Goal: Task Accomplishment & Management: Manage account settings

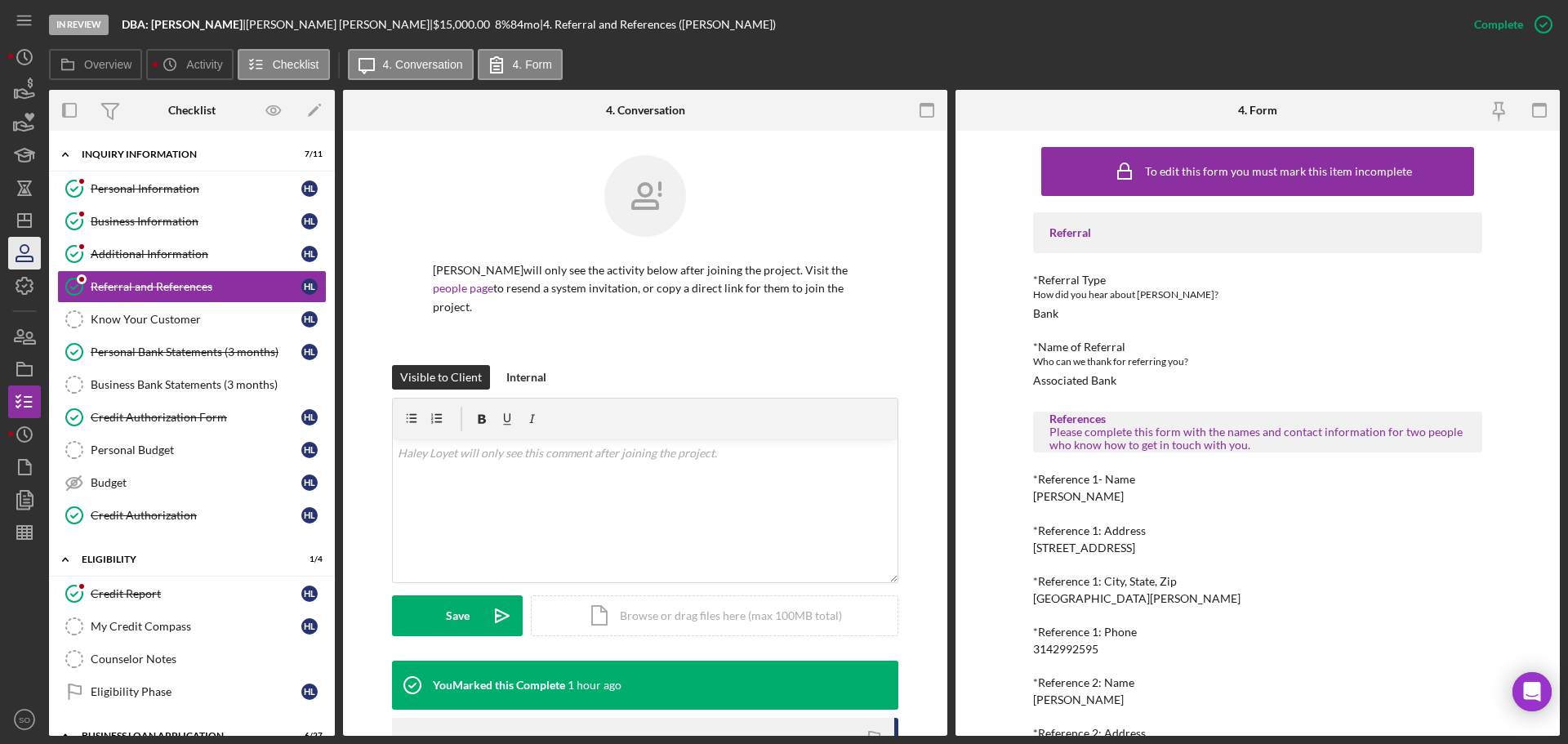
scroll to position [82, 0]
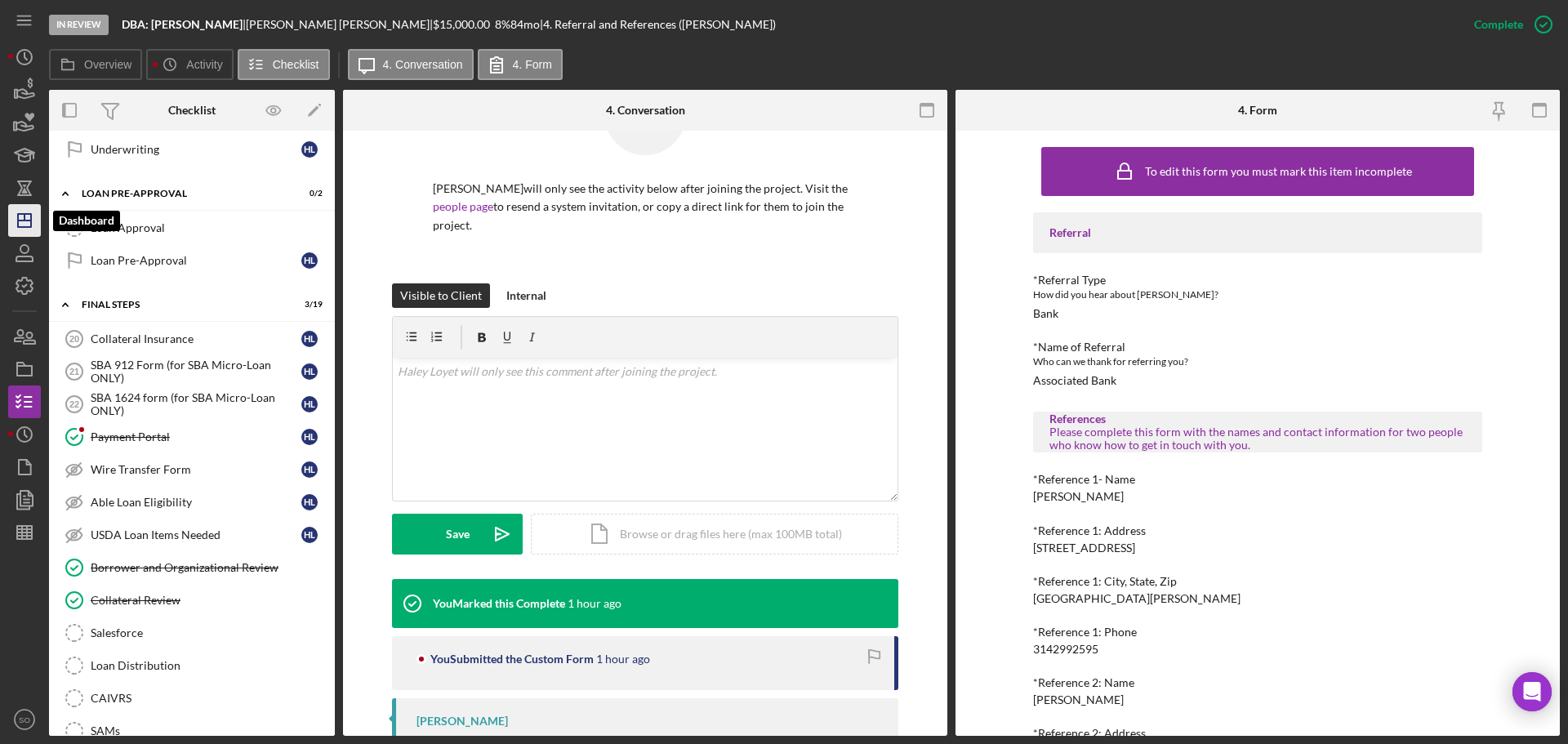
click at [35, 226] on icon "Icon/Dashboard" at bounding box center [24, 220] width 41 height 41
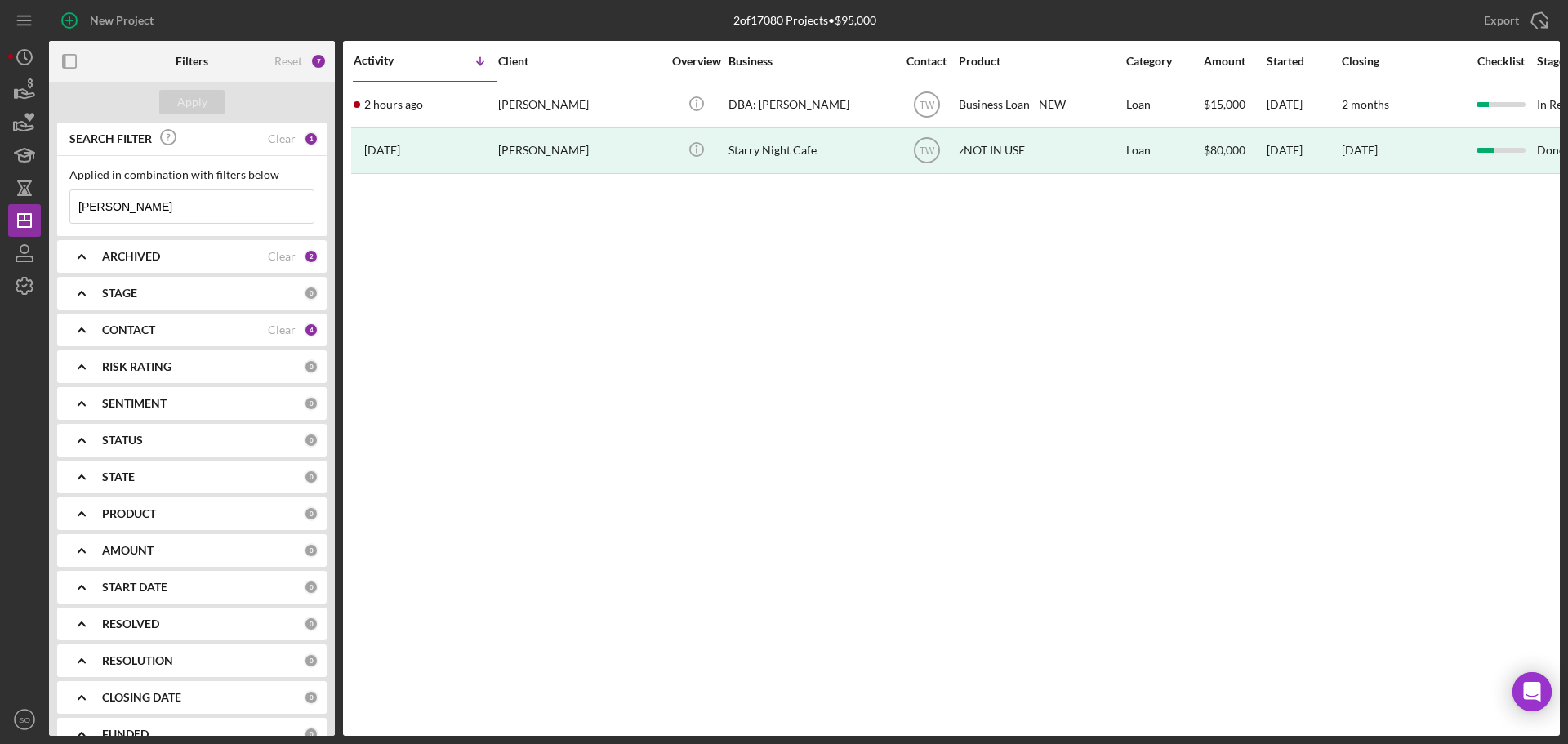
drag, startPoint x: 126, startPoint y: 206, endPoint x: 0, endPoint y: 218, distance: 126.6
click at [0, 218] on div "New Project 2 of 17080 Projects • $95,000 loyet Export Icon/Export Filters Rese…" at bounding box center [784, 372] width 1568 height 744
type input "huelskamp"
click at [205, 100] on div "Apply" at bounding box center [192, 102] width 30 height 24
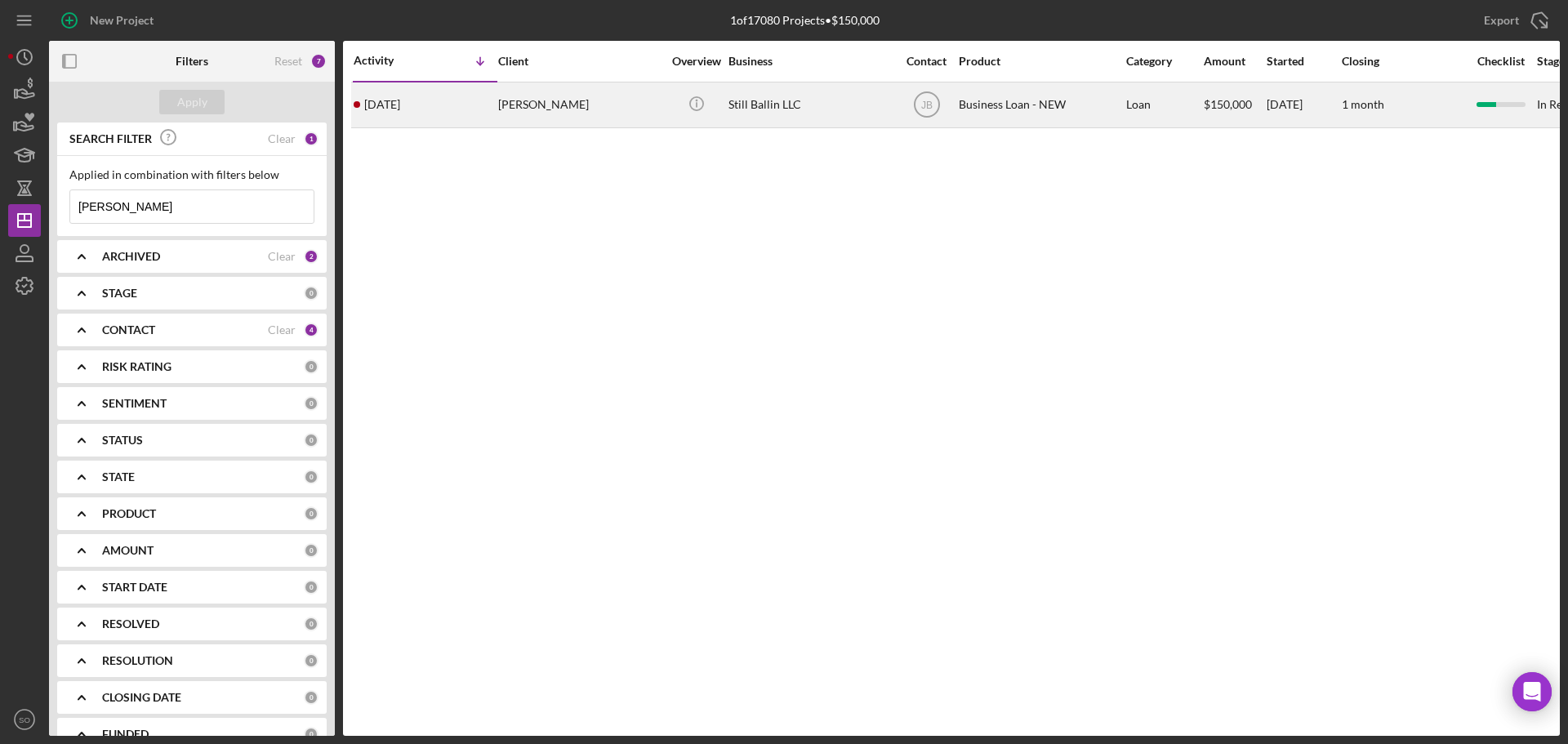
click at [466, 110] on div "1 week ago Timothy Huelskamp" at bounding box center [425, 105] width 143 height 43
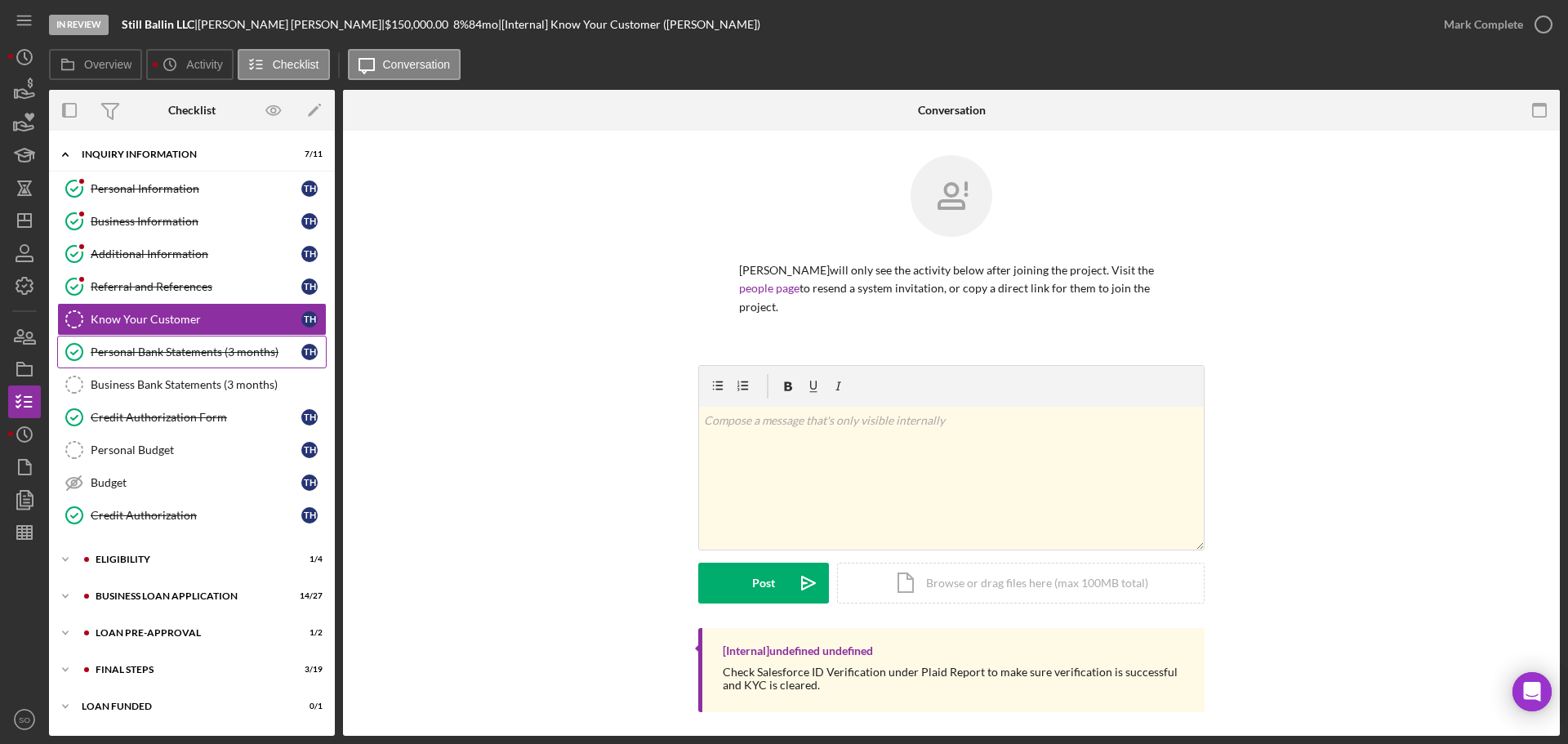
click at [200, 351] on div "Personal Bank Statements (3 months)" at bounding box center [196, 351] width 211 height 13
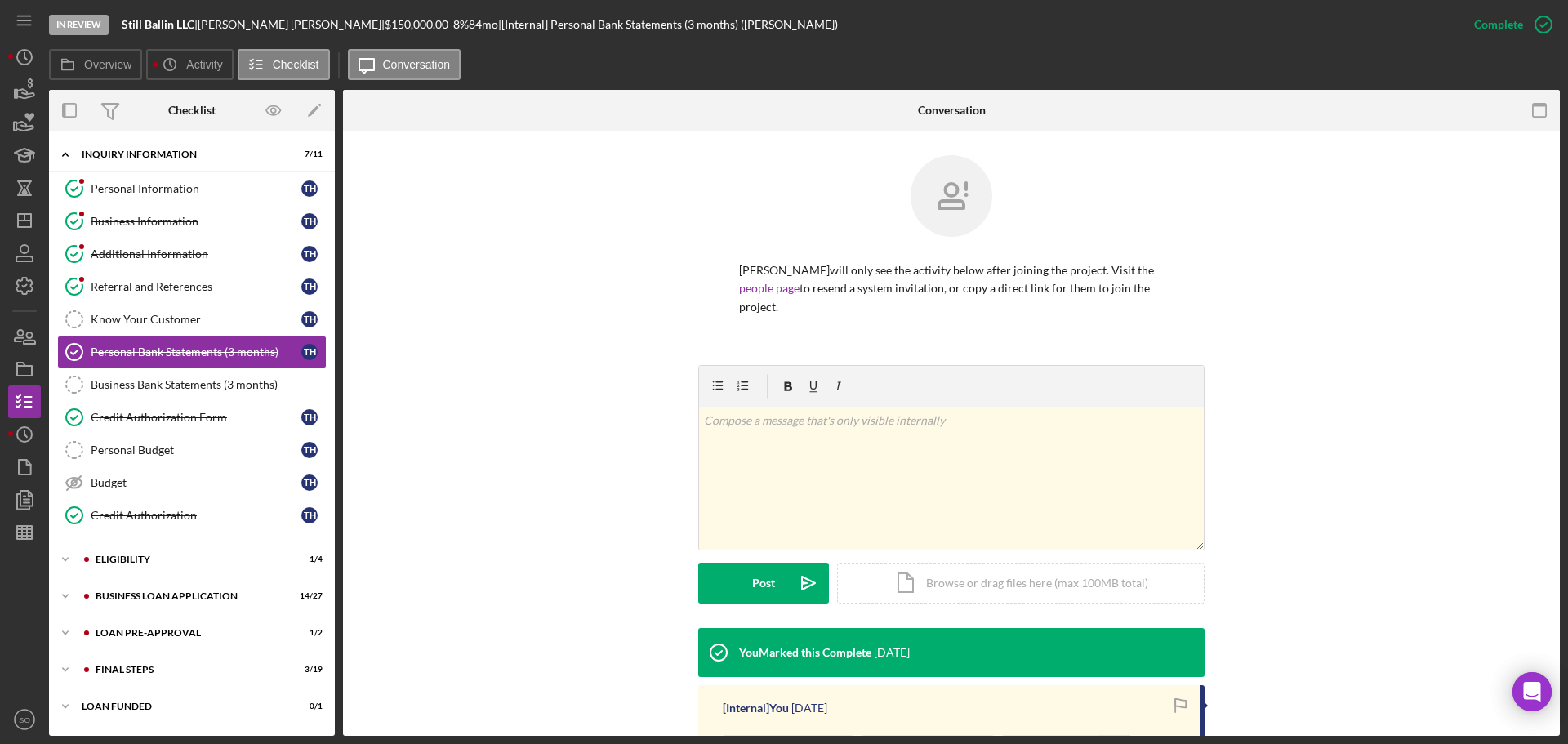
scroll to position [220, 0]
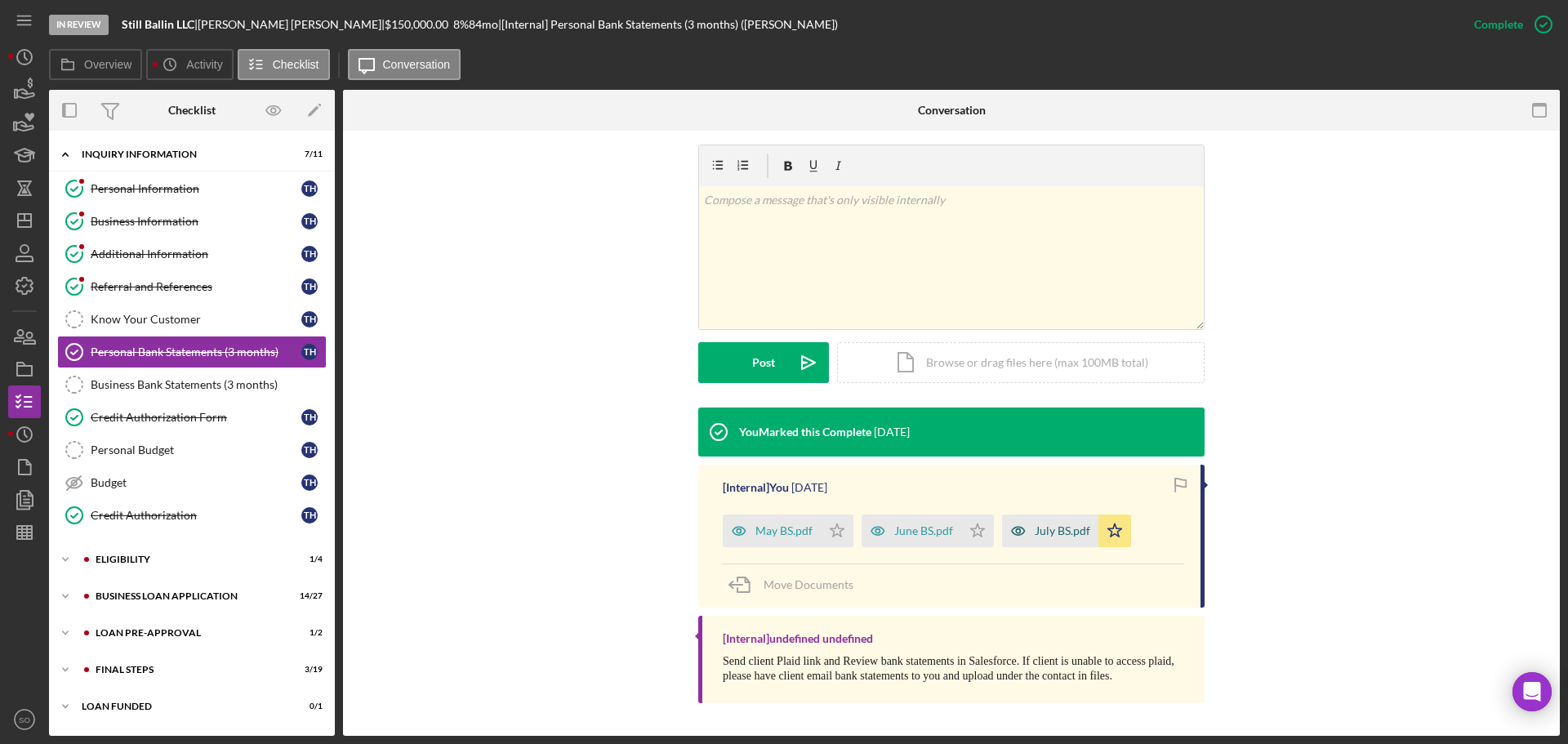
click at [1070, 532] on div "July BS.pdf" at bounding box center [1062, 530] width 55 height 13
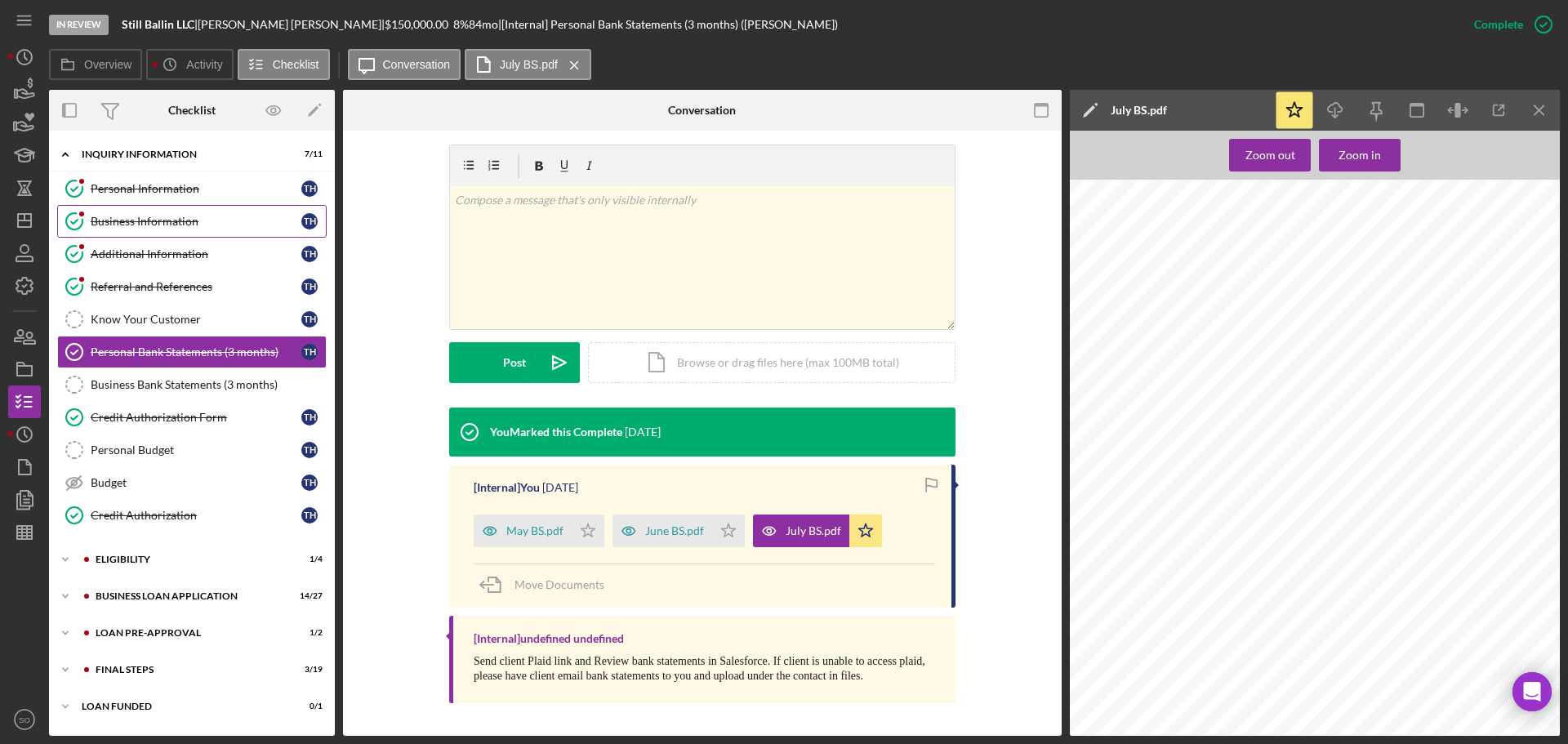
click at [183, 218] on div "Business Information" at bounding box center [196, 221] width 211 height 13
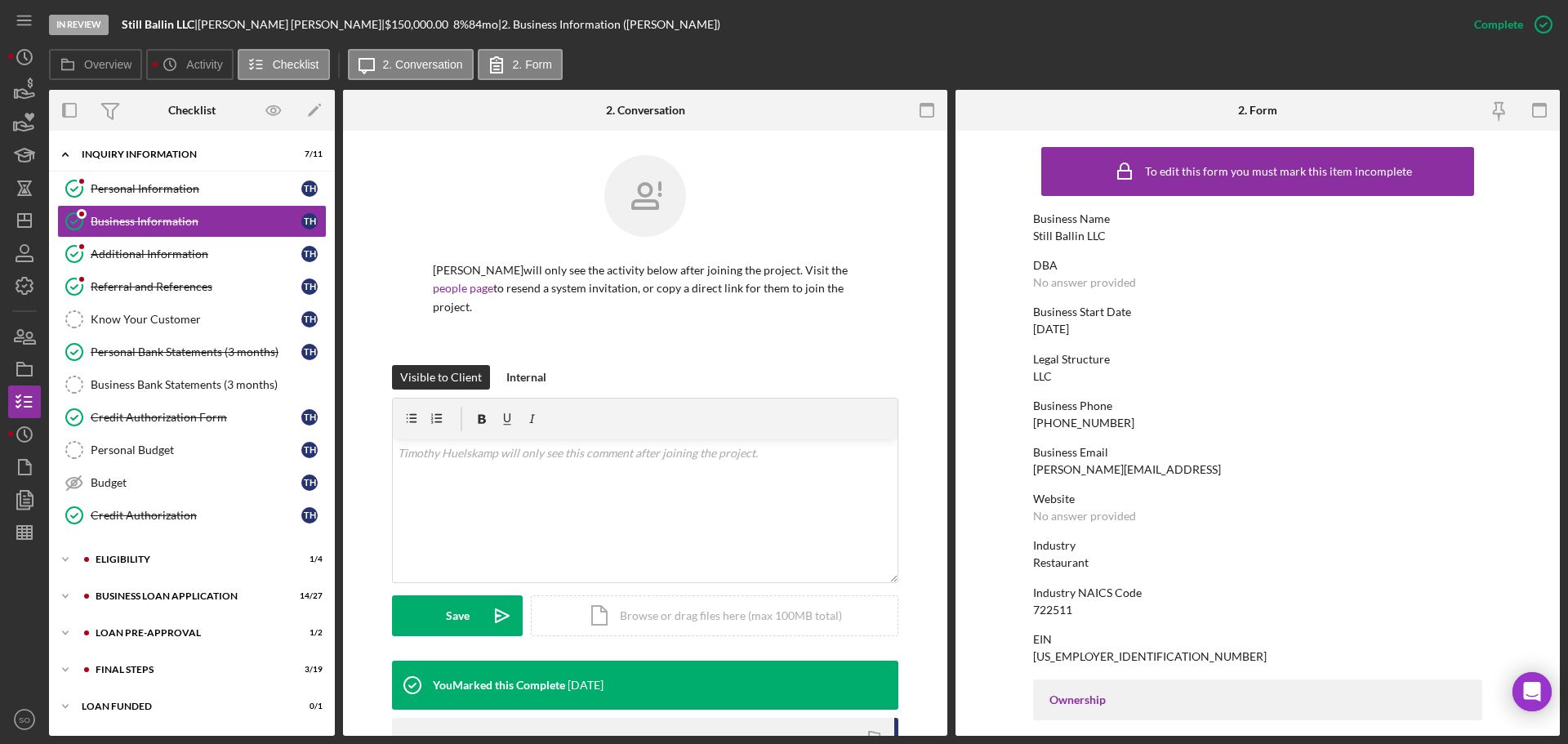
scroll to position [326, 0]
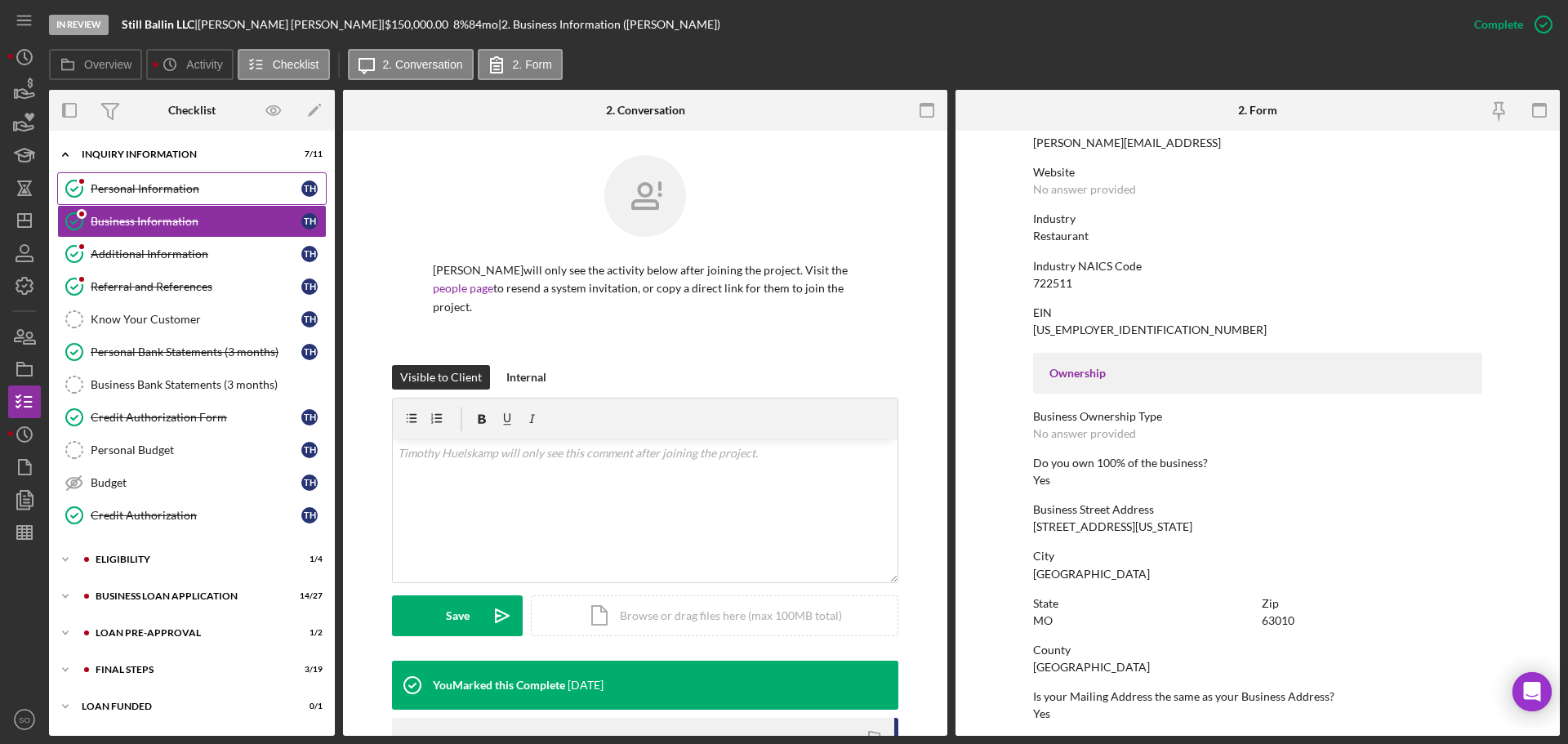
click at [129, 195] on div "Personal Information" at bounding box center [196, 188] width 211 height 13
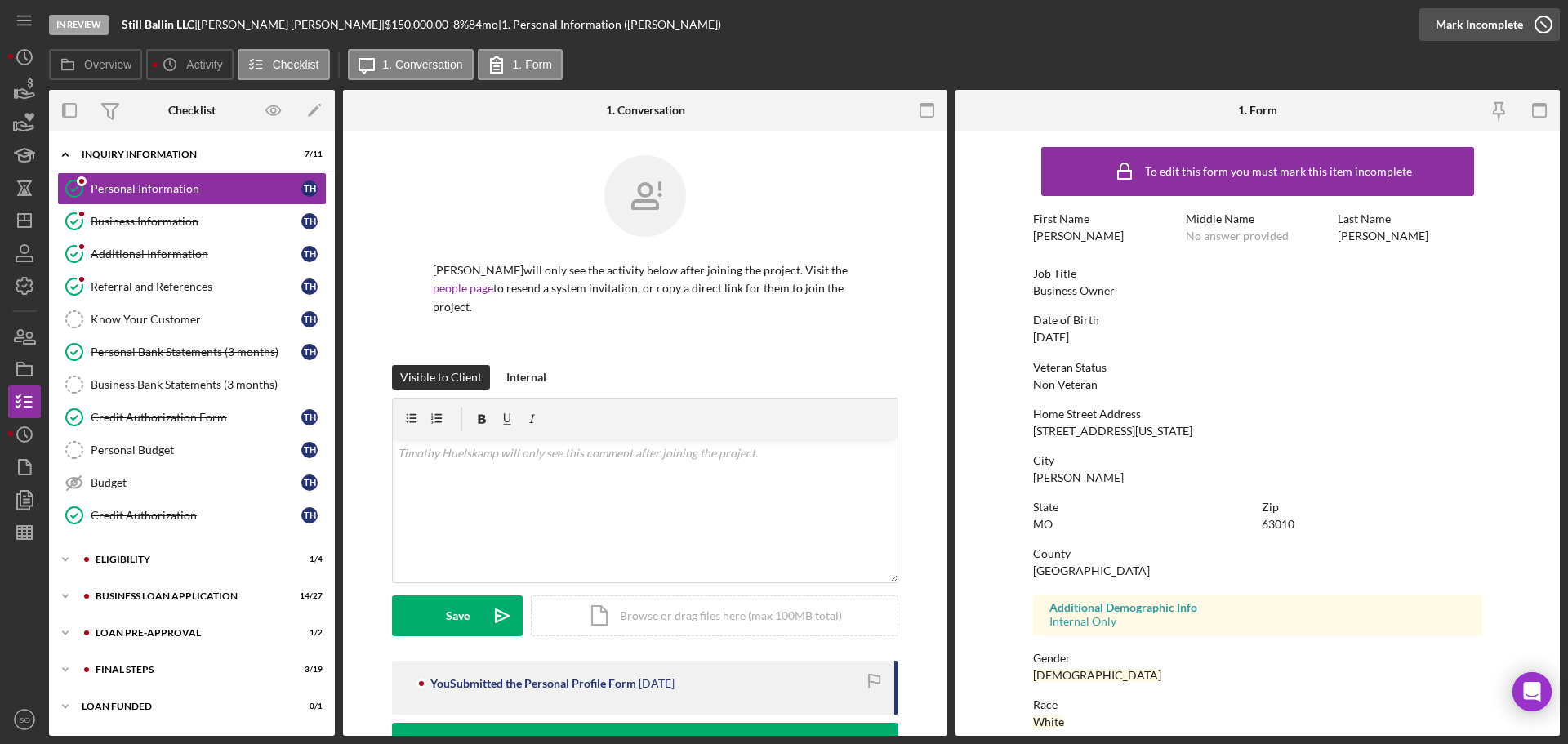
click at [1467, 15] on div "Mark Incomplete" at bounding box center [1478, 24] width 87 height 33
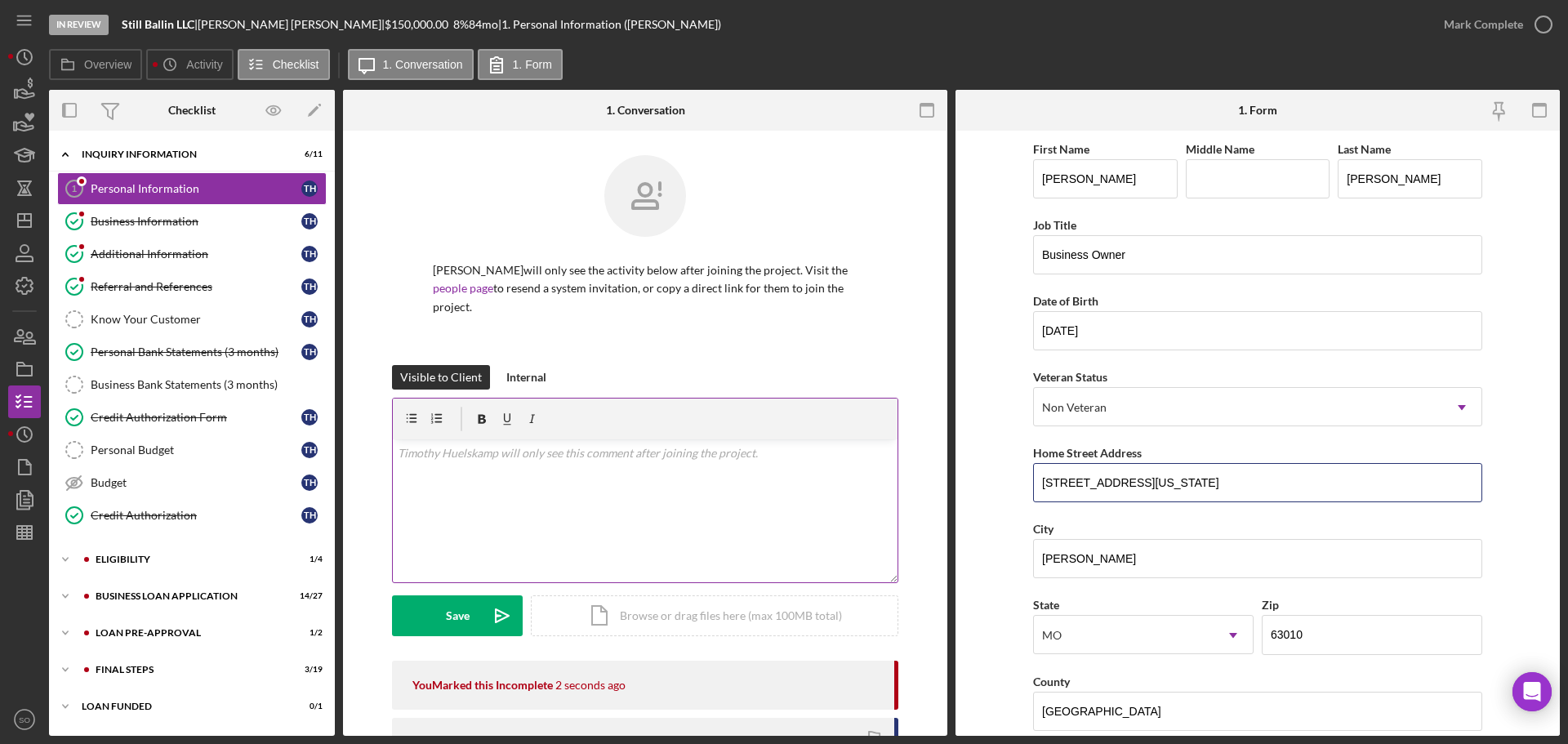
drag, startPoint x: 1198, startPoint y: 490, endPoint x: 851, endPoint y: 472, distance: 347.5
click at [851, 472] on div "Overview Internal Workflow Stage In Review Icon/Dropdown Arrow Archive (can una…" at bounding box center [804, 413] width 1511 height 646
drag, startPoint x: 1129, startPoint y: 479, endPoint x: 659, endPoint y: 482, distance: 470.0
click at [659, 482] on div "Overview Internal Workflow Stage In Review Icon/Dropdown Arrow Archive (can una…" at bounding box center [804, 413] width 1511 height 646
paste input "Oaks Dr"
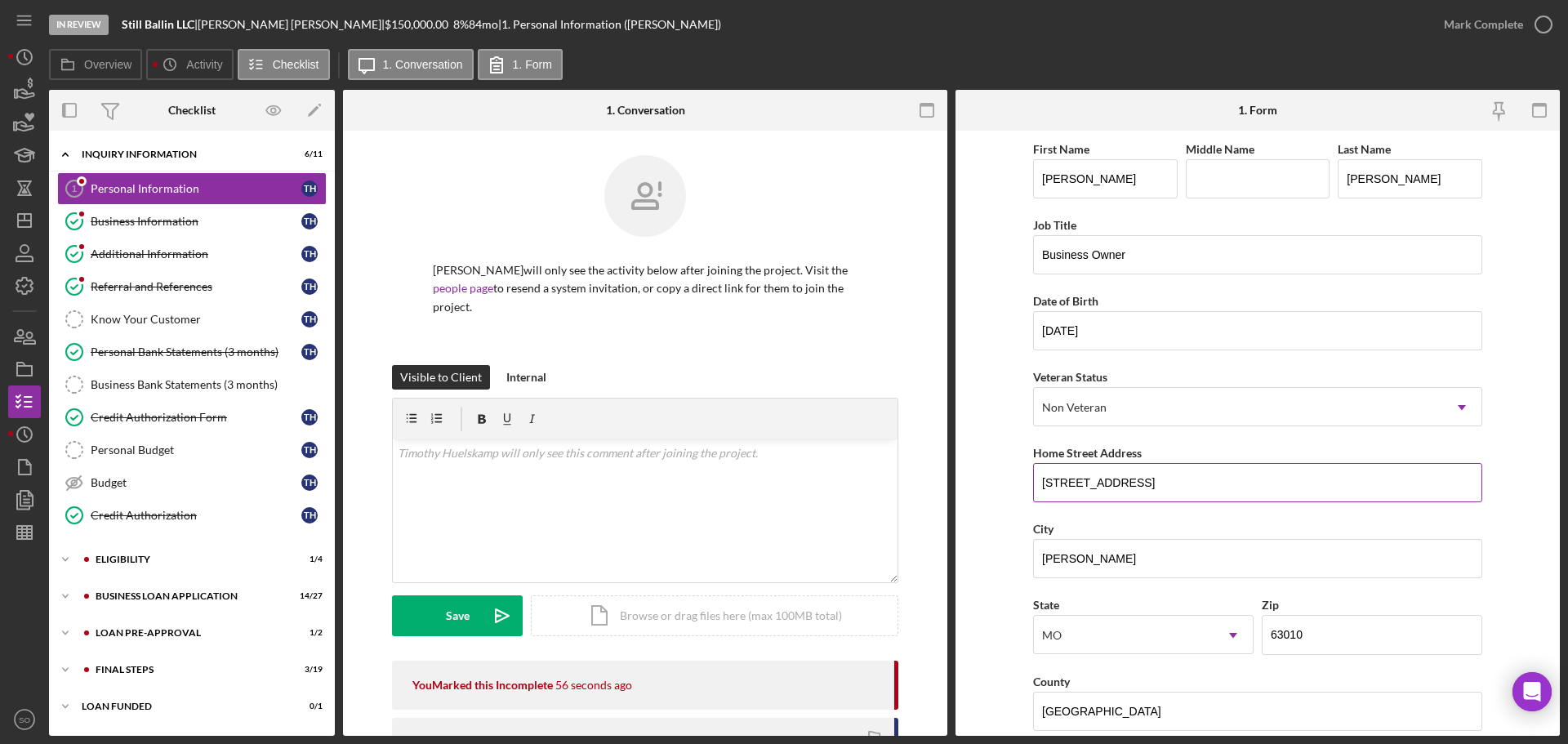
click at [1219, 489] on input "180 Stone Oaks Dr," at bounding box center [1257, 482] width 449 height 39
paste input "Arnold, MO 63010"
type input "180 Stone Oaks Dr, Arnold, MO 63010"
click at [979, 509] on form "First Name Timothy Middle Name Last Name Huelskamp Job Title Business Owner Dat…" at bounding box center [1257, 432] width 604 height 605
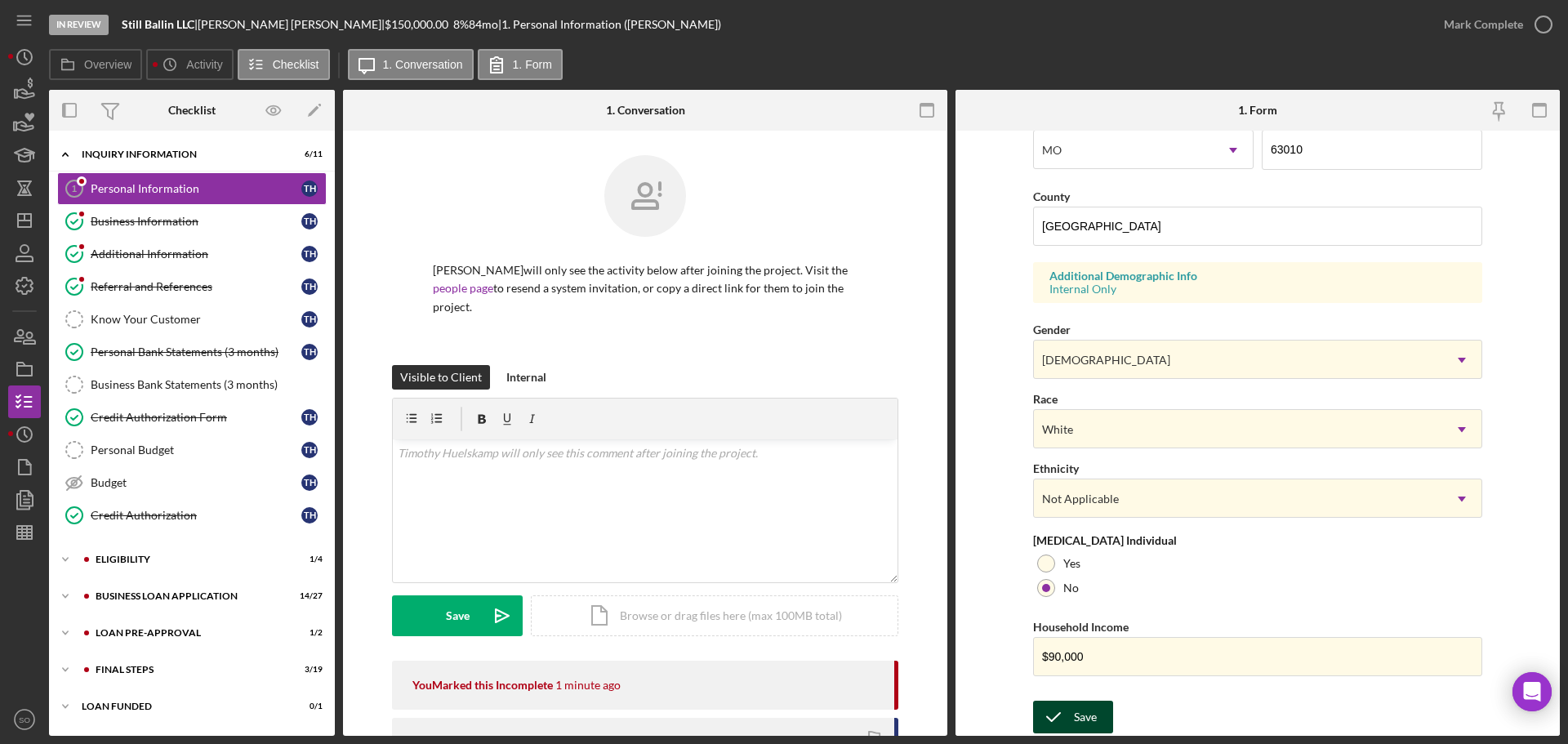
click at [1075, 725] on div "Save" at bounding box center [1085, 717] width 22 height 33
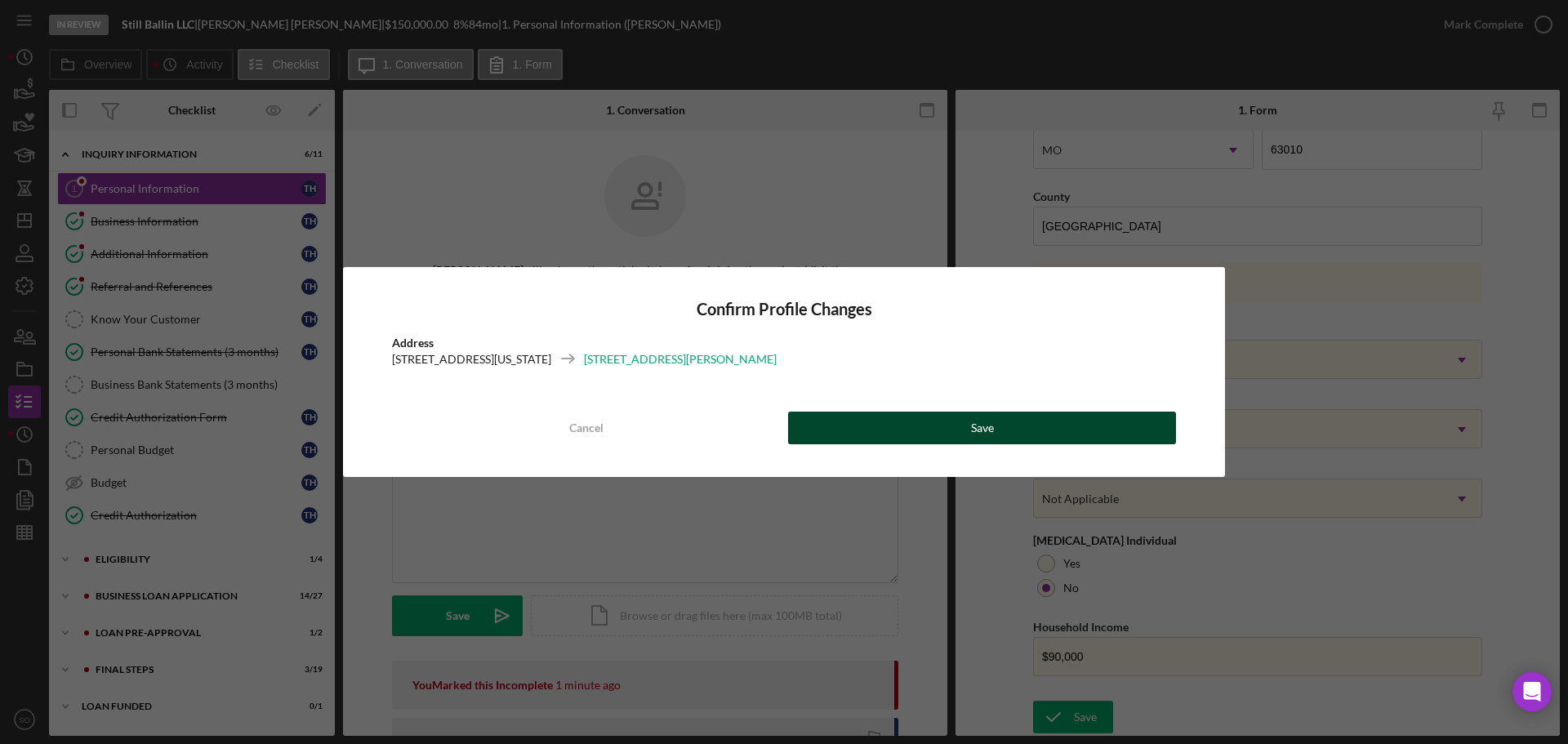
click at [977, 426] on div "Save" at bounding box center [982, 428] width 22 height 33
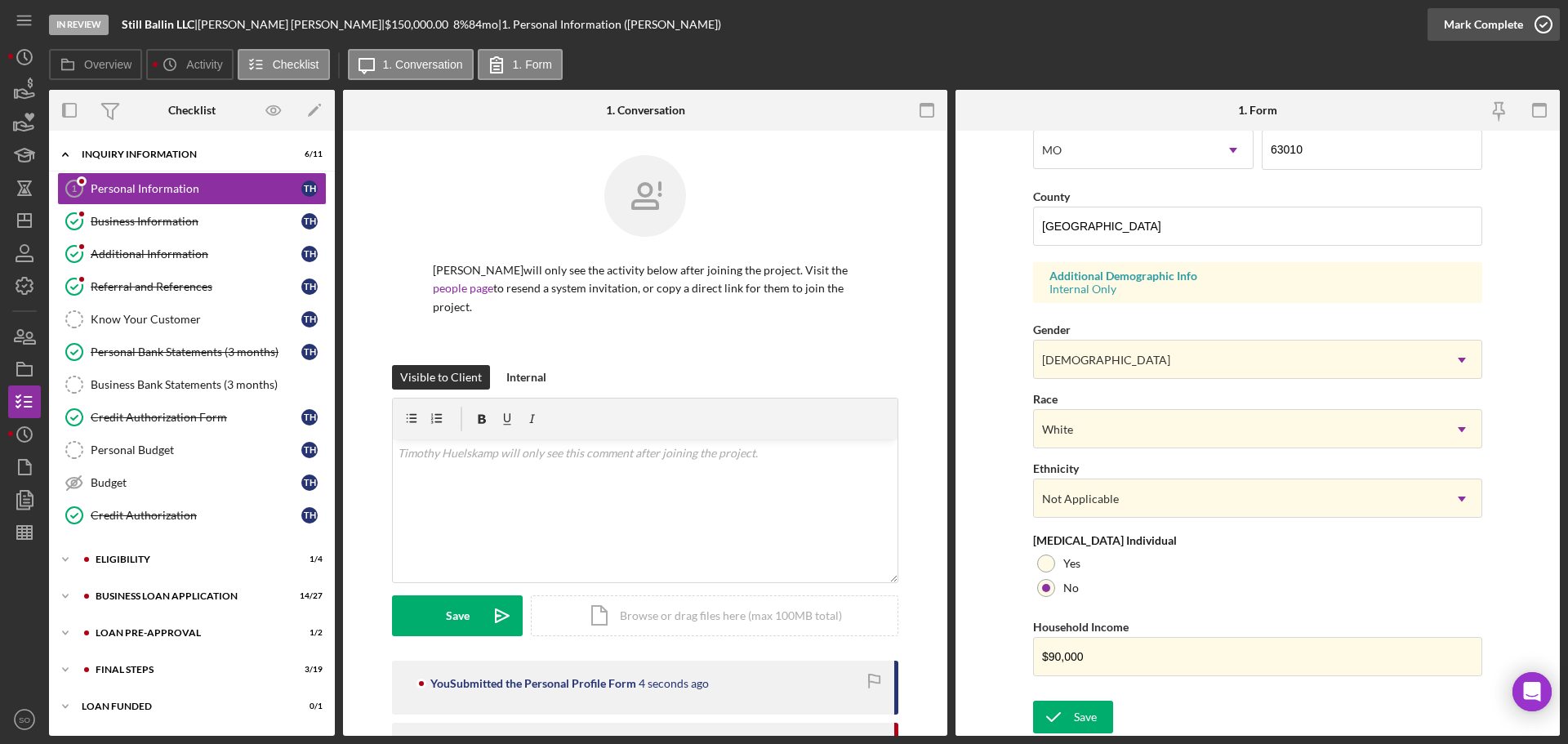
click at [1444, 28] on div "Mark Complete" at bounding box center [1483, 24] width 79 height 33
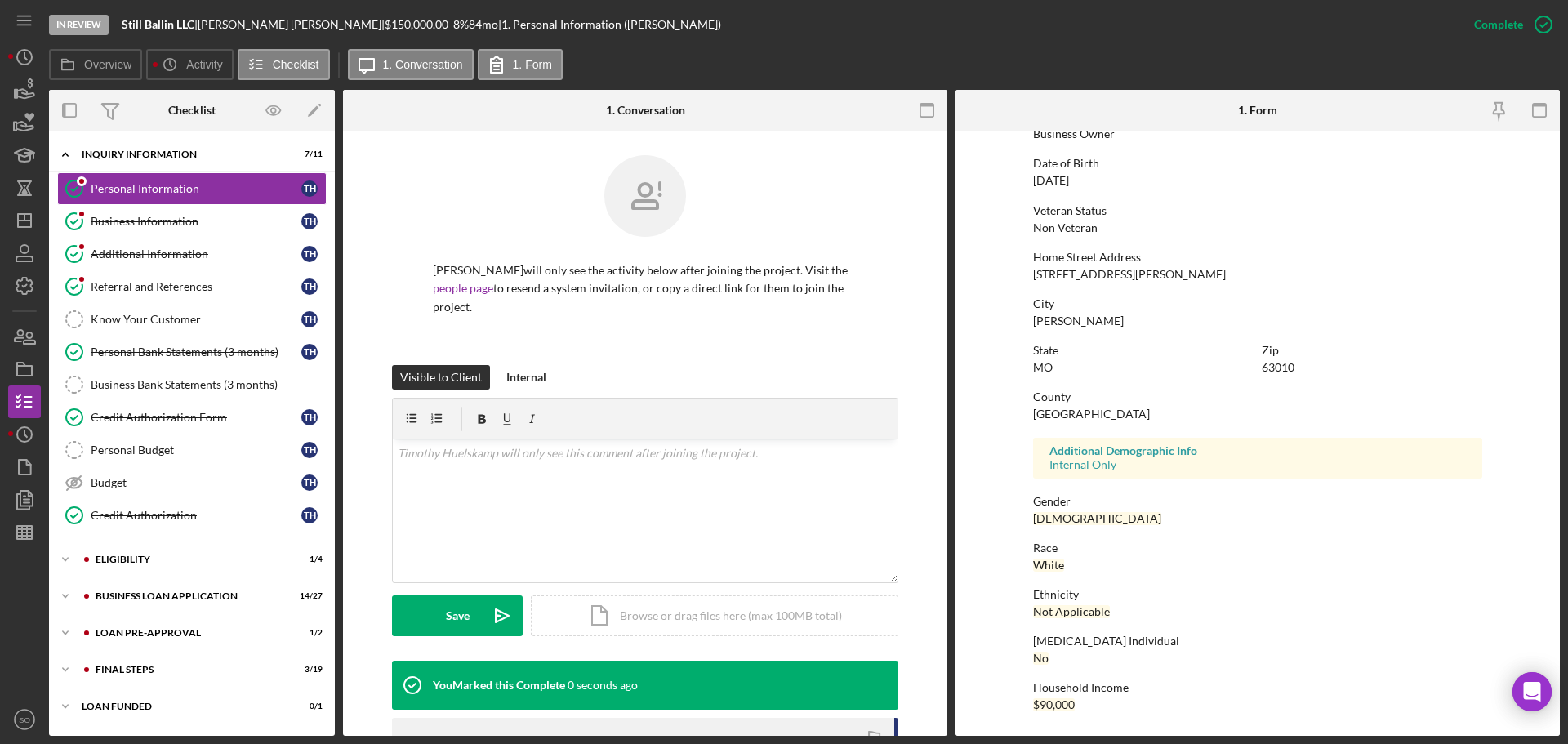
scroll to position [157, 0]
click at [1095, 277] on div "180 Stone Oaks Dr, Arnold, MO 63010" at bounding box center [1129, 274] width 192 height 13
copy div "180 Stone Oaks Dr, Arnold, MO 63010"
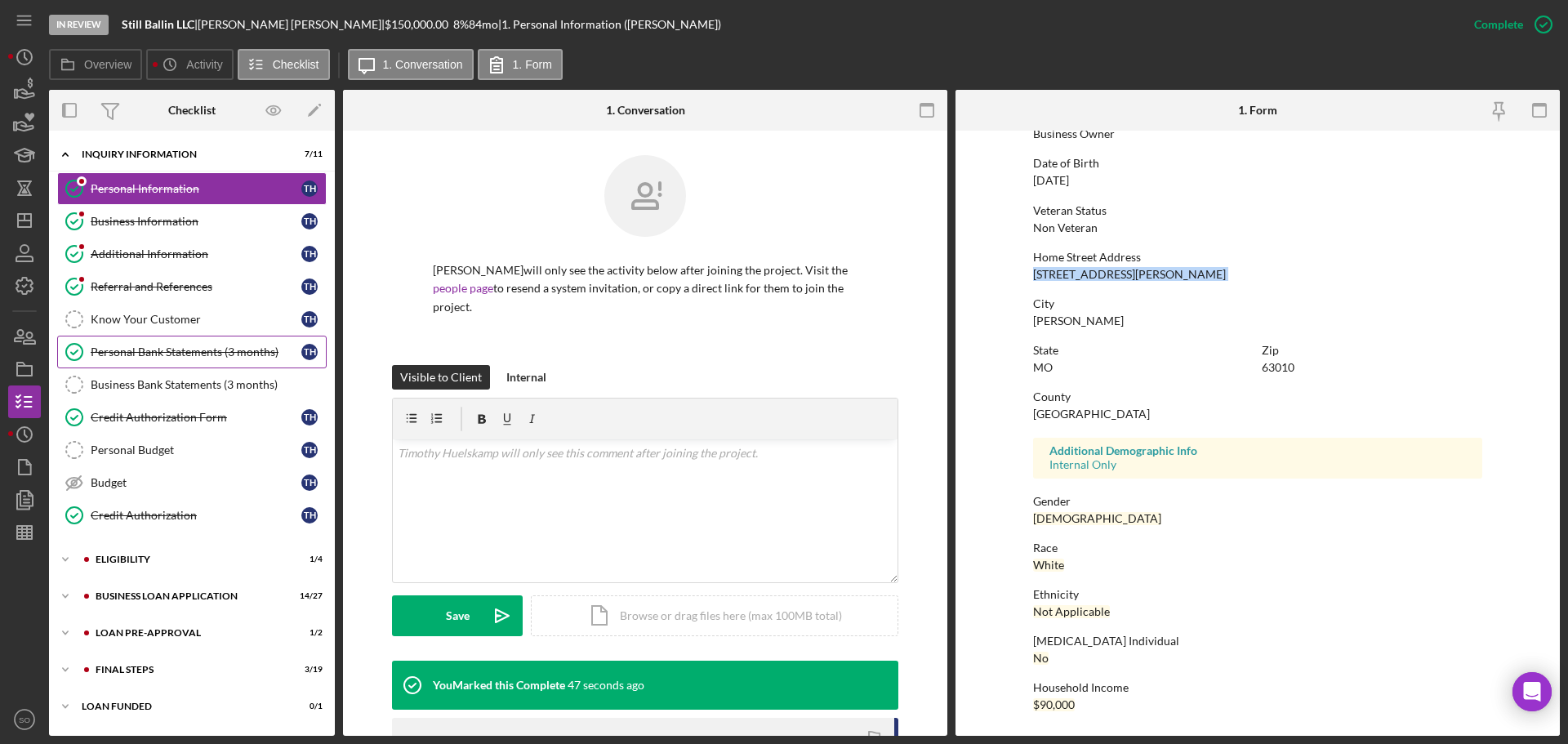
click at [158, 344] on link "Personal Bank Statements (3 months) Personal Bank Statements (3 months) T H" at bounding box center [192, 352] width 269 height 33
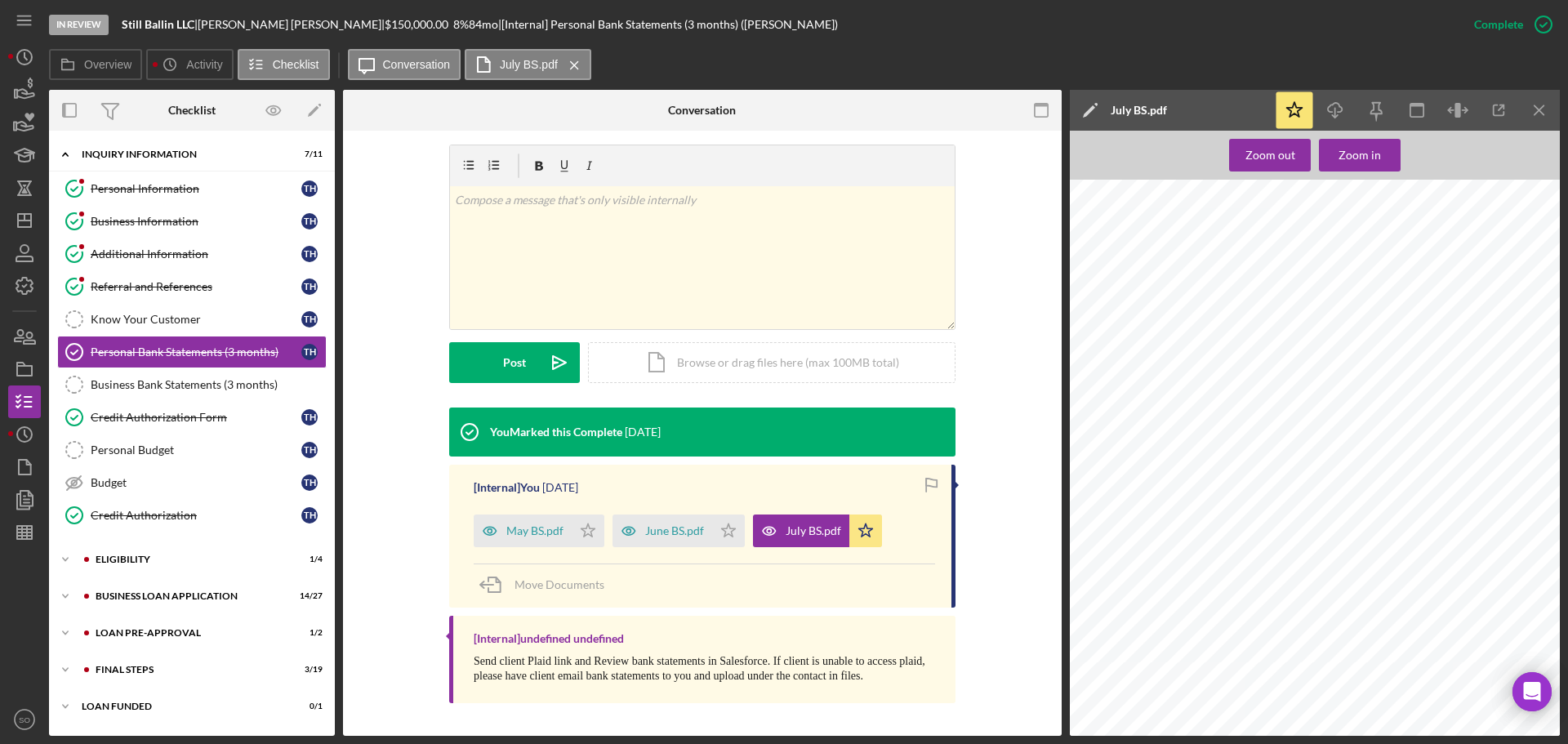
scroll to position [245, 0]
click at [1420, 407] on span "4819049860" at bounding box center [1421, 410] width 36 height 7
copy span "4819049860"
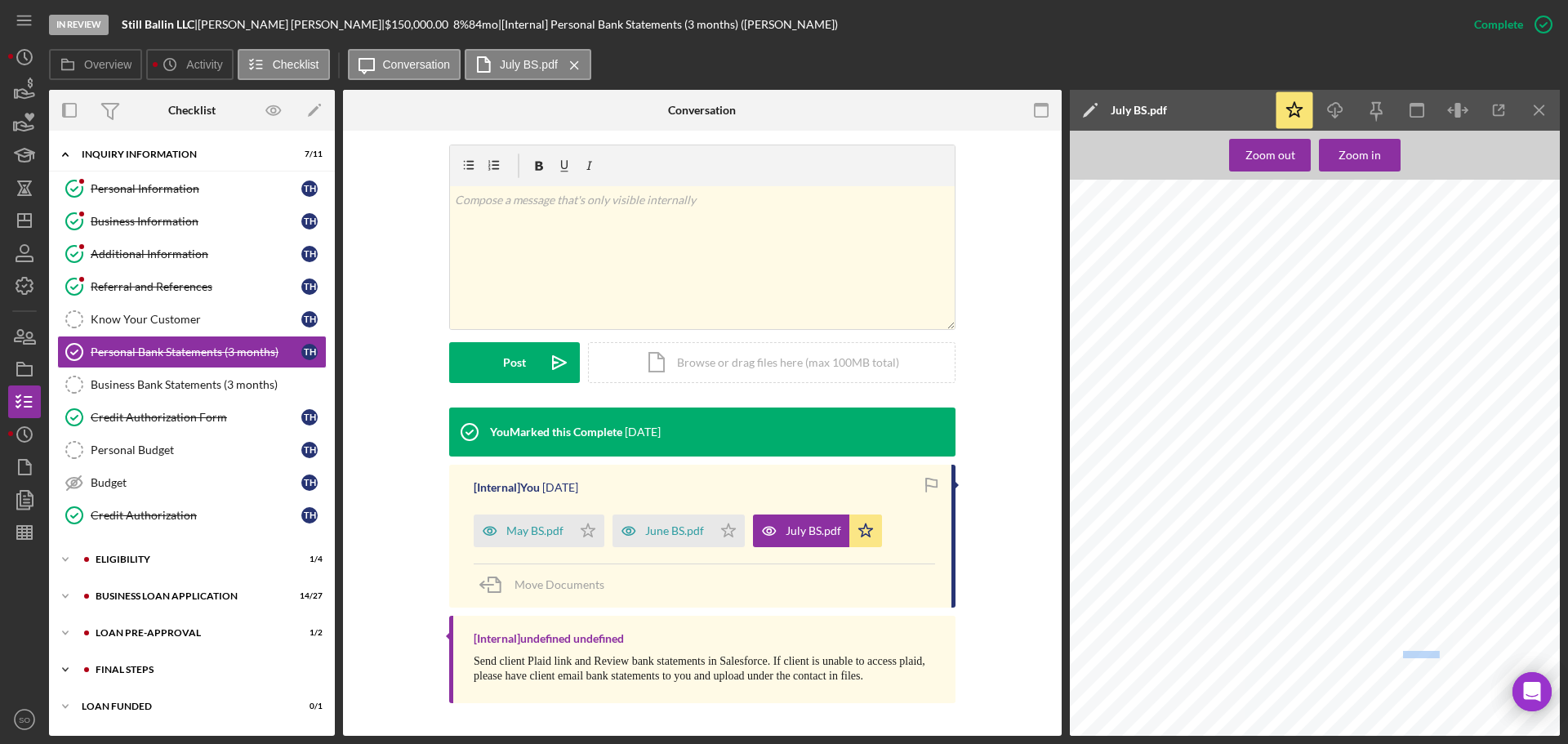
click at [163, 665] on div "FINAL STEPS" at bounding box center [205, 669] width 219 height 9
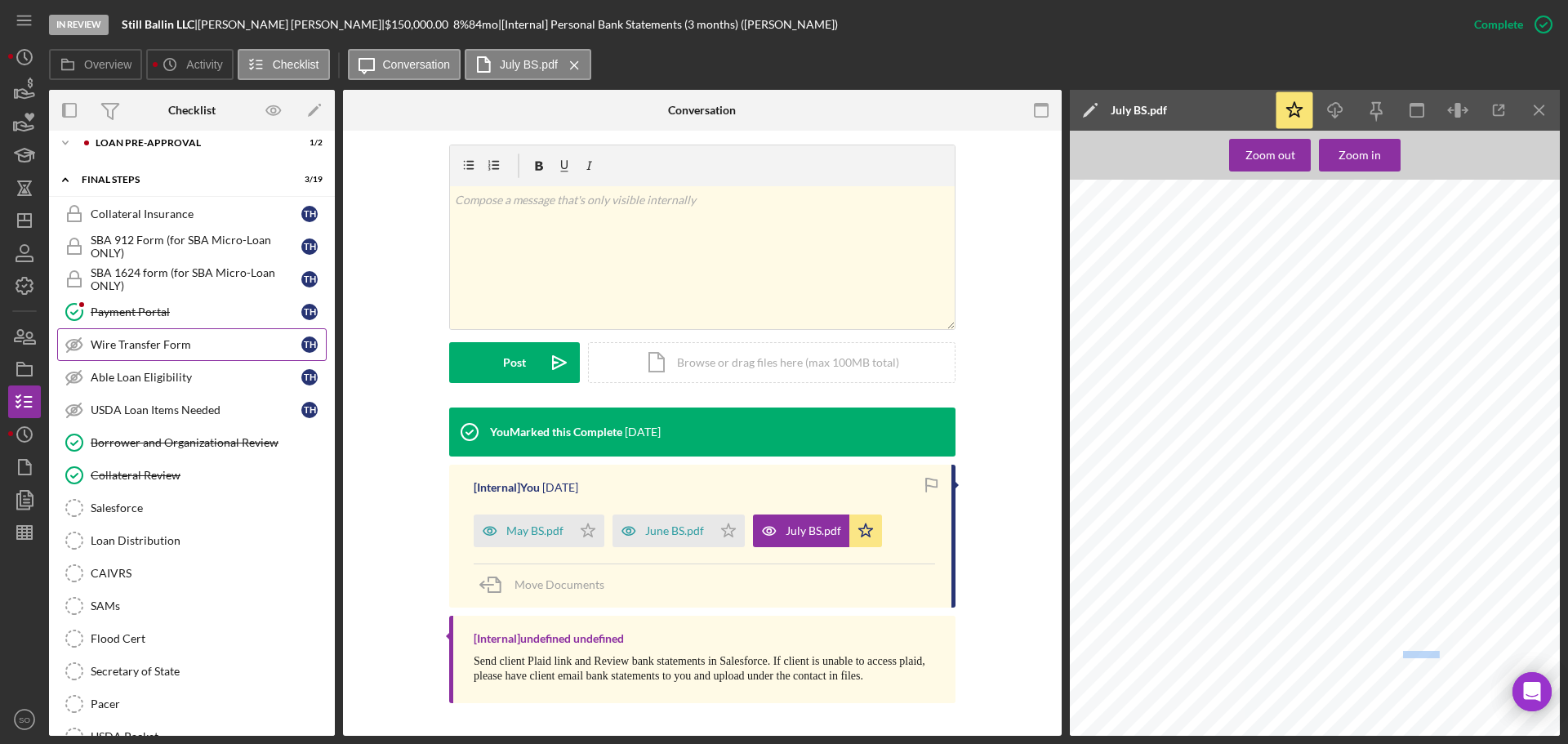
click at [180, 344] on div "Wire Transfer Form" at bounding box center [196, 344] width 211 height 13
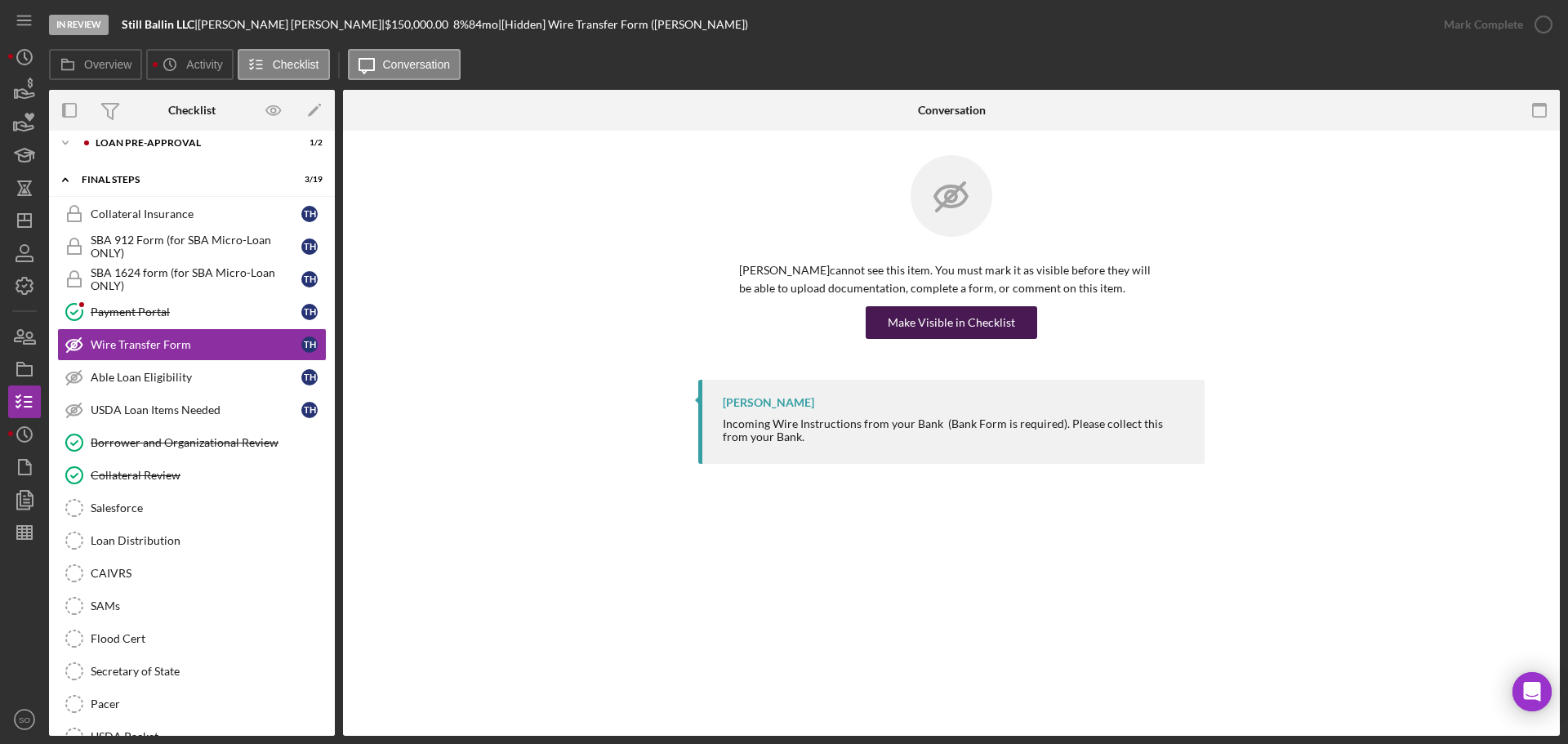
click at [1010, 318] on div "Make Visible in Checklist" at bounding box center [952, 323] width 128 height 33
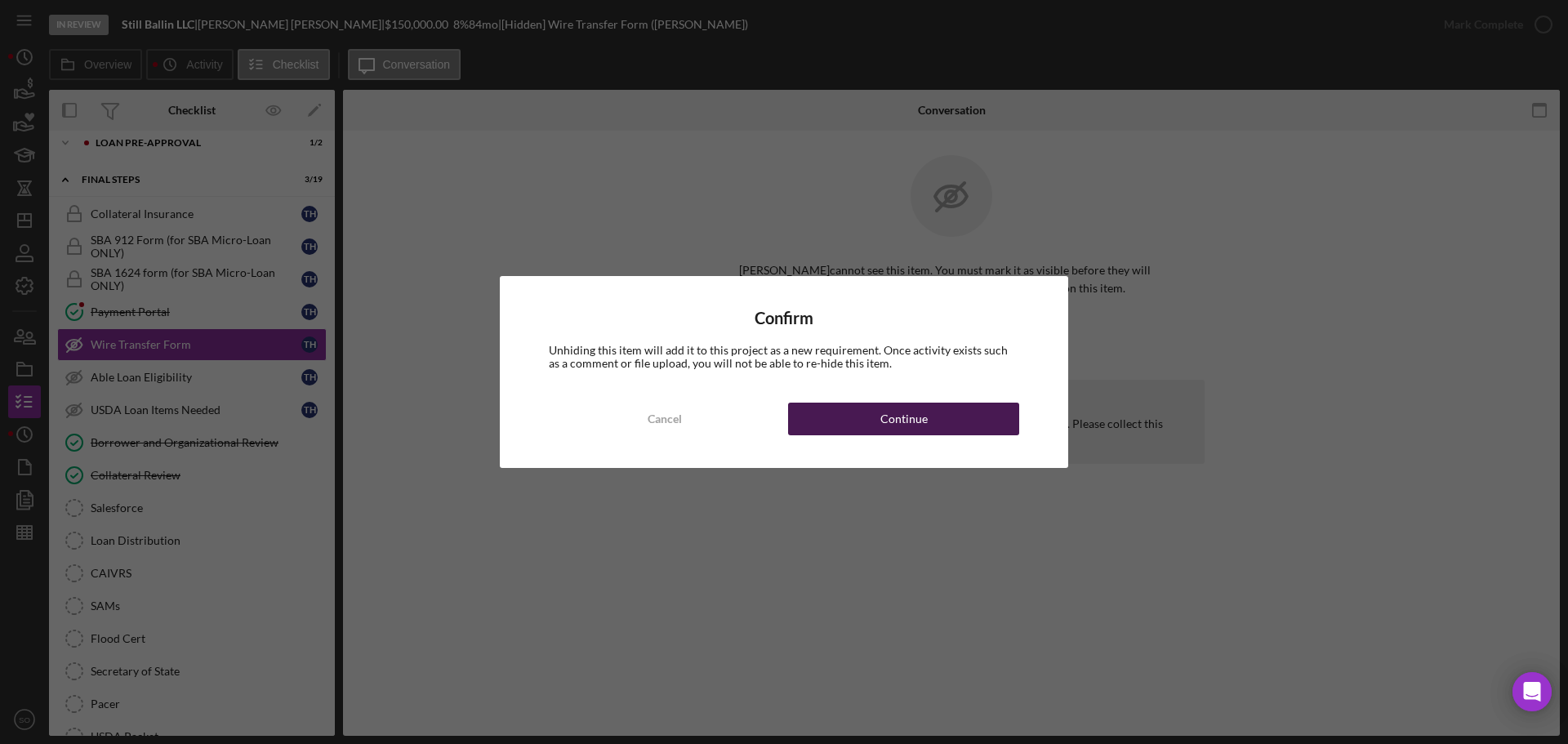
click at [967, 421] on button "Continue" at bounding box center [904, 419] width 231 height 33
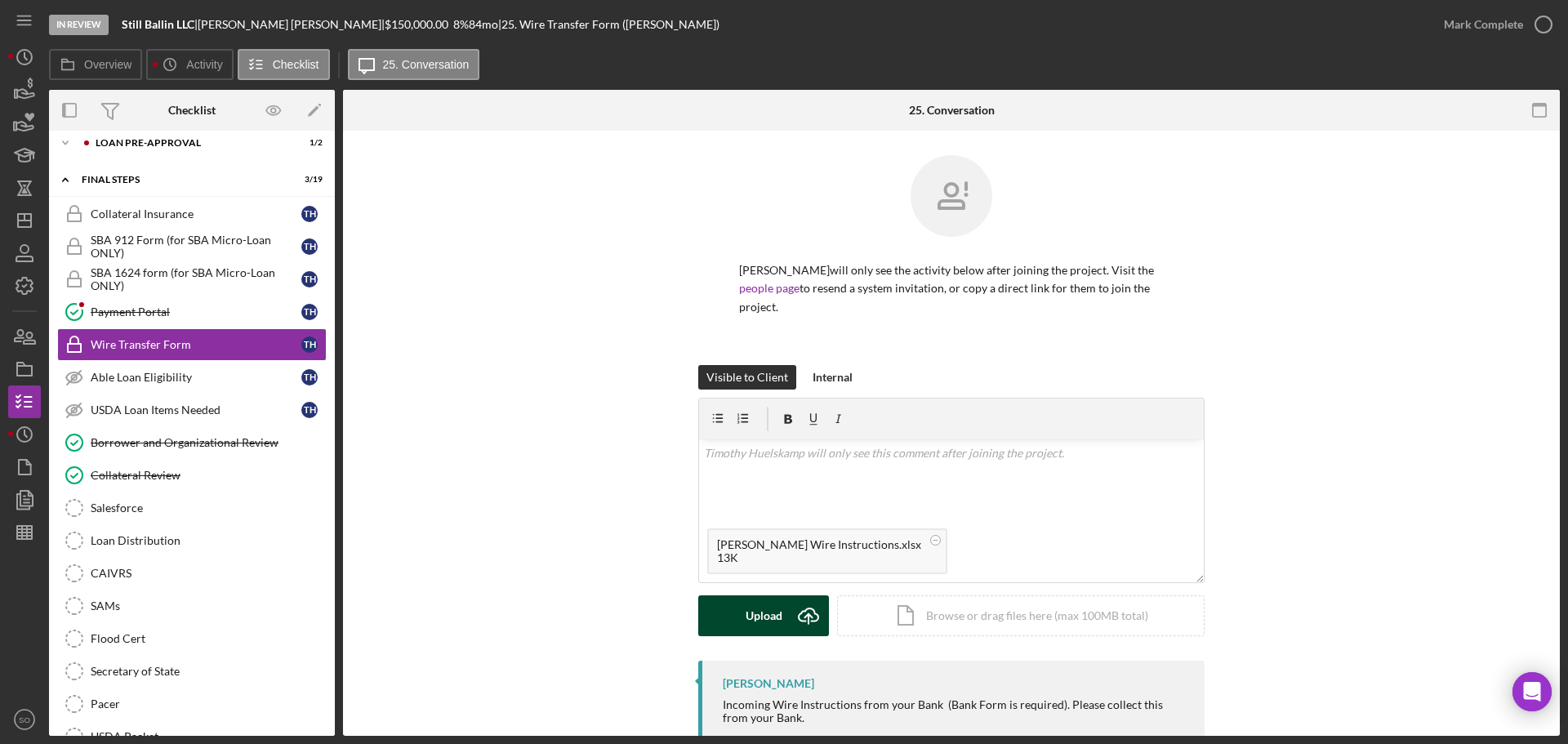
click at [765, 610] on div "Upload" at bounding box center [764, 615] width 37 height 41
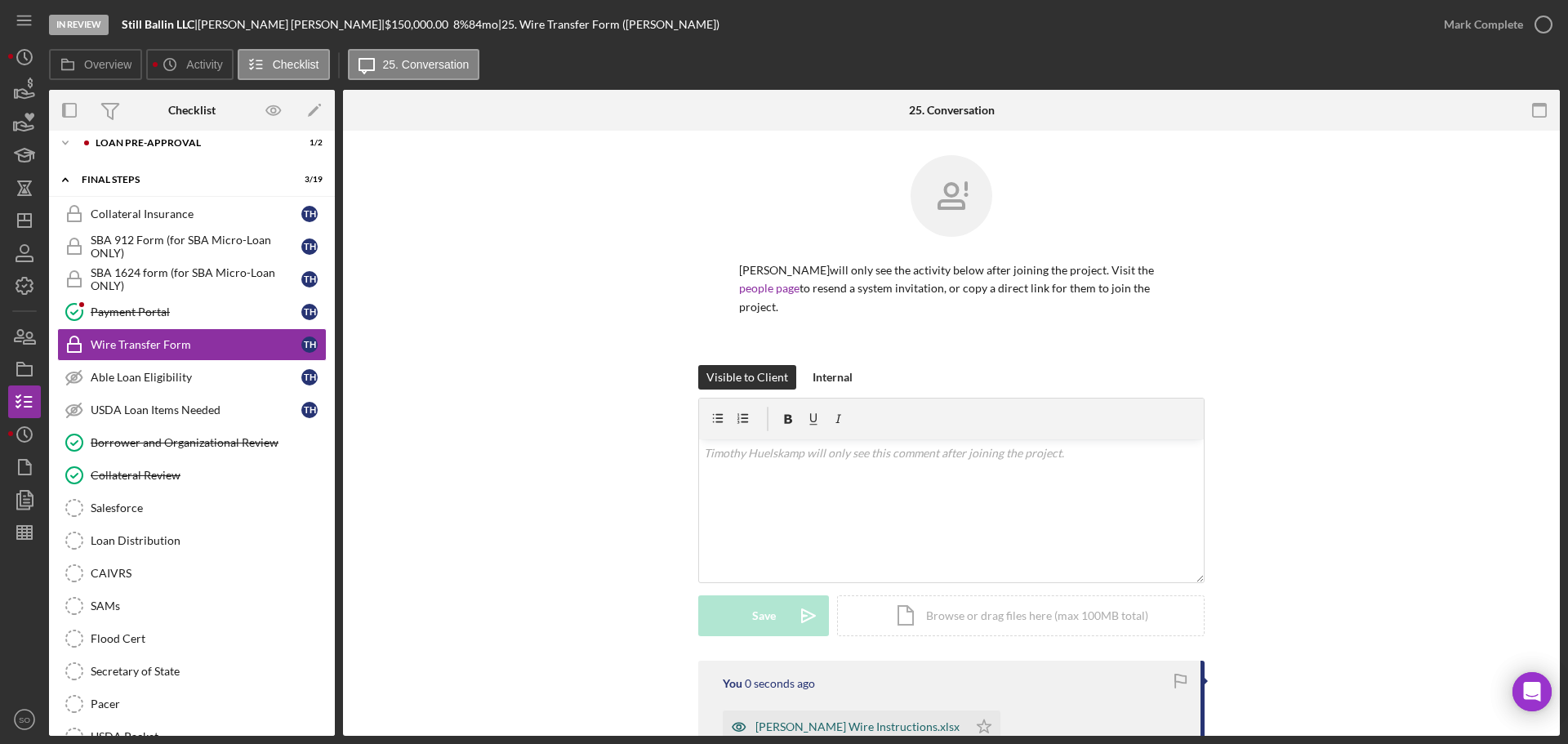
scroll to position [163, 0]
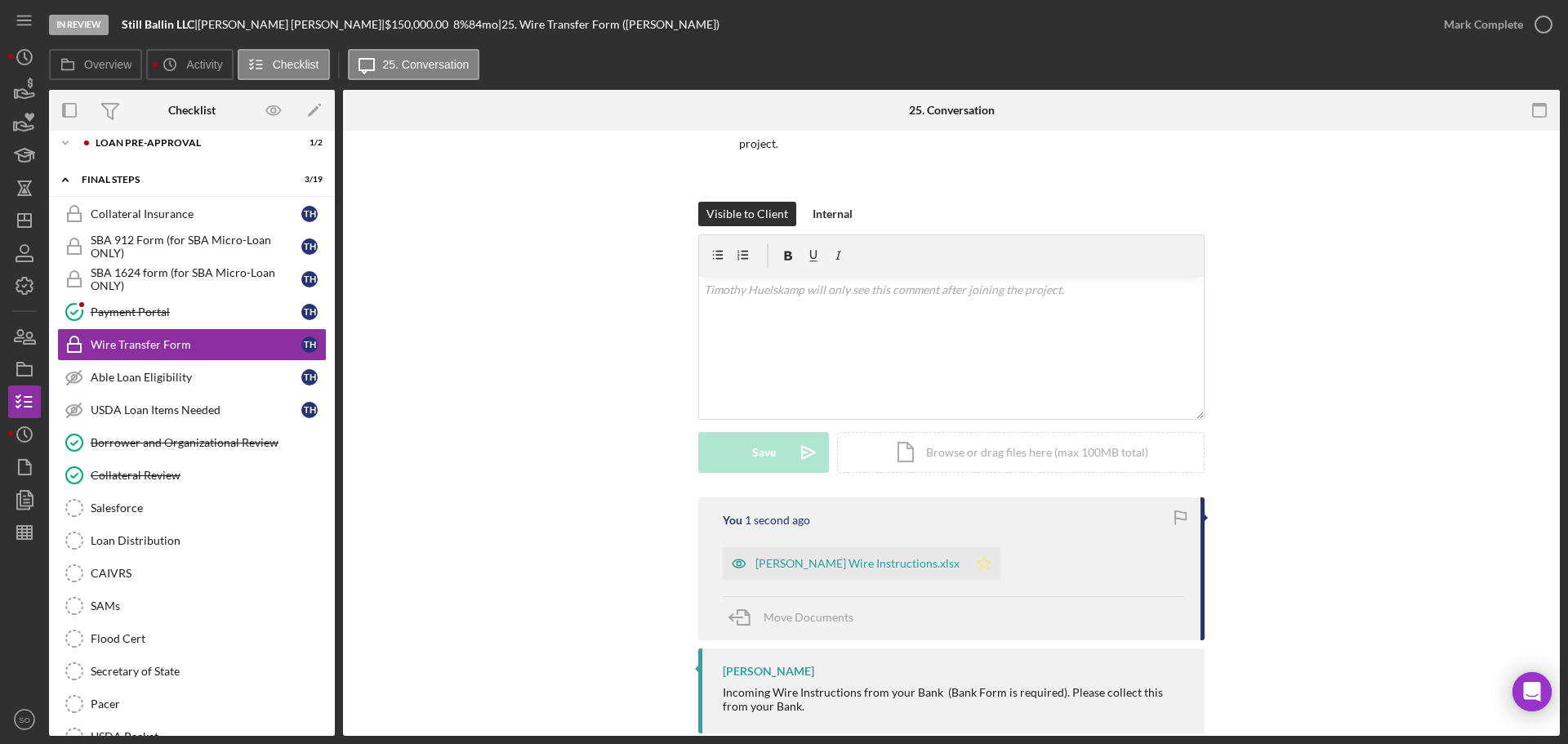
click at [991, 562] on icon "Icon/Star" at bounding box center [984, 564] width 33 height 33
click at [1465, 28] on div "Mark Complete" at bounding box center [1483, 24] width 79 height 33
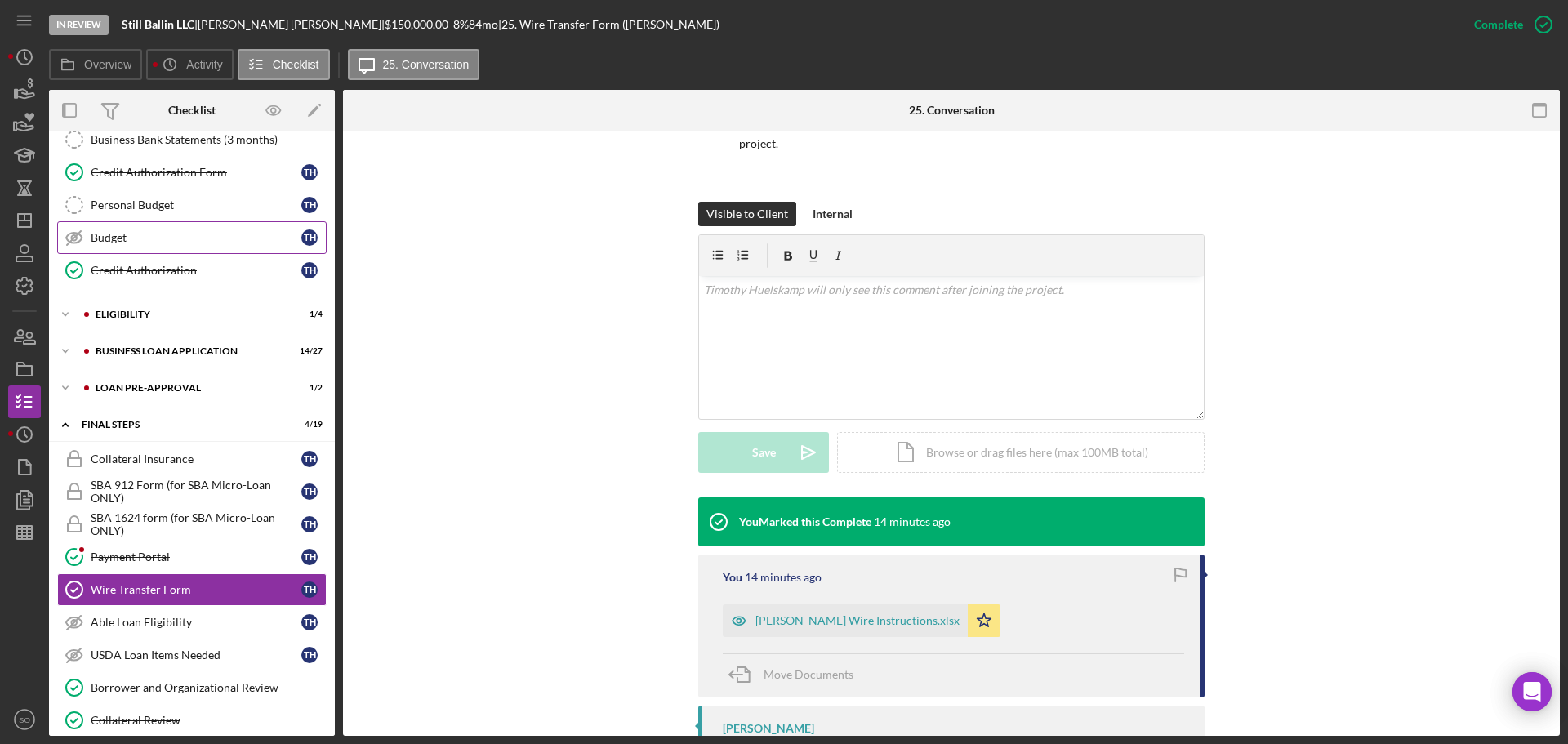
scroll to position [0, 0]
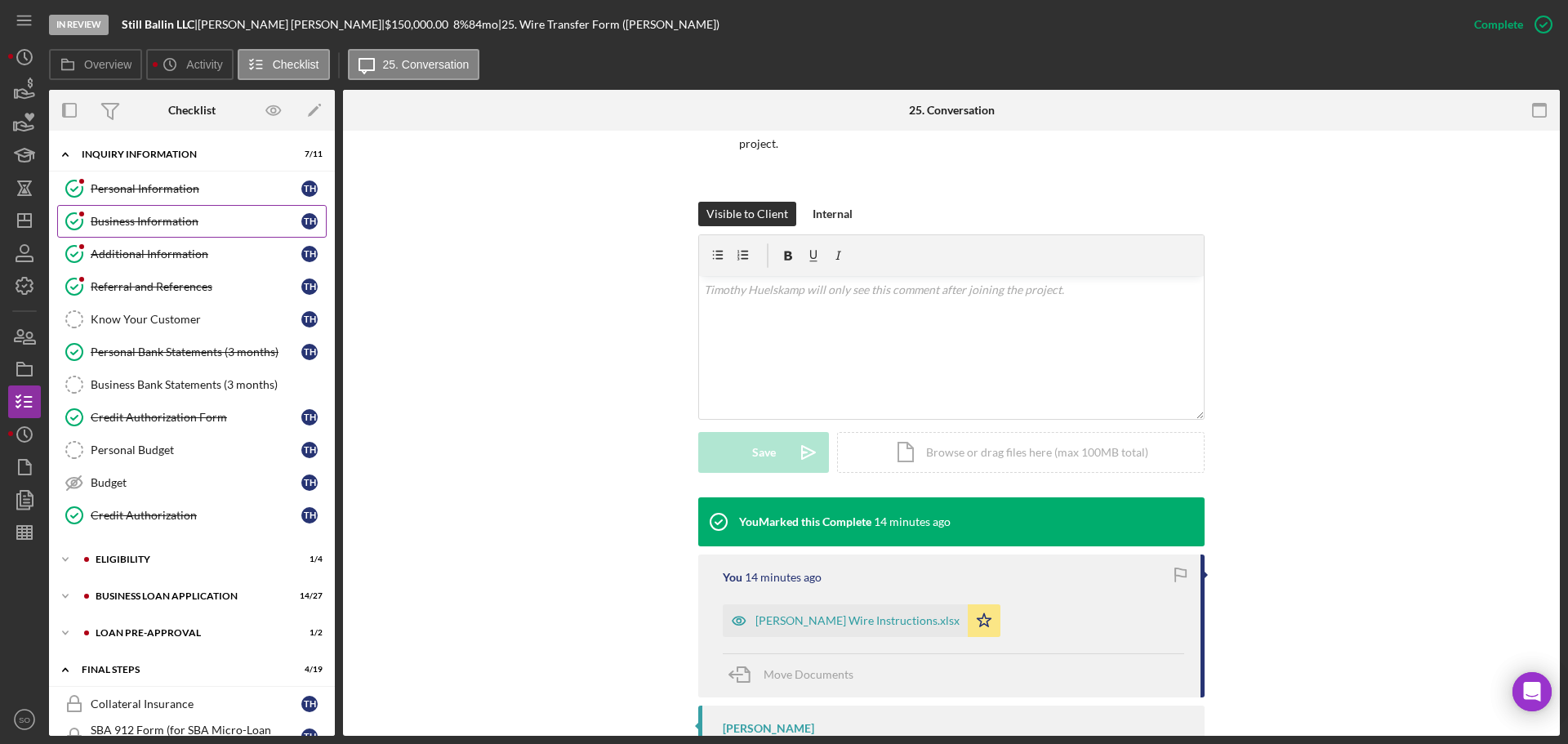
click at [139, 230] on link "Business Information Business Information T H" at bounding box center [192, 222] width 269 height 33
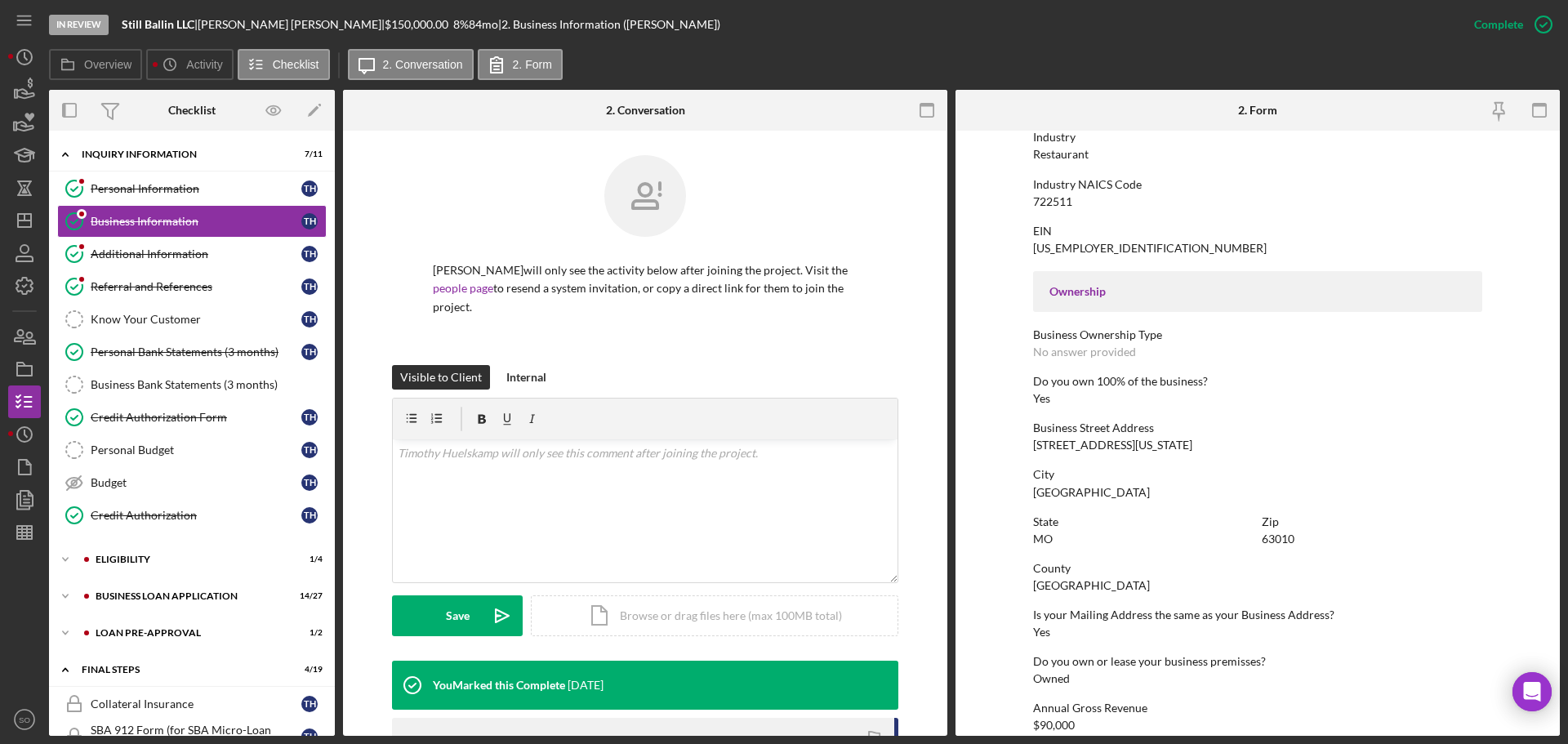
scroll to position [571, 0]
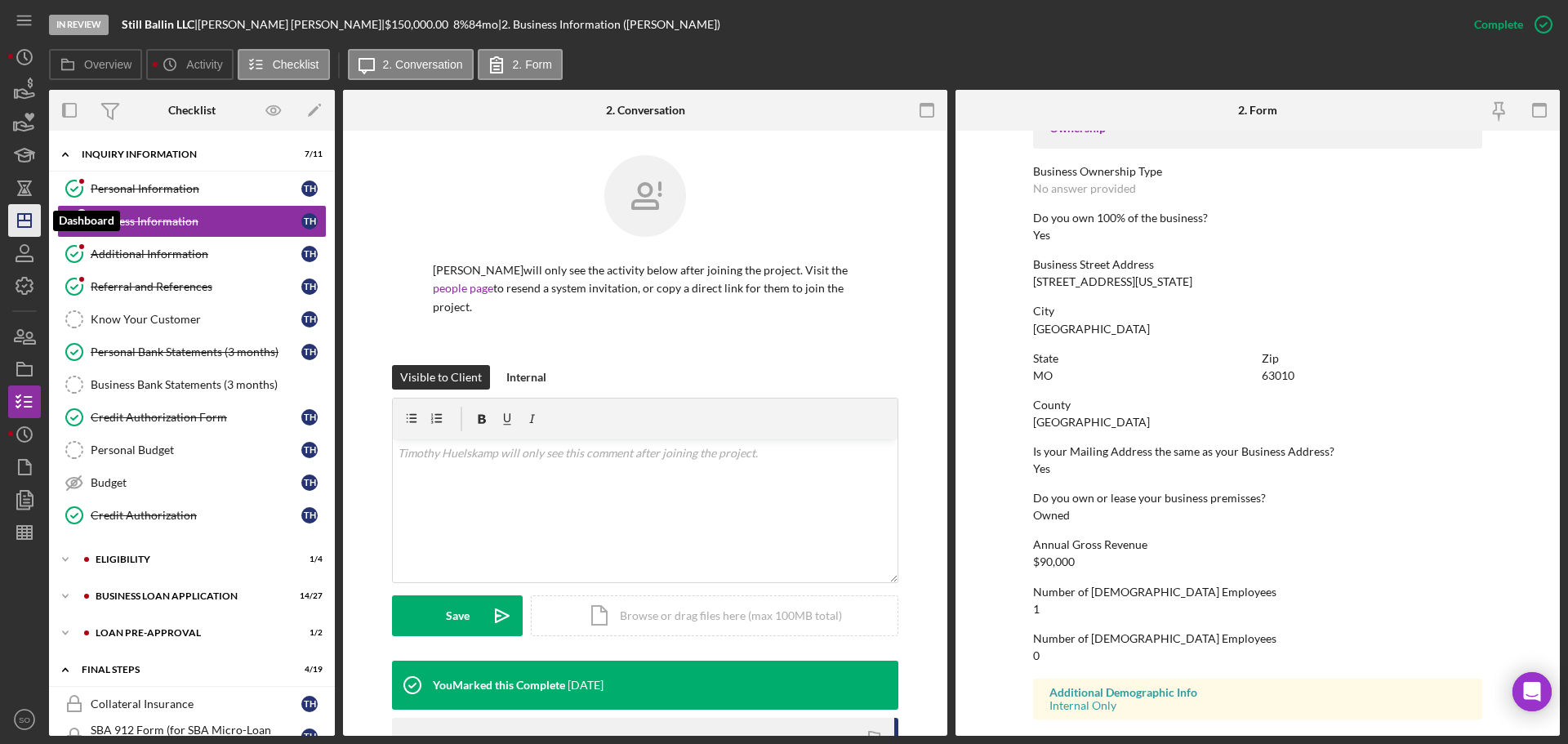
click at [28, 212] on icon "Icon/Dashboard" at bounding box center [24, 220] width 41 height 41
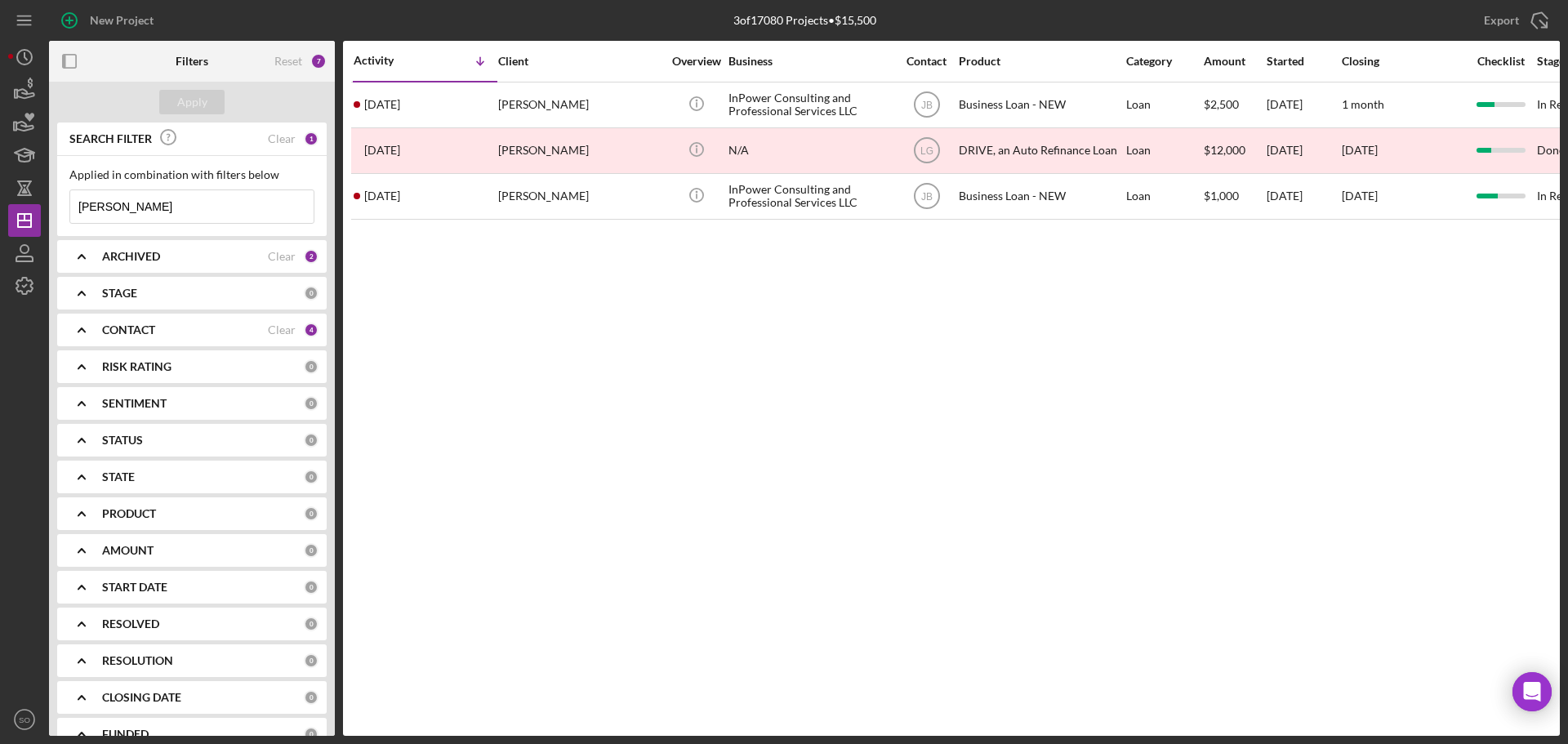
drag, startPoint x: 144, startPoint y: 217, endPoint x: 64, endPoint y: 205, distance: 80.9
click at [66, 206] on div "Applied in combination with filters below marlena Icon/Menu Close" at bounding box center [192, 196] width 269 height 80
type input "[PERSON_NAME]"
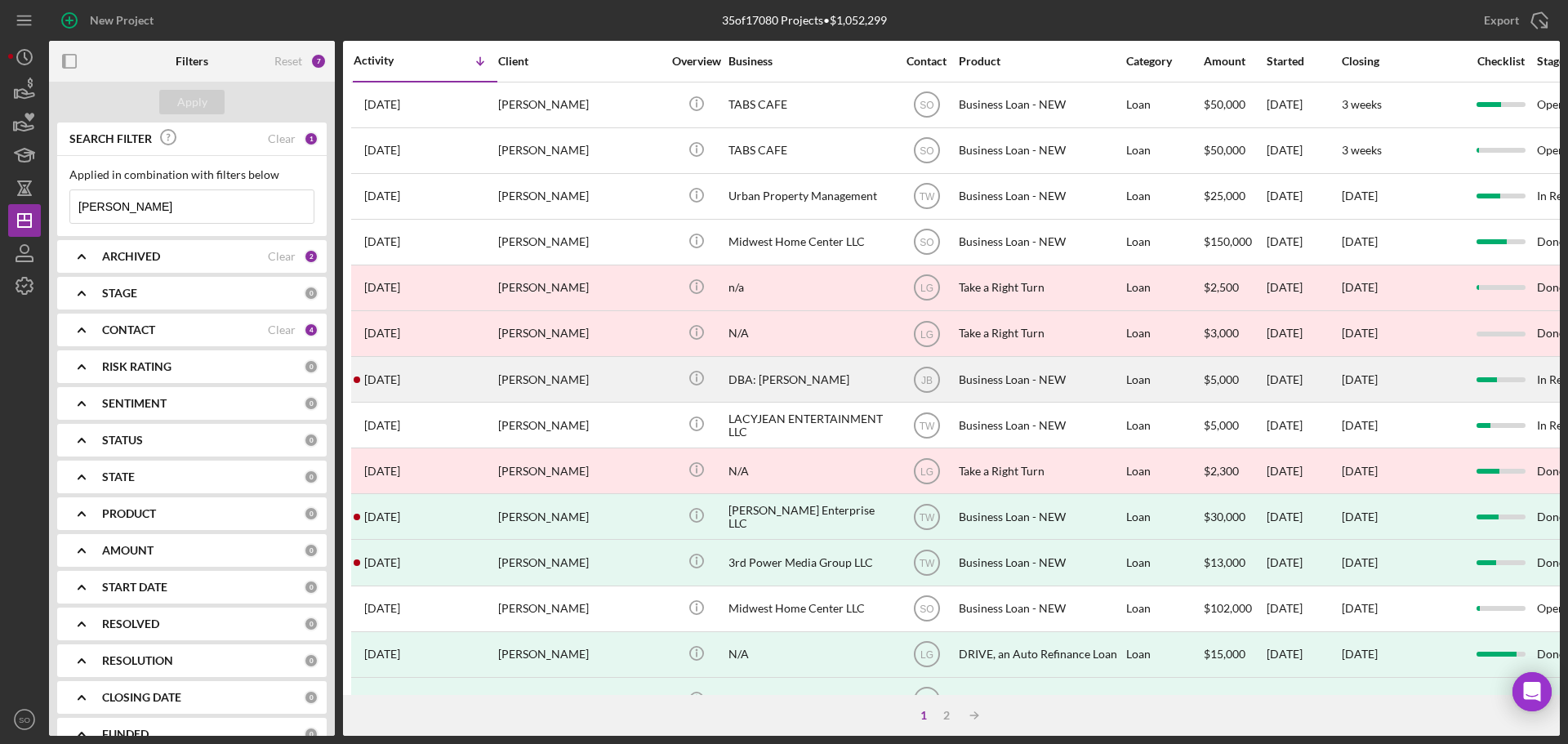
click at [550, 372] on div "Robin Johnson" at bounding box center [579, 379] width 163 height 43
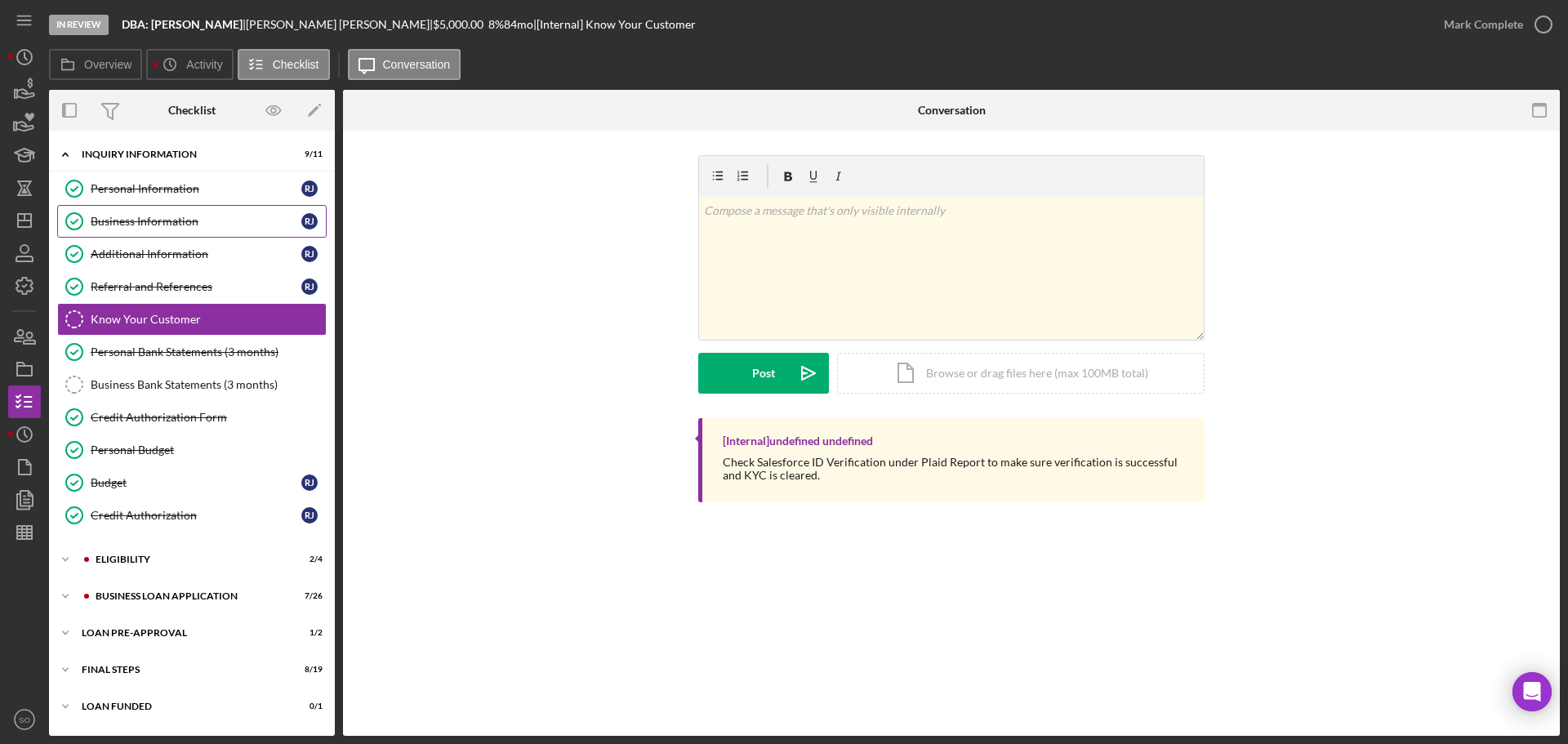
click at [161, 227] on div "Business Information" at bounding box center [196, 221] width 211 height 13
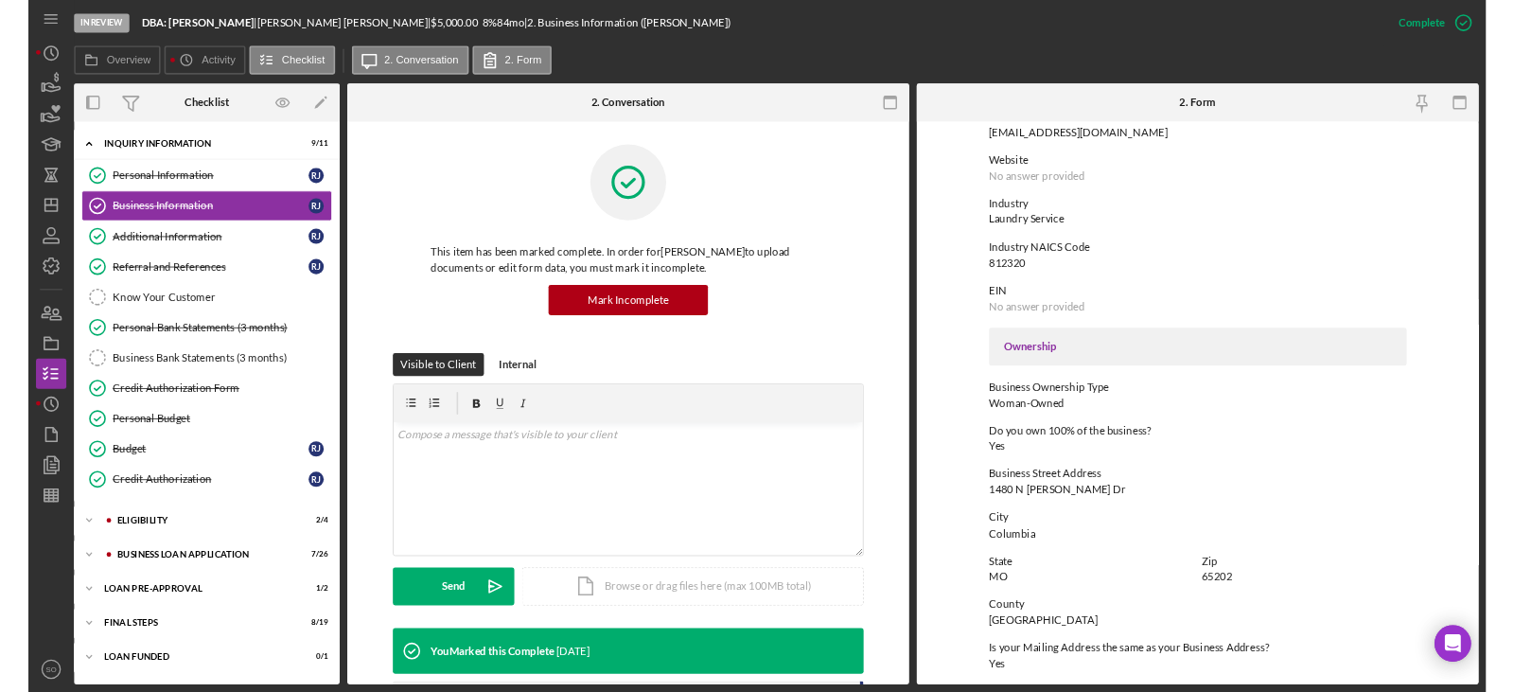
scroll to position [473, 0]
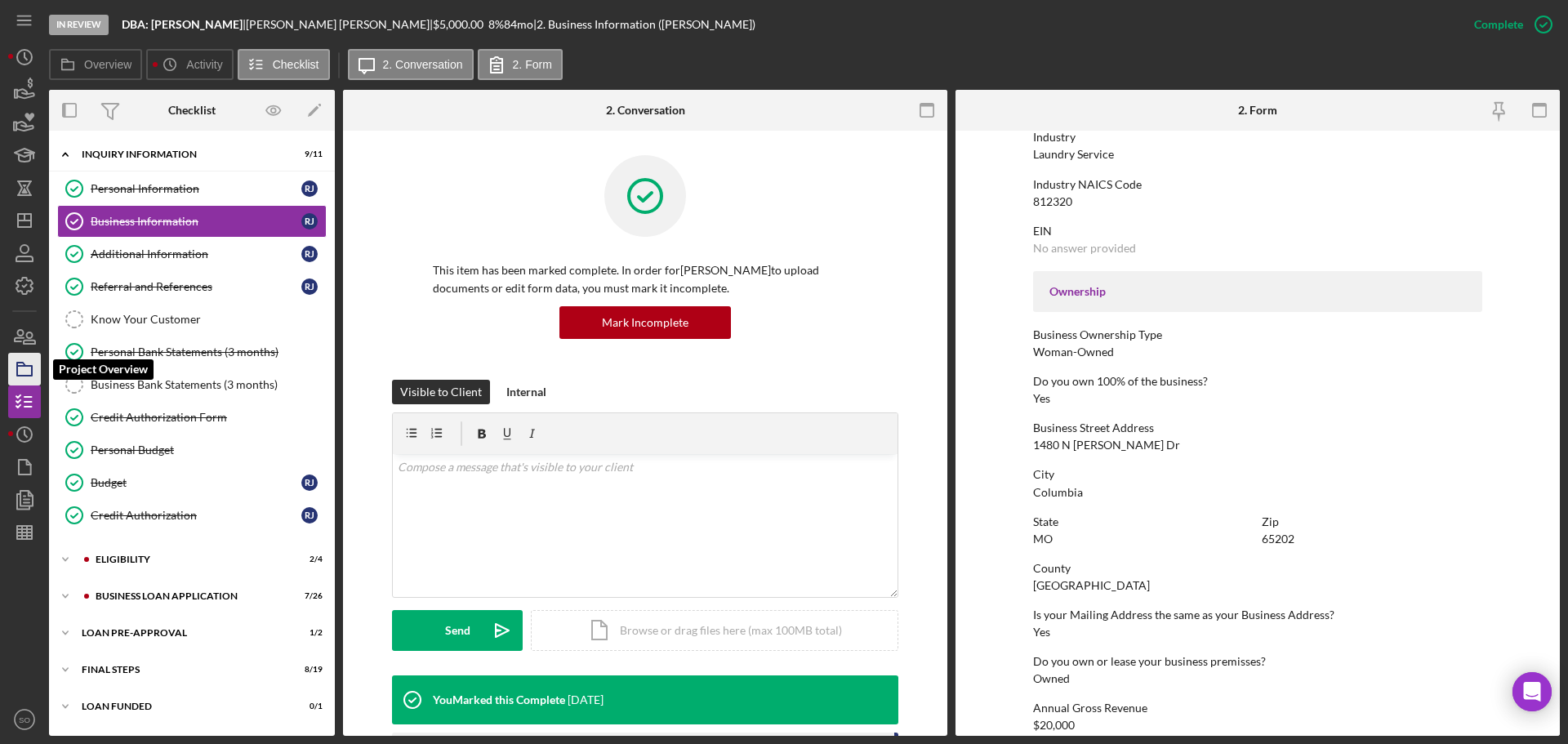
click at [25, 369] on icon "button" at bounding box center [24, 369] width 41 height 41
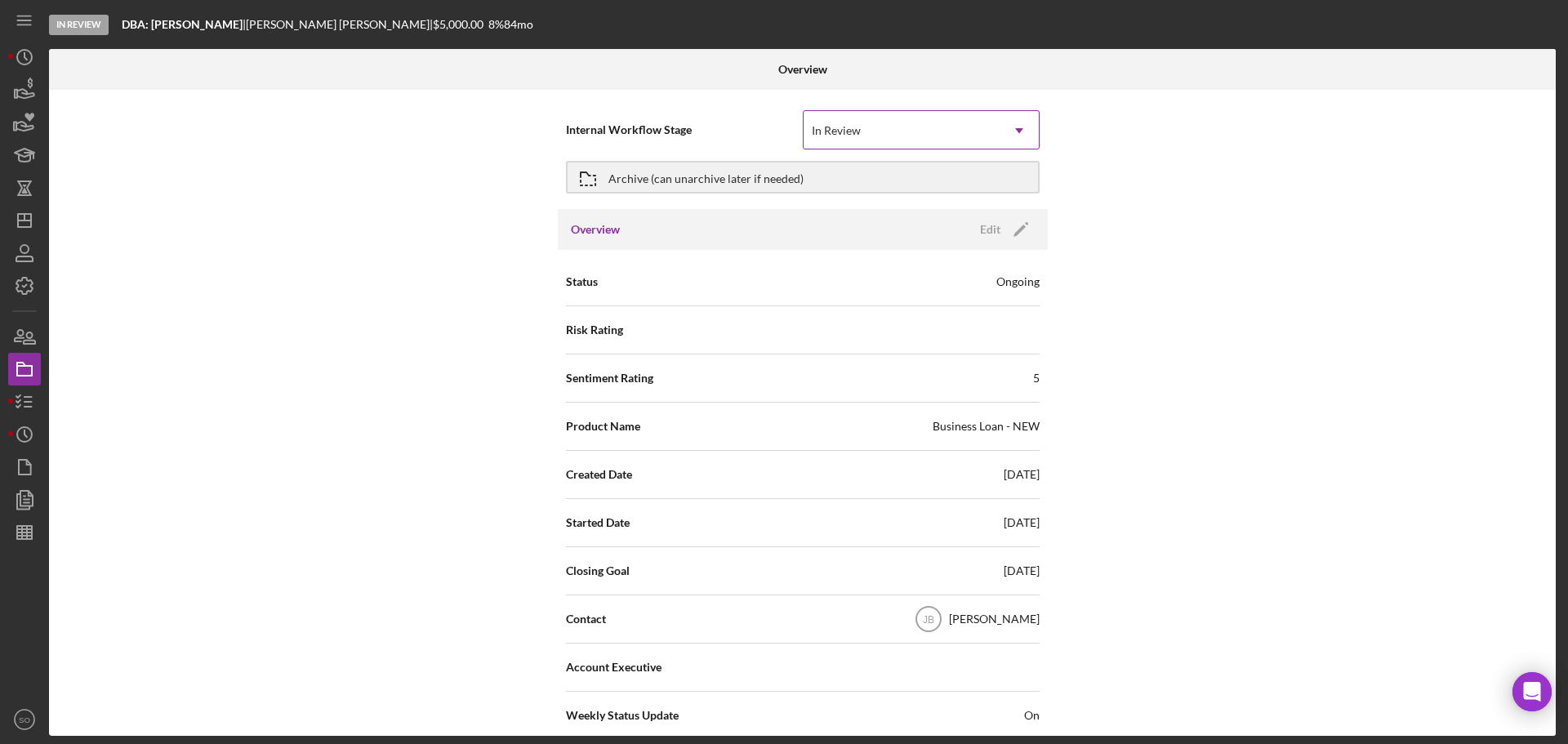
click at [928, 144] on div "In Review" at bounding box center [901, 131] width 196 height 38
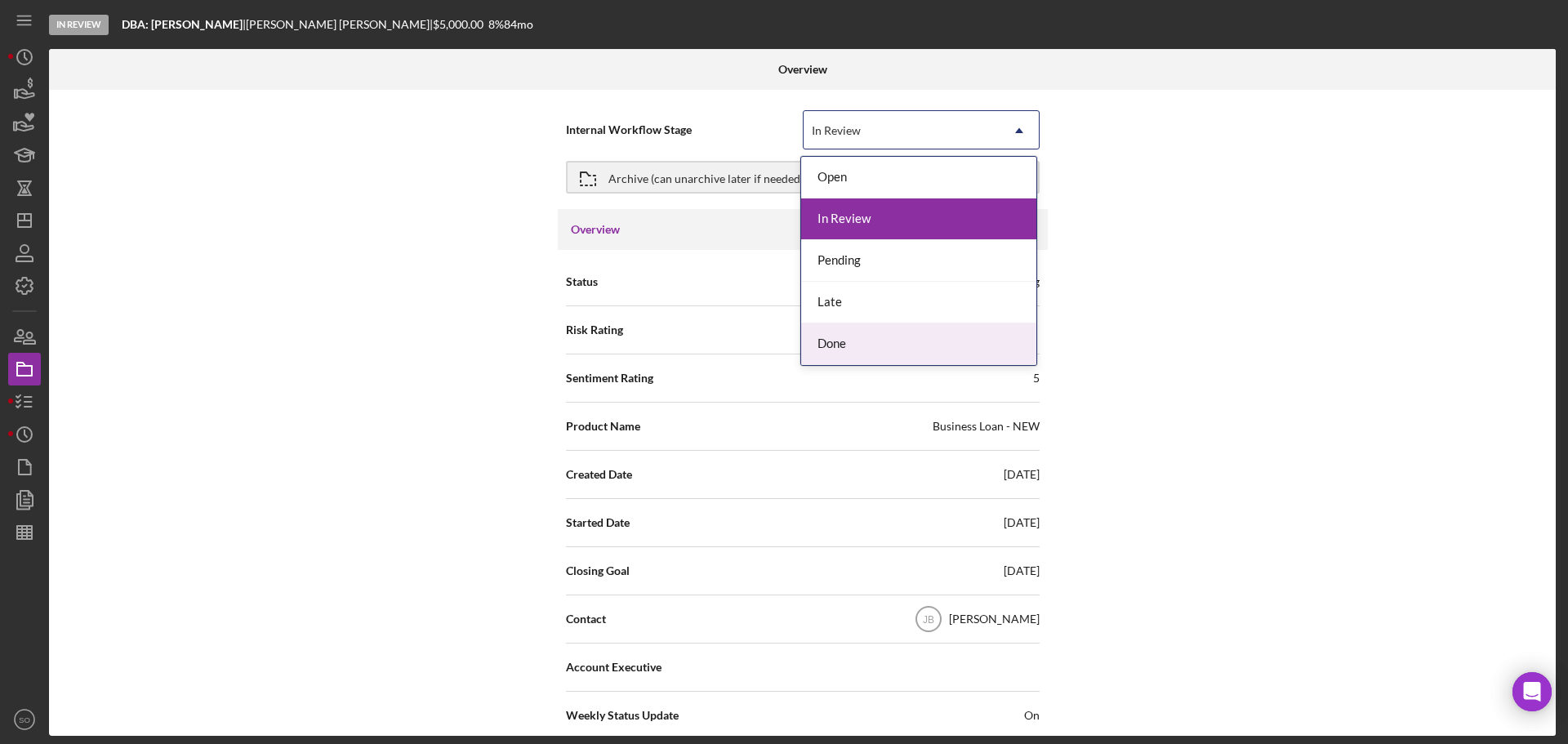
click at [866, 342] on div "Done" at bounding box center [918, 344] width 236 height 41
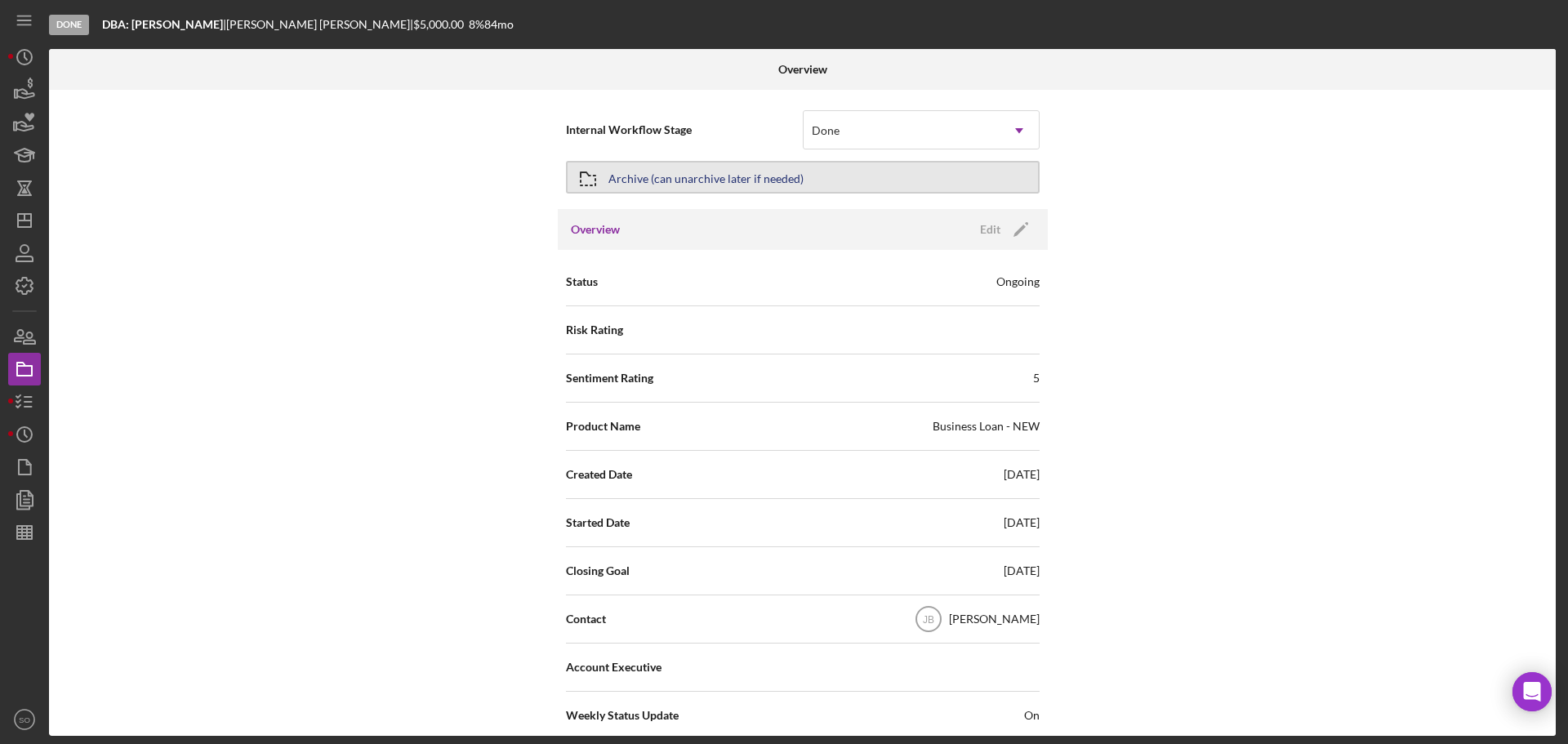
click at [696, 173] on div "Archive (can unarchive later if needed)" at bounding box center [706, 177] width 195 height 29
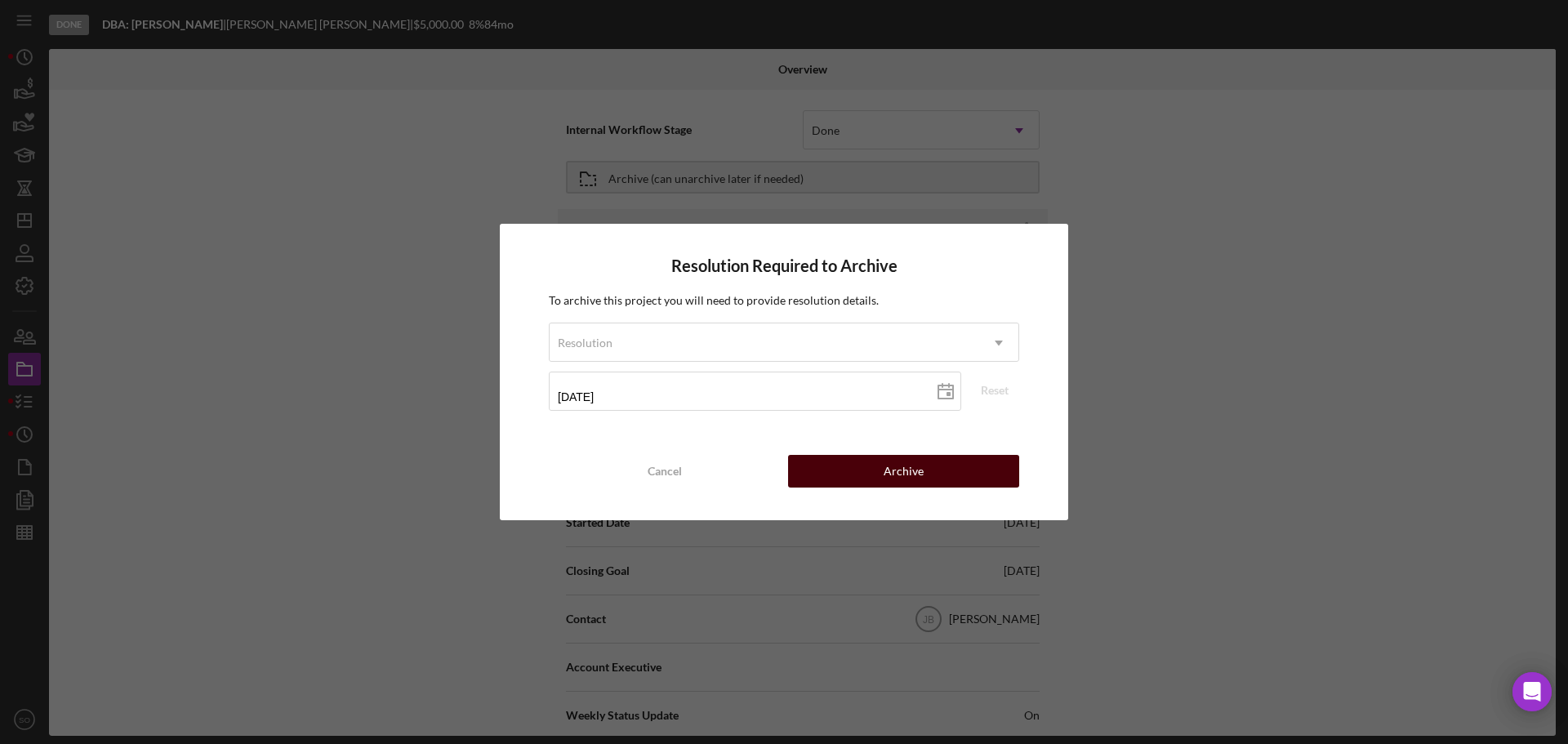
click at [877, 469] on button "Archive" at bounding box center [904, 471] width 231 height 33
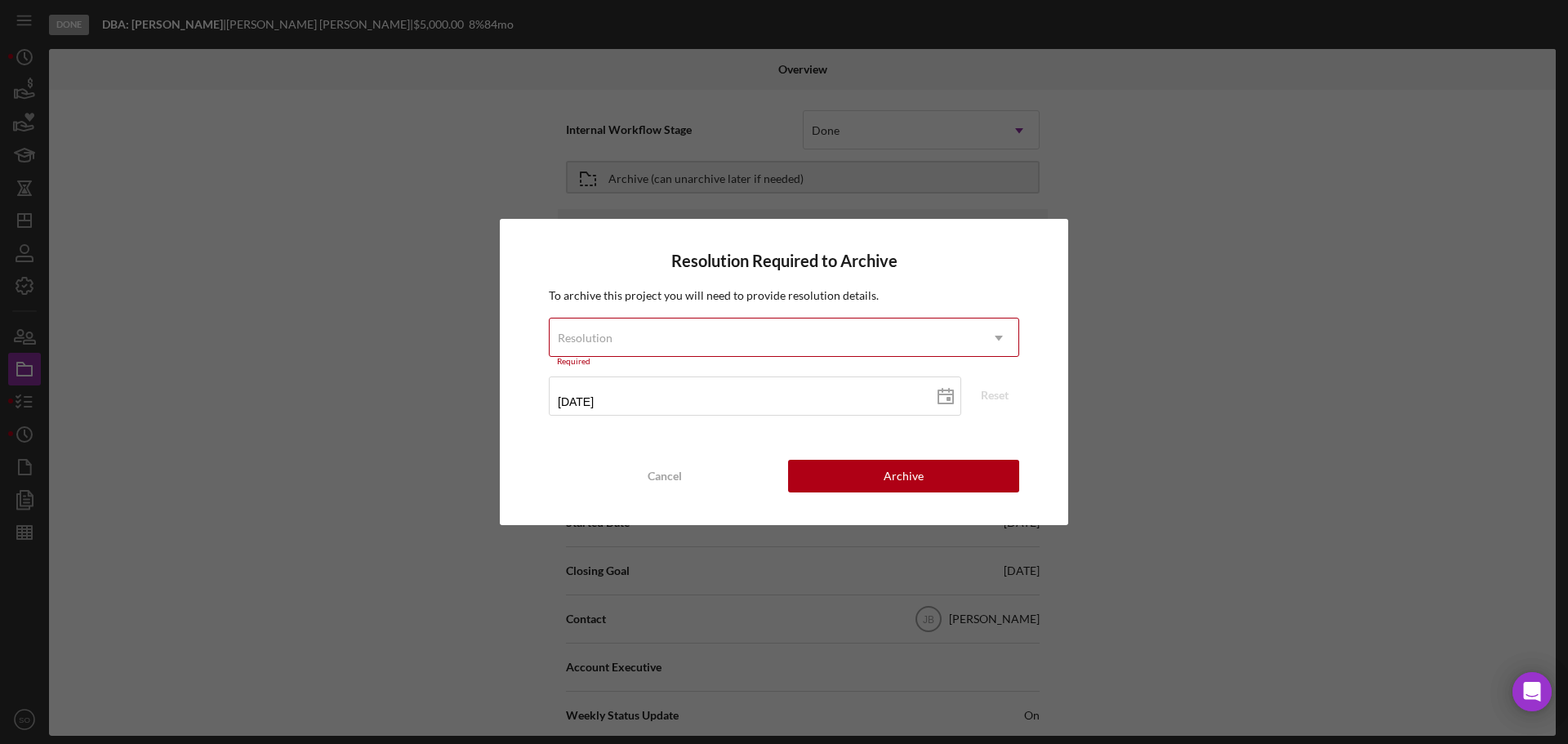
click at [707, 343] on div "Resolution" at bounding box center [765, 338] width 430 height 38
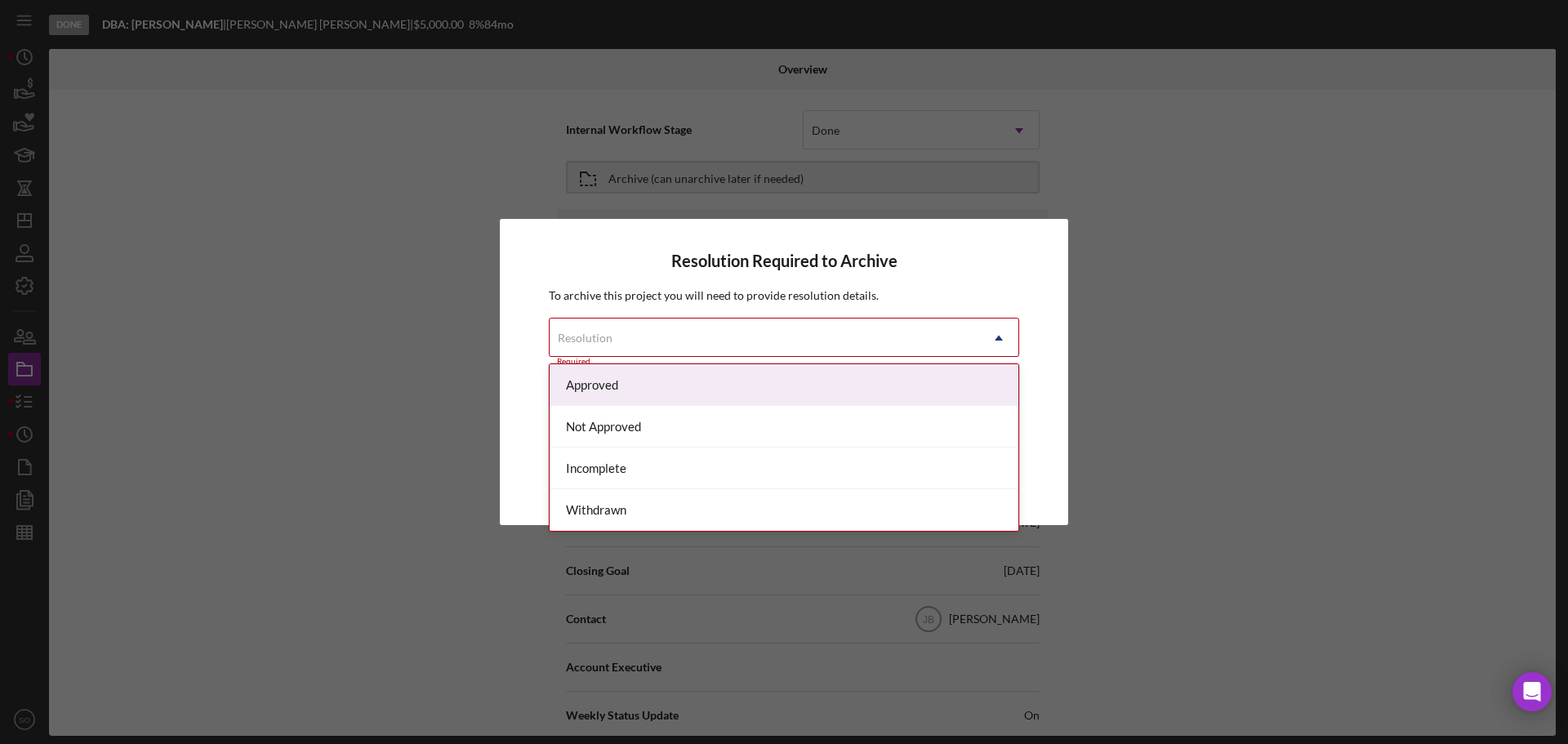
click at [630, 394] on div "Approved" at bounding box center [784, 385] width 469 height 41
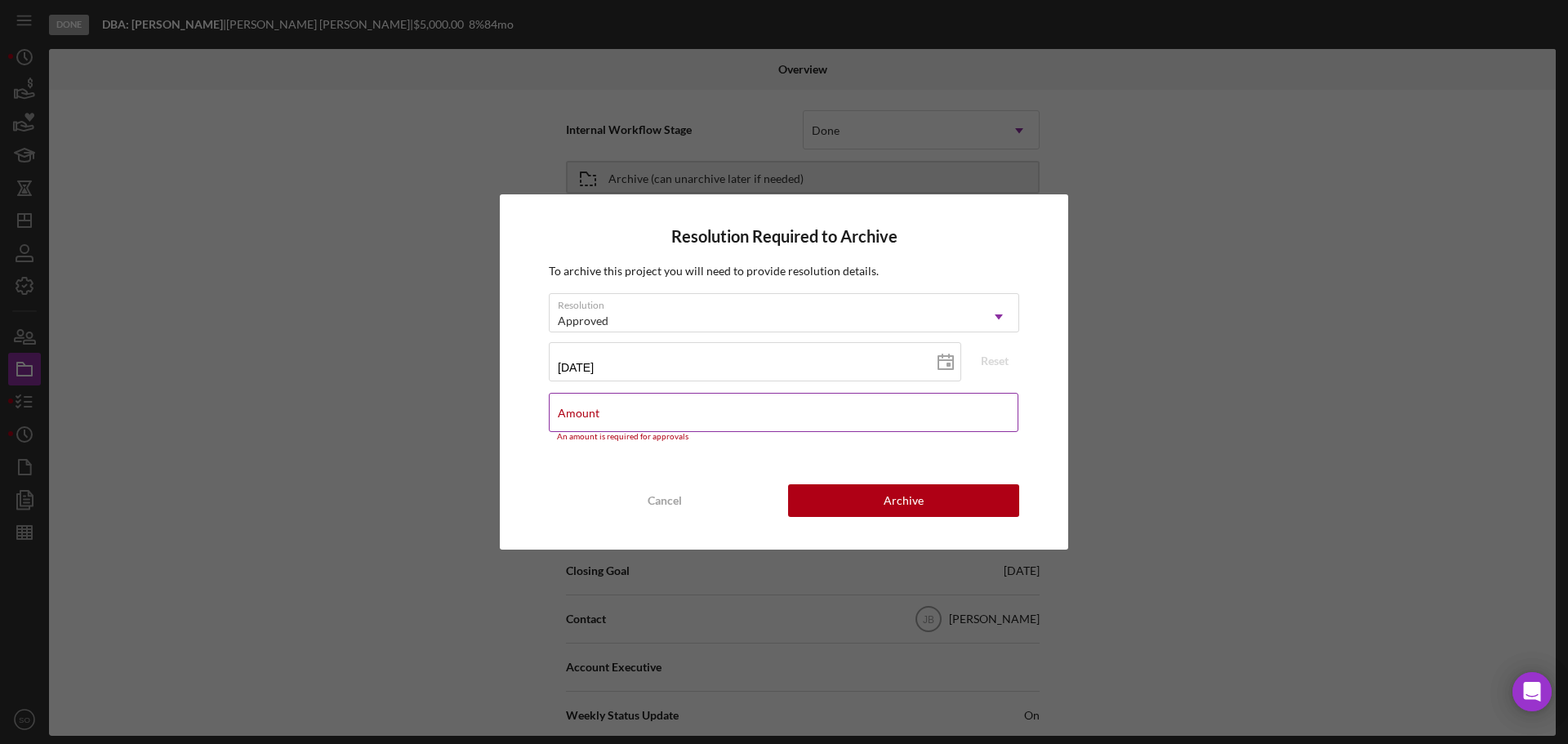
click at [737, 423] on input "Amount" at bounding box center [784, 412] width 469 height 39
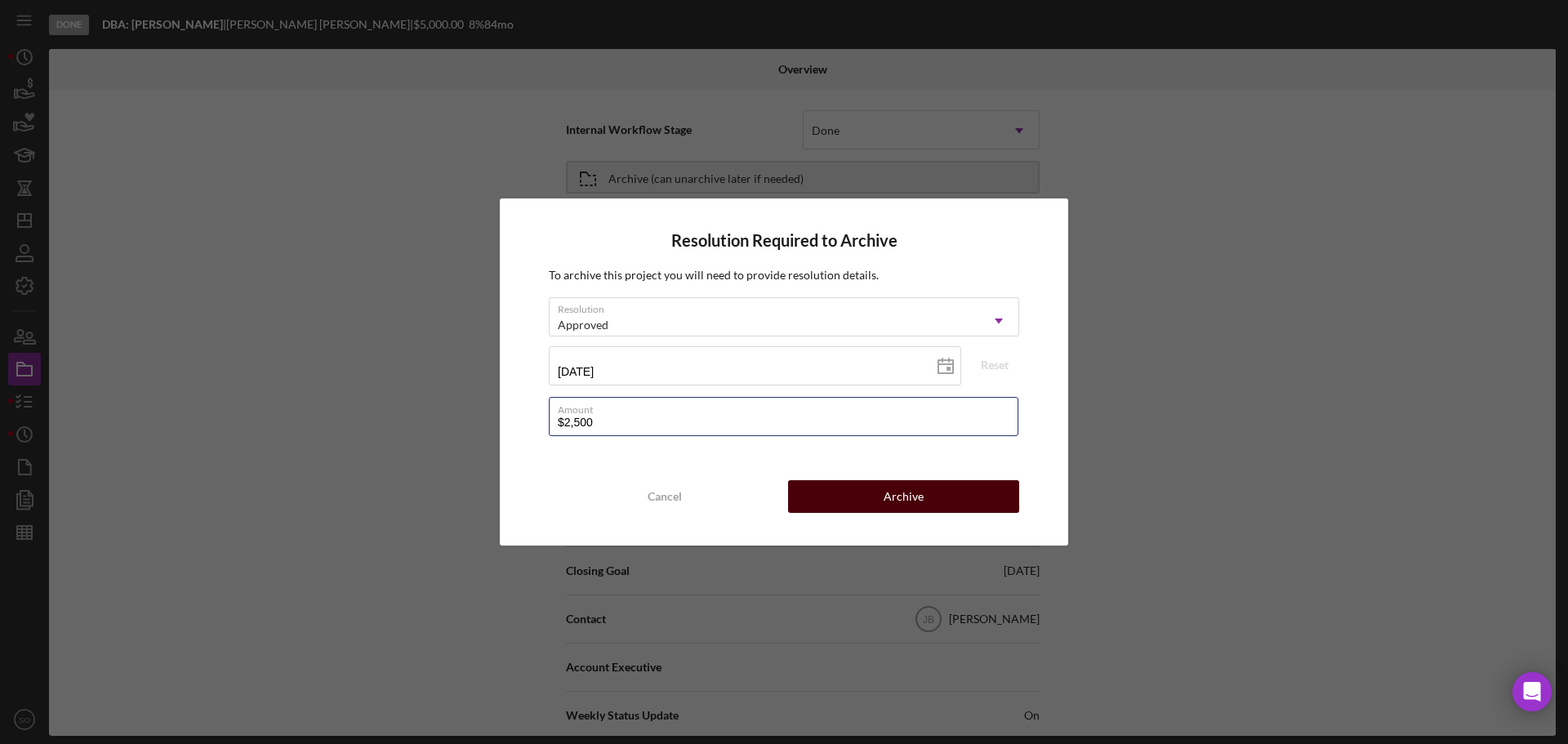
type input "$2,500"
click at [897, 501] on div "Archive" at bounding box center [904, 496] width 40 height 33
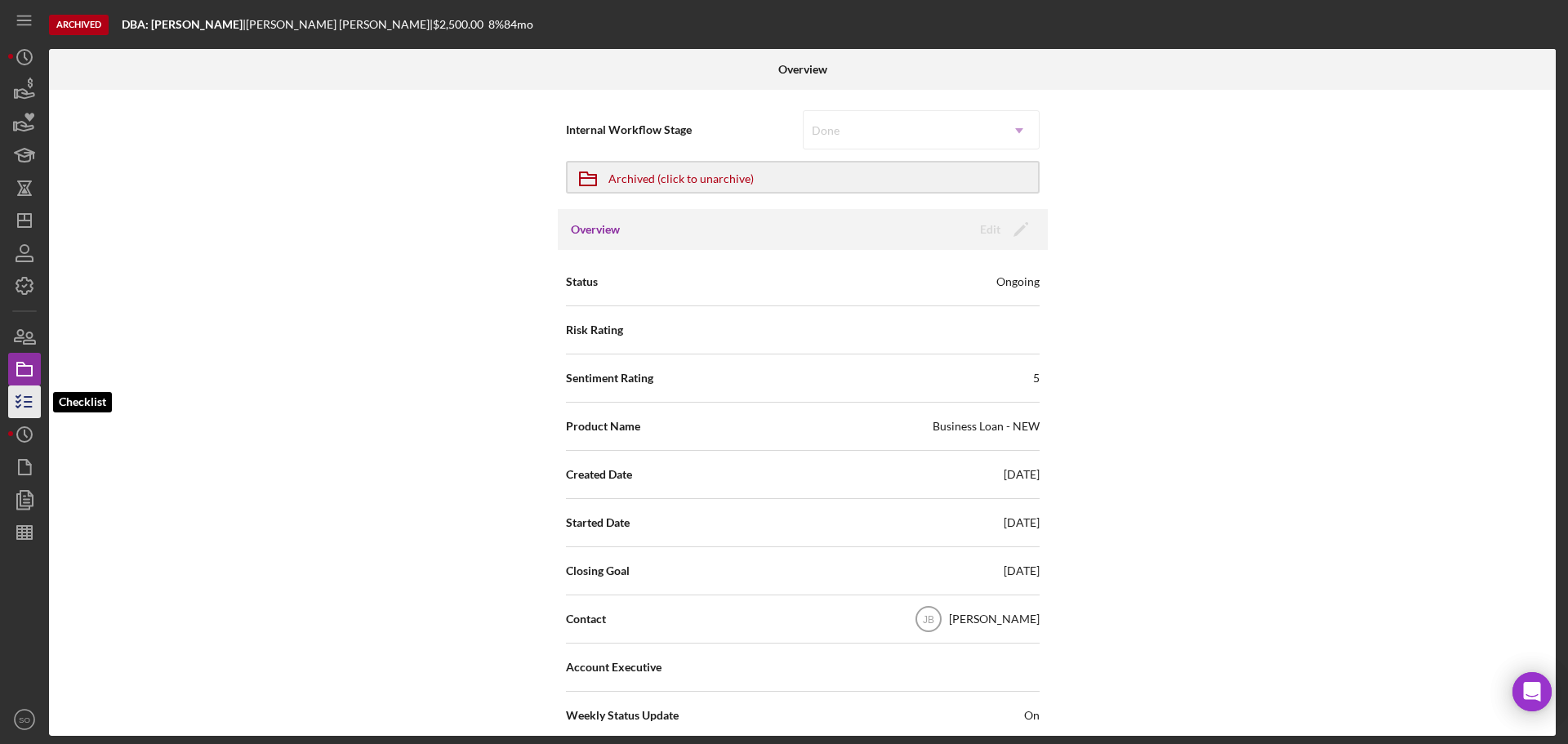
click at [34, 395] on icon "button" at bounding box center [24, 401] width 41 height 41
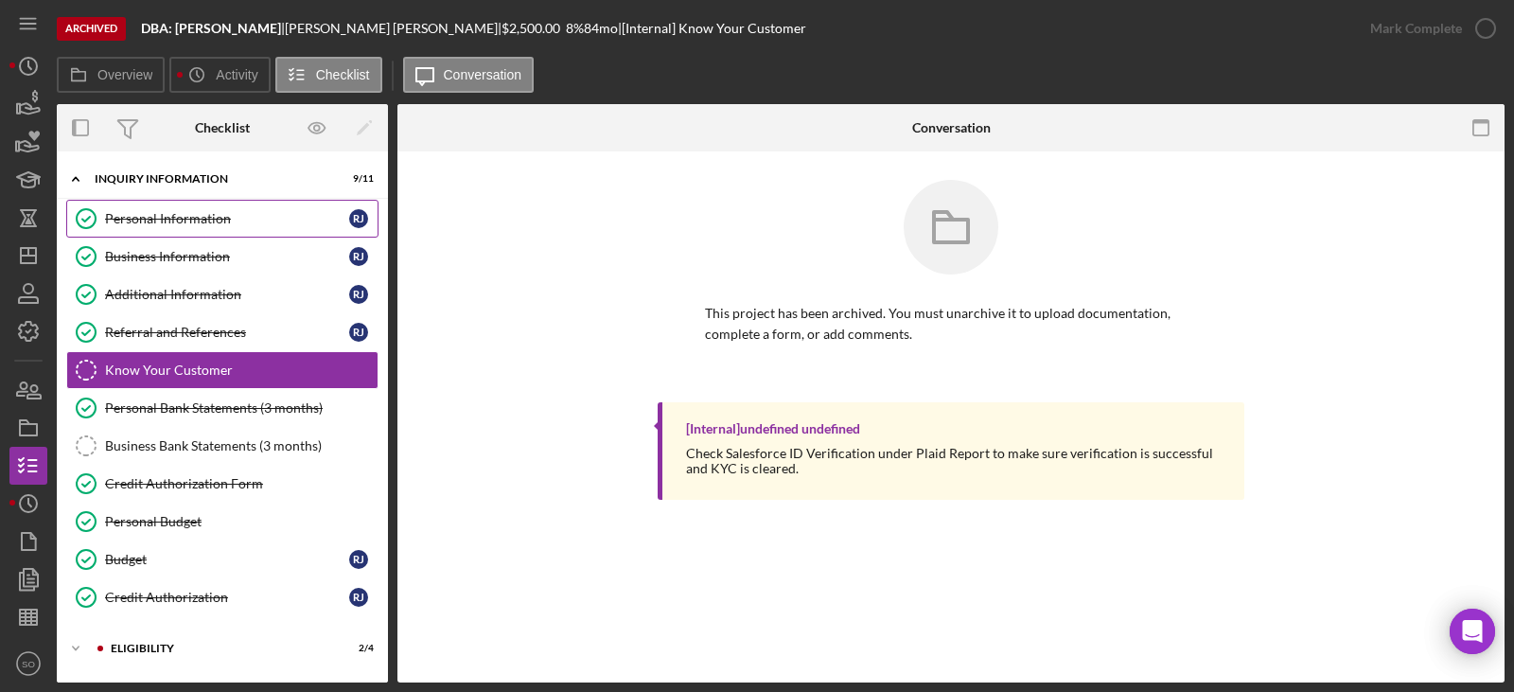
click at [209, 216] on div "Personal Information" at bounding box center [227, 218] width 244 height 15
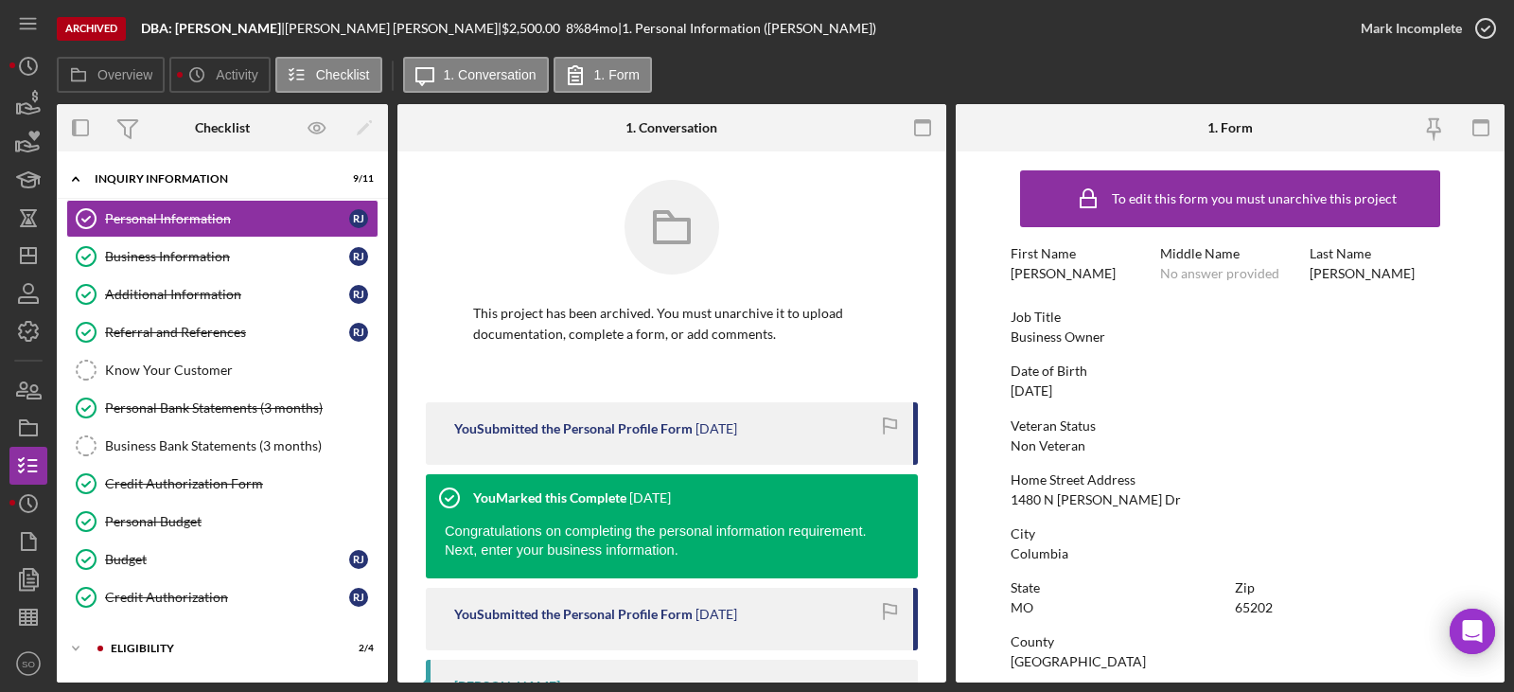
click at [1055, 340] on div "Business Owner" at bounding box center [1058, 336] width 95 height 15
copy div "Business Owner"
click at [1037, 394] on div "[DATE]" at bounding box center [1032, 390] width 42 height 15
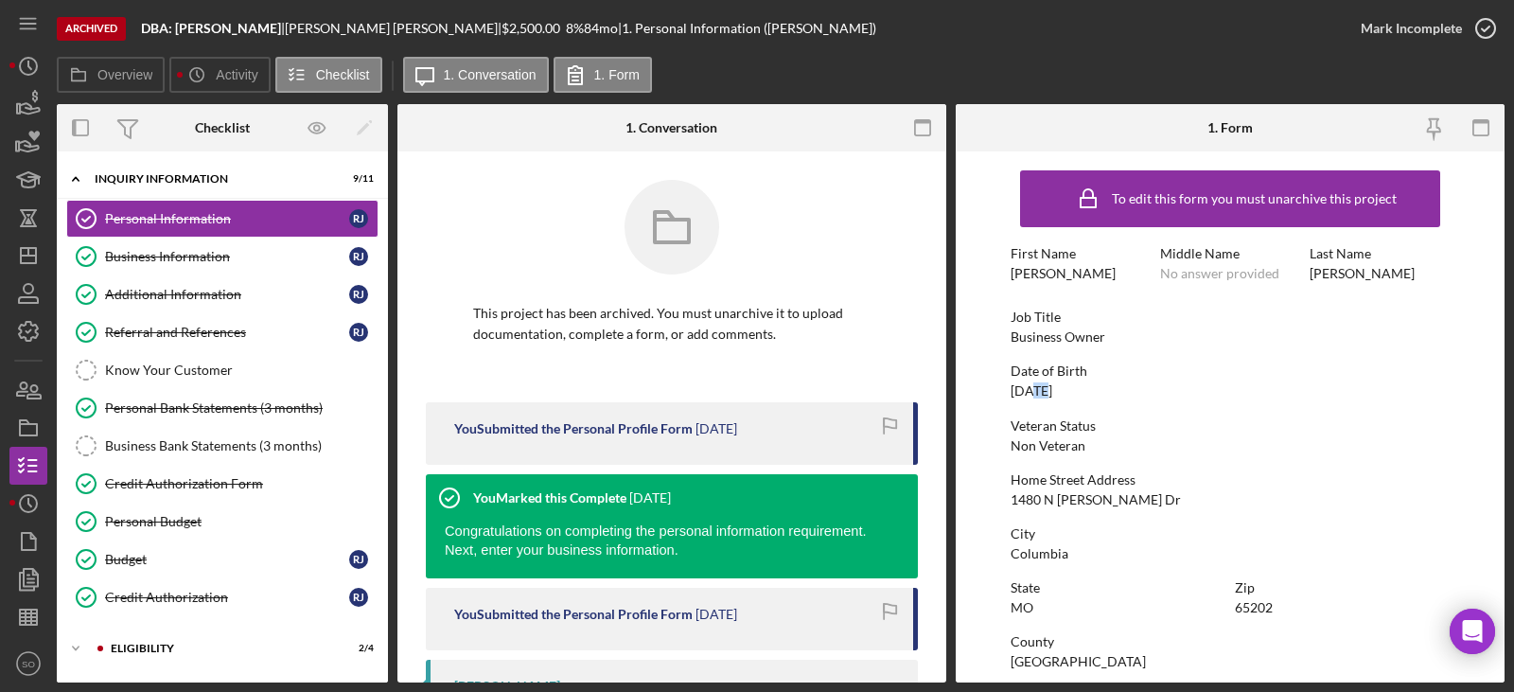
click at [1037, 394] on div "[DATE]" at bounding box center [1032, 390] width 42 height 15
copy div "[DATE]"
click at [1066, 501] on div "1480 N Dawn Dr" at bounding box center [1096, 499] width 170 height 15
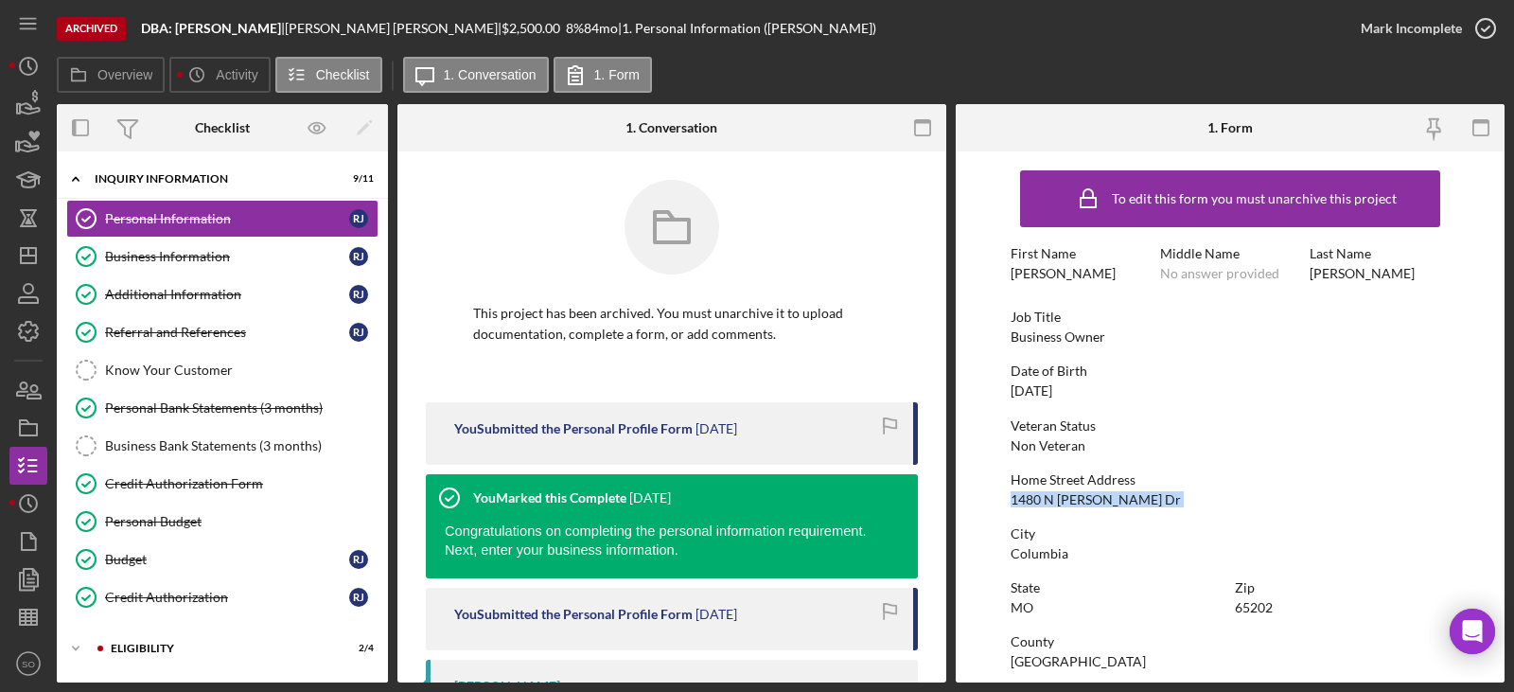
click at [1066, 501] on div "1480 N Dawn Dr" at bounding box center [1096, 499] width 170 height 15
copy div "1480 N Dawn Dr"
click at [1060, 549] on div "Columbia" at bounding box center [1040, 553] width 58 height 15
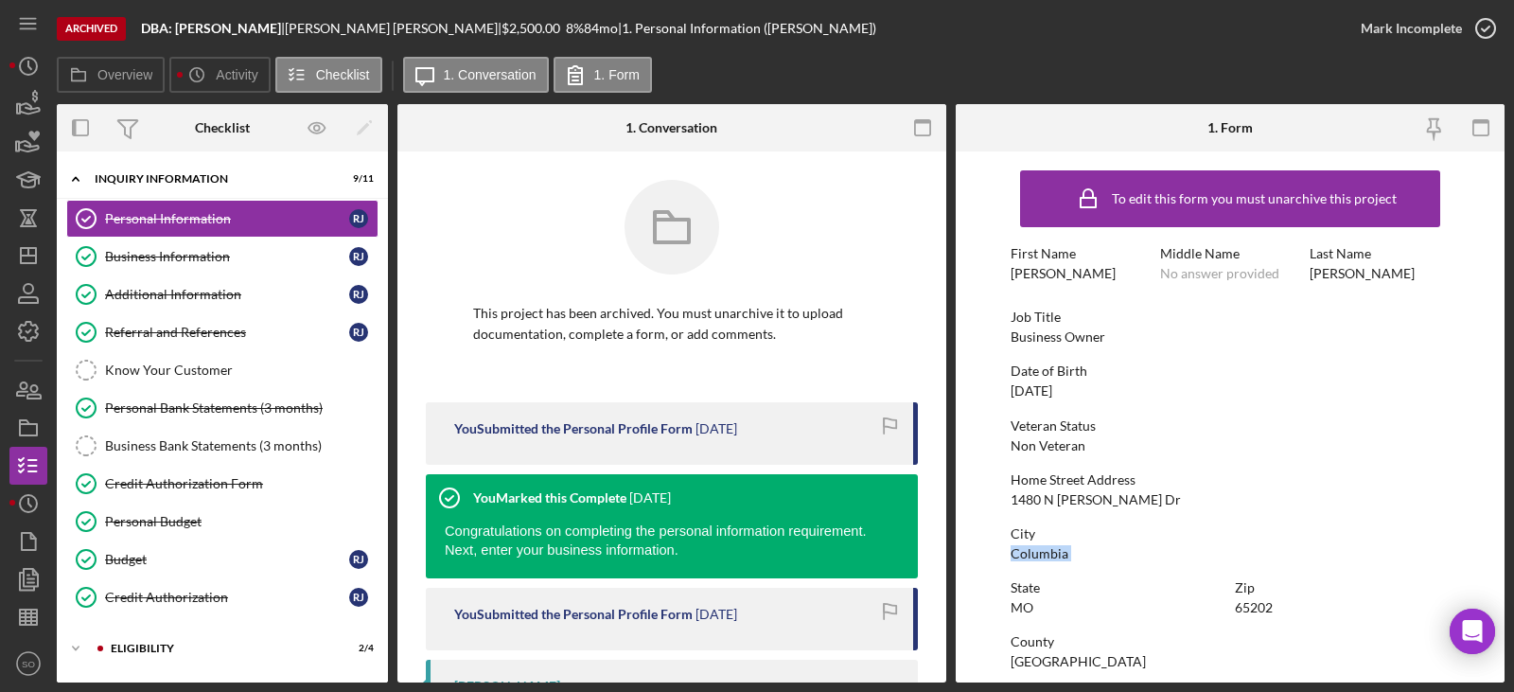
copy div "Columbia"
click at [1260, 611] on div "65202" at bounding box center [1254, 607] width 38 height 15
copy div "65202"
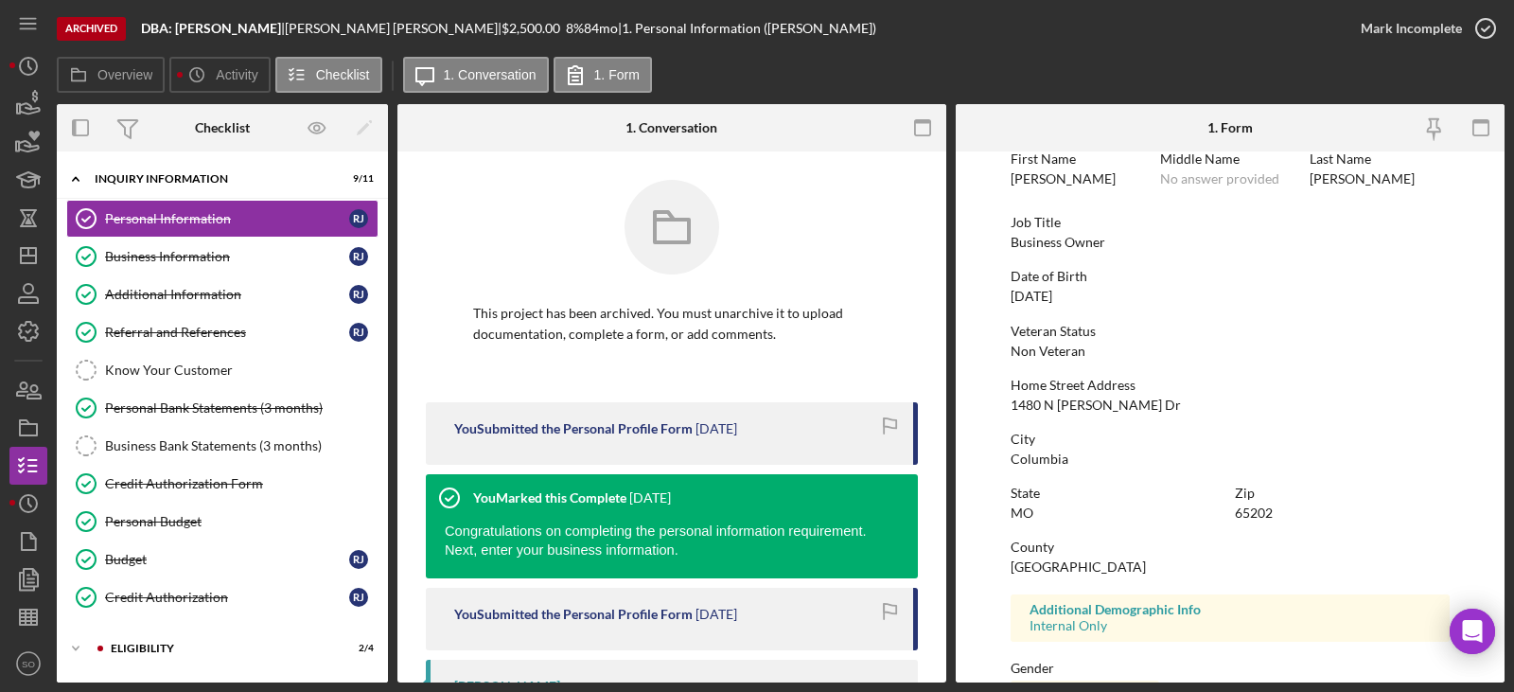
click at [1063, 568] on div "Boone County" at bounding box center [1078, 566] width 135 height 15
copy div "Boone County"
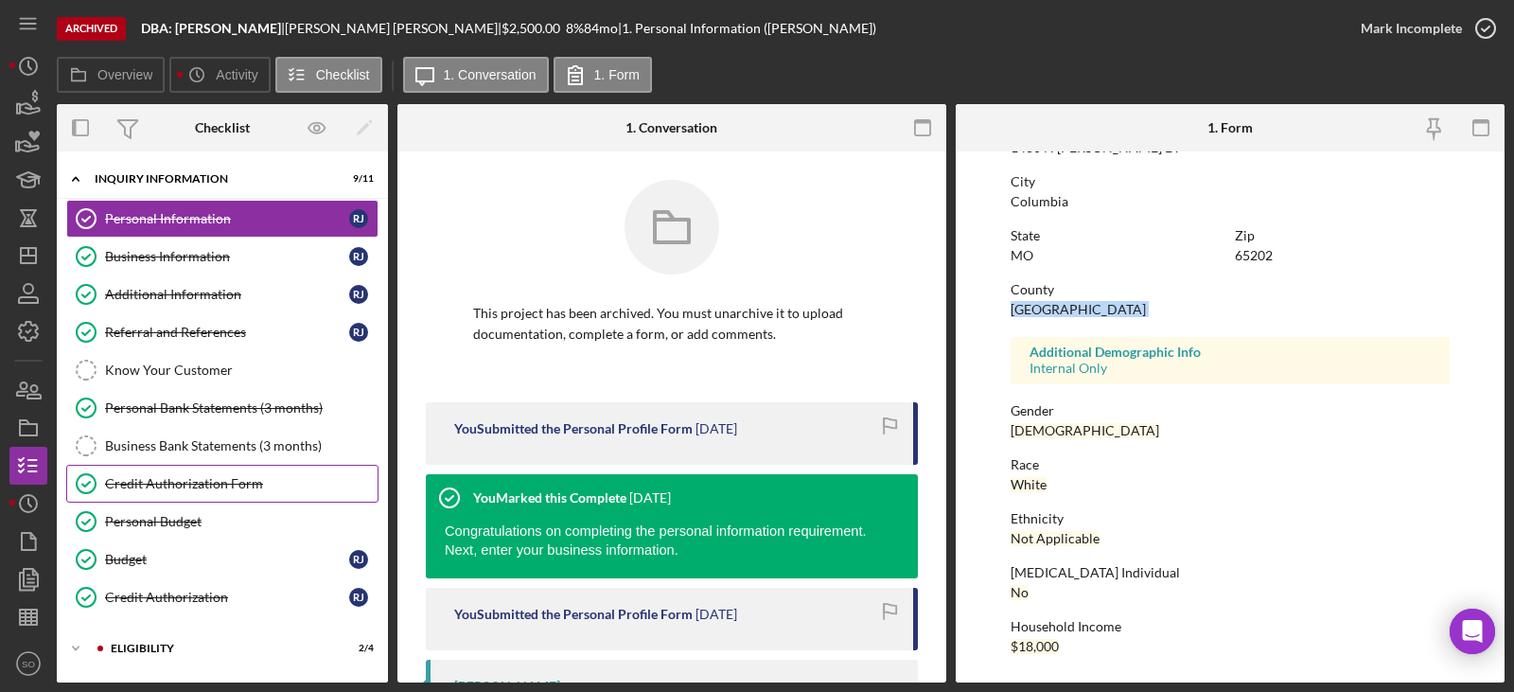
scroll to position [166, 0]
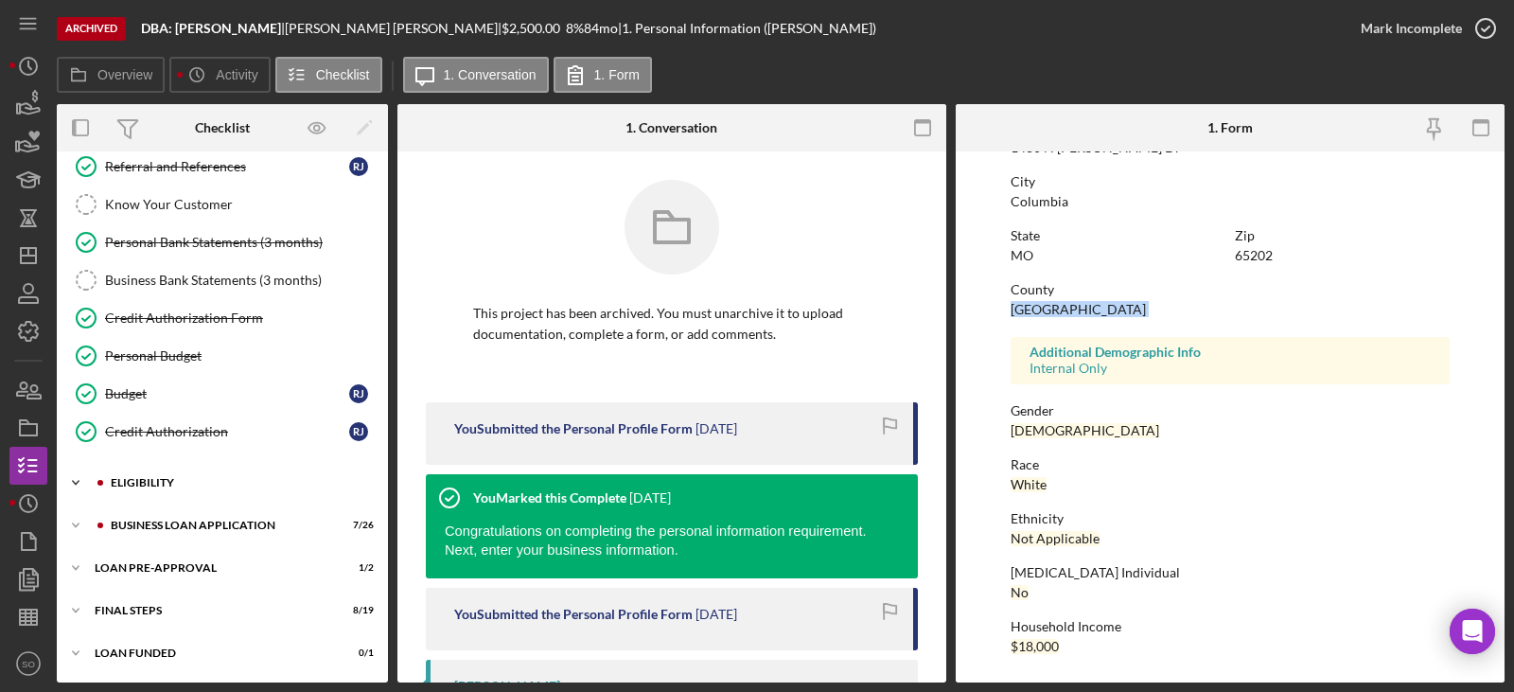
click at [163, 467] on div "Icon/Expander ELIGIBILITY 2 / 4" at bounding box center [222, 483] width 331 height 38
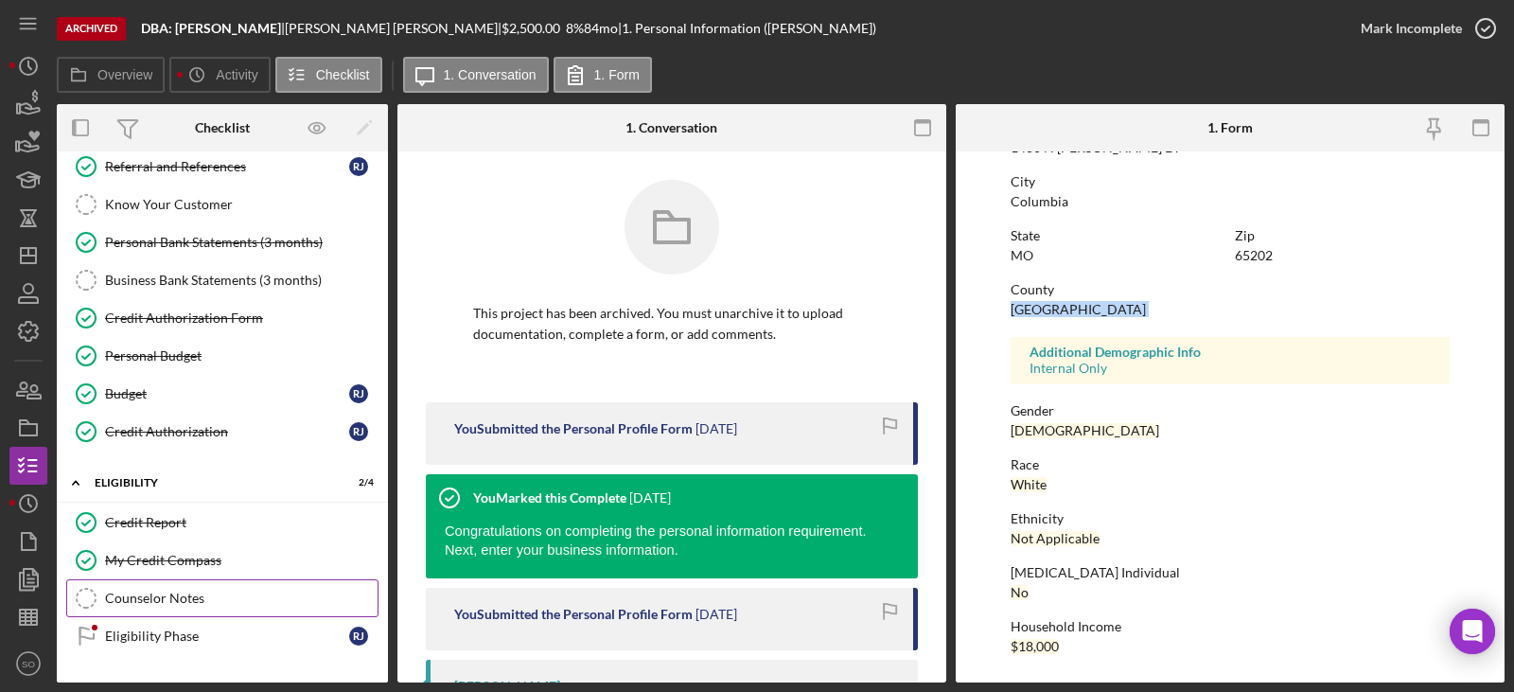
scroll to position [327, 0]
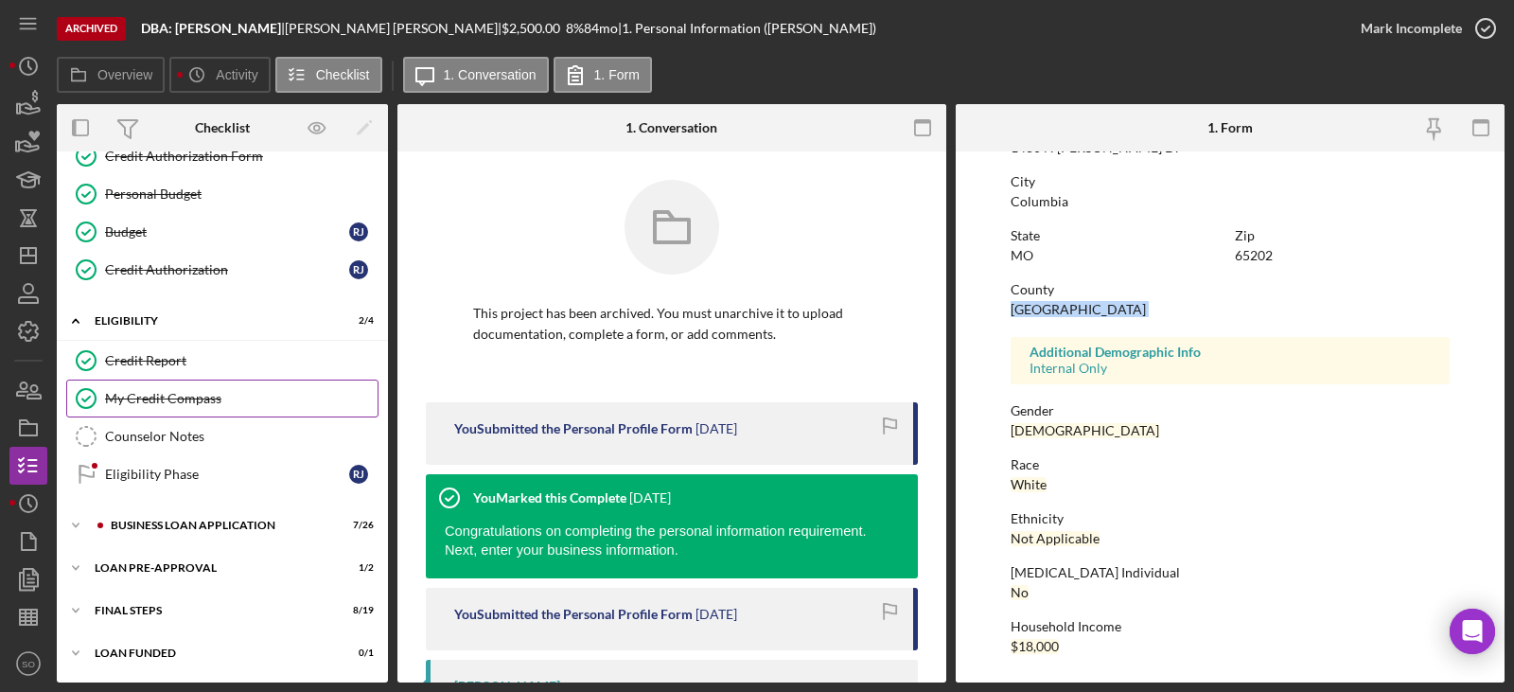
click at [175, 402] on div "My Credit Compass" at bounding box center [241, 398] width 273 height 15
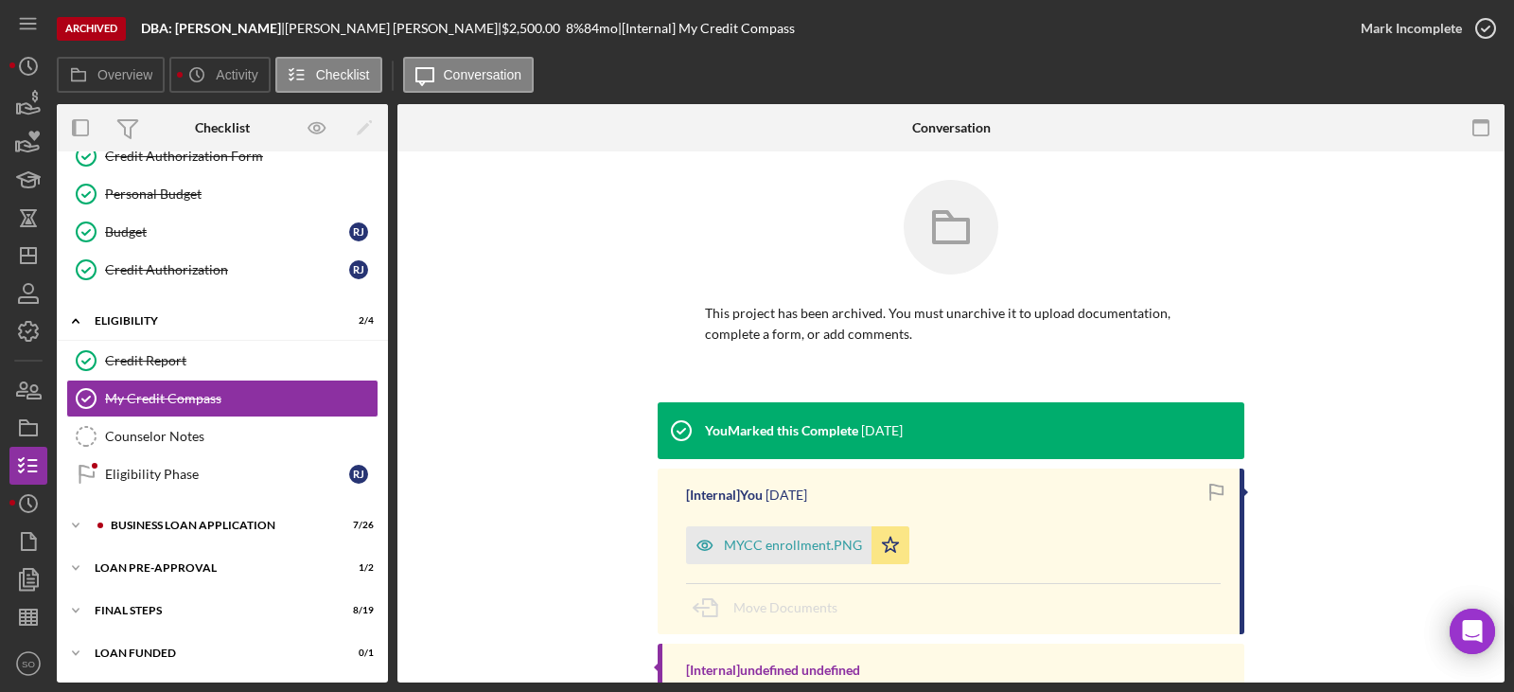
scroll to position [95, 0]
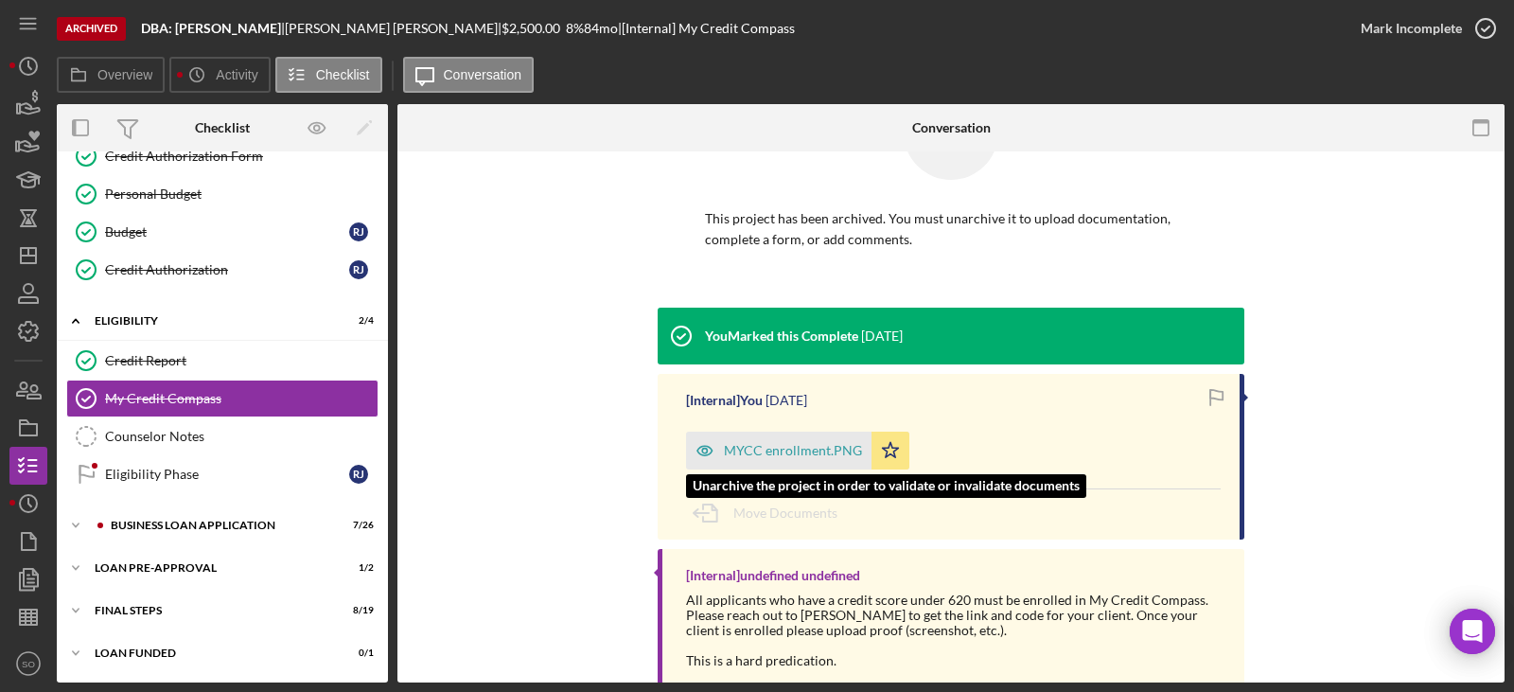
click at [807, 461] on div "MYCC enrollment.PNG" at bounding box center [778, 450] width 185 height 38
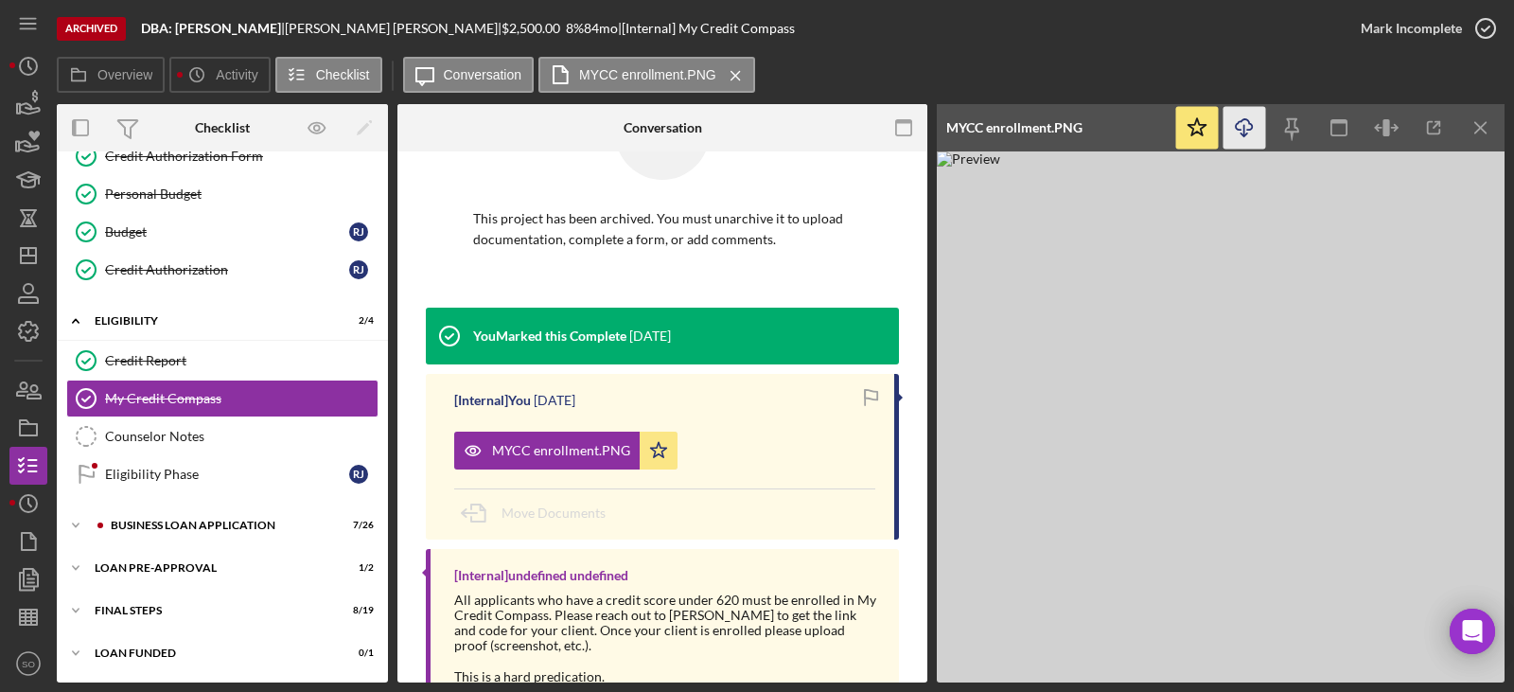
click at [1257, 130] on icon "Icon/Download" at bounding box center [1244, 128] width 43 height 43
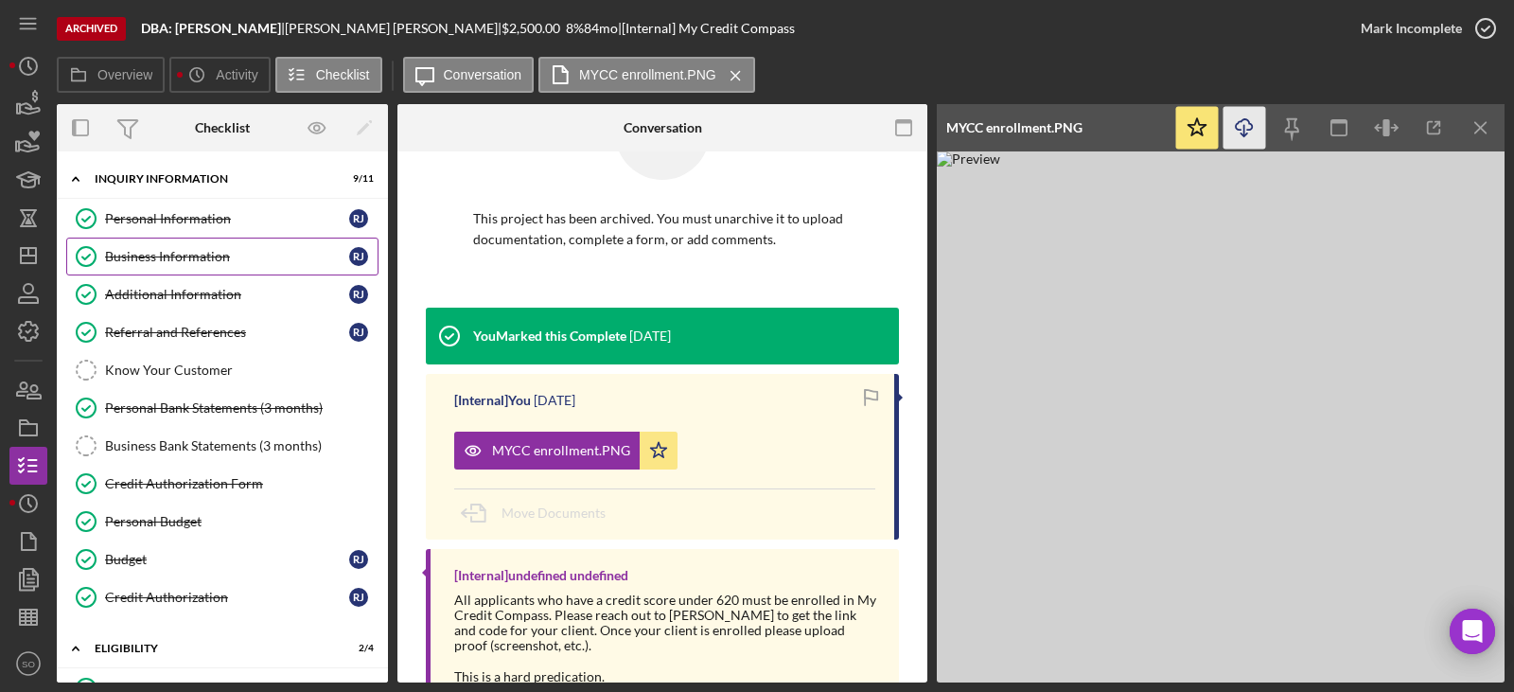
drag, startPoint x: 192, startPoint y: 254, endPoint x: 213, endPoint y: 258, distance: 21.3
click at [192, 254] on div "Business Information" at bounding box center [227, 256] width 244 height 15
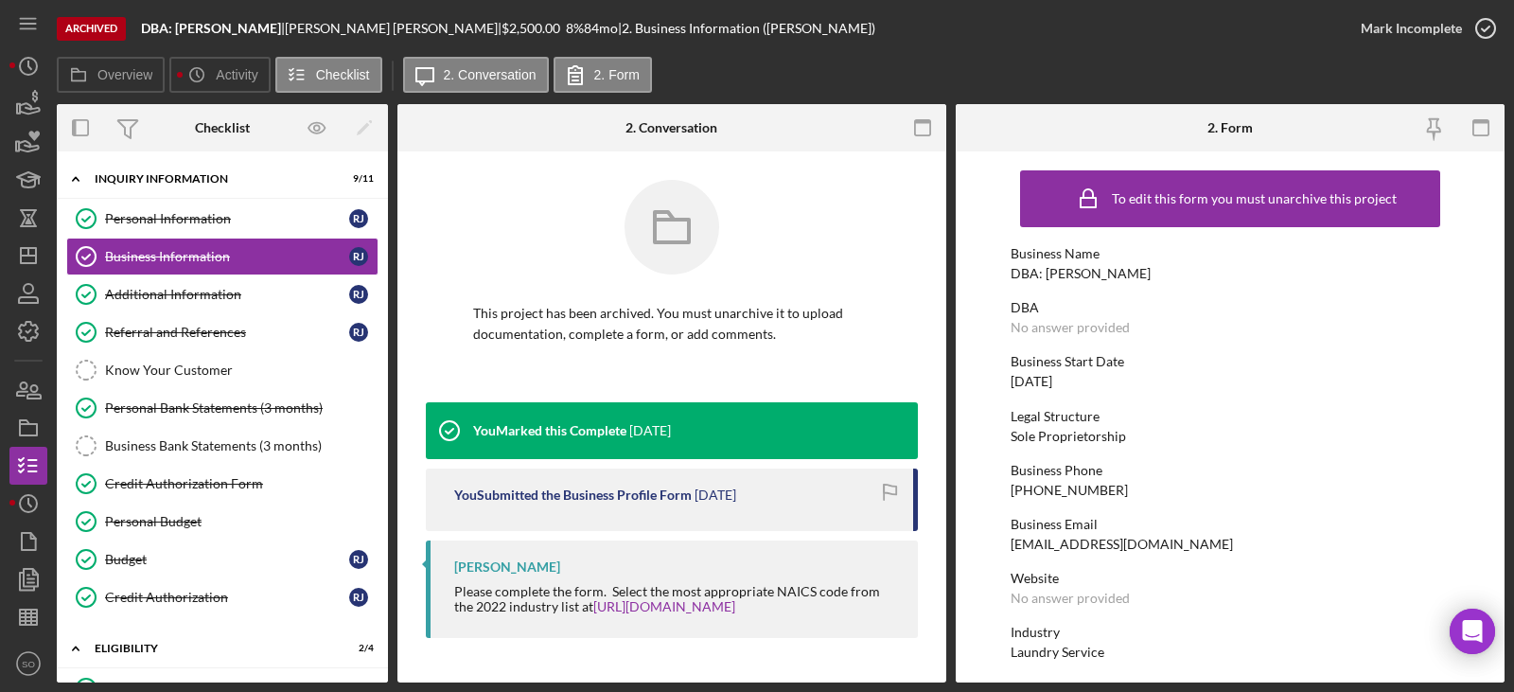
click at [1118, 273] on div "DBA: [PERSON_NAME]" at bounding box center [1081, 273] width 140 height 15
copy div "DBA: [PERSON_NAME]"
click at [1049, 379] on div "02/10/2022" at bounding box center [1032, 381] width 42 height 15
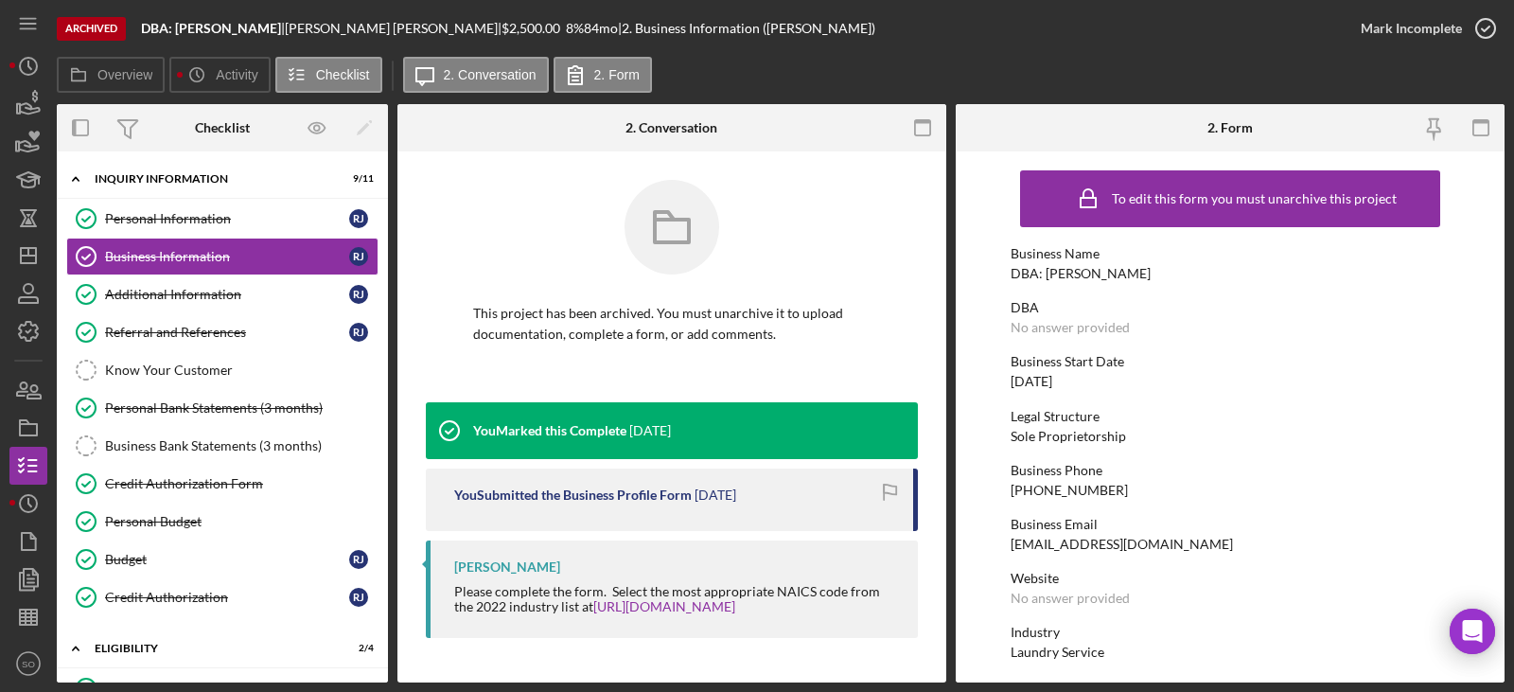
click at [1049, 379] on div "02/10/2022" at bounding box center [1032, 381] width 42 height 15
copy div "02/10/2022"
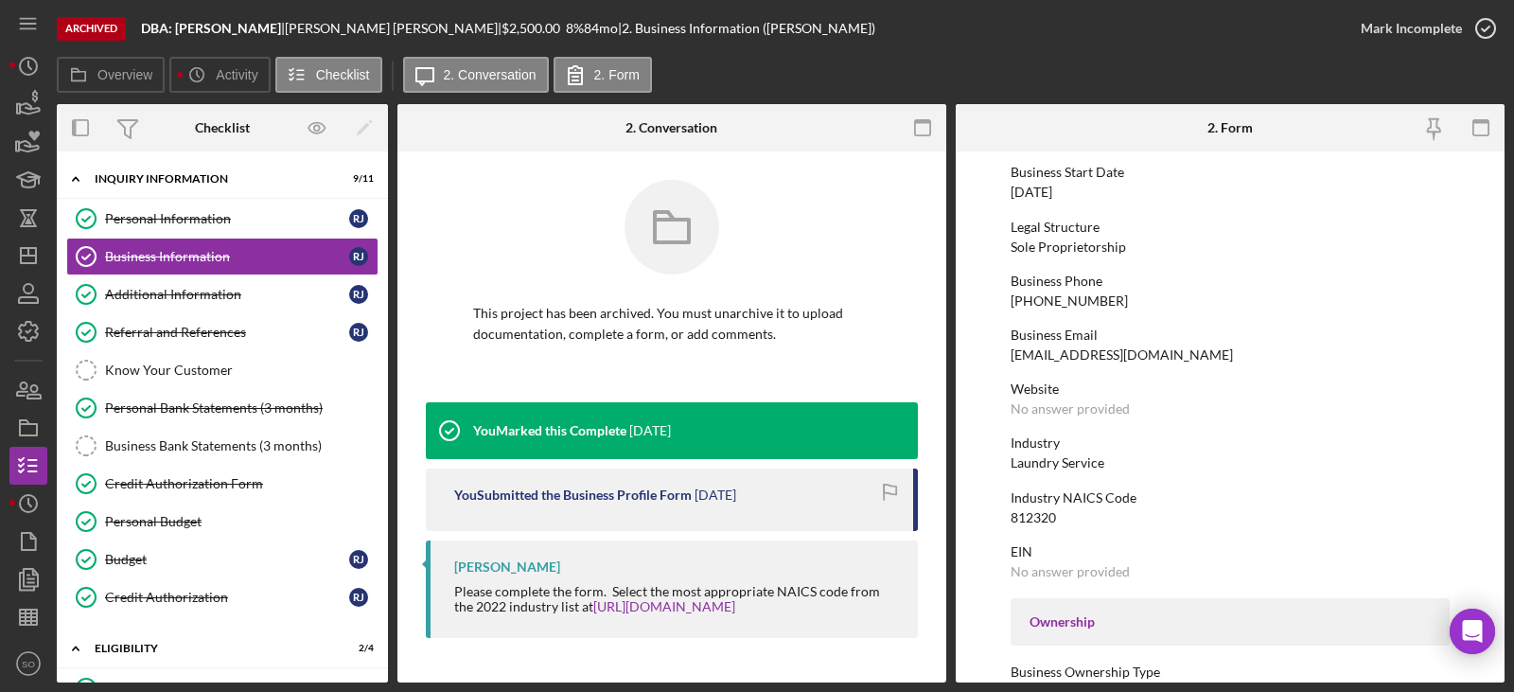
click at [1073, 466] on div "Laundry Service" at bounding box center [1058, 462] width 94 height 15
click at [1038, 520] on div "812320" at bounding box center [1033, 517] width 45 height 15
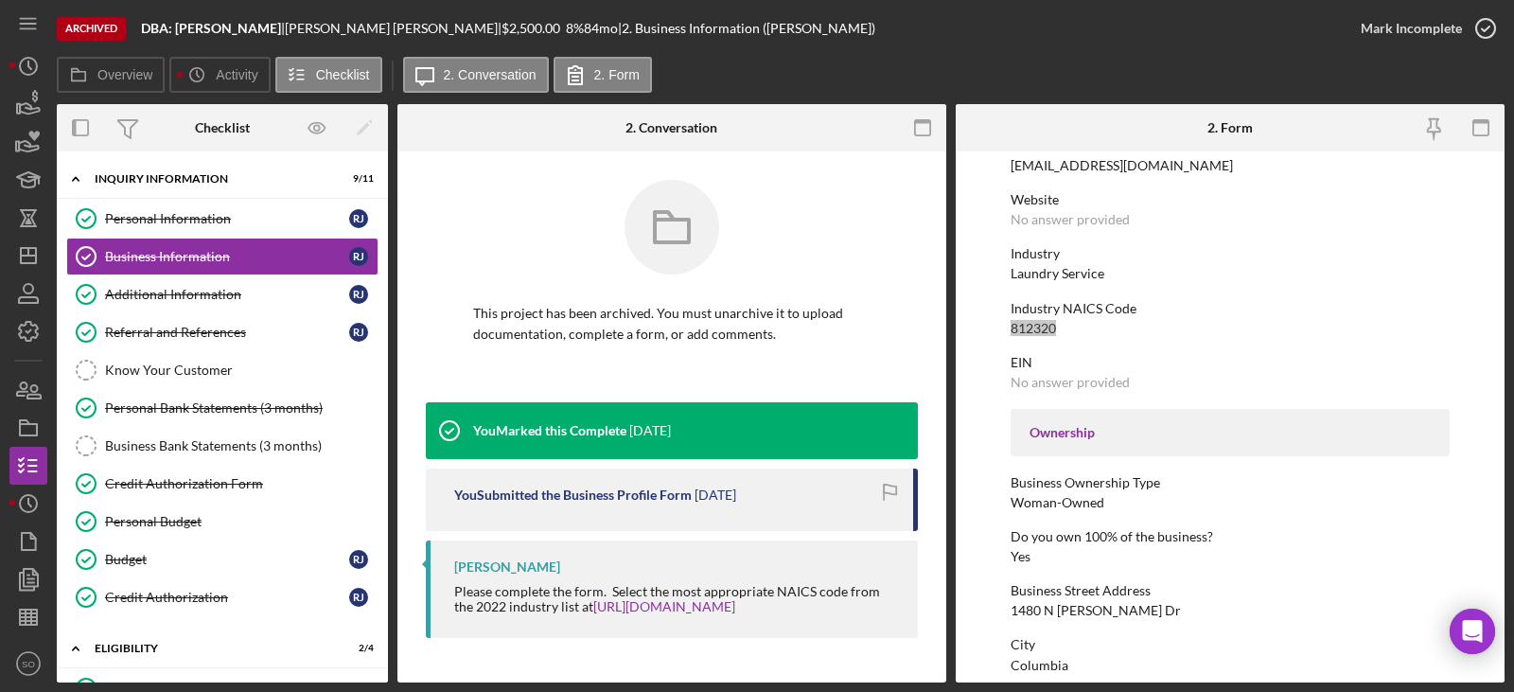
scroll to position [473, 0]
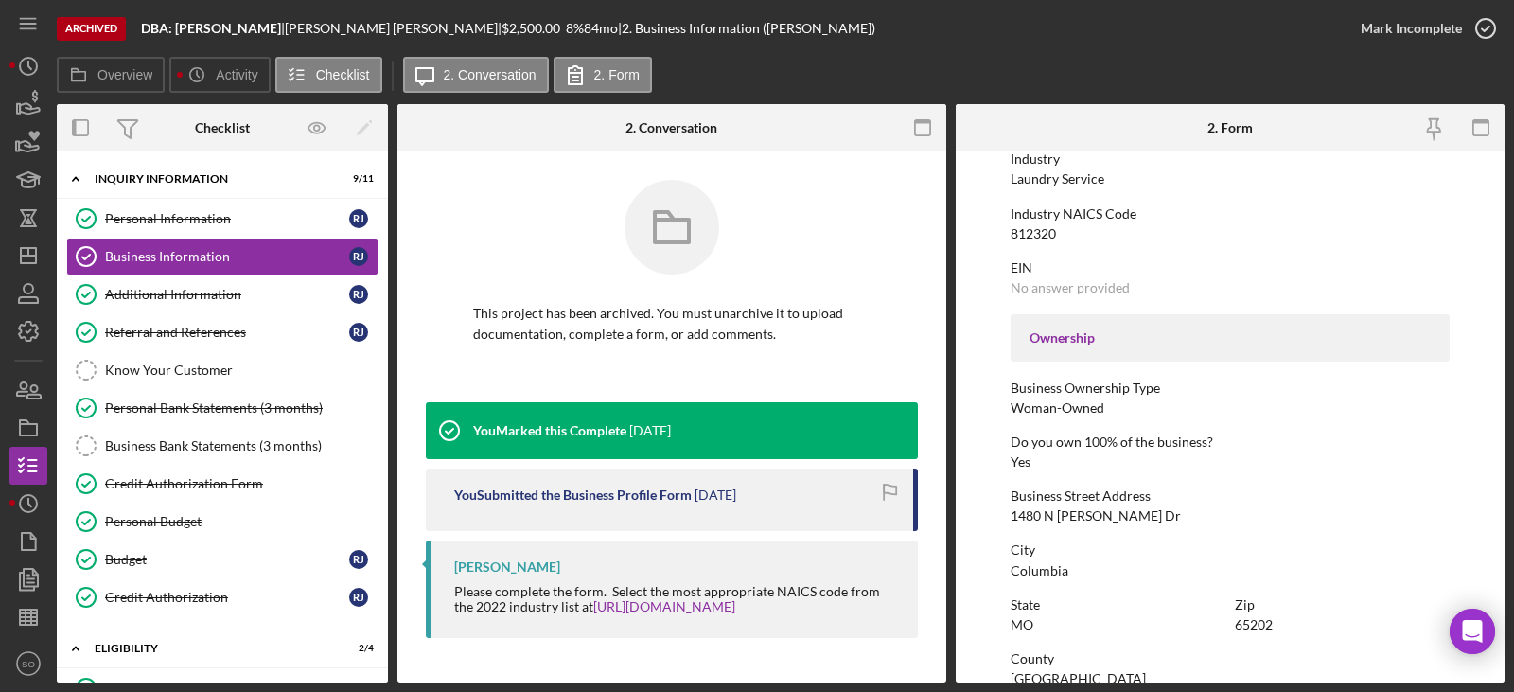
click at [1075, 517] on div "1480 N Dawn Dr" at bounding box center [1096, 515] width 170 height 15
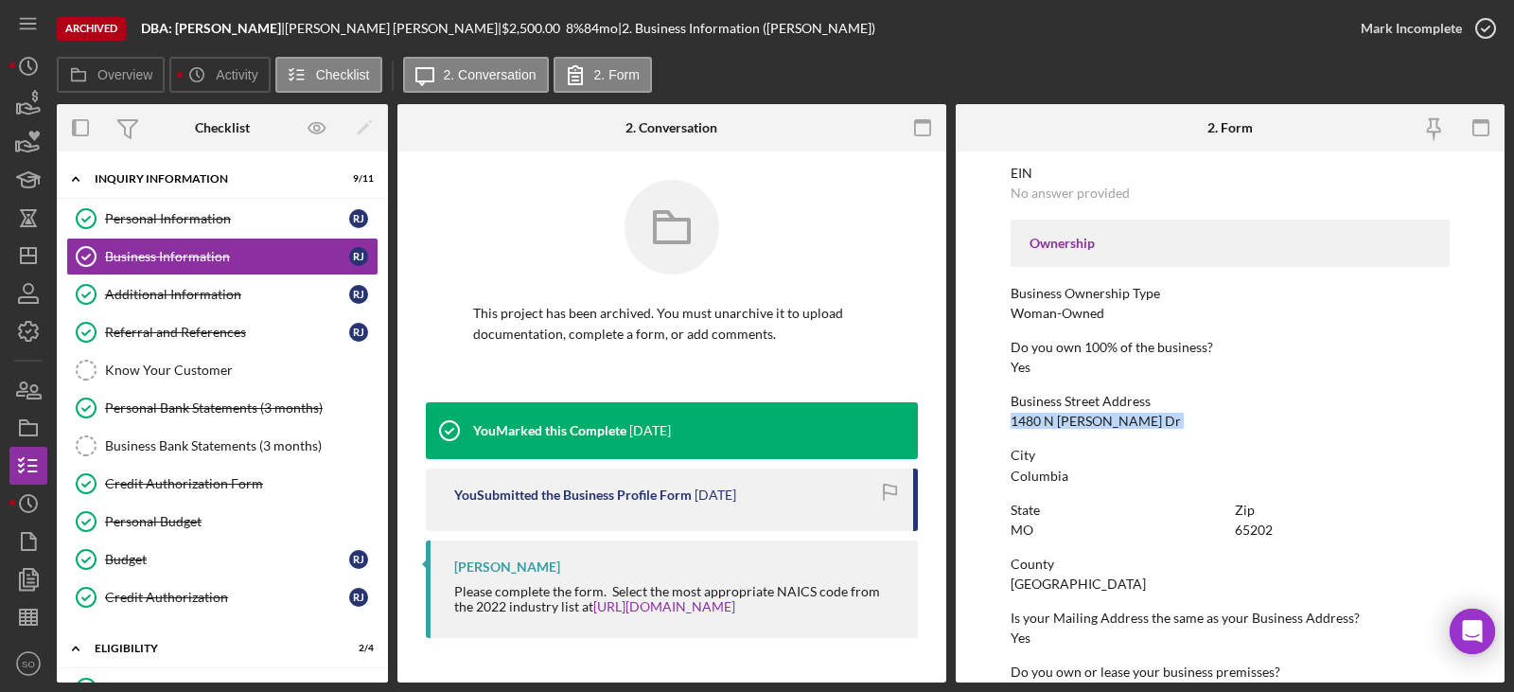
click at [1038, 479] on div "Columbia" at bounding box center [1040, 475] width 58 height 15
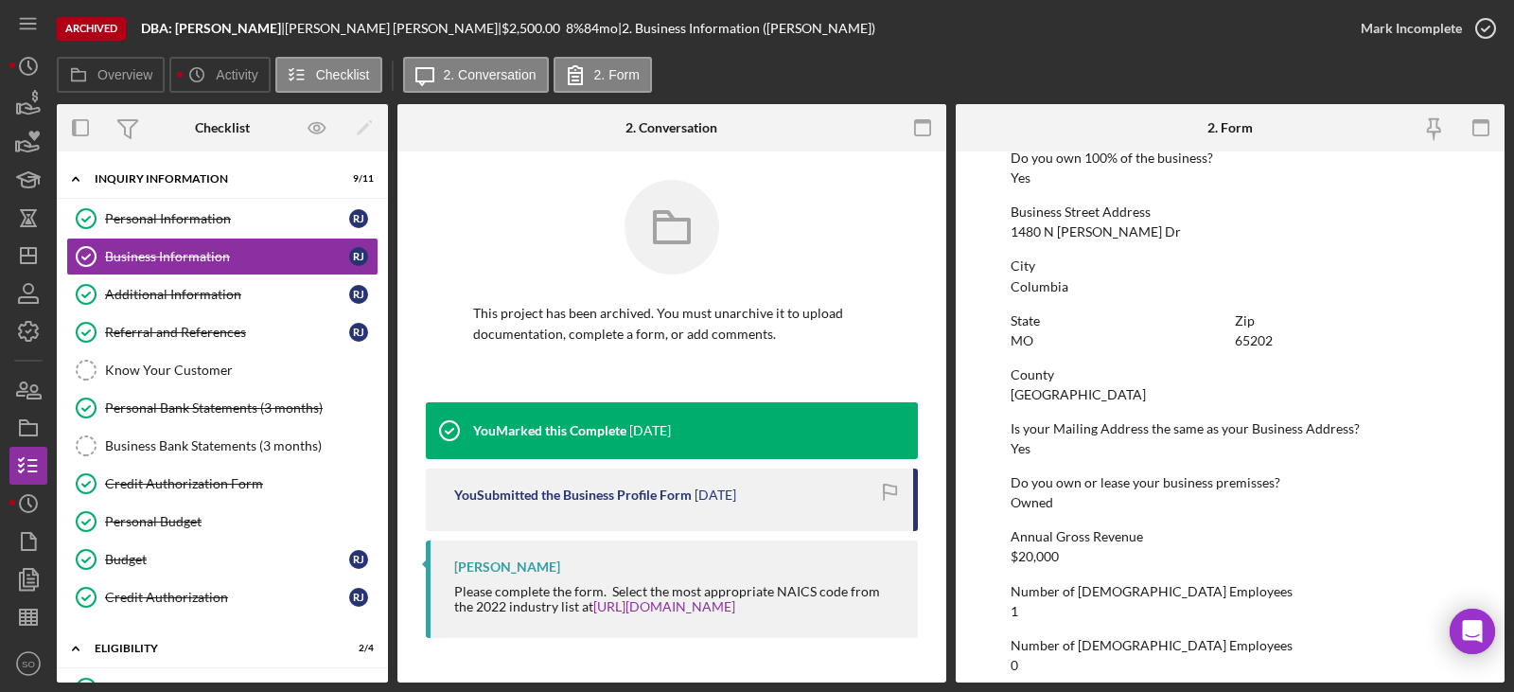
click at [1058, 396] on div "Boone County" at bounding box center [1078, 394] width 135 height 15
click at [1262, 337] on div "65202" at bounding box center [1254, 340] width 38 height 15
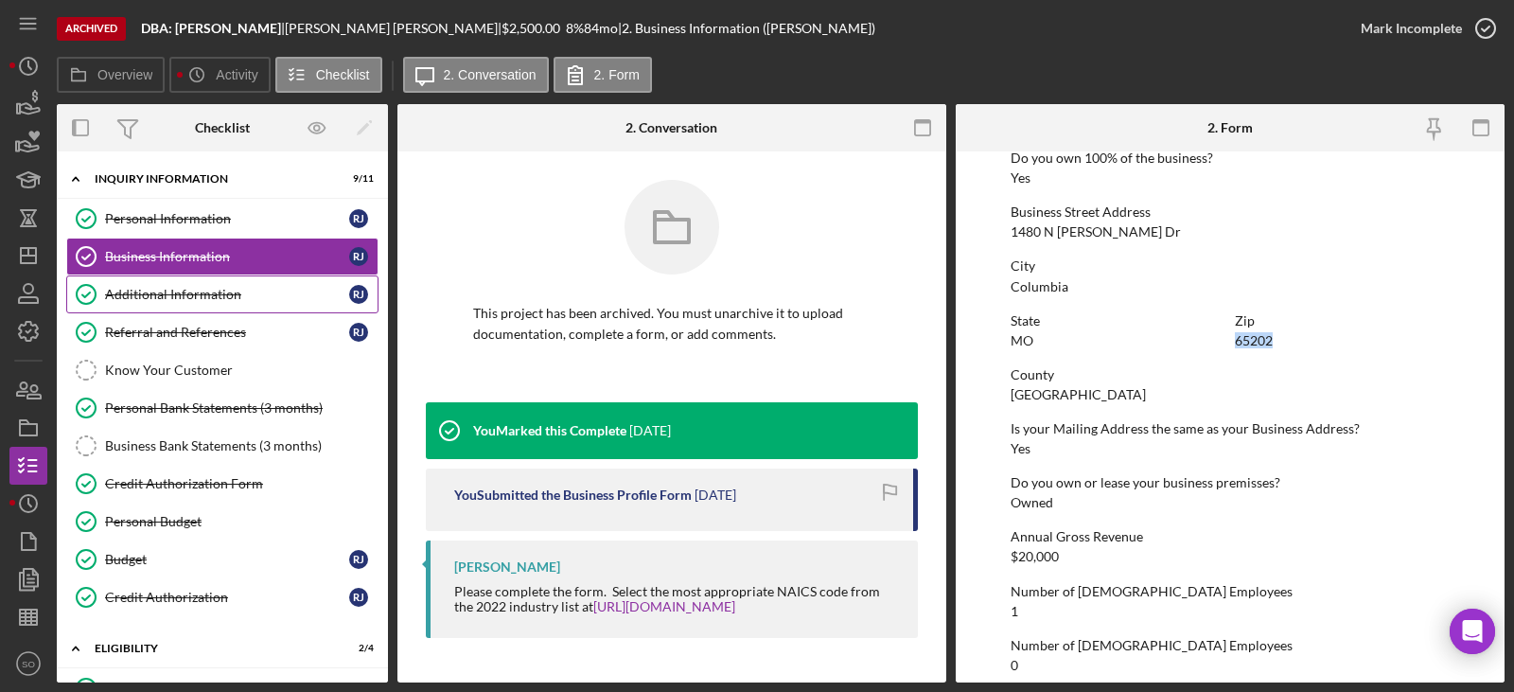
drag, startPoint x: 173, startPoint y: 290, endPoint x: 195, endPoint y: 295, distance: 22.3
click at [173, 290] on div "Additional Information" at bounding box center [227, 294] width 244 height 15
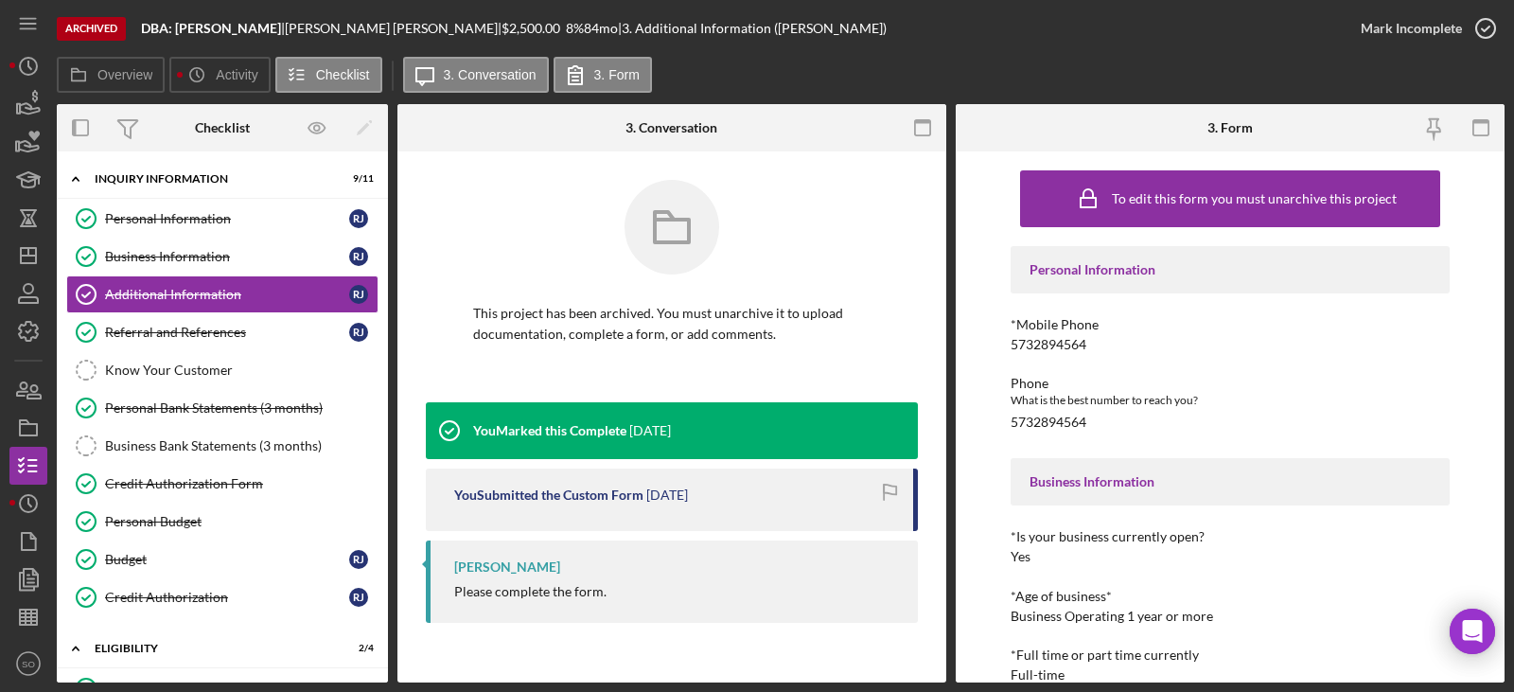
click at [1056, 337] on div "5732894564" at bounding box center [1049, 344] width 76 height 15
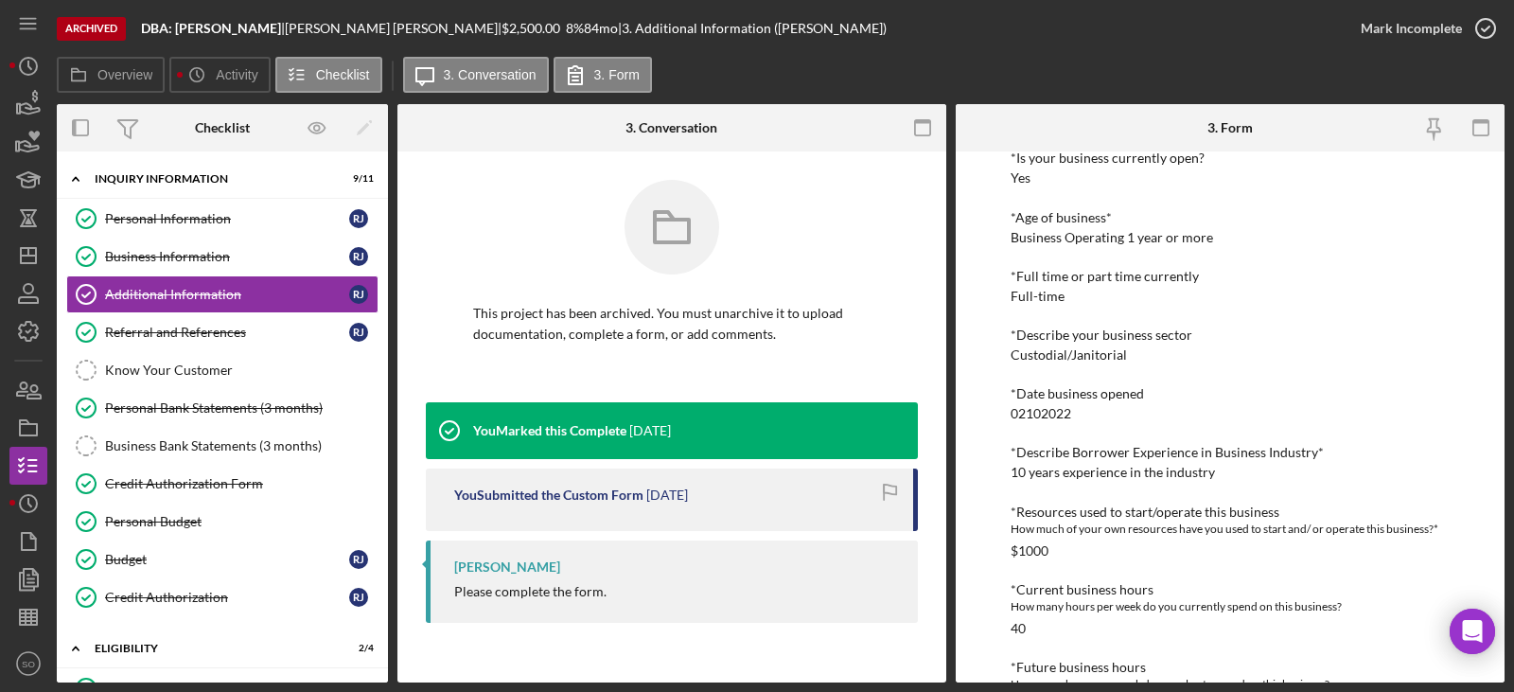
scroll to position [473, 0]
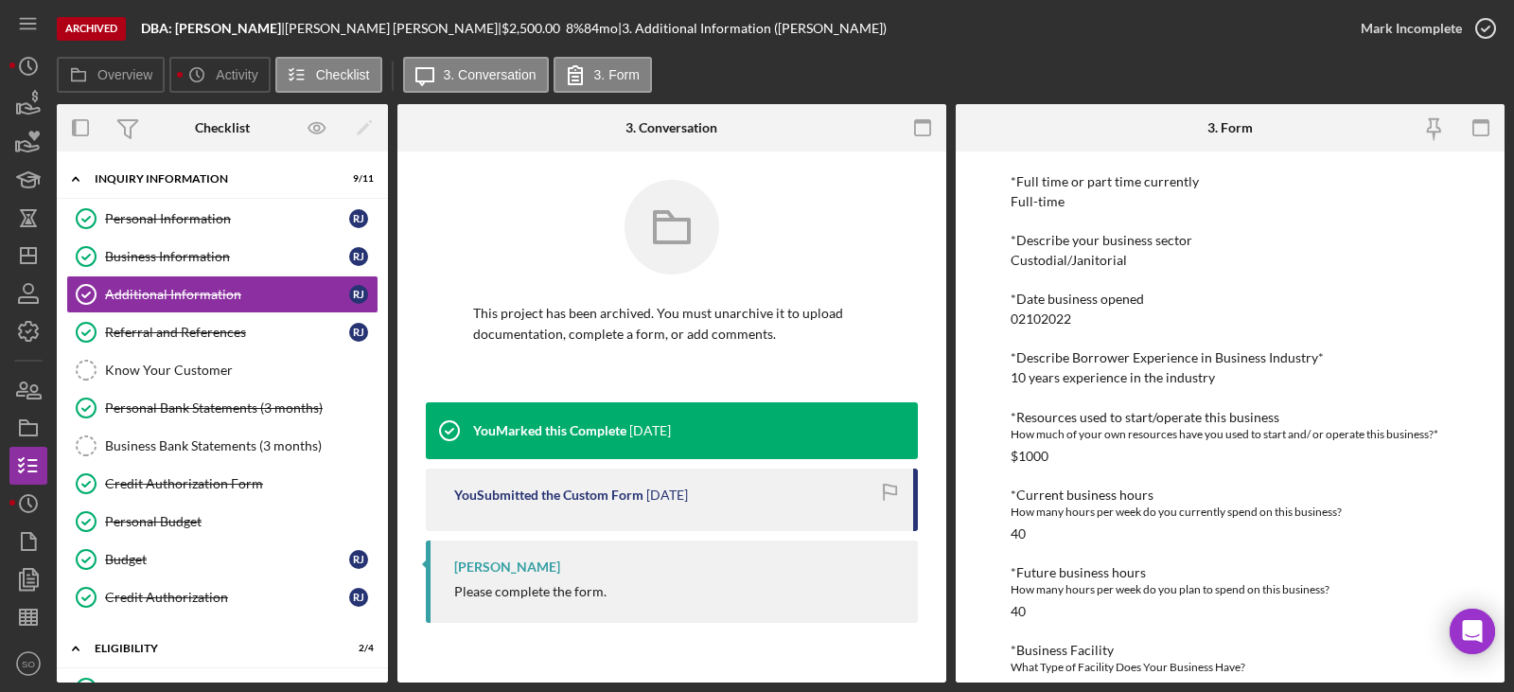
click at [1065, 376] on div "10 years experience in the industry" at bounding box center [1113, 377] width 204 height 15
click at [1033, 325] on div "02102022" at bounding box center [1041, 318] width 61 height 15
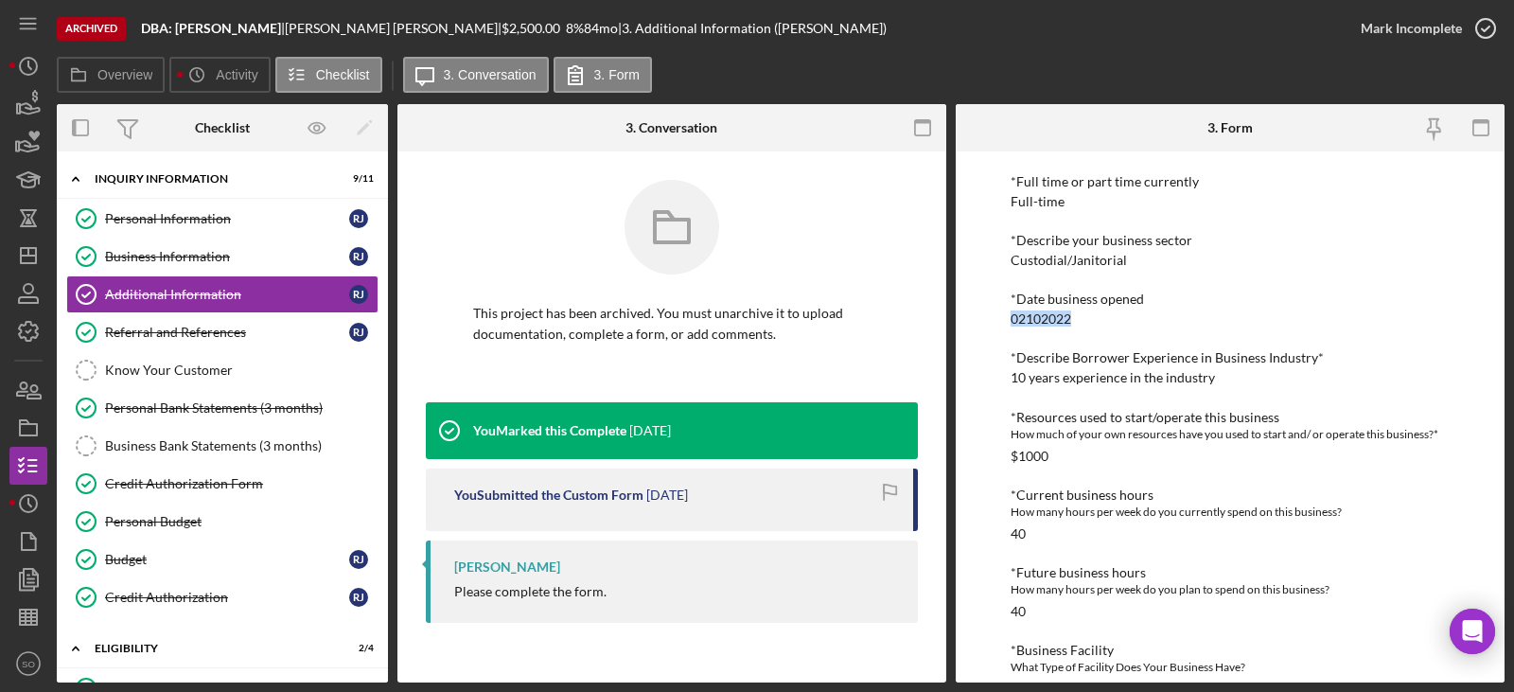
click at [1093, 260] on div "Custodial/Janitorial" at bounding box center [1069, 260] width 116 height 15
click at [239, 258] on div "Business Information" at bounding box center [227, 256] width 244 height 15
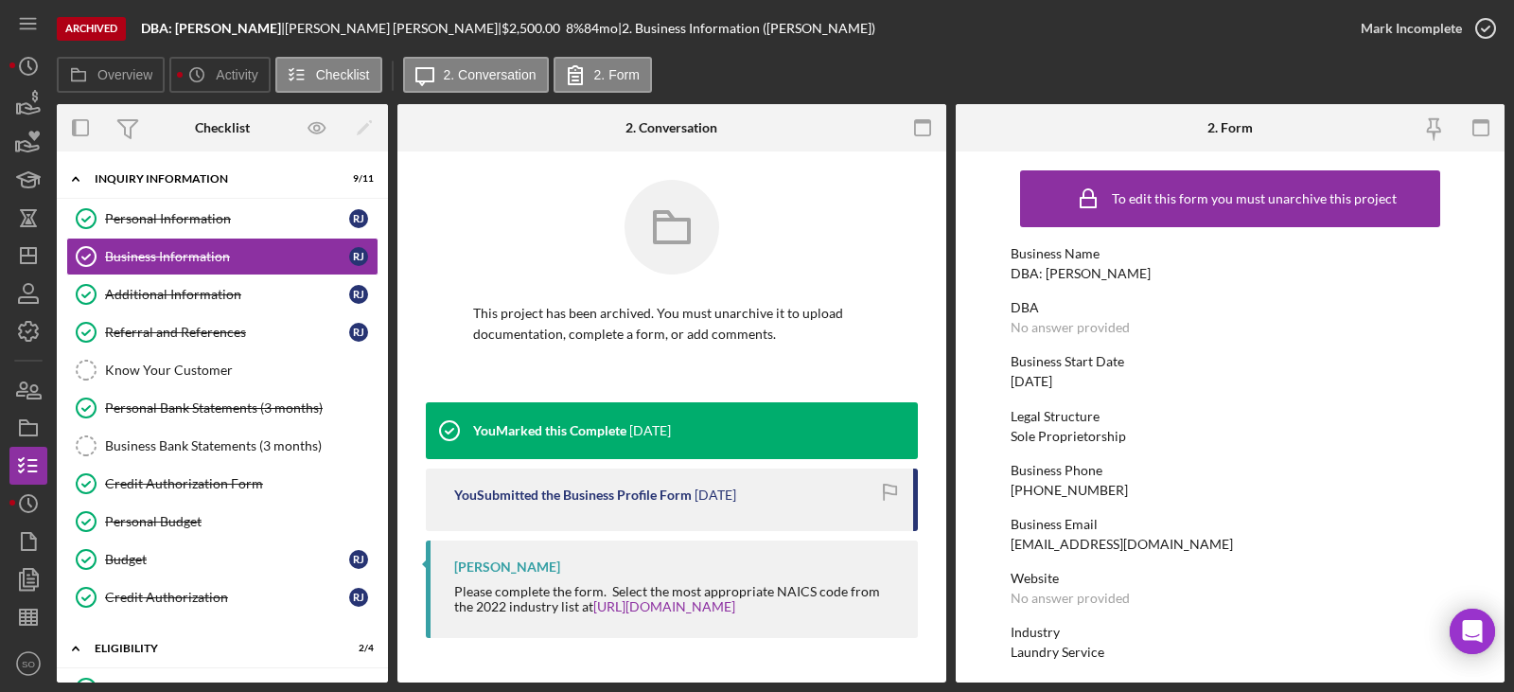
scroll to position [95, 0]
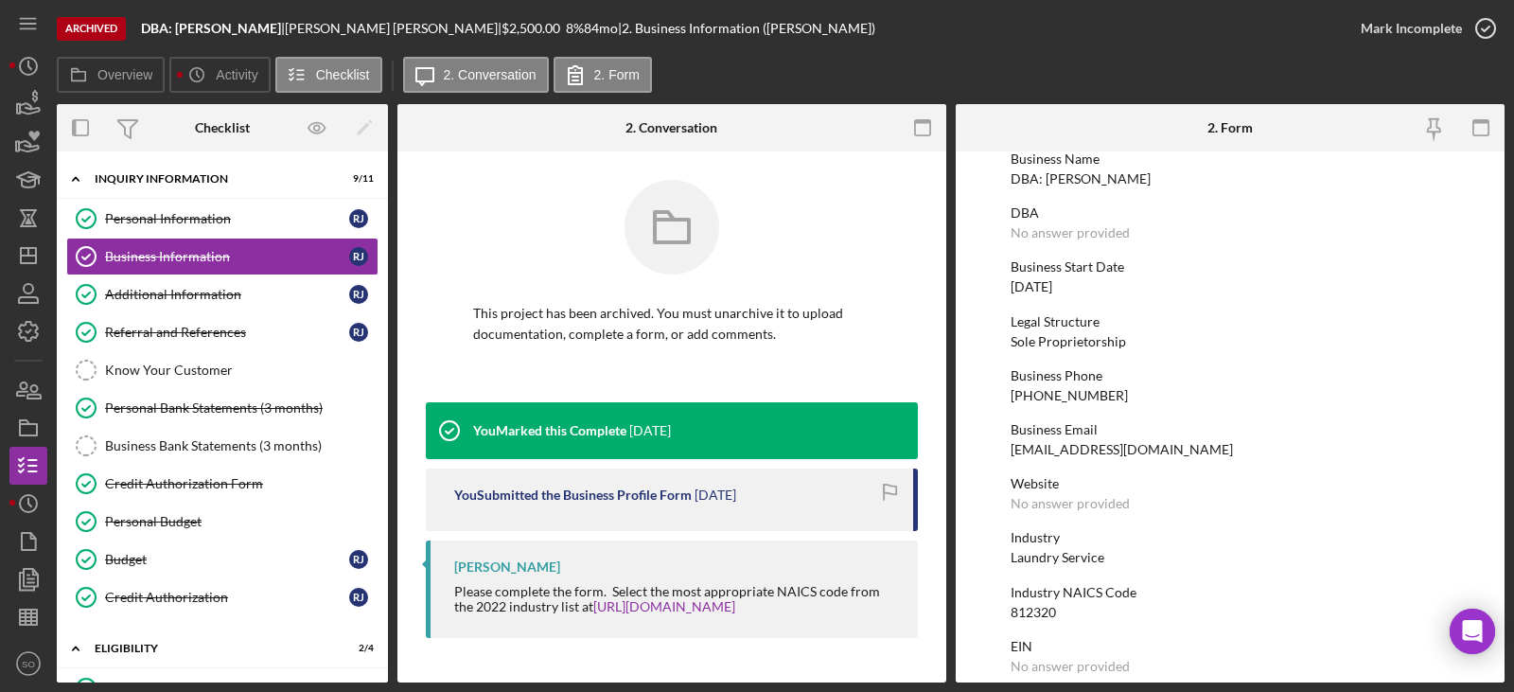
click at [1066, 557] on div "Laundry Service" at bounding box center [1058, 557] width 94 height 15
click at [166, 331] on div "Referral and References" at bounding box center [227, 332] width 244 height 15
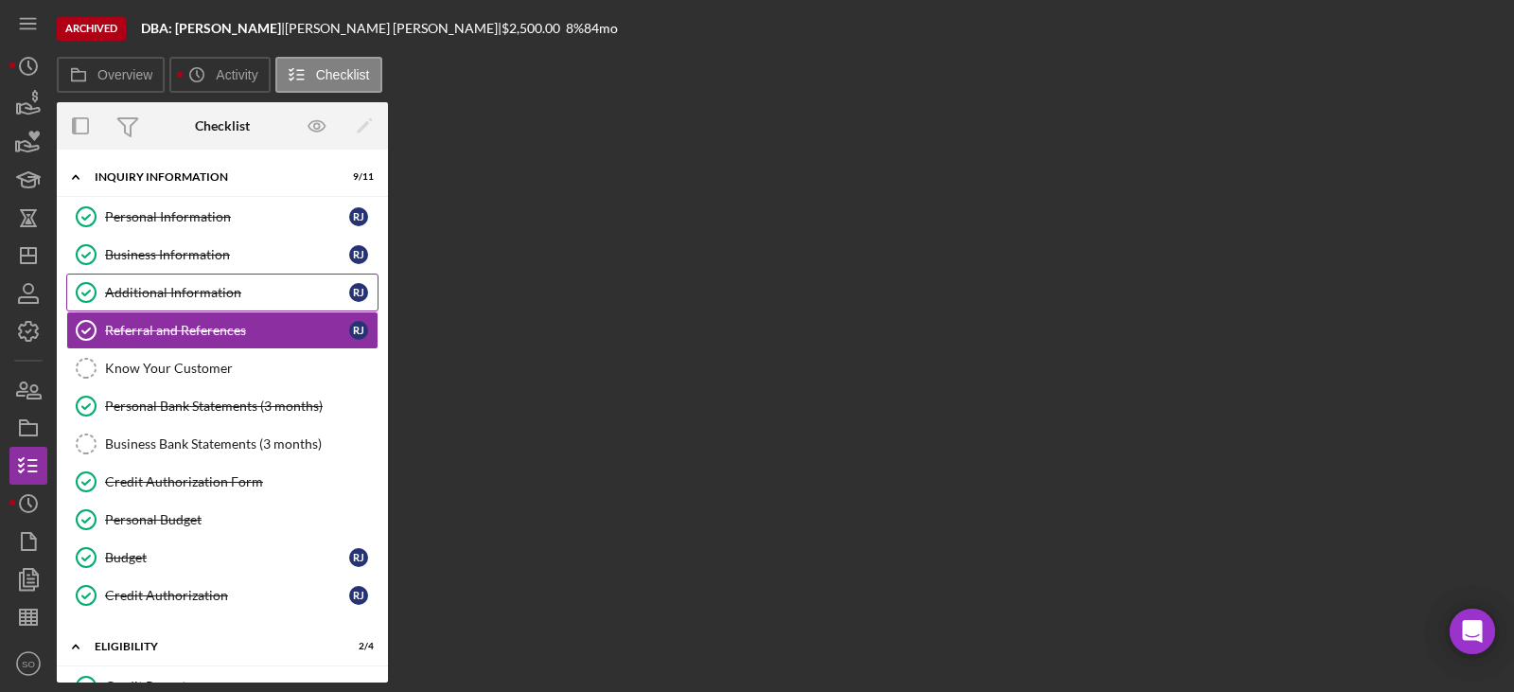
click at [185, 281] on link "Additional Information Additional Information R J" at bounding box center [222, 292] width 312 height 38
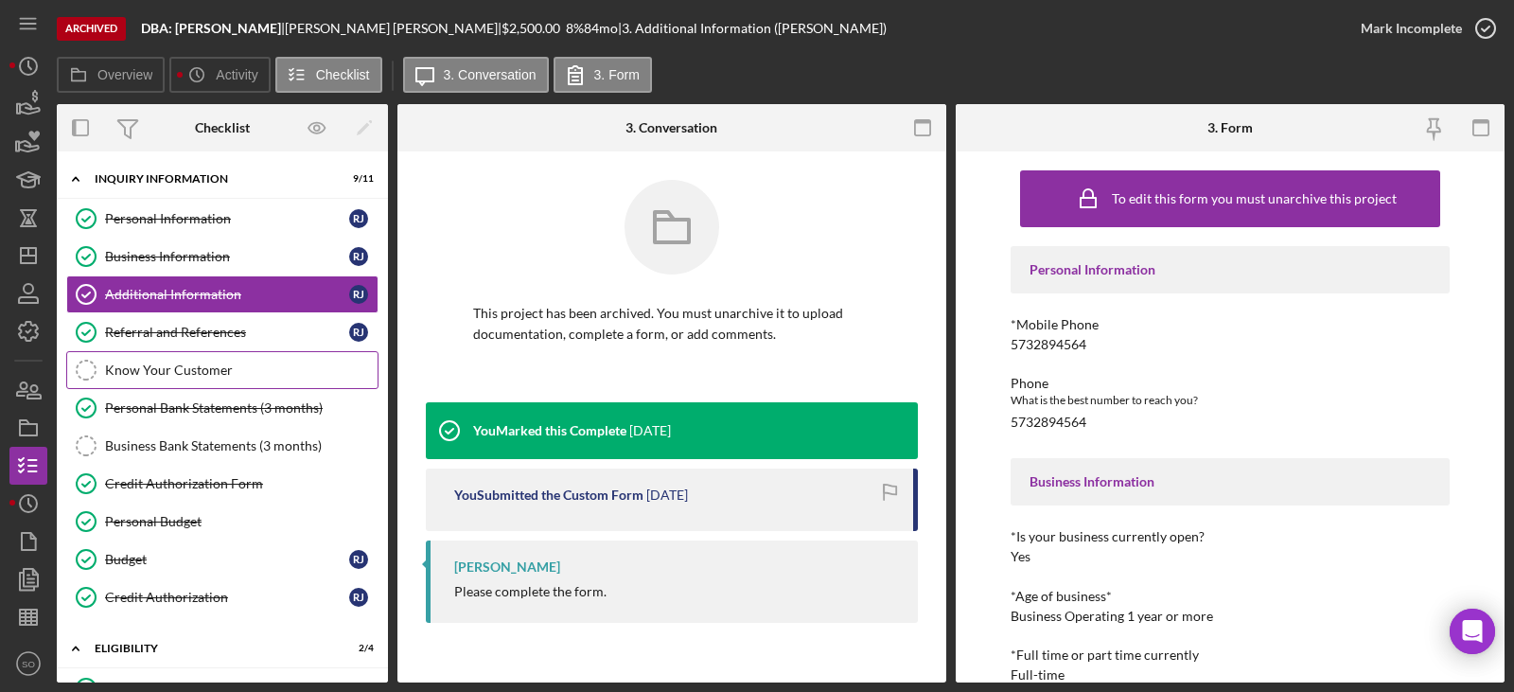
drag, startPoint x: 196, startPoint y: 321, endPoint x: 220, endPoint y: 373, distance: 57.2
click at [200, 330] on link "Referral and References Referral and References R J" at bounding box center [222, 332] width 312 height 38
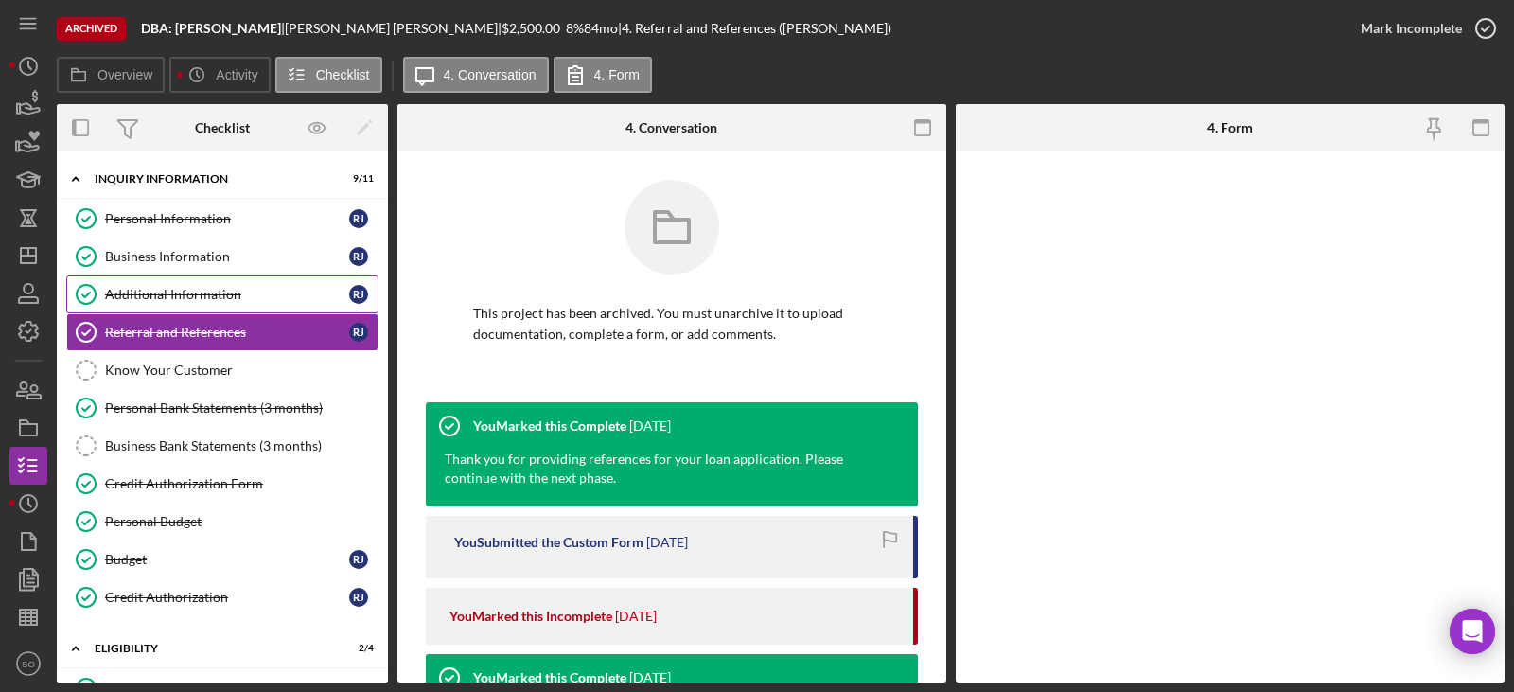
click at [184, 288] on div "Additional Information" at bounding box center [227, 294] width 244 height 15
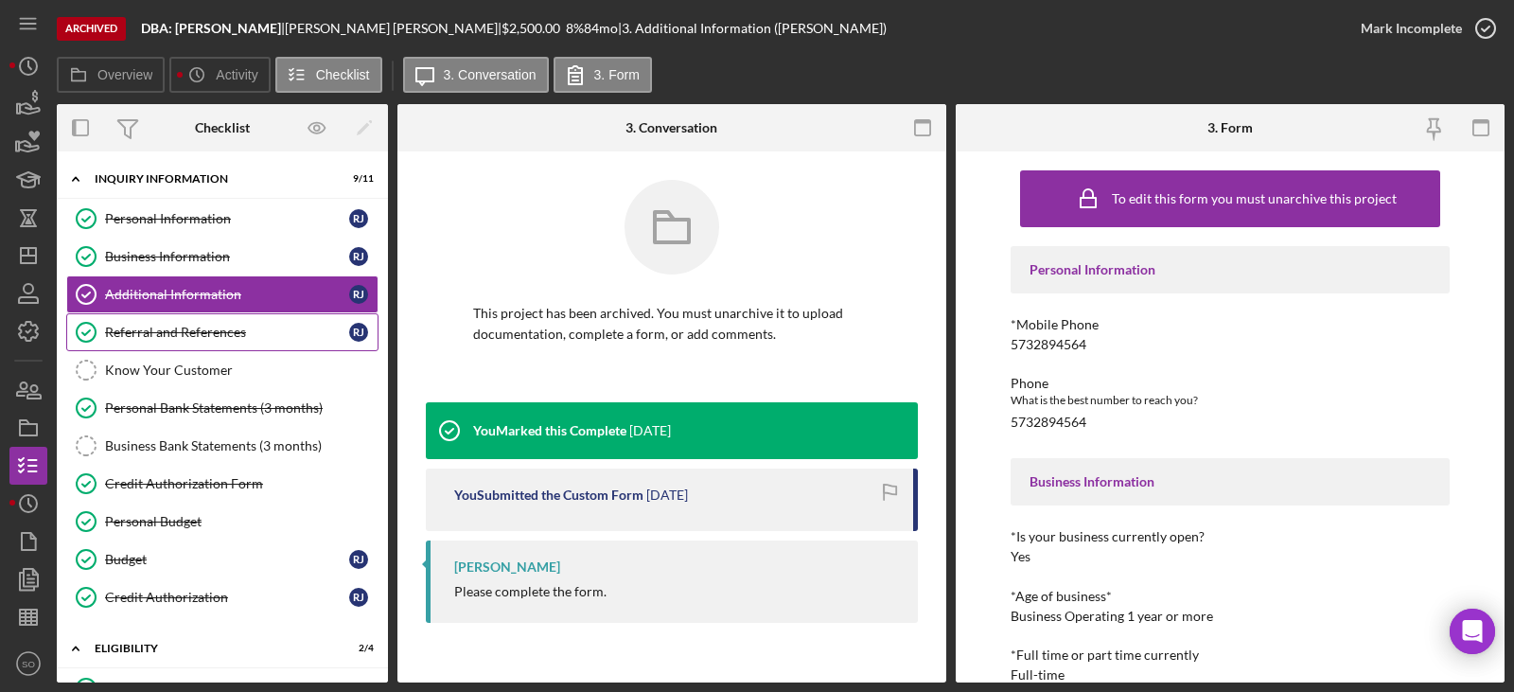
drag, startPoint x: 177, startPoint y: 323, endPoint x: 209, endPoint y: 334, distance: 34.1
click at [177, 323] on link "Referral and References Referral and References R J" at bounding box center [222, 332] width 312 height 38
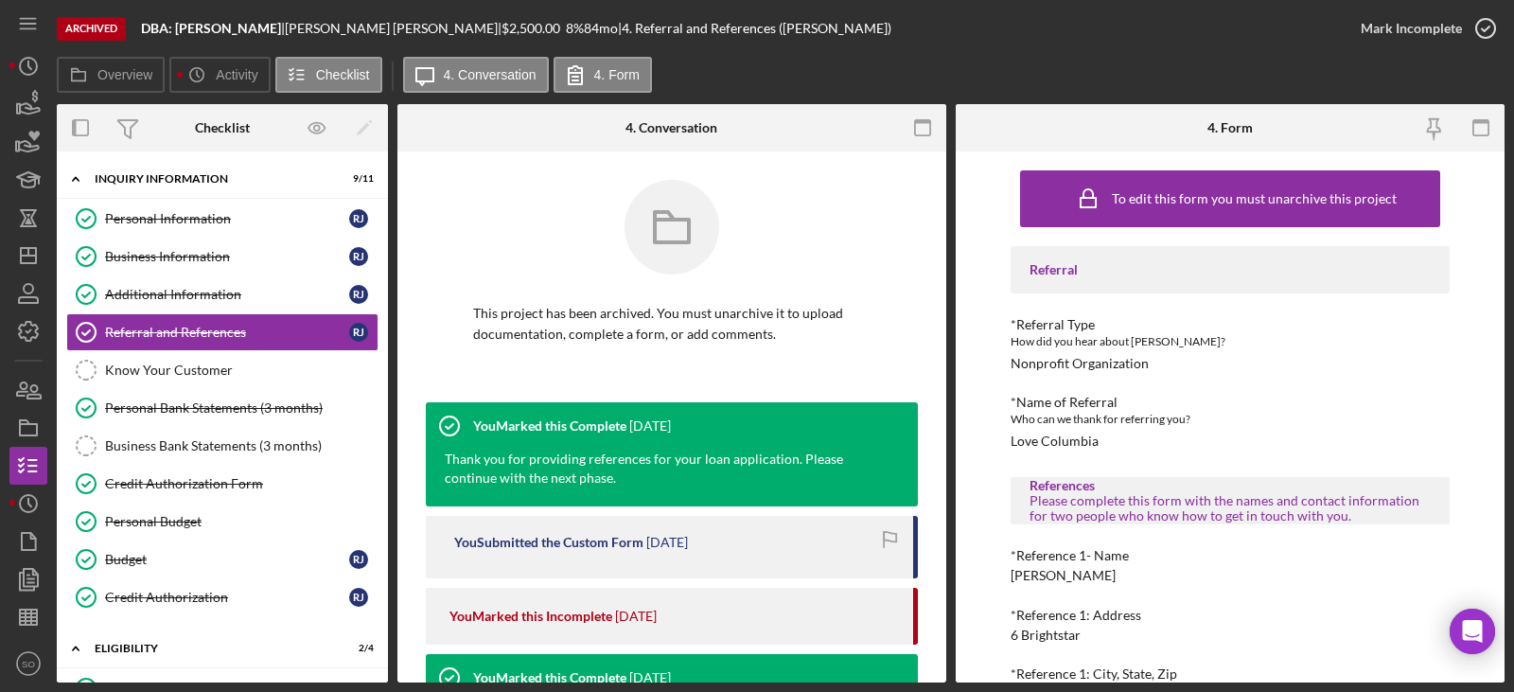
scroll to position [95, 0]
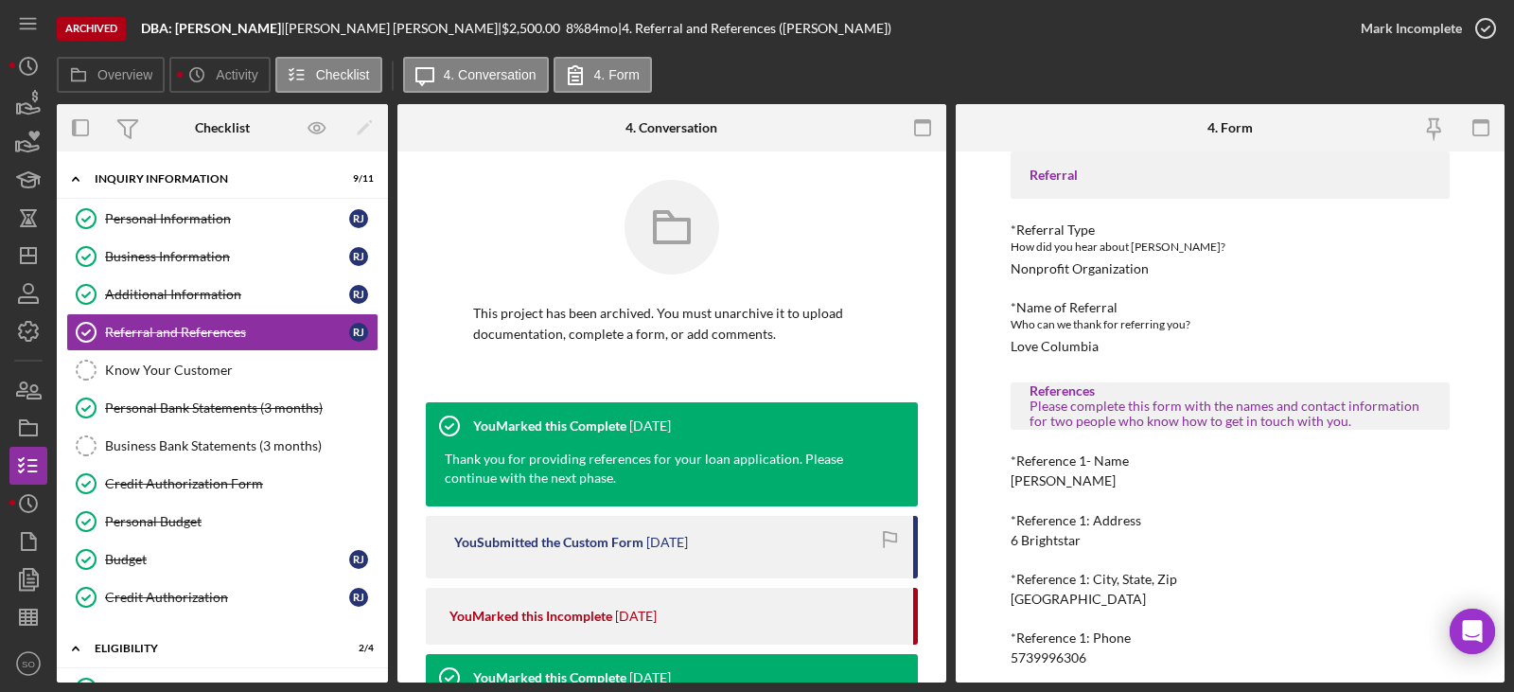
click at [1089, 275] on div "Nonprofit Organization" at bounding box center [1080, 268] width 138 height 15
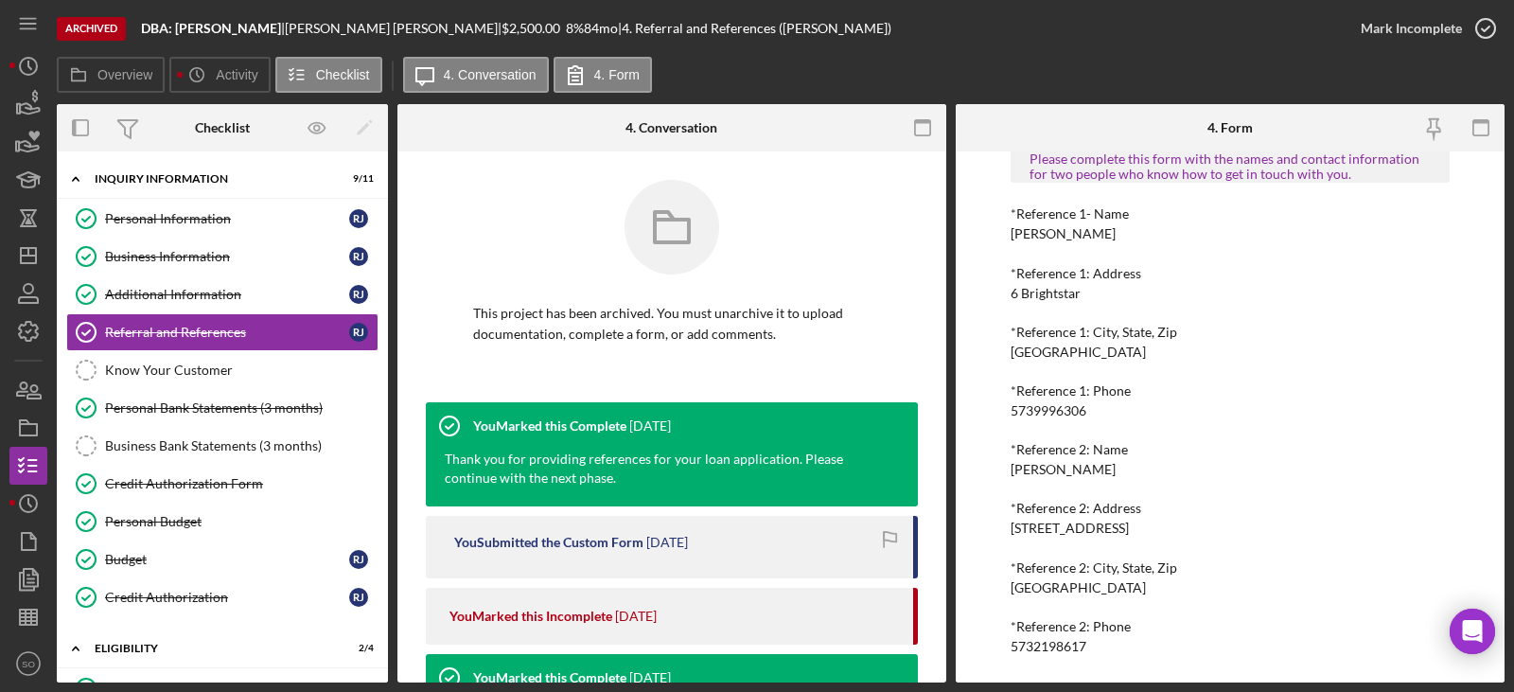
click at [1053, 230] on div "Krystalle Johnson" at bounding box center [1063, 233] width 105 height 15
click at [1040, 295] on div "6 Brightstar" at bounding box center [1046, 293] width 70 height 15
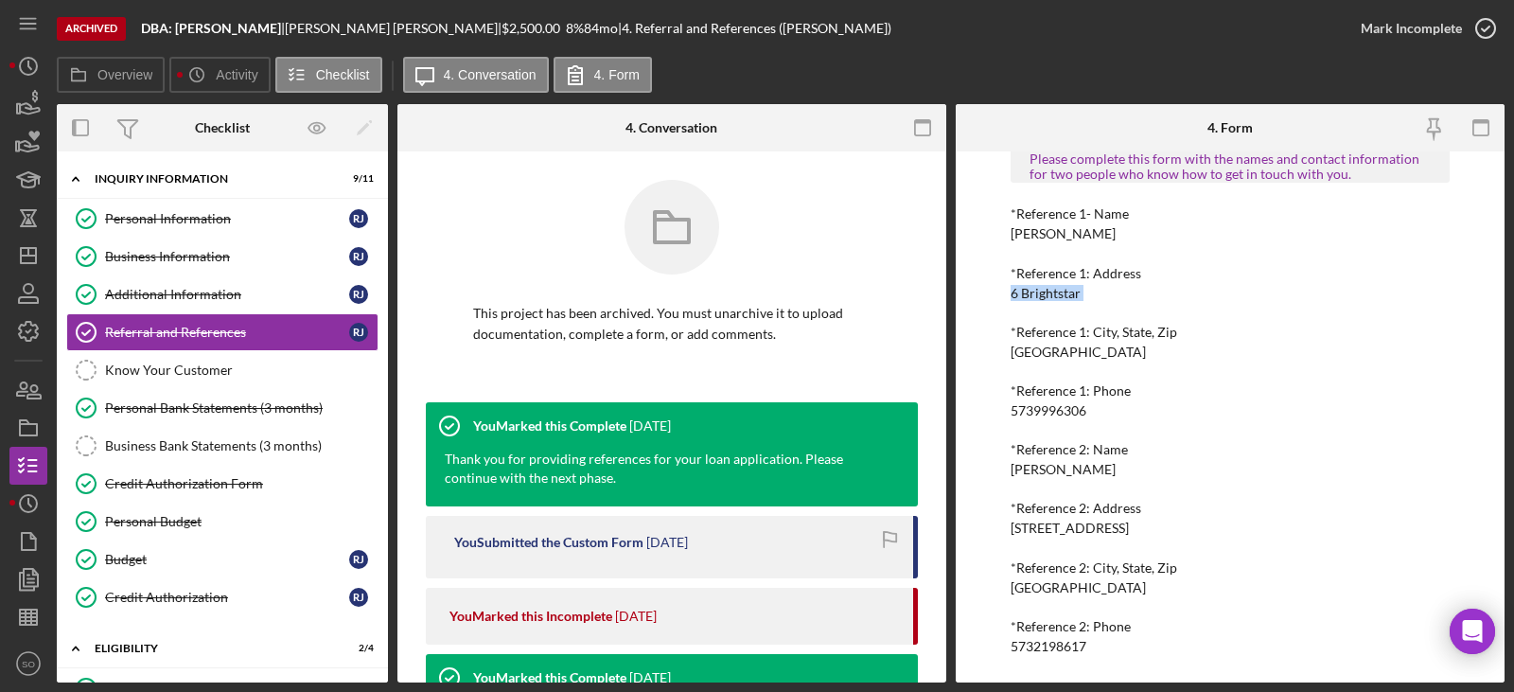
click at [1040, 295] on div "6 Brightstar" at bounding box center [1046, 293] width 70 height 15
click at [1047, 291] on div "6 Brightstar" at bounding box center [1046, 293] width 70 height 15
click at [1067, 352] on div "Columbia, MO 65202" at bounding box center [1078, 351] width 135 height 15
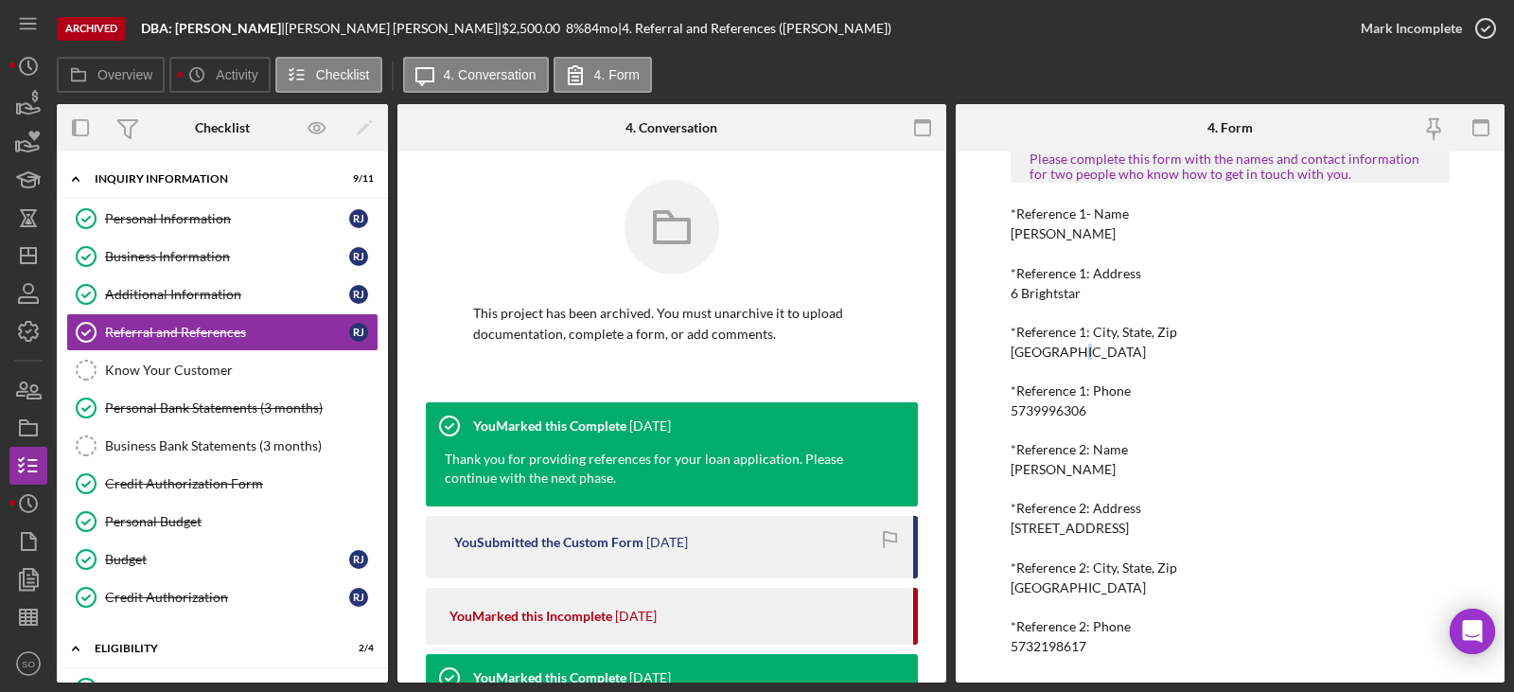
click at [1067, 352] on div "Columbia, MO 65202" at bounding box center [1078, 351] width 135 height 15
click at [1074, 411] on div "5739996306" at bounding box center [1049, 410] width 76 height 15
click at [1095, 465] on div "Stephanie Spencer" at bounding box center [1063, 469] width 105 height 15
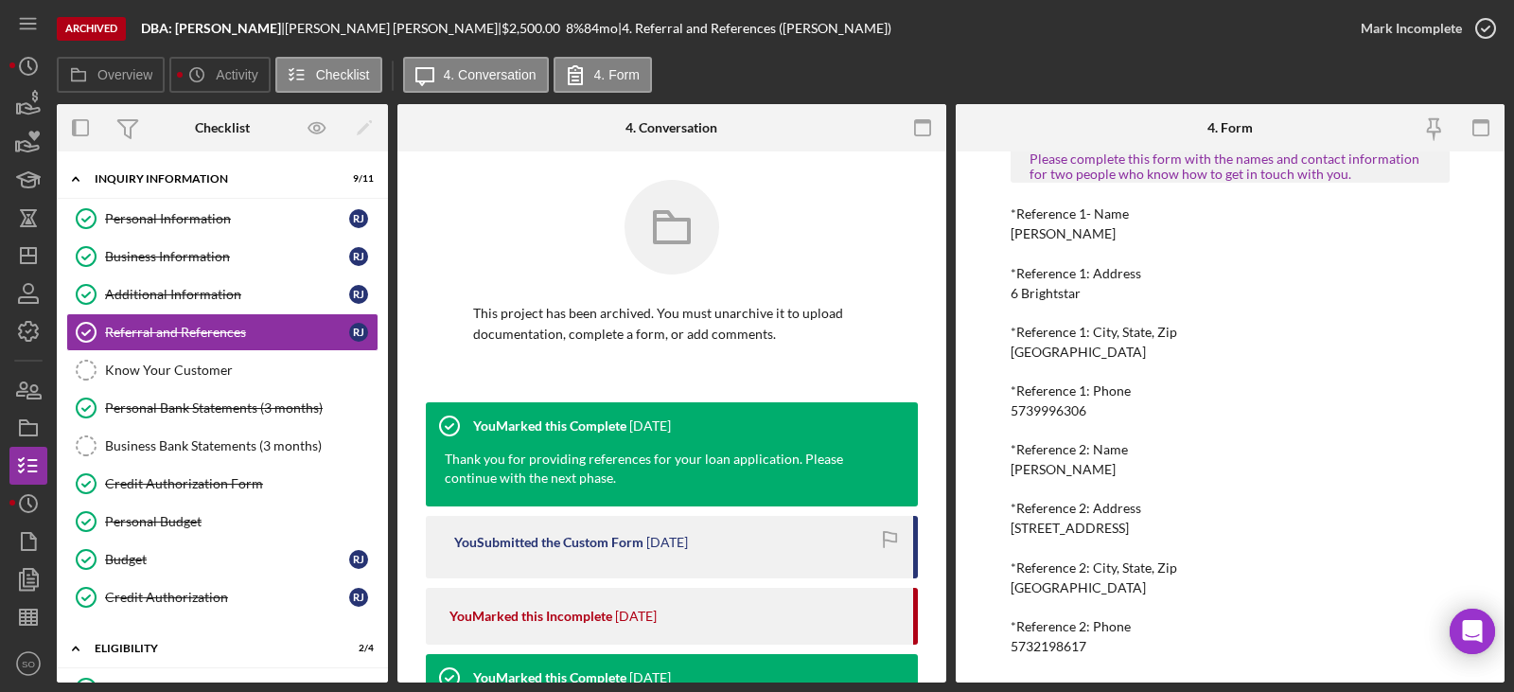
click at [1095, 465] on div "Stephanie Spencer" at bounding box center [1063, 469] width 105 height 15
click at [1049, 529] on div "1111 Smiley Lane" at bounding box center [1070, 527] width 118 height 15
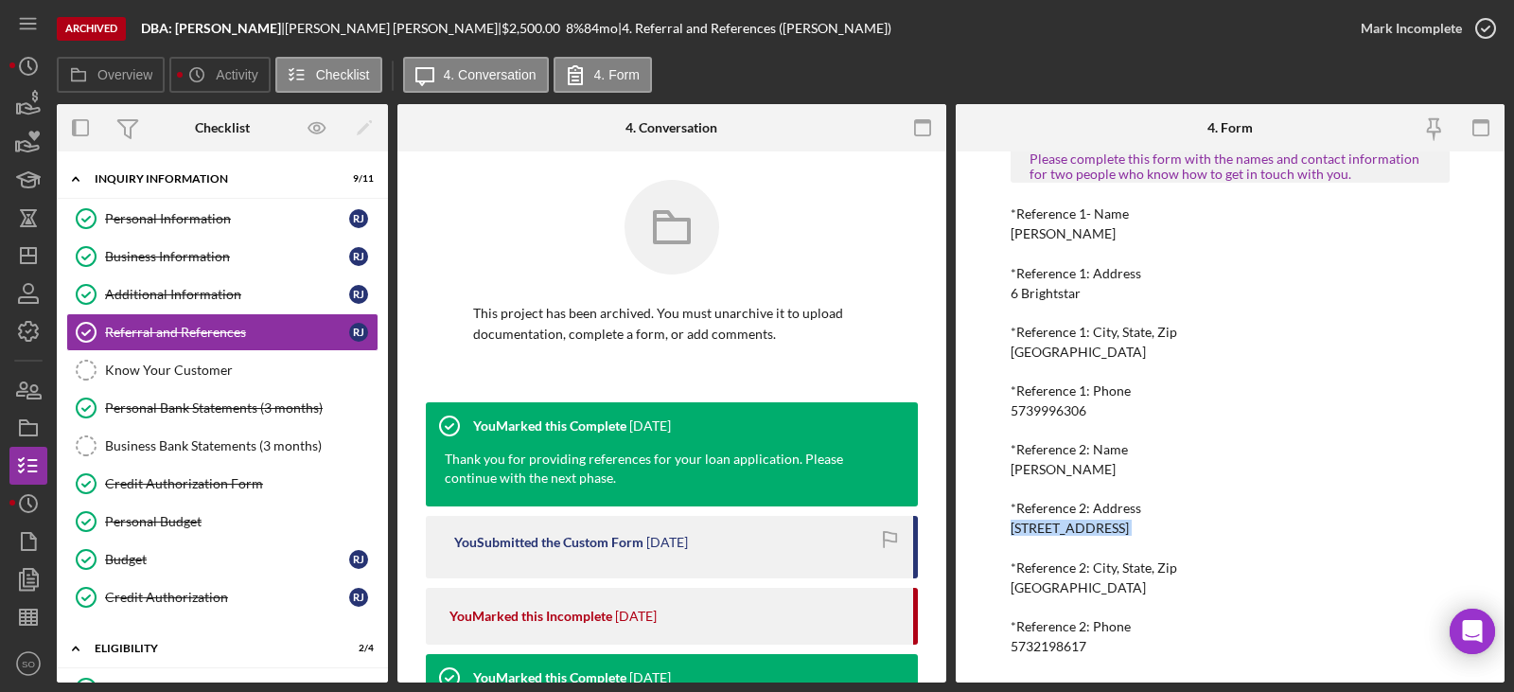
click at [1094, 585] on div "Columbia, MO 65201" at bounding box center [1078, 587] width 135 height 15
click at [1093, 585] on div "Columbia, MO 65201" at bounding box center [1078, 587] width 135 height 15
click at [1092, 585] on div "Columbia, MO 65201" at bounding box center [1078, 587] width 135 height 15
click at [1088, 586] on div "Columbia, MO 65201" at bounding box center [1078, 587] width 135 height 15
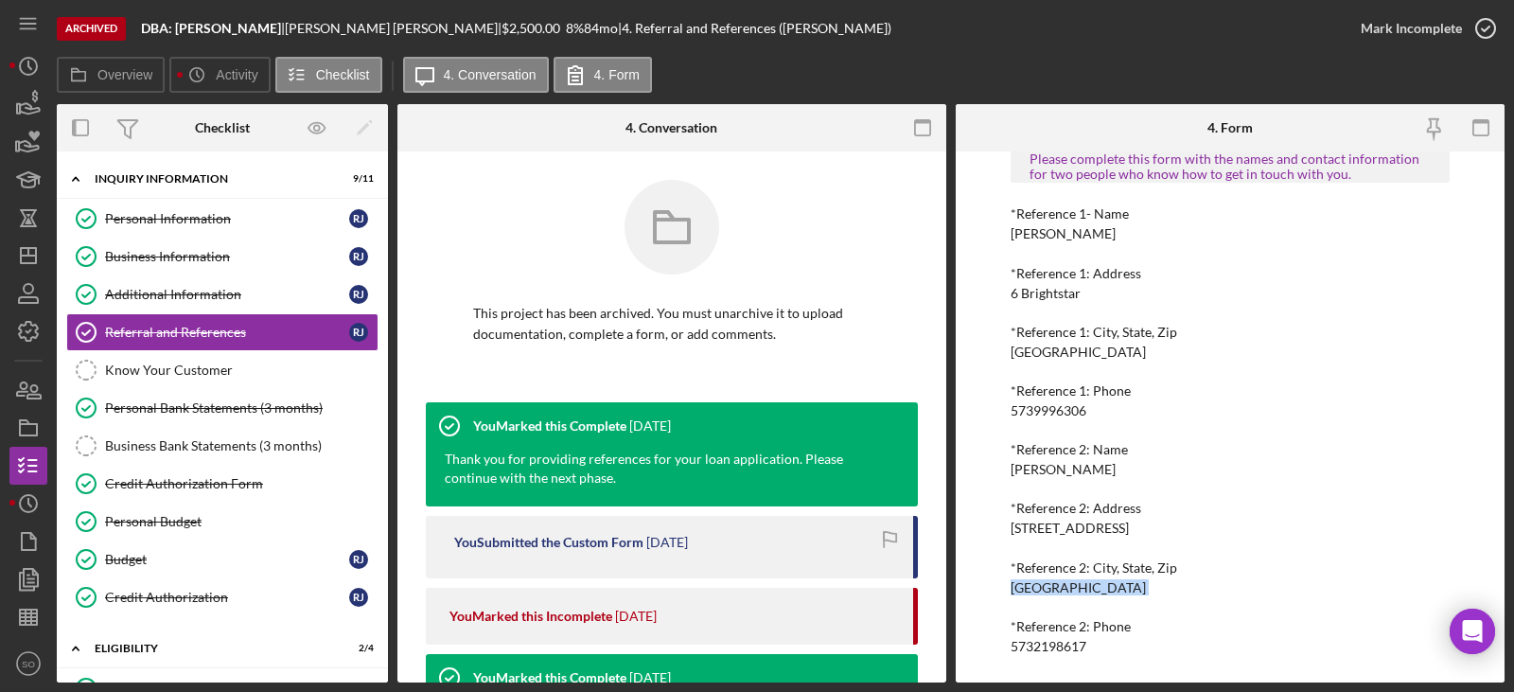
click at [1088, 586] on div "Columbia, MO 65201" at bounding box center [1078, 587] width 135 height 15
click at [1048, 643] on div "5732198617" at bounding box center [1049, 646] width 76 height 15
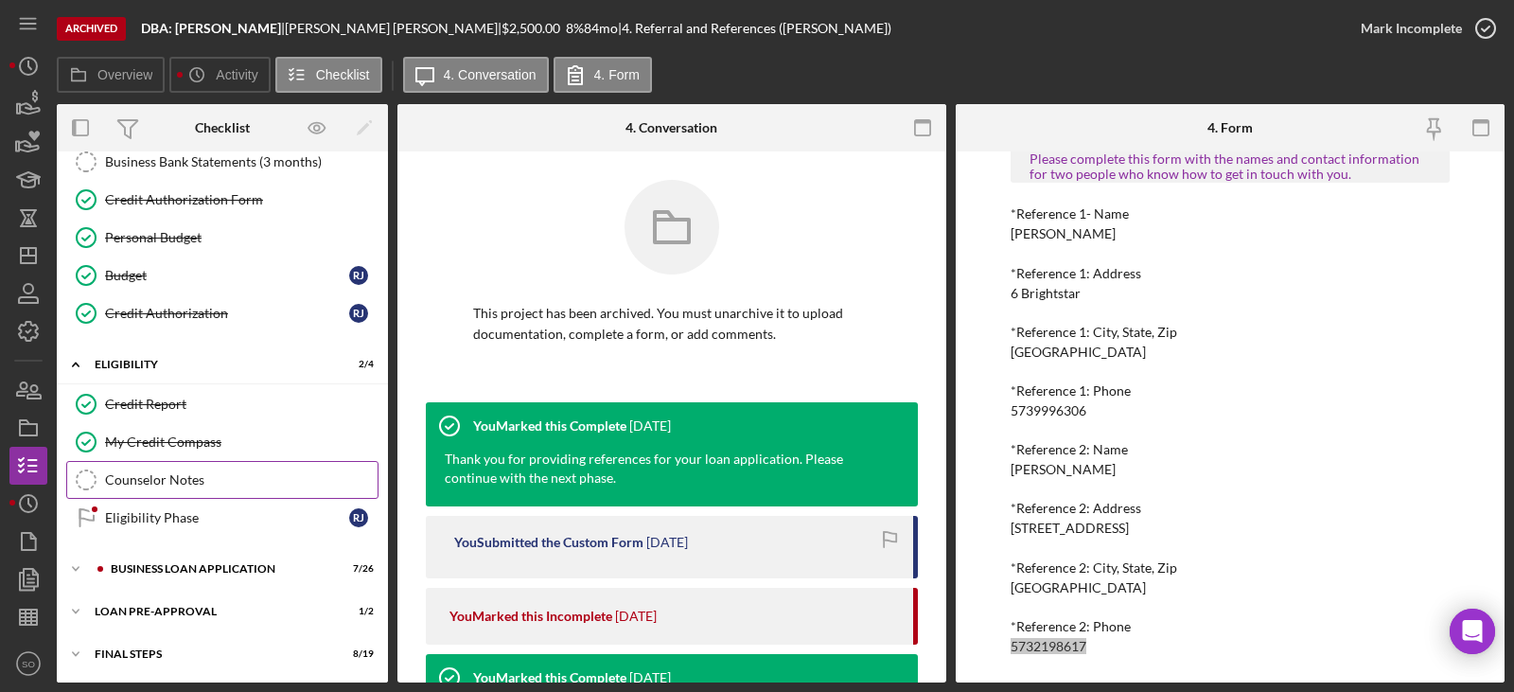
scroll to position [327, 0]
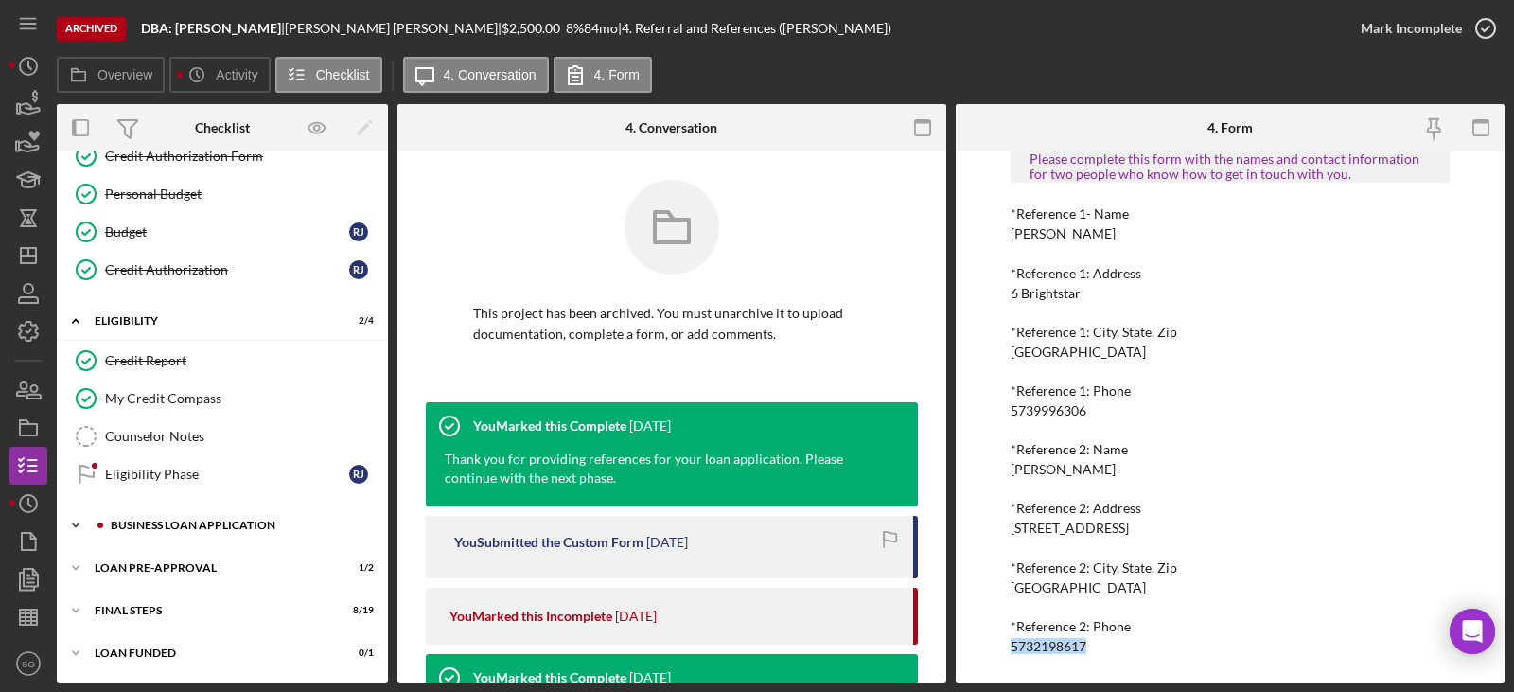
click at [200, 528] on div "BUSINESS LOAN APPLICATION" at bounding box center [238, 524] width 254 height 11
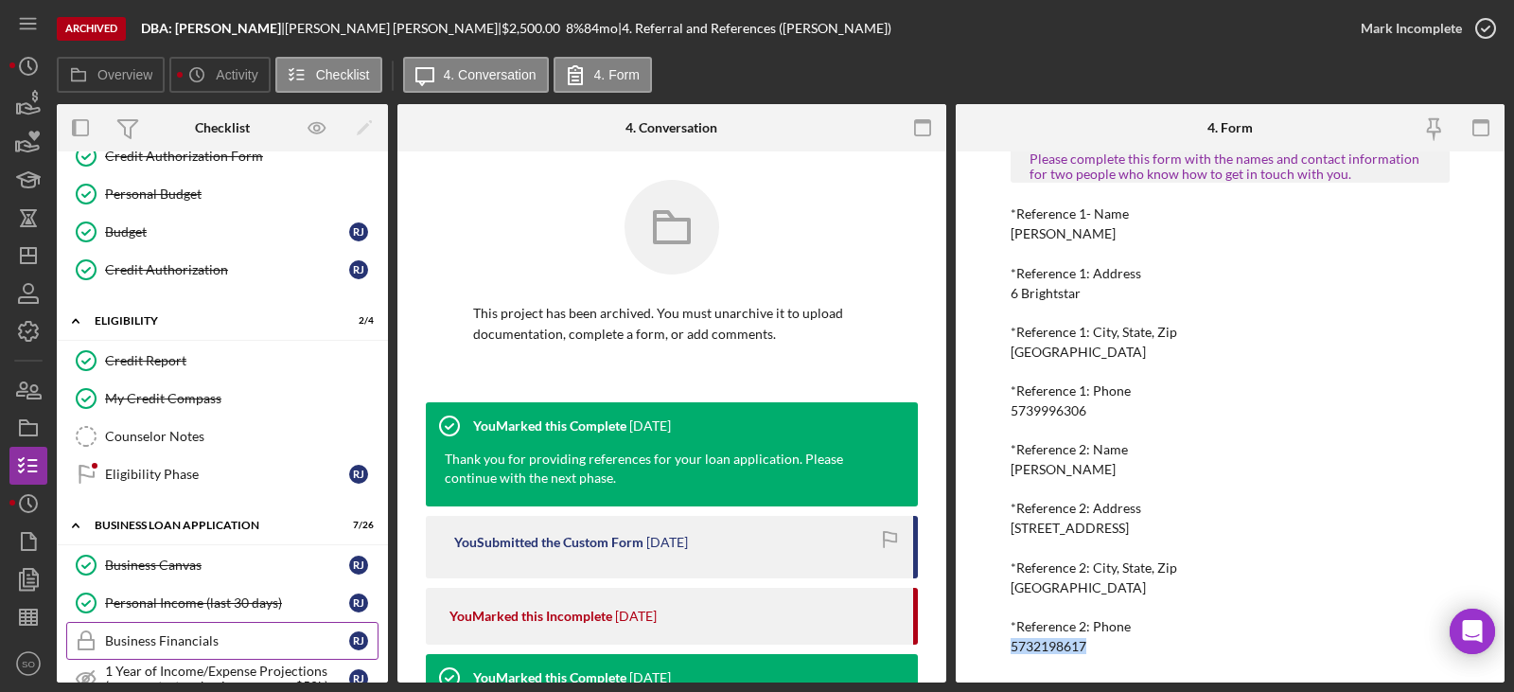
scroll to position [517, 0]
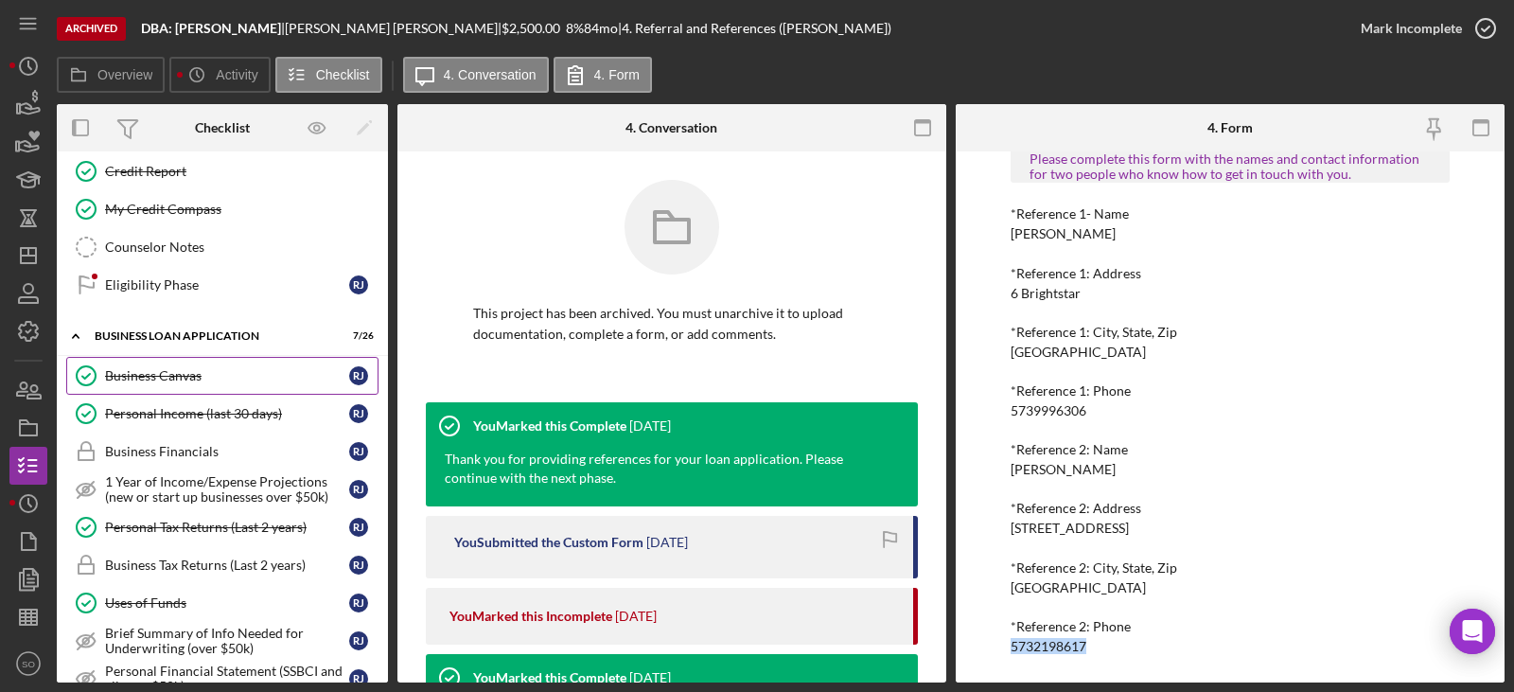
click at [169, 378] on div "Business Canvas" at bounding box center [227, 375] width 244 height 15
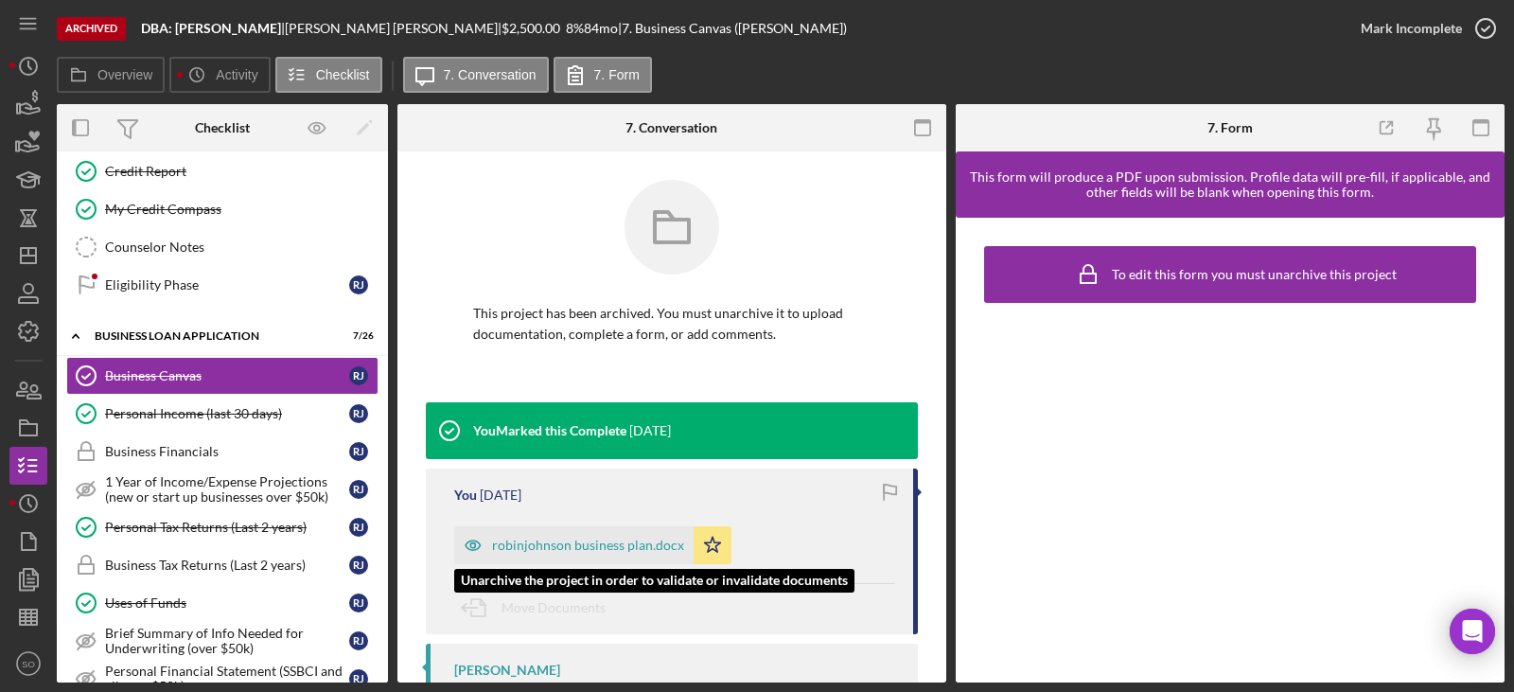
click at [589, 545] on div "robinjohnson business plan.docx" at bounding box center [588, 544] width 192 height 15
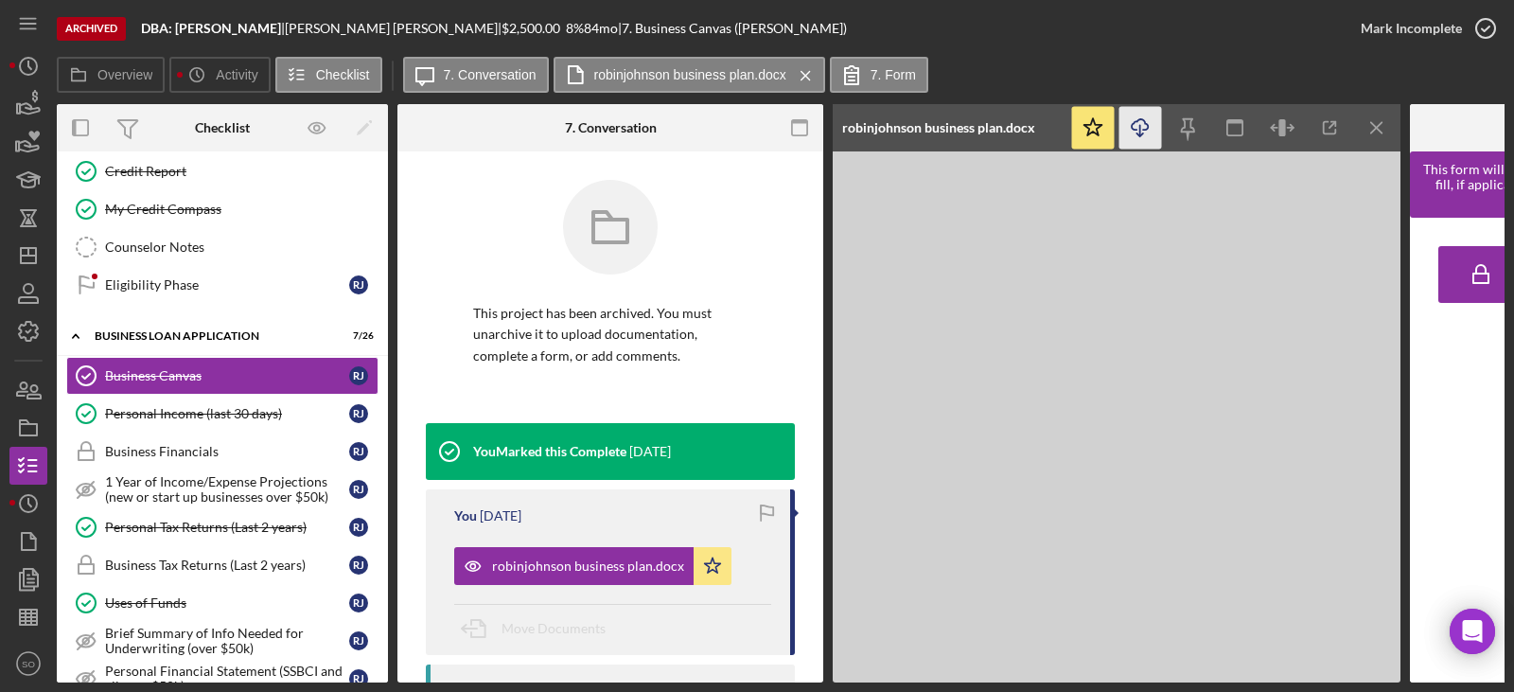
click at [1138, 131] on icon "Icon/Download" at bounding box center [1140, 128] width 43 height 43
drag, startPoint x: 202, startPoint y: 402, endPoint x: 285, endPoint y: 412, distance: 83.8
click at [202, 403] on link "Personal Income (last 30 days) Personal Income (last 30 days) R J" at bounding box center [222, 414] width 312 height 38
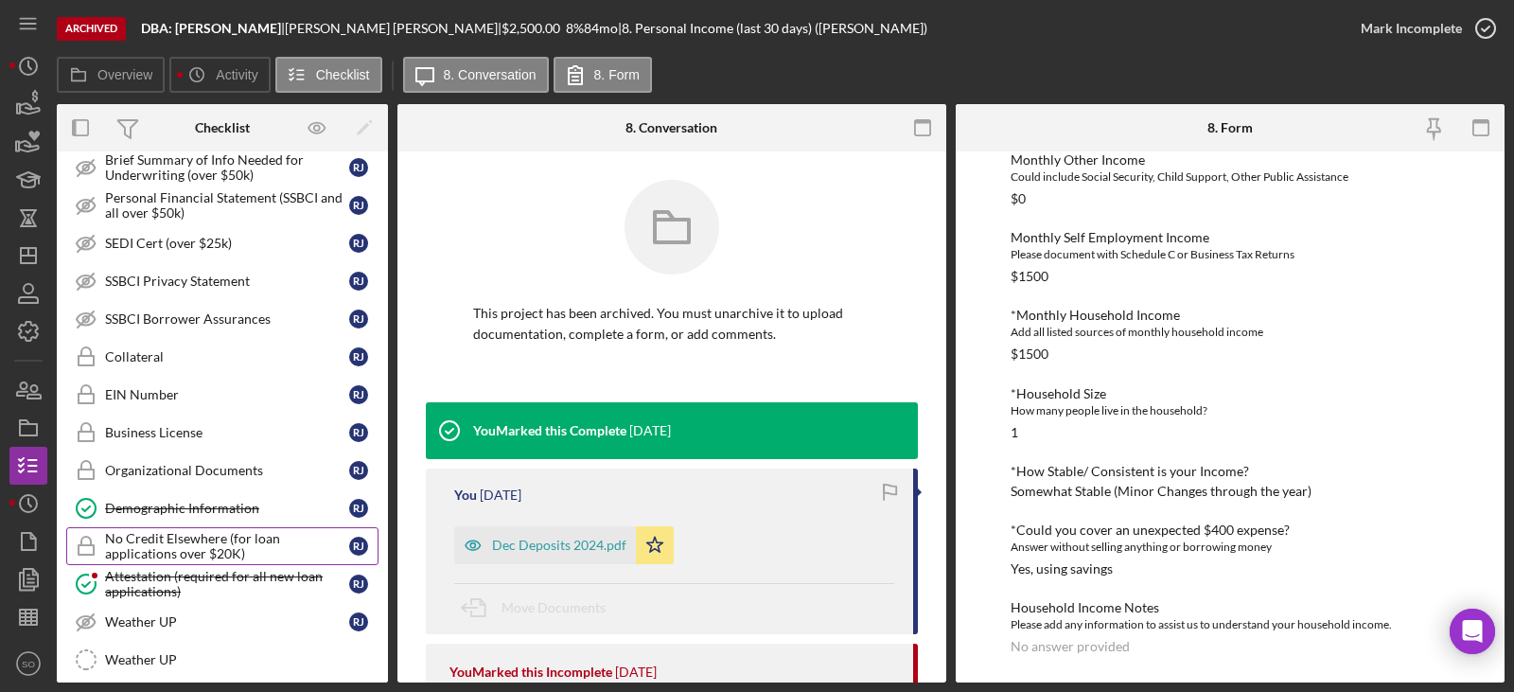
scroll to position [1322, 0]
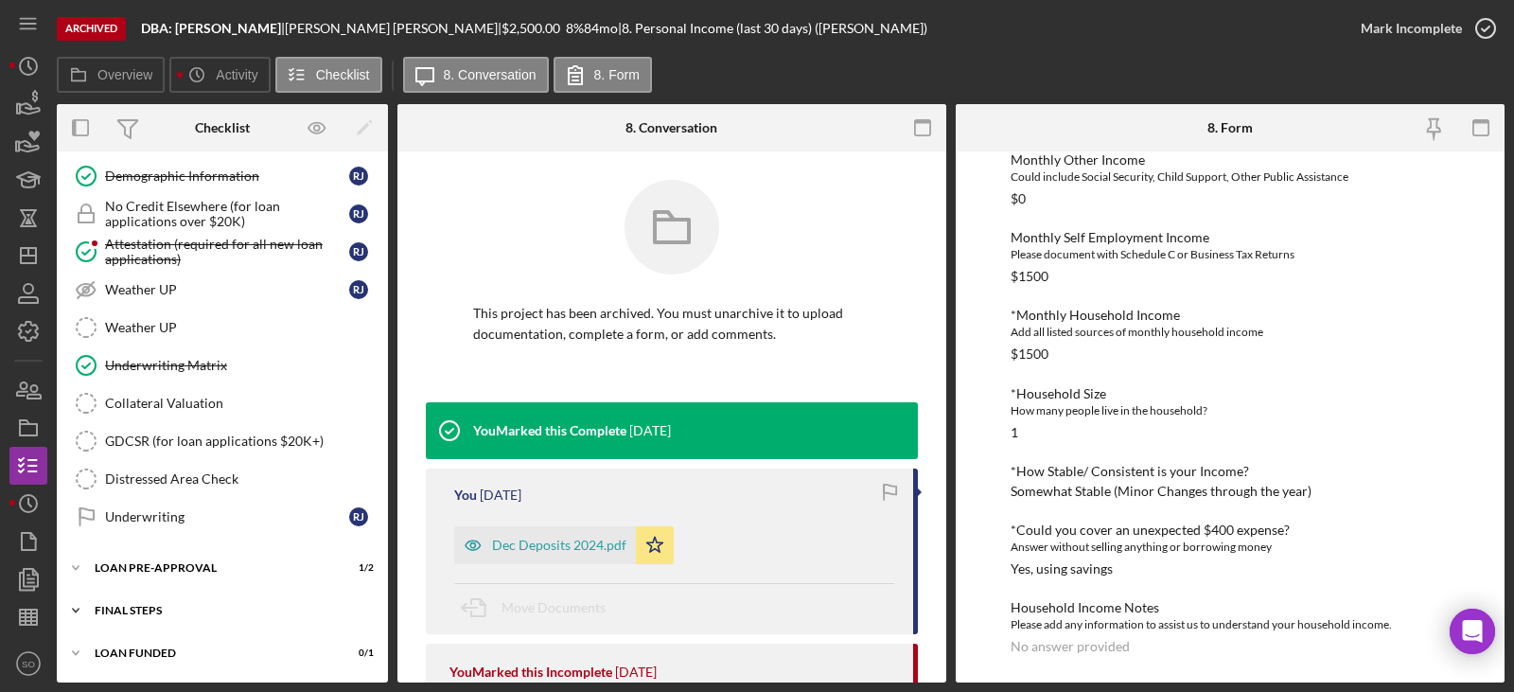
click at [212, 619] on div "Icon/Expander FINAL STEPS 8 / 19" at bounding box center [222, 610] width 331 height 38
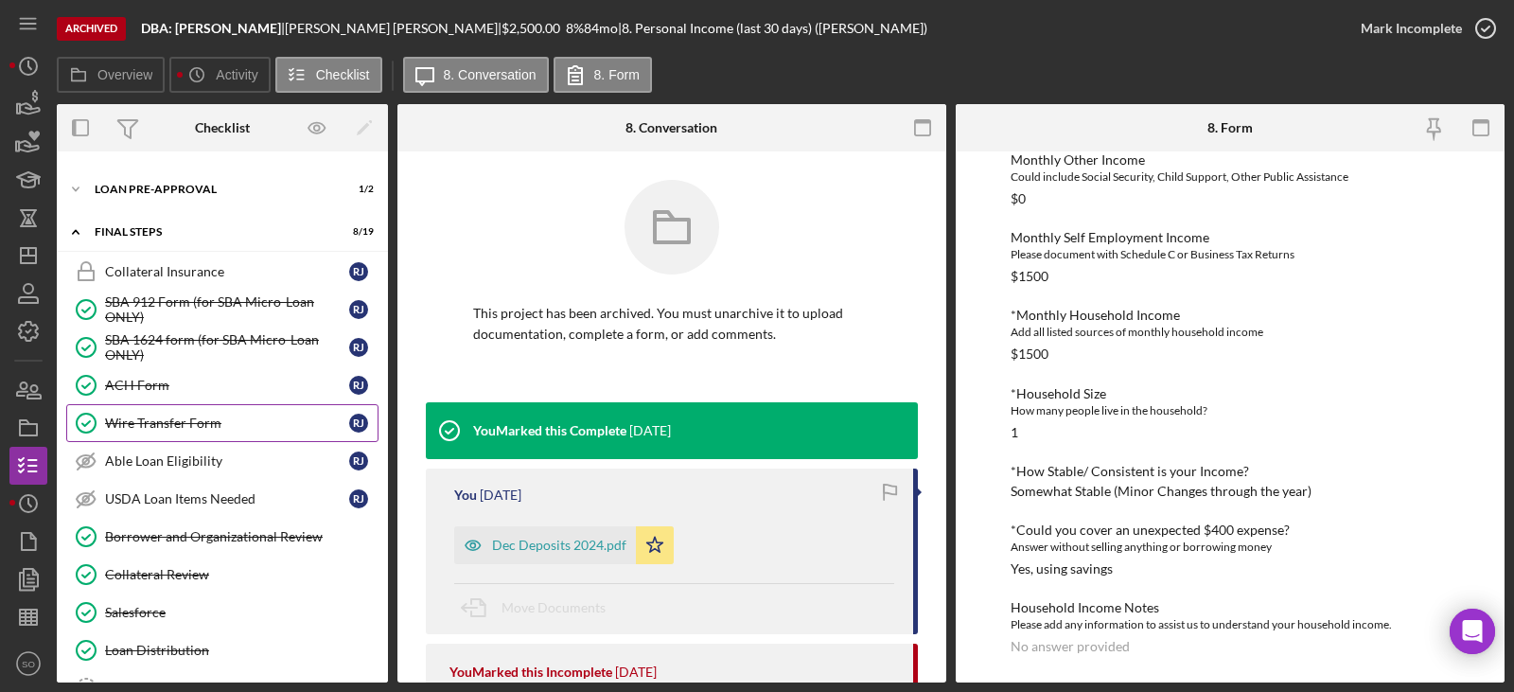
click at [172, 415] on div "Wire Transfer Form" at bounding box center [227, 422] width 244 height 15
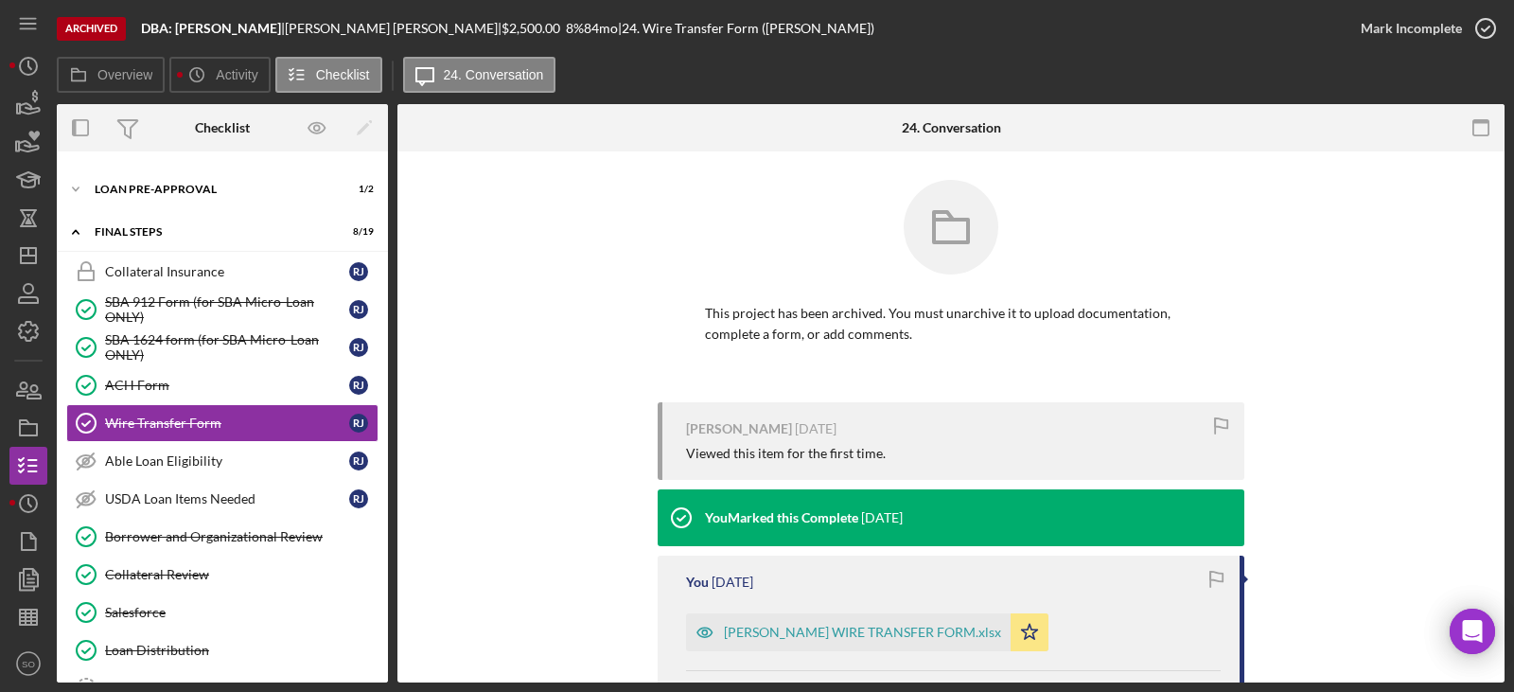
scroll to position [231, 0]
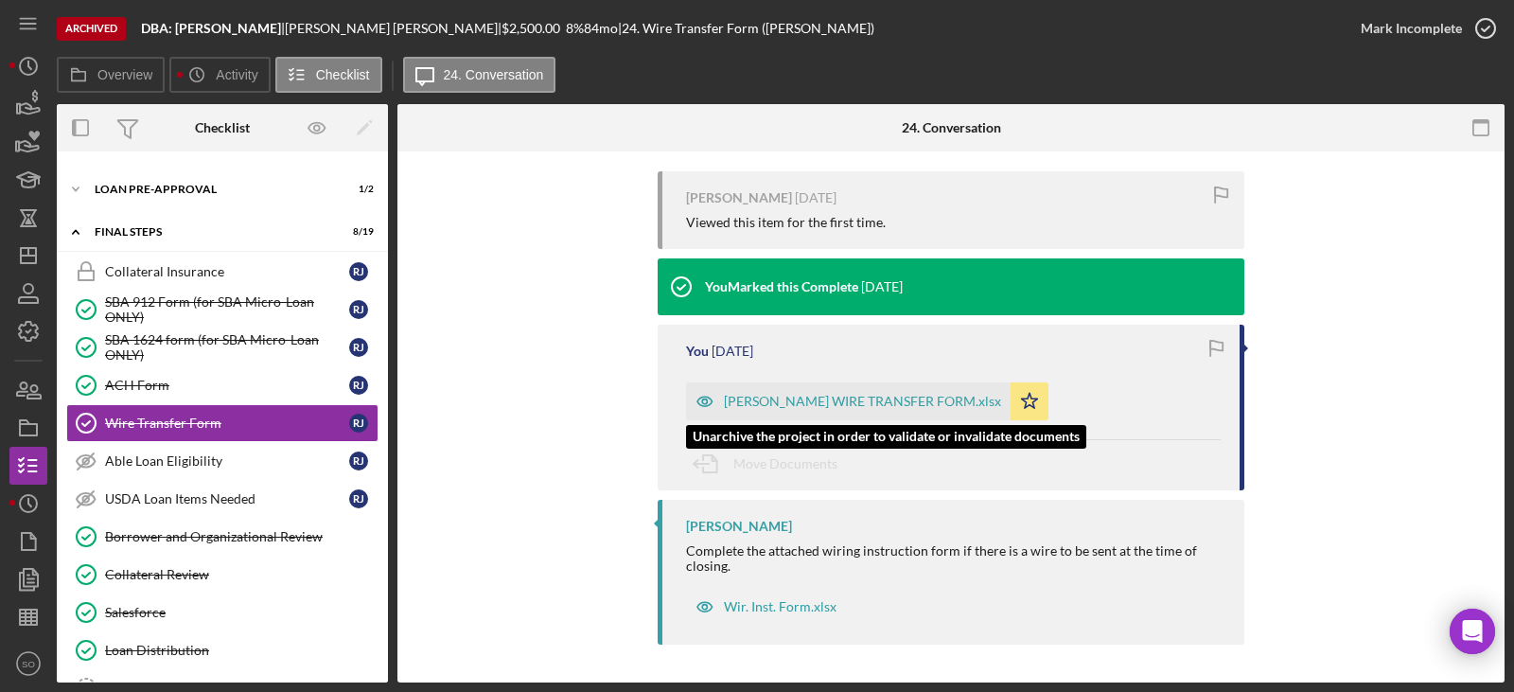
click at [854, 396] on div "Robin Johnson WIRE TRANSFER FORM.xlsx" at bounding box center [862, 401] width 277 height 15
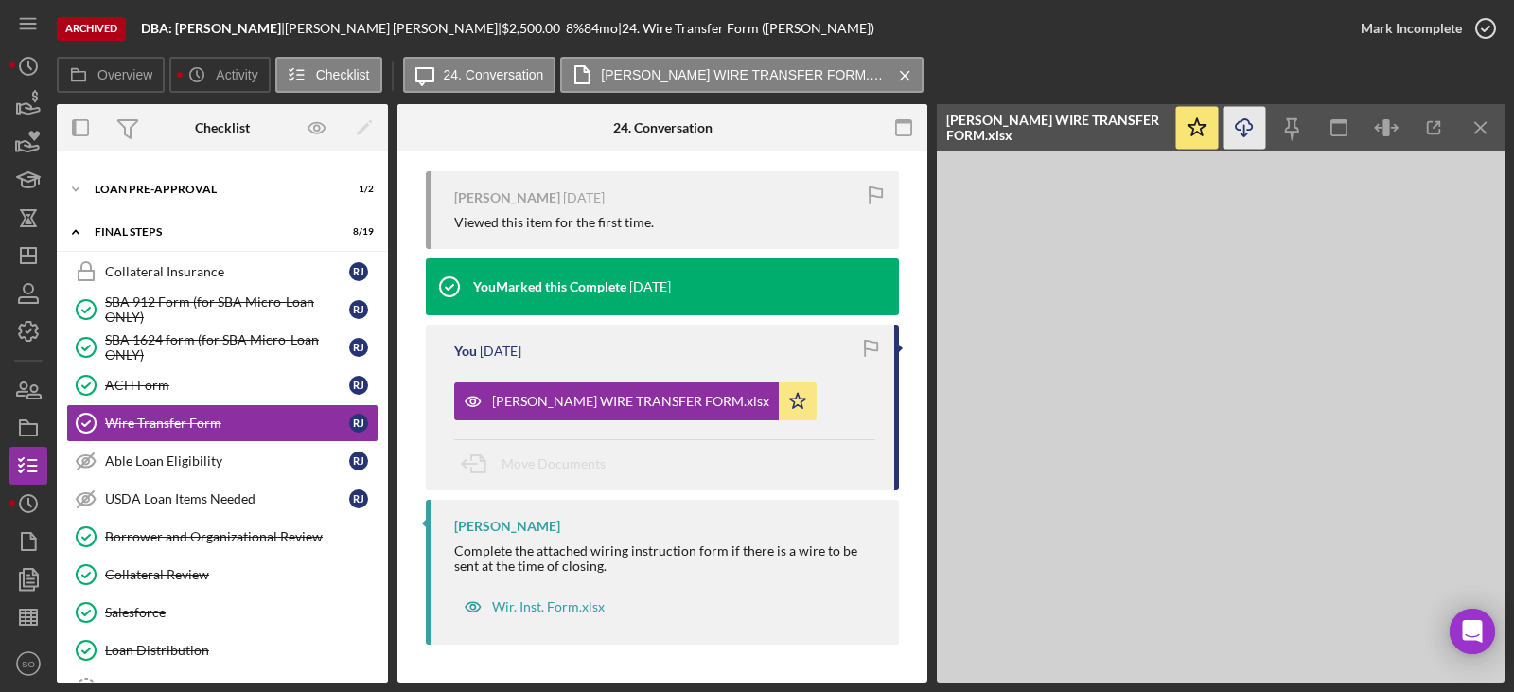
click at [1248, 132] on icon "Icon/Download" at bounding box center [1244, 128] width 43 height 43
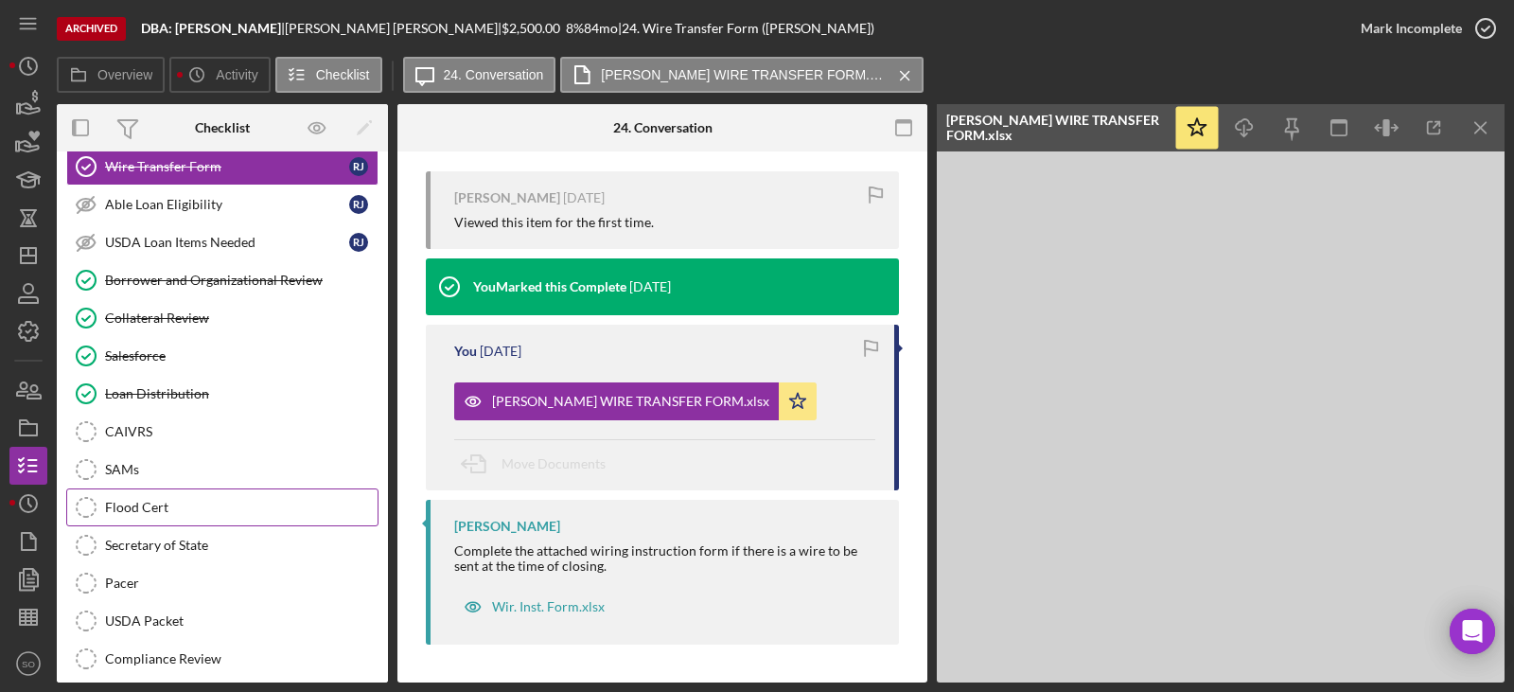
scroll to position [1862, 0]
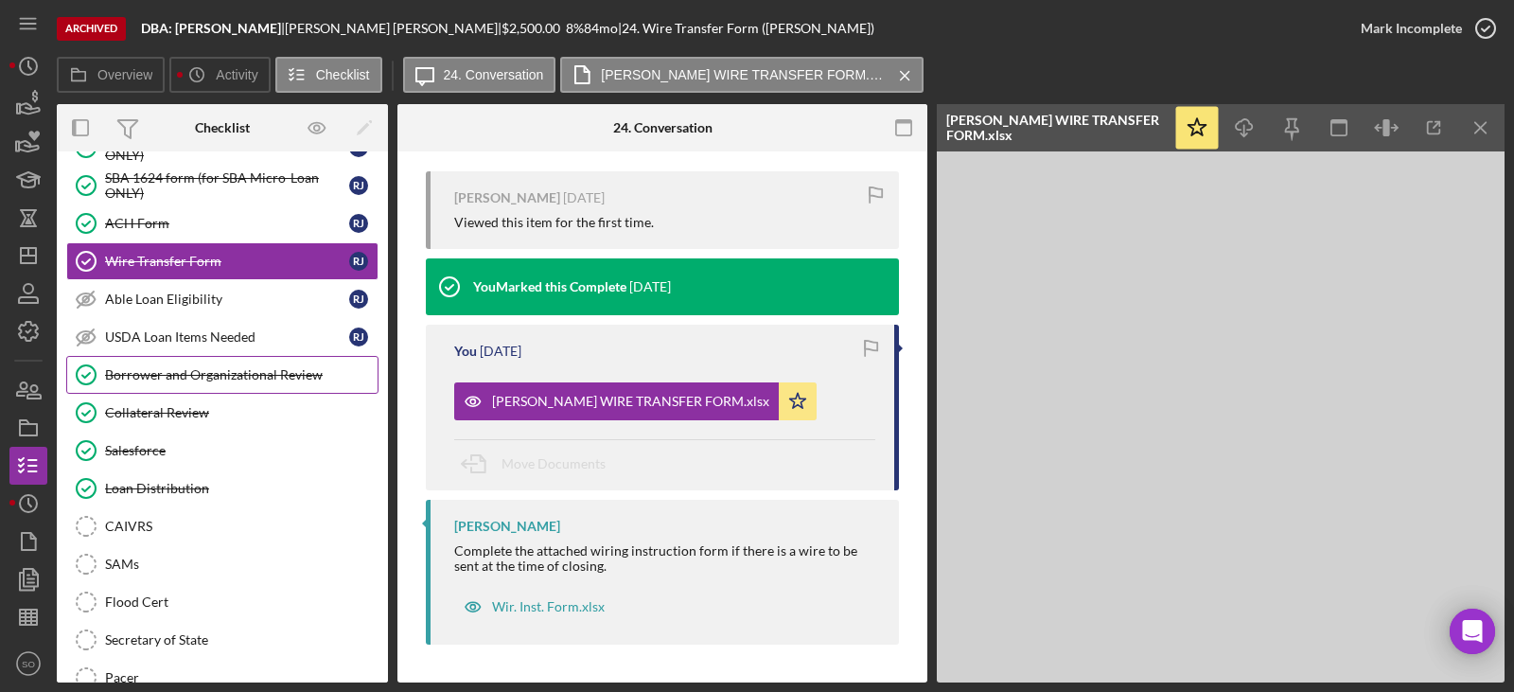
click at [179, 381] on div "Borrower and Organizational Review" at bounding box center [241, 374] width 273 height 15
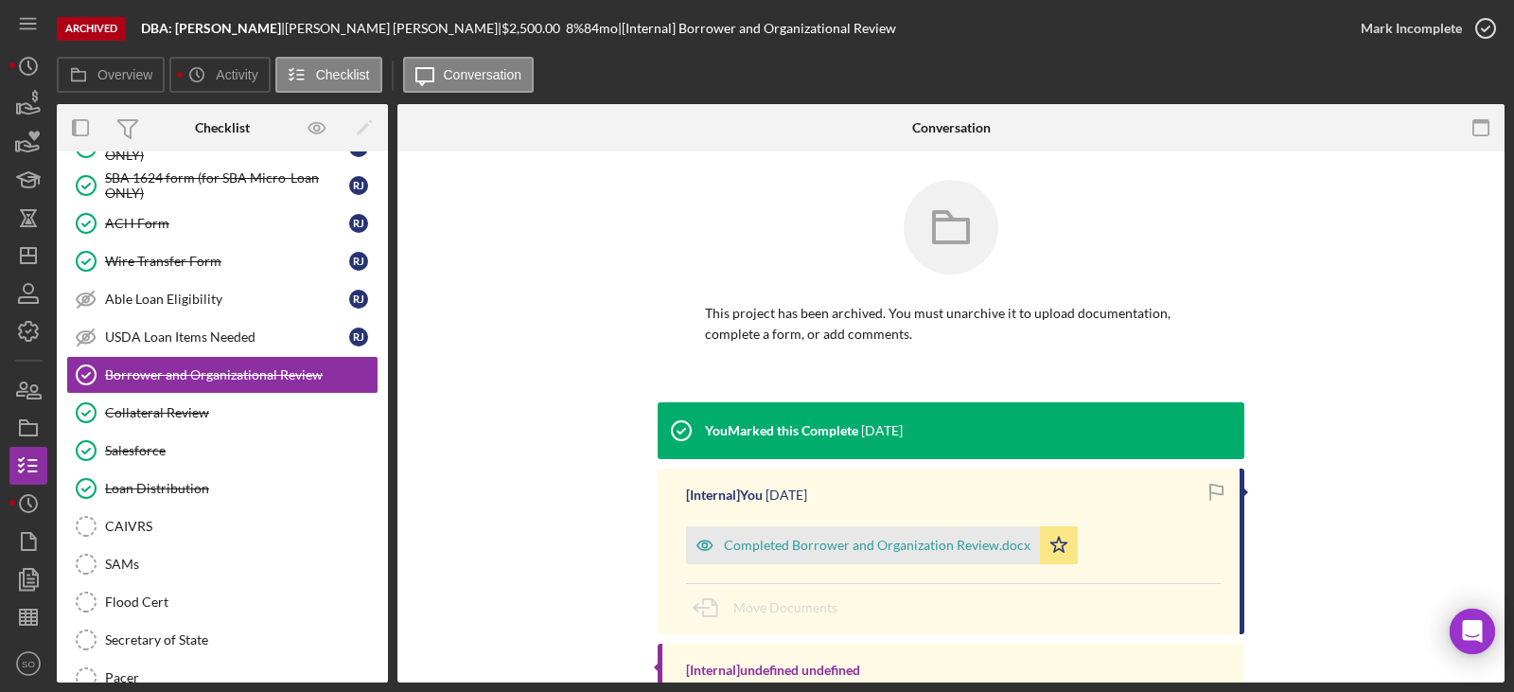
scroll to position [174, 0]
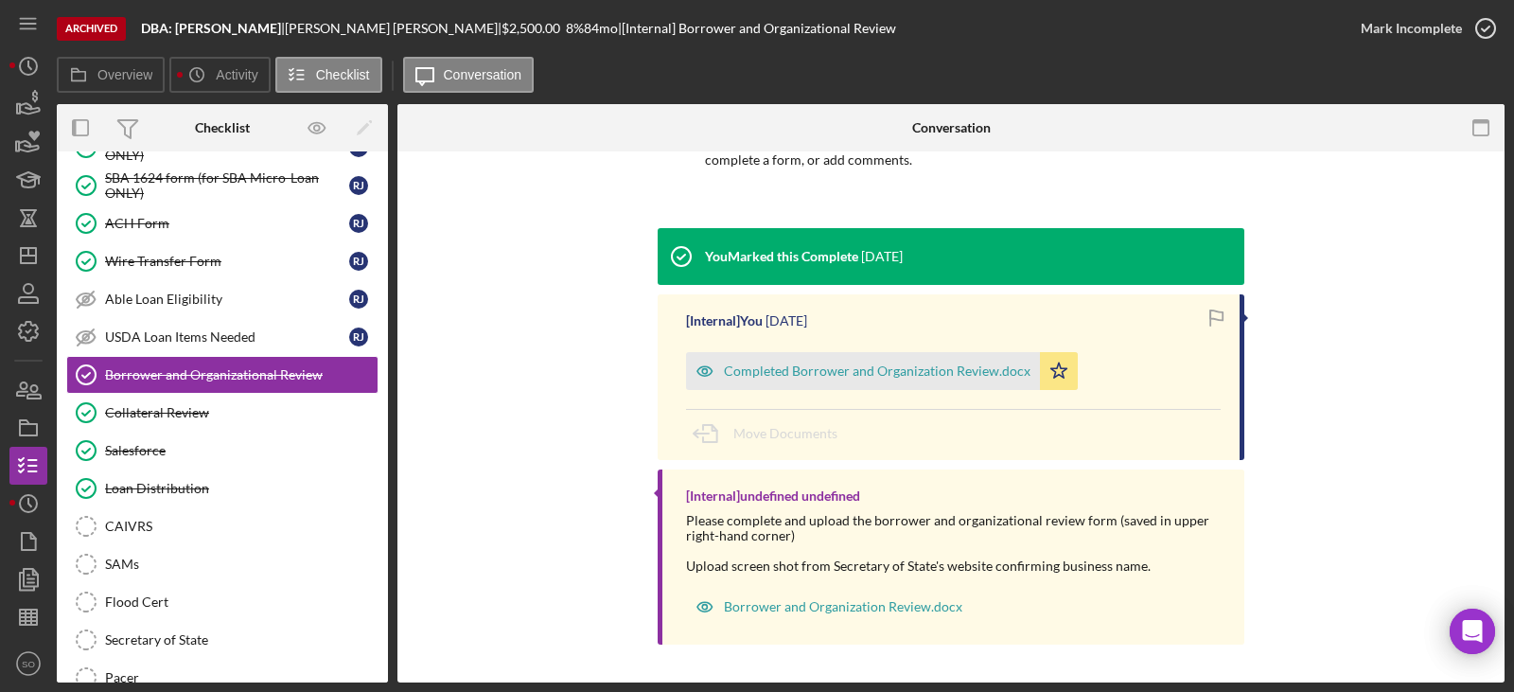
click at [876, 377] on div "Completed Borrower and Organization Review.docx" at bounding box center [877, 370] width 307 height 15
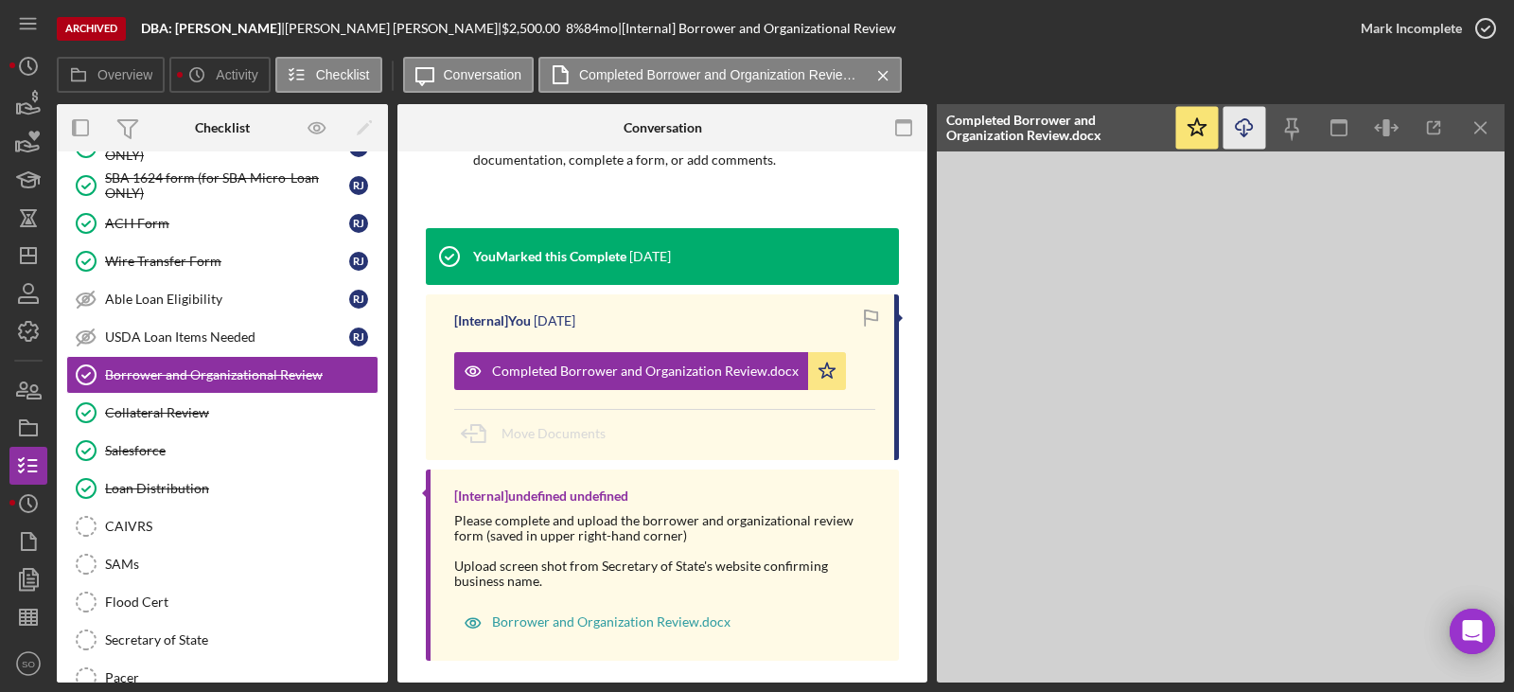
click at [1246, 131] on icon "Icon/Download" at bounding box center [1244, 128] width 43 height 43
drag, startPoint x: 190, startPoint y: 413, endPoint x: 252, endPoint y: 433, distance: 64.9
click at [190, 413] on div "Collateral Review" at bounding box center [241, 412] width 273 height 15
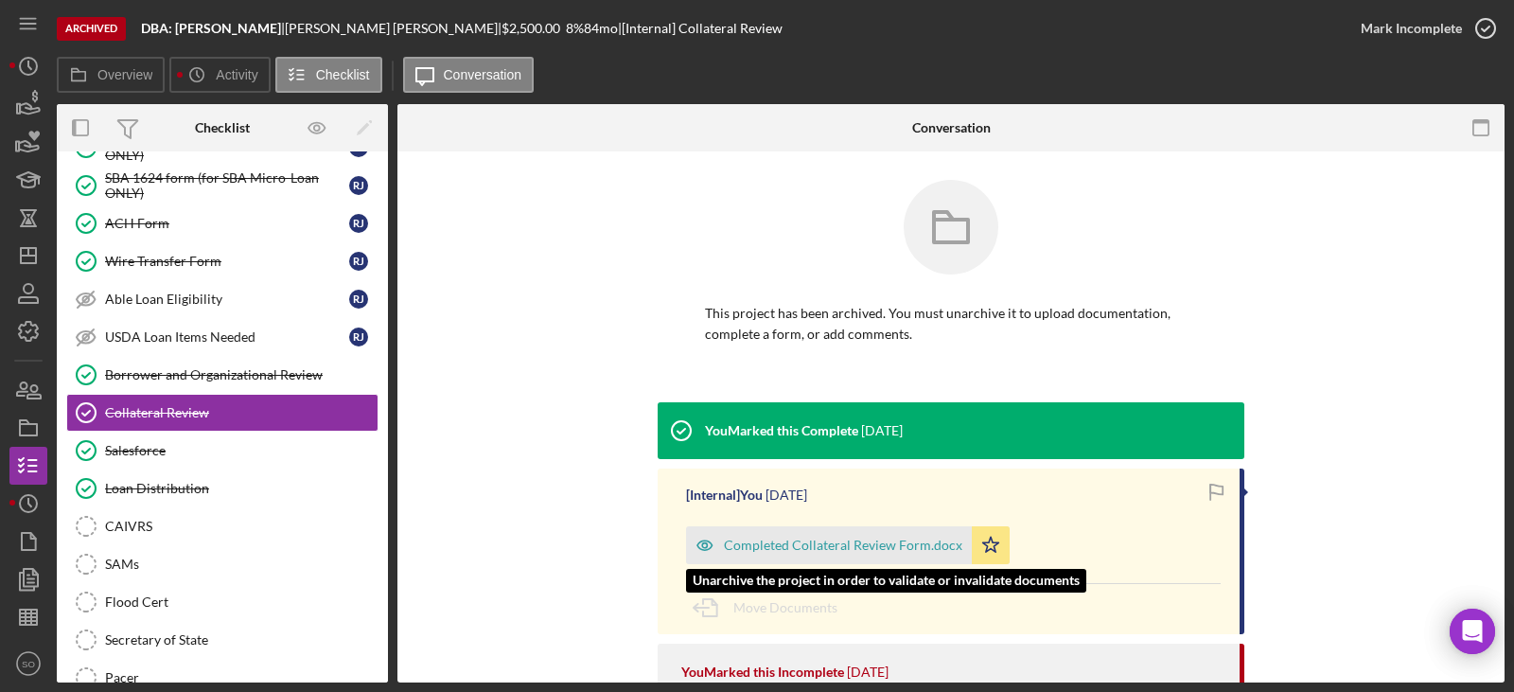
click at [877, 549] on div "Completed Collateral Review Form.docx" at bounding box center [843, 544] width 238 height 15
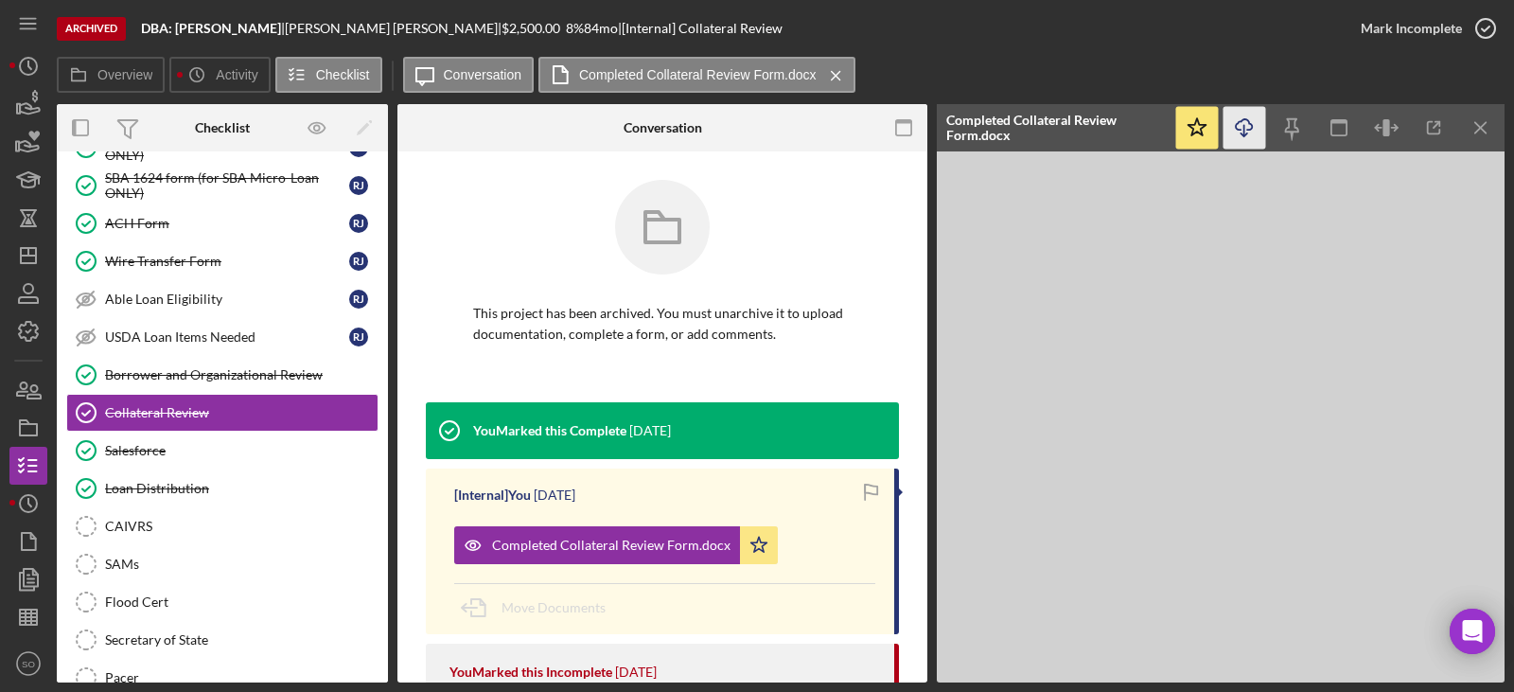
click at [1246, 127] on icon "Icon/Download" at bounding box center [1244, 128] width 43 height 43
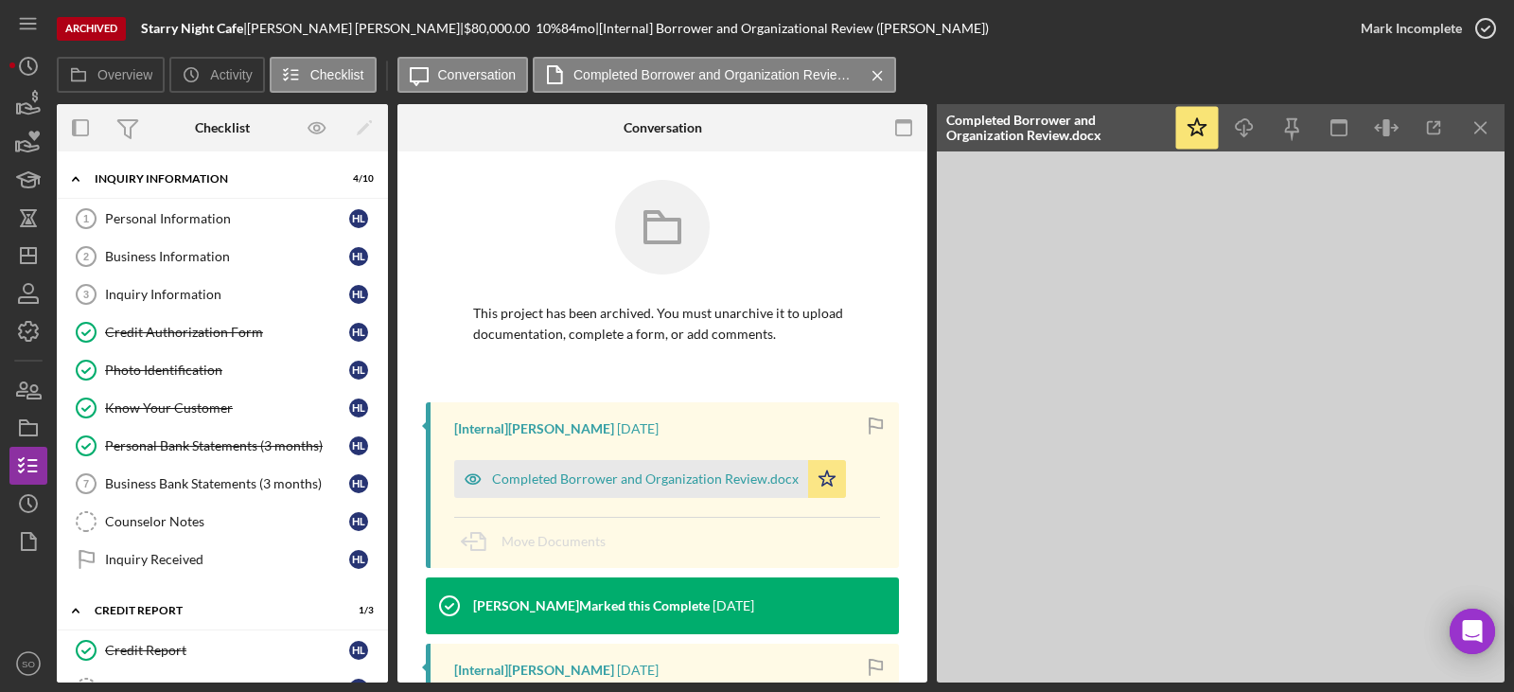
scroll to position [397, 0]
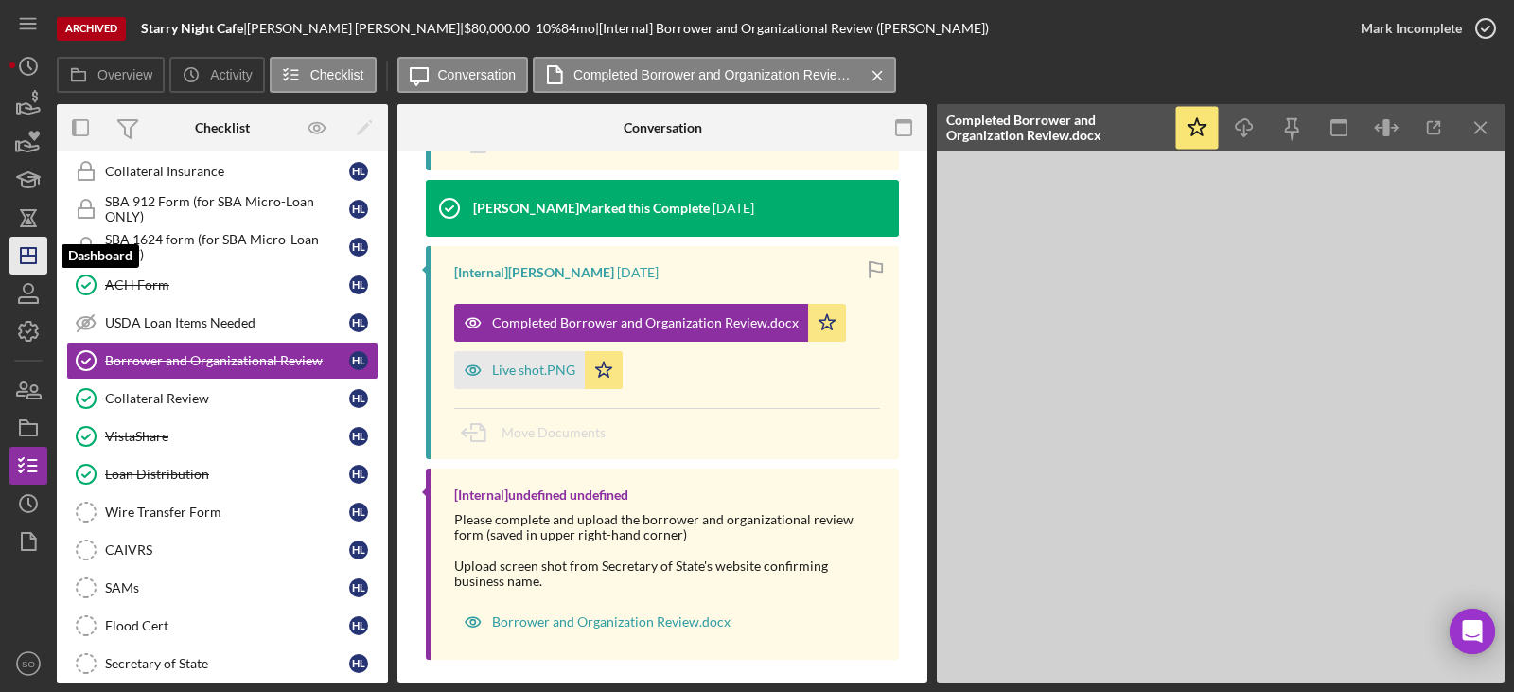
click at [27, 253] on icon "Icon/Dashboard" at bounding box center [28, 255] width 47 height 47
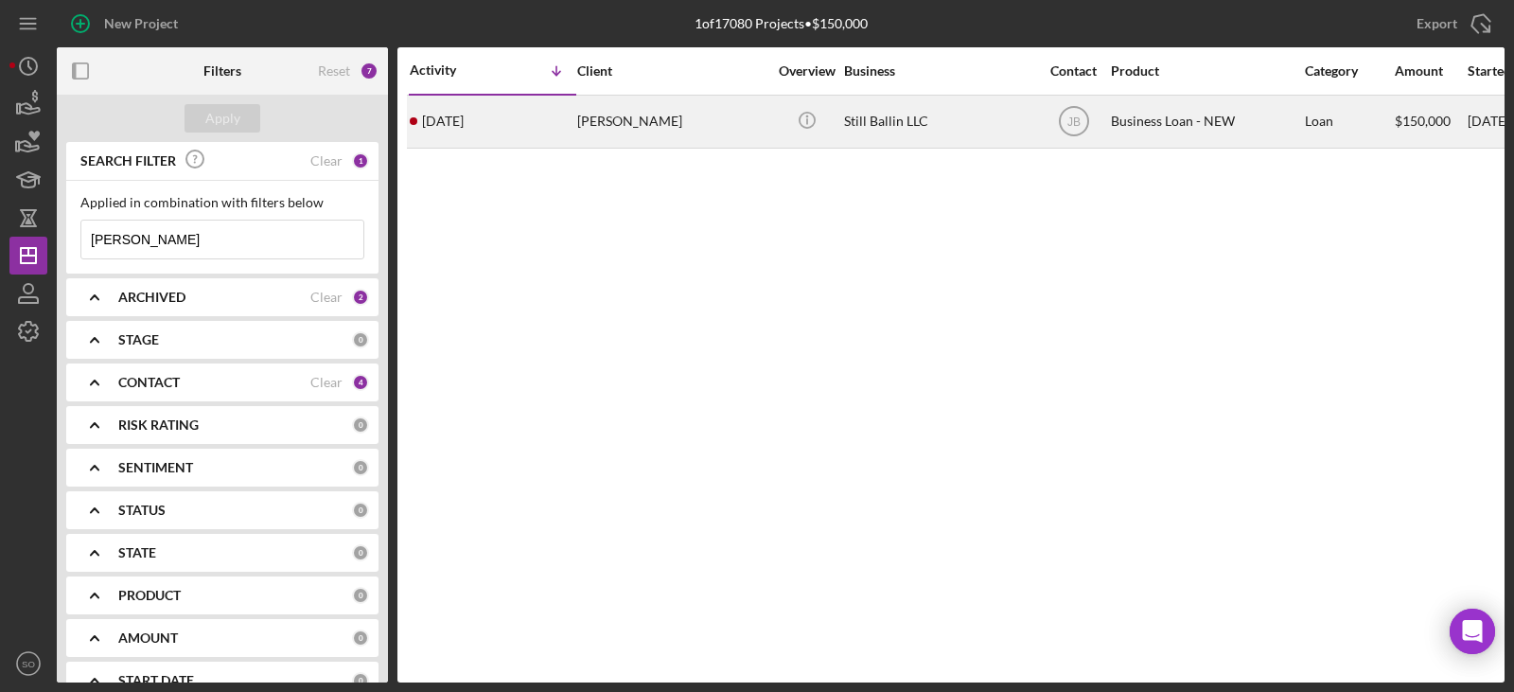
click at [619, 131] on div "[PERSON_NAME]" at bounding box center [671, 122] width 189 height 50
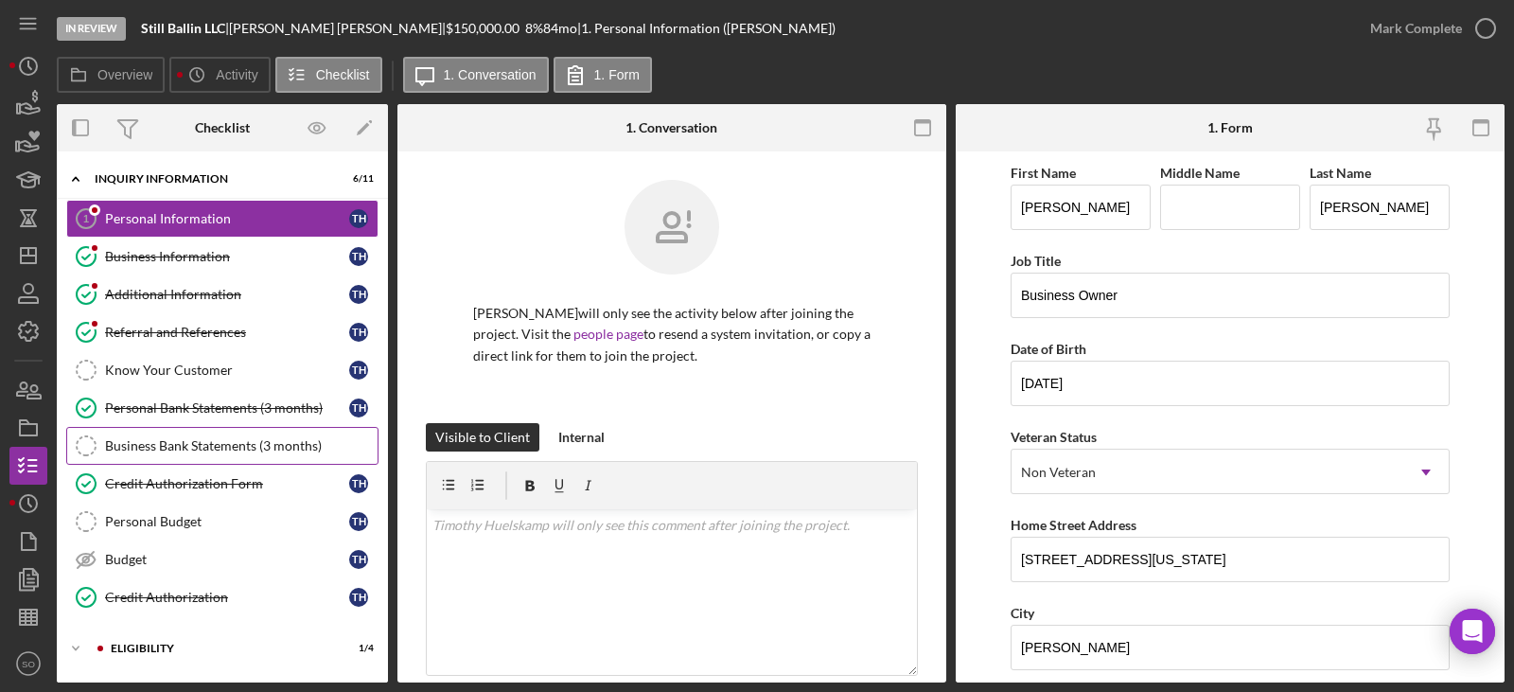
scroll to position [166, 0]
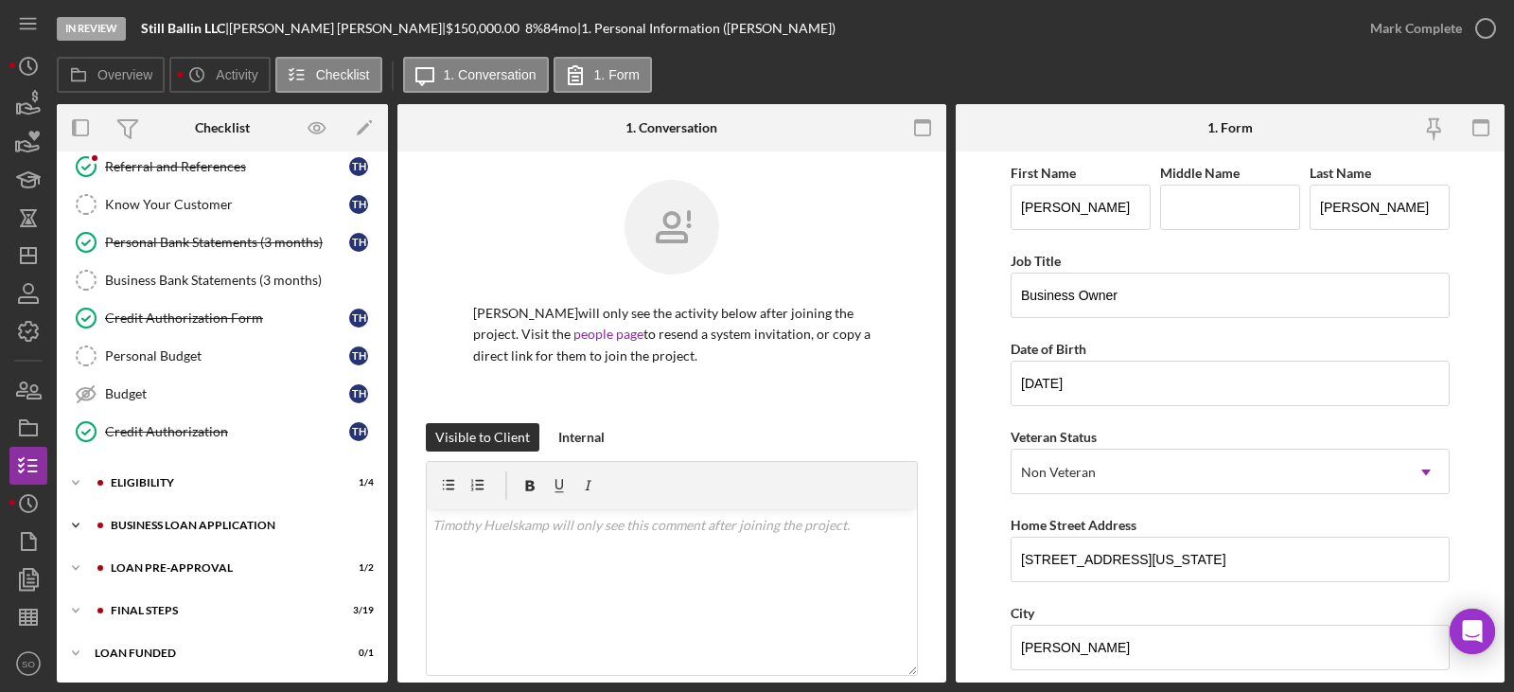
click at [203, 532] on div "Icon/Expander BUSINESS LOAN APPLICATION 14 / 27" at bounding box center [222, 525] width 331 height 38
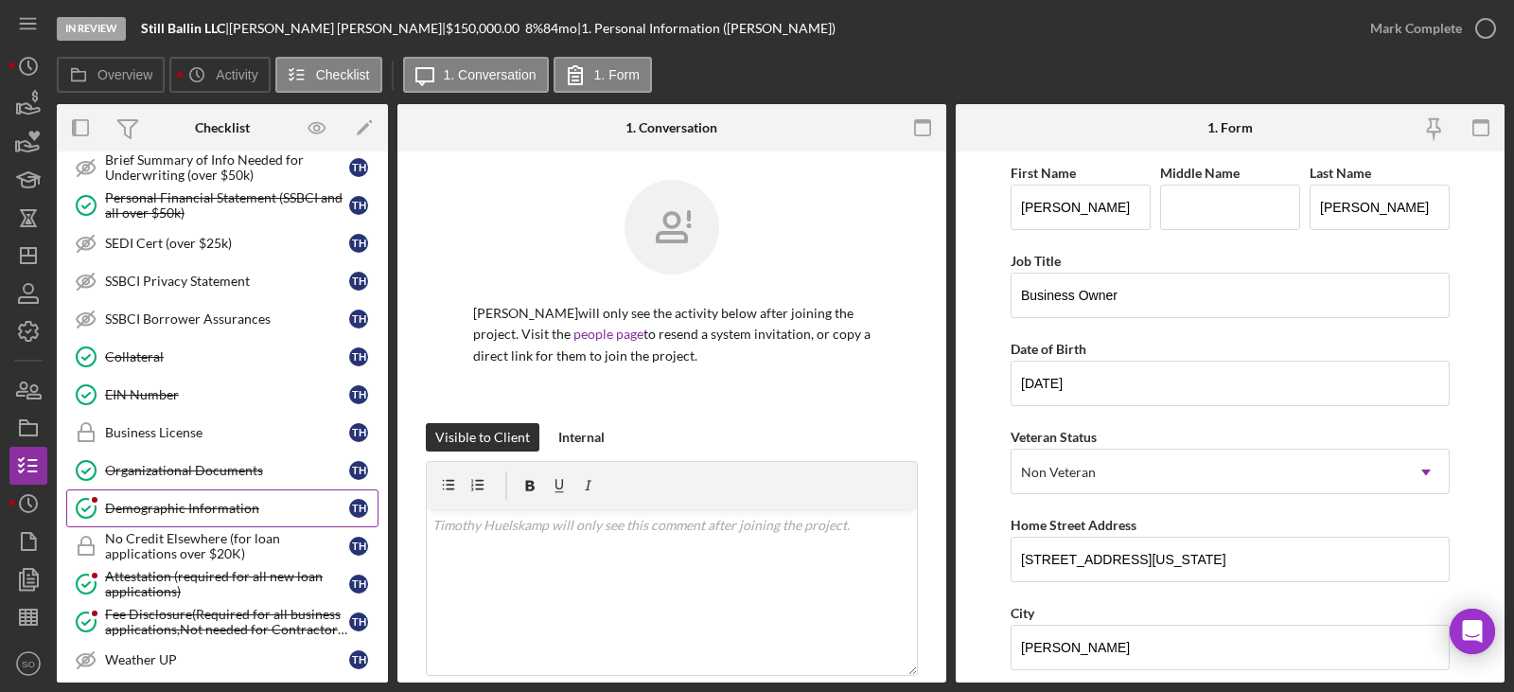
scroll to position [1017, 0]
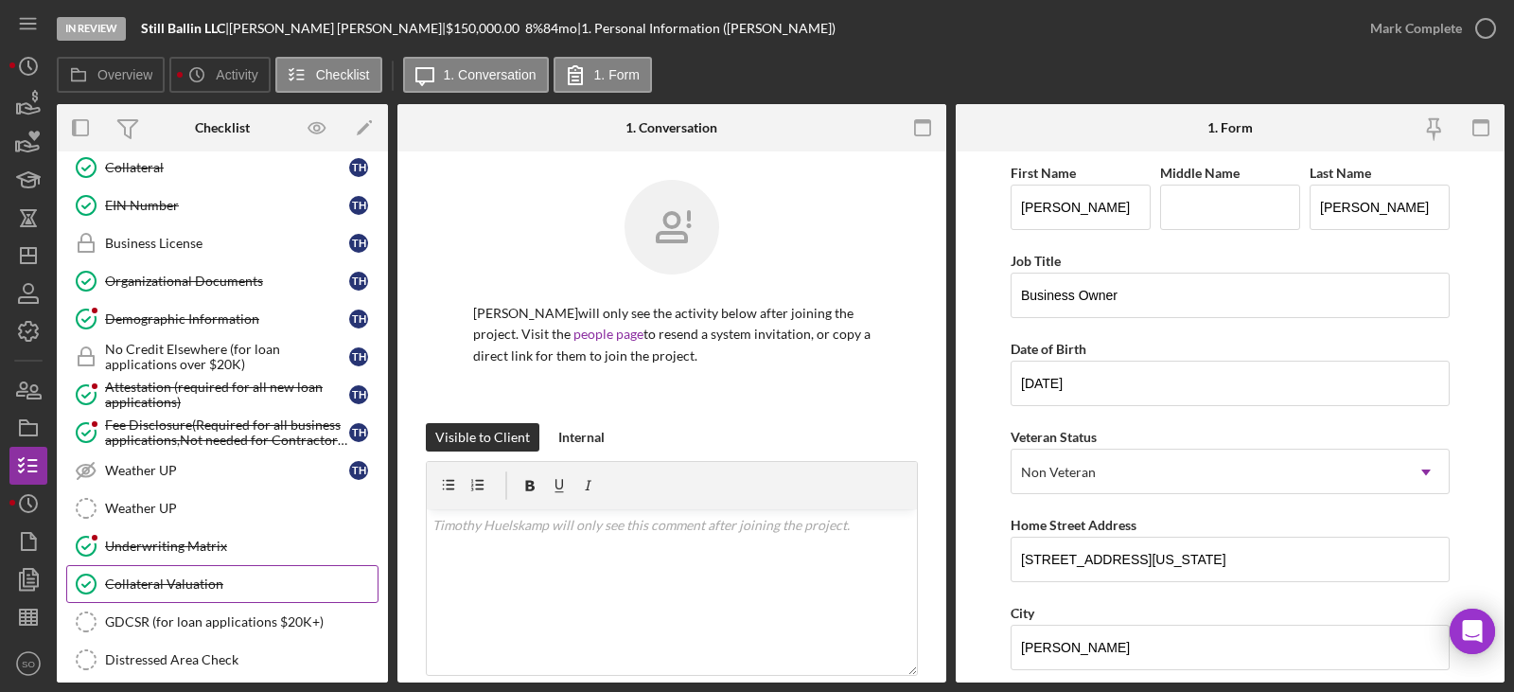
click at [212, 584] on div "Collateral Valuation" at bounding box center [241, 583] width 273 height 15
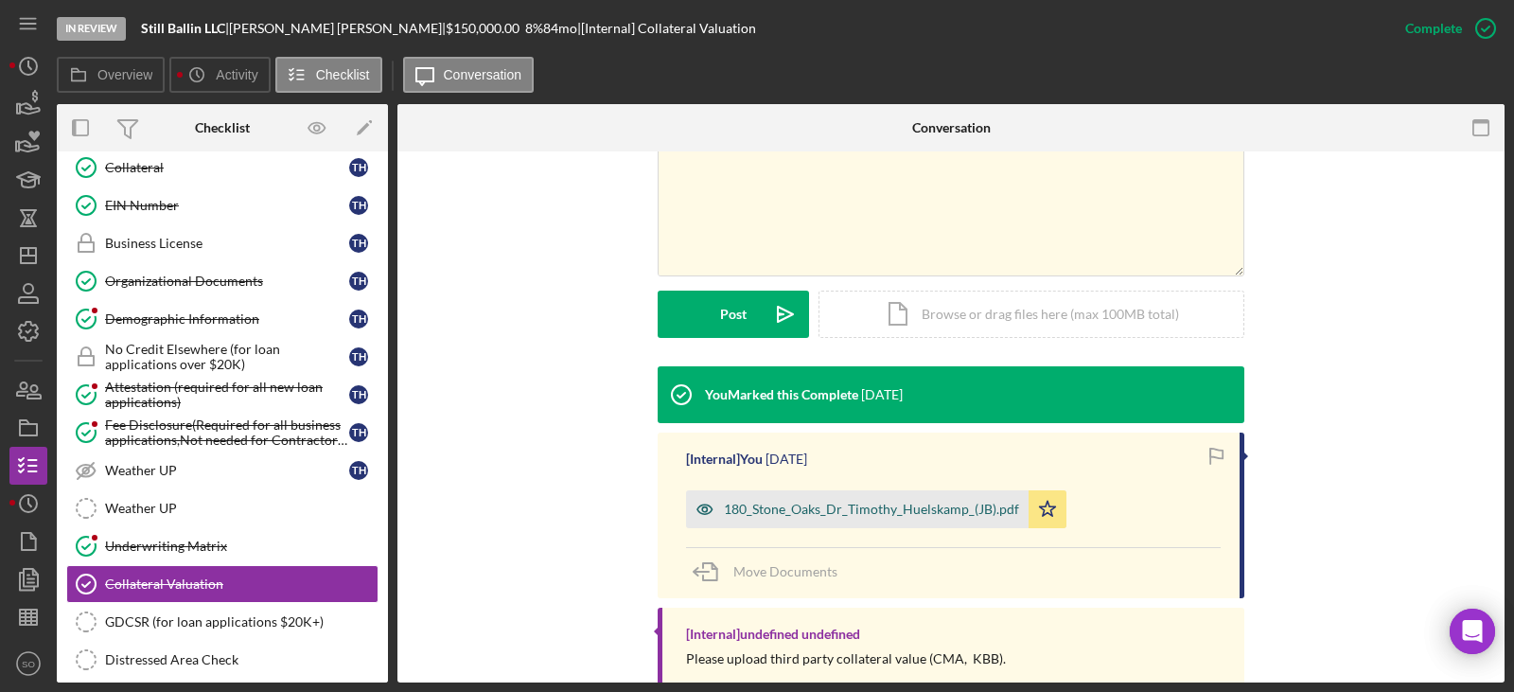
click at [852, 508] on div "180_Stone_Oaks_Dr_Timothy_Huelskamp_(JB).pdf" at bounding box center [871, 509] width 295 height 15
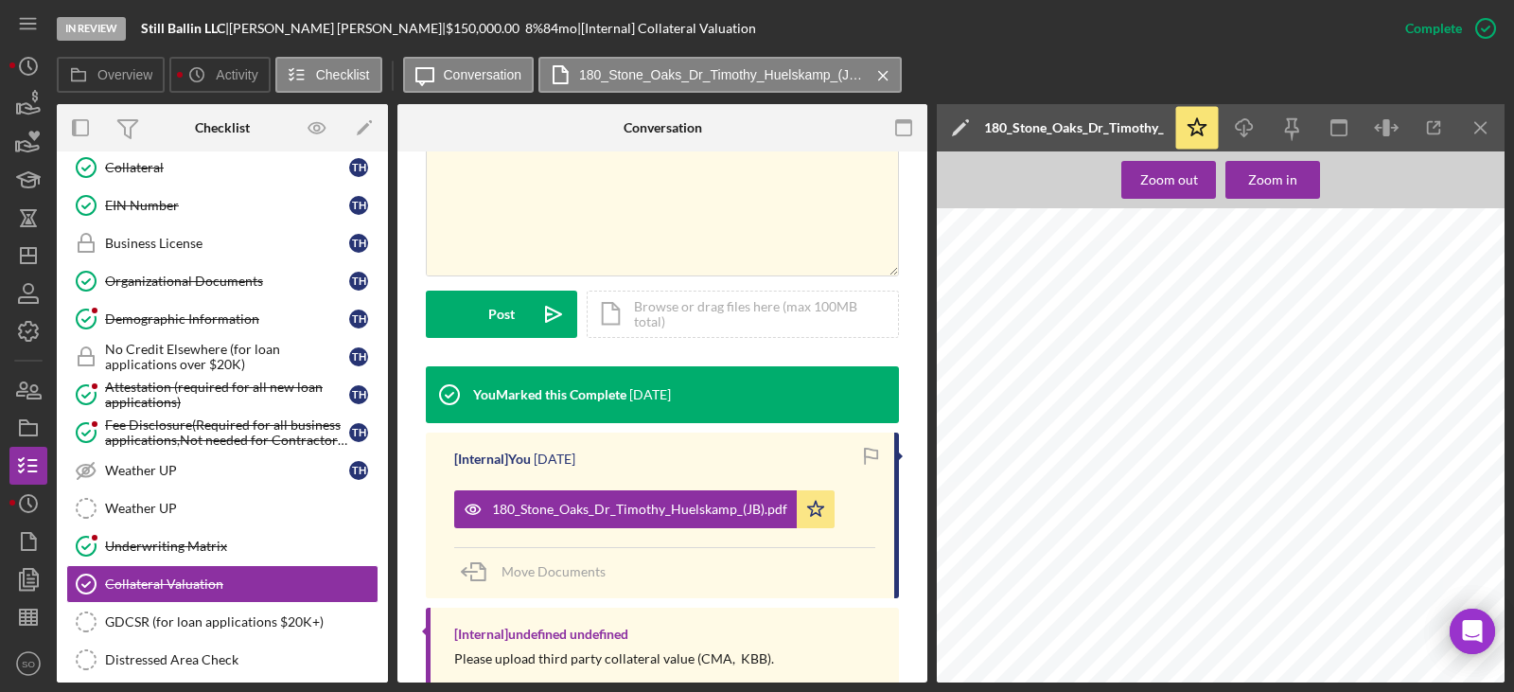
click at [1047, 289] on span "180 Stone Oaks Dr" at bounding box center [1053, 294] width 191 height 20
copy span "180 Stone Oaks Dr"
click at [1030, 319] on span "Arnold, MO 63010" at bounding box center [1091, 321] width 266 height 20
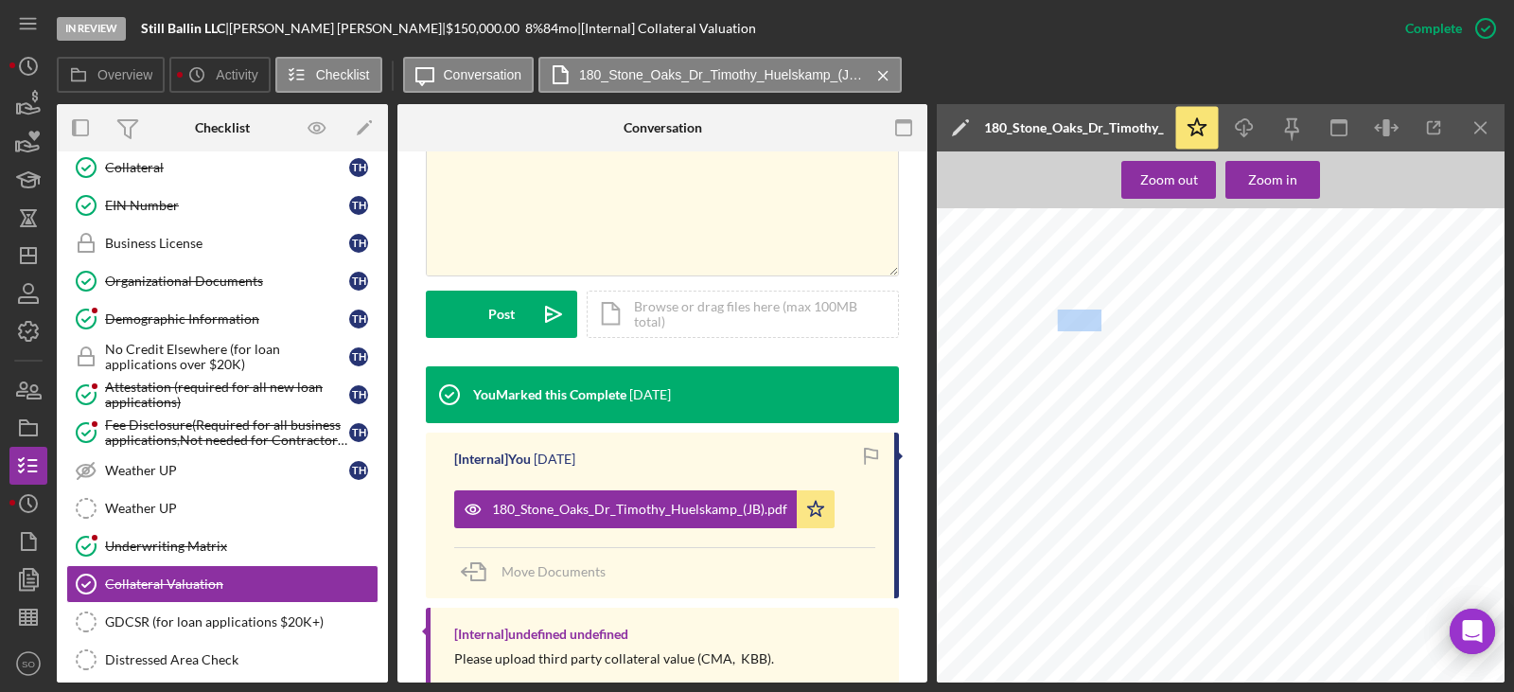
click at [1030, 319] on span "Arnold, MO 63010" at bounding box center [1091, 321] width 266 height 20
copy div "Arnold, MO 63010"
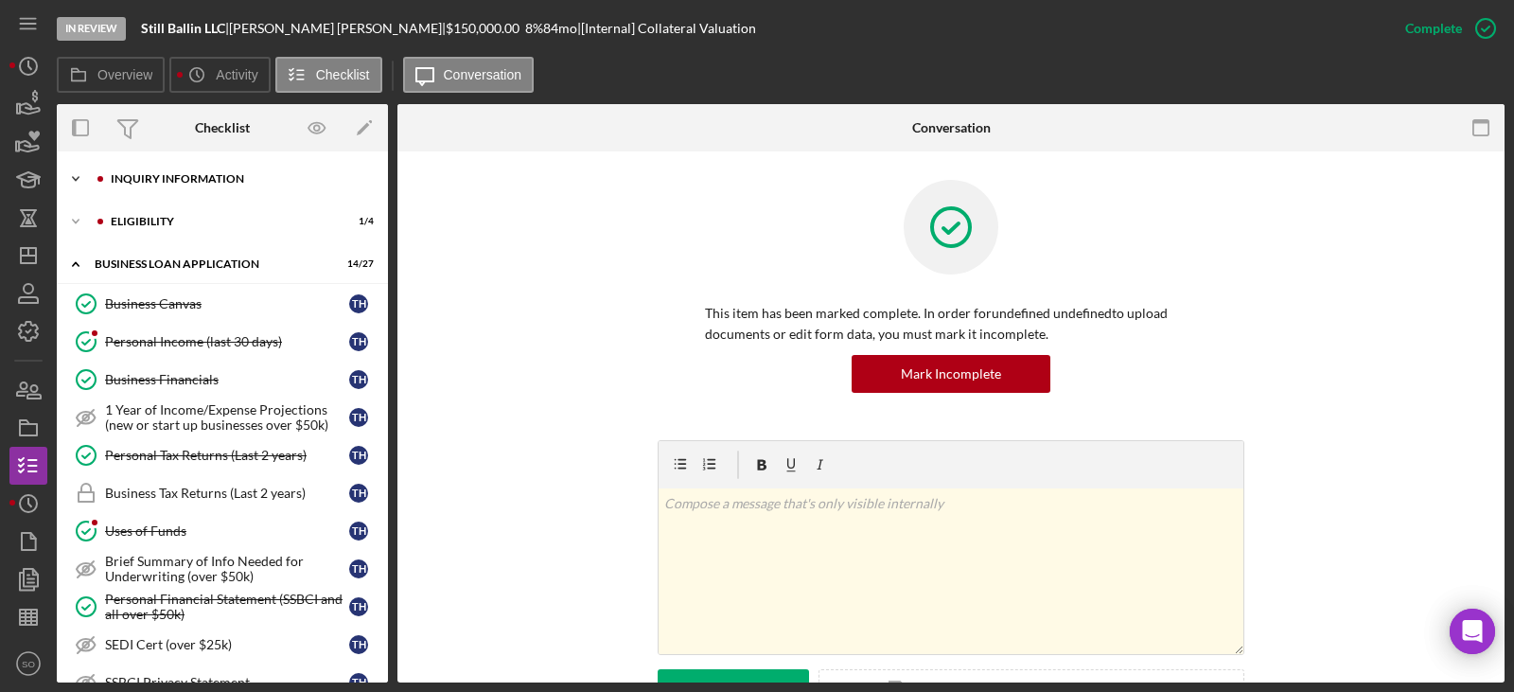
click at [177, 186] on div "Icon/Expander INQUIRY INFORMATION 7 / 11" at bounding box center [222, 179] width 331 height 38
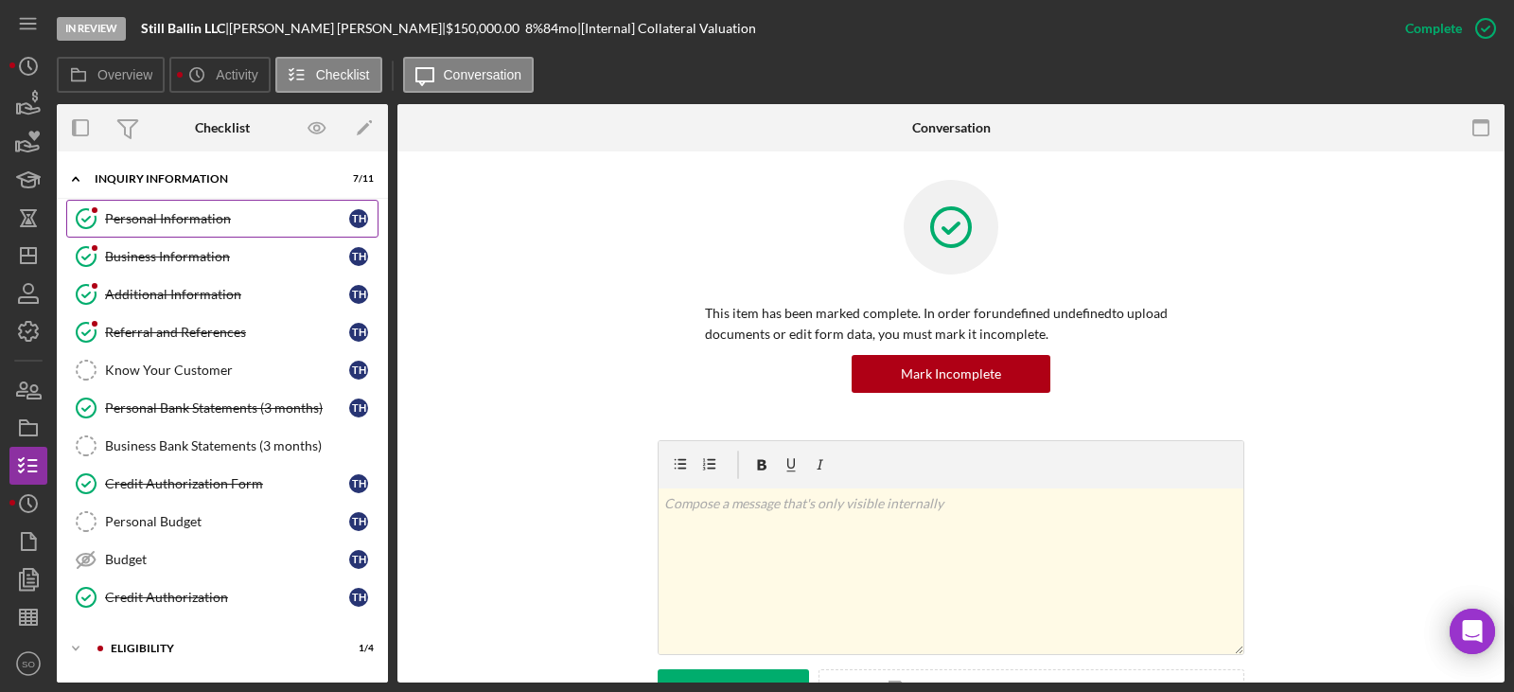
click at [184, 212] on div "Personal Information" at bounding box center [227, 218] width 244 height 15
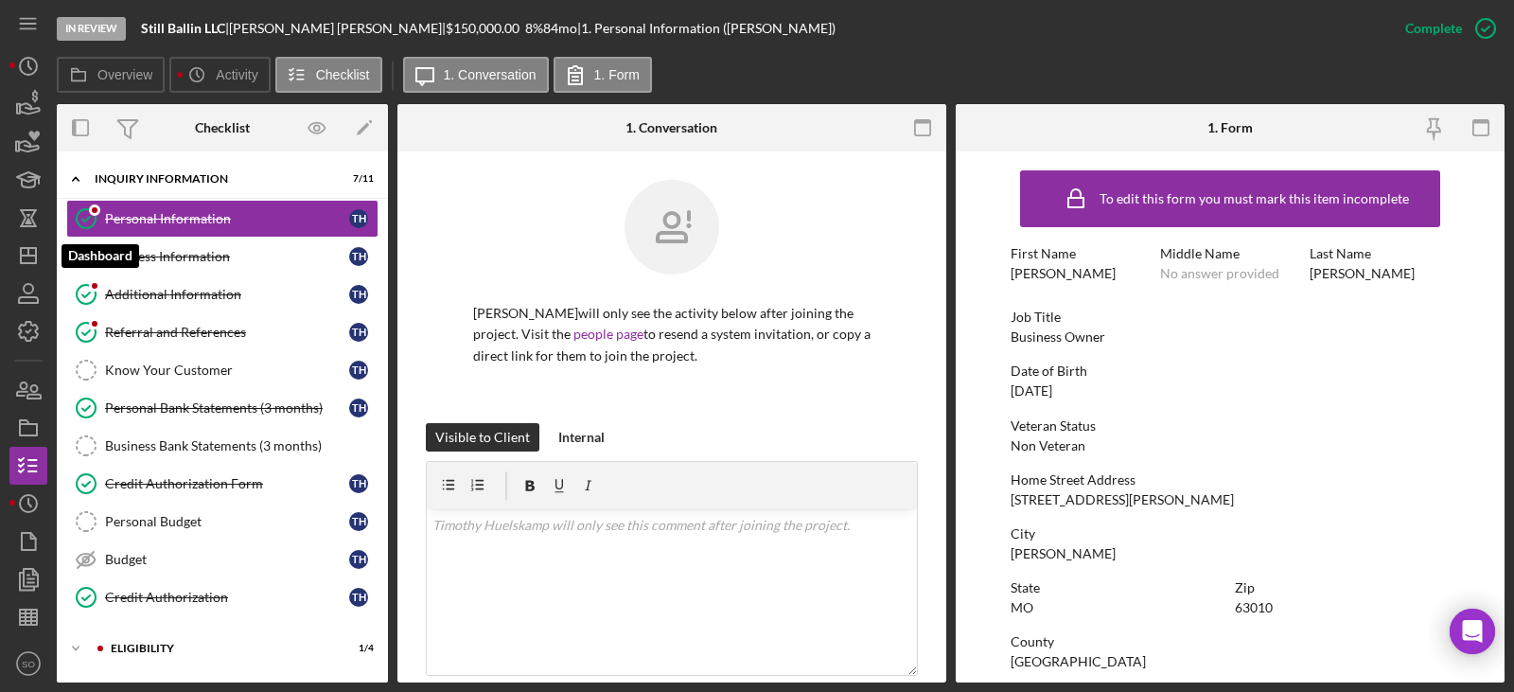
click at [39, 254] on icon "Icon/Dashboard" at bounding box center [28, 255] width 47 height 47
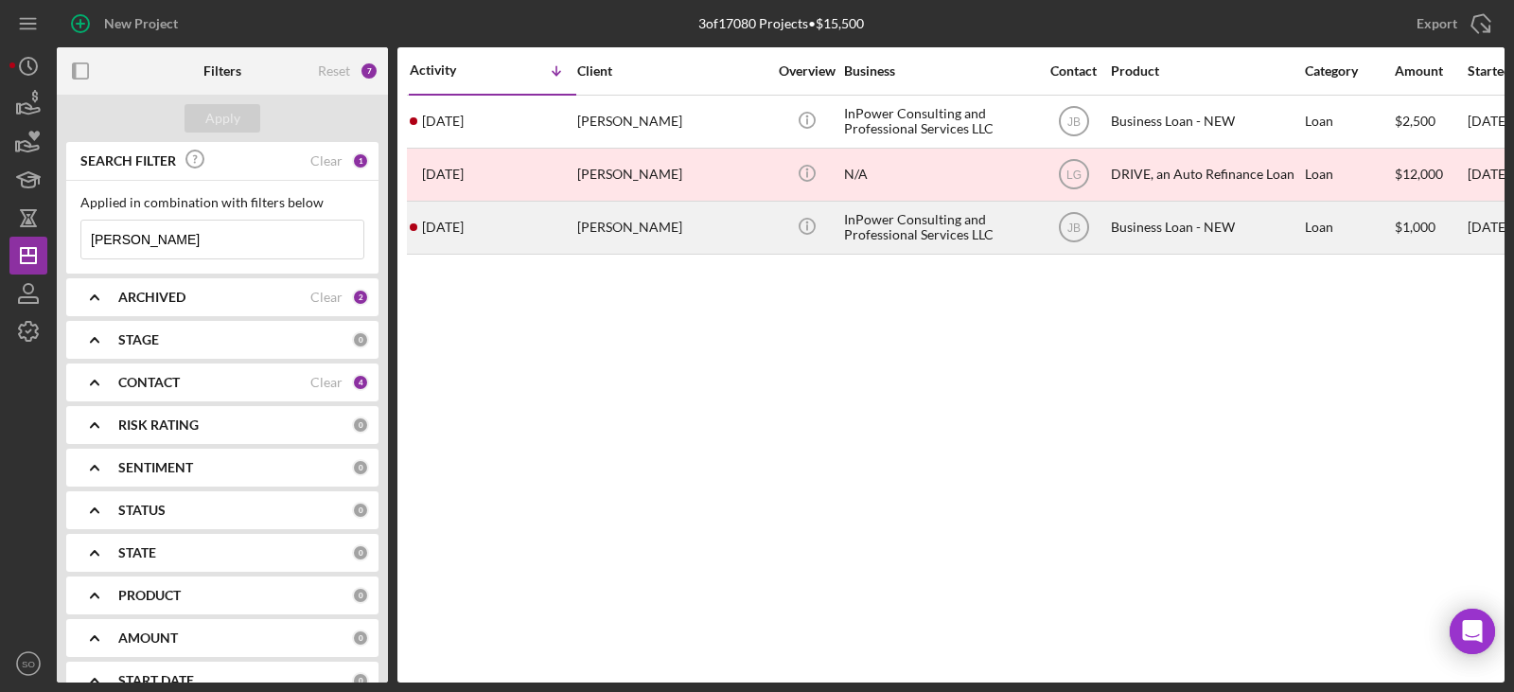
click at [660, 243] on div "[PERSON_NAME]" at bounding box center [671, 227] width 189 height 50
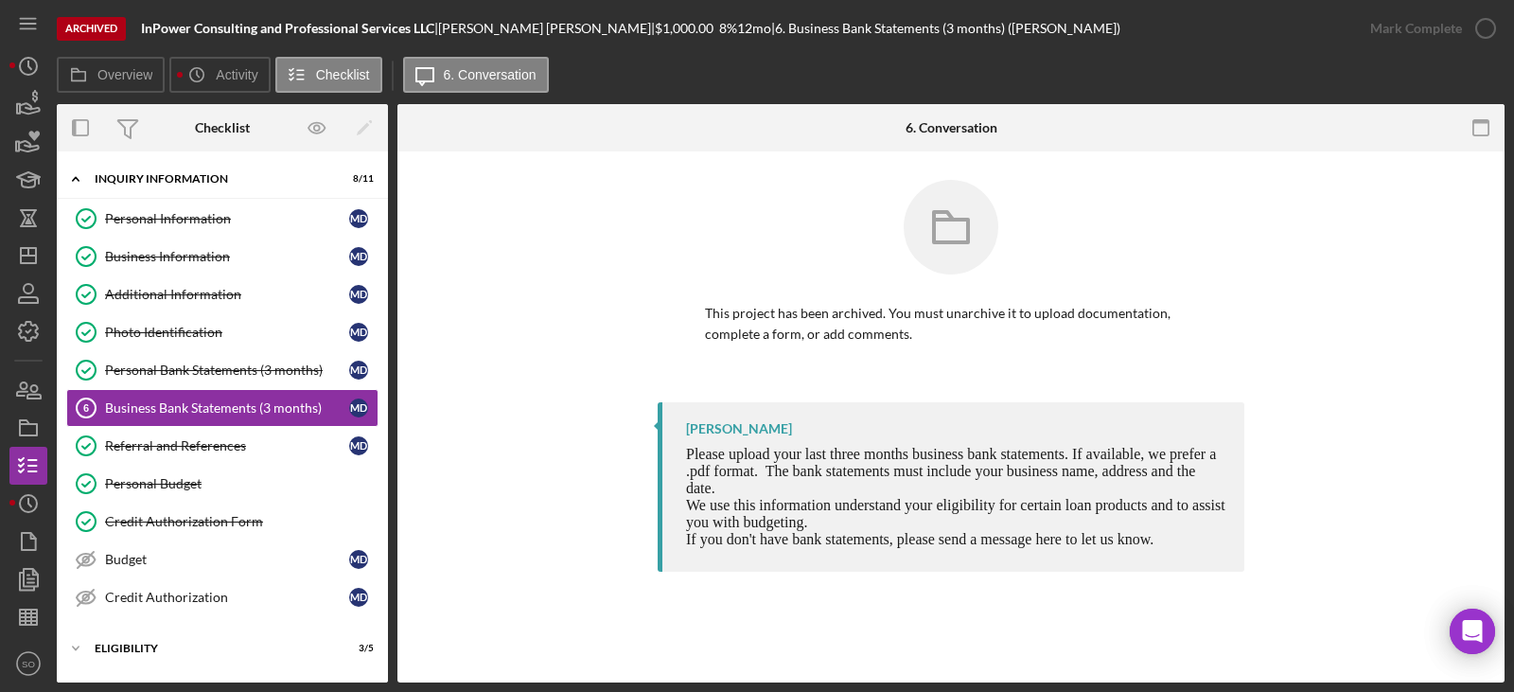
scroll to position [166, 0]
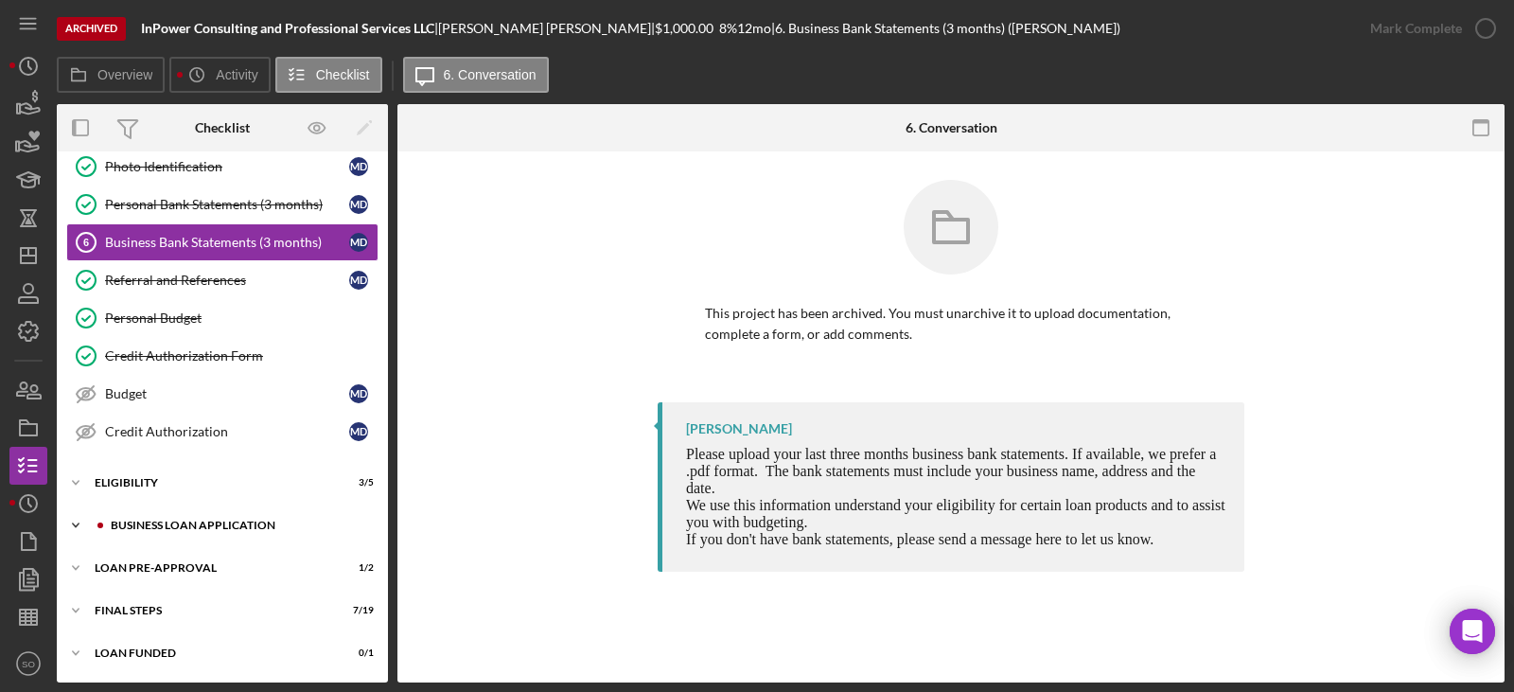
click at [241, 525] on div "BUSINESS LOAN APPLICATION" at bounding box center [238, 524] width 254 height 11
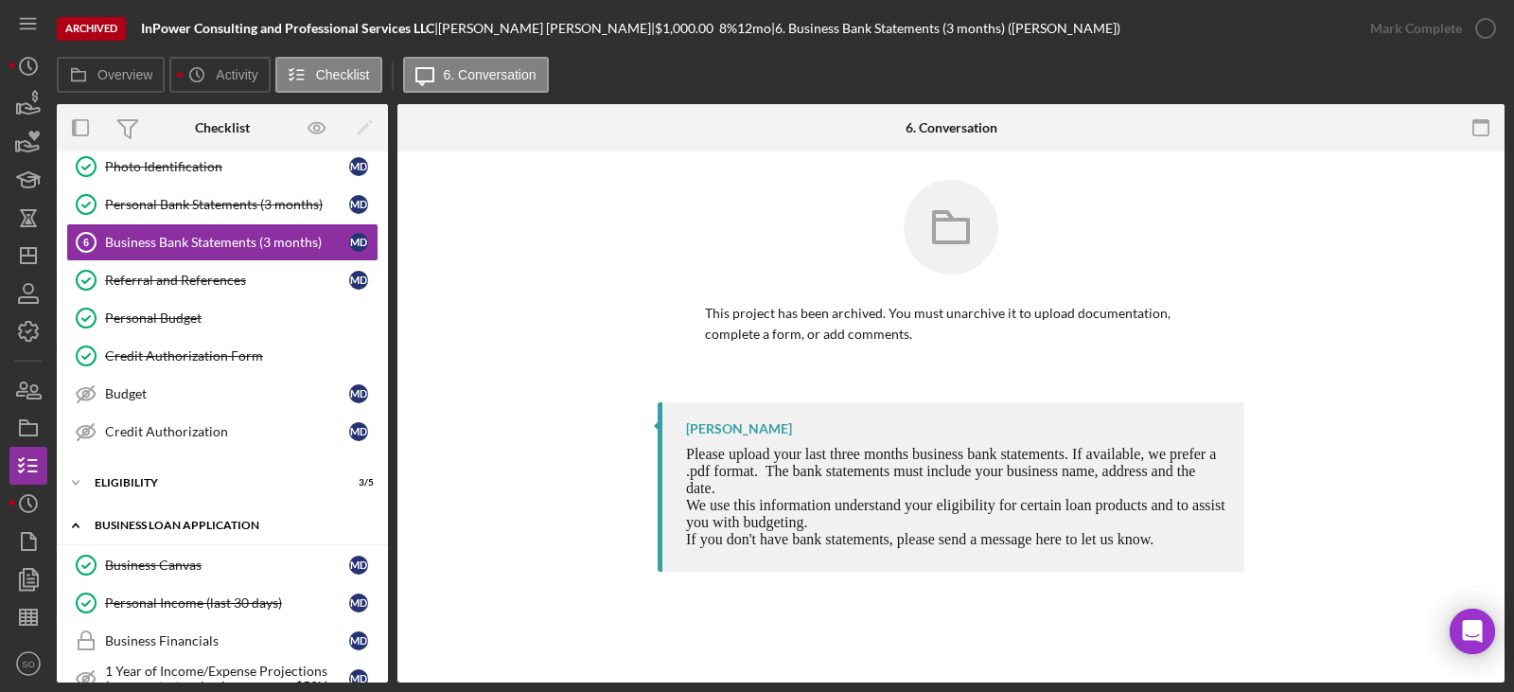
scroll to position [639, 0]
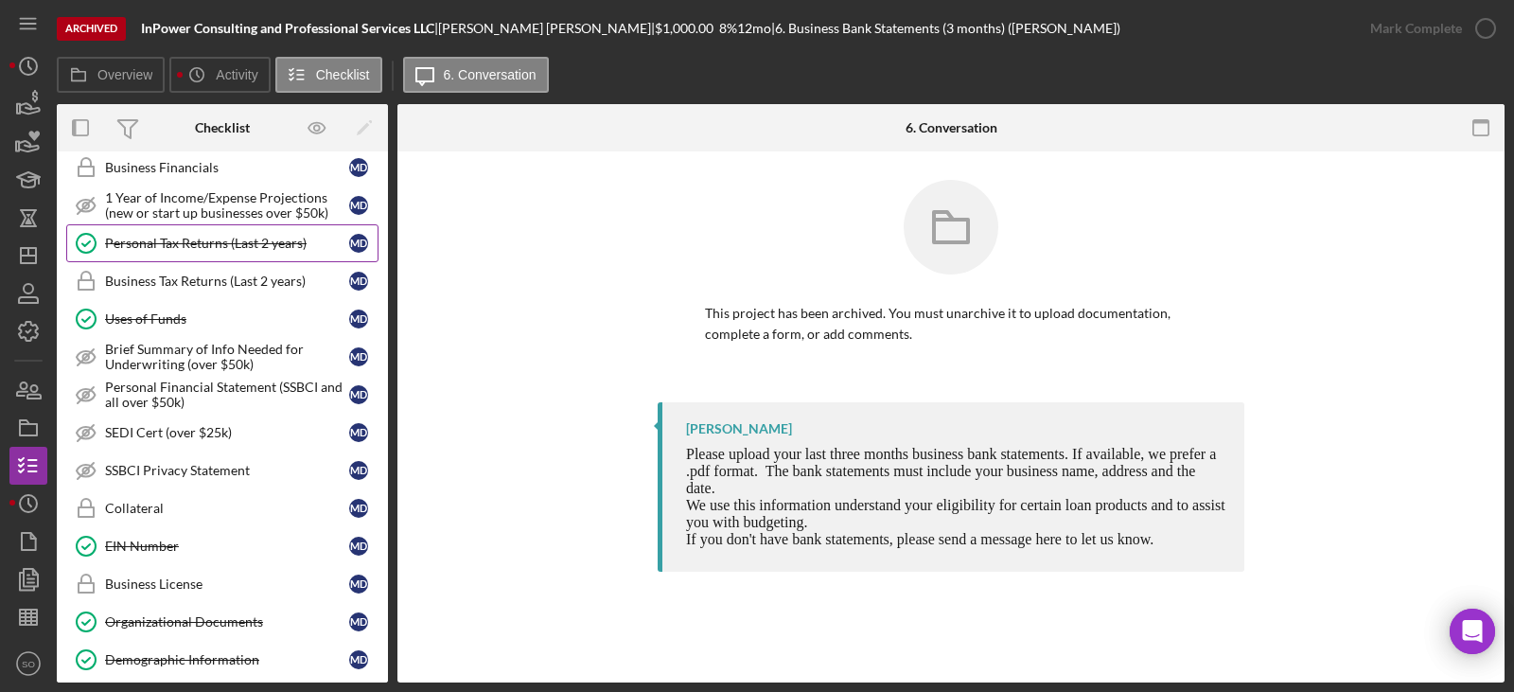
click at [261, 248] on div "Personal Tax Returns (Last 2 years)" at bounding box center [227, 243] width 244 height 15
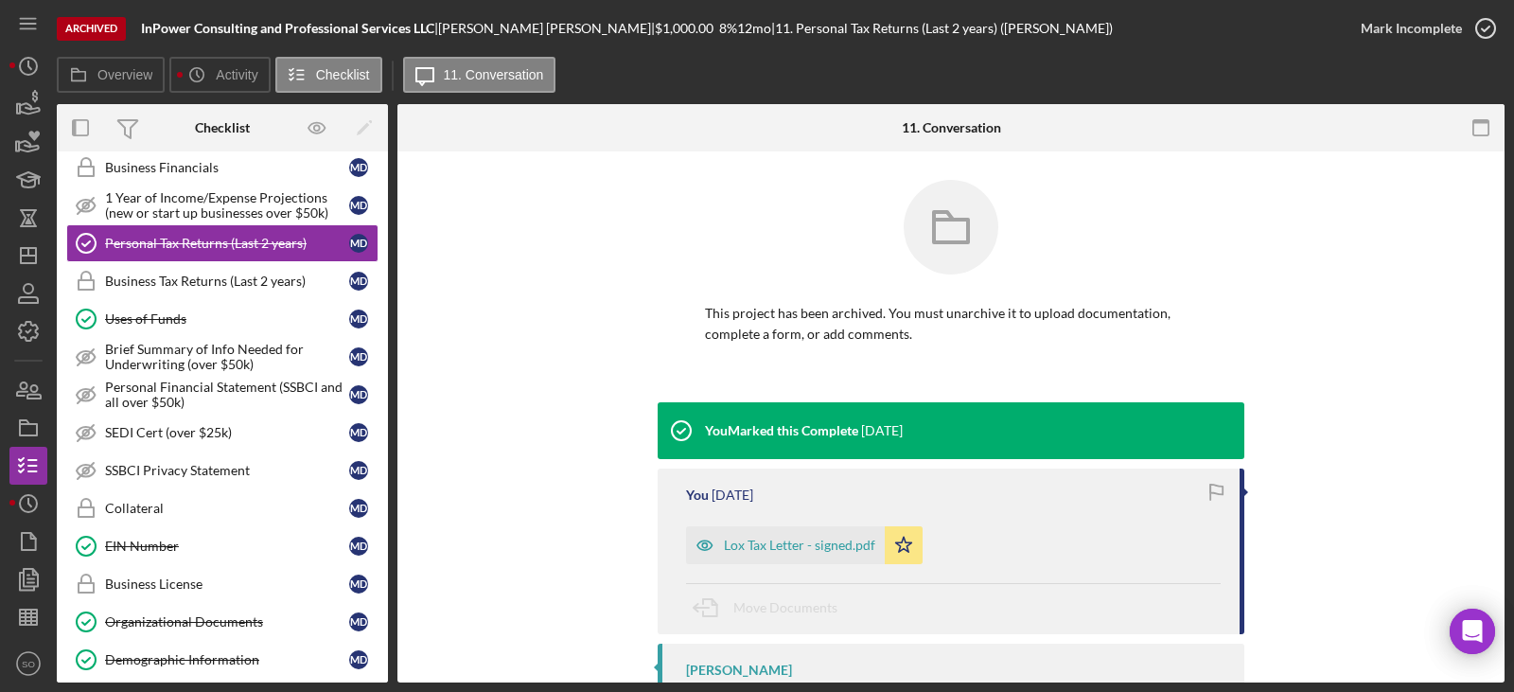
scroll to position [81, 0]
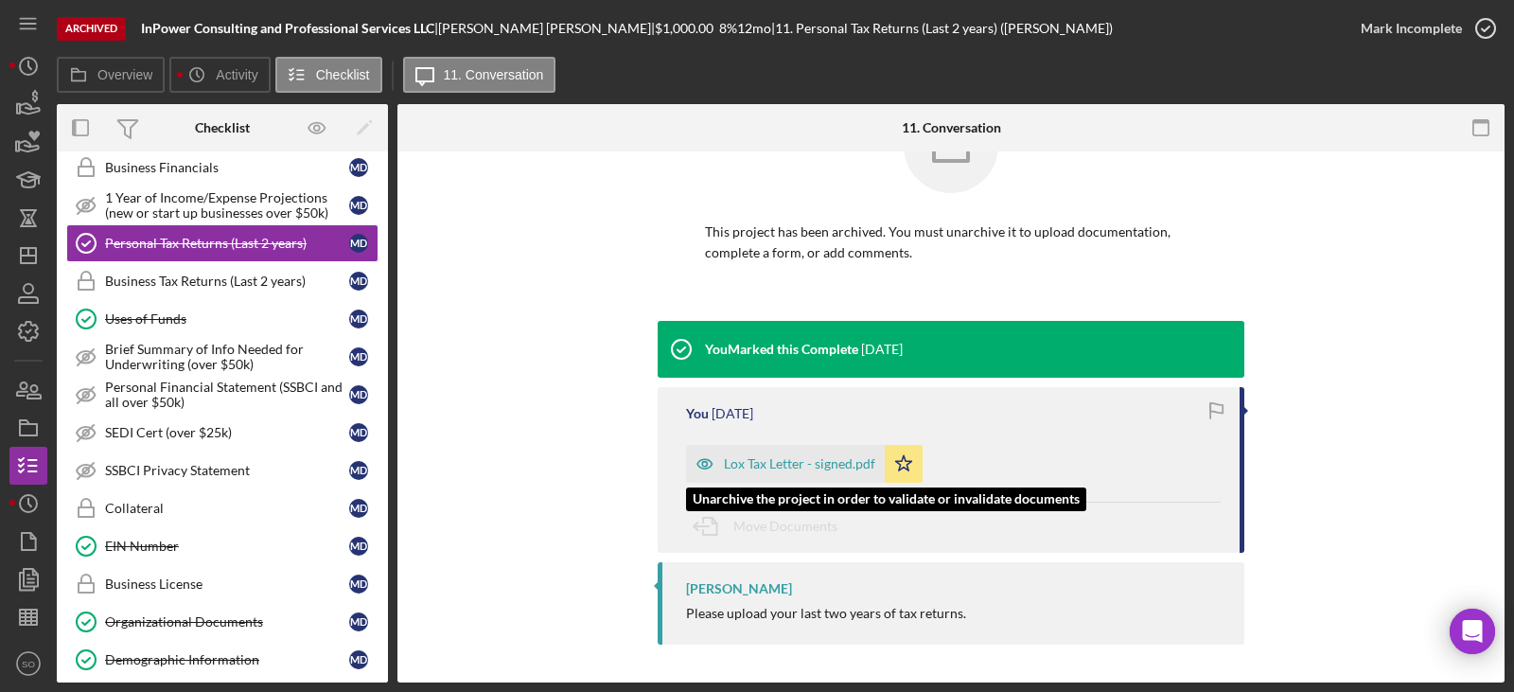
click at [791, 460] on div "Lox Tax Letter - signed.pdf" at bounding box center [799, 463] width 151 height 15
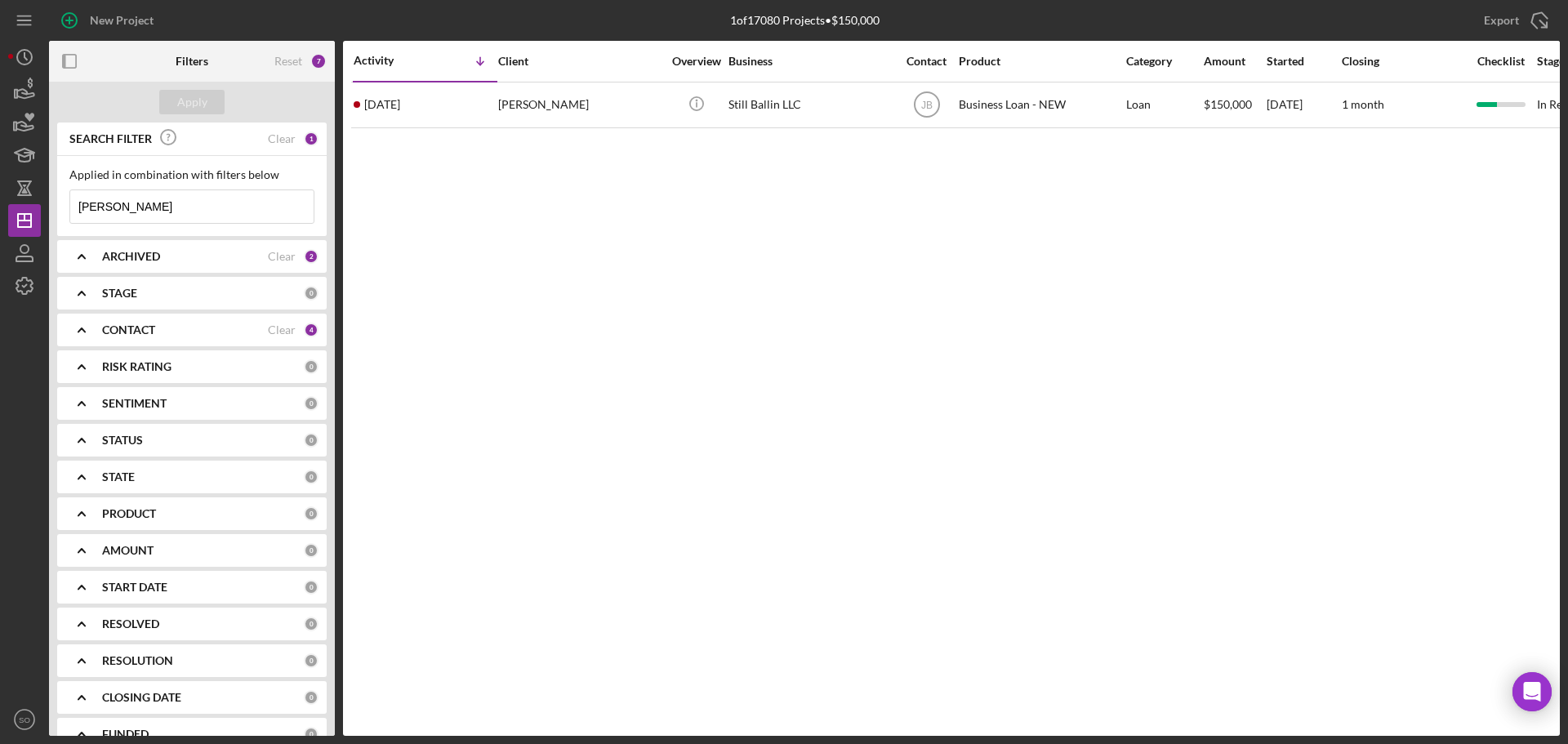
drag, startPoint x: 150, startPoint y: 211, endPoint x: 0, endPoint y: 199, distance: 150.5
click at [0, 199] on div "New Project 1 of 17080 Projects • $150,000 huelskamp Export Icon/Export Filters…" at bounding box center [784, 372] width 1568 height 744
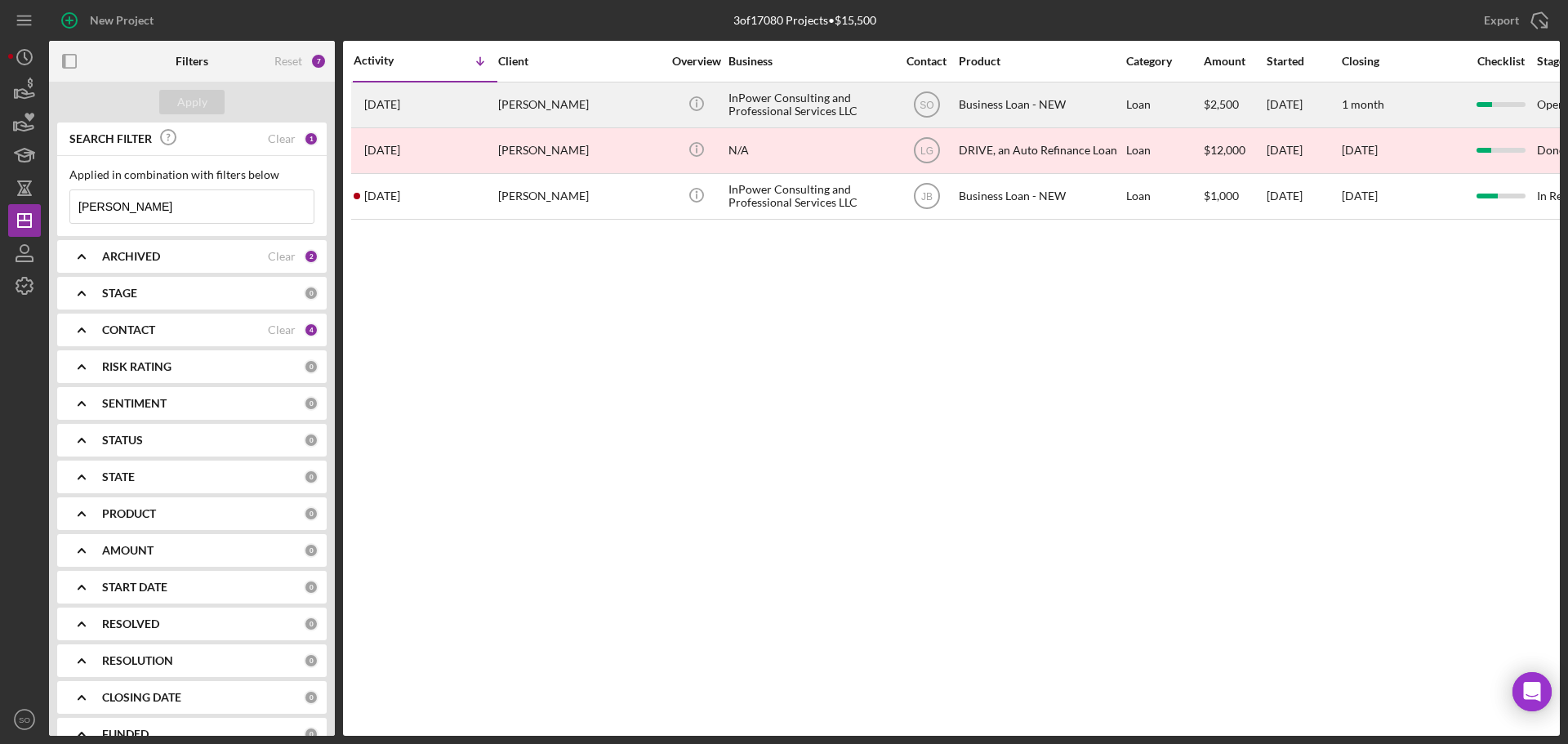
type input "marlena"
click at [494, 117] on div "1 week ago Marlena Davis" at bounding box center [425, 105] width 143 height 43
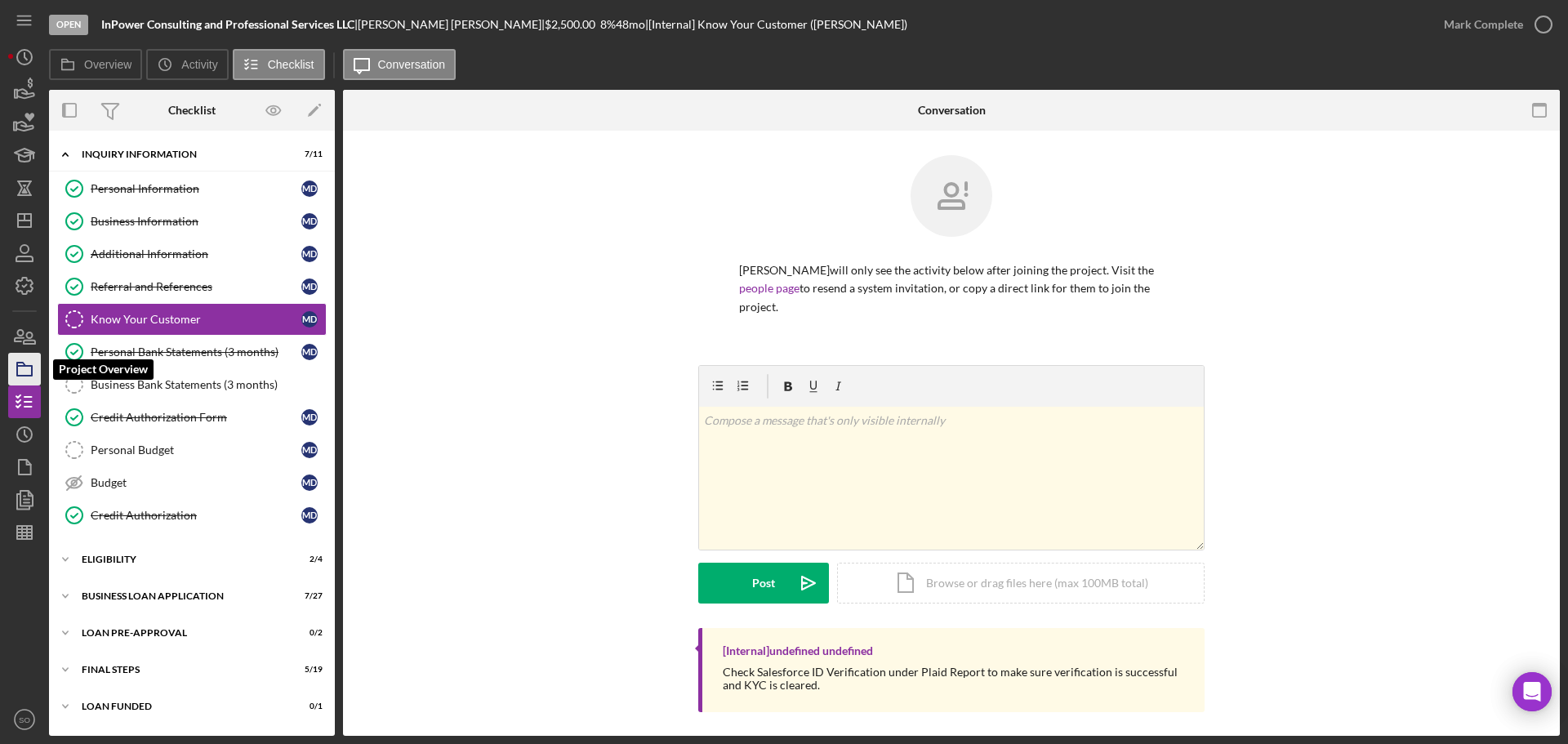
click at [10, 363] on icon "button" at bounding box center [24, 369] width 41 height 41
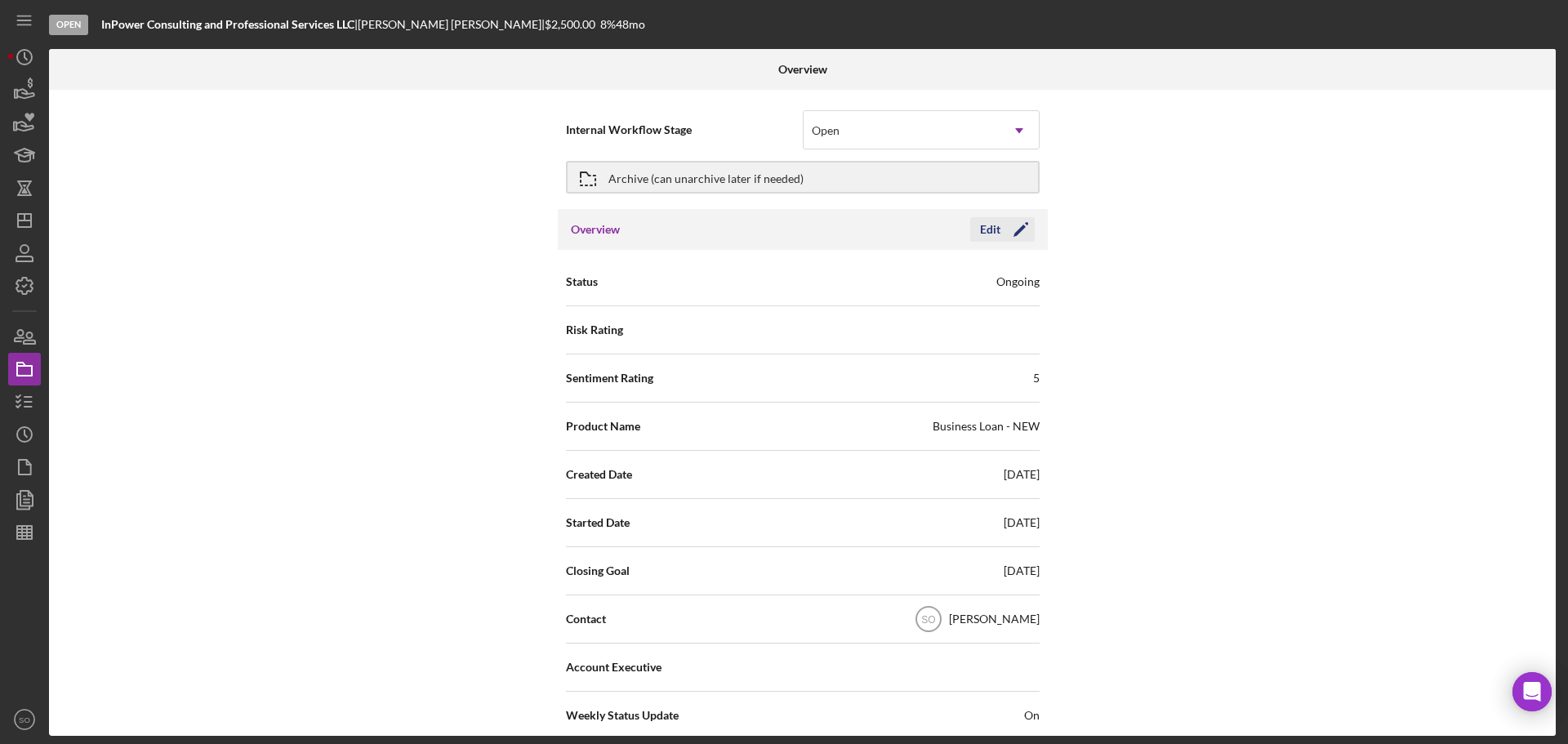
click at [1019, 227] on polygon "button" at bounding box center [1019, 230] width 12 height 12
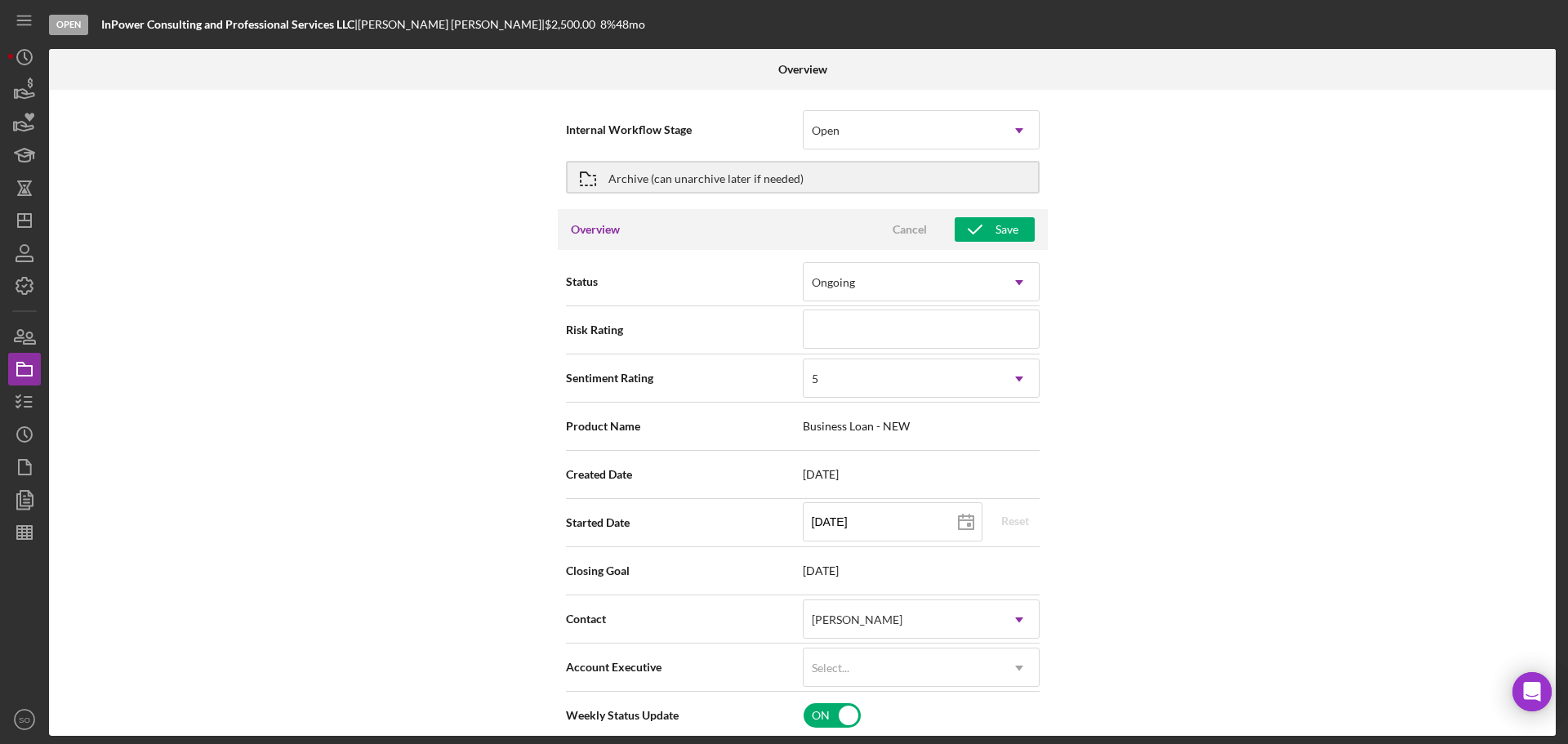
scroll to position [245, 0]
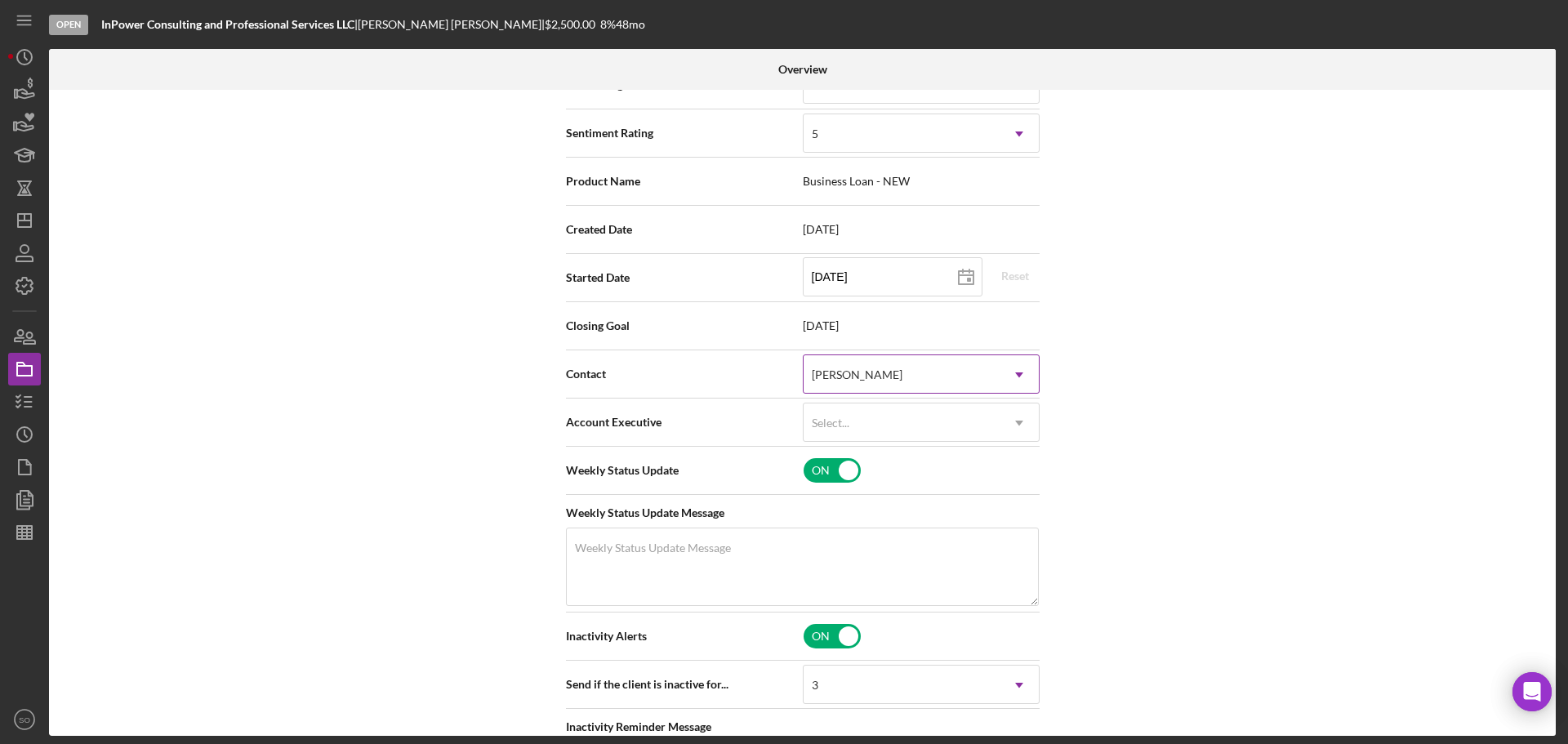
click at [903, 373] on div "[PERSON_NAME]" at bounding box center [857, 375] width 91 height 13
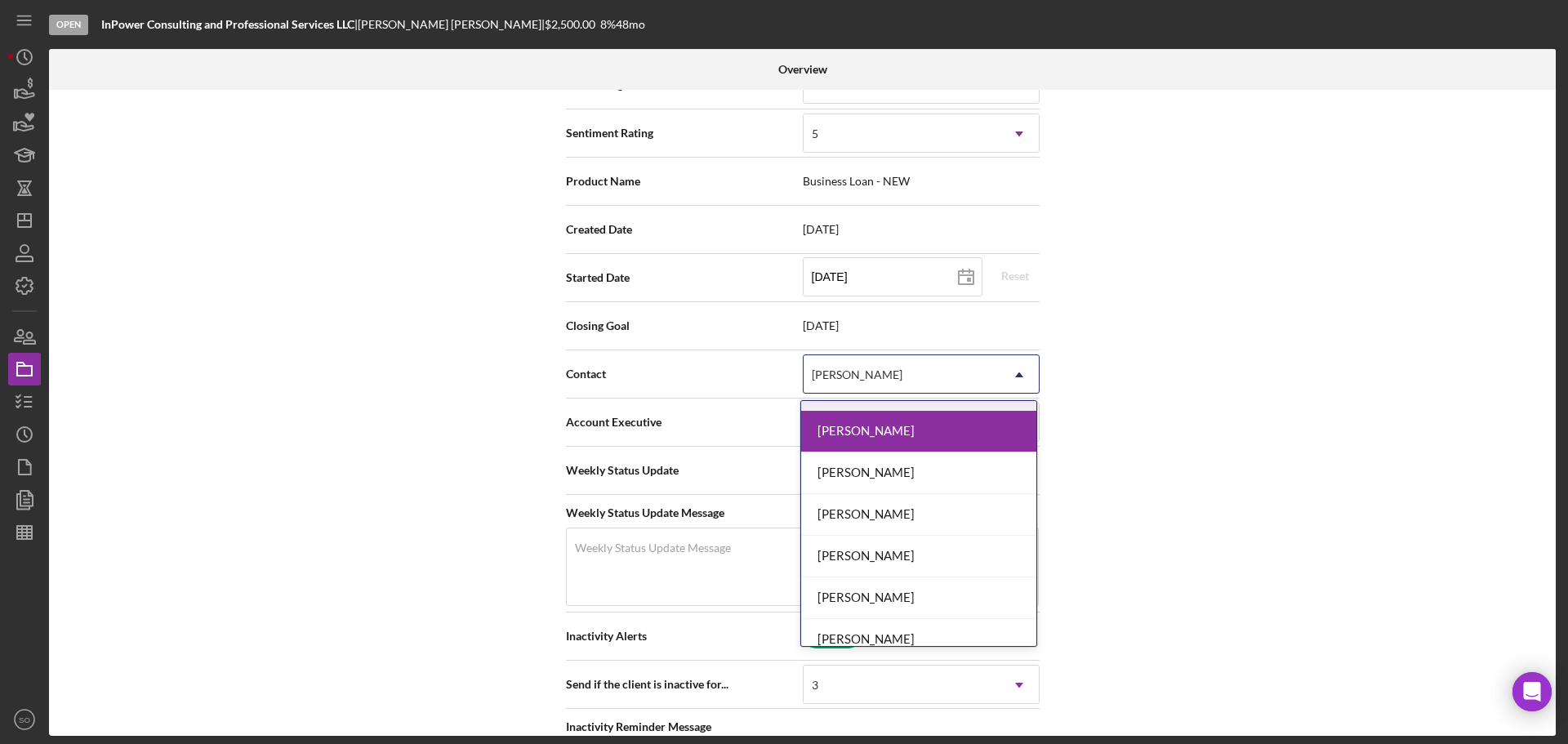
scroll to position [546, 0]
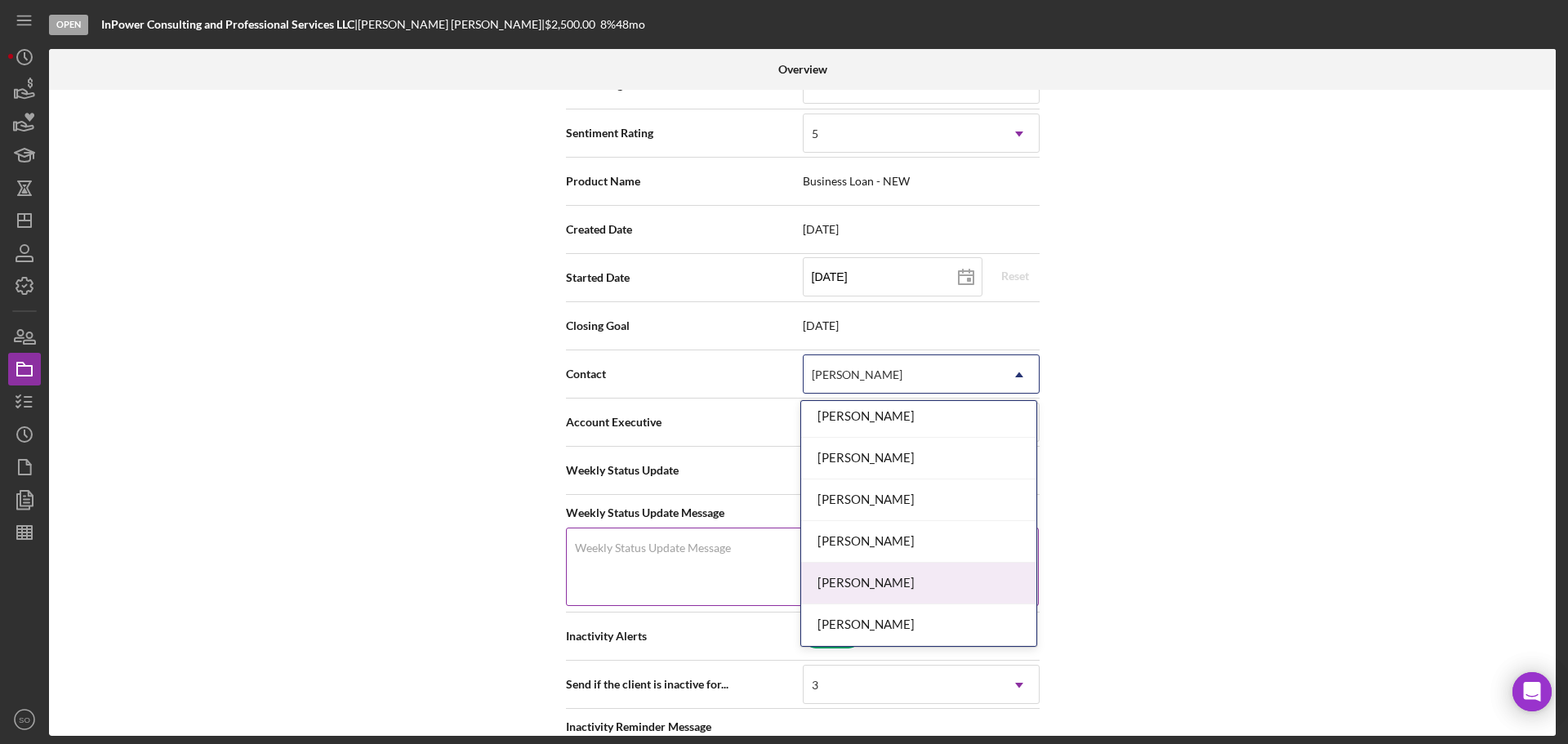
click at [908, 577] on div "[PERSON_NAME]" at bounding box center [918, 583] width 236 height 41
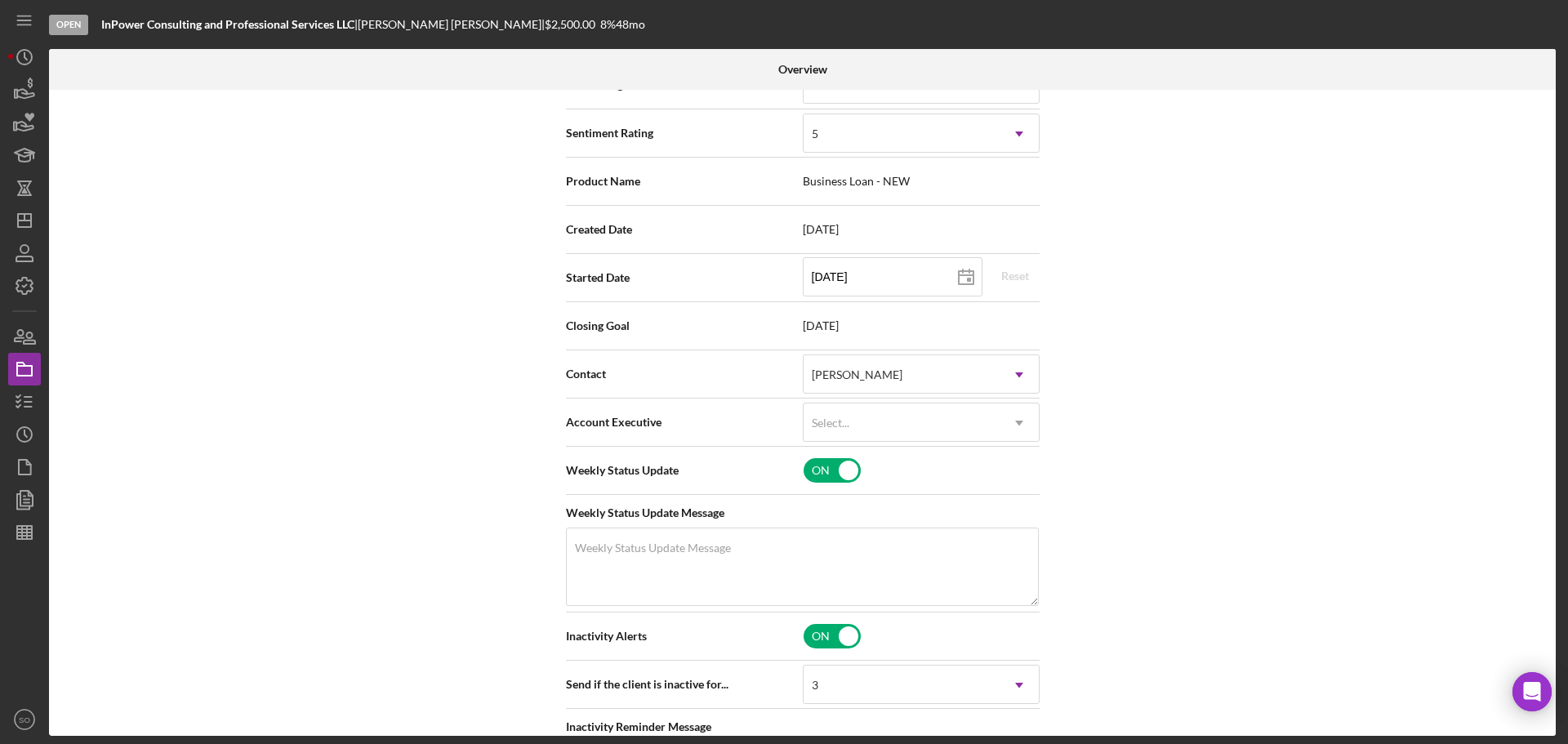
scroll to position [82, 0]
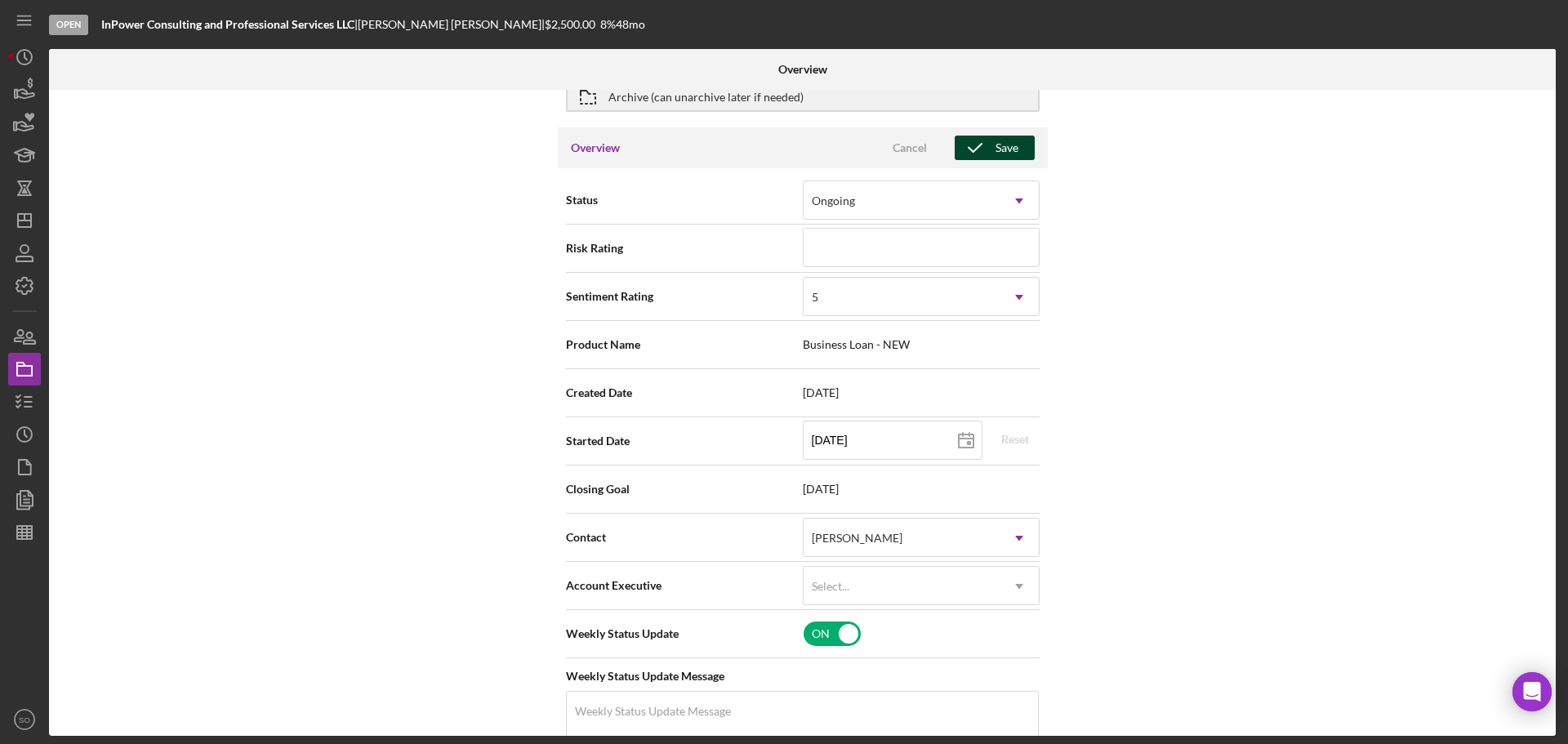
click at [995, 159] on div "Save" at bounding box center [1006, 148] width 22 height 24
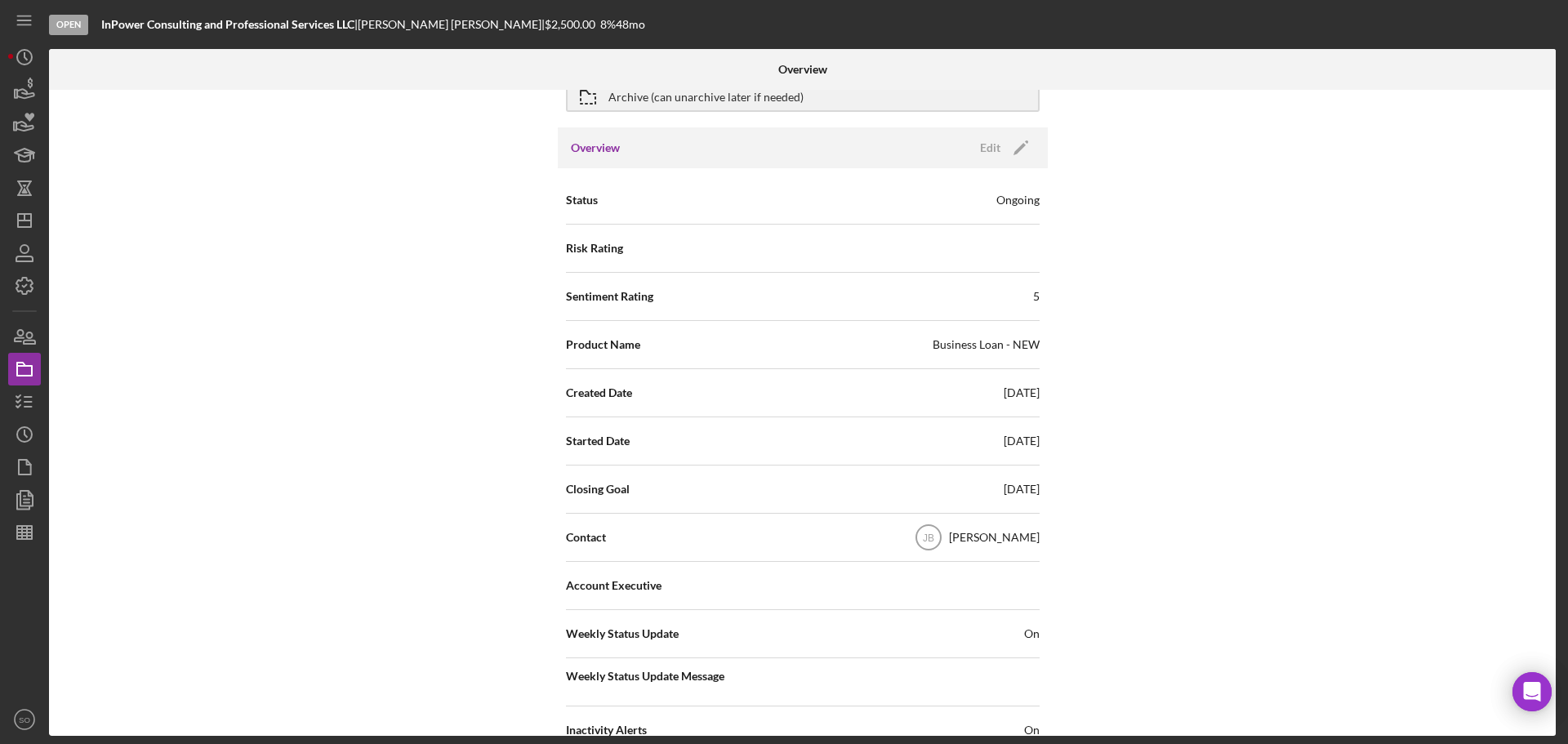
scroll to position [0, 0]
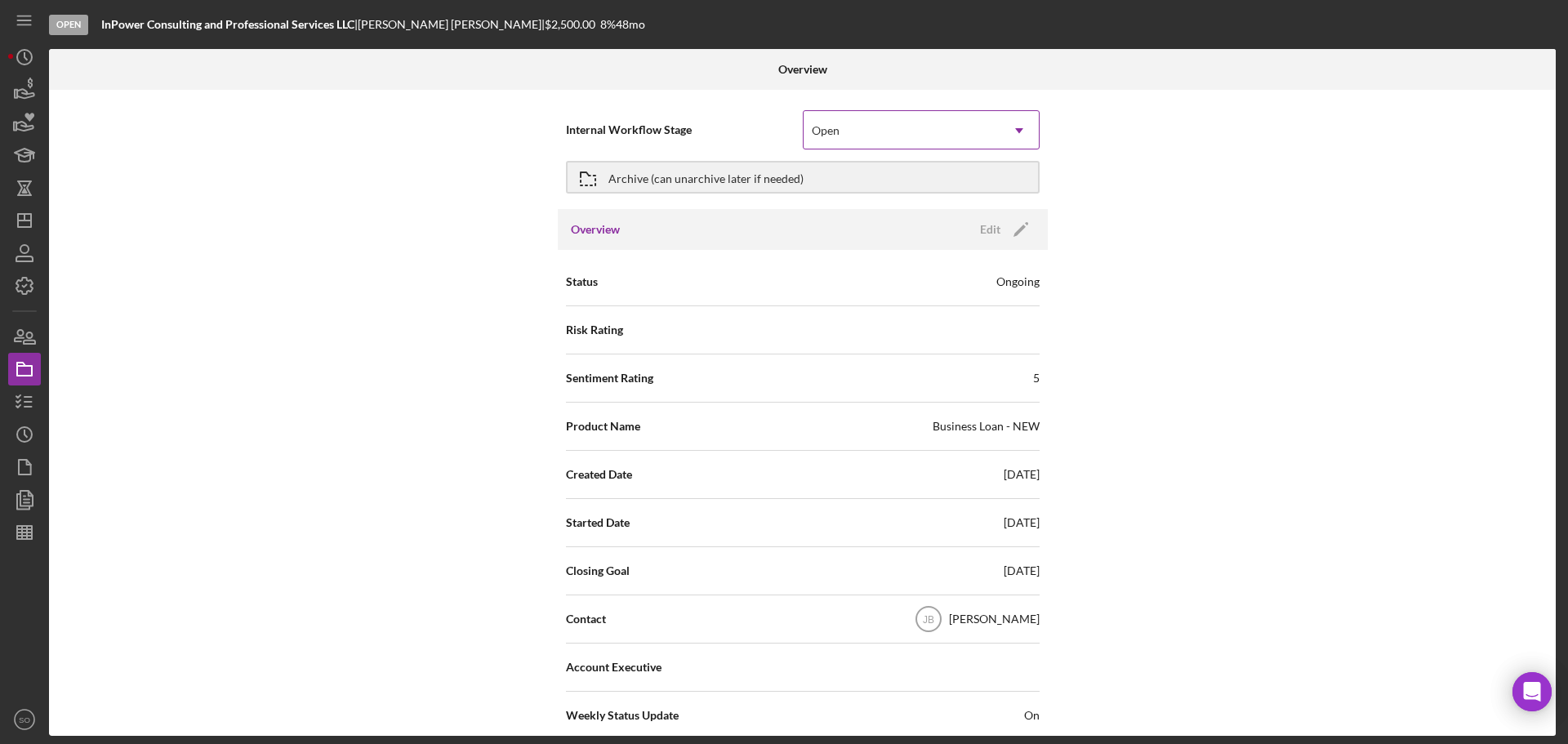
click at [914, 145] on div "Open" at bounding box center [901, 131] width 196 height 38
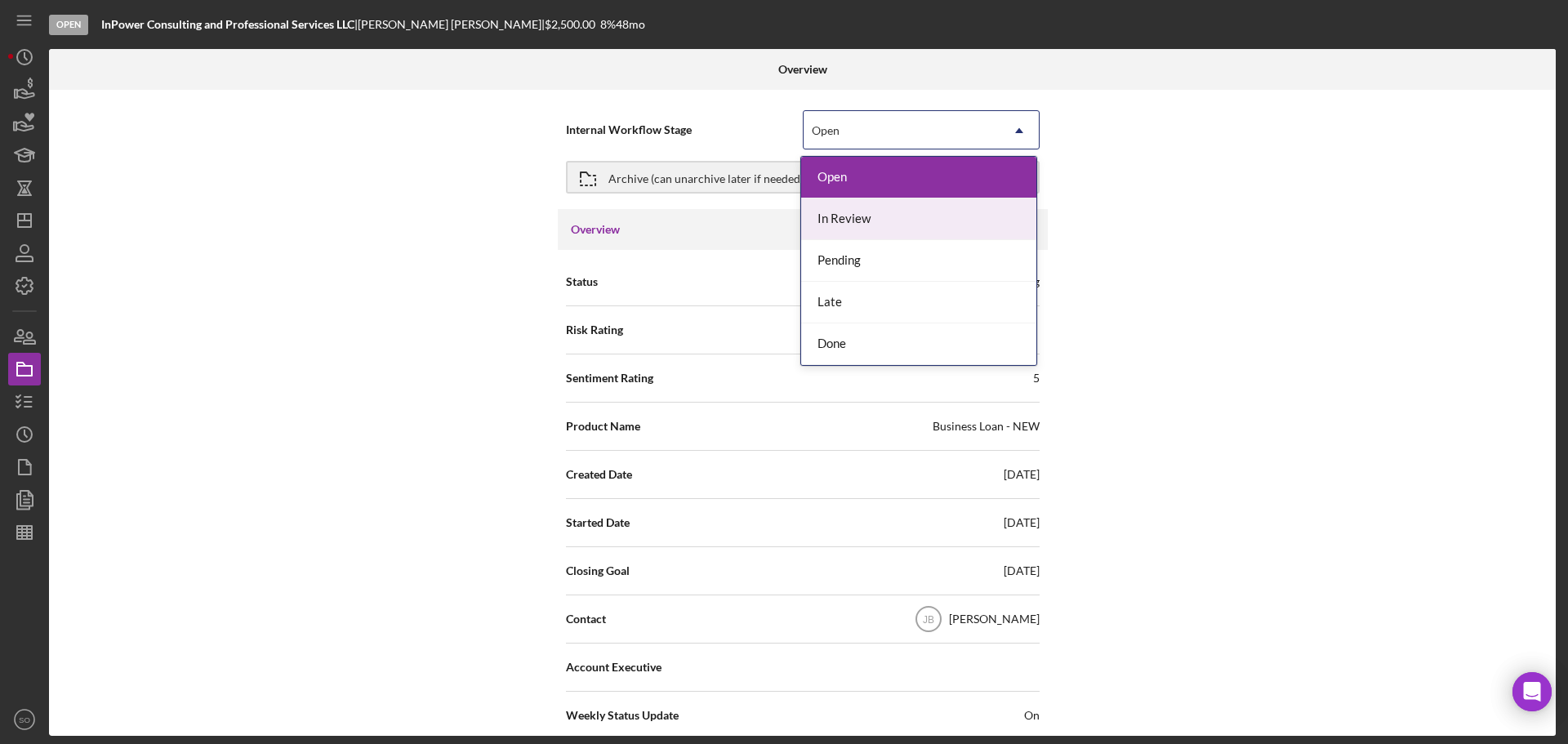
click at [895, 217] on div "In Review" at bounding box center [918, 219] width 236 height 41
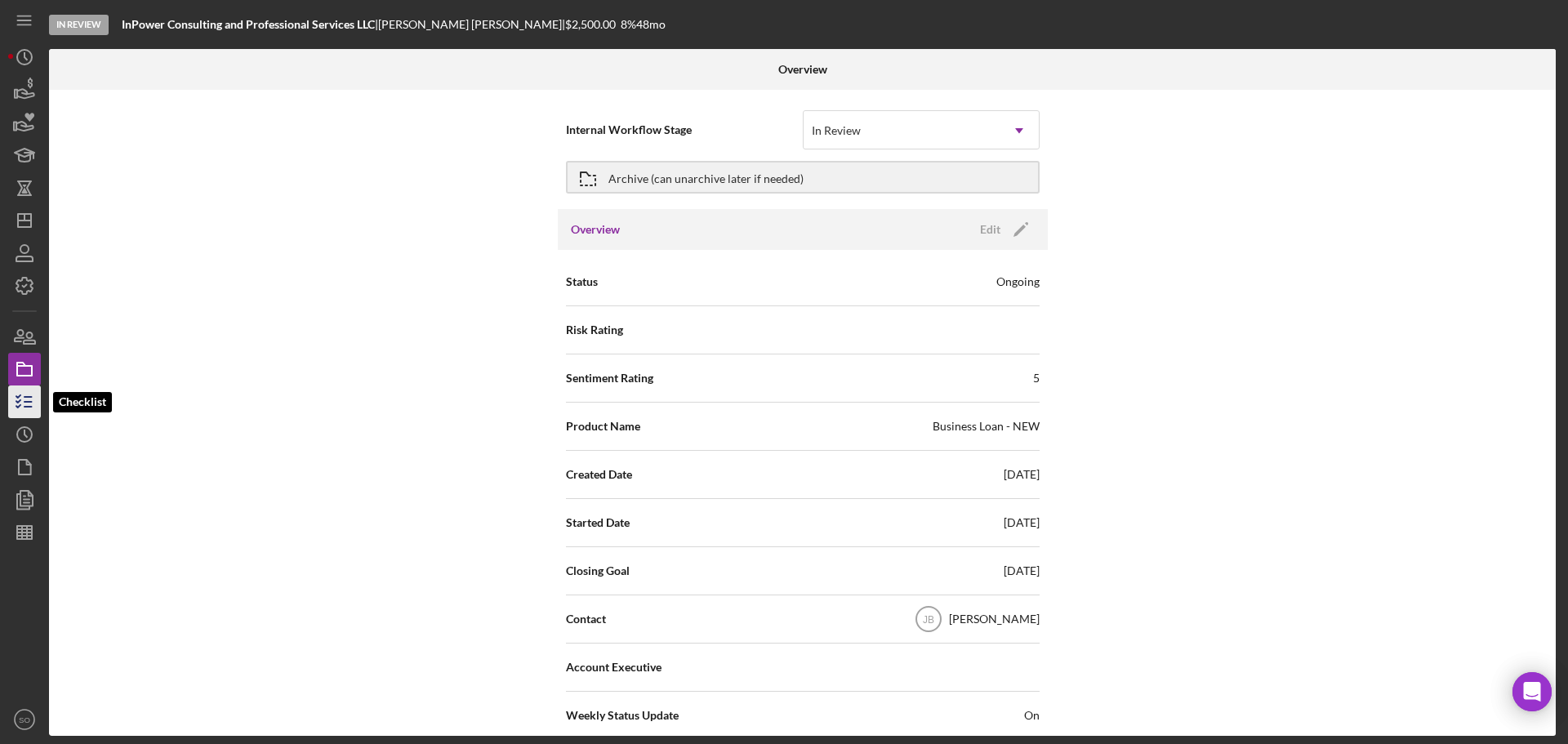
click at [29, 403] on icon "button" at bounding box center [24, 401] width 41 height 41
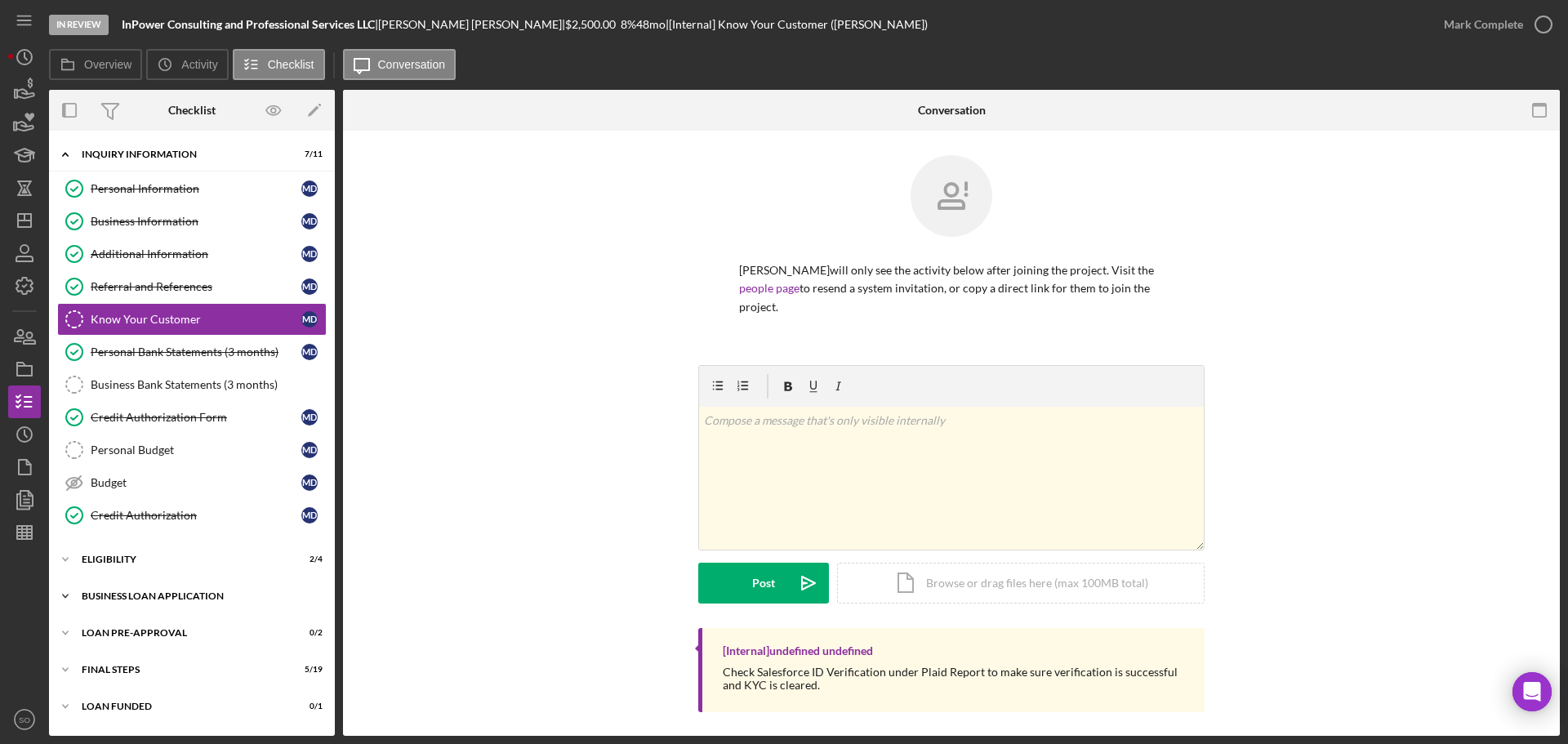
click at [174, 587] on div "Icon/Expander BUSINESS LOAN APPLICATION 7 / 27" at bounding box center [192, 596] width 286 height 33
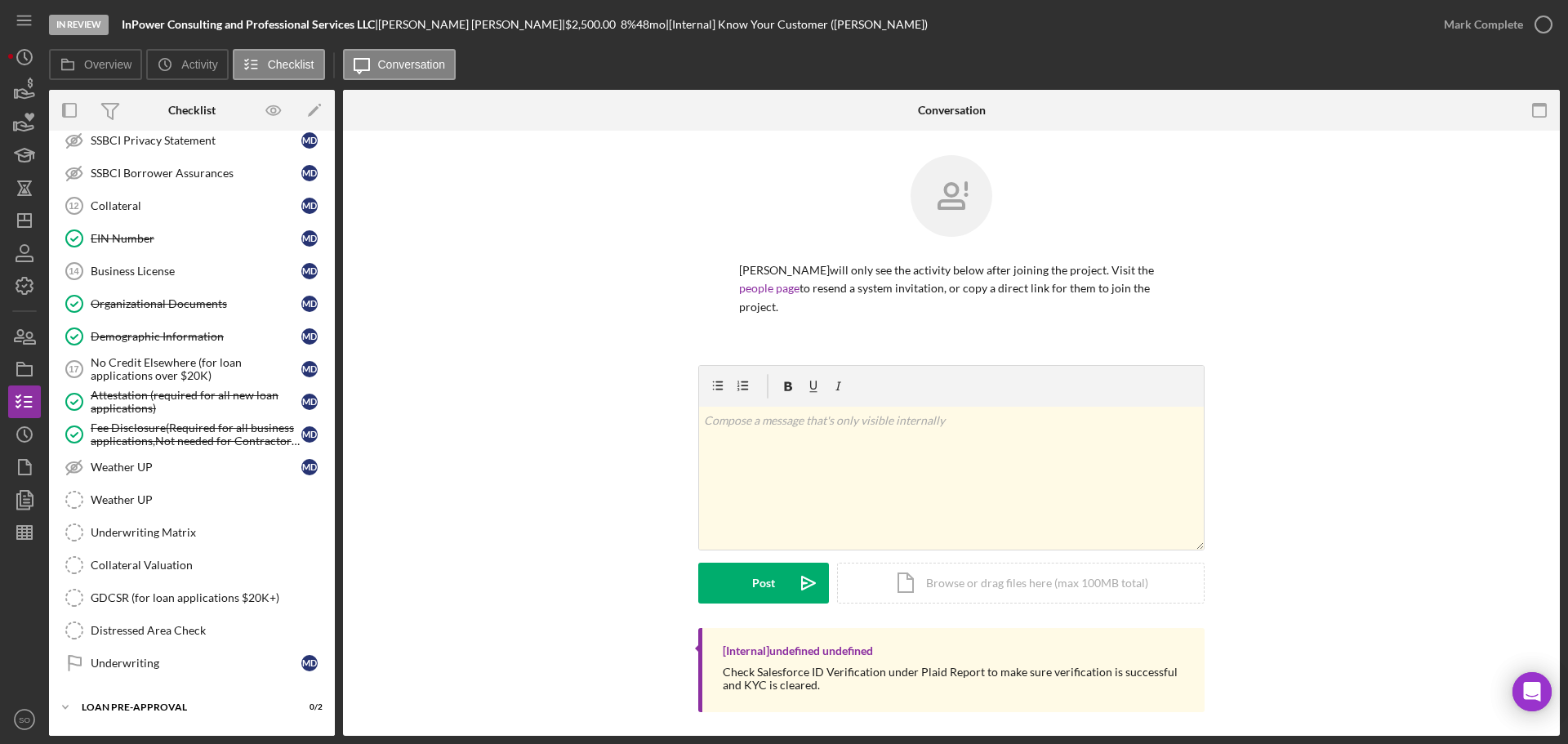
scroll to position [887, 0]
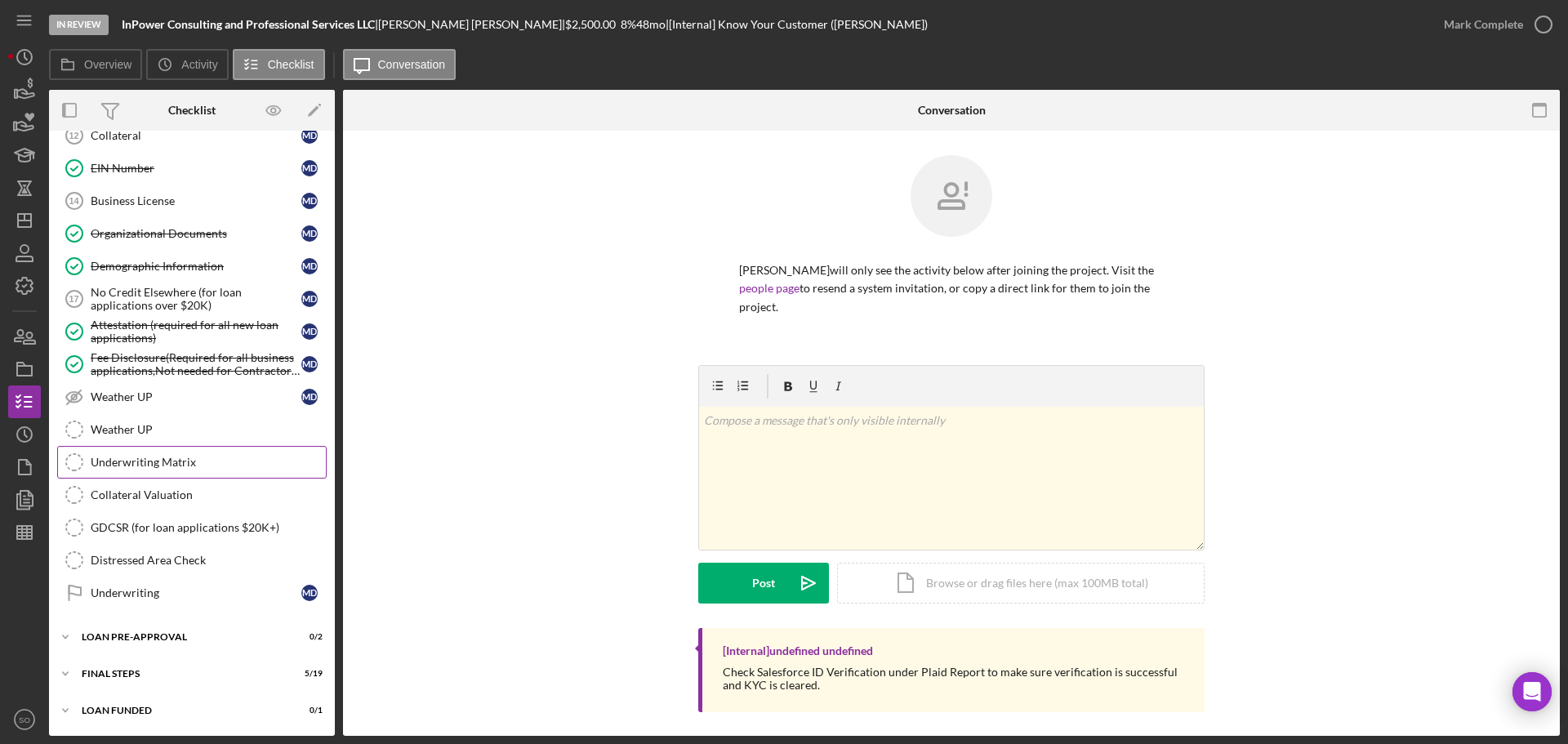
click at [156, 471] on link "Underwriting Matrix Underwriting Matrix" at bounding box center [192, 463] width 269 height 33
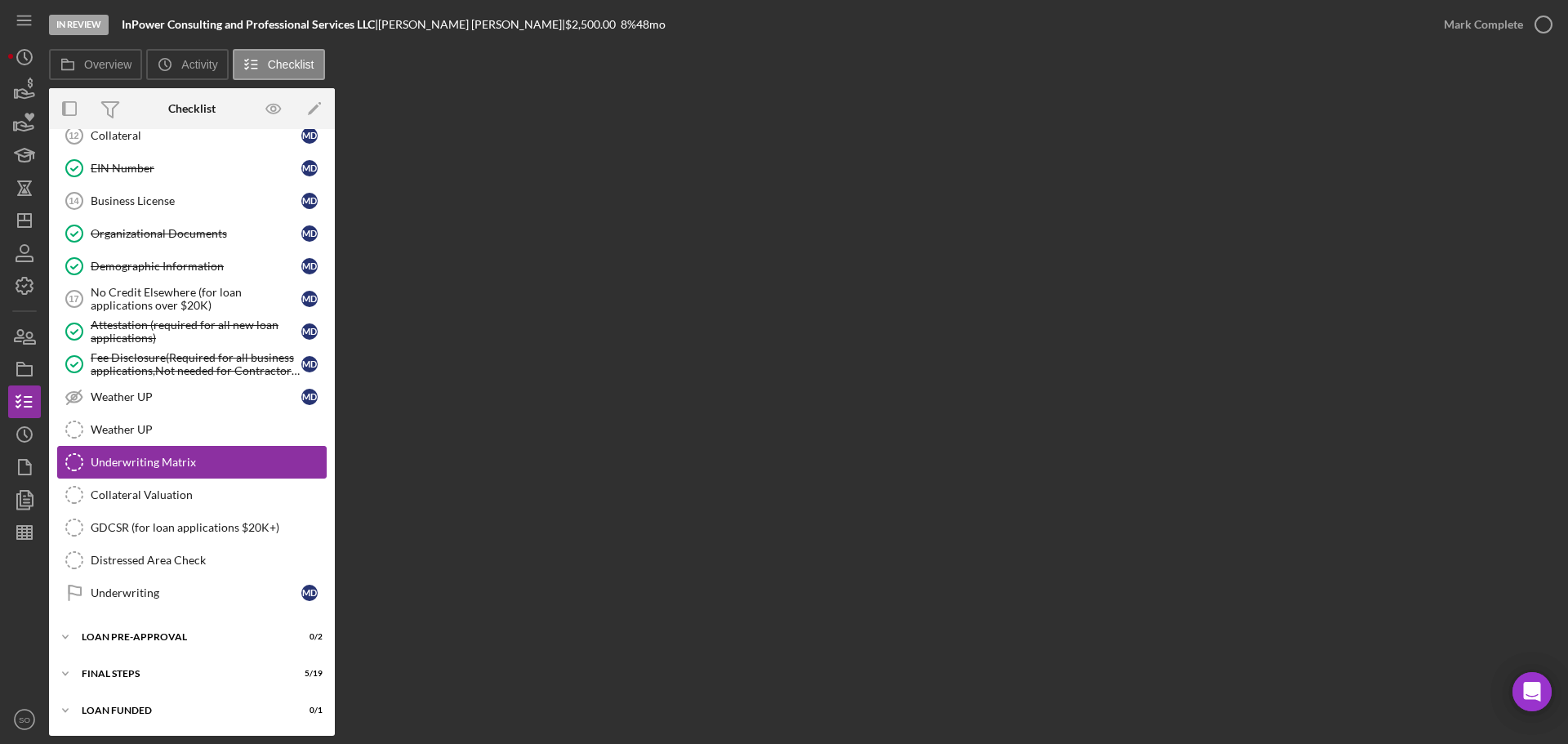
scroll to position [887, 0]
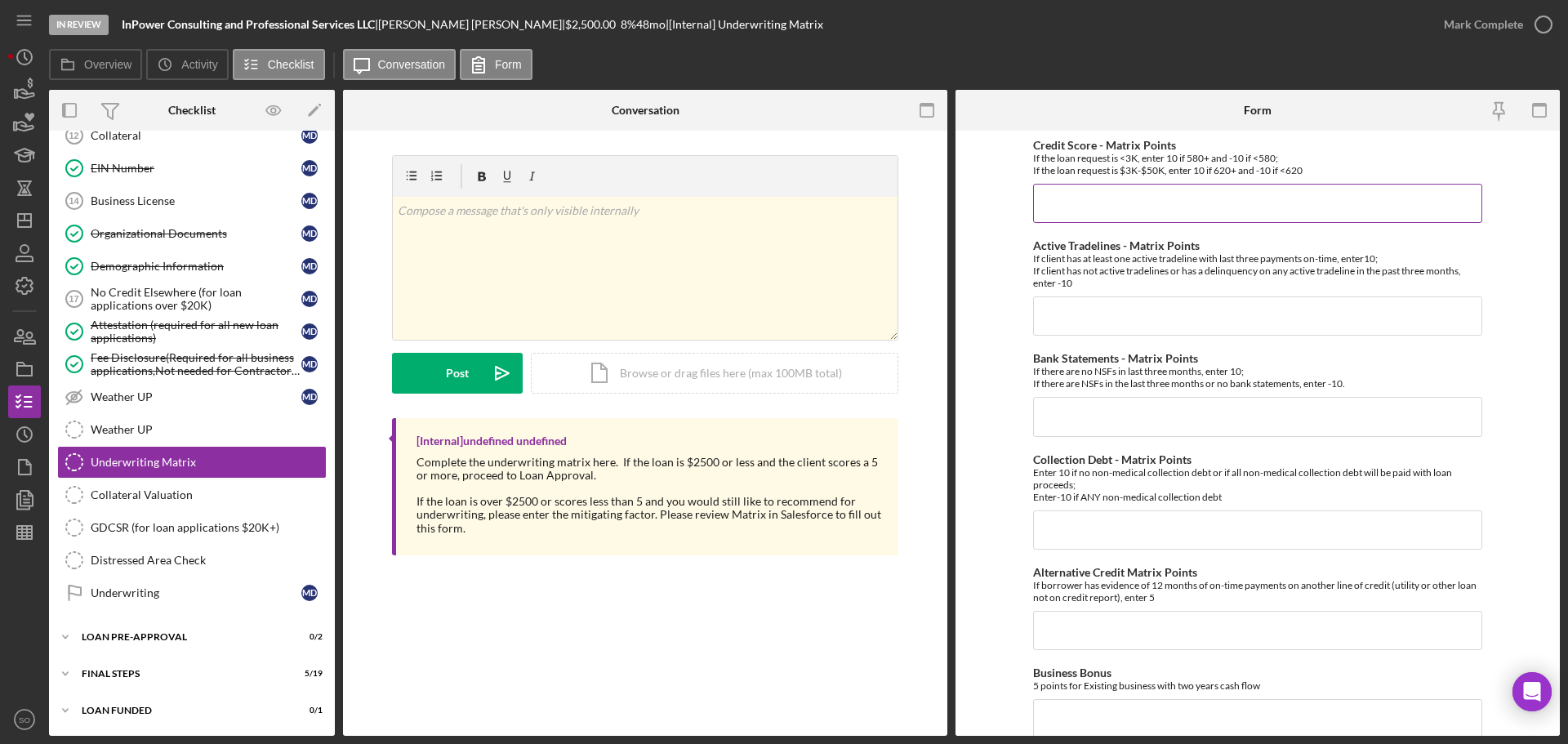
click at [1282, 216] on input "Credit Score - Matrix Points" at bounding box center [1257, 203] width 449 height 39
type input "-10"
click at [1003, 293] on form "Credit Score - Matrix Points If the loan request is <3K, enter 10 if 580+ and -…" at bounding box center [1257, 432] width 604 height 605
click at [1154, 325] on input "Active Tradelines - Matrix Points" at bounding box center [1257, 315] width 449 height 39
type input "-10"
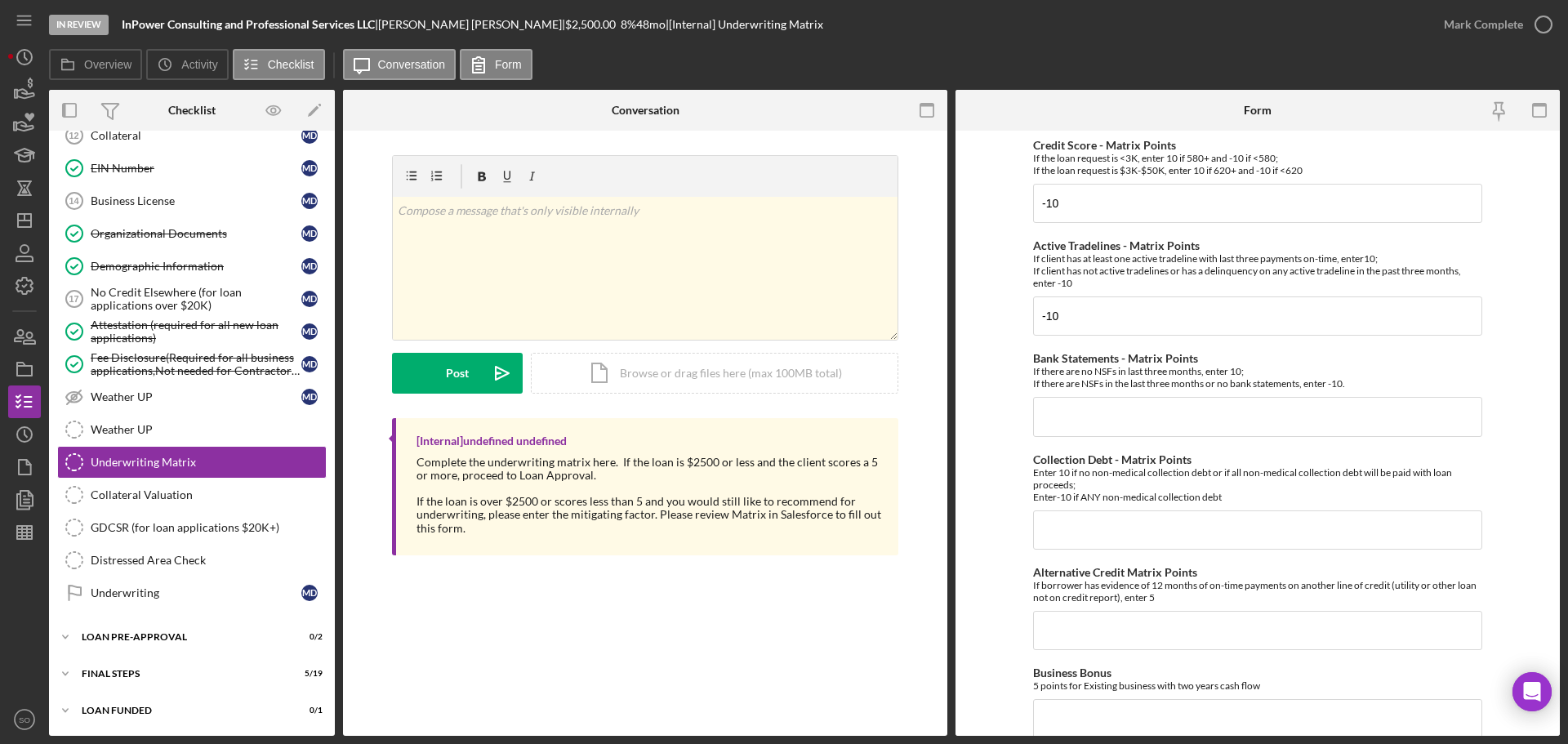
click at [977, 372] on form "Credit Score - Matrix Points If the loan request is <3K, enter 10 if 580+ and -…" at bounding box center [1257, 432] width 604 height 605
click at [1109, 540] on input "Collection Debt - Matrix Points" at bounding box center [1257, 529] width 449 height 39
type input "-10"
click at [991, 388] on form "Credit Score - Matrix Points If the loan request is <3K, enter 10 if 580+ and -…" at bounding box center [1257, 432] width 604 height 605
click at [1108, 423] on input "Bank Statements - Matrix Points" at bounding box center [1257, 416] width 449 height 39
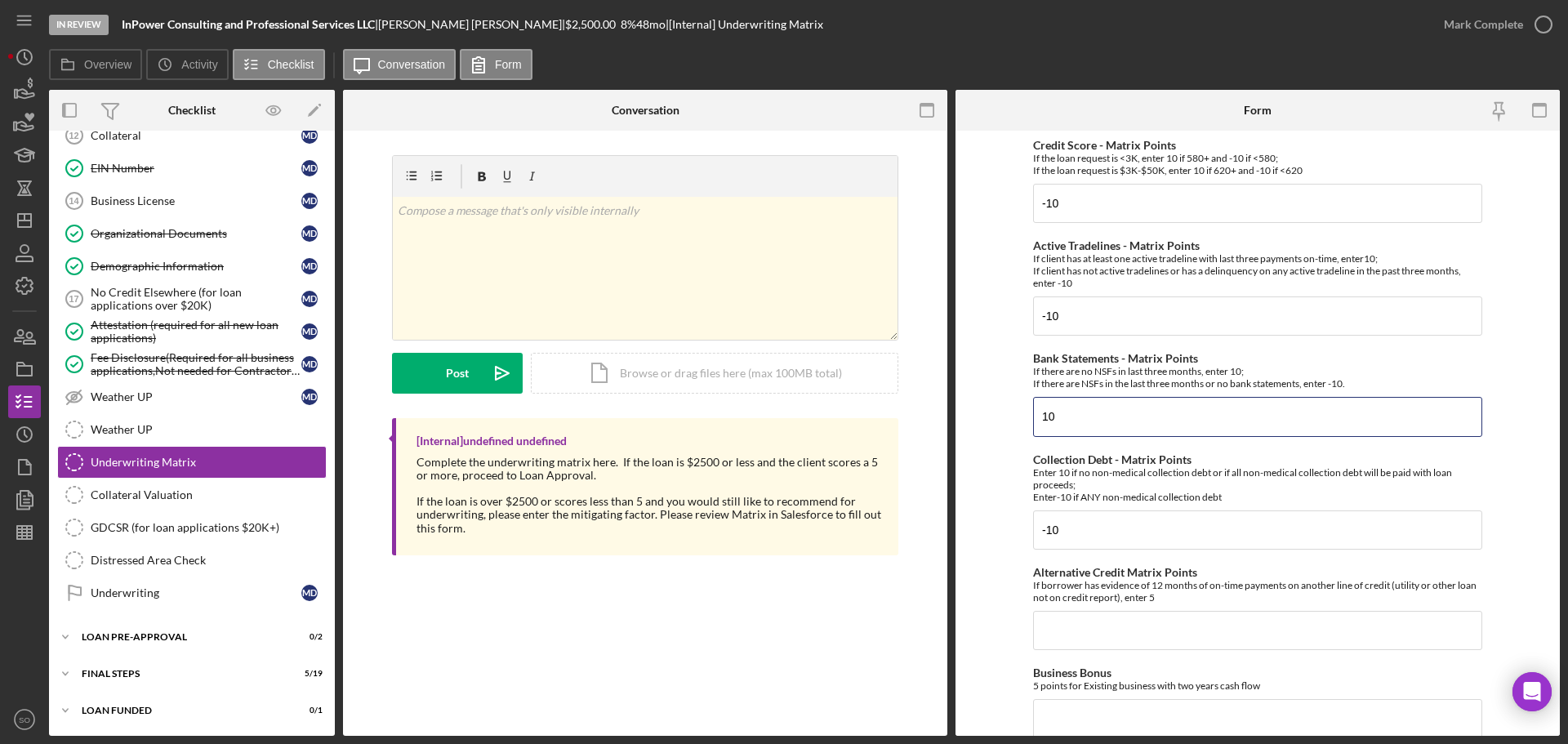
type input "10"
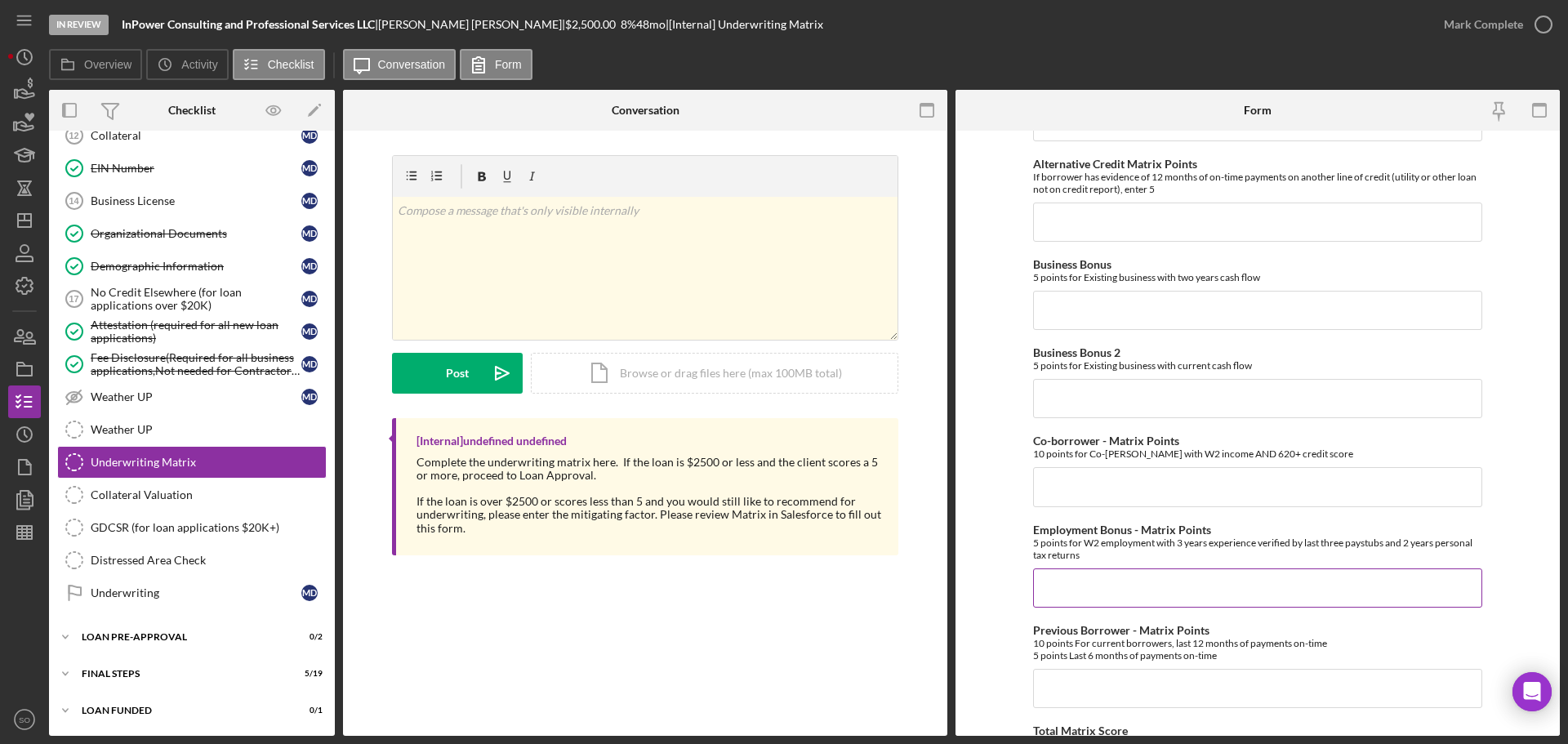
scroll to position [490, 0]
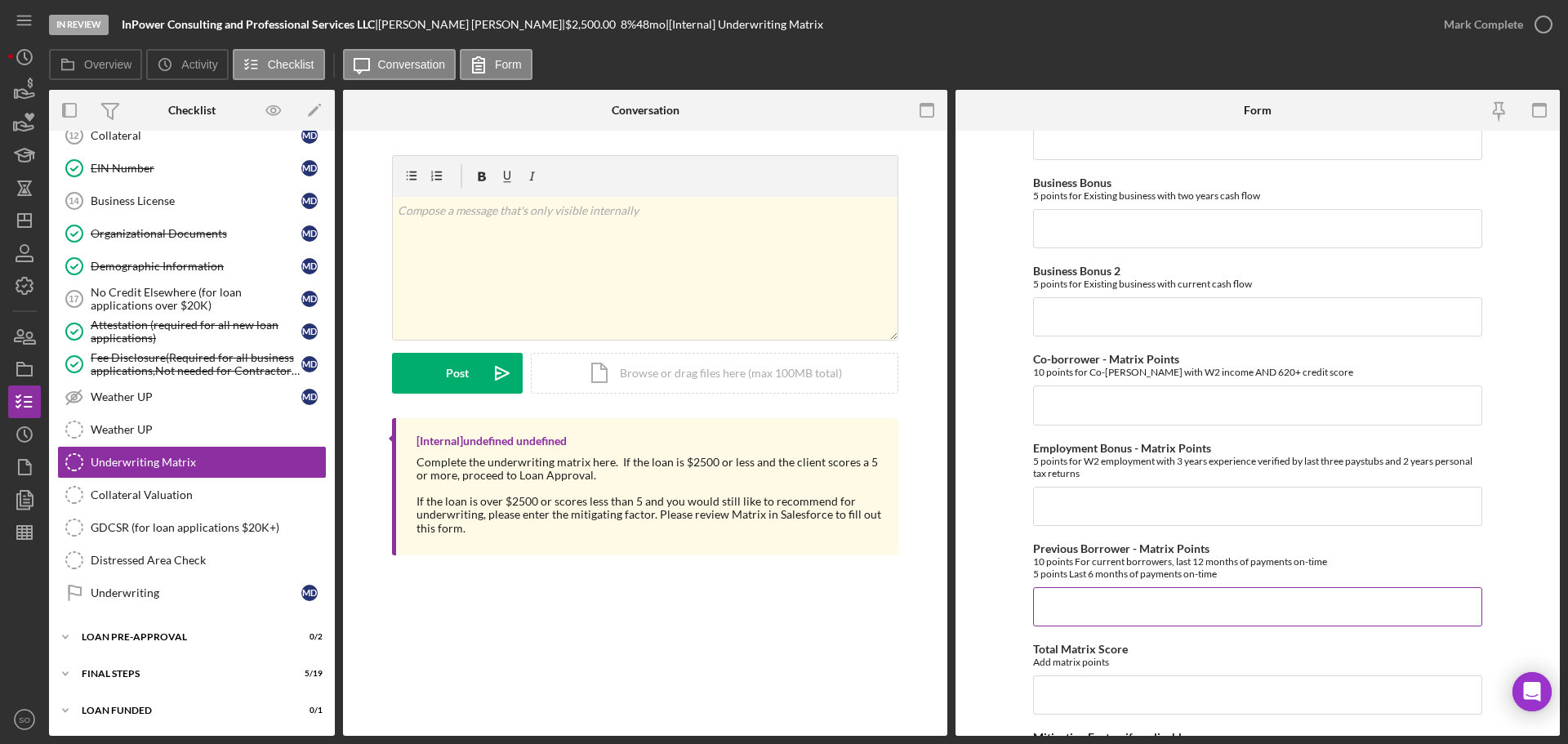
click at [1139, 592] on input "Previous Borrower - Matrix Points" at bounding box center [1257, 606] width 449 height 39
type input "10"
click at [986, 520] on form "Credit Score - Matrix Points If the loan request is <3K, enter 10 if 580+ and -…" at bounding box center [1257, 432] width 604 height 605
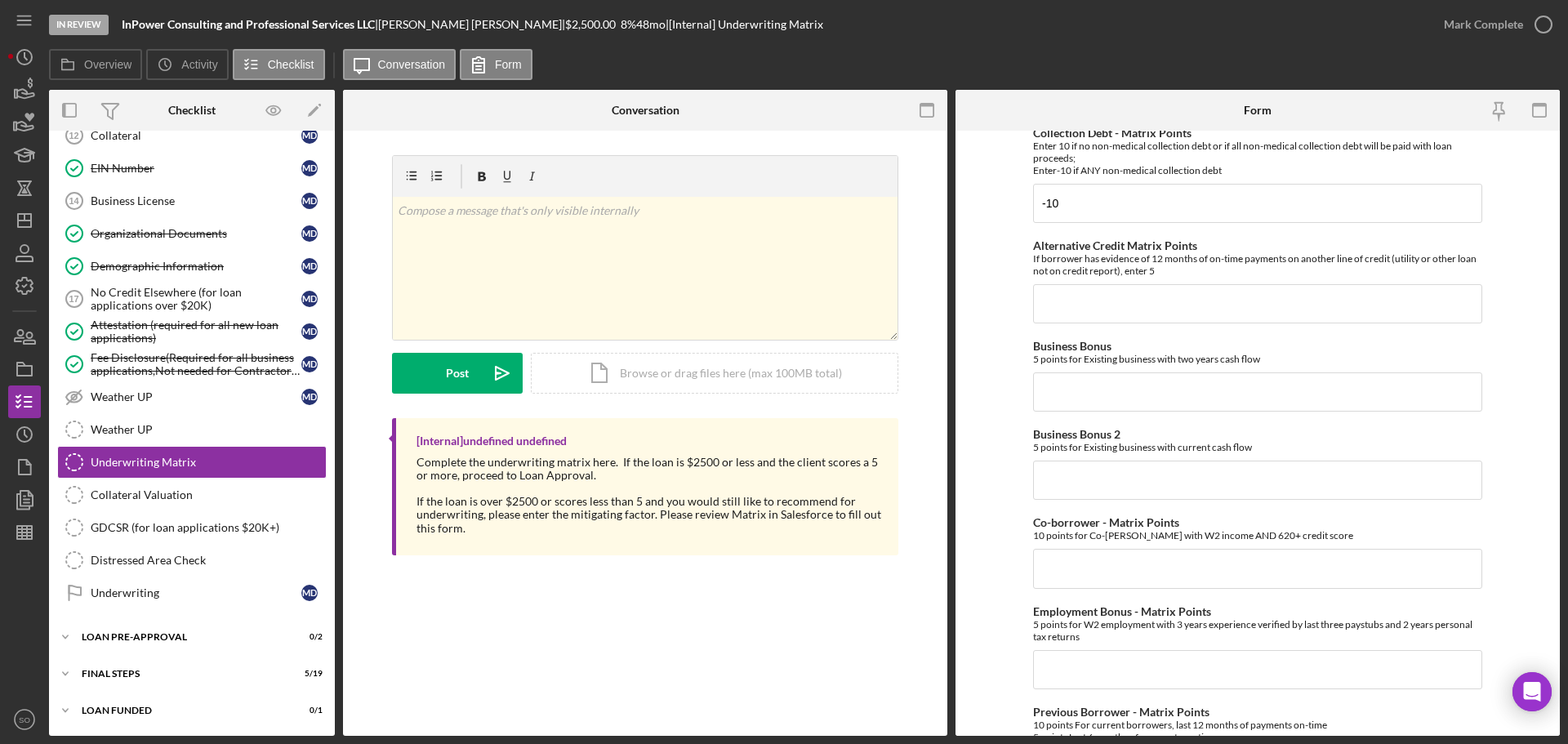
scroll to position [163, 0]
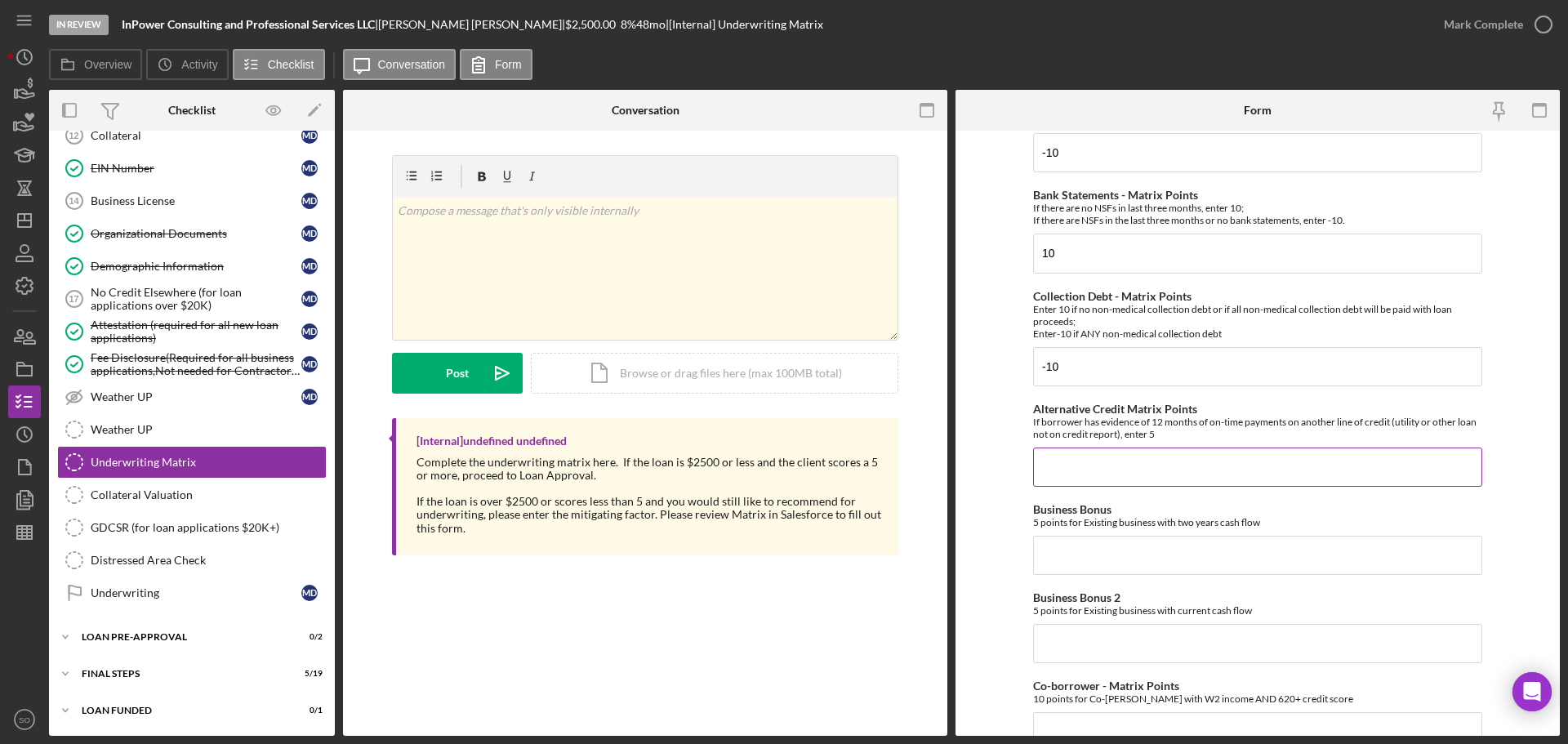
click at [1086, 482] on input "Alternative Credit Matrix Points" at bounding box center [1257, 467] width 449 height 39
type input "0"
drag, startPoint x: 1093, startPoint y: 562, endPoint x: 1096, endPoint y: 616, distance: 54.1
click at [1093, 570] on input "Business Bonus" at bounding box center [1257, 555] width 449 height 39
type input "0"
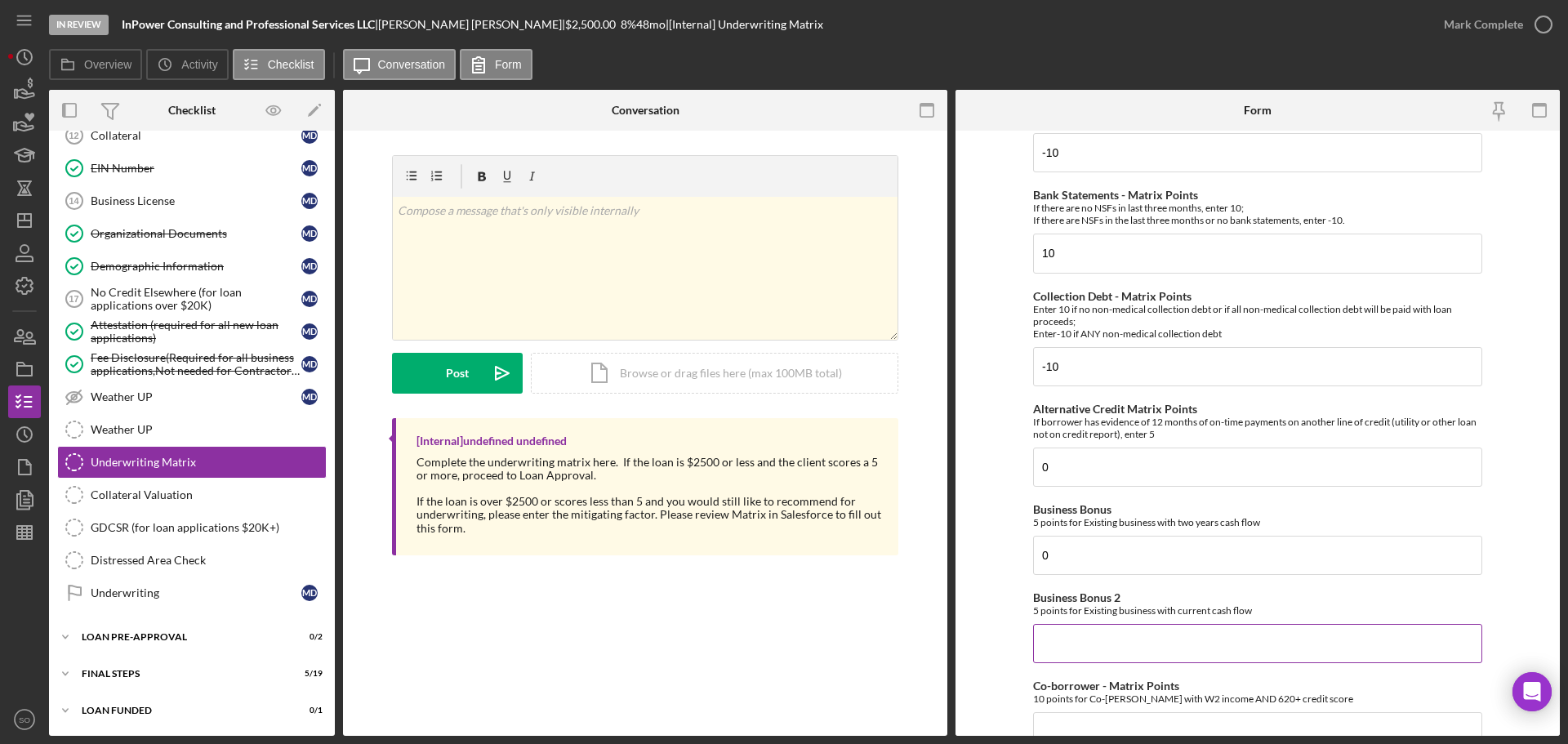
click at [1103, 642] on input "Business Bonus 2" at bounding box center [1257, 643] width 449 height 39
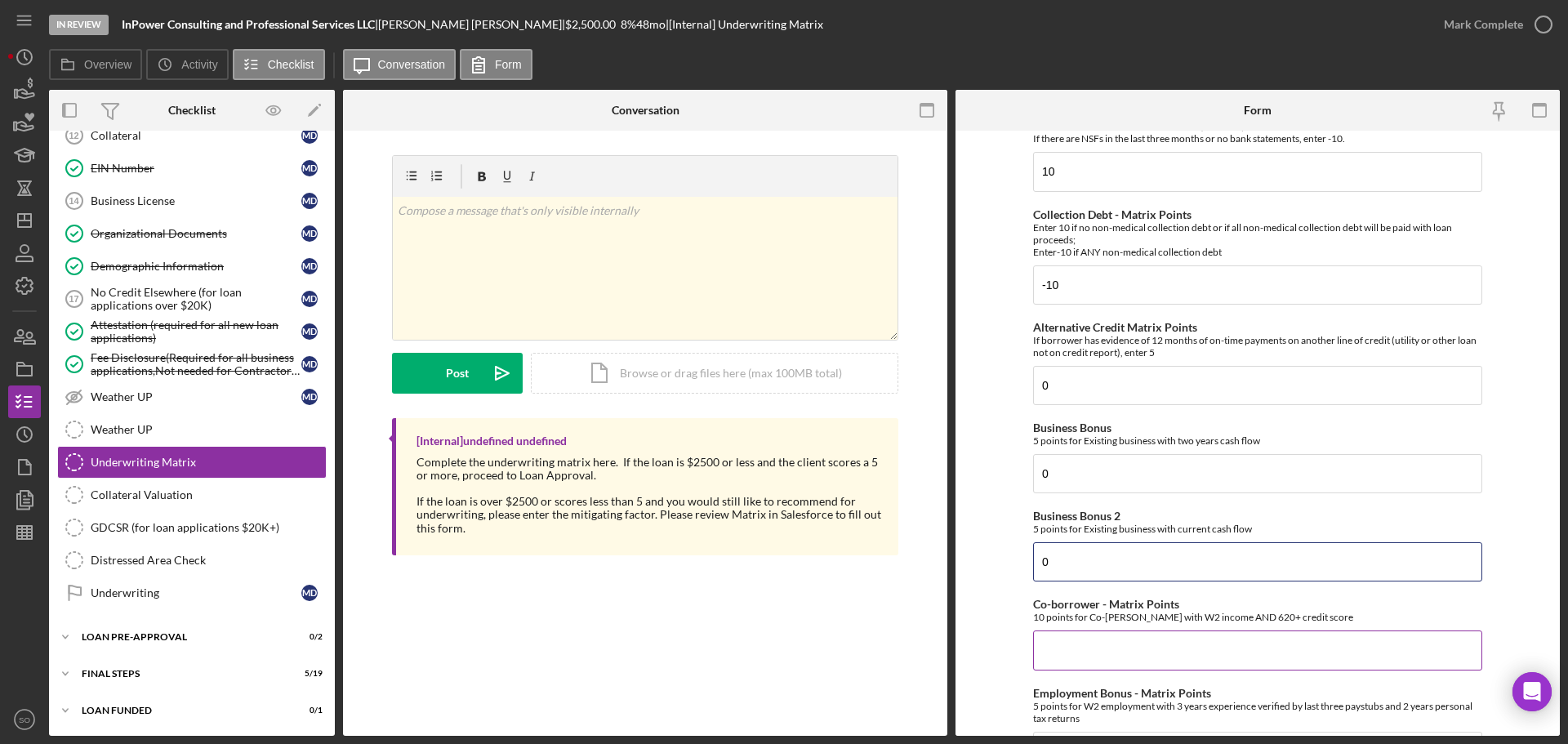
type input "0"
click at [1081, 646] on input "Co-borrower - Matrix Points" at bounding box center [1257, 650] width 449 height 39
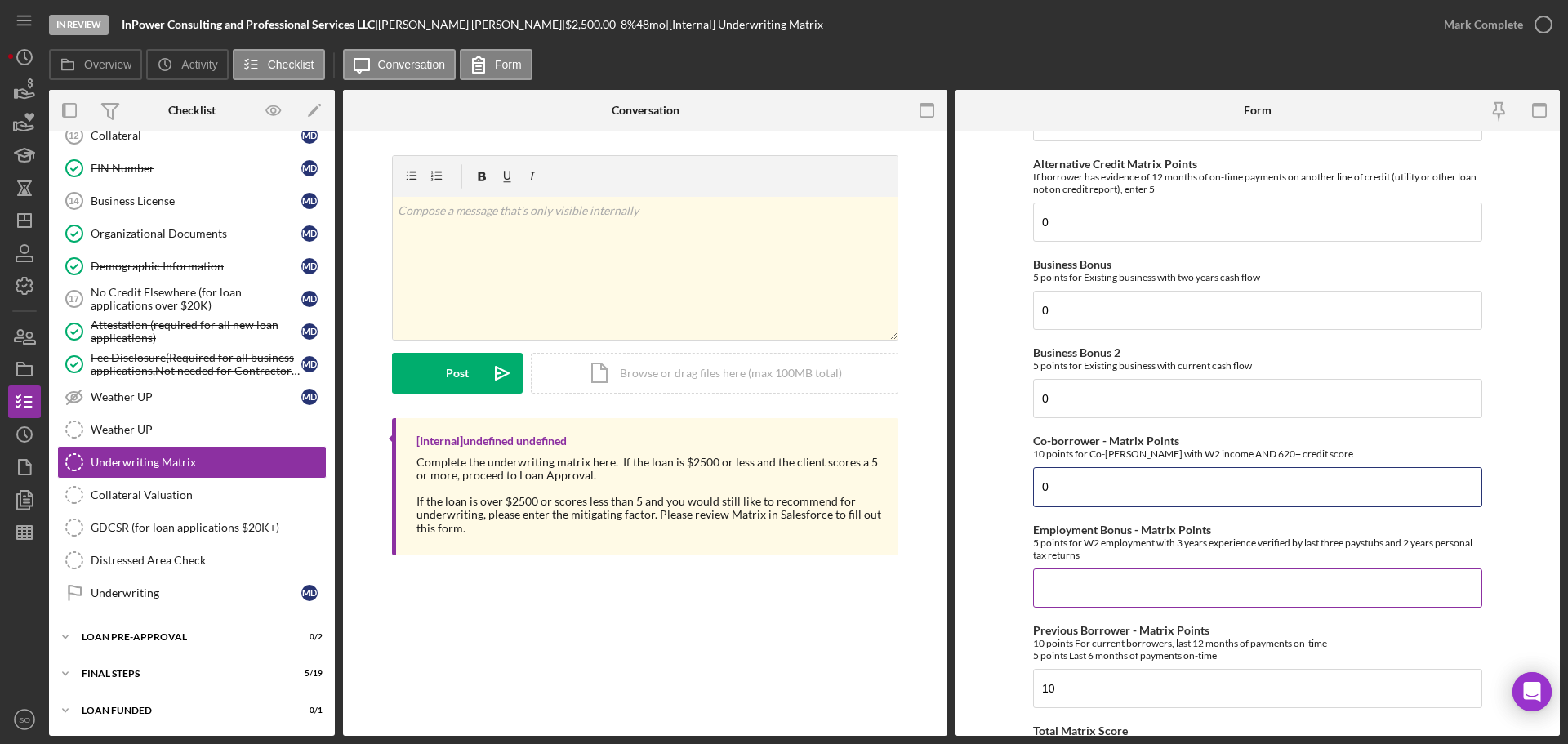
type input "0"
click at [1063, 605] on input "Employment Bonus - Matrix Points" at bounding box center [1257, 588] width 449 height 39
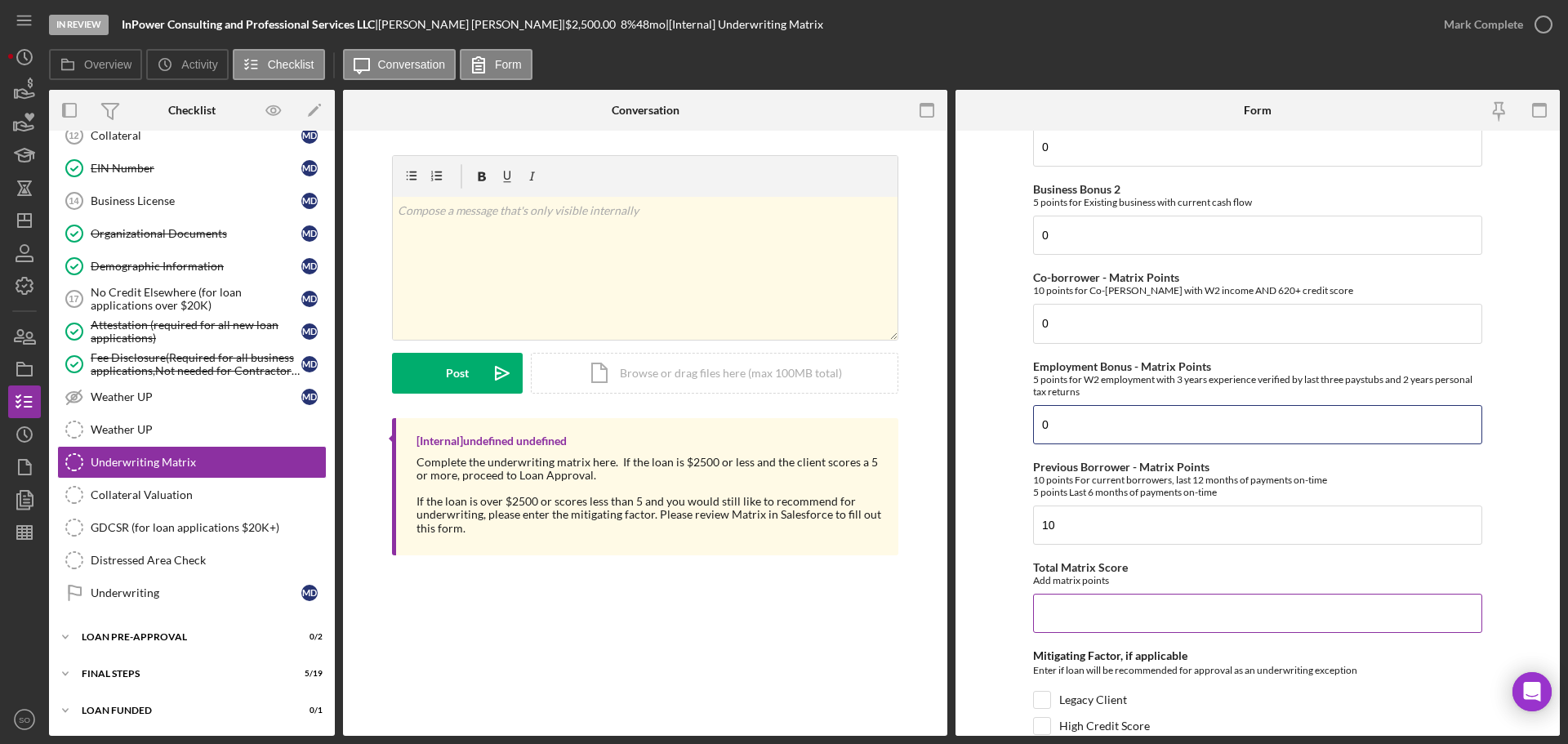
type input "0"
click at [1080, 615] on input "Total Matrix Score" at bounding box center [1257, 613] width 449 height 39
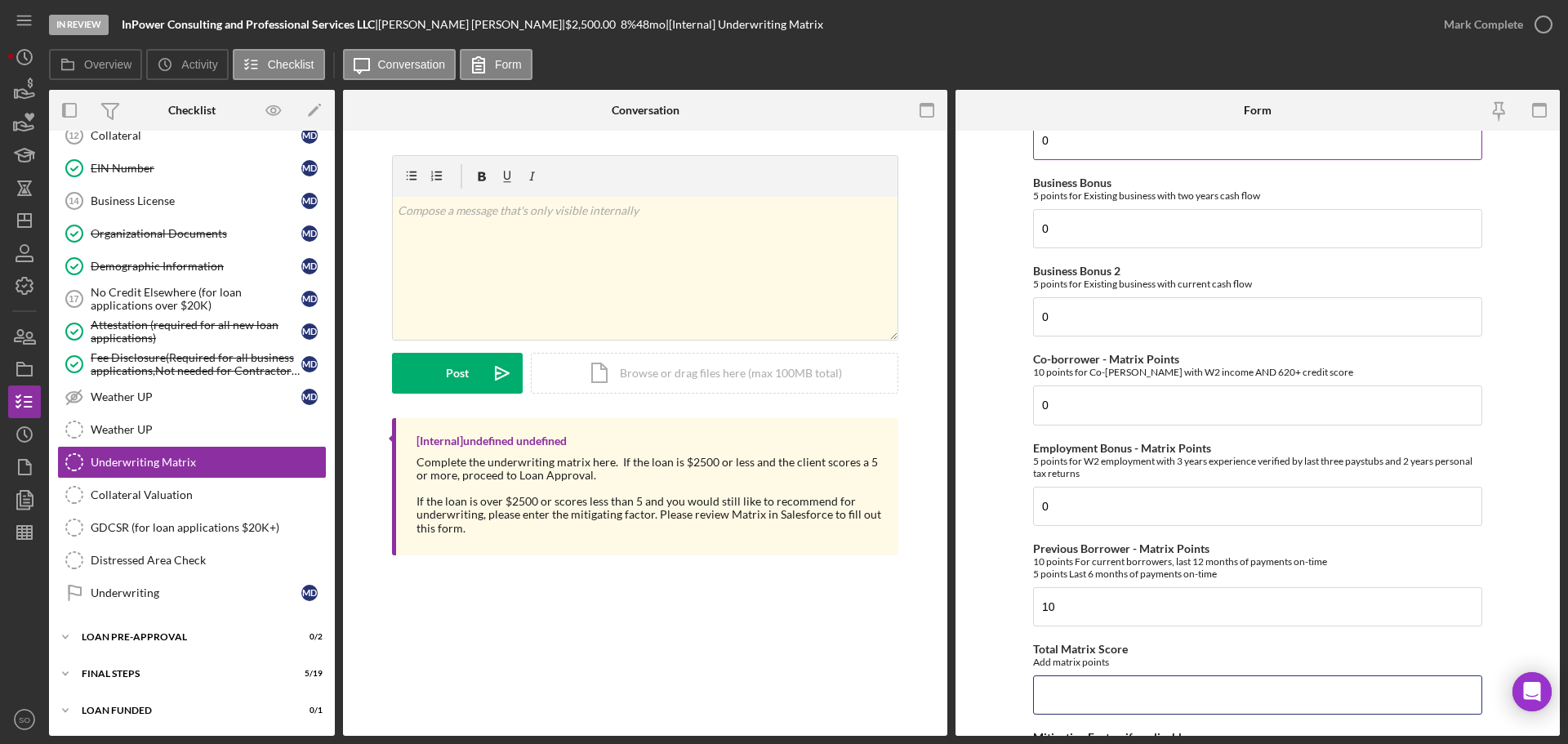
scroll to position [796, 0]
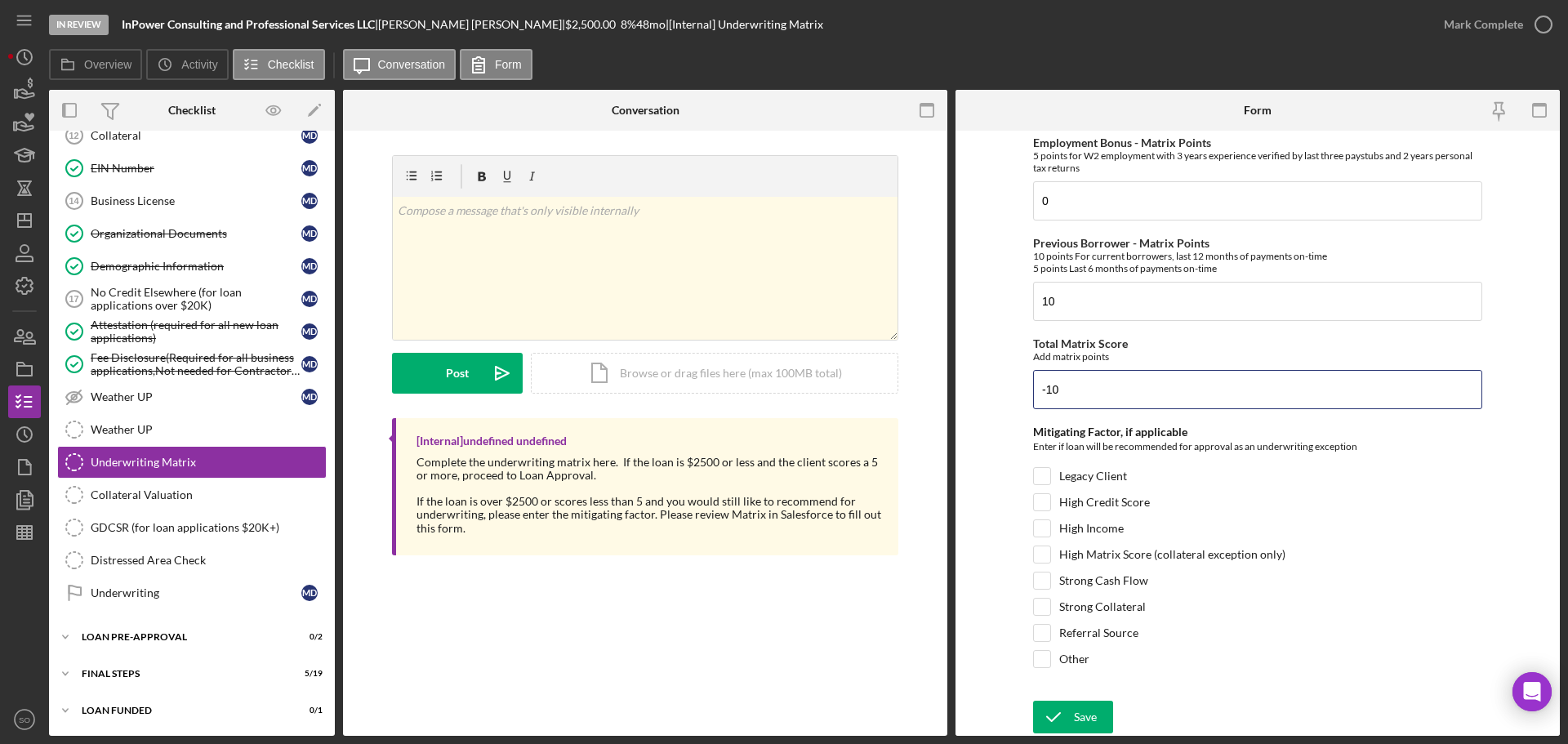
type input "-10"
click at [974, 510] on form "Credit Score - Matrix Points If the loan request is <3K, enter 10 if 580+ and -…" at bounding box center [1257, 432] width 604 height 605
click at [1039, 474] on input "Legacy Client" at bounding box center [1042, 476] width 16 height 16
checkbox input "true"
click at [1093, 729] on div "Save" at bounding box center [1085, 717] width 22 height 33
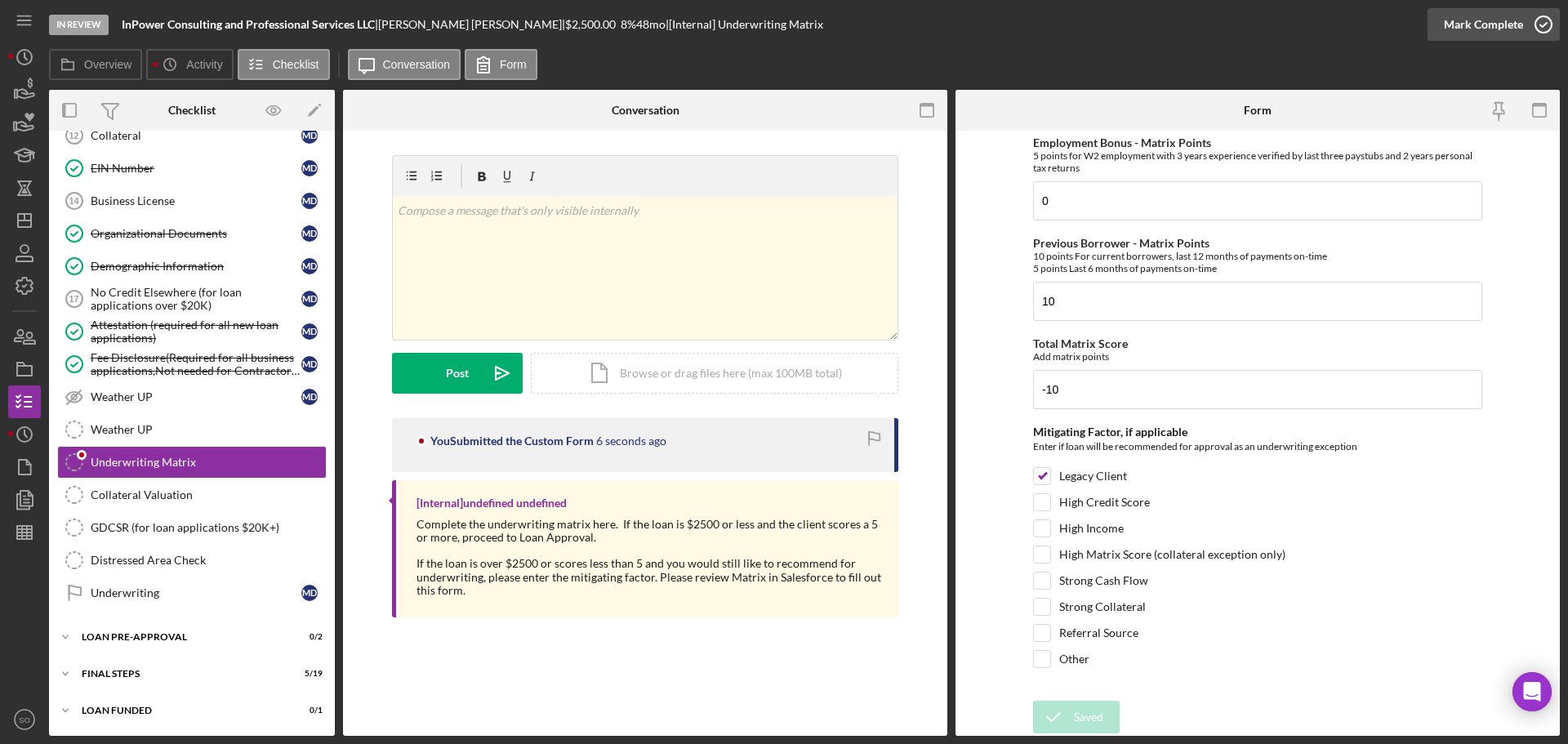
click at [1483, 30] on div "Mark Complete" at bounding box center [1483, 24] width 79 height 33
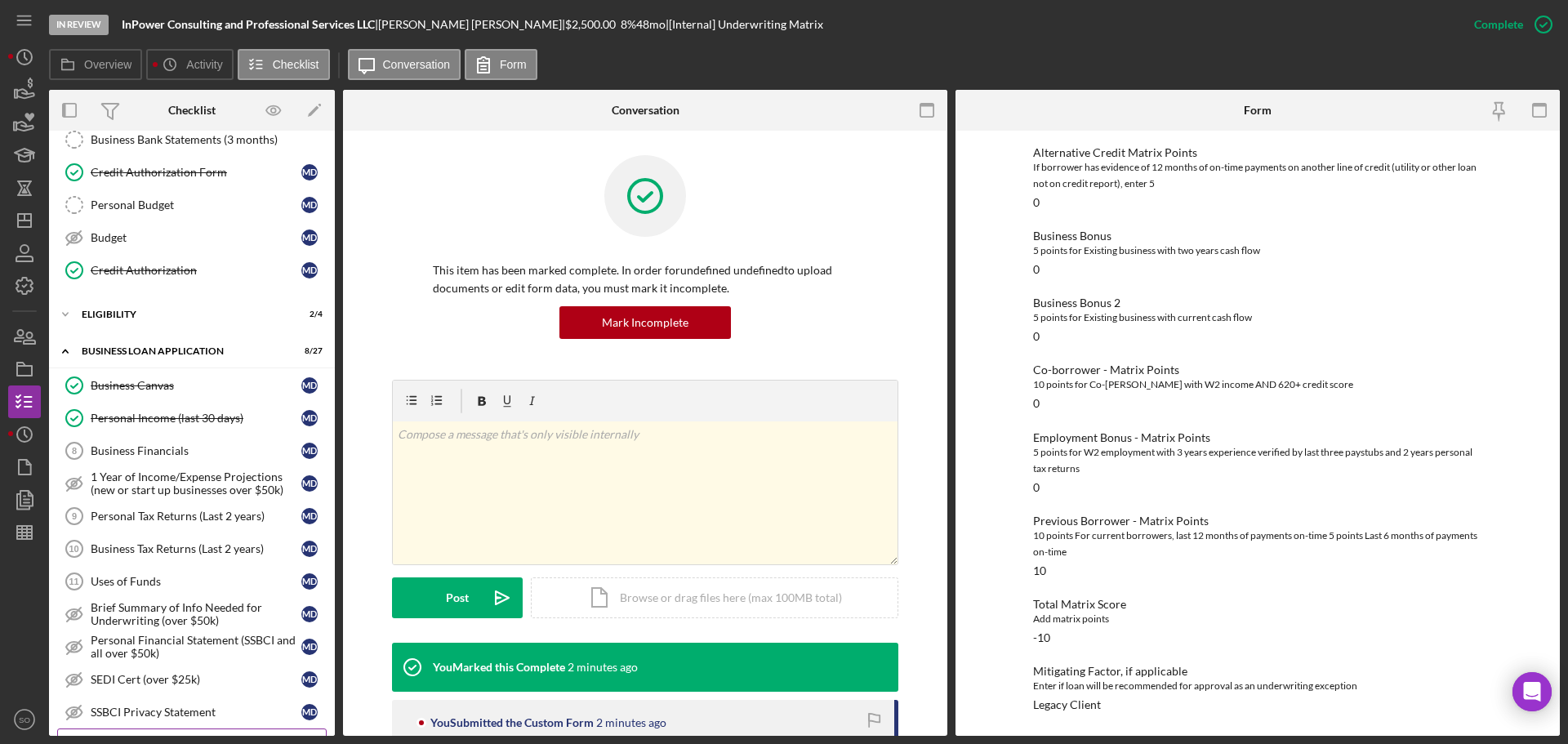
scroll to position [0, 0]
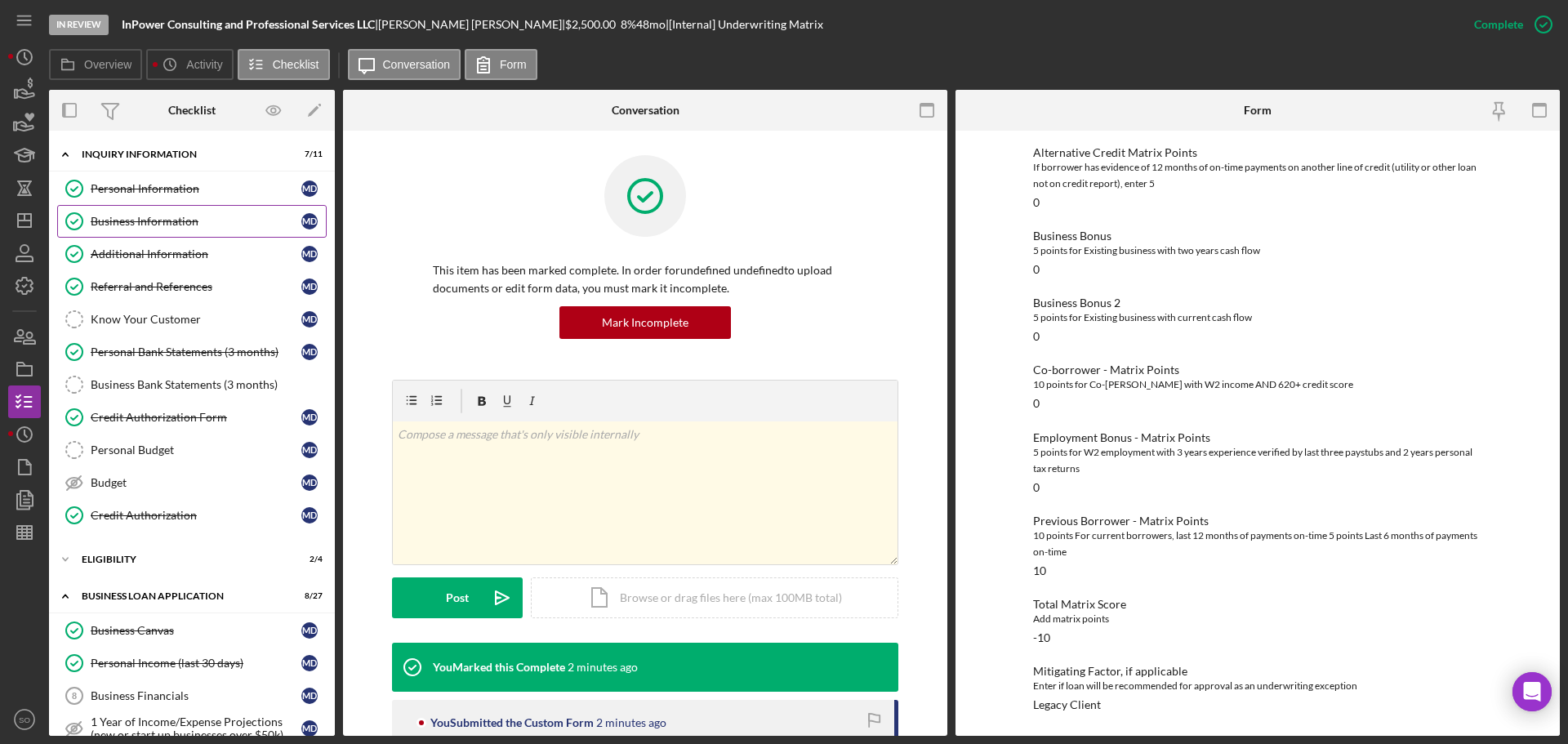
drag, startPoint x: 169, startPoint y: 220, endPoint x: 195, endPoint y: 225, distance: 26.5
click at [169, 220] on div "Business Information" at bounding box center [196, 221] width 211 height 13
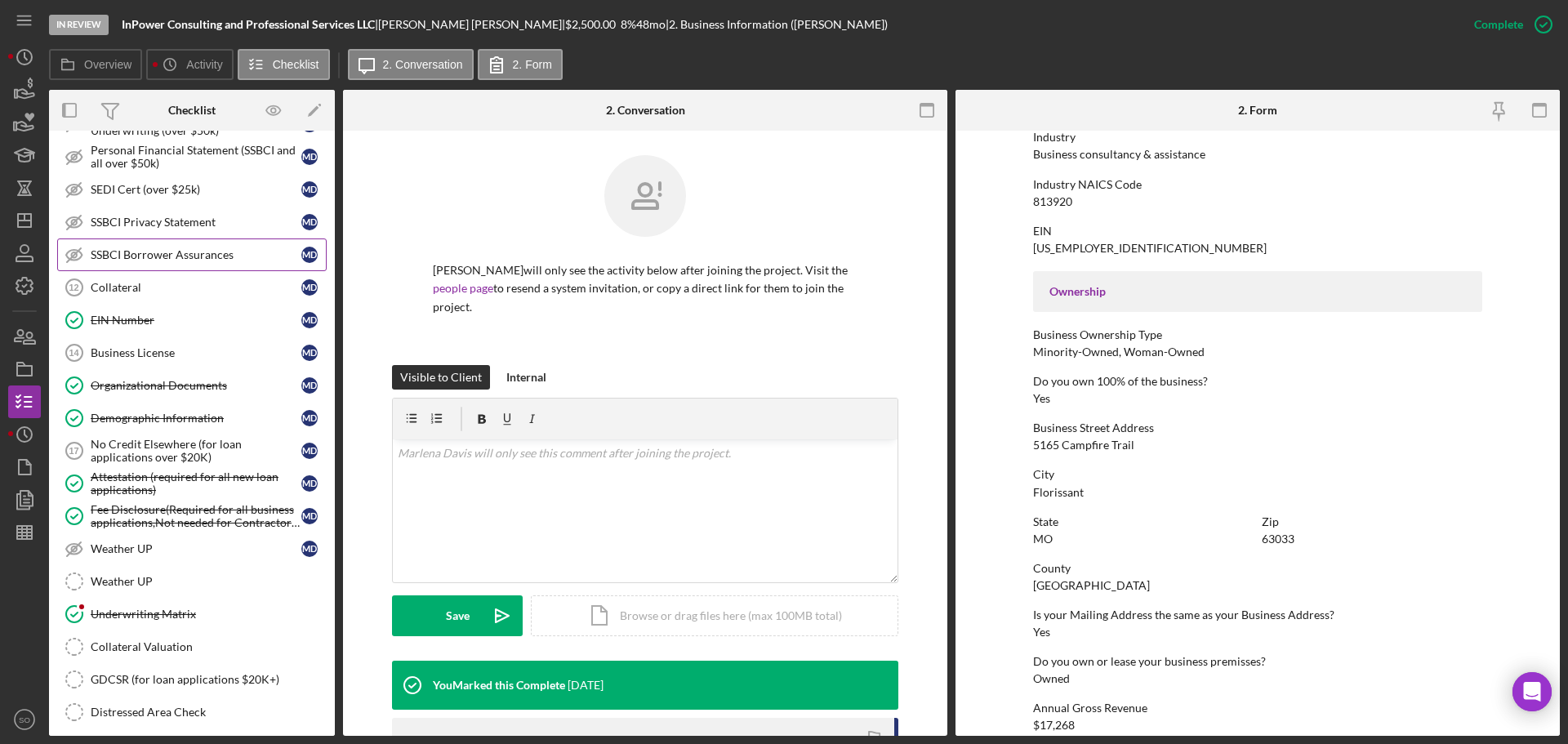
scroll to position [887, 0]
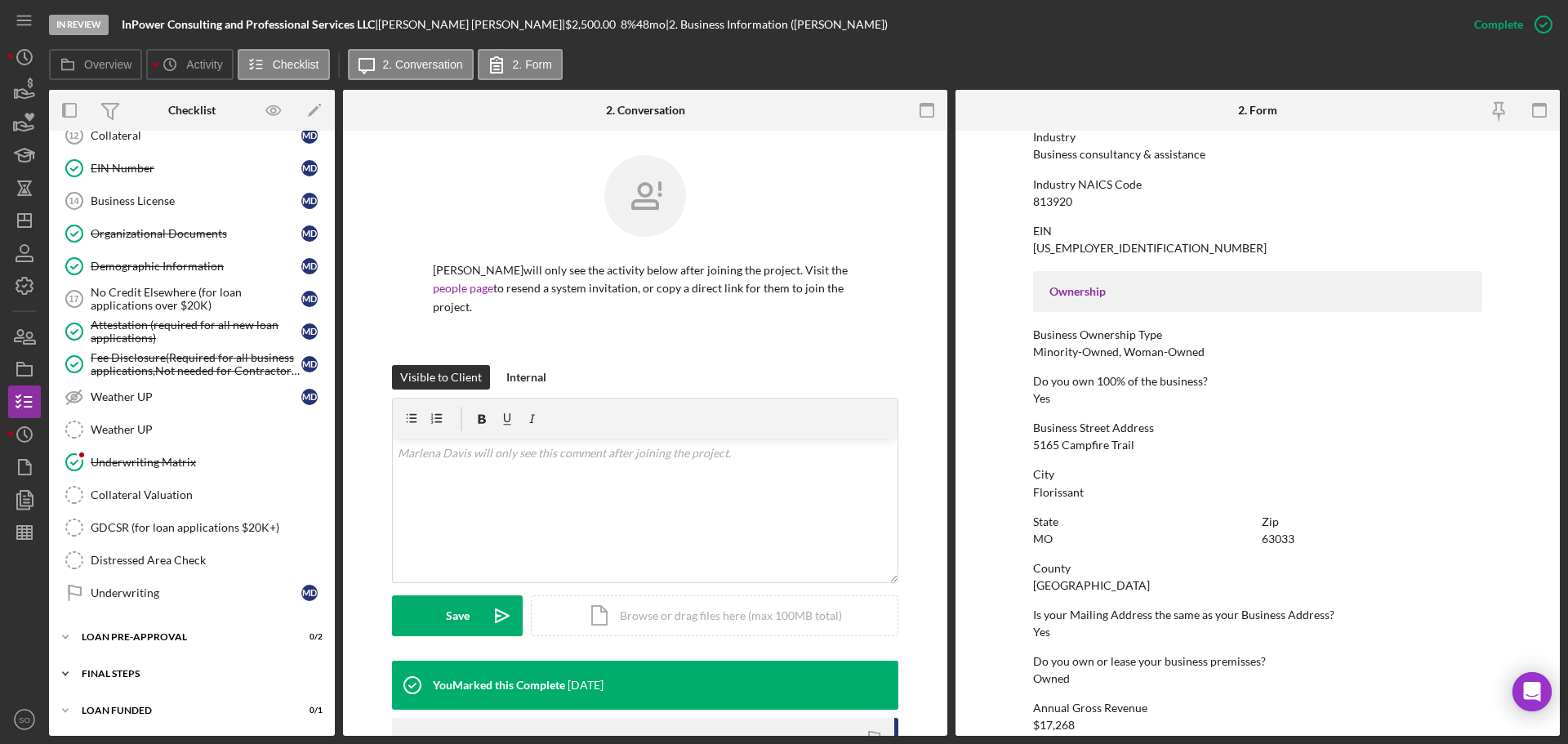
click at [215, 672] on div "FINAL STEPS" at bounding box center [198, 673] width 233 height 9
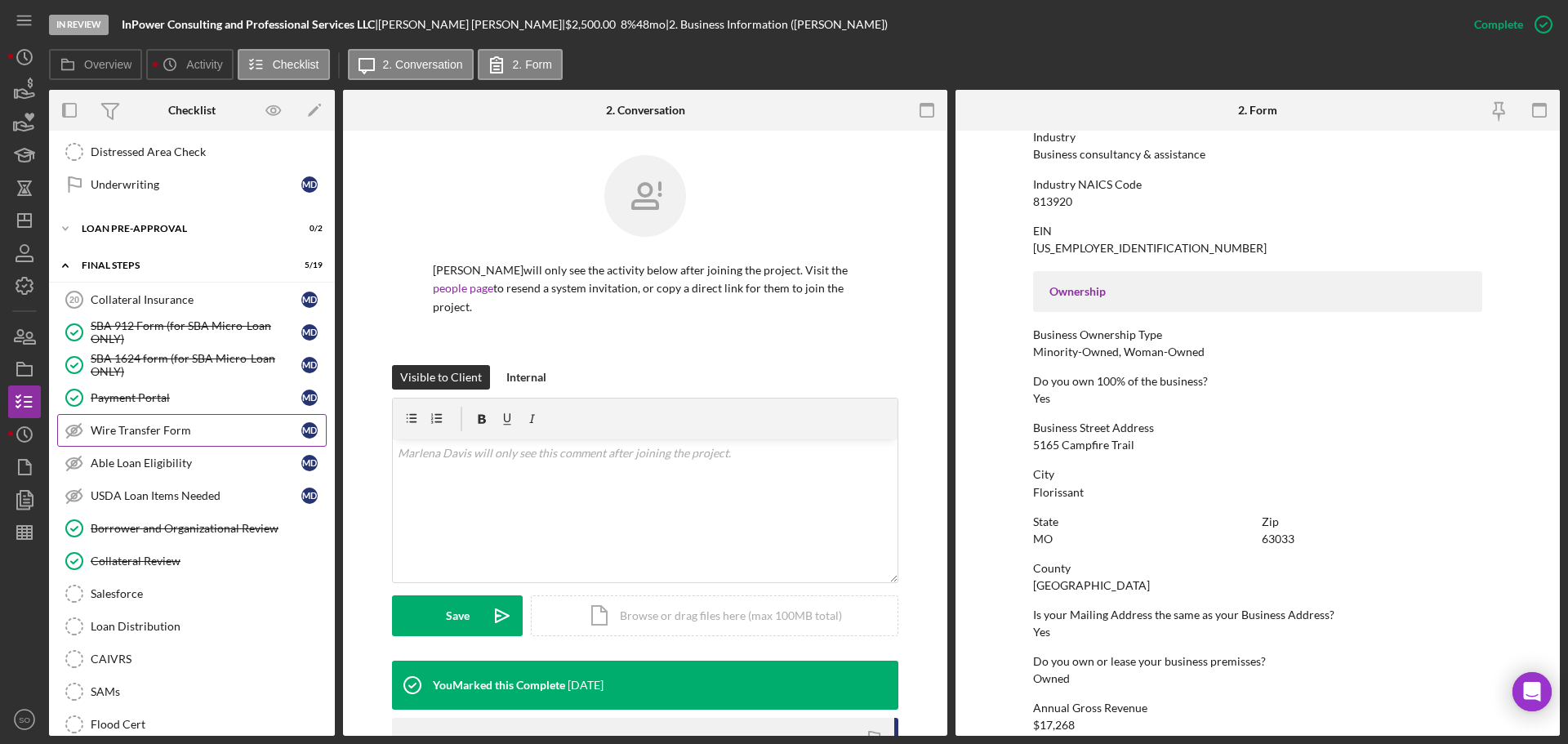
click at [176, 429] on div "Wire Transfer Form" at bounding box center [196, 430] width 211 height 13
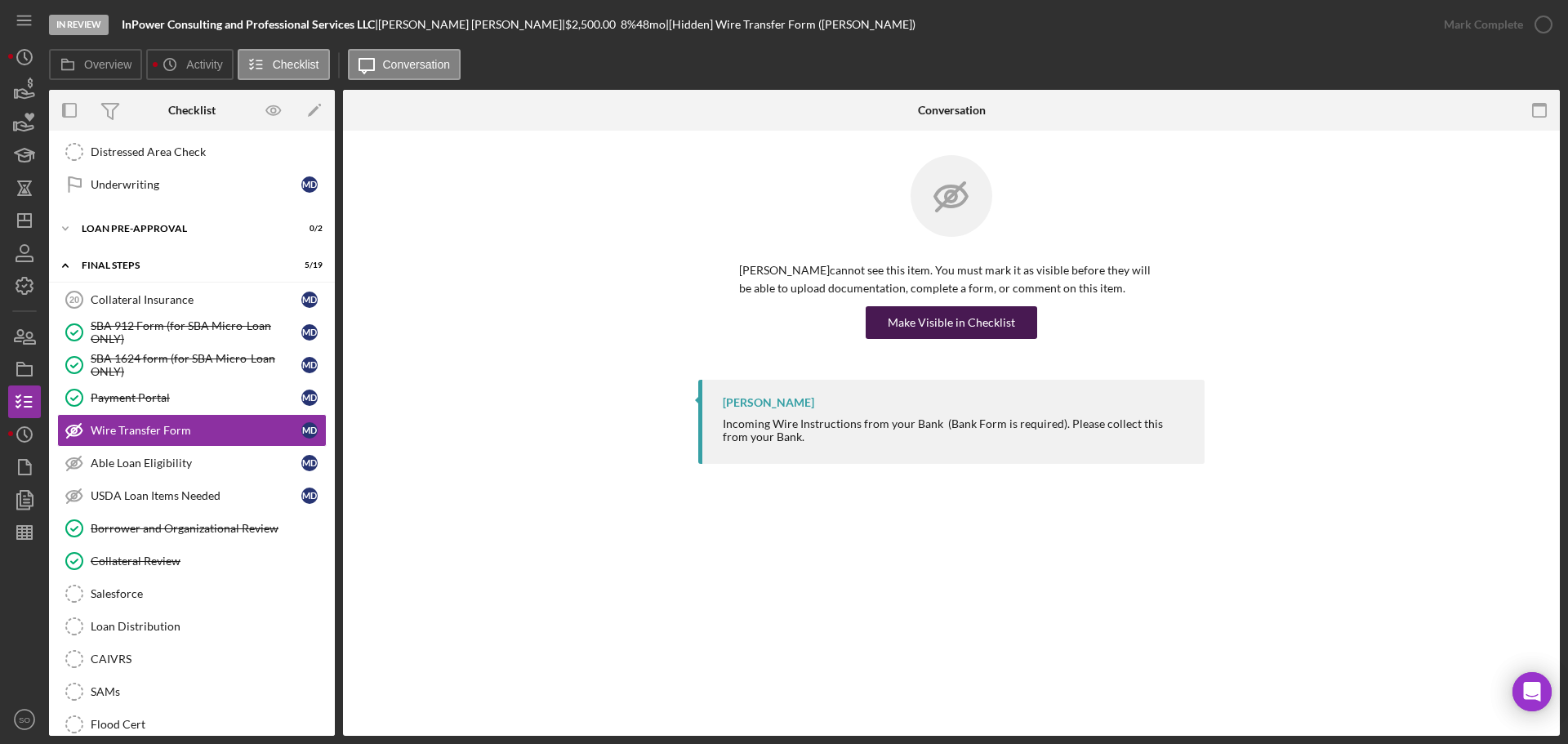
click at [1025, 313] on button "Make Visible in Checklist" at bounding box center [951, 323] width 172 height 33
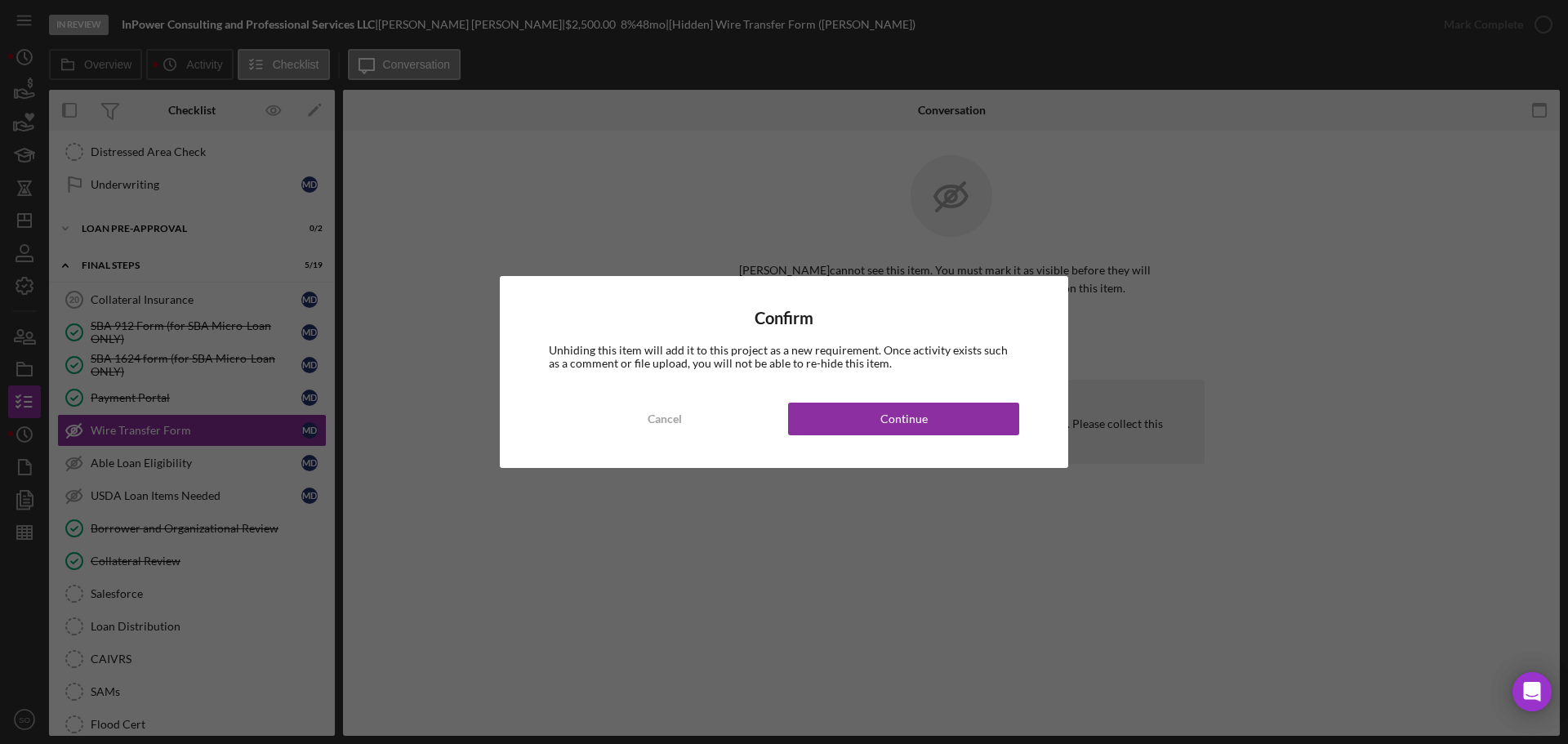
click at [1005, 402] on div "Confirm Unhiding this item will add it to this project as a new requirement. On…" at bounding box center [784, 372] width 569 height 192
drag, startPoint x: 911, startPoint y: 414, endPoint x: 934, endPoint y: 419, distance: 23.5
click at [912, 416] on div "Continue" at bounding box center [904, 419] width 47 height 33
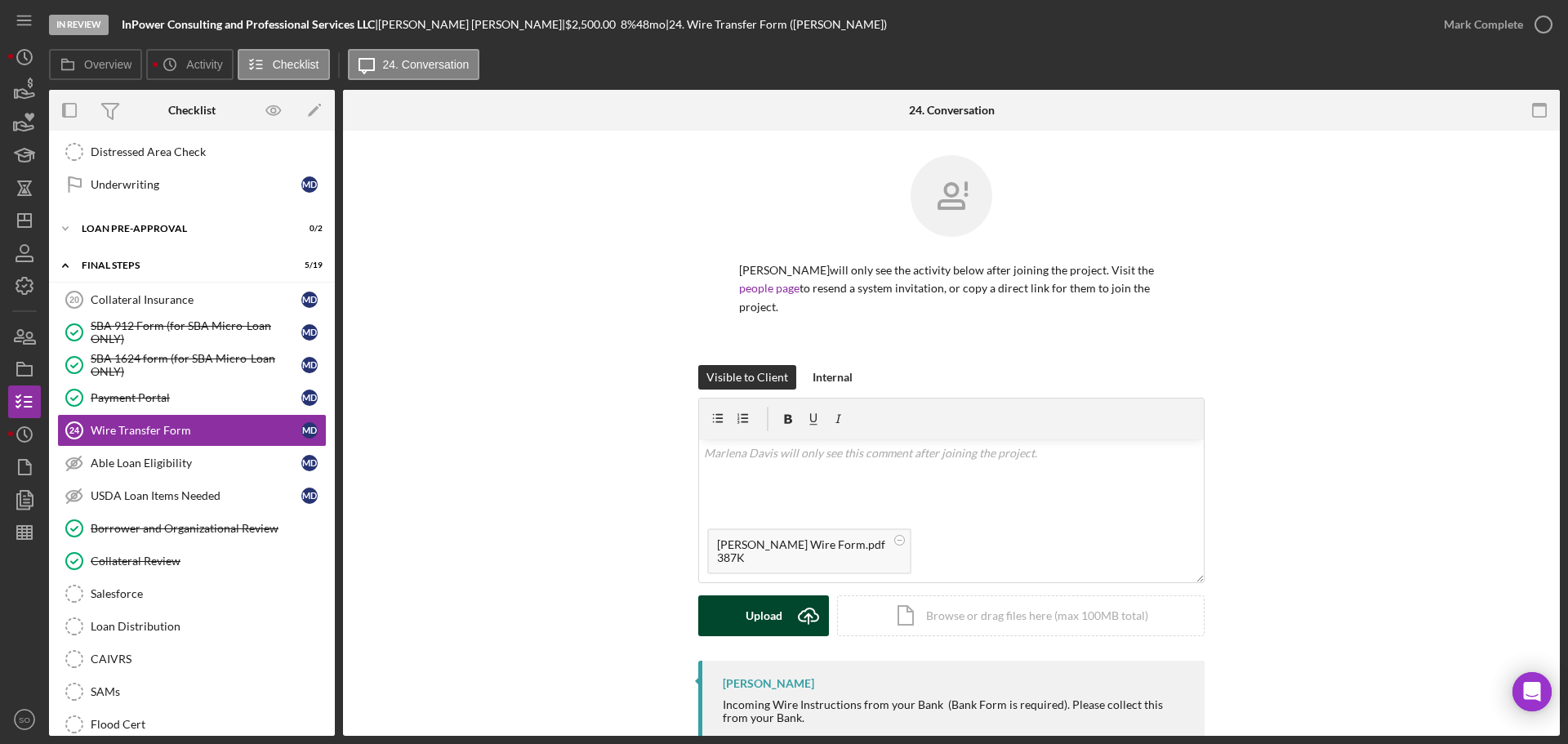
click at [770, 632] on div "Upload" at bounding box center [764, 615] width 37 height 41
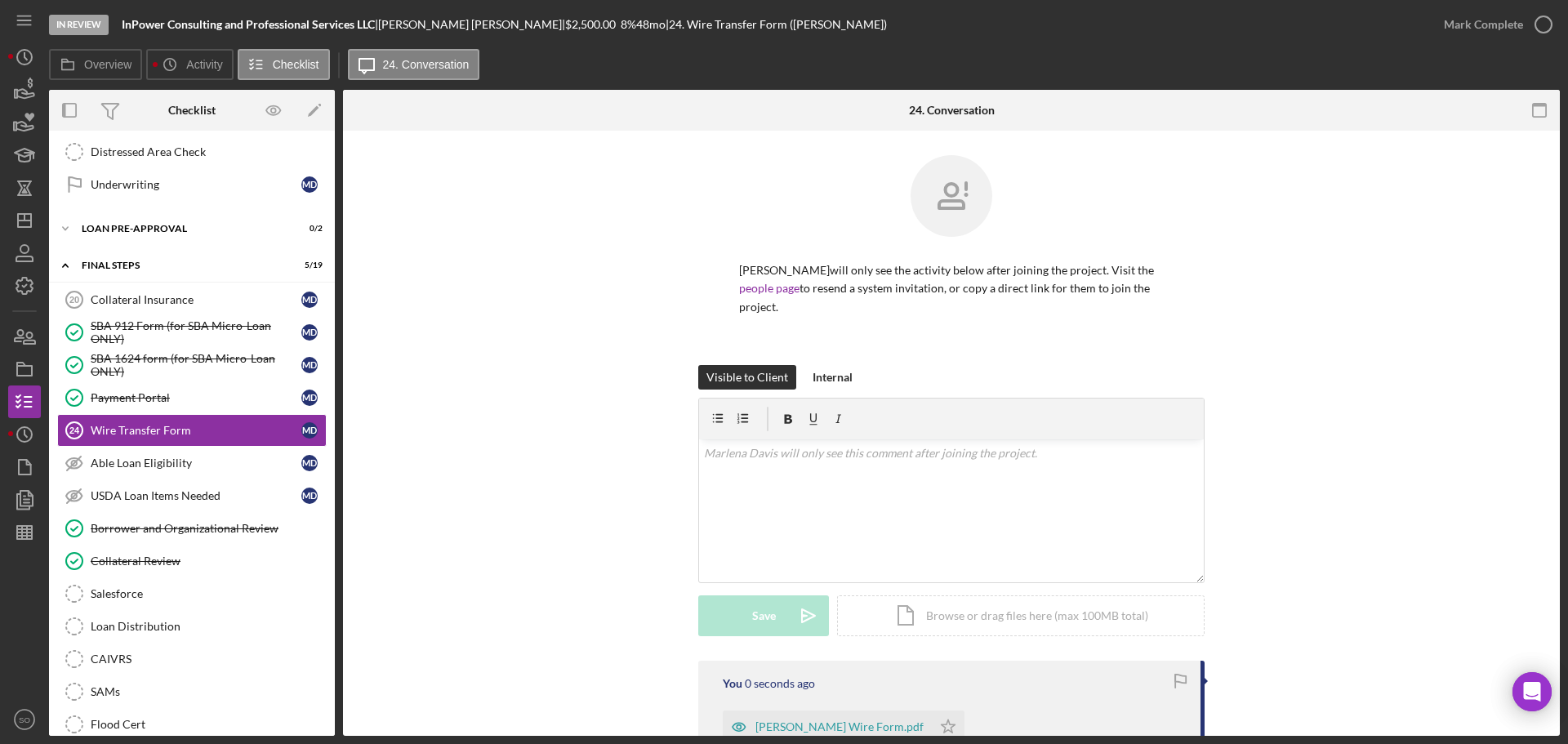
scroll to position [193, 0]
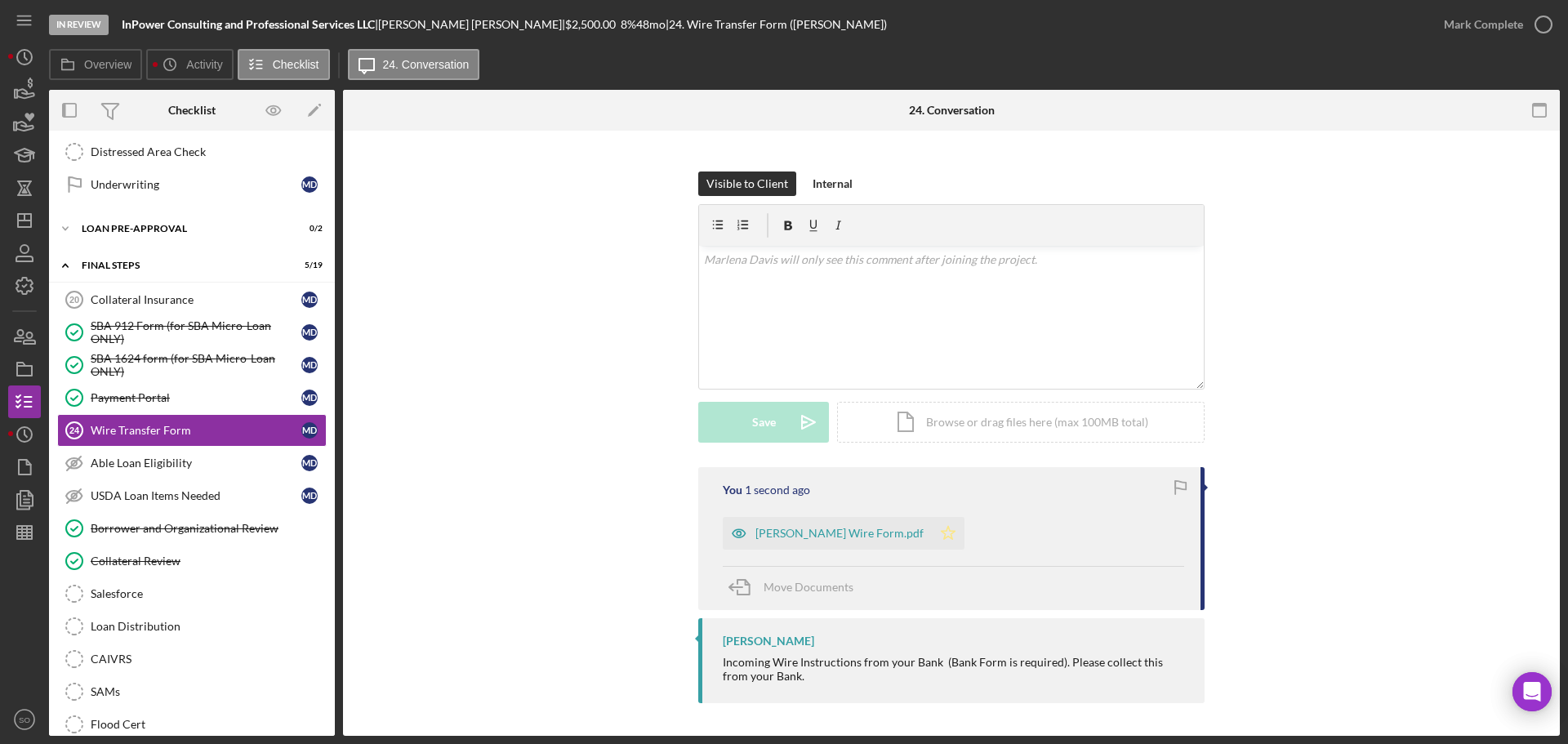
click at [932, 539] on icon "Icon/Star" at bounding box center [948, 533] width 33 height 33
click at [1477, 55] on div "Overview Icon/History Activity Checklist Icon/Message 24. Conversation" at bounding box center [804, 66] width 1511 height 33
click at [1471, 33] on div "Mark Complete" at bounding box center [1483, 24] width 79 height 33
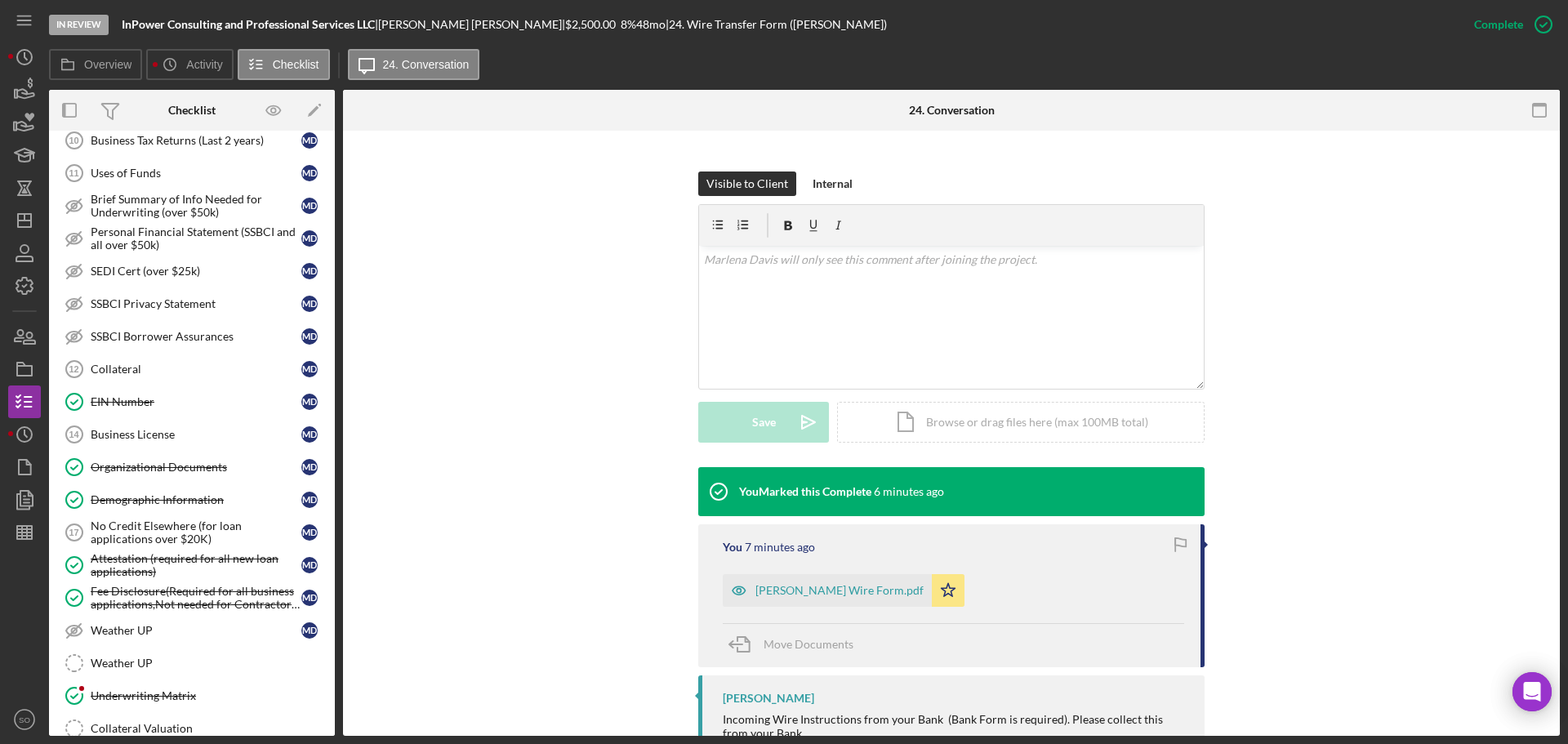
scroll to position [490, 0]
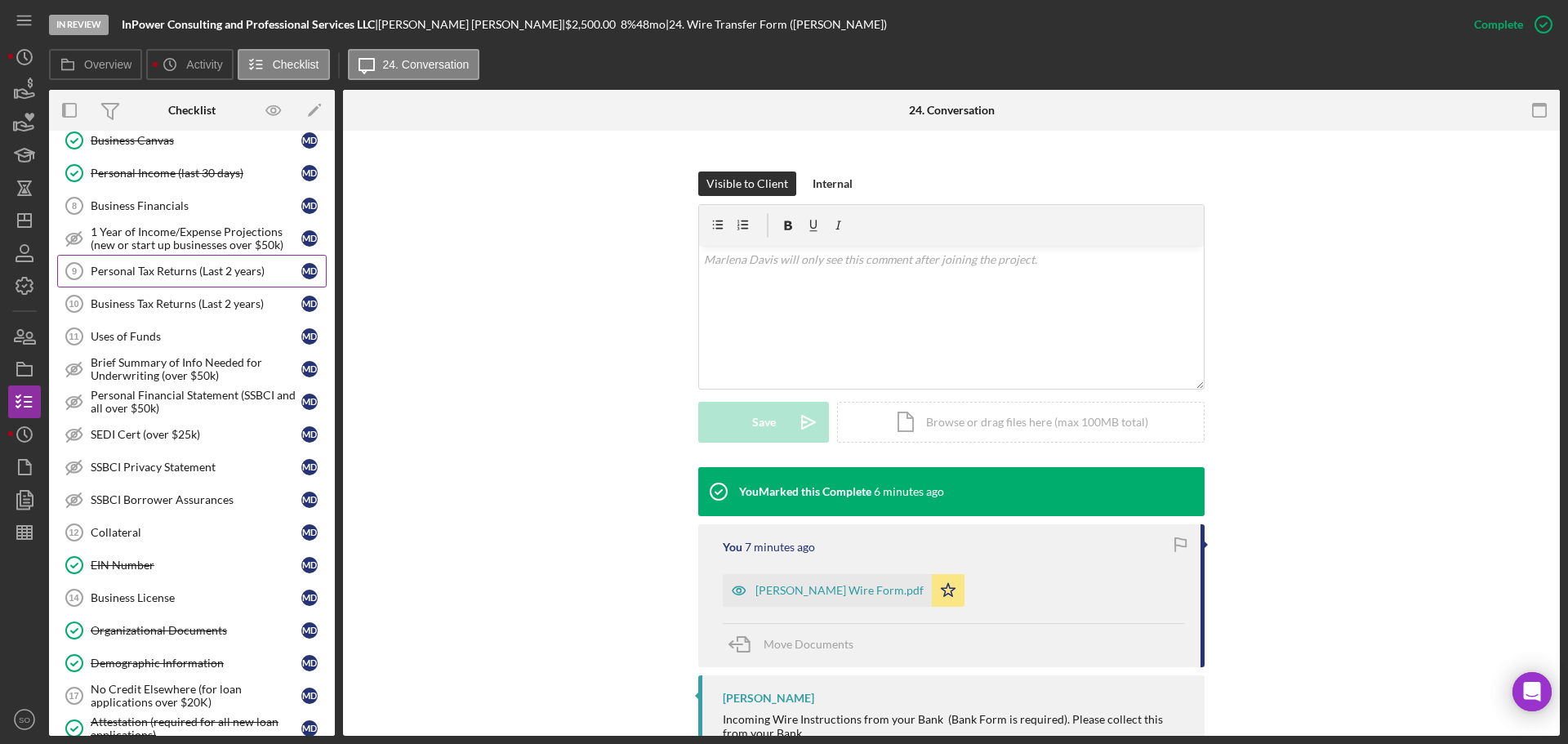
click at [156, 287] on link "Personal Tax Returns (Last 2 years) 9 Personal Tax Returns (Last 2 years) M D" at bounding box center [192, 271] width 269 height 33
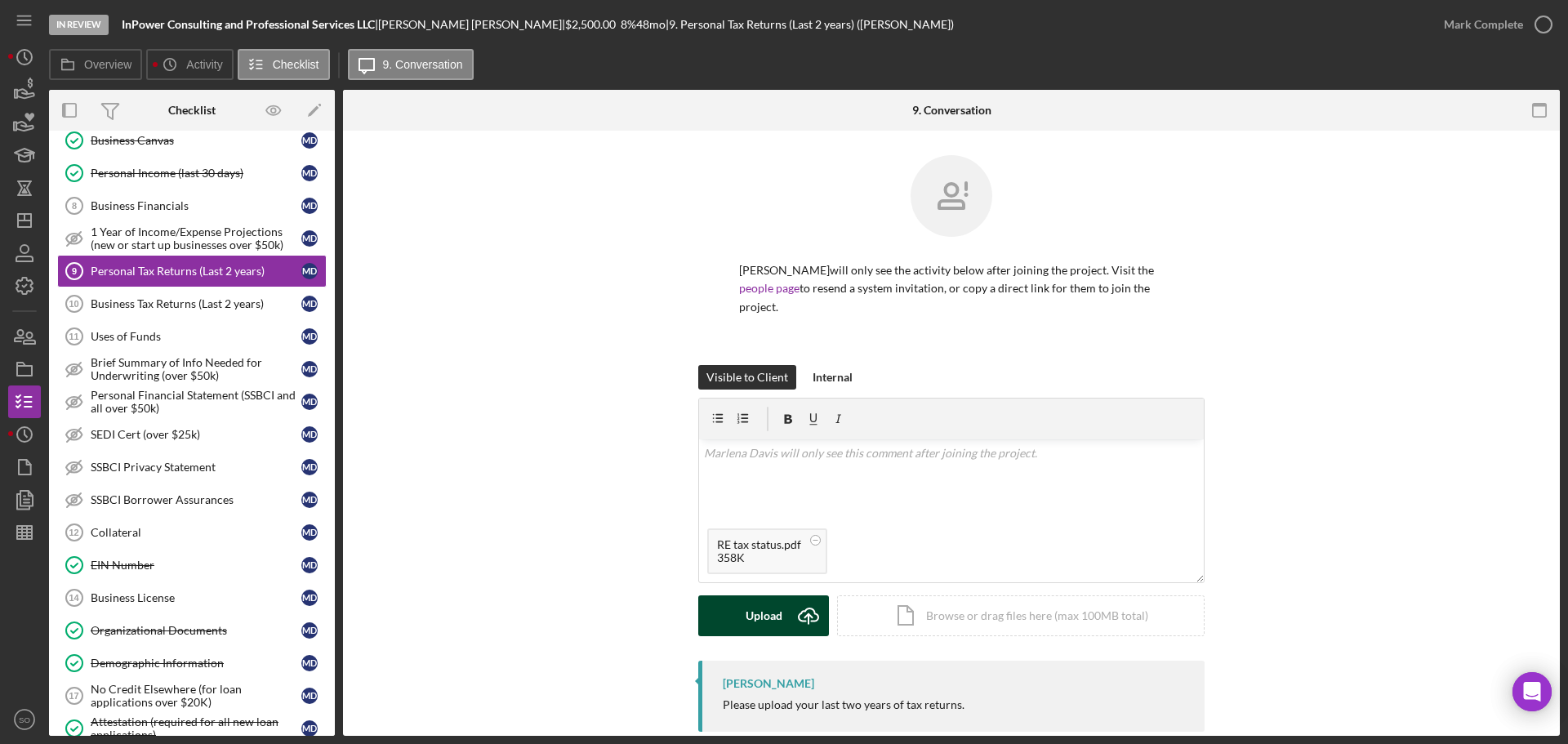
click at [766, 616] on div "Upload" at bounding box center [764, 615] width 37 height 41
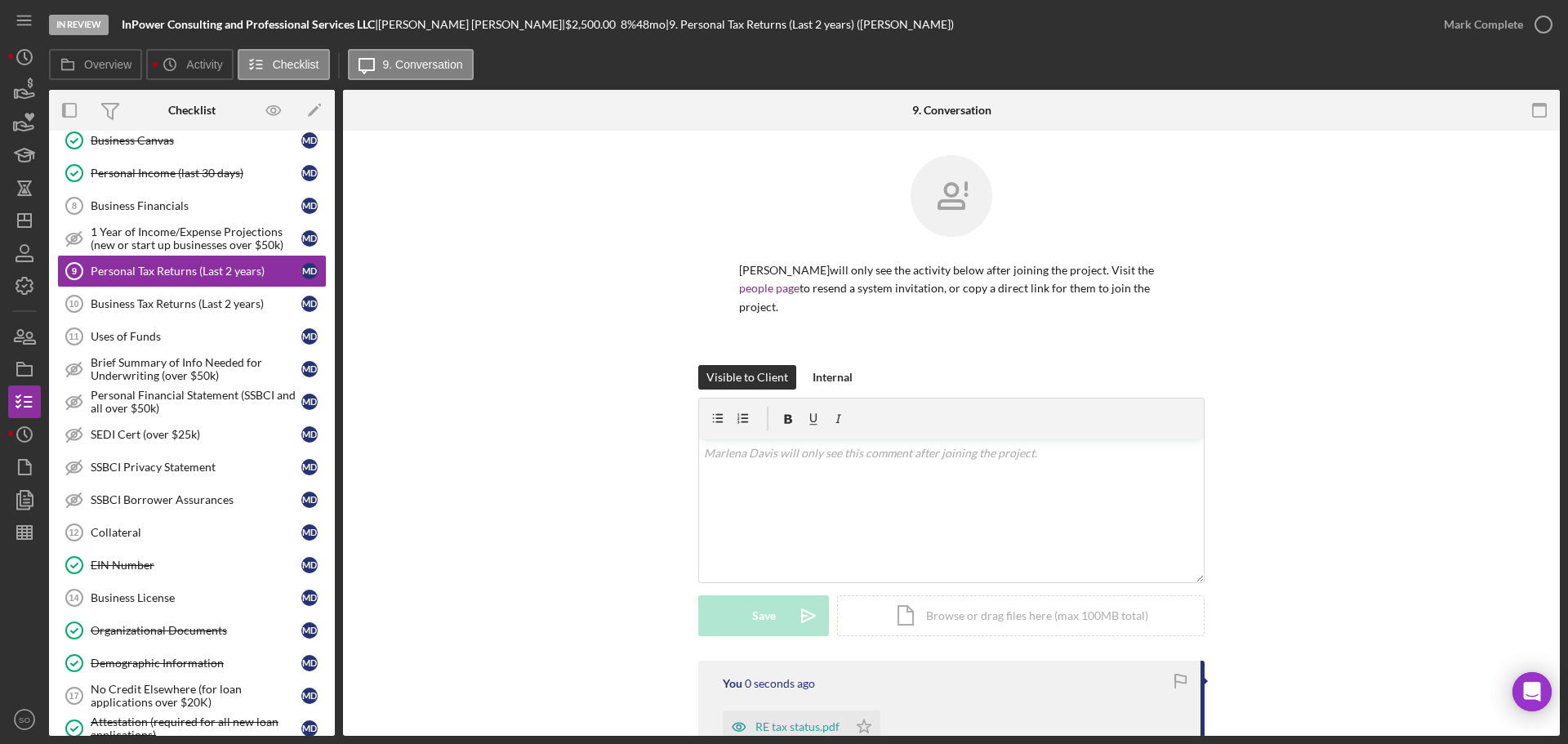
scroll to position [180, 0]
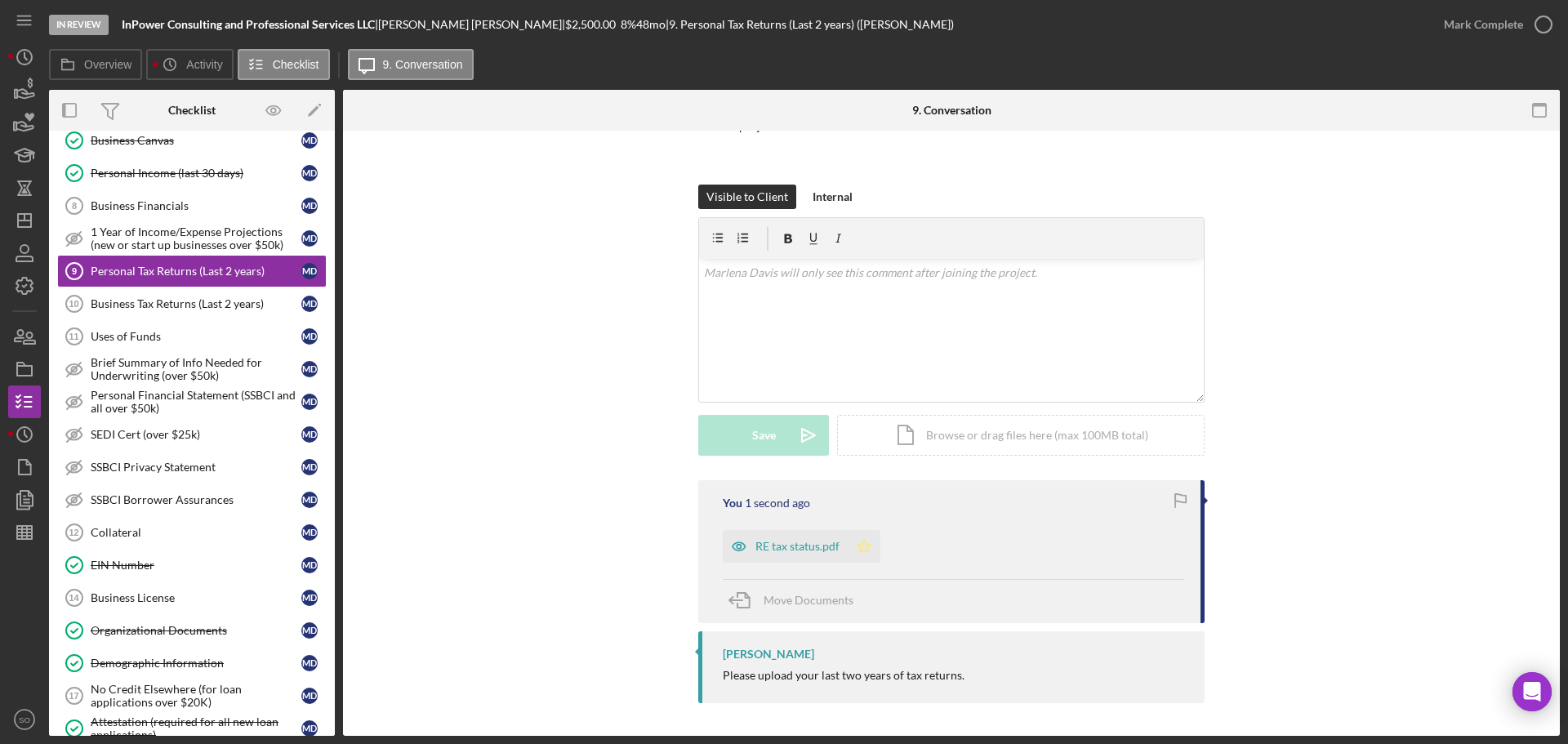
click at [867, 539] on icon "Icon/Star" at bounding box center [864, 546] width 33 height 33
click at [1480, 37] on div "Mark Complete" at bounding box center [1483, 24] width 79 height 33
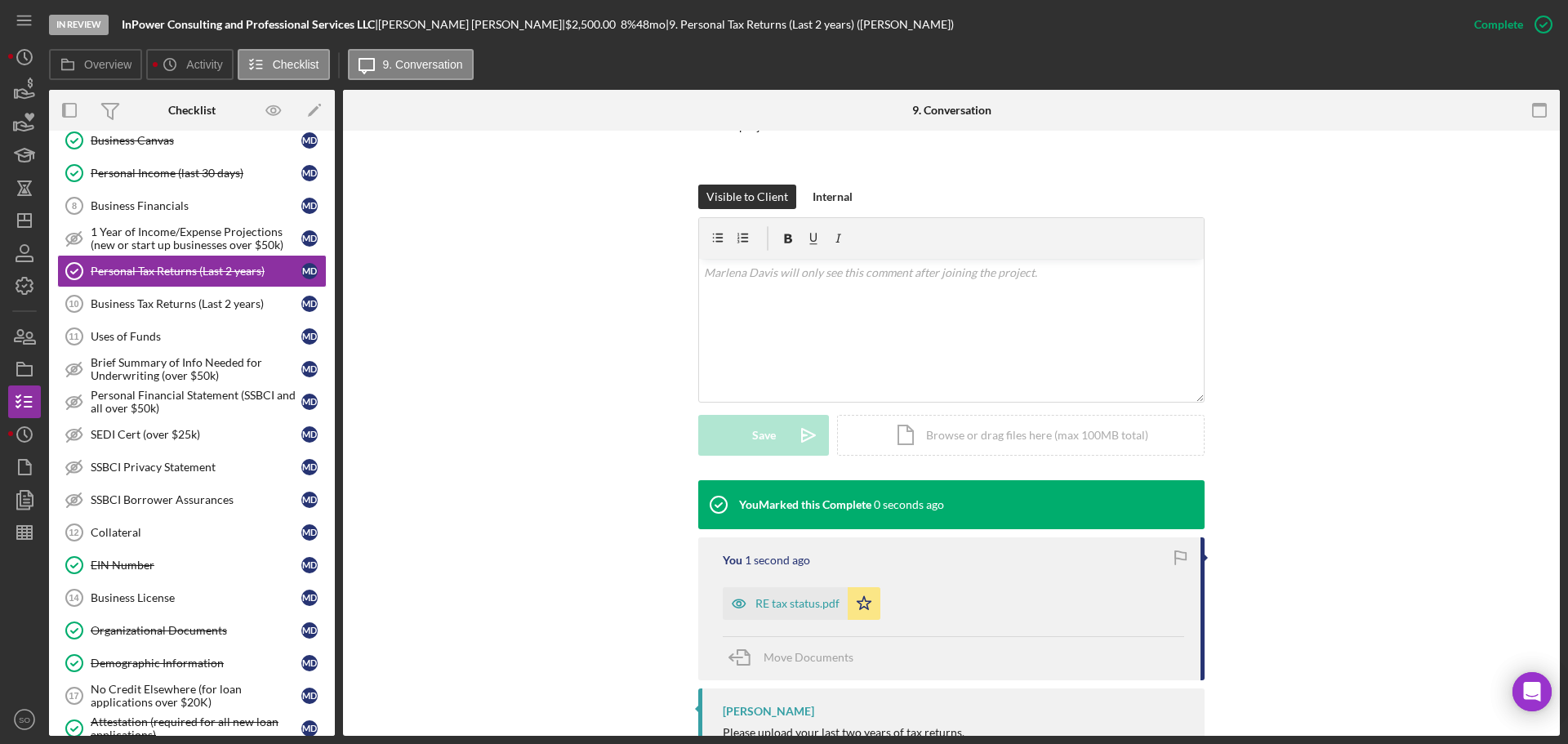
scroll to position [237, 0]
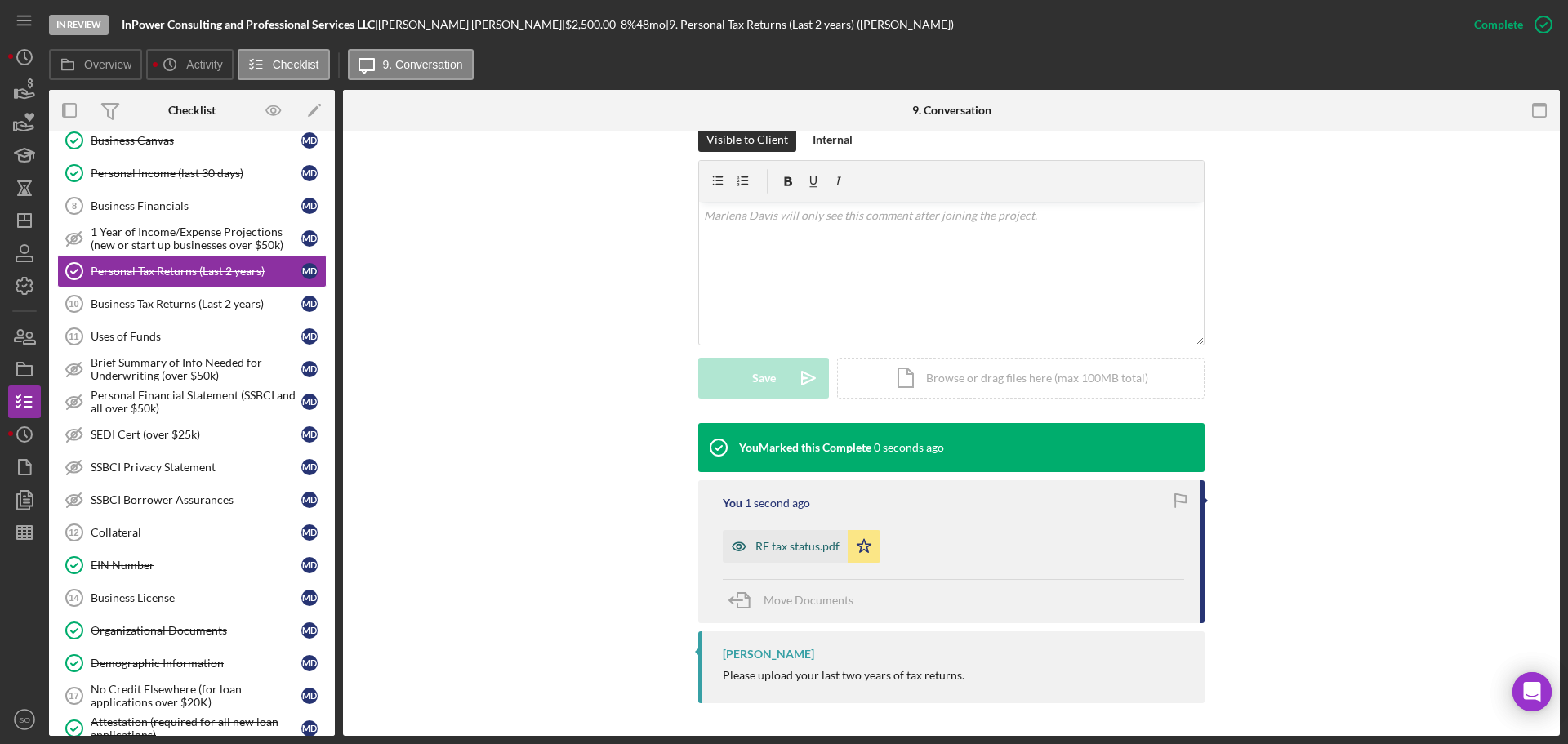
click at [817, 543] on div "RE tax status.pdf" at bounding box center [797, 545] width 84 height 13
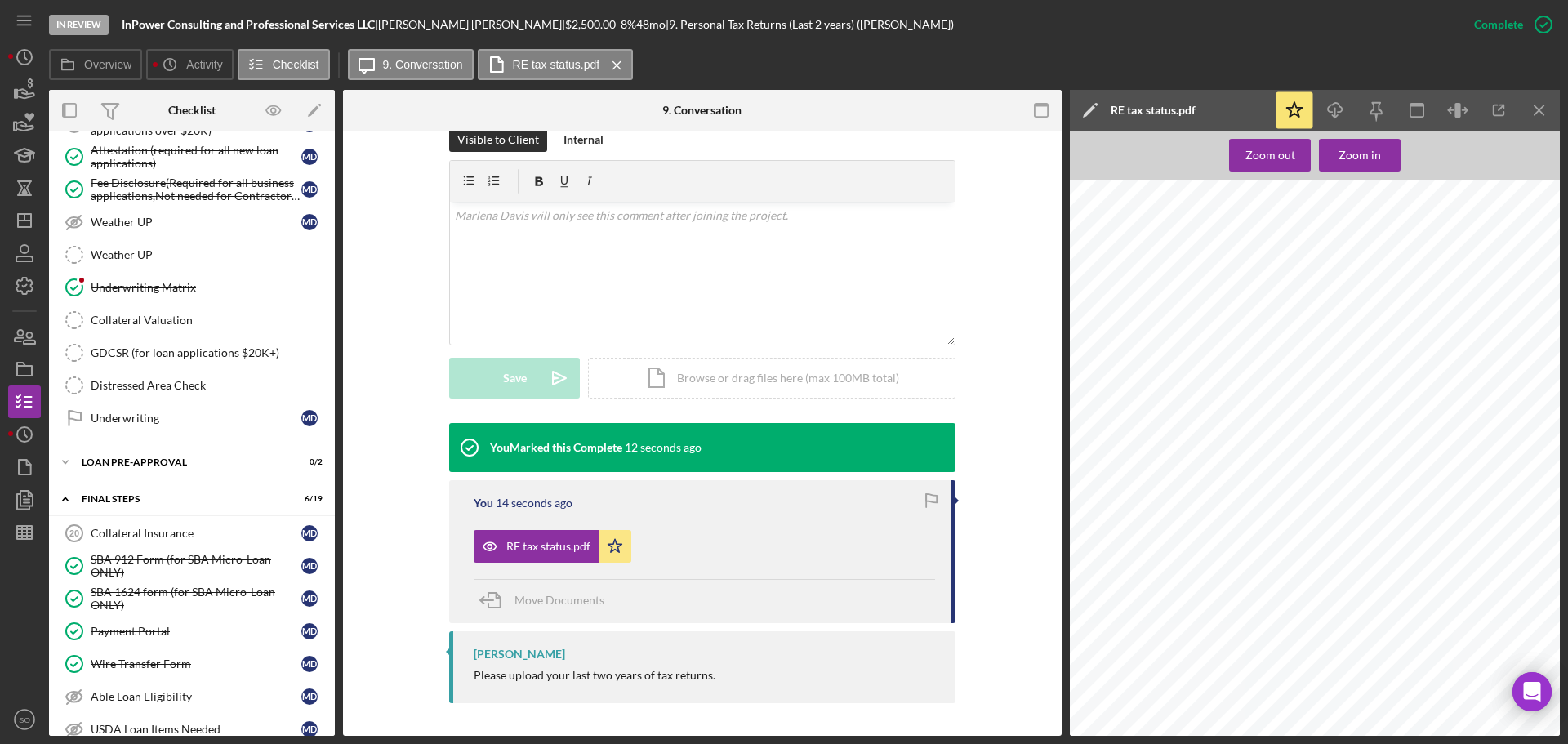
scroll to position [1516, 0]
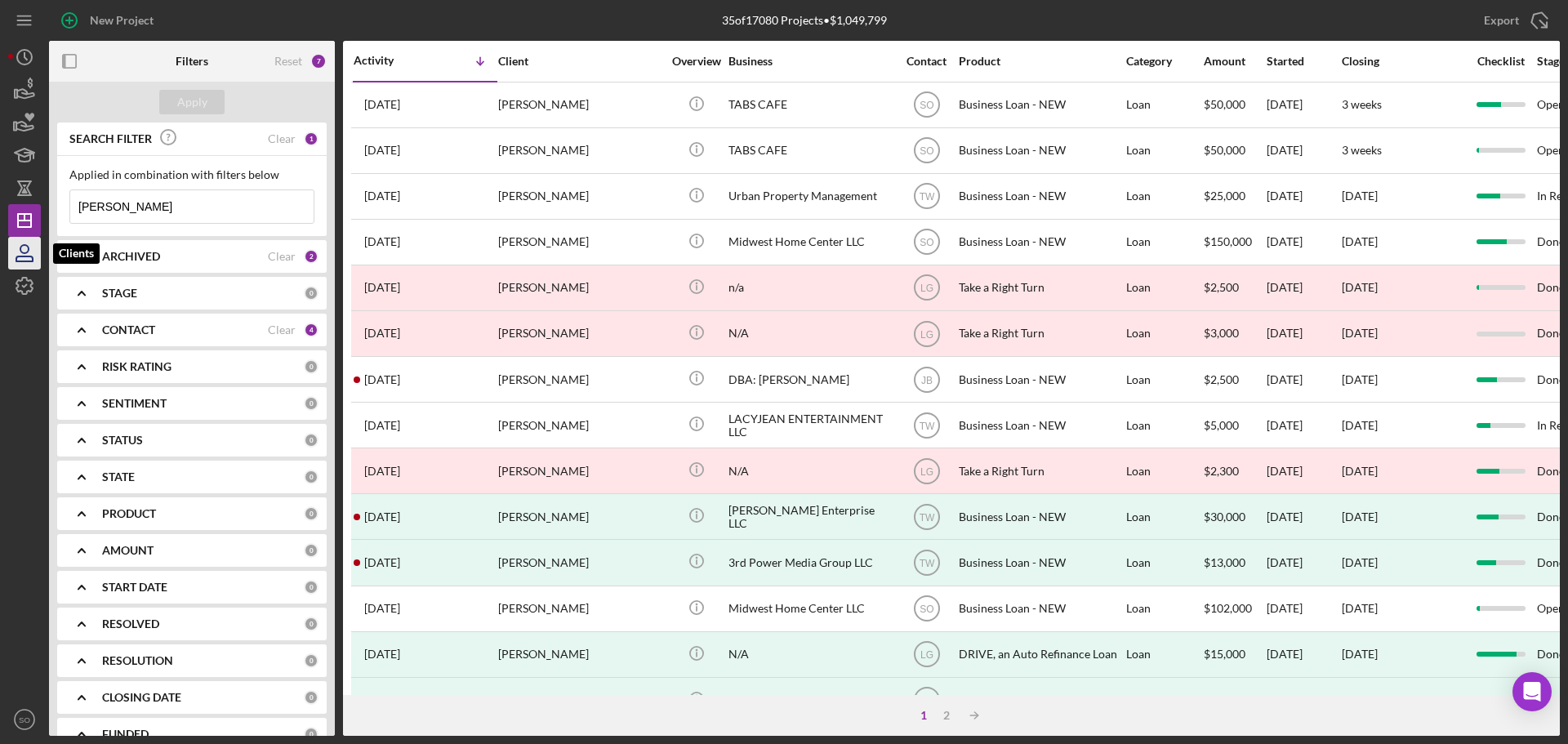
click at [28, 255] on icon "button" at bounding box center [24, 253] width 41 height 41
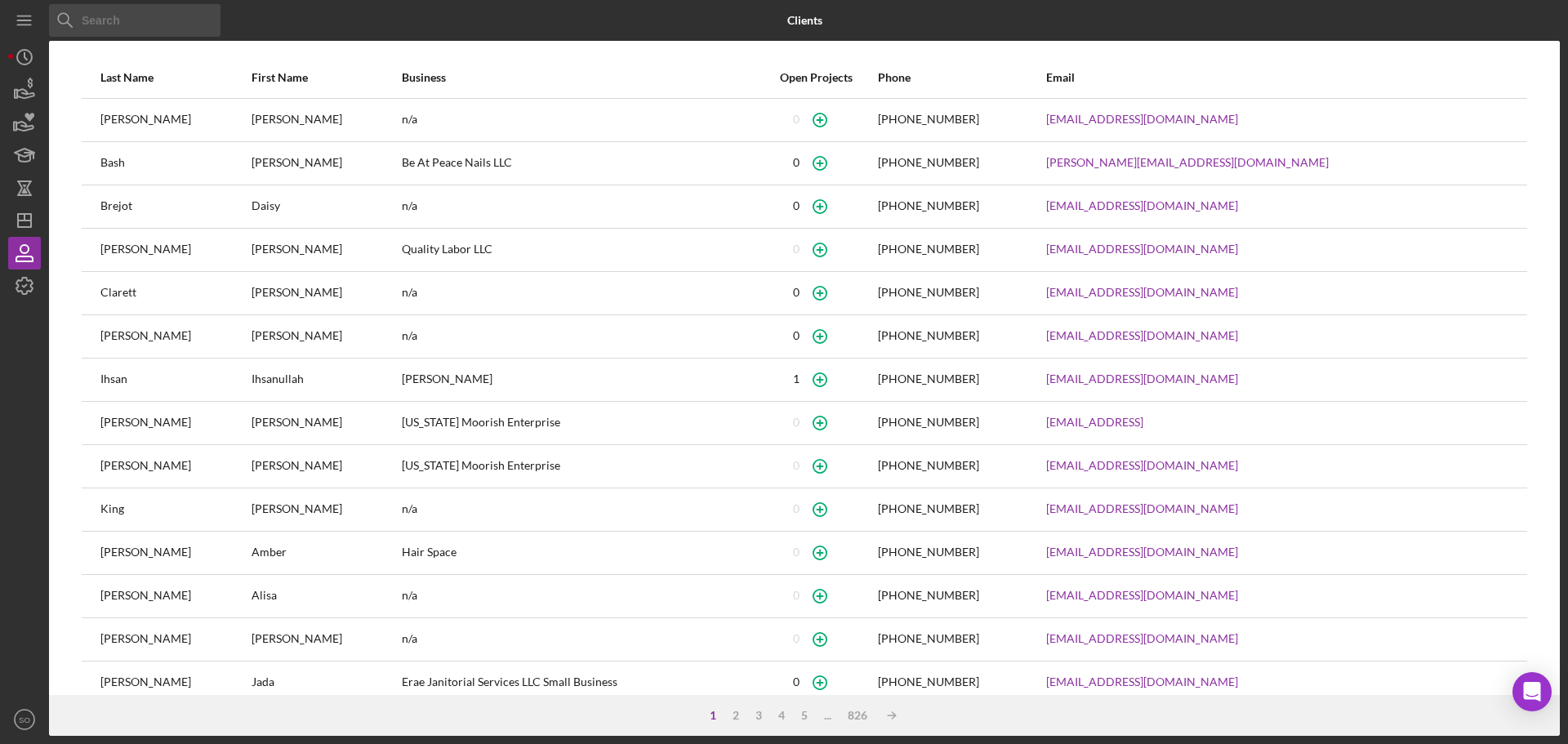
click at [91, 22] on input at bounding box center [135, 21] width 172 height 33
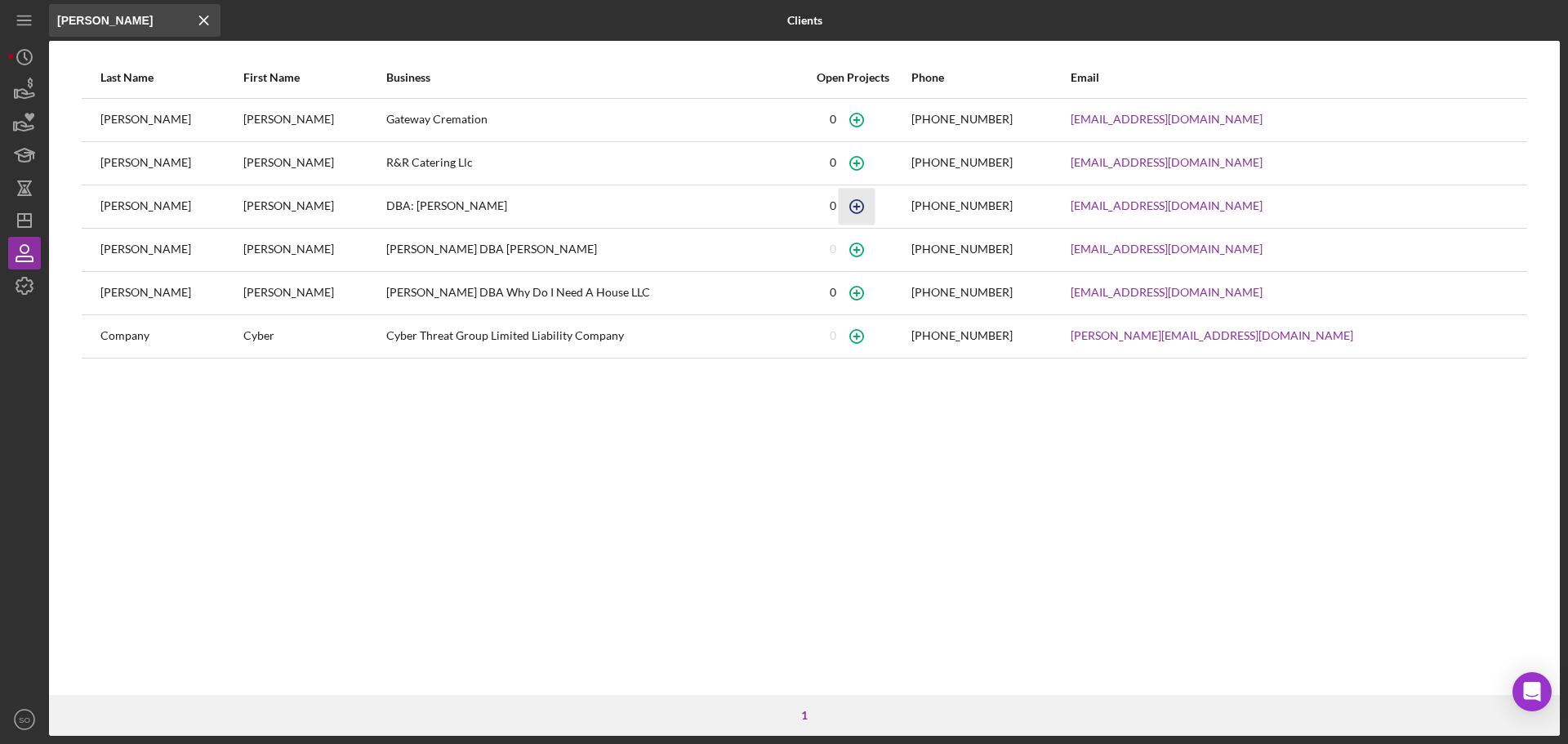
type input "[PERSON_NAME]"
click at [862, 126] on circle "button" at bounding box center [855, 119] width 13 height 13
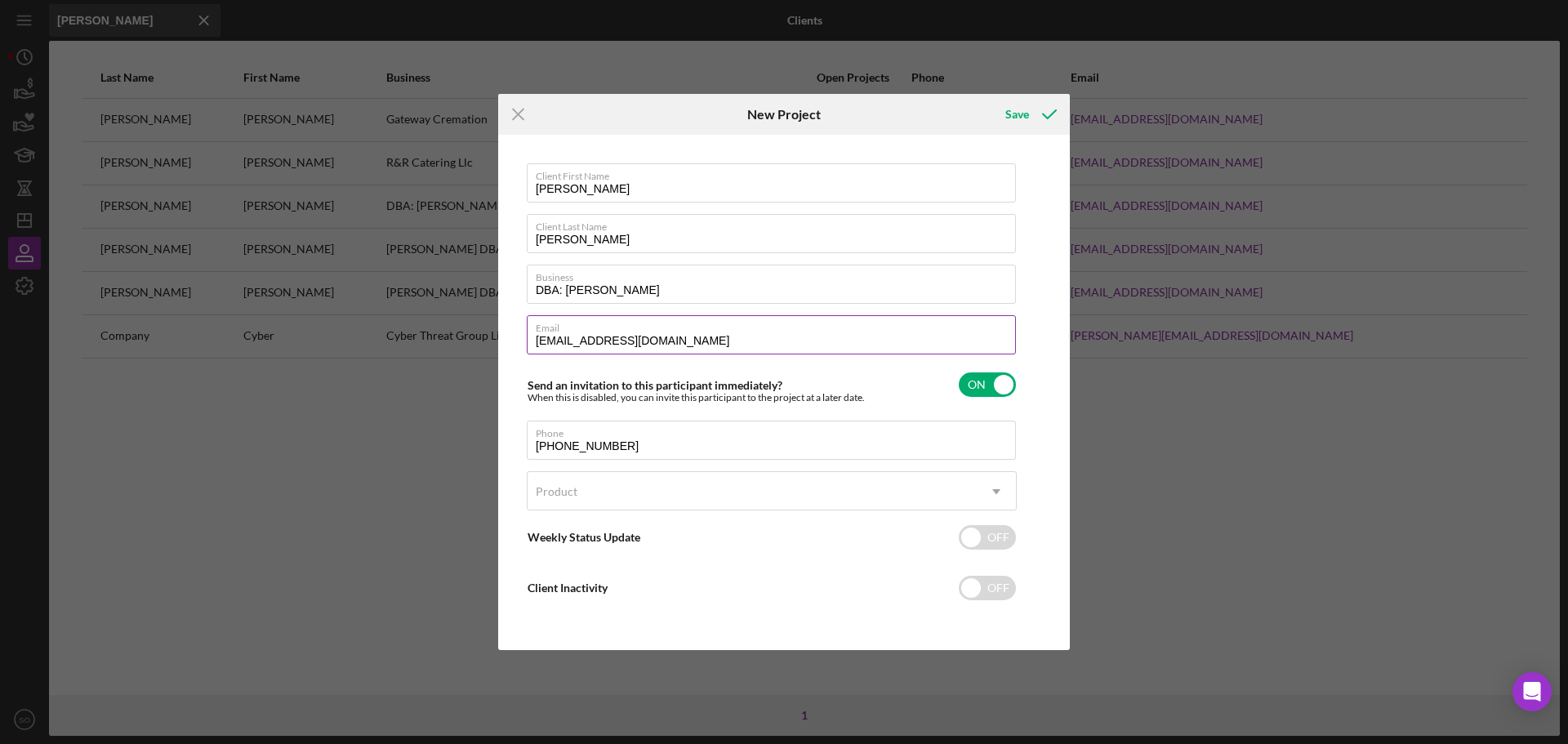
click at [727, 338] on input "[EMAIL_ADDRESS][DOMAIN_NAME]" at bounding box center [771, 334] width 489 height 39
type input "[EMAIL_ADDRESS]"
click at [611, 494] on div "Product" at bounding box center [752, 492] width 449 height 38
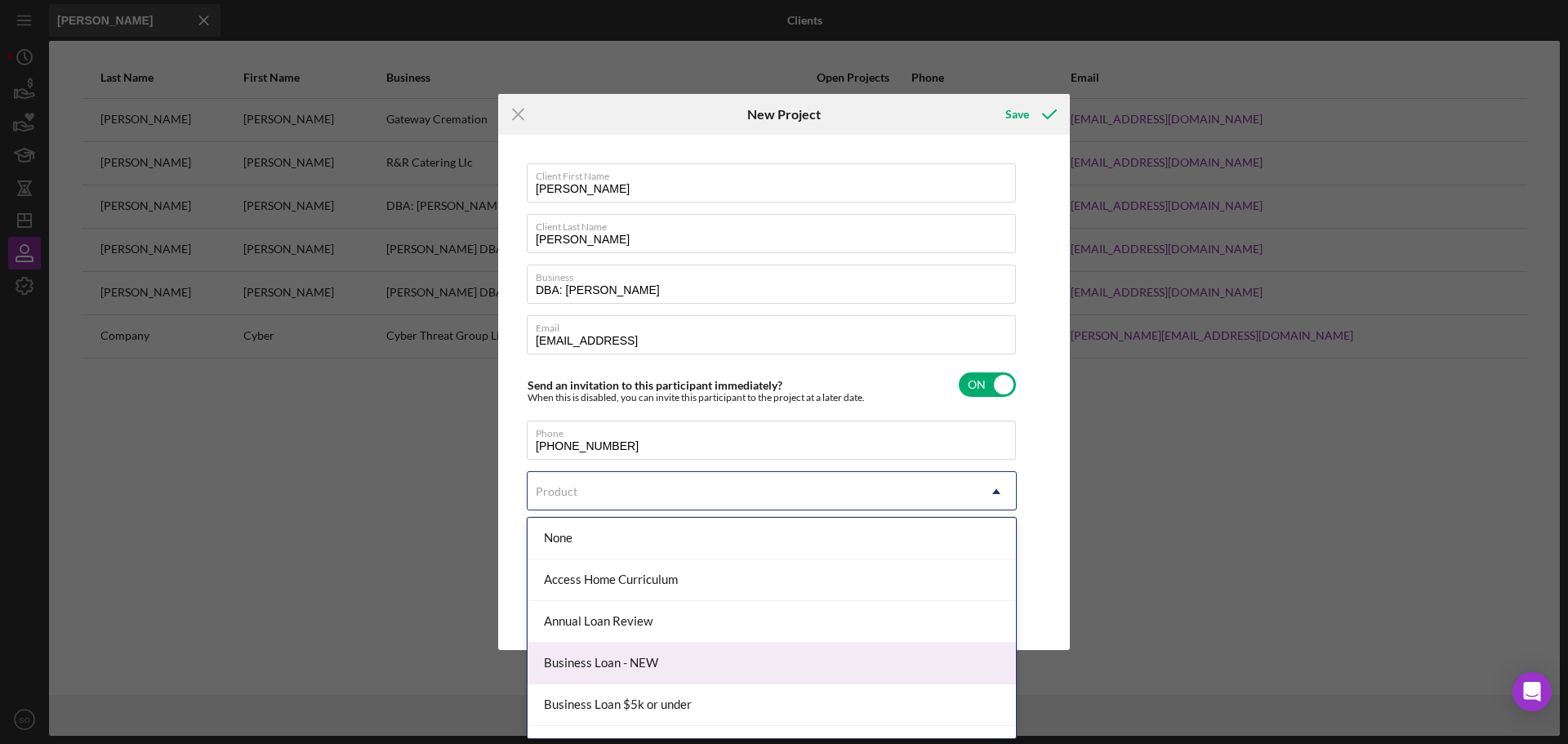
click at [667, 652] on div "Business Loan - NEW" at bounding box center [771, 664] width 488 height 41
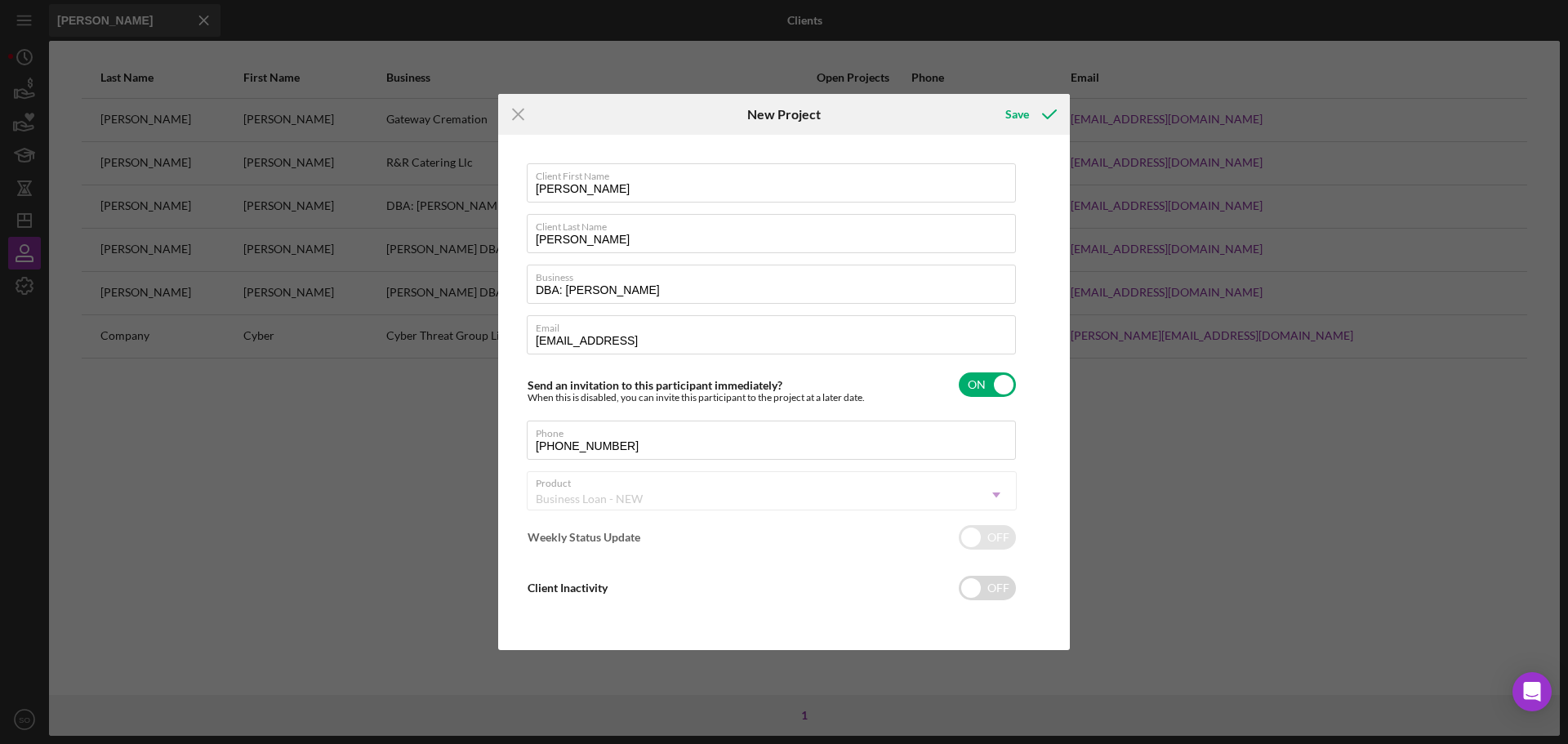
checkbox input "true"
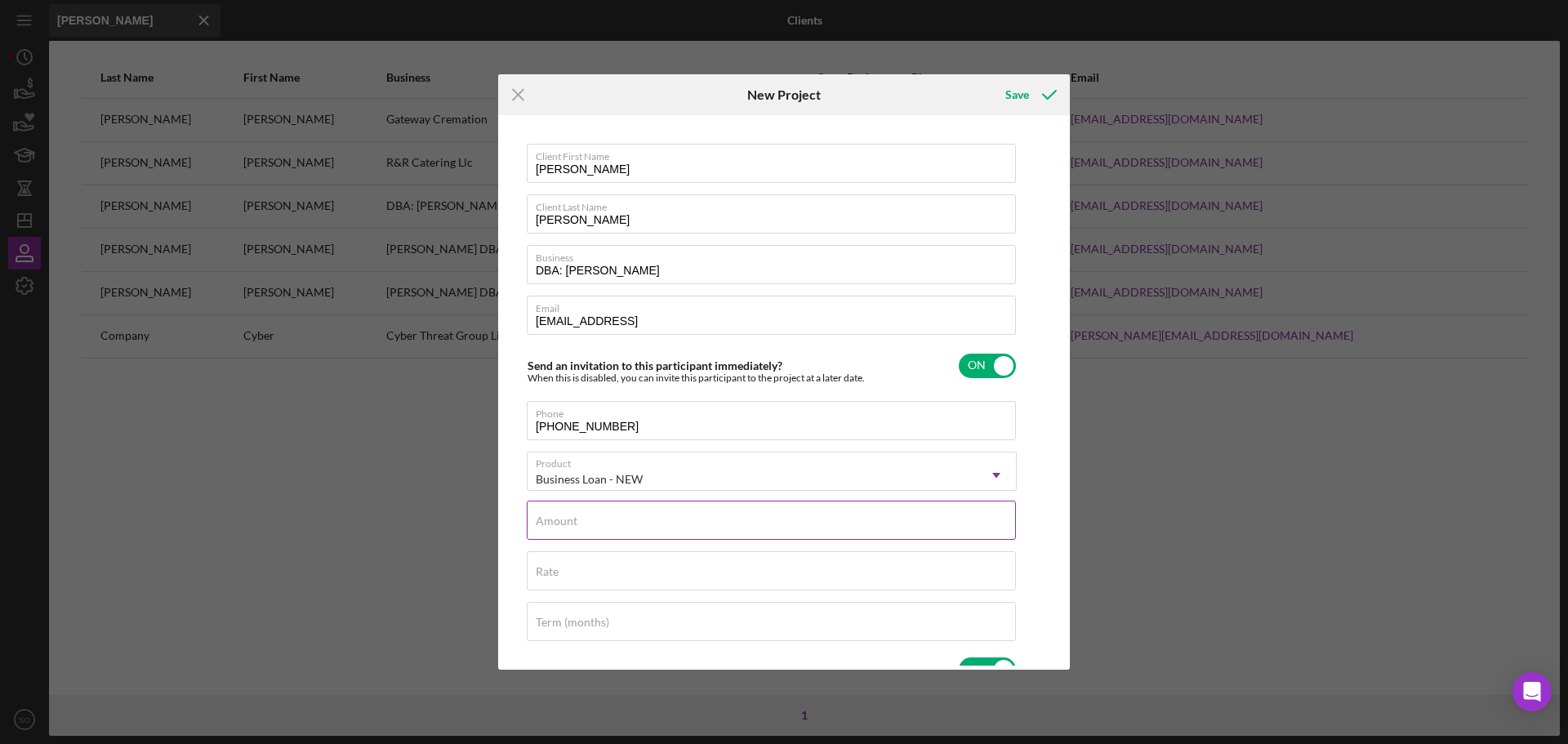
scroll to position [82, 0]
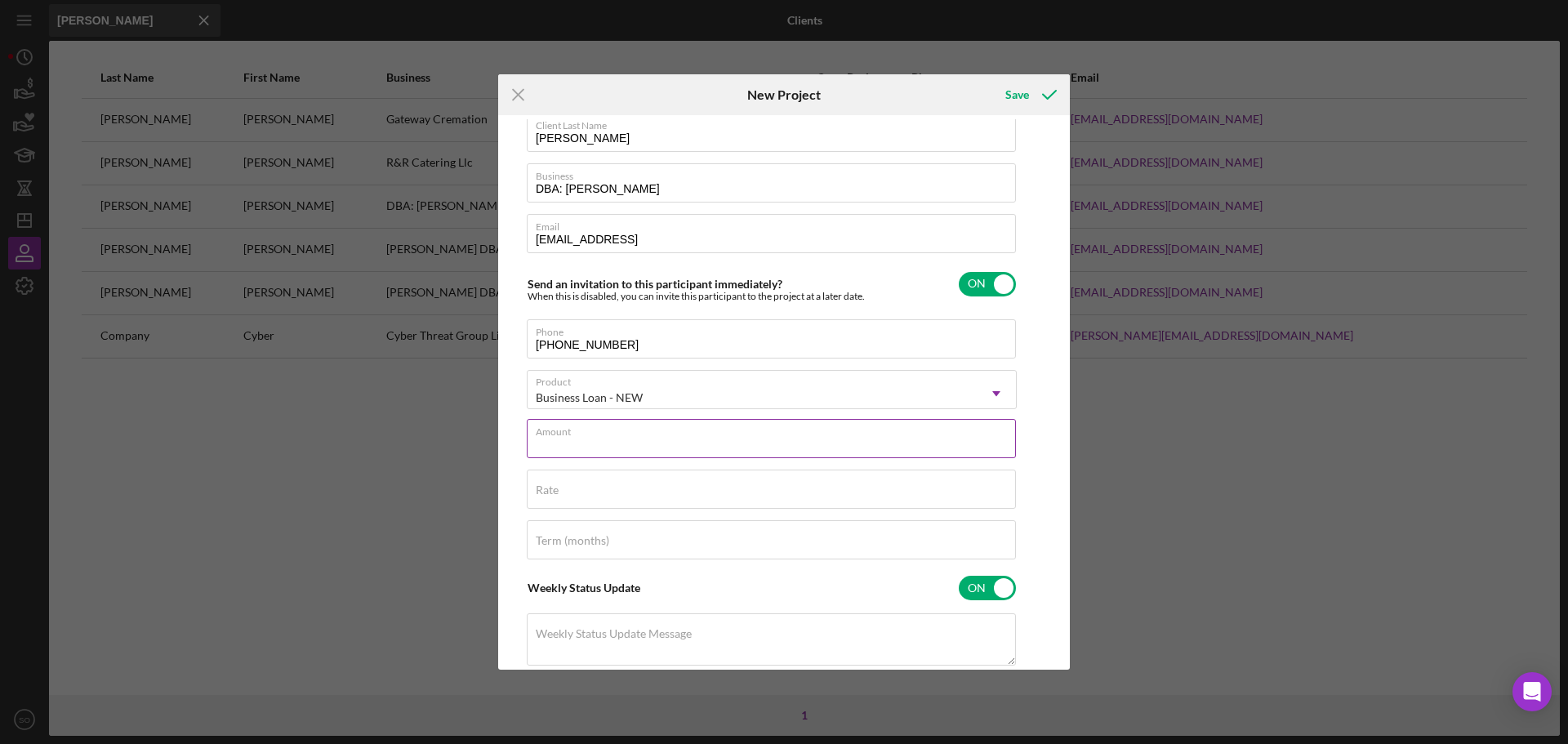
click at [652, 451] on input "Amount" at bounding box center [771, 438] width 489 height 39
type input "$5,000"
click at [593, 486] on div "Rate" at bounding box center [771, 489] width 490 height 41
type input "8.000%"
click at [658, 536] on div "Term (months)" at bounding box center [771, 540] width 490 height 41
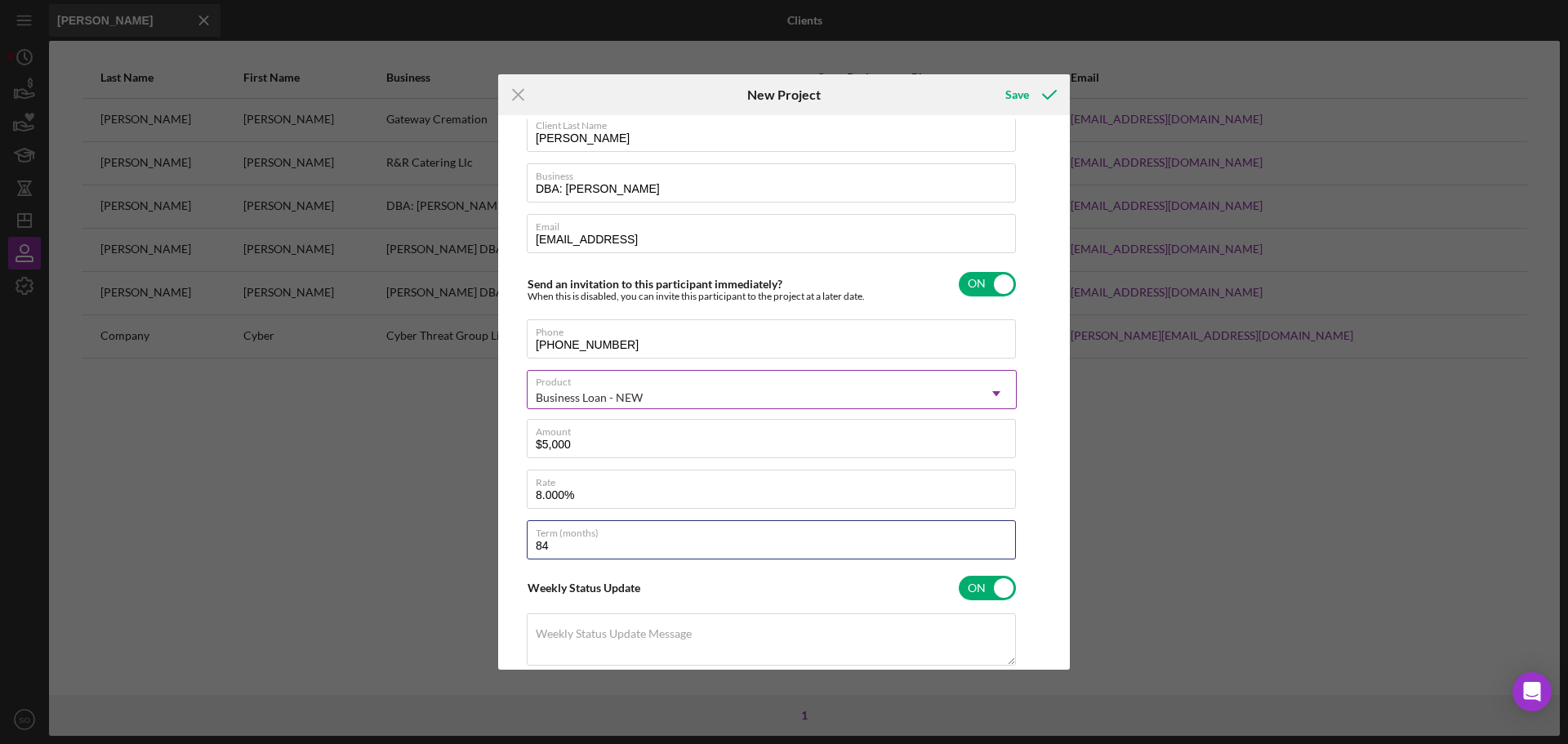
scroll to position [0, 0]
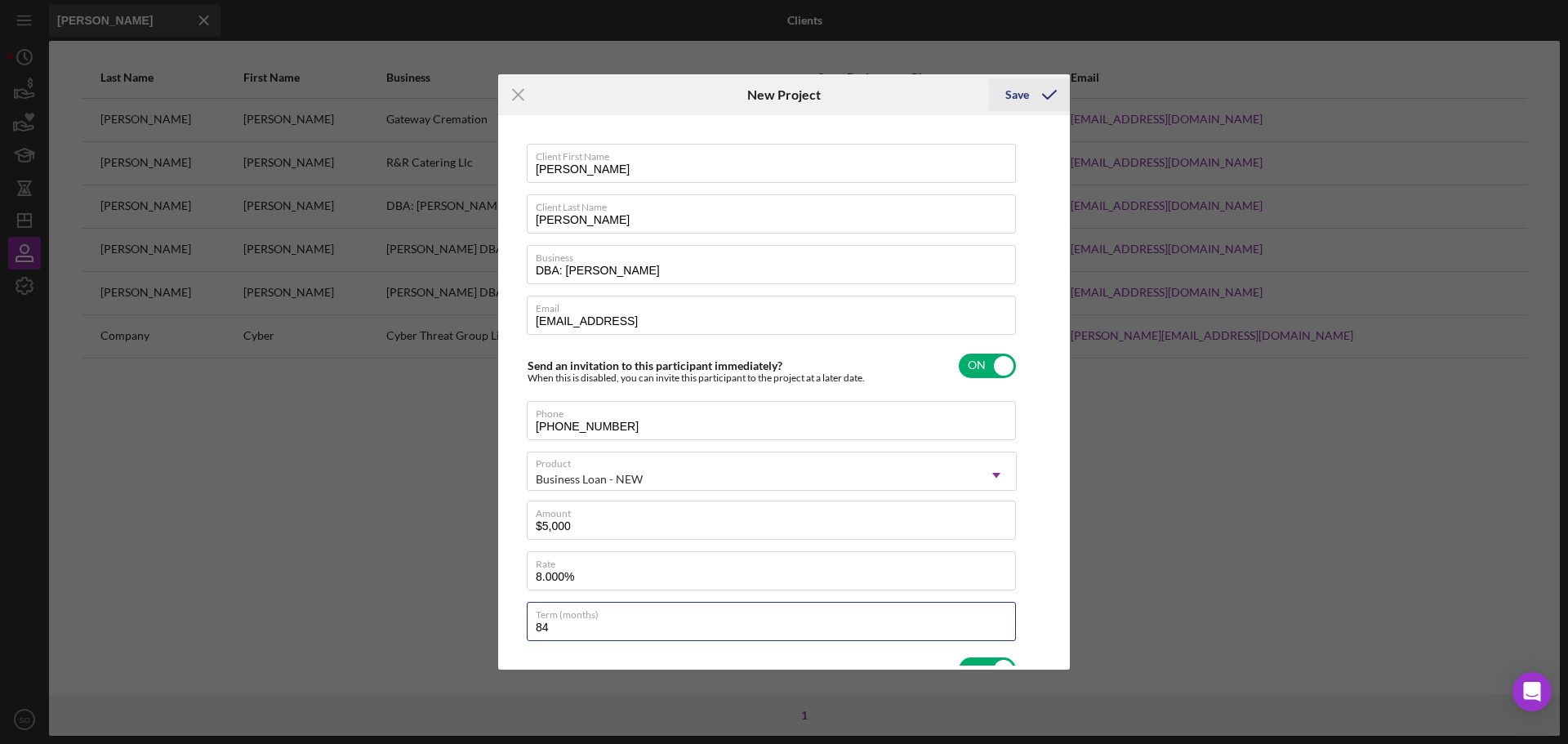
type input "84"
click at [1022, 100] on div "Save" at bounding box center [1017, 95] width 23 height 33
type input "[EMAIL_ADDRESS][DOMAIN_NAME]"
checkbox input "false"
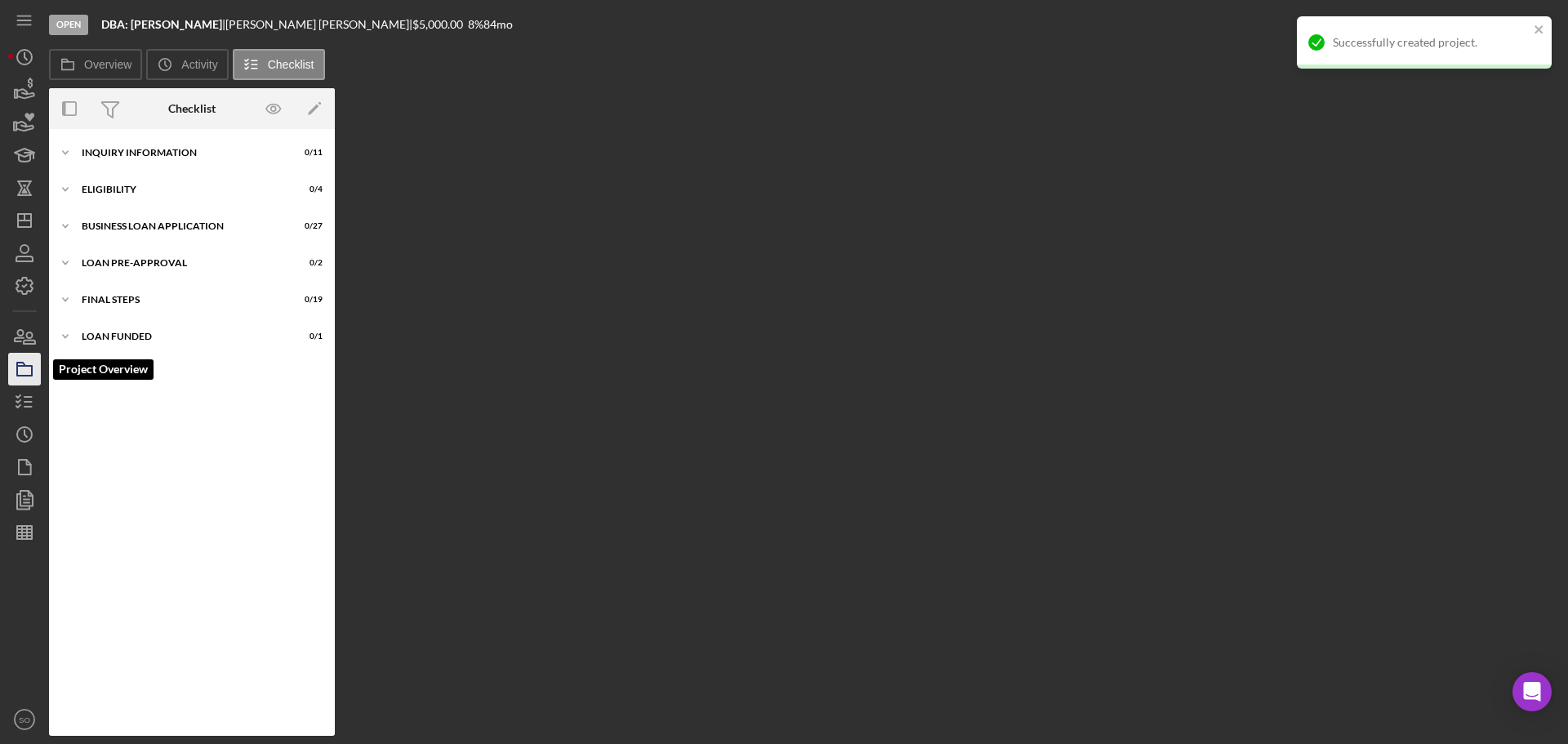
click at [22, 364] on icon "button" at bounding box center [24, 369] width 41 height 41
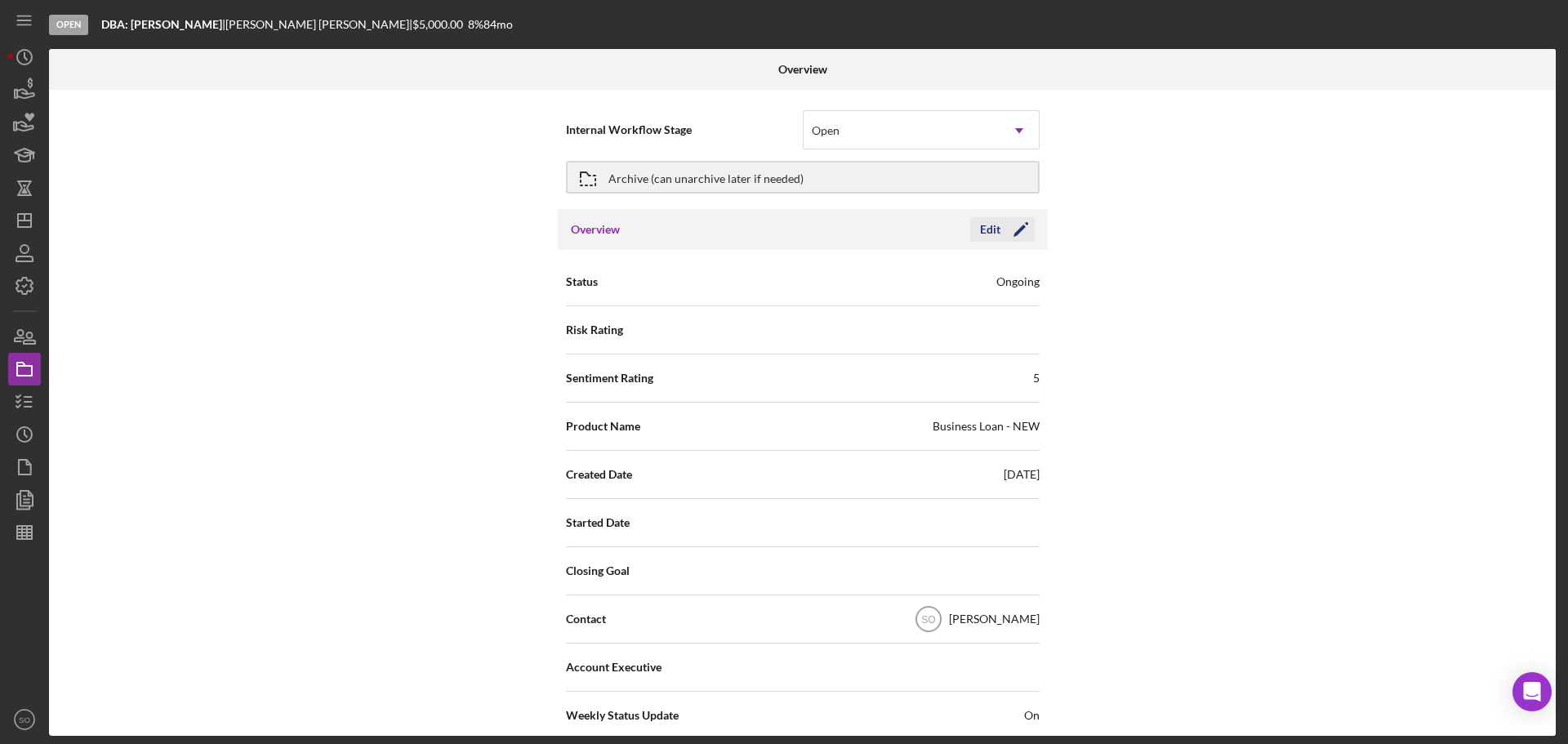
click at [1017, 228] on polygon "button" at bounding box center [1019, 230] width 12 height 12
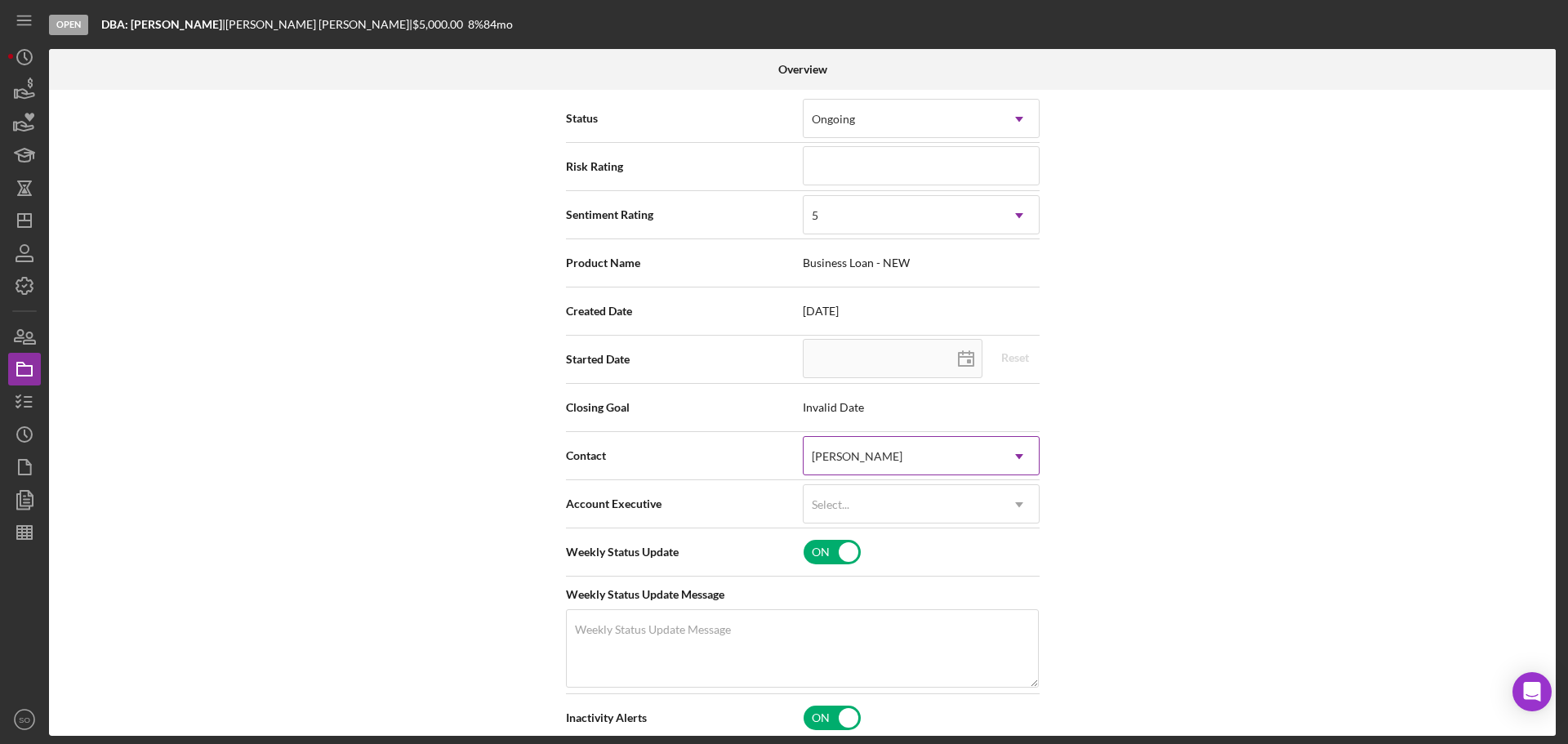
scroll to position [245, 0]
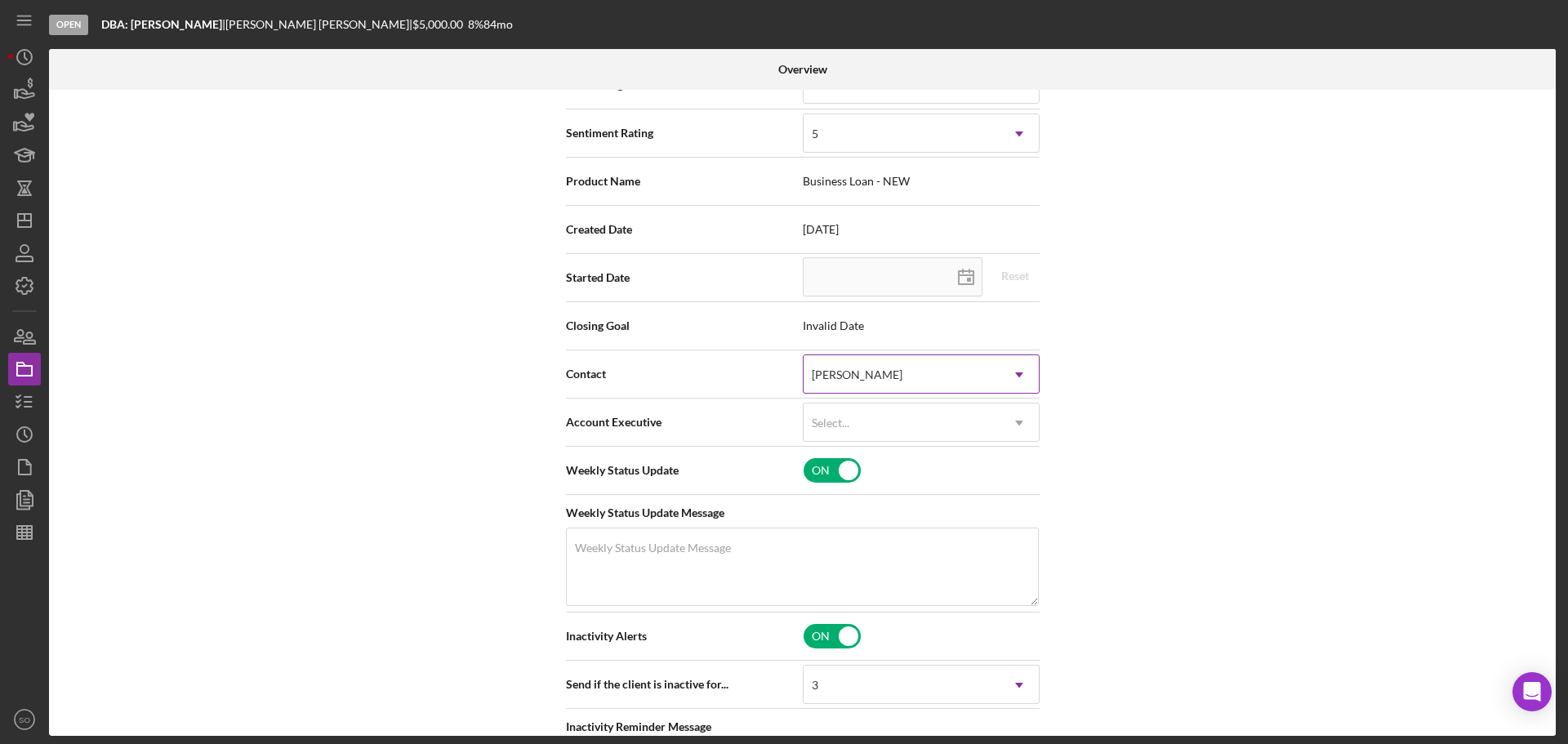
click at [935, 382] on div "[PERSON_NAME]" at bounding box center [901, 375] width 196 height 38
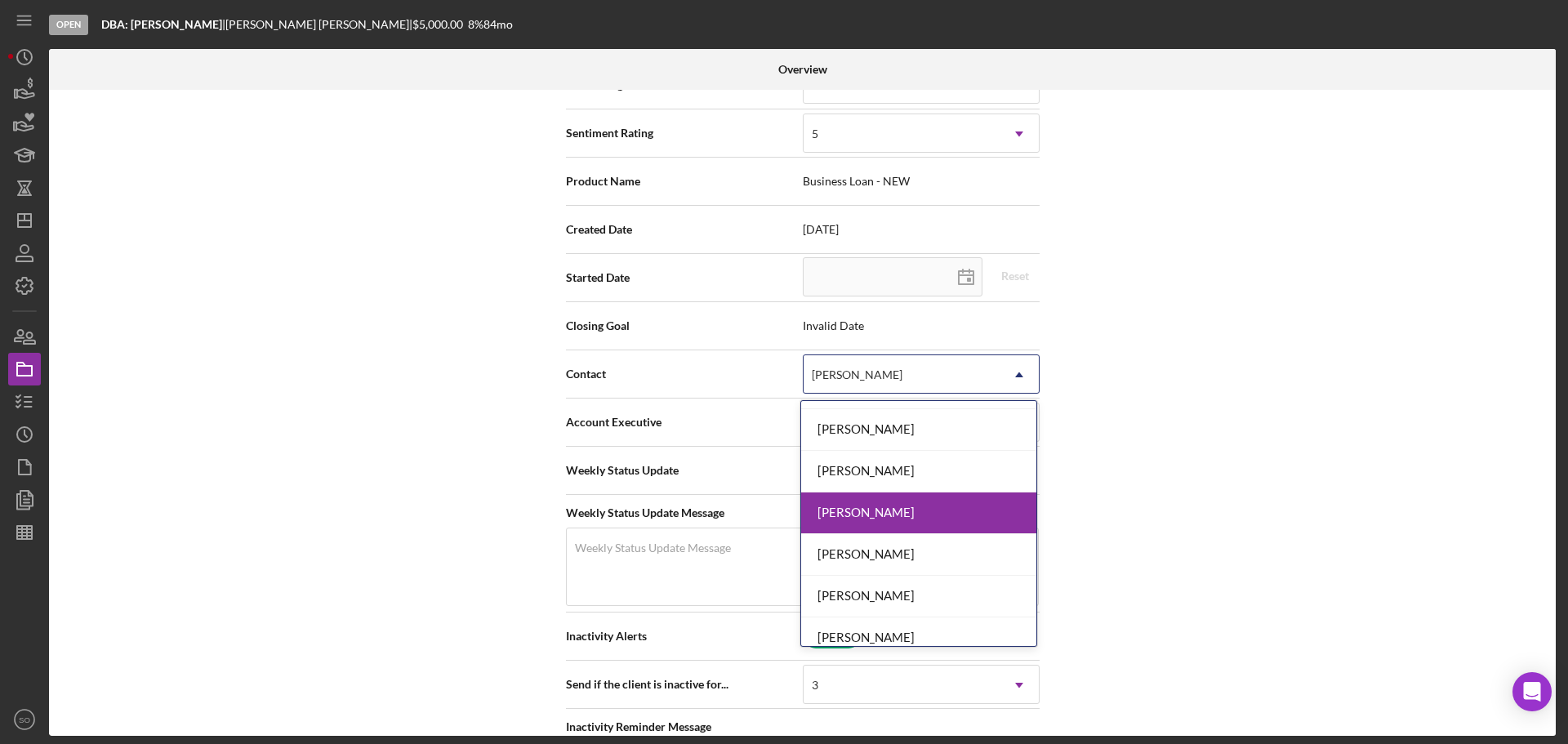
scroll to position [546, 0]
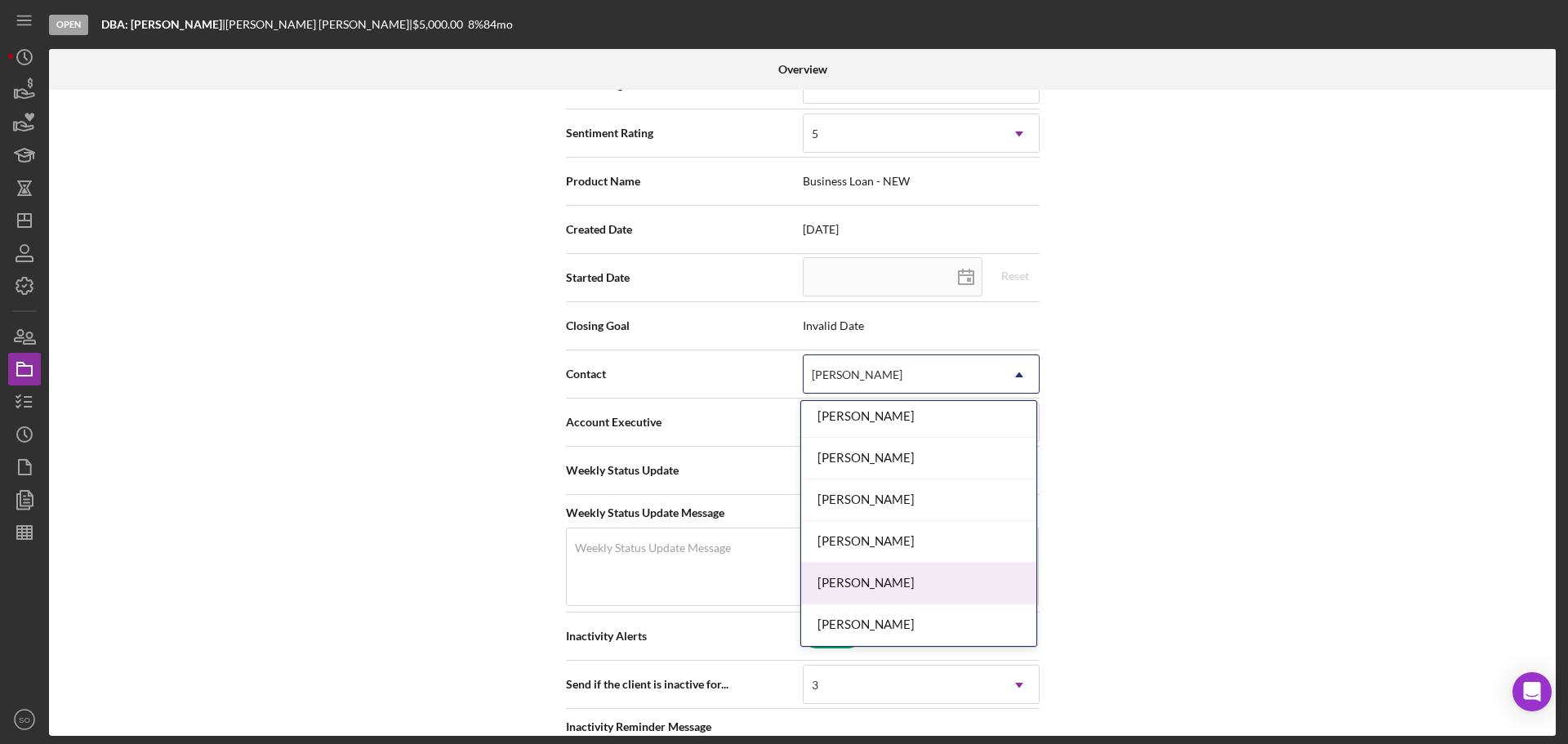
click at [885, 593] on div "[PERSON_NAME]" at bounding box center [918, 583] width 236 height 41
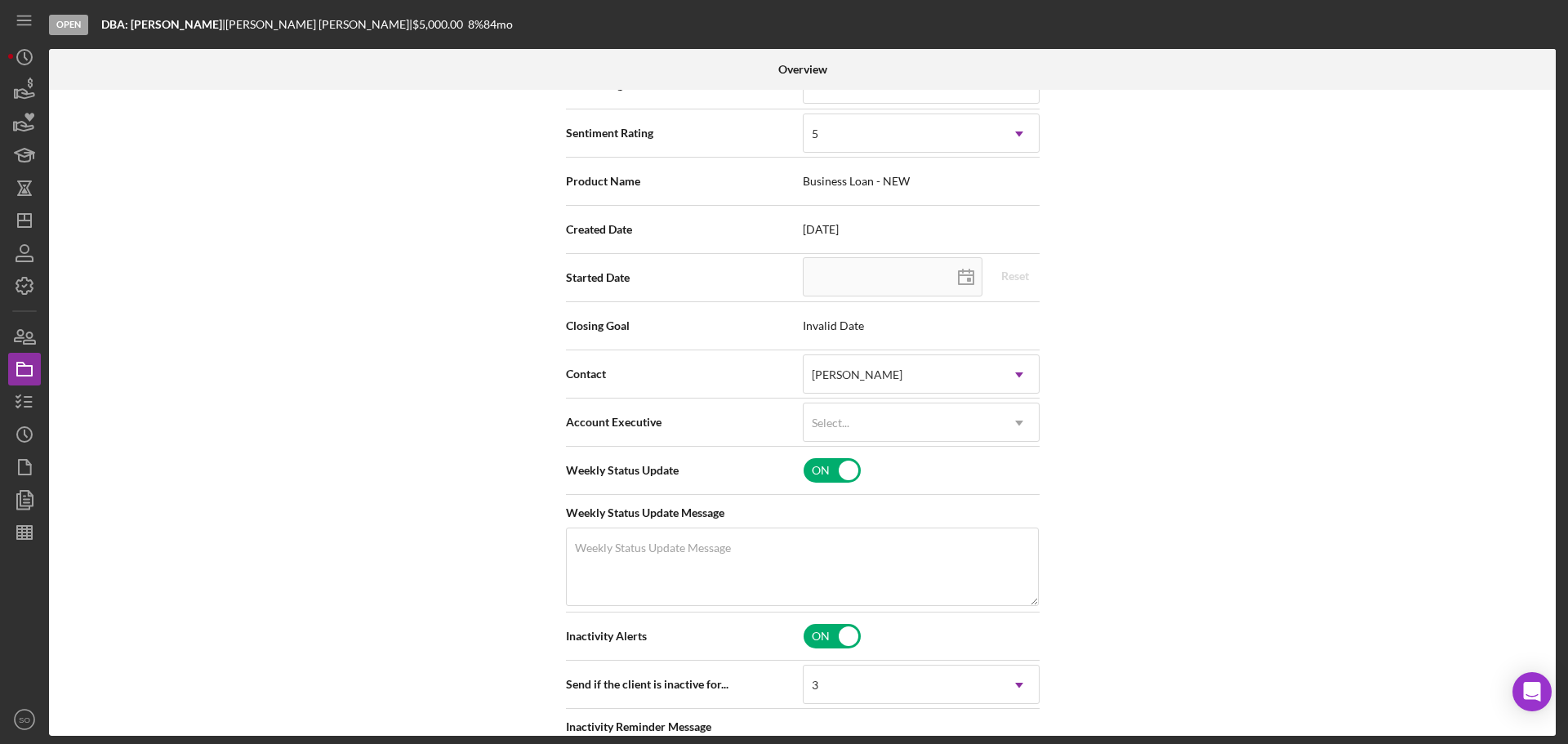
scroll to position [0, 0]
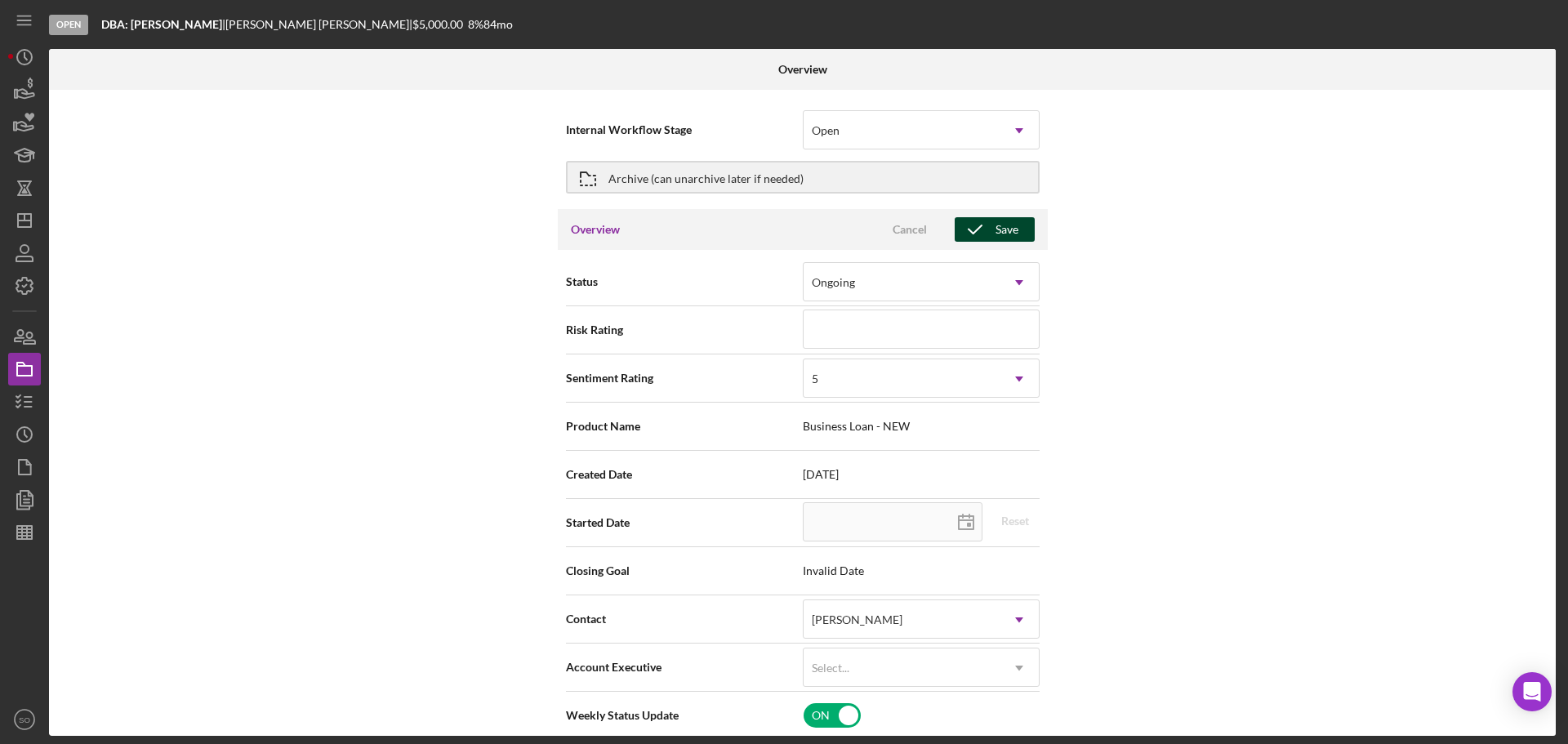
click at [995, 228] on div "Save" at bounding box center [1006, 230] width 22 height 24
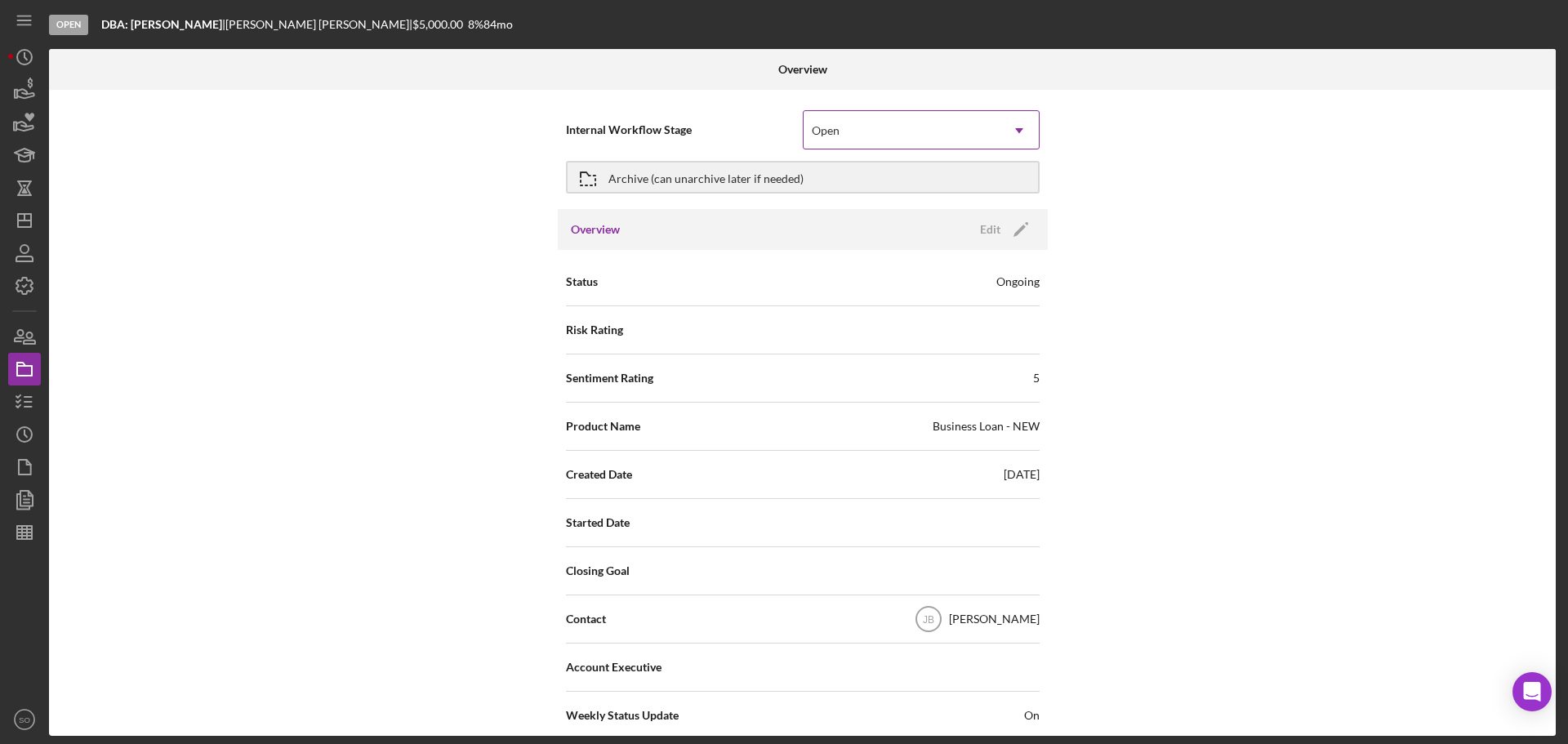
click at [856, 114] on div "Open" at bounding box center [901, 131] width 196 height 38
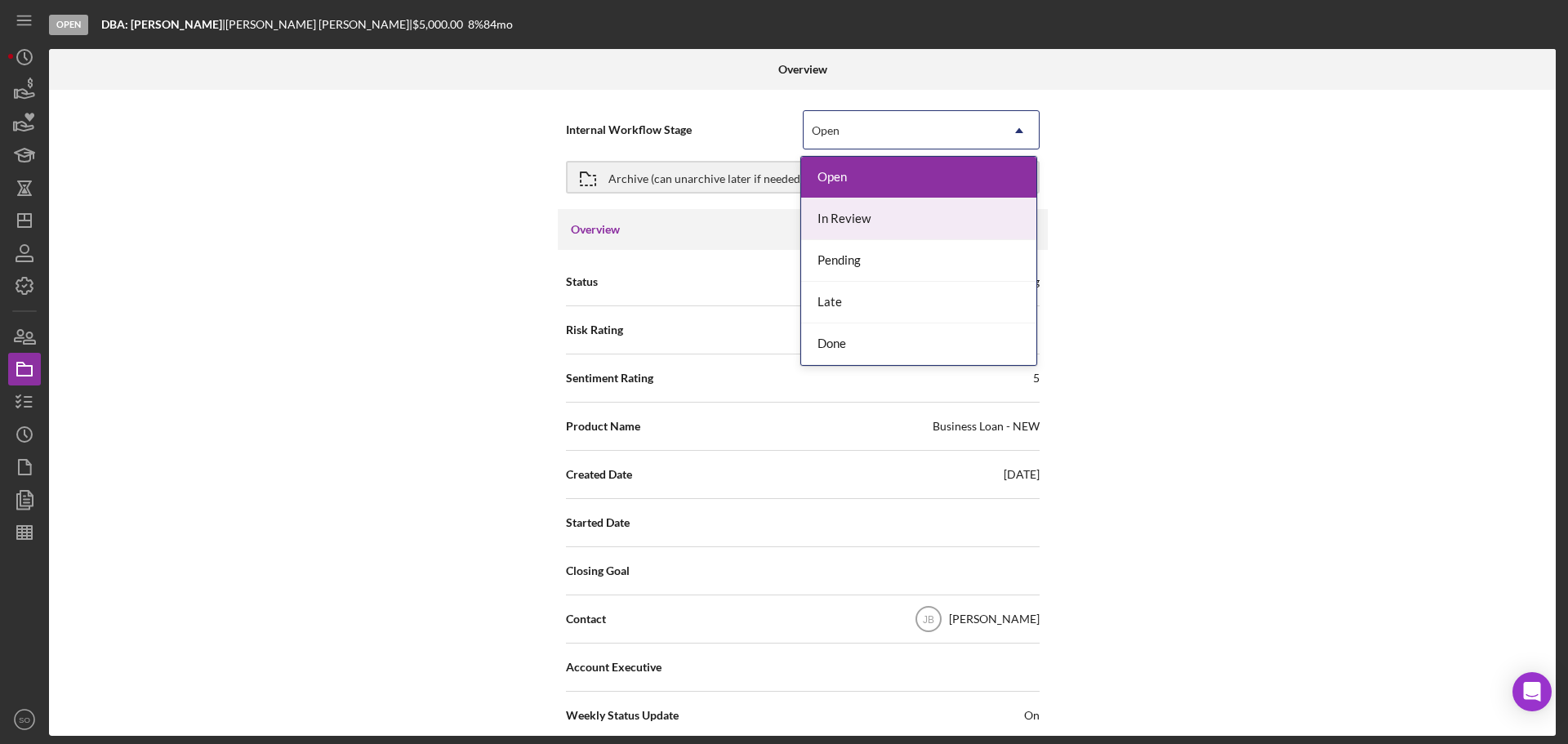
click at [866, 231] on div "In Review" at bounding box center [918, 219] width 236 height 41
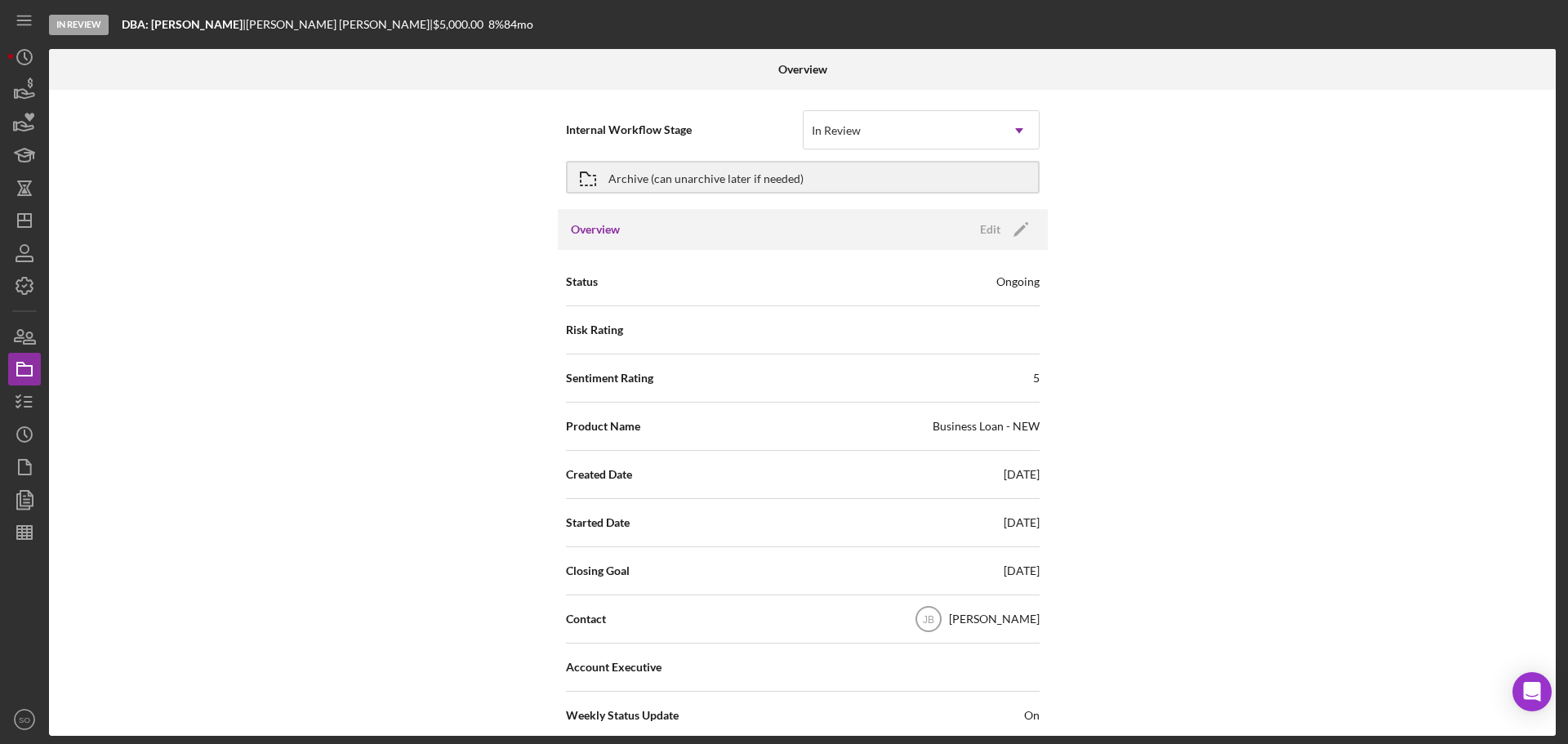
click at [46, 396] on nav "Icon/Menu Icon/Dashboard Dashboard Navigation Divider Mobile Checklist Icon/Ove…" at bounding box center [28, 368] width 41 height 736
click at [38, 397] on icon "button" at bounding box center [24, 401] width 41 height 41
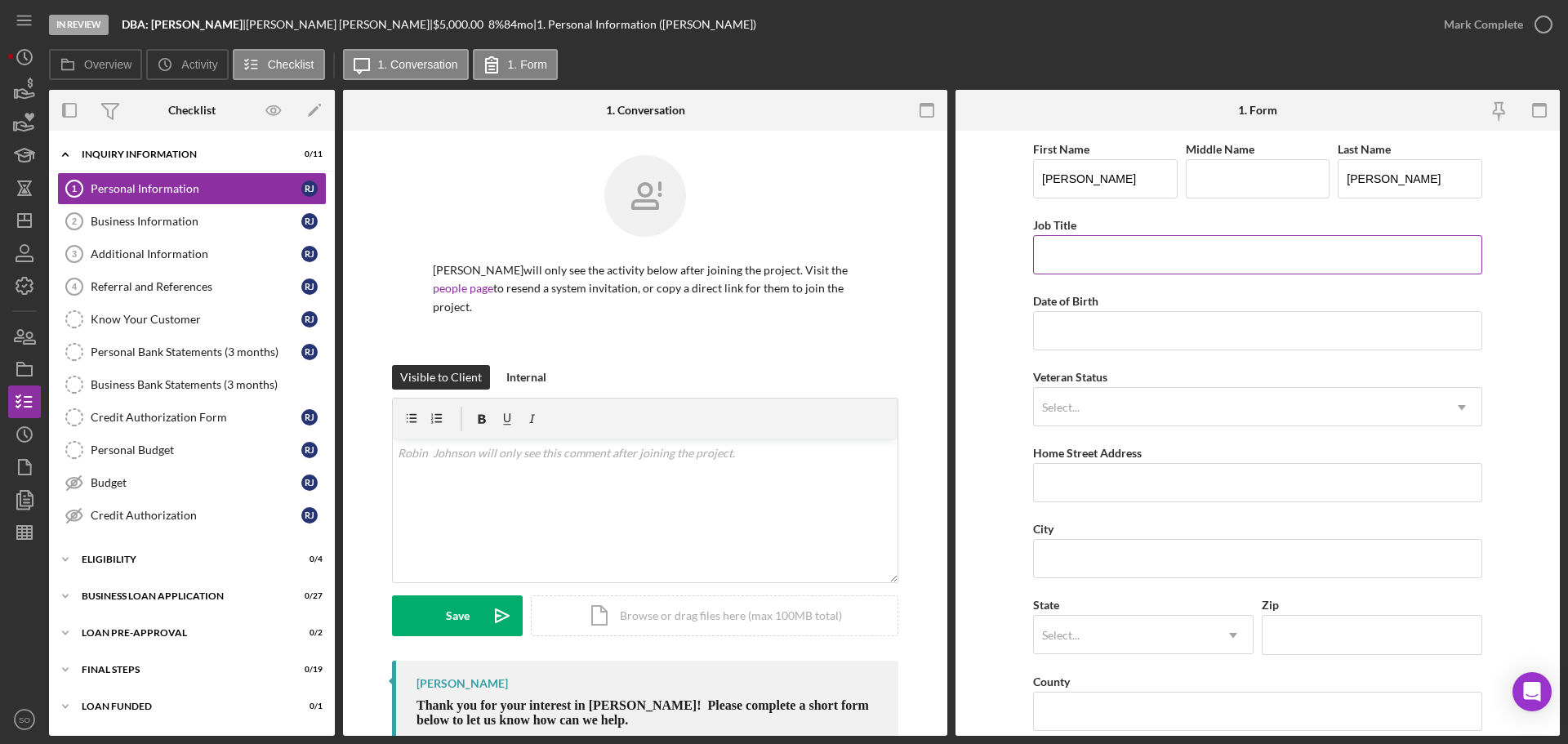
drag, startPoint x: 1242, startPoint y: 268, endPoint x: 1183, endPoint y: 274, distance: 59.3
click at [1242, 268] on input "Job Title" at bounding box center [1257, 255] width 449 height 39
type input "Business Owner"
drag, startPoint x: 1084, startPoint y: 332, endPoint x: 1090, endPoint y: 338, distance: 8.5
click at [1084, 332] on input "Date of Birth" at bounding box center [1257, 331] width 449 height 39
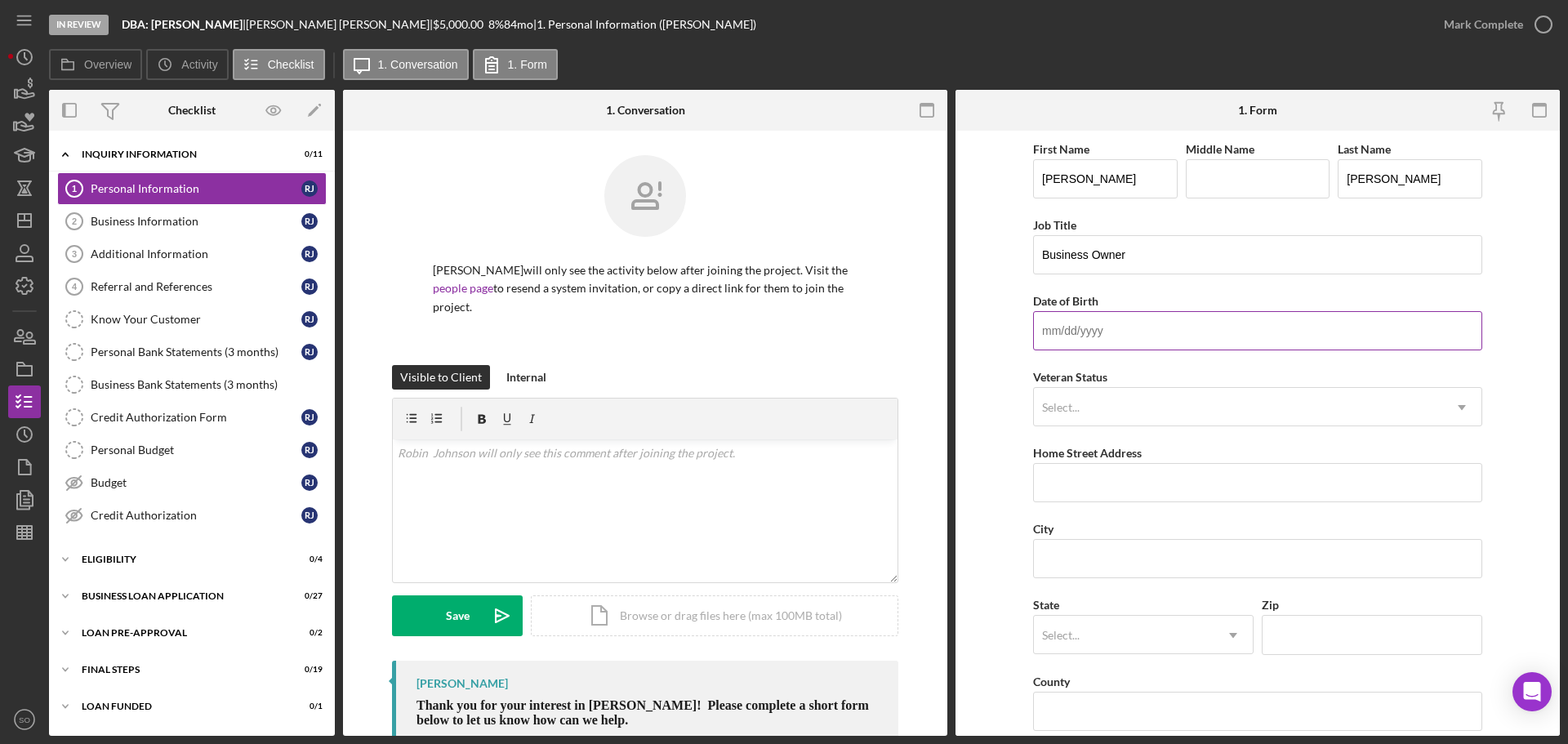
paste input
click at [1106, 390] on div "Select..." at bounding box center [1237, 407] width 408 height 38
click at [1083, 333] on input "Date of Birth" at bounding box center [1257, 331] width 449 height 39
paste input
click at [1240, 330] on input "Date of Birth" at bounding box center [1257, 331] width 449 height 39
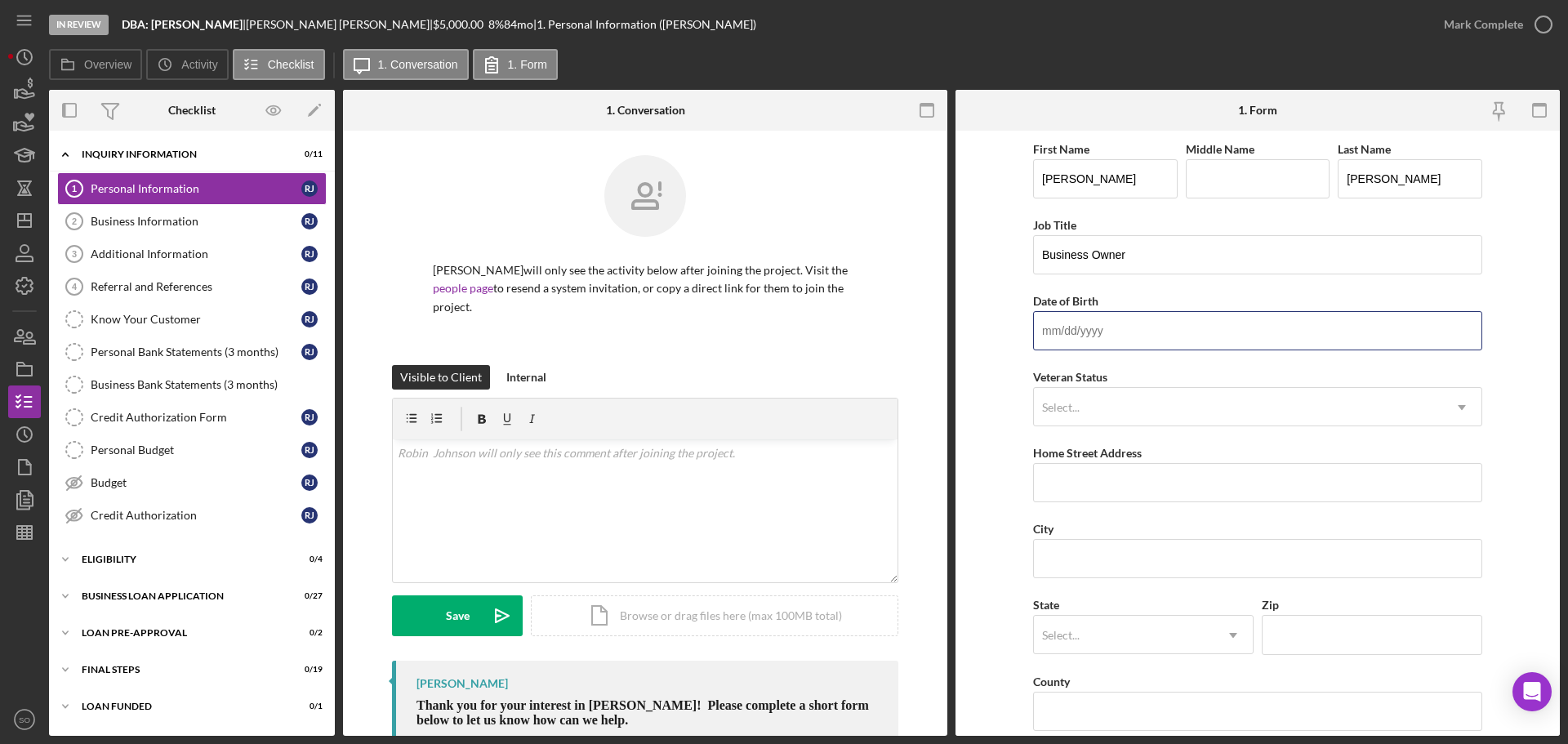
paste input "[DATE]"
type input "[DATE]"
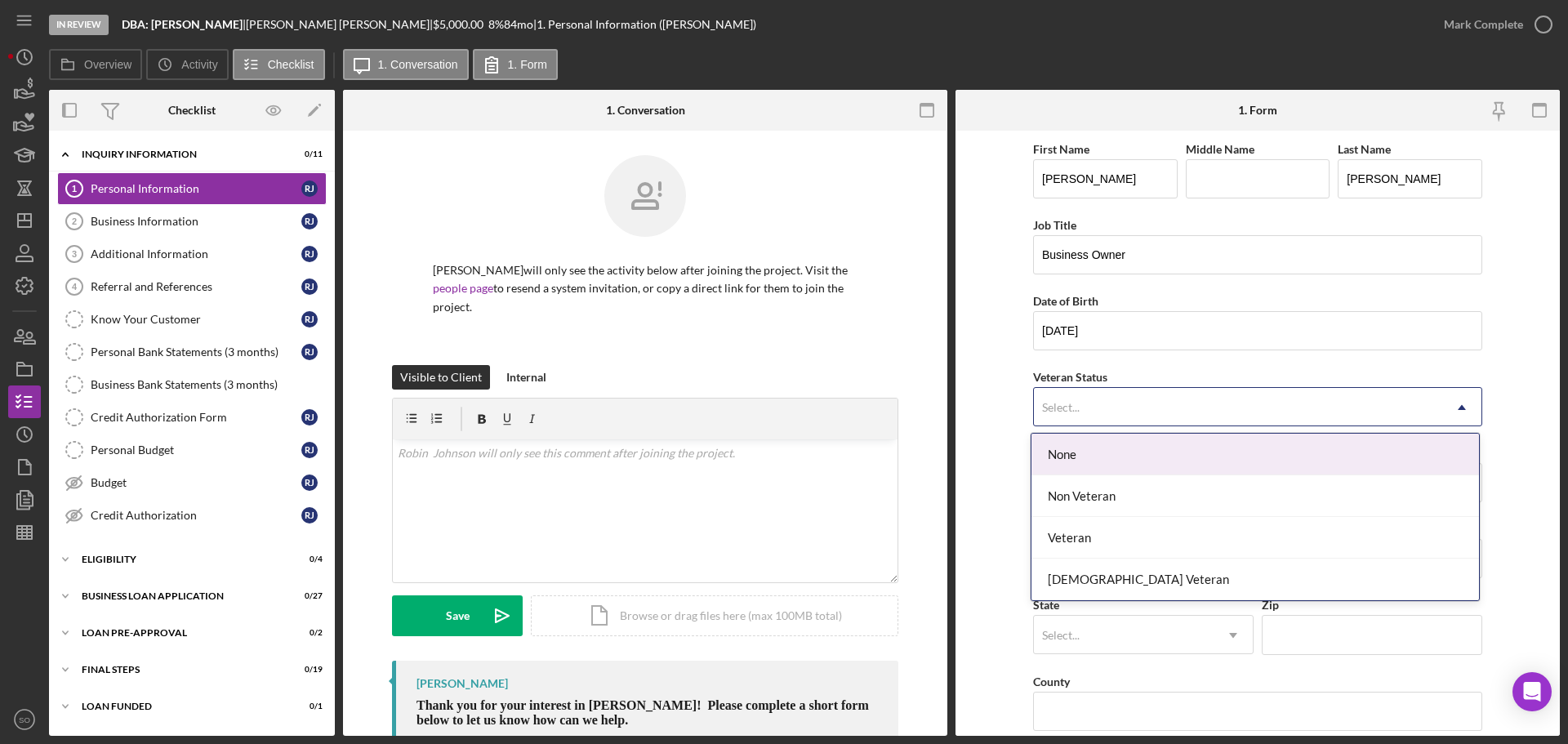
click at [1160, 406] on div "Select..." at bounding box center [1237, 407] width 408 height 38
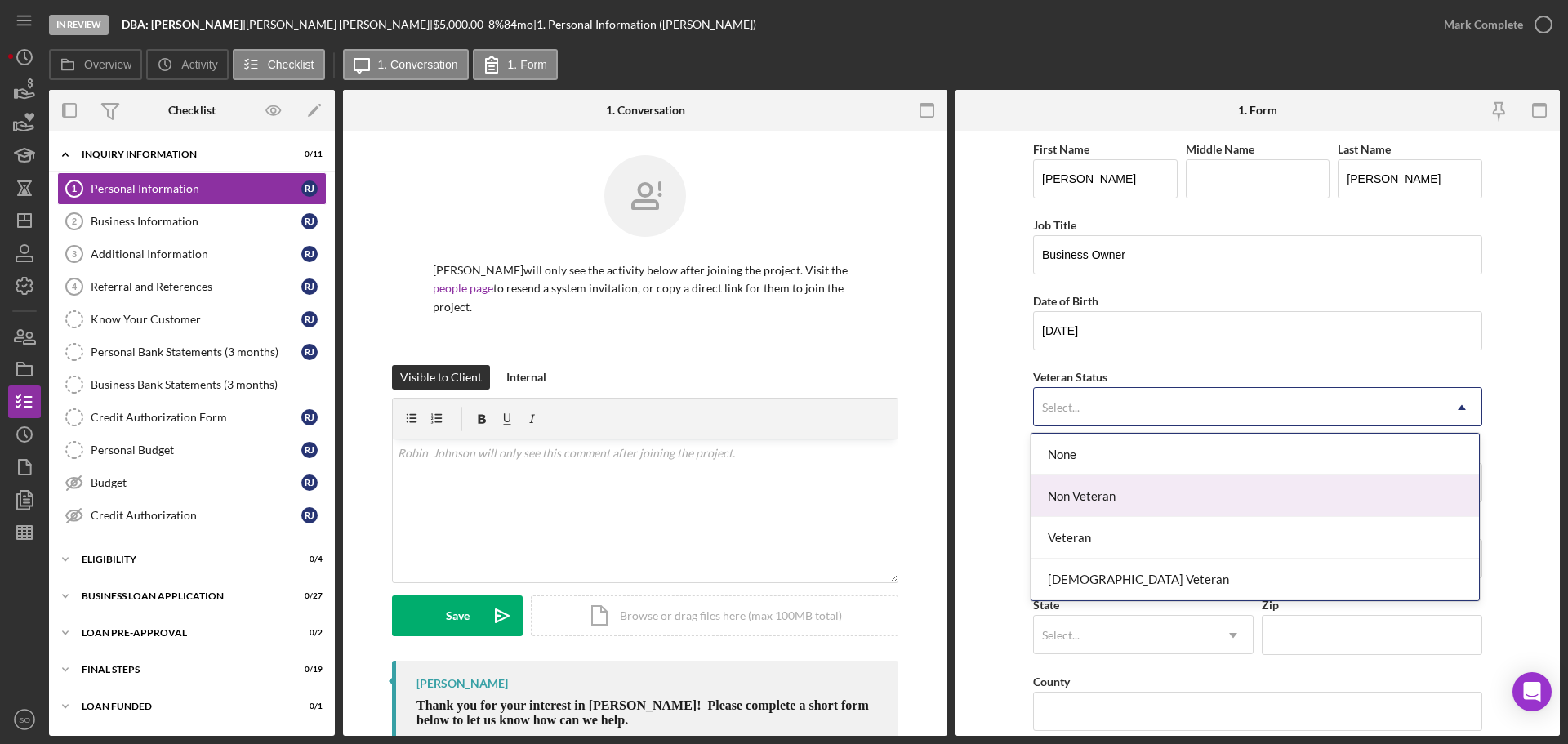
click at [1111, 509] on div "Non Veteran" at bounding box center [1255, 496] width 448 height 41
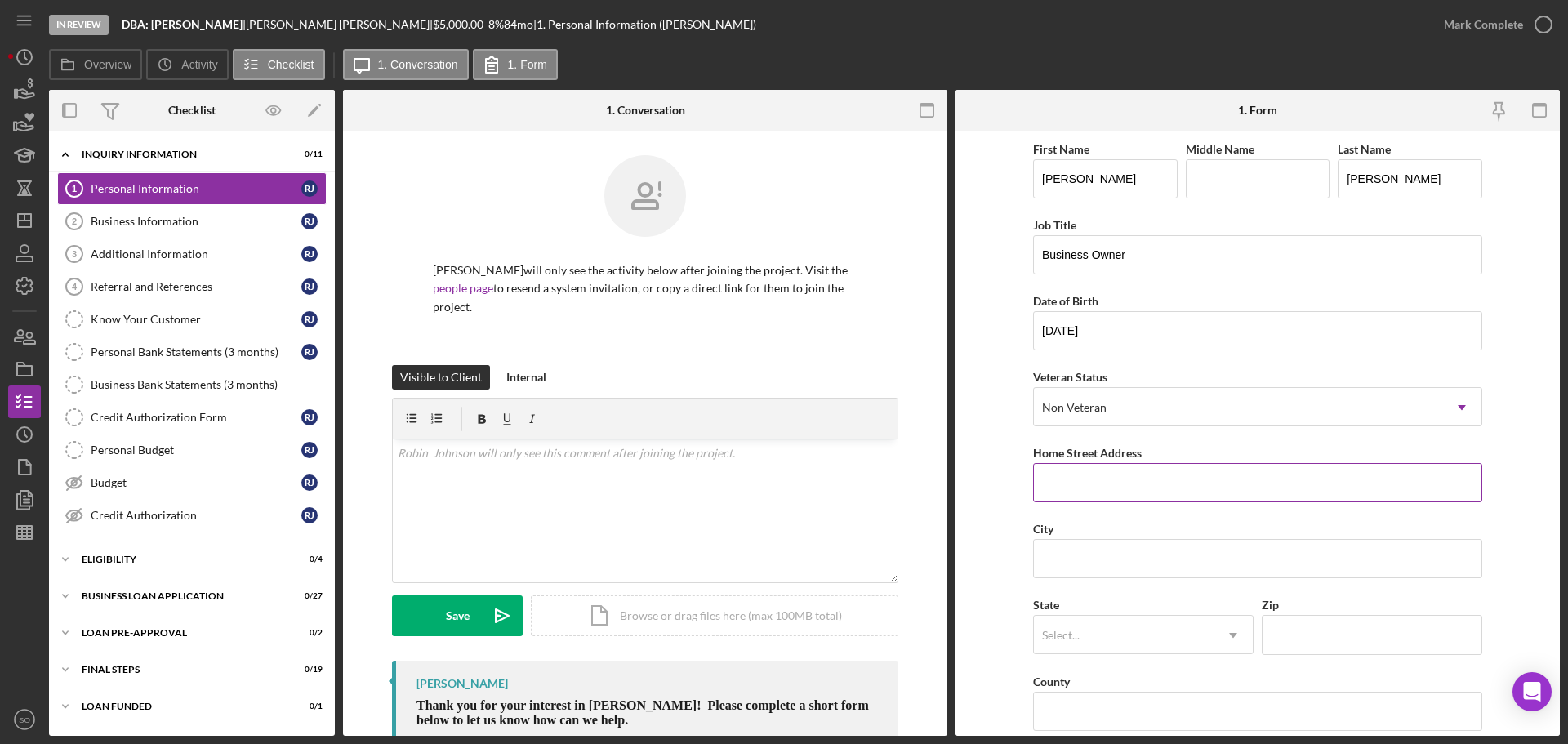
click at [1065, 489] on input "Home Street Address" at bounding box center [1257, 482] width 449 height 39
paste input "1480 N [PERSON_NAME] Dr"
type input "1480 N [PERSON_NAME] Dr"
click at [1283, 558] on input "City" at bounding box center [1257, 558] width 449 height 39
paste input "Columbia"
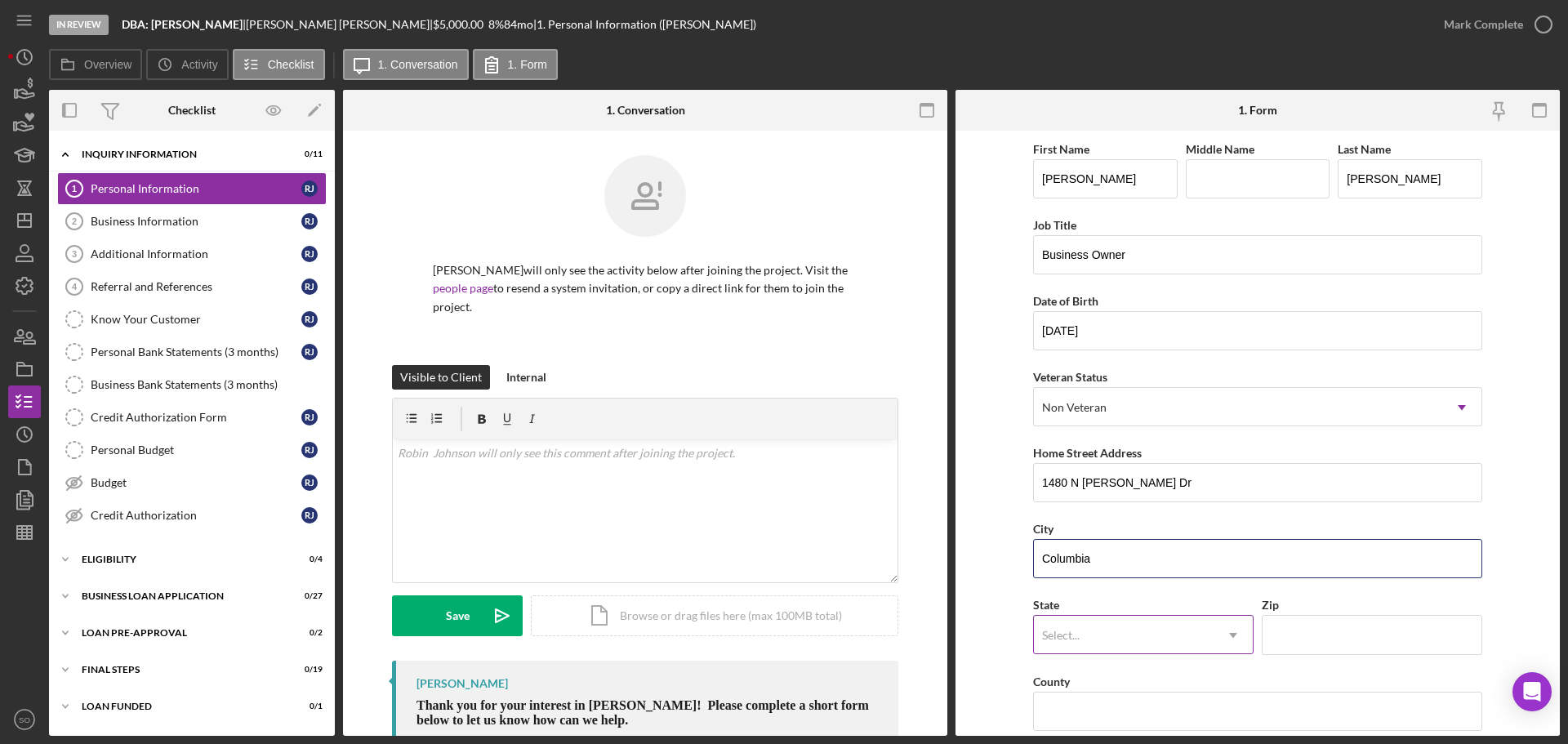
type input "Columbia"
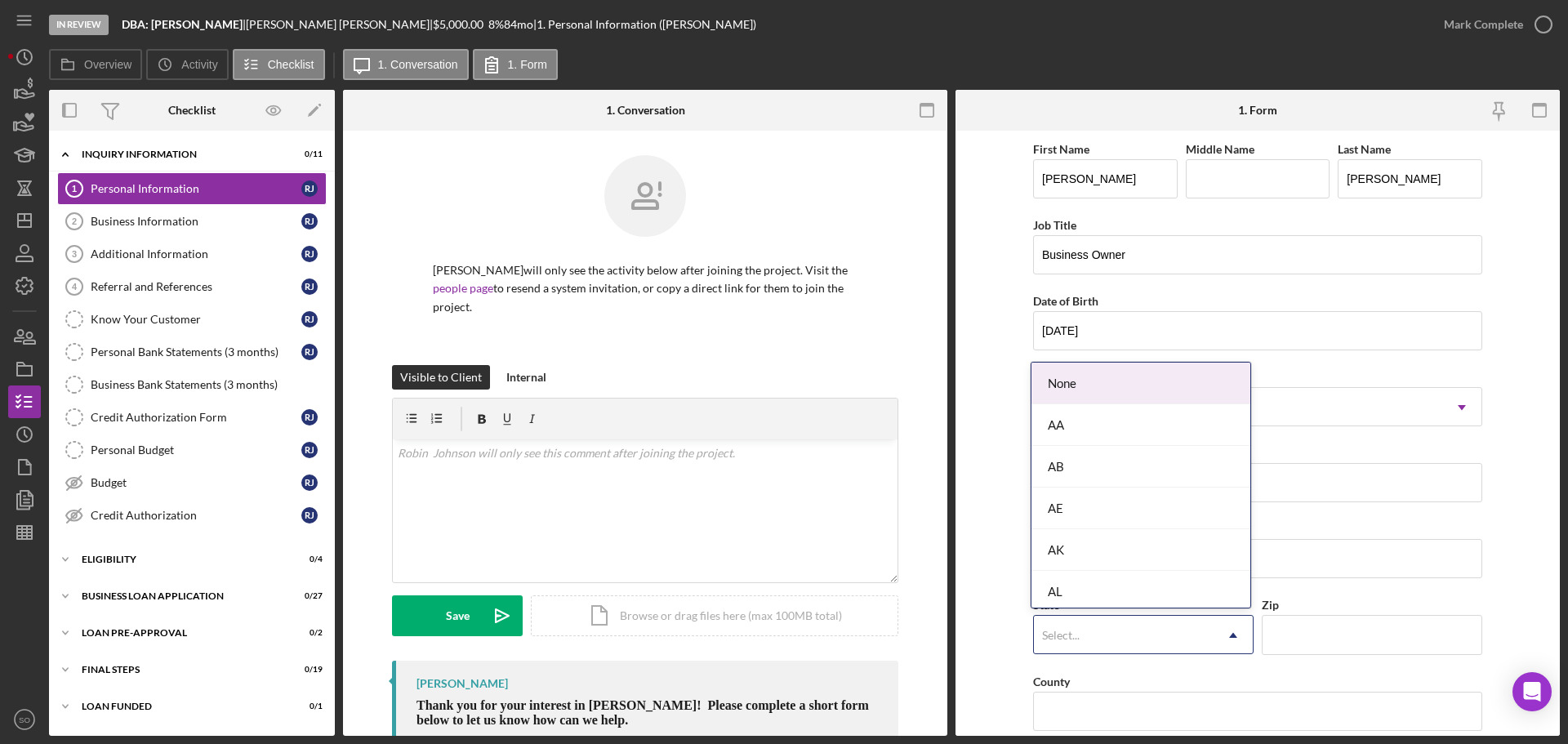
click at [1127, 633] on div "Select..." at bounding box center [1124, 635] width 179 height 38
type input "mo"
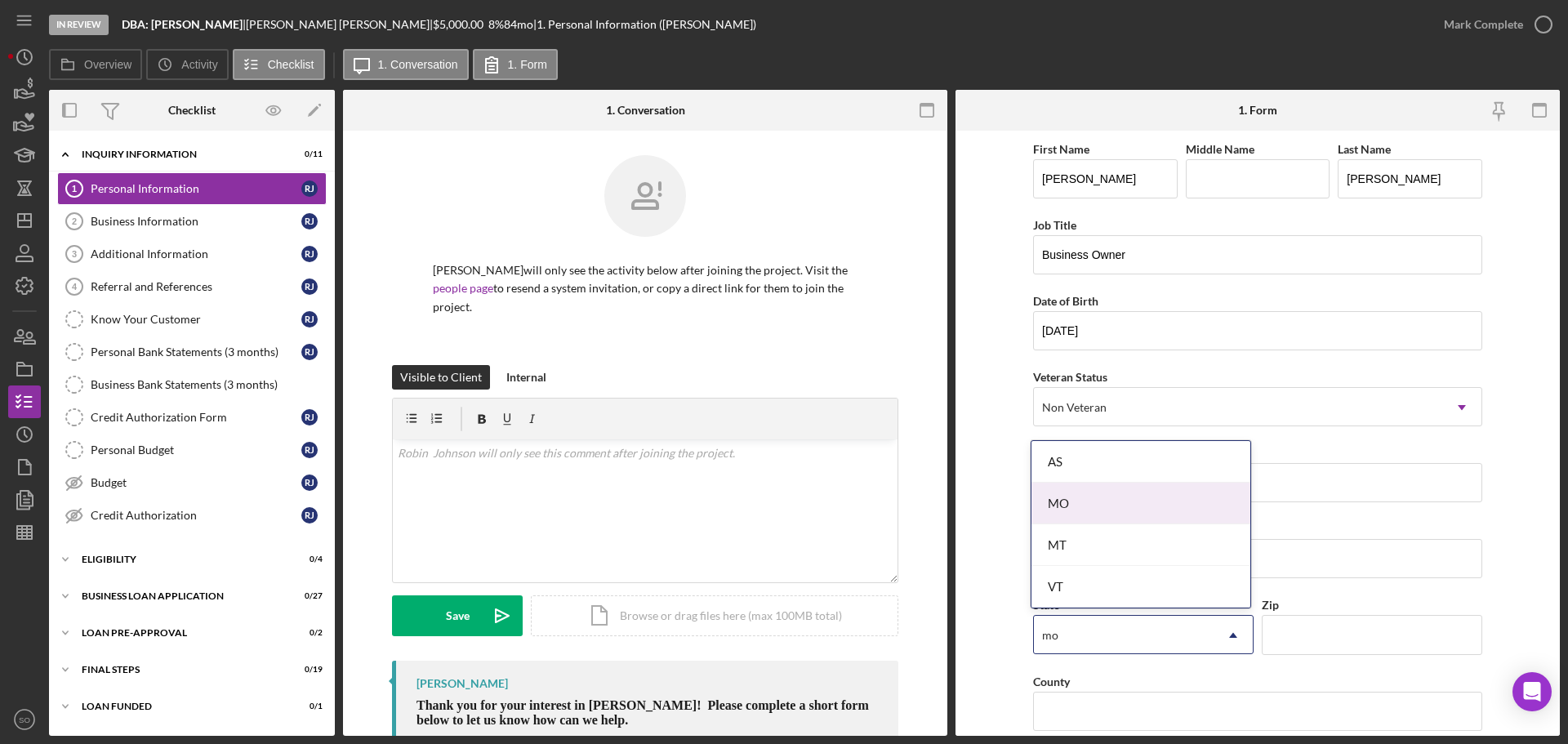
click at [1074, 518] on div "MO" at bounding box center [1141, 503] width 219 height 41
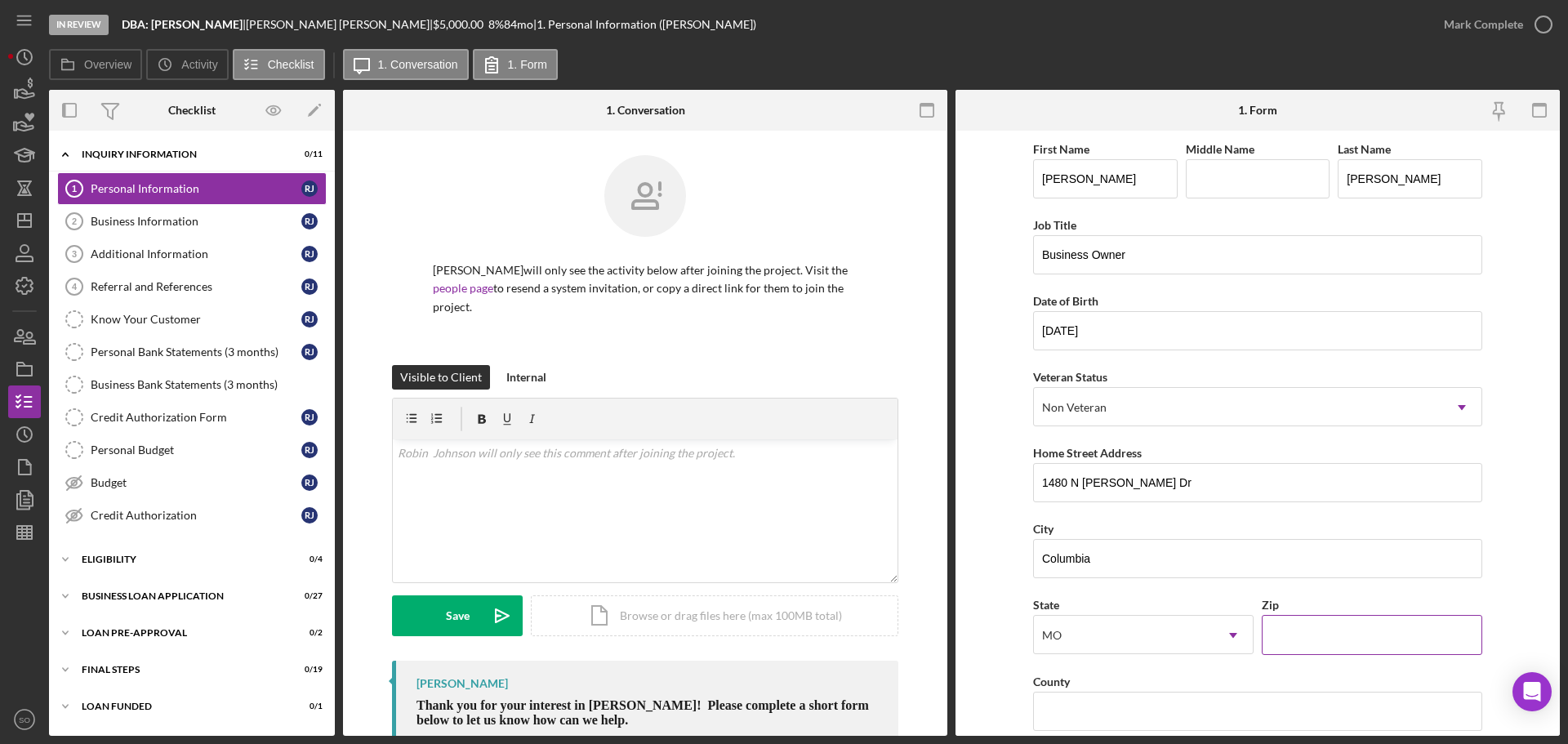
click at [1305, 621] on input "Zip" at bounding box center [1371, 634] width 220 height 39
paste input "65202"
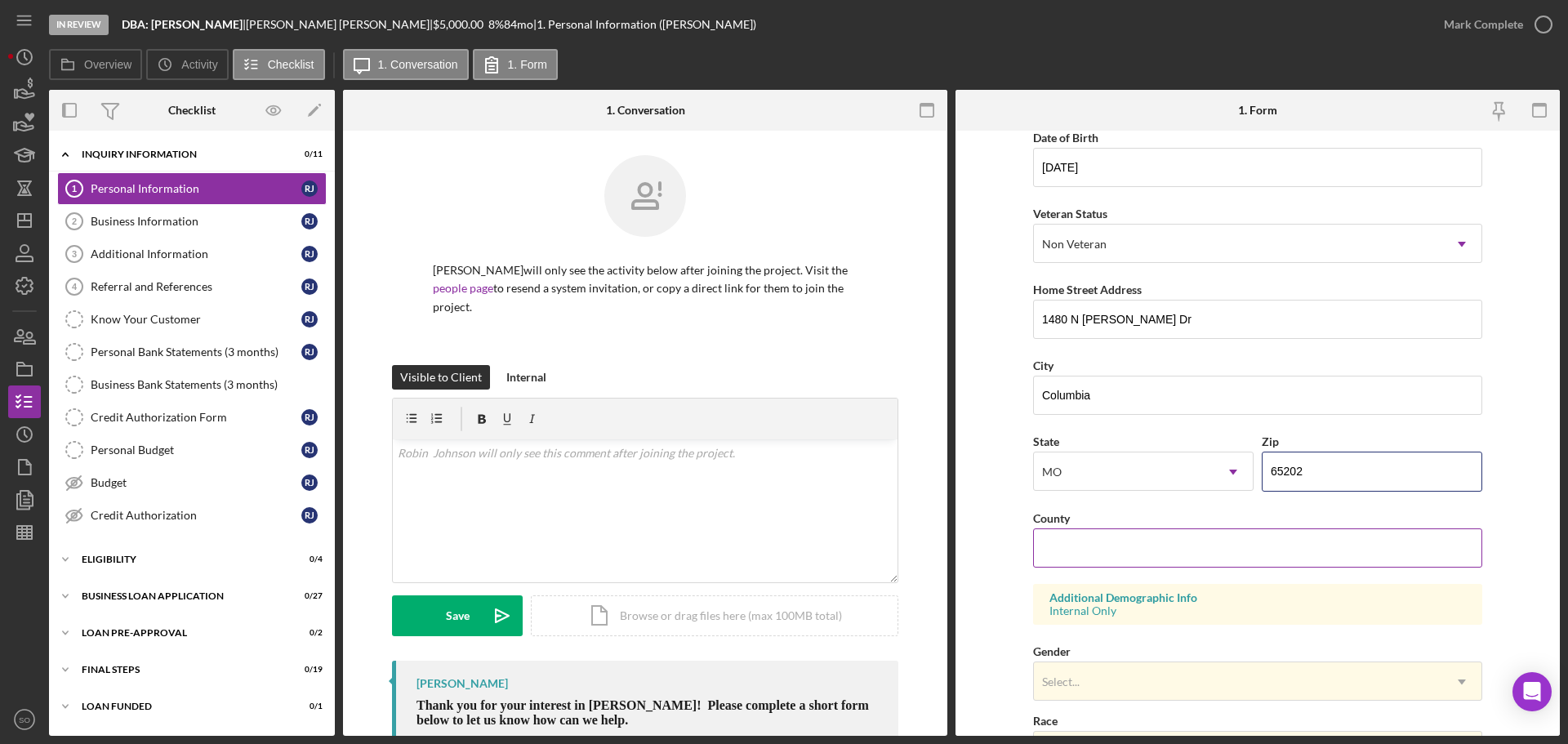
type input "65202"
click at [1076, 551] on input "County" at bounding box center [1257, 547] width 449 height 39
paste input "[GEOGRAPHIC_DATA]"
type input "[GEOGRAPHIC_DATA]"
click at [983, 557] on form "First Name [PERSON_NAME] Middle Name Last Name [PERSON_NAME] Job Title Business…" at bounding box center [1257, 432] width 604 height 605
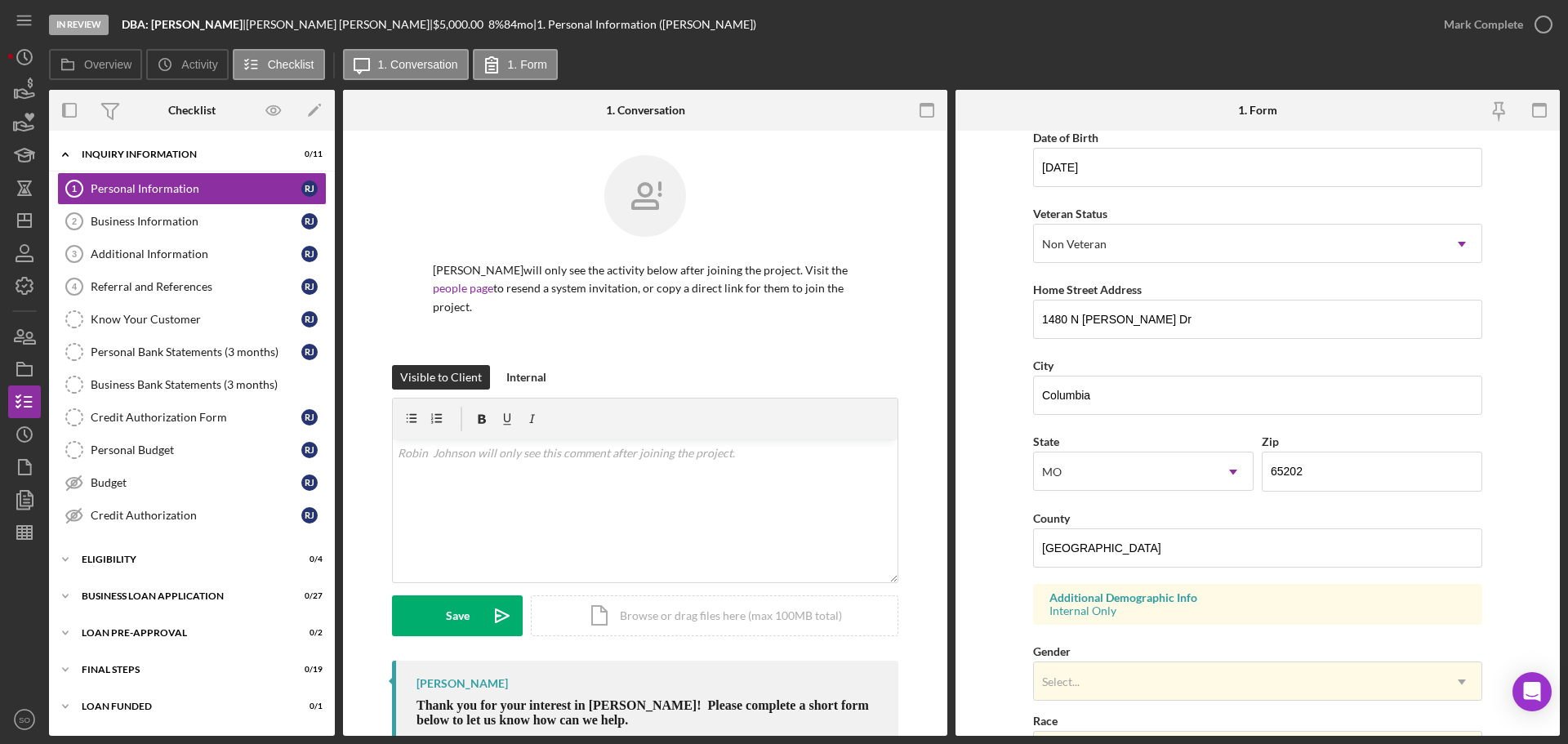
scroll to position [326, 0]
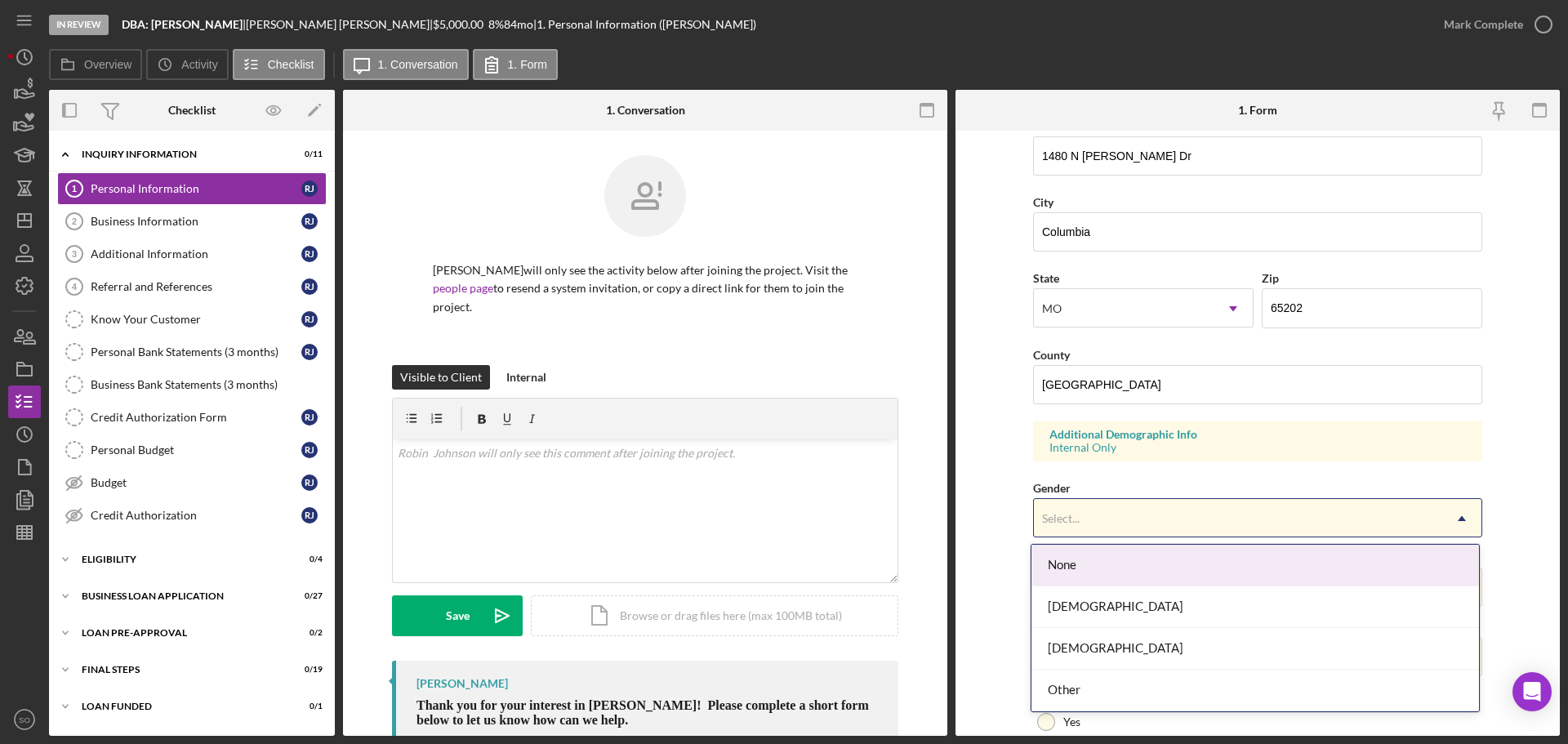
click at [1130, 514] on div "Select..." at bounding box center [1237, 519] width 408 height 38
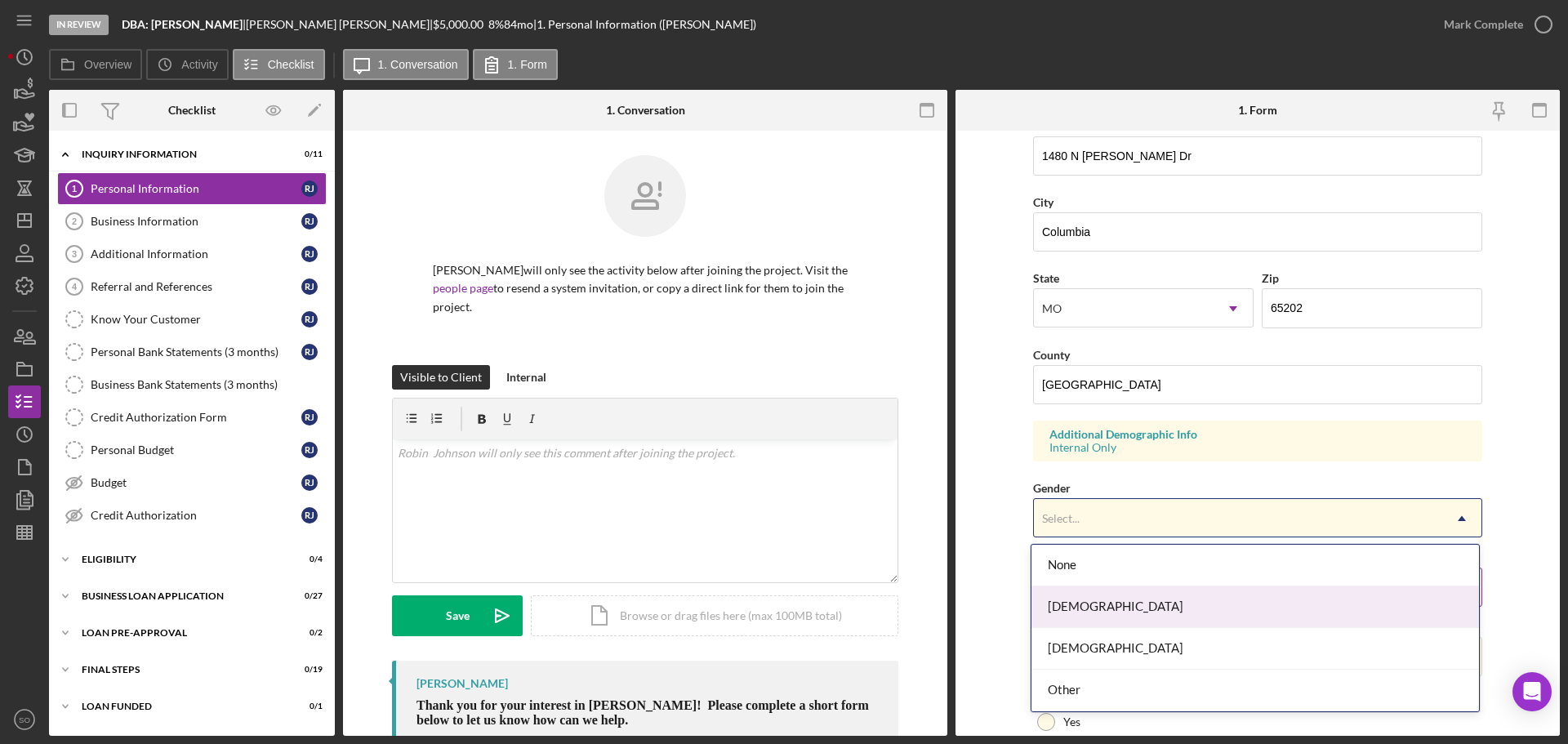
click at [1098, 600] on div "[DEMOGRAPHIC_DATA]" at bounding box center [1255, 607] width 448 height 41
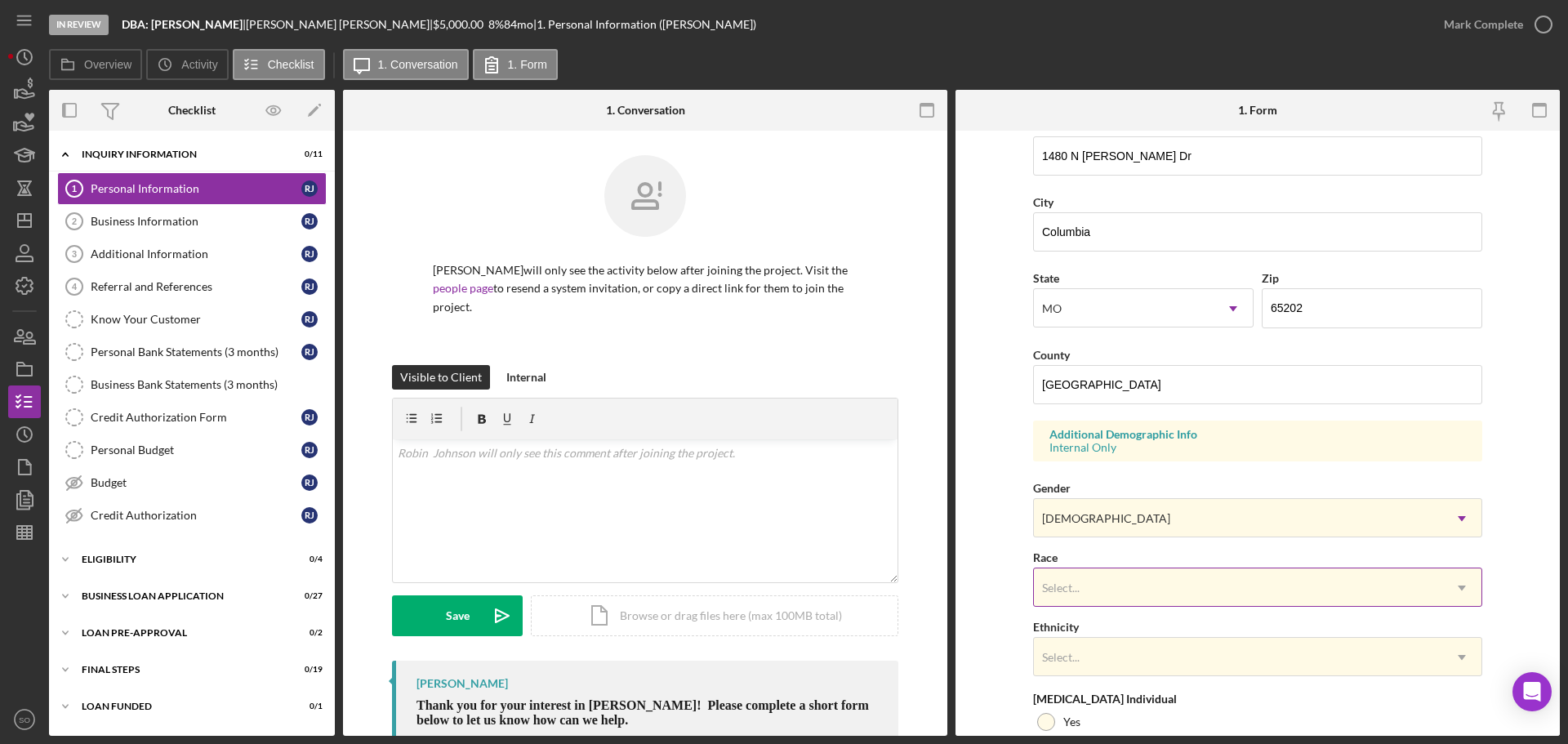
click at [1100, 589] on div "Select..." at bounding box center [1237, 589] width 408 height 38
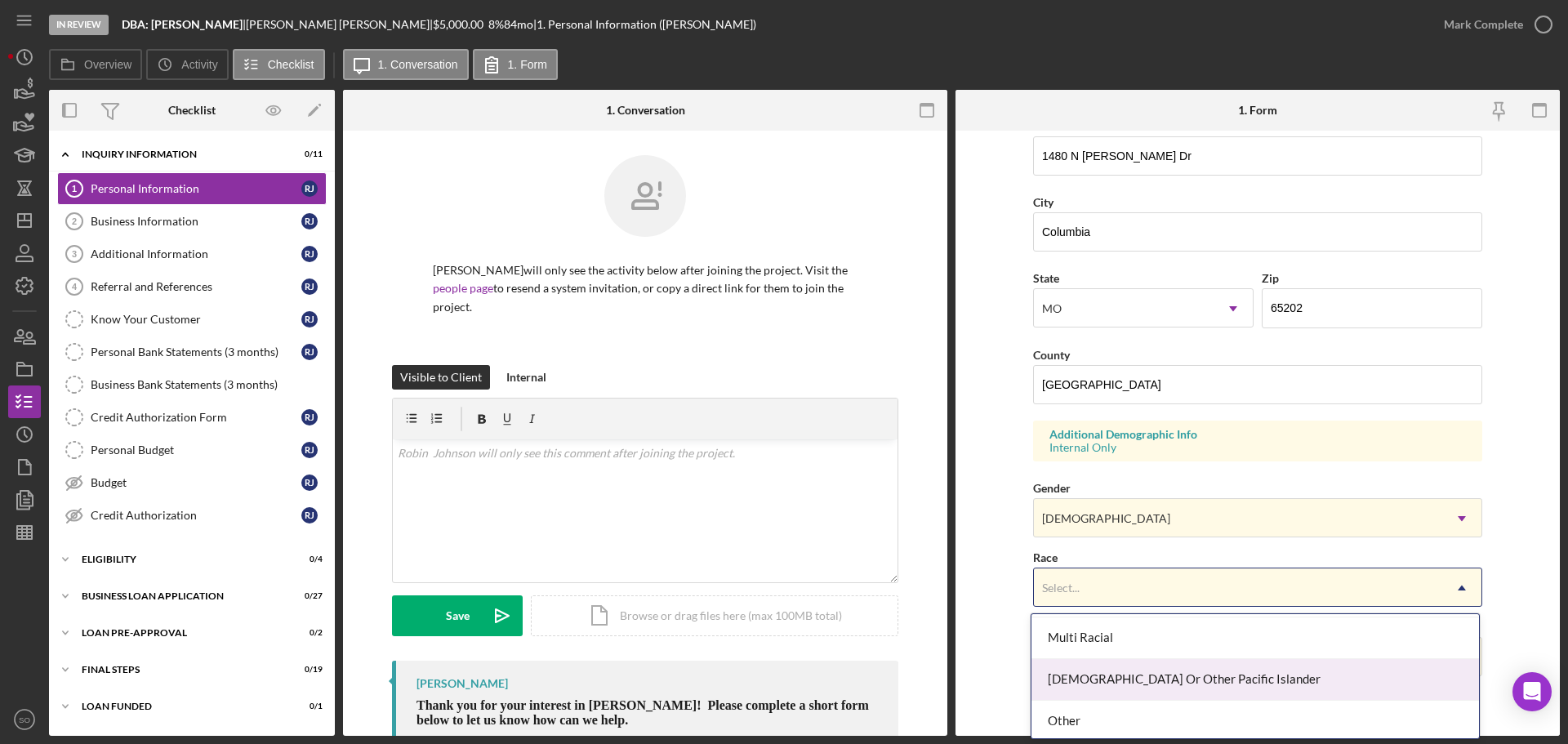
scroll to position [209, 0]
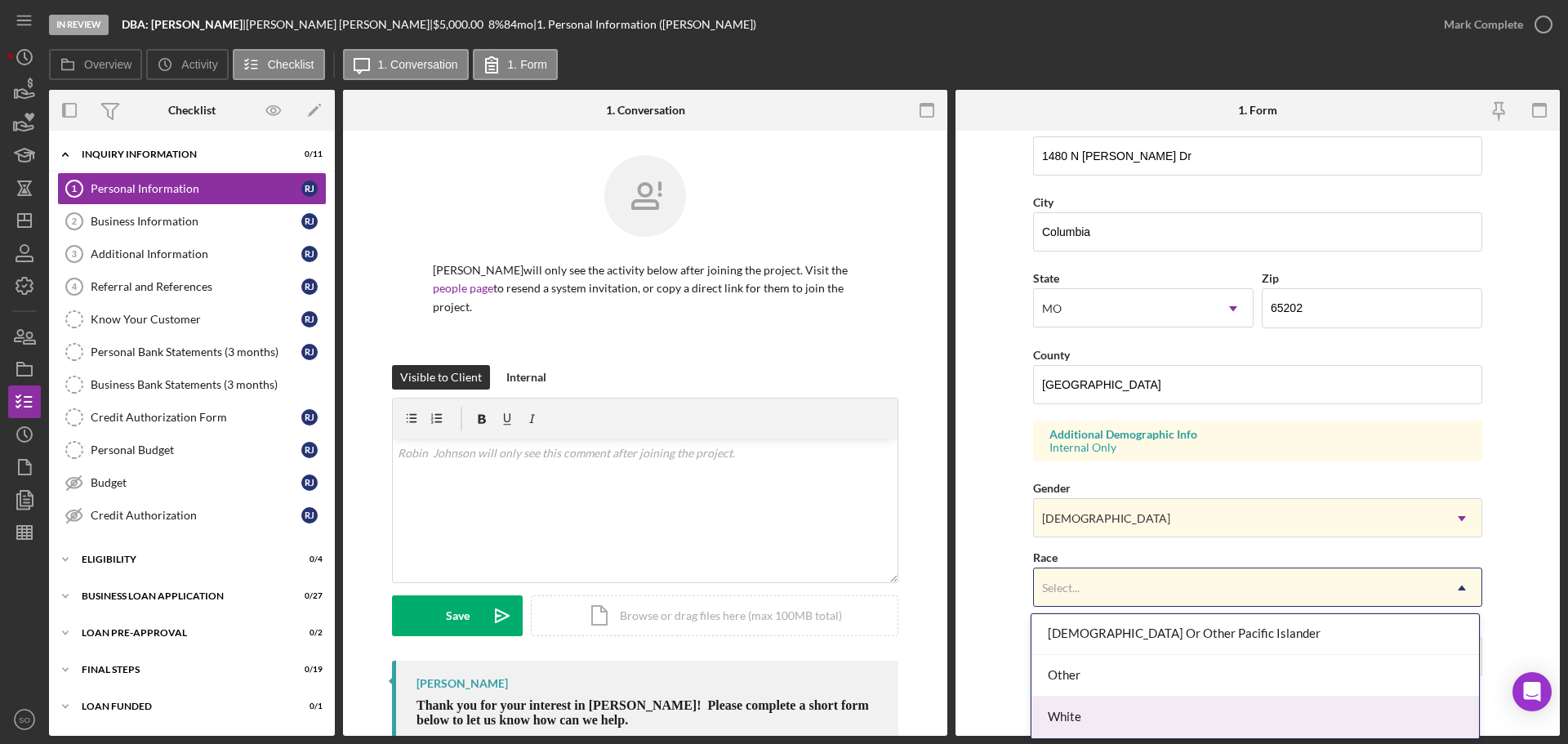
click at [1111, 713] on div "White" at bounding box center [1255, 717] width 448 height 41
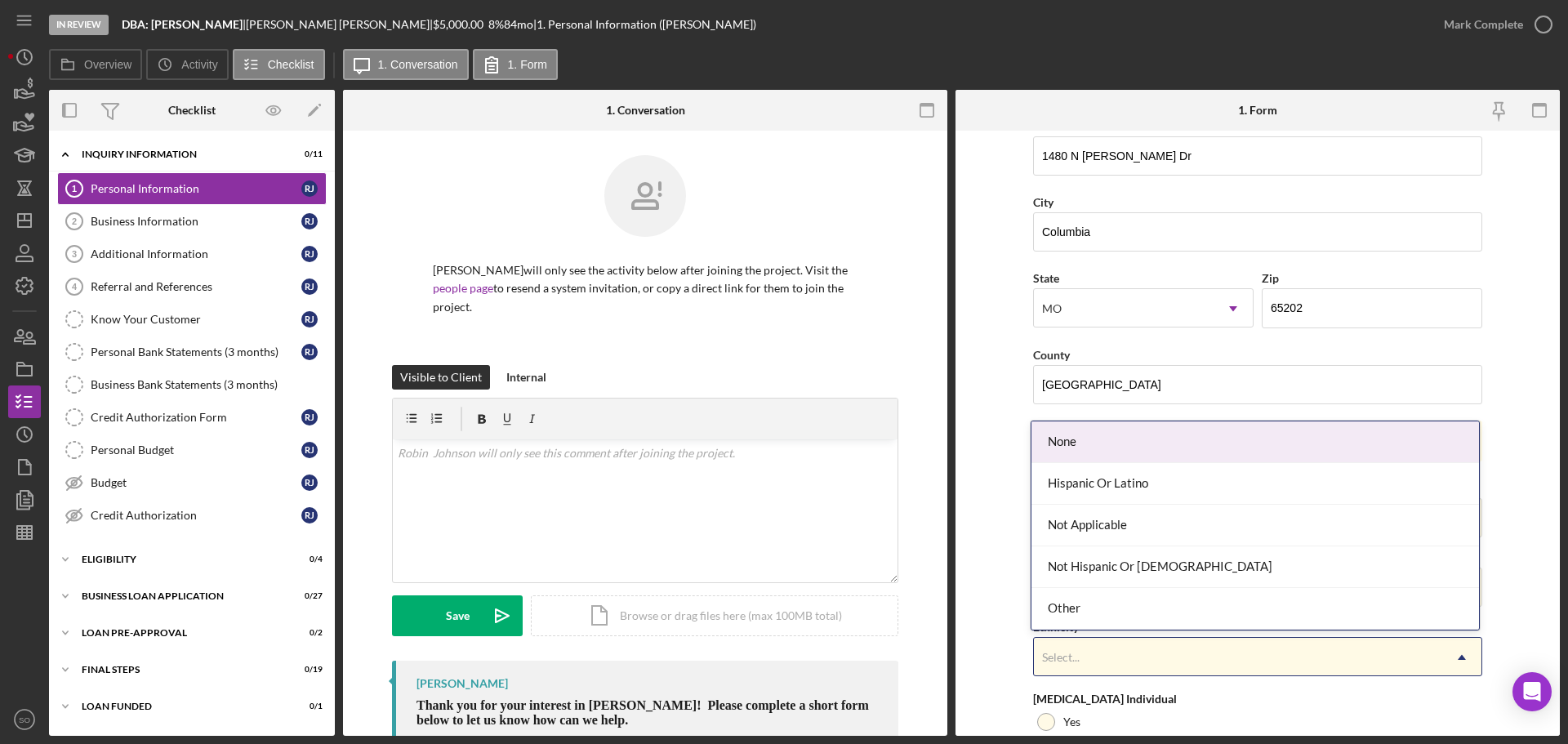
click at [1126, 661] on div "Select..." at bounding box center [1237, 658] width 408 height 38
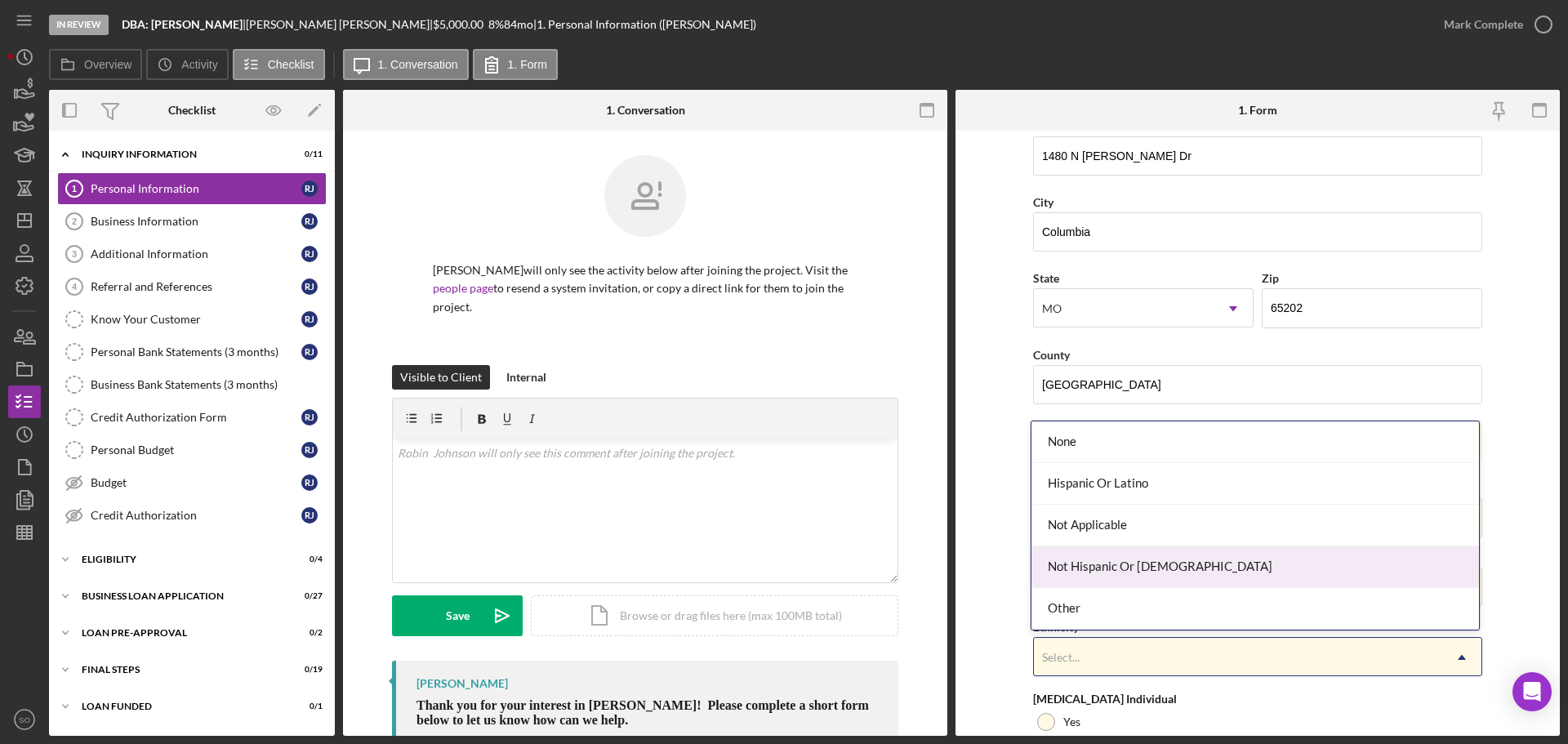
click at [1091, 571] on div "Not Hispanic Or [DEMOGRAPHIC_DATA]" at bounding box center [1255, 567] width 448 height 41
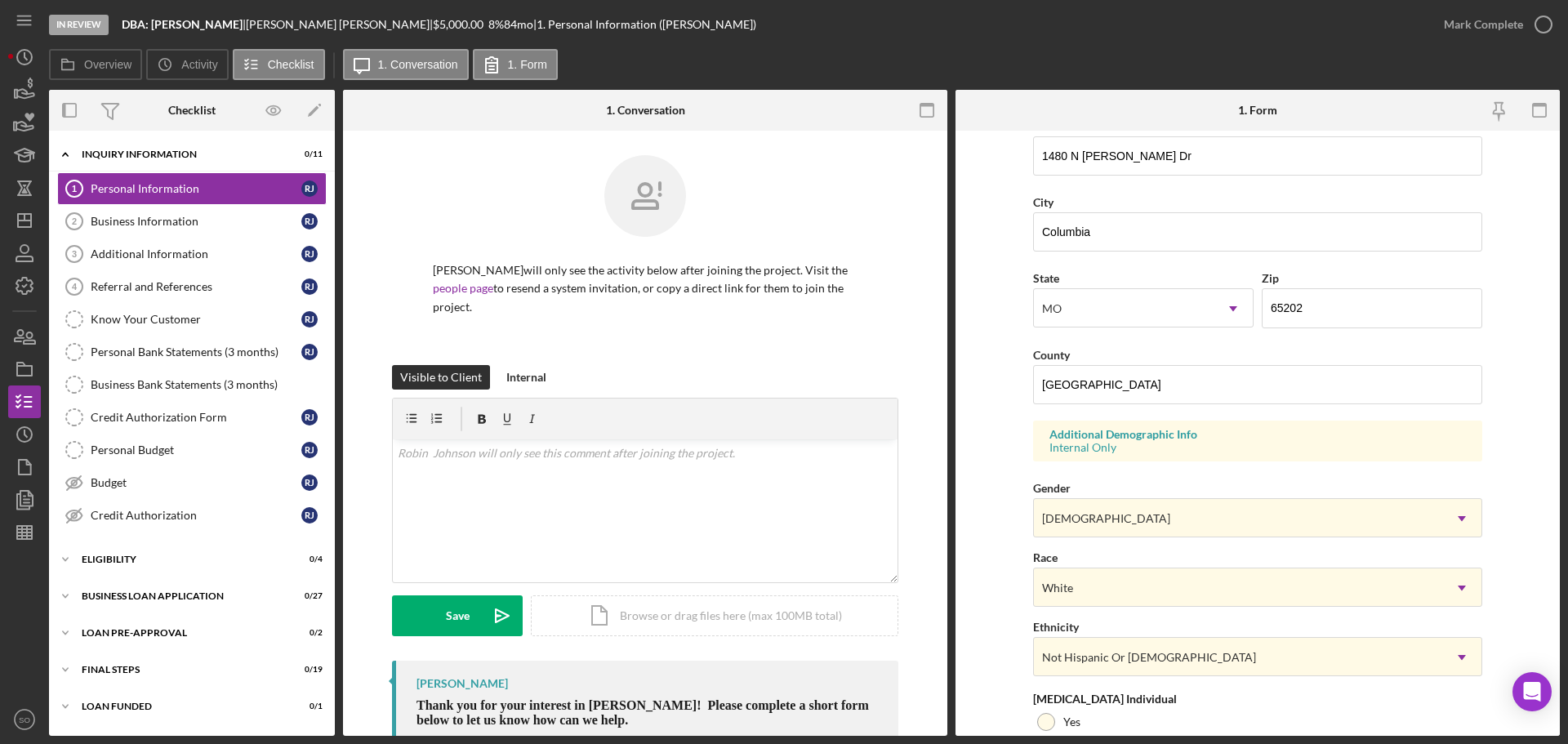
scroll to position [485, 0]
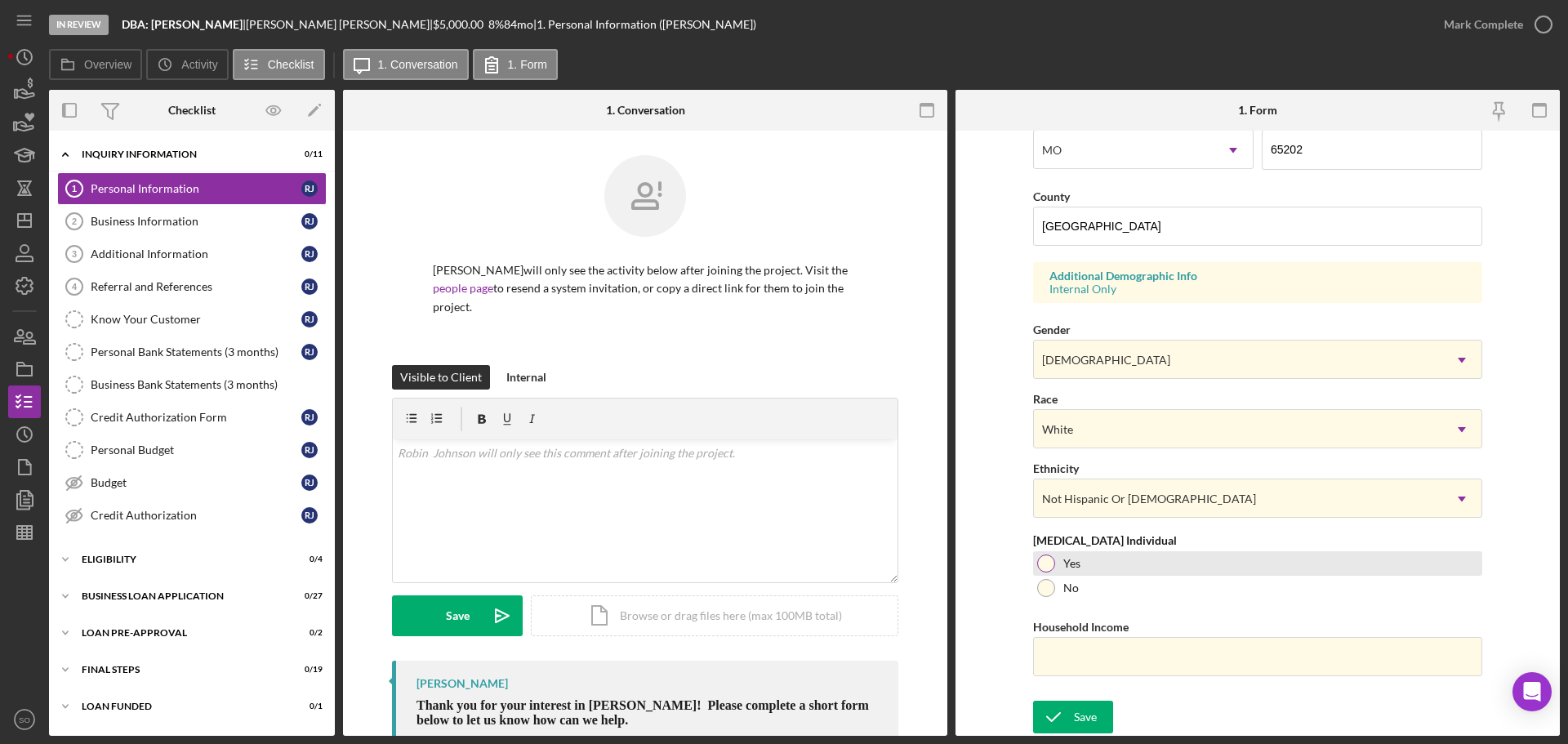
click at [1071, 565] on label "Yes" at bounding box center [1072, 563] width 17 height 13
drag, startPoint x: 1156, startPoint y: 653, endPoint x: 1168, endPoint y: 653, distance: 12.0
click at [1156, 653] on input "Household Income" at bounding box center [1257, 656] width 449 height 39
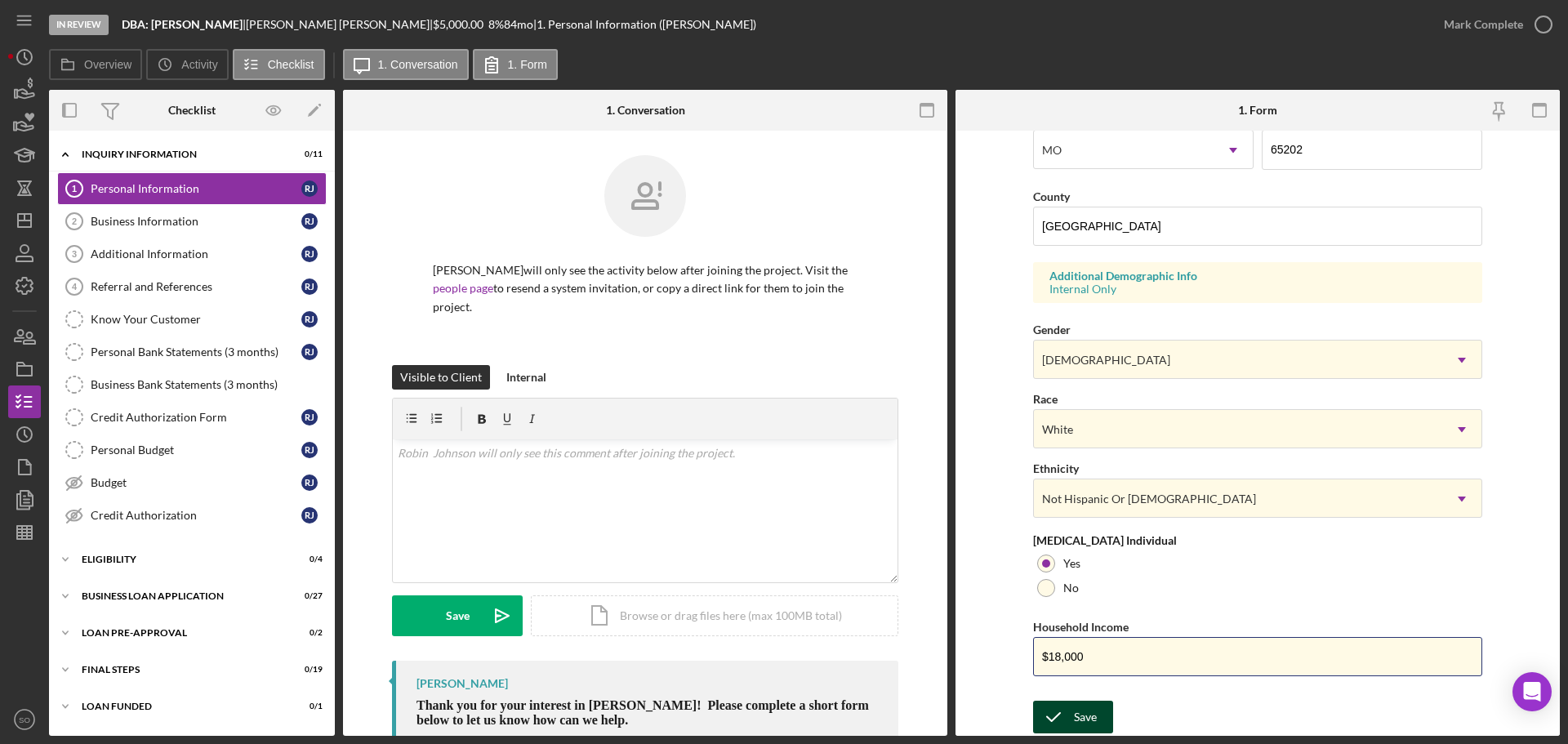
type input "$18,000"
click at [1098, 707] on button "Save" at bounding box center [1073, 717] width 80 height 33
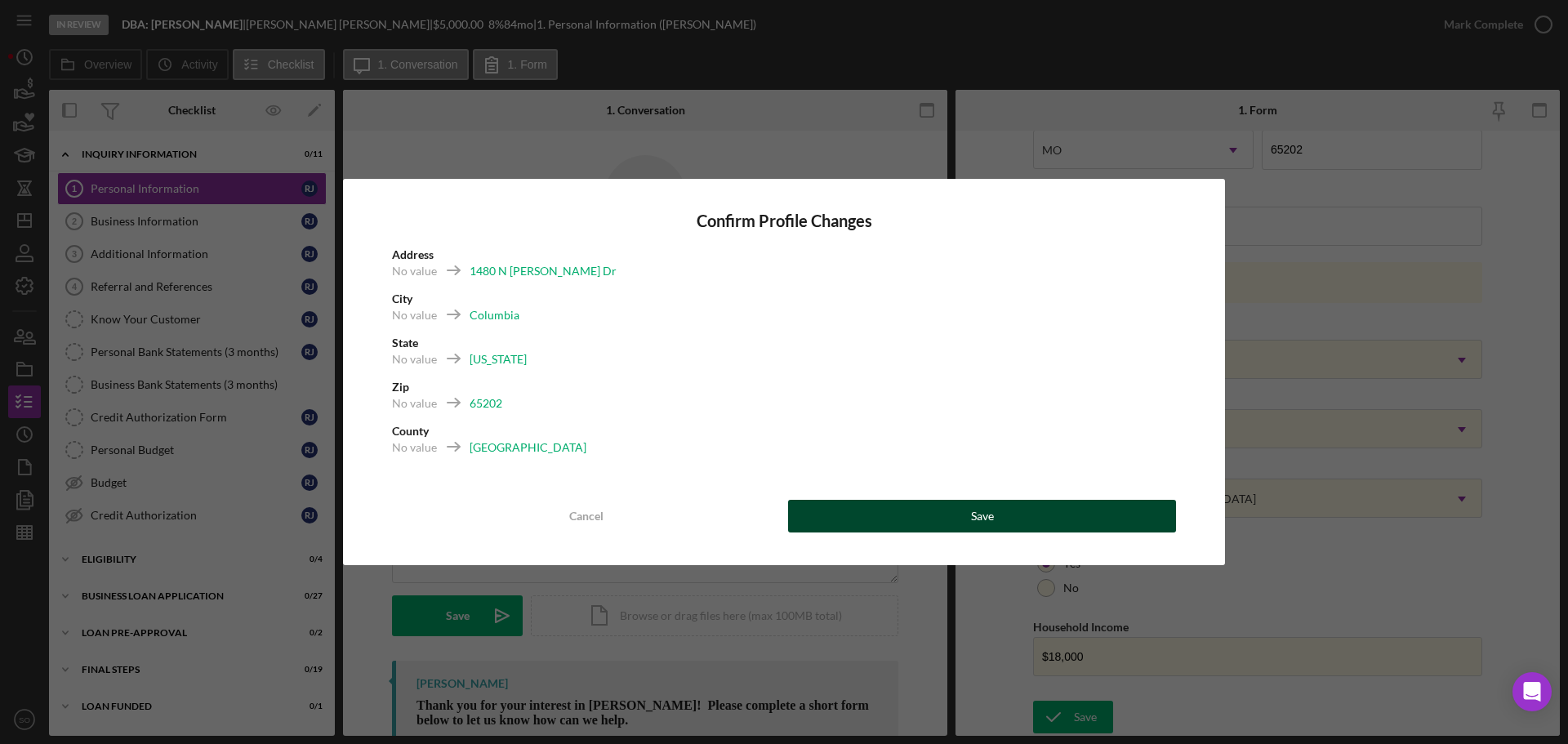
click at [974, 517] on div "Save" at bounding box center [982, 516] width 22 height 33
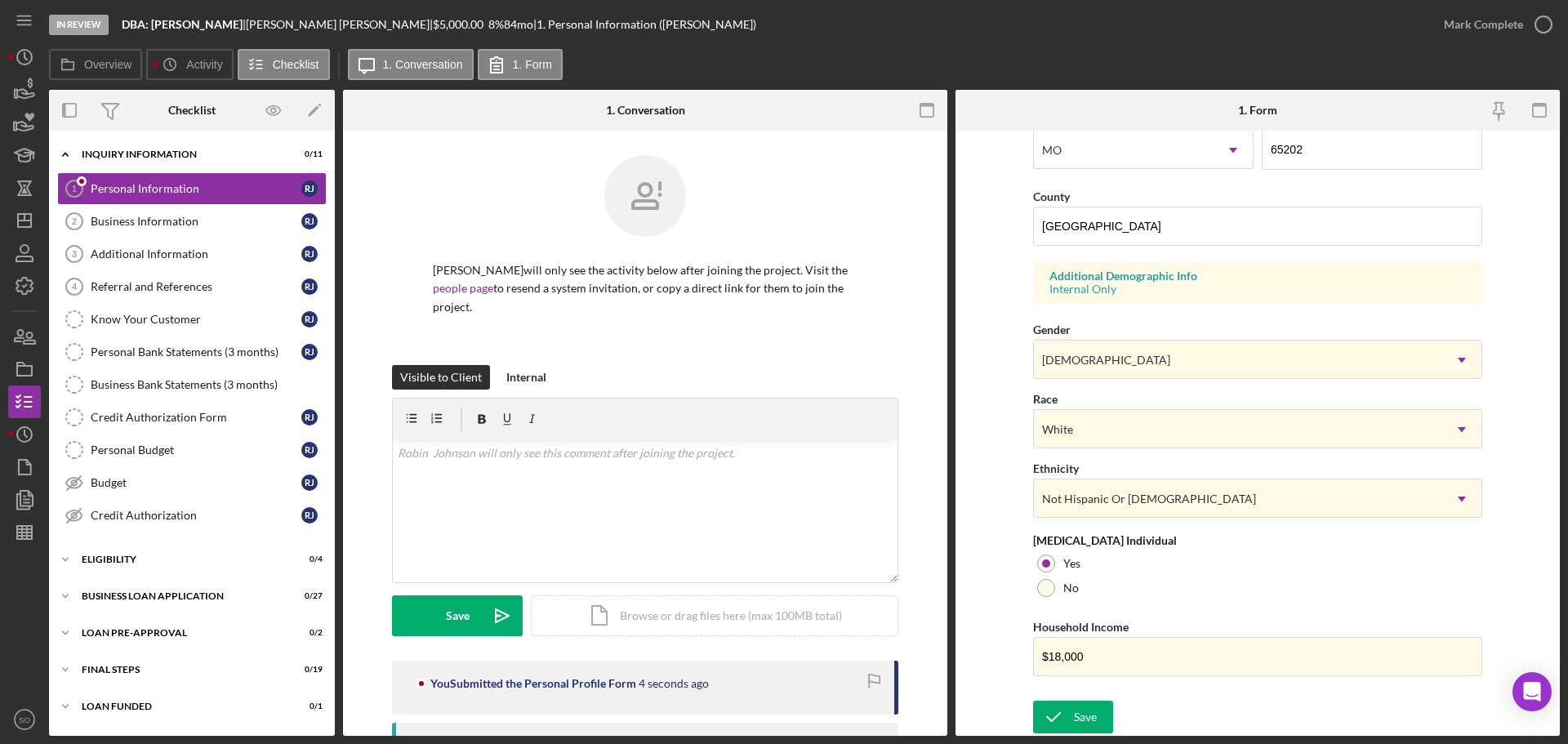
click at [1458, 26] on div "Mark Complete" at bounding box center [1483, 24] width 79 height 33
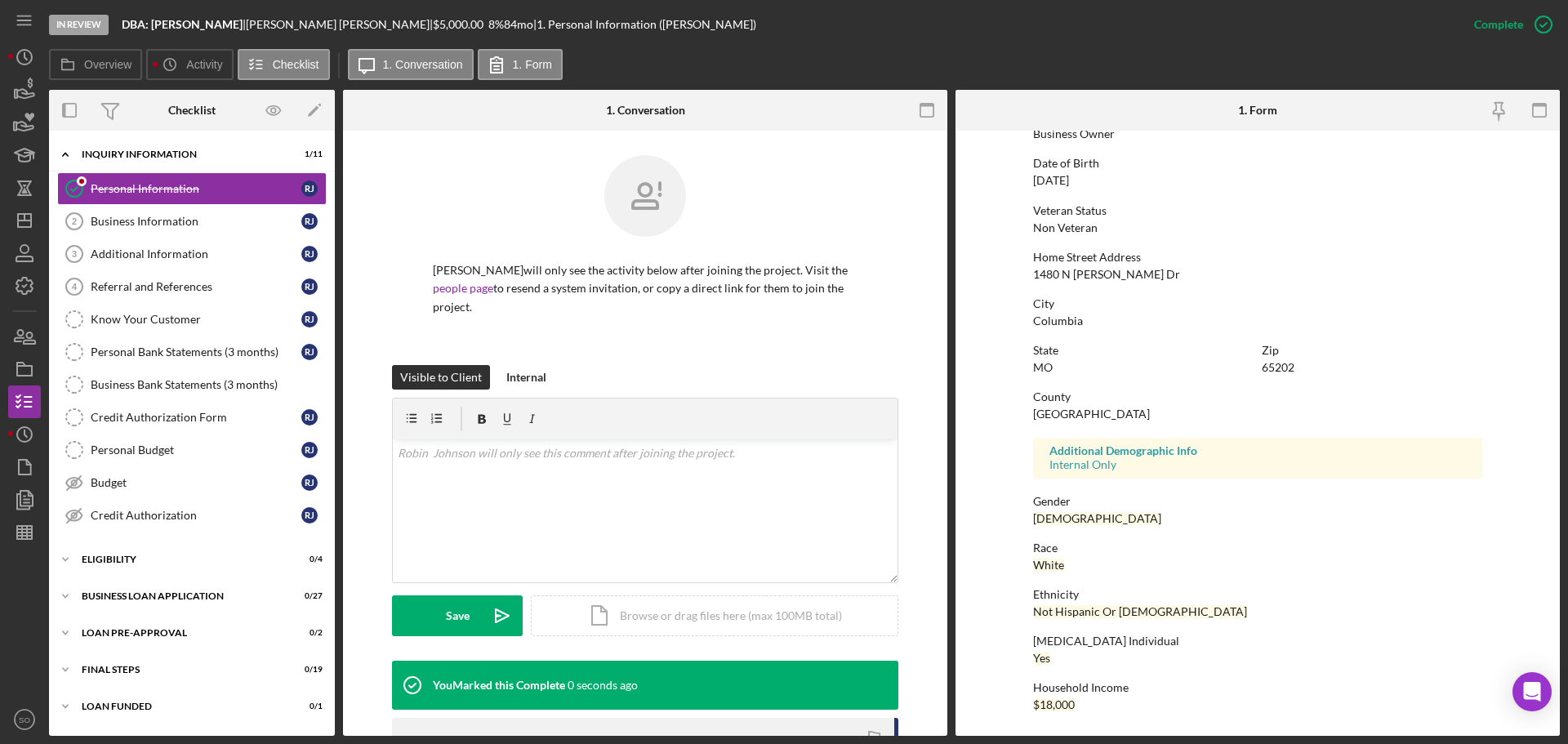
scroll to position [157, 0]
click at [163, 561] on div "ELIGIBILITY" at bounding box center [198, 558] width 233 height 9
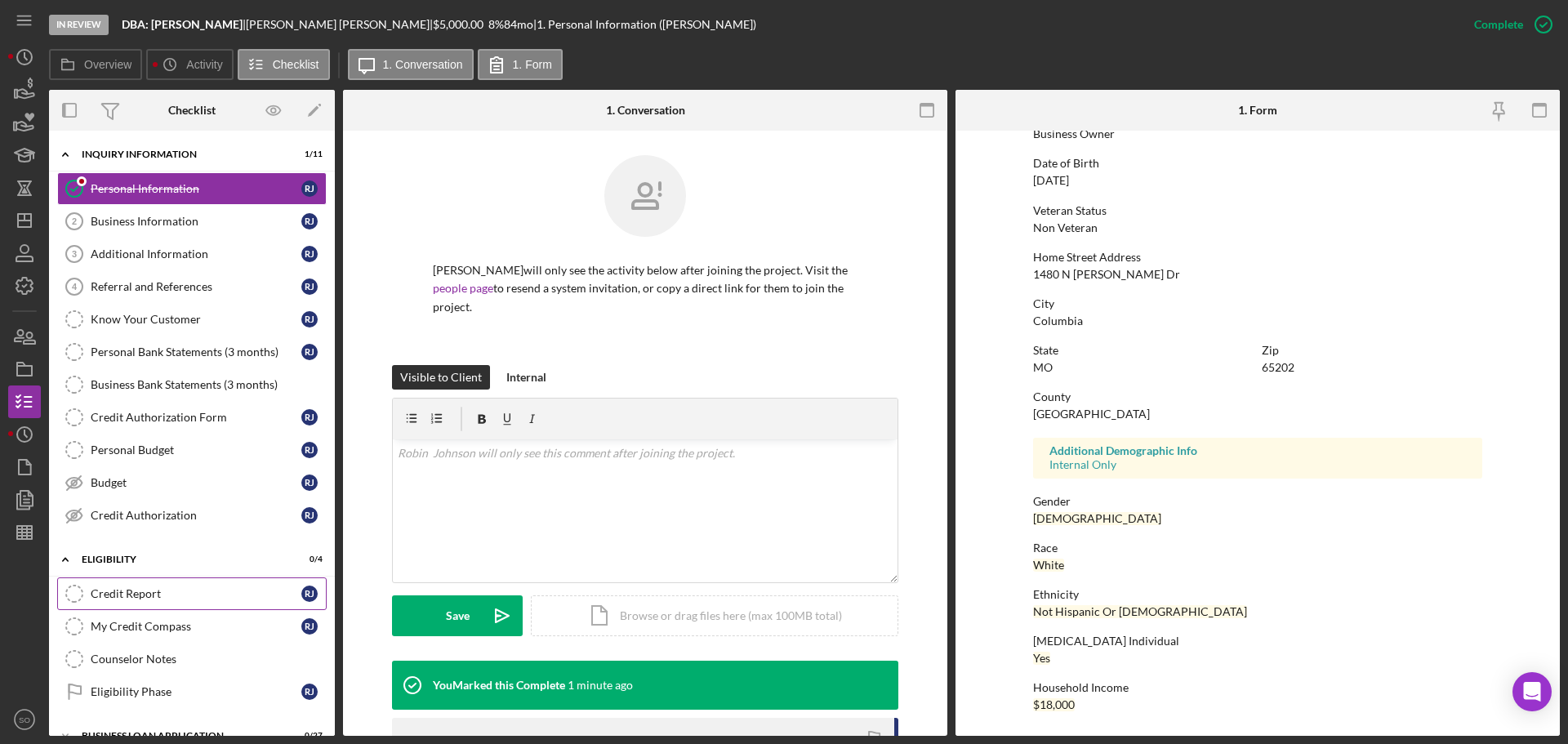
drag, startPoint x: 154, startPoint y: 578, endPoint x: 167, endPoint y: 581, distance: 13.3
click at [154, 579] on link "Credit Report Credit Report [PERSON_NAME]" at bounding box center [192, 594] width 269 height 33
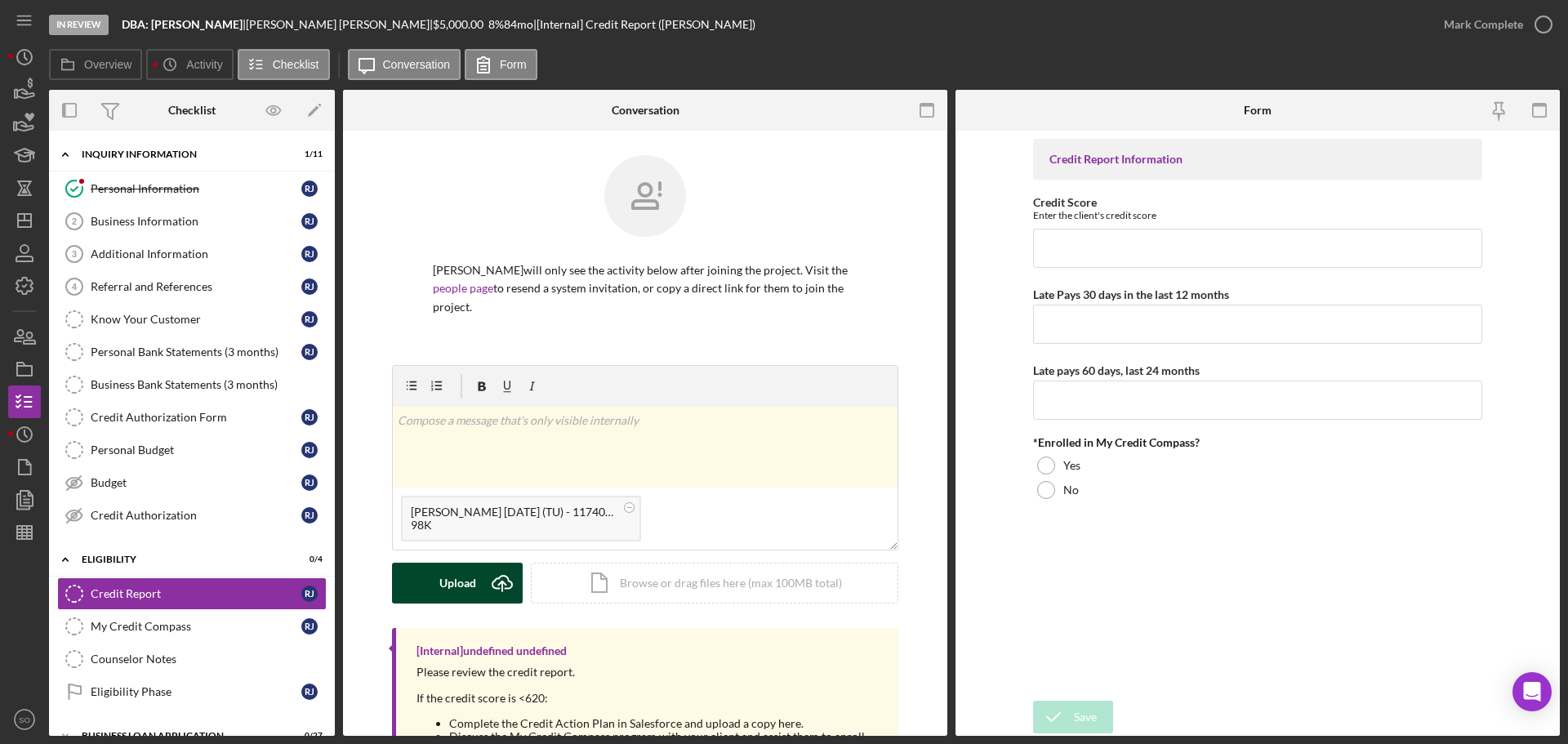
click at [466, 582] on div "Upload" at bounding box center [457, 583] width 37 height 41
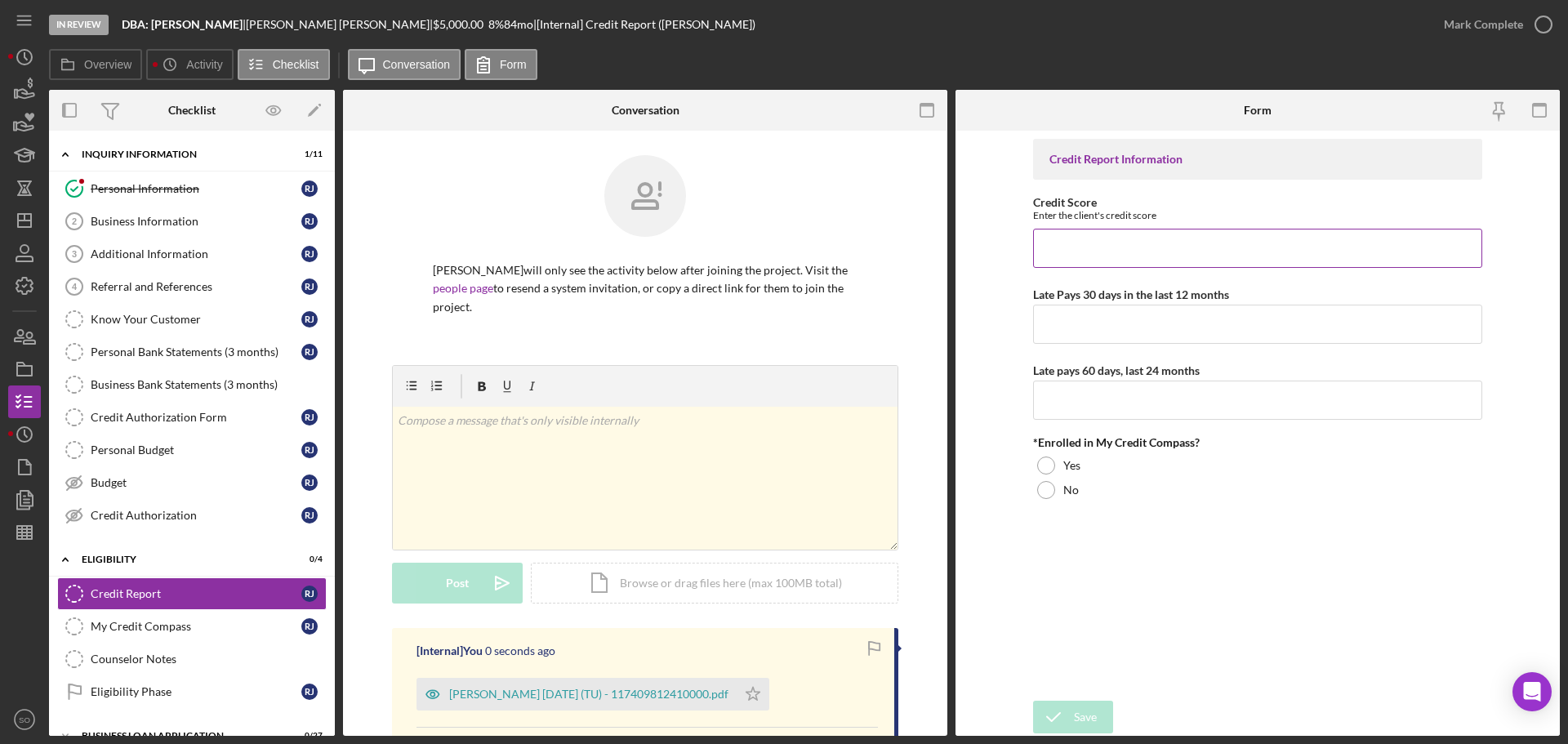
click at [1084, 260] on input "Credit Score" at bounding box center [1257, 248] width 449 height 39
type input "601"
click at [1115, 309] on input "Late Pays 30 days in the last 12 months" at bounding box center [1257, 324] width 449 height 39
type input "1"
click at [1091, 404] on input "Late pays 60 days, last 24 months" at bounding box center [1257, 400] width 449 height 39
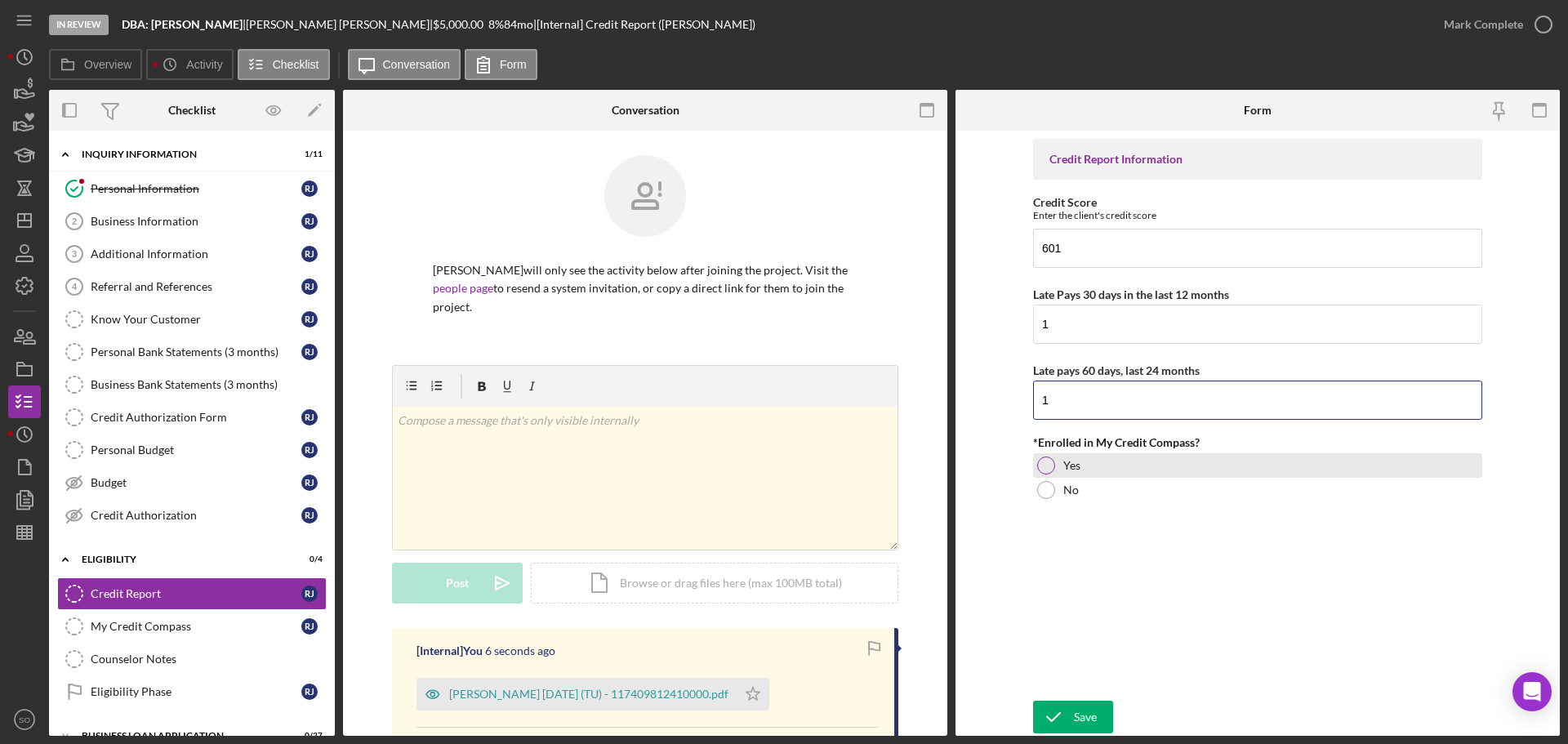
type input "1"
click at [1052, 460] on div at bounding box center [1046, 465] width 18 height 18
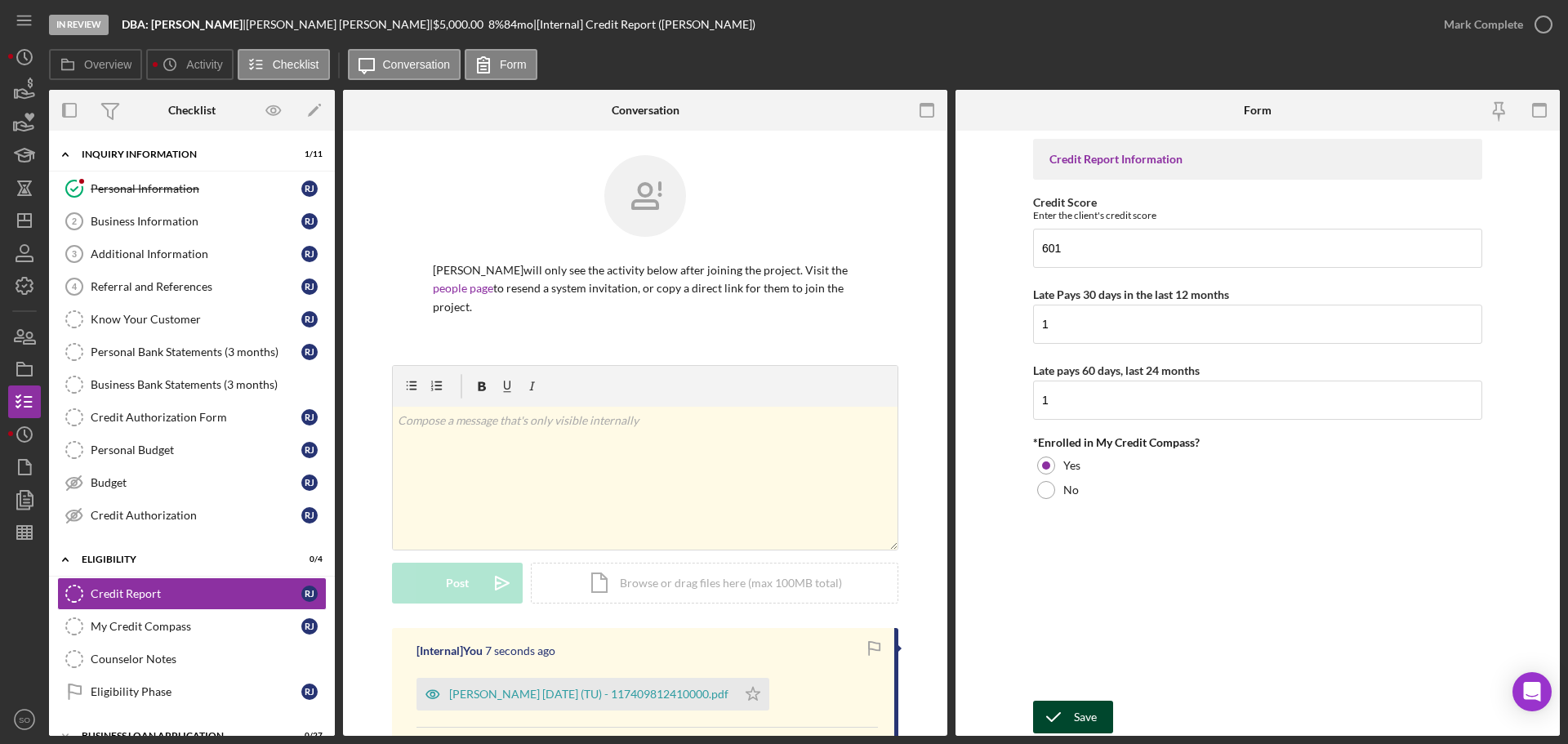
click at [1110, 713] on button "Save" at bounding box center [1073, 717] width 80 height 33
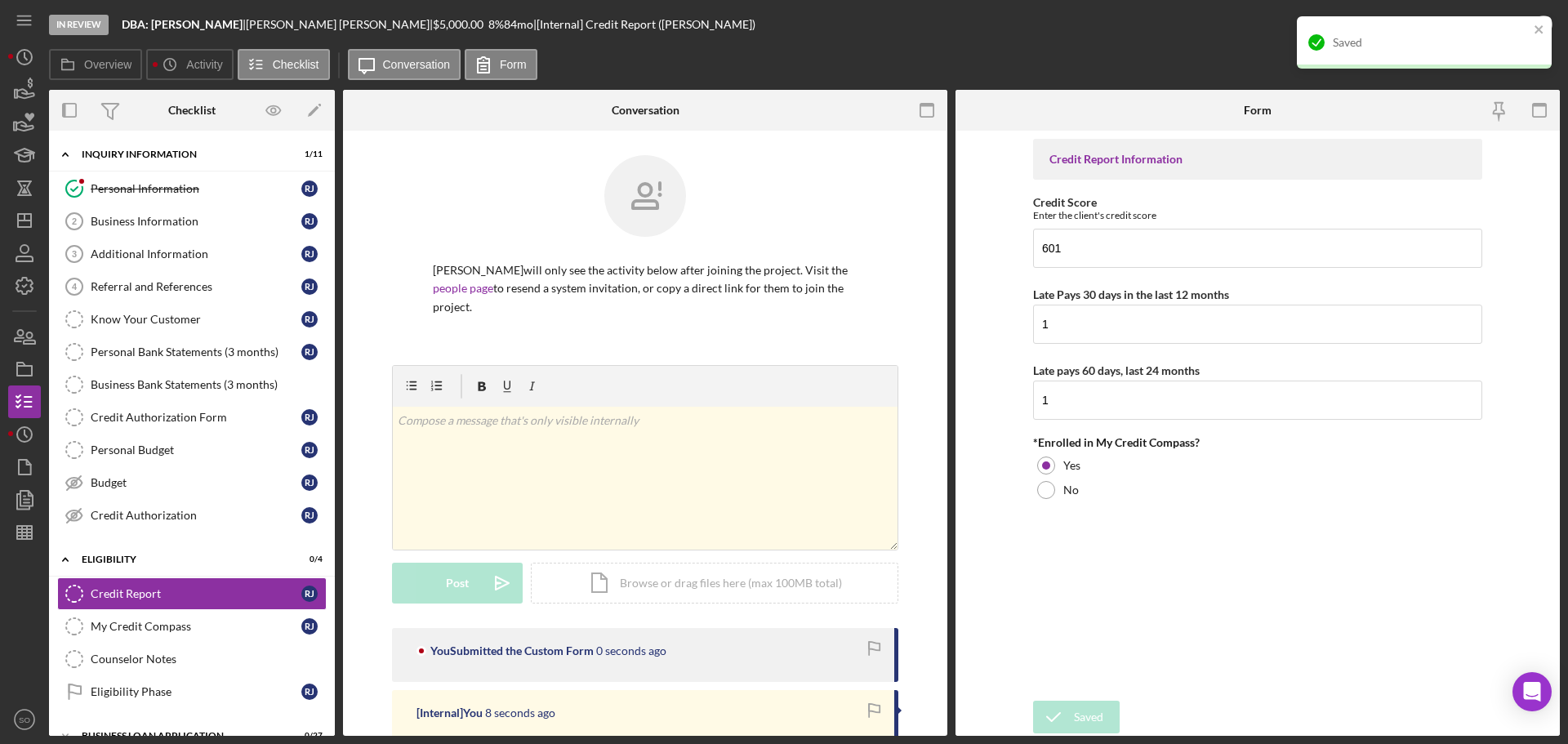
scroll to position [245, 0]
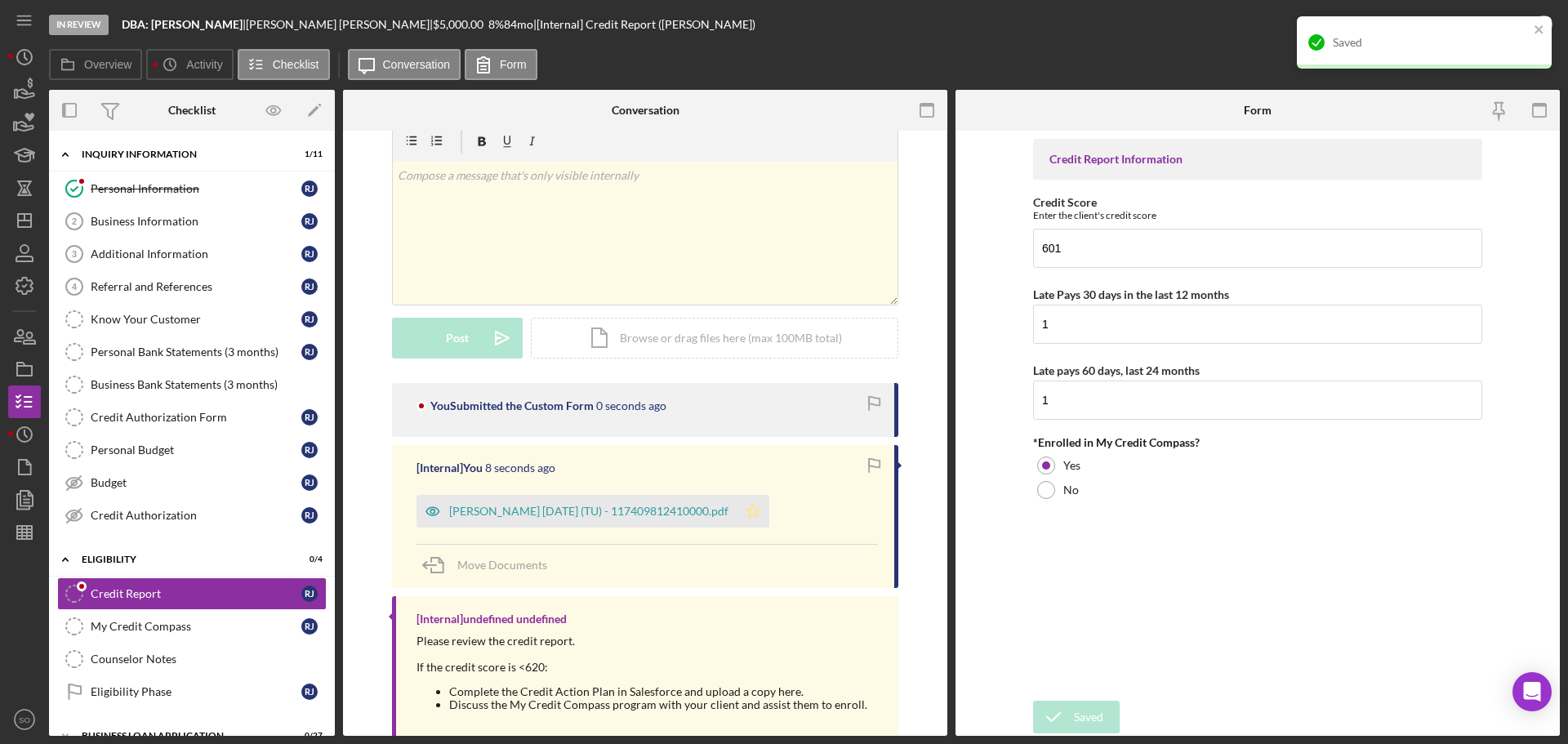
click at [753, 513] on icon "Icon/Star" at bounding box center [753, 511] width 33 height 33
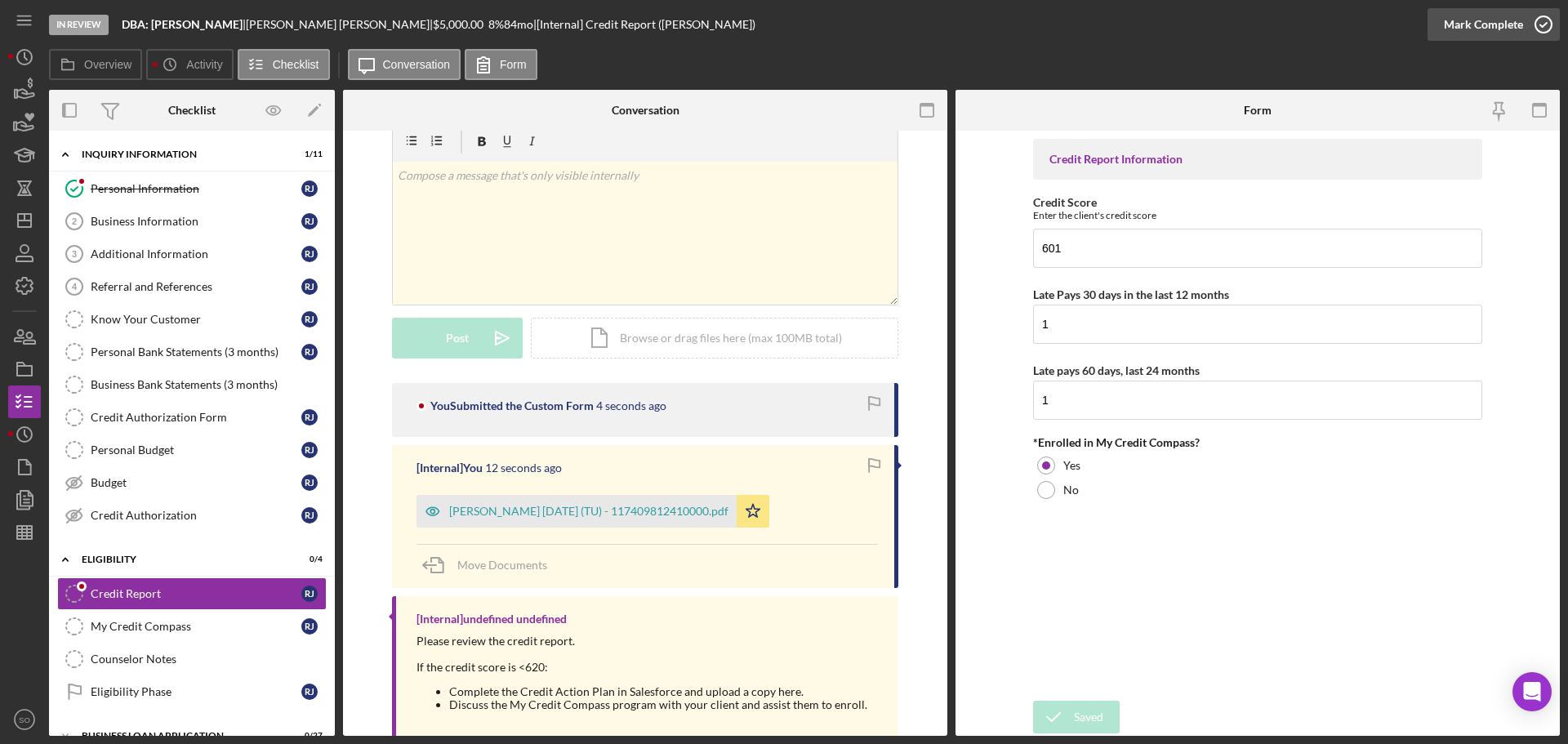
click at [1482, 27] on div "Mark Complete" at bounding box center [1483, 24] width 79 height 33
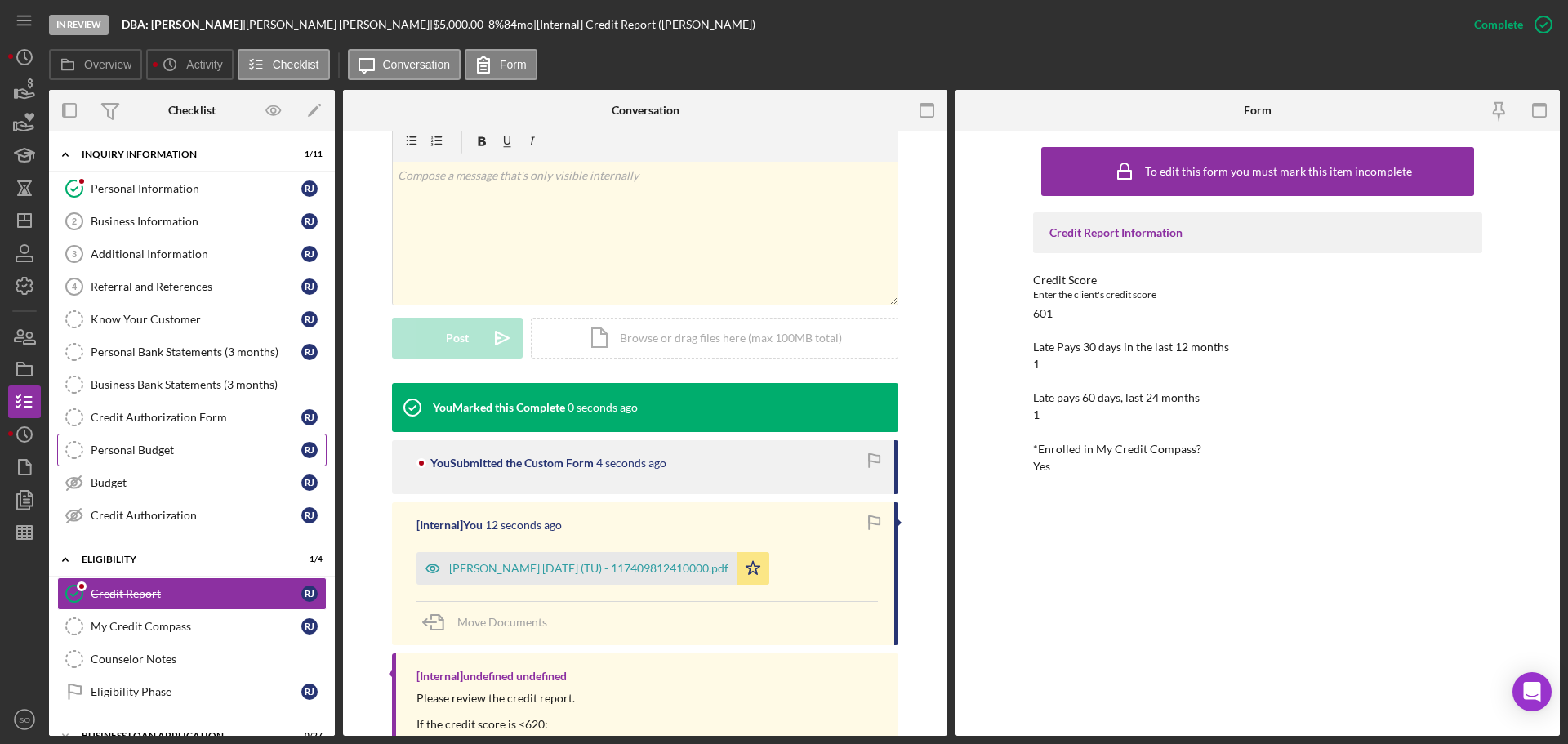
scroll to position [136, 0]
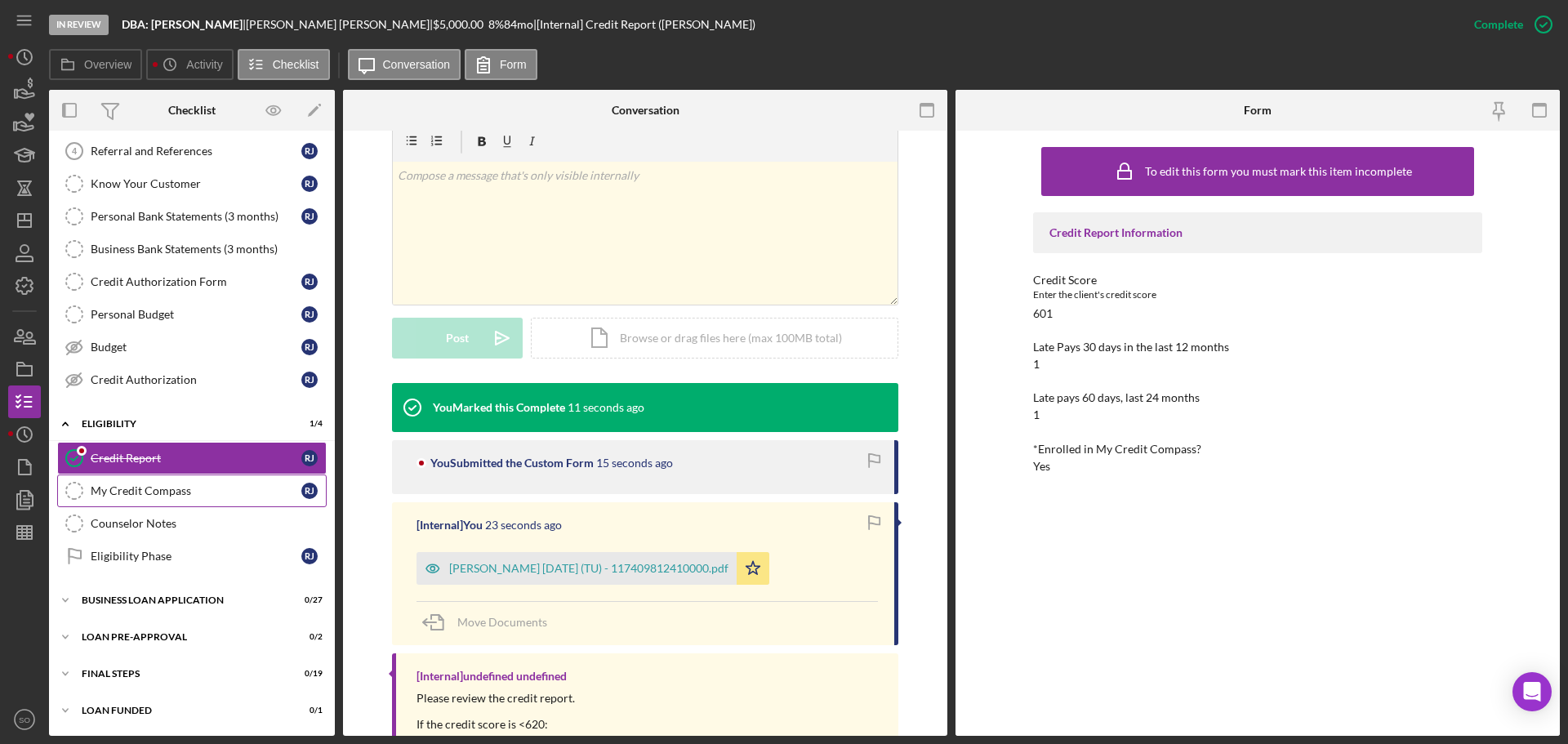
drag, startPoint x: 179, startPoint y: 490, endPoint x: 224, endPoint y: 495, distance: 45.3
click at [179, 490] on div "My Credit Compass" at bounding box center [196, 490] width 211 height 13
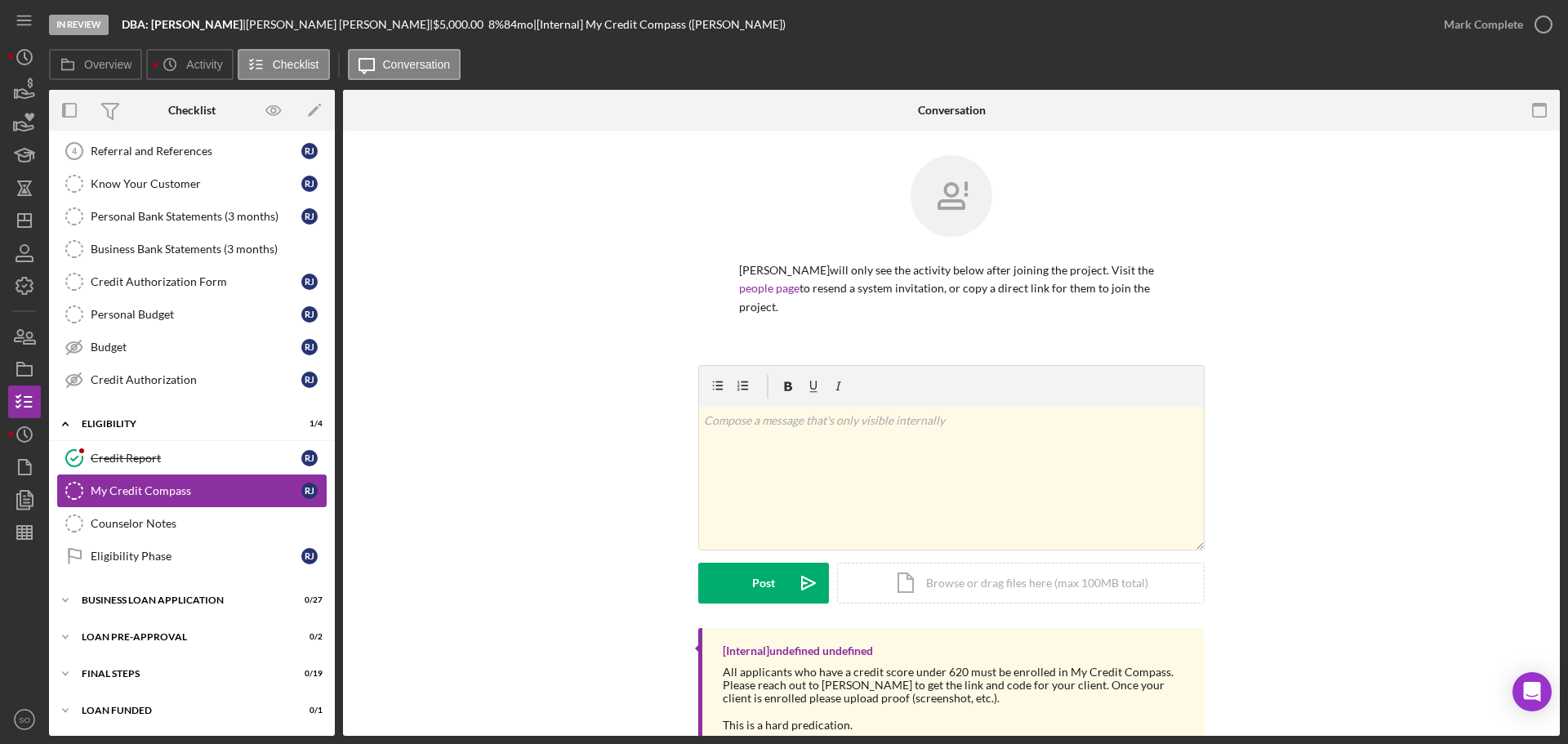
scroll to position [136, 0]
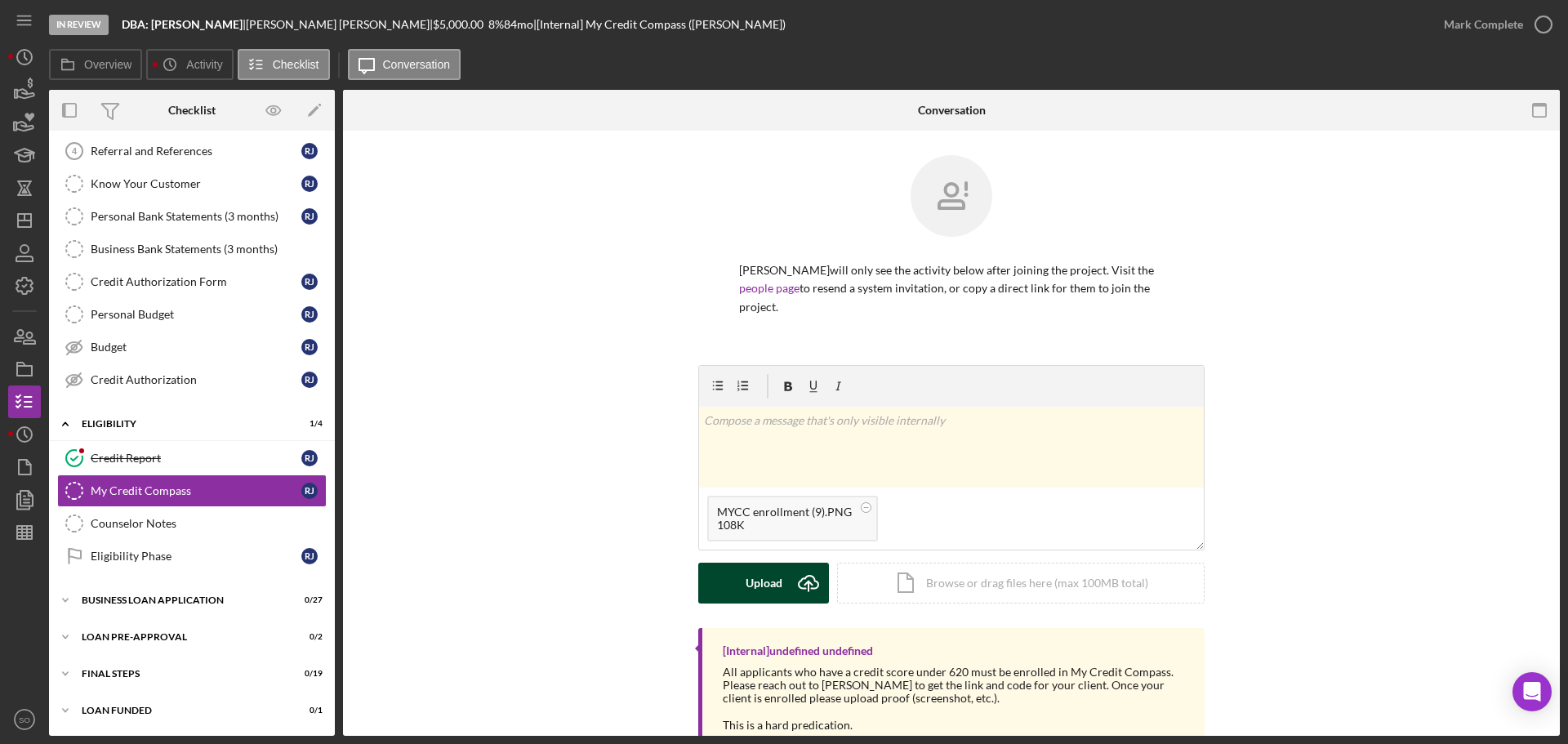
click at [749, 579] on div "Upload" at bounding box center [764, 583] width 37 height 41
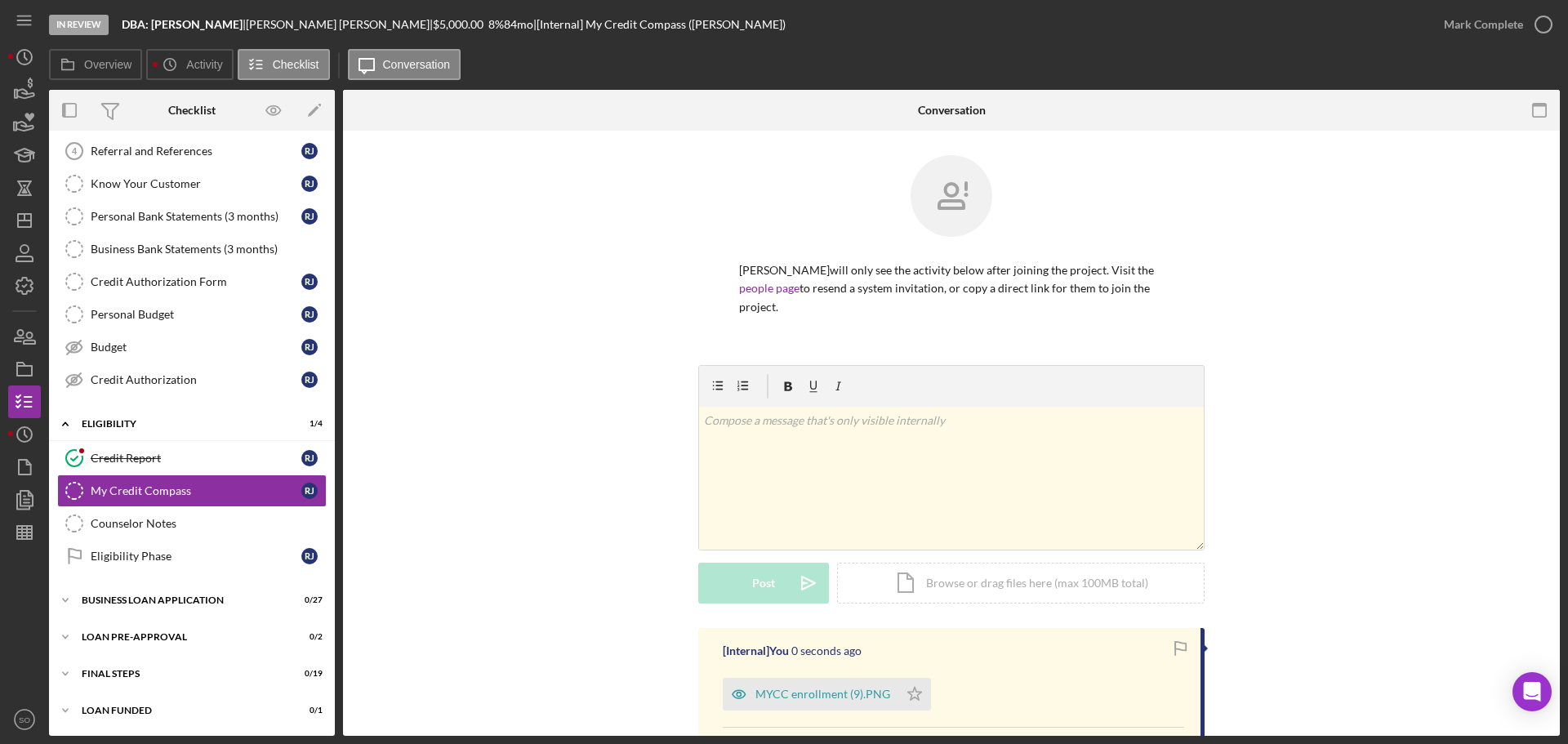
scroll to position [163, 0]
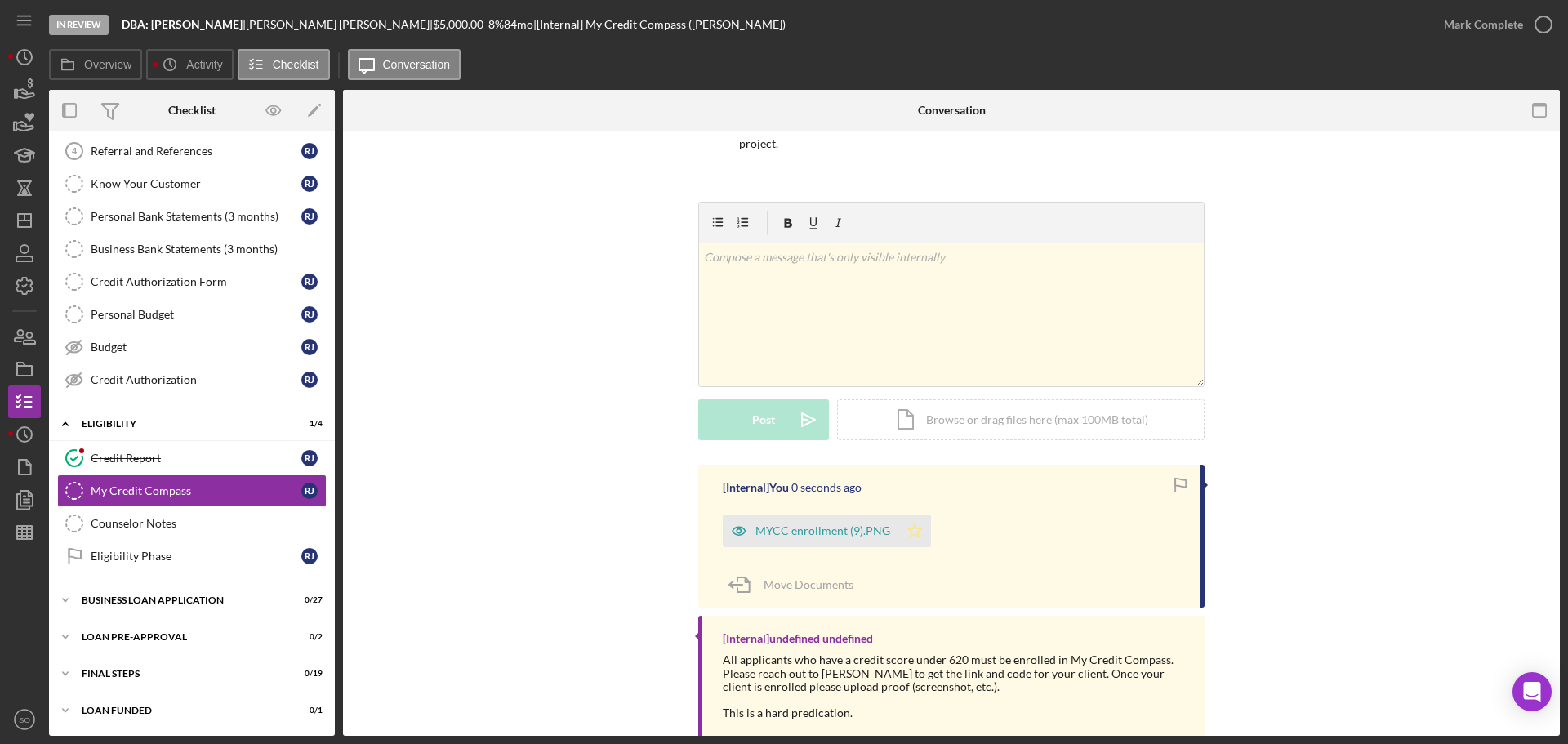
click at [920, 534] on icon "Icon/Star" at bounding box center [915, 531] width 33 height 33
click at [1459, 27] on div "Mark Complete" at bounding box center [1483, 24] width 79 height 33
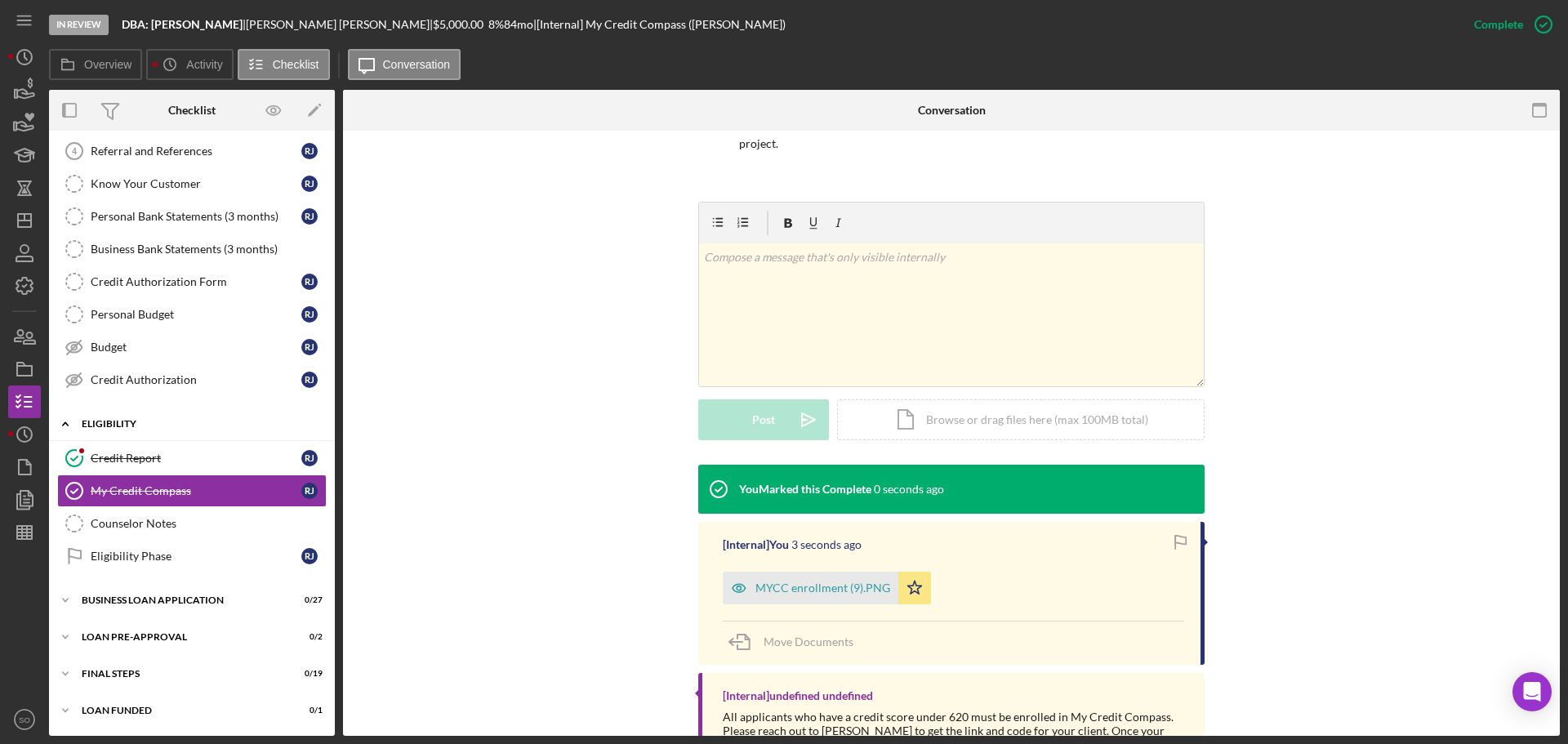
scroll to position [0, 0]
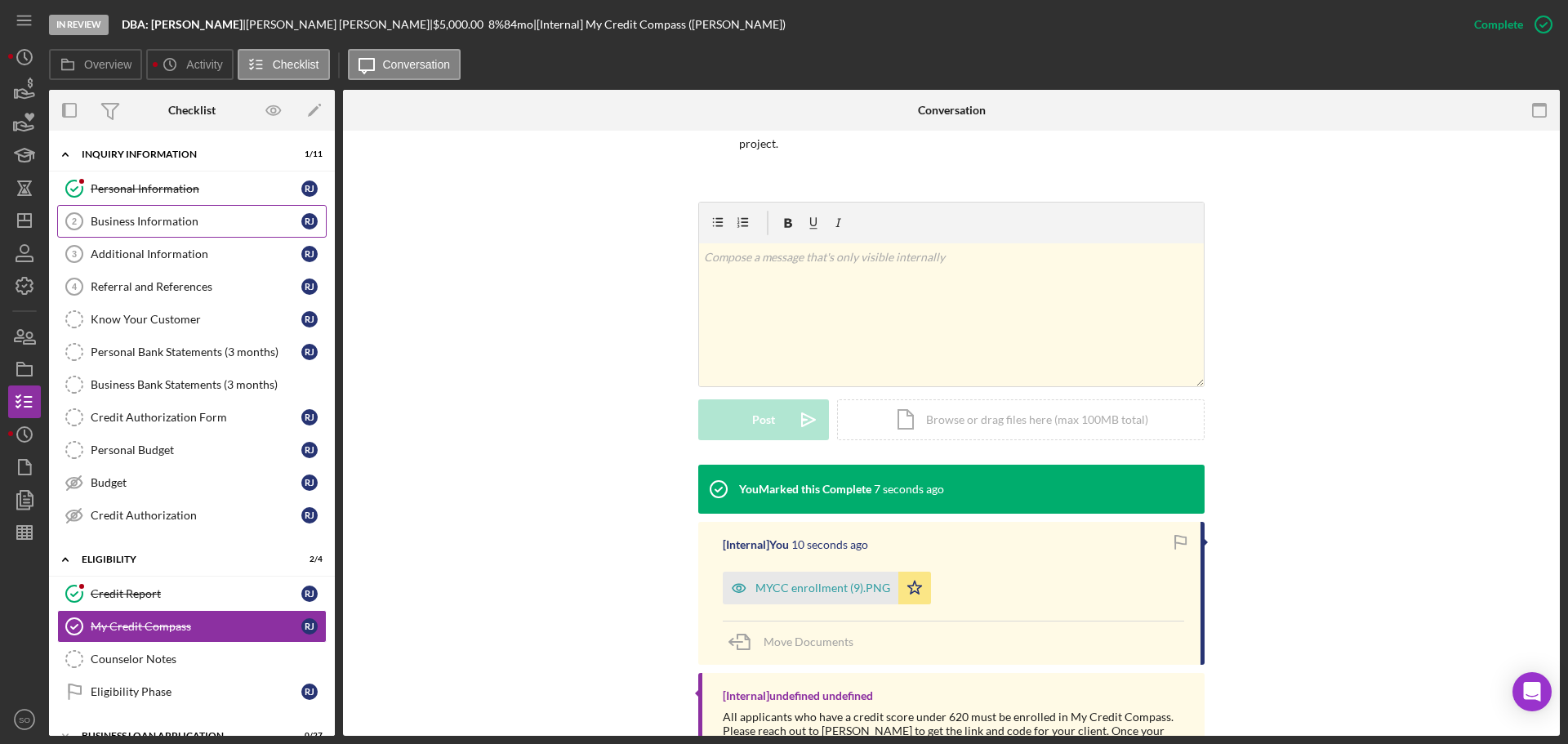
click at [175, 233] on link "Business Information 2 Business Information [PERSON_NAME]" at bounding box center [192, 222] width 269 height 33
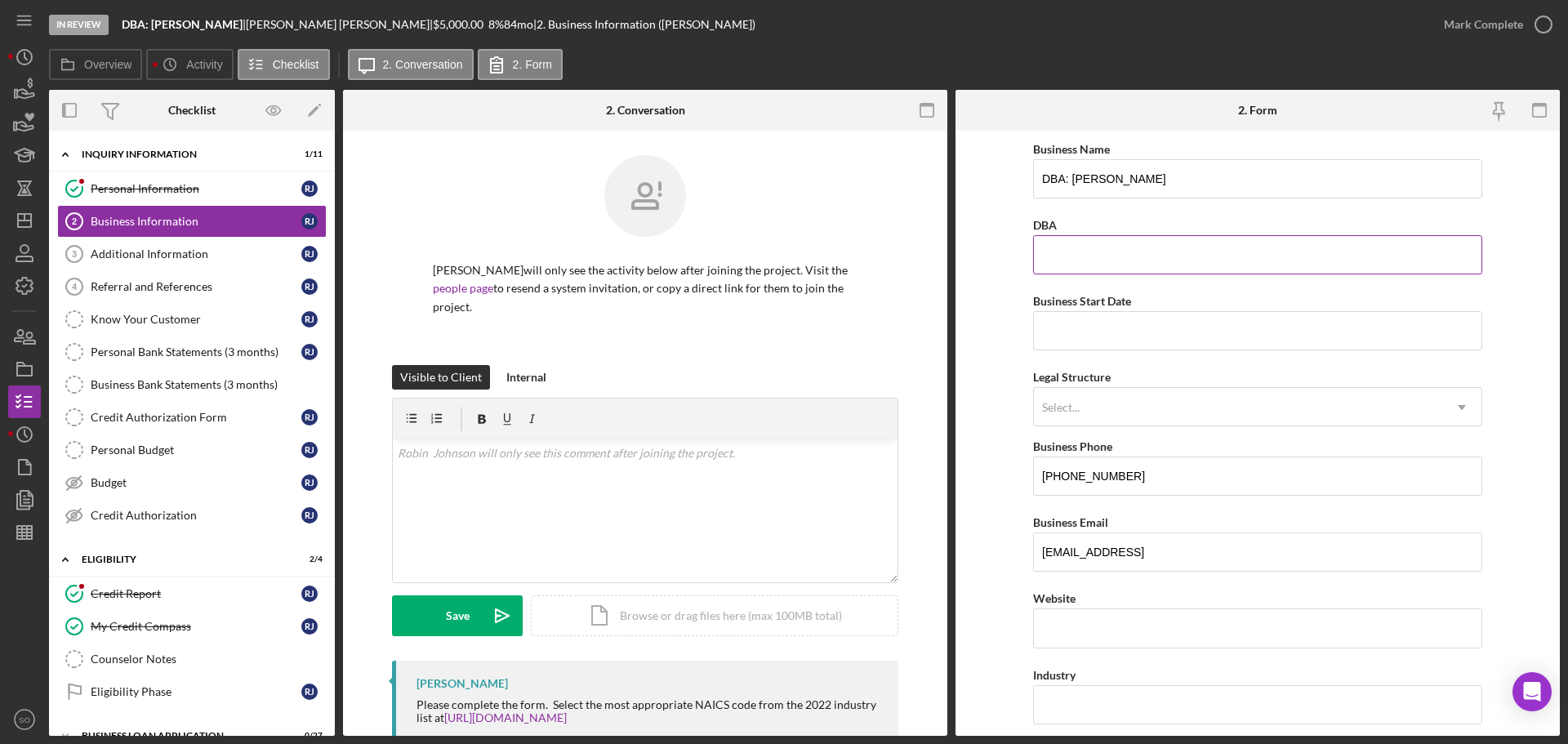
click at [1072, 252] on input "DBA" at bounding box center [1257, 255] width 449 height 39
click at [1098, 311] on div "Business Start Date" at bounding box center [1257, 301] width 449 height 21
click at [1111, 335] on input "Business Start Date" at bounding box center [1257, 331] width 449 height 39
paste input "[DATE]"
type input "[DATE]"
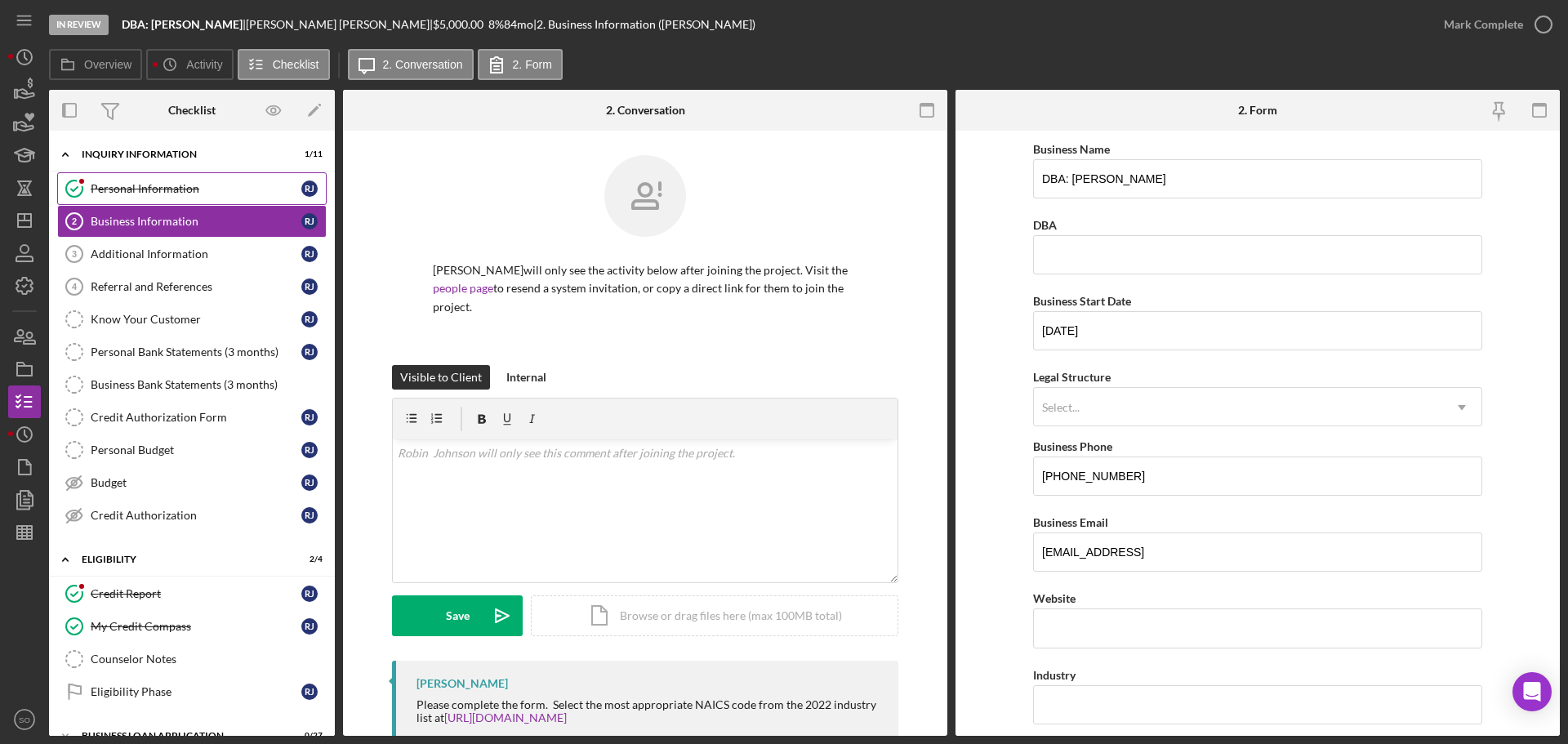
click at [147, 195] on div "Personal Information" at bounding box center [196, 188] width 211 height 13
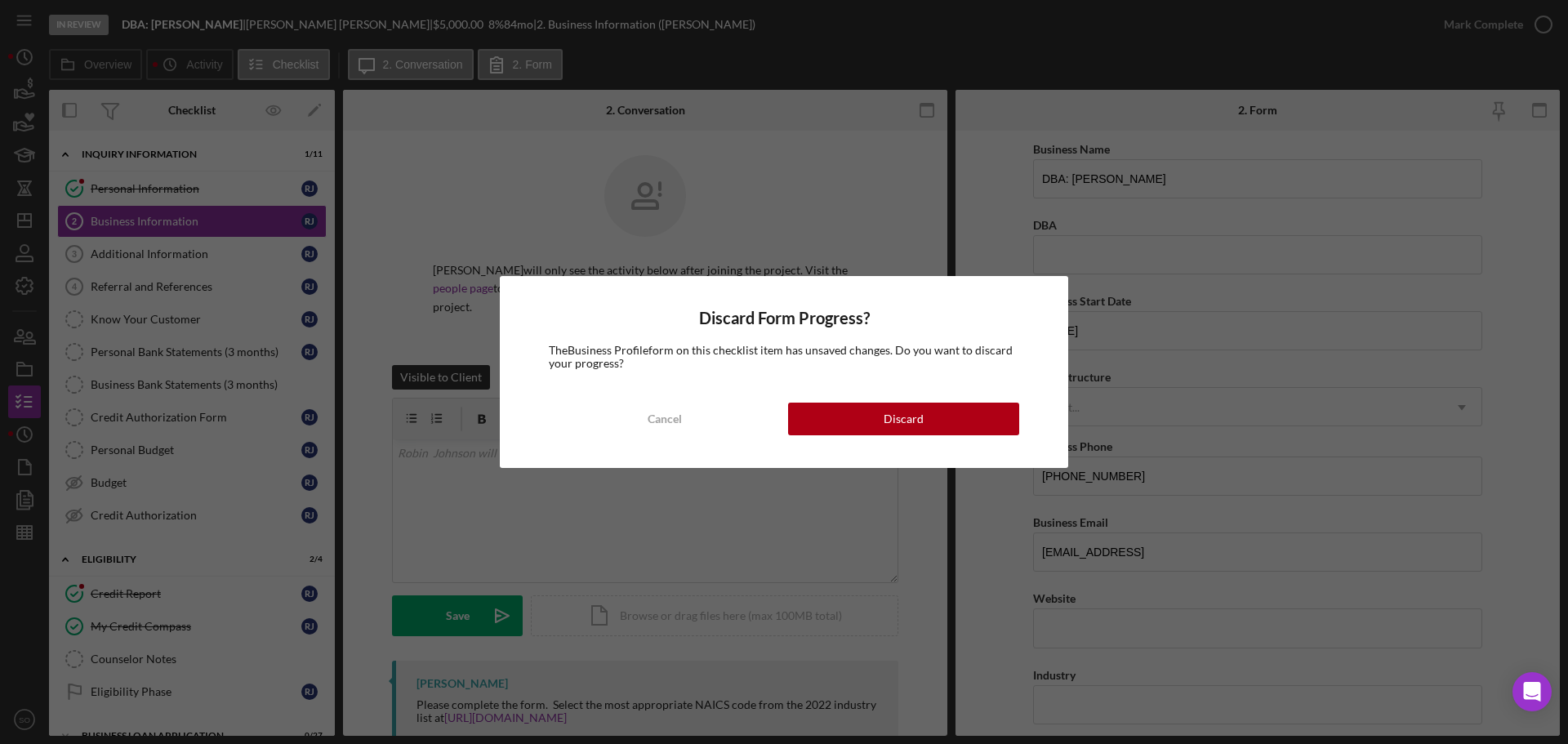
click at [914, 421] on div "Discard" at bounding box center [904, 419] width 40 height 33
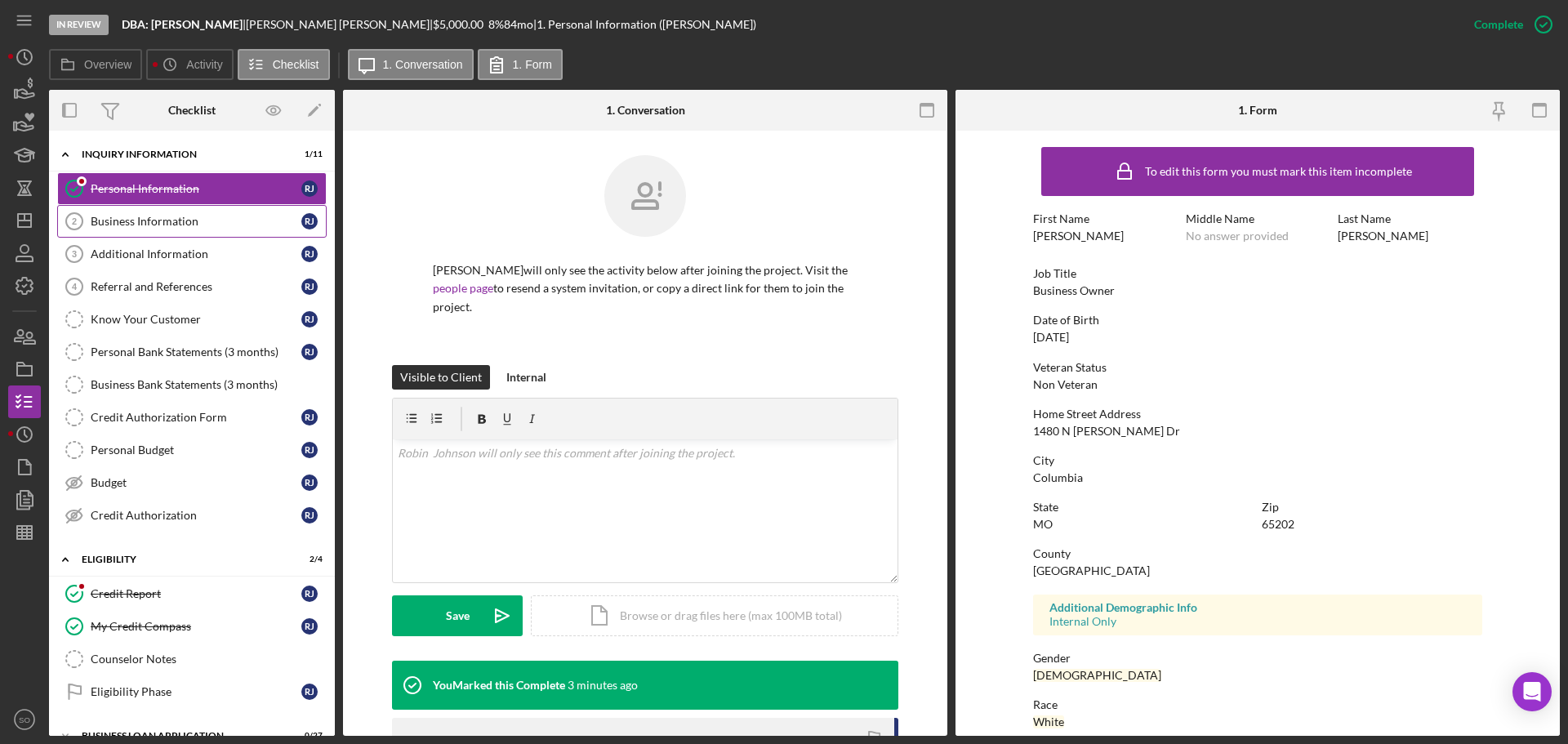
click at [200, 219] on div "Business Information" at bounding box center [196, 221] width 211 height 13
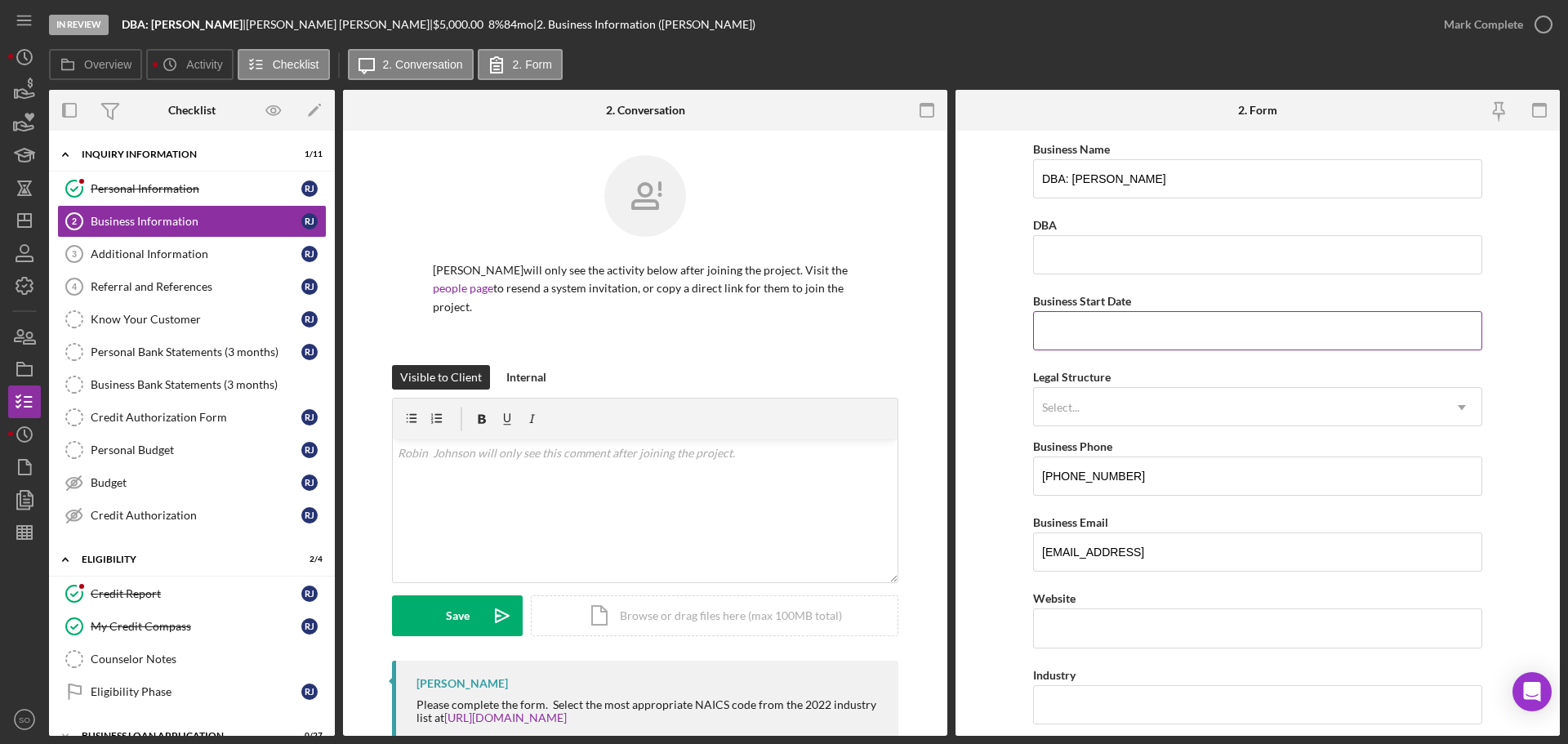
drag, startPoint x: 1143, startPoint y: 331, endPoint x: 1162, endPoint y: 340, distance: 21.0
click at [1143, 331] on input "Business Start Date" at bounding box center [1257, 331] width 449 height 39
paste input "[DATE]"
type input "[DATE]"
click at [980, 374] on form "Business Name DBA: [PERSON_NAME] DBA Business Start Date [DATE] Legal Structure…" at bounding box center [1257, 432] width 604 height 605
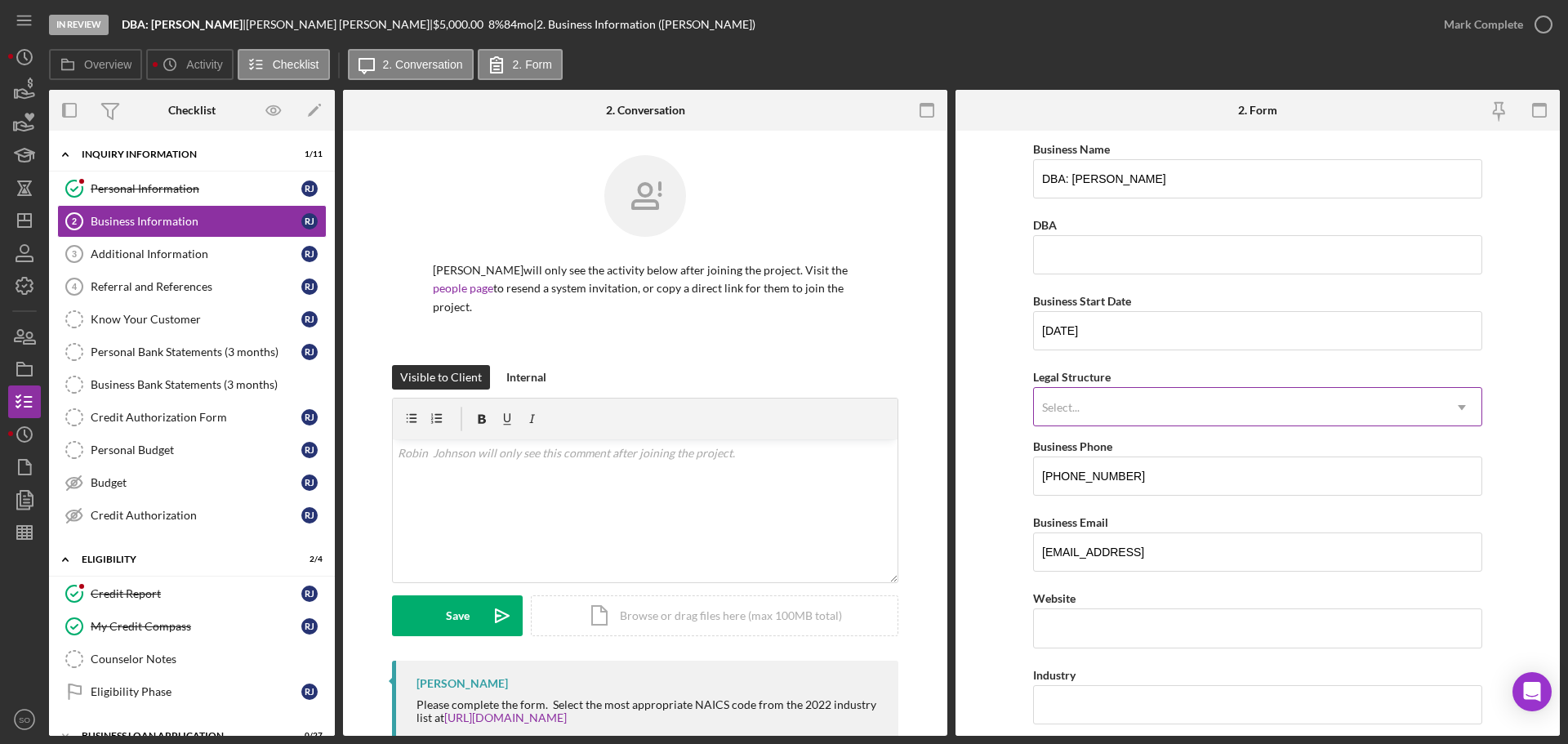
click at [1156, 414] on div "Select..." at bounding box center [1237, 407] width 408 height 38
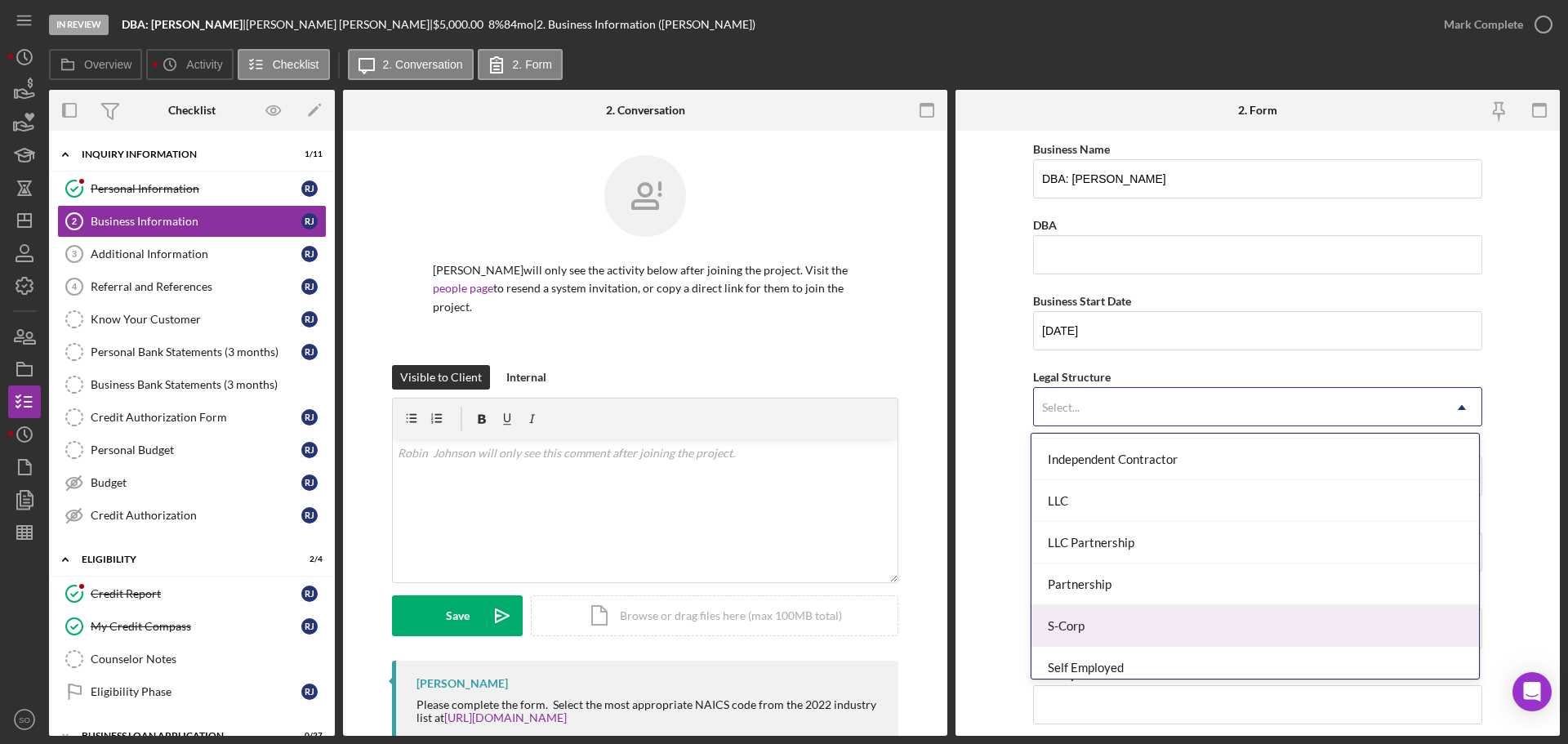
scroll to position [380, 0]
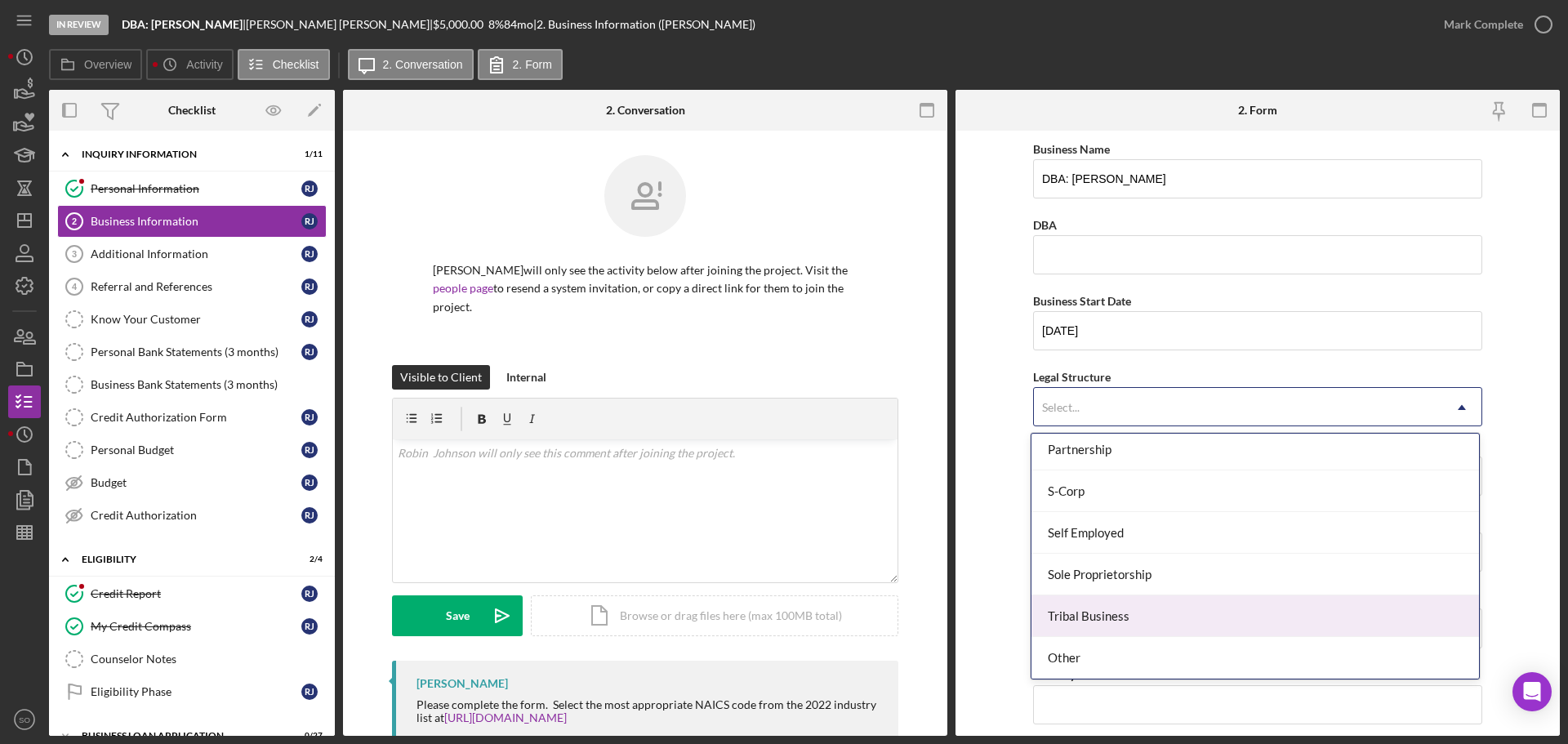
click at [1136, 576] on div "Sole Proprietorship" at bounding box center [1255, 575] width 448 height 41
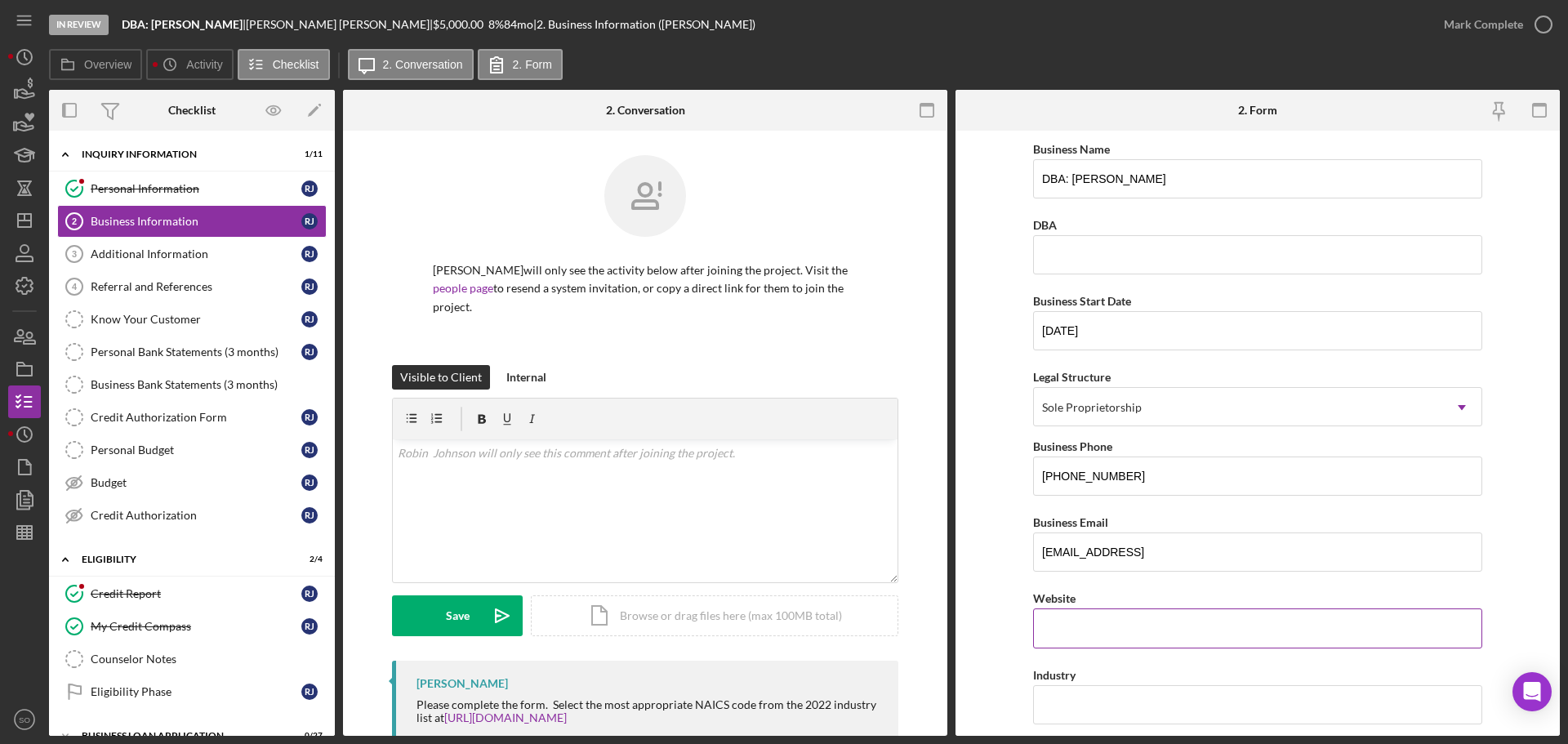
scroll to position [163, 0]
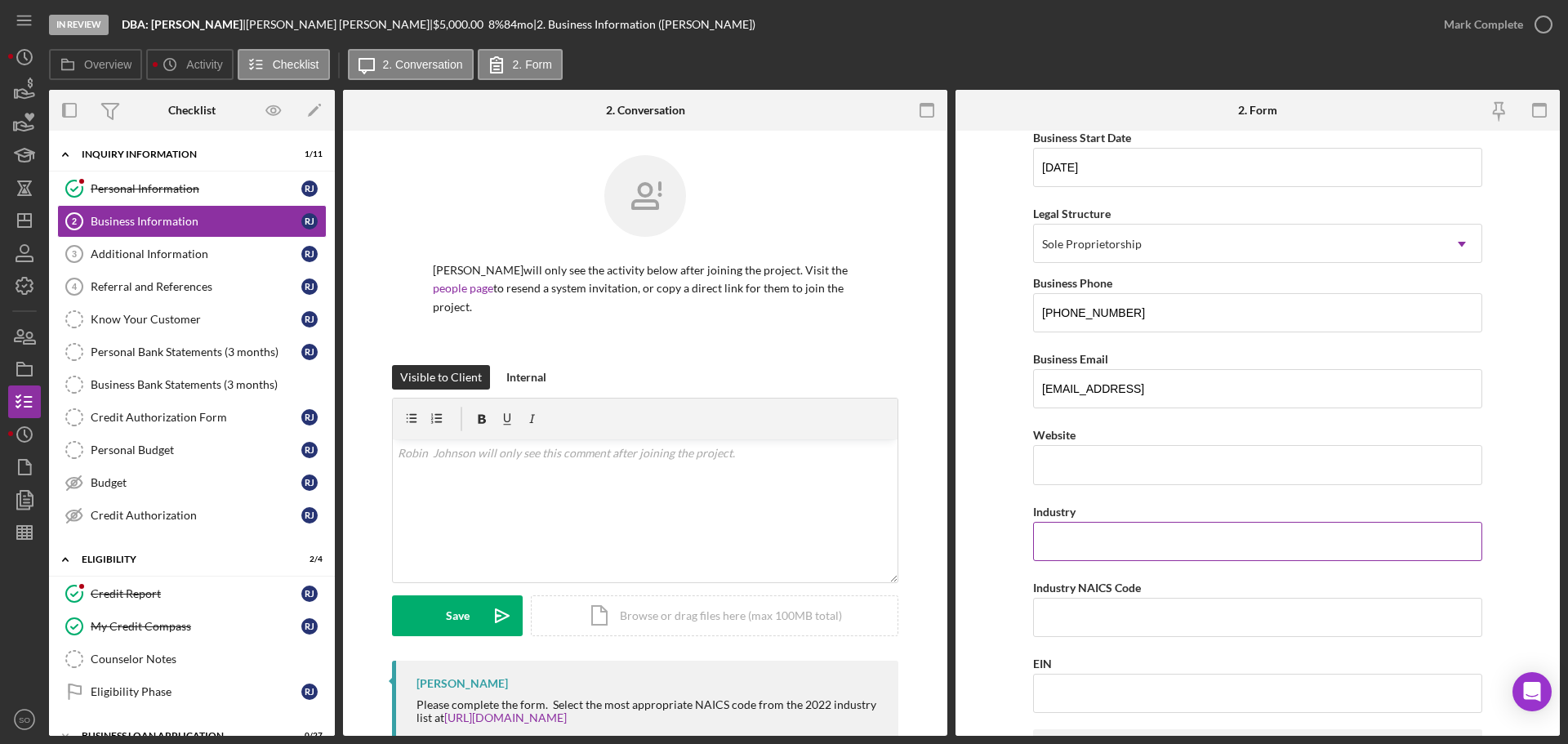
click at [1113, 530] on input "Industry" at bounding box center [1257, 541] width 449 height 39
paste input "Laundry Service"
type input "Laundry Service"
click at [1129, 612] on input "Industry NAICS Code" at bounding box center [1257, 617] width 449 height 39
paste input "812320"
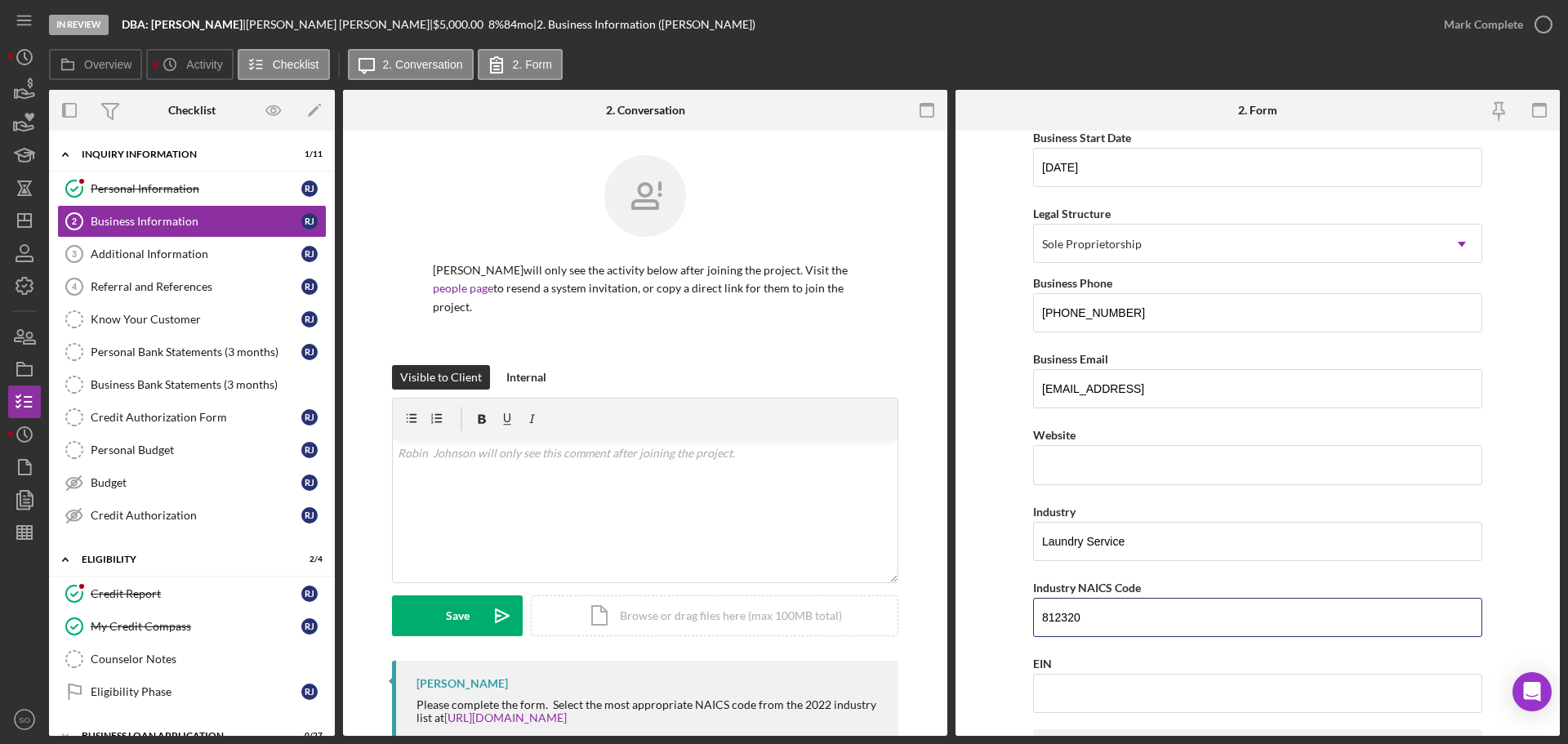
type input "812320"
click at [958, 572] on form "Business Name DBA: [PERSON_NAME] DBA Business Start Date [DATE] Legal Structure…" at bounding box center [1257, 432] width 604 height 605
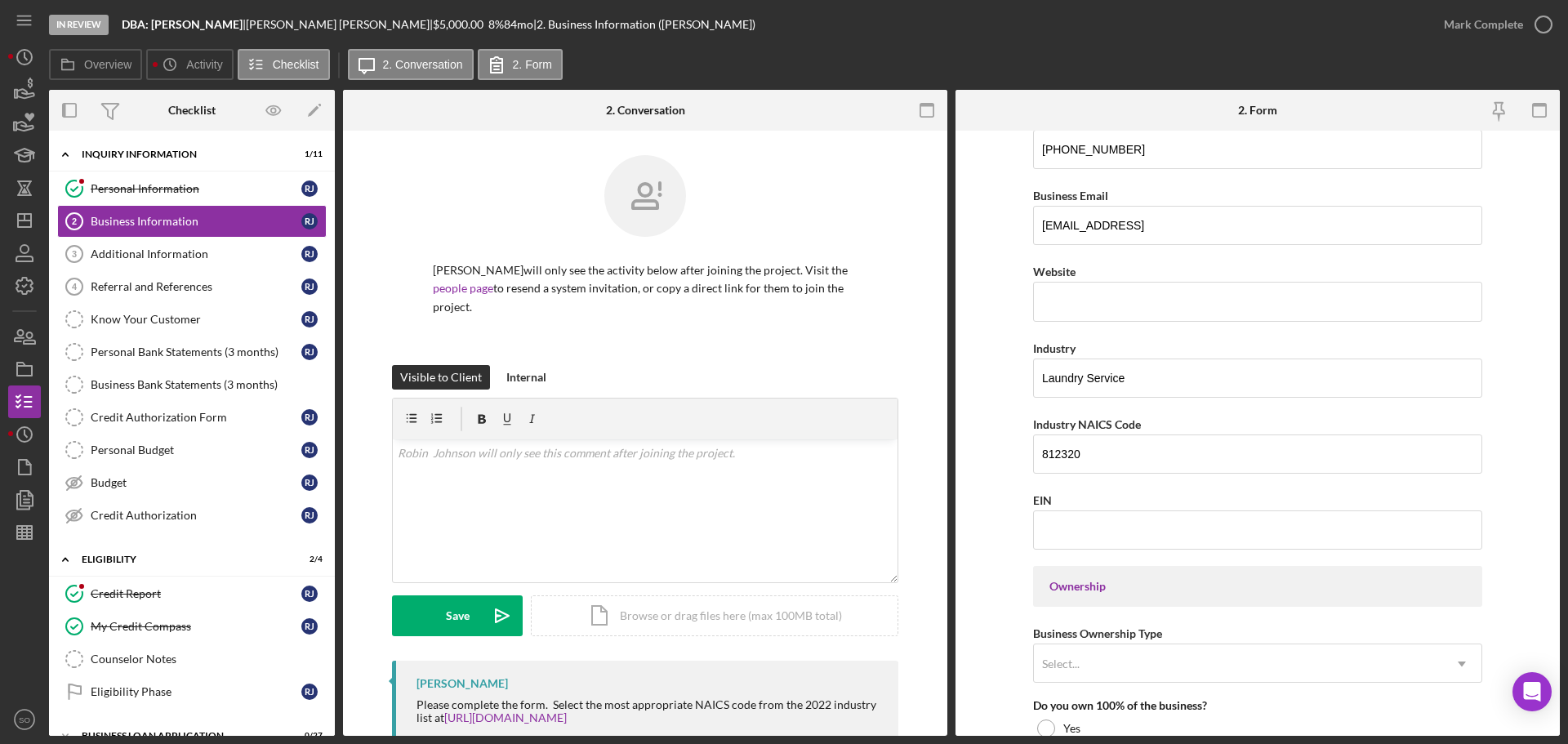
scroll to position [490, 0]
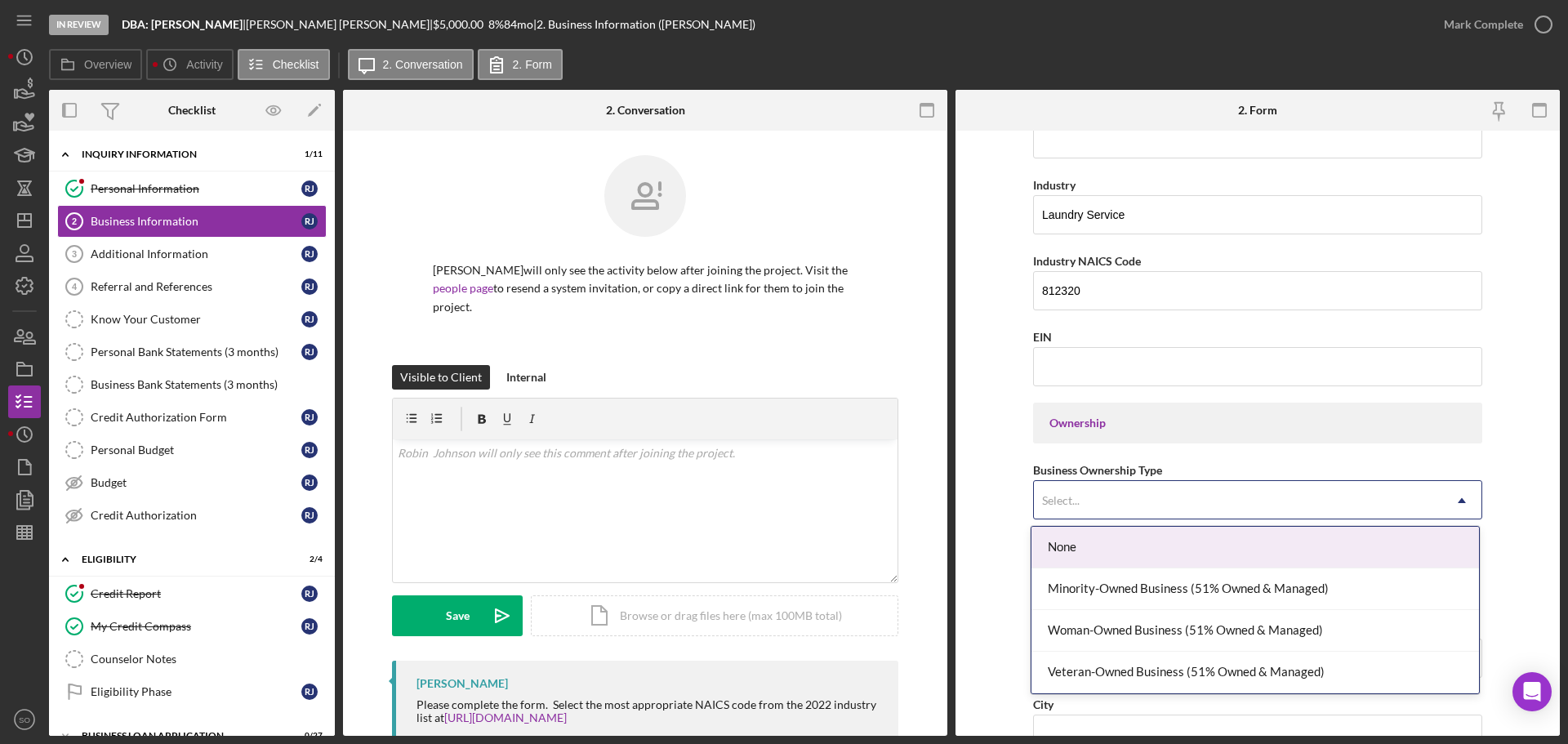
click at [1125, 505] on div "Select..." at bounding box center [1237, 501] width 408 height 38
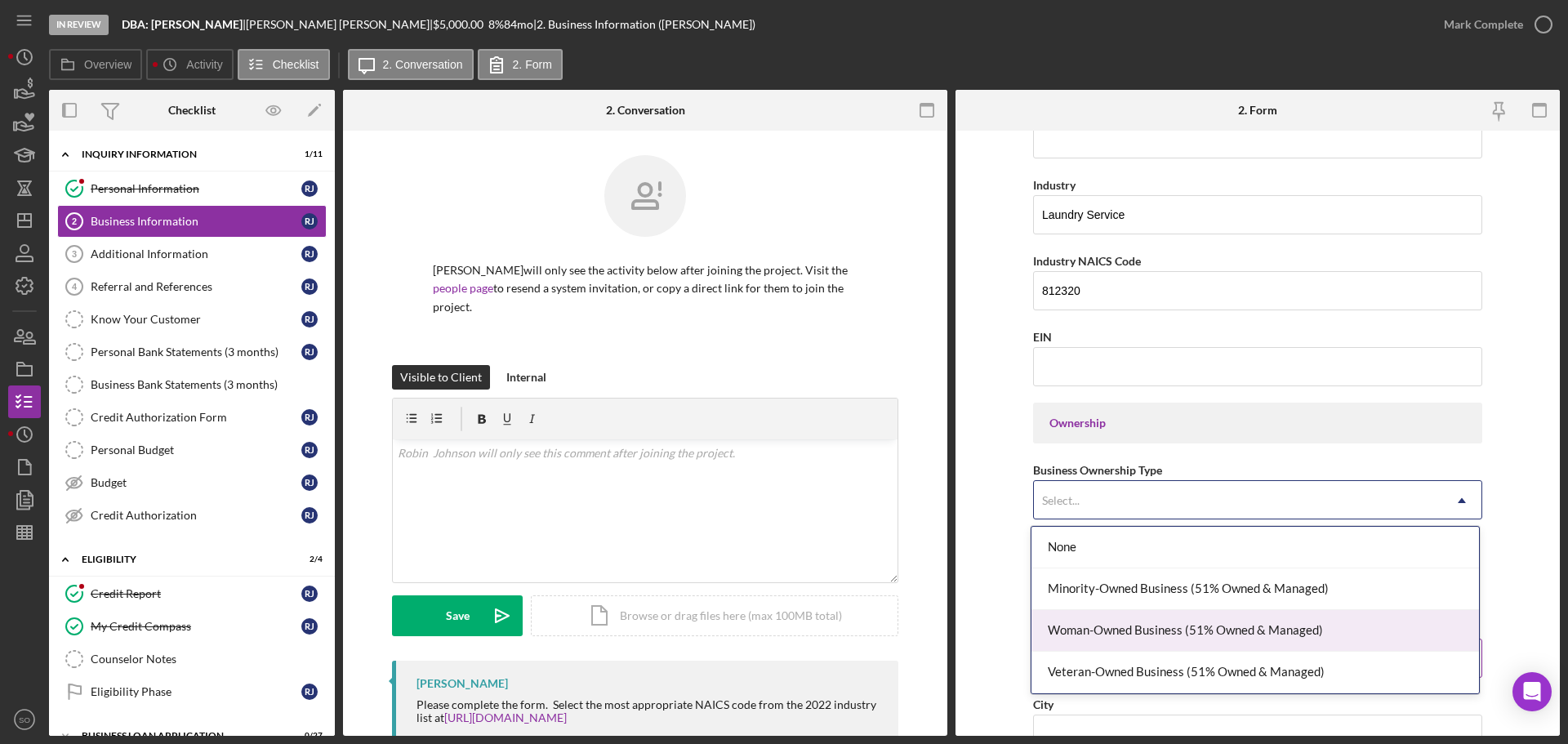
drag, startPoint x: 1150, startPoint y: 623, endPoint x: 1121, endPoint y: 625, distance: 29.1
click at [1146, 626] on div "Woman-Owned Business (51% Owned & Managed)" at bounding box center [1255, 631] width 448 height 41
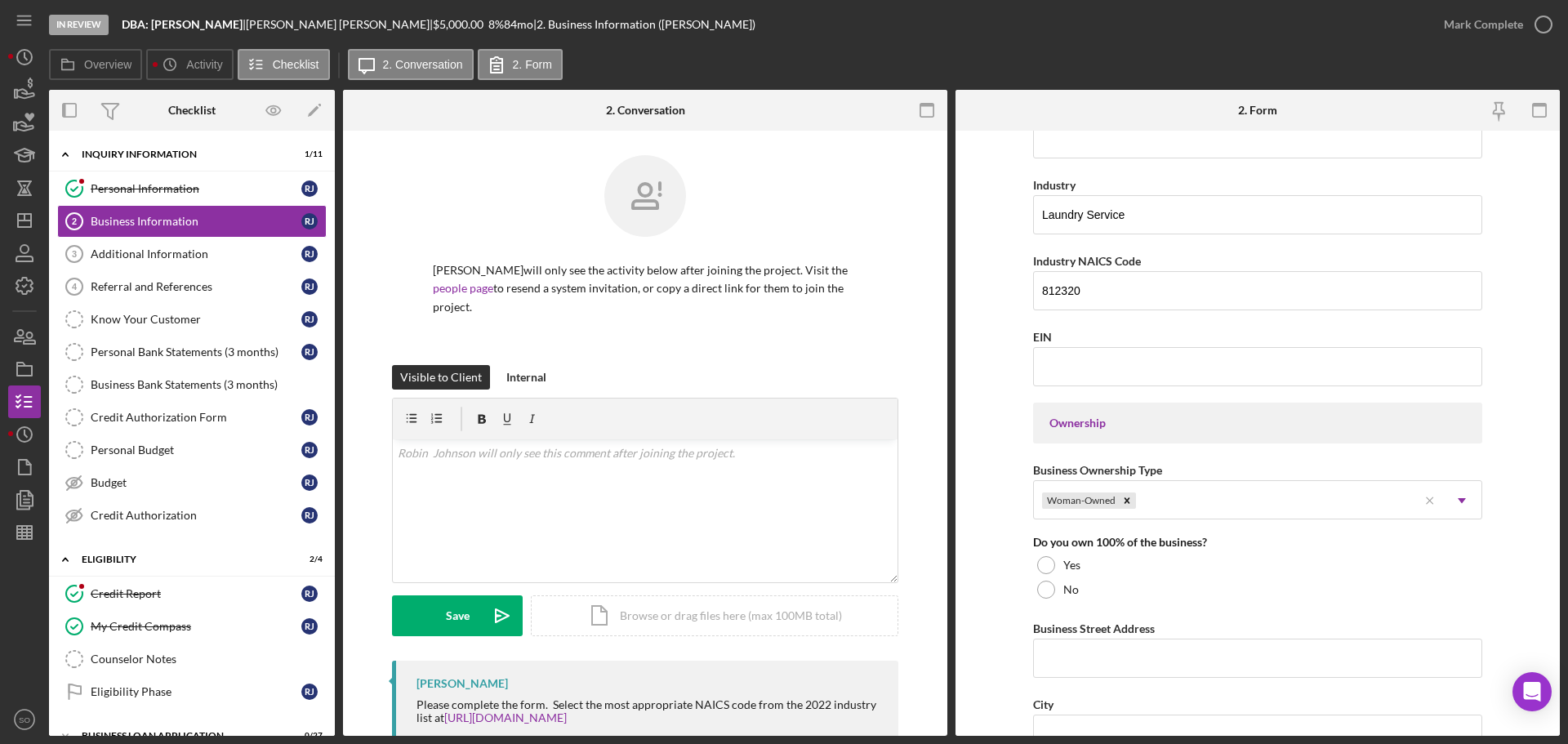
scroll to position [571, 0]
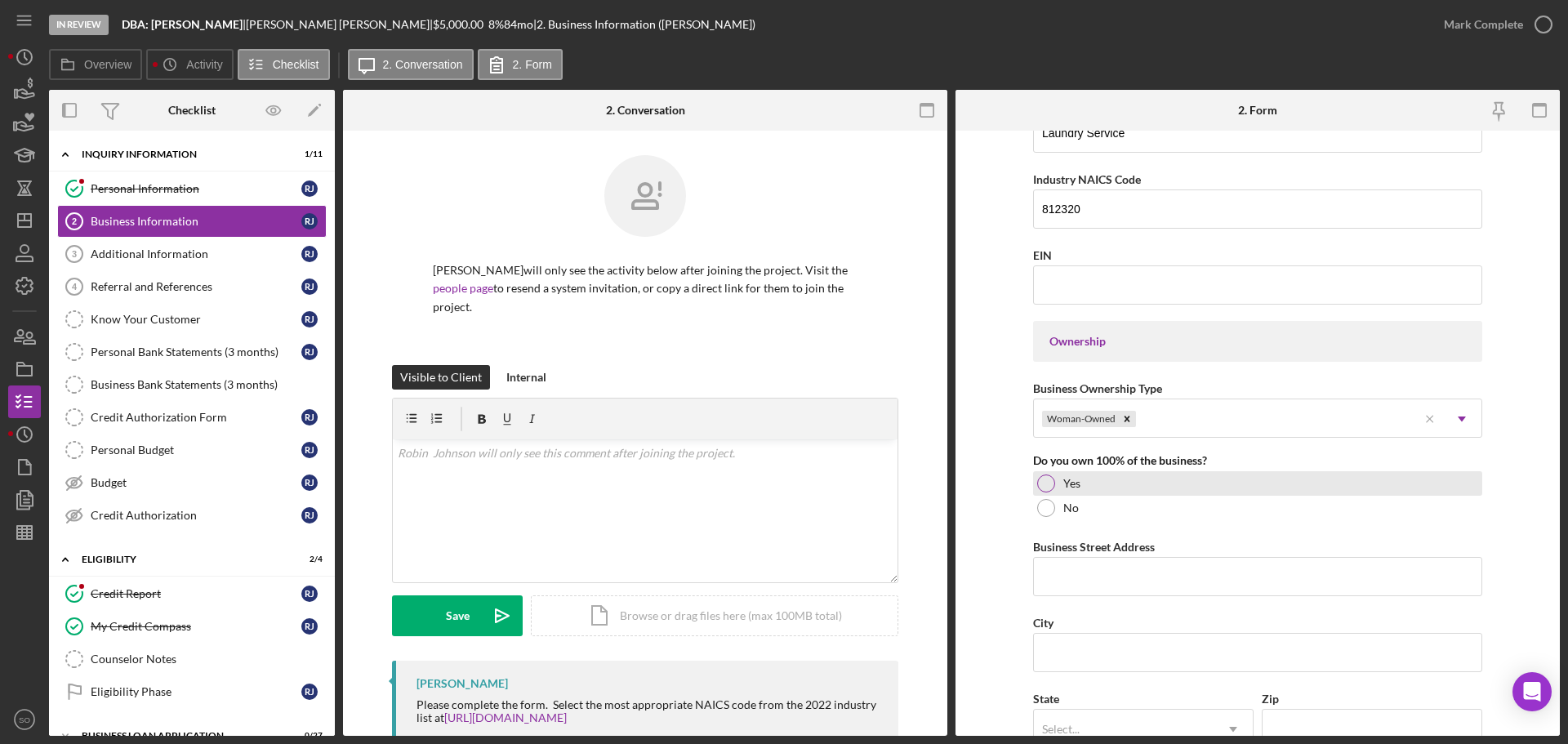
click at [1048, 482] on div at bounding box center [1046, 483] width 18 height 18
click at [1226, 568] on input "Business Street Address" at bounding box center [1257, 576] width 449 height 39
paste input "1480 N [PERSON_NAME] Dr"
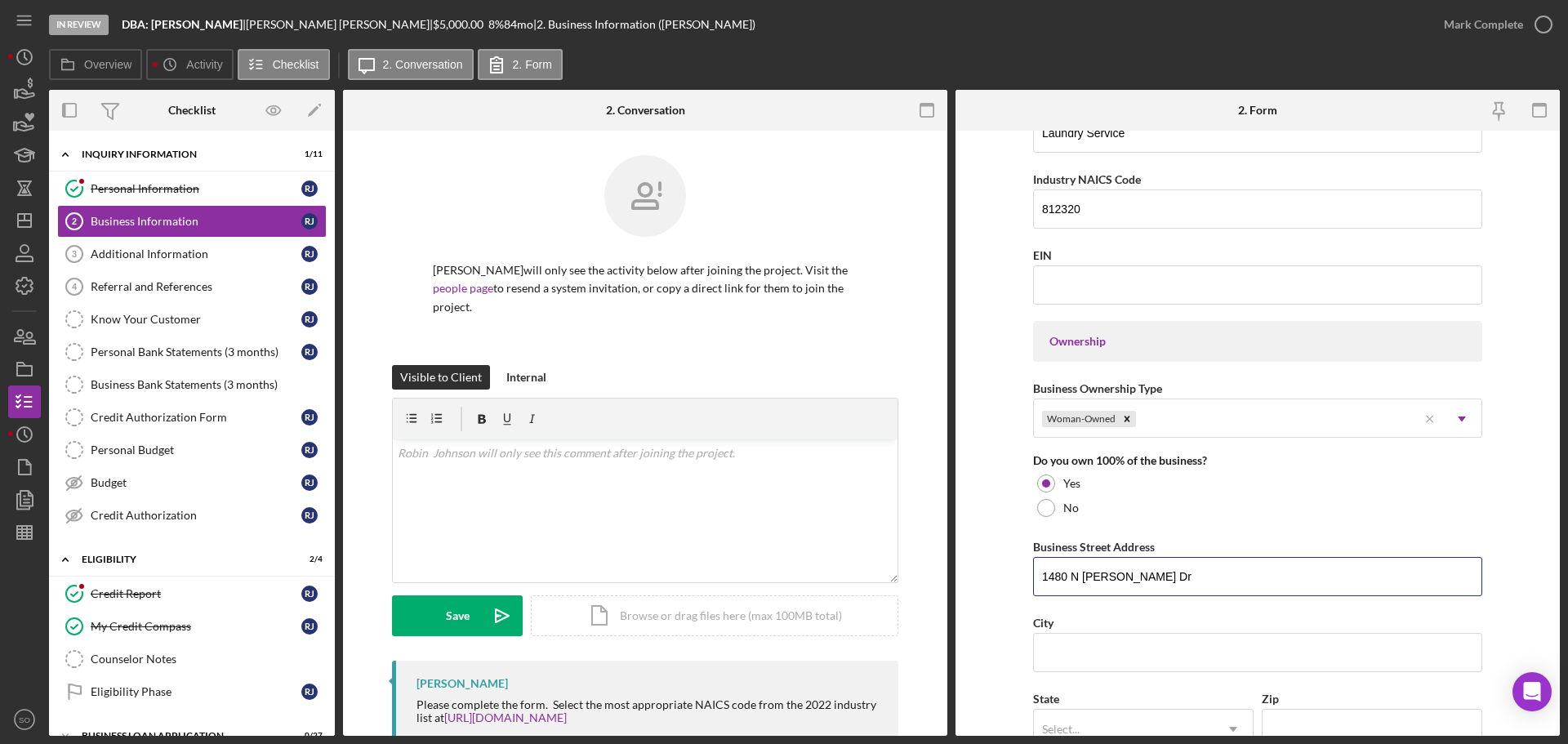
type input "1480 N [PERSON_NAME] Dr"
click at [1101, 646] on input "City" at bounding box center [1257, 652] width 449 height 39
paste input "Columbia"
type input "Columbia"
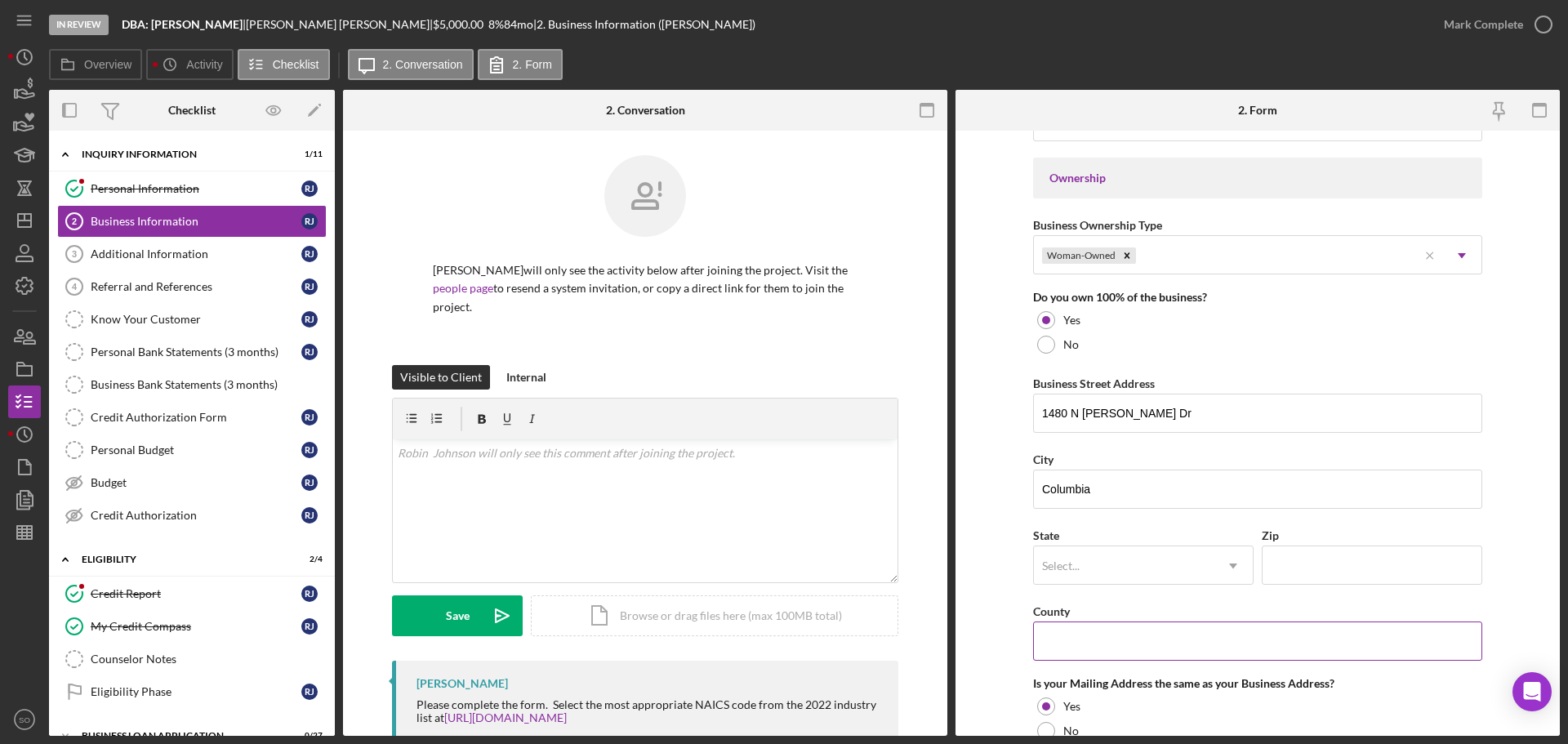
click at [1092, 630] on input "County" at bounding box center [1257, 640] width 449 height 39
paste input "[GEOGRAPHIC_DATA]"
type input "[GEOGRAPHIC_DATA]"
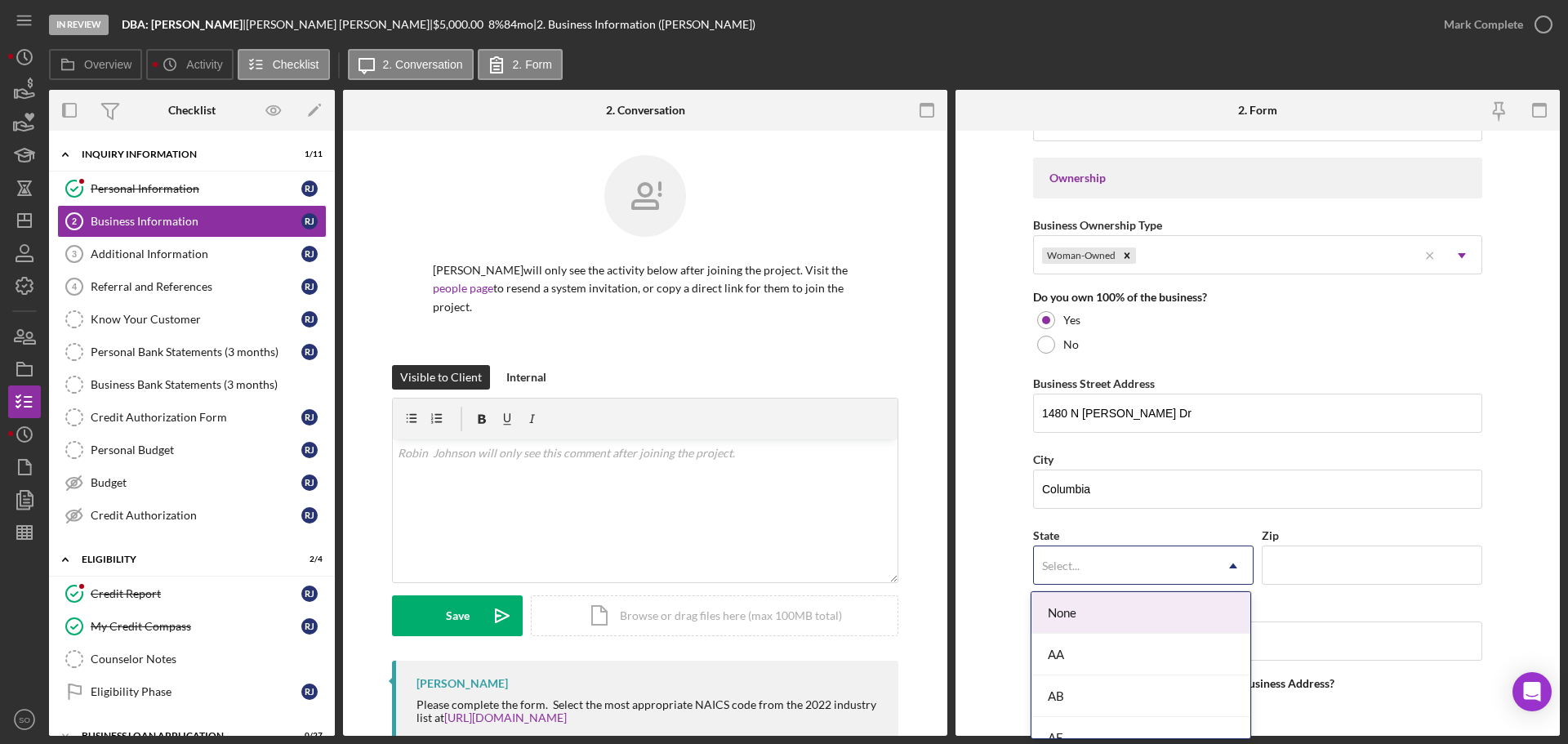
click at [1070, 579] on div "Select..." at bounding box center [1124, 566] width 179 height 38
type input "mo"
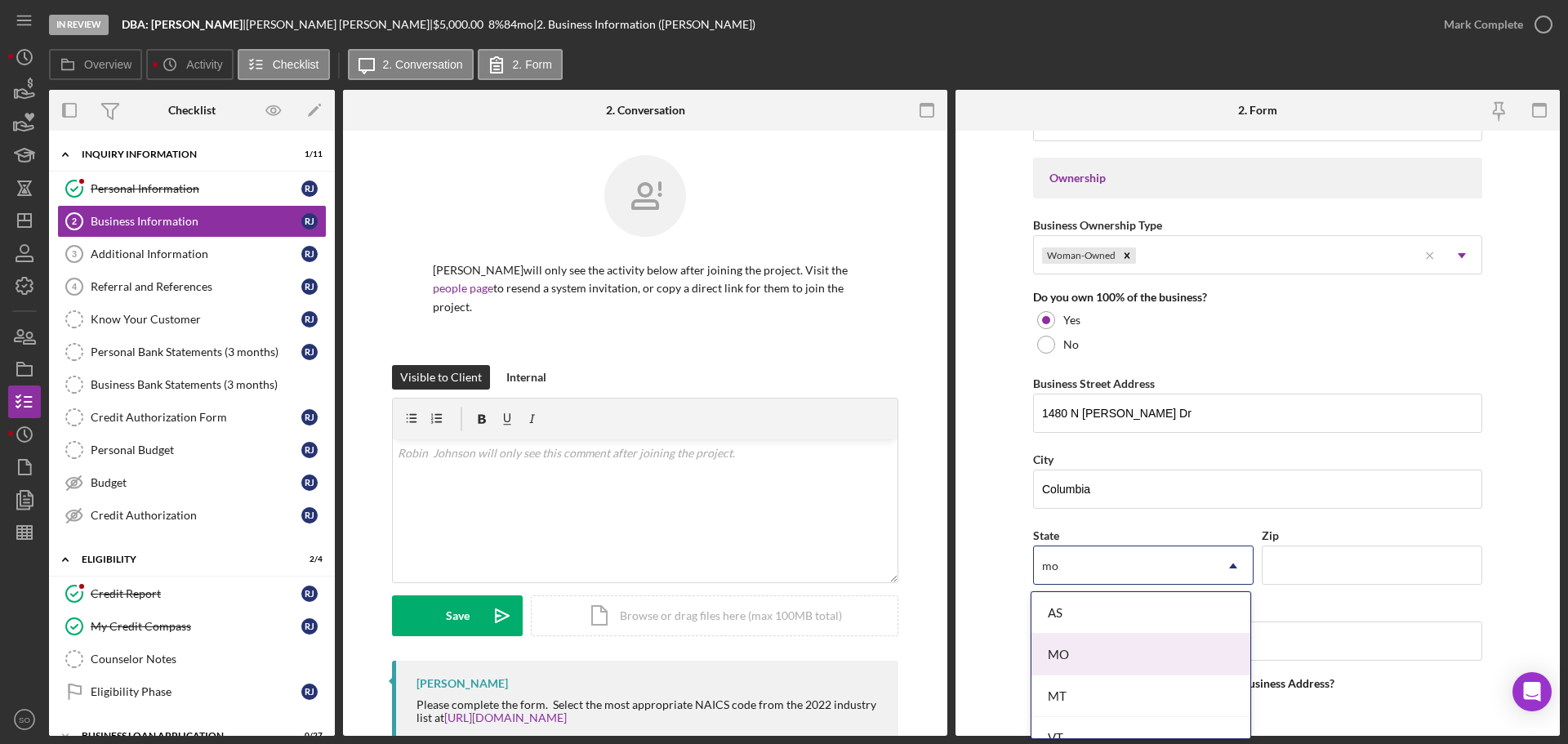
click at [1089, 661] on div "MO" at bounding box center [1141, 654] width 219 height 41
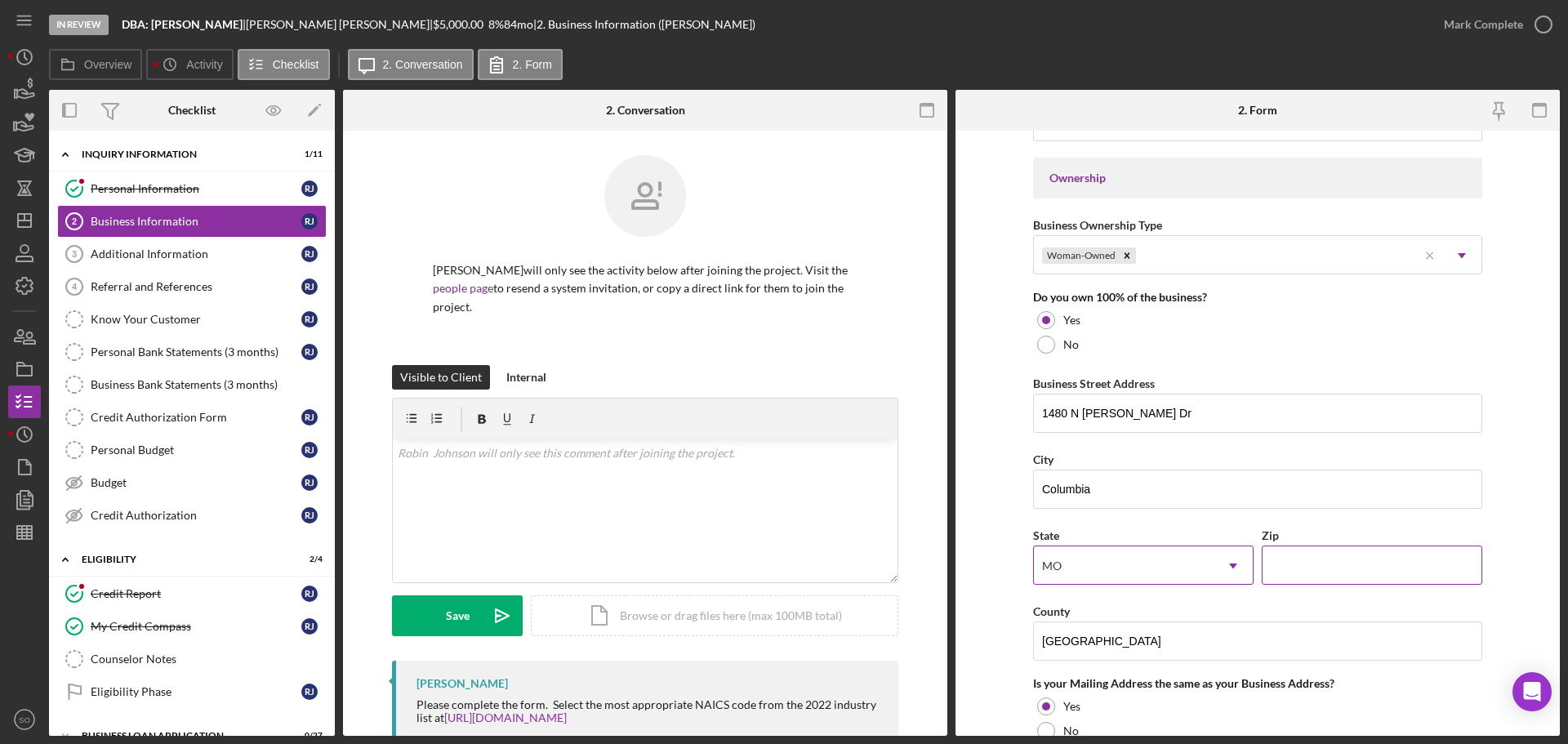
click at [1275, 553] on input "Zip" at bounding box center [1371, 564] width 220 height 39
paste input "65202"
type input "65202"
click at [1009, 544] on form "Business Name DBA: [PERSON_NAME] DBA Business Start Date [DATE] Legal Structure…" at bounding box center [1257, 432] width 604 height 605
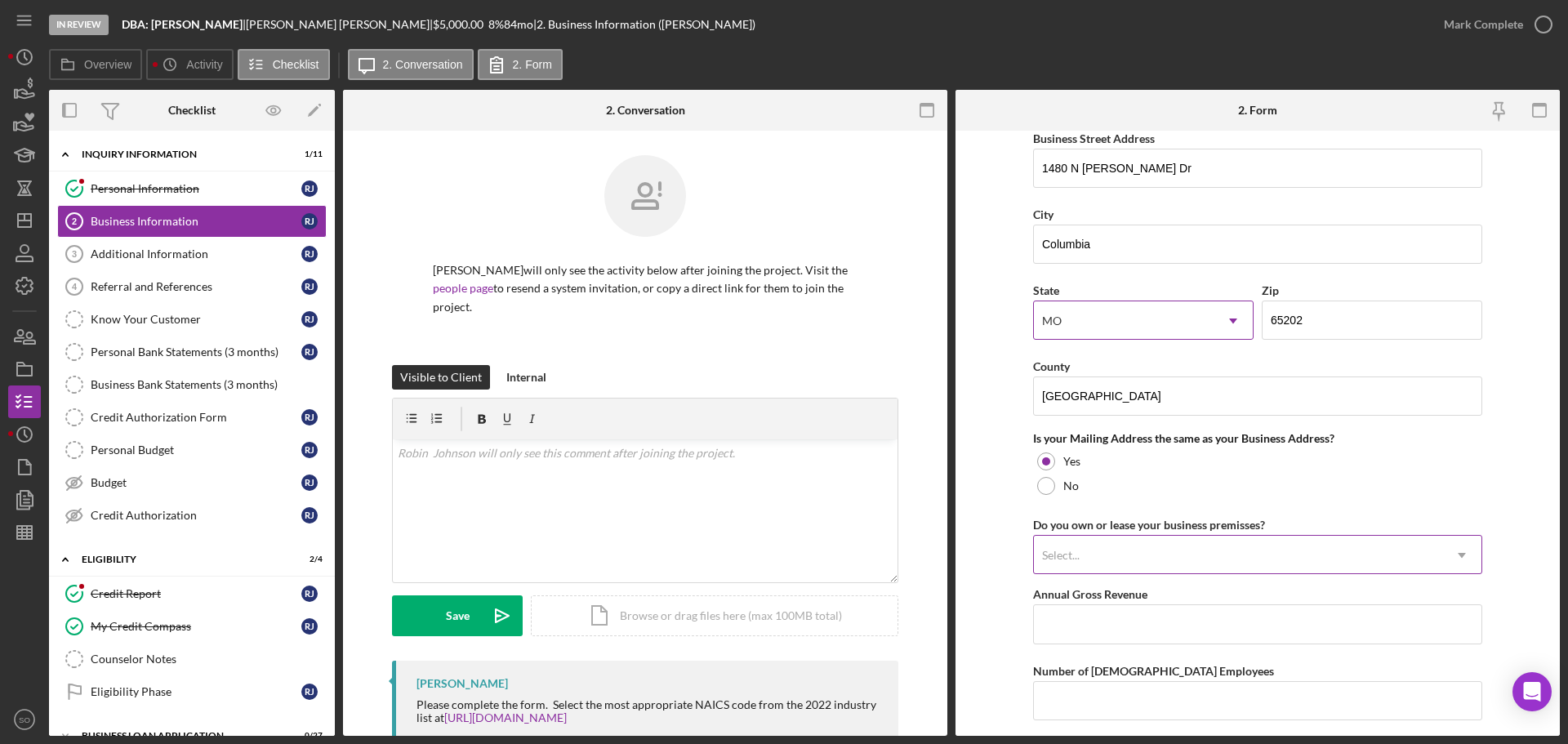
scroll to position [1144, 0]
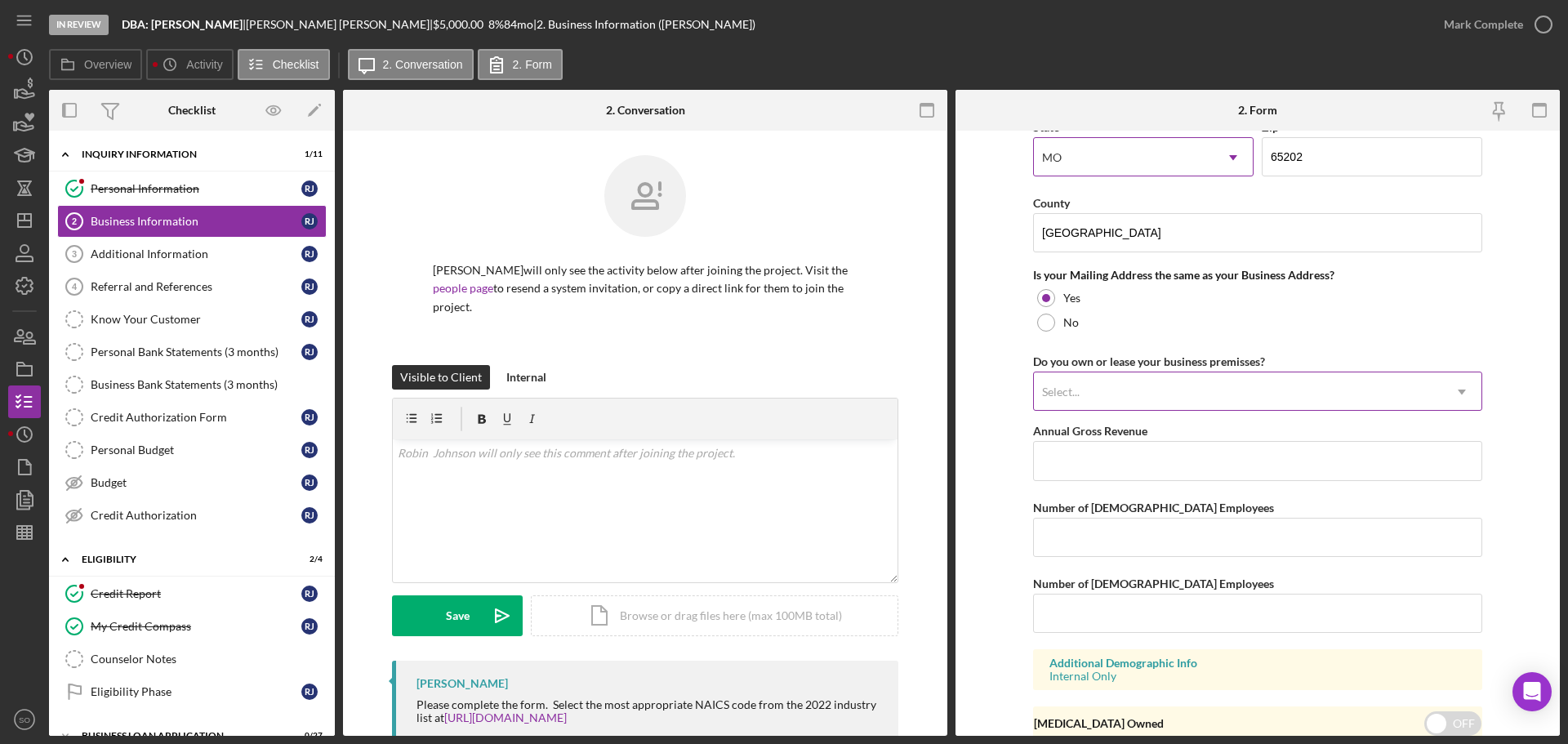
click at [1133, 399] on div "Select..." at bounding box center [1237, 392] width 408 height 38
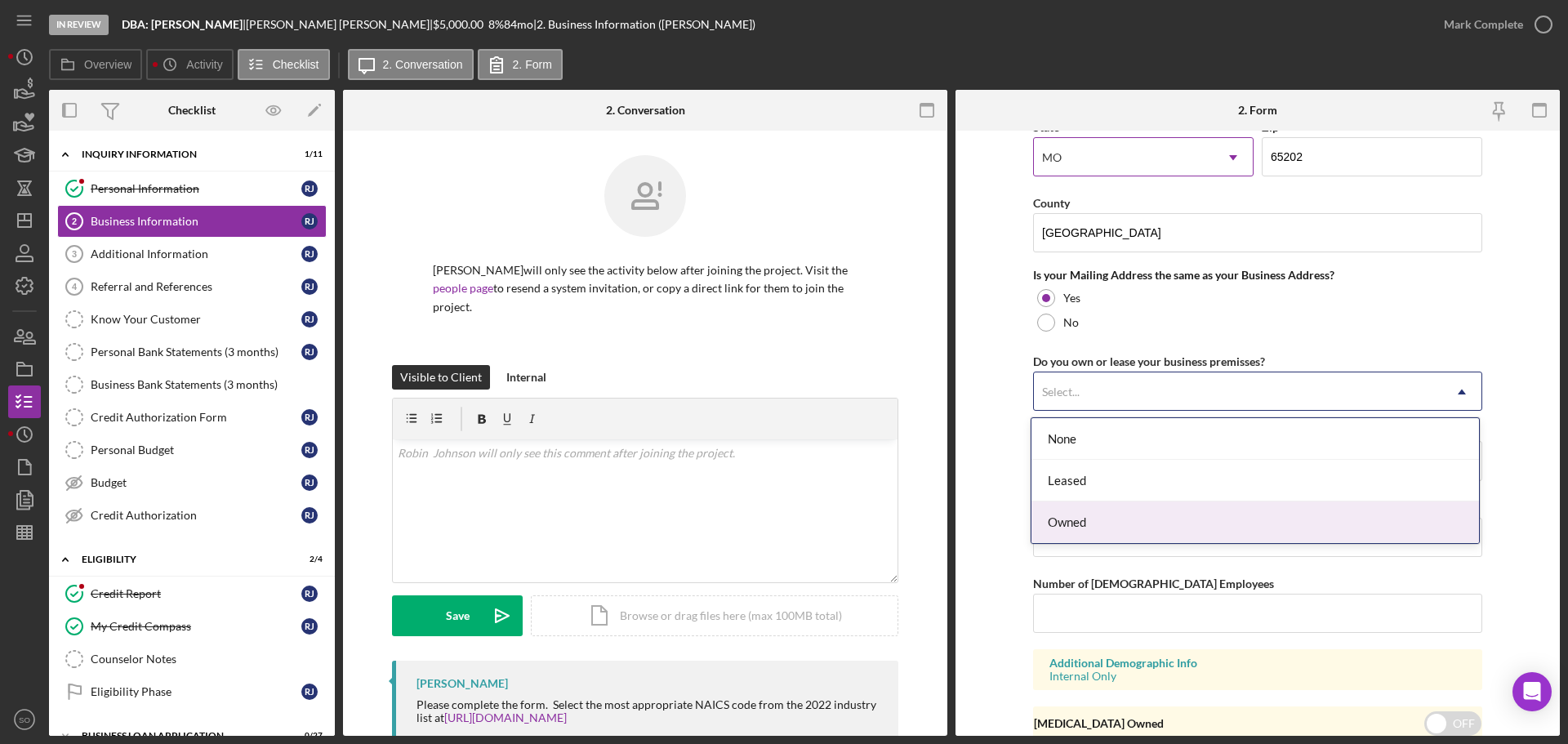
click at [1099, 514] on div "Owned" at bounding box center [1255, 522] width 448 height 41
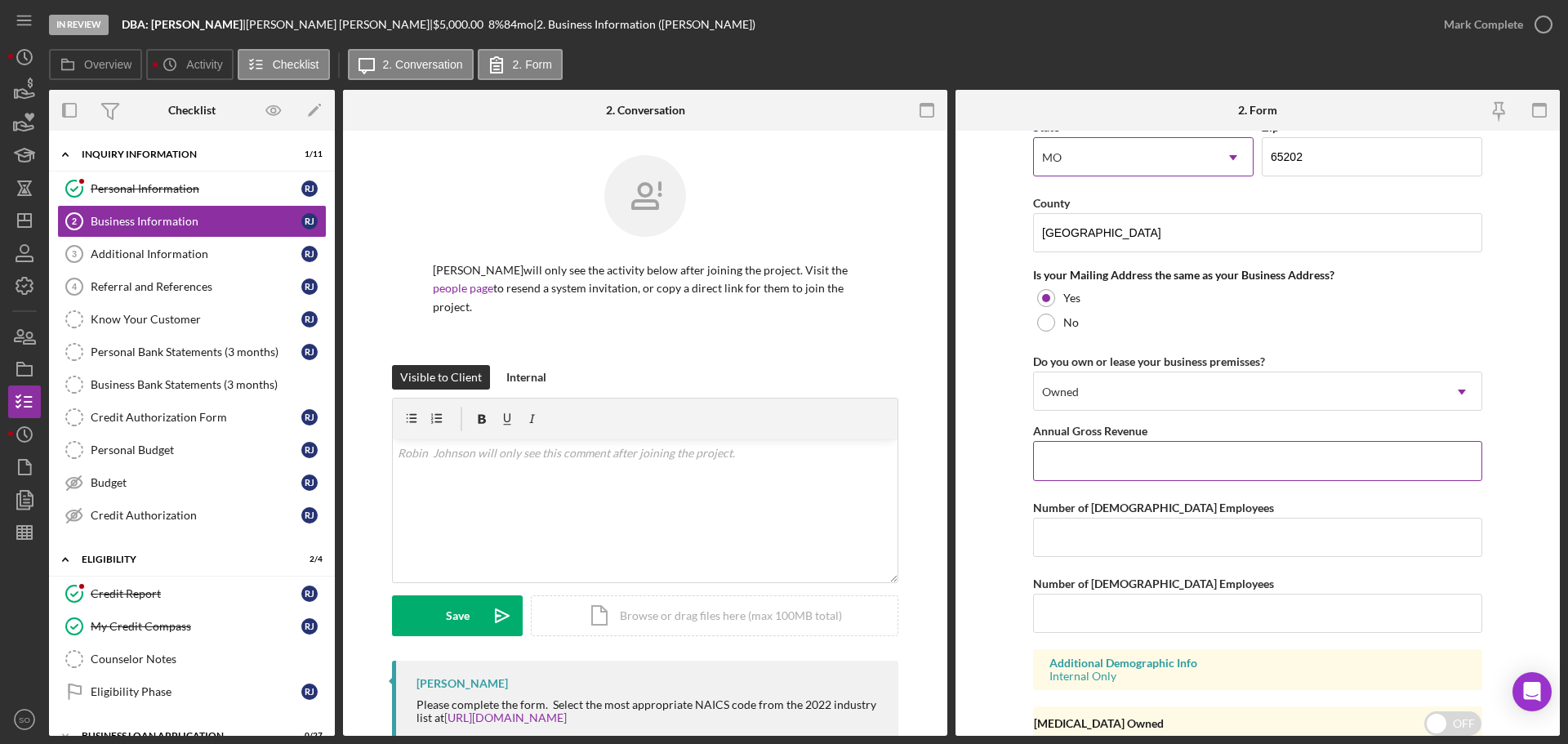
click at [1140, 457] on input "Annual Gross Revenue" at bounding box center [1257, 460] width 449 height 39
type input "$18,000"
click at [1100, 547] on input "Number of [DEMOGRAPHIC_DATA] Employees" at bounding box center [1257, 537] width 449 height 39
type input "1"
drag, startPoint x: 1100, startPoint y: 615, endPoint x: 1012, endPoint y: 640, distance: 91.5
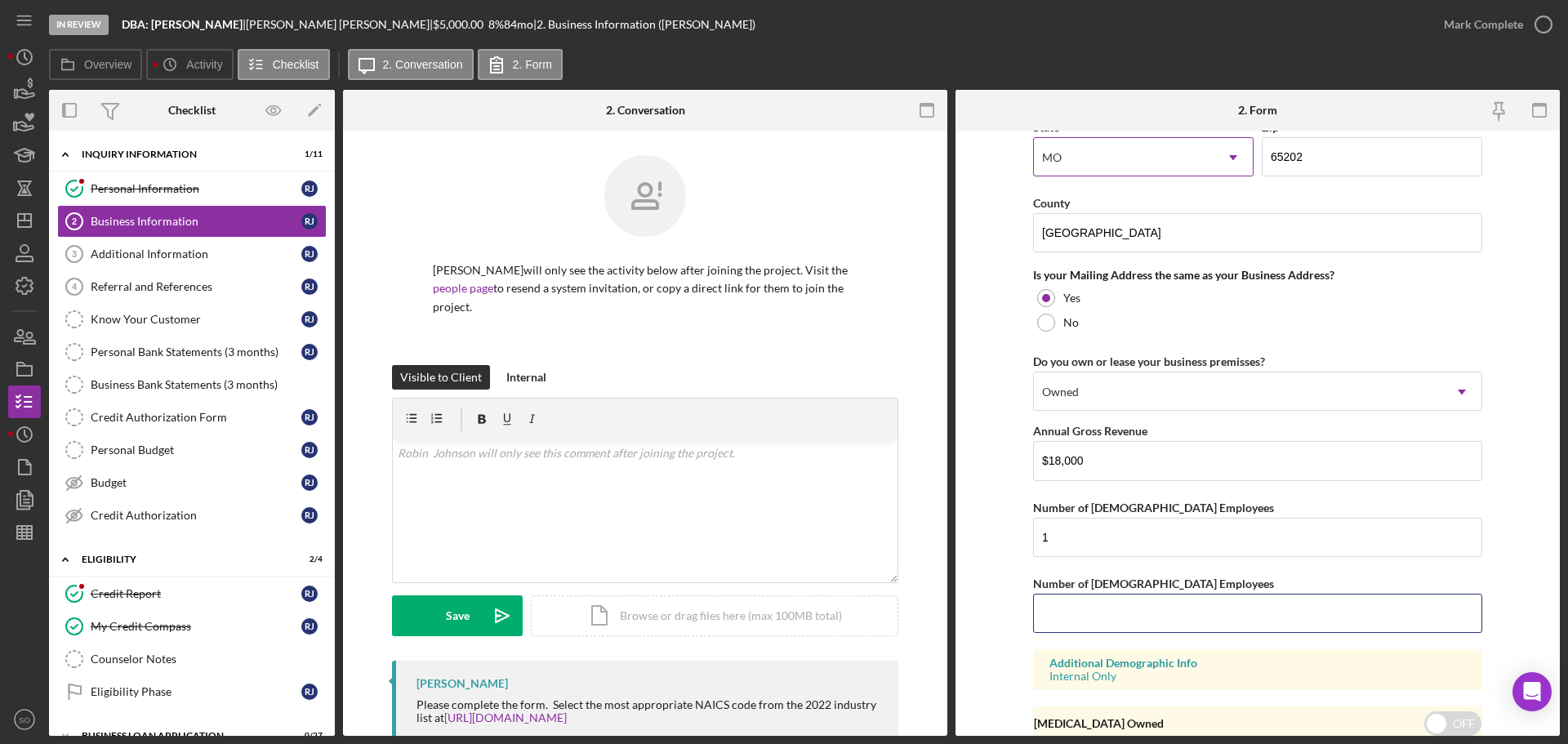
click at [1099, 621] on input "Number of [DEMOGRAPHIC_DATA] Employees" at bounding box center [1257, 613] width 449 height 39
type input "1"
type input "0"
click at [986, 573] on form "Business Name DBA: [PERSON_NAME] DBA Business Start Date [DATE] Legal Structure…" at bounding box center [1257, 432] width 604 height 605
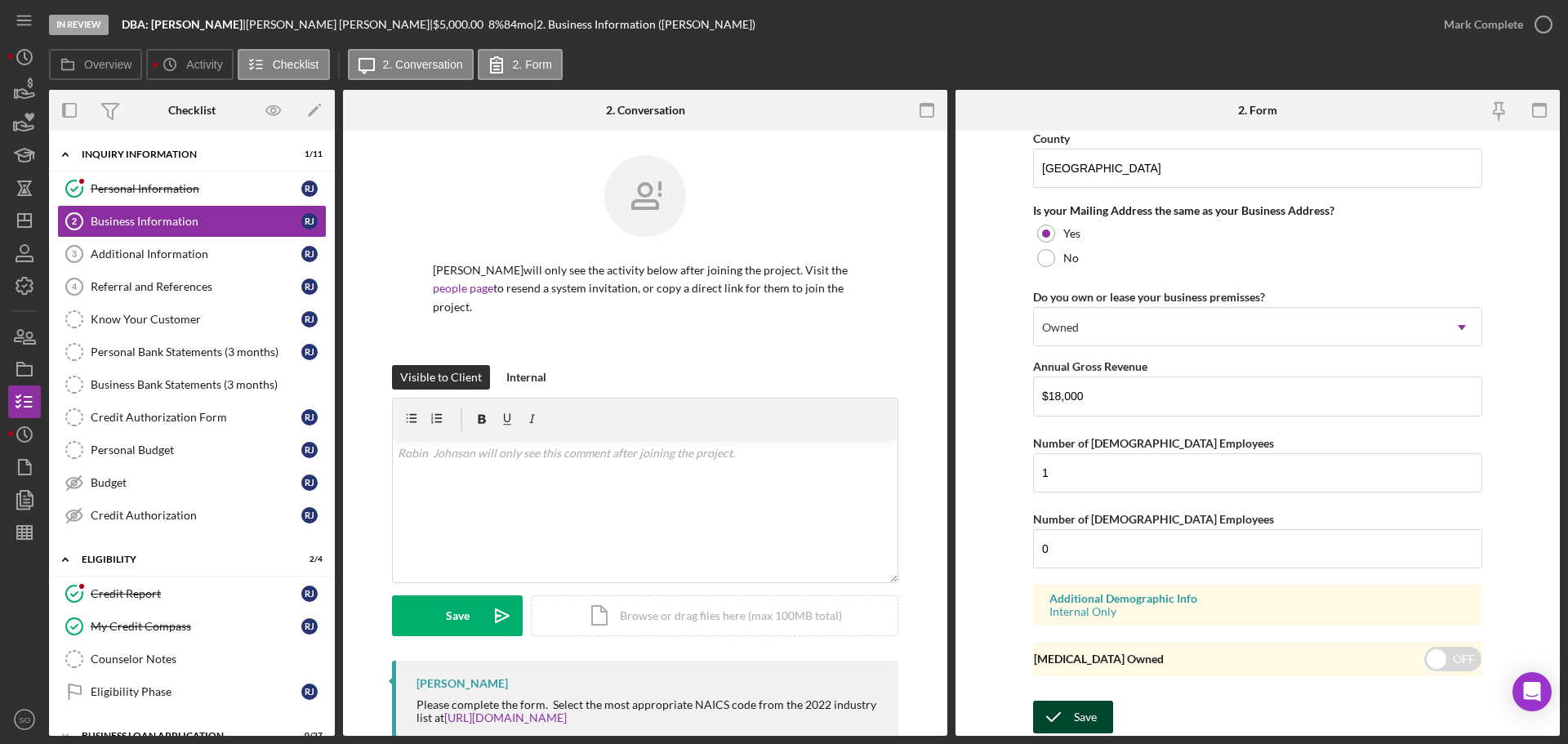
click at [1070, 707] on icon "submit" at bounding box center [1053, 716] width 41 height 41
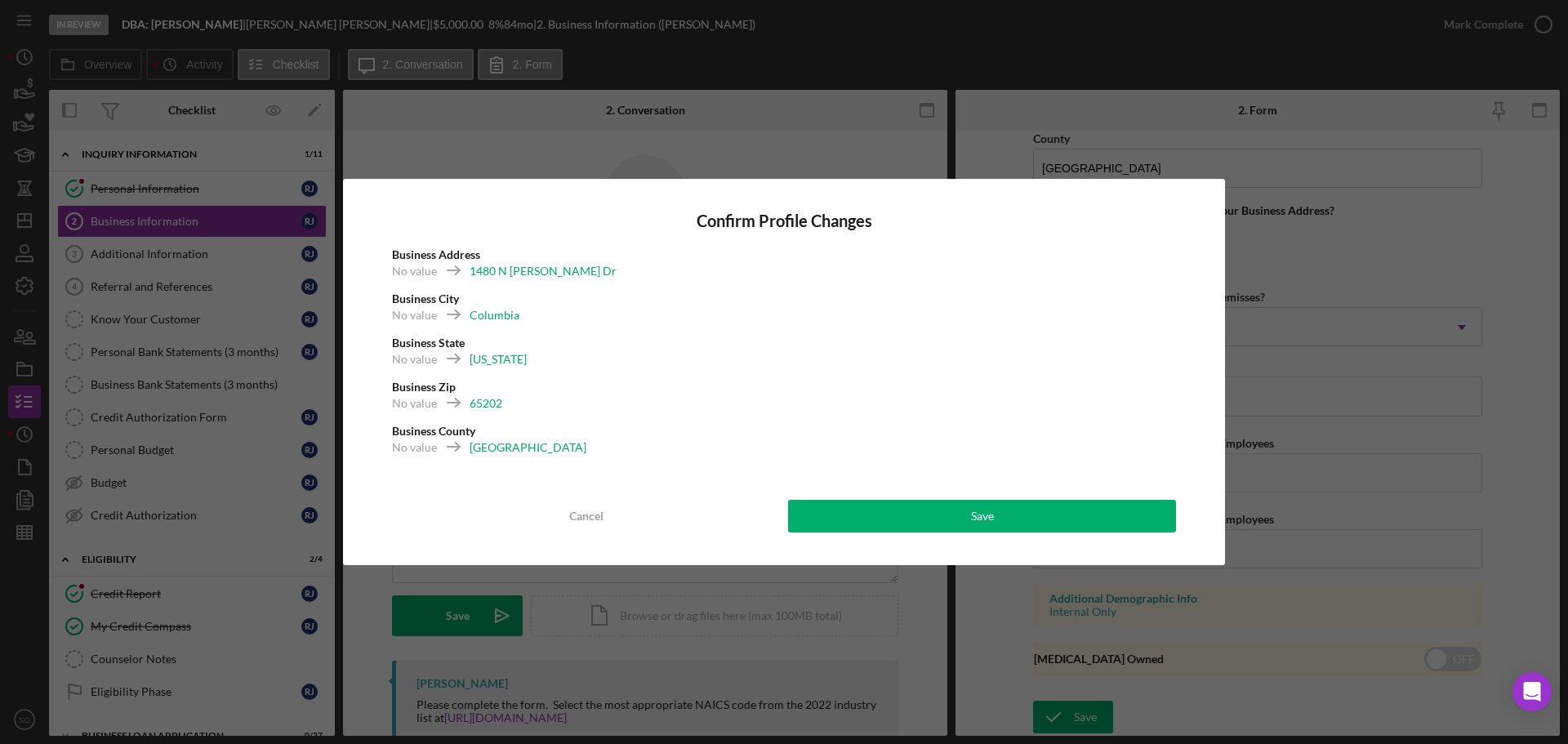
click at [935, 494] on div "Confirm Profile Changes Business Address No value [STREET_ADDRESS][PERSON_NAME]…" at bounding box center [784, 372] width 882 height 387
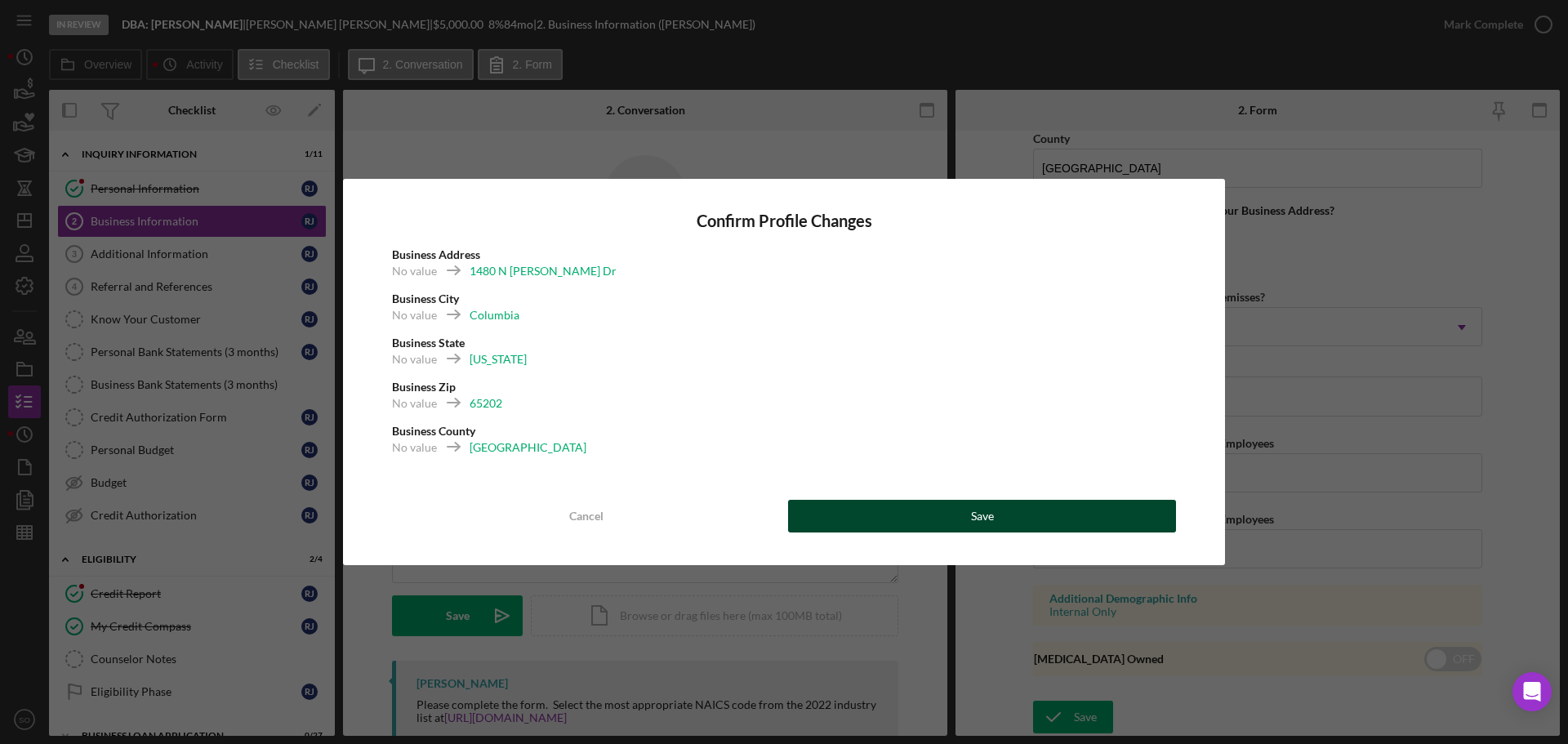
click at [980, 517] on div "Save" at bounding box center [982, 516] width 22 height 33
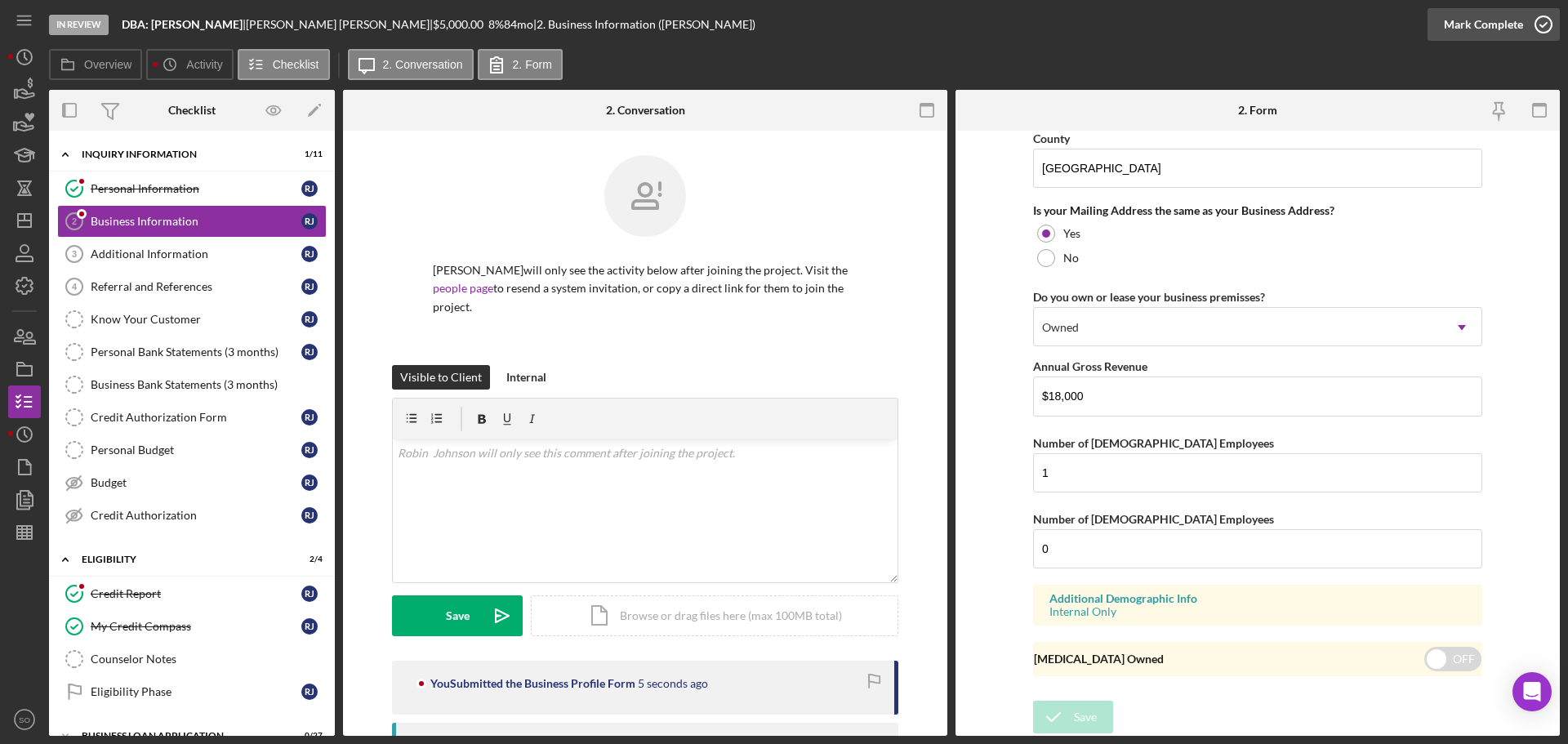
click at [1459, 25] on div "Mark Complete" at bounding box center [1483, 24] width 79 height 33
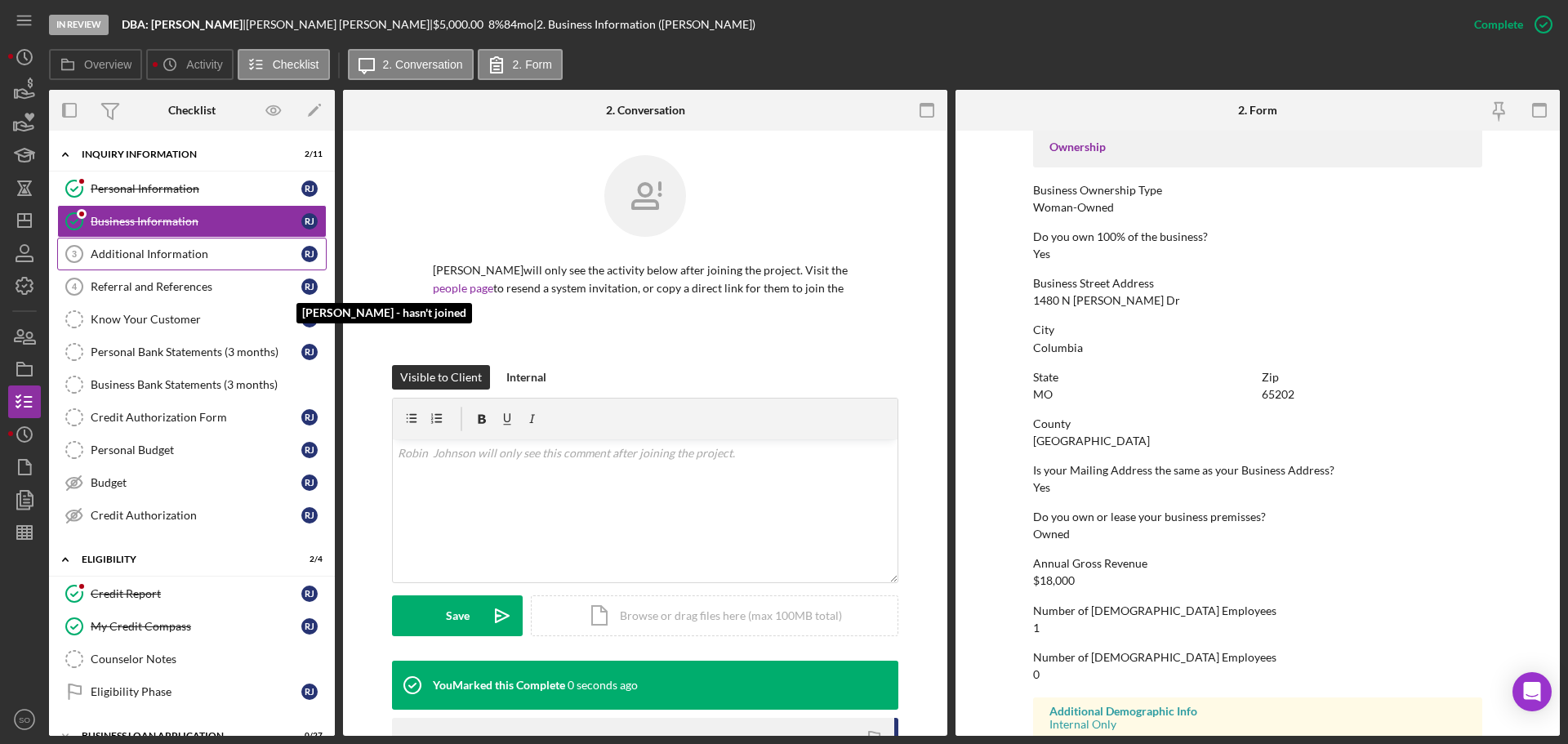
scroll to position [627, 0]
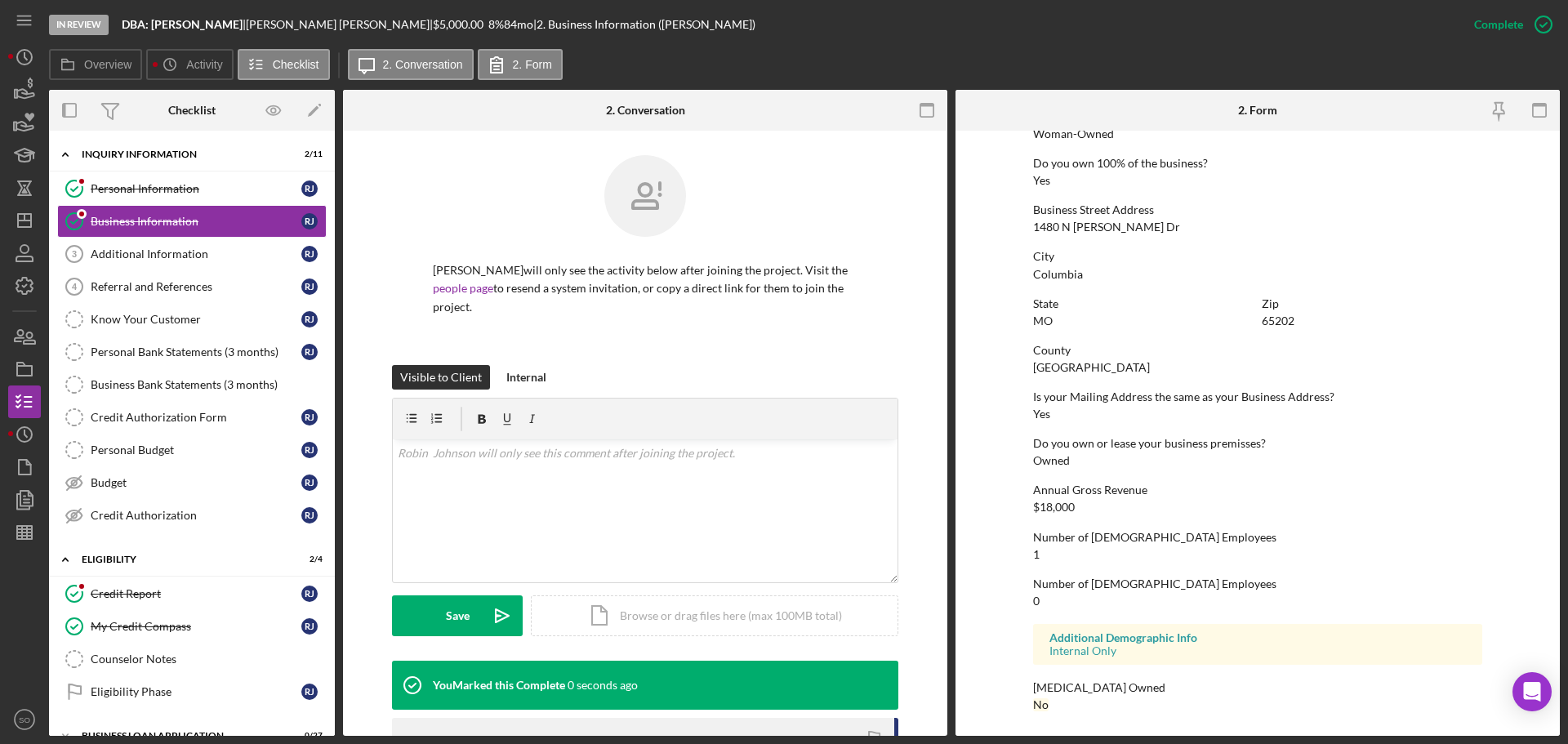
drag, startPoint x: 212, startPoint y: 258, endPoint x: 360, endPoint y: 282, distance: 149.9
click at [212, 258] on div "Additional Information" at bounding box center [196, 254] width 211 height 13
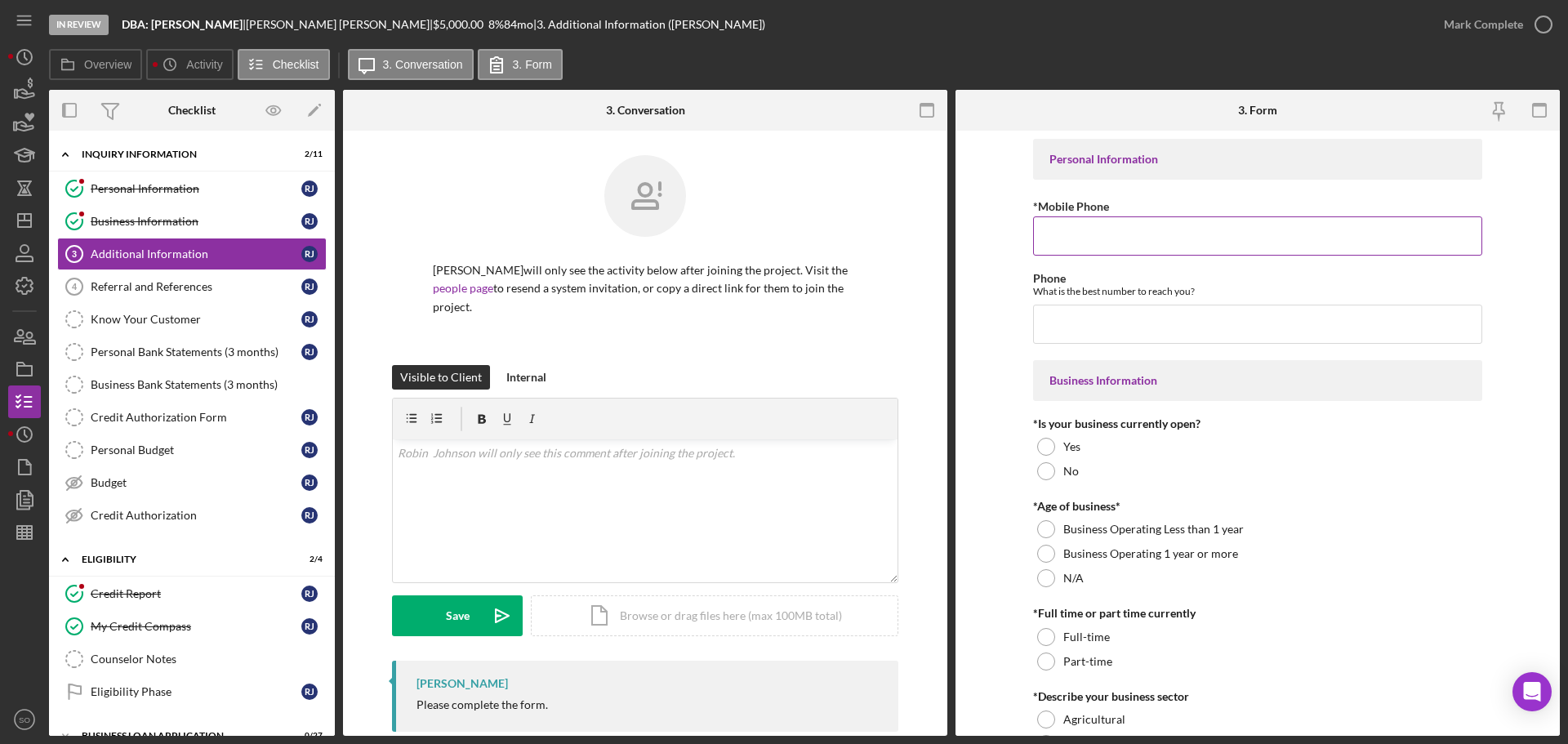
click at [1047, 224] on input "*Mobile Phone" at bounding box center [1257, 236] width 449 height 39
paste input "[PHONE_NUMBER]"
type input "[PHONE_NUMBER]"
click at [1102, 323] on input "Phone" at bounding box center [1257, 324] width 449 height 39
paste input "[PHONE_NUMBER]"
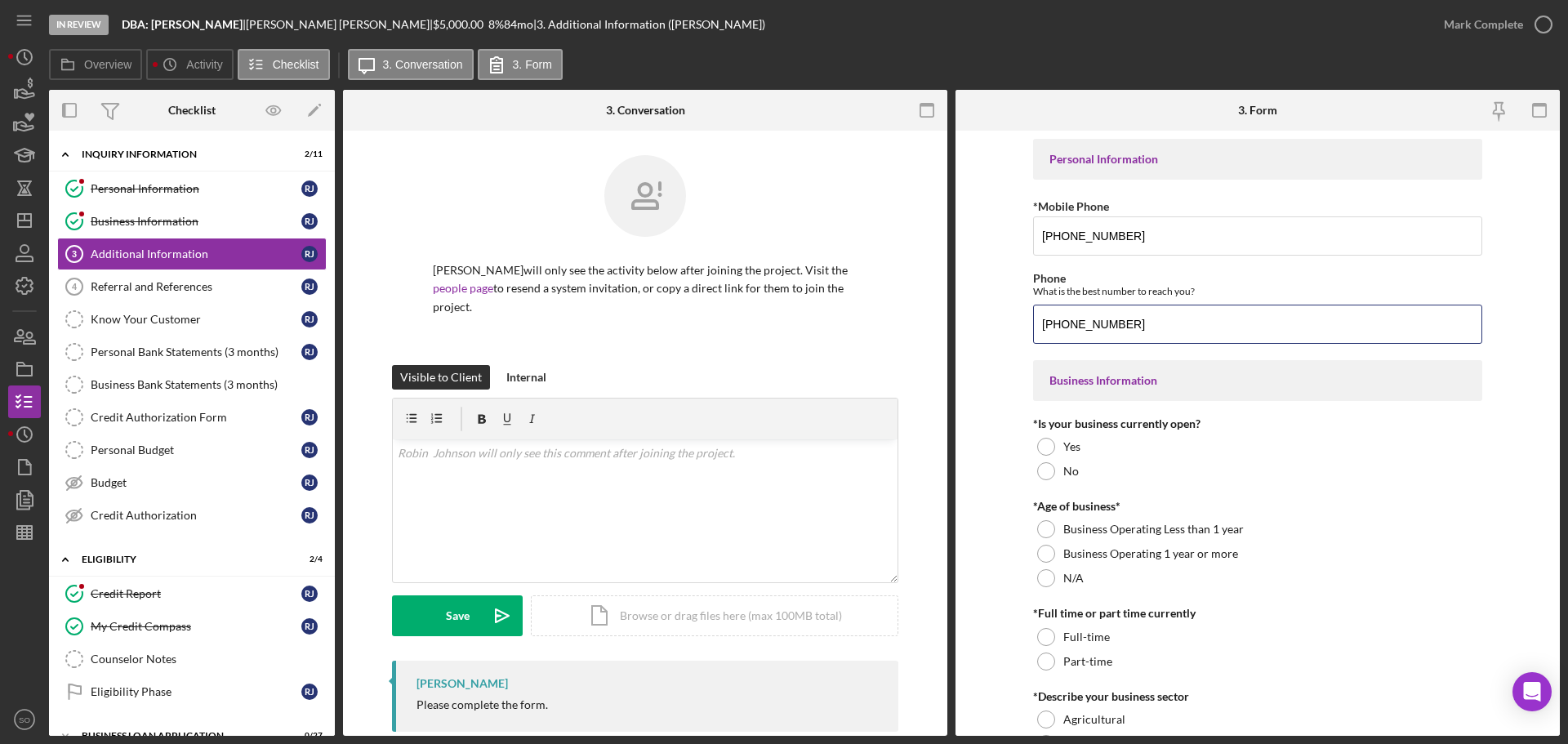
type input "[PHONE_NUMBER]"
click at [985, 356] on form "Personal Information *Mobile Phone [PHONE_NUMBER] Phone What is the best number…" at bounding box center [1257, 432] width 604 height 605
click at [1053, 450] on div "Yes" at bounding box center [1257, 446] width 449 height 24
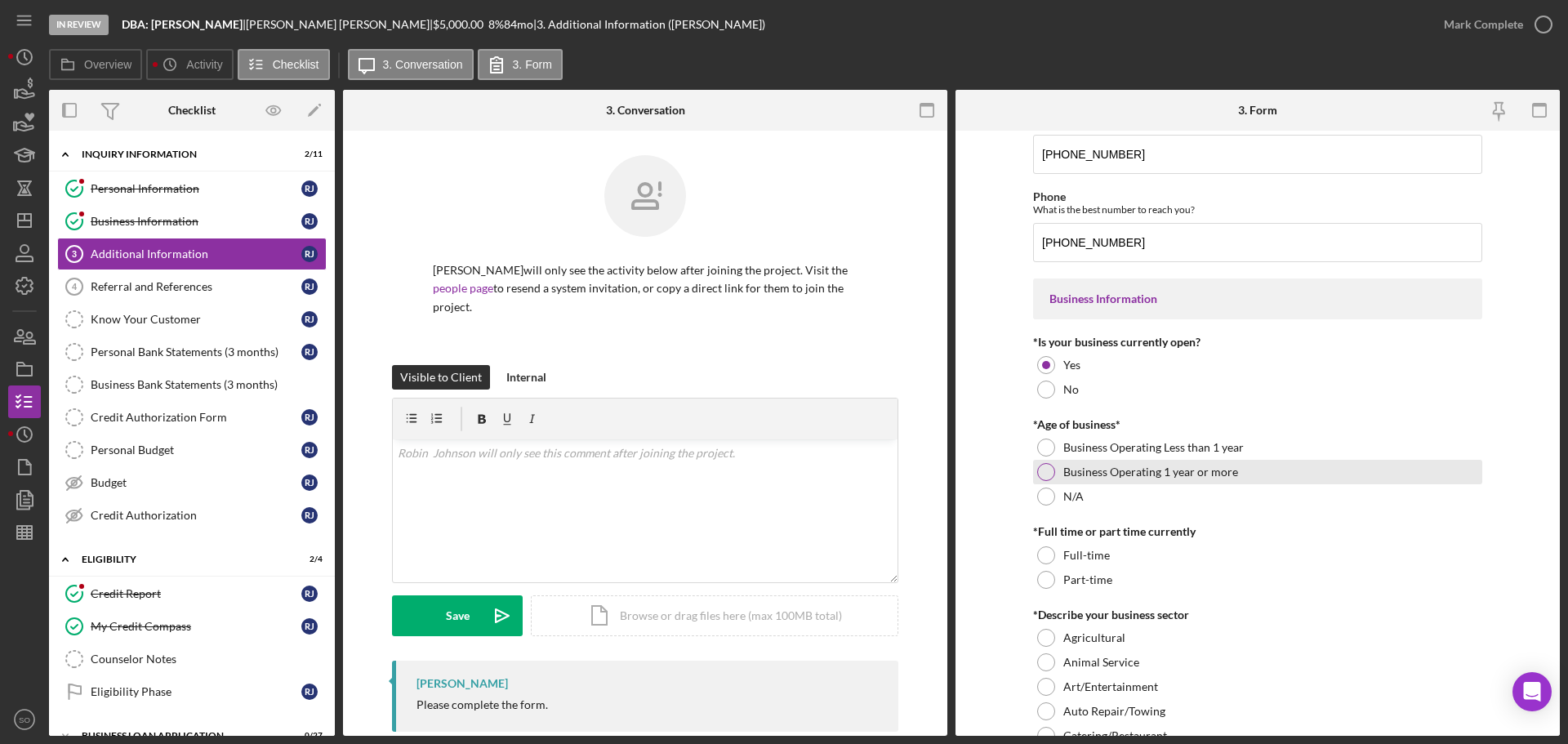
drag, startPoint x: 1042, startPoint y: 473, endPoint x: 1052, endPoint y: 478, distance: 11.2
click at [1042, 474] on div at bounding box center [1046, 472] width 18 height 18
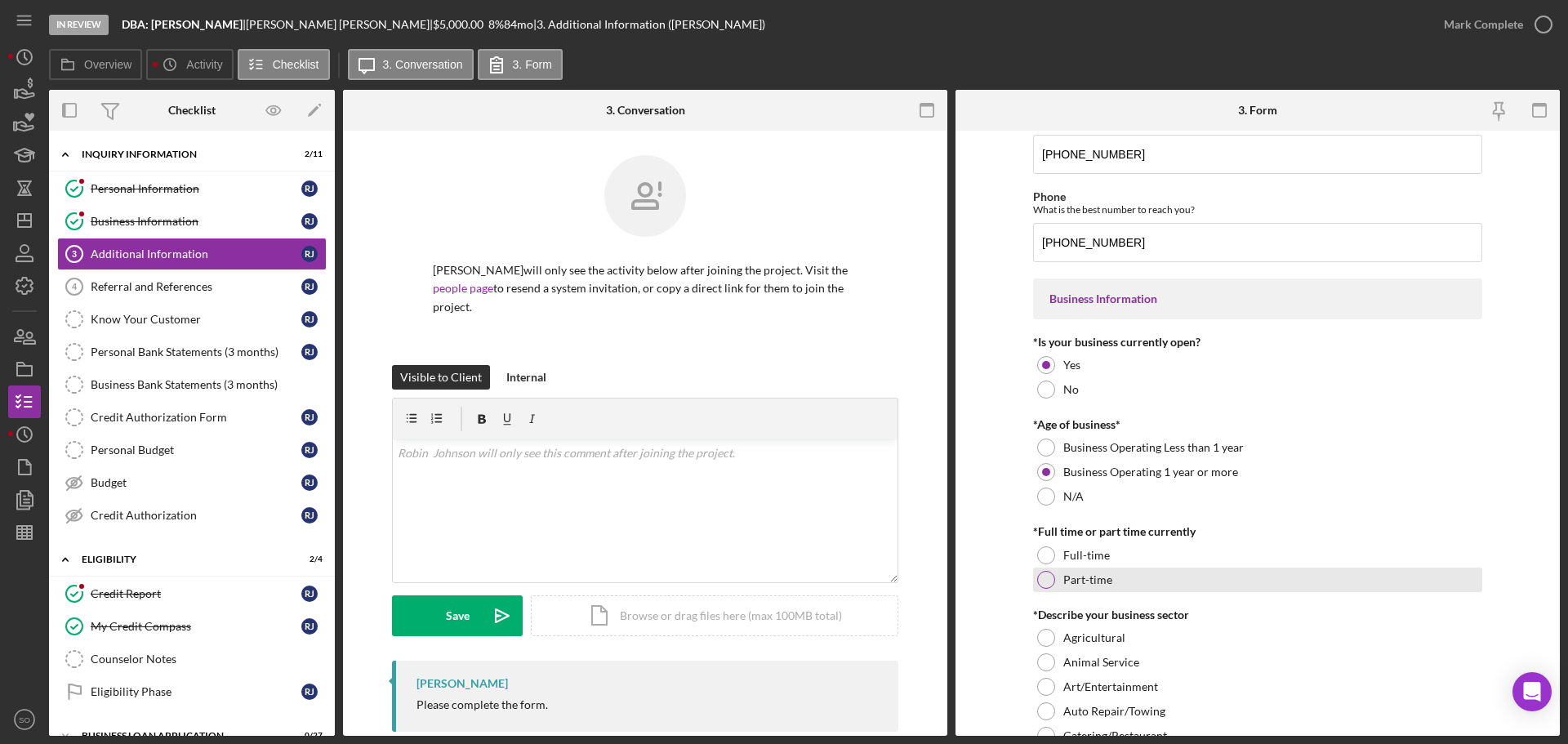
scroll to position [163, 0]
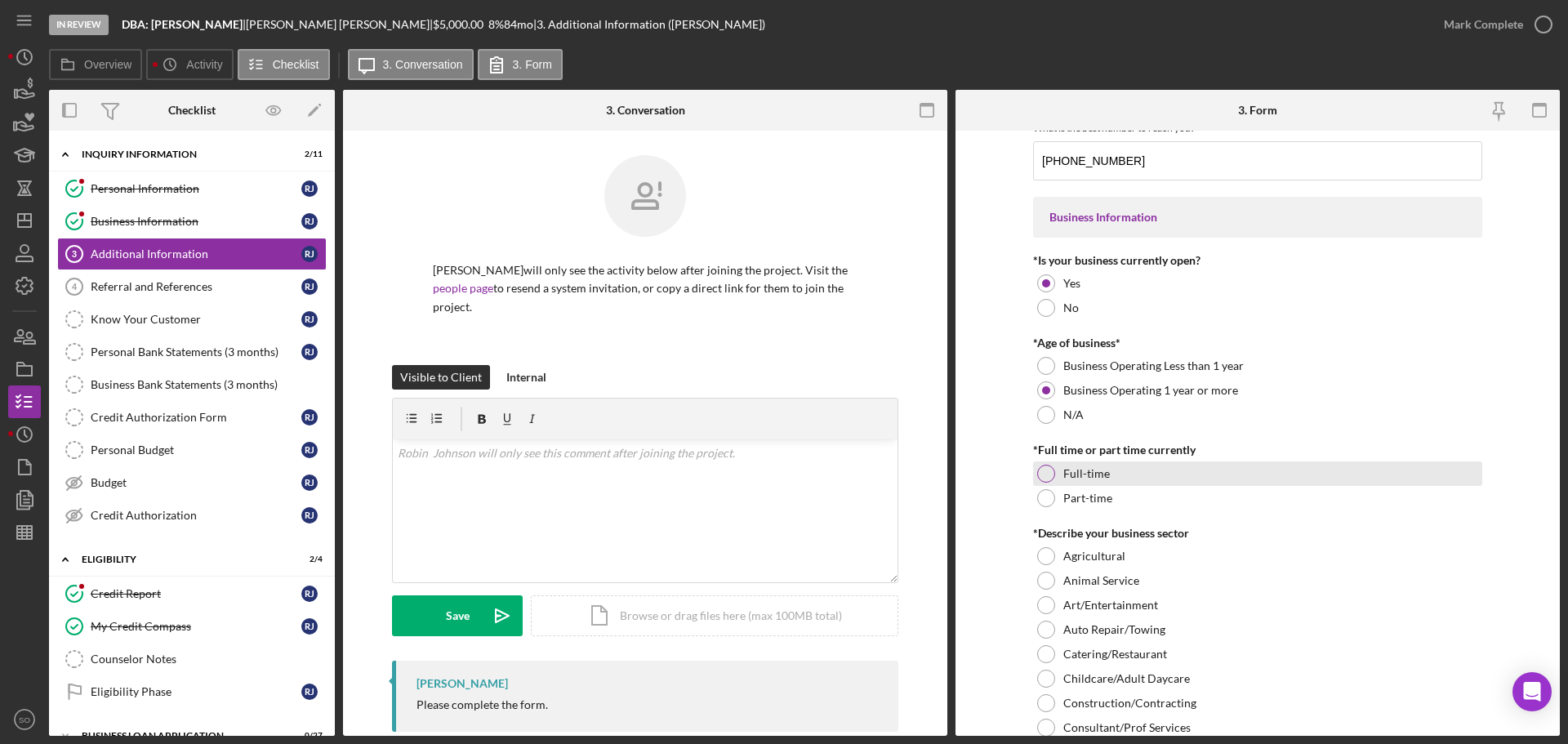
click at [1046, 470] on div at bounding box center [1046, 473] width 18 height 18
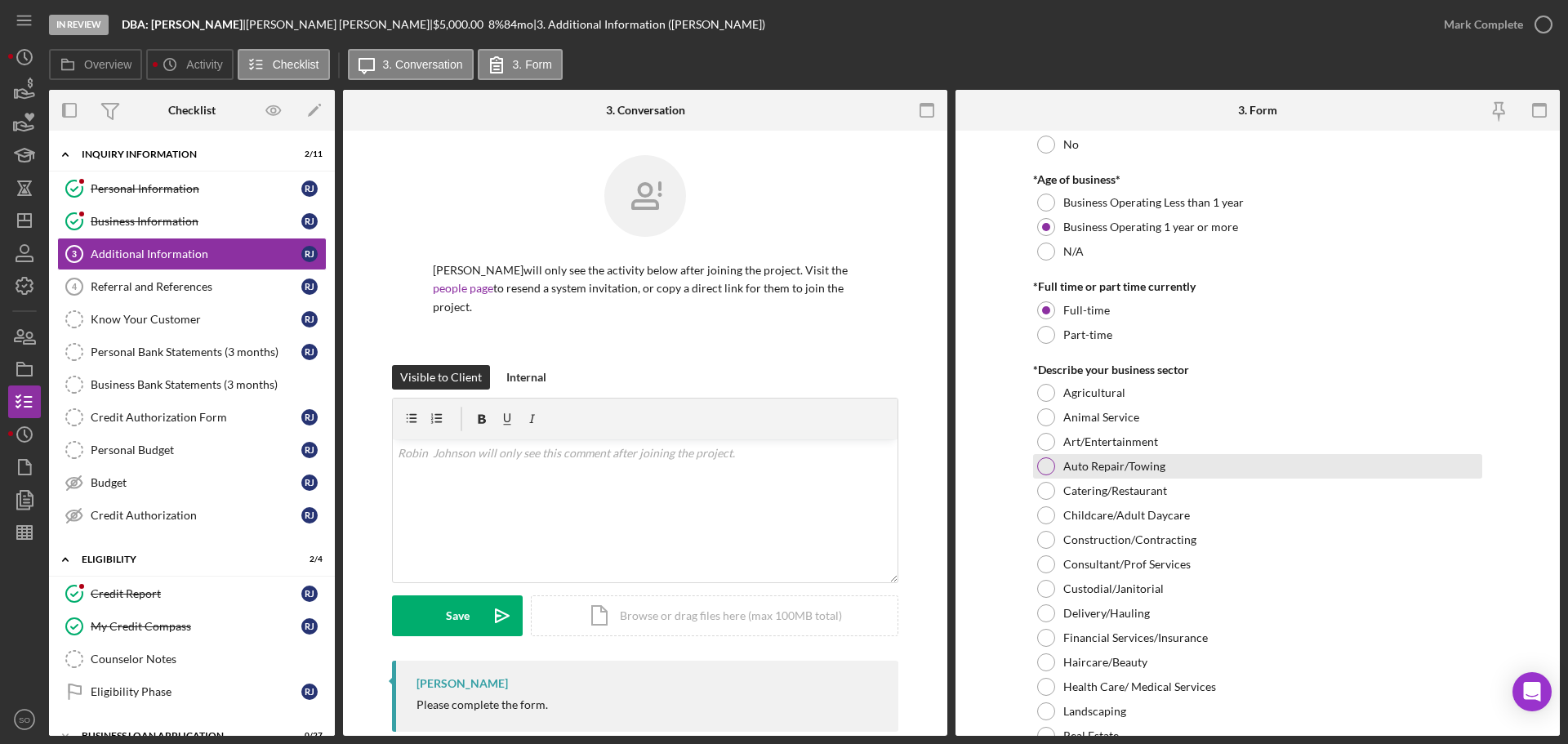
scroll to position [490, 0]
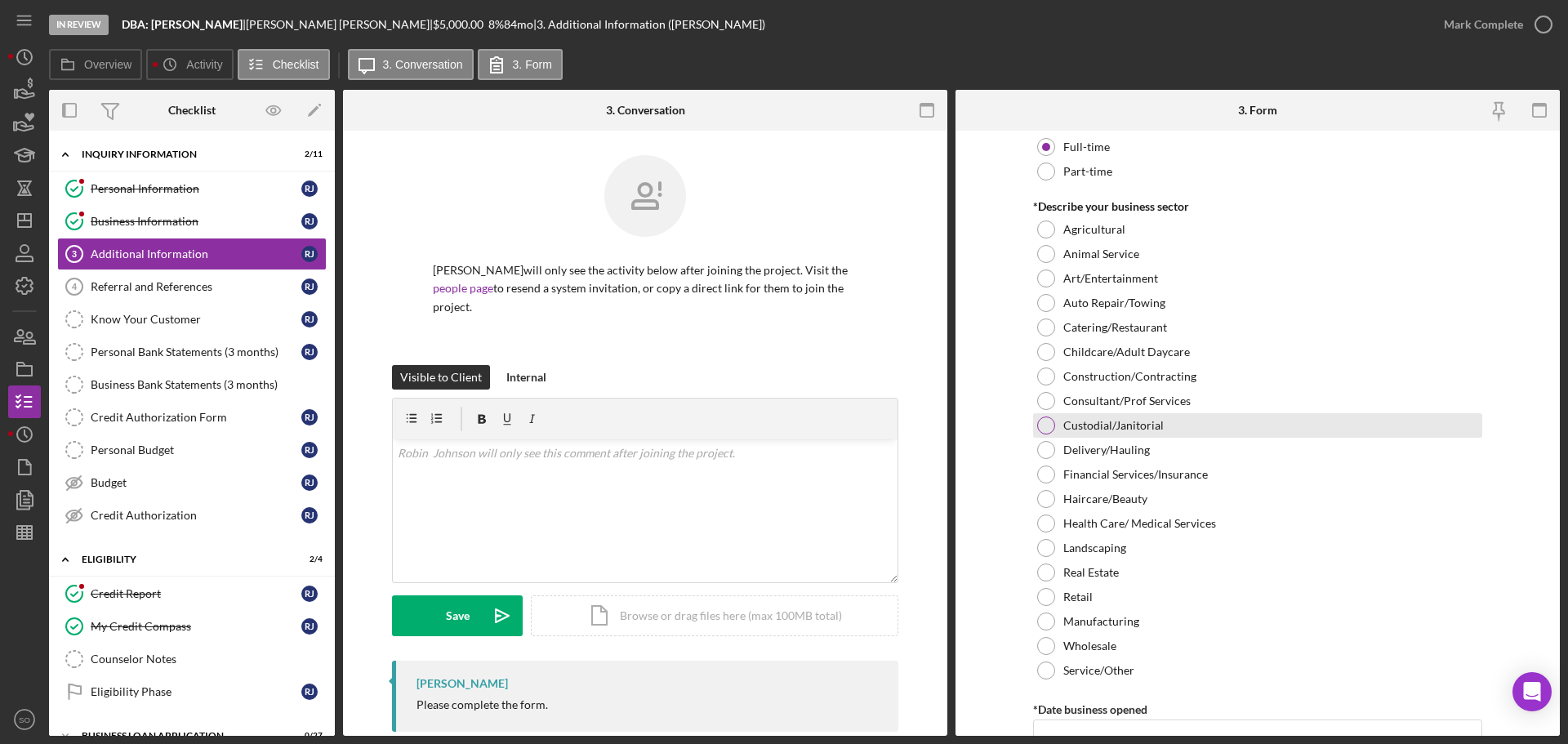
click at [1038, 419] on div at bounding box center [1046, 426] width 18 height 18
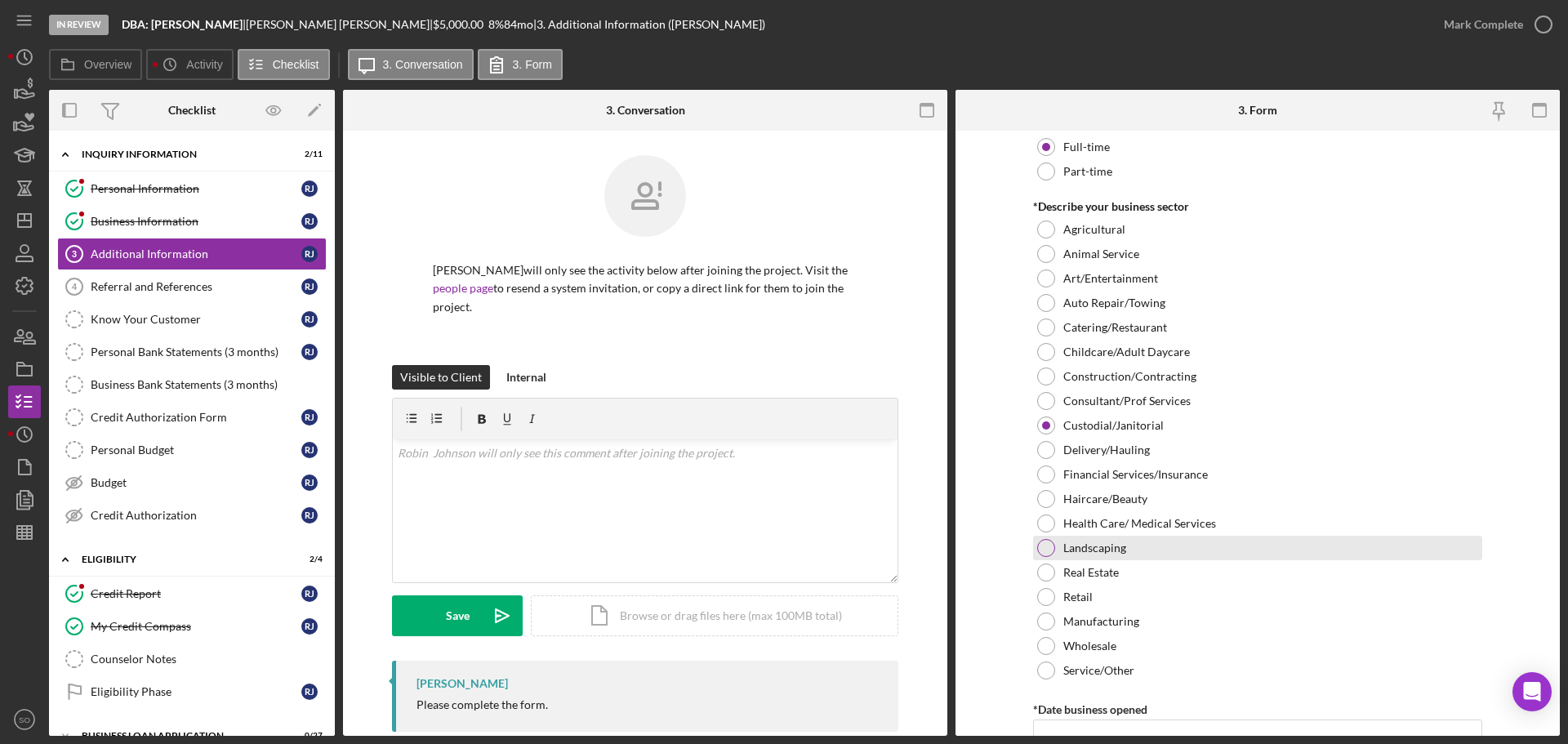
scroll to position [817, 0]
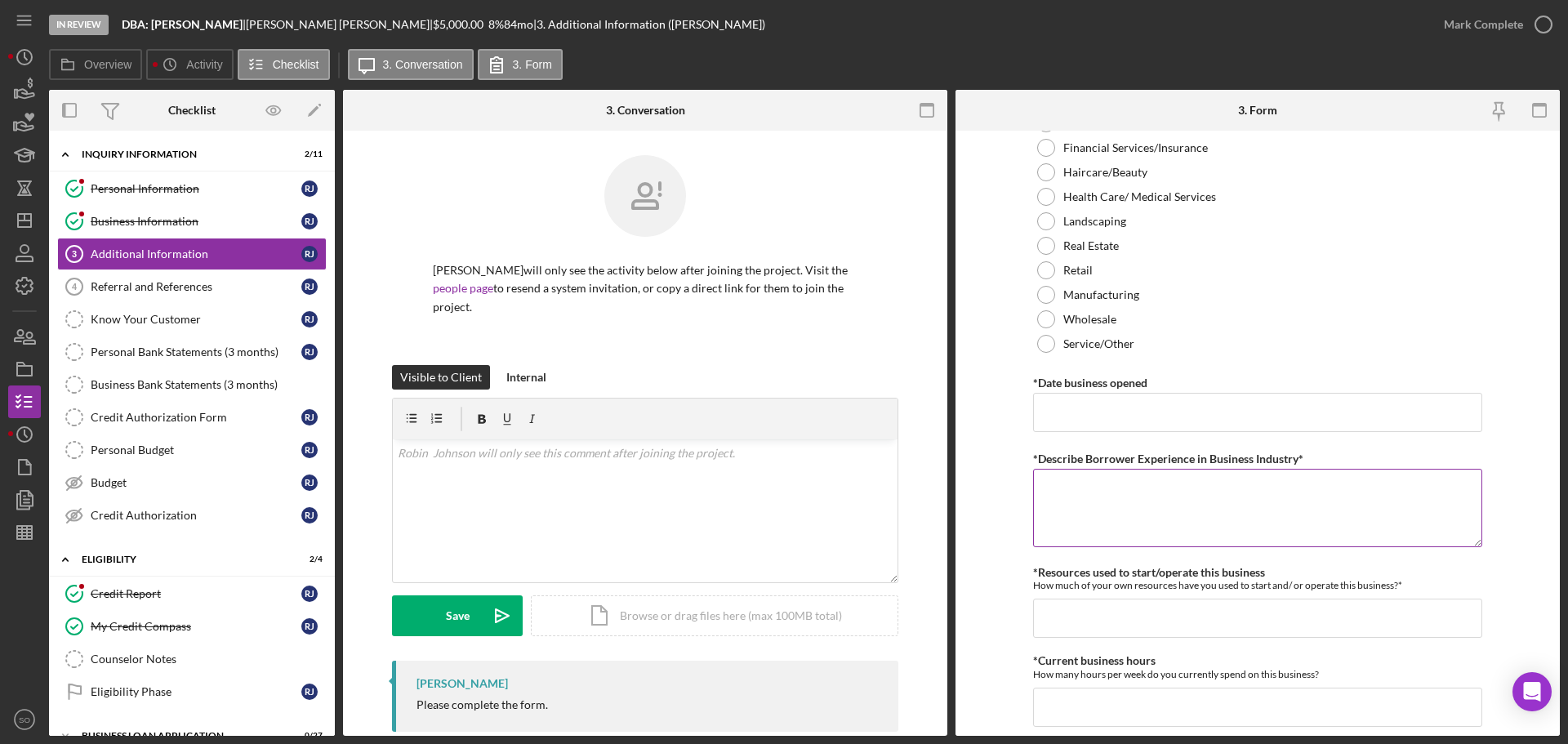
click at [1078, 527] on textarea "*Describe Borrower Experience in Business Industry*" at bounding box center [1257, 508] width 449 height 79
paste textarea "10 years experience in the industry"
type textarea "10 years experience in the industry"
click at [1128, 419] on input "*Date business opened" at bounding box center [1257, 412] width 449 height 39
paste input "[DATE]"
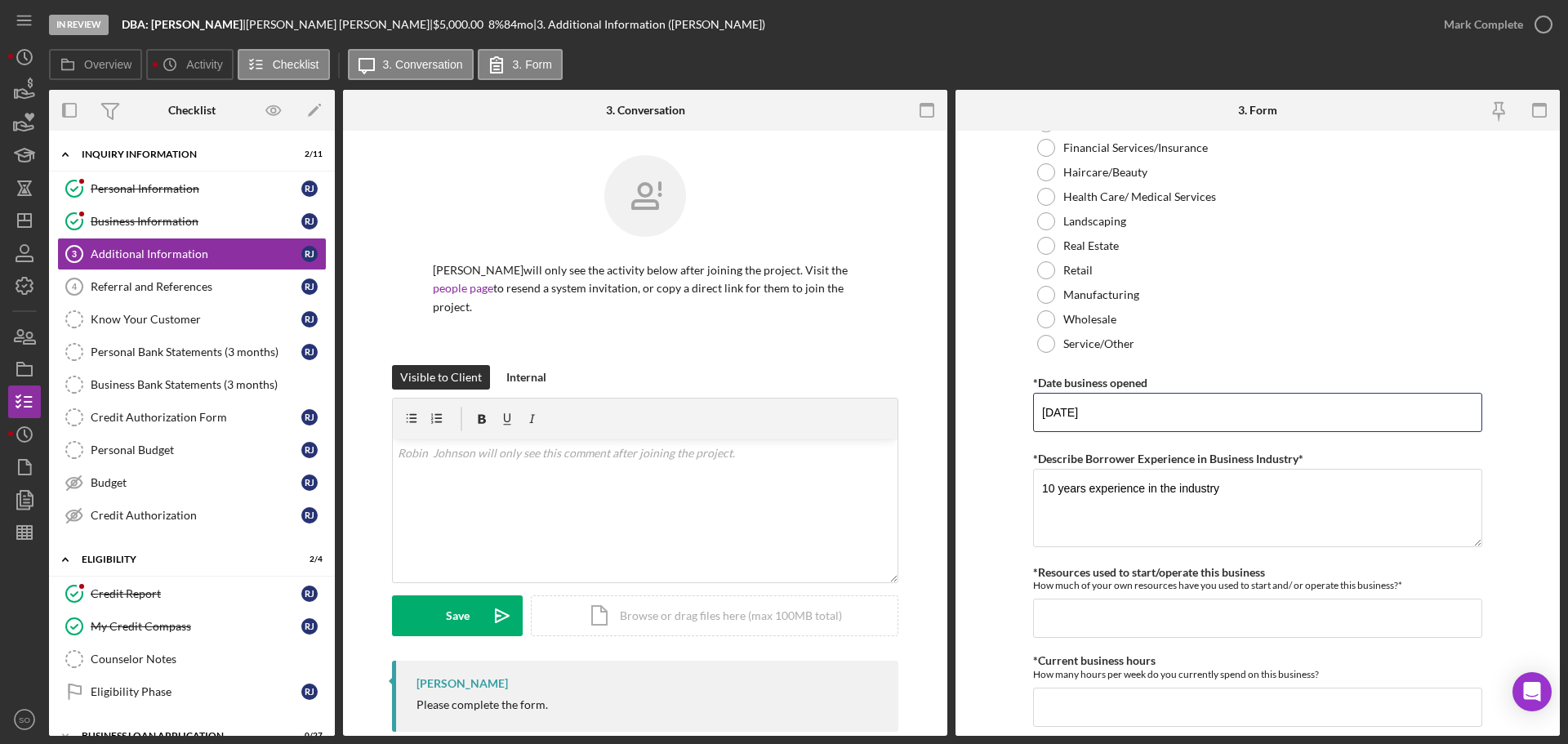
type input "[DATE]"
click at [977, 474] on form "Personal Information *Mobile Phone [PHONE_NUMBER] Phone What is the best number…" at bounding box center [1257, 432] width 604 height 605
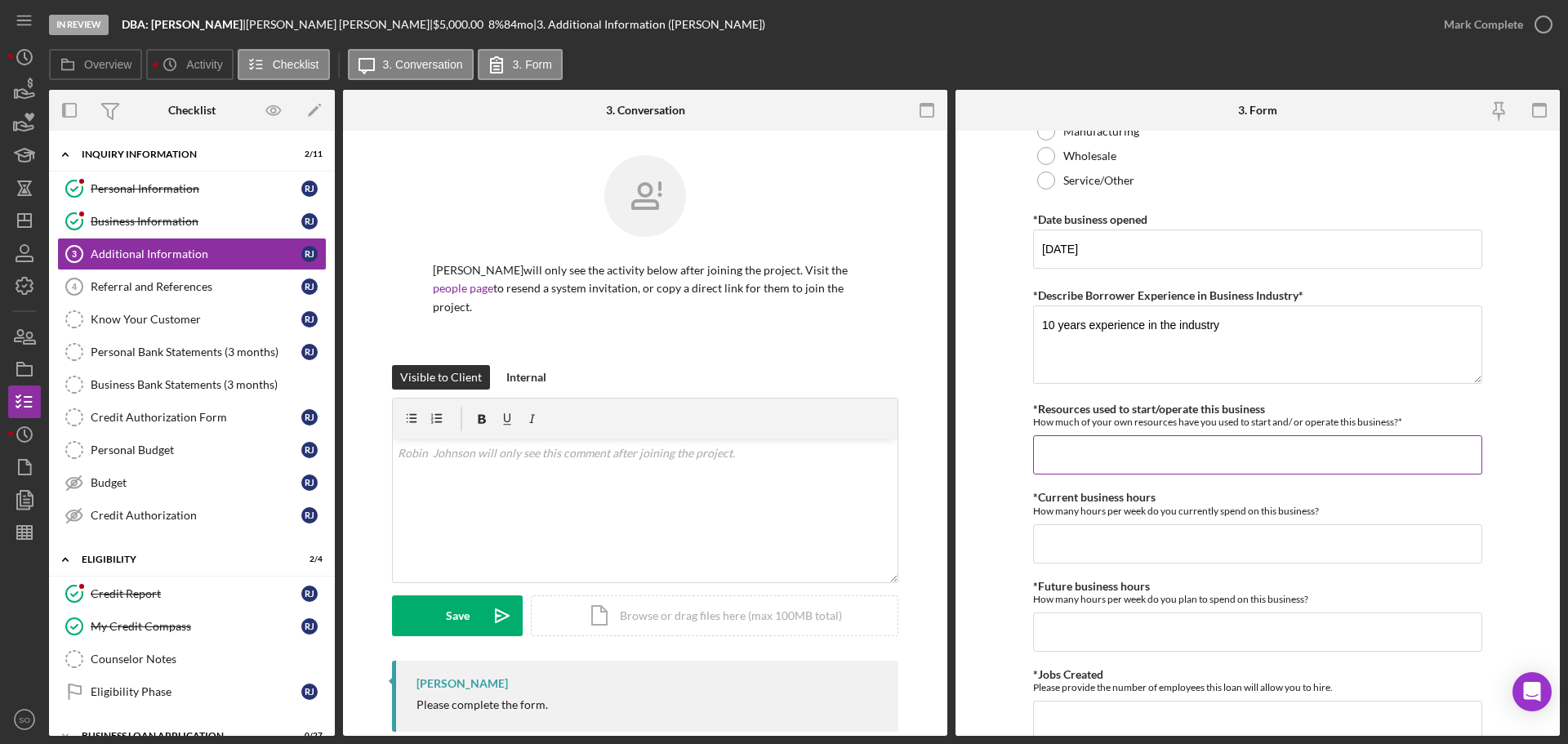
click at [1111, 449] on input "*Resources used to start/operate this business" at bounding box center [1257, 454] width 449 height 39
type input "$0"
type input "$1,000"
click at [1116, 537] on input "*Current business hours" at bounding box center [1257, 543] width 449 height 39
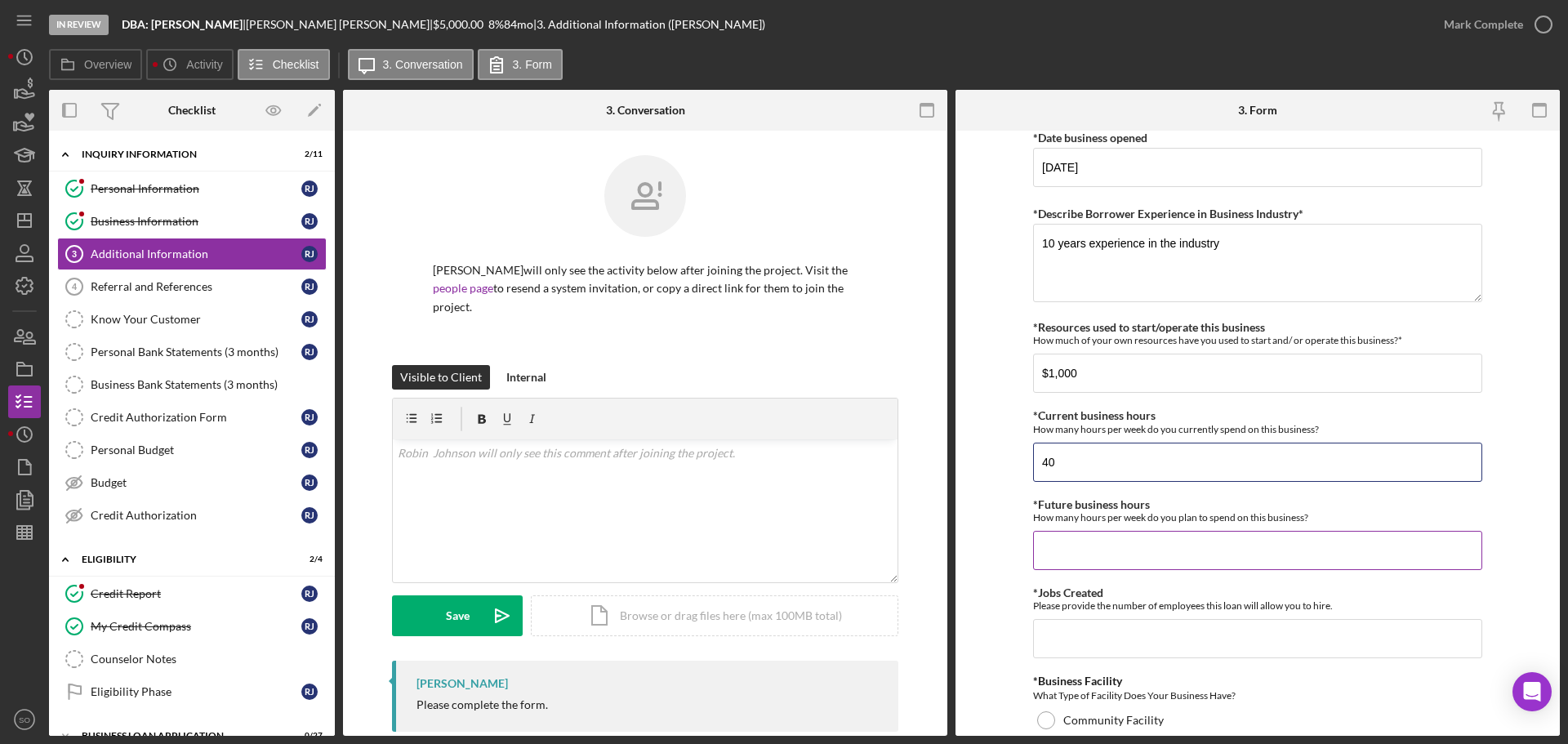
type input "40"
click at [1145, 547] on input "*Future business hours" at bounding box center [1257, 550] width 449 height 39
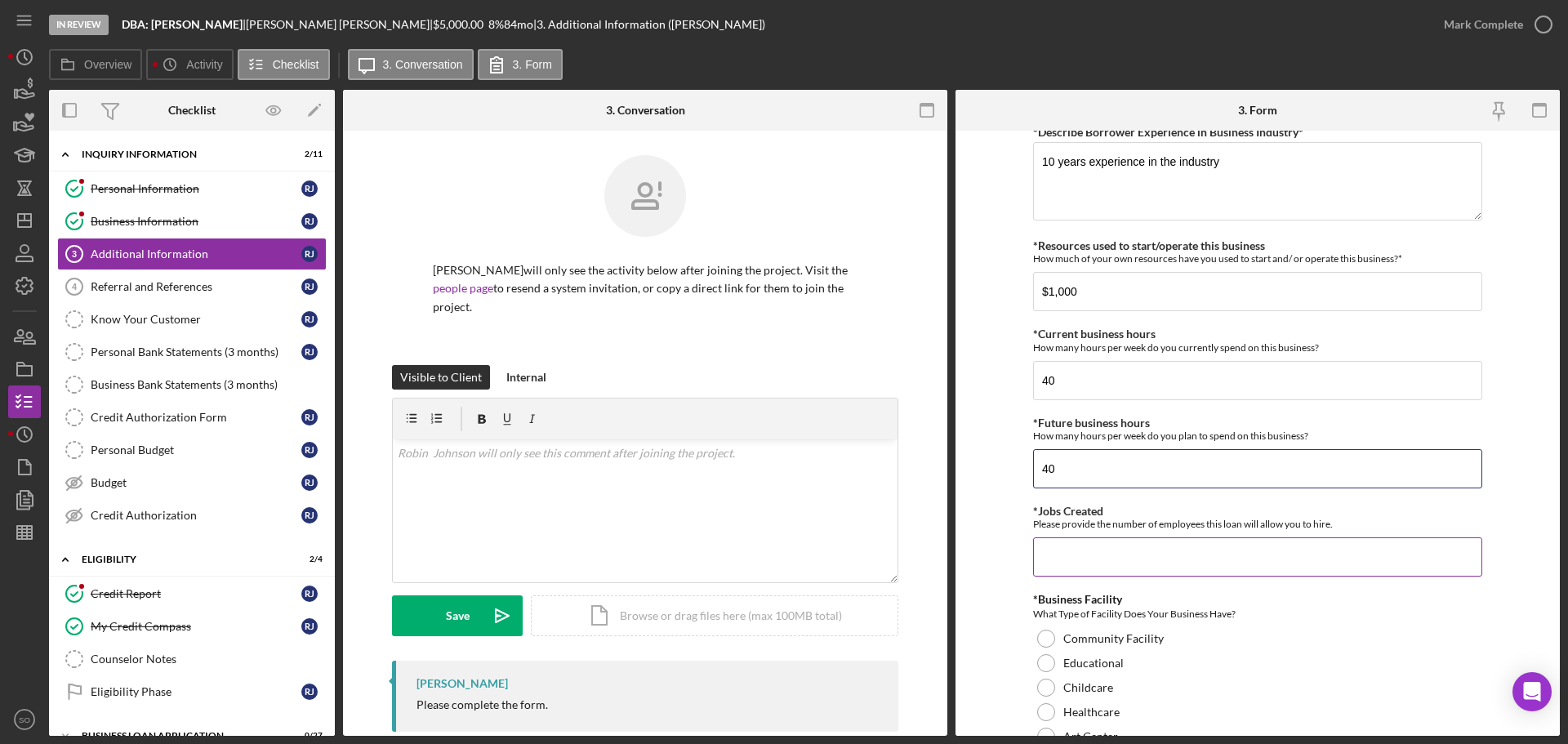
type input "40"
click at [1131, 550] on input "*Jobs Created" at bounding box center [1257, 557] width 449 height 39
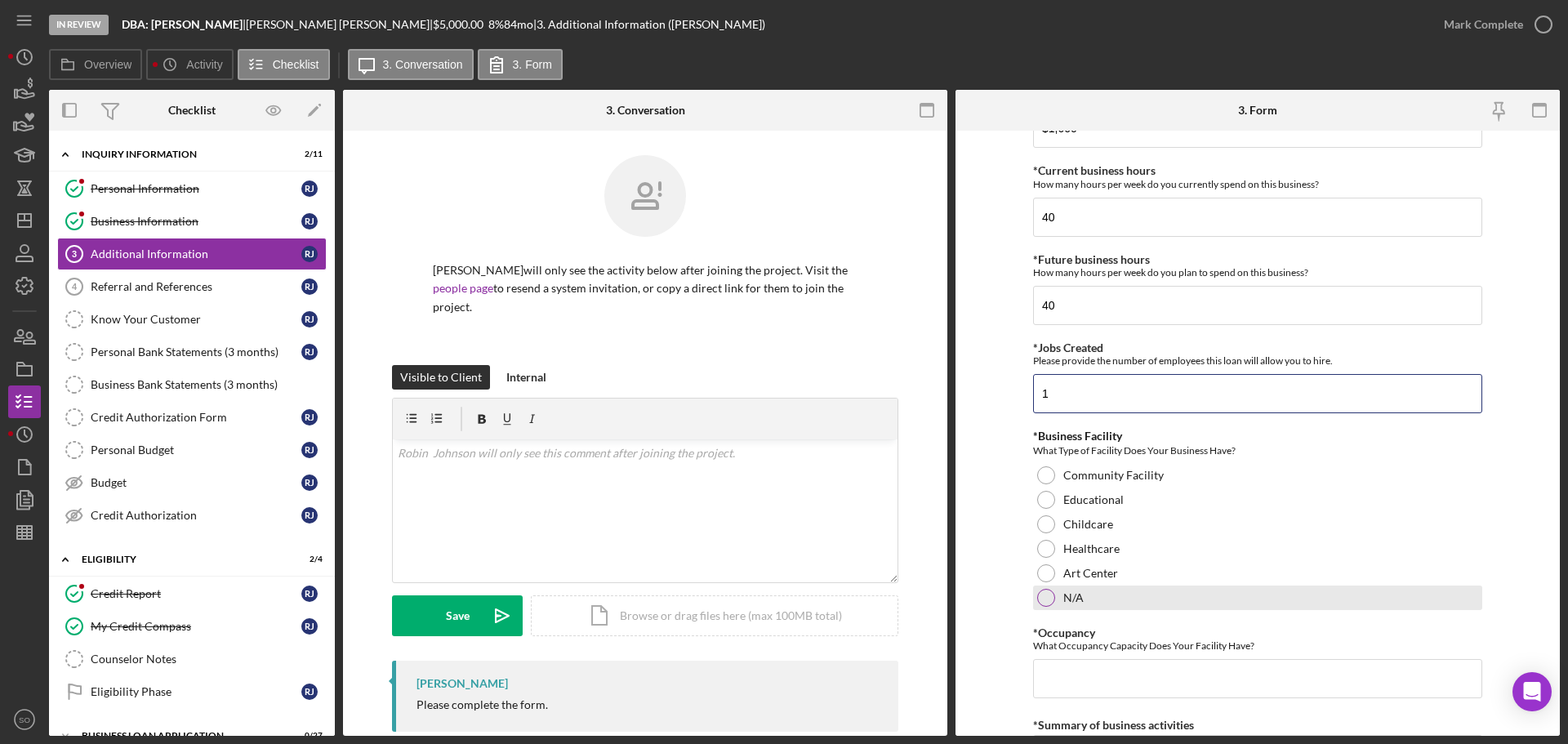
type input "1"
drag, startPoint x: 1049, startPoint y: 591, endPoint x: 1068, endPoint y: 616, distance: 31.4
click at [1049, 594] on div at bounding box center [1046, 597] width 18 height 18
click at [1097, 663] on input "*Occupancy" at bounding box center [1257, 678] width 449 height 39
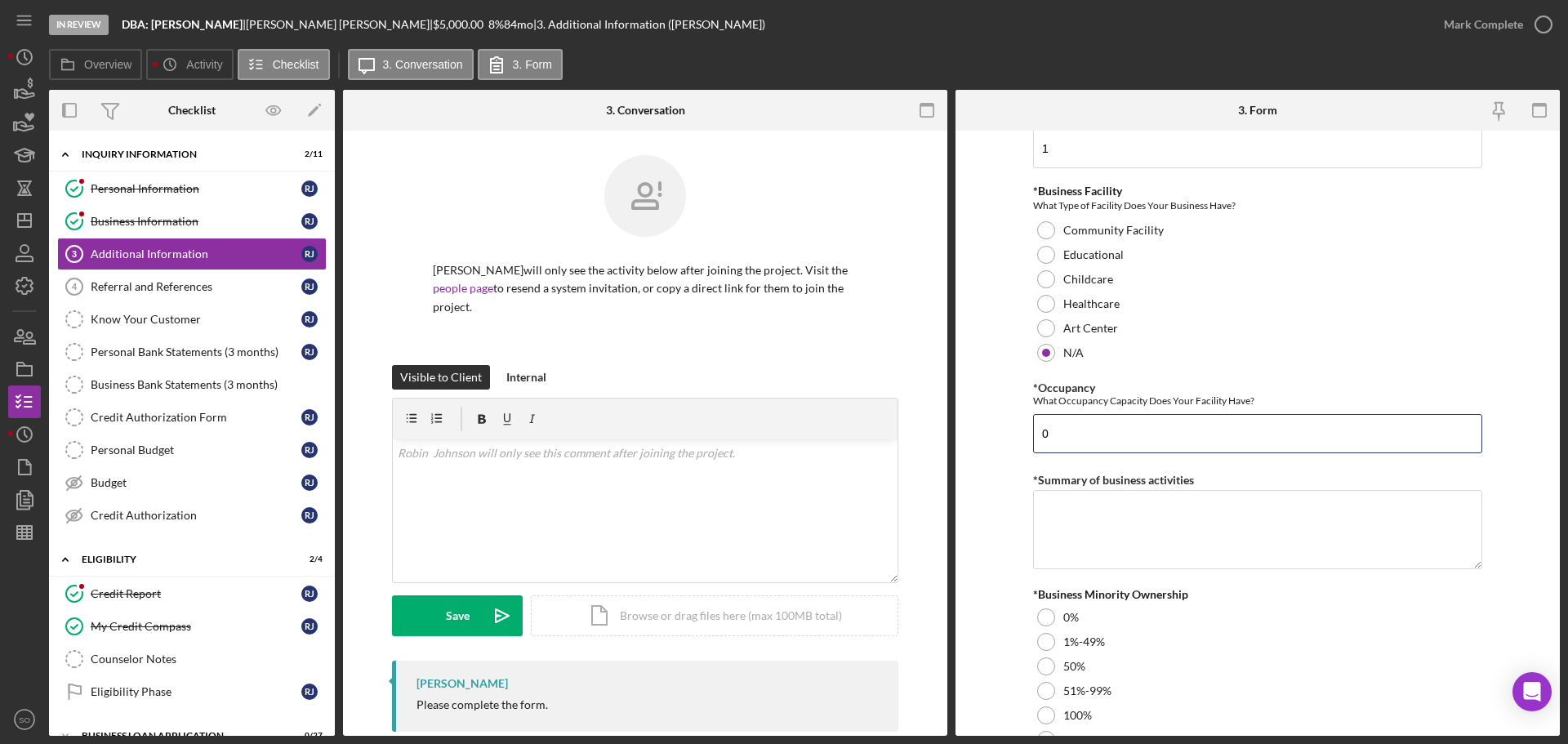
type input "0"
click at [1148, 557] on textarea "*Summary of business activities" at bounding box center [1257, 529] width 449 height 79
paste textarea "Laundry Service"
type textarea "Laundry Service"
click at [1037, 615] on div at bounding box center [1046, 617] width 18 height 18
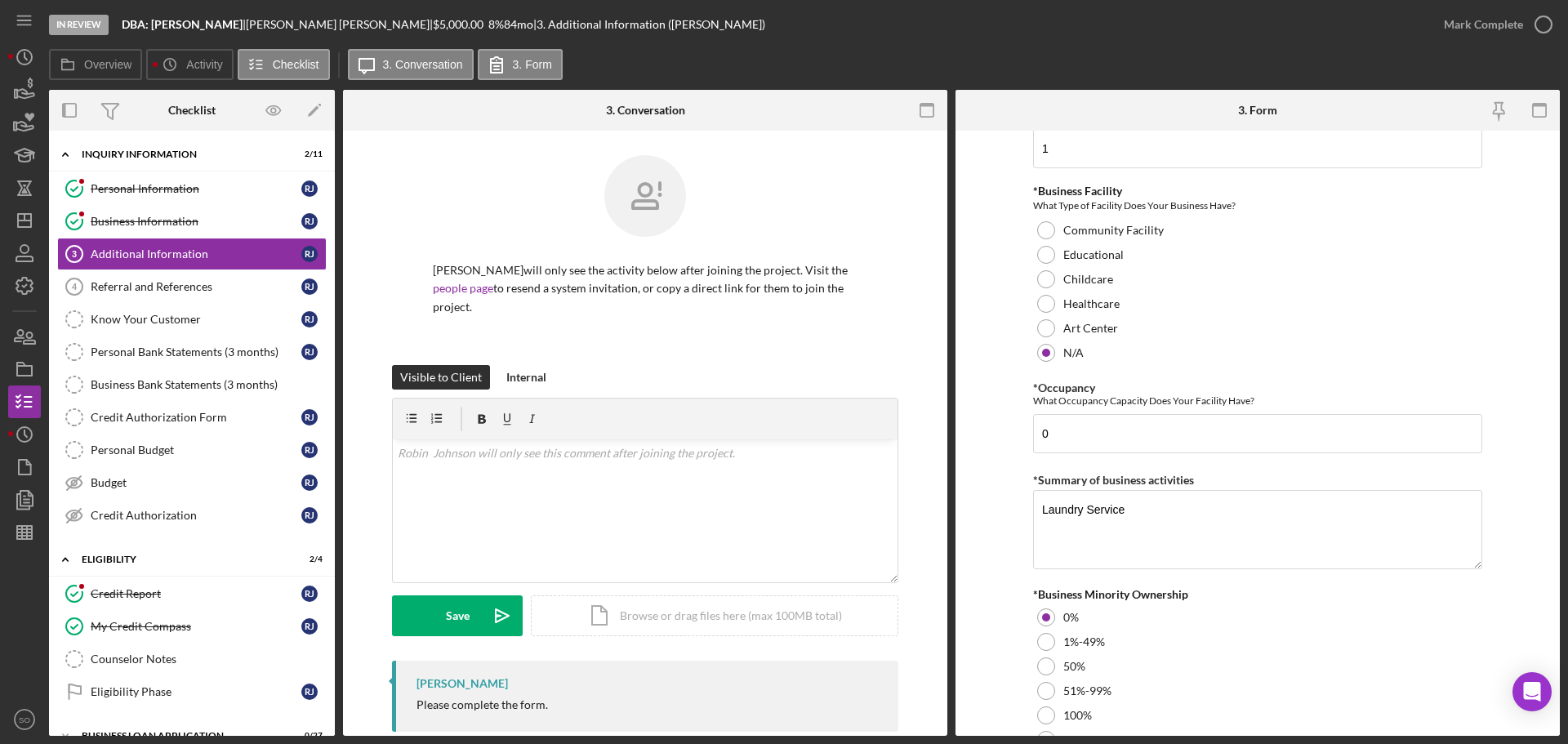
click at [1002, 607] on form "Personal Information *Mobile Phone [PHONE_NUMBER] Phone What is the best number…" at bounding box center [1257, 432] width 604 height 605
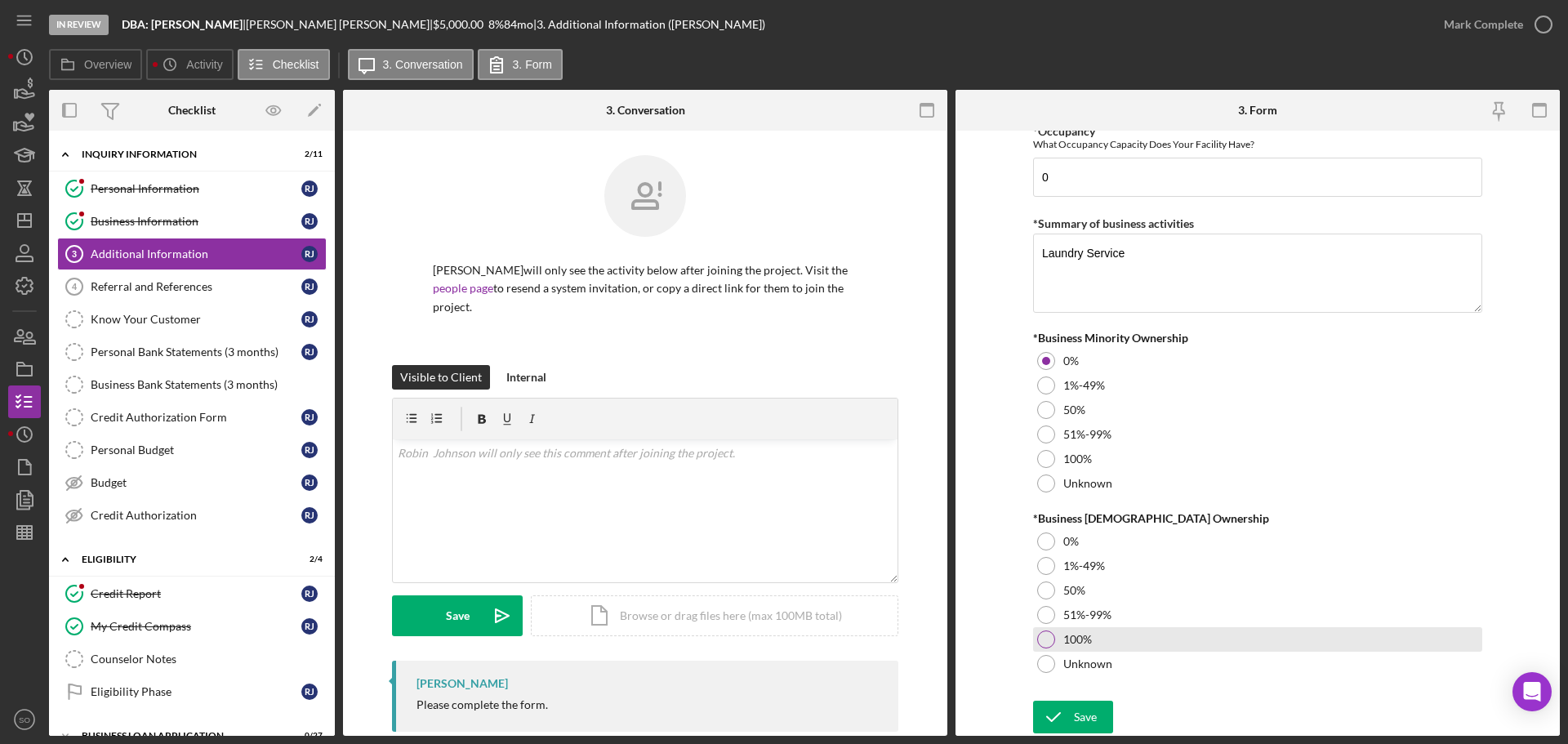
click at [1049, 639] on div at bounding box center [1046, 640] width 18 height 18
click at [1093, 722] on div "Save" at bounding box center [1085, 717] width 22 height 33
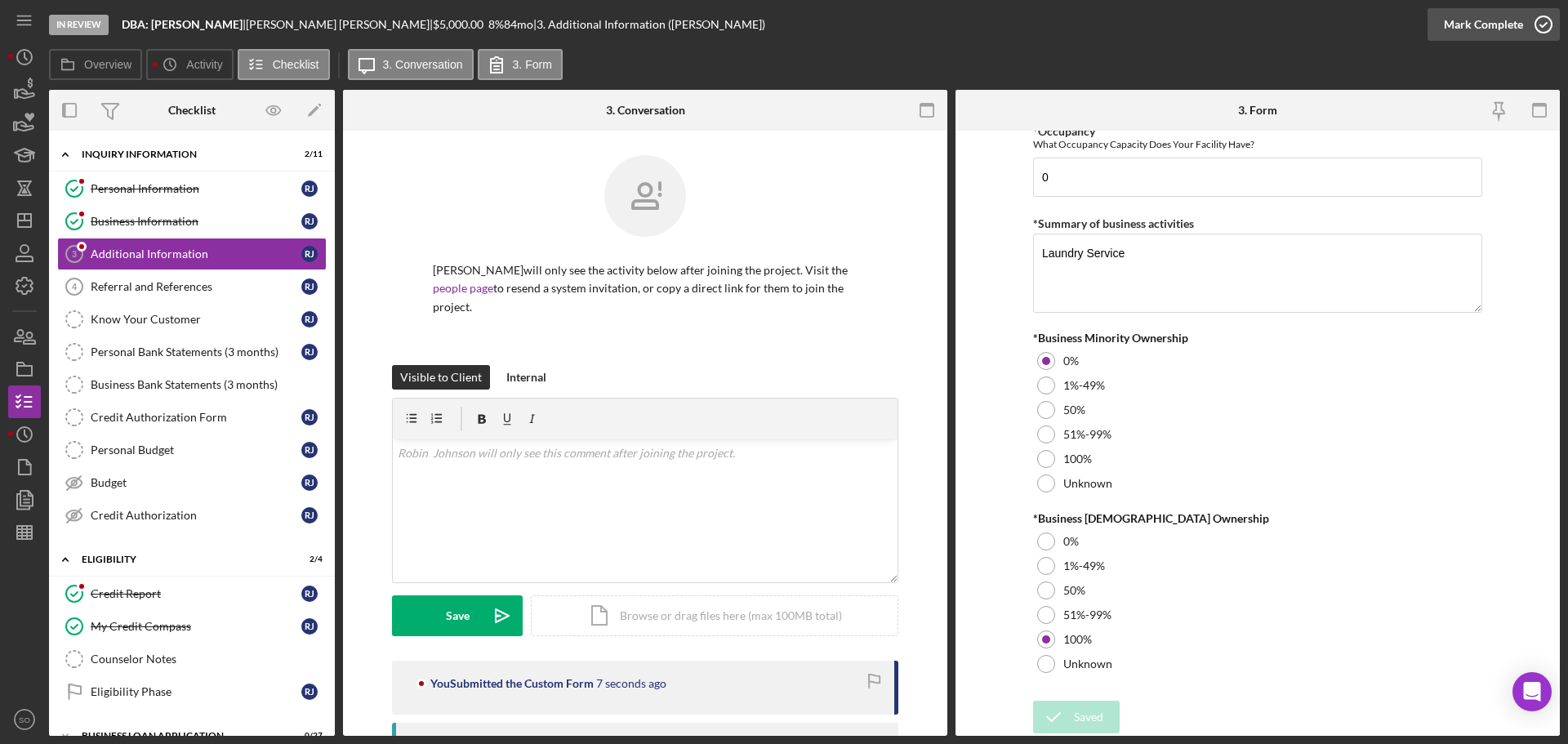
click at [1448, 23] on div "Mark Complete" at bounding box center [1483, 24] width 79 height 33
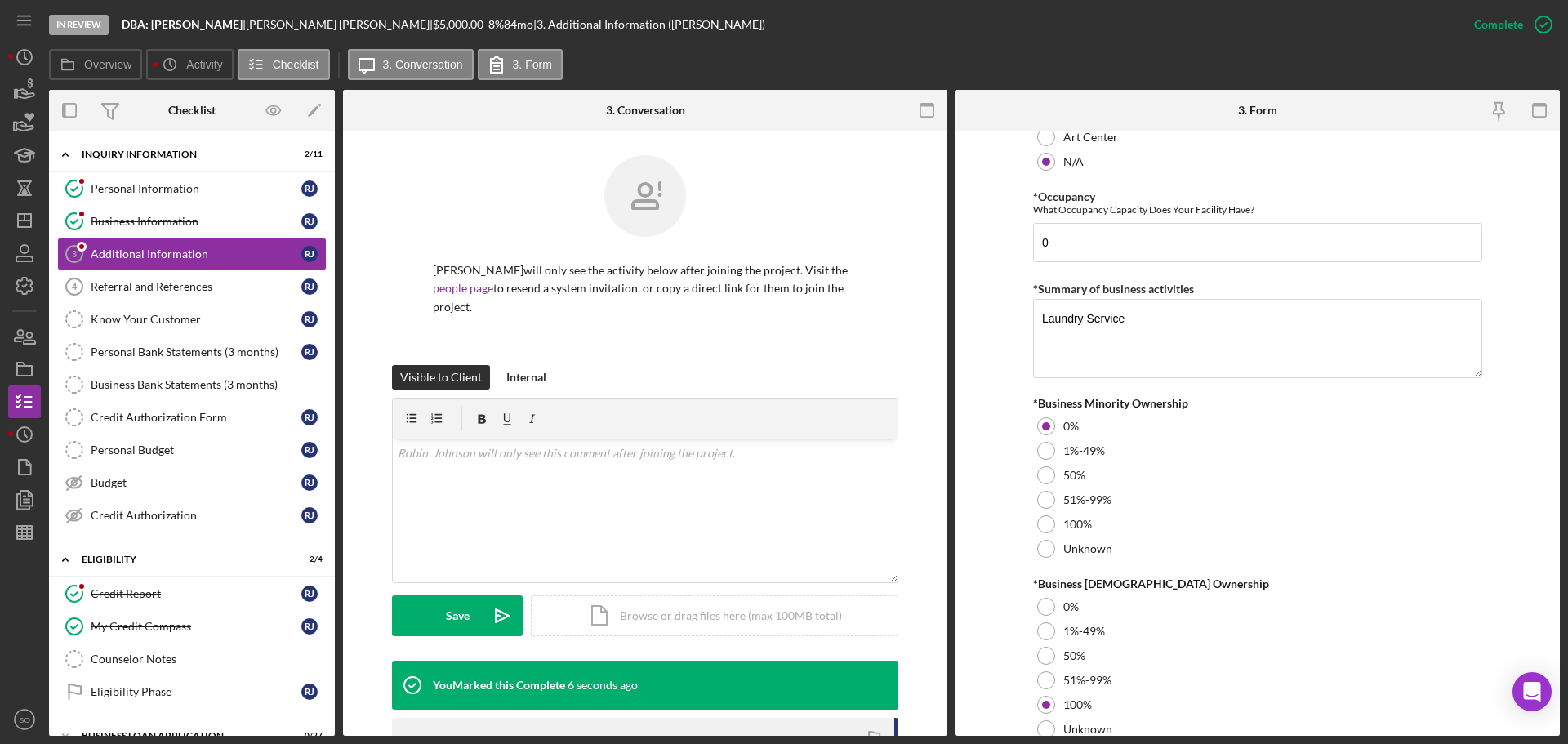
scroll to position [1874, 0]
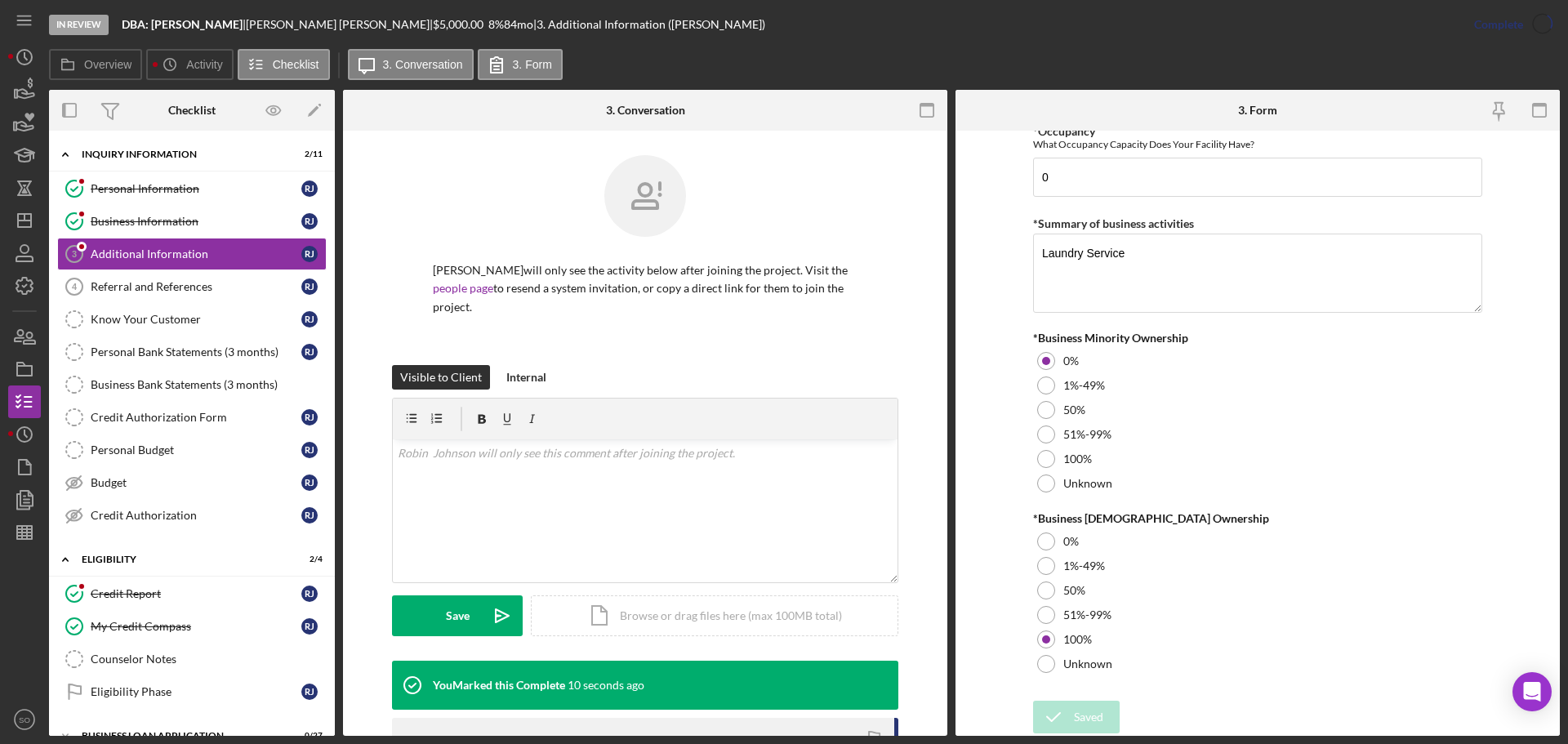
click at [1278, 514] on div "*Business [DEMOGRAPHIC_DATA] Ownership" at bounding box center [1257, 518] width 449 height 13
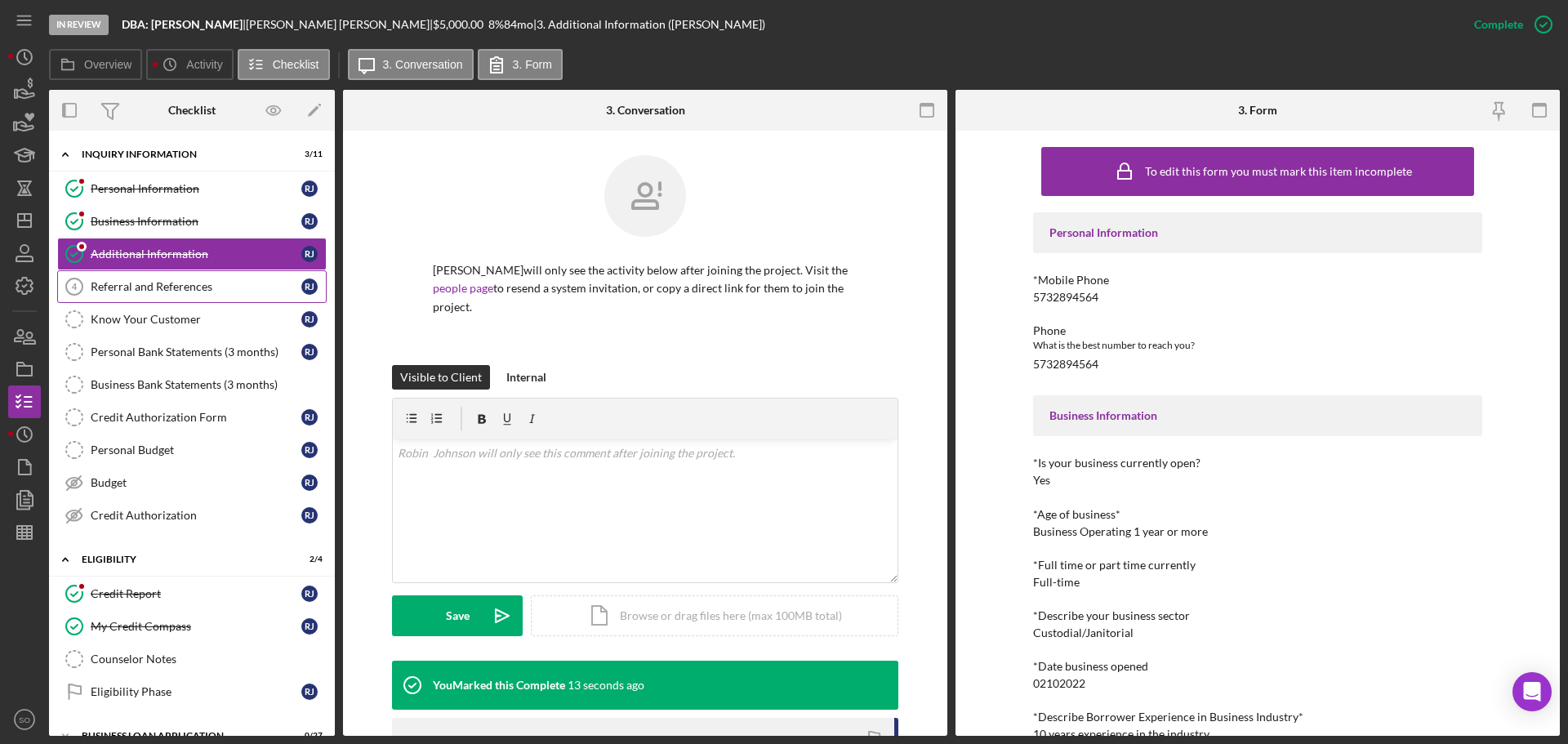
click at [157, 293] on div "Referral and References" at bounding box center [196, 287] width 211 height 13
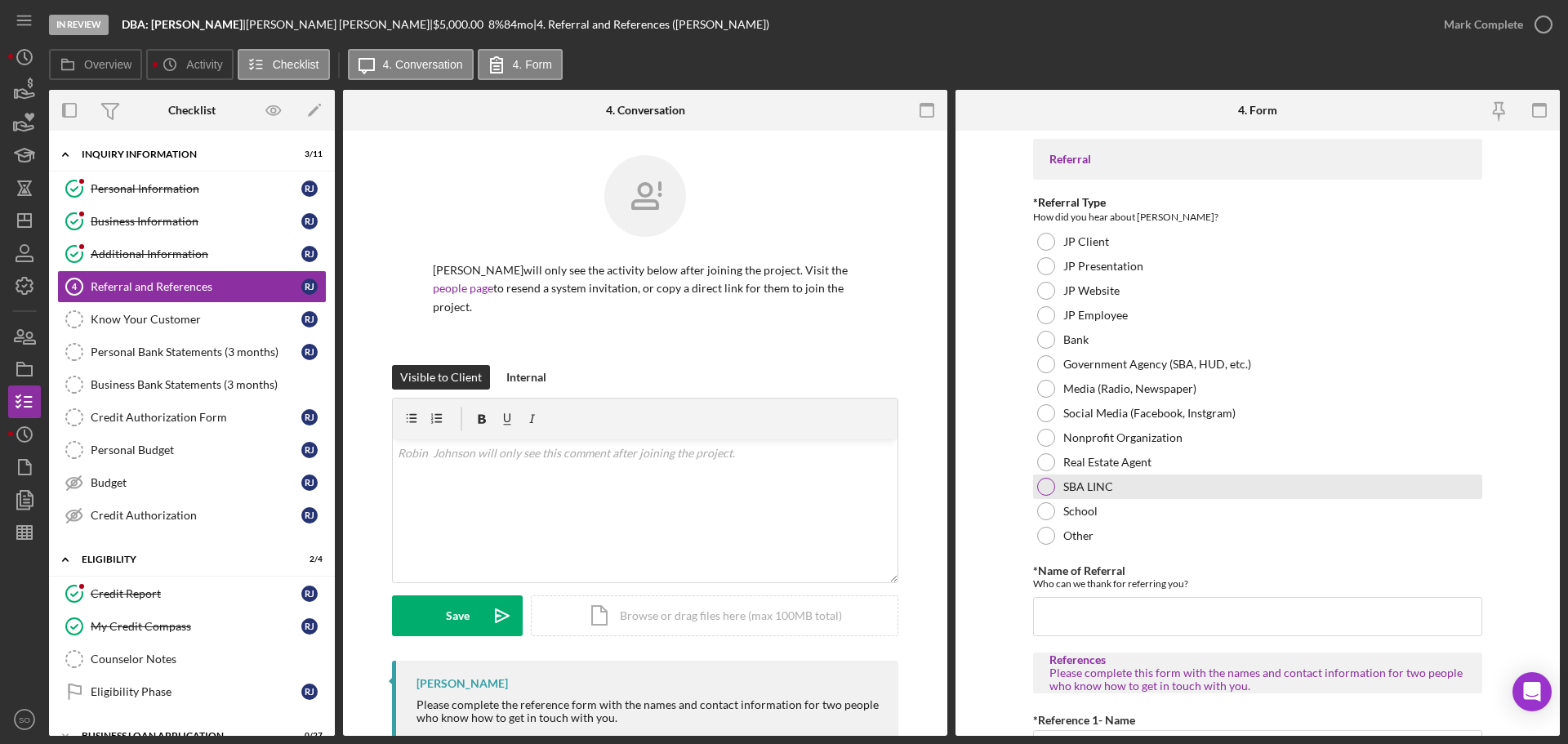
drag, startPoint x: 1041, startPoint y: 442, endPoint x: 1048, endPoint y: 484, distance: 42.6
click at [1041, 442] on div at bounding box center [1046, 438] width 18 height 18
click at [1074, 627] on input "*Name of Referral" at bounding box center [1257, 616] width 449 height 39
paste input "Nonprofit Organization"
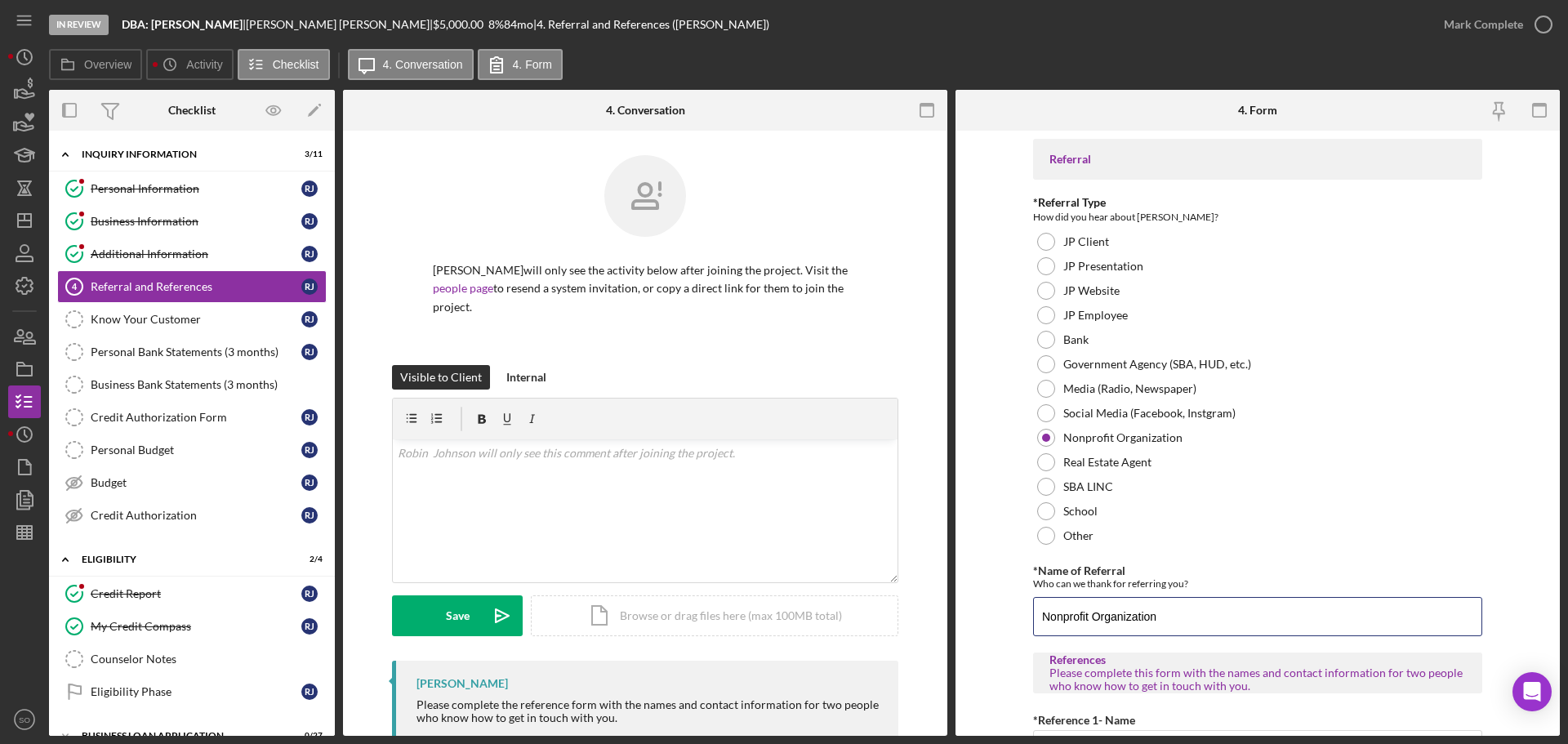
type input "Nonprofit Organization"
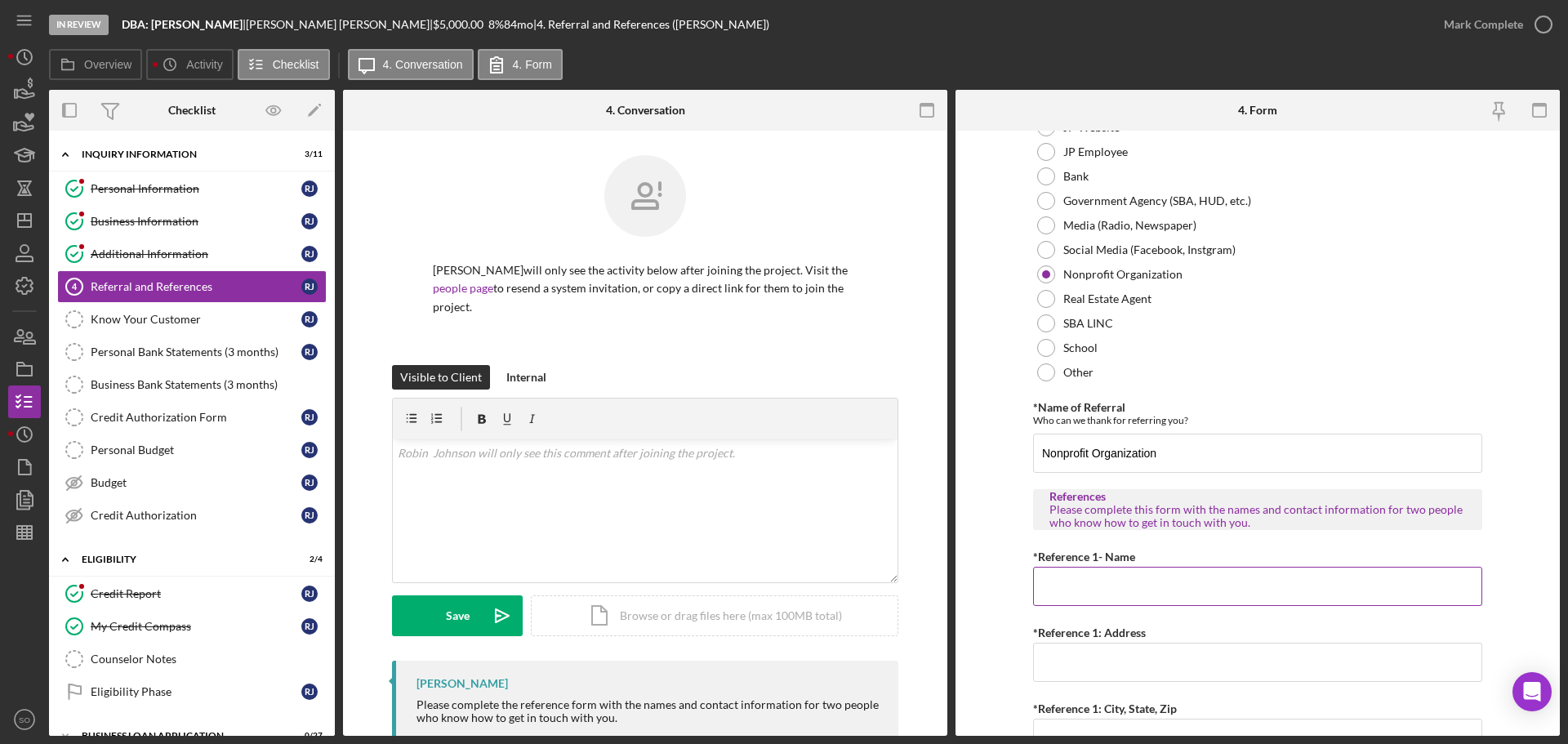
click at [1101, 583] on input "*Reference 1- Name" at bounding box center [1257, 586] width 449 height 39
paste input "[PERSON_NAME]"
type input "[PERSON_NAME]"
click at [1130, 673] on input "*Reference 1: Address" at bounding box center [1257, 662] width 449 height 39
paste input "[PERSON_NAME]"
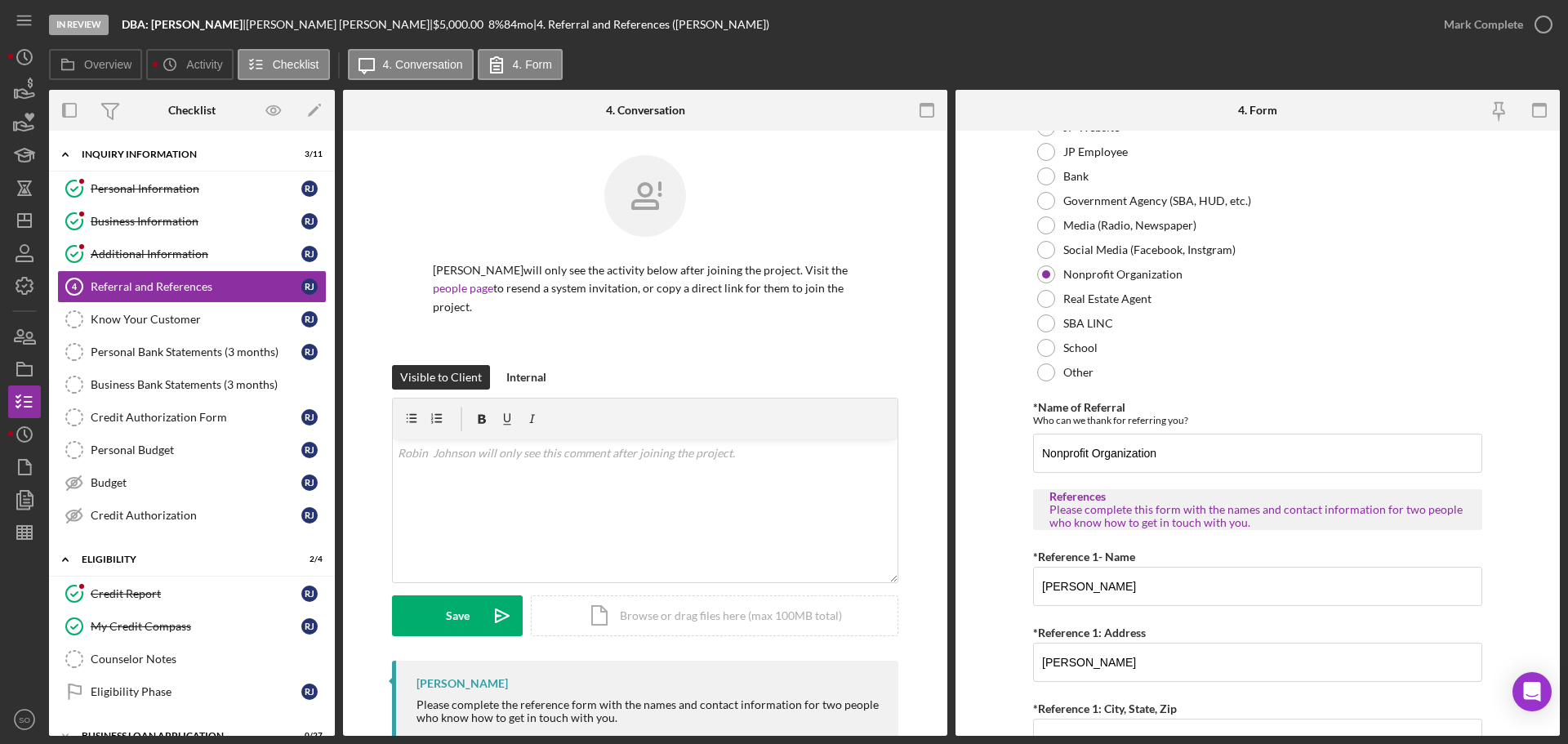
click at [975, 629] on form "Referral *Referral Type How did you hear about [PERSON_NAME]? JP Client JP Pres…" at bounding box center [1257, 432] width 604 height 605
click at [1162, 600] on input "[PERSON_NAME]" at bounding box center [1257, 586] width 449 height 39
drag, startPoint x: 1183, startPoint y: 656, endPoint x: 888, endPoint y: 646, distance: 295.2
click at [888, 646] on div "Overview Internal Workflow Stage In Review Icon/Dropdown Arrow Archive (can una…" at bounding box center [804, 413] width 1511 height 646
paste input "6 Brightstar"
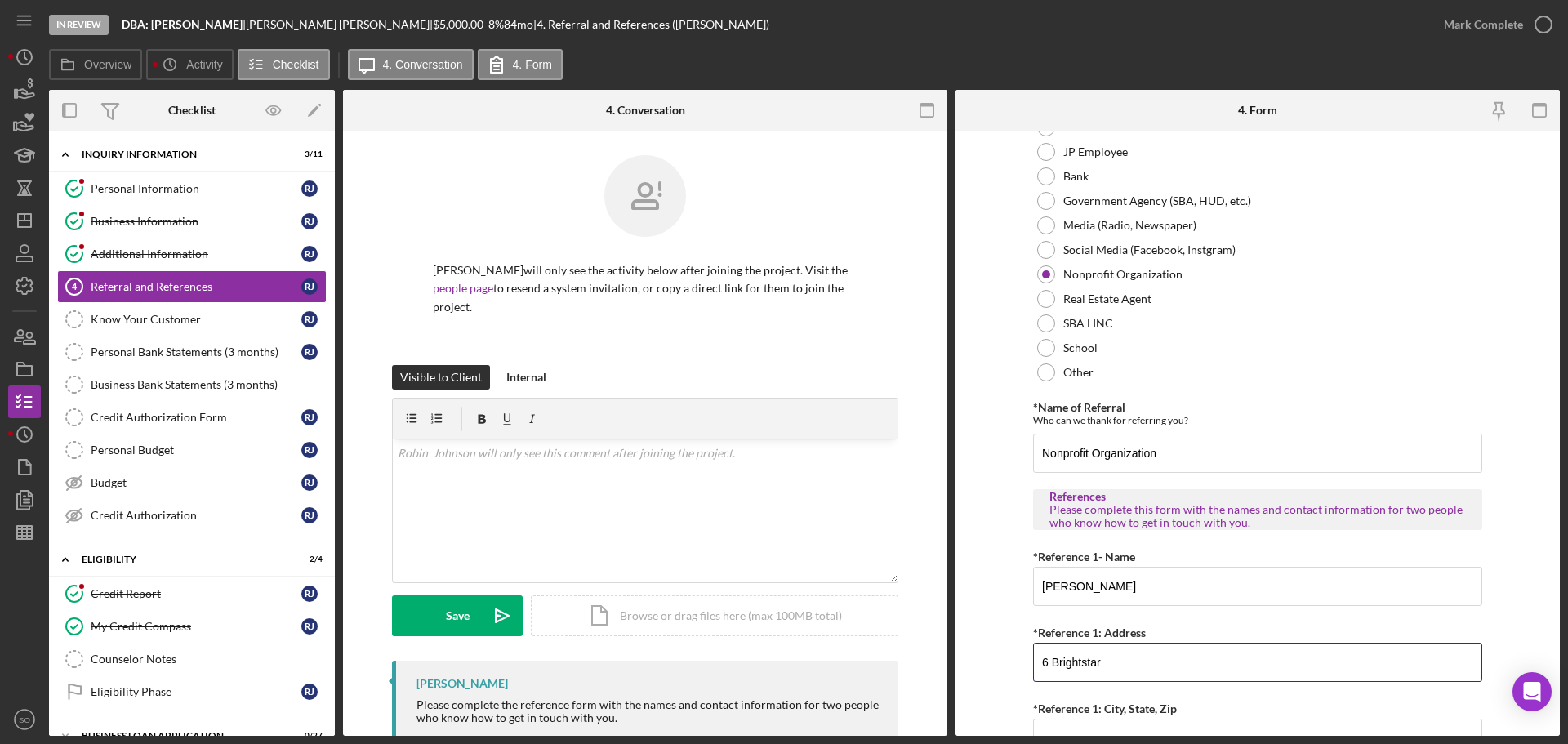
type input "6 Brightstar"
click at [969, 658] on form "Referral *Referral Type How did you hear about [PERSON_NAME]? JP Client JP Pres…" at bounding box center [1257, 432] width 604 height 605
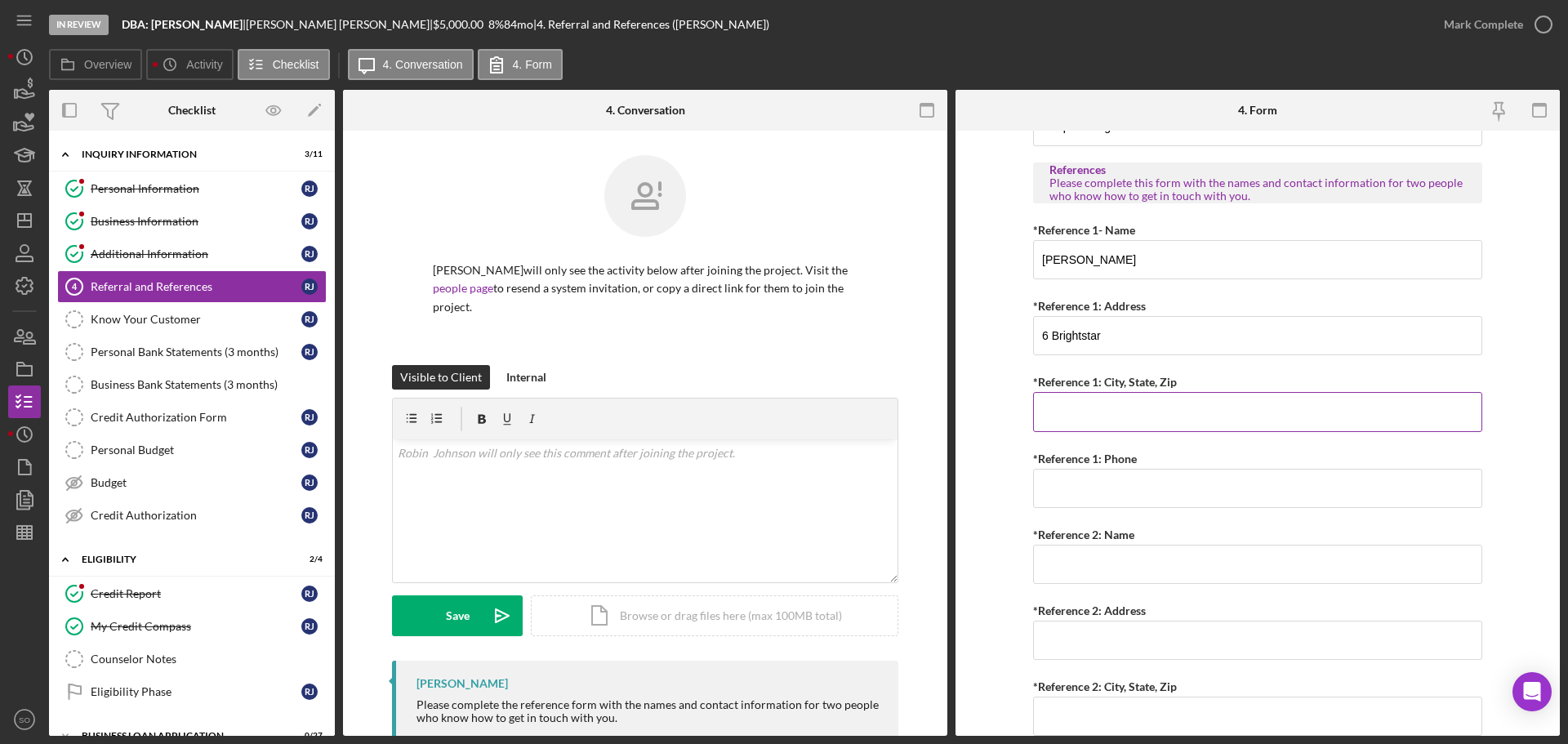
click at [1115, 405] on input "*Reference 1: City, State, Zip" at bounding box center [1257, 411] width 449 height 39
paste input "[GEOGRAPHIC_DATA]"
type input "[GEOGRAPHIC_DATA]"
click at [1149, 497] on input "*Reference 1: Phone" at bounding box center [1257, 488] width 449 height 39
paste input "[PHONE_NUMBER]"
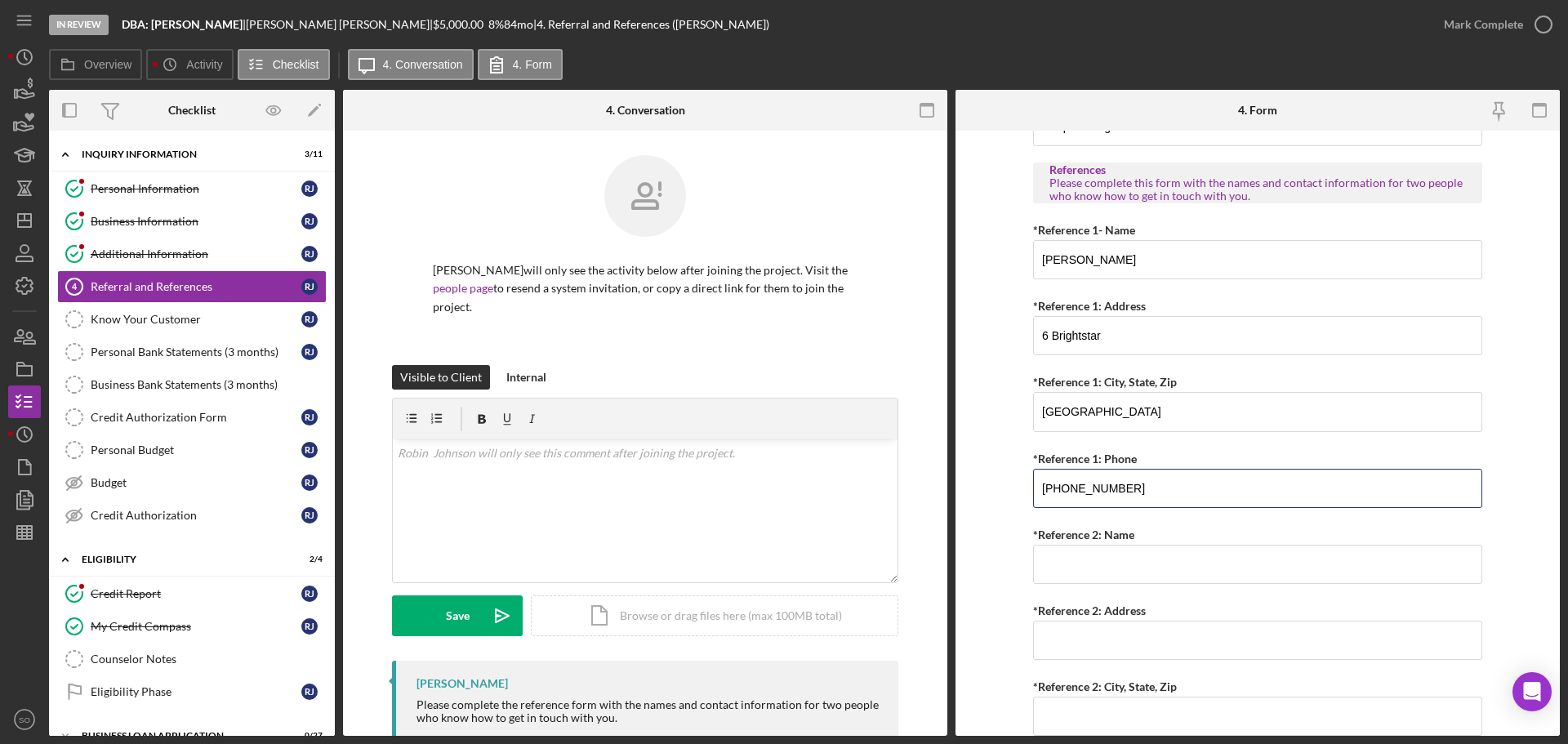
type input "[PHONE_NUMBER]"
click at [1132, 545] on input "*Reference 2: Name" at bounding box center [1257, 564] width 449 height 39
paste input "[PERSON_NAME]"
type input "[PERSON_NAME]"
click at [1180, 634] on input "*Reference 2: Address" at bounding box center [1257, 640] width 449 height 39
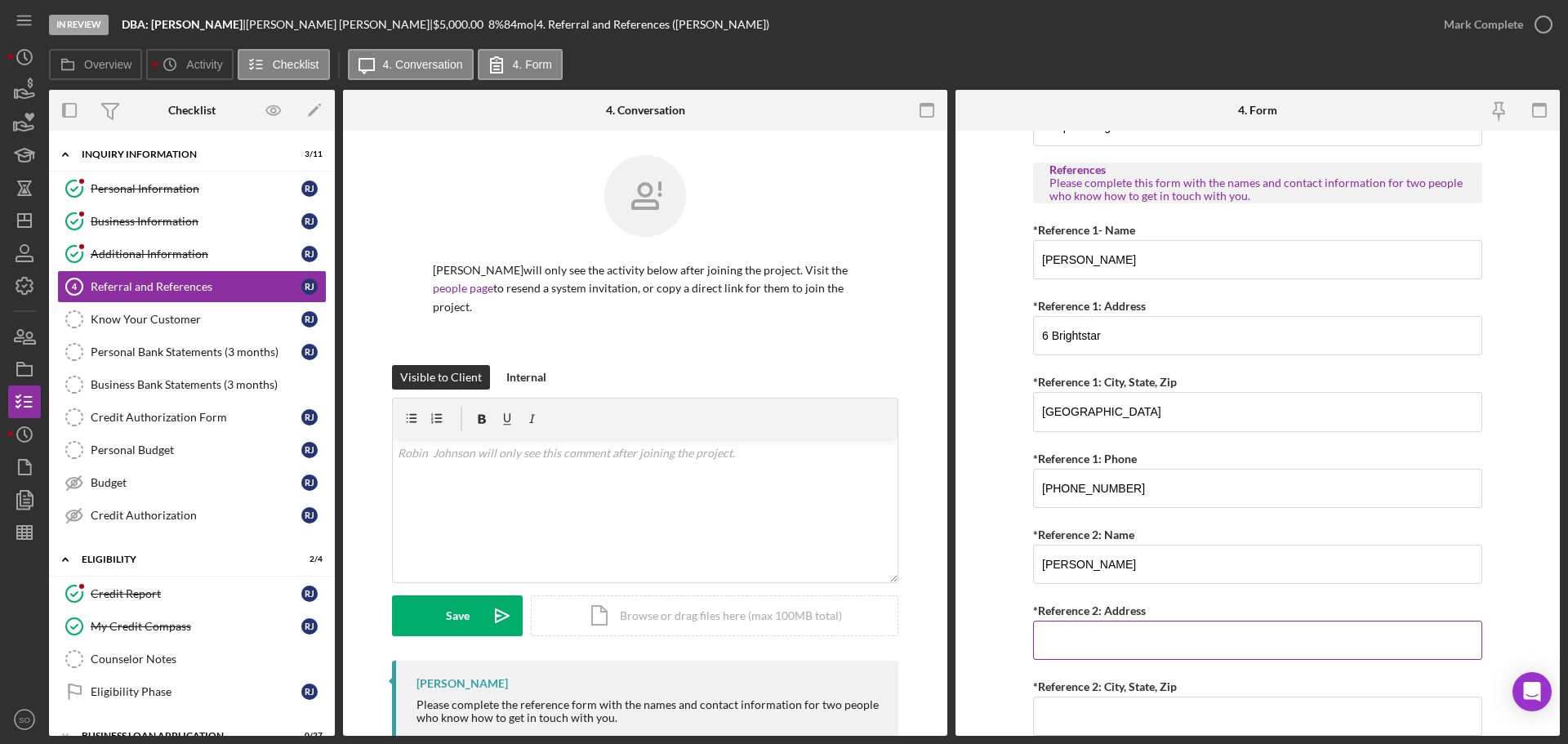
paste input "[STREET_ADDRESS]"
type input "[STREET_ADDRESS]"
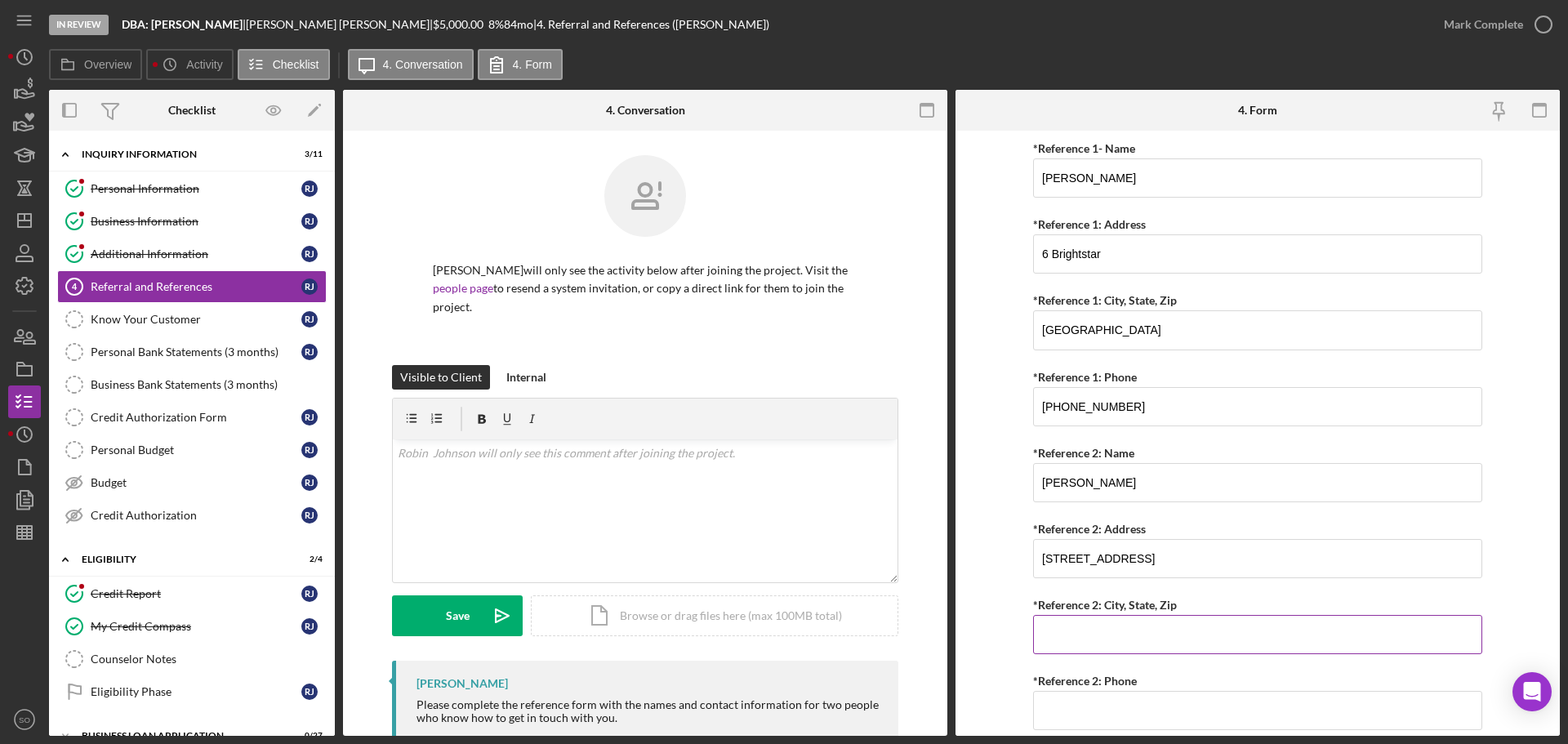
click at [1162, 631] on input "*Reference 2: City, State, Zip" at bounding box center [1257, 634] width 449 height 39
paste input "[GEOGRAPHIC_DATA]"
type input "[GEOGRAPHIC_DATA]"
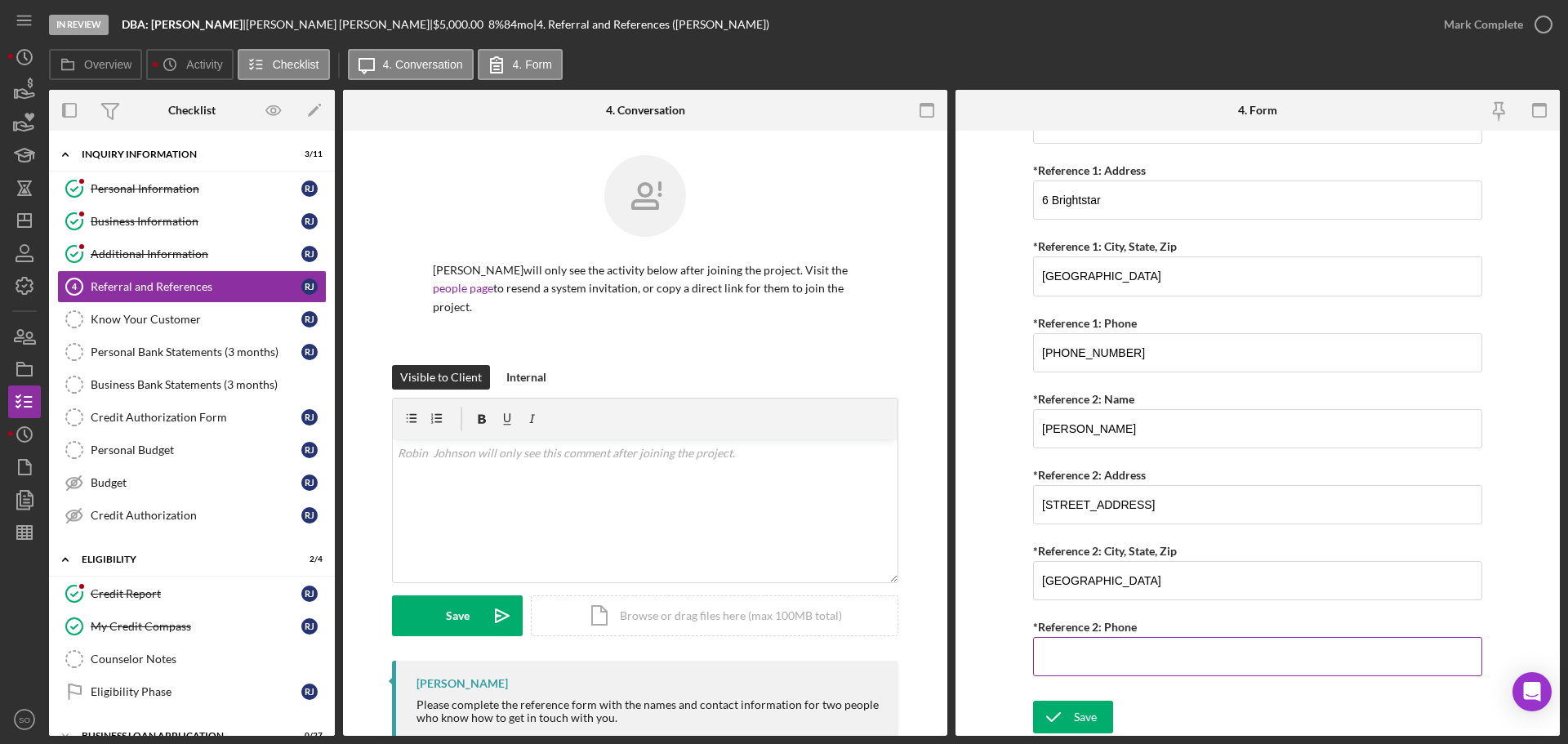
click at [1126, 648] on input "*Reference 2: Phone" at bounding box center [1257, 656] width 449 height 39
paste input "[PHONE_NUMBER]"
type input "[PHONE_NUMBER]"
click at [1081, 707] on div "Save" at bounding box center [1085, 717] width 22 height 33
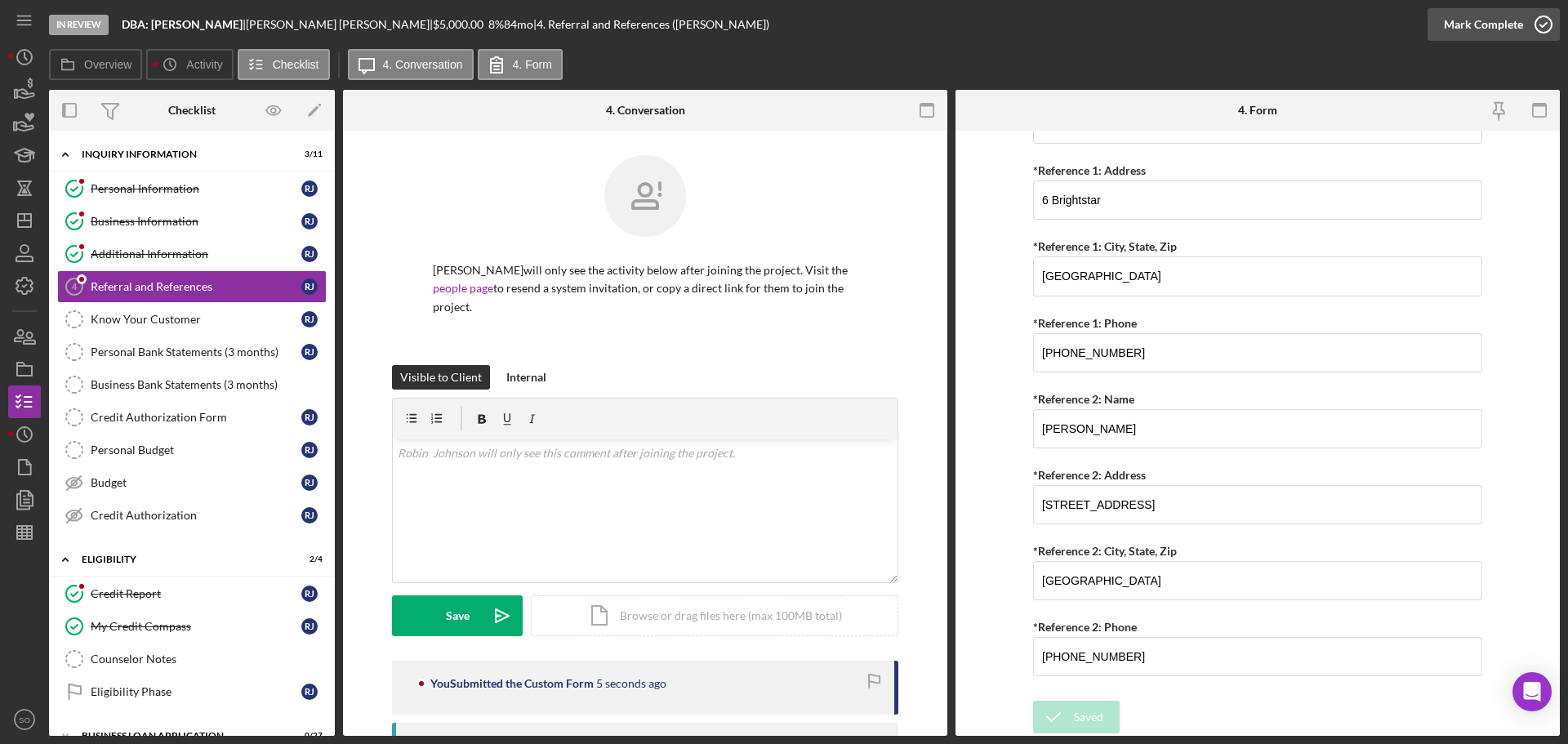
click at [1462, 37] on div "Mark Complete" at bounding box center [1483, 24] width 79 height 33
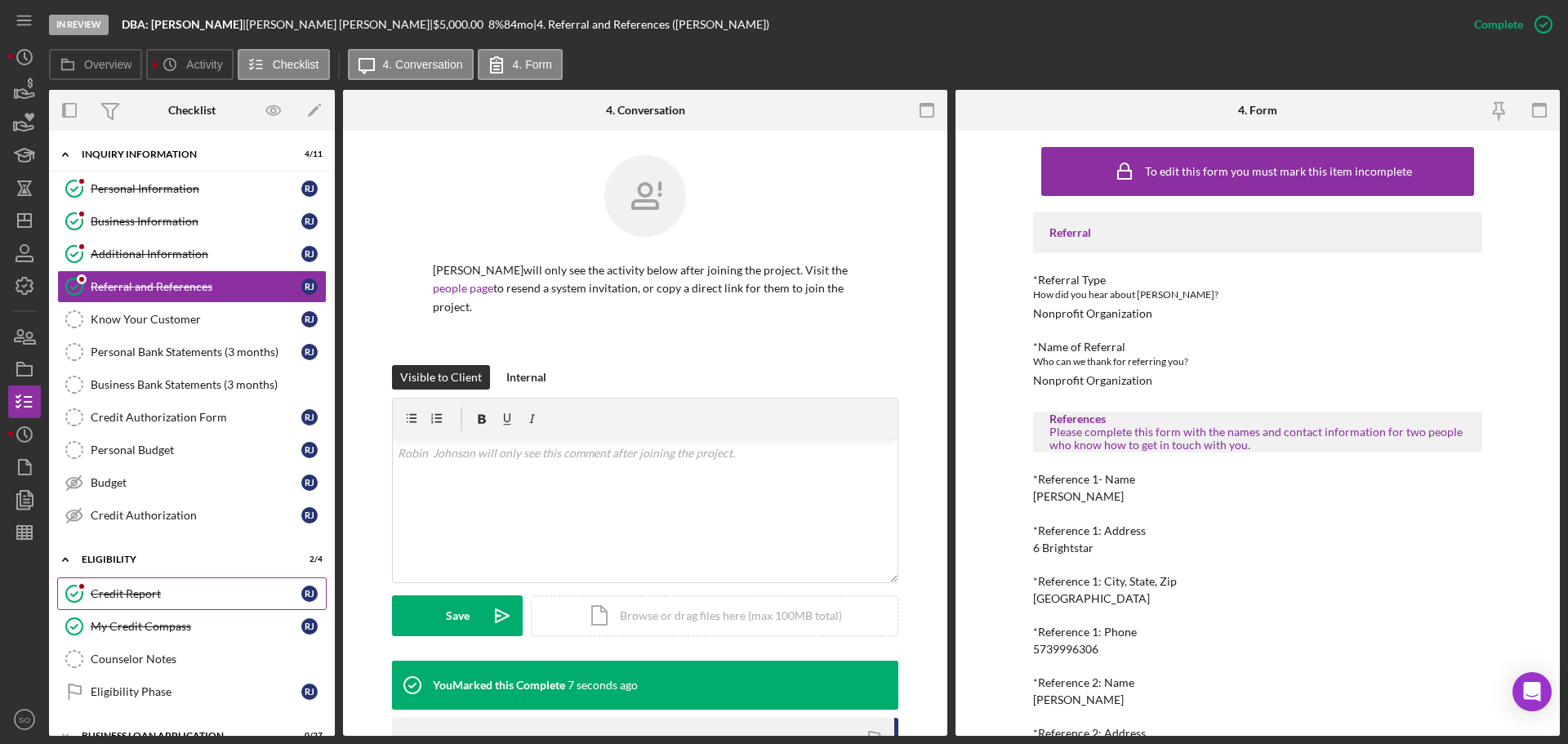
scroll to position [136, 0]
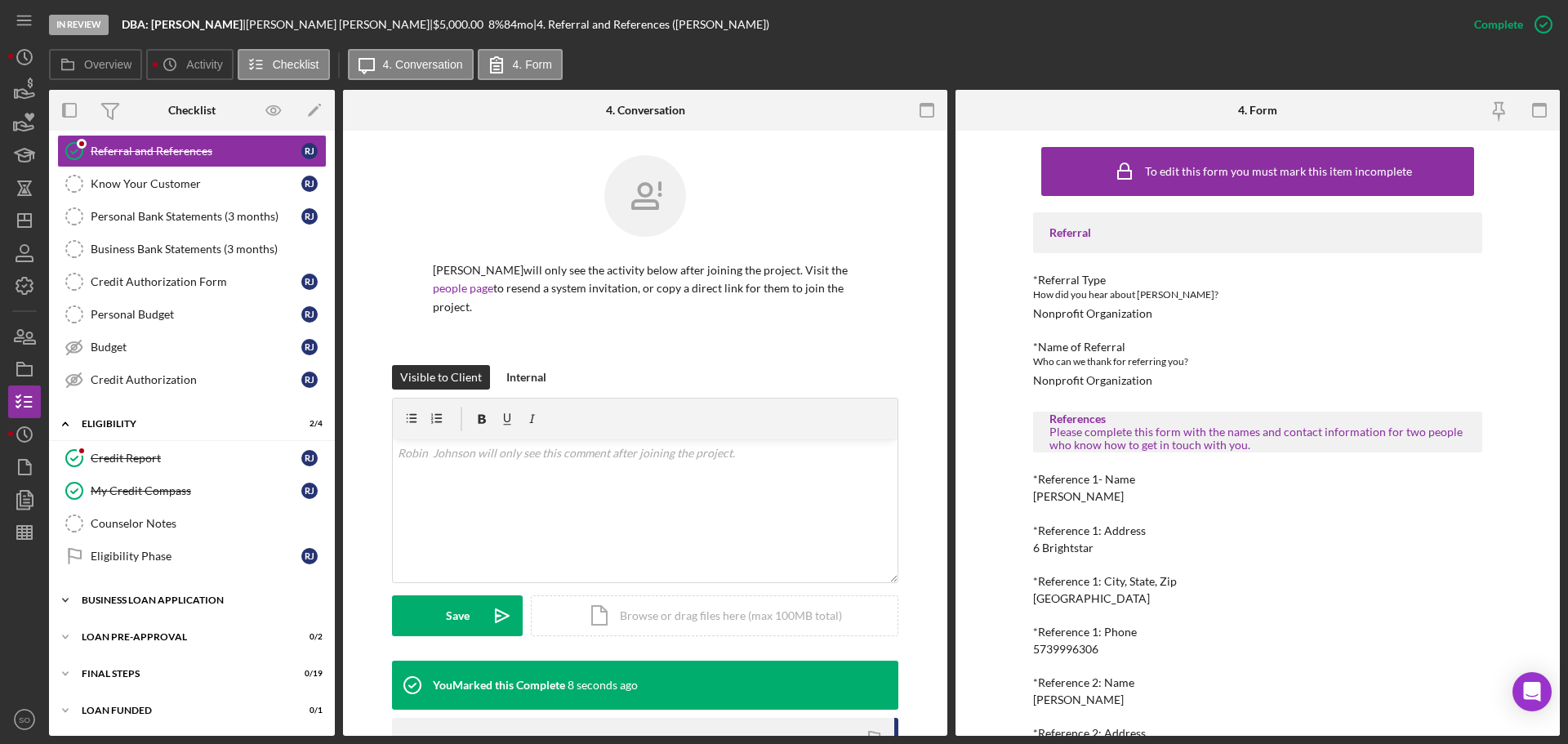
click at [197, 597] on div "BUSINESS LOAN APPLICATION" at bounding box center [198, 600] width 233 height 9
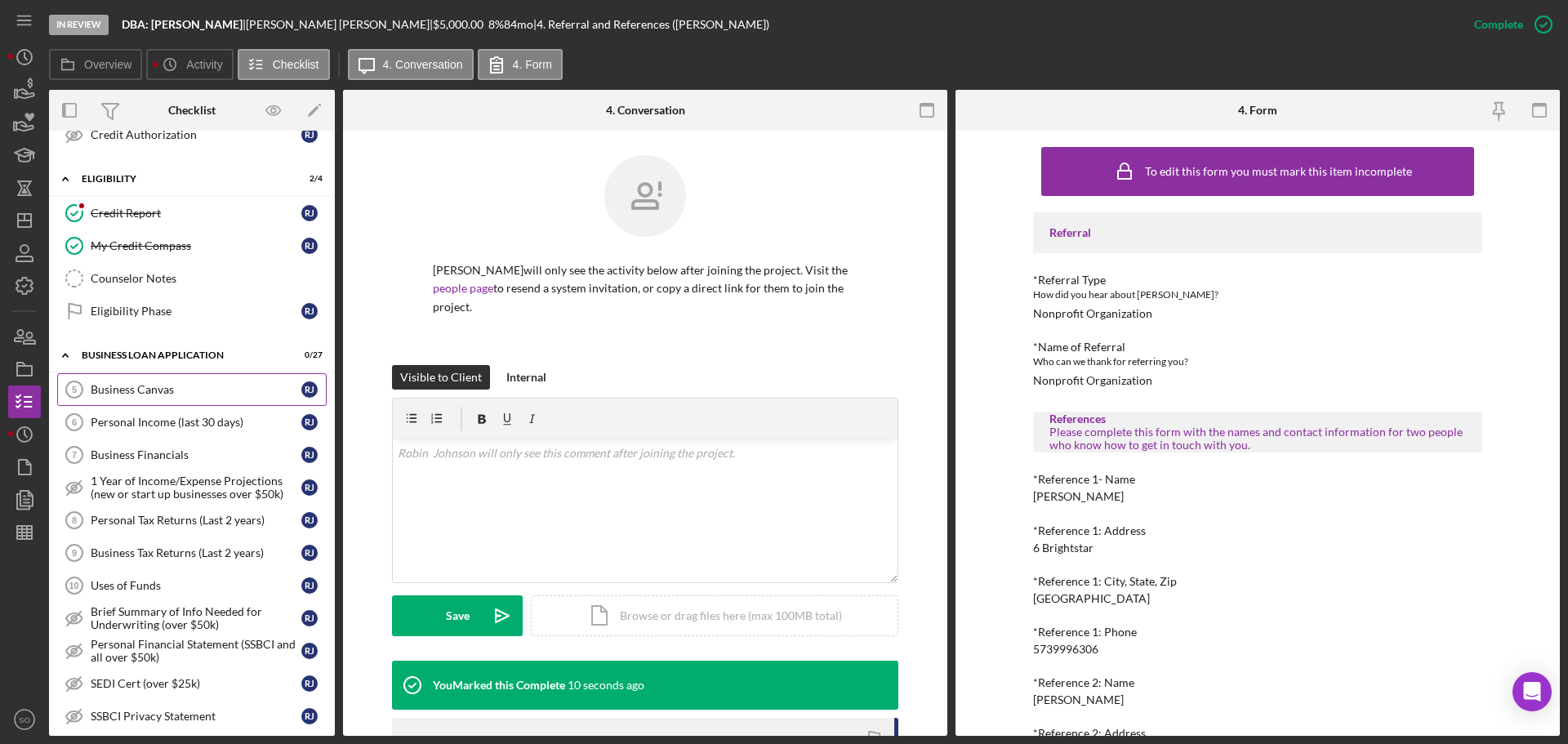
click at [161, 400] on link "Business Canvas 5 Business Canvas [PERSON_NAME]" at bounding box center [192, 389] width 269 height 33
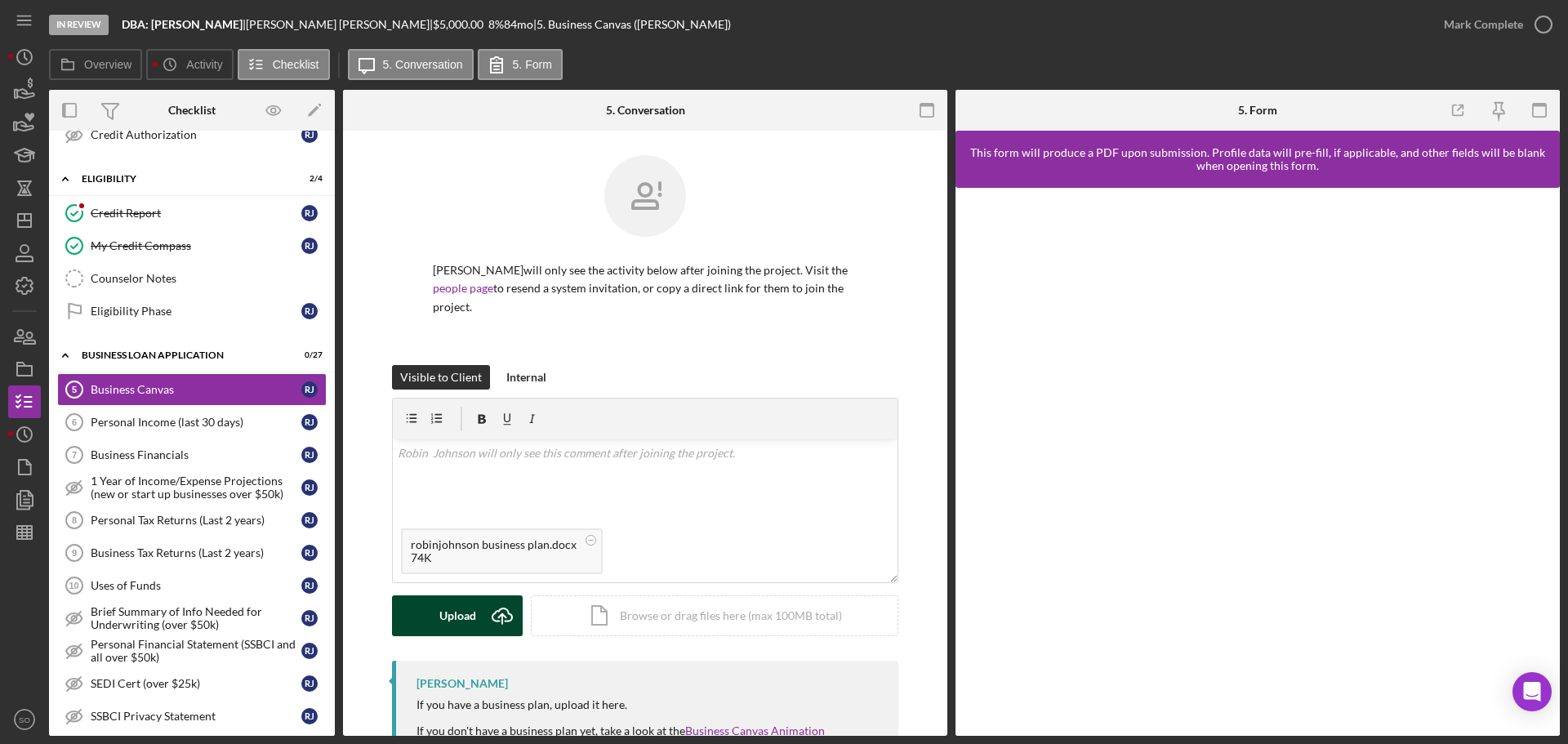
click at [460, 616] on div "Upload" at bounding box center [457, 615] width 37 height 41
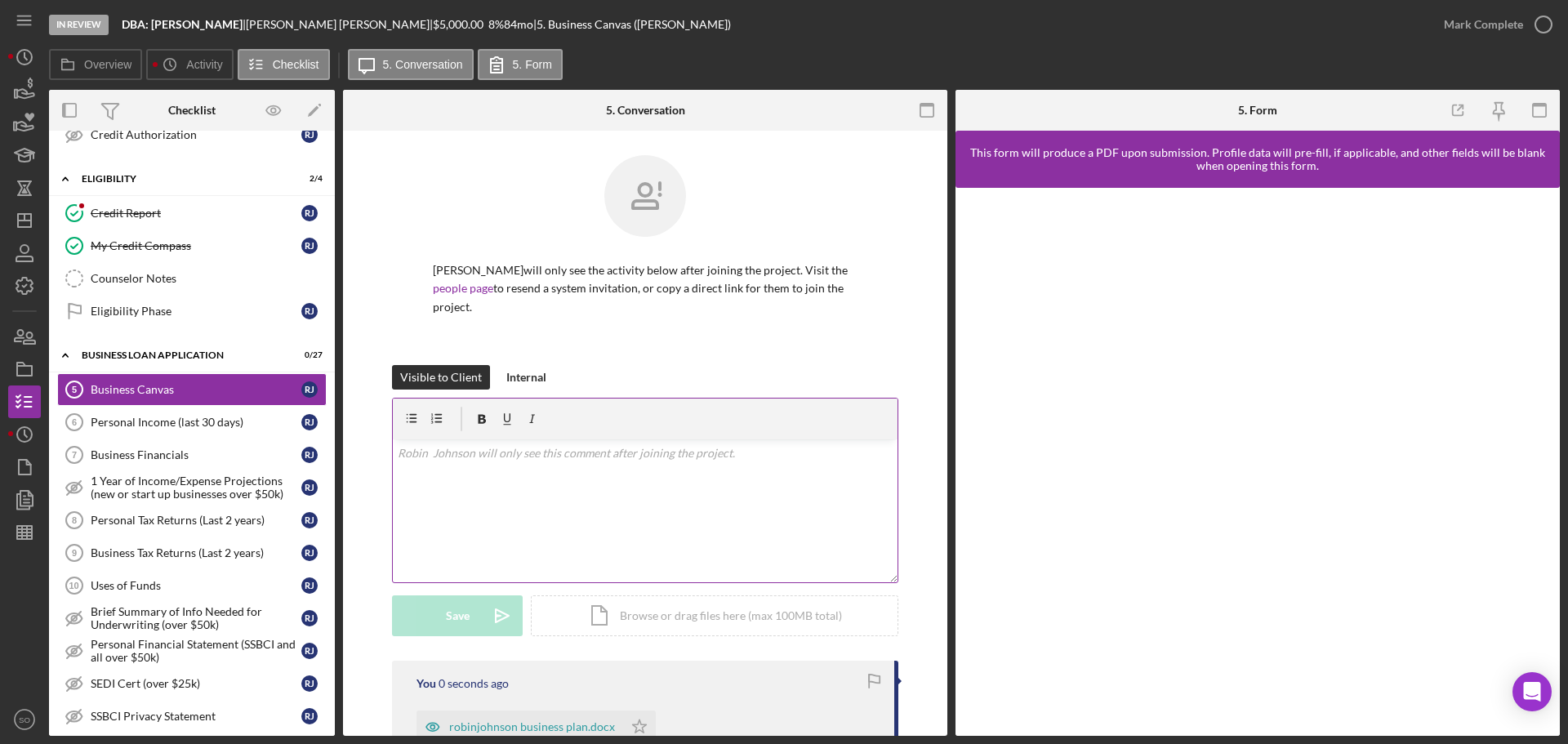
scroll to position [245, 0]
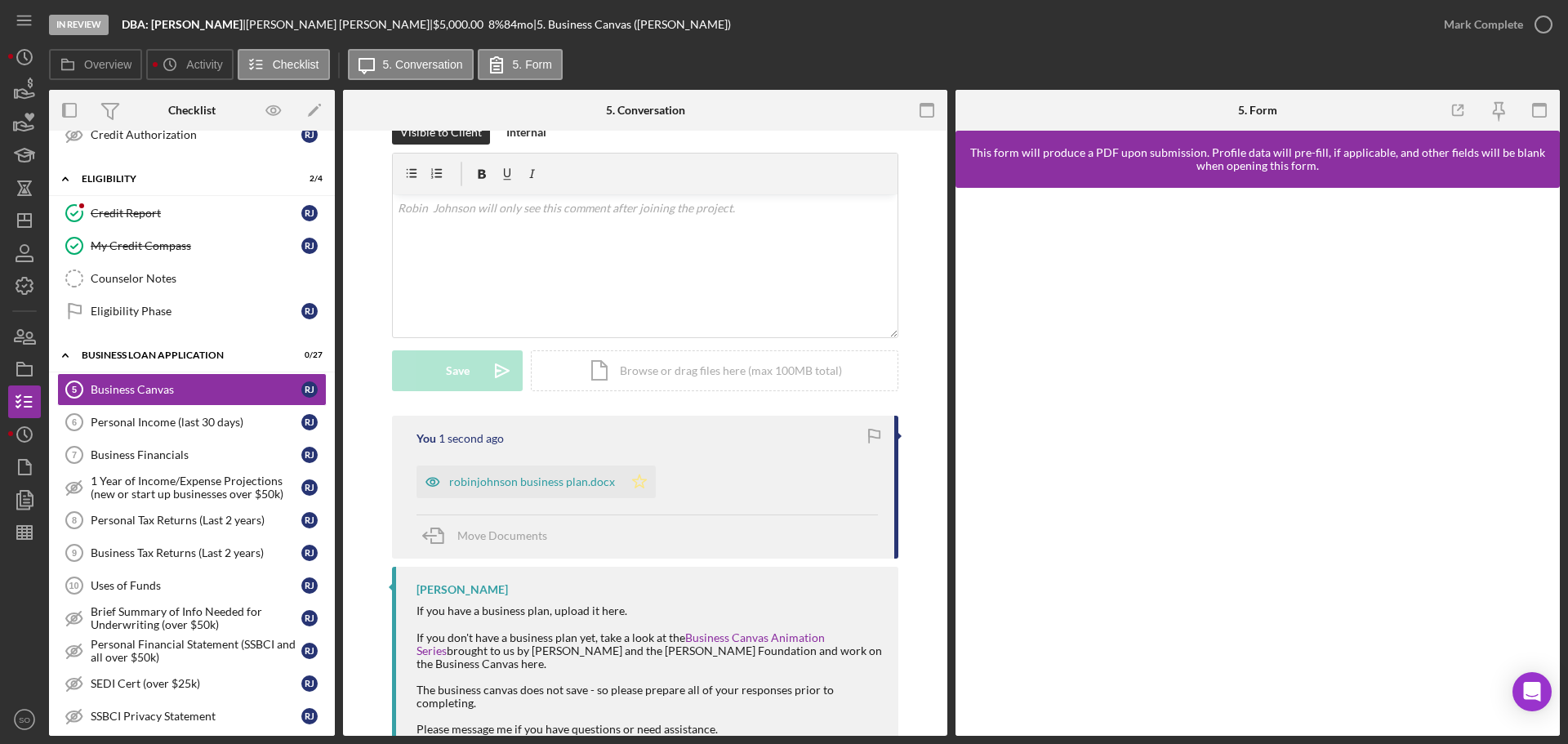
click at [639, 487] on icon "Icon/Star" at bounding box center [639, 482] width 33 height 33
click at [1501, 25] on div "Mark Complete" at bounding box center [1483, 24] width 79 height 33
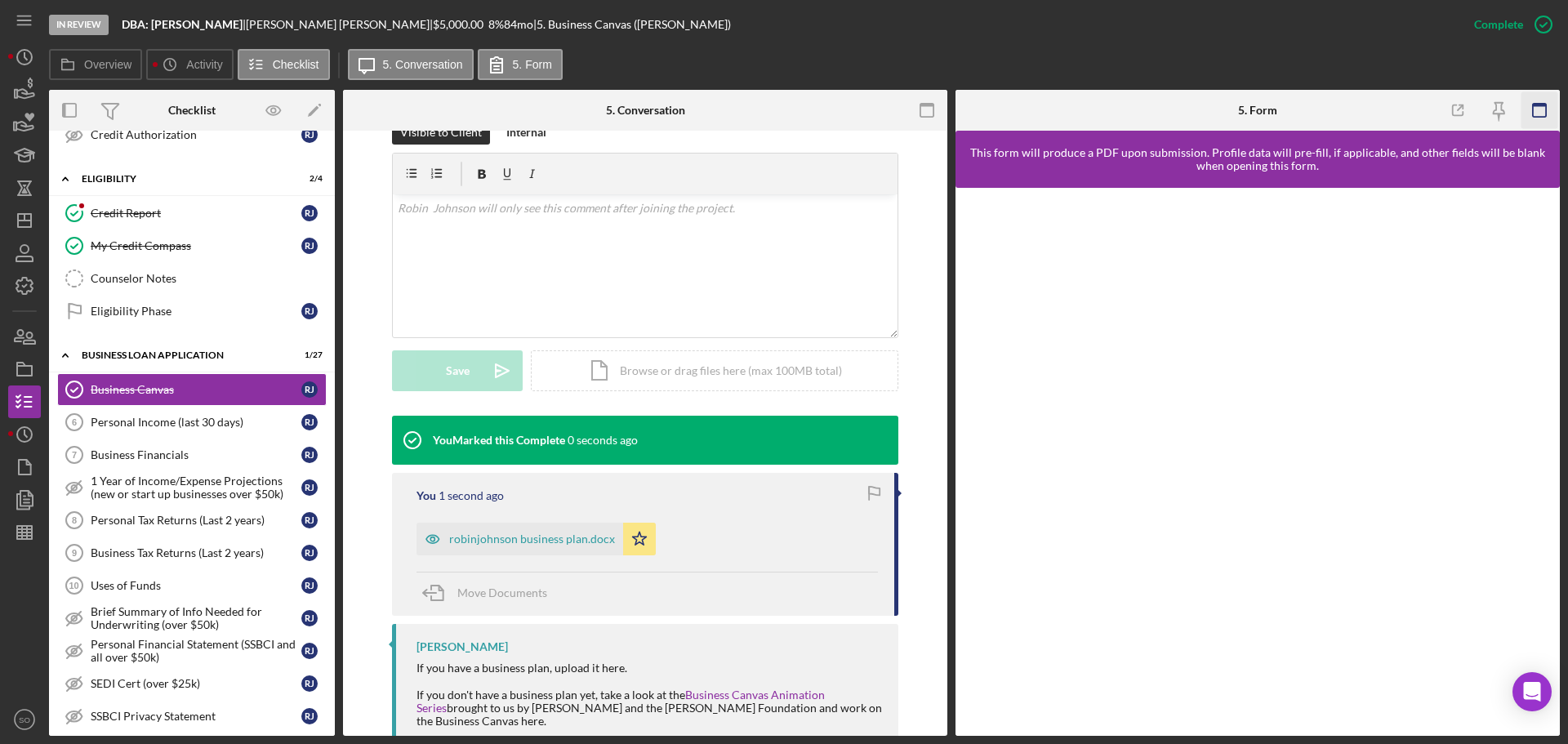
click at [1542, 108] on icon "button" at bounding box center [1540, 110] width 37 height 37
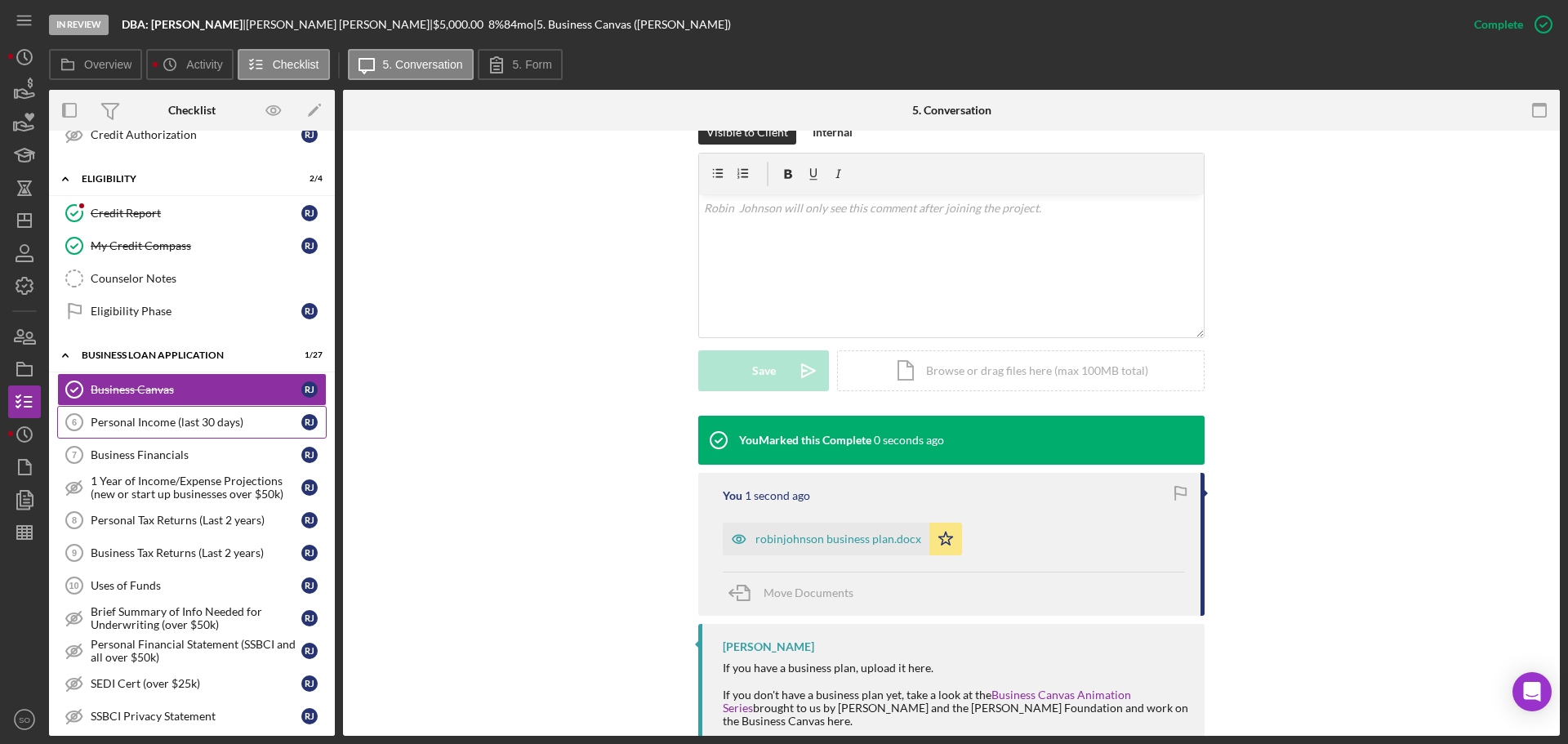
click at [173, 426] on div "Personal Income (last 30 days)" at bounding box center [196, 422] width 211 height 13
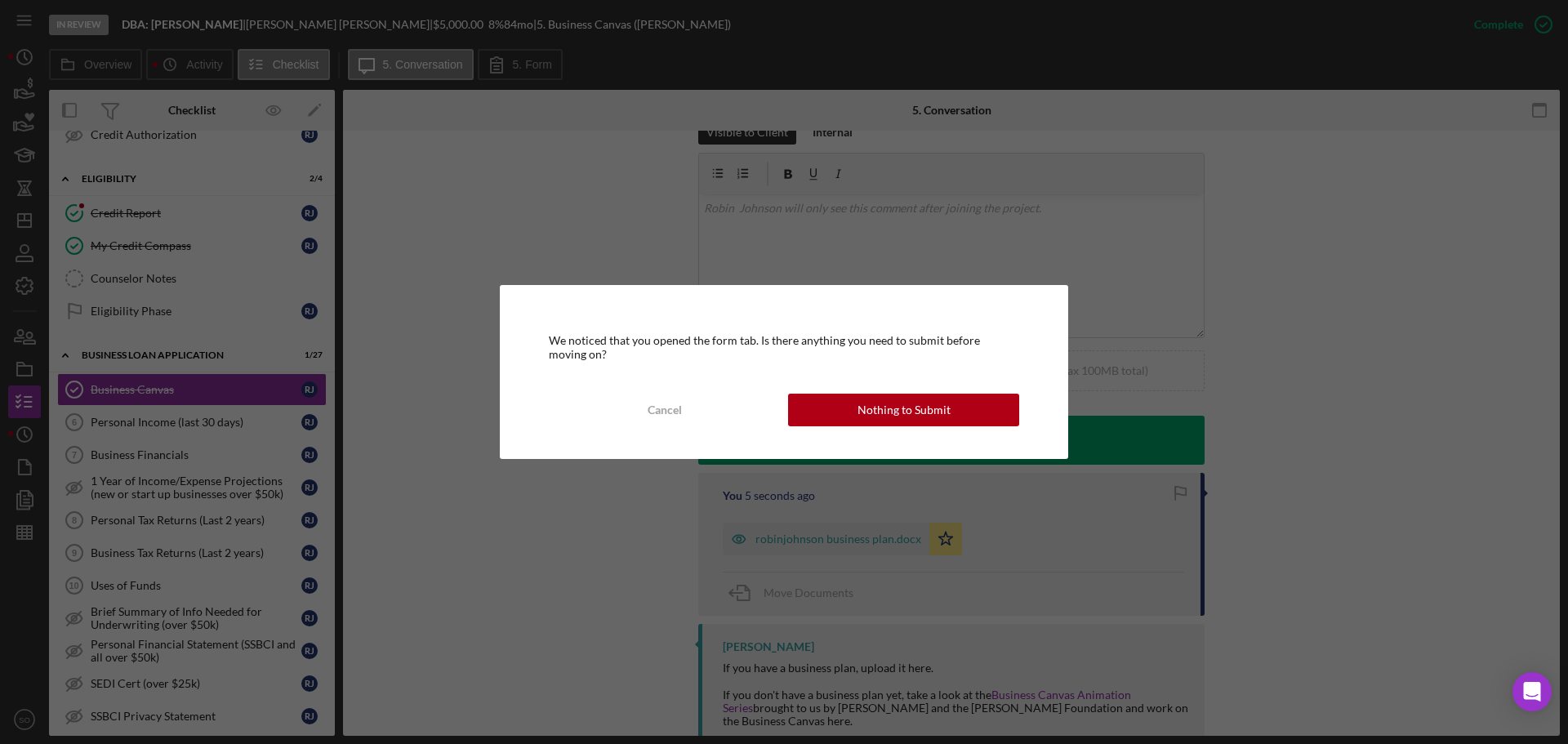
click at [887, 418] on div "Nothing to Submit" at bounding box center [904, 410] width 93 height 33
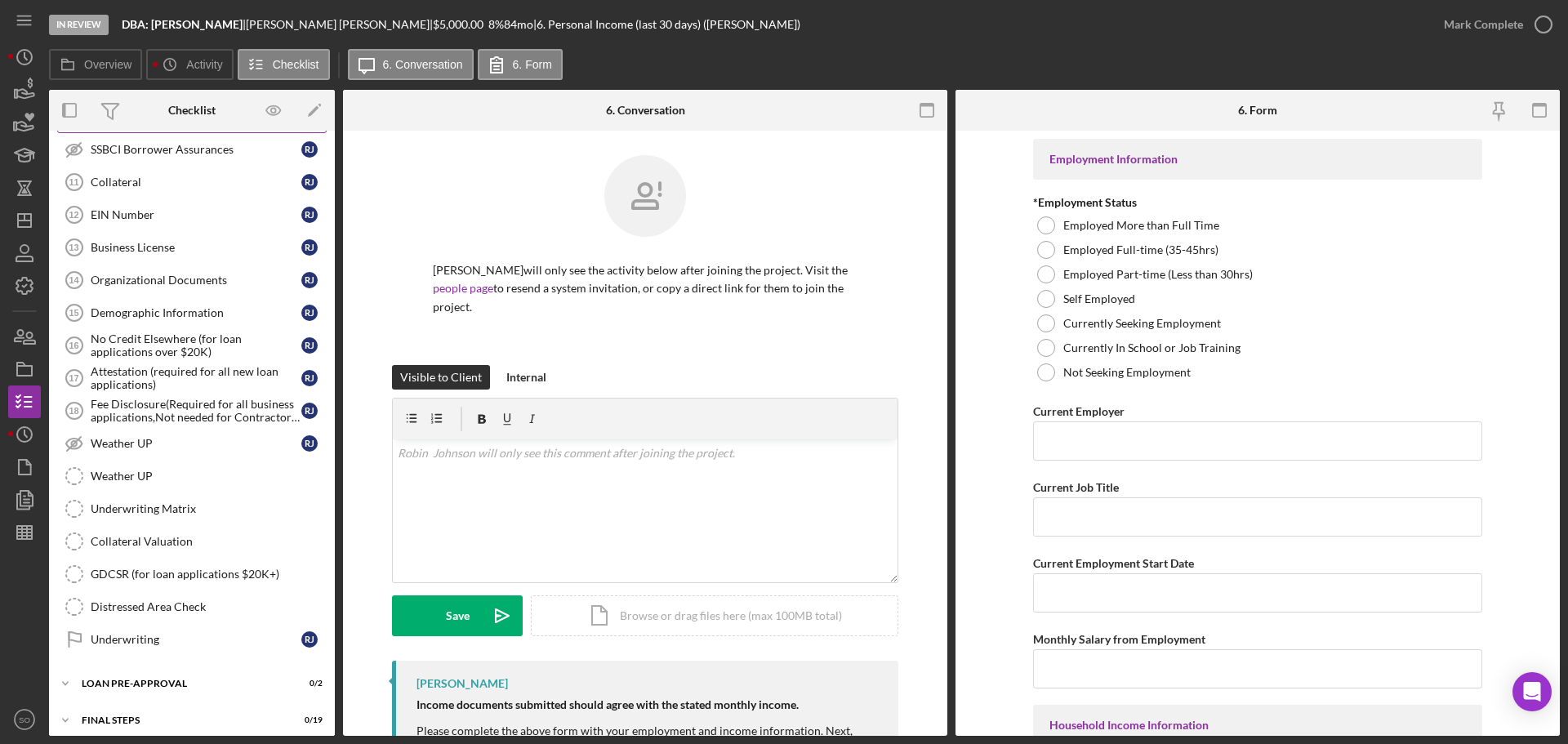
scroll to position [1026, 0]
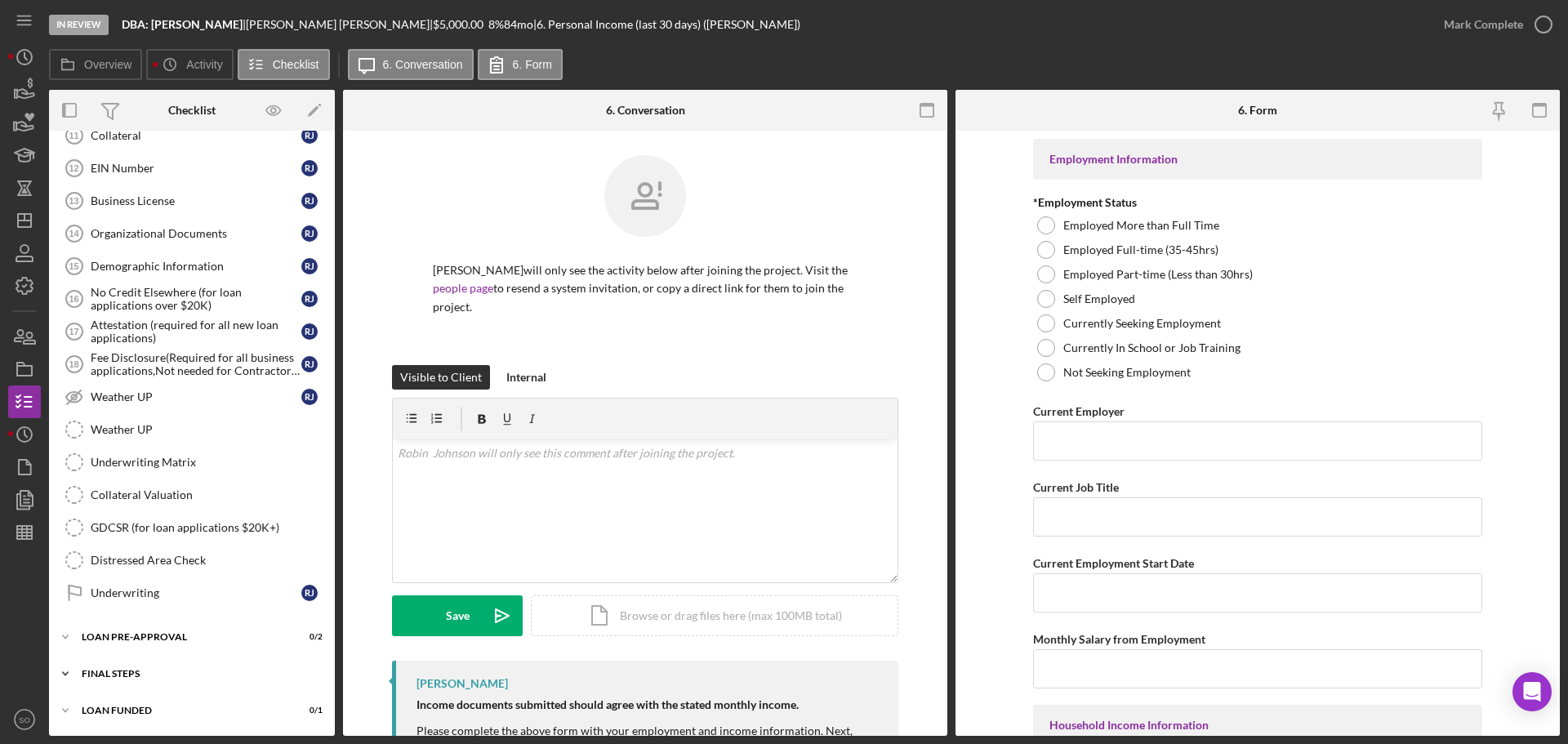
click at [196, 671] on div "FINAL STEPS" at bounding box center [198, 673] width 233 height 9
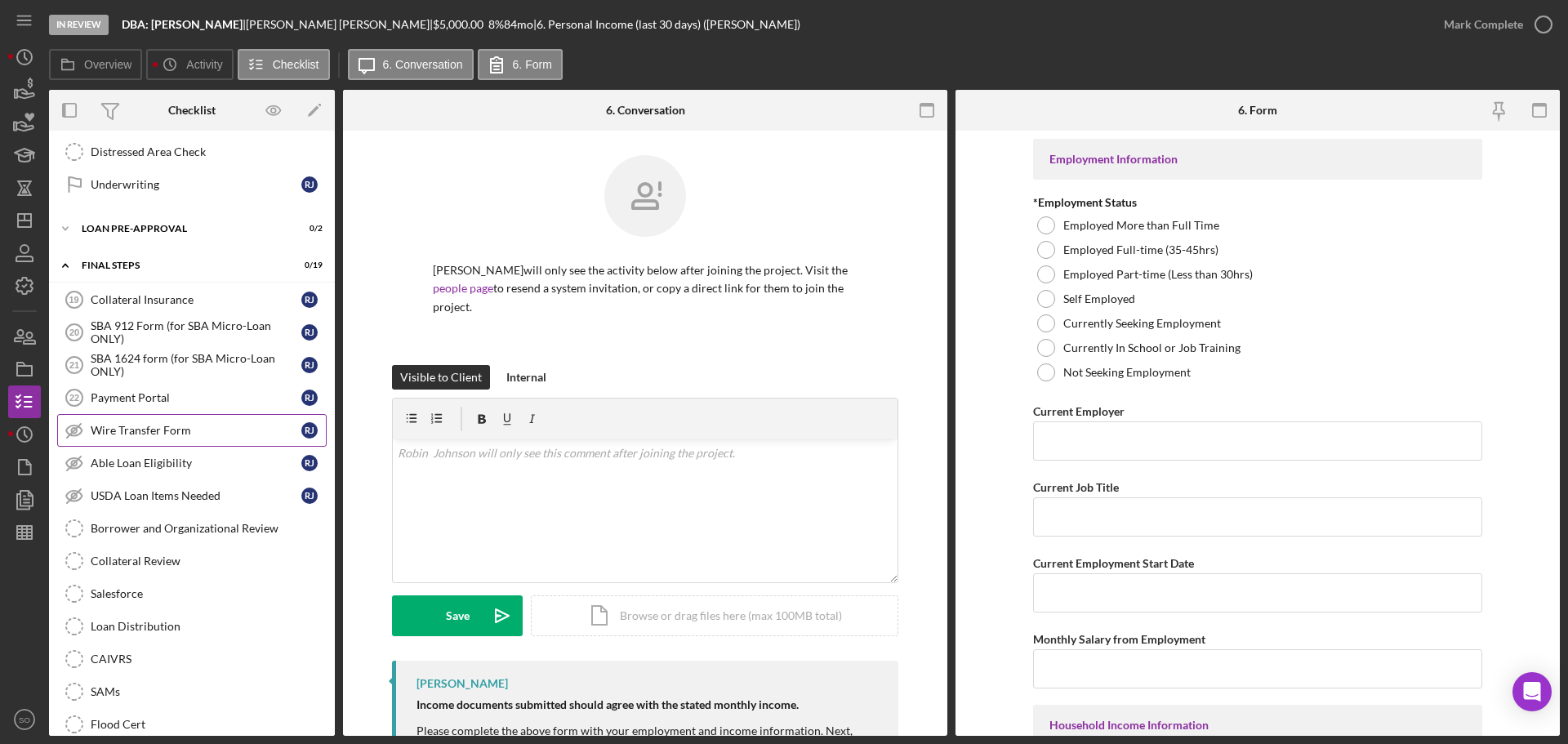
click at [146, 443] on link "Wire Transfer Form Wire Transfer Form [PERSON_NAME]" at bounding box center [192, 431] width 269 height 33
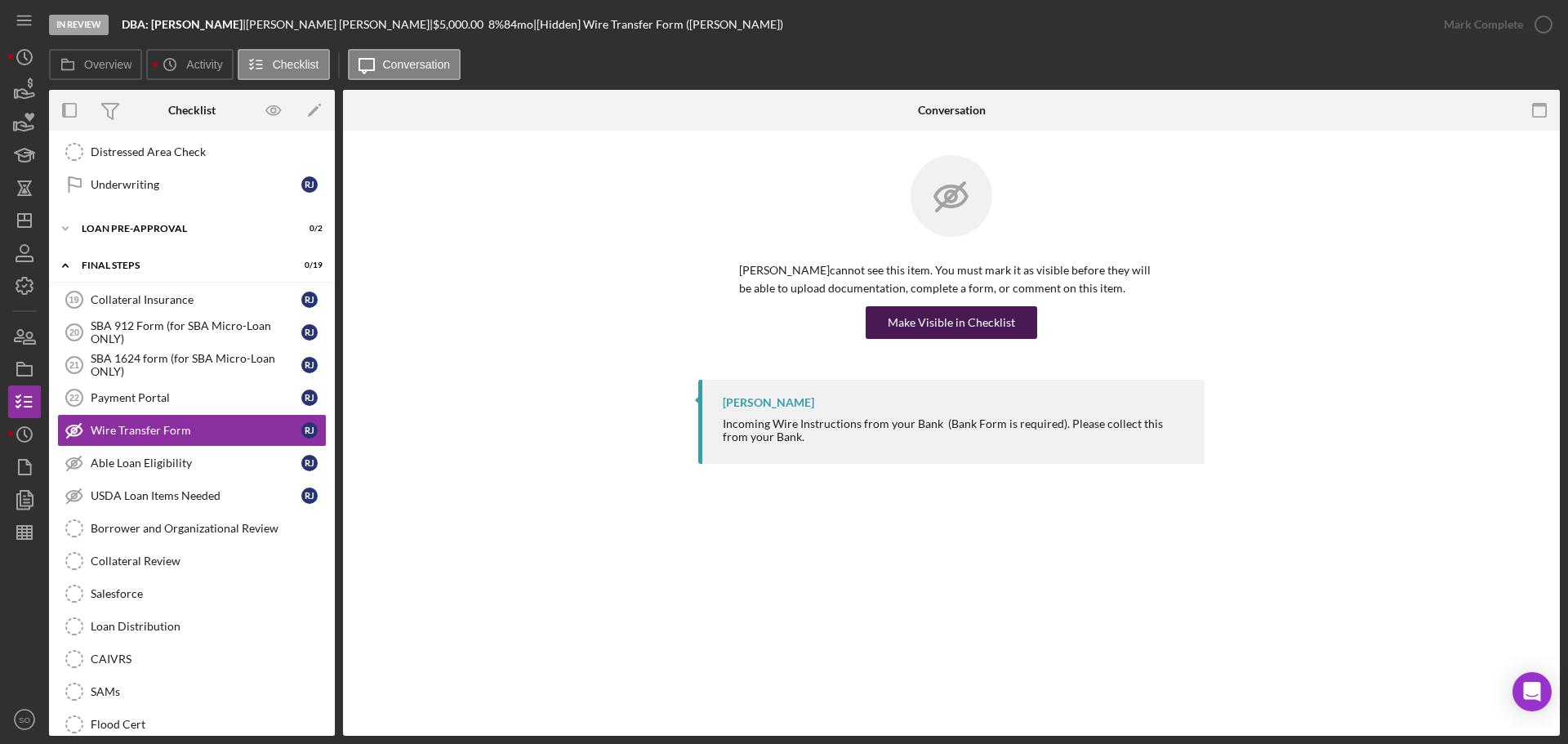
click at [942, 325] on div "Make Visible in Checklist" at bounding box center [952, 323] width 128 height 33
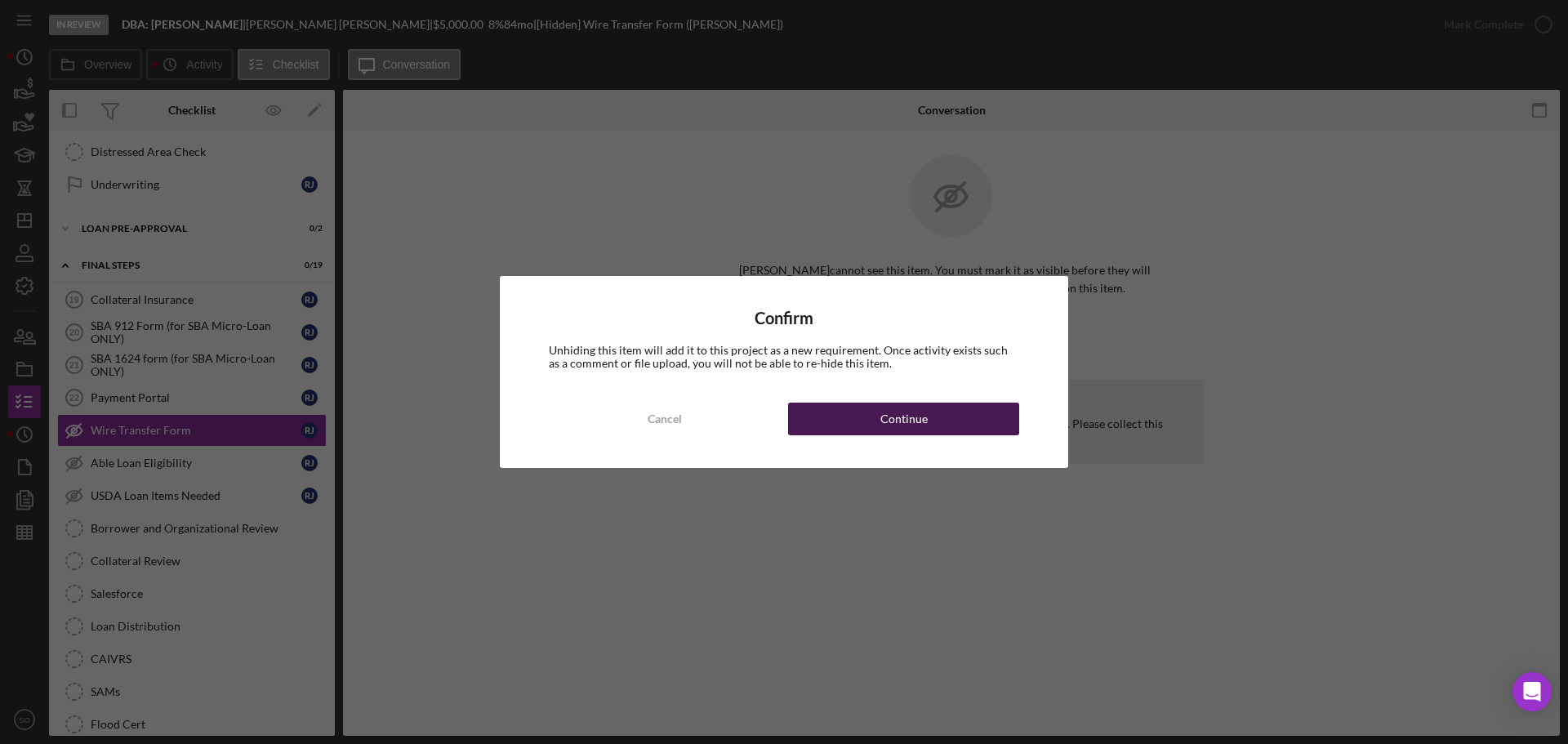
drag, startPoint x: 974, startPoint y: 417, endPoint x: 995, endPoint y: 423, distance: 21.8
click at [974, 418] on button "Continue" at bounding box center [904, 419] width 231 height 33
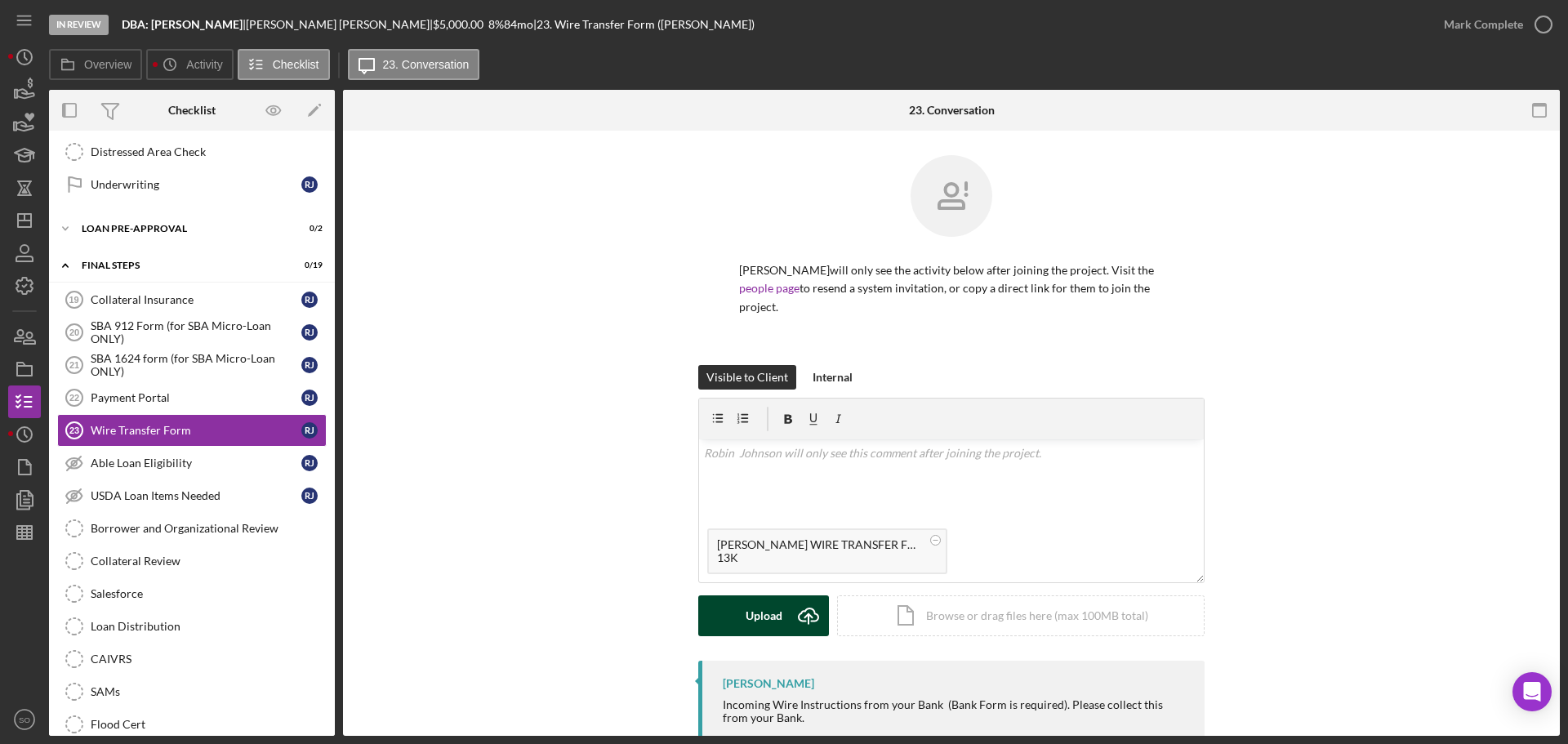
click at [771, 617] on div "Upload" at bounding box center [764, 615] width 37 height 41
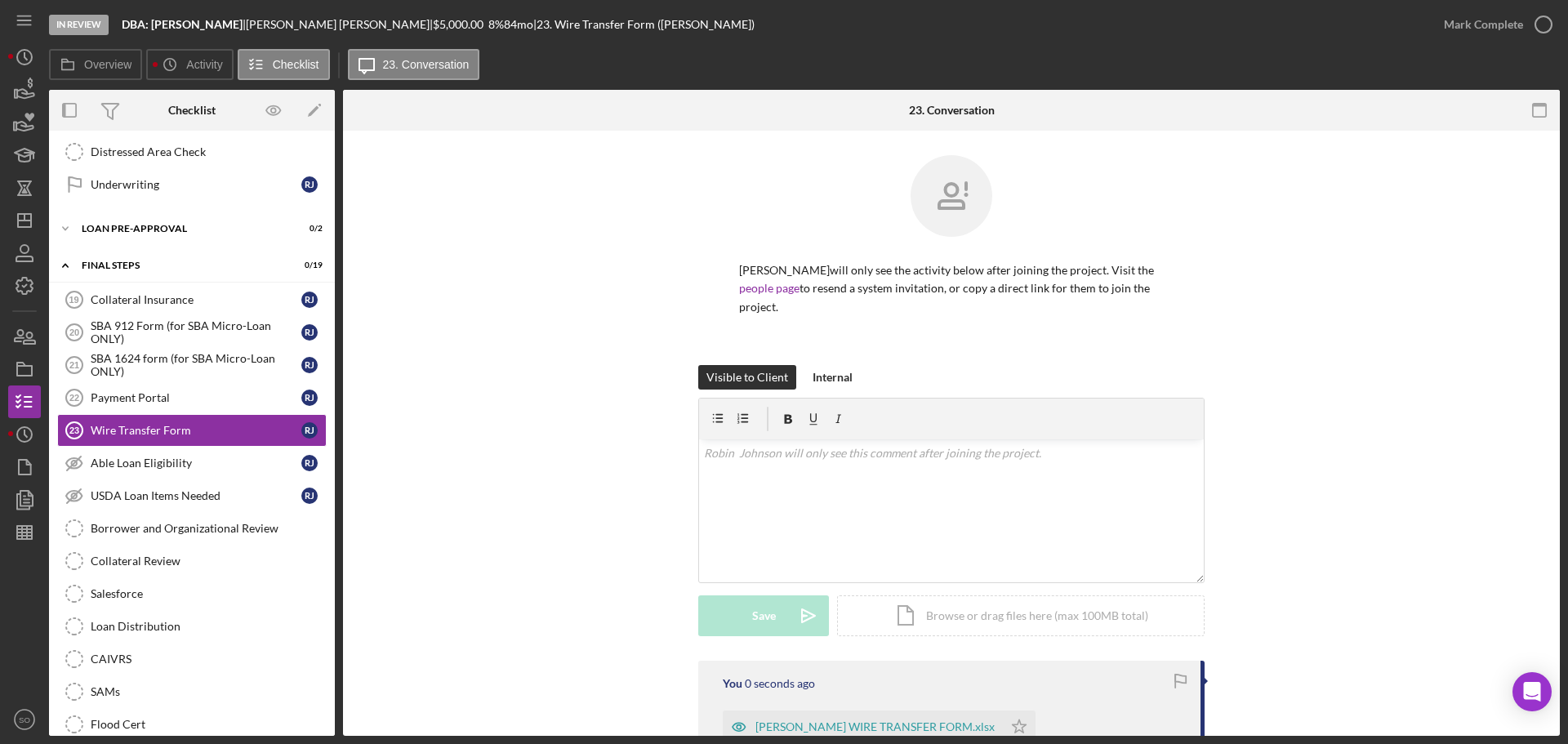
scroll to position [193, 0]
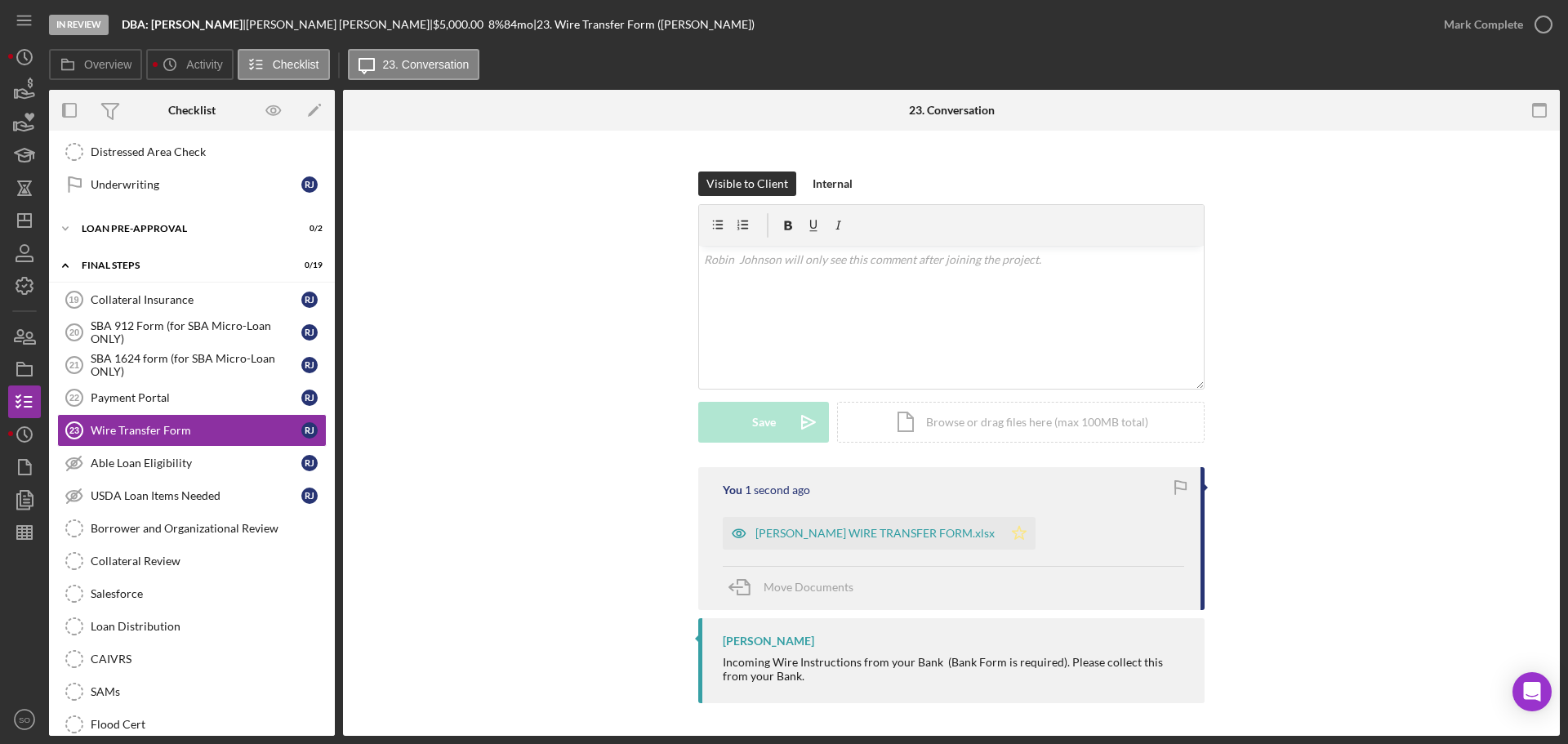
click at [1003, 531] on icon "Icon/Star" at bounding box center [1019, 533] width 33 height 33
click at [1454, 31] on div "Mark Complete" at bounding box center [1483, 24] width 79 height 33
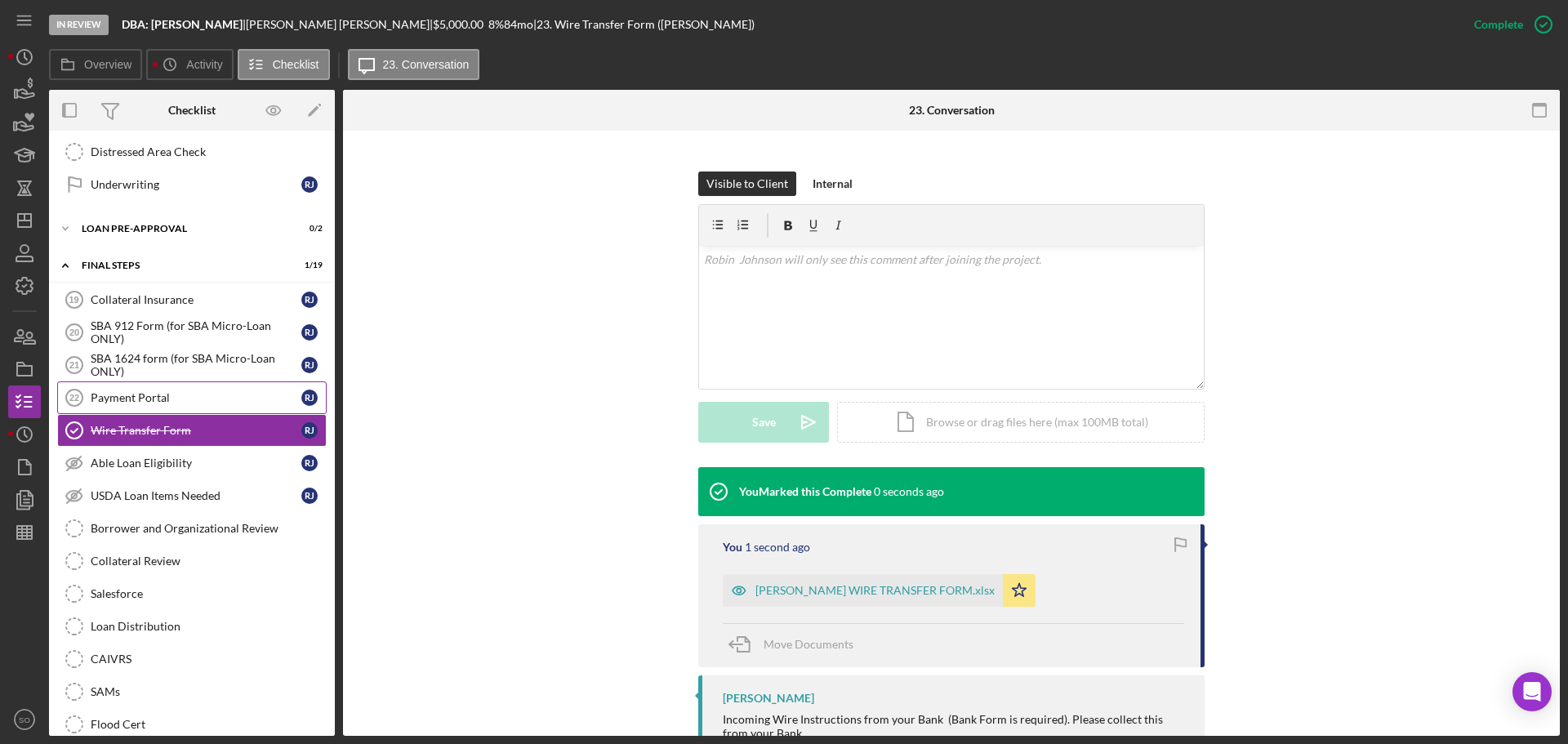
click at [142, 394] on div "Payment Portal" at bounding box center [196, 397] width 211 height 13
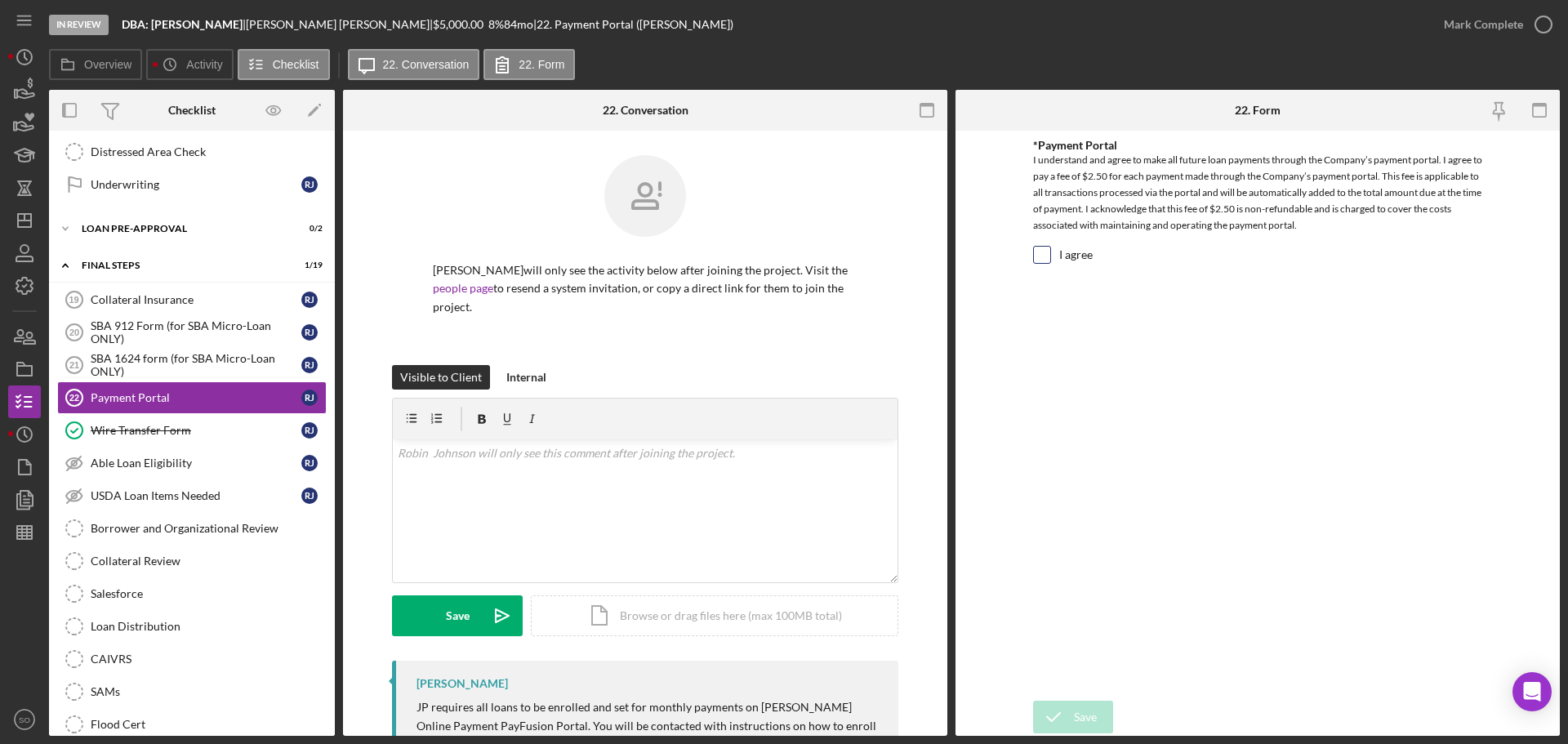
click at [1049, 254] on input "I agree" at bounding box center [1042, 255] width 16 height 16
checkbox input "true"
click at [1083, 707] on div "Save" at bounding box center [1085, 717] width 22 height 33
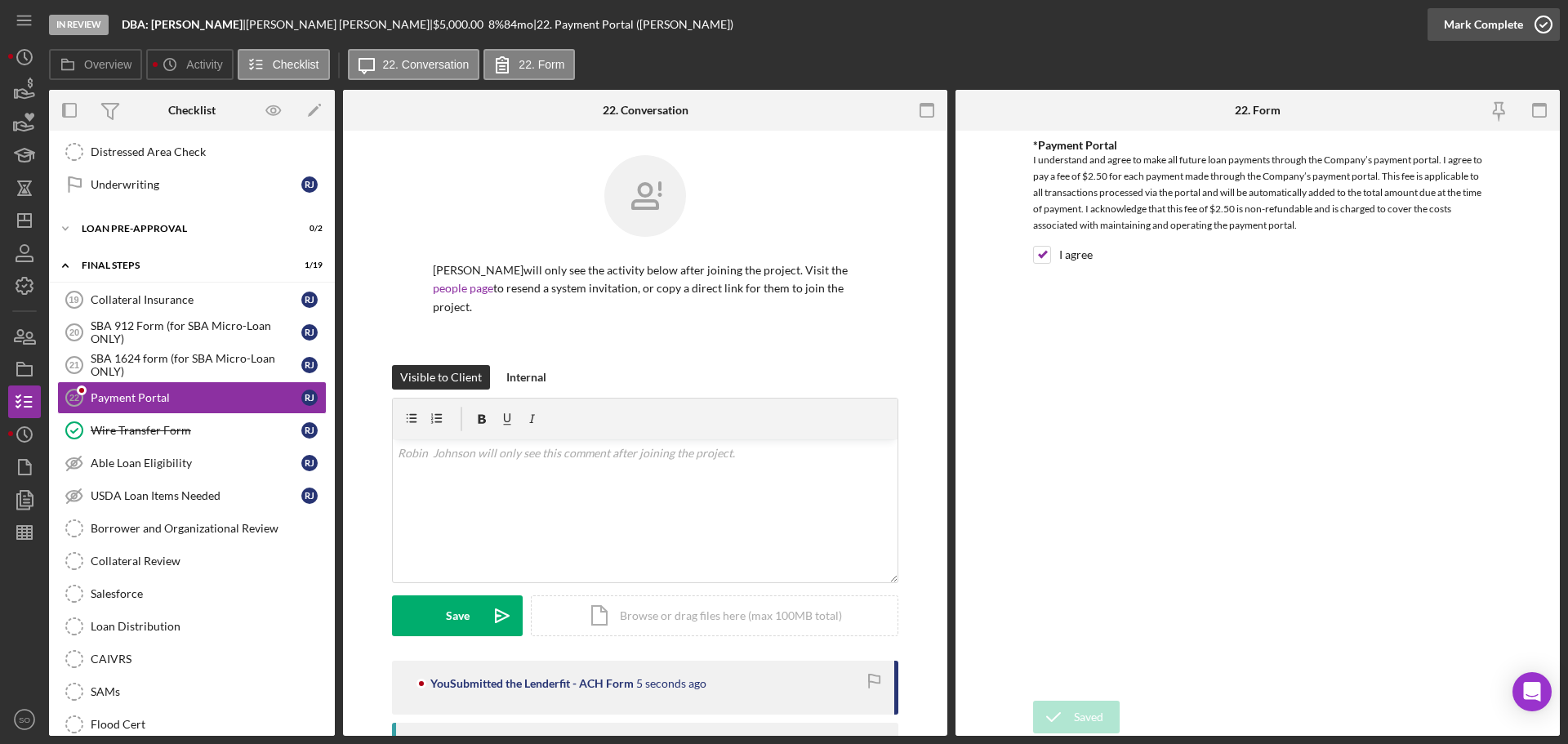
click at [1454, 25] on div "Mark Complete" at bounding box center [1483, 24] width 79 height 33
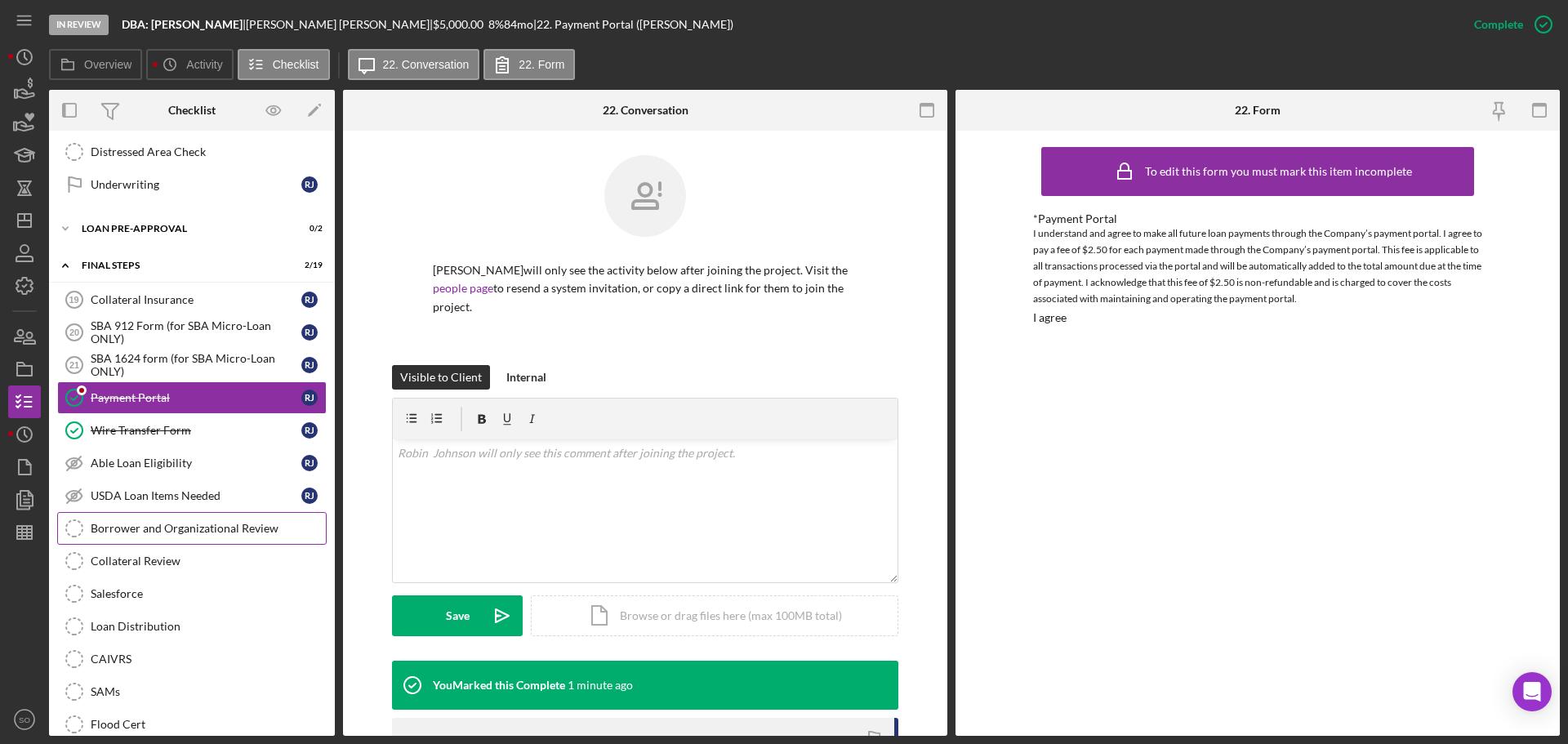
click at [210, 534] on div "Borrower and Organizational Review" at bounding box center [208, 528] width 236 height 13
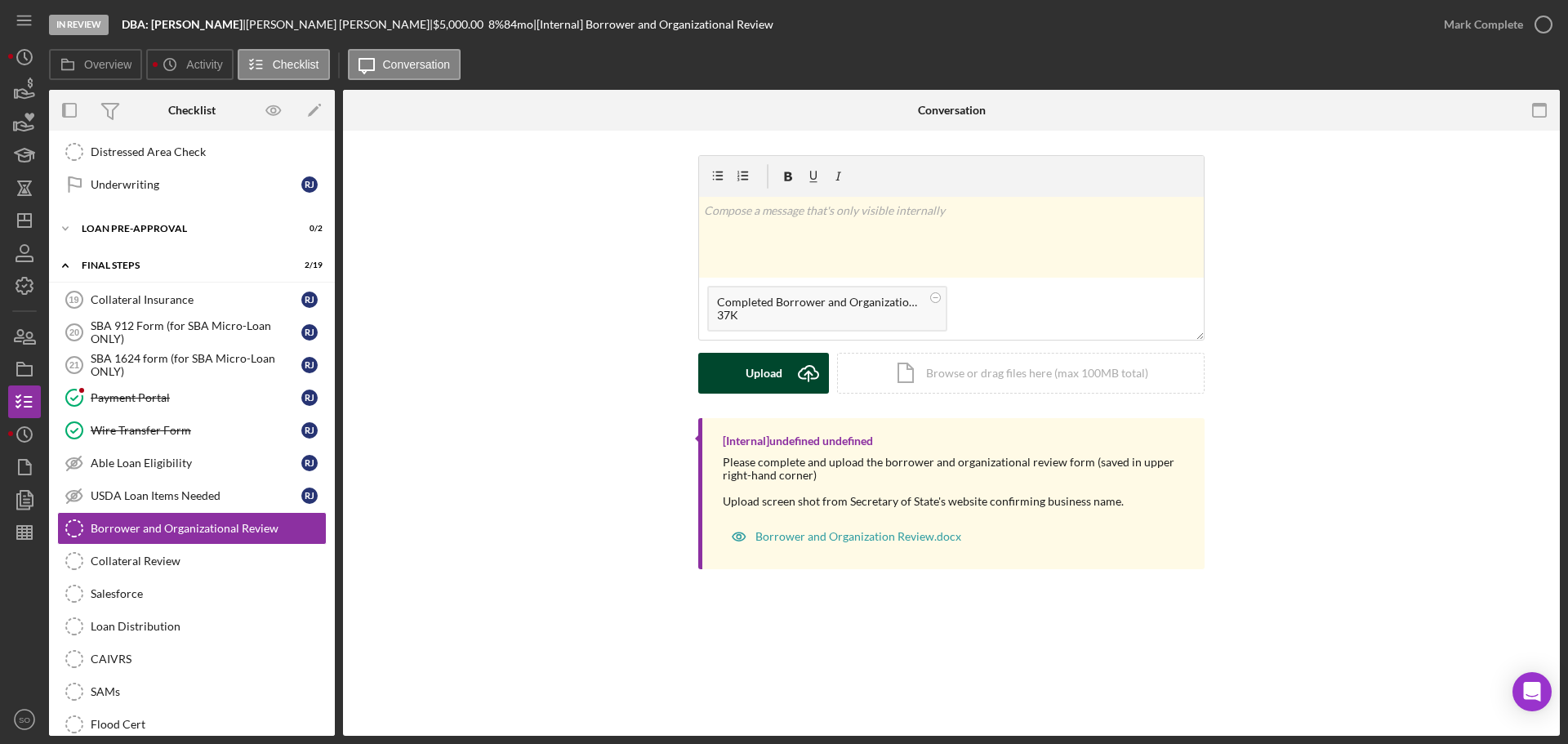
click at [751, 380] on div "Upload" at bounding box center [764, 373] width 37 height 41
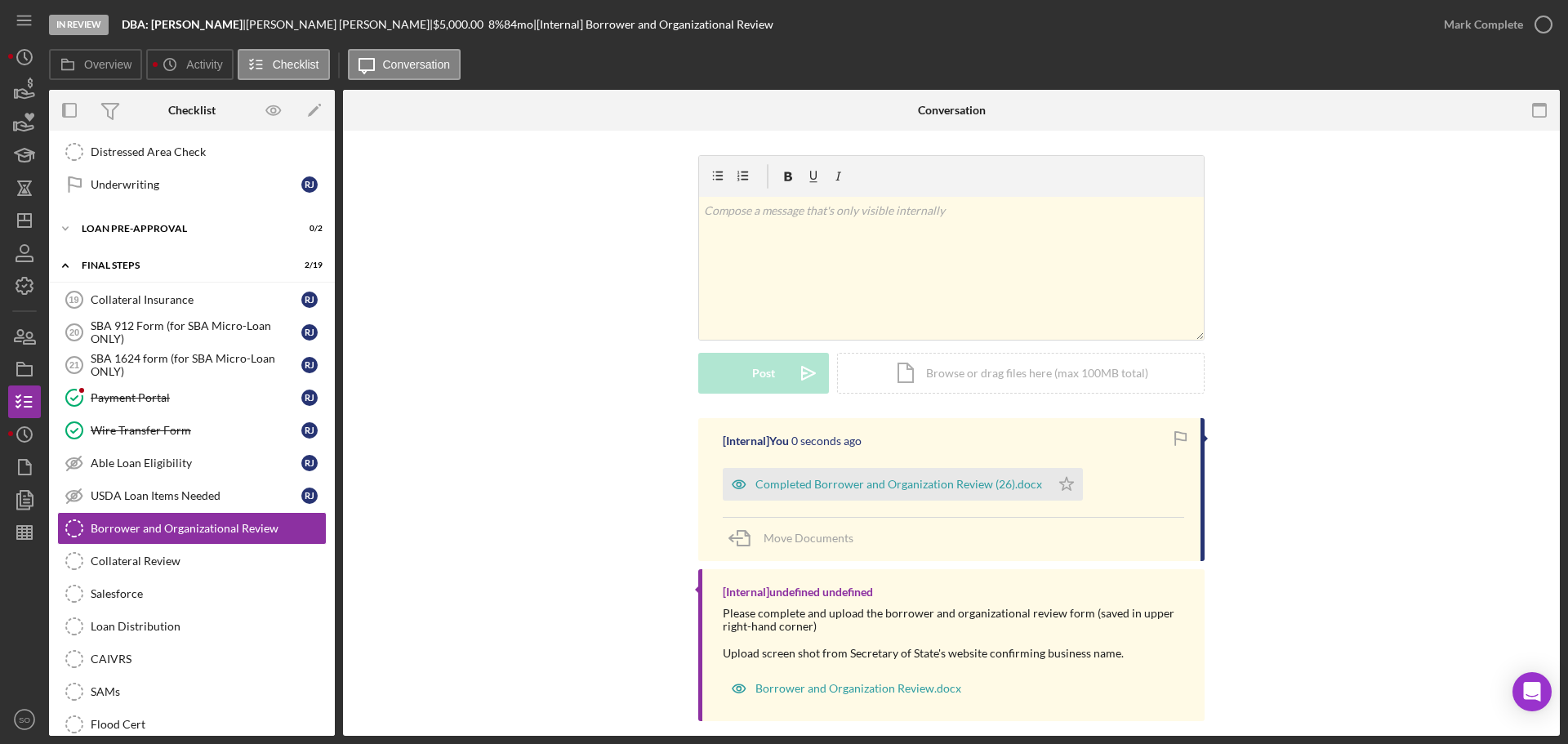
scroll to position [18, 0]
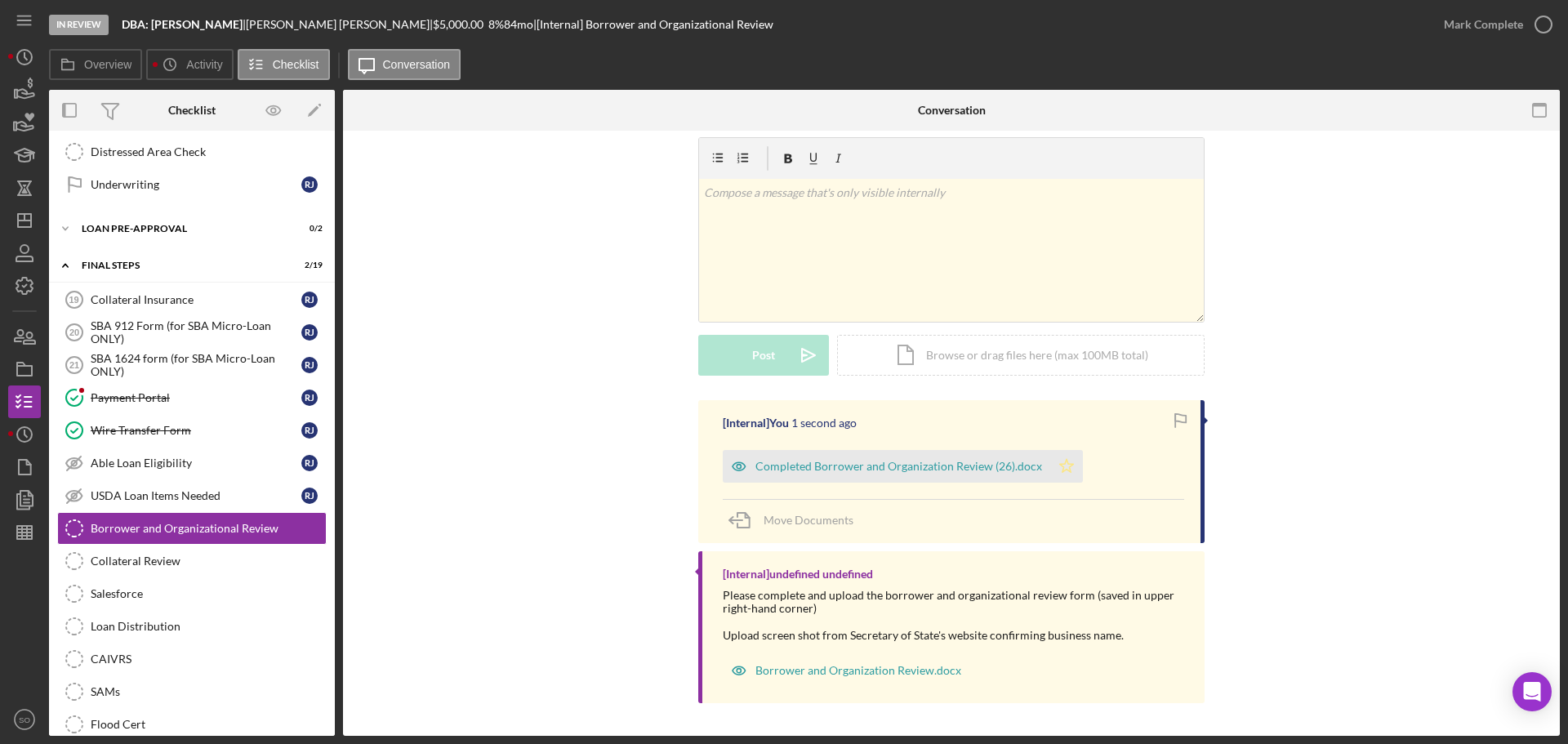
click at [1051, 464] on icon "Icon/Star" at bounding box center [1067, 466] width 33 height 33
click at [1464, 31] on div "Mark Complete" at bounding box center [1483, 24] width 79 height 33
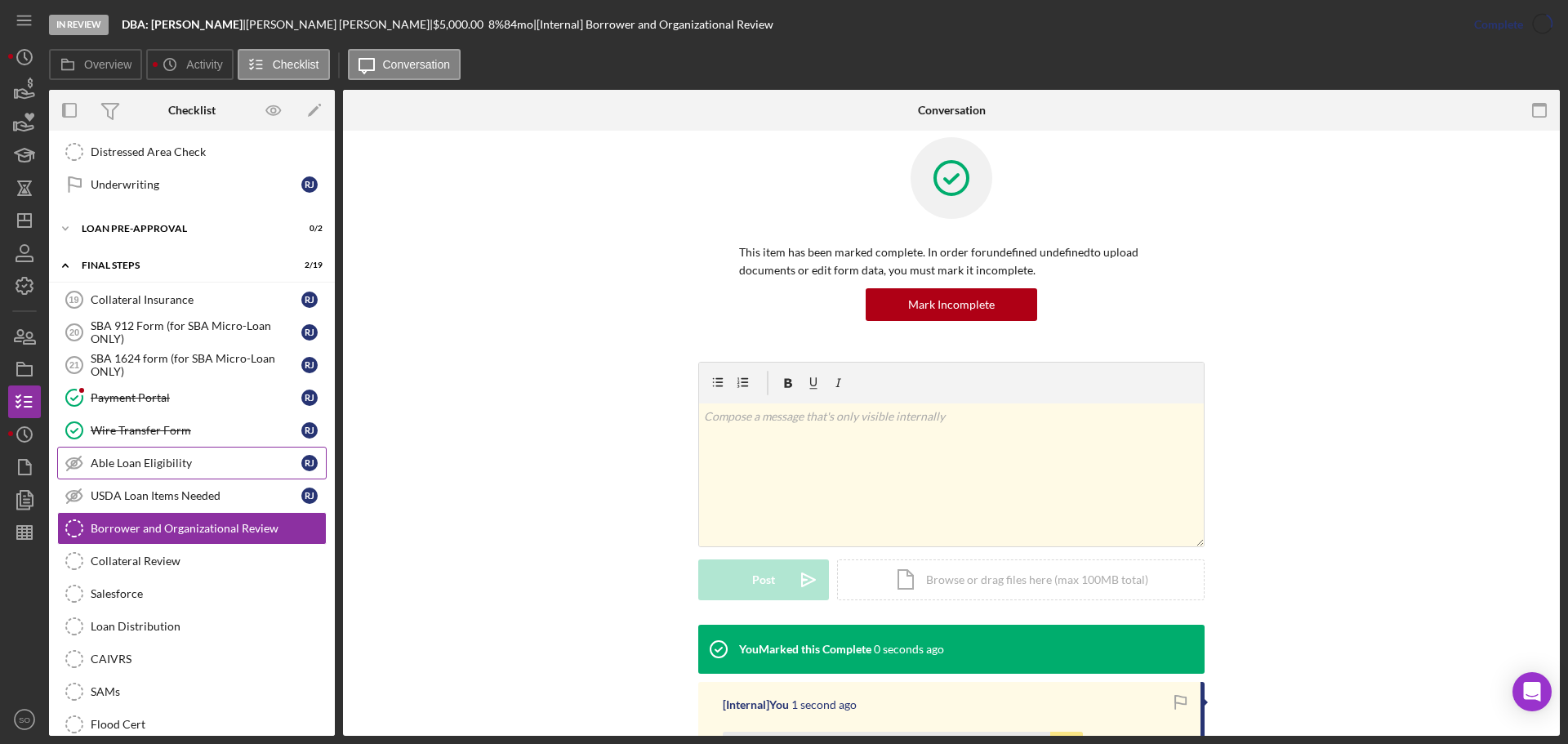
scroll to position [243, 0]
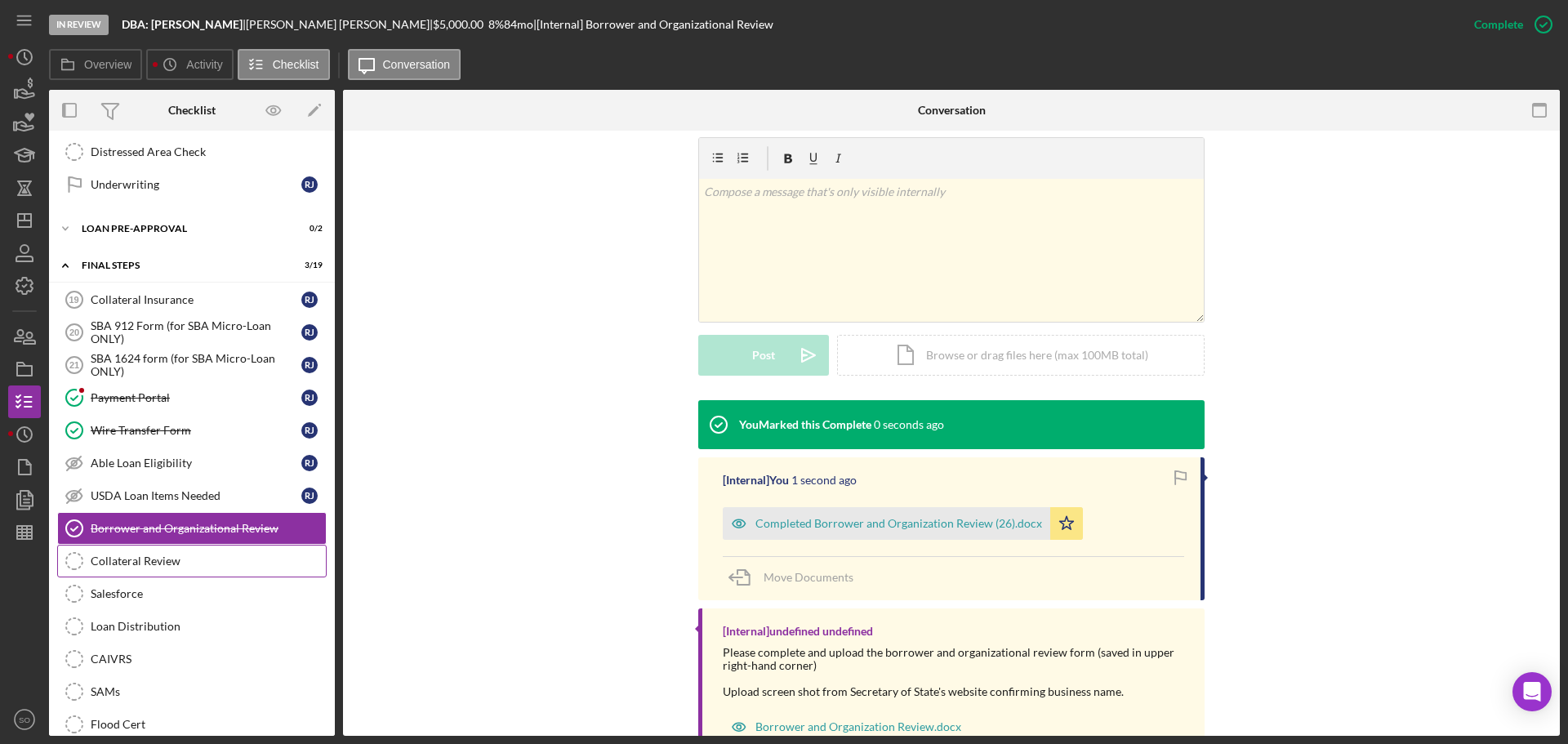
click at [223, 564] on div "Collateral Review" at bounding box center [208, 560] width 236 height 13
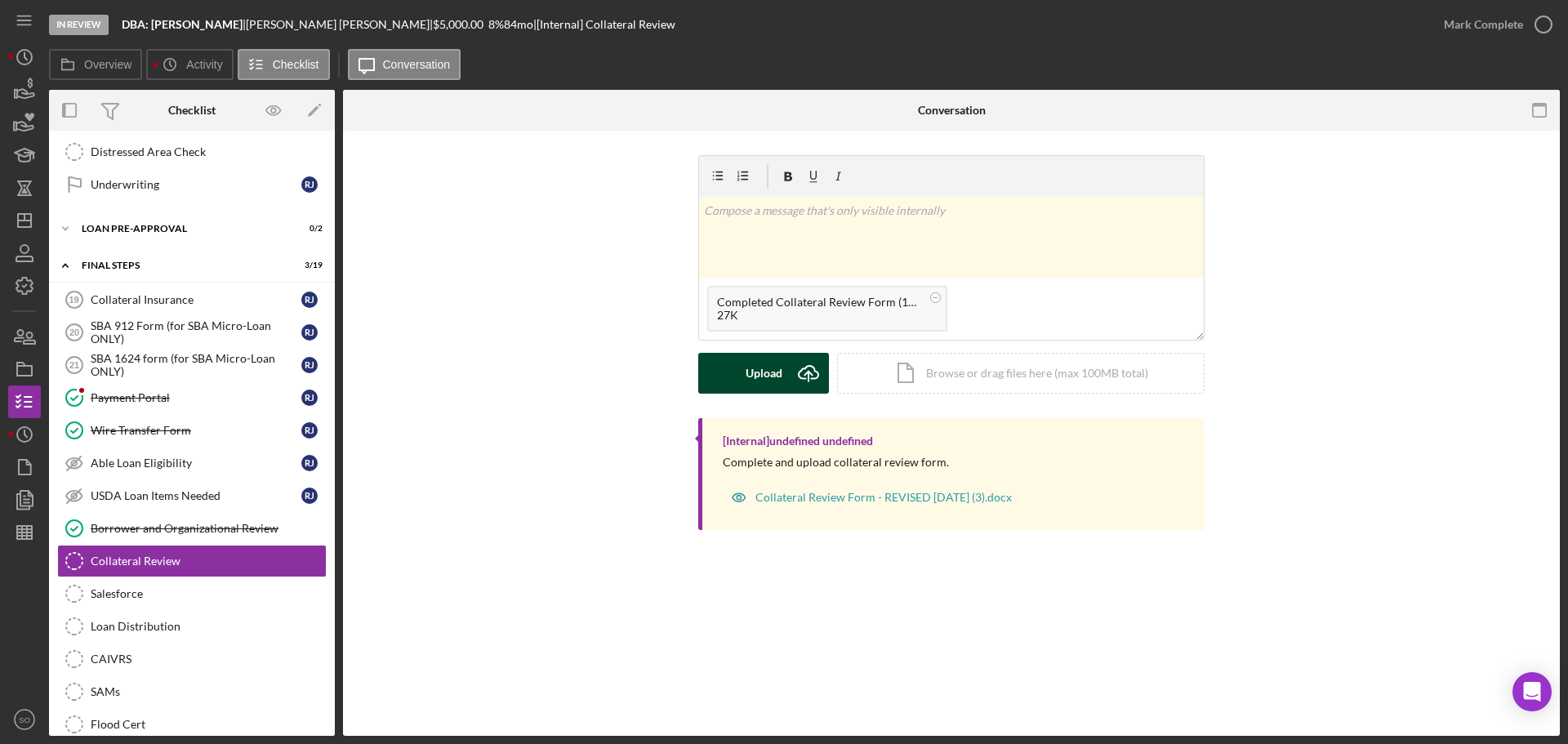
click at [734, 386] on button "Upload Icon/Upload" at bounding box center [763, 373] width 130 height 41
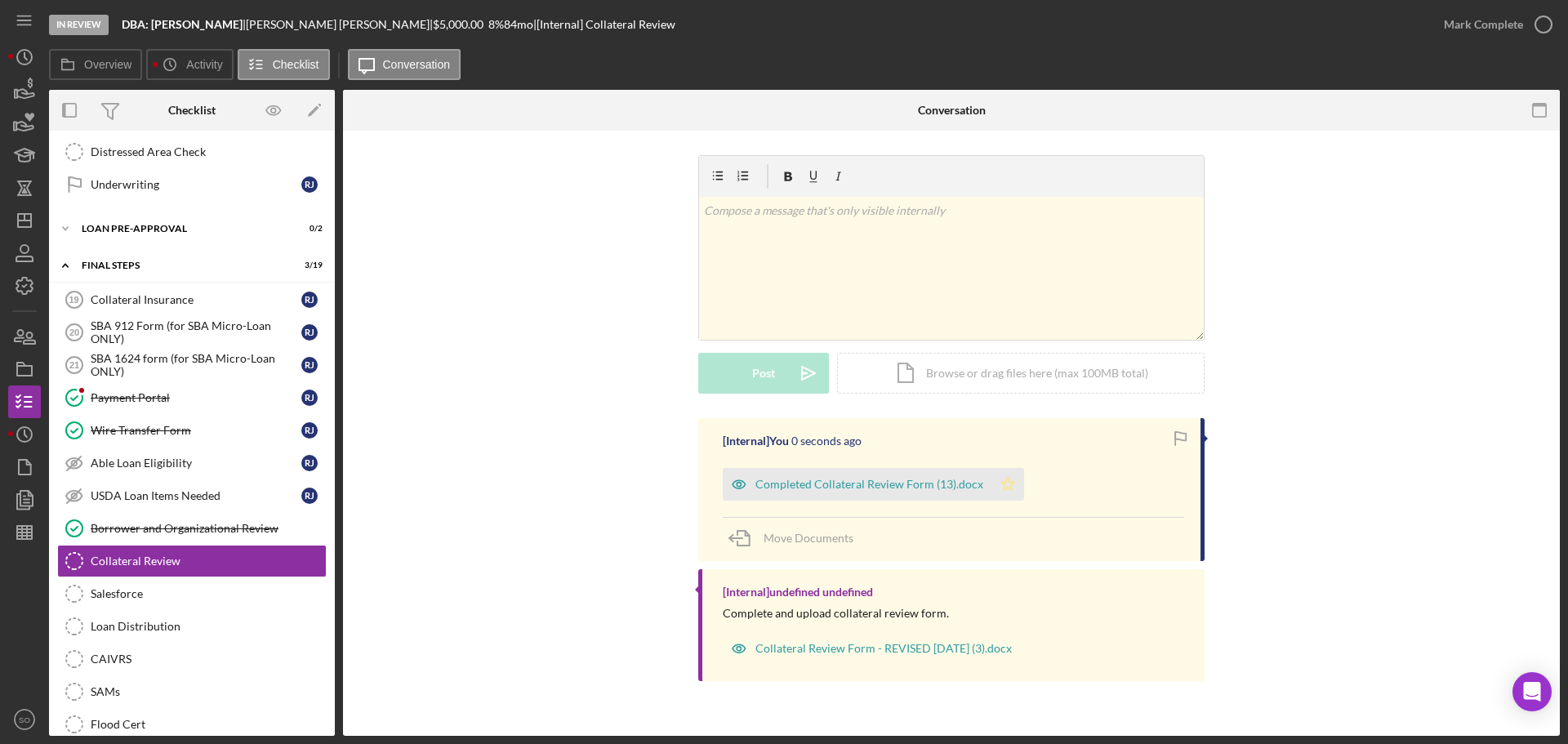
click at [1001, 482] on polygon "button" at bounding box center [1008, 483] width 14 height 13
click at [1450, 22] on div "Mark Complete" at bounding box center [1483, 24] width 79 height 33
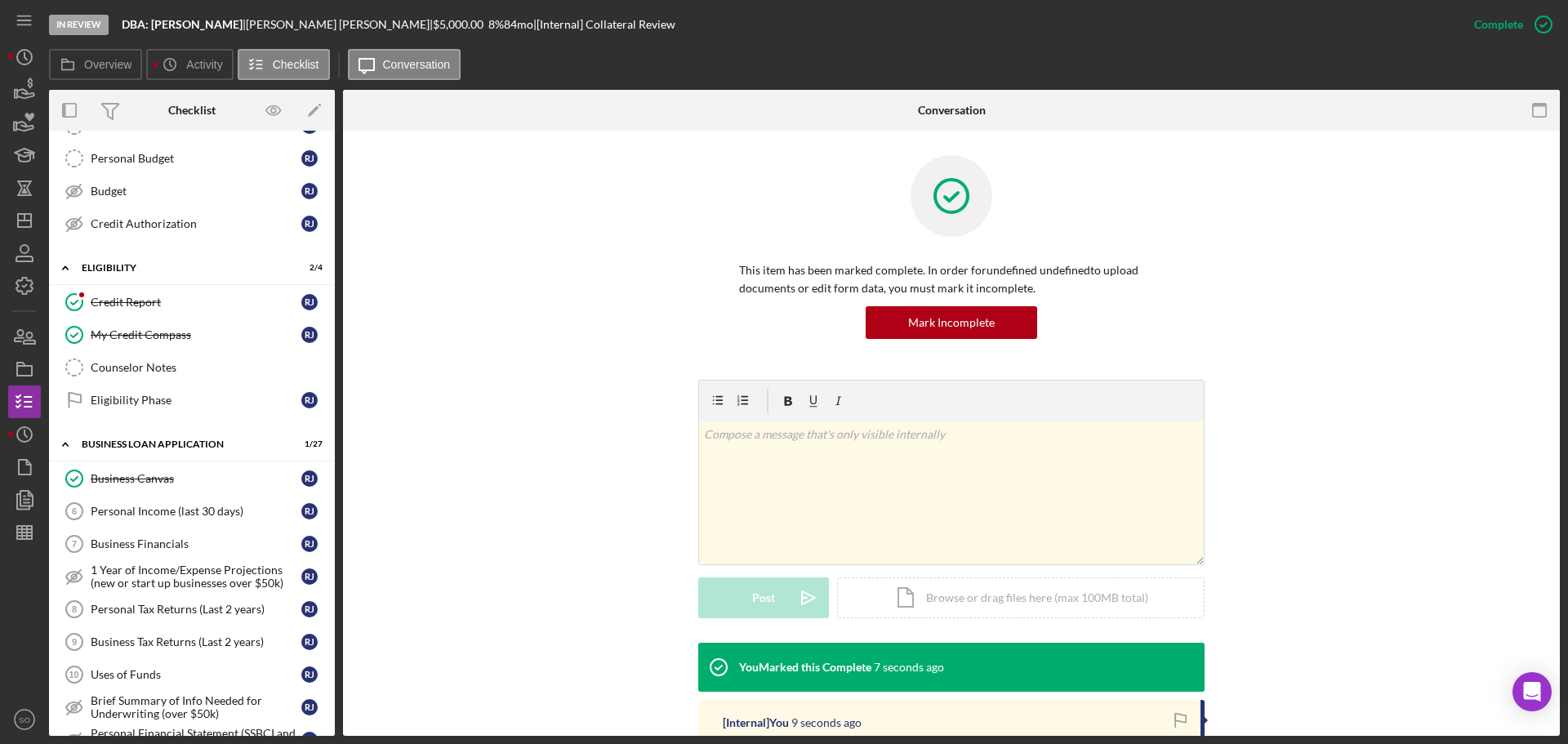
scroll to position [47, 0]
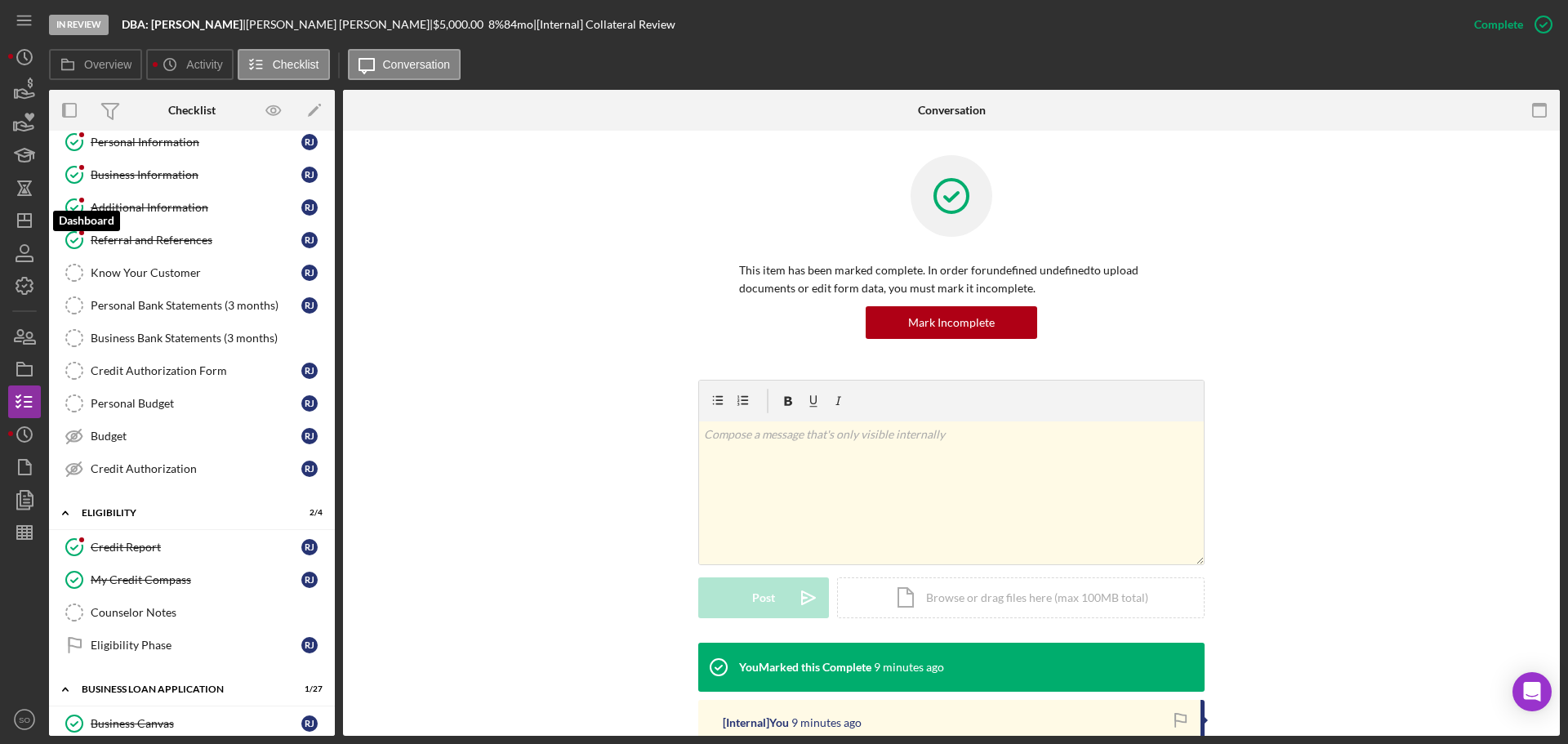
drag, startPoint x: 30, startPoint y: 218, endPoint x: 46, endPoint y: 224, distance: 17.1
click at [30, 218] on polygon "button" at bounding box center [24, 220] width 13 height 13
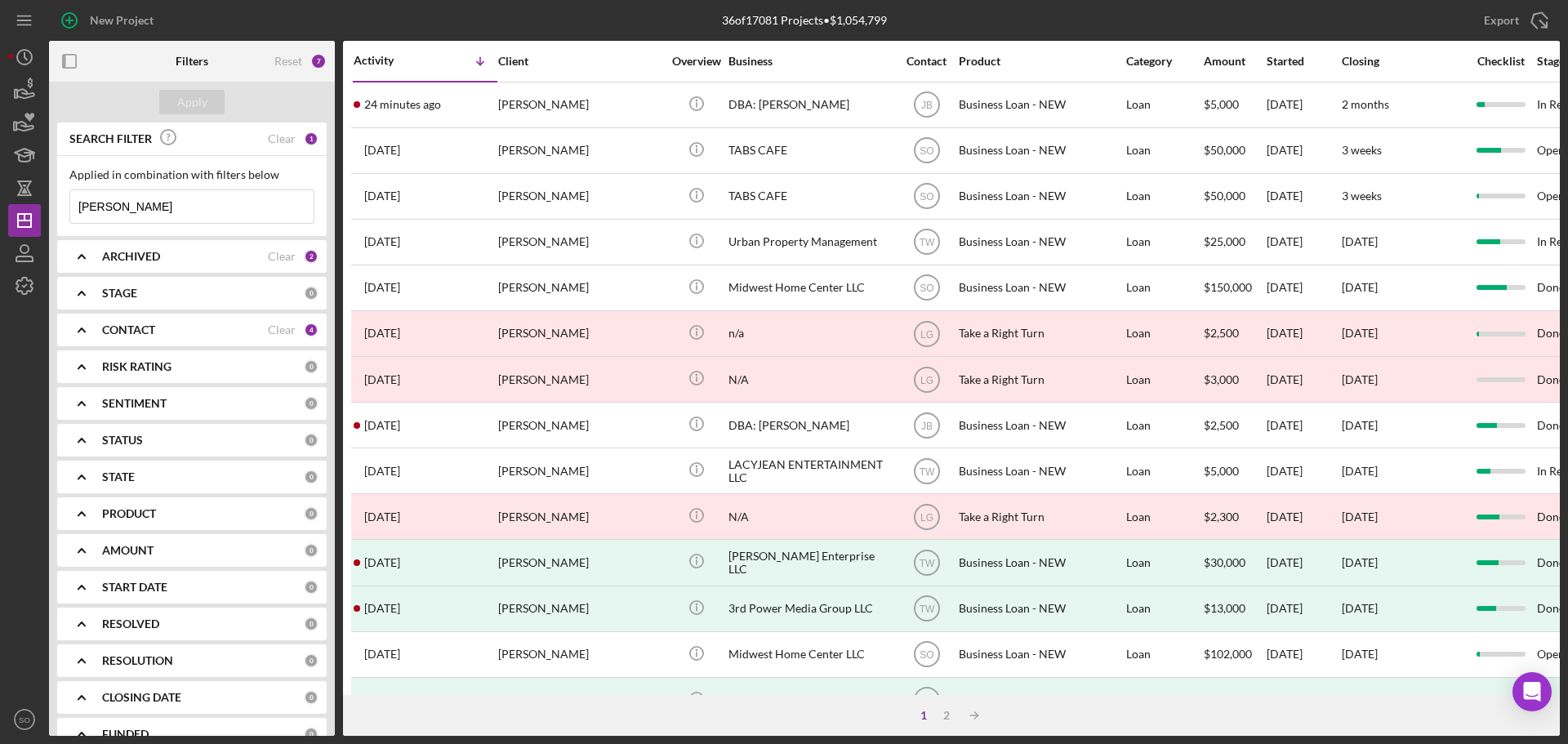
click at [212, 338] on div "CONTACT Clear 4" at bounding box center [210, 330] width 217 height 33
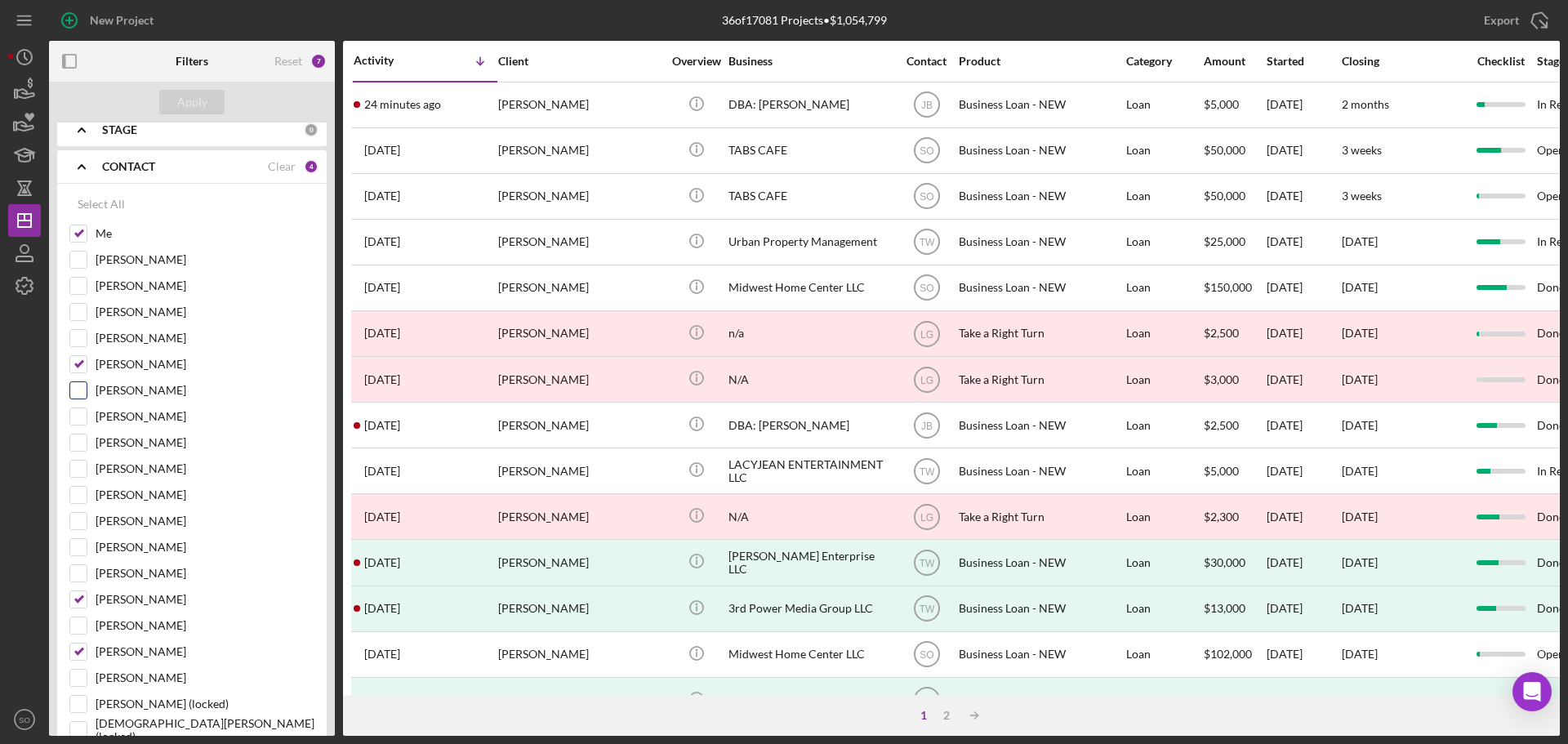
scroll to position [245, 0]
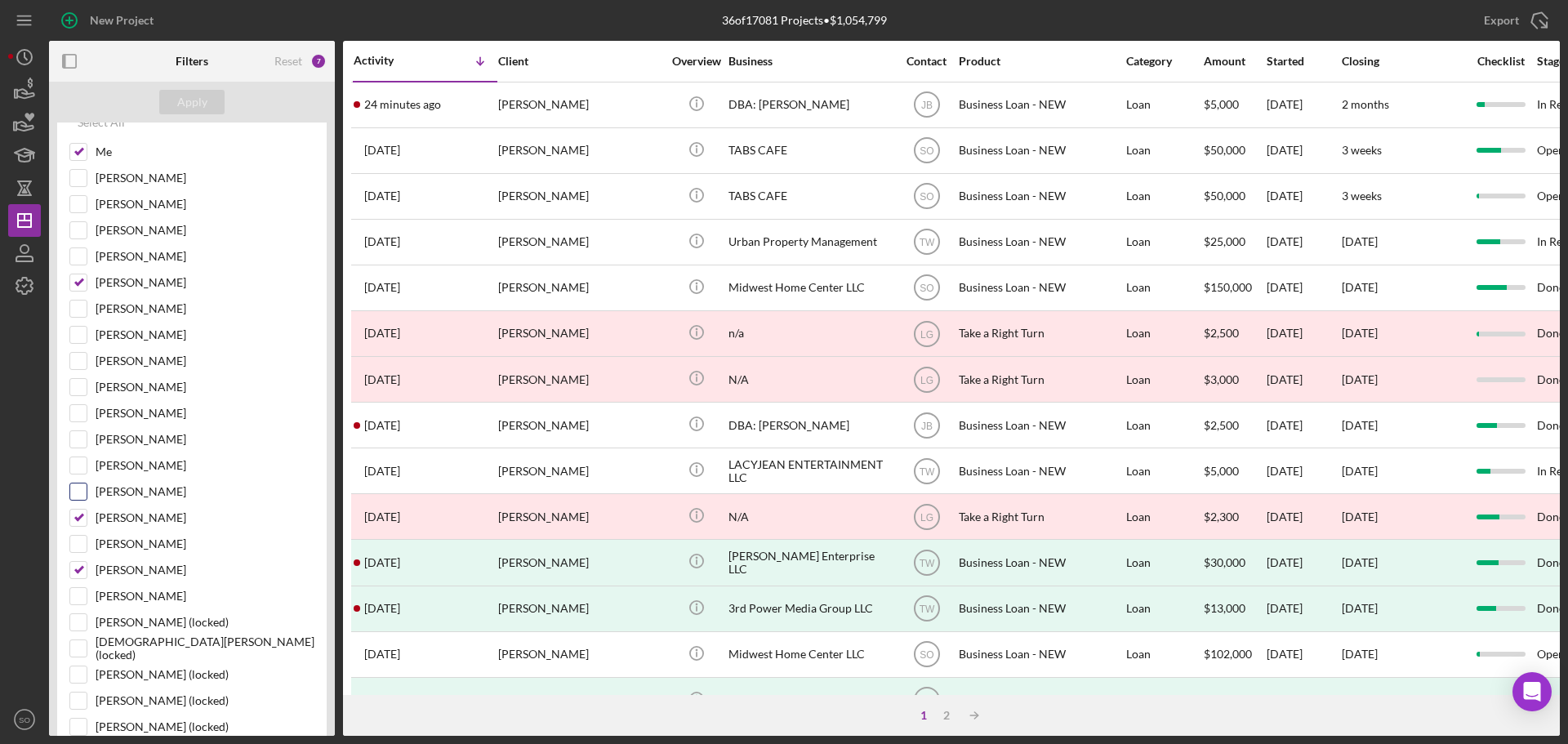
click at [85, 494] on input "[PERSON_NAME]" at bounding box center [78, 491] width 16 height 16
checkbox input "true"
click at [188, 104] on div "Apply" at bounding box center [192, 102] width 30 height 24
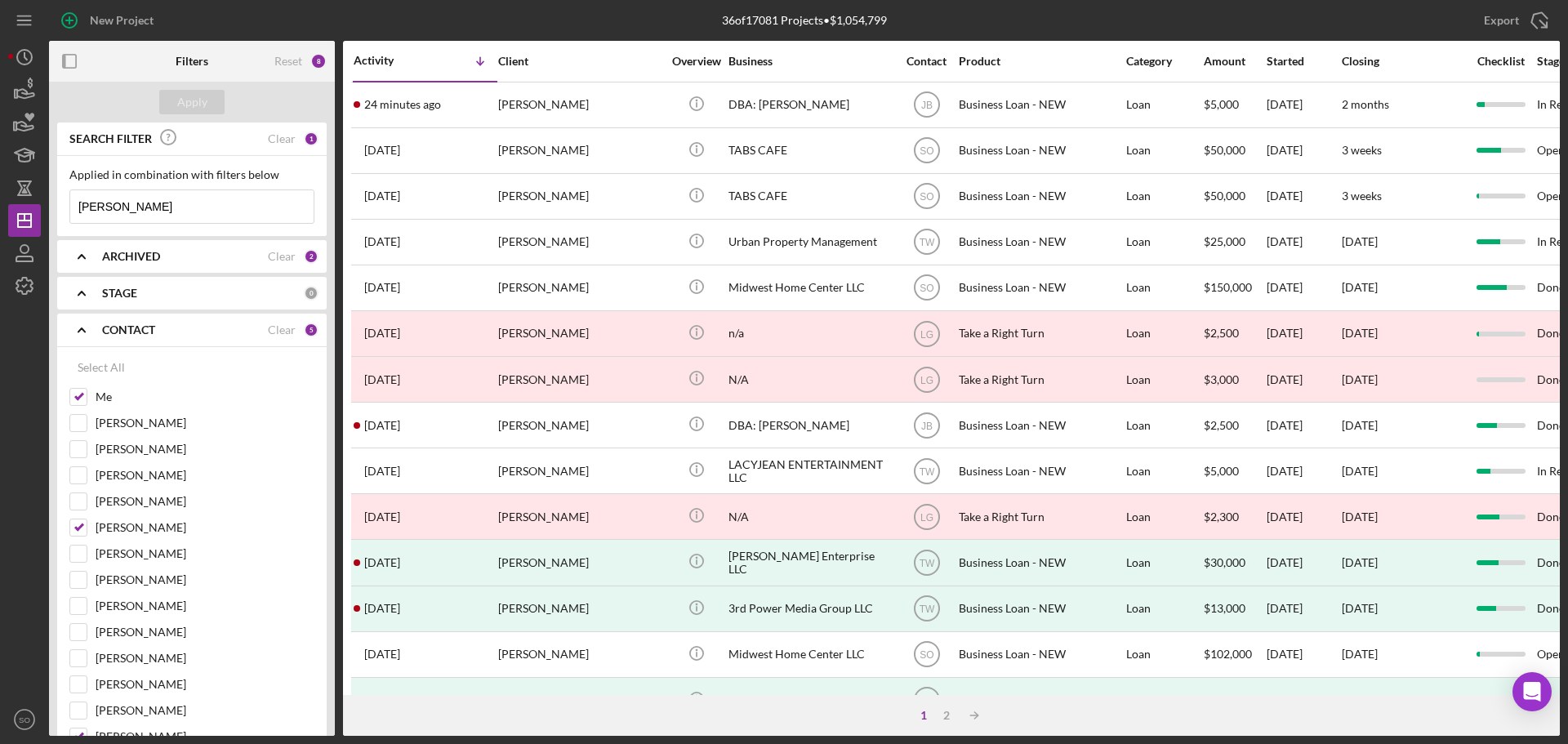
drag, startPoint x: 179, startPoint y: 205, endPoint x: 0, endPoint y: 214, distance: 179.2
click at [0, 214] on div "New Project 36 of 17081 Projects • $1,054,799 [PERSON_NAME] Export Icon/Export …" at bounding box center [784, 372] width 1568 height 744
type input "[PERSON_NAME]"
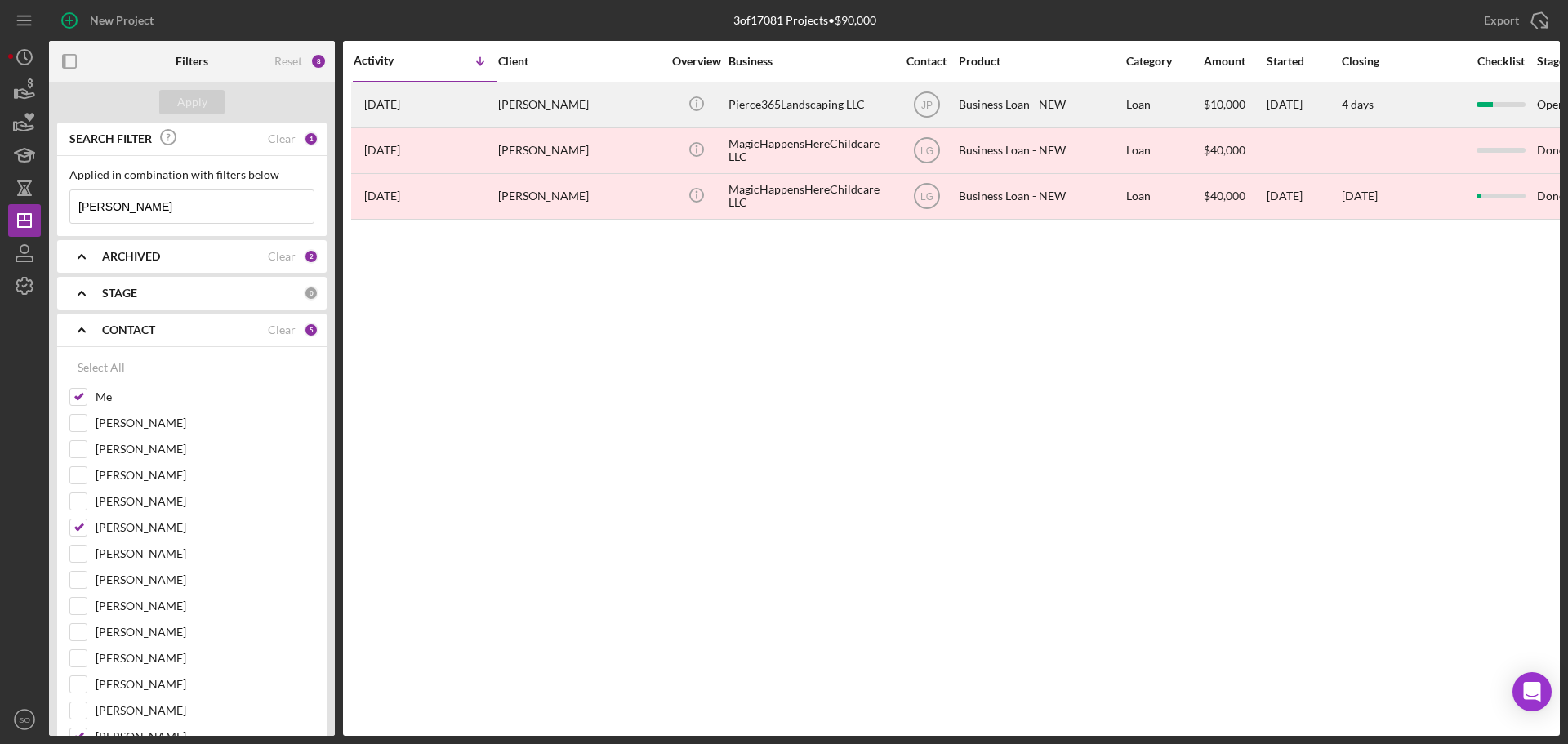
click at [455, 118] on div "[DATE] [PERSON_NAME]" at bounding box center [425, 105] width 143 height 43
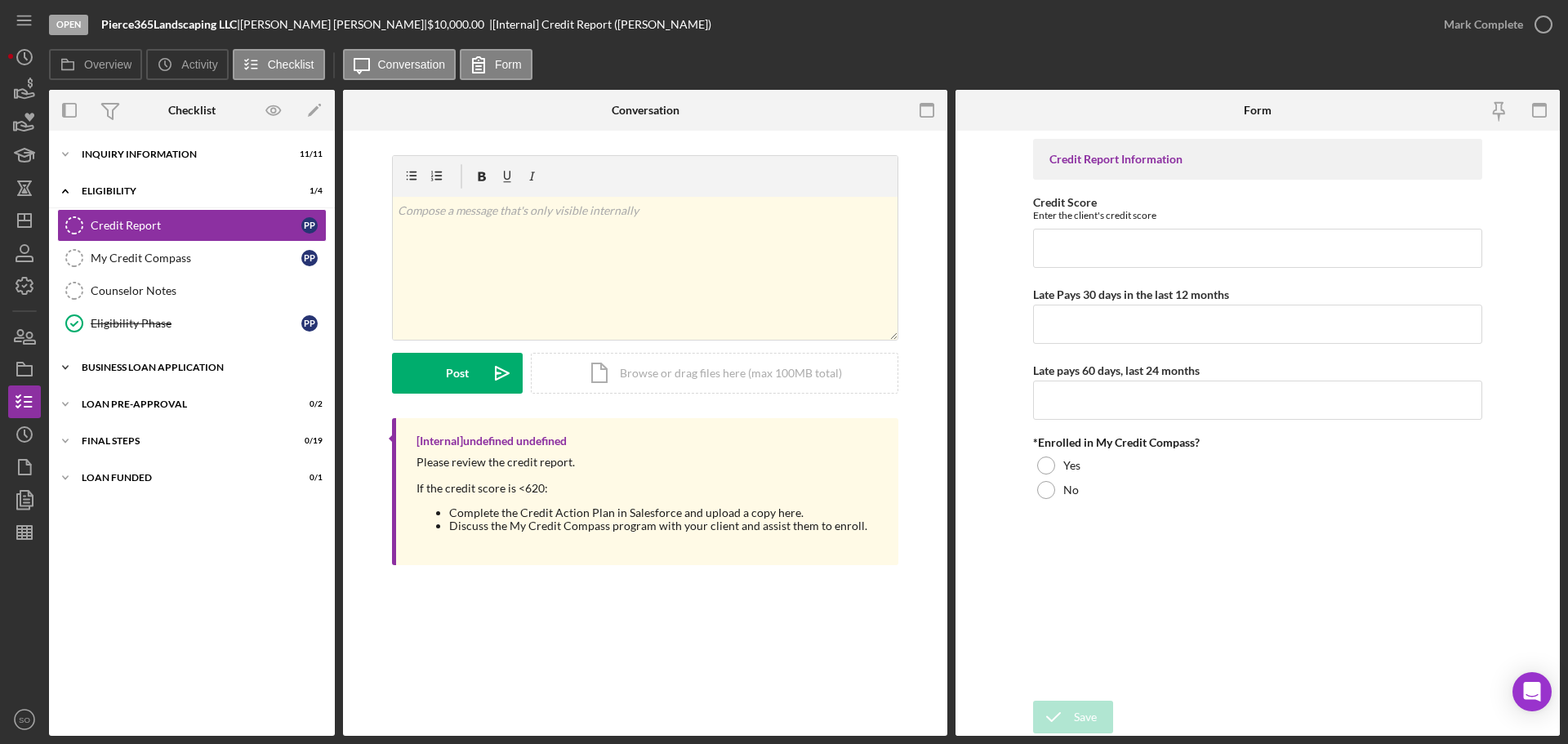
click at [154, 368] on div "BUSINESS LOAN APPLICATION" at bounding box center [198, 367] width 233 height 9
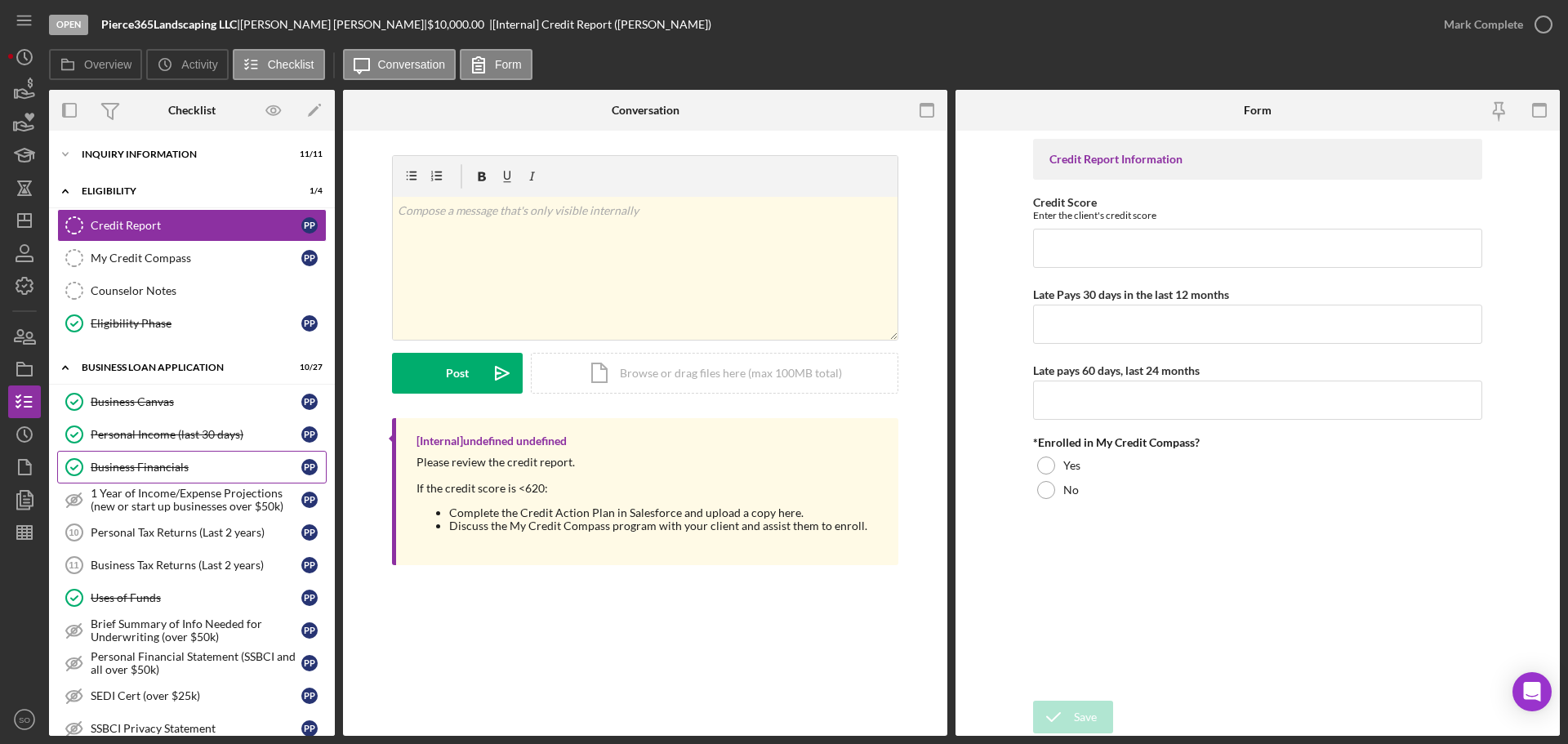
scroll to position [163, 0]
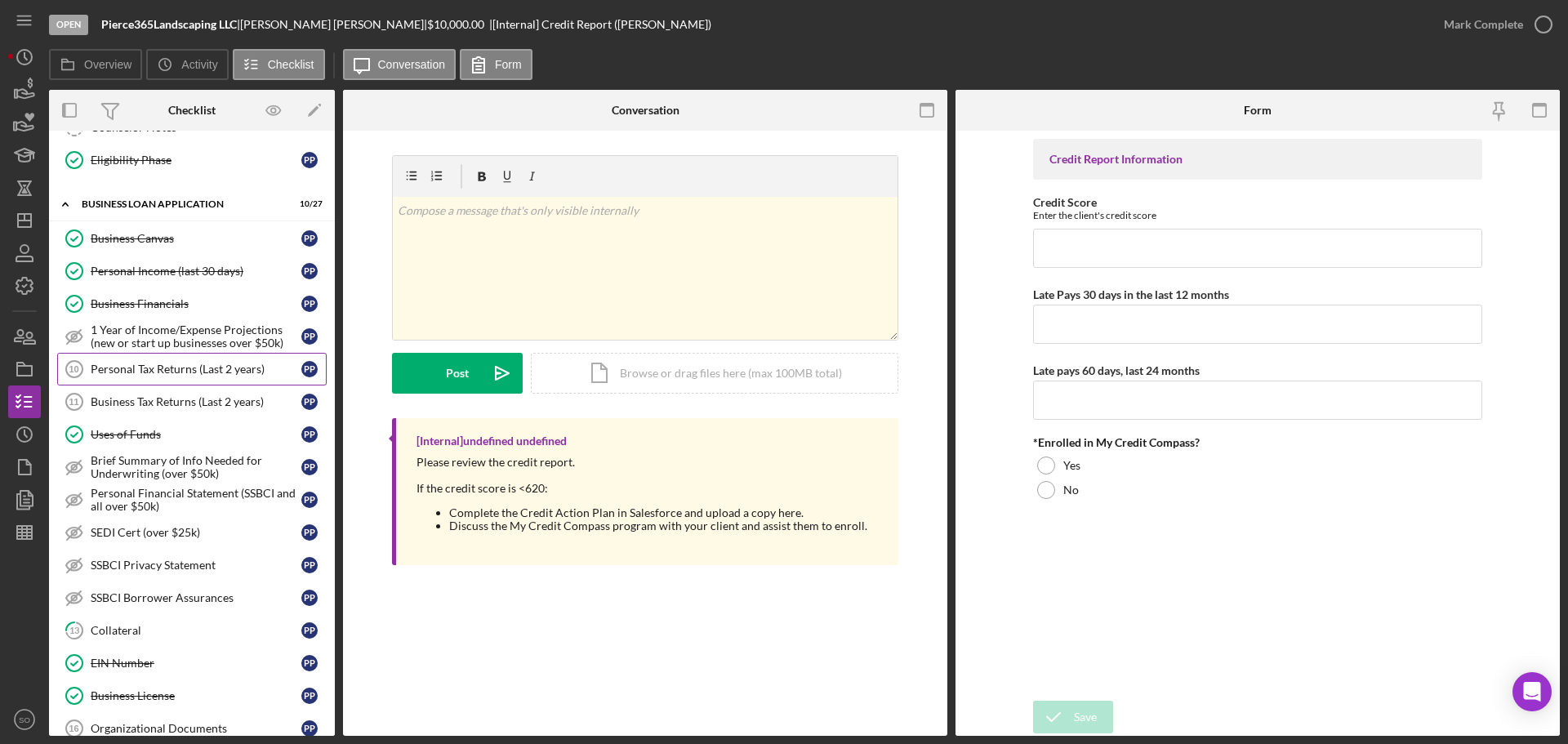
click at [168, 370] on div "Personal Tax Returns (Last 2 years)" at bounding box center [196, 369] width 211 height 13
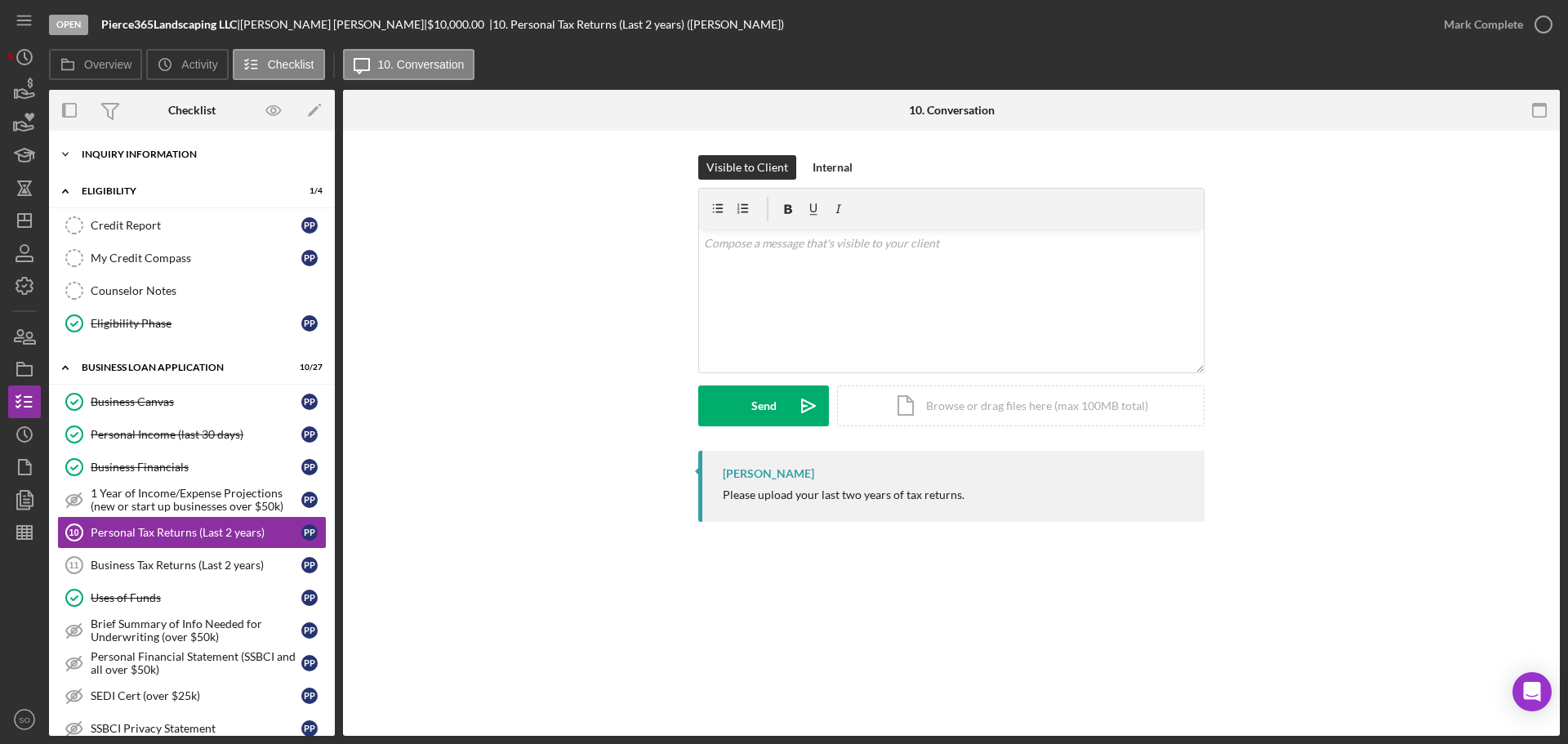
click at [159, 160] on div "Icon/Expander INQUIRY INFORMATION 11 / 11" at bounding box center [192, 154] width 286 height 33
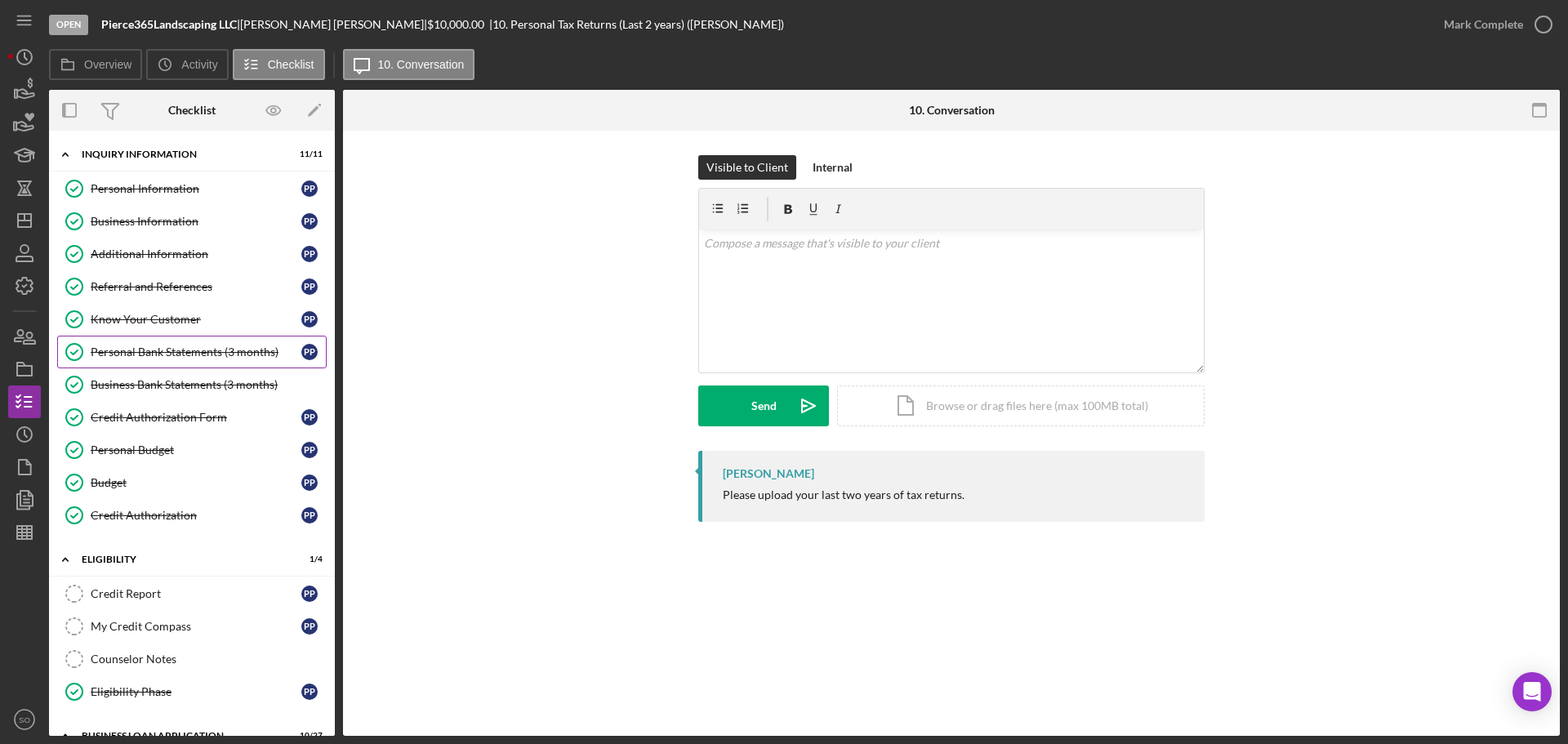
click at [210, 364] on link "Personal Bank Statements (3 months) Personal Bank Statements (3 months) P P" at bounding box center [192, 352] width 269 height 33
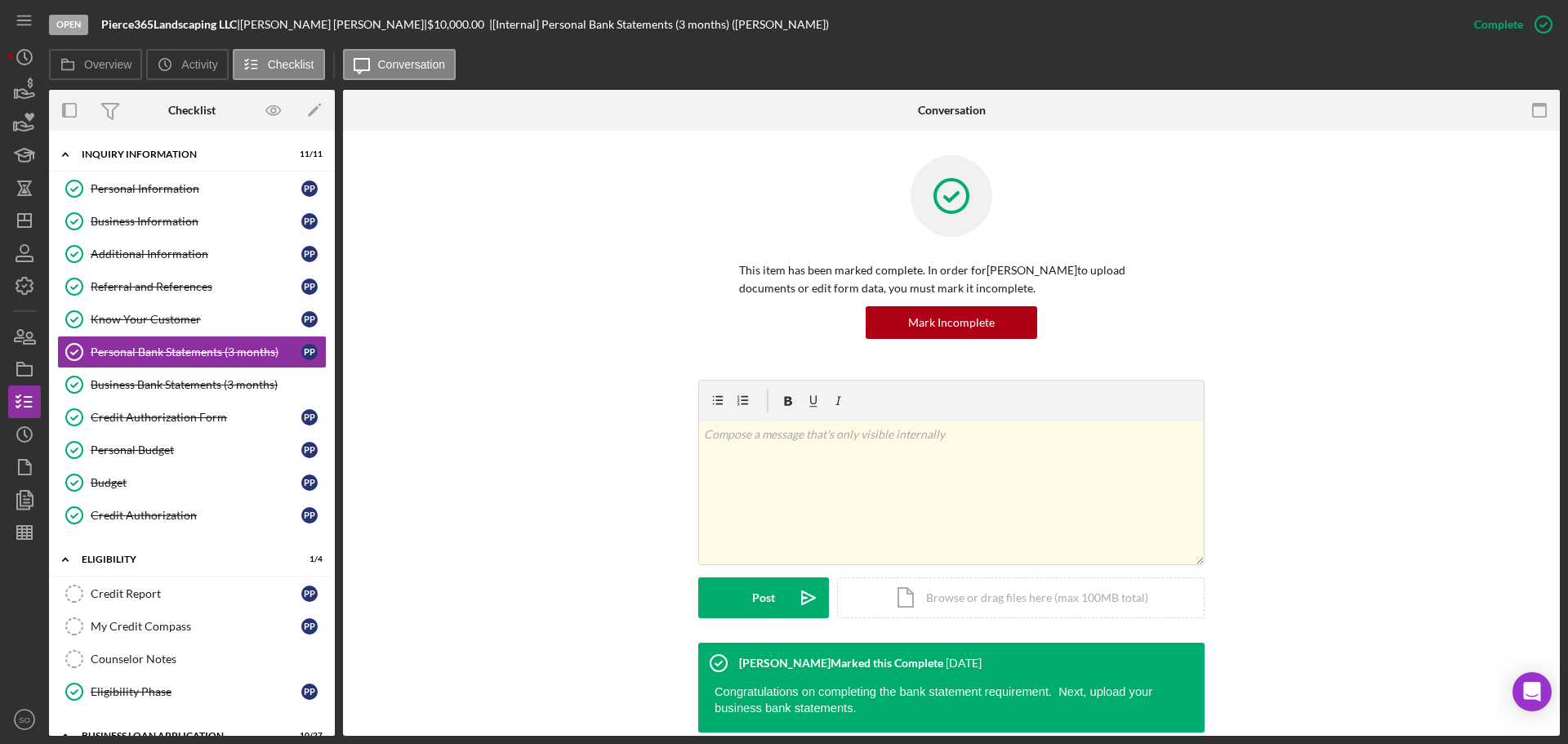
scroll to position [125, 0]
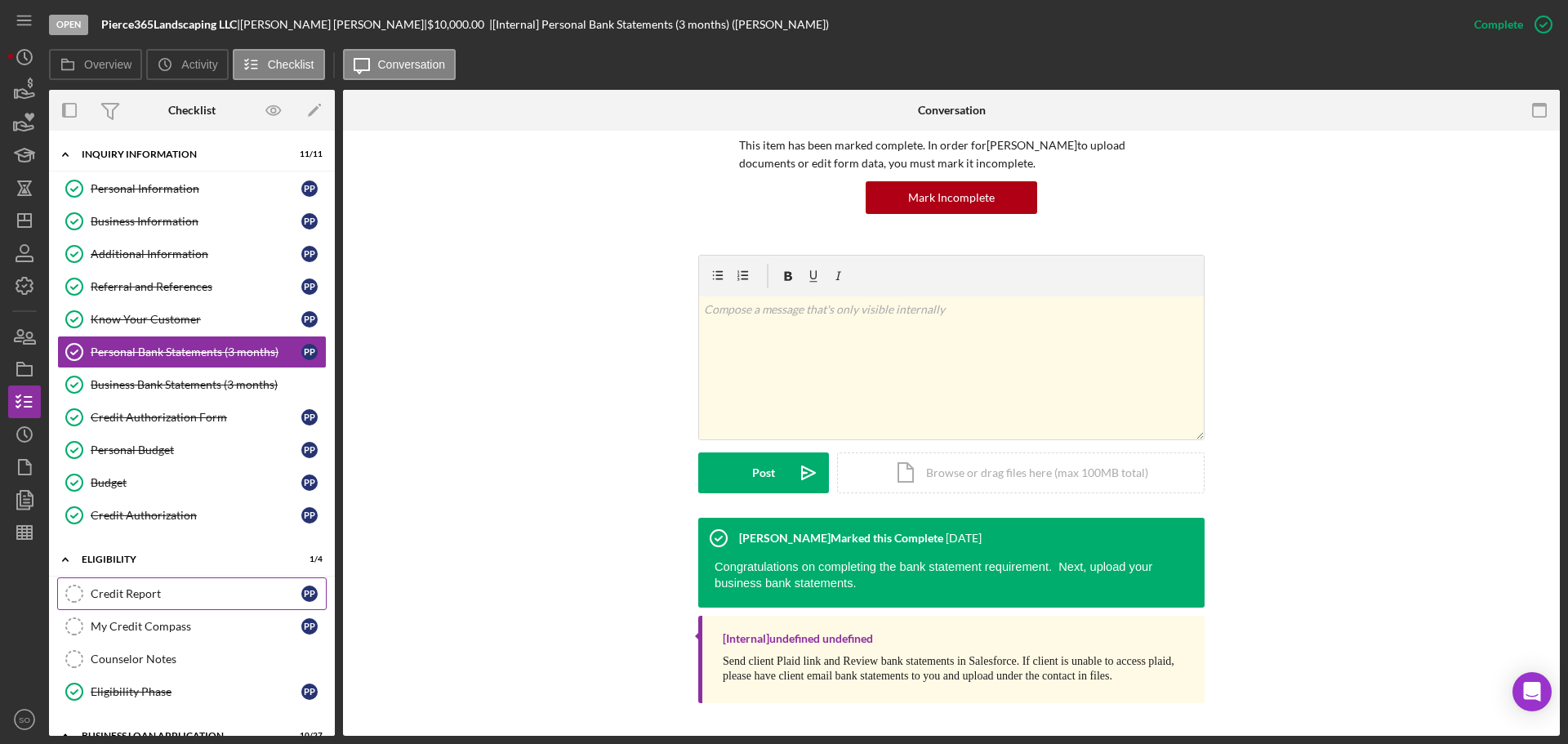
click at [155, 595] on div "Credit Report" at bounding box center [196, 593] width 211 height 13
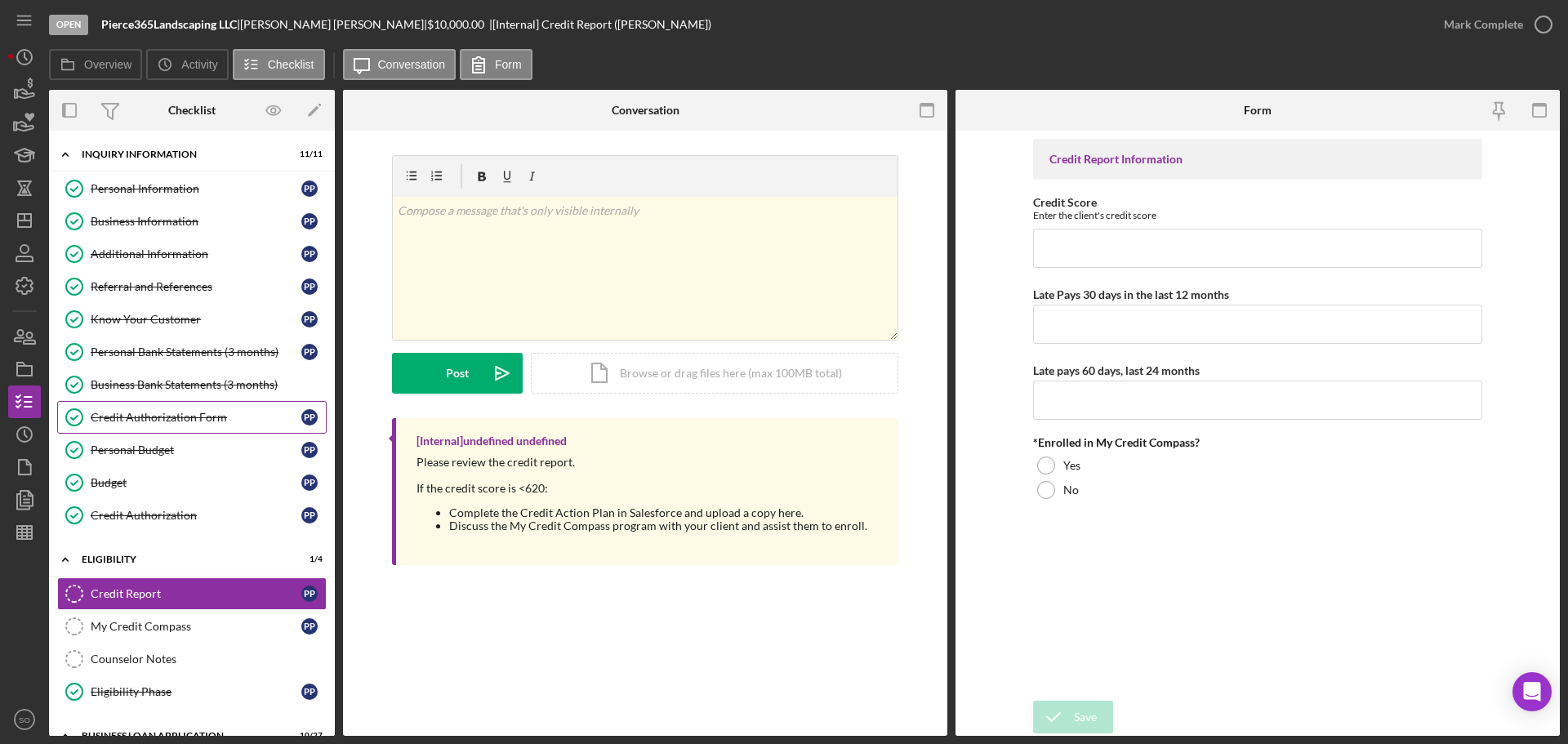
scroll to position [245, 0]
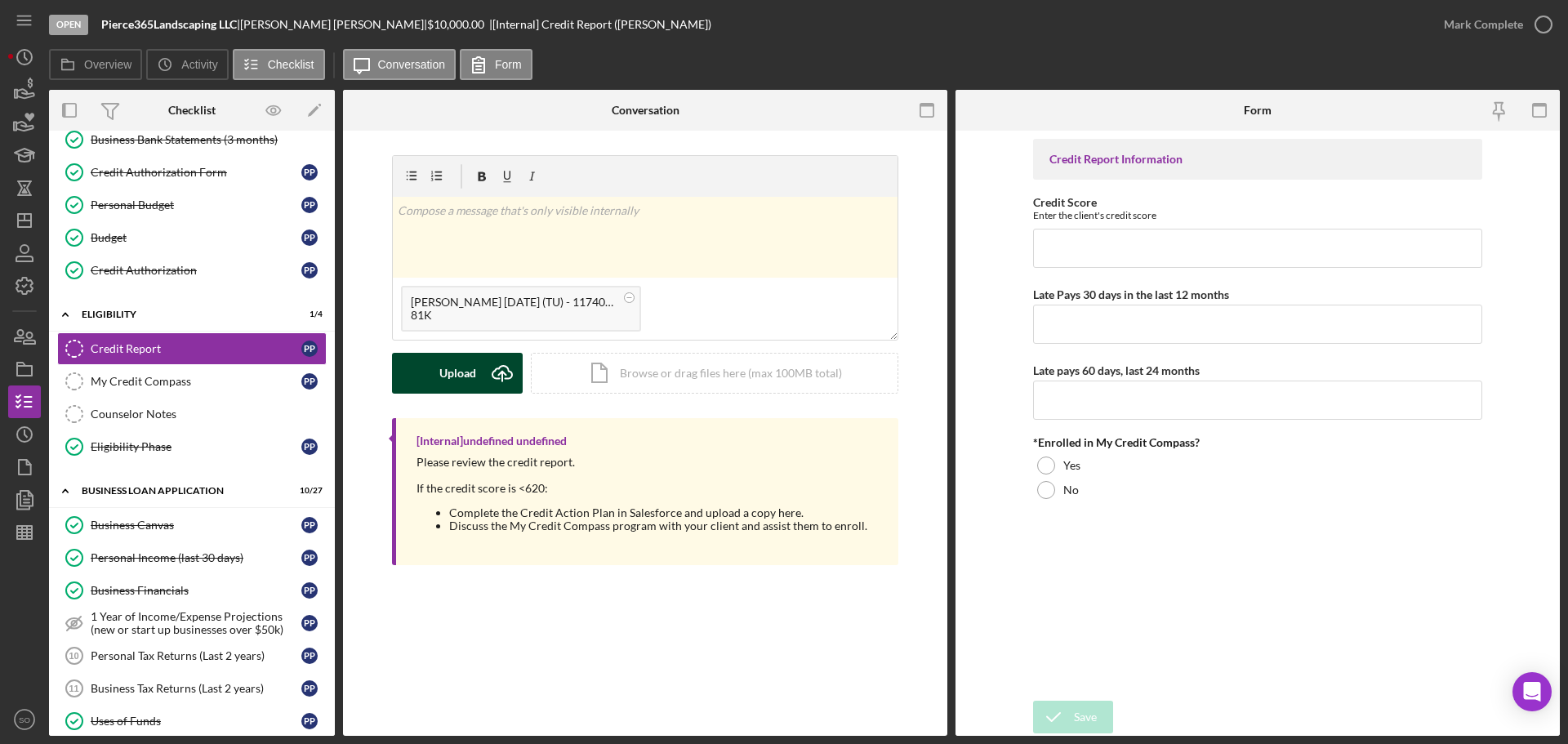
click at [447, 382] on div "Upload" at bounding box center [457, 373] width 37 height 41
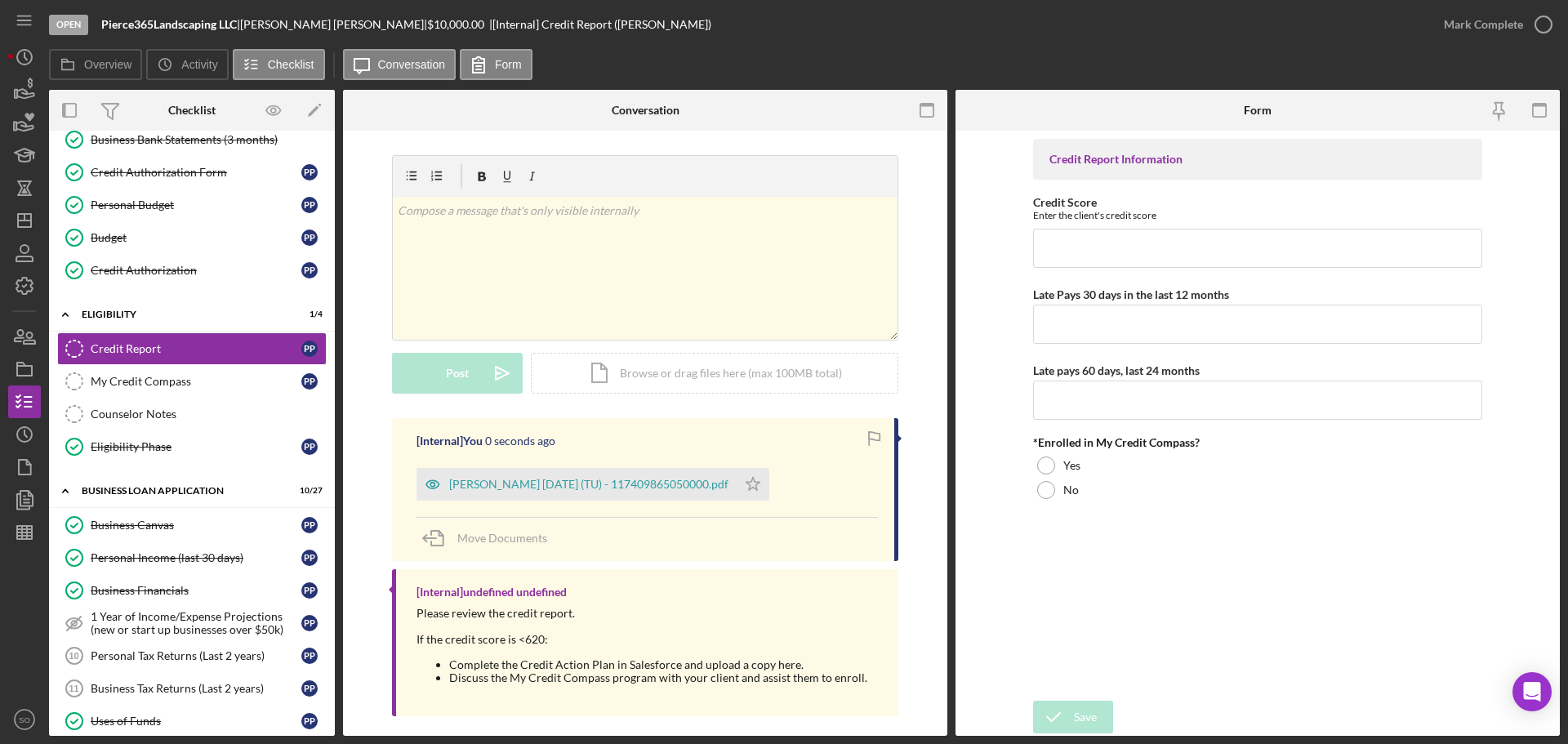
scroll to position [13, 0]
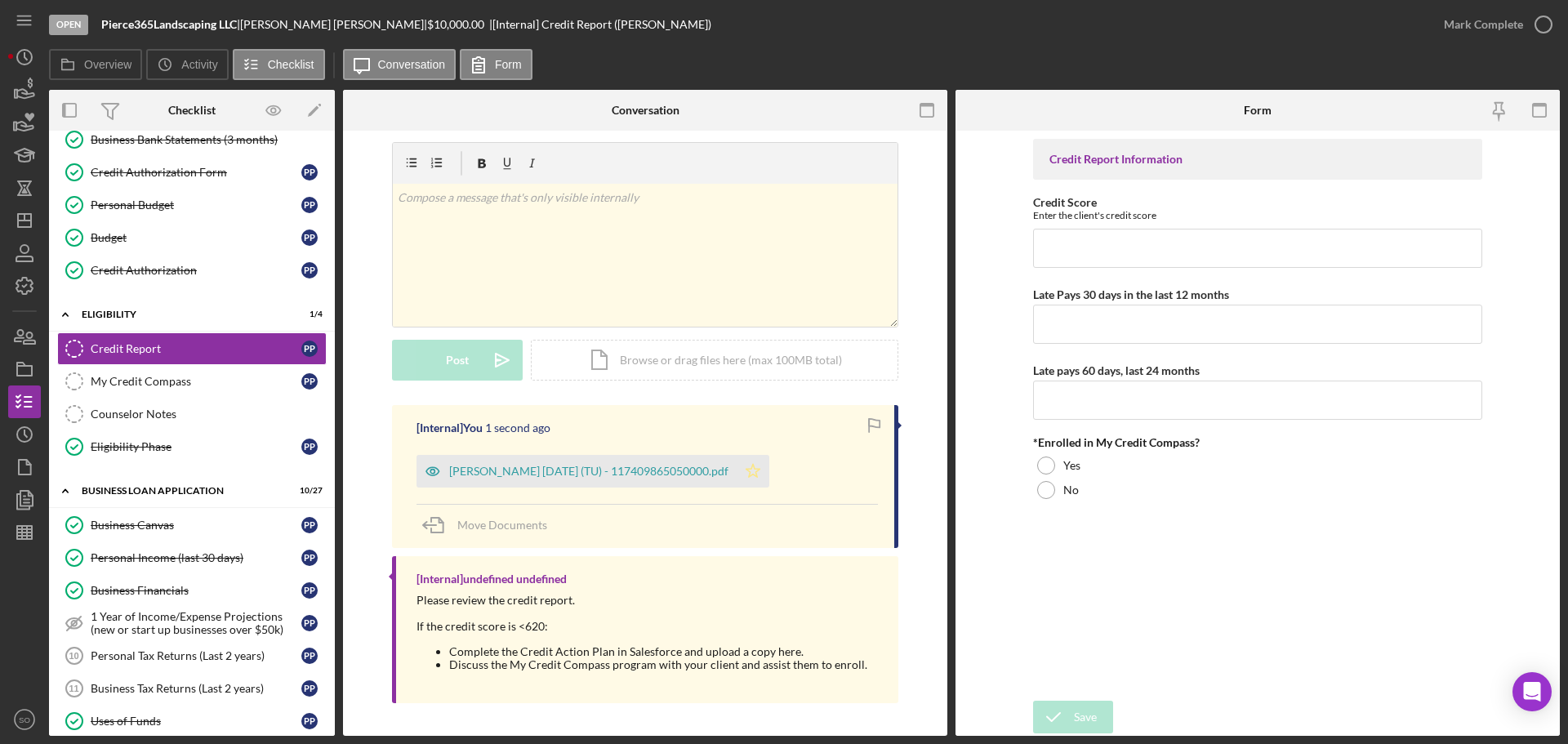
click at [768, 462] on icon "Icon/Star" at bounding box center [753, 471] width 33 height 33
click at [1093, 250] on input "Credit Score" at bounding box center [1257, 248] width 449 height 39
type input "679"
click at [1089, 328] on input "Late Pays 30 days in the last 12 months" at bounding box center [1257, 324] width 449 height 39
type input "0"
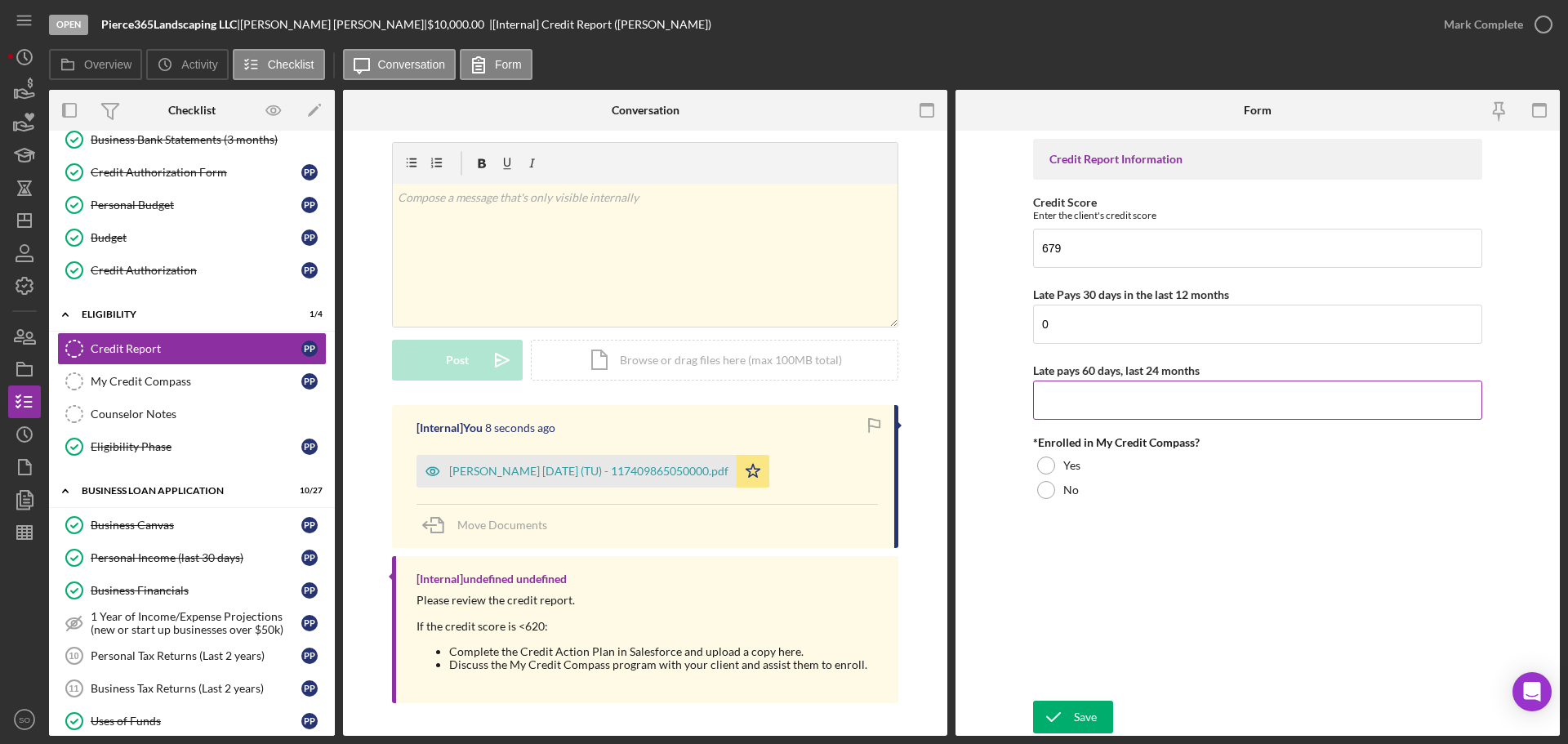
click at [1112, 400] on input "Late pays 60 days, last 24 months" at bounding box center [1257, 400] width 449 height 39
type input "0"
click at [1055, 495] on div "No" at bounding box center [1257, 490] width 449 height 24
click at [1076, 719] on div "Save" at bounding box center [1085, 717] width 22 height 33
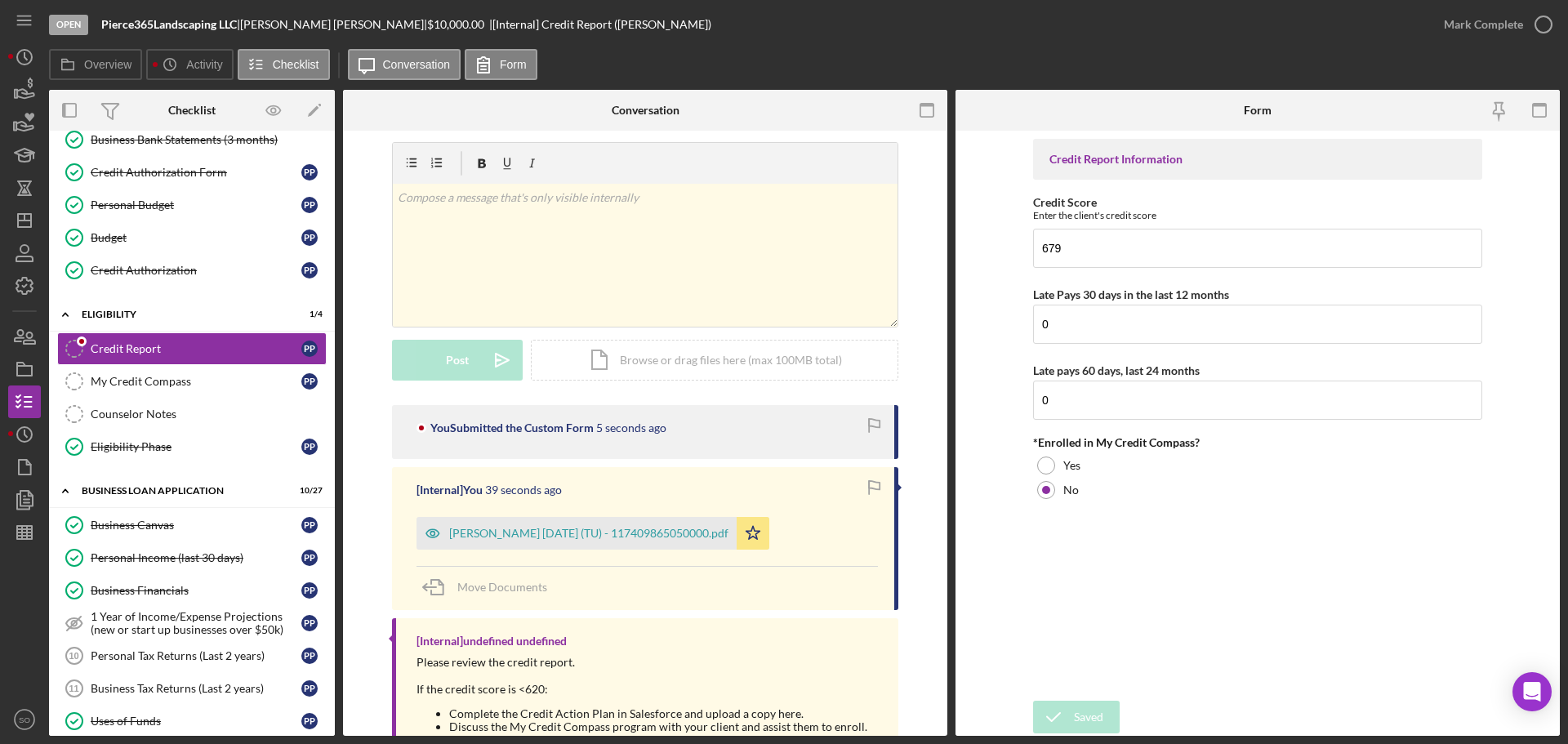
click at [1465, 23] on div "Mark Complete" at bounding box center [1483, 24] width 79 height 33
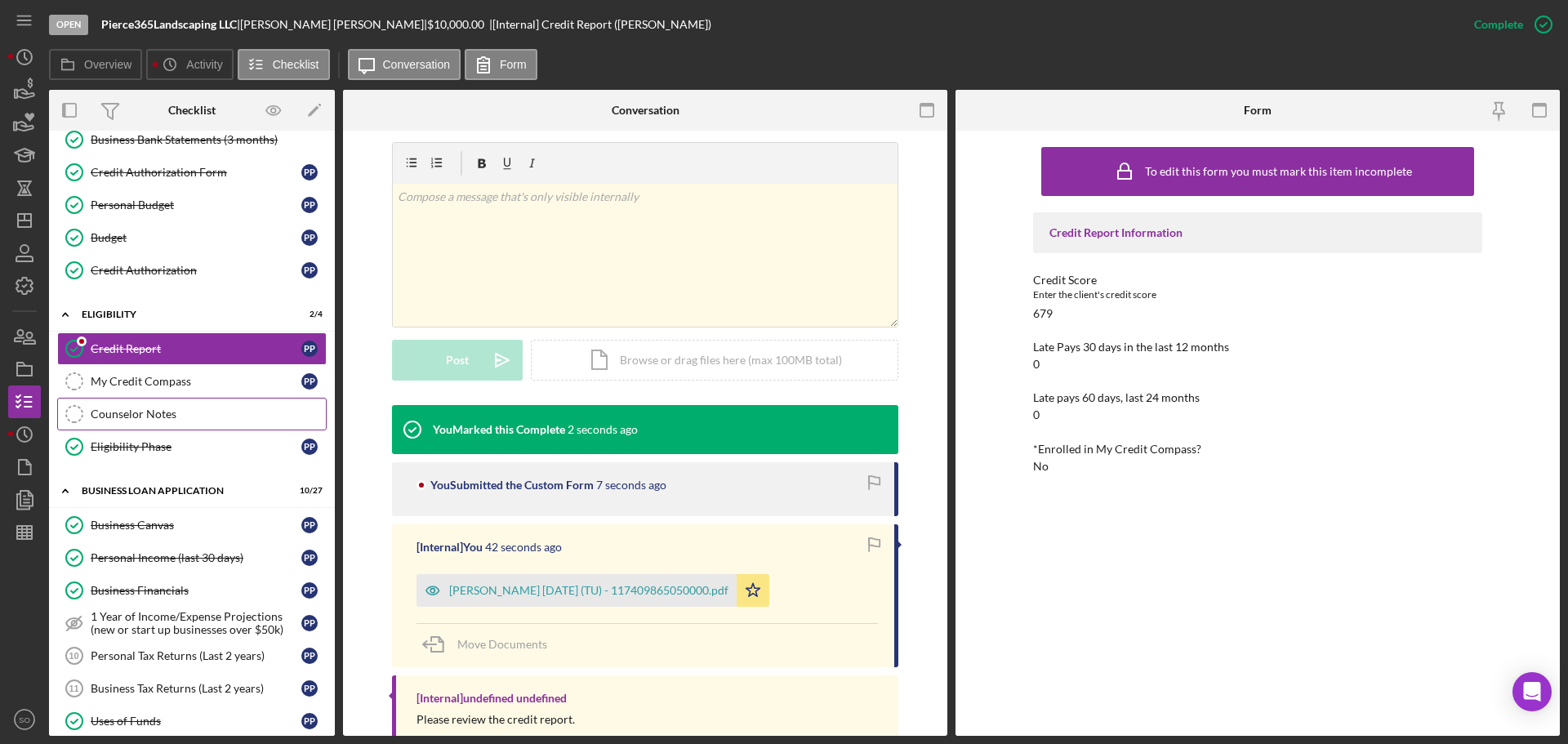
scroll to position [0, 0]
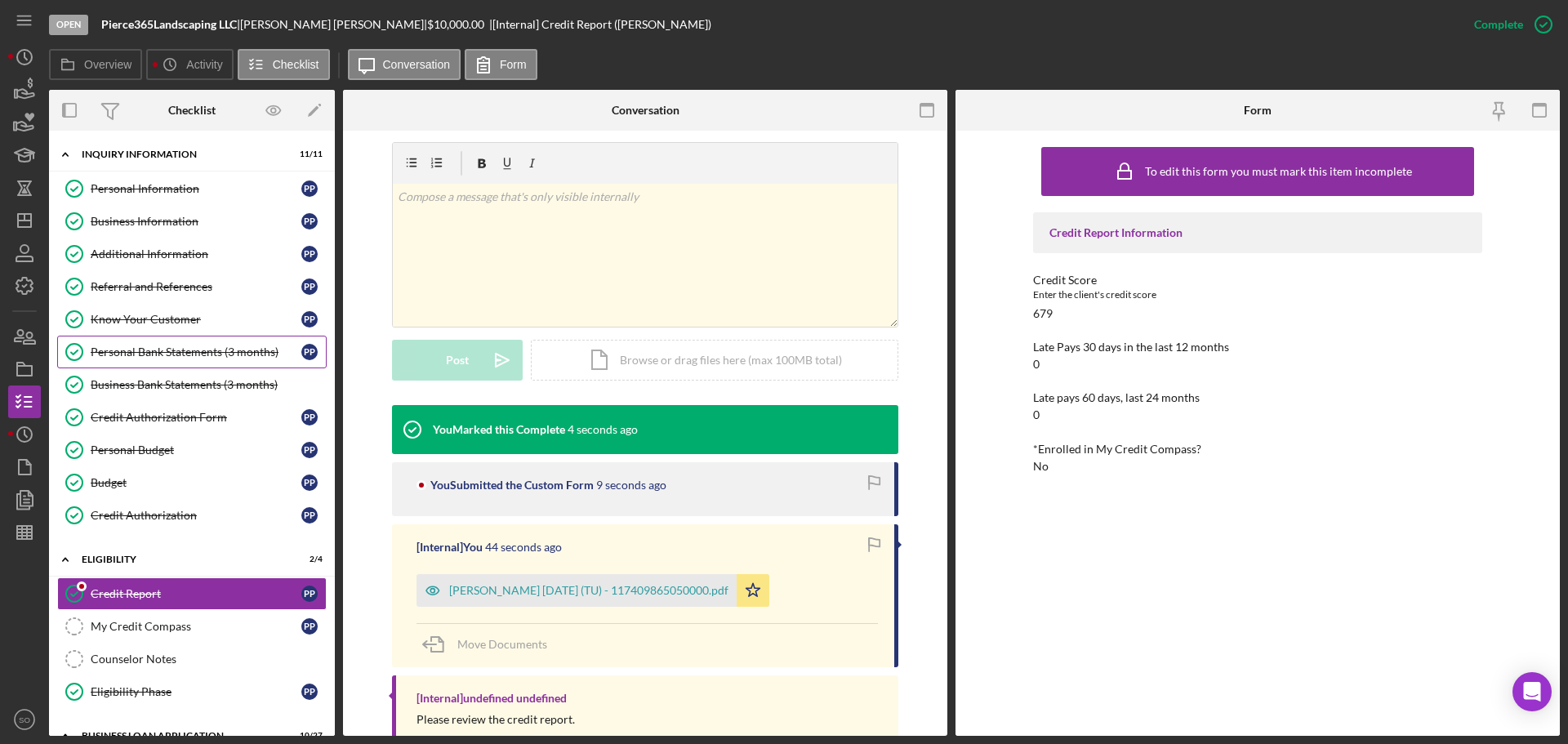
click at [185, 351] on div "Personal Bank Statements (3 months)" at bounding box center [196, 351] width 211 height 13
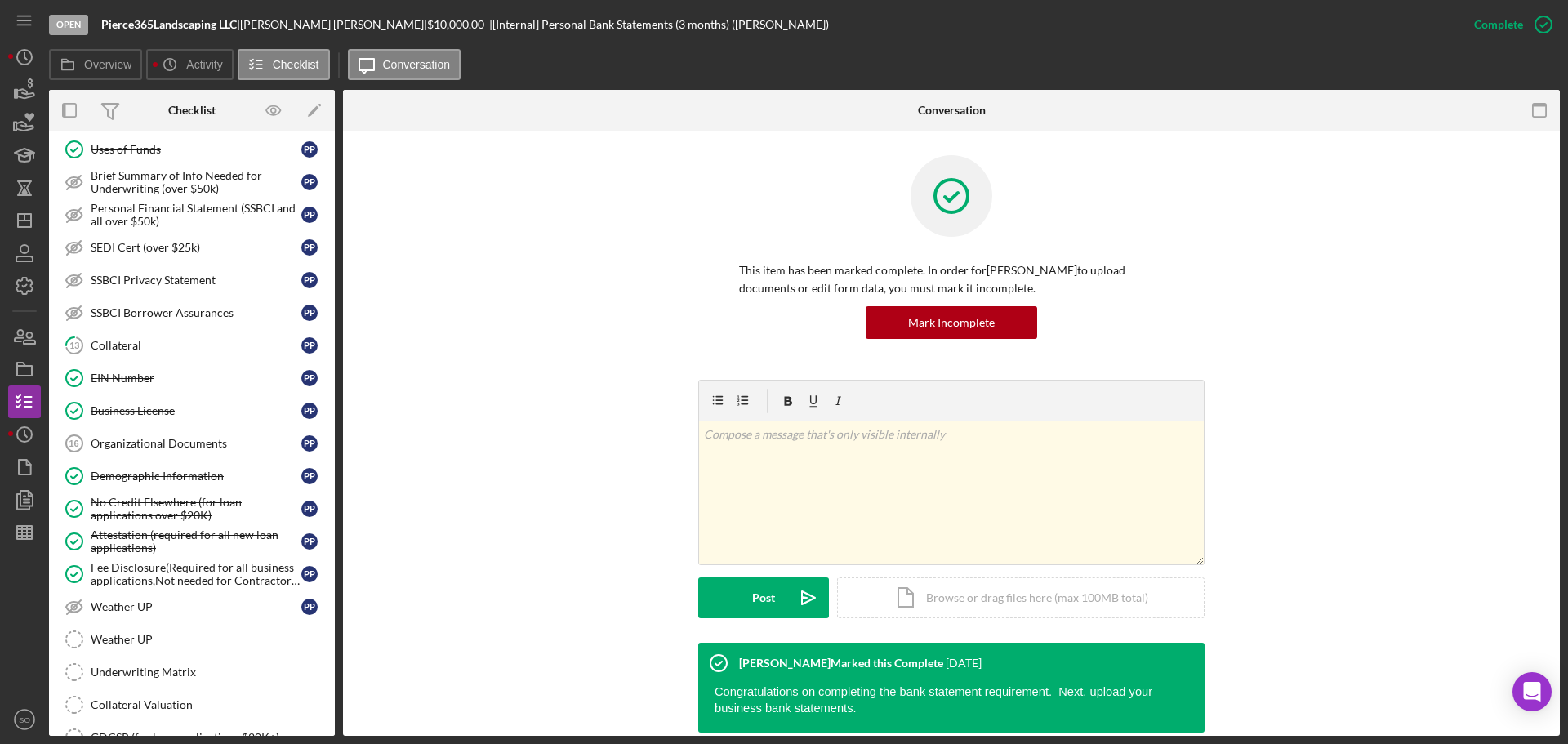
scroll to position [980, 0]
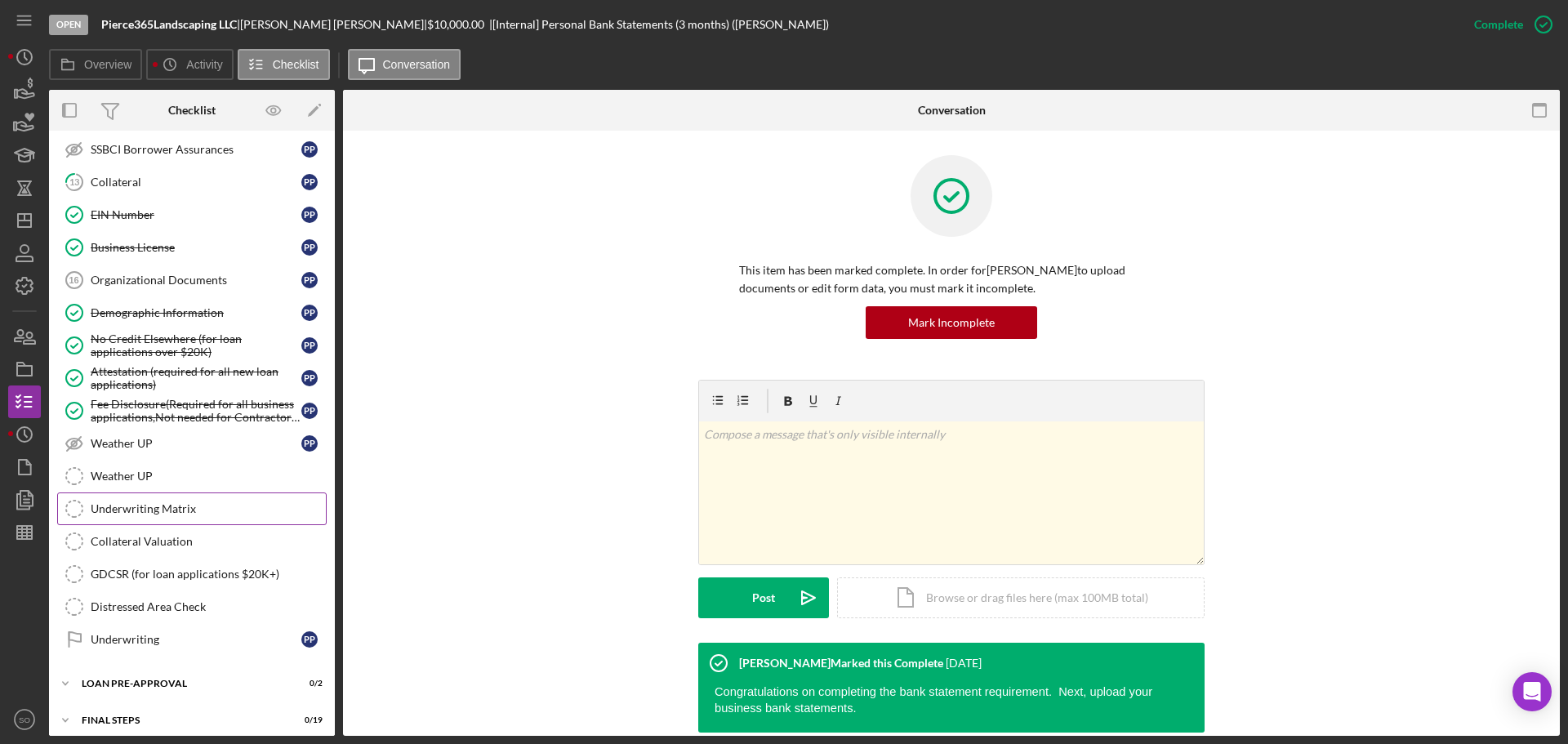
click at [130, 507] on div "Underwriting Matrix" at bounding box center [208, 508] width 236 height 13
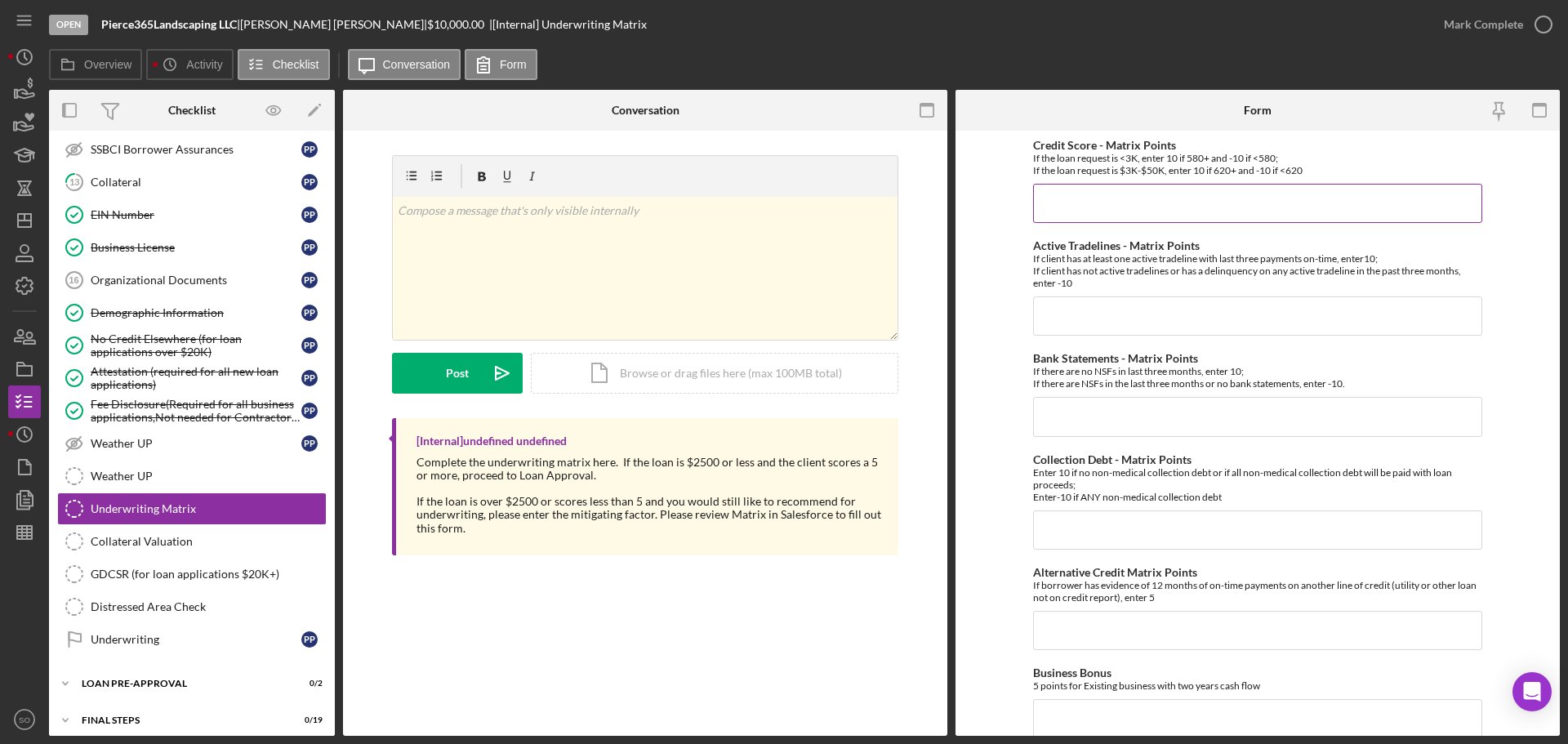
click at [1074, 211] on input "Credit Score - Matrix Points" at bounding box center [1257, 203] width 449 height 39
type input "10"
click at [1081, 305] on input "Active Tradelines - Matrix Points" at bounding box center [1257, 315] width 449 height 39
type input "10"
click at [1101, 416] on input "Bank Statements - Matrix Points" at bounding box center [1257, 416] width 449 height 39
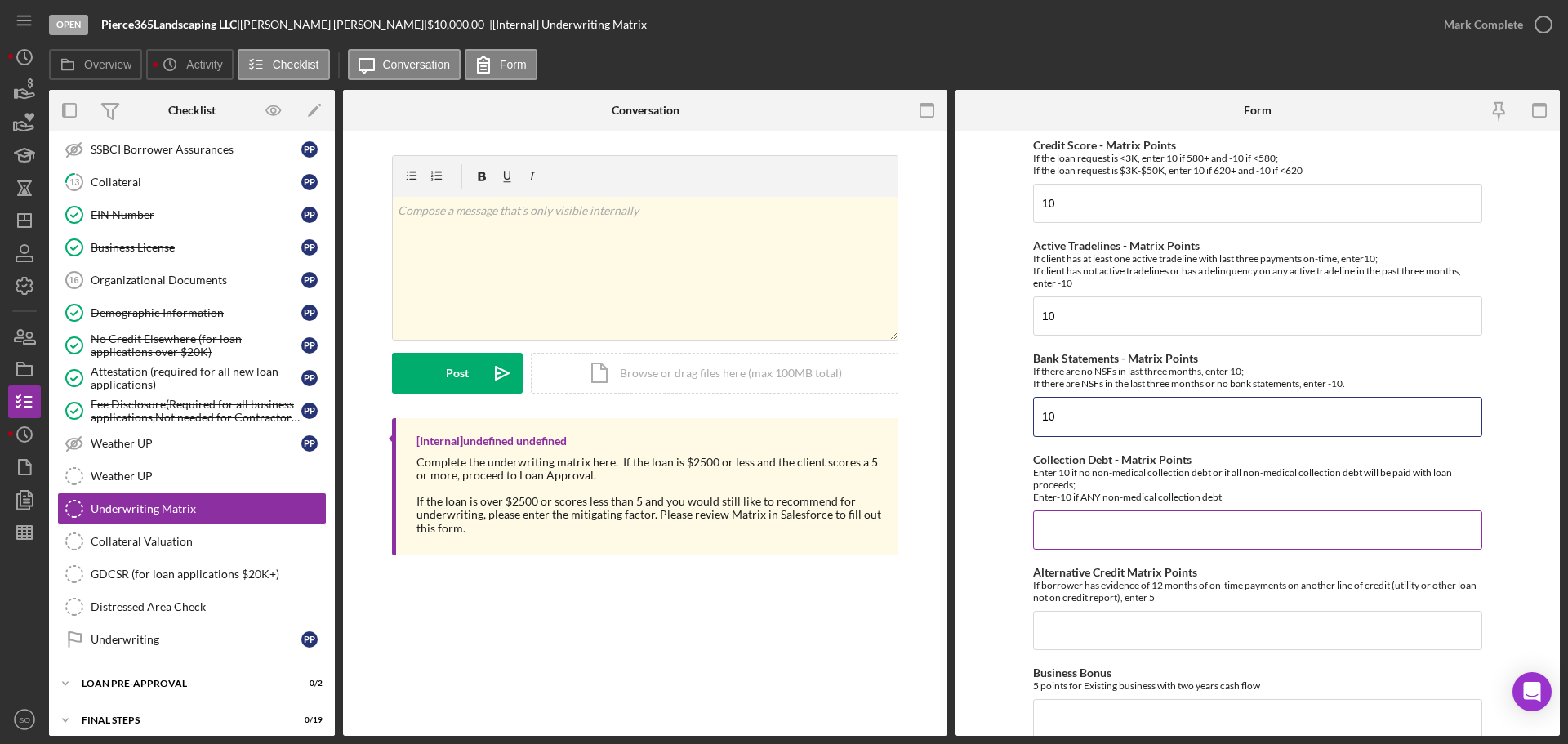
type input "10"
click at [1092, 535] on input "Collection Debt - Matrix Points" at bounding box center [1257, 529] width 449 height 39
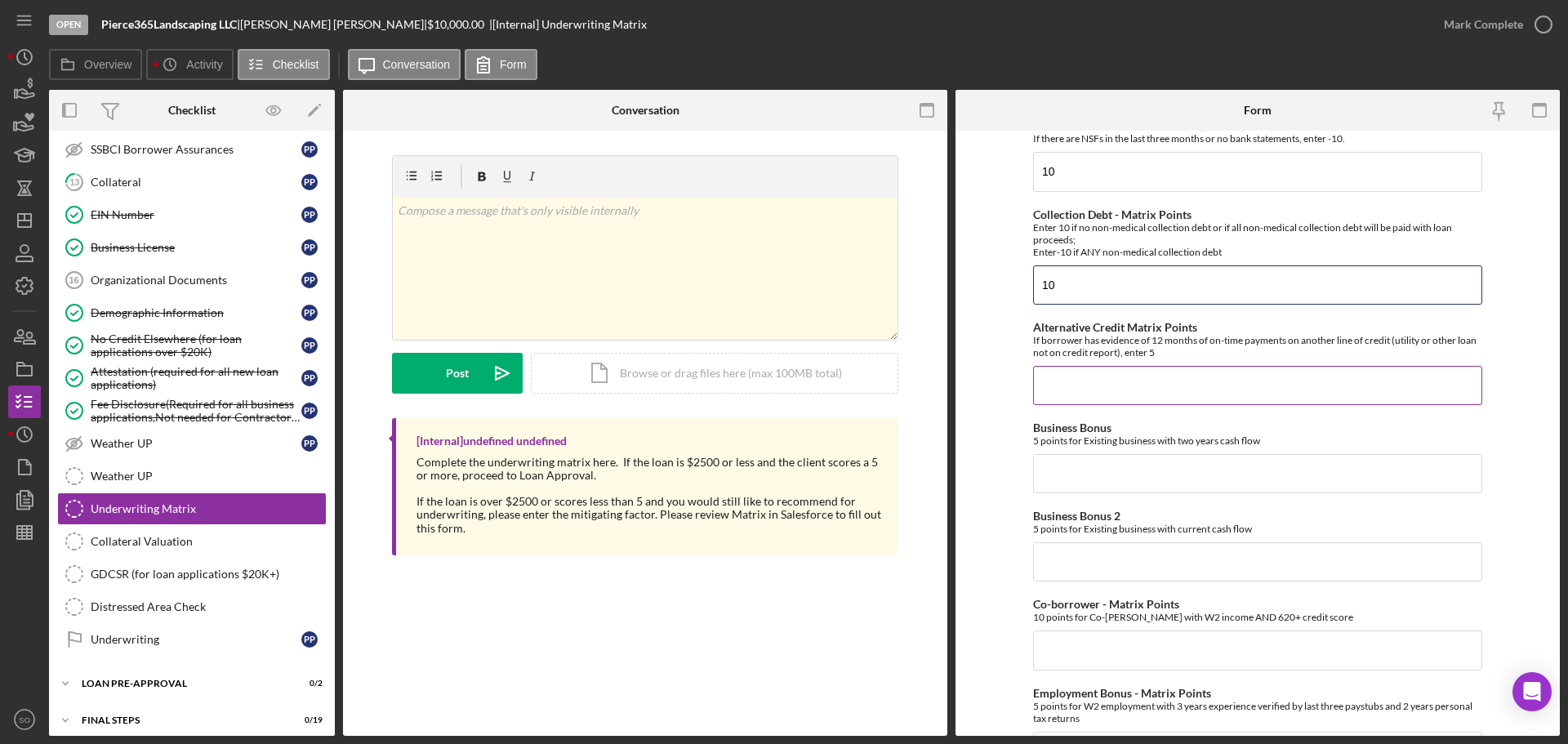
type input "10"
click at [1070, 375] on input "Alternative Credit Matrix Points" at bounding box center [1257, 385] width 449 height 39
type input "0"
click at [1078, 488] on input "Business Bonus" at bounding box center [1257, 473] width 449 height 39
type input "0"
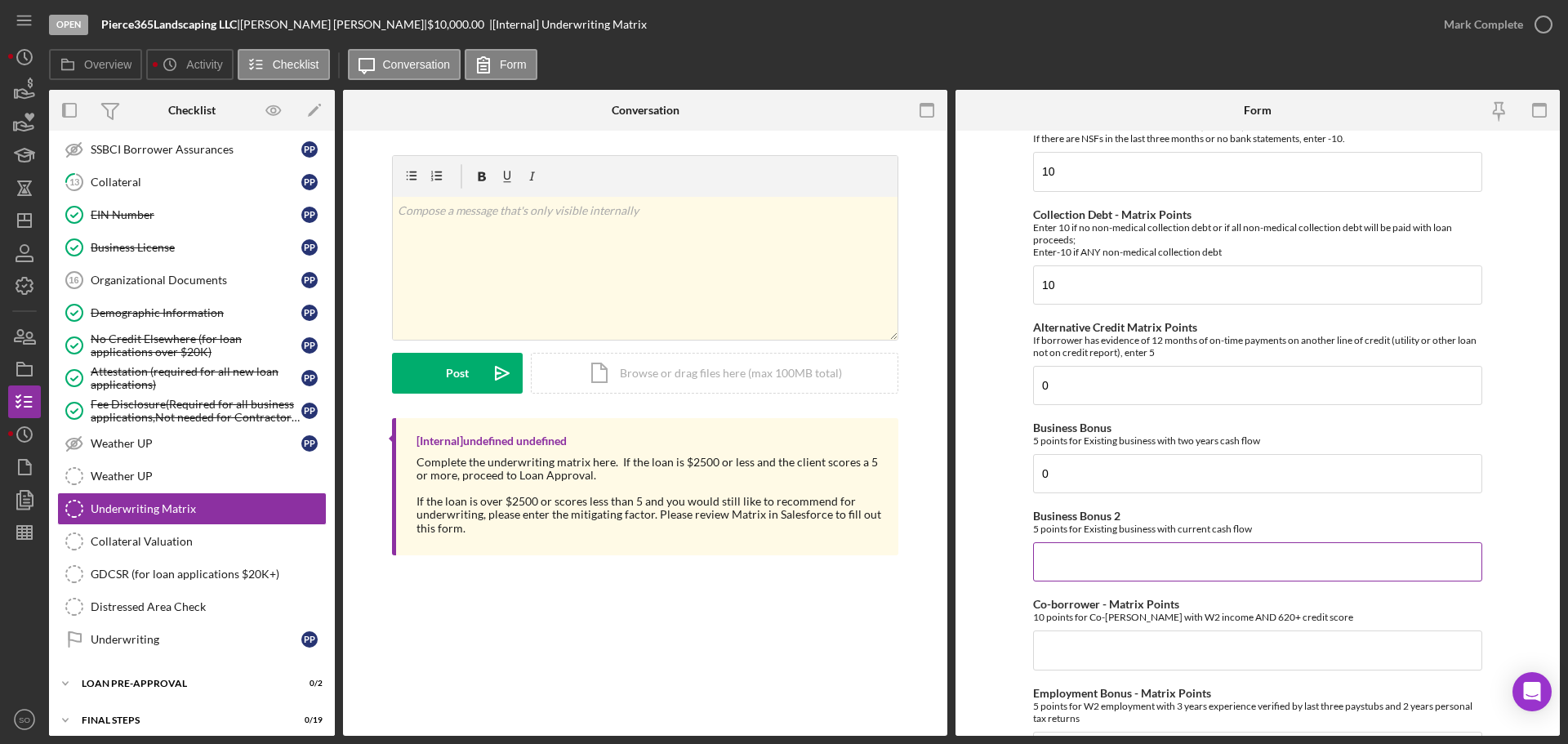
click at [1086, 541] on div "Business Bonus 2 5 points for Existing business with current cash flow" at bounding box center [1257, 545] width 449 height 72
click at [1101, 557] on input "Business Bonus 2" at bounding box center [1257, 561] width 449 height 39
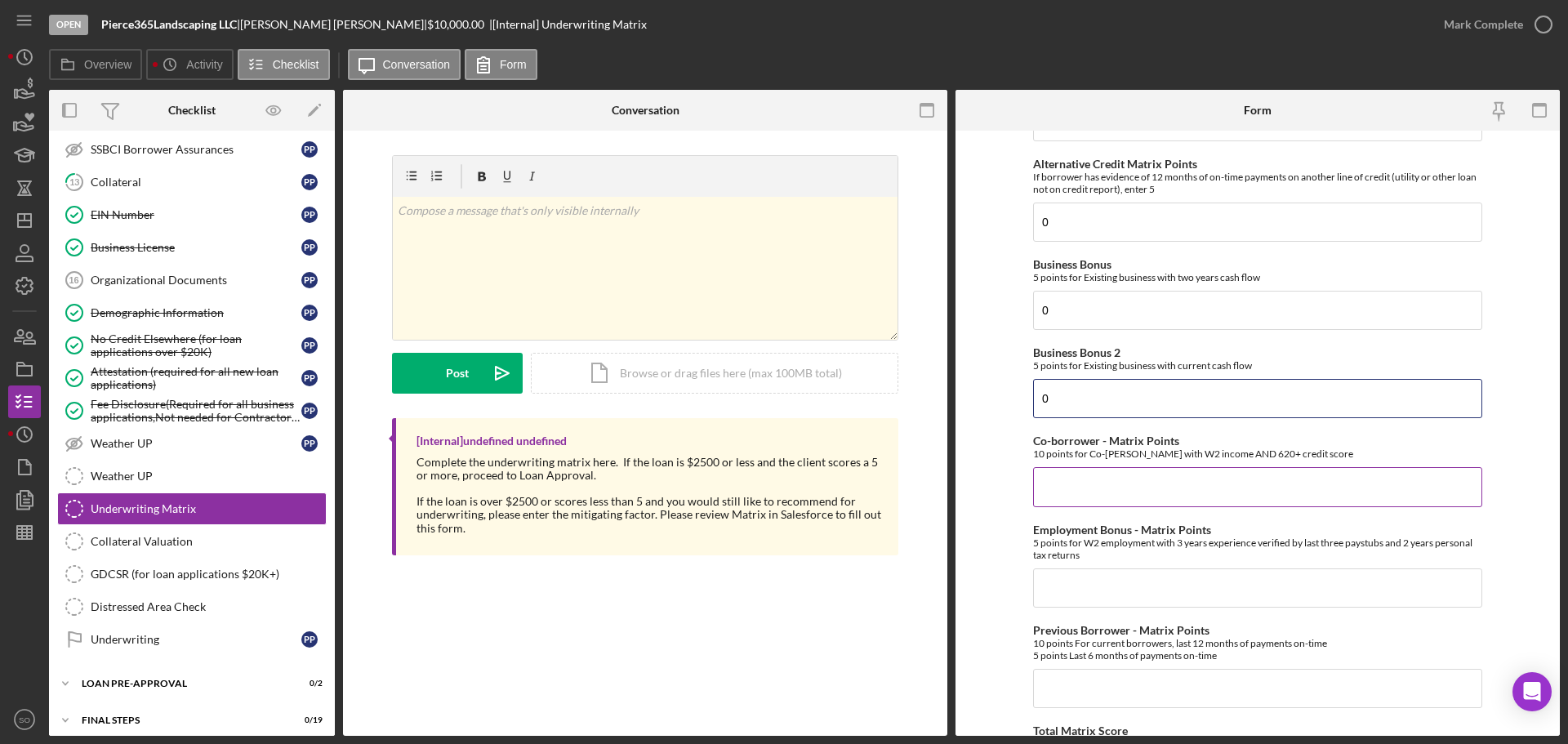
type input "0"
drag, startPoint x: 1070, startPoint y: 476, endPoint x: 1080, endPoint y: 507, distance: 32.6
click at [1070, 476] on input "Co-borrower - Matrix Points" at bounding box center [1257, 486] width 449 height 39
type input "0"
click at [1093, 583] on input "Employment Bonus - Matrix Points" at bounding box center [1257, 588] width 449 height 39
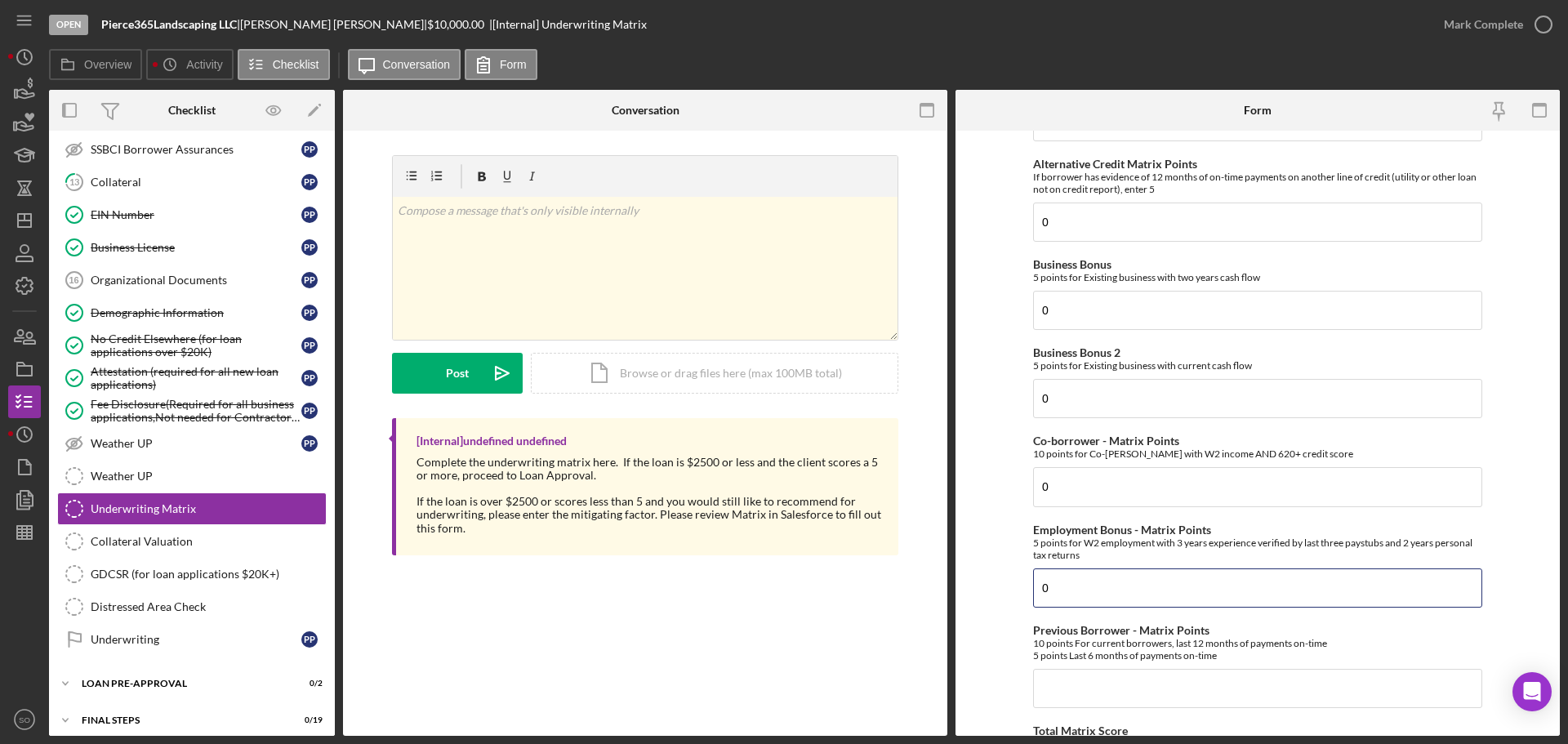
scroll to position [571, 0]
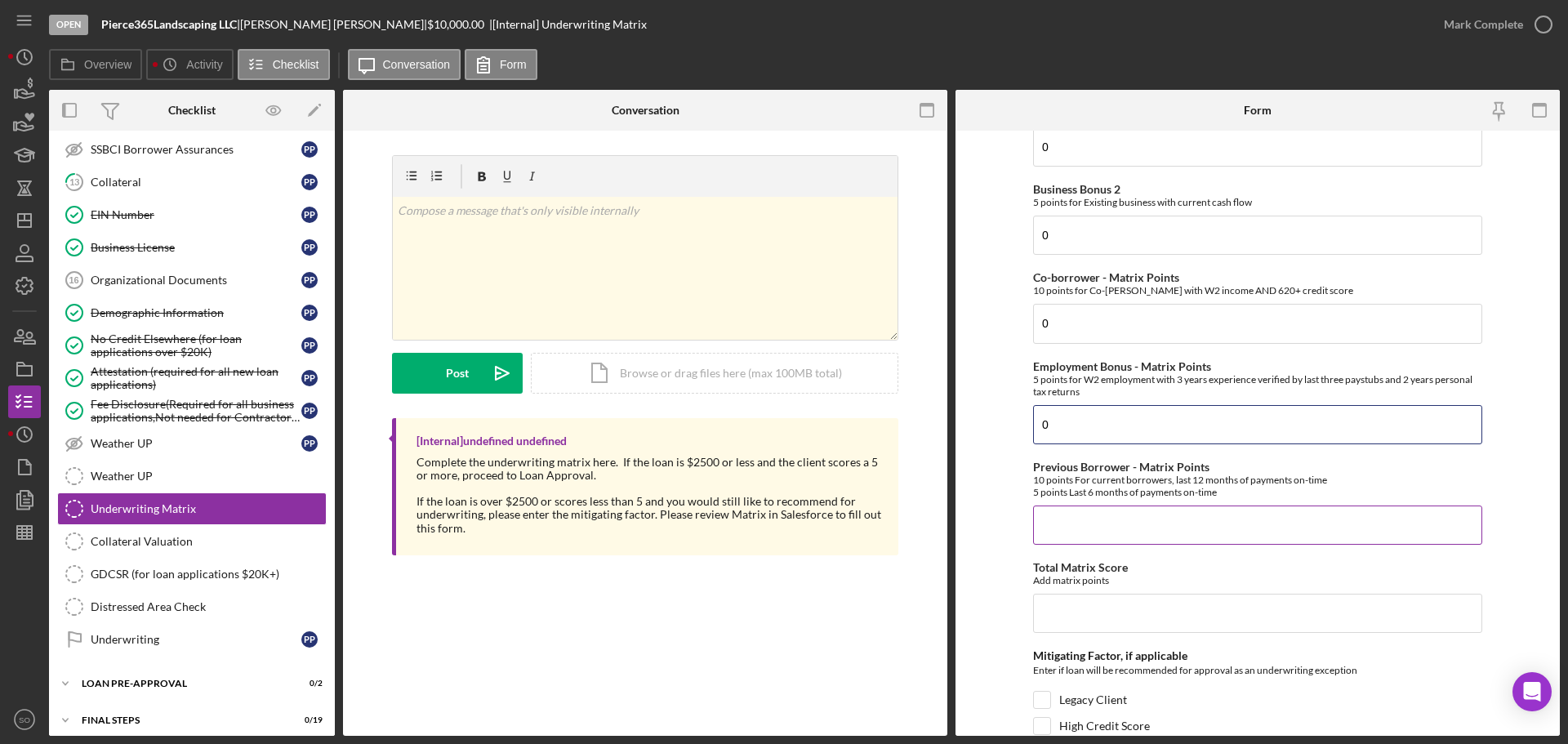
type input "0"
click at [1074, 528] on input "Previous Borrower - Matrix Points" at bounding box center [1257, 525] width 449 height 39
type input "0"
click at [1088, 624] on input "Total Matrix Score" at bounding box center [1257, 613] width 449 height 39
type input "40"
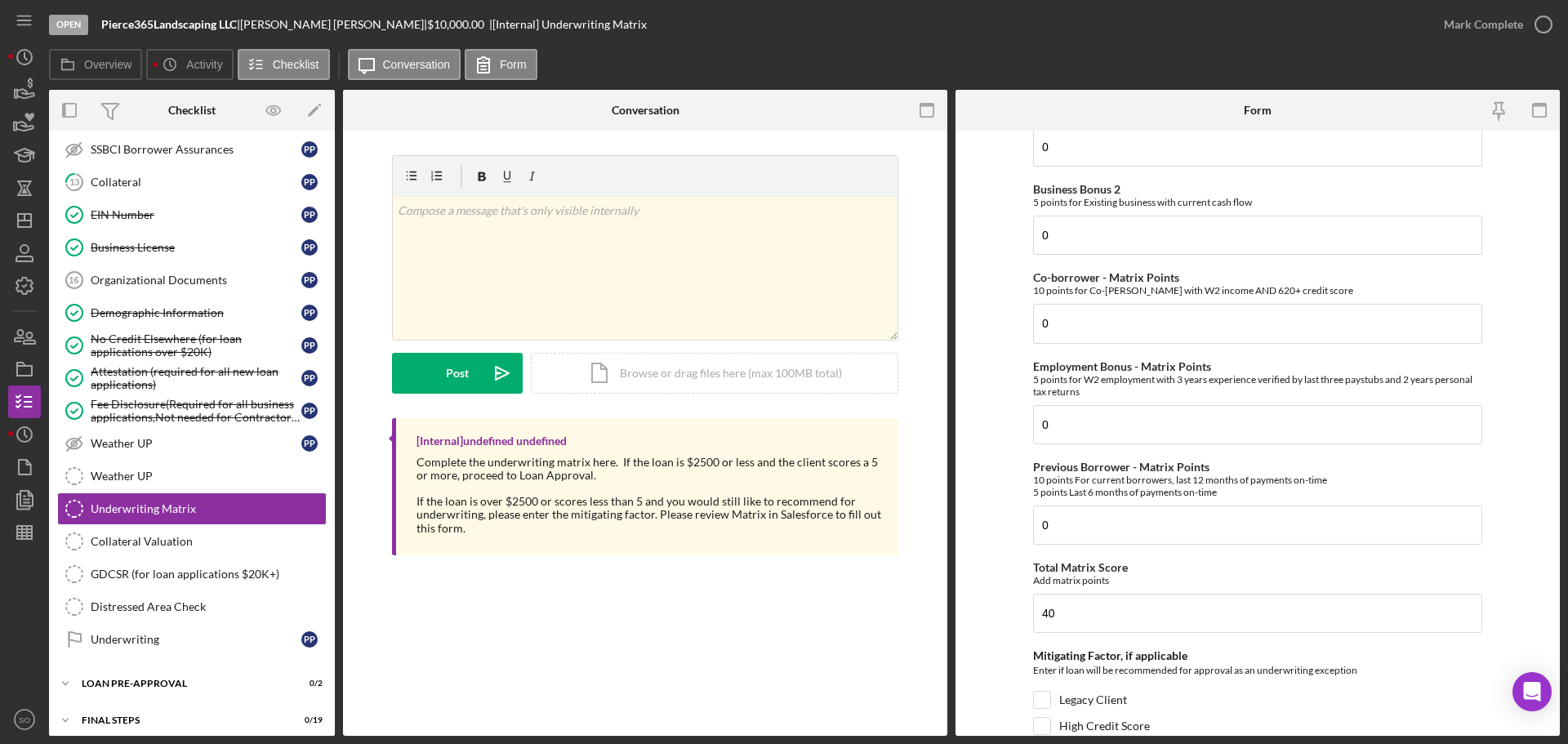
click at [985, 597] on form "Credit Score - Matrix Points If the loan request is <3K, enter 10 if 580+ and -…" at bounding box center [1257, 432] width 604 height 605
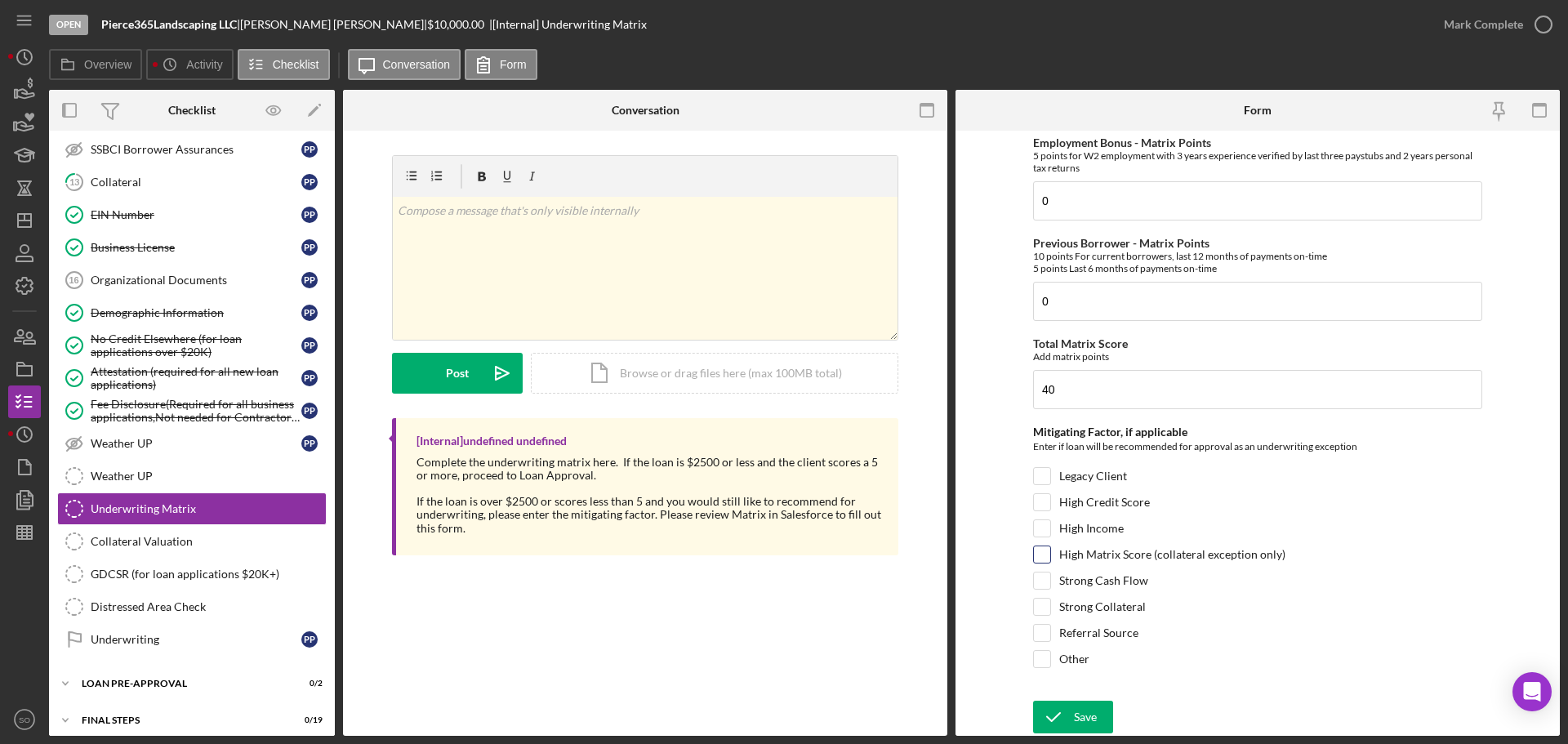
click at [1044, 553] on input "High Matrix Score (collateral exception only)" at bounding box center [1042, 554] width 16 height 16
checkbox input "true"
click at [1094, 709] on button "Save" at bounding box center [1073, 717] width 80 height 33
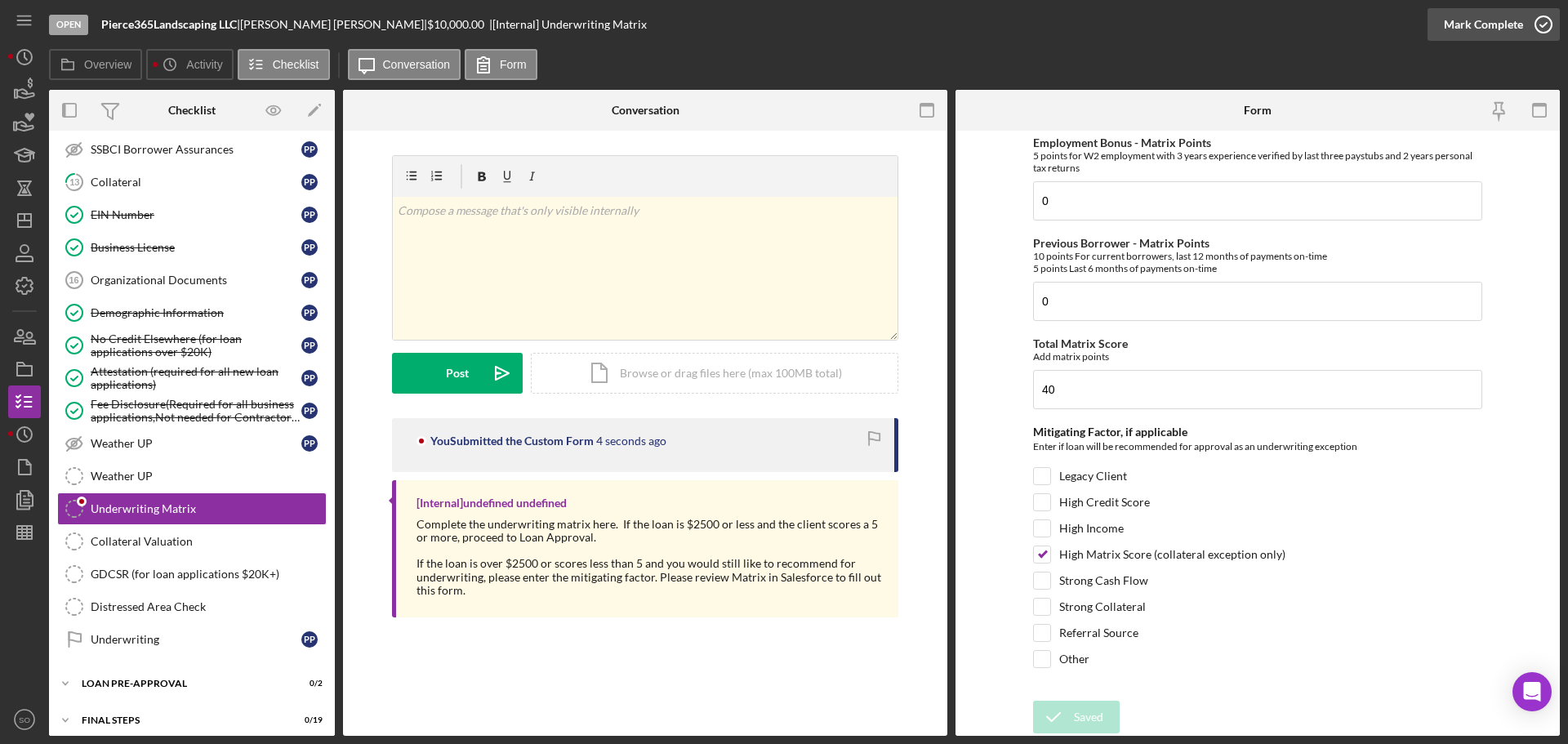
click at [1445, 28] on div "Mark Complete" at bounding box center [1483, 24] width 79 height 33
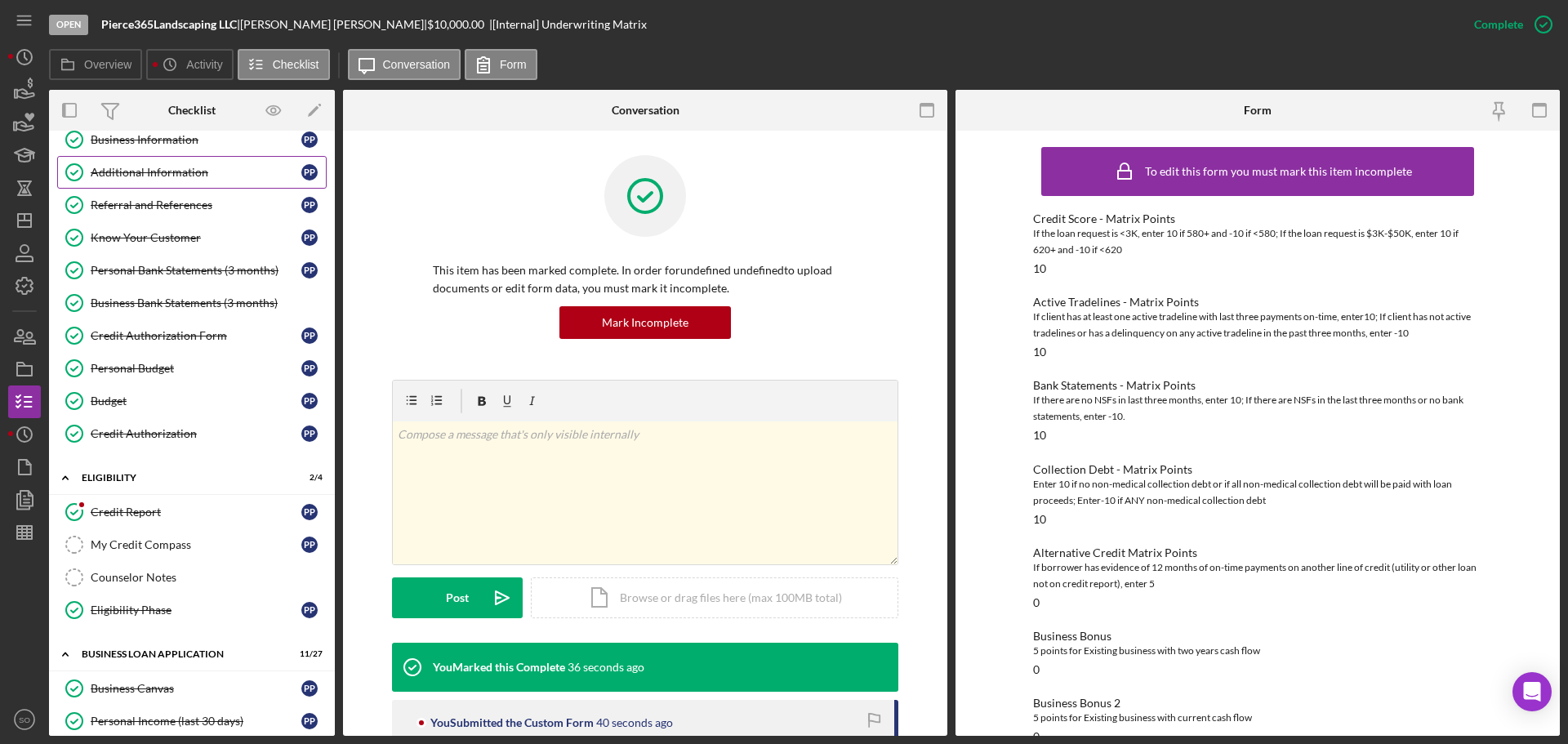
scroll to position [0, 0]
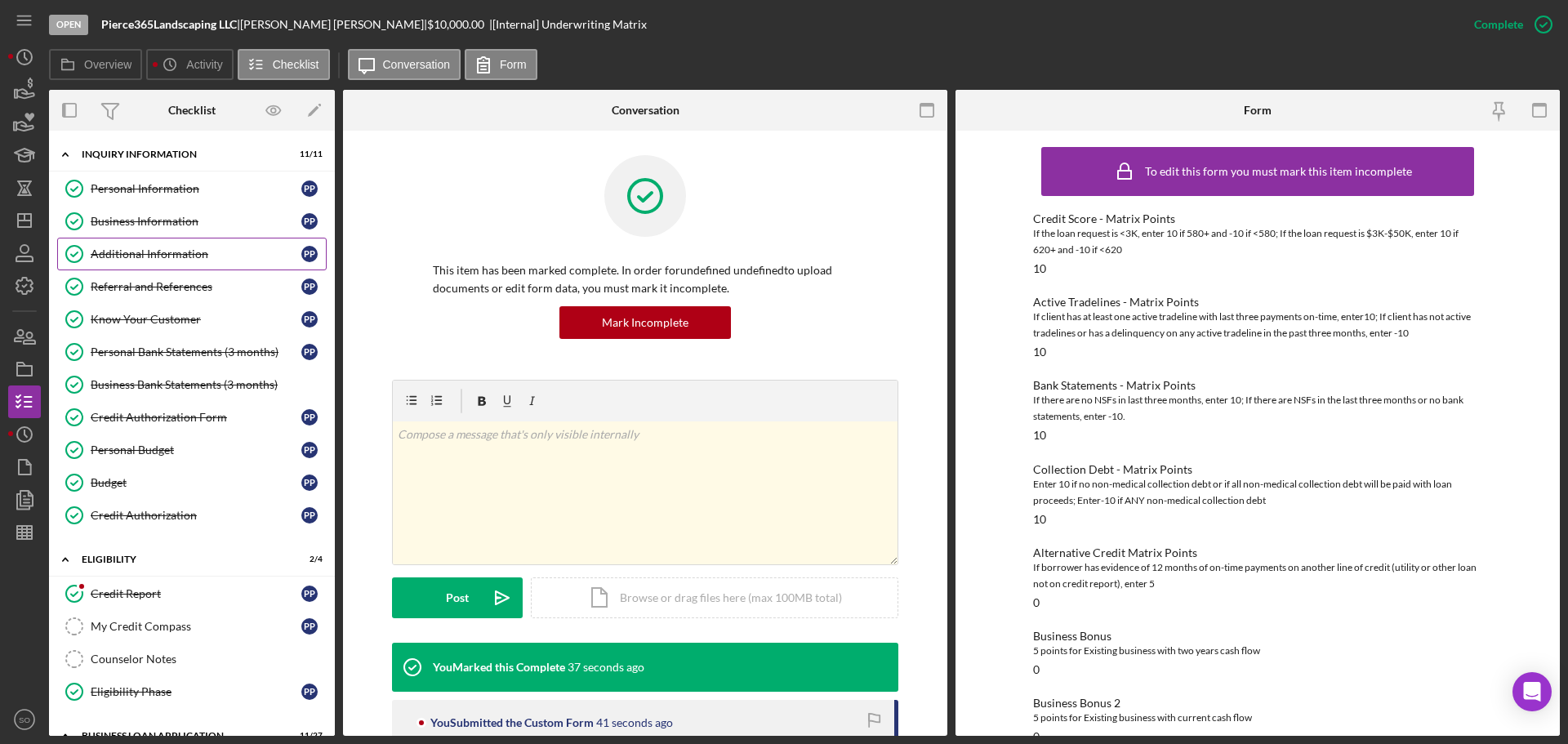
click at [148, 217] on div "Business Information" at bounding box center [196, 221] width 211 height 13
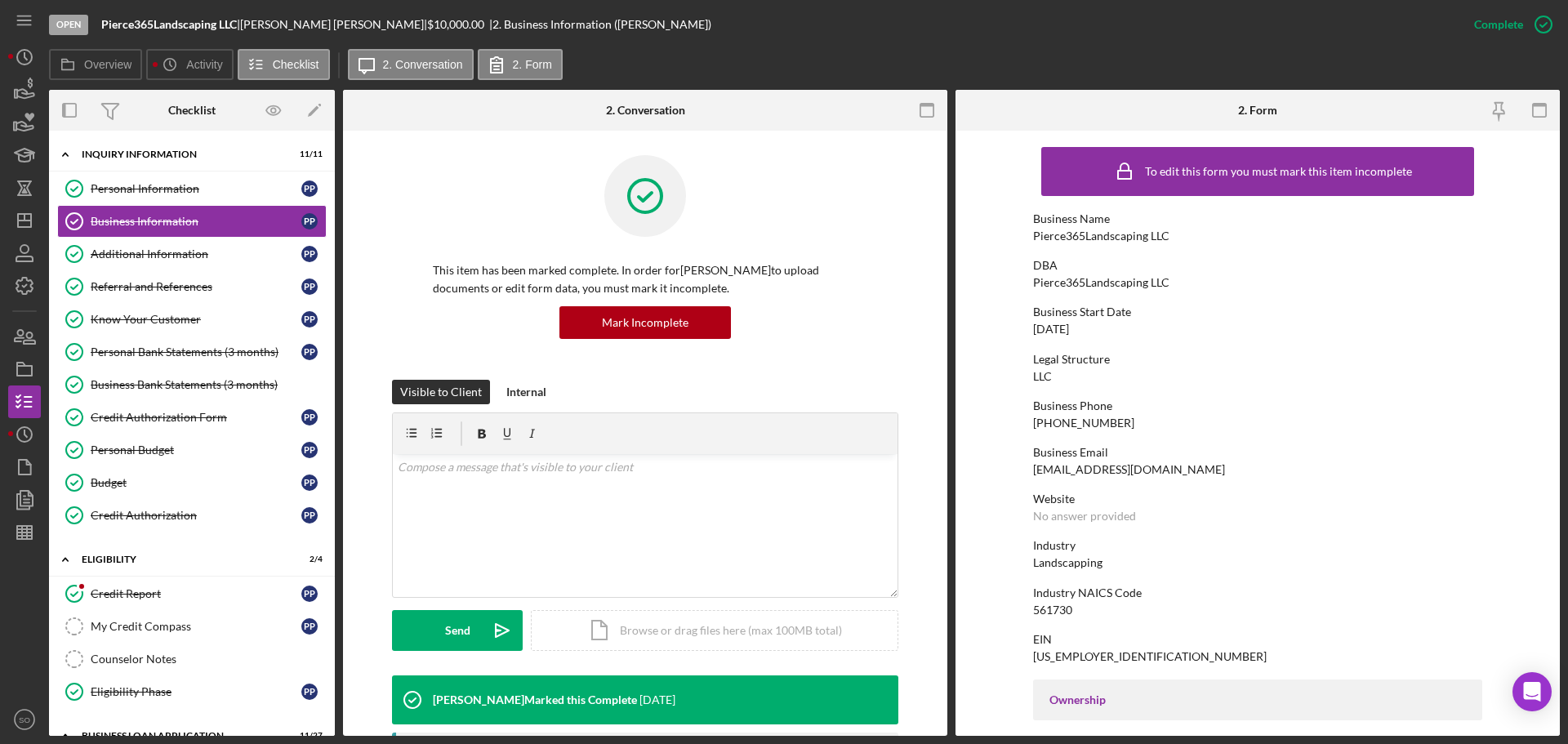
click at [1074, 231] on div "Pierce365Landscaping LLC" at bounding box center [1101, 236] width 136 height 13
copy div "Pierce365Landscaping LLC"
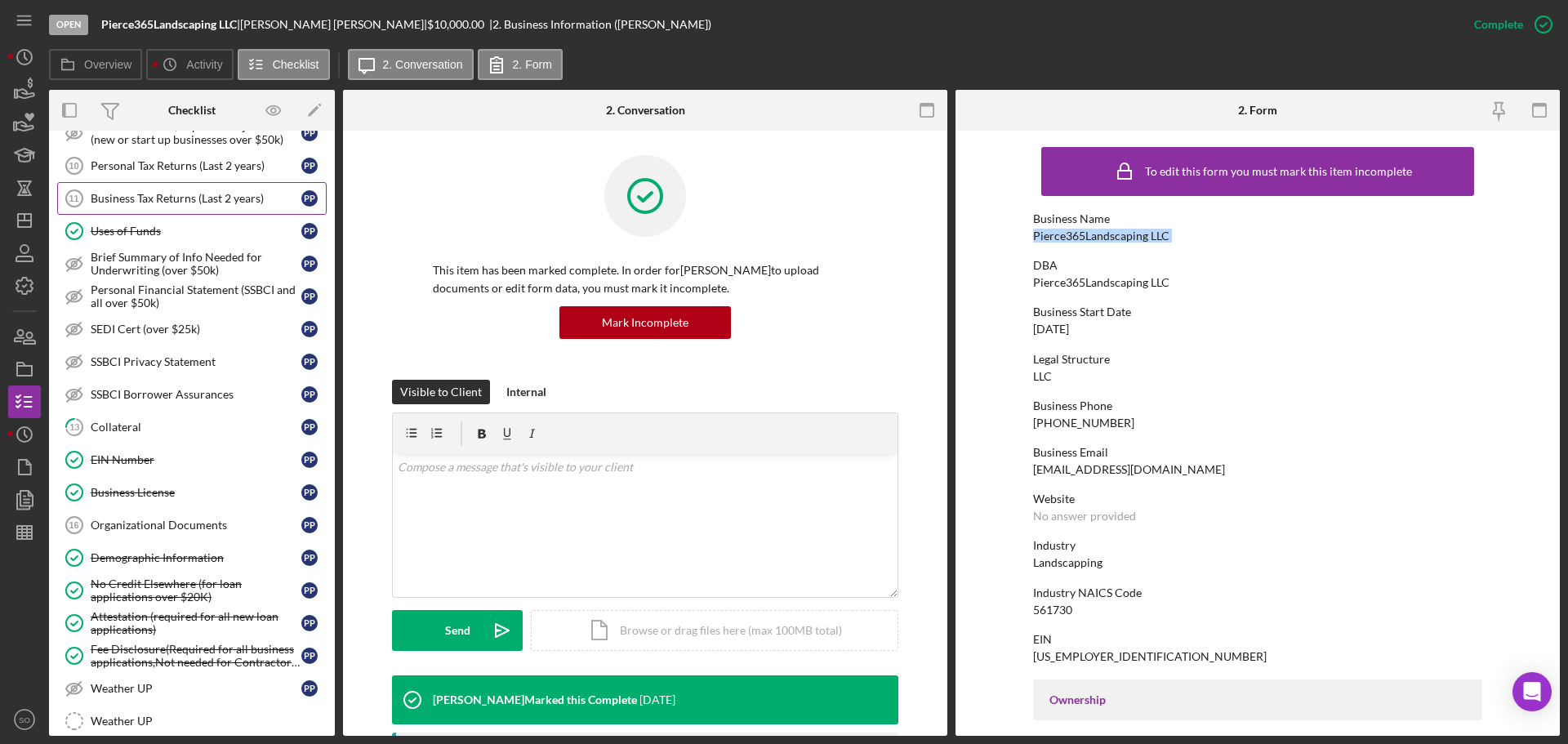
scroll to position [817, 0]
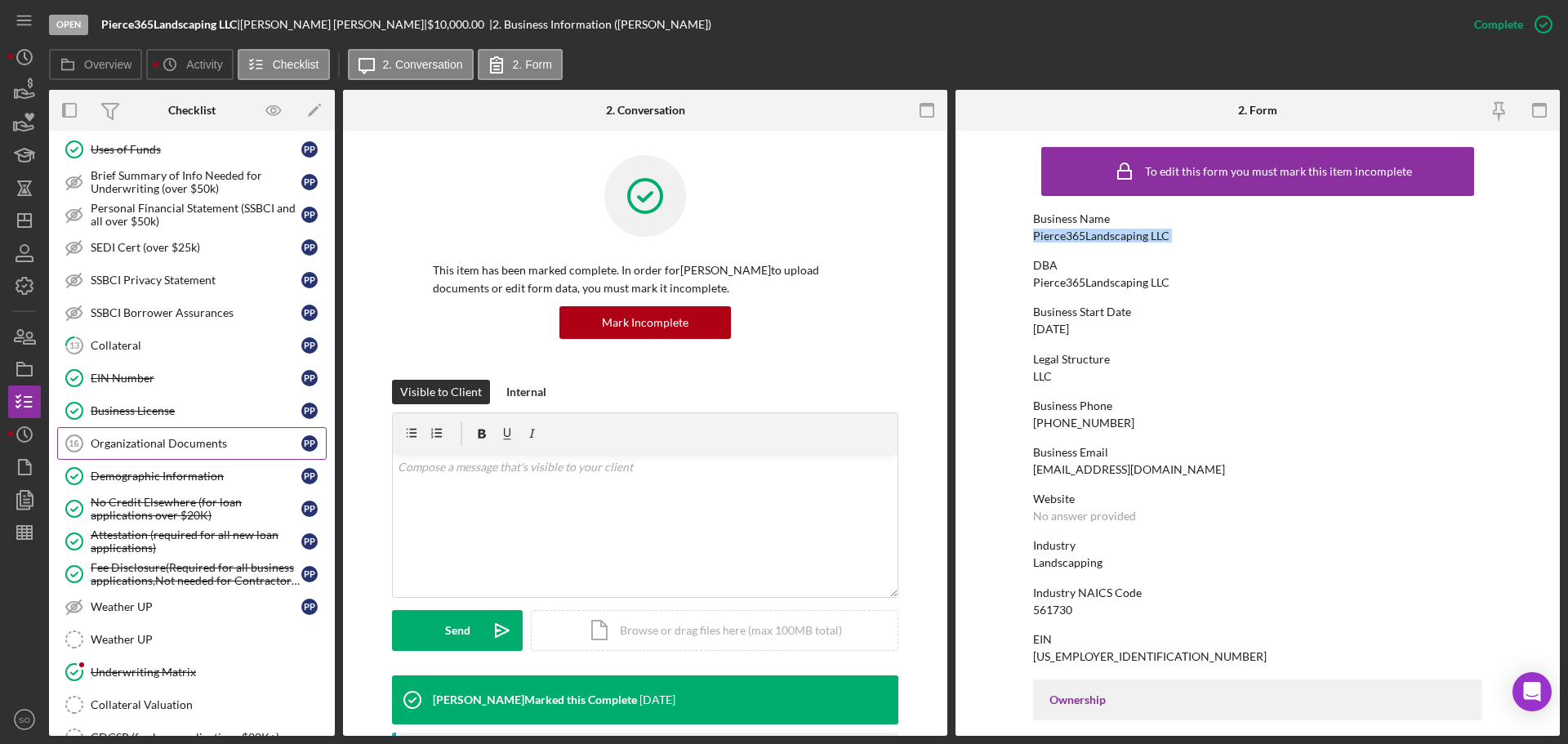
click at [171, 454] on link "Organizational Documents 16 Organizational Documents P P" at bounding box center [192, 444] width 269 height 33
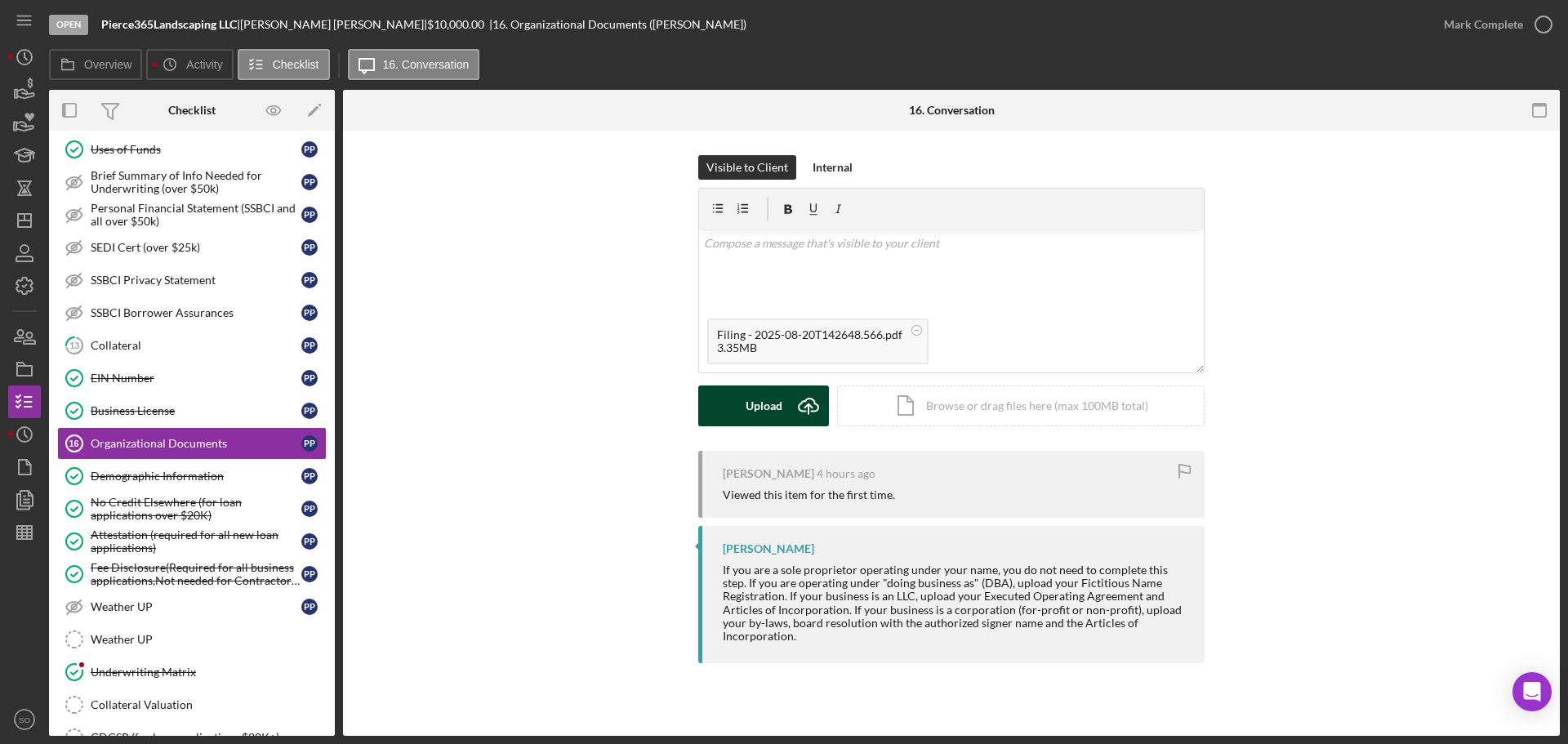
click at [766, 403] on div "Upload" at bounding box center [764, 406] width 37 height 41
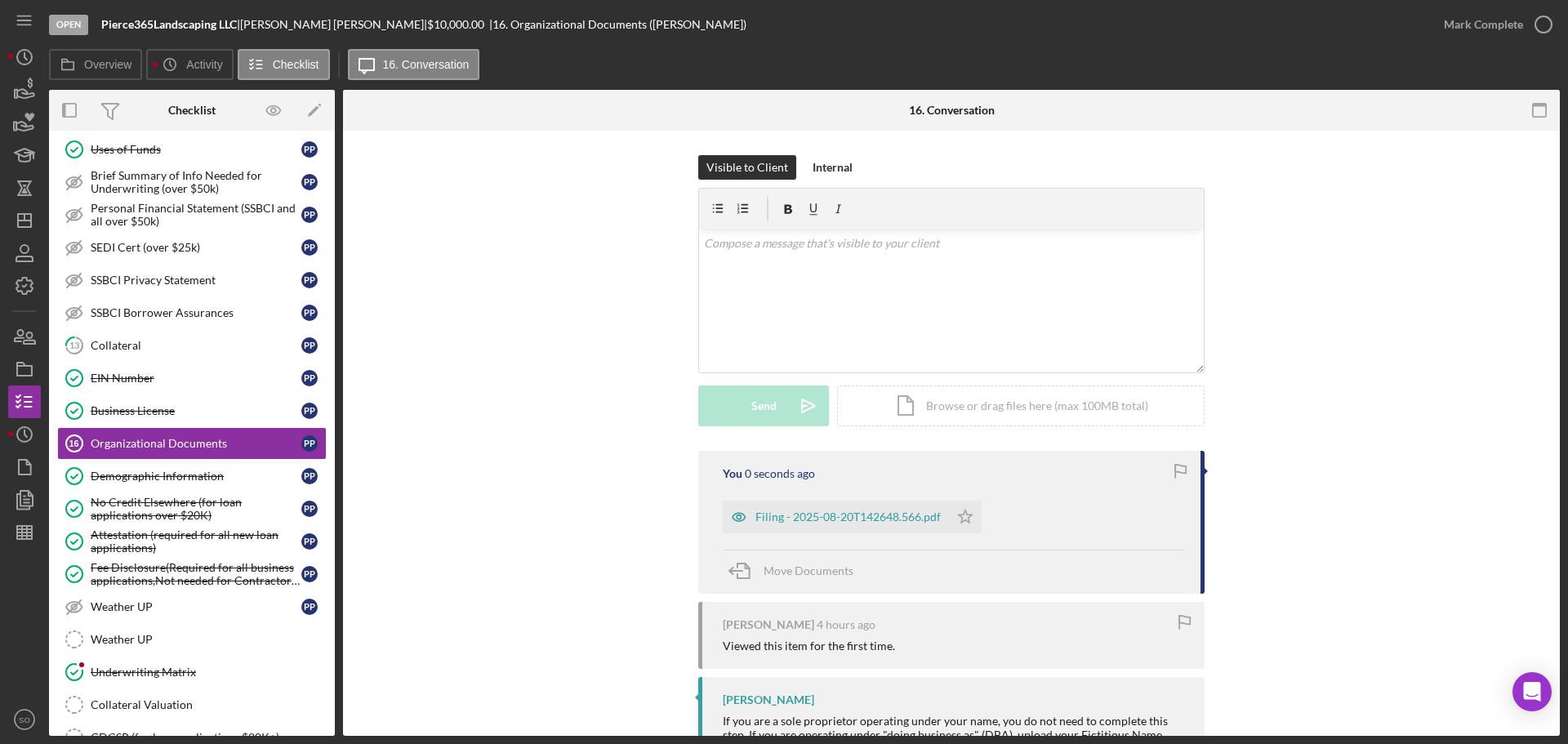
scroll to position [111, 0]
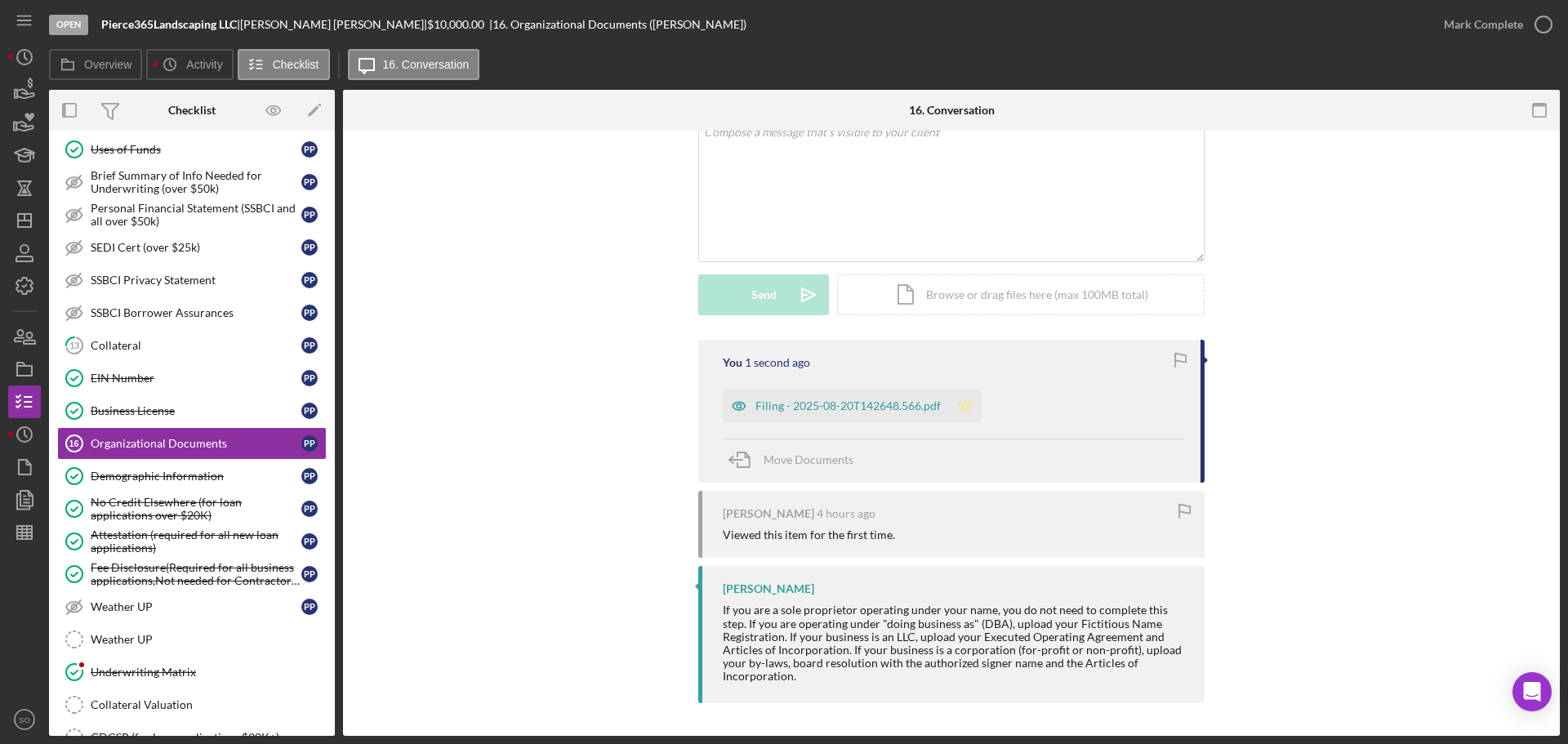
click at [968, 403] on polygon "button" at bounding box center [966, 405] width 14 height 13
click at [1460, 23] on div "Mark Complete" at bounding box center [1483, 24] width 79 height 33
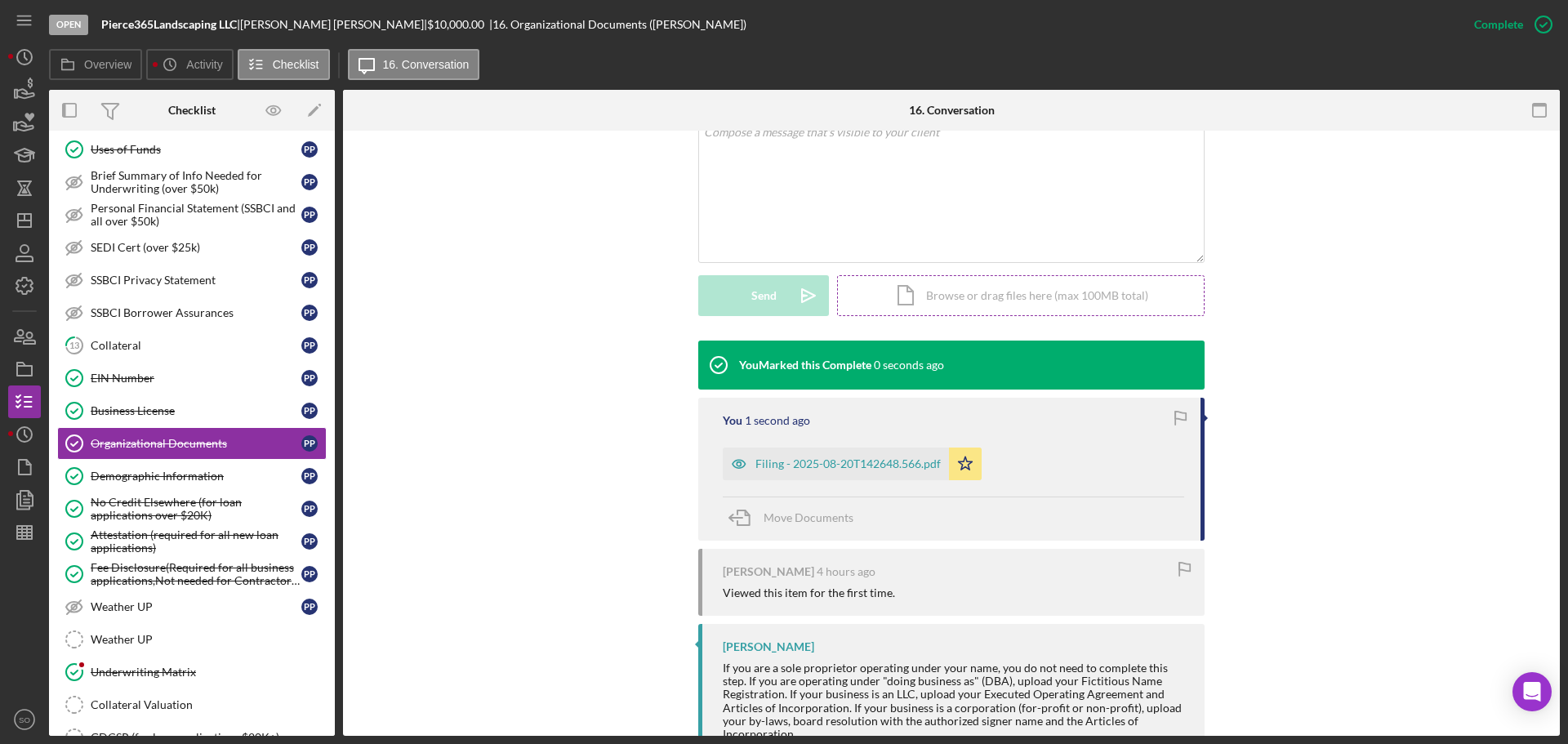
scroll to position [393, 0]
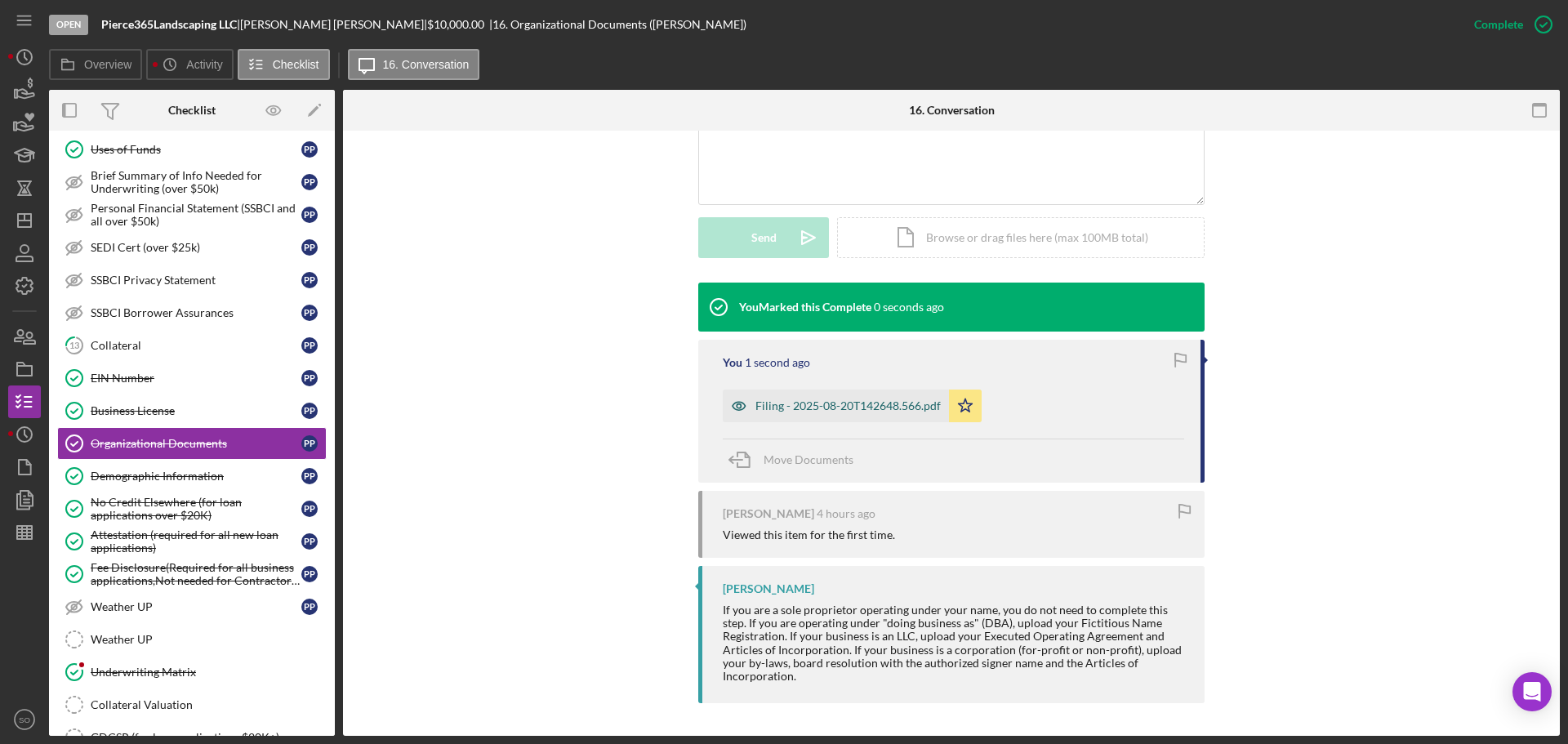
click at [905, 397] on div "Filing - 2025-08-20T142648.566.pdf" at bounding box center [835, 406] width 226 height 33
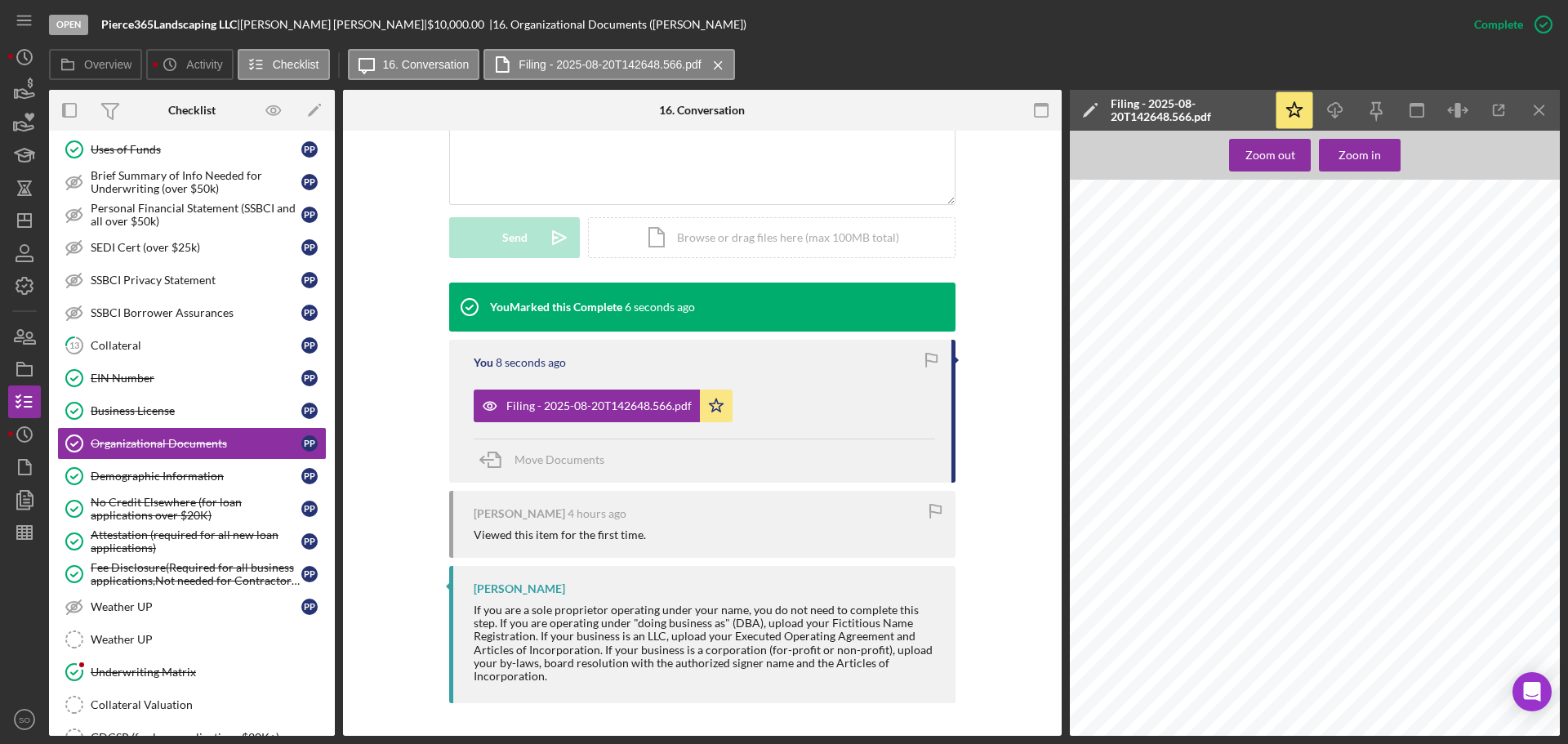
scroll to position [163, 0]
click at [206, 471] on div "Demographic Information" at bounding box center [196, 476] width 211 height 13
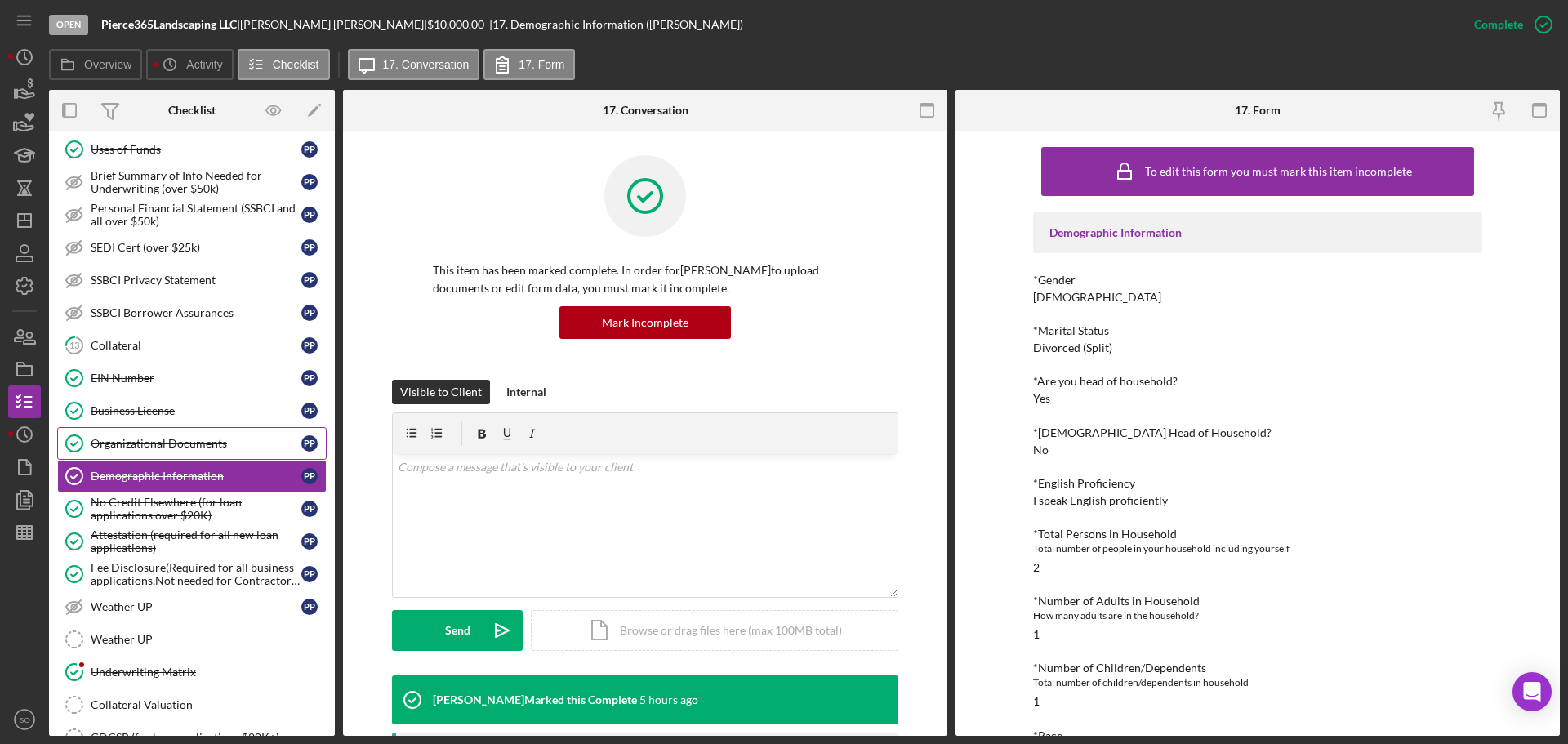
click at [198, 445] on div "Organizational Documents" at bounding box center [196, 443] width 211 height 13
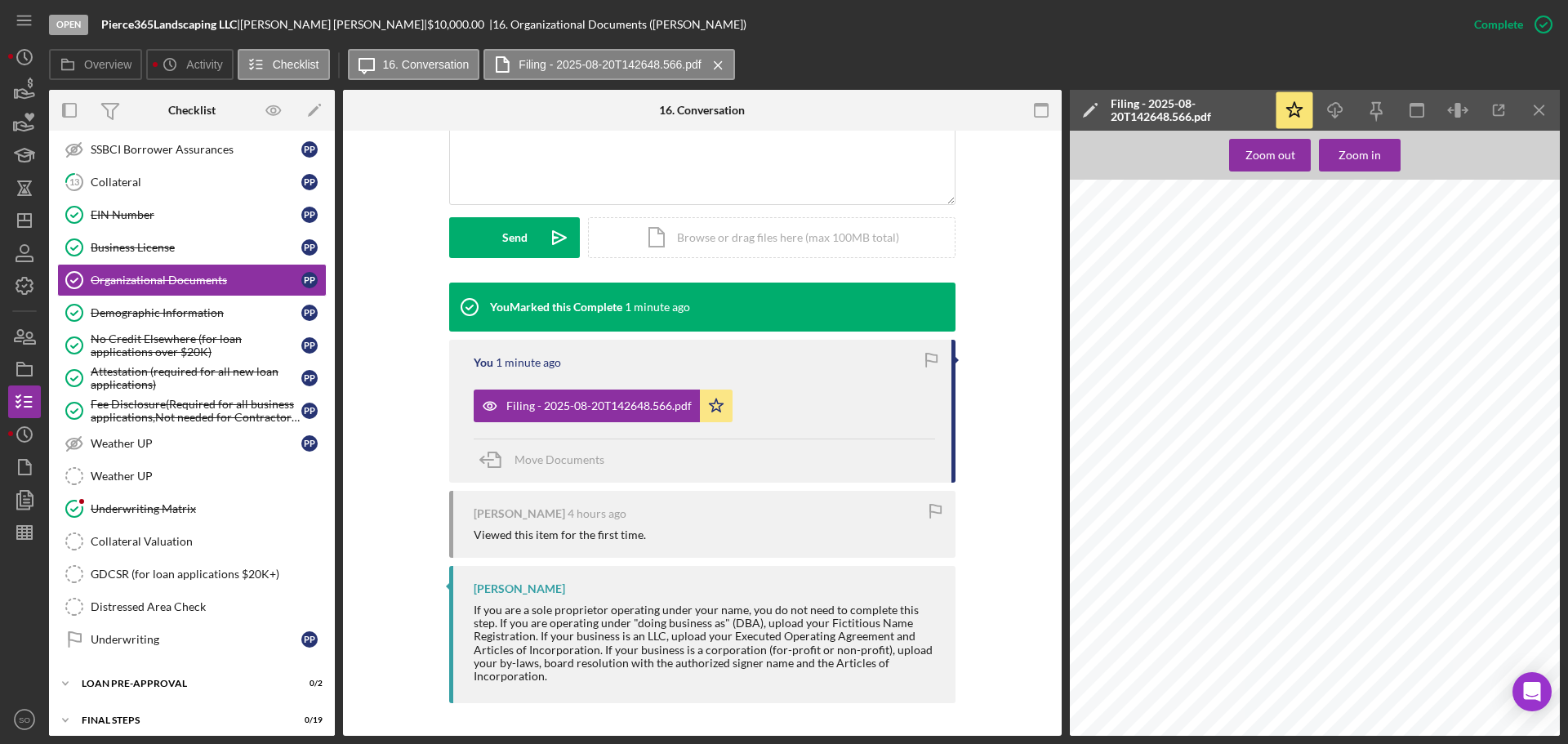
scroll to position [571, 0]
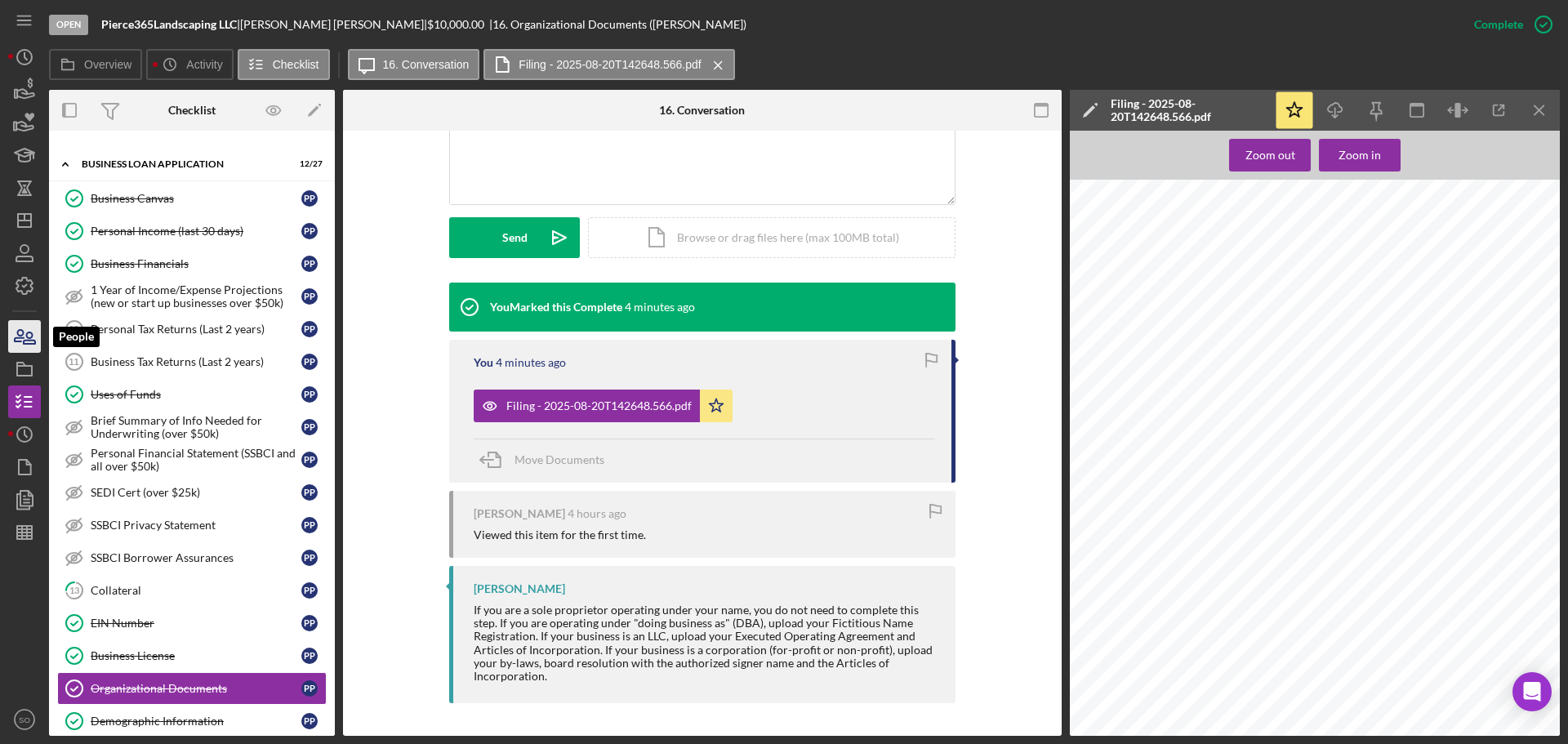
click at [22, 341] on icon "button" at bounding box center [24, 336] width 41 height 41
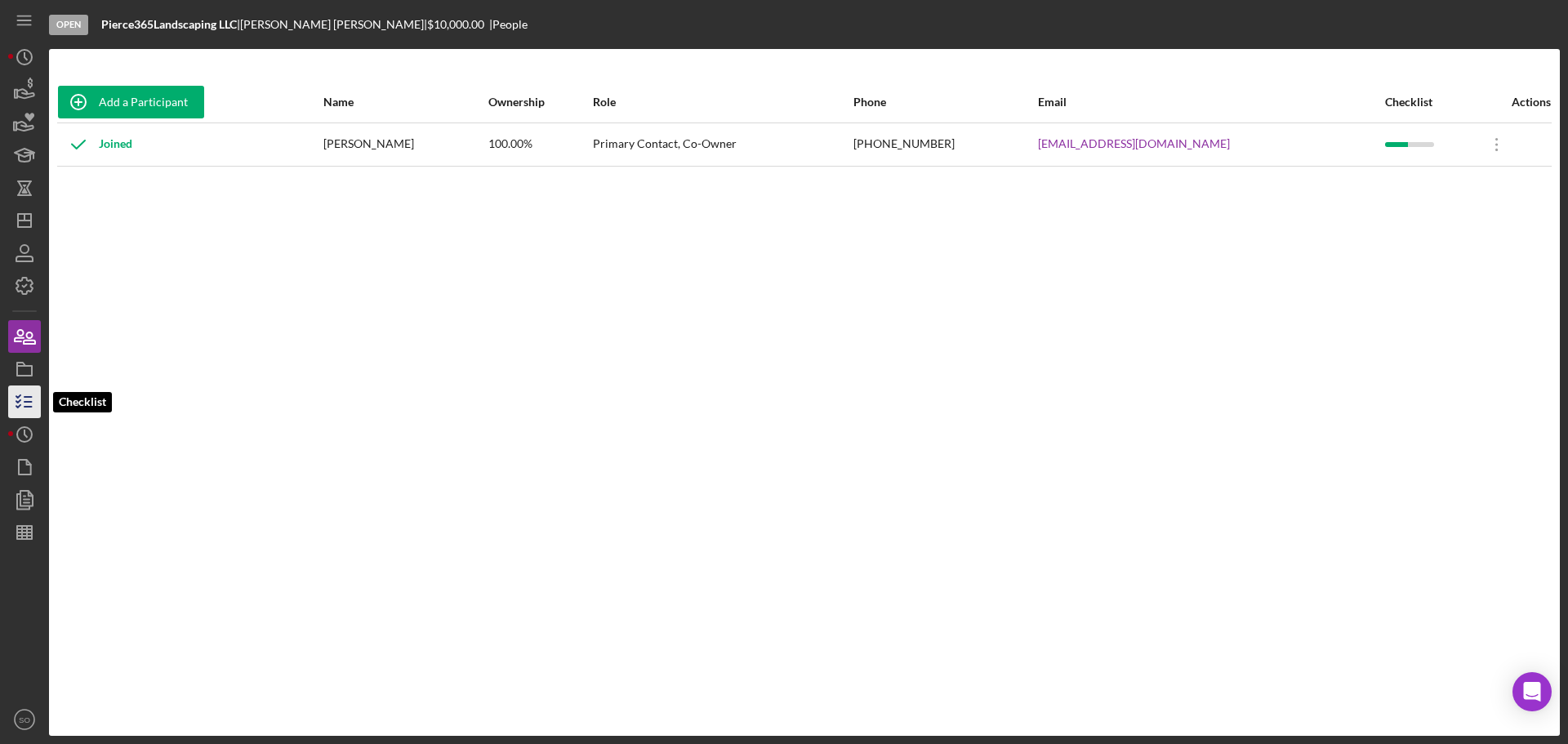
click at [24, 402] on line "button" at bounding box center [28, 402] width 8 height 0
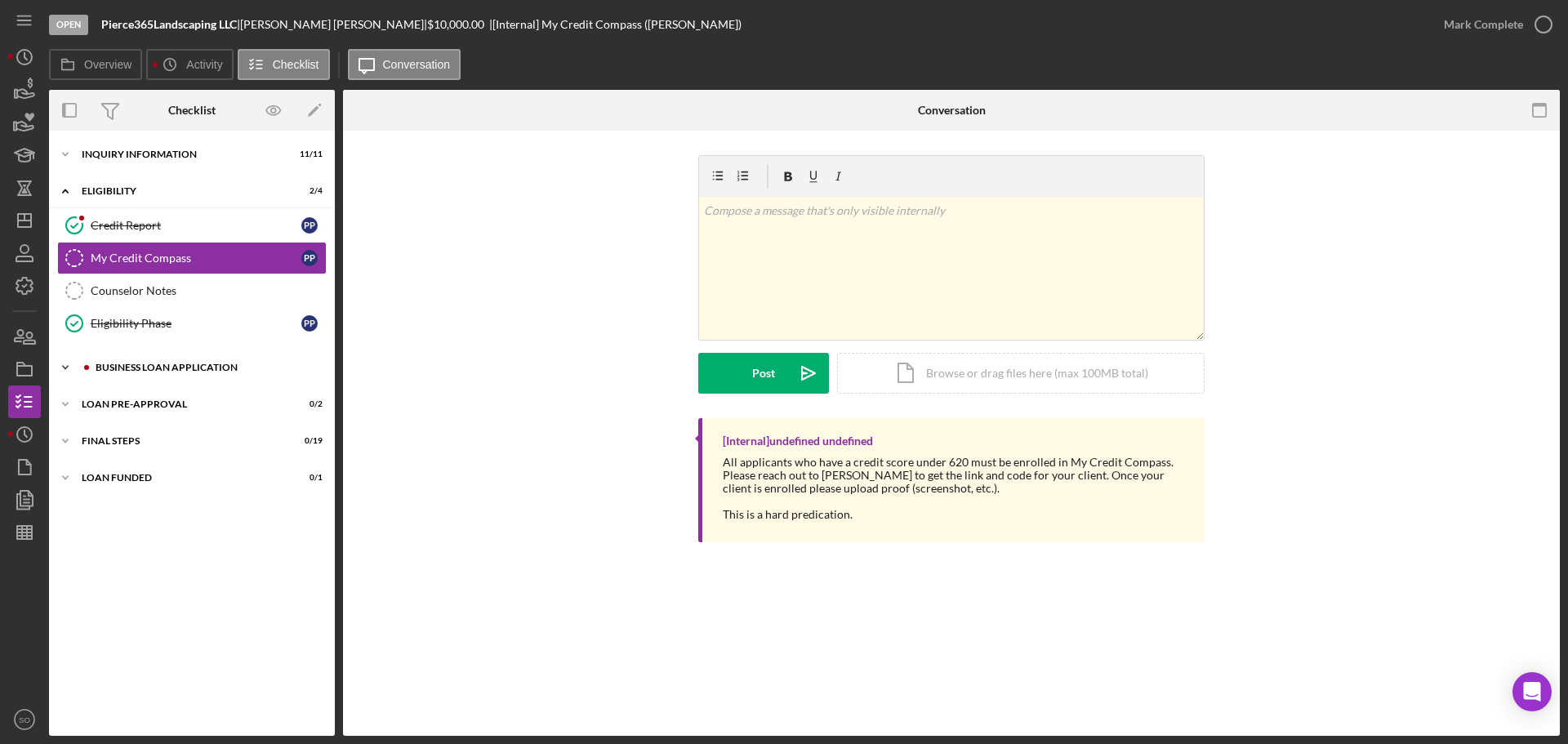
click at [203, 371] on div "BUSINESS LOAN APPLICATION" at bounding box center [205, 367] width 219 height 9
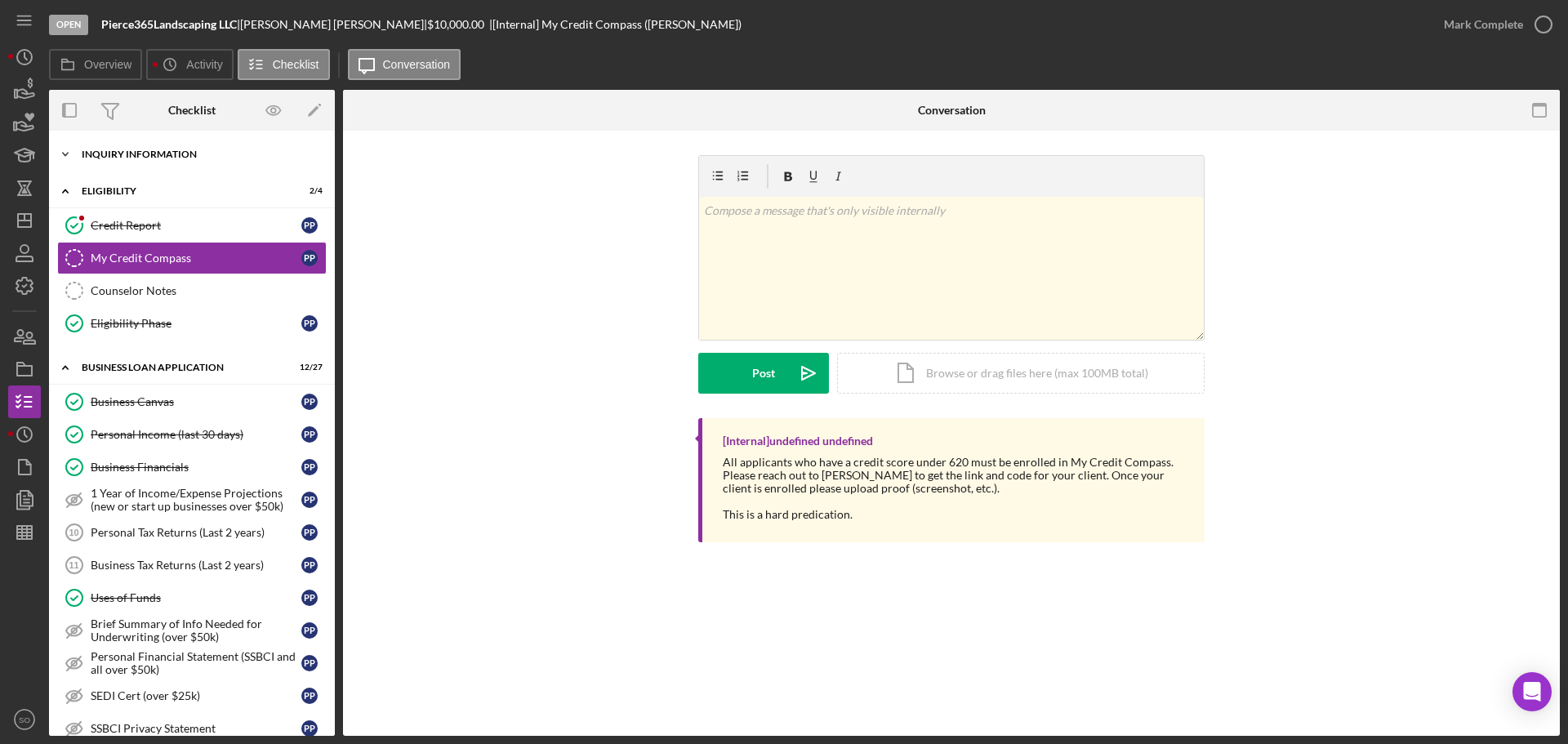
drag, startPoint x: 156, startPoint y: 146, endPoint x: 167, endPoint y: 164, distance: 21.1
click at [156, 146] on div "Icon/Expander INQUIRY INFORMATION 11 / 11" at bounding box center [192, 154] width 286 height 33
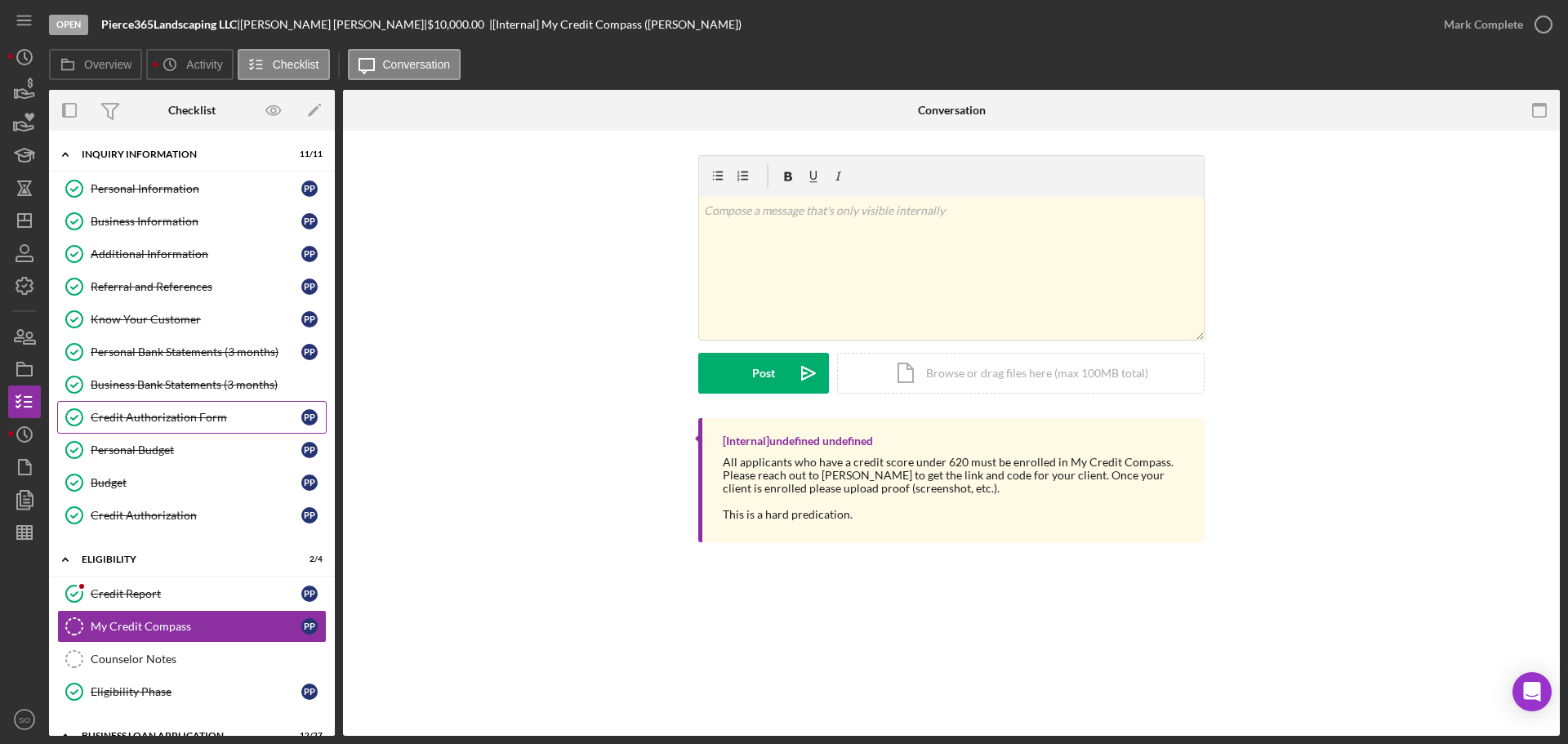
click at [205, 428] on link "Credit Authorization Form Credit Authorization Form P P" at bounding box center [192, 418] width 269 height 33
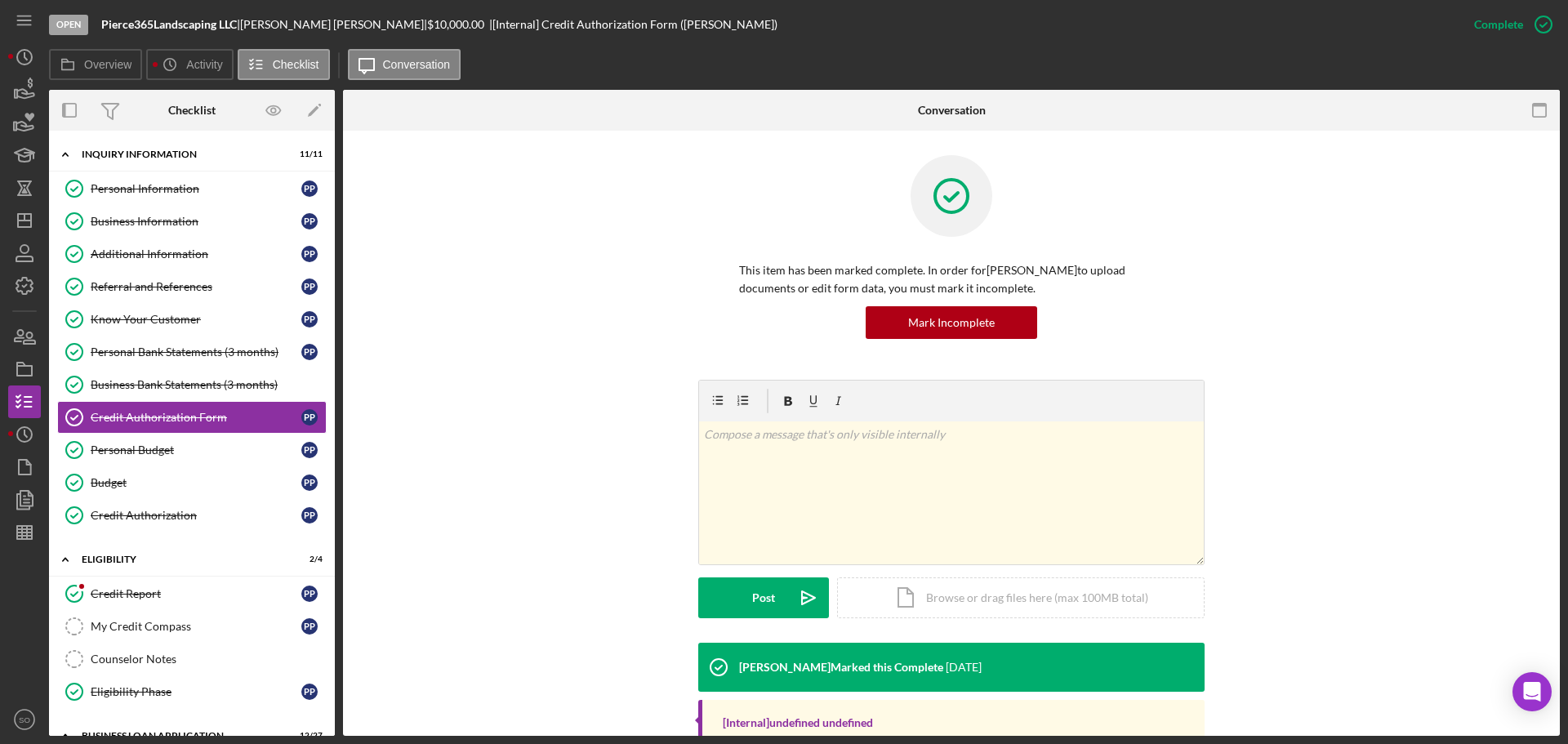
scroll to position [173, 0]
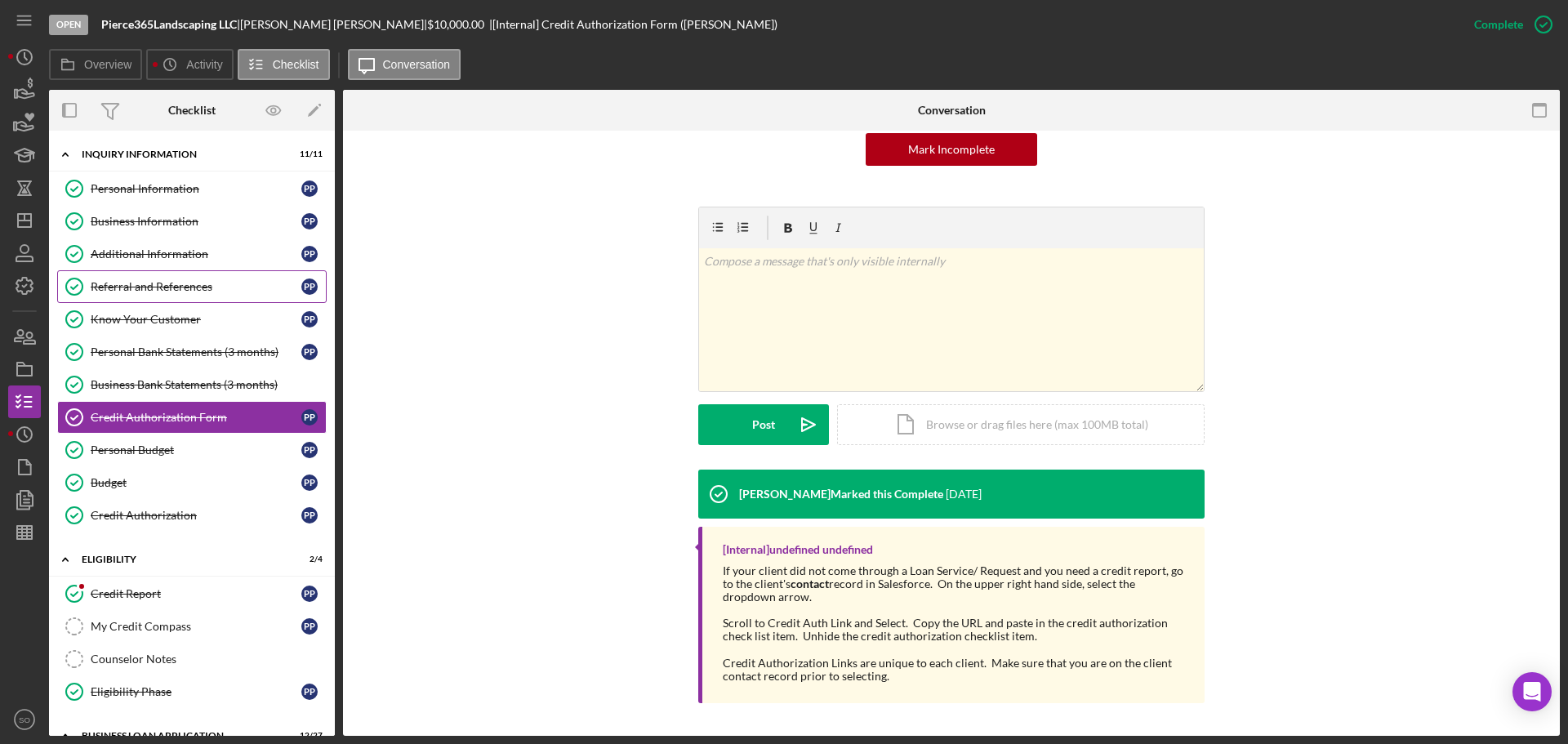
click at [152, 290] on div "Referral and References" at bounding box center [196, 287] width 211 height 13
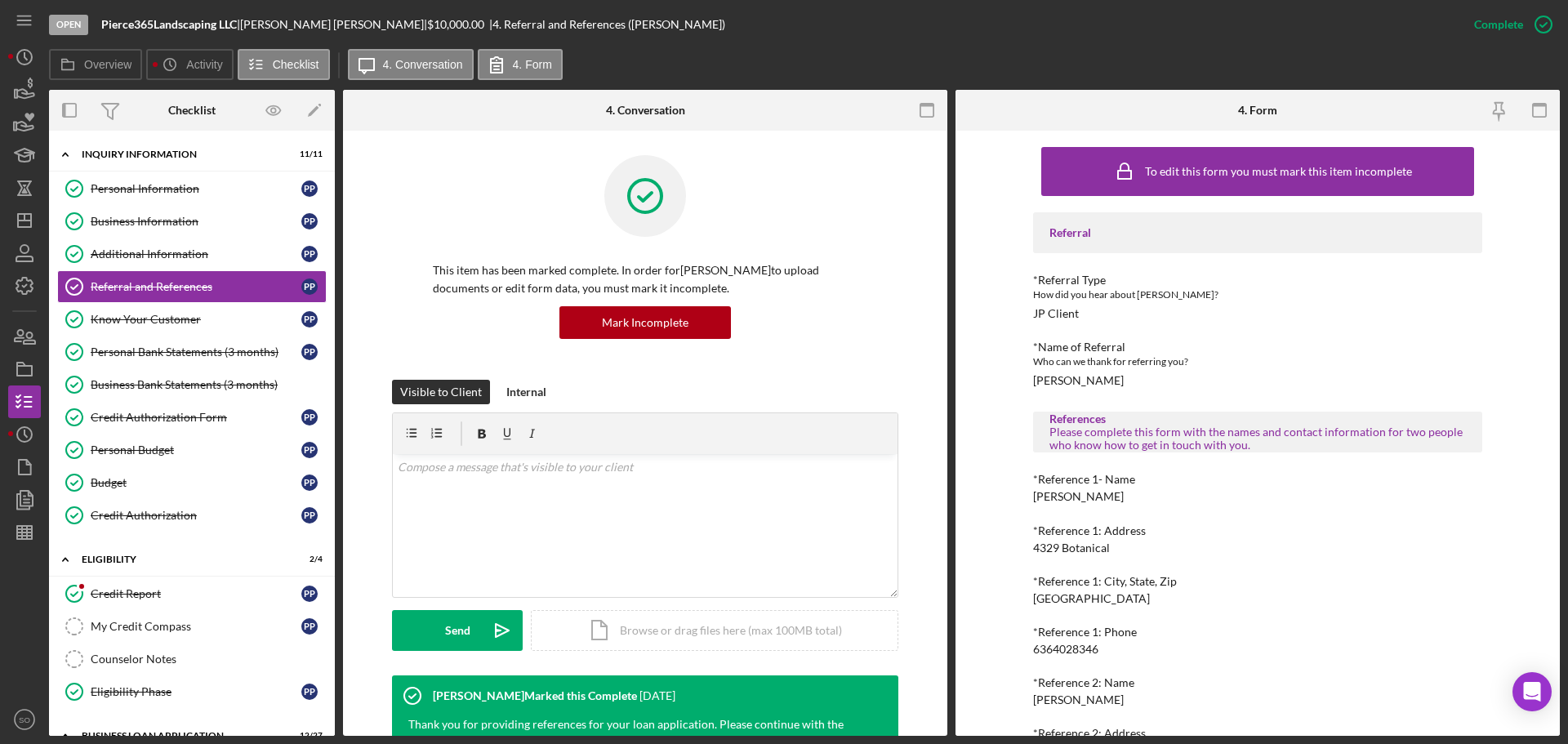
scroll to position [245, 0]
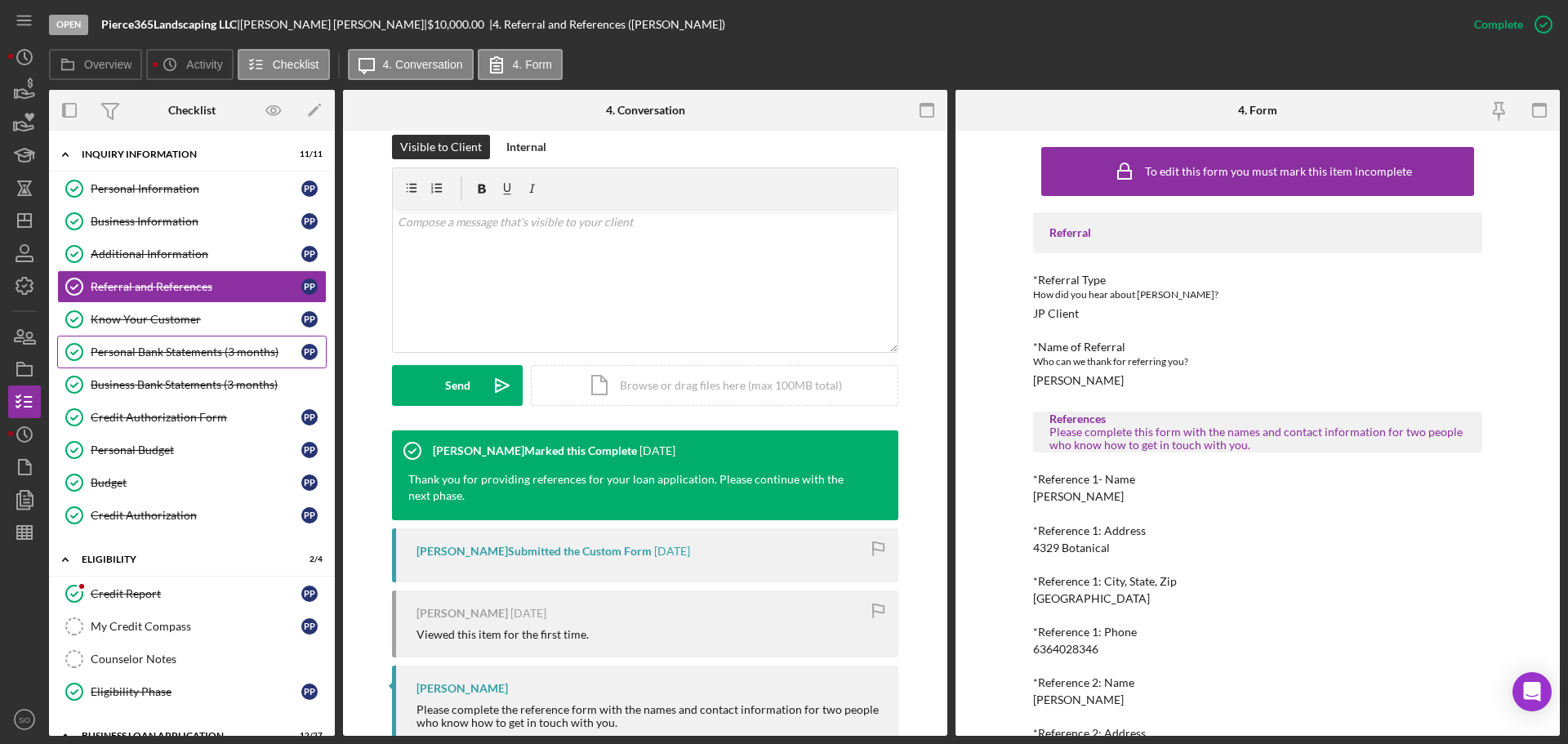
click at [174, 363] on link "Personal Bank Statements (3 months) Personal Bank Statements (3 months) P P" at bounding box center [192, 352] width 269 height 33
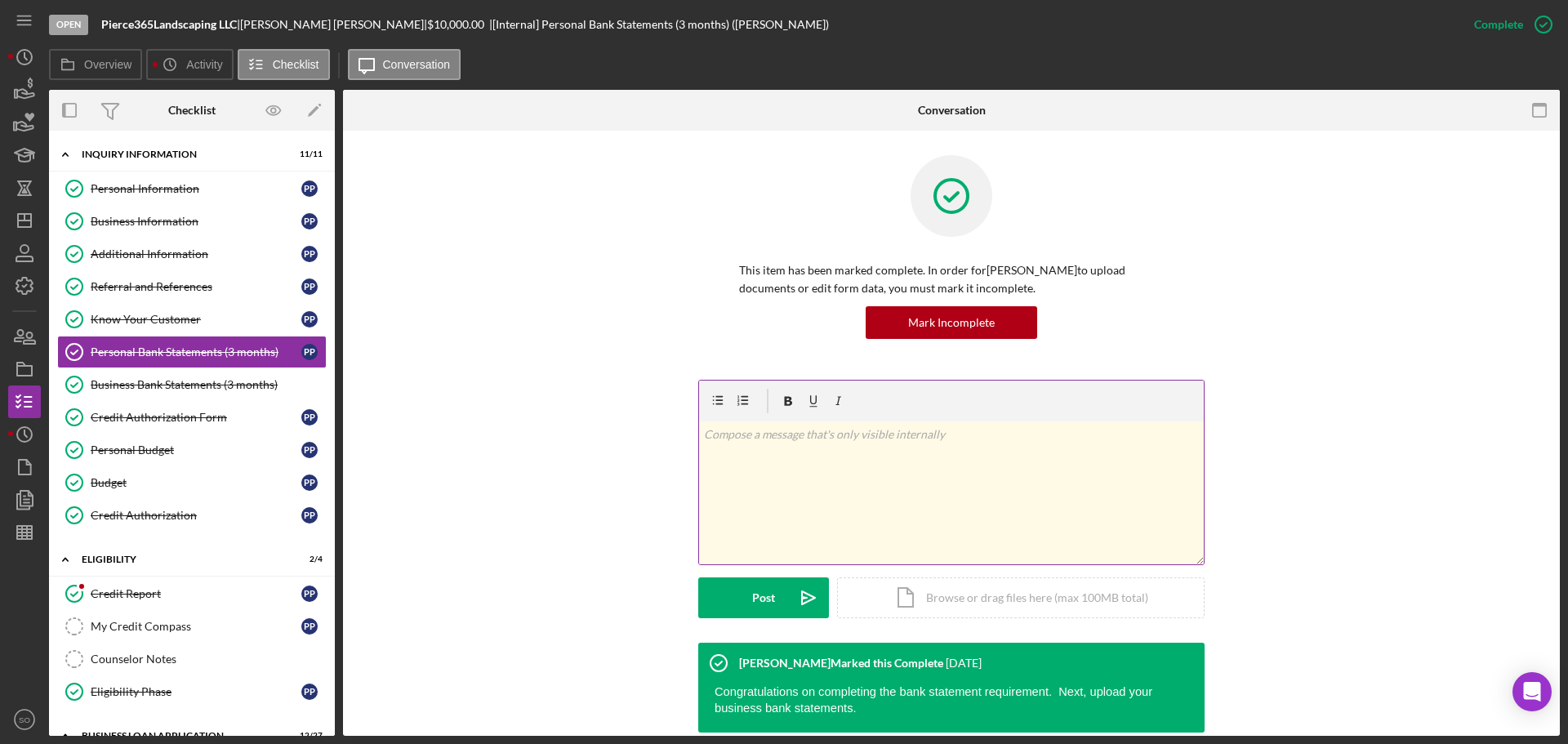
scroll to position [125, 0]
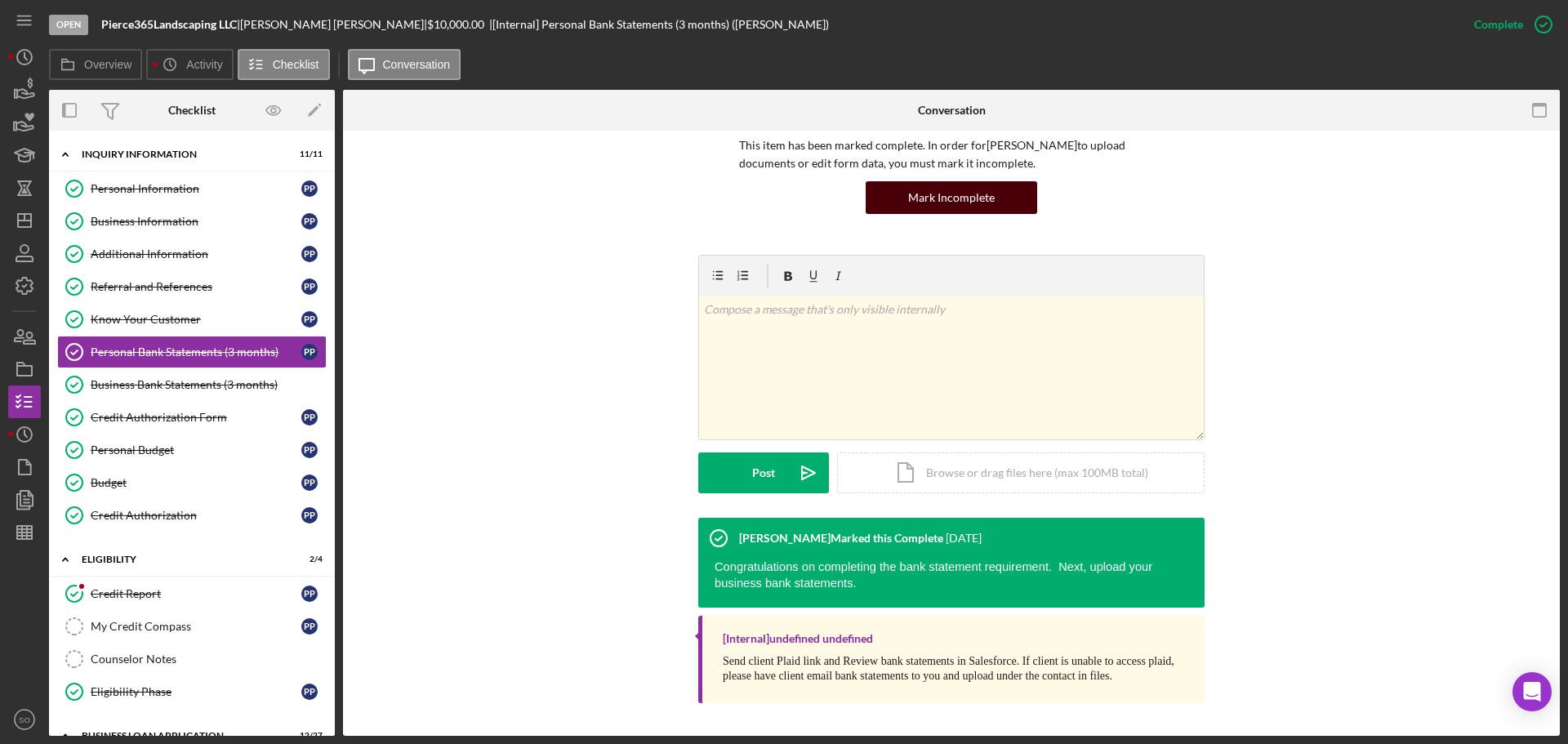
click at [897, 203] on button "Mark Incomplete" at bounding box center [951, 198] width 172 height 33
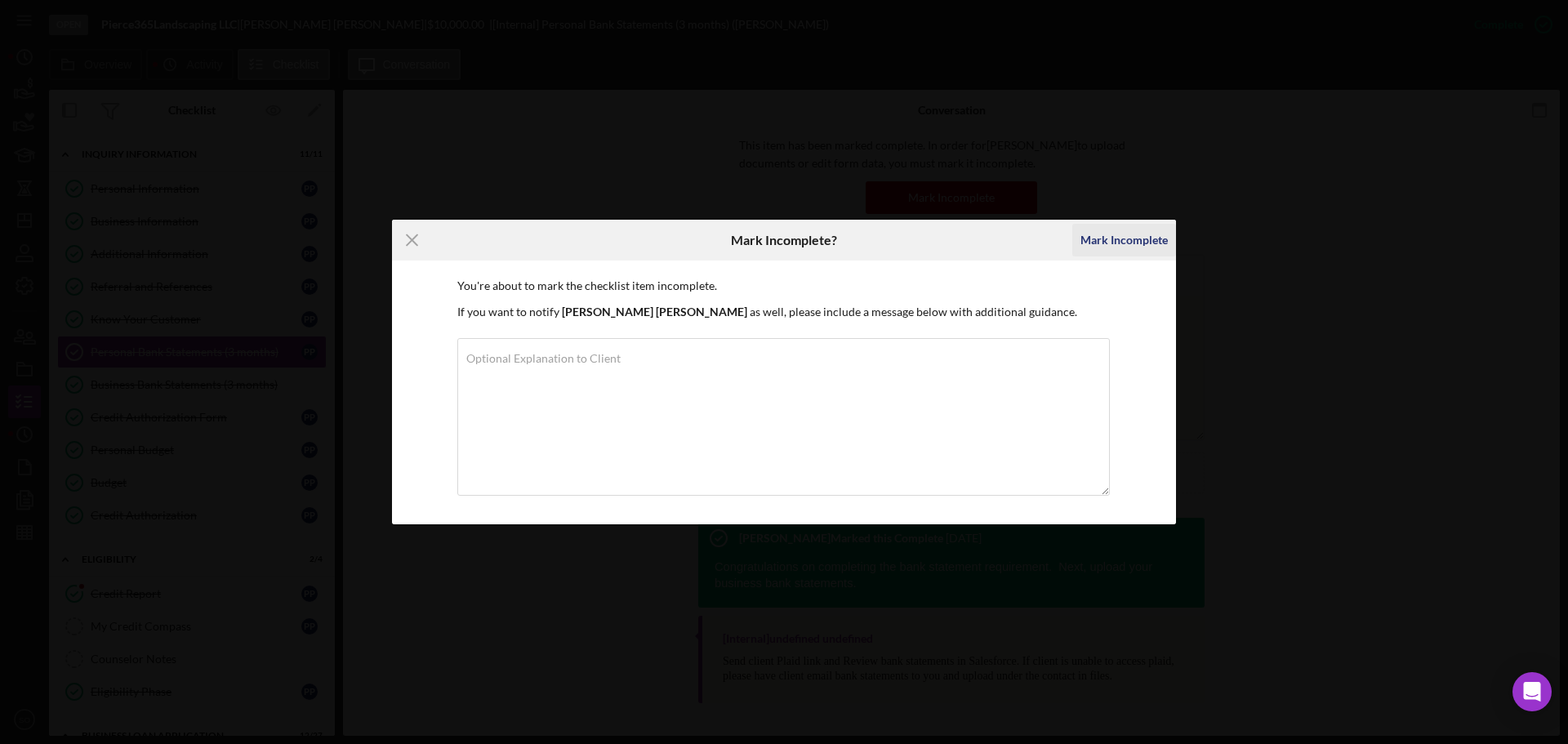
click at [1075, 246] on button "Mark Incomplete" at bounding box center [1124, 240] width 104 height 33
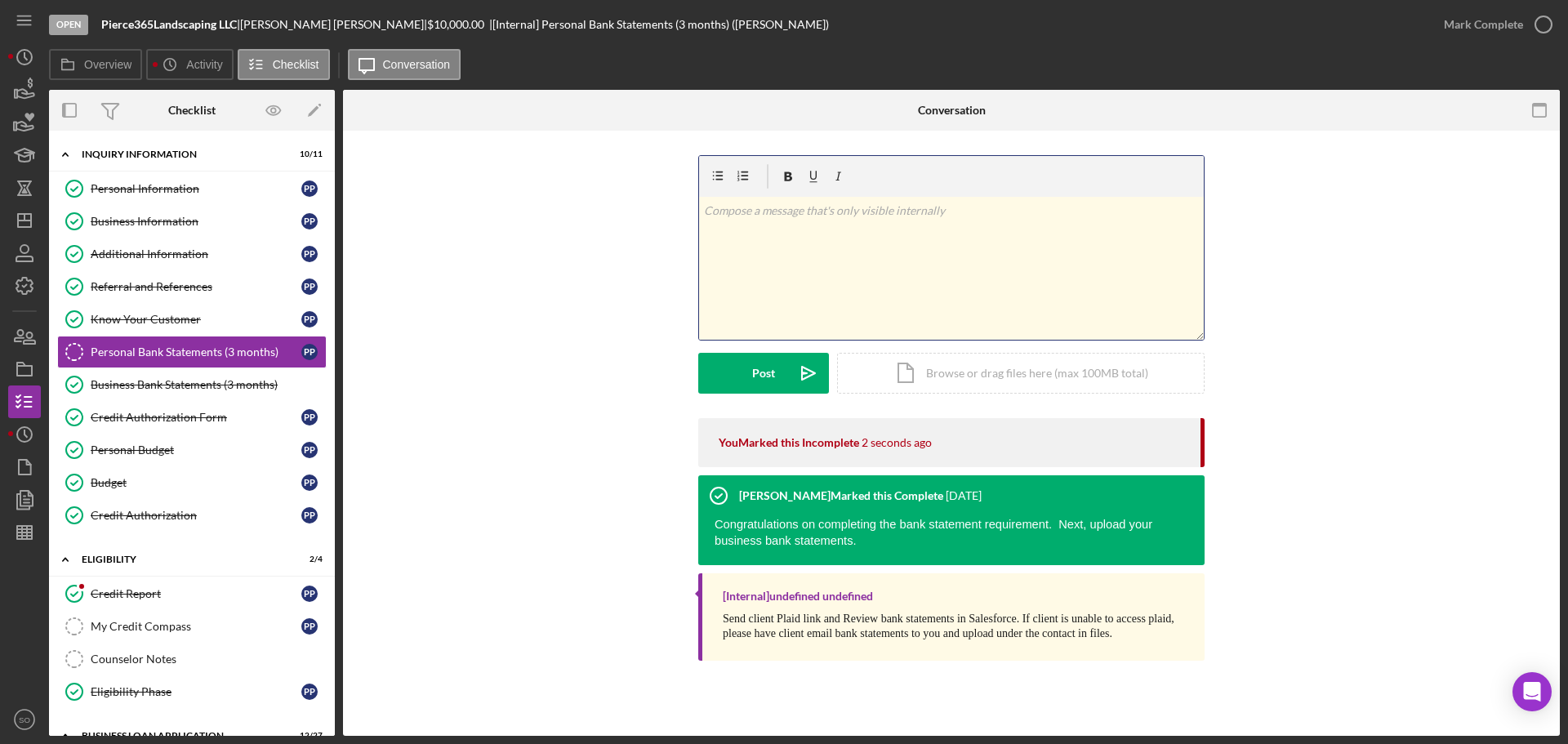
click at [802, 238] on div "v Color teal Color pink Remove color Add row above Add row below Add column bef…" at bounding box center [951, 268] width 505 height 143
click at [721, 205] on p "Staements in lenderfit" at bounding box center [952, 211] width 495 height 18
click at [772, 380] on div "Post" at bounding box center [763, 373] width 22 height 41
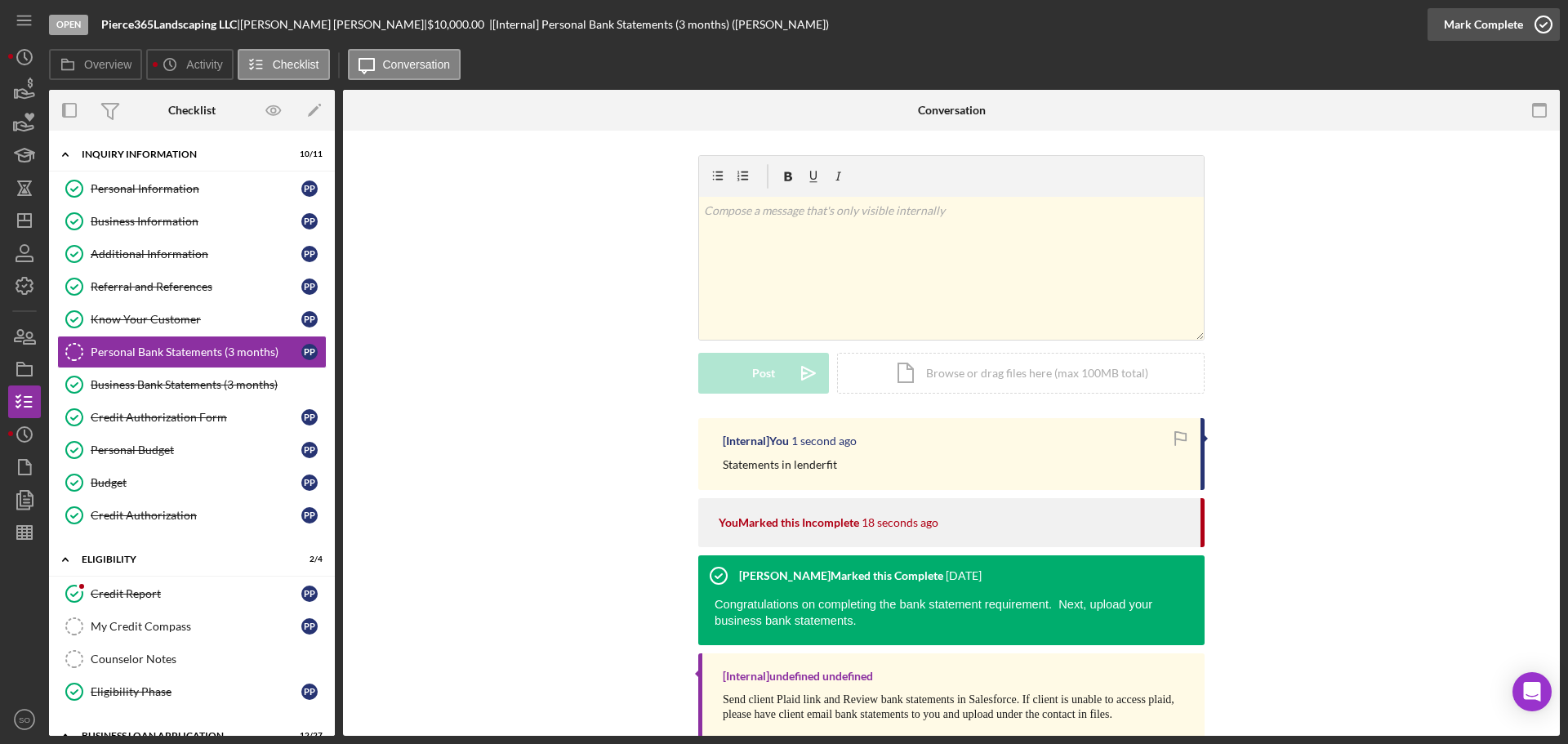
click at [1451, 17] on div "Mark Complete" at bounding box center [1483, 24] width 79 height 33
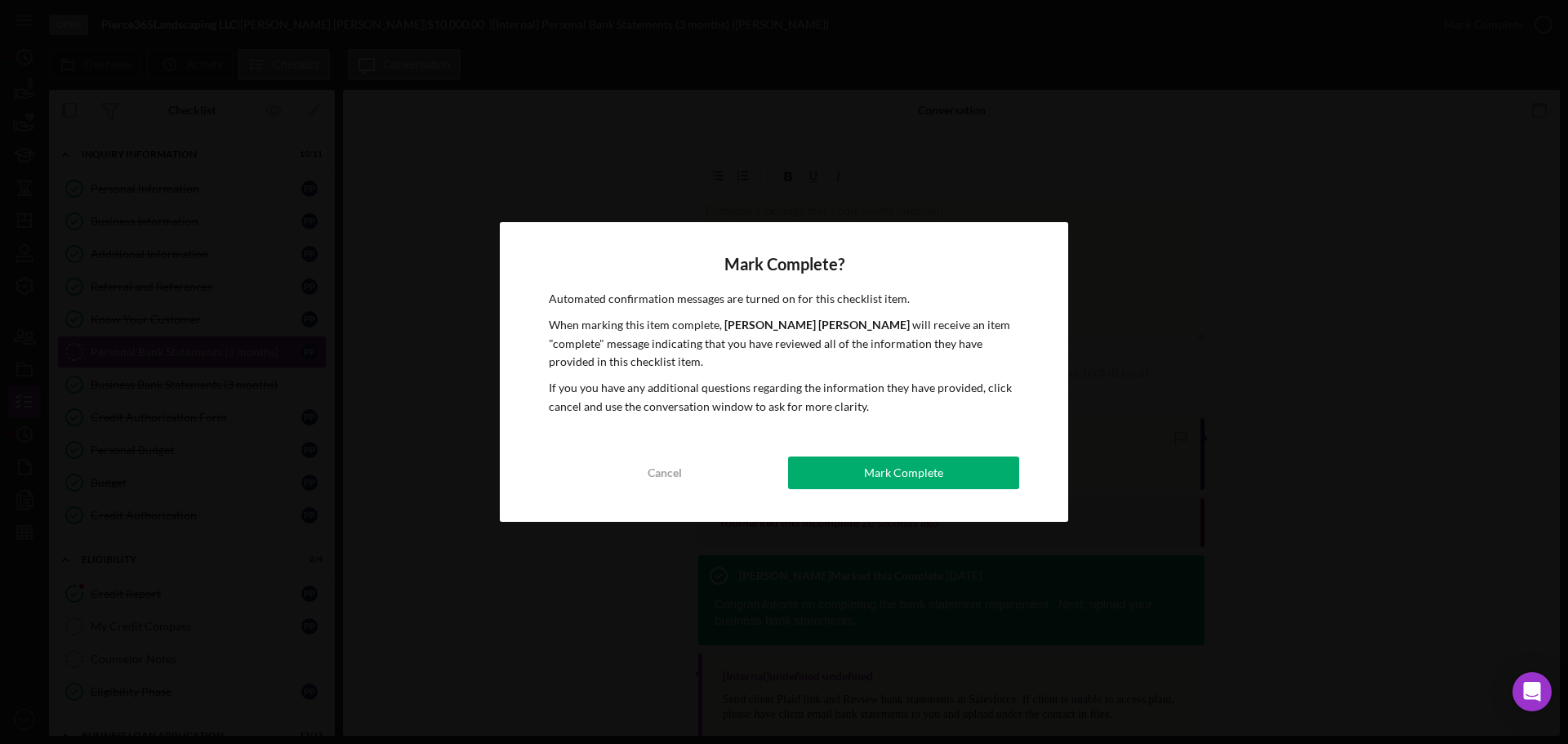
click at [936, 463] on div "Mark Complete" at bounding box center [904, 473] width 79 height 33
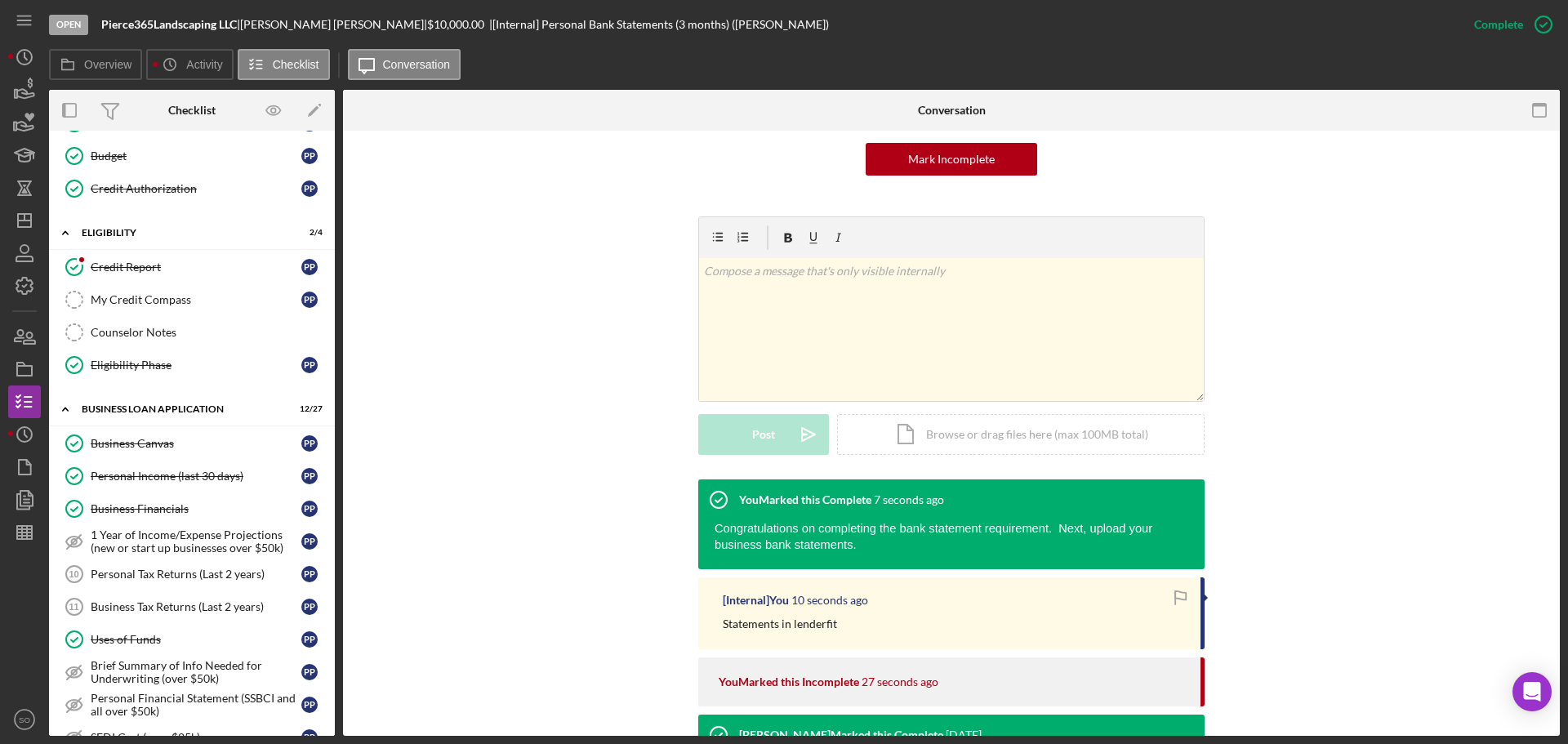
scroll to position [408, 0]
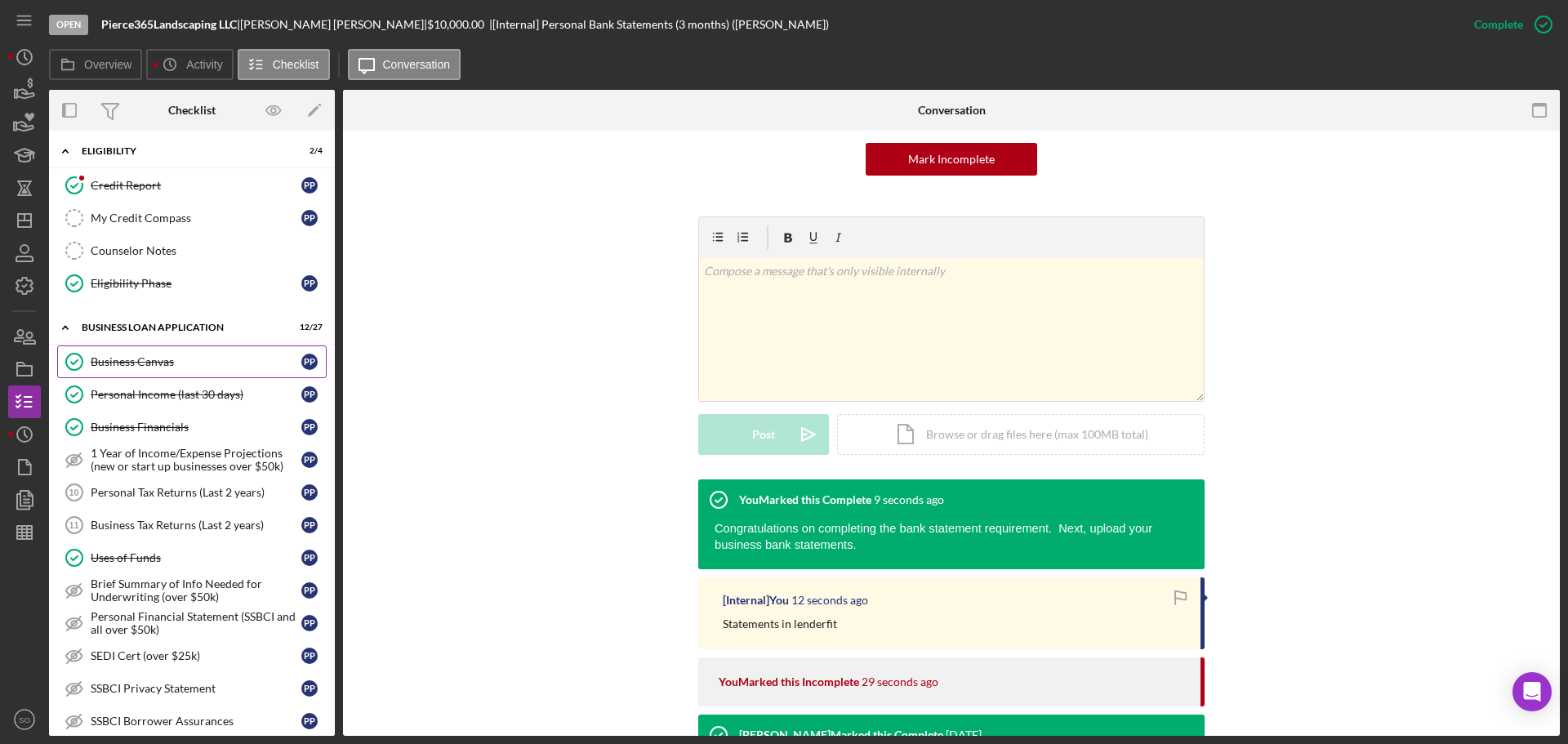
click at [147, 363] on div "Business Canvas" at bounding box center [196, 362] width 211 height 13
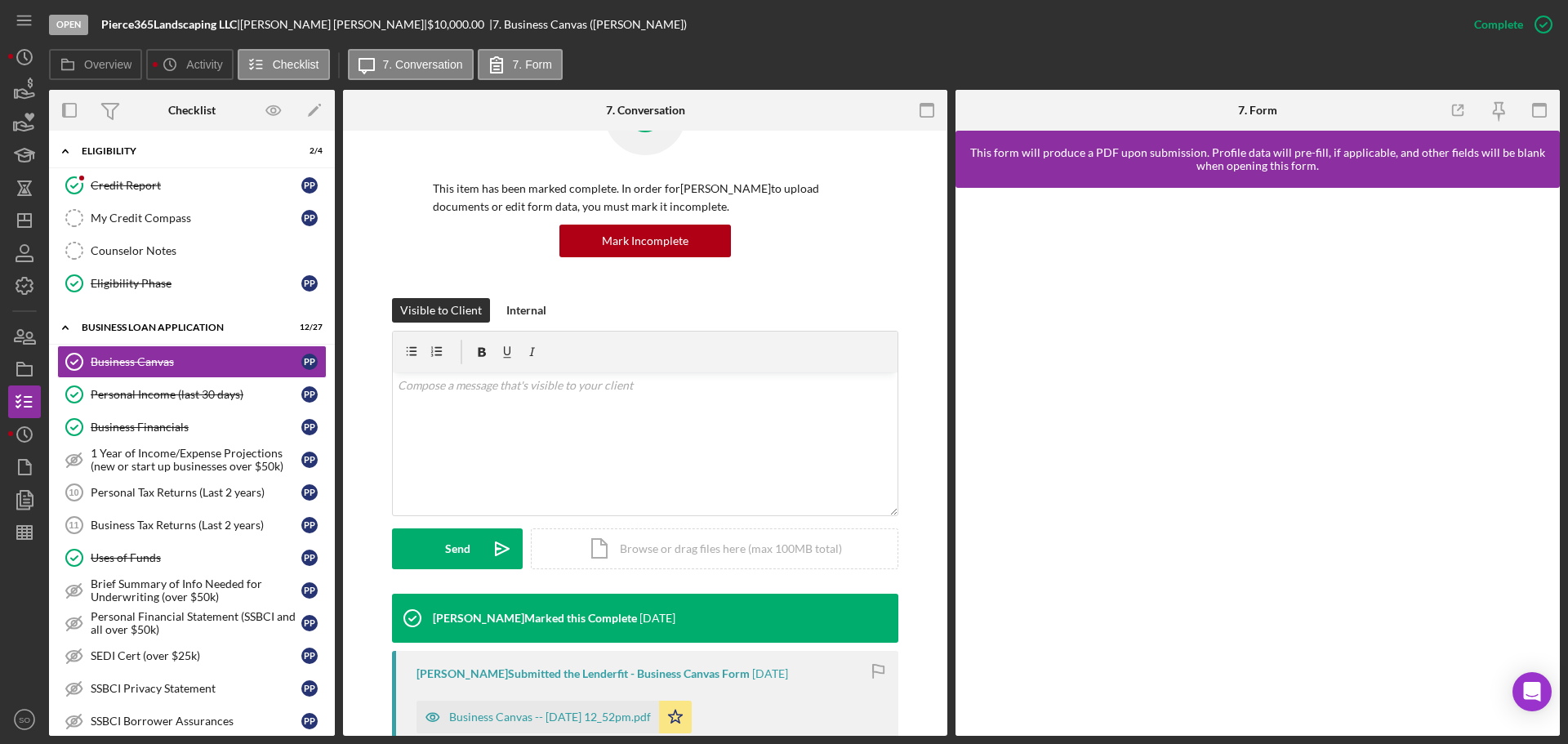
scroll to position [326, 0]
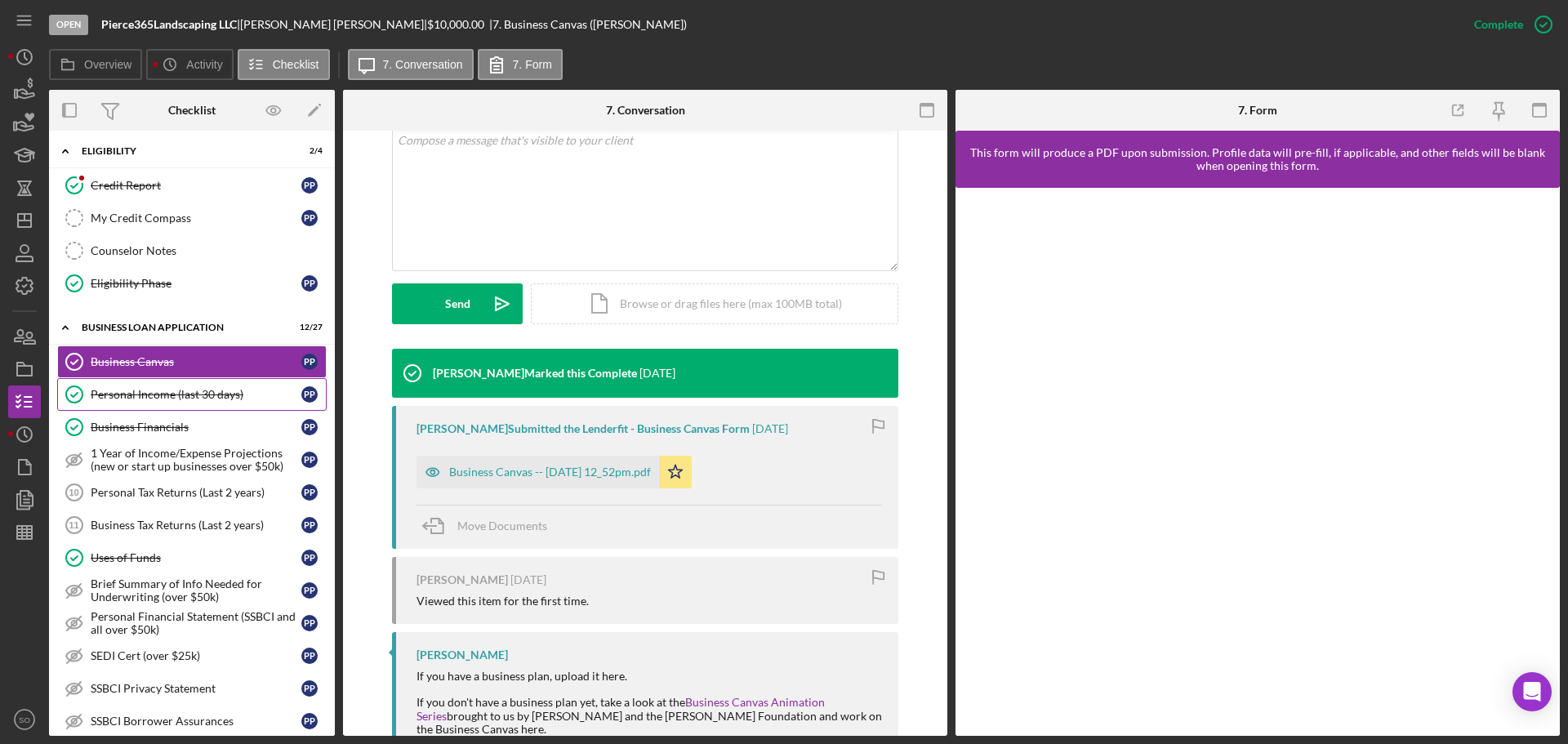
click at [162, 404] on link "Personal Income (last 30 days) Personal Income (last 30 days) P P" at bounding box center [192, 394] width 269 height 33
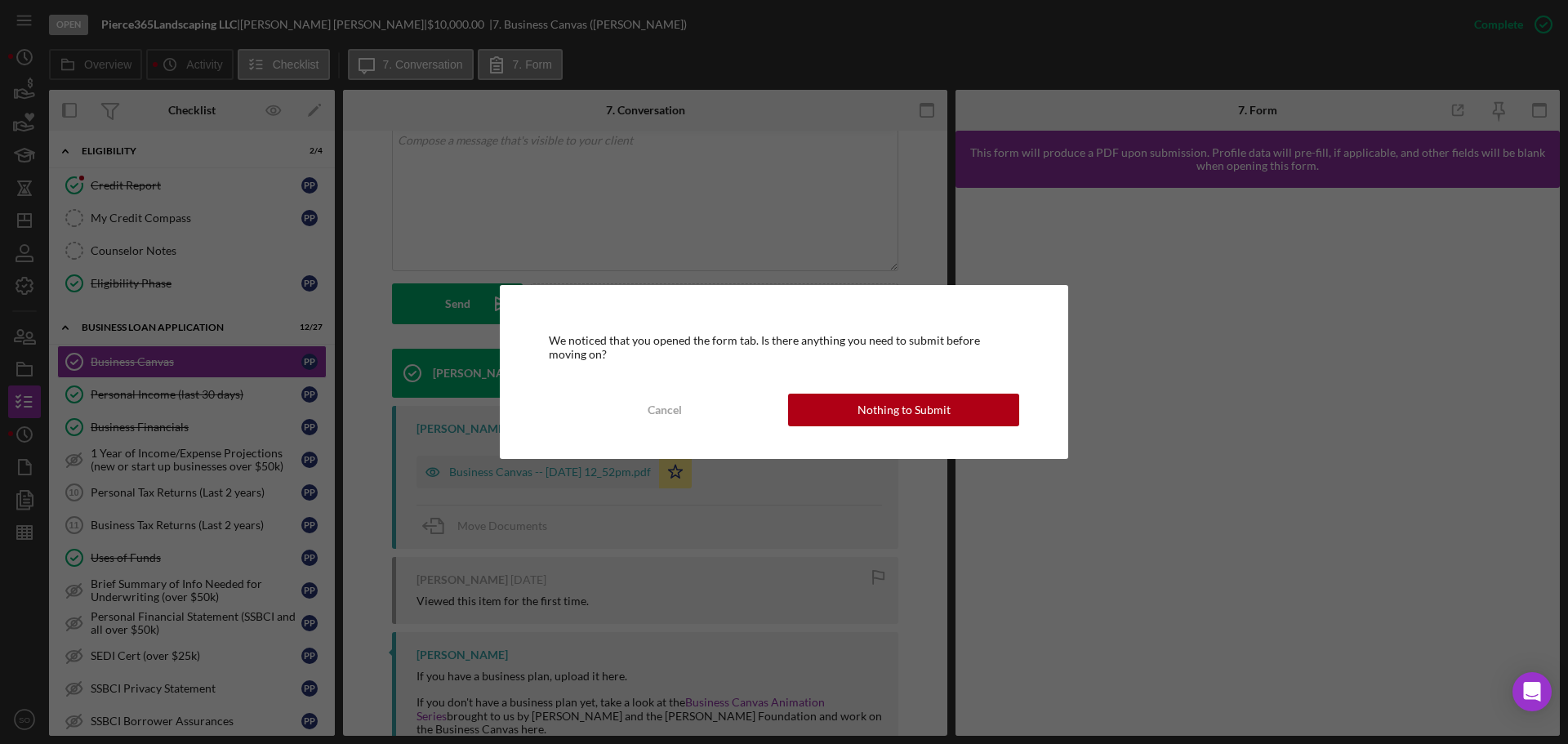
click at [869, 426] on div "Nothing to Submit" at bounding box center [904, 410] width 93 height 33
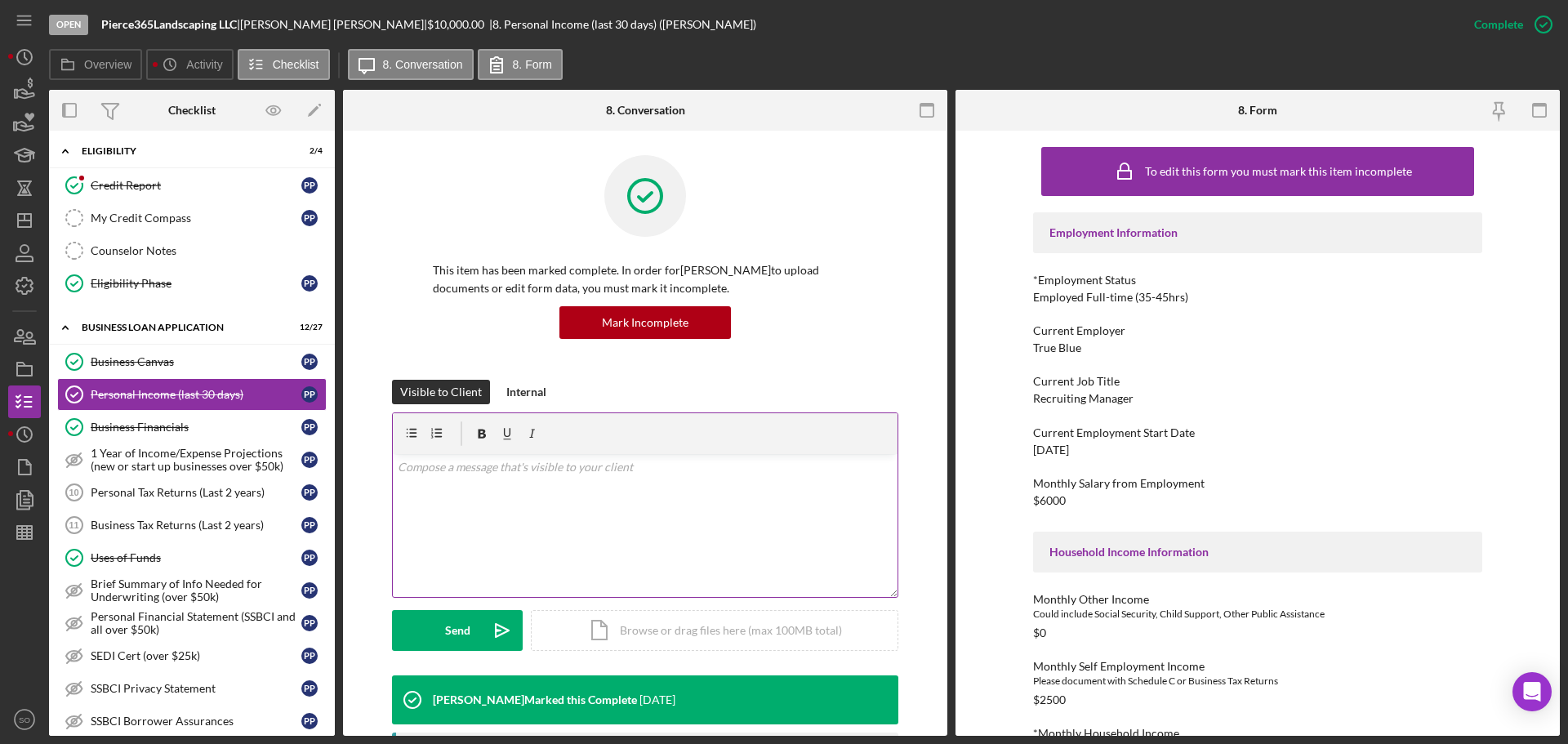
scroll to position [326, 0]
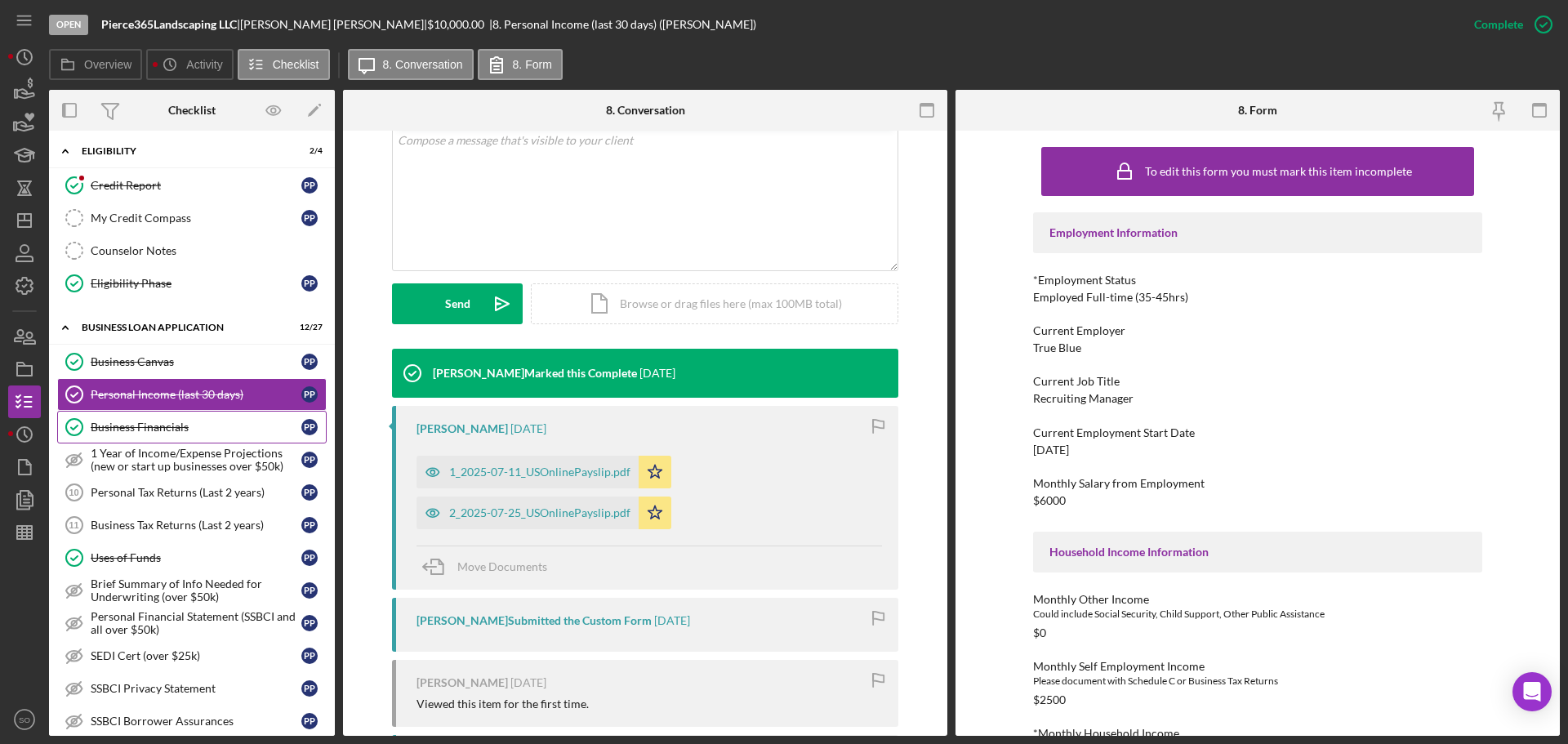
click at [212, 436] on link "Business Financials Business Financials P P" at bounding box center [192, 427] width 269 height 33
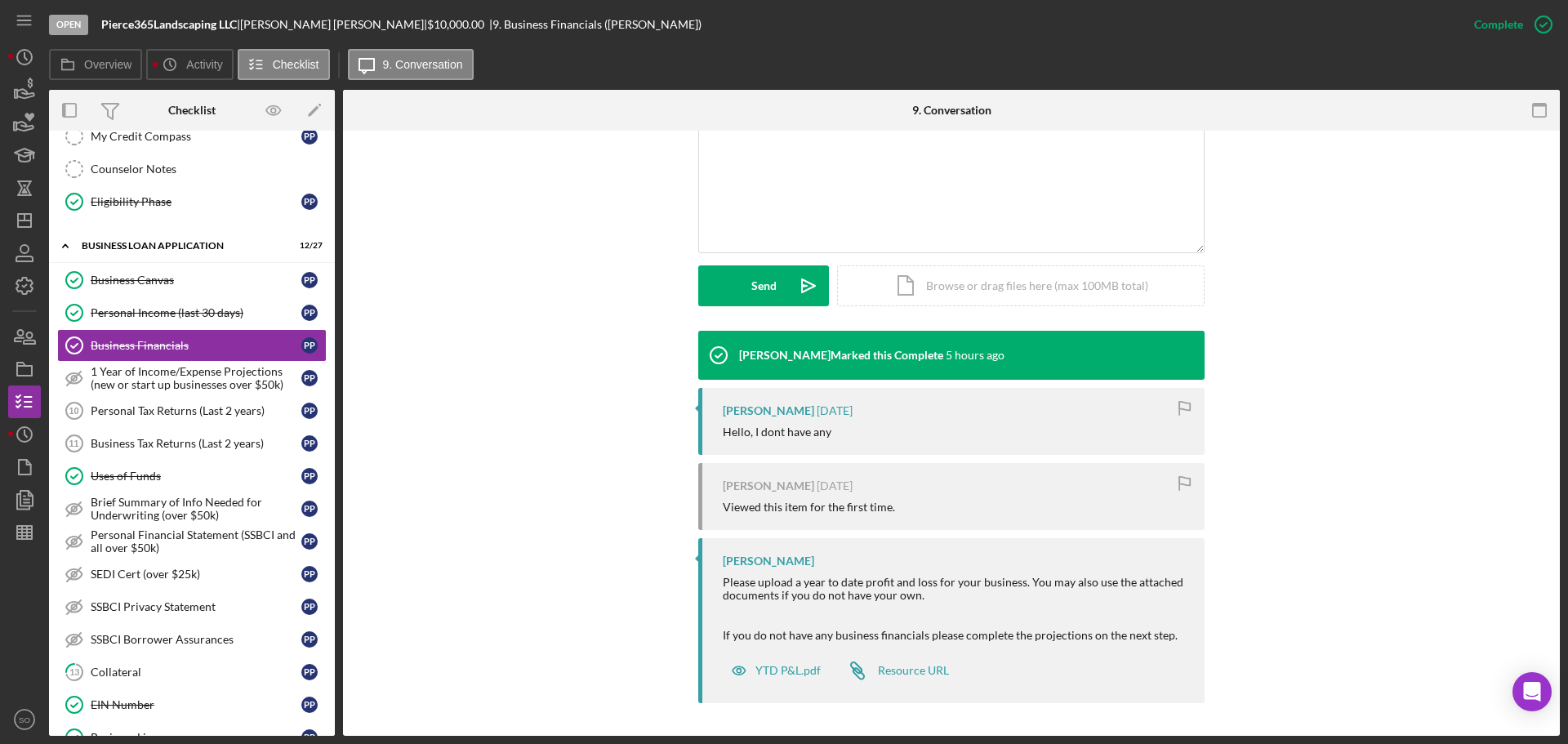
scroll to position [263, 0]
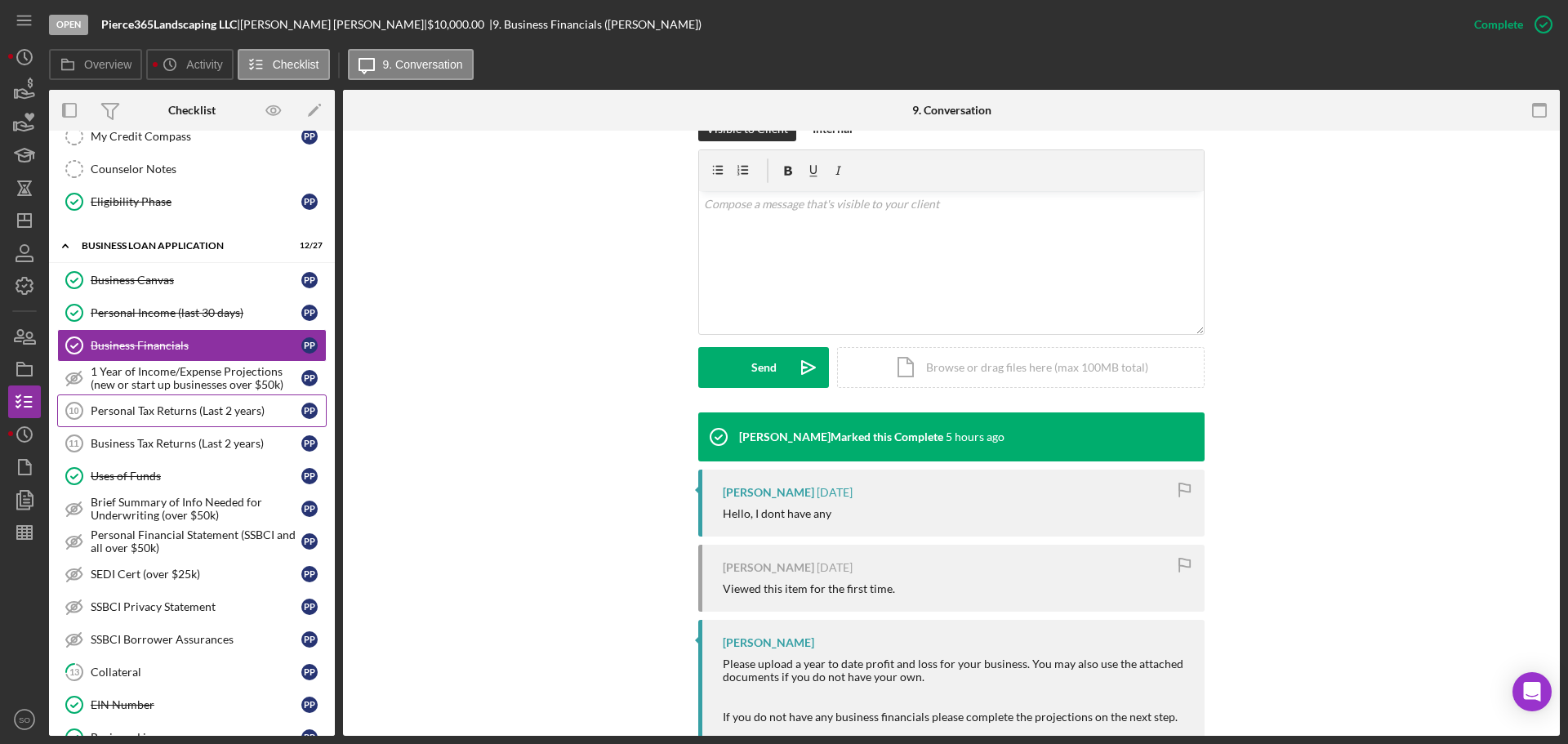
click at [220, 401] on link "Personal Tax Returns (Last 2 years) 10 Personal Tax Returns (Last 2 years) P P" at bounding box center [192, 411] width 269 height 33
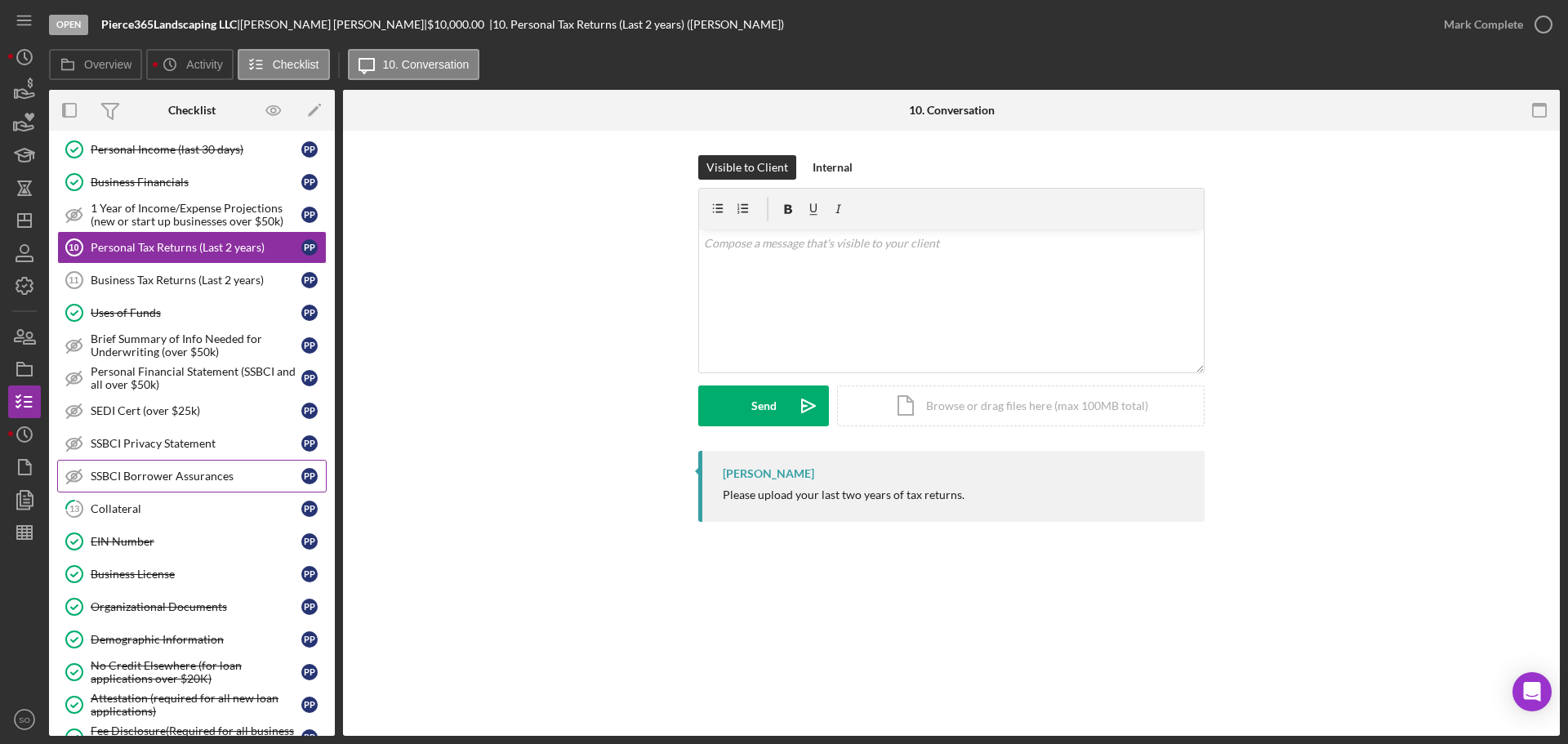
scroll to position [735, 0]
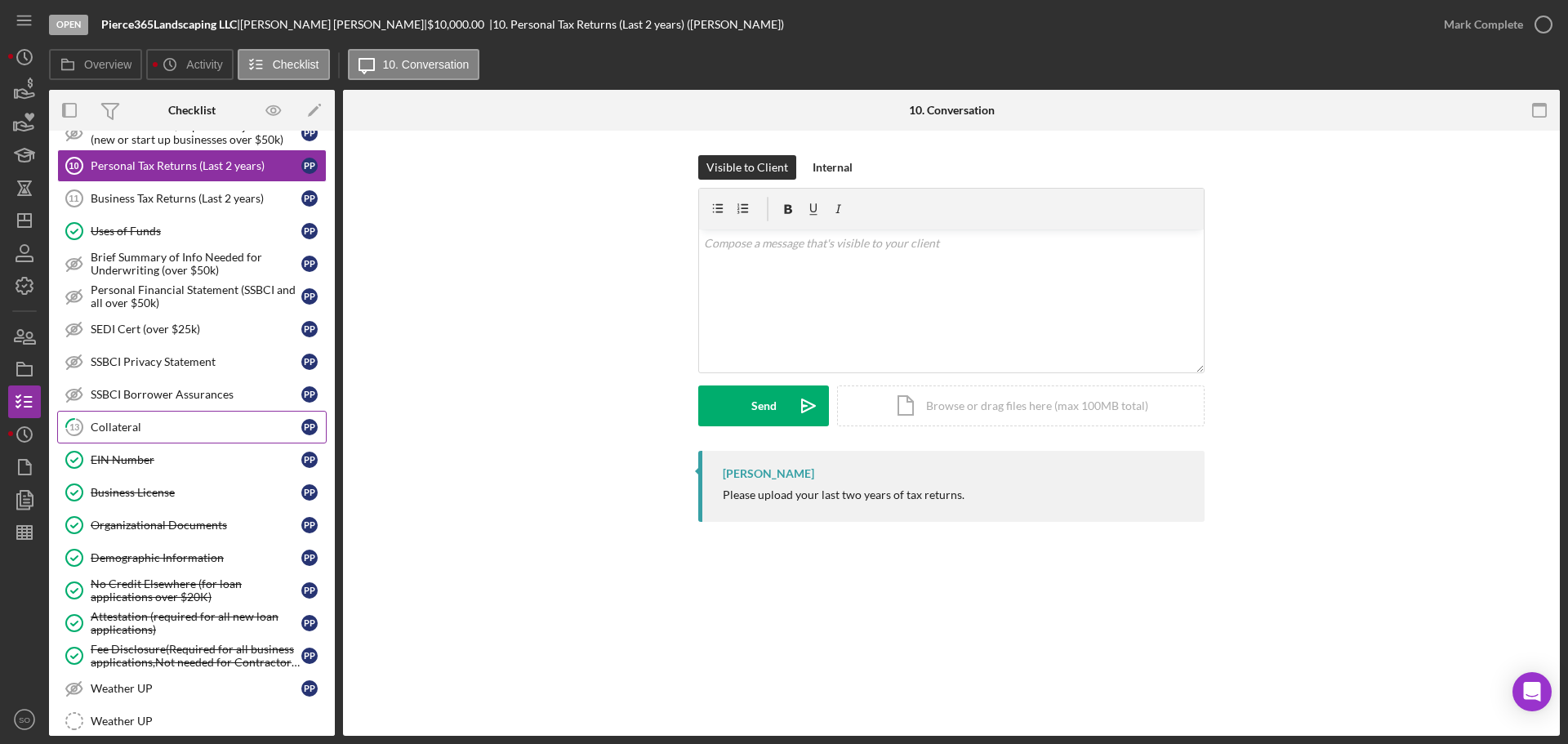
click at [138, 427] on div "Collateral" at bounding box center [196, 426] width 211 height 13
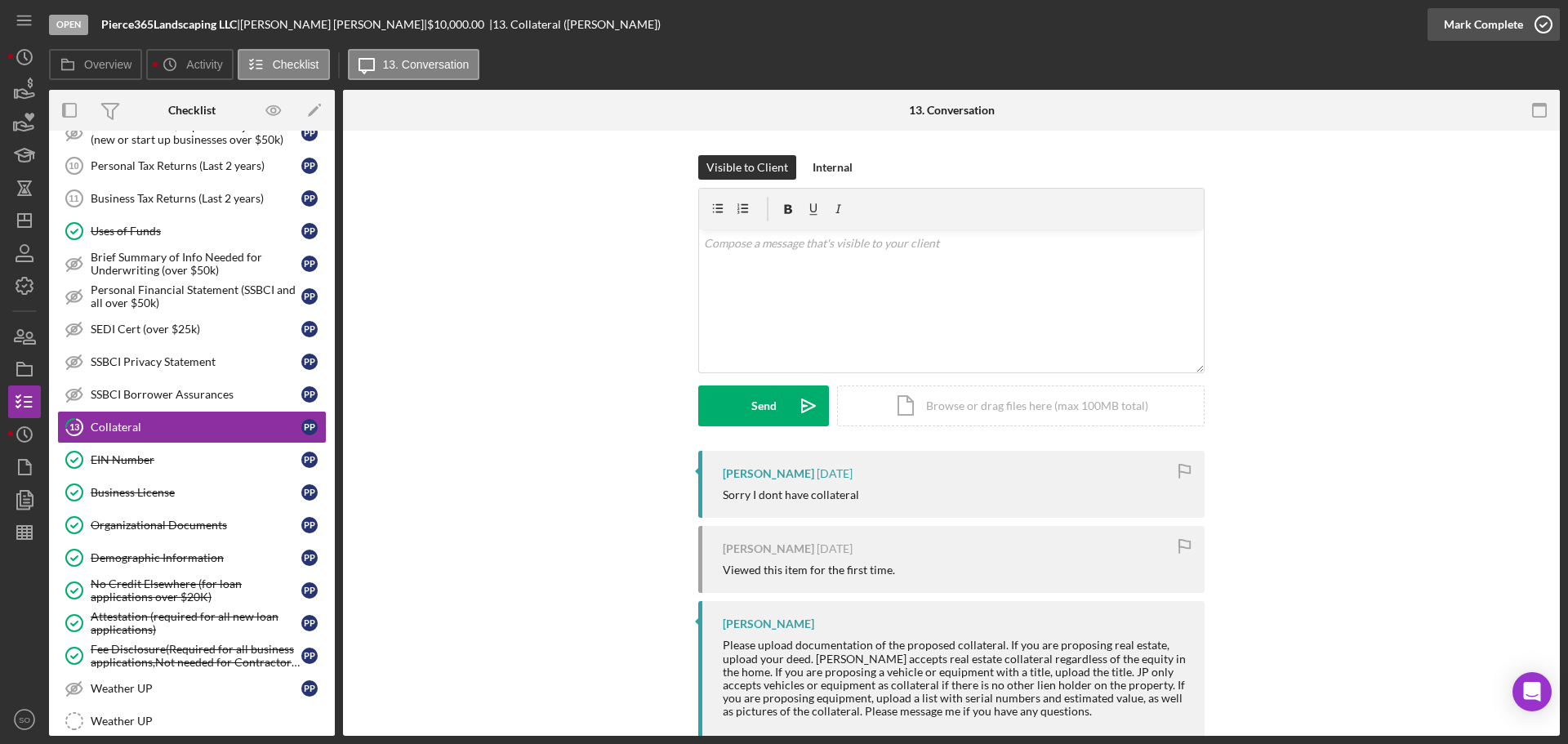
click at [1436, 33] on button "Mark Complete" at bounding box center [1493, 24] width 132 height 33
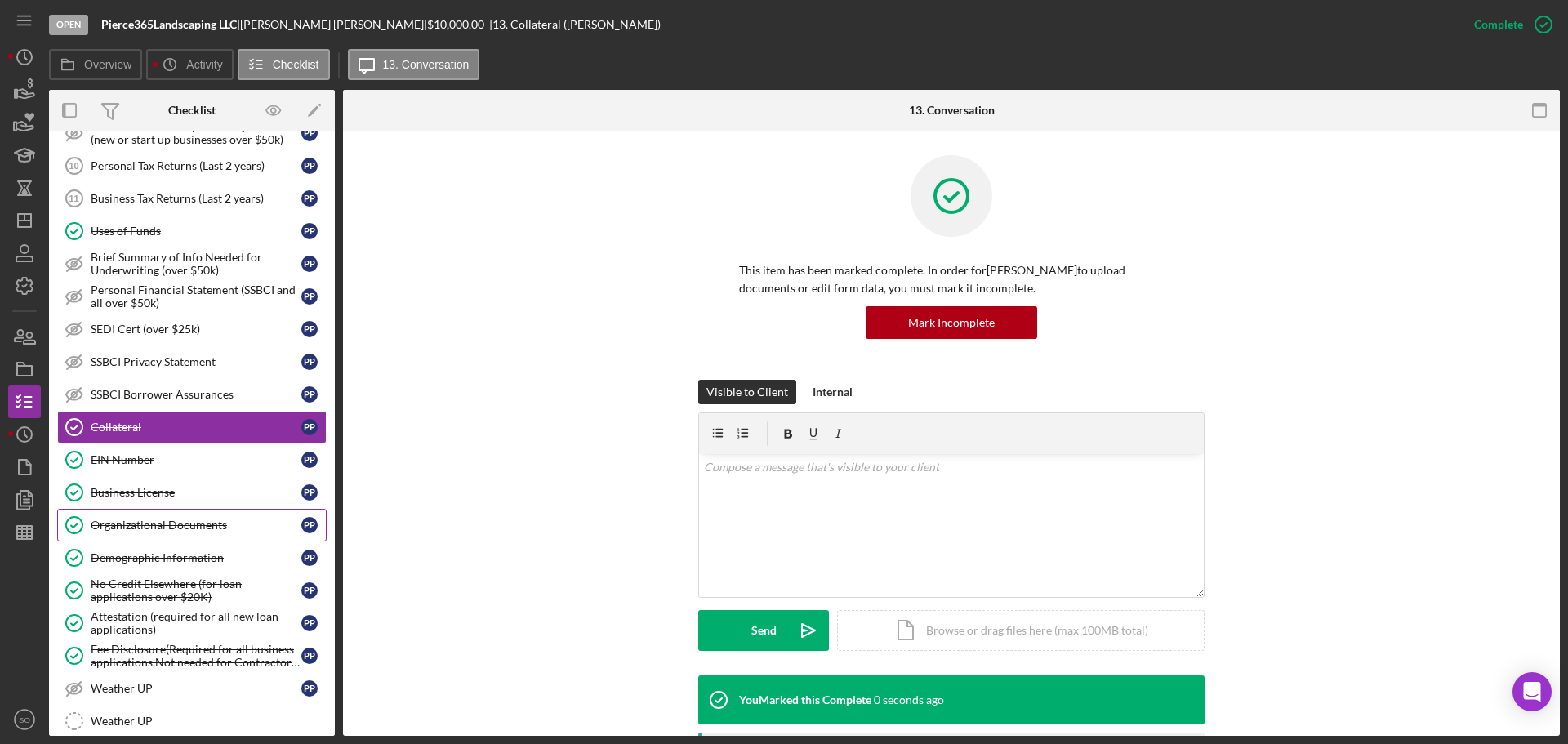
scroll to position [817, 0]
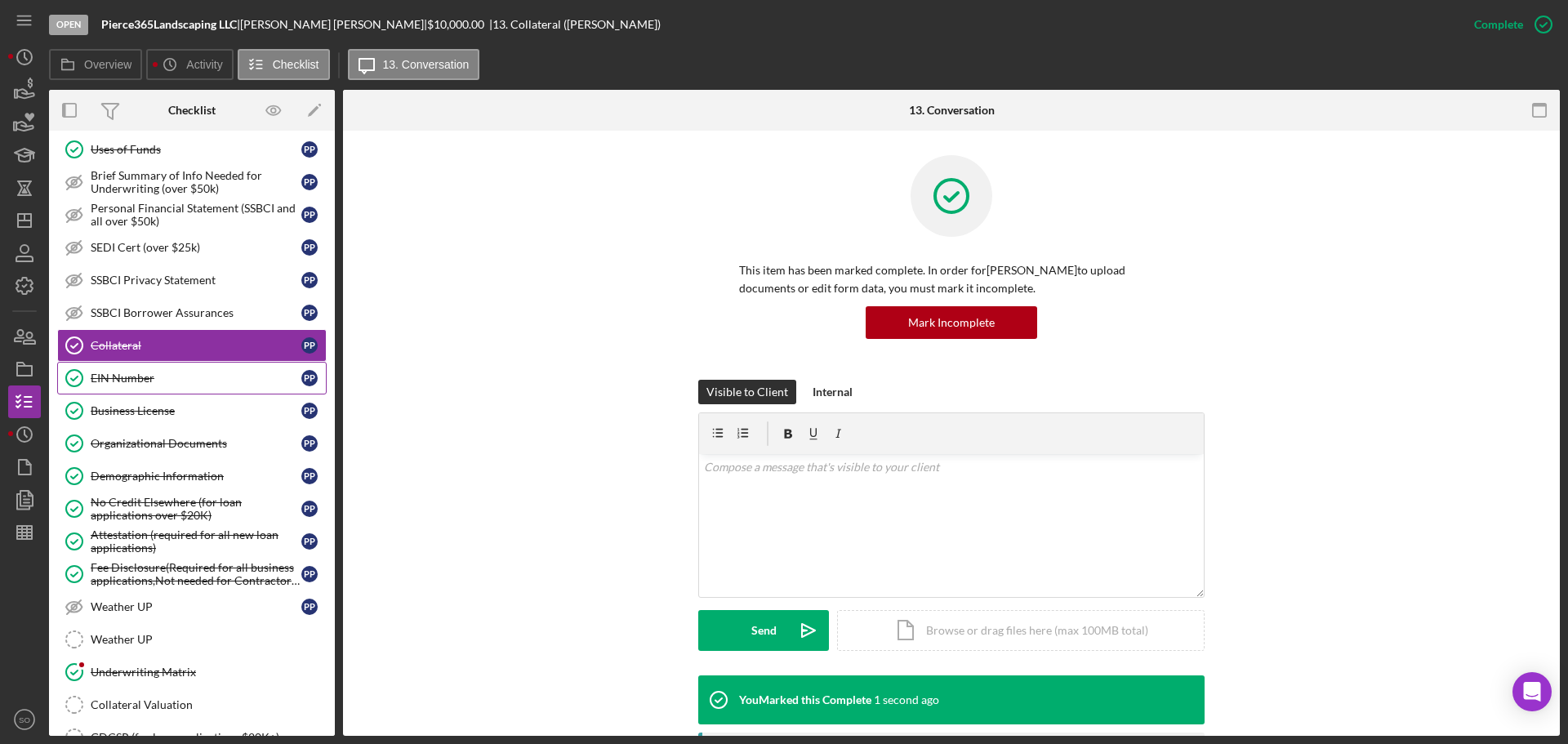
click at [128, 382] on div "EIN Number" at bounding box center [196, 378] width 211 height 13
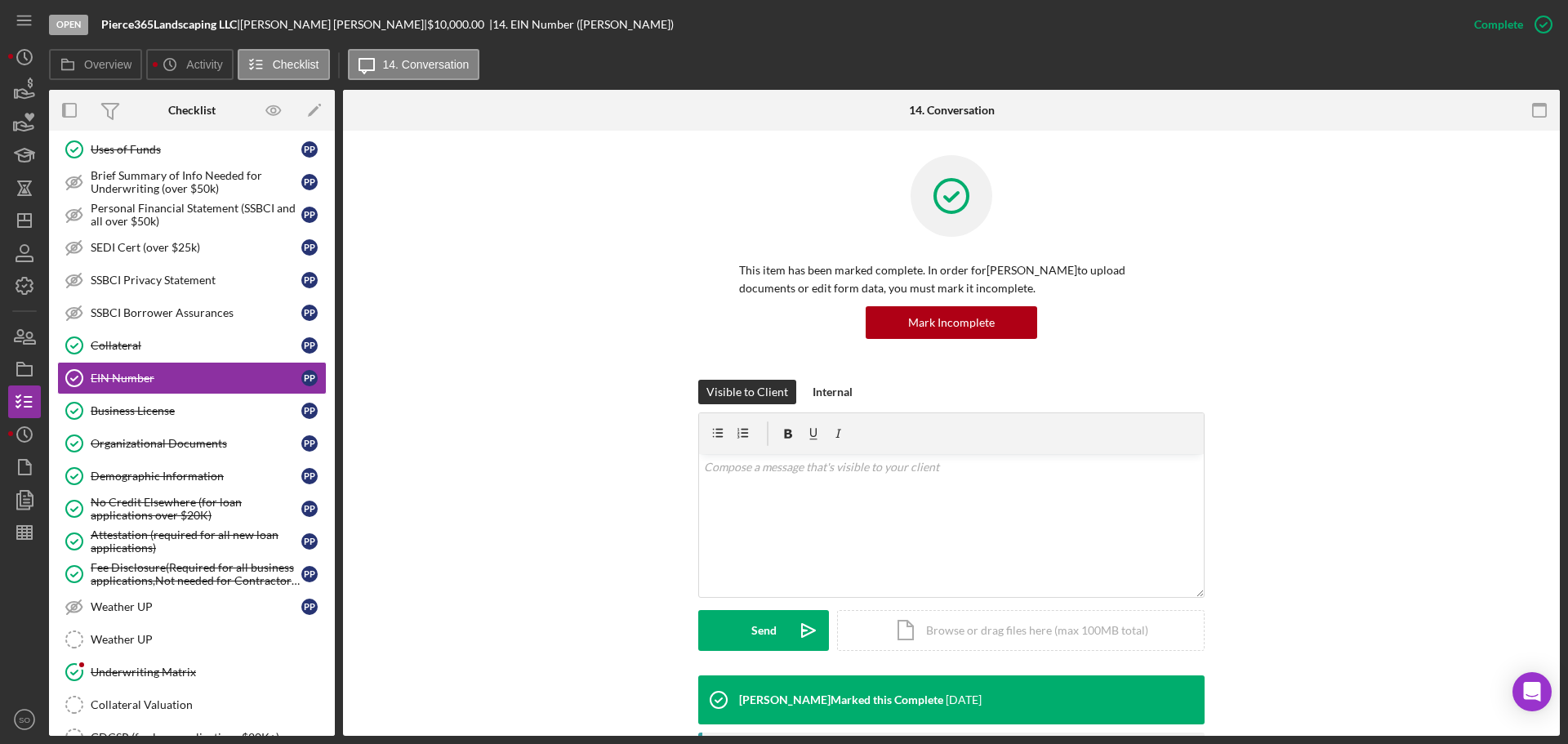
scroll to position [245, 0]
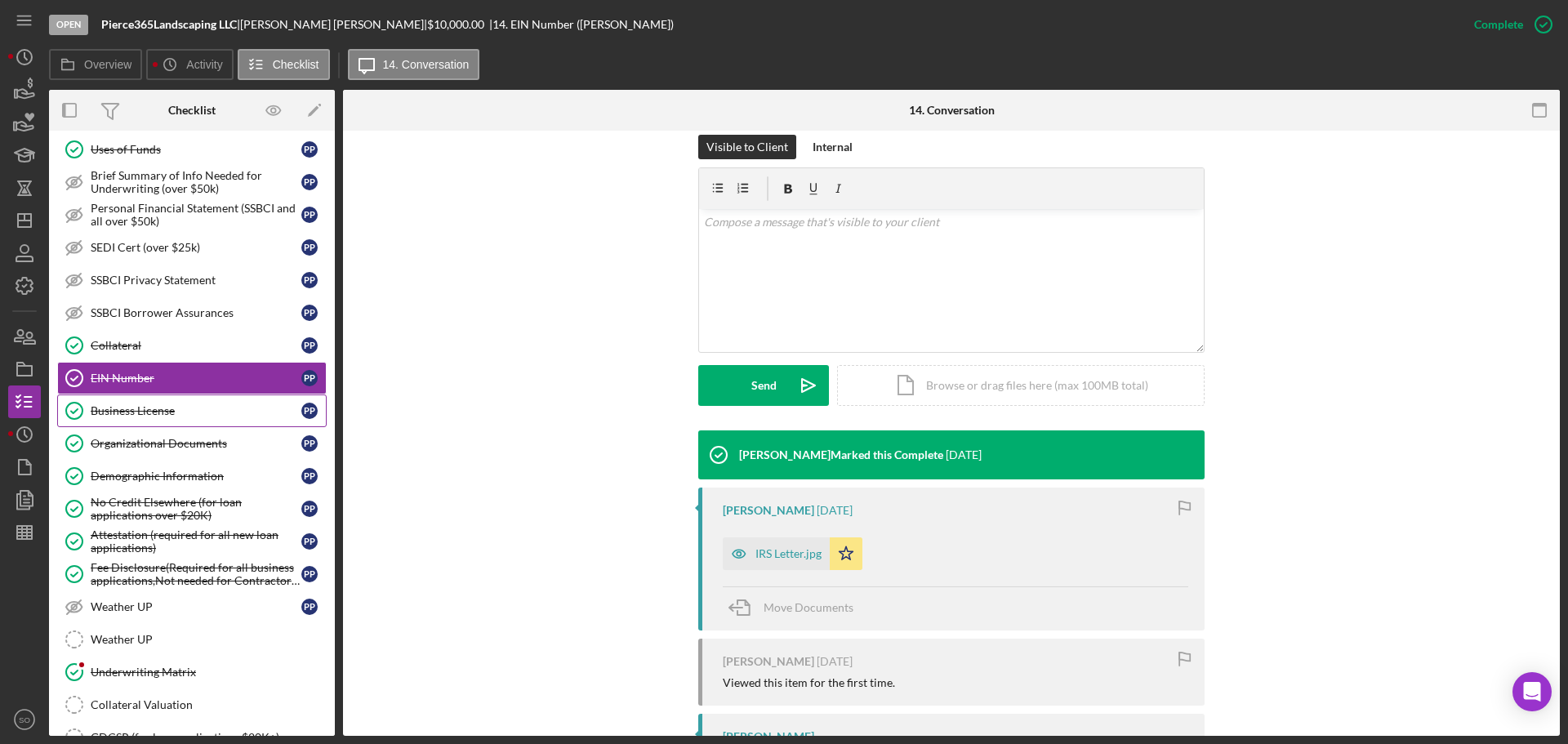
click at [142, 418] on div "Business License" at bounding box center [196, 410] width 211 height 13
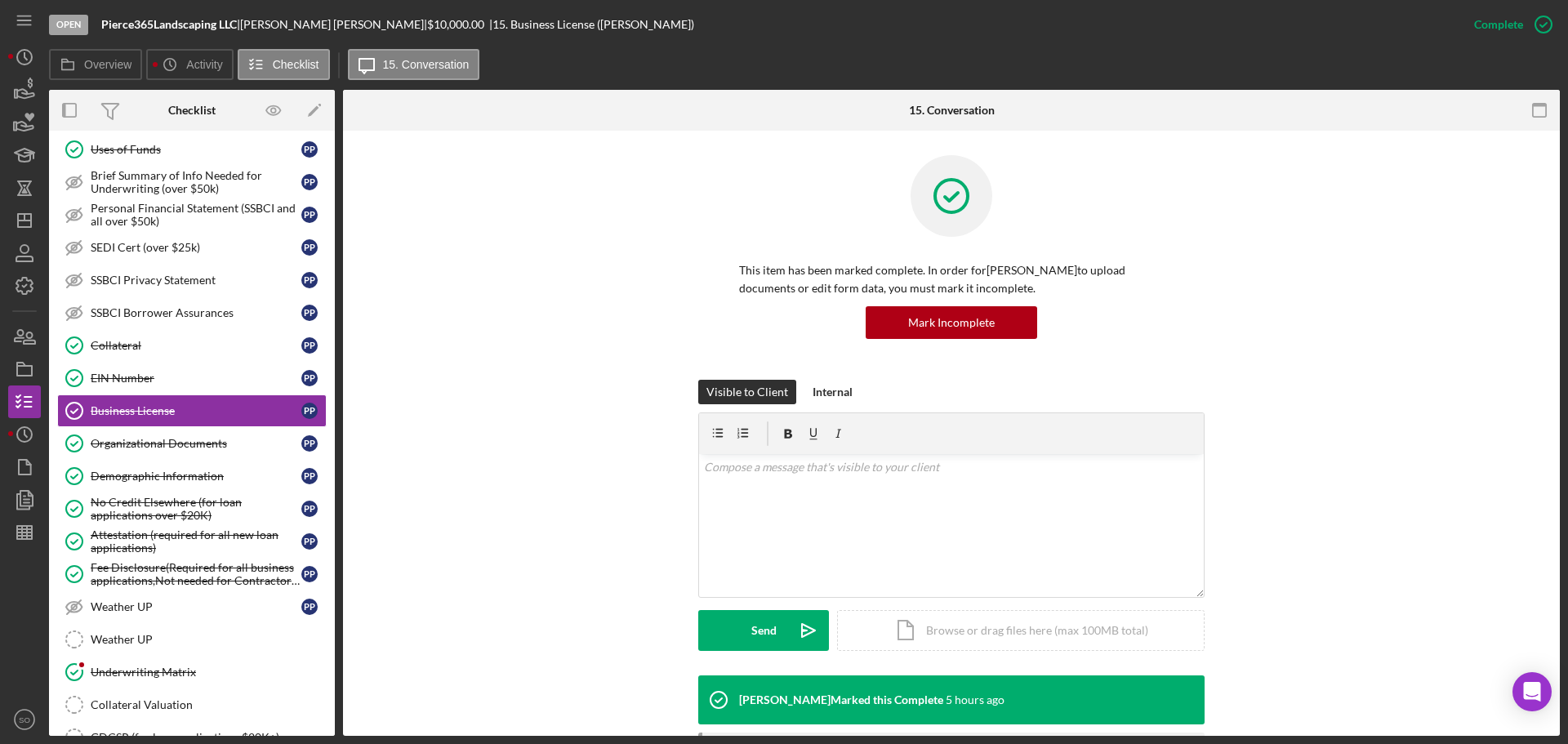
scroll to position [175, 0]
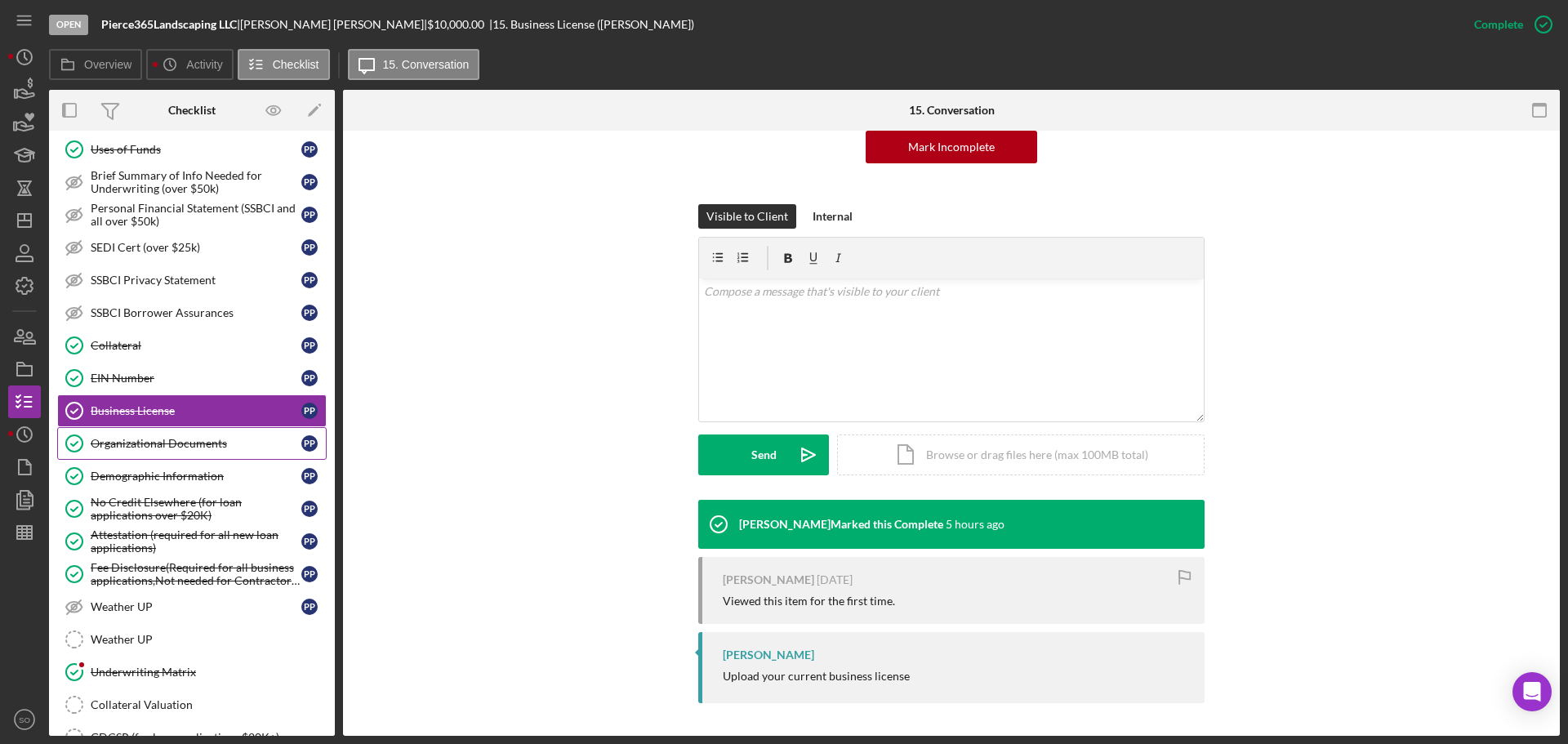
click at [150, 449] on div "Organizational Documents" at bounding box center [196, 443] width 211 height 13
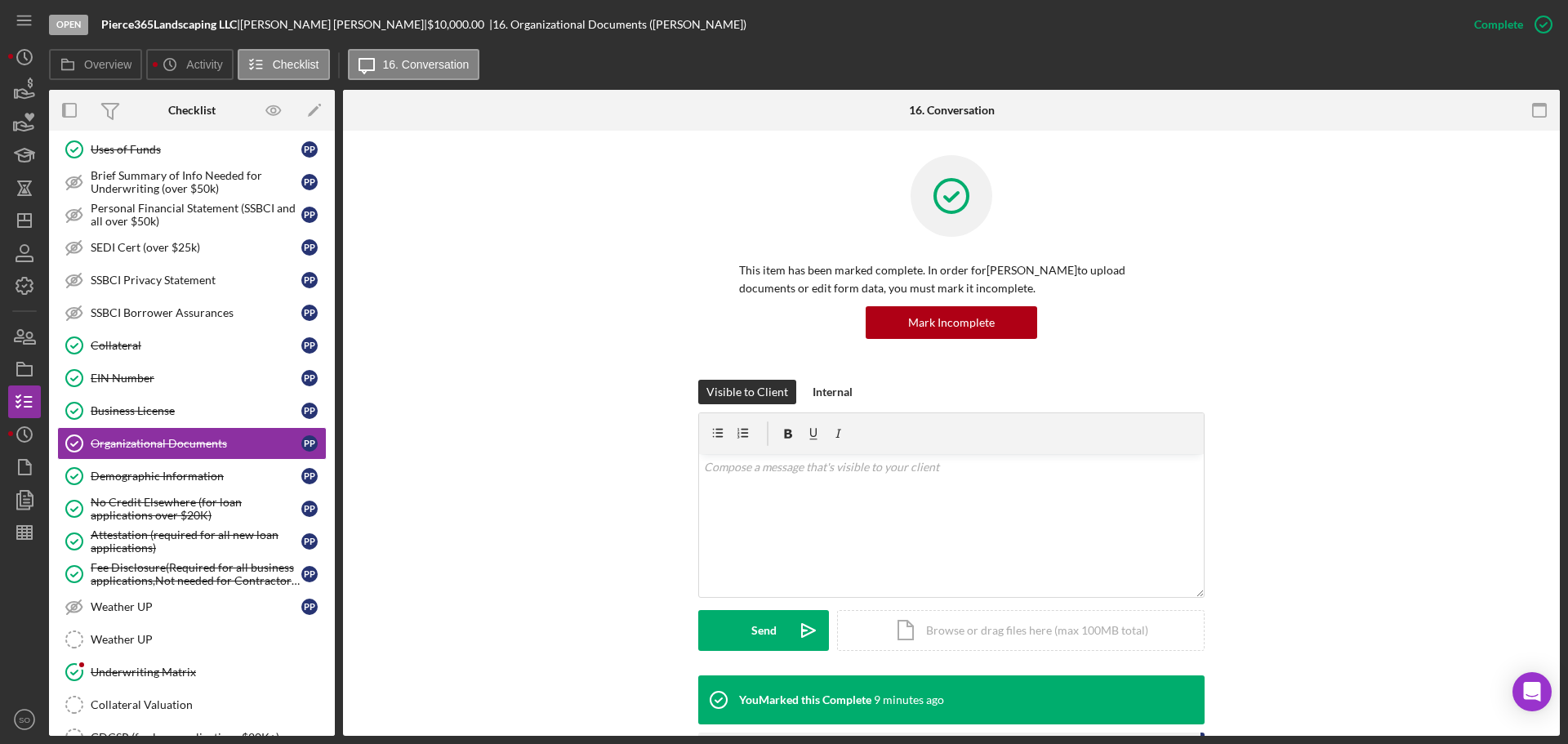
scroll to position [326, 0]
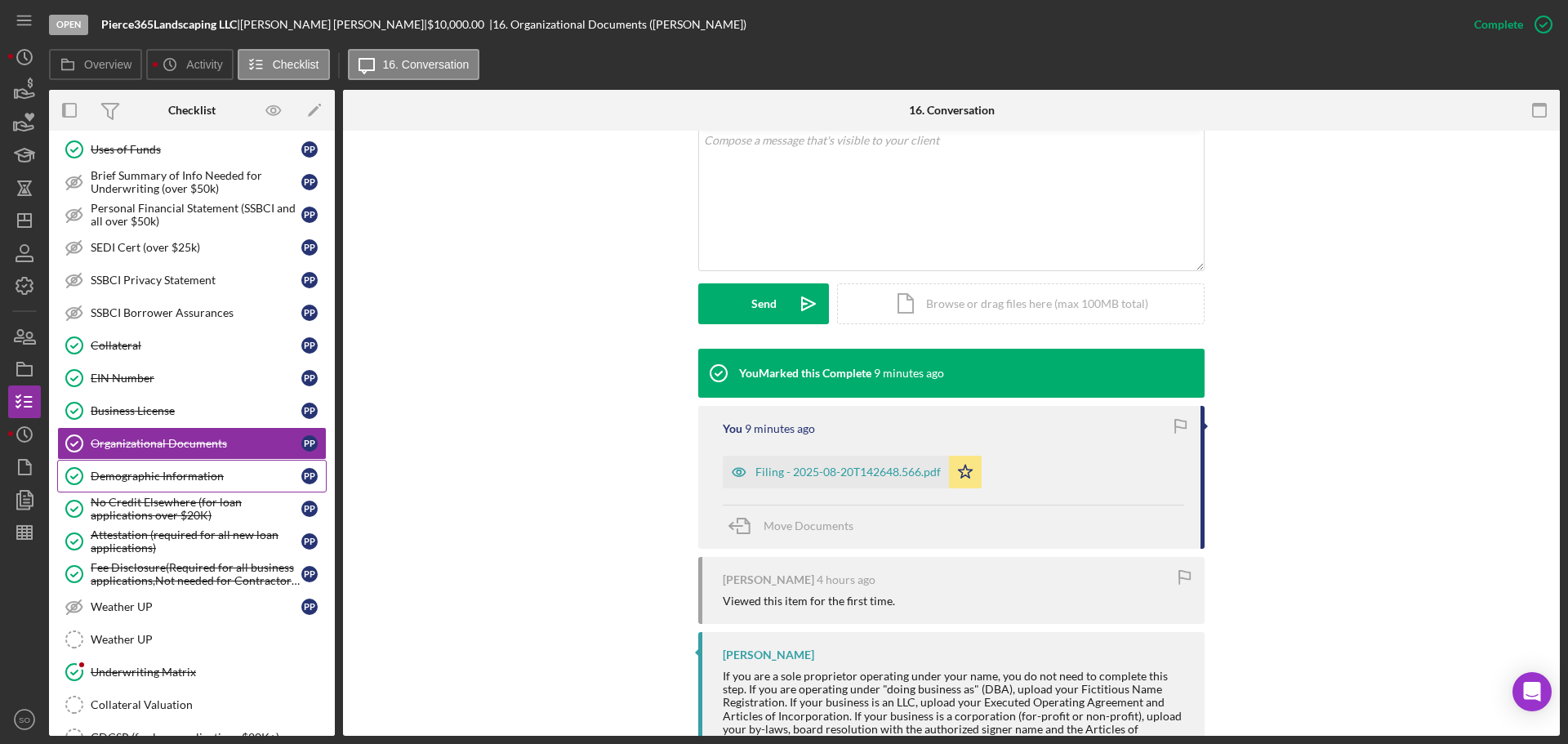
click at [168, 484] on link "Demographic Information Demographic Information P P" at bounding box center [192, 476] width 269 height 33
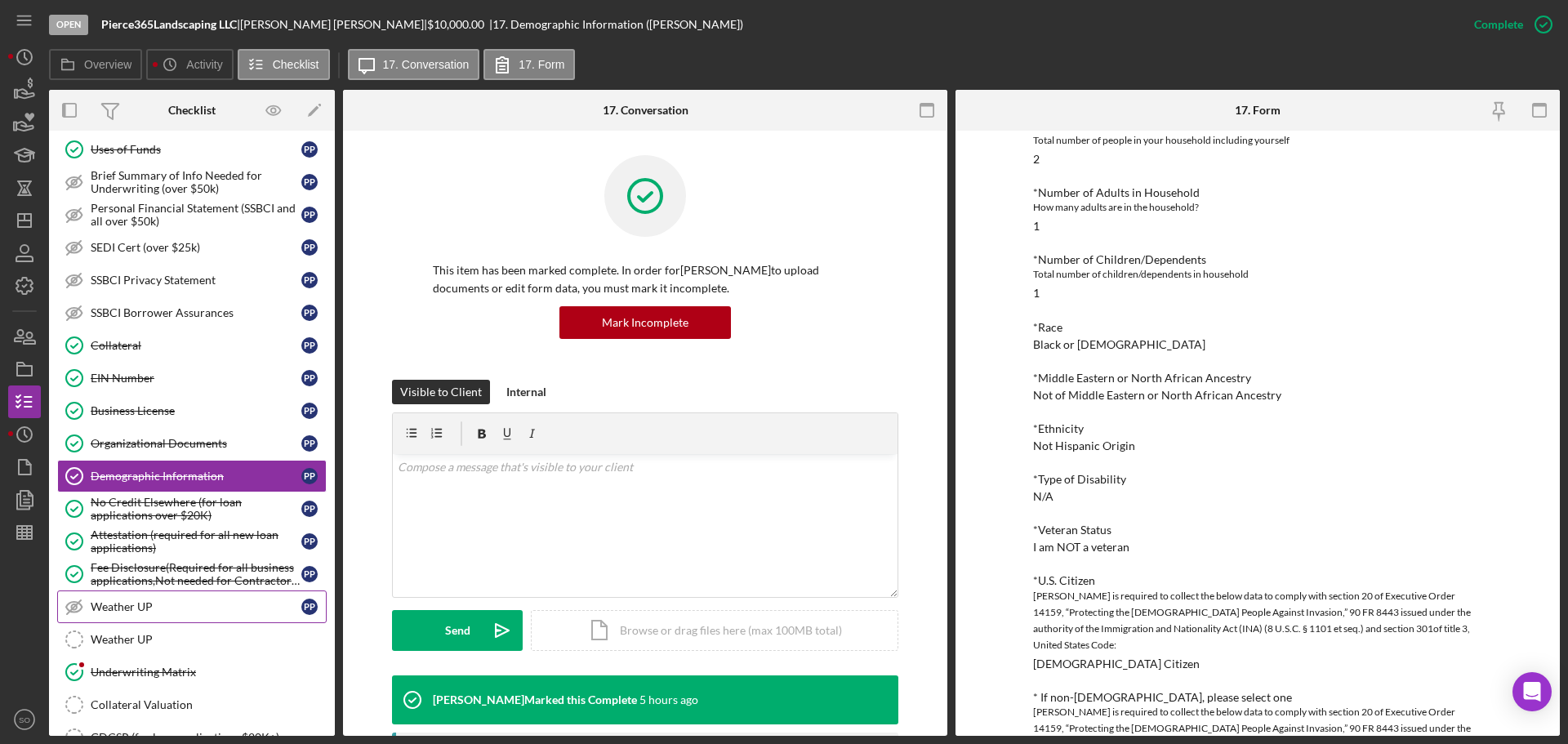
scroll to position [898, 0]
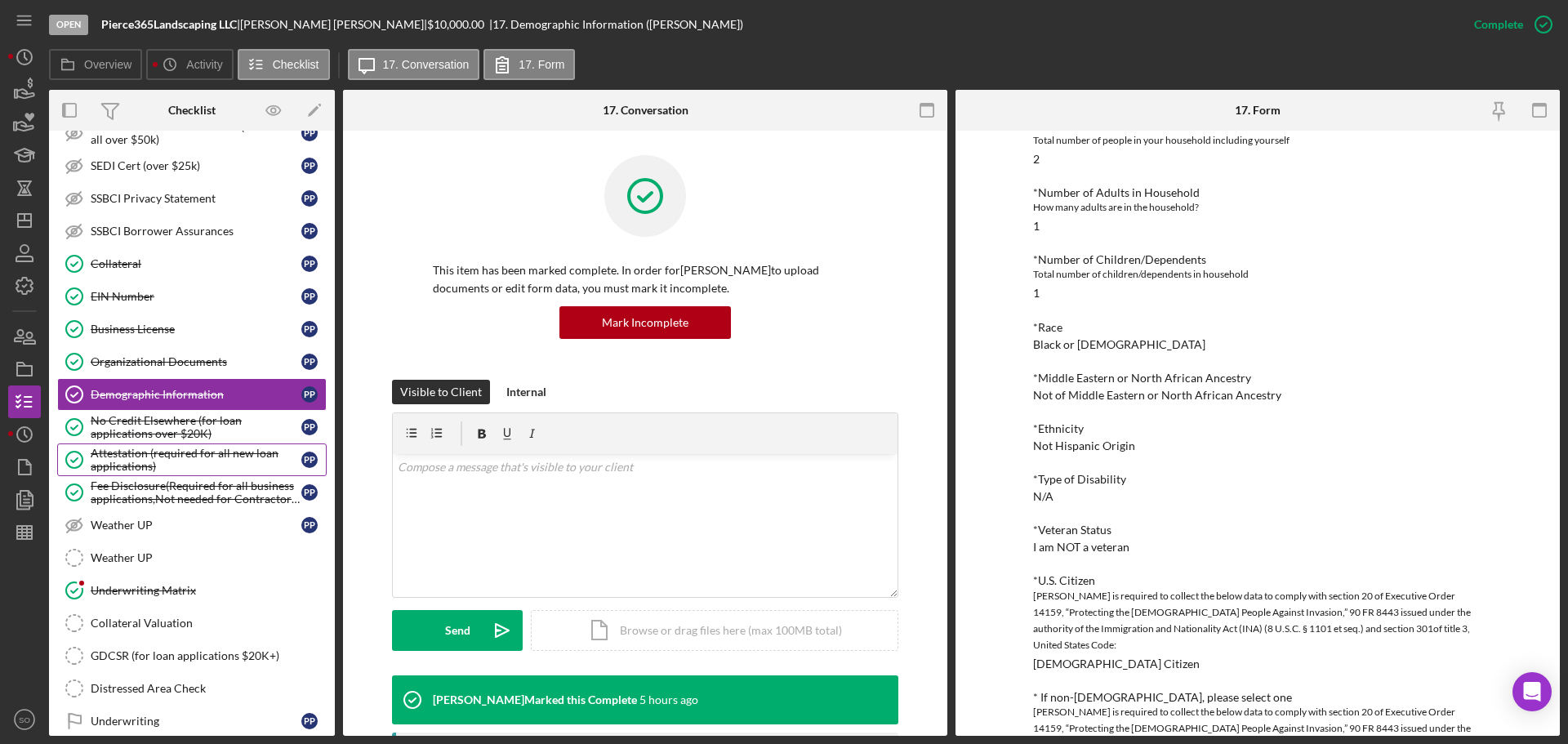
click at [132, 463] on div "Attestation (required for all new loan applications)" at bounding box center [196, 460] width 211 height 26
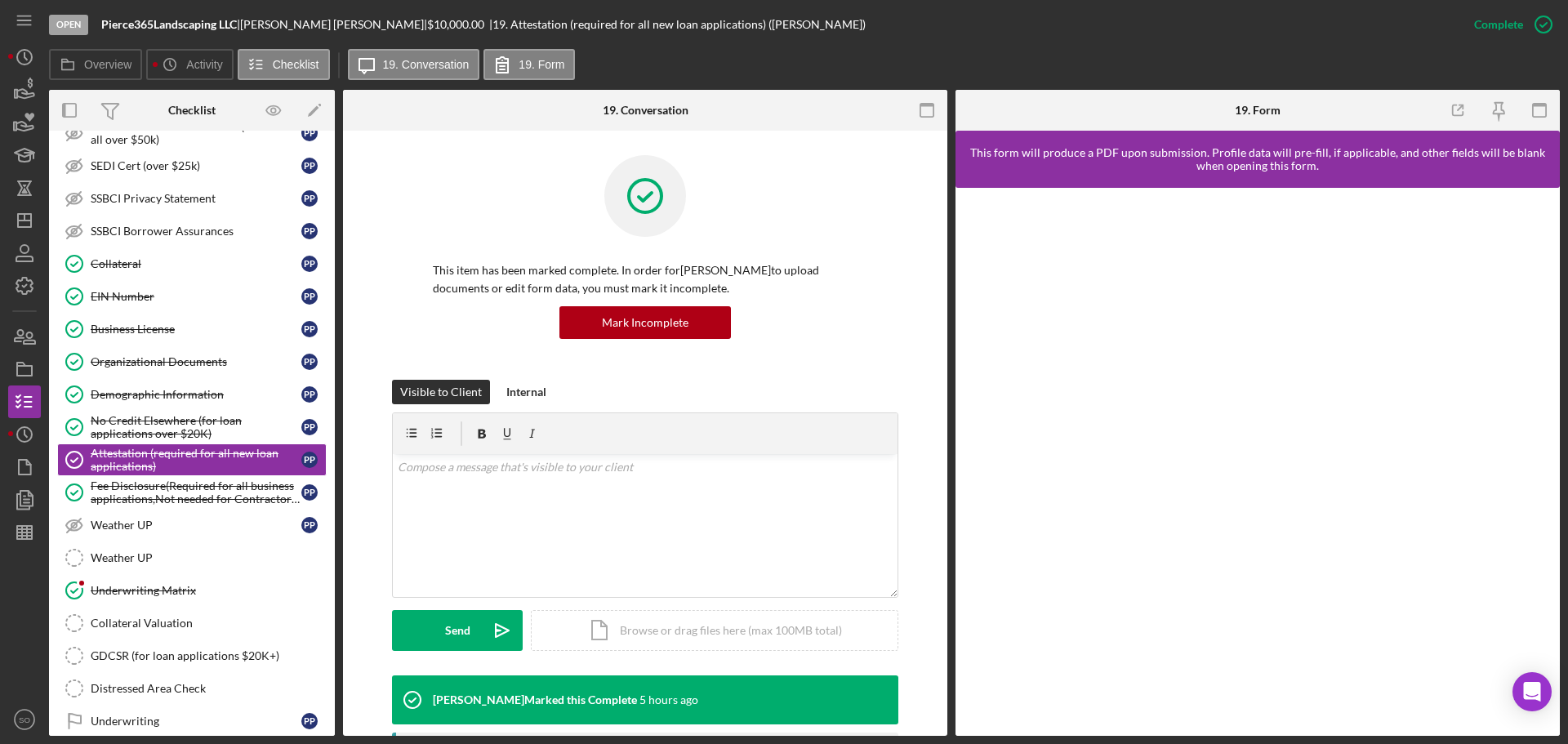
scroll to position [245, 0]
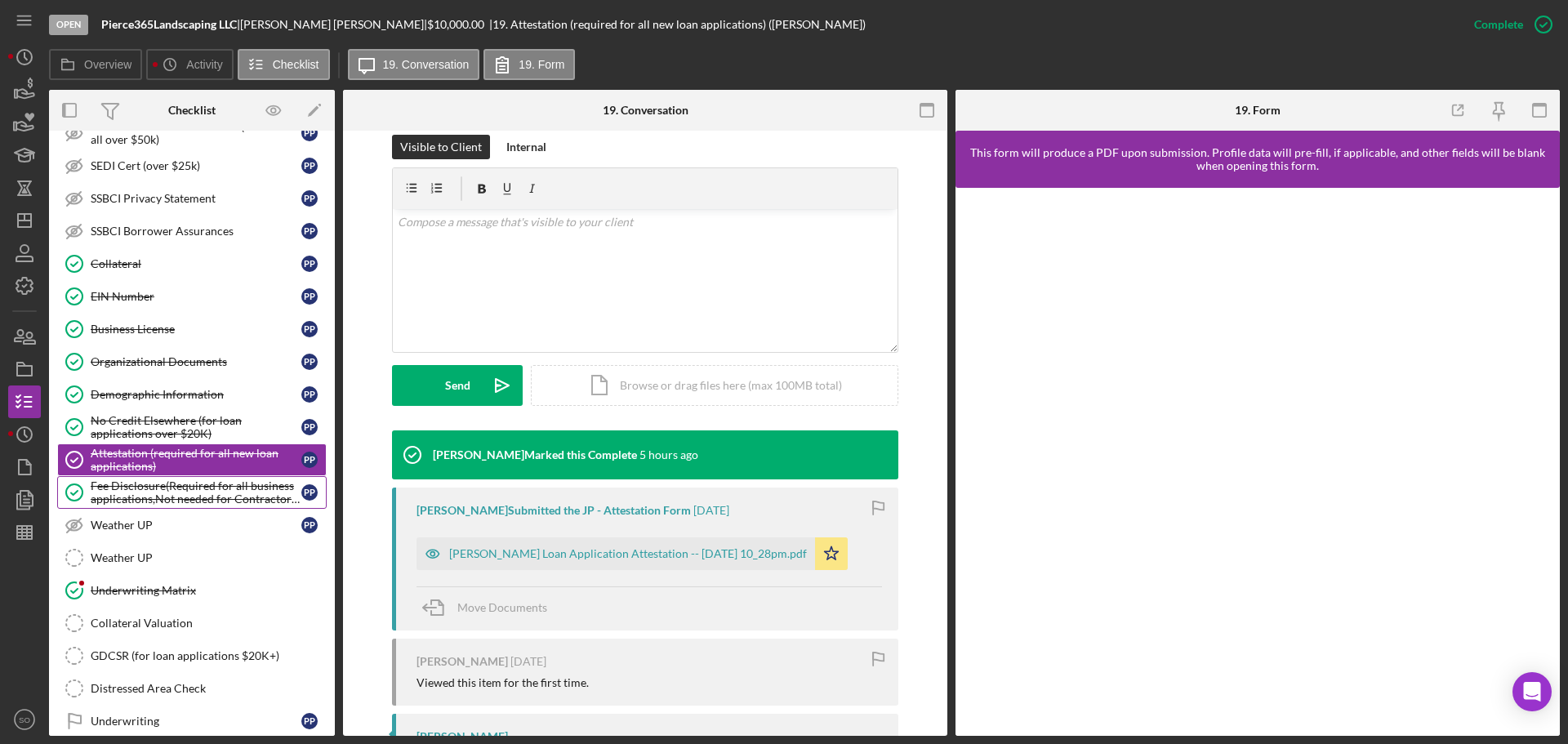
click at [161, 504] on div "Fee Disclosure(Required for all business applications,Not needed for Contractor…" at bounding box center [196, 492] width 211 height 26
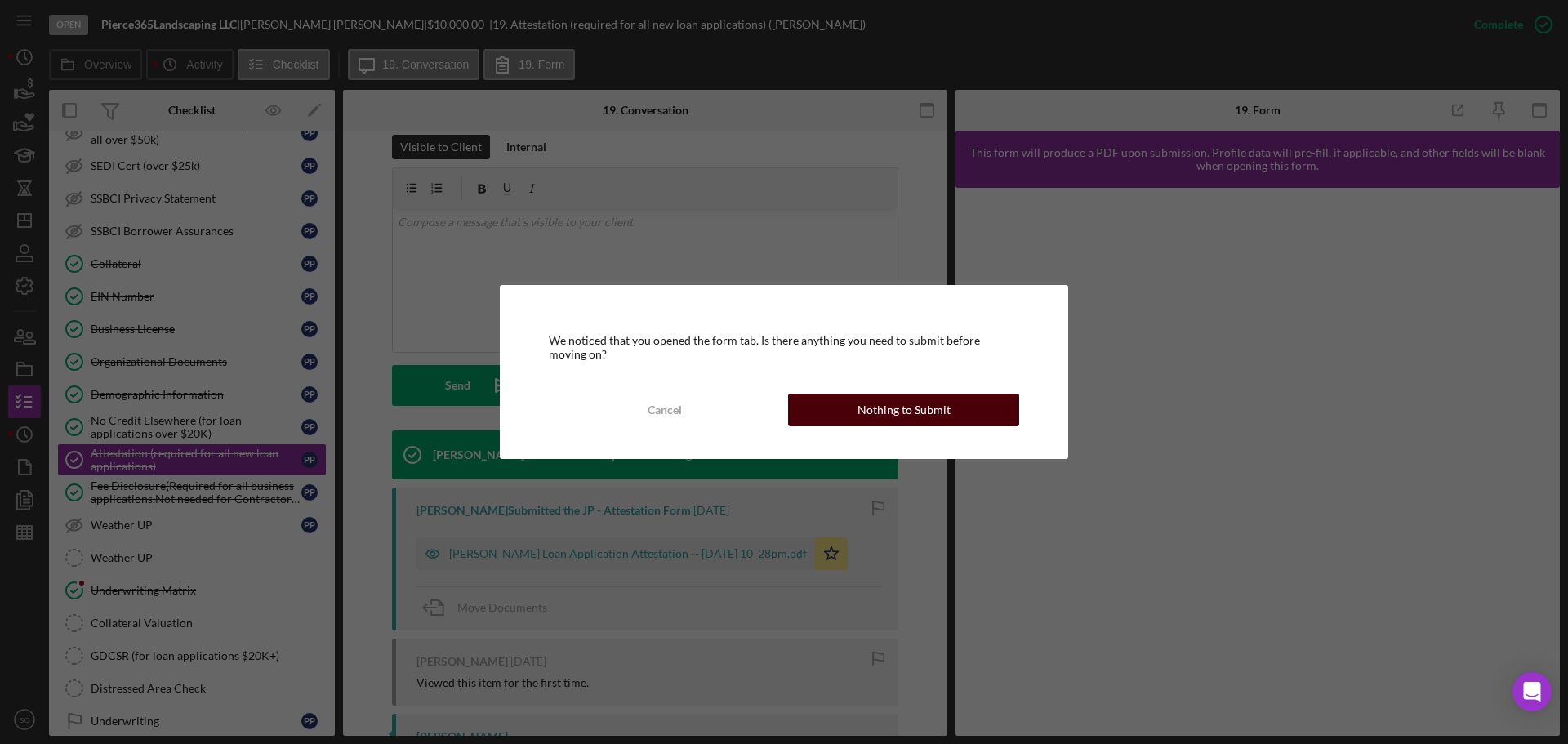
click at [859, 415] on button "Nothing to Submit" at bounding box center [904, 410] width 231 height 33
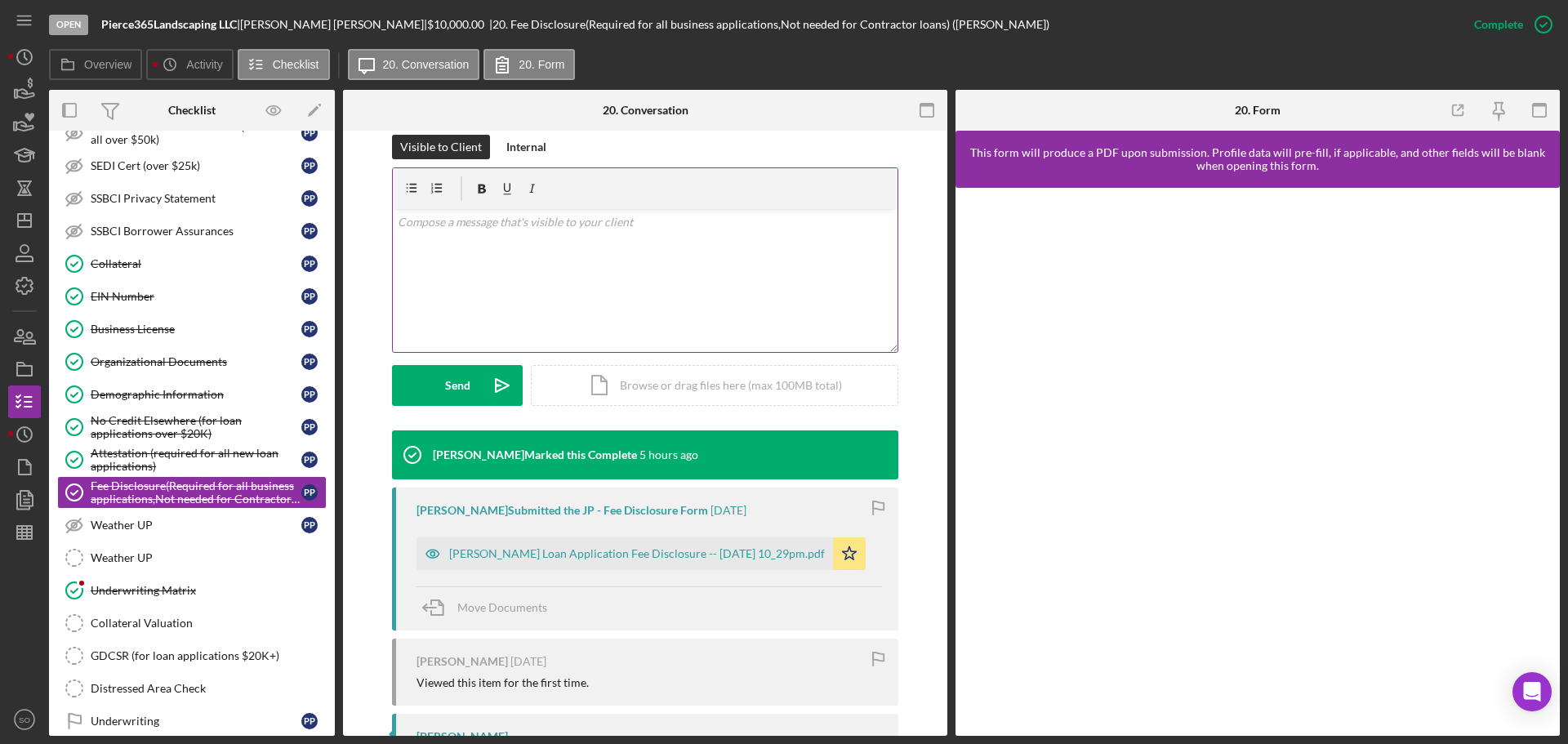
scroll to position [326, 0]
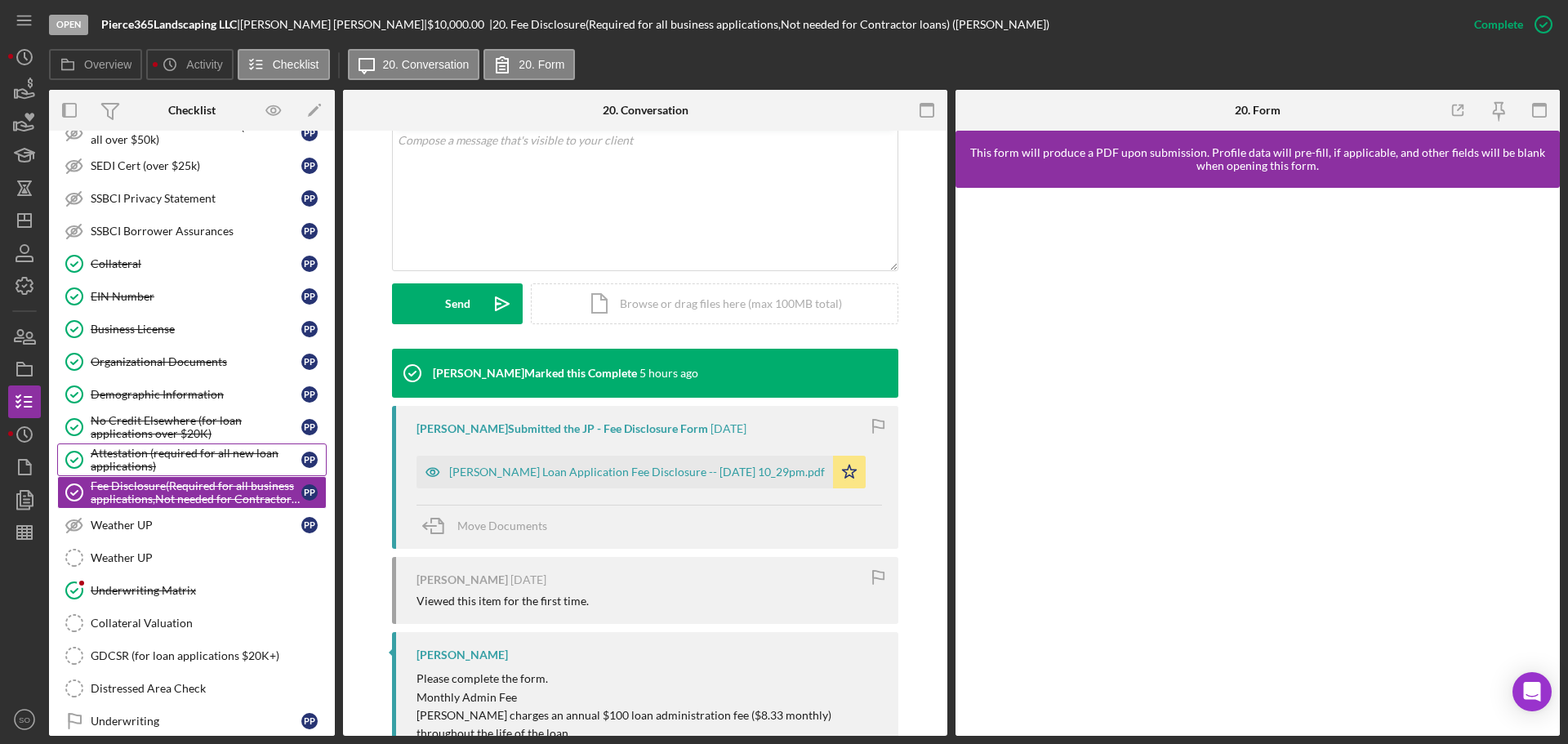
click at [136, 460] on div "Attestation (required for all new loan applications)" at bounding box center [196, 460] width 211 height 26
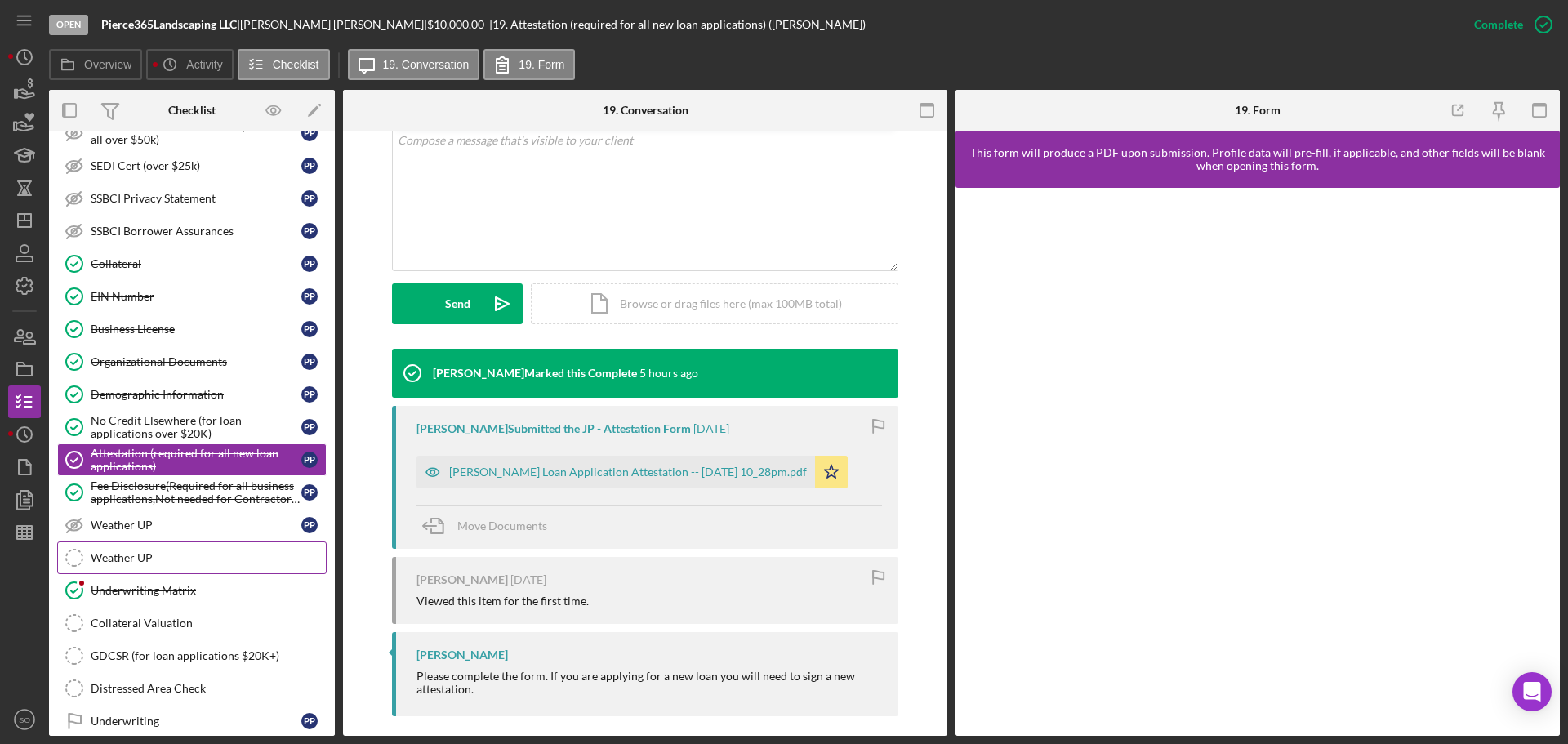
scroll to position [1026, 0]
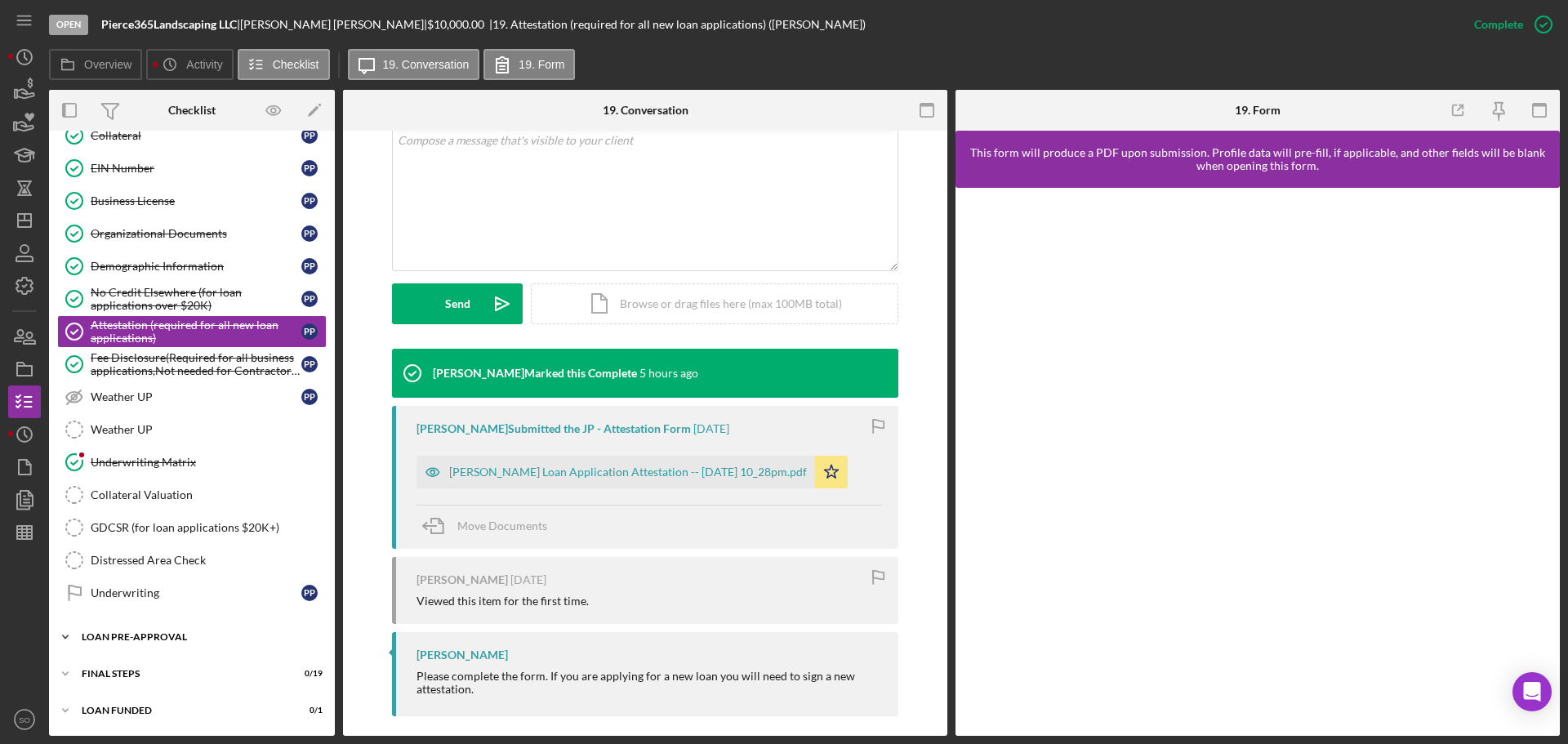
click at [156, 641] on div "LOAN PRE-APPROVAL" at bounding box center [198, 636] width 233 height 9
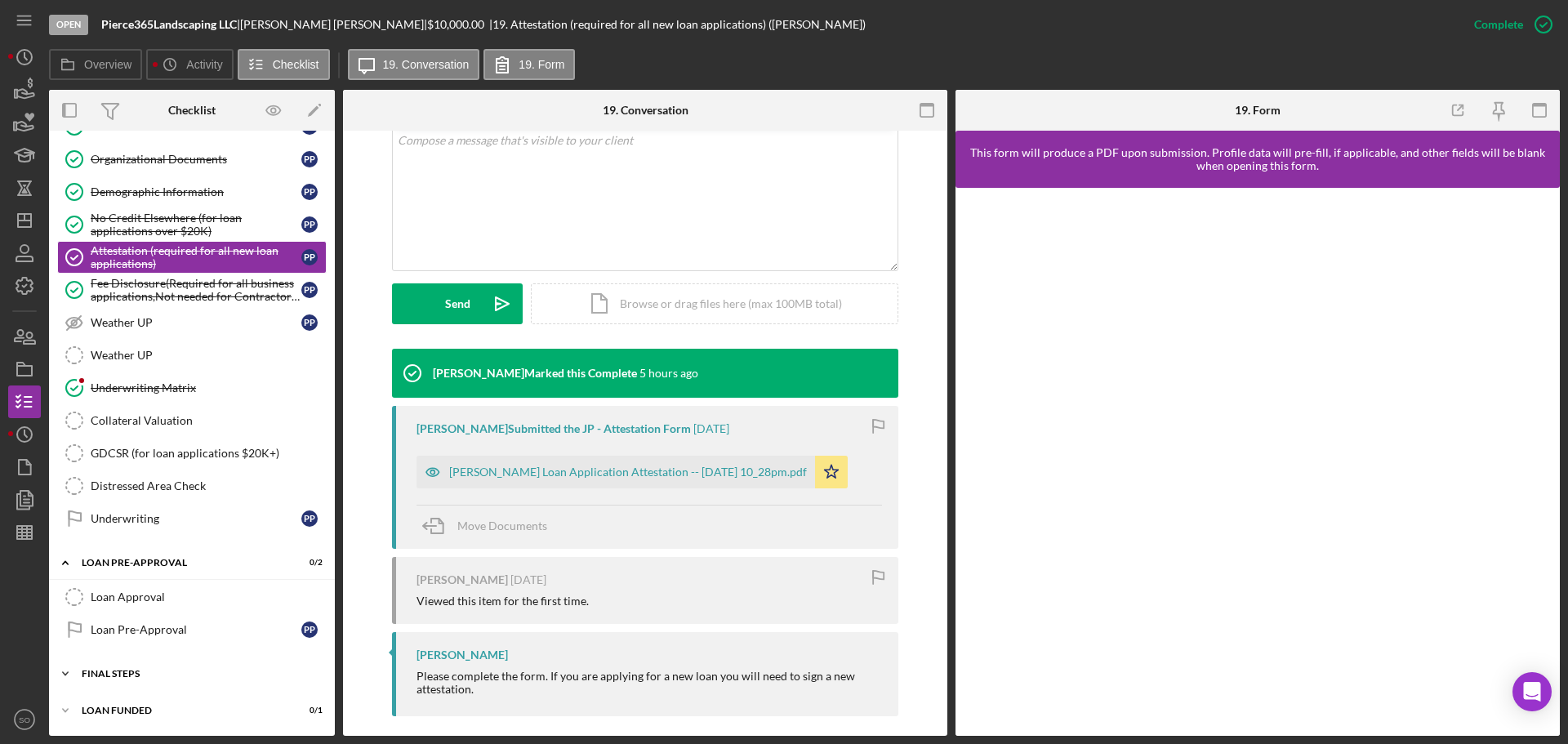
click at [142, 684] on div "Icon/Expander FINAL STEPS 0 / 19" at bounding box center [192, 674] width 286 height 33
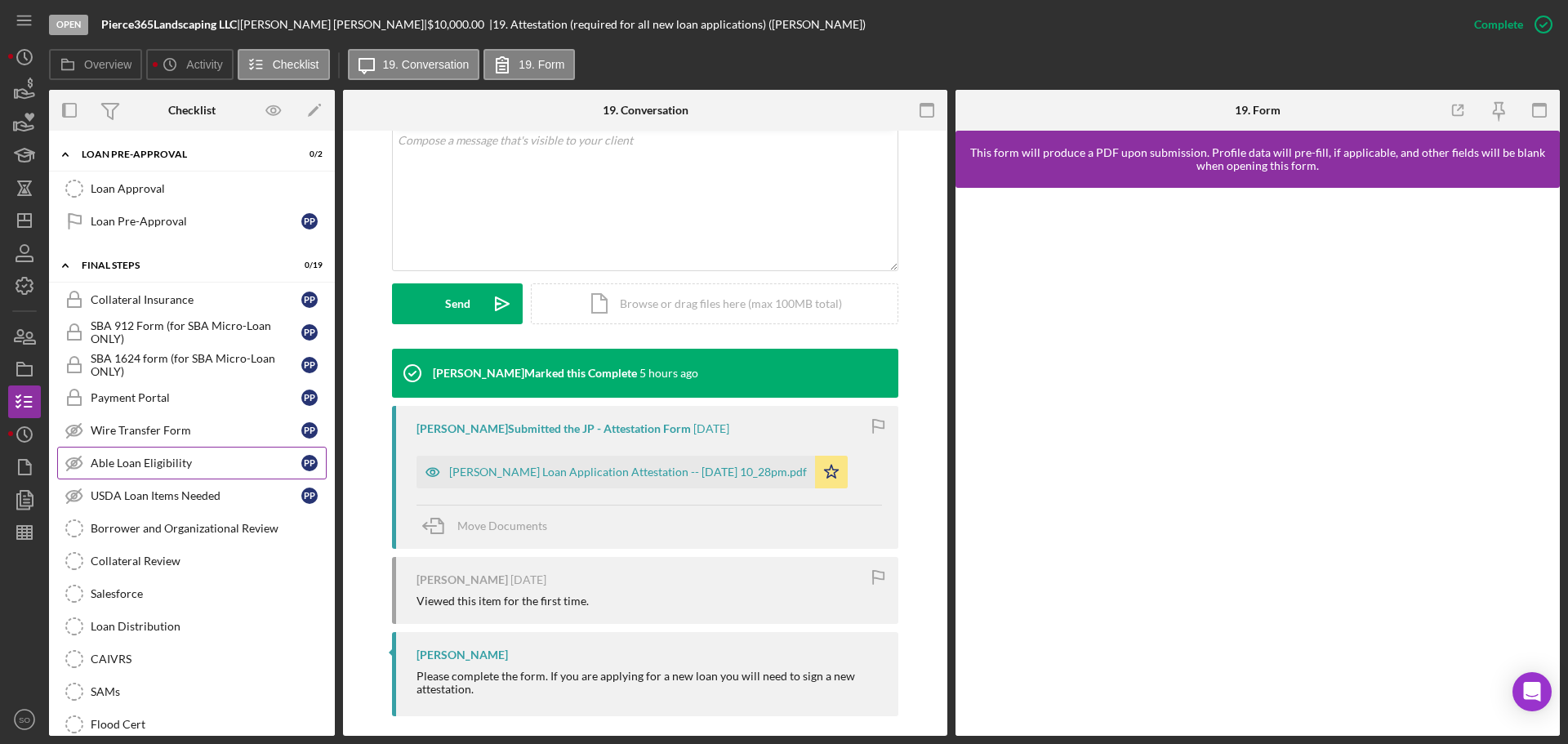
scroll to position [1428, 0]
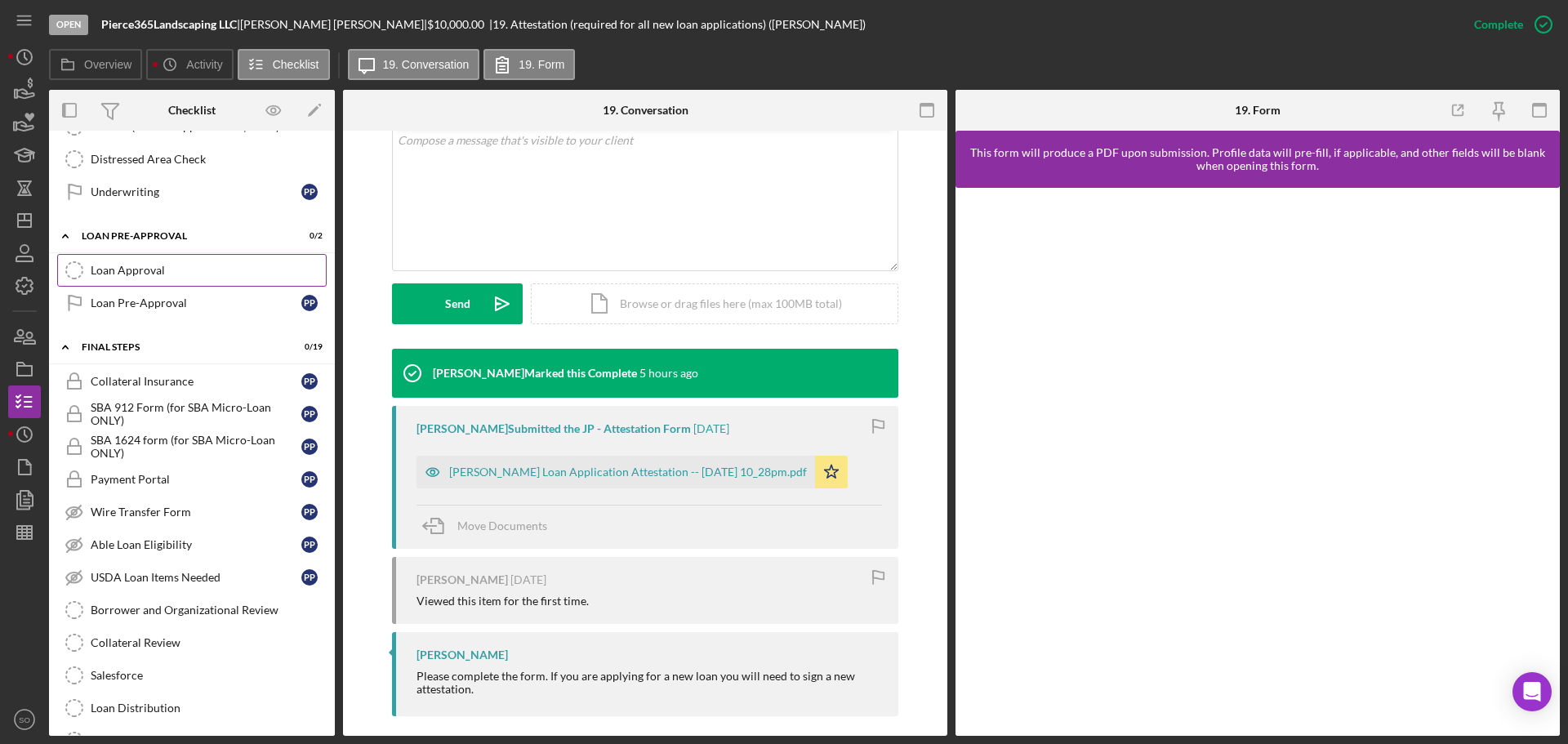
click at [119, 277] on div "Loan Approval" at bounding box center [208, 270] width 236 height 13
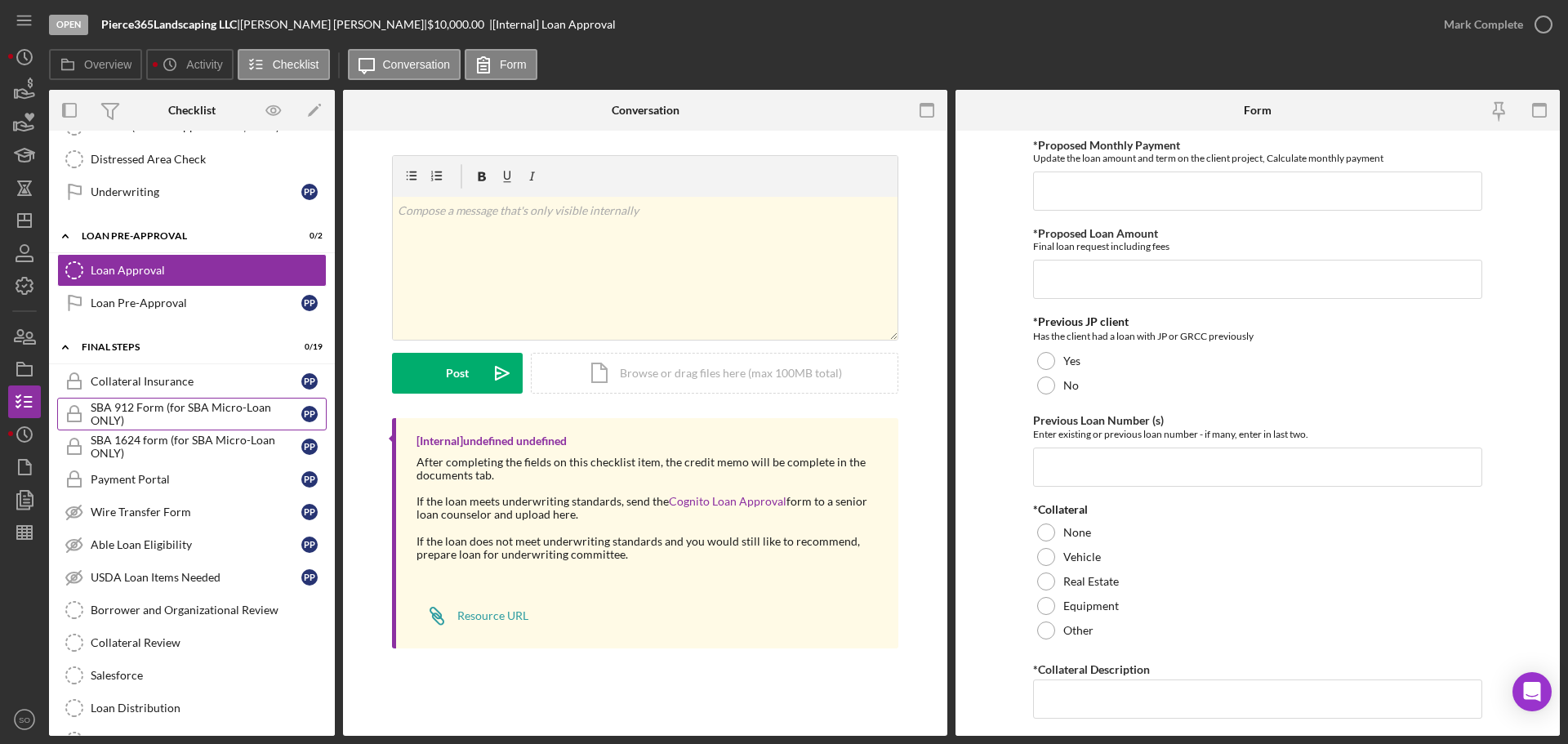
click at [147, 416] on div "SBA 912 Form (for SBA Micro-Loan ONLY)" at bounding box center [196, 414] width 211 height 26
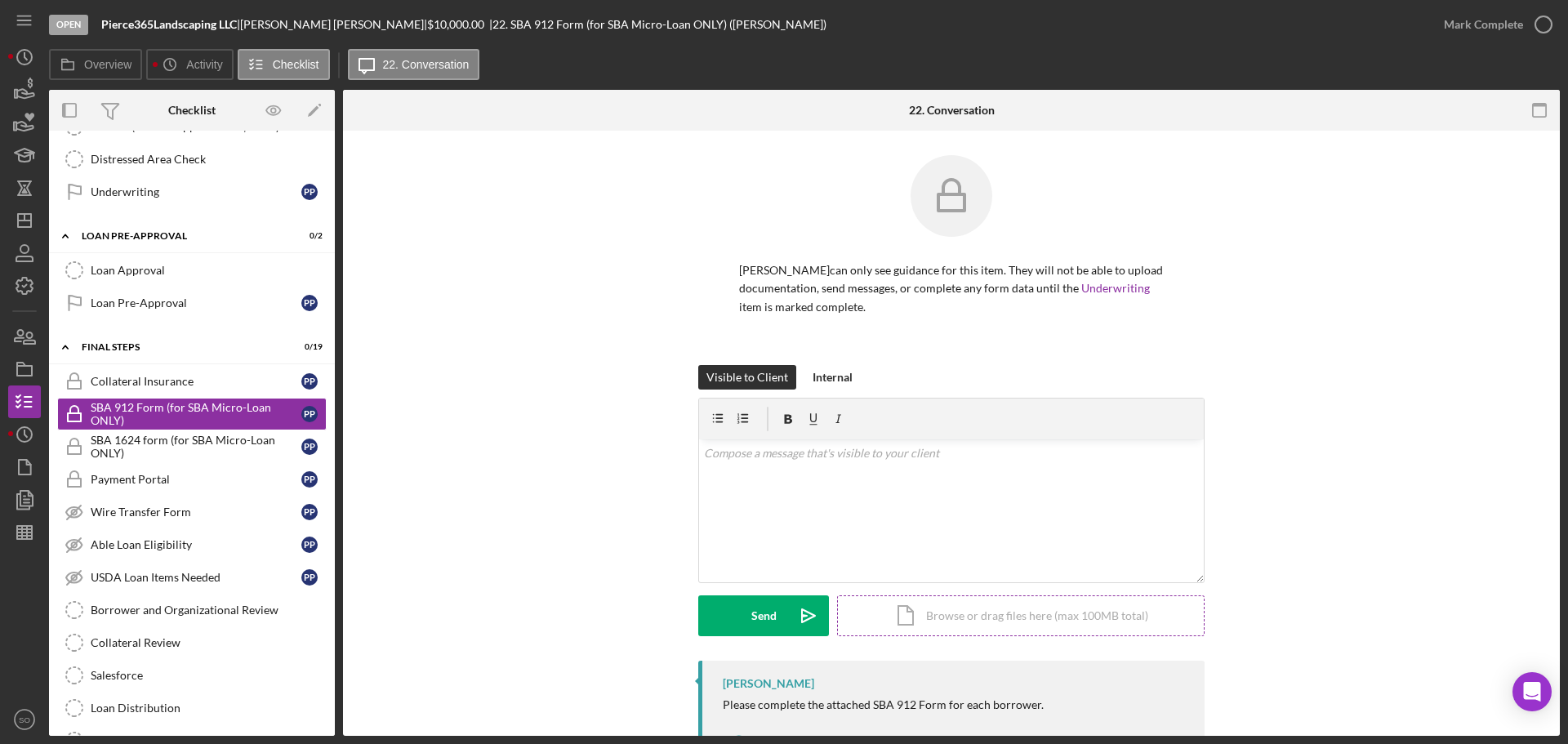
scroll to position [69, 0]
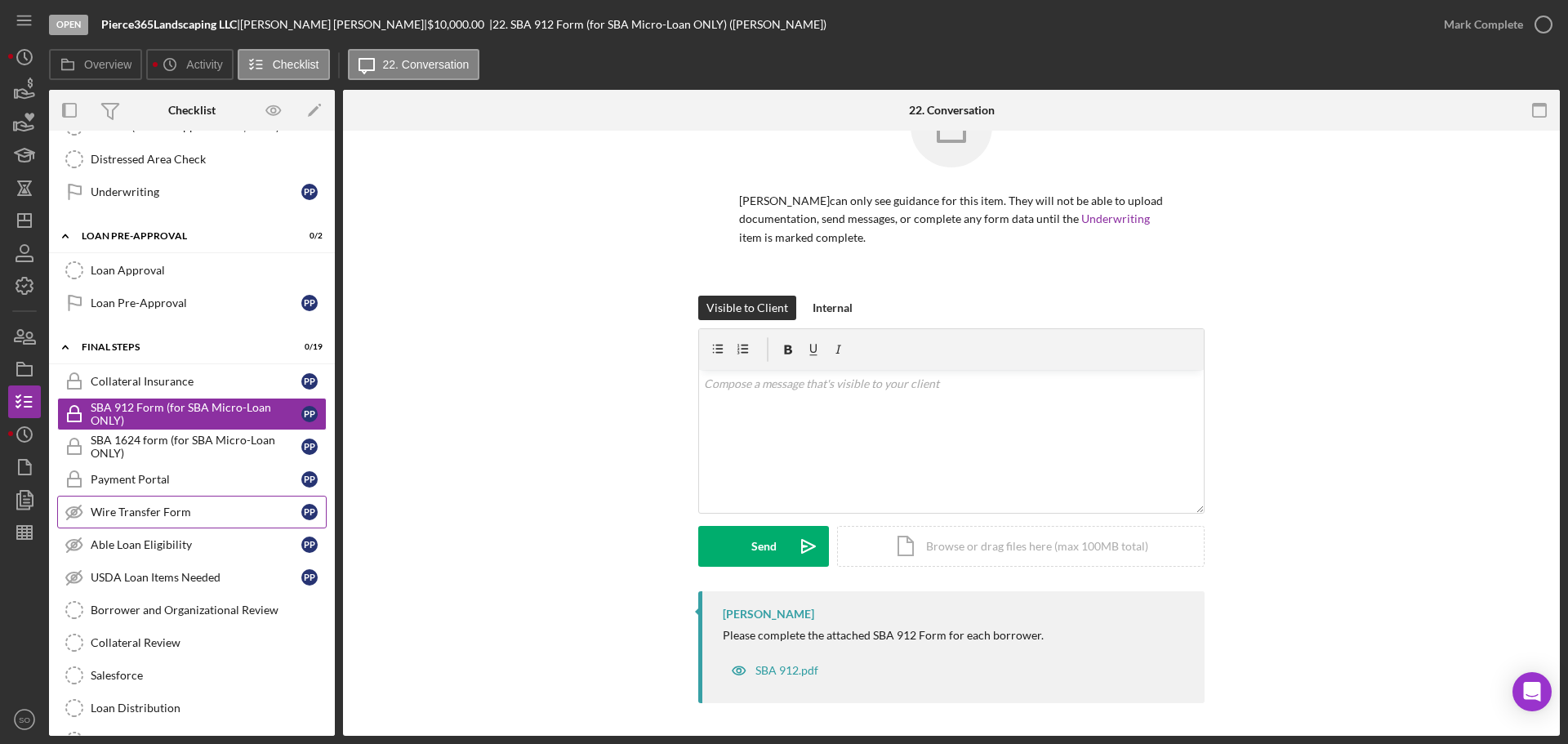
click at [116, 522] on link "Wire Transfer Form Wire Transfer Form P P" at bounding box center [192, 512] width 269 height 33
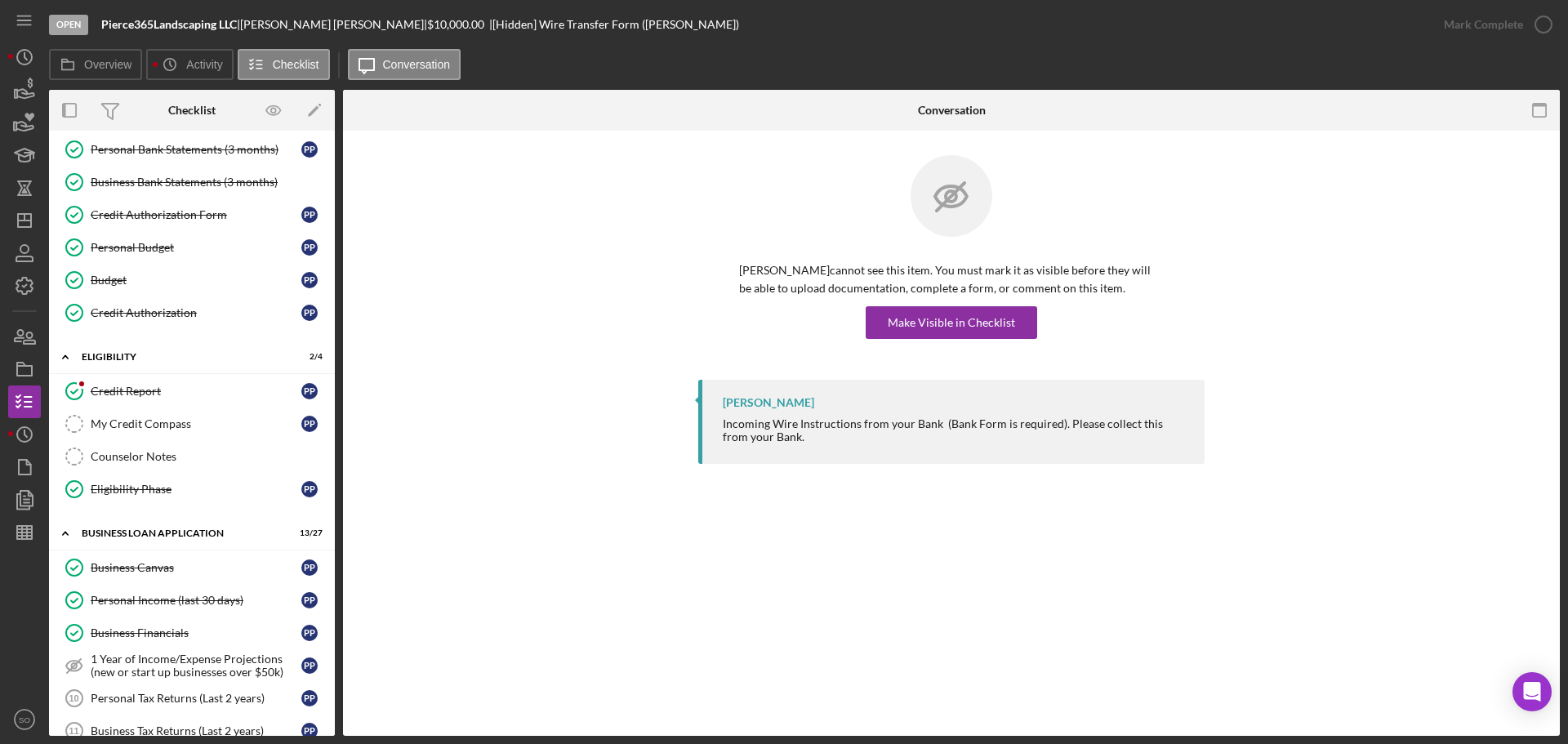
scroll to position [39, 0]
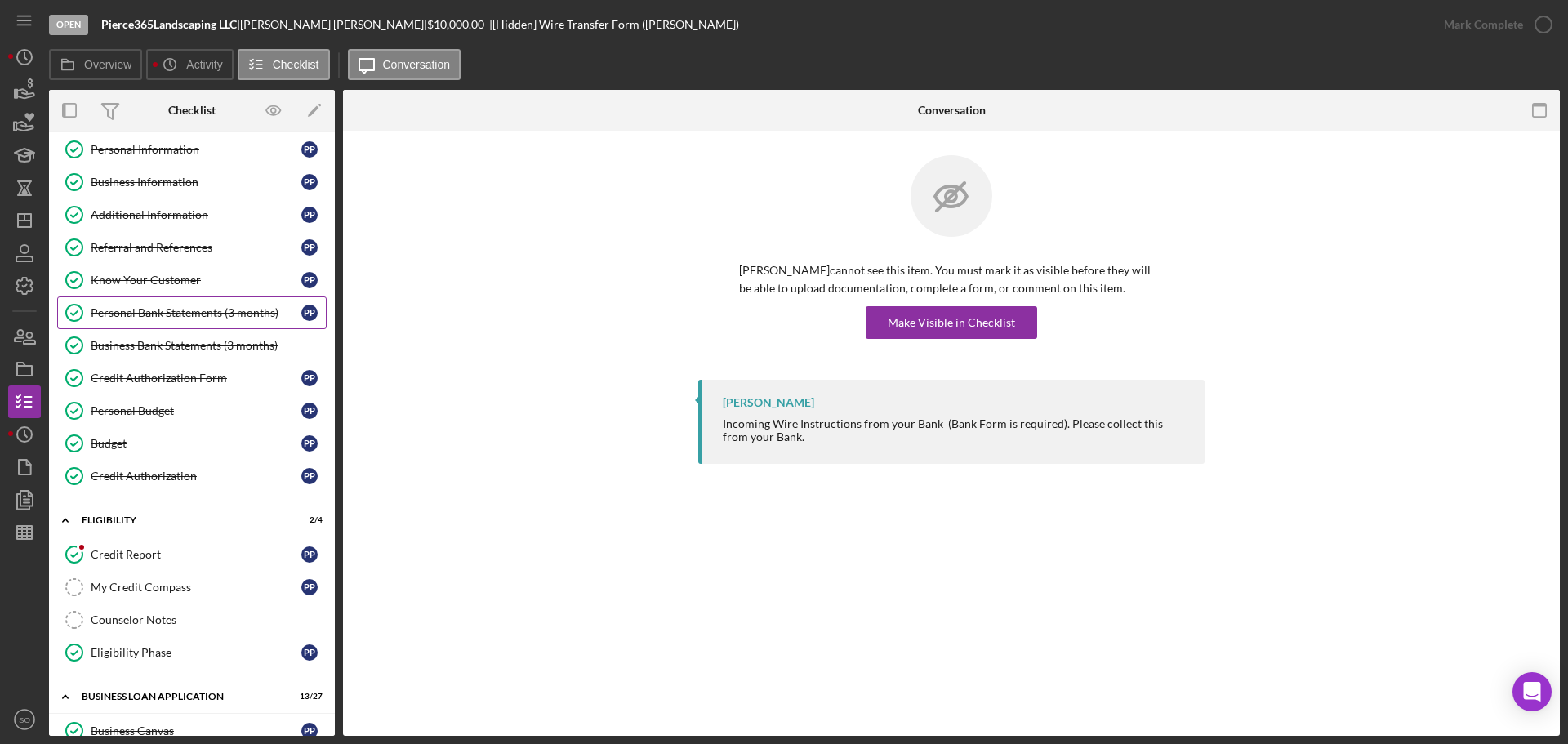
click at [154, 312] on div "Personal Bank Statements (3 months)" at bounding box center [196, 312] width 211 height 13
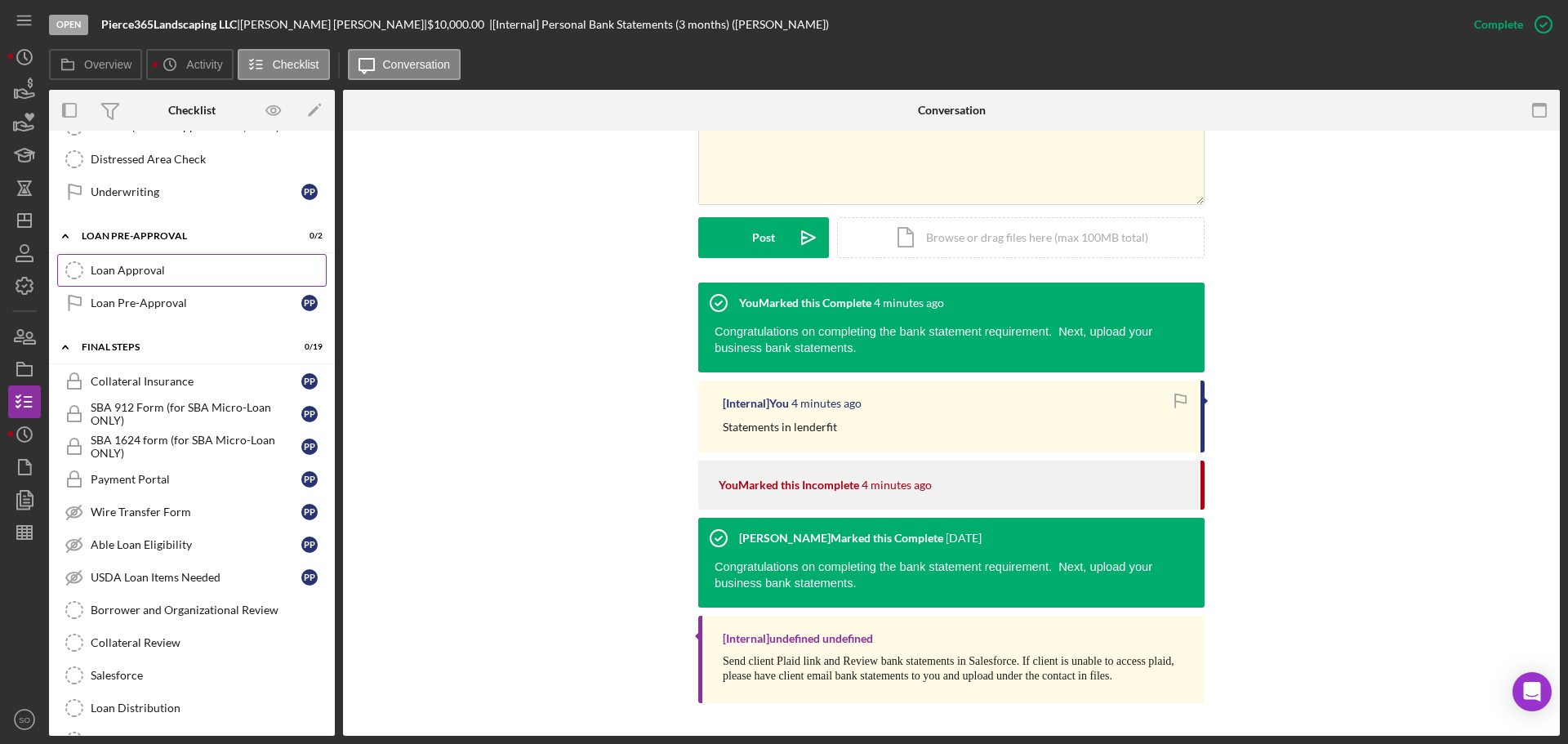
scroll to position [1510, 0]
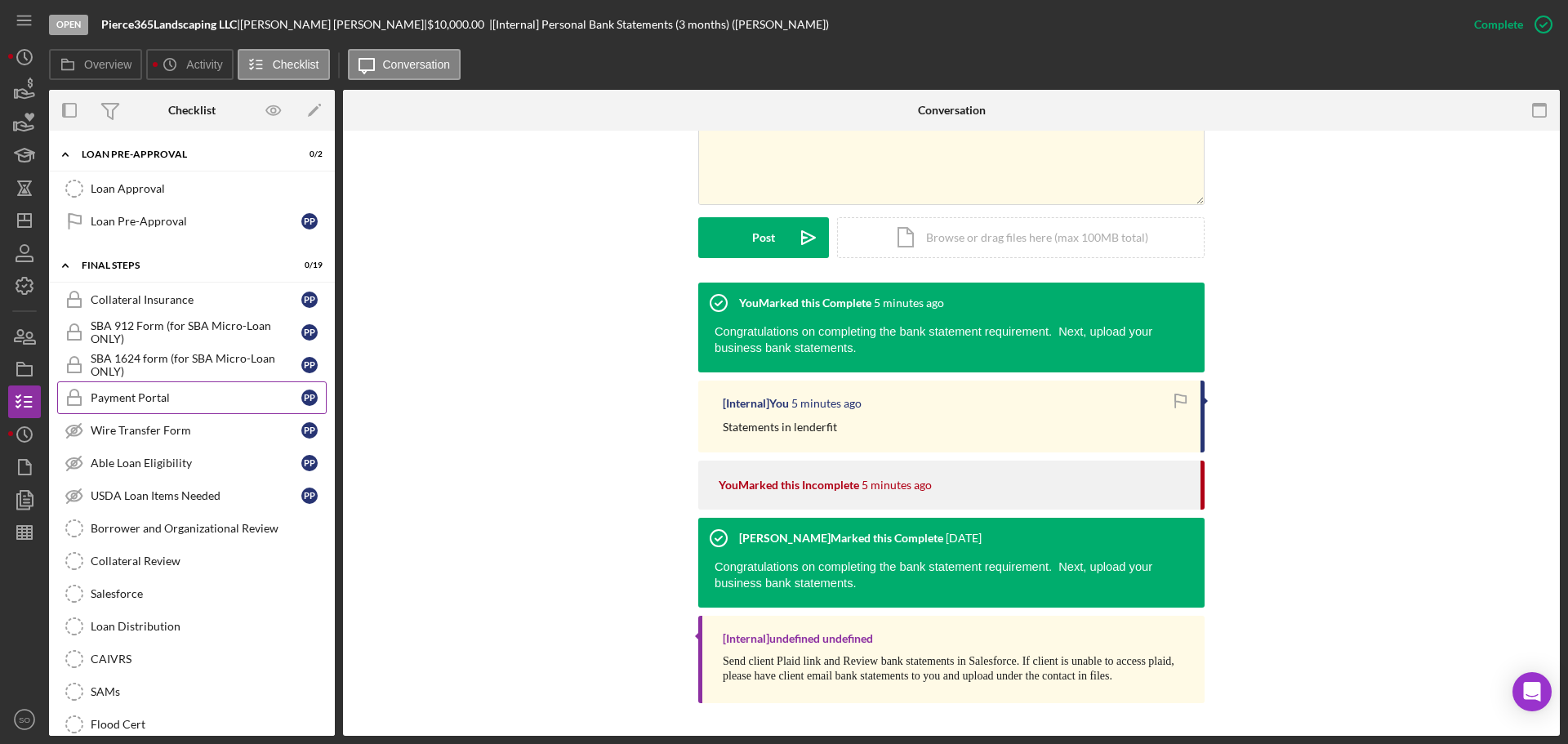
click at [106, 408] on link "Payment Portal Payment Portal P P" at bounding box center [192, 398] width 269 height 33
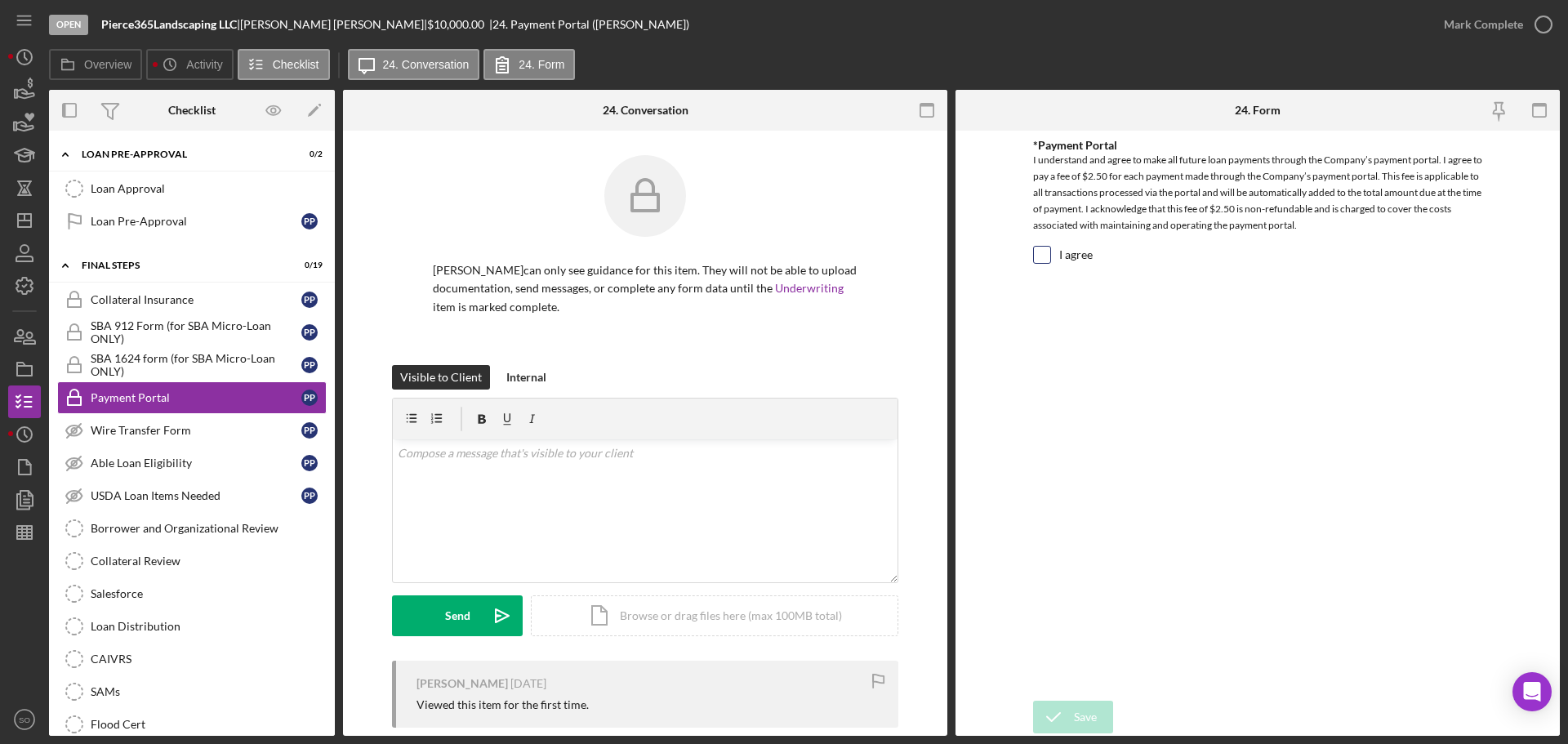
click at [1033, 255] on div at bounding box center [1042, 255] width 18 height 18
click at [1041, 253] on input "I agree" at bounding box center [1042, 255] width 16 height 16
checkbox input "true"
click at [1080, 713] on div "Save" at bounding box center [1085, 717] width 22 height 33
click at [1463, 28] on div "Mark Complete" at bounding box center [1483, 24] width 79 height 33
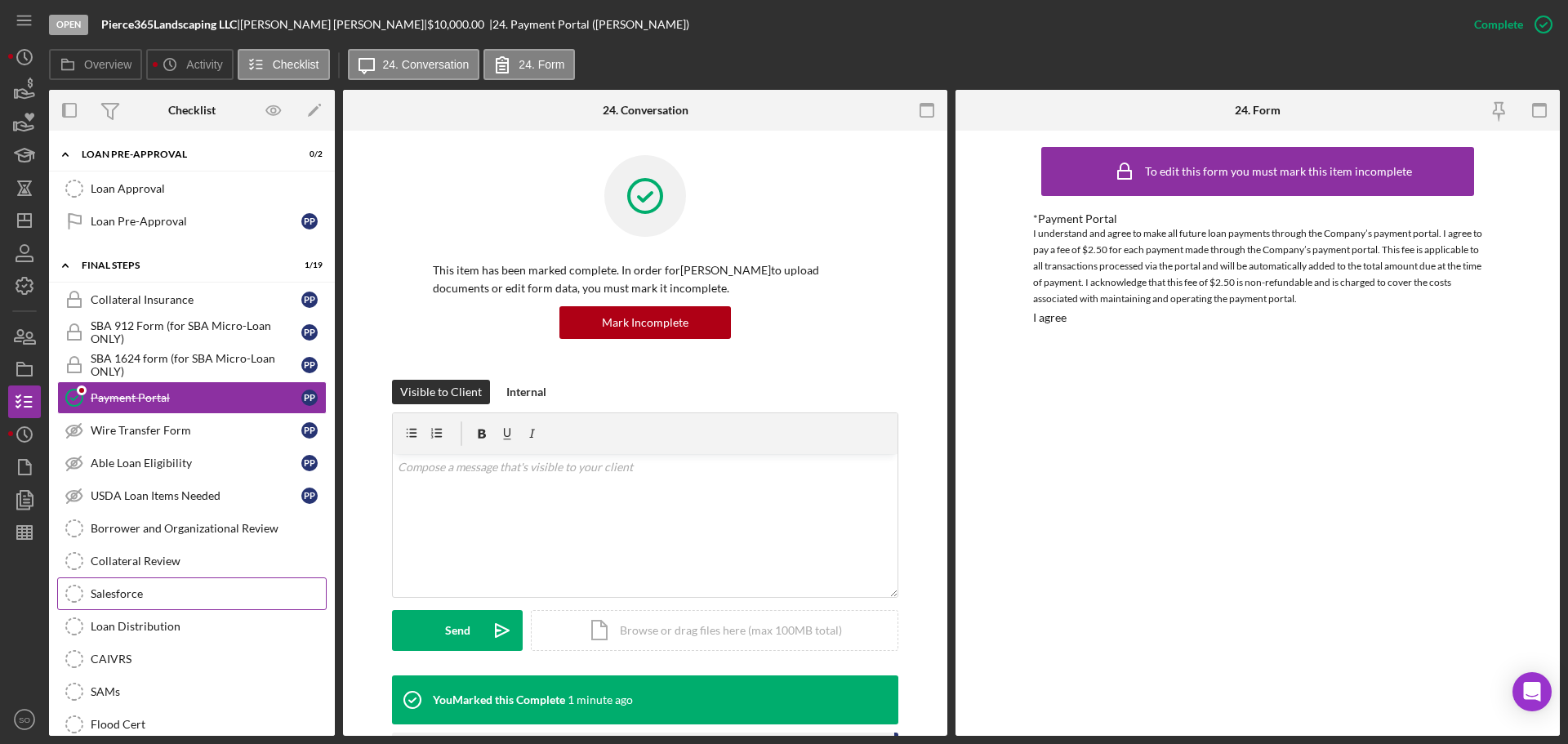
click at [148, 599] on div "Salesforce" at bounding box center [208, 593] width 236 height 13
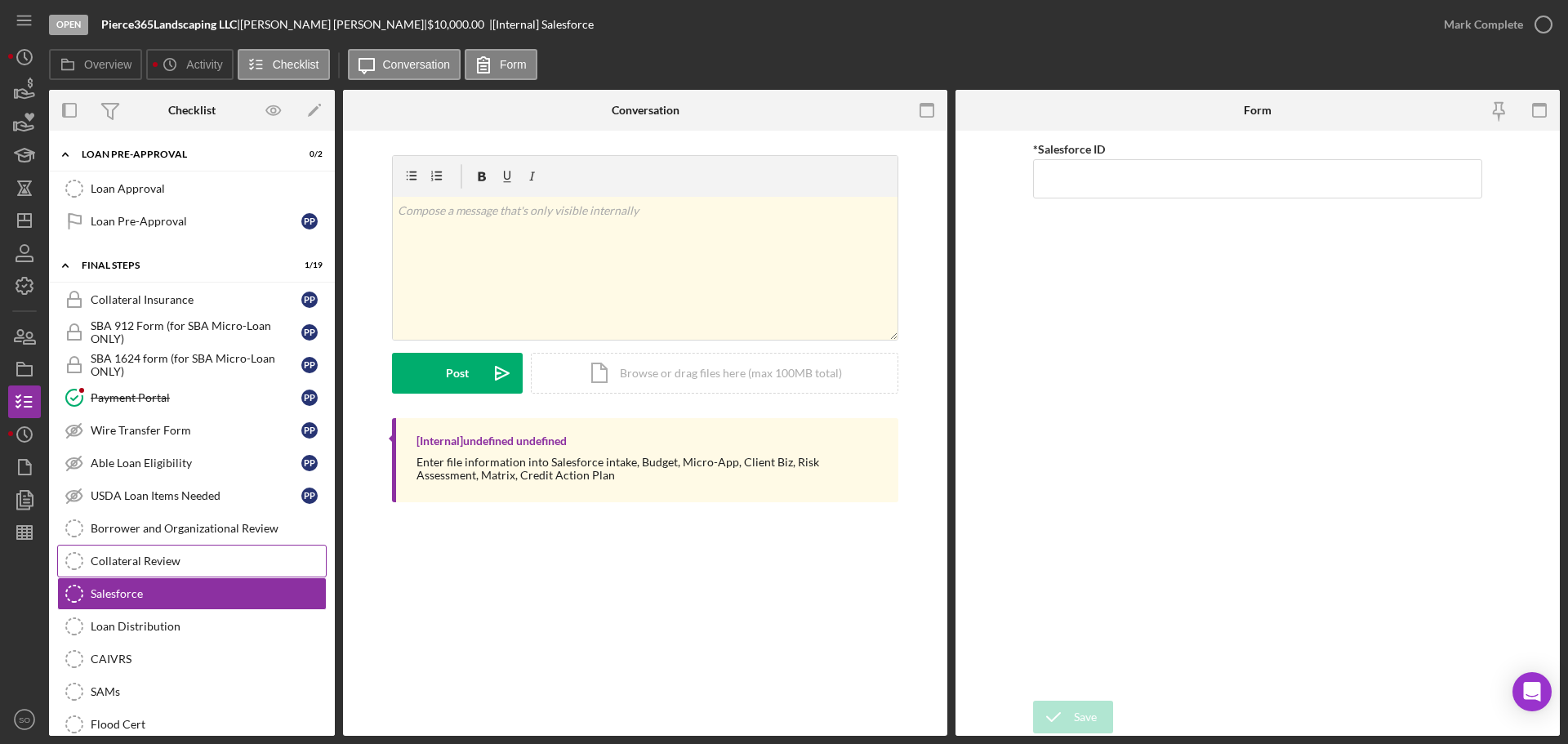
drag, startPoint x: 166, startPoint y: 524, endPoint x: 203, endPoint y: 556, distance: 48.9
click at [166, 524] on div "Borrower and Organizational Review" at bounding box center [208, 528] width 236 height 13
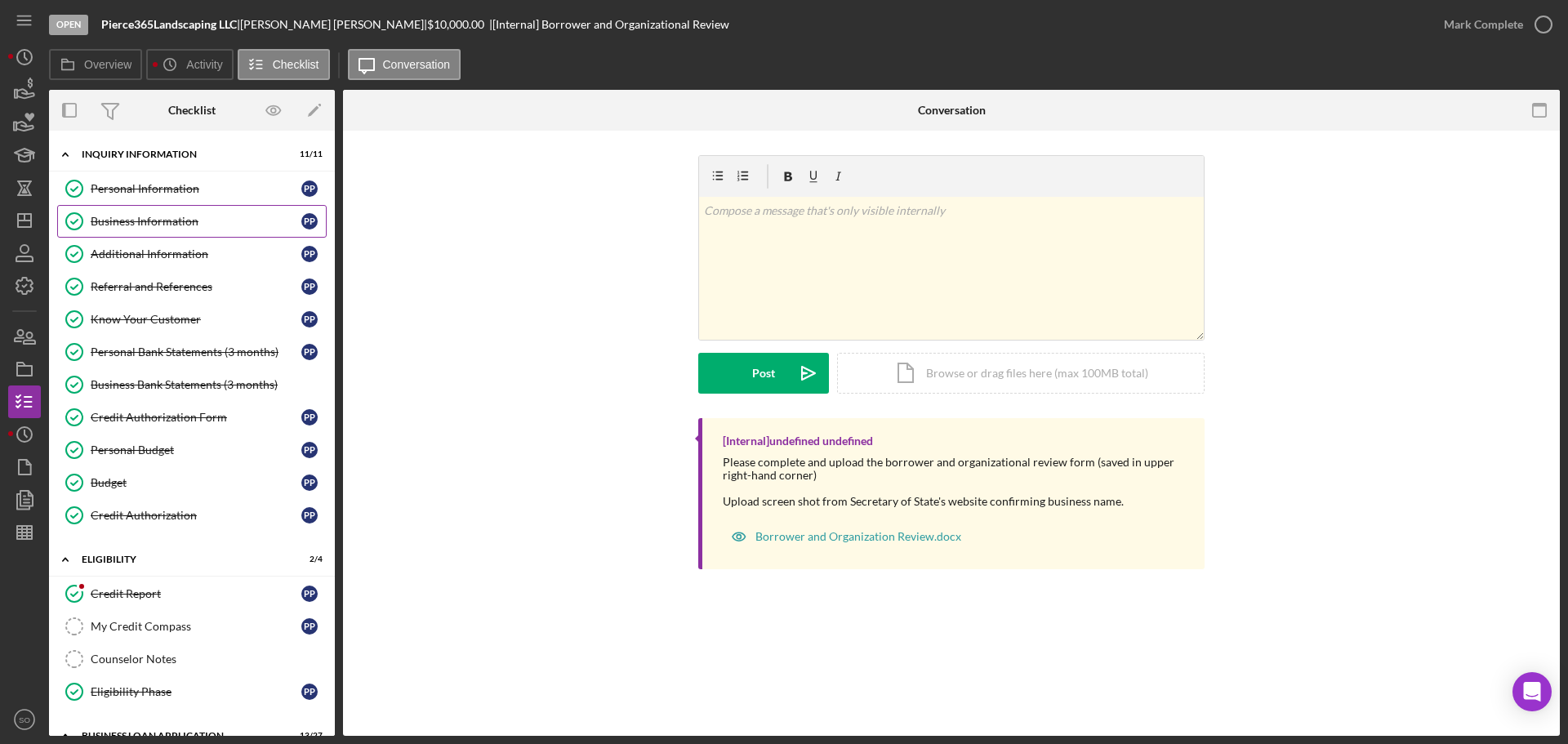
click at [144, 220] on div "Business Information" at bounding box center [196, 221] width 211 height 13
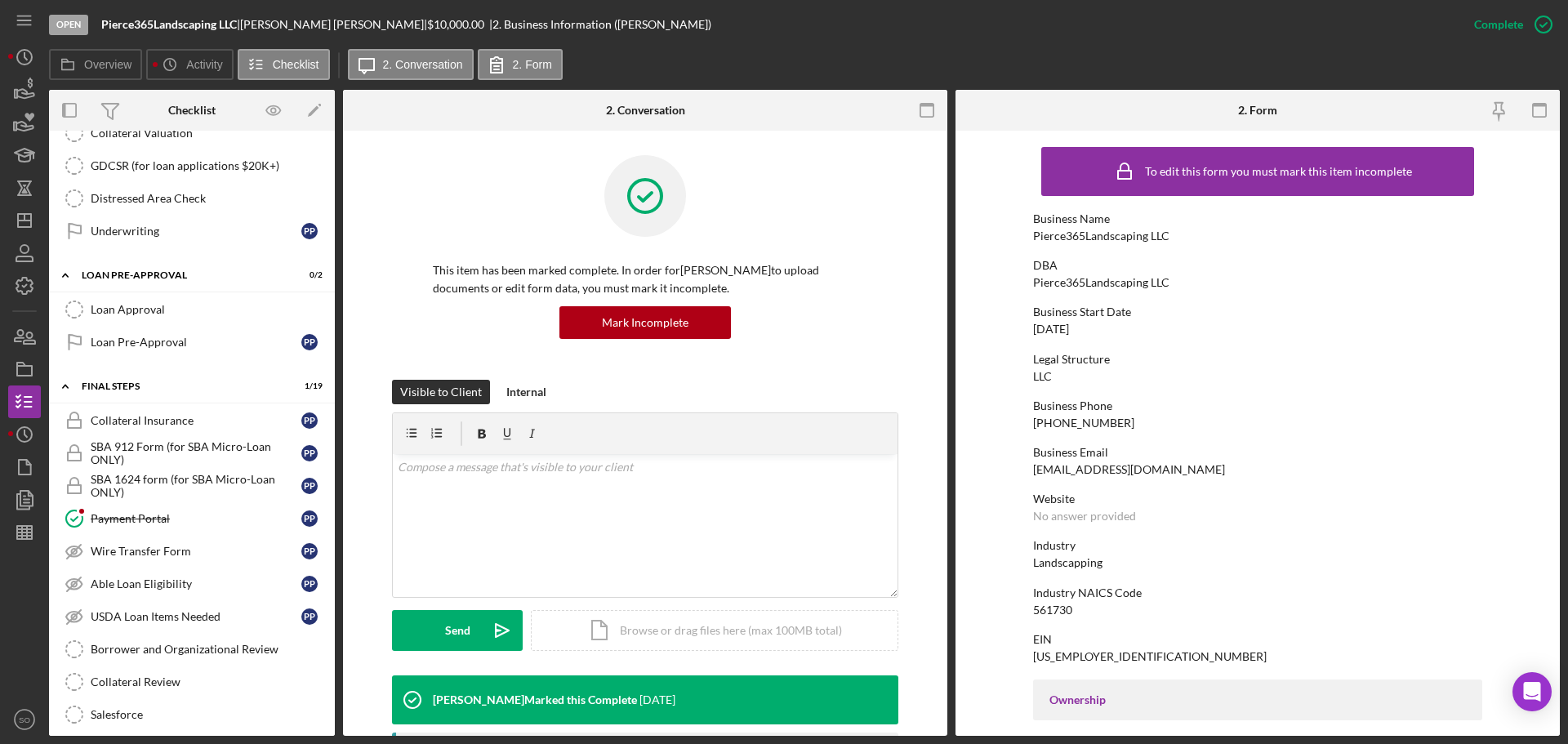
scroll to position [1470, 0]
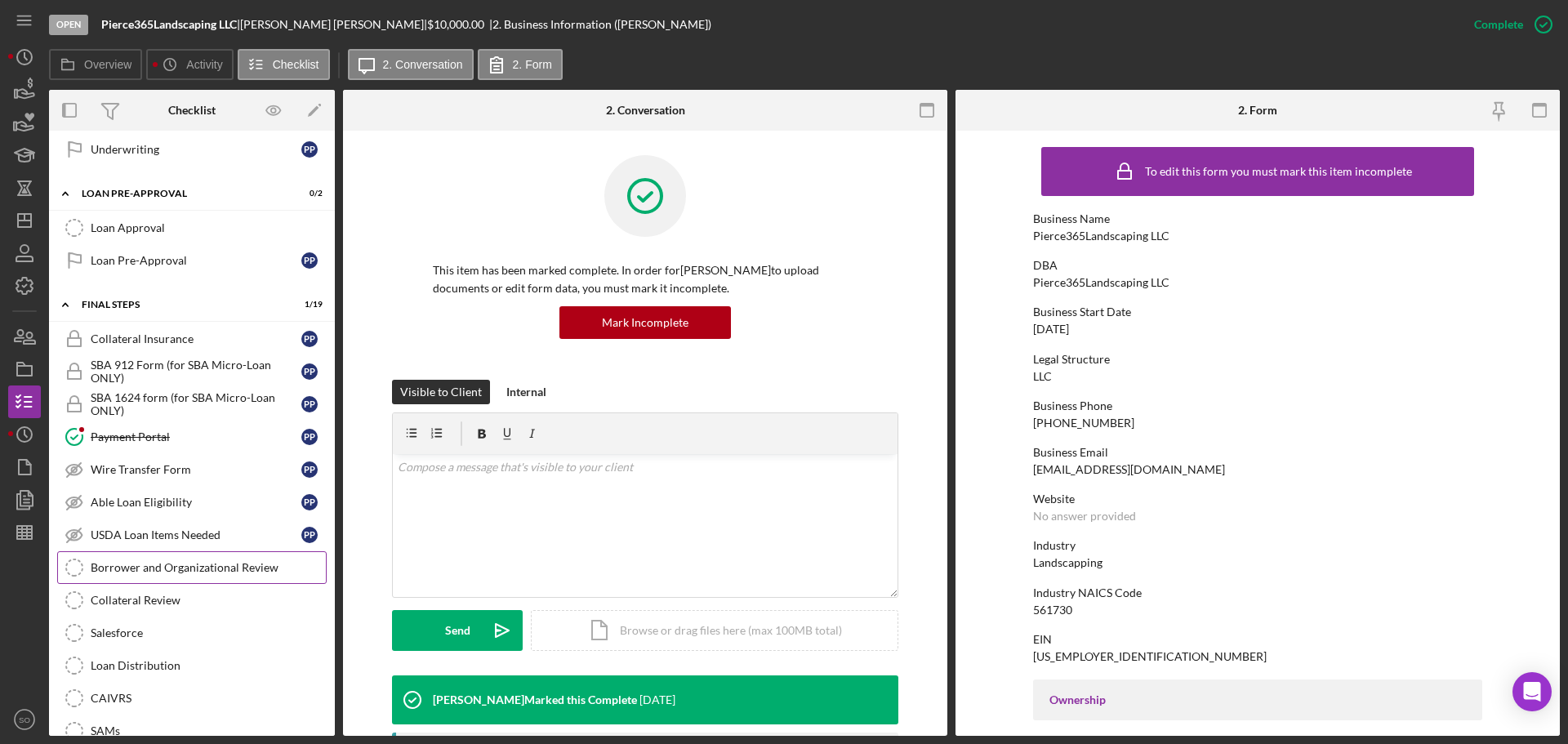
click at [256, 571] on div "Borrower and Organizational Review" at bounding box center [208, 567] width 236 height 13
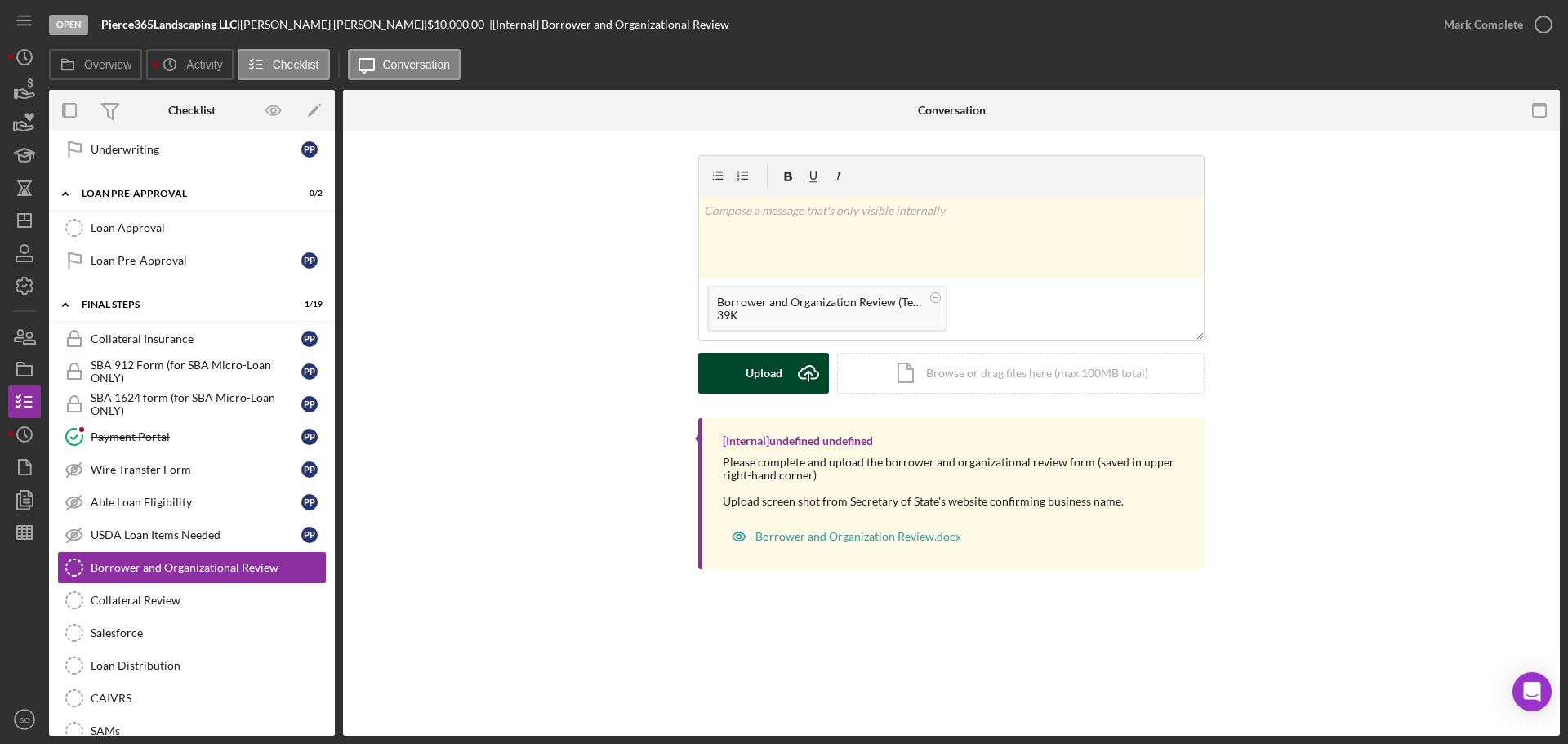
click at [755, 380] on div "Upload" at bounding box center [764, 373] width 37 height 41
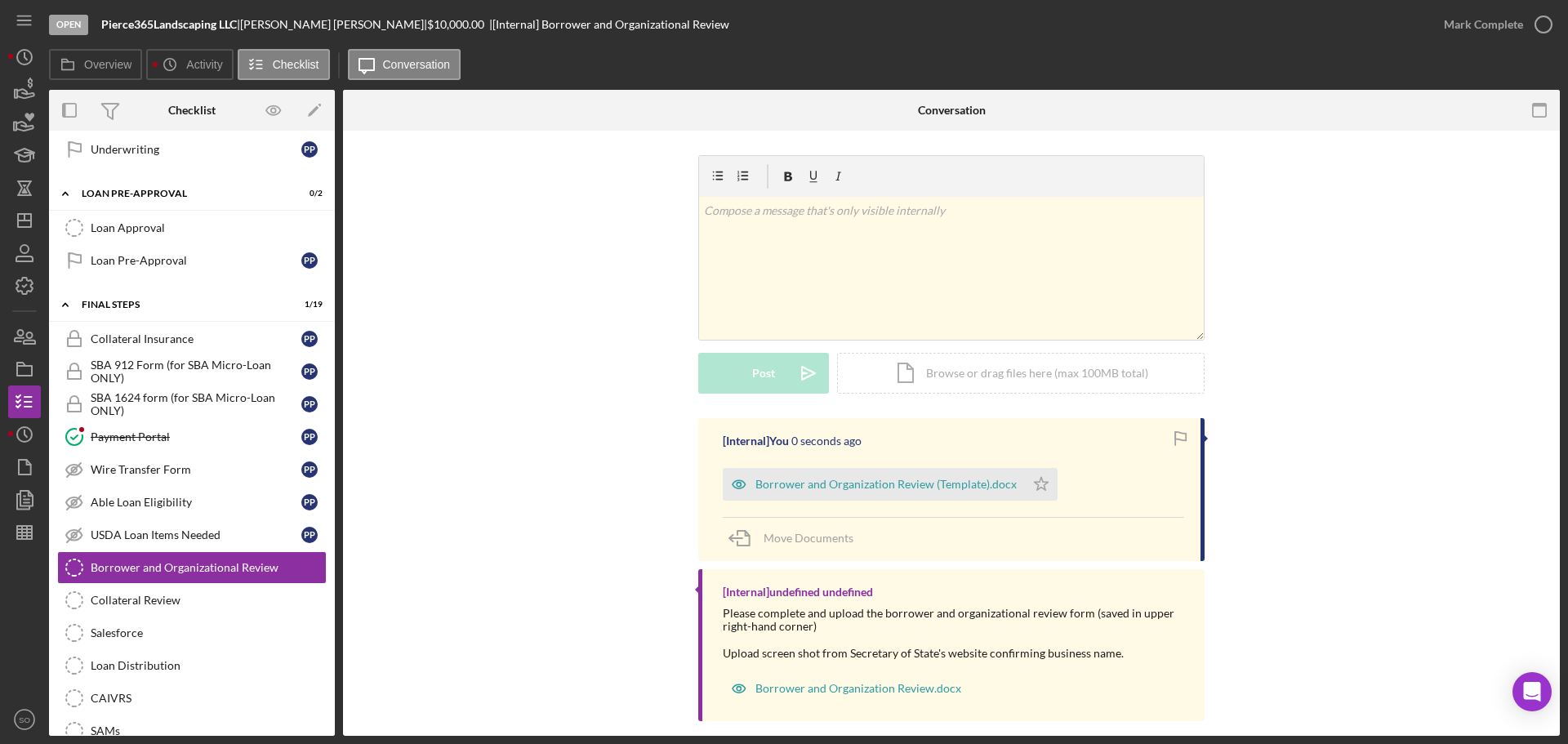
scroll to position [18, 0]
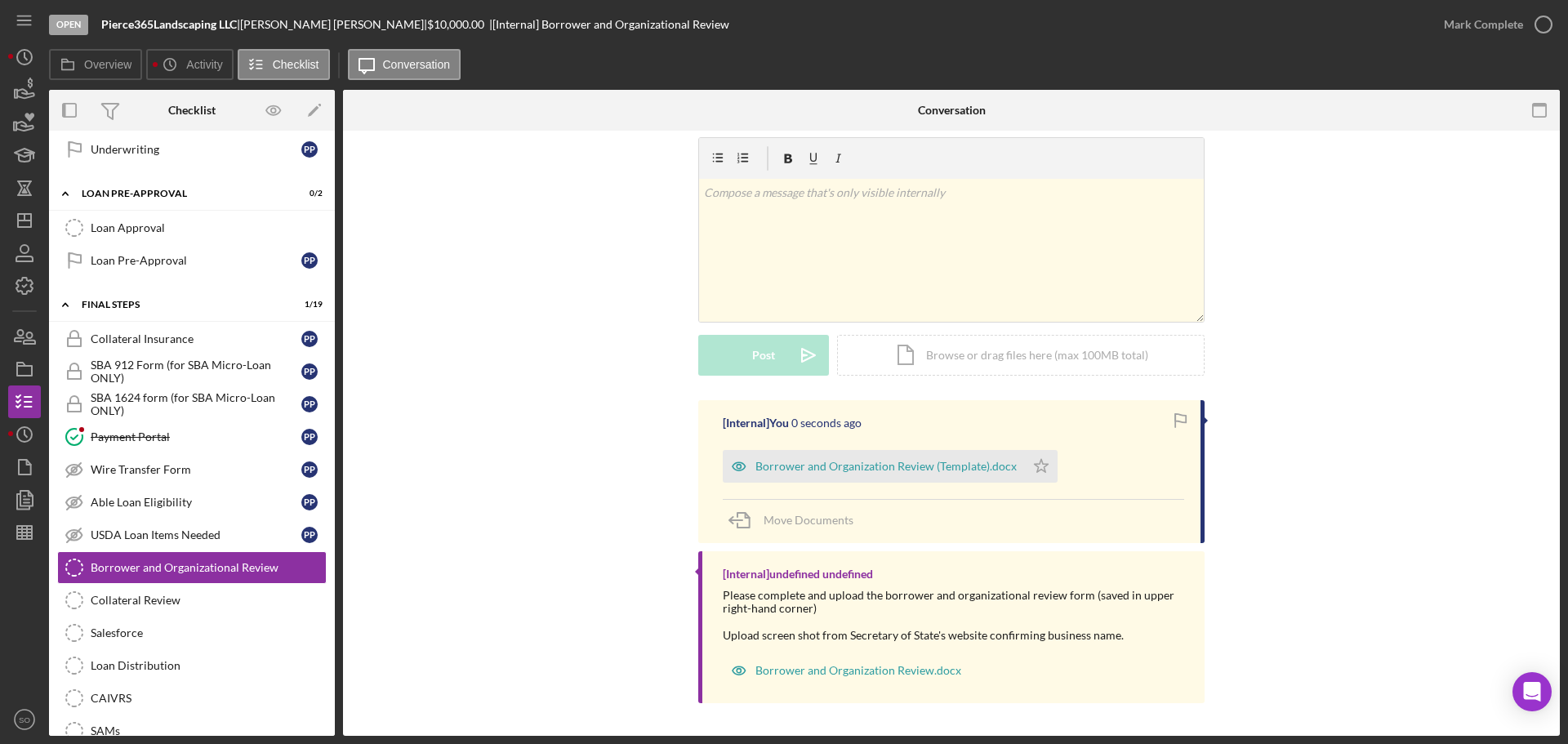
drag, startPoint x: 1039, startPoint y: 468, endPoint x: 1048, endPoint y: 448, distance: 21.9
click at [1039, 466] on icon "Icon/Star" at bounding box center [1042, 466] width 33 height 33
click at [1459, 23] on div "Mark Complete" at bounding box center [1483, 24] width 79 height 33
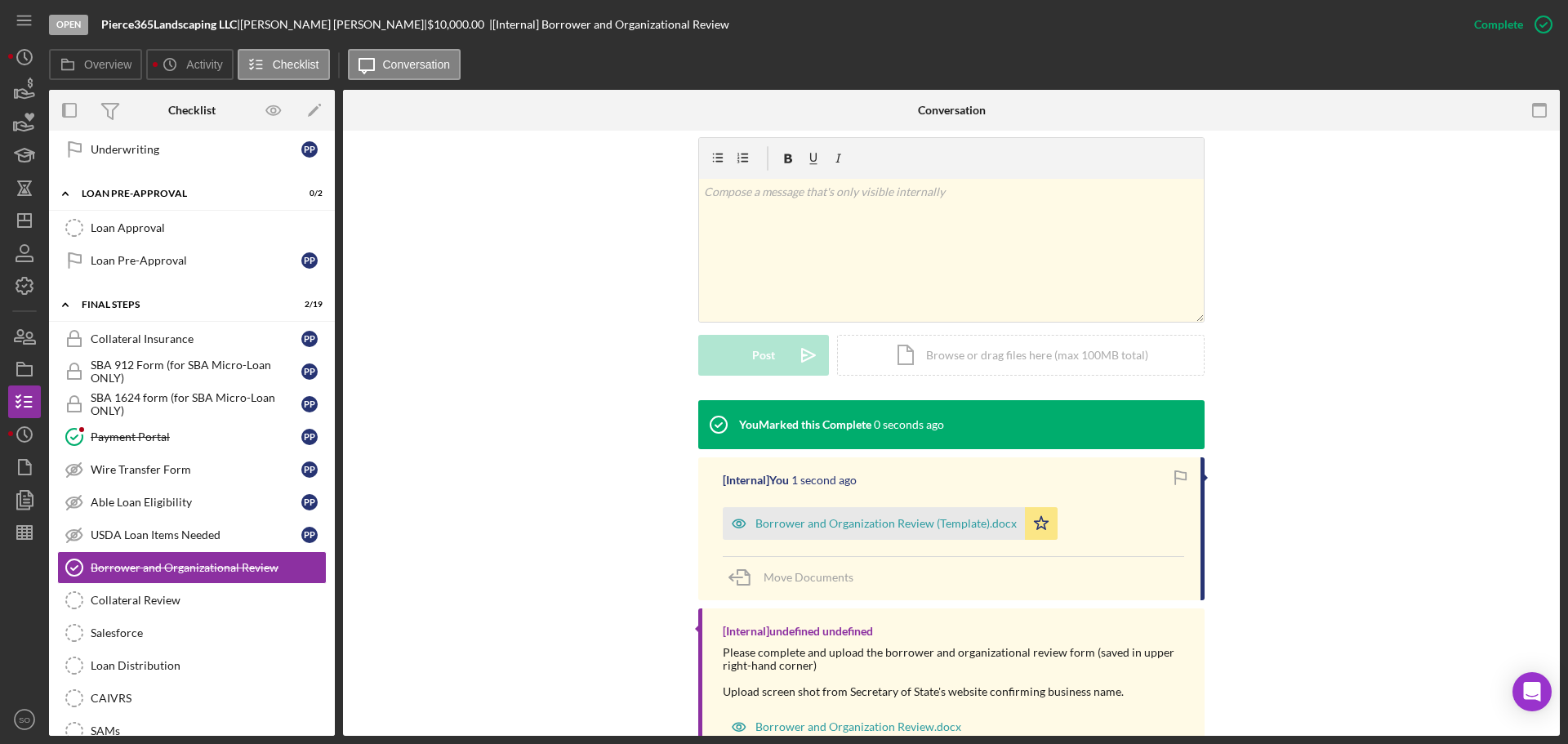
scroll to position [299, 0]
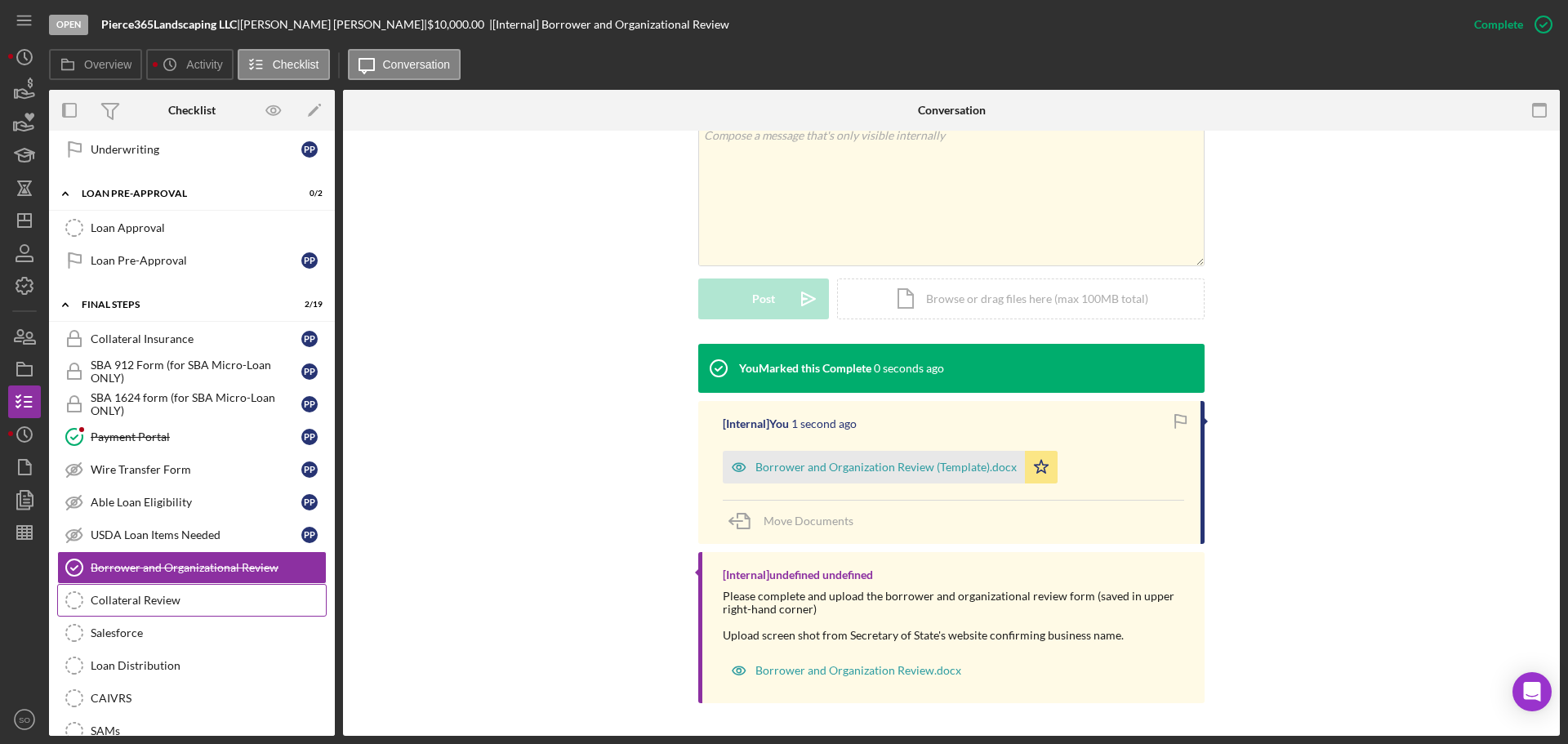
click at [202, 607] on div "Collateral Review" at bounding box center [208, 600] width 236 height 13
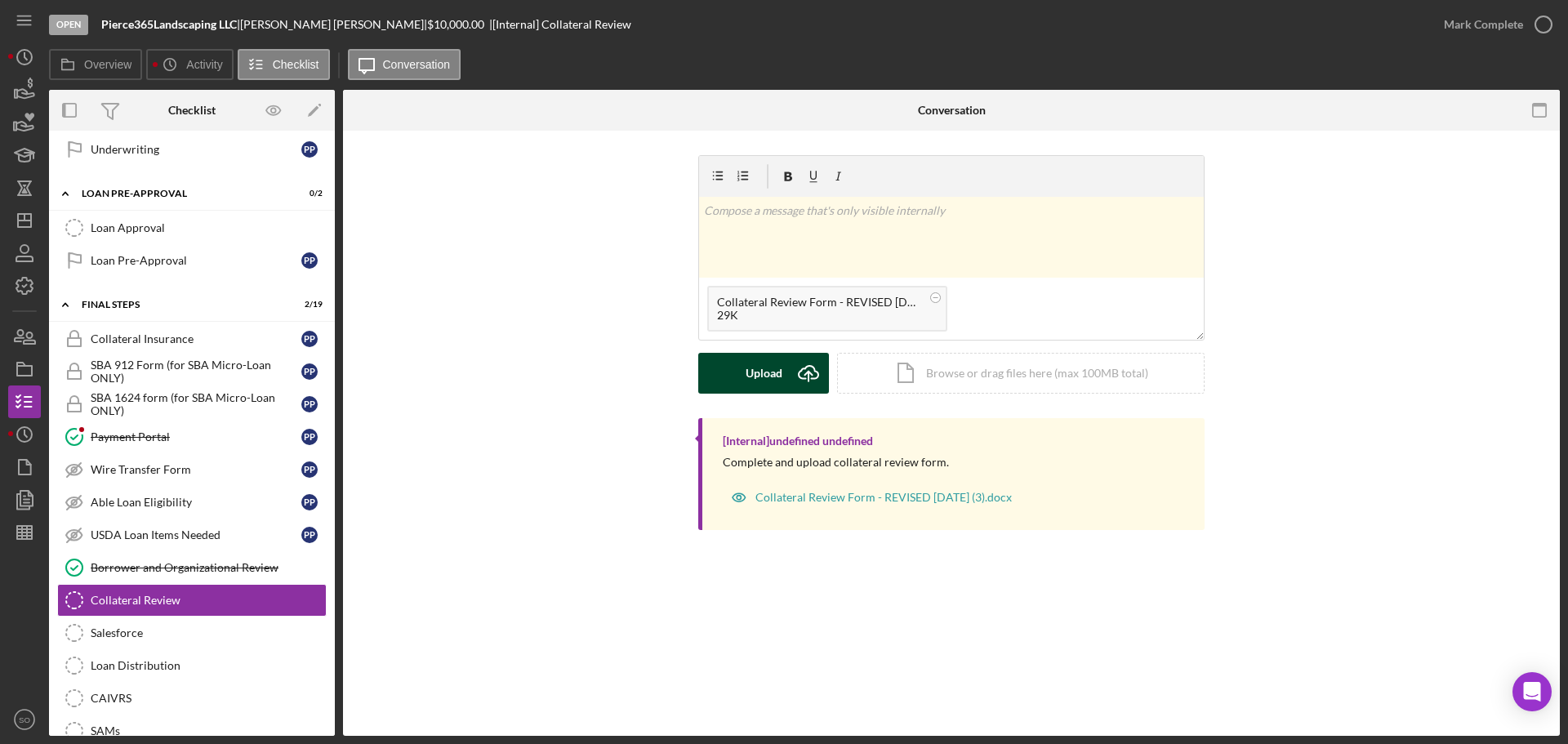
click at [761, 375] on div "Upload" at bounding box center [764, 373] width 37 height 41
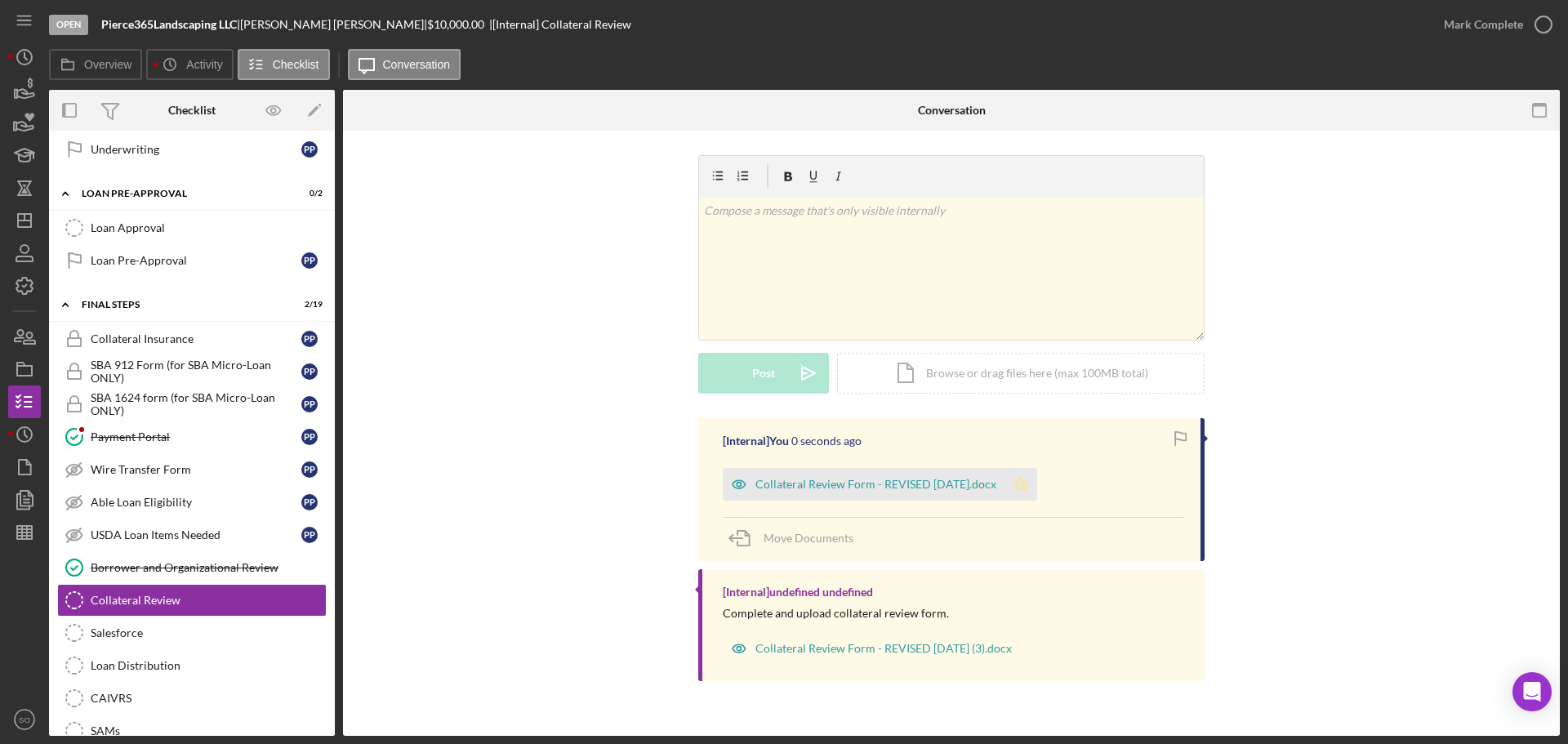
click at [1022, 484] on icon "Icon/Star" at bounding box center [1021, 484] width 33 height 33
click at [1459, 22] on div "Mark Complete" at bounding box center [1483, 24] width 79 height 33
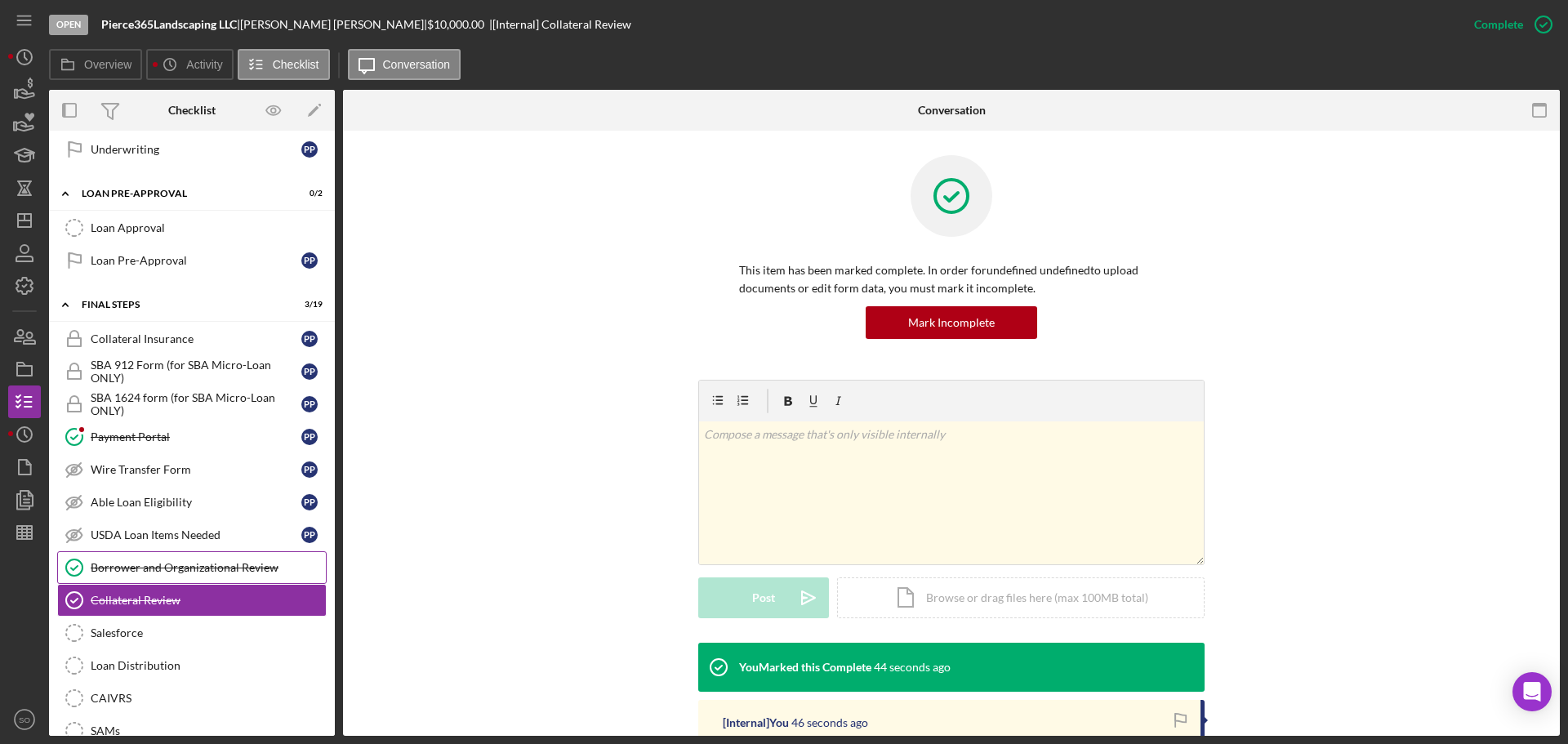
scroll to position [1552, 0]
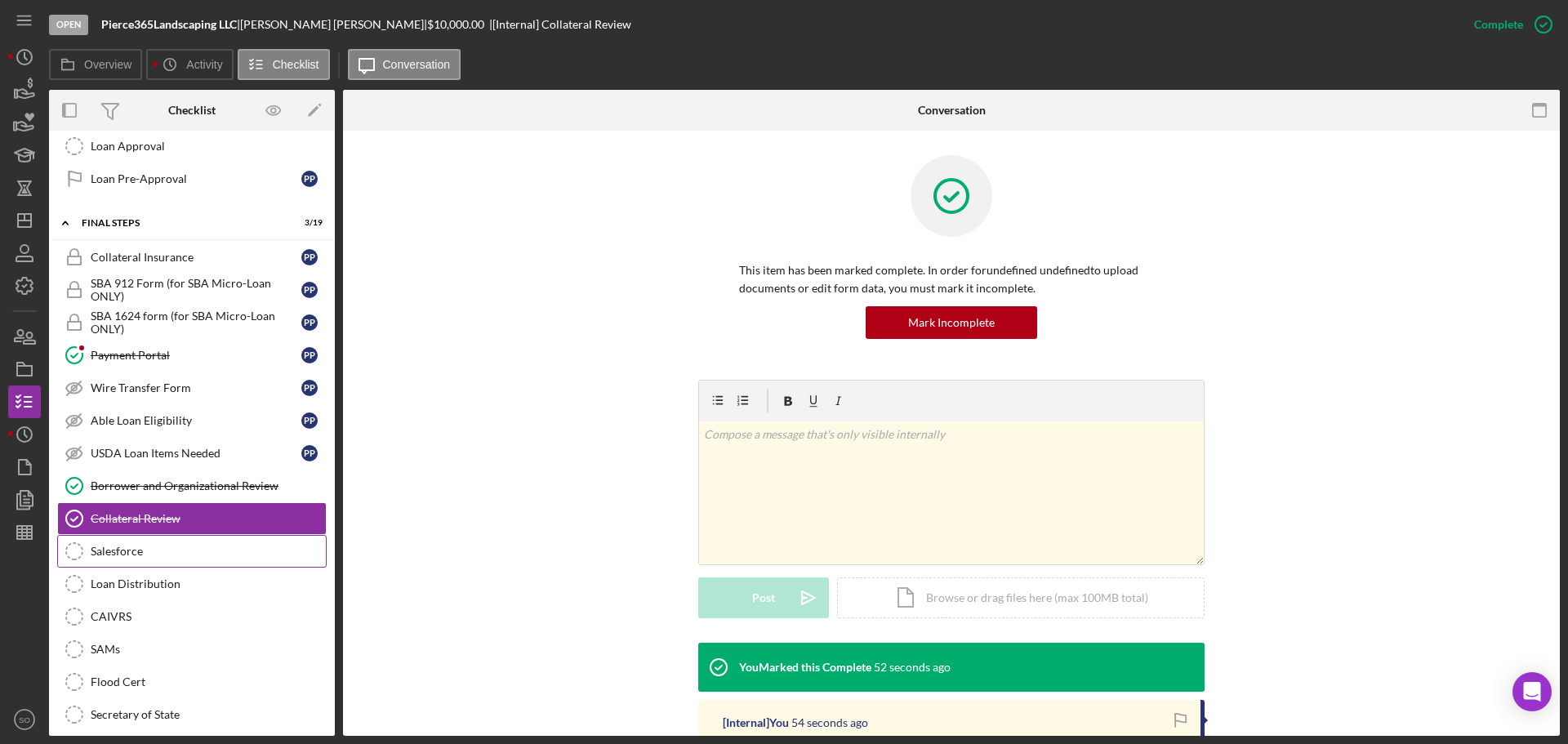
click at [129, 559] on link "Salesforce Salesforce" at bounding box center [192, 552] width 269 height 33
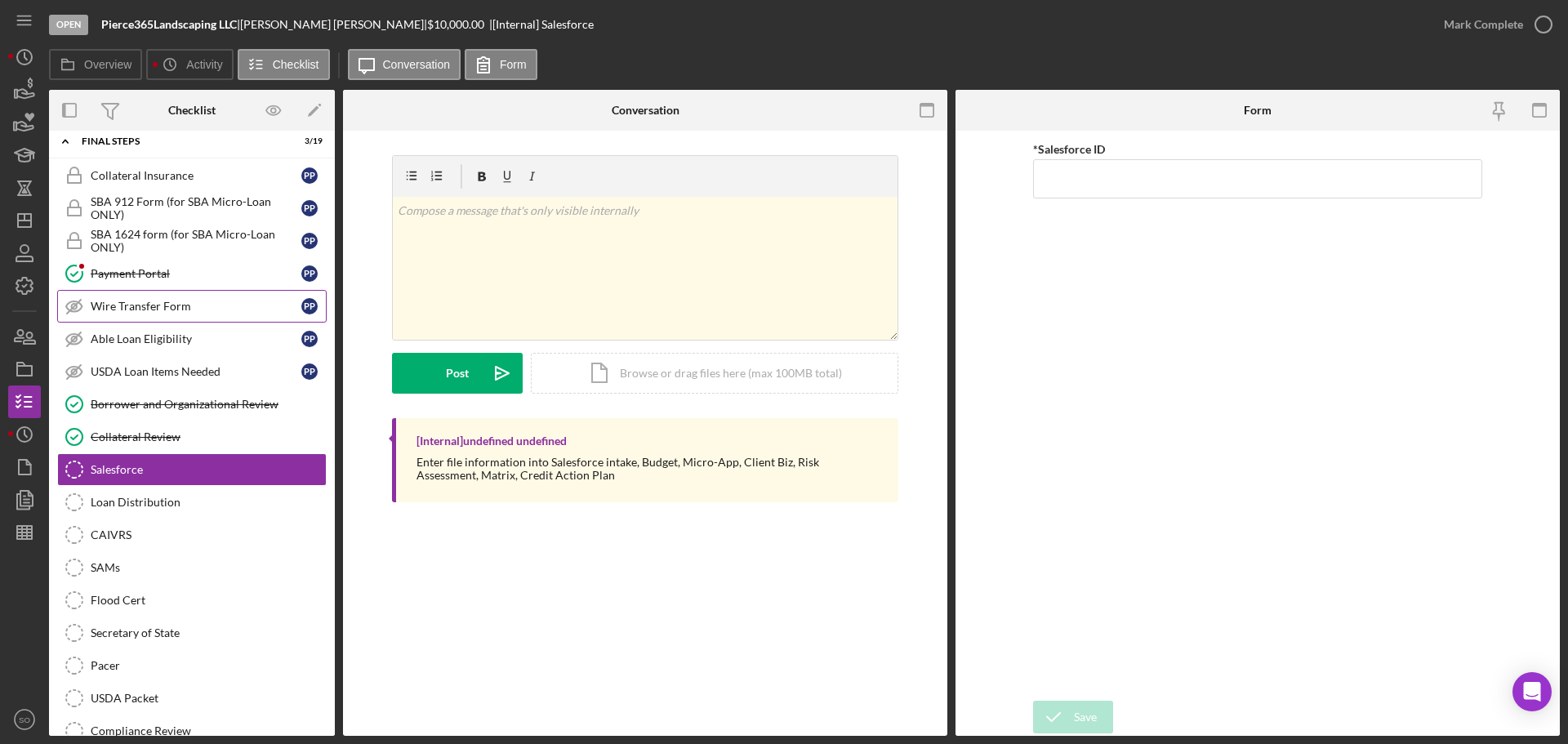
scroll to position [1470, 0]
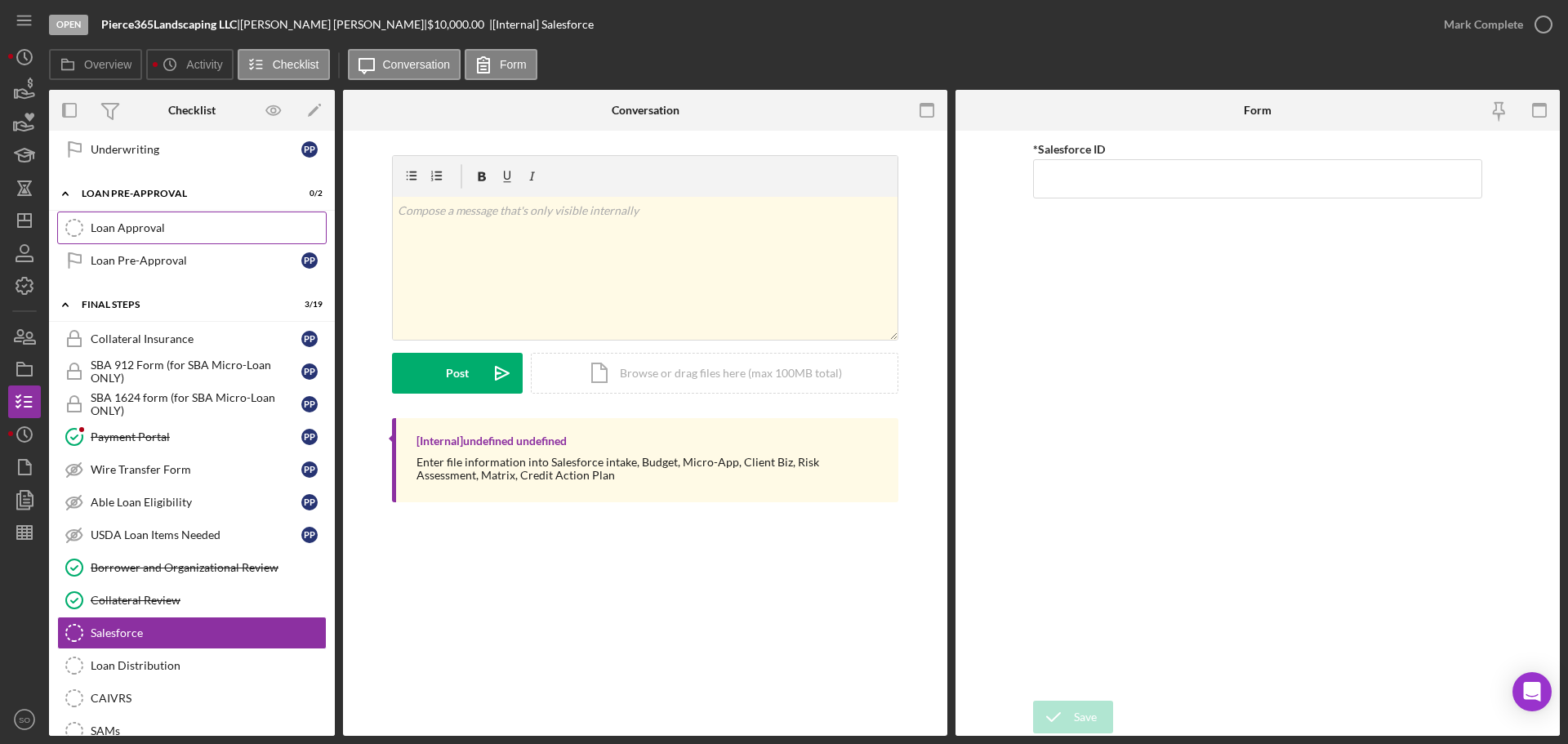
click at [119, 243] on link "Loan Approval Loan Approval" at bounding box center [192, 228] width 269 height 33
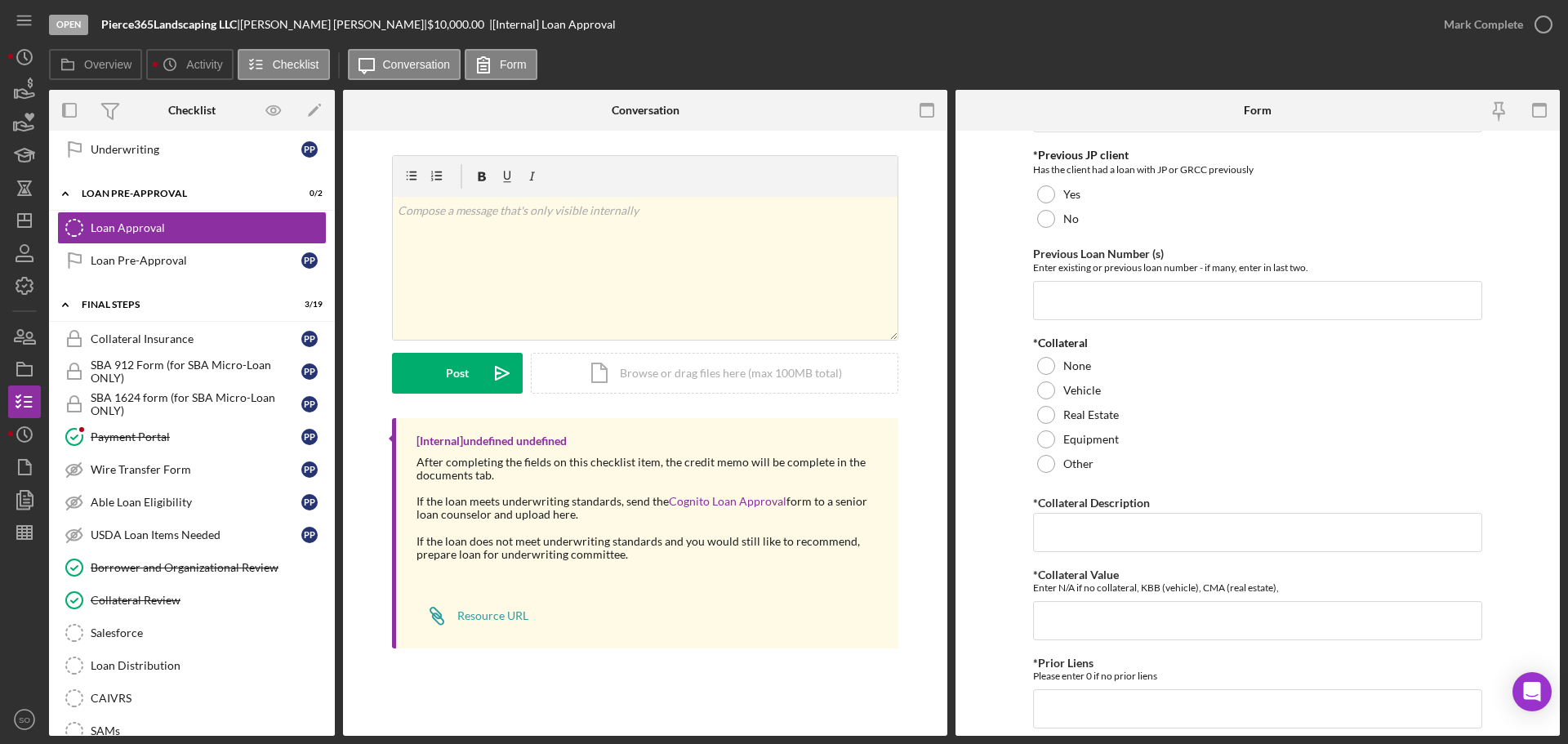
scroll to position [3, 0]
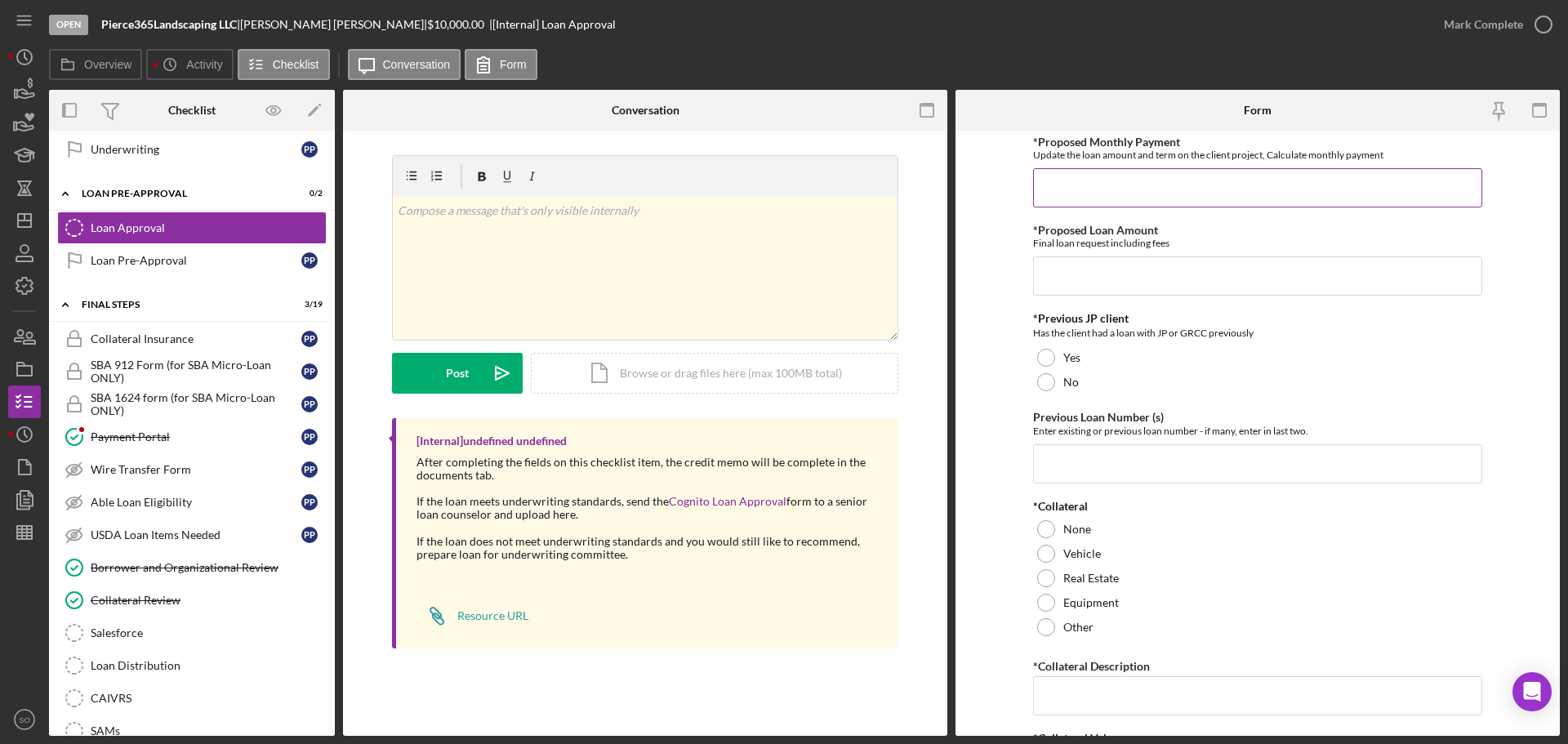
click at [1089, 189] on input "*Proposed Monthly Payment" at bounding box center [1257, 187] width 449 height 39
type input "$132"
click at [993, 278] on form "*Proposed Monthly Payment Update the loan amount and term on the client project…" at bounding box center [1257, 432] width 604 height 605
click at [1118, 274] on input "*Proposed Loan Amount" at bounding box center [1257, 275] width 449 height 39
type input "$5,000"
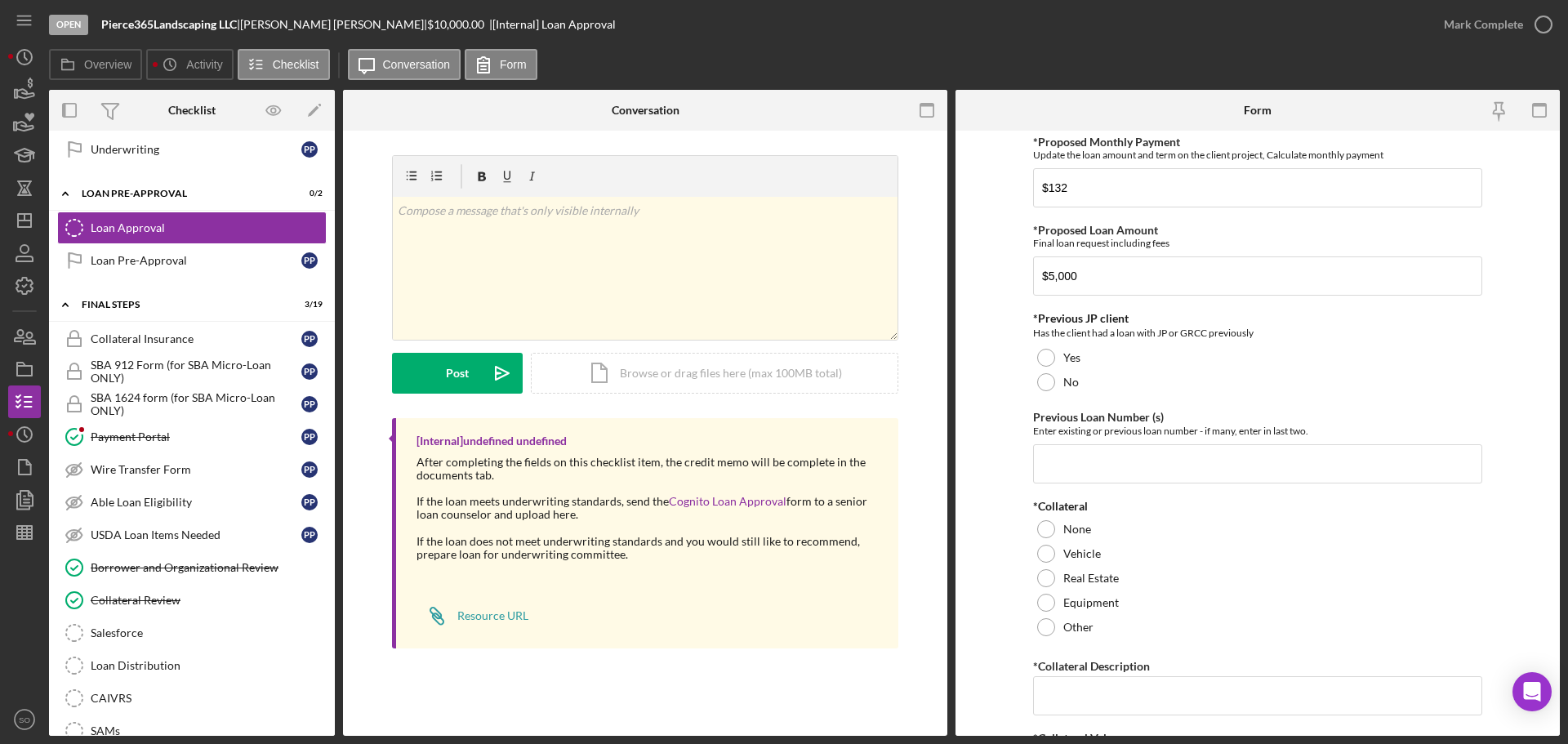
click at [979, 340] on form "*Proposed Monthly Payment Update the loan amount and term on the client project…" at bounding box center [1257, 432] width 604 height 605
click at [1041, 389] on div at bounding box center [1046, 381] width 18 height 18
click at [1086, 468] on input "Previous Loan Number (s)" at bounding box center [1257, 463] width 449 height 39
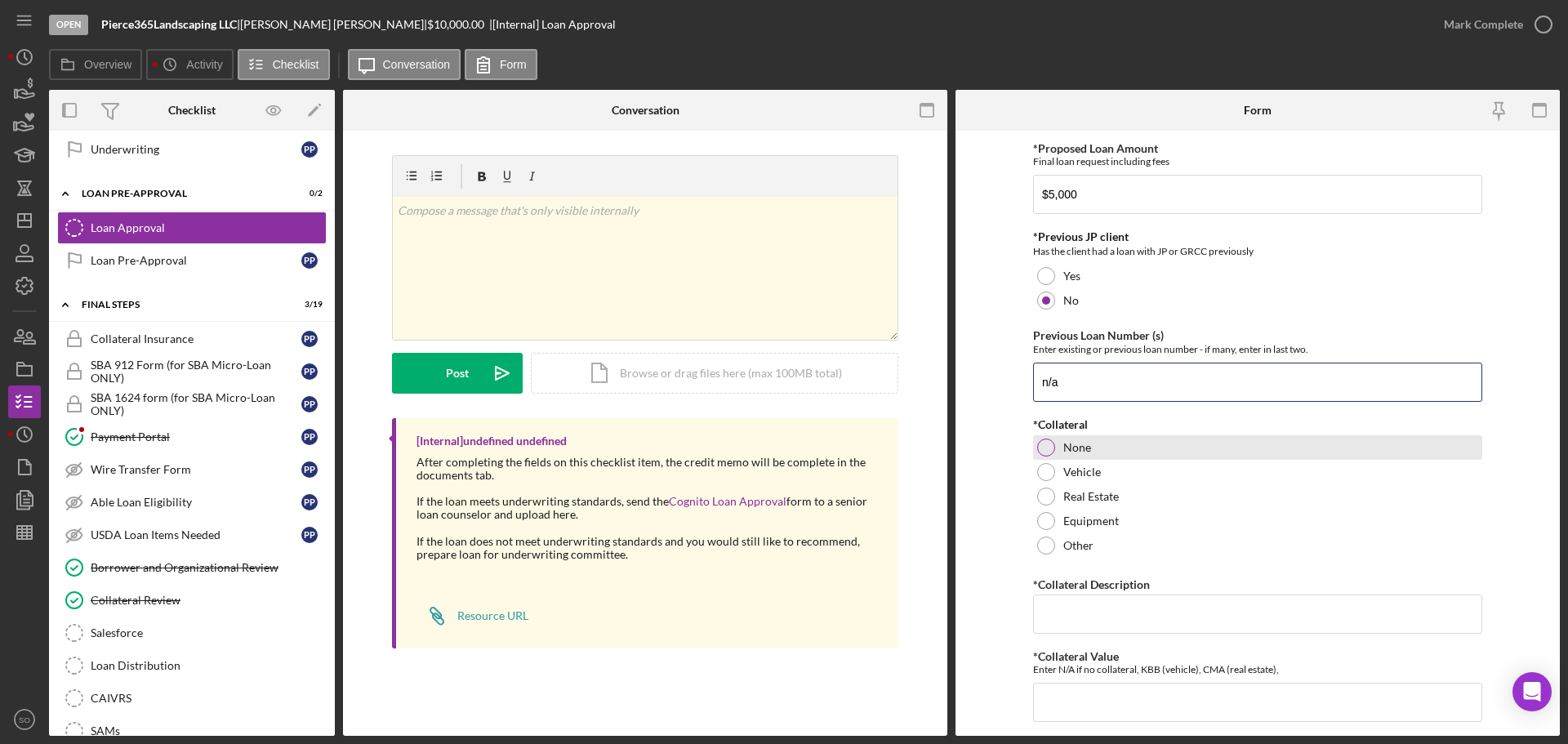
type input "n/a"
click at [1037, 445] on div at bounding box center [1046, 447] width 18 height 18
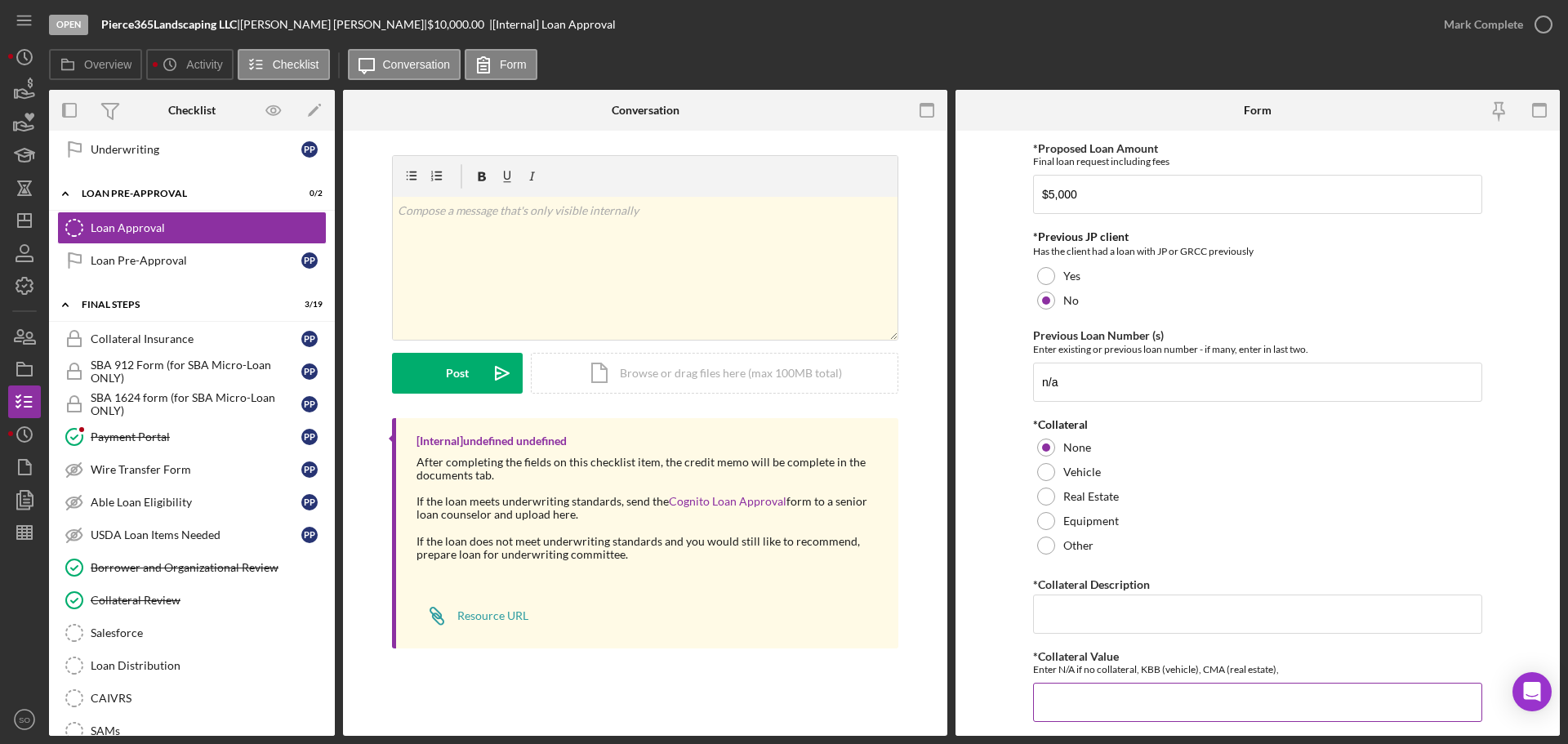
scroll to position [167, 0]
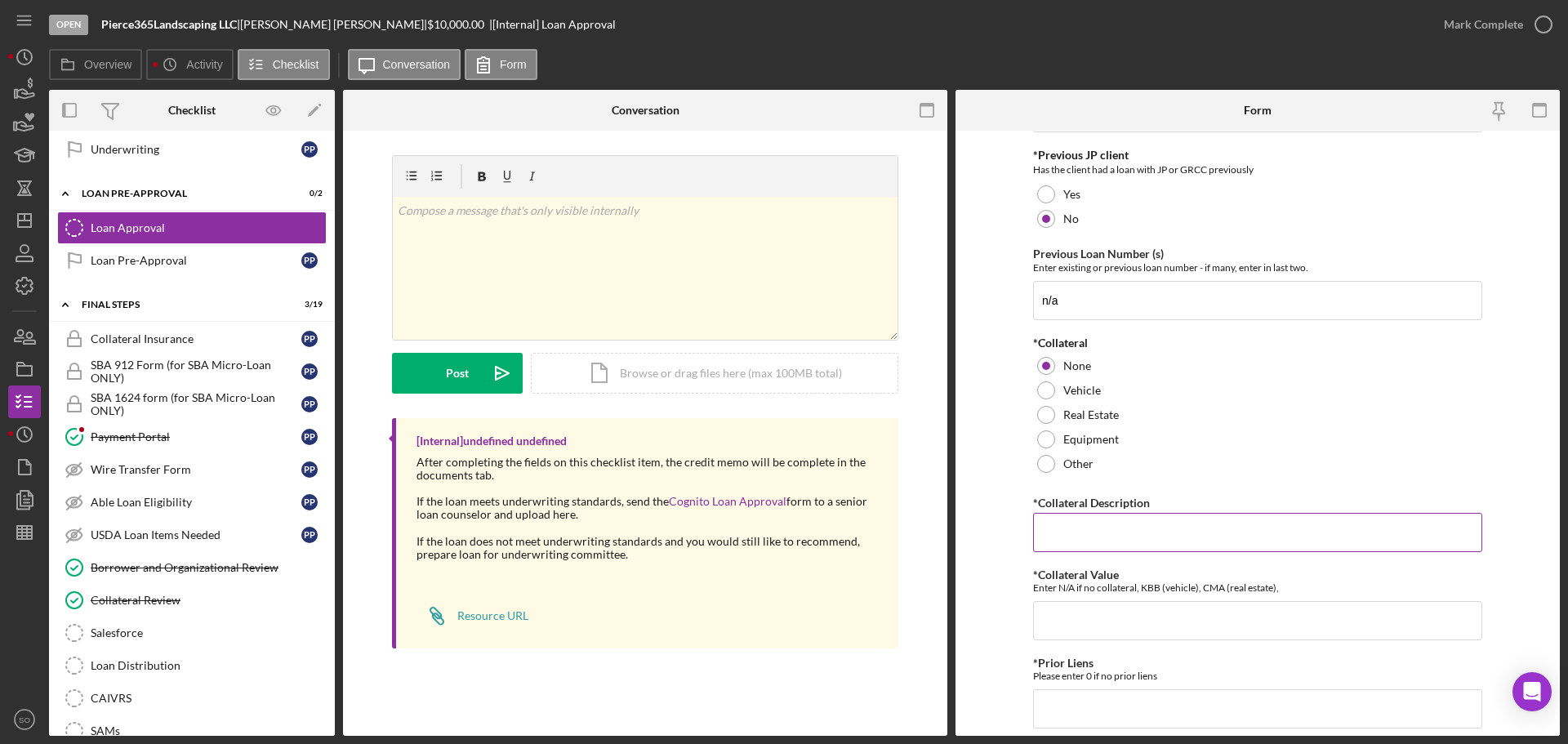
click at [1088, 518] on input "*Collateral Description" at bounding box center [1257, 532] width 449 height 39
type input "n/a"
click at [1127, 622] on input "*Collateral Value" at bounding box center [1257, 620] width 449 height 39
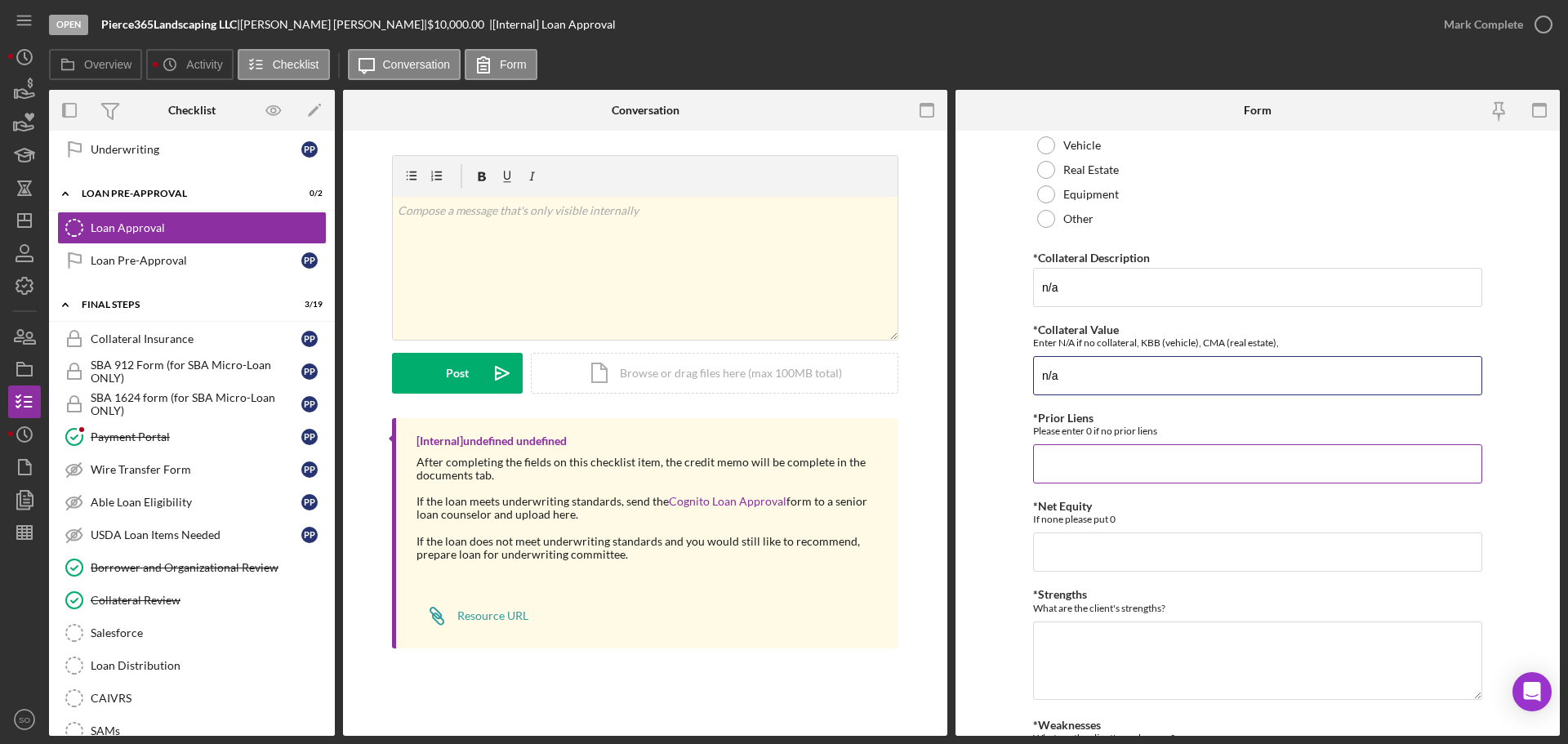
type input "n/a"
click at [1101, 445] on input "*Prior Liens" at bounding box center [1257, 463] width 449 height 39
type input "0"
click at [1088, 545] on input "*Net Equity" at bounding box center [1257, 552] width 449 height 39
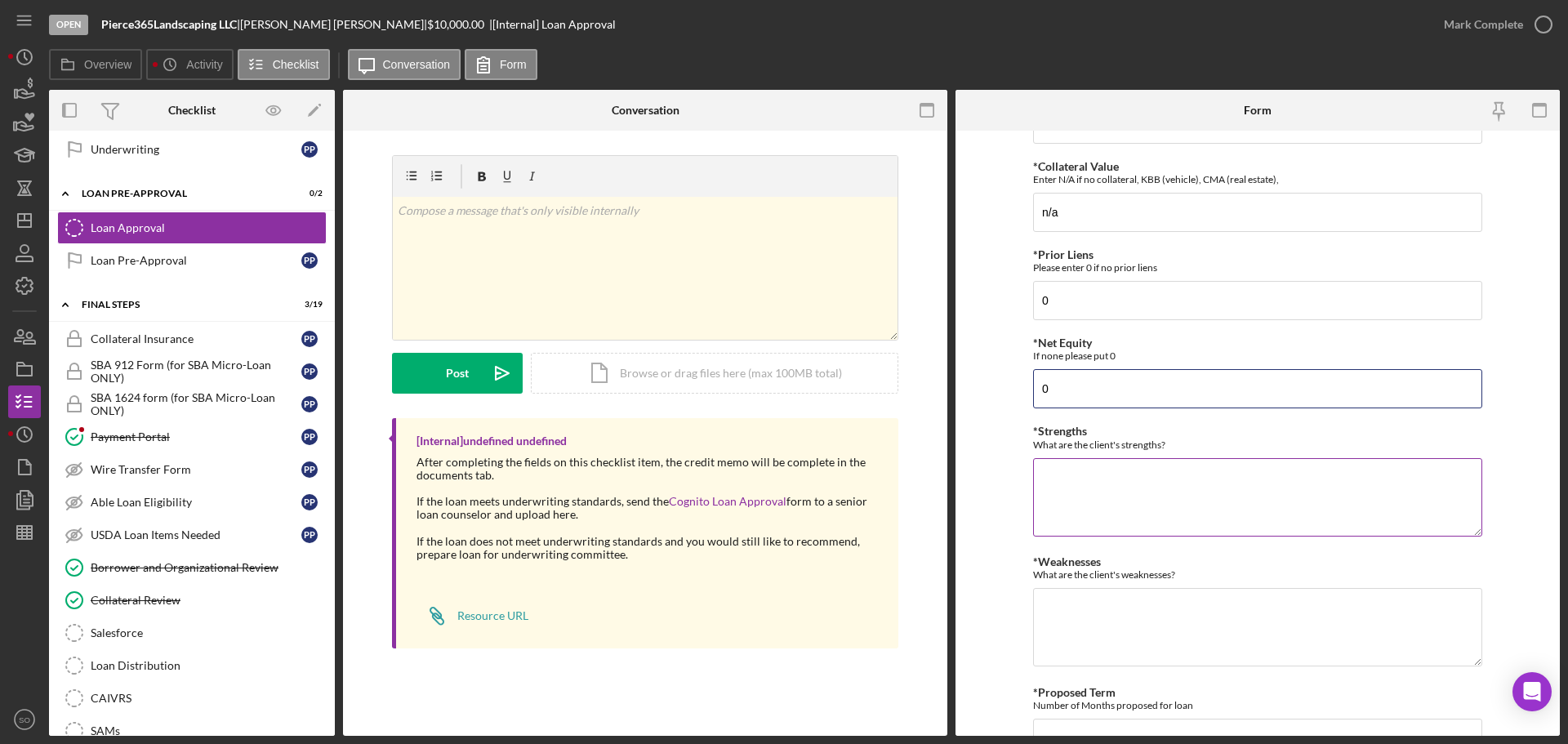
type input "0"
click at [1105, 482] on textarea "*Strengths" at bounding box center [1257, 497] width 449 height 79
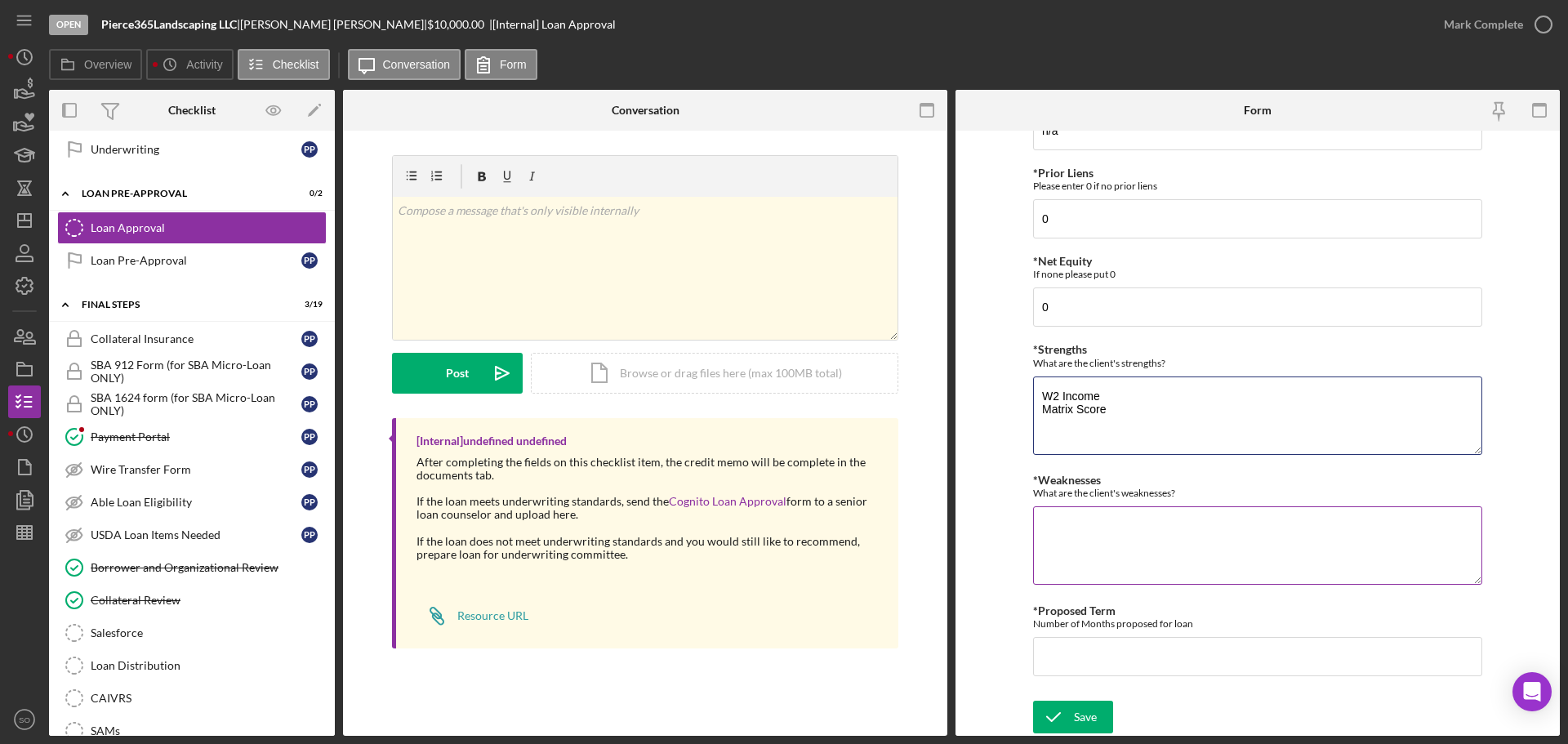
type textarea "W2 Income Matrix Score"
click at [1101, 532] on textarea "*Weaknesses" at bounding box center [1257, 545] width 449 height 79
type textarea "Loan is unsecured"
click at [1116, 658] on input "*Proposed Term" at bounding box center [1257, 656] width 449 height 39
type input "48"
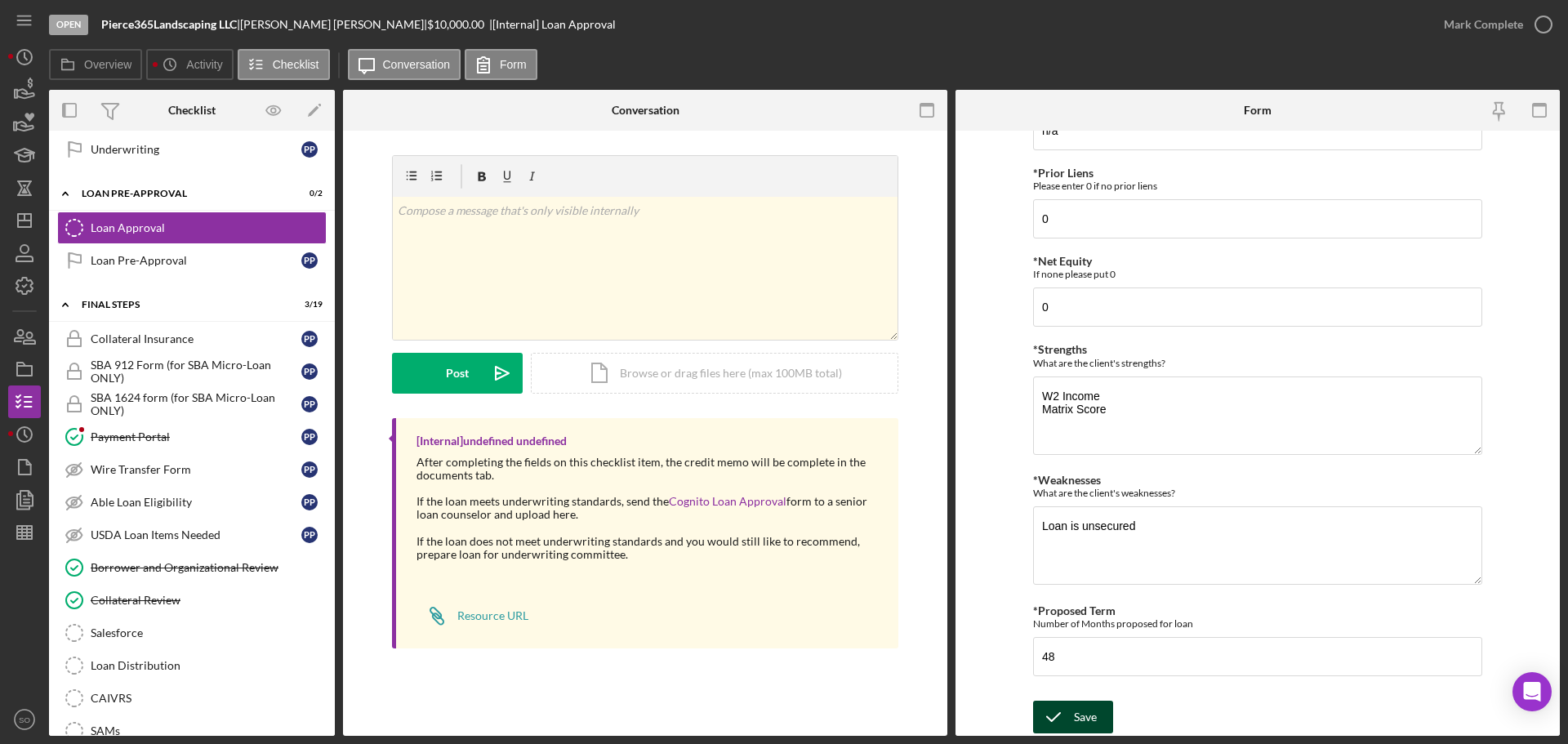
click at [1079, 714] on div "Save" at bounding box center [1085, 717] width 22 height 33
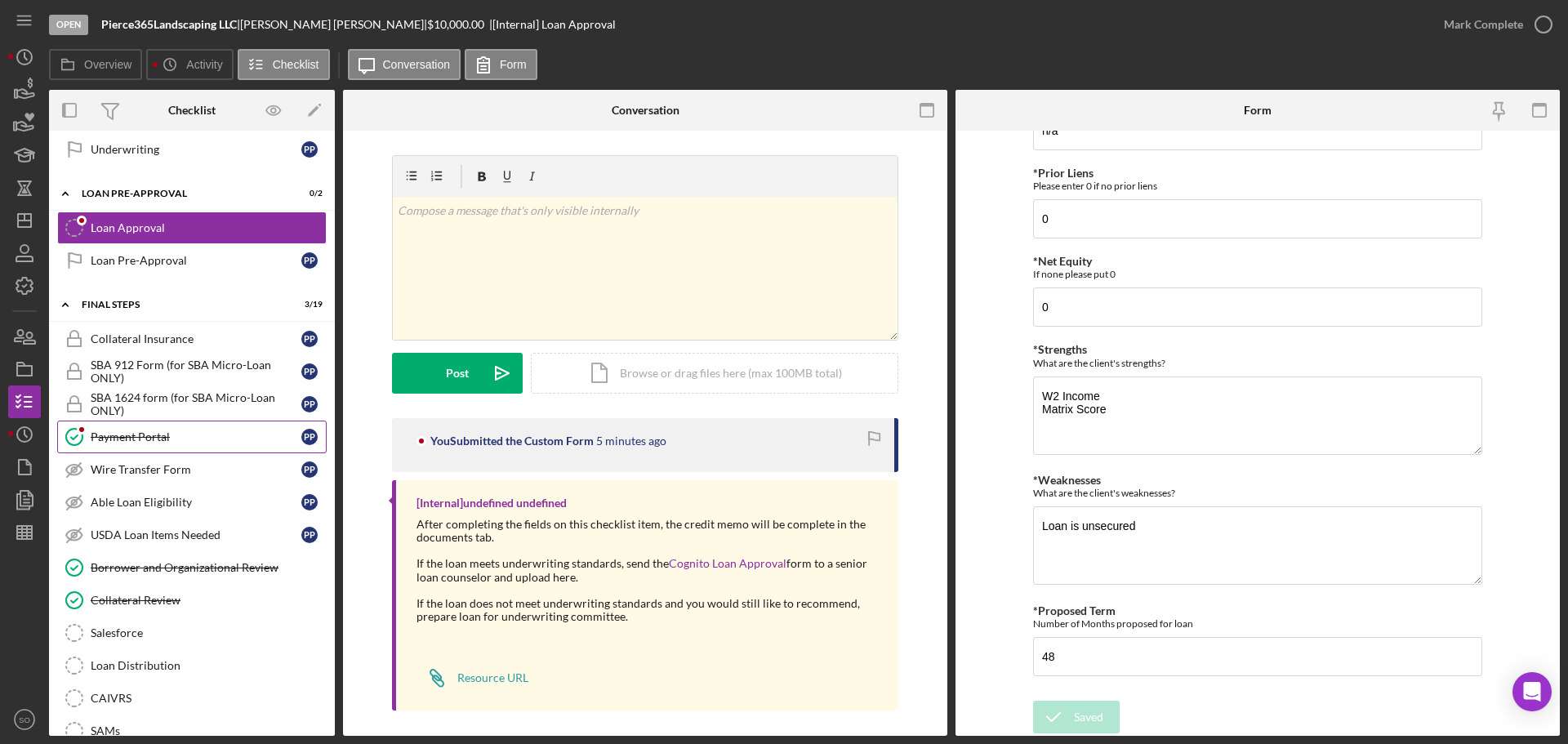
scroll to position [1552, 0]
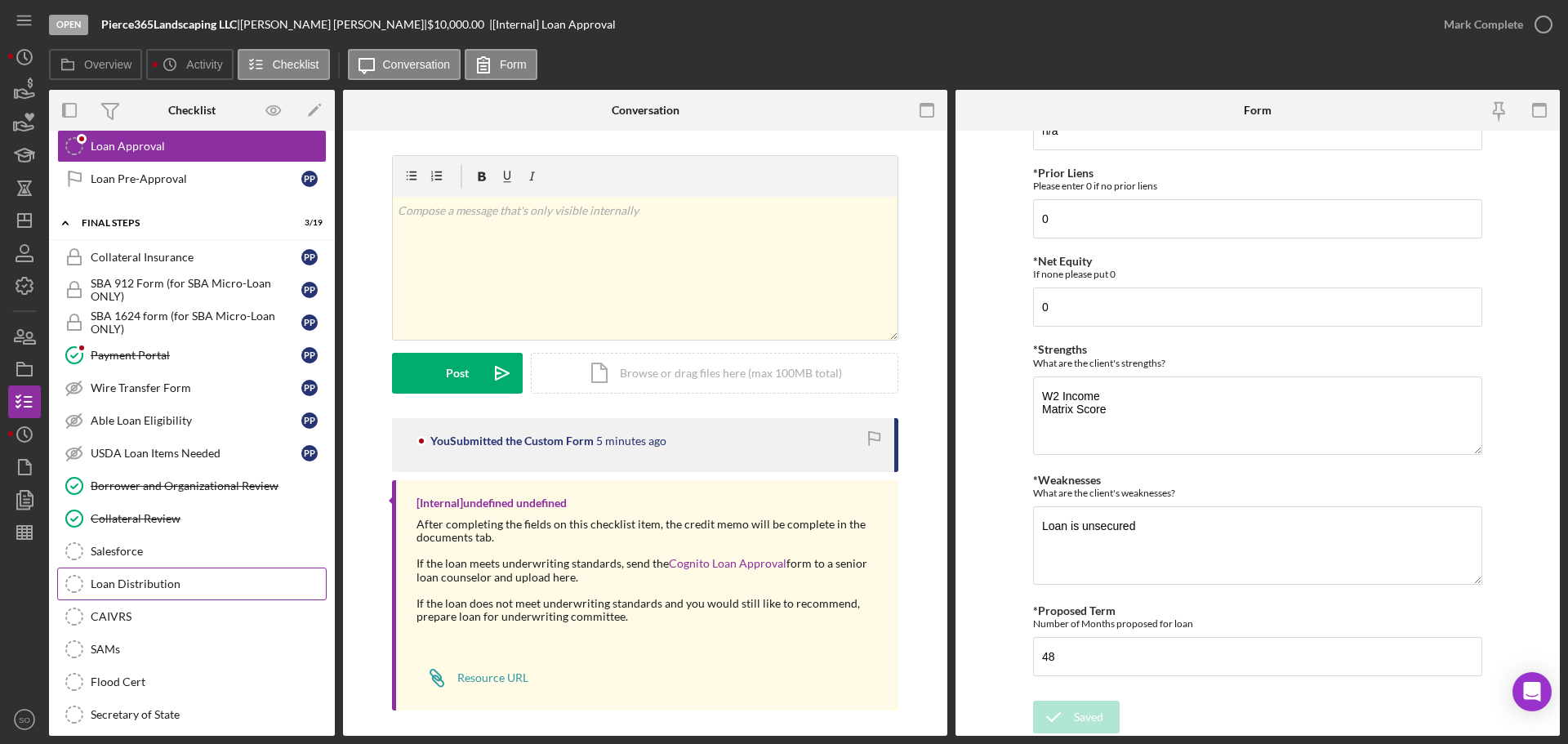
click at [143, 586] on div "Loan Distribution" at bounding box center [208, 583] width 236 height 13
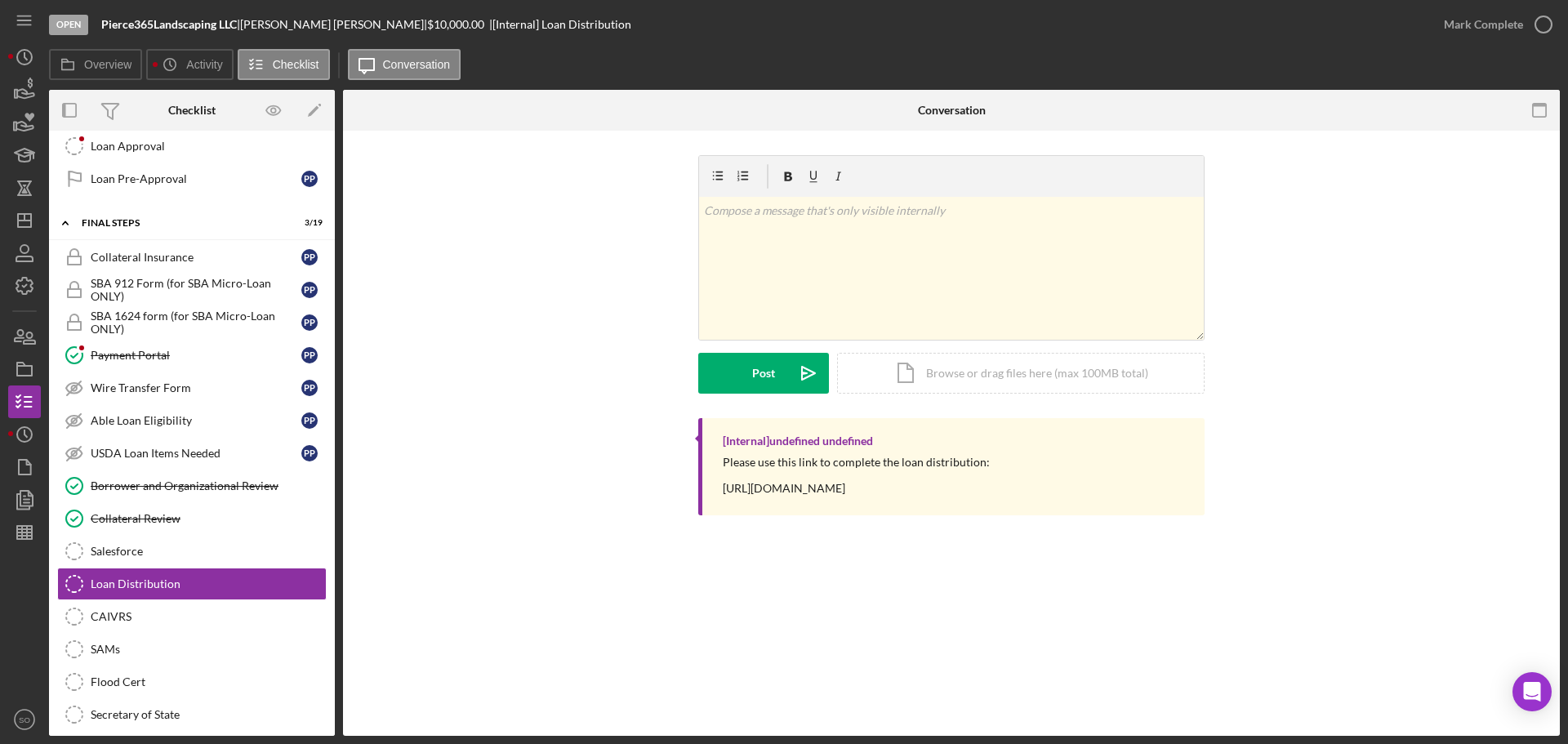
click at [852, 483] on div "Please use this link to complete the loan distribution: https://www.cognitoform…" at bounding box center [855, 475] width 267 height 39
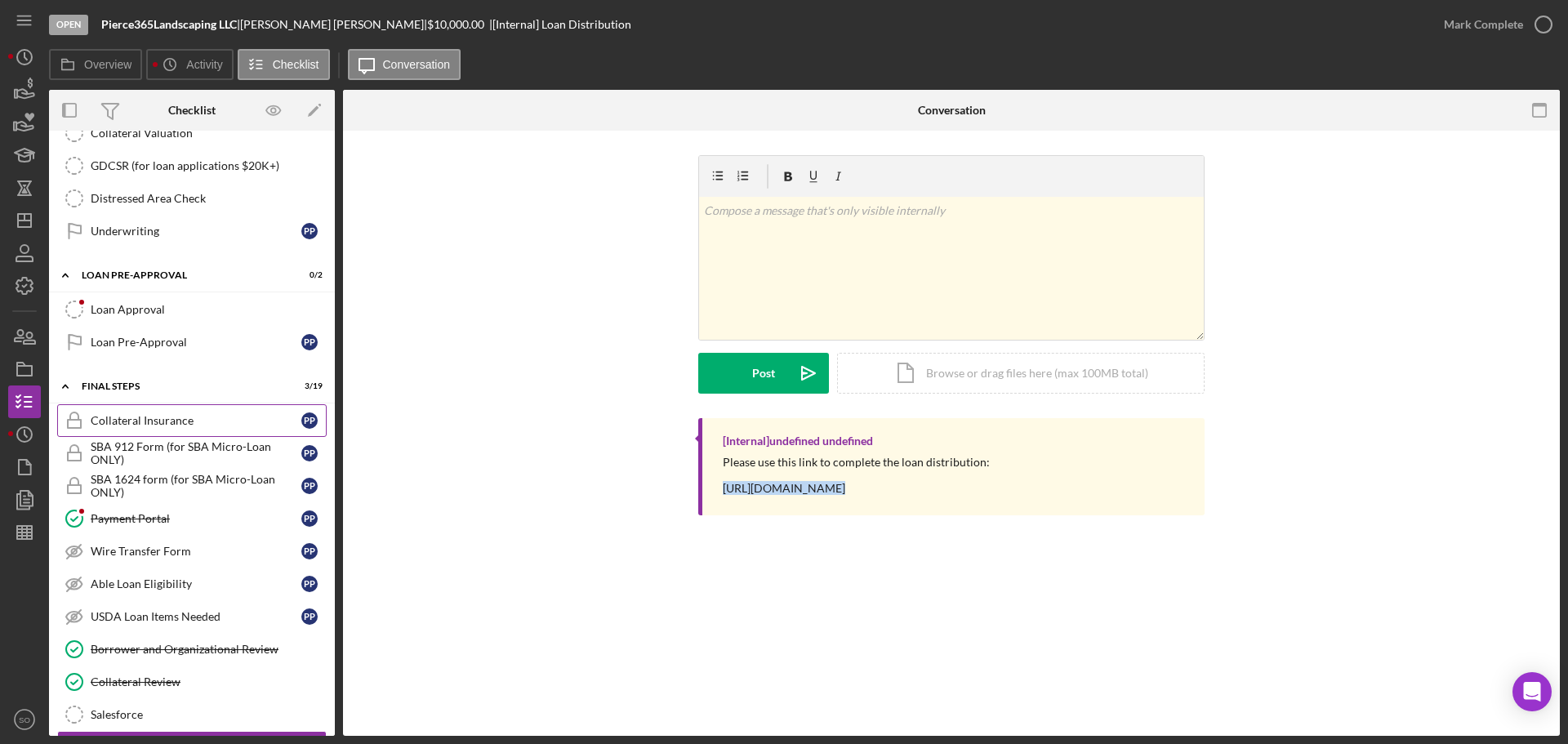
scroll to position [1470, 0]
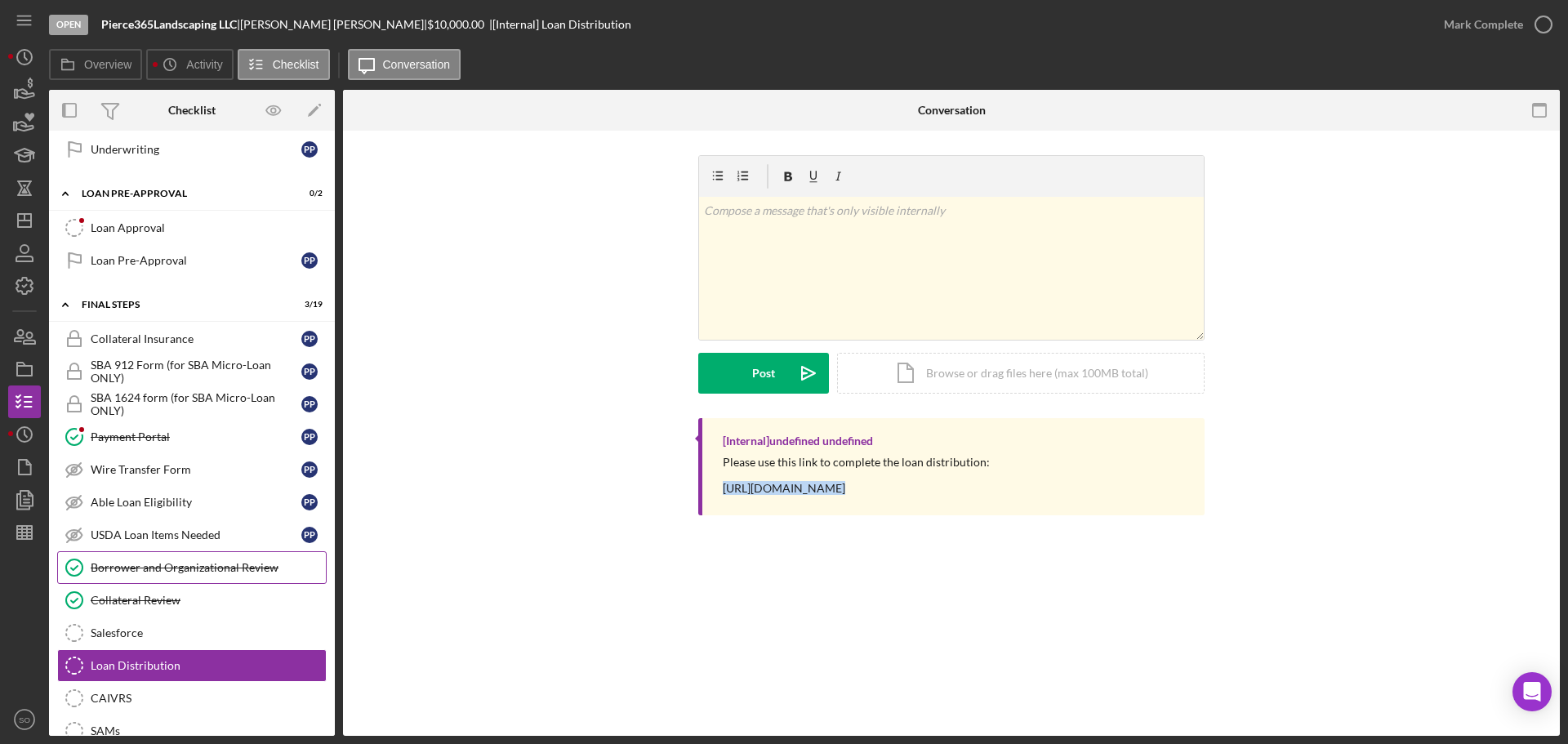
click at [252, 561] on div "Borrower and Organizational Review" at bounding box center [208, 567] width 236 height 13
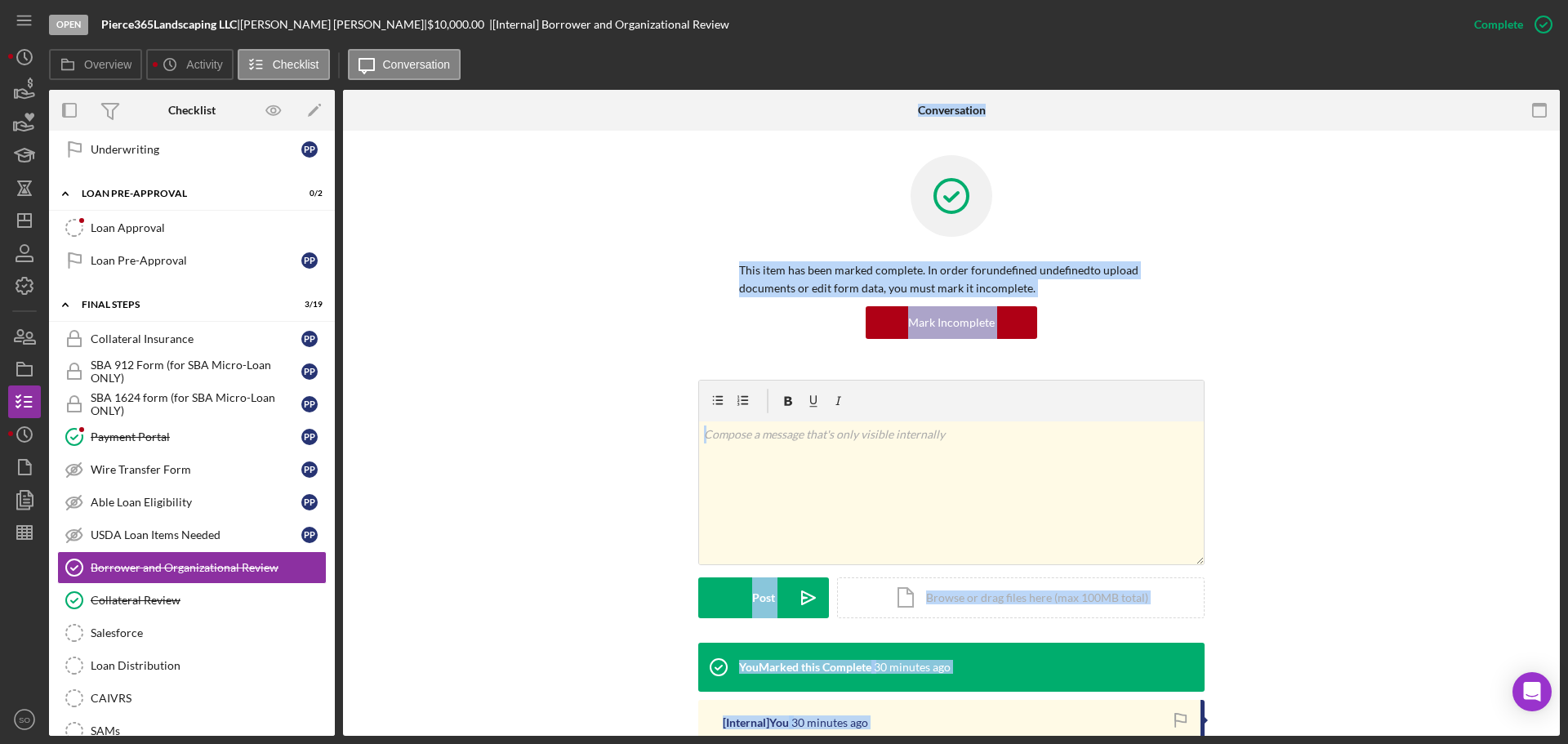
click at [571, 278] on div "This item has been marked complete. In order for undefined undefined to upload …" at bounding box center [951, 268] width 1168 height 224
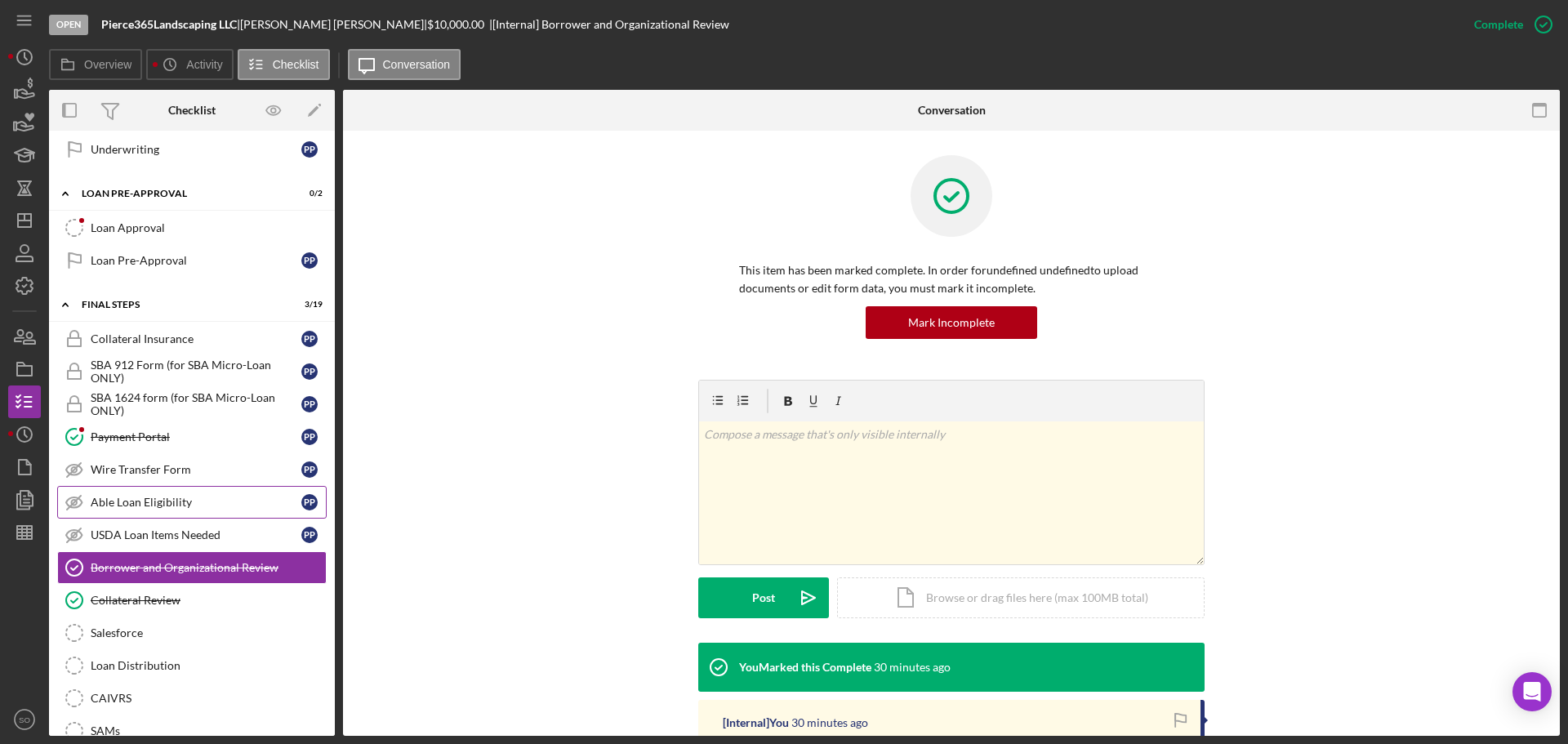
scroll to position [1389, 0]
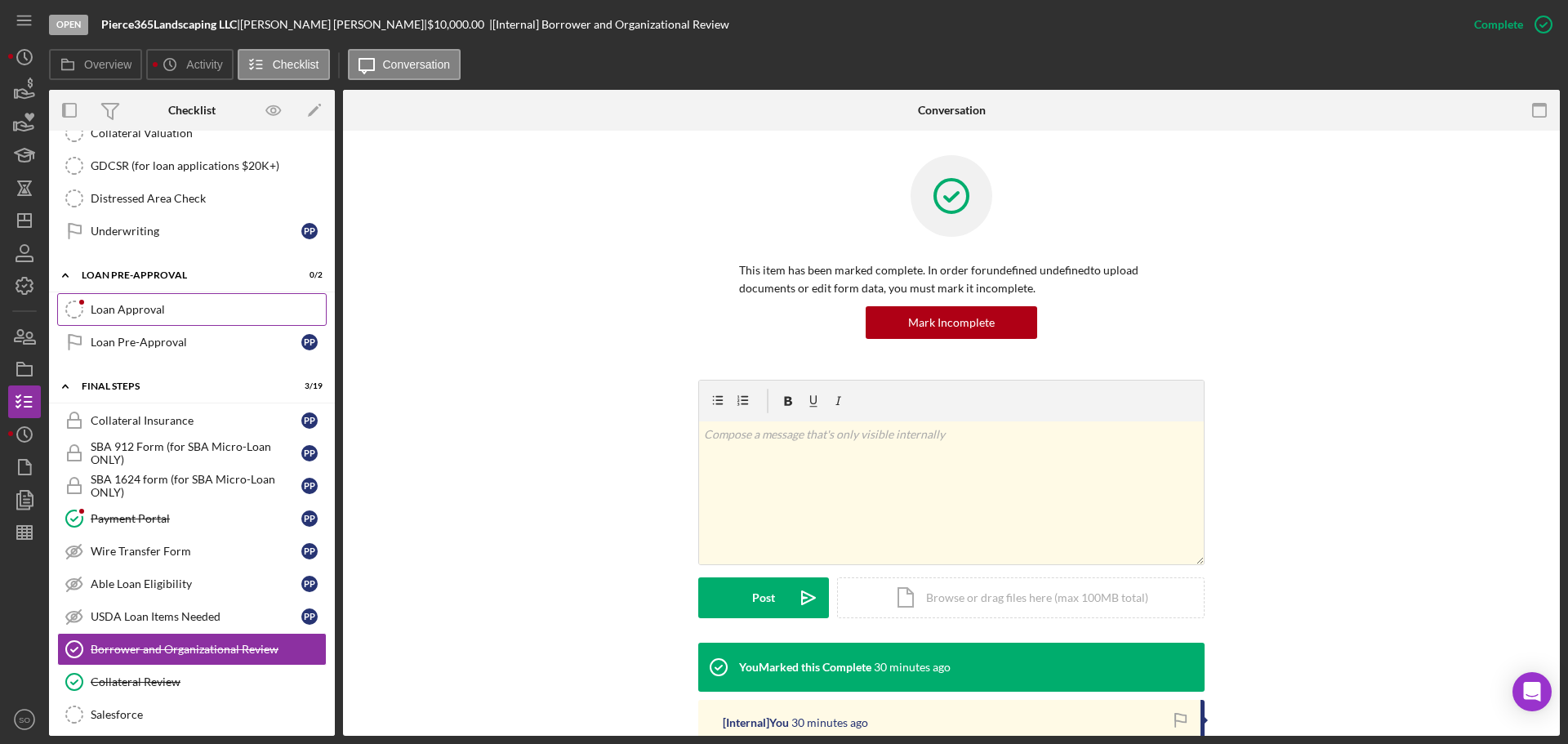
click at [161, 314] on div "Loan Approval" at bounding box center [208, 309] width 236 height 13
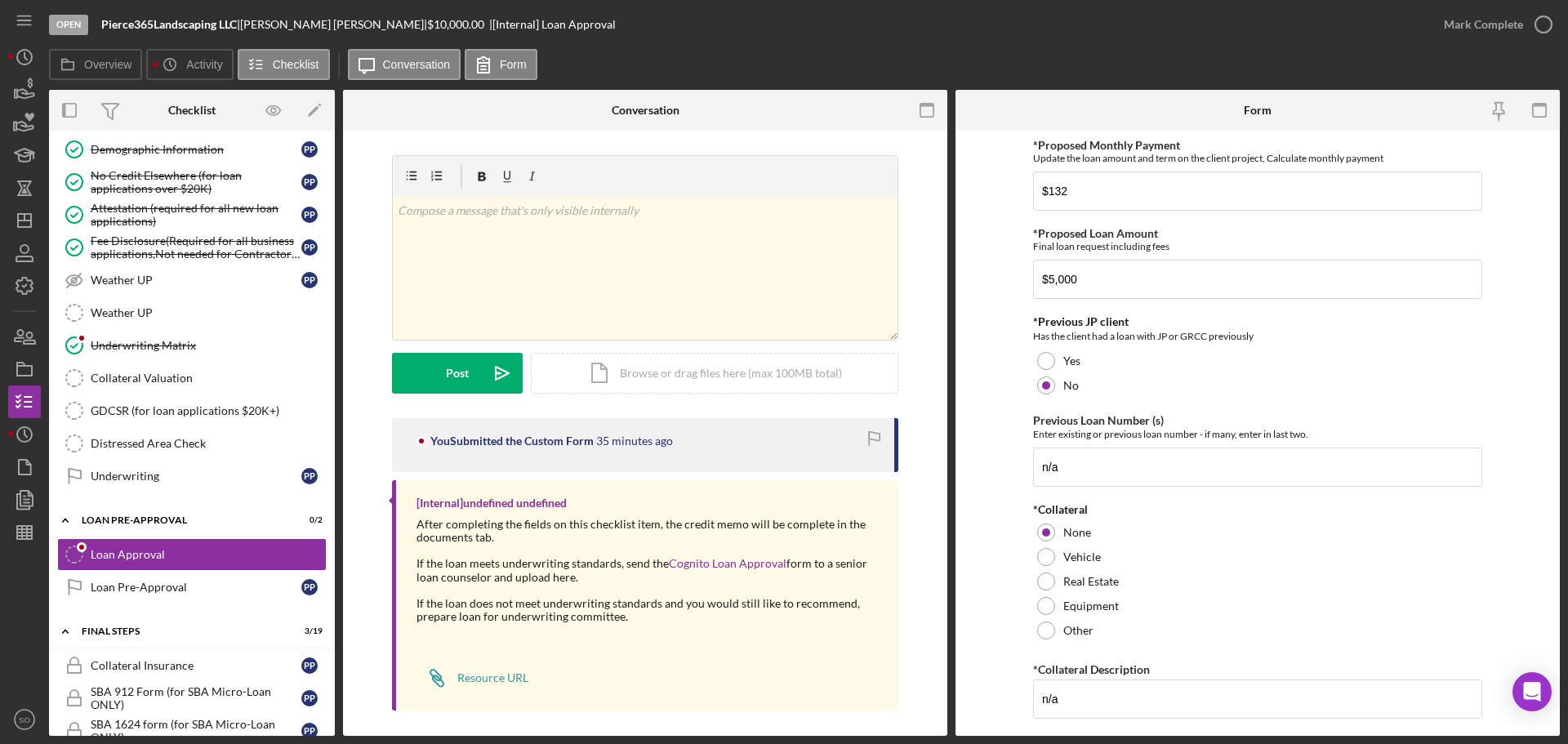
scroll to position [1225, 0]
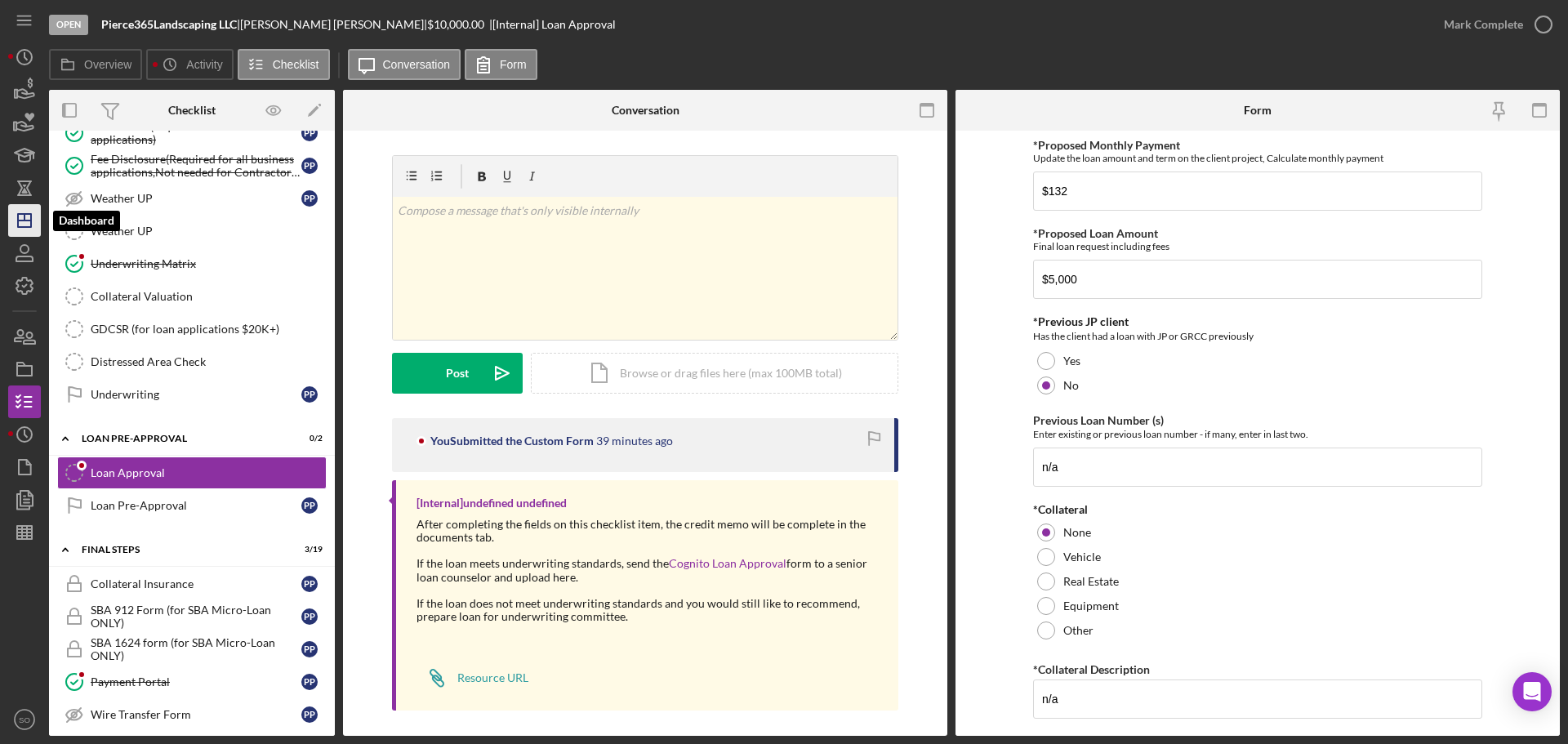
click at [20, 225] on icon "Icon/Dashboard" at bounding box center [24, 220] width 41 height 41
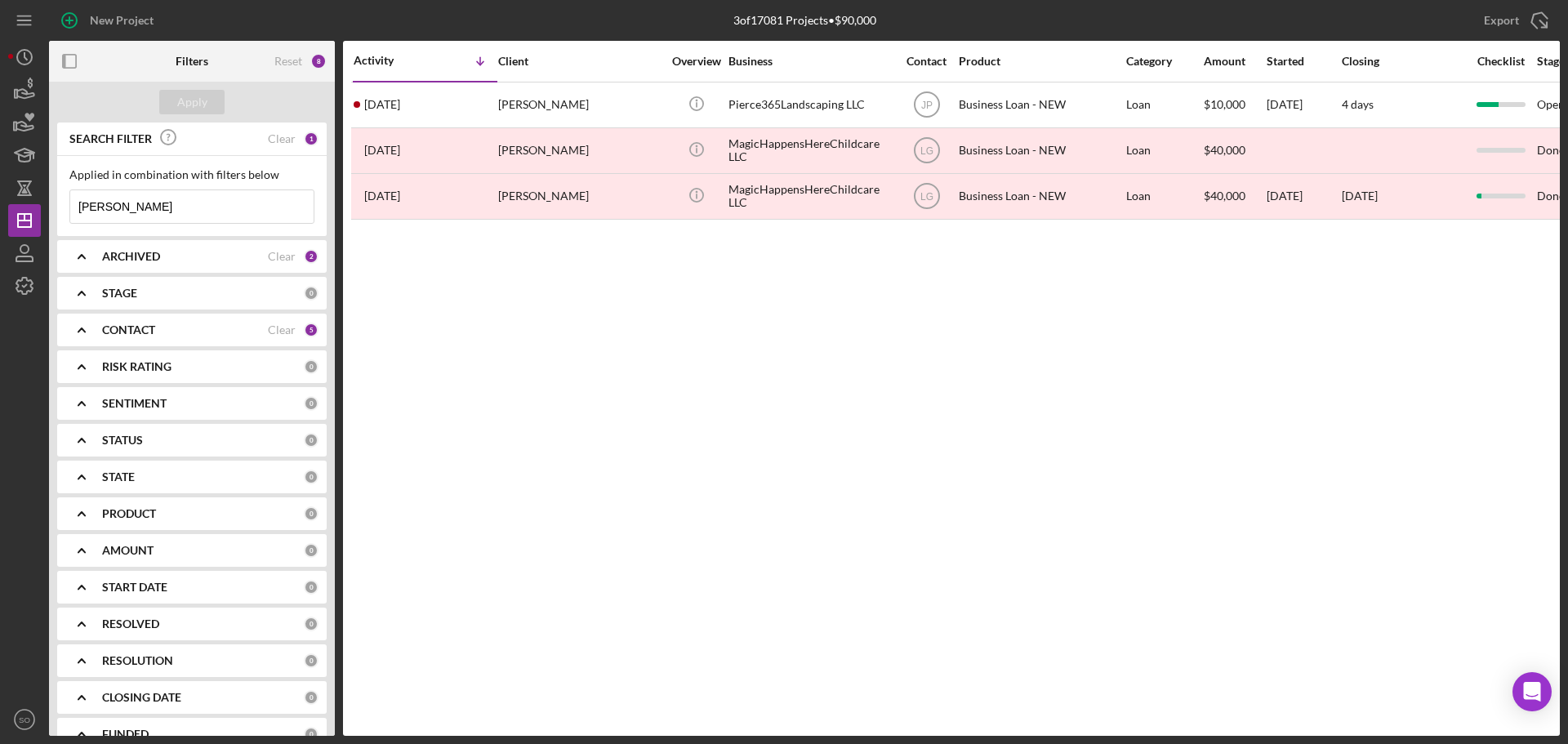
click at [296, 326] on div "CONTACT Clear 5" at bounding box center [210, 330] width 217 height 15
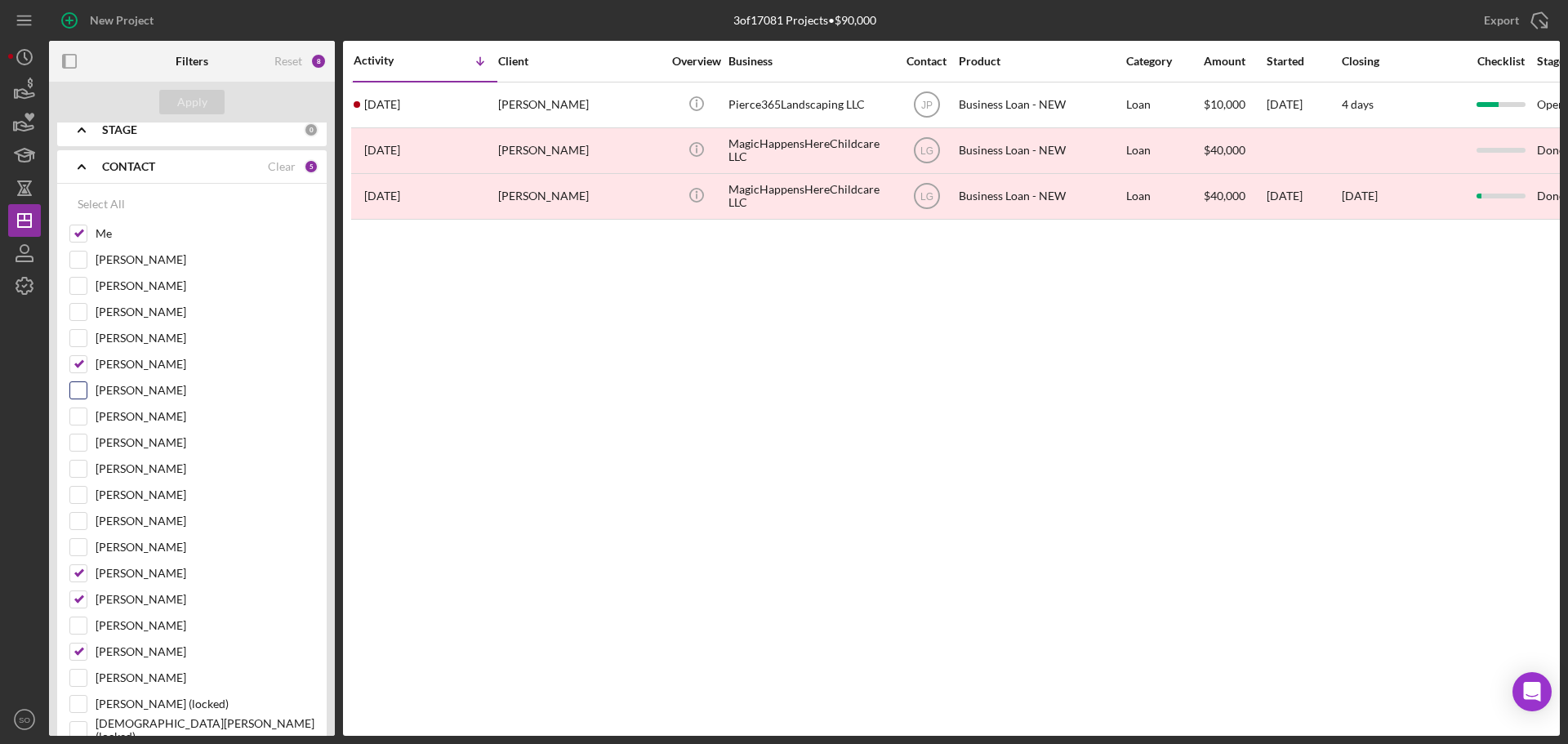
scroll to position [245, 0]
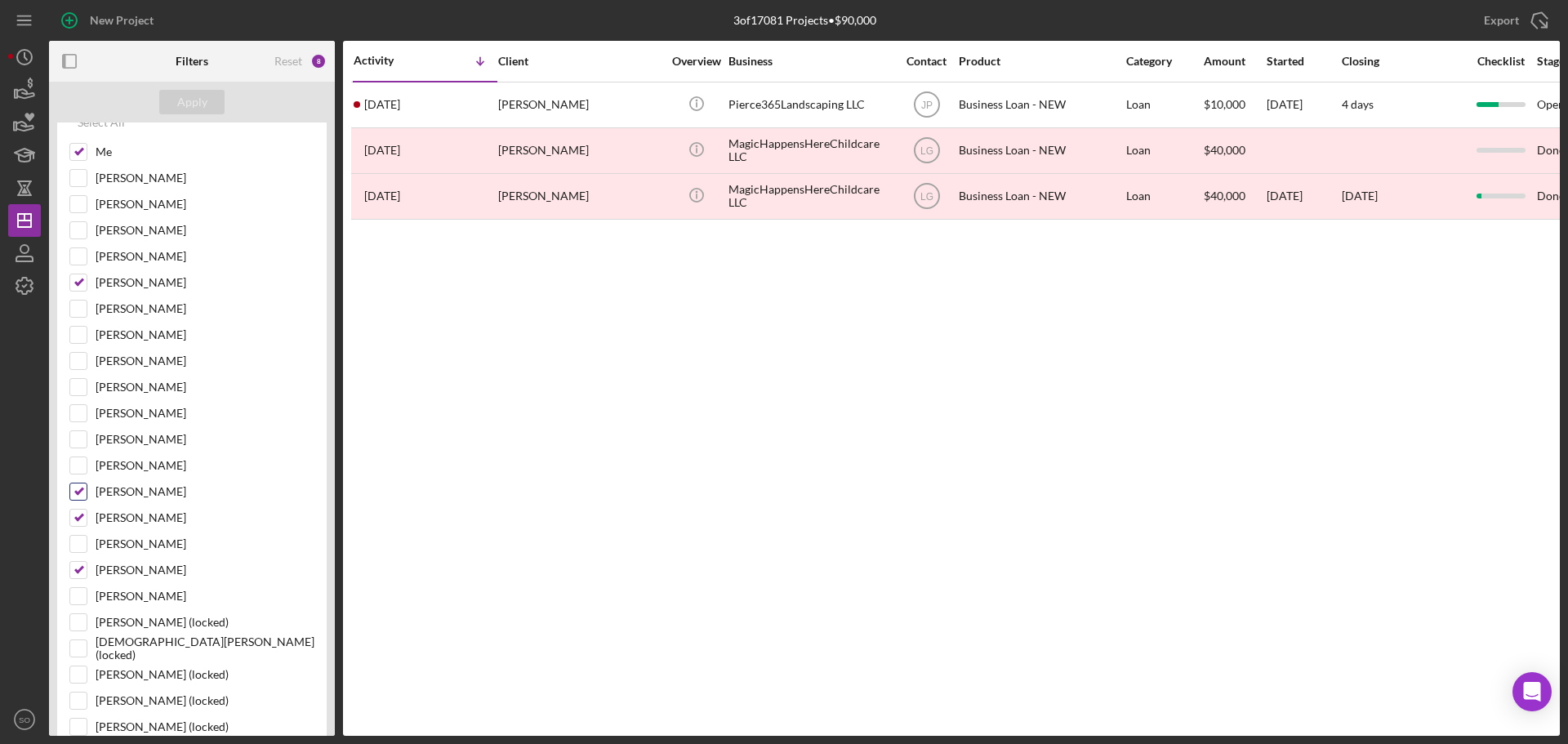
click at [80, 491] on input "Jon Pettigrew" at bounding box center [78, 491] width 16 height 16
checkbox input "false"
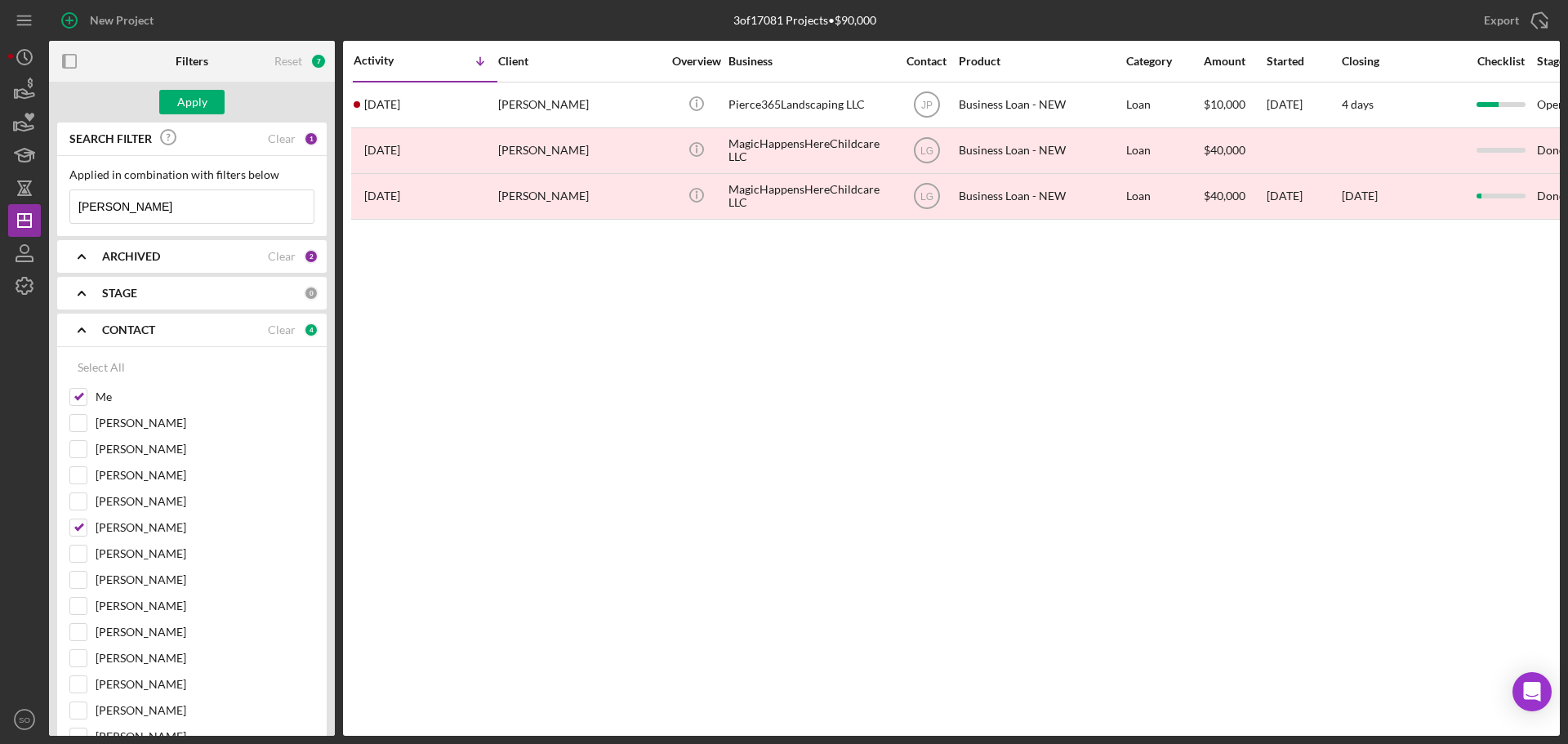
scroll to position [82, 0]
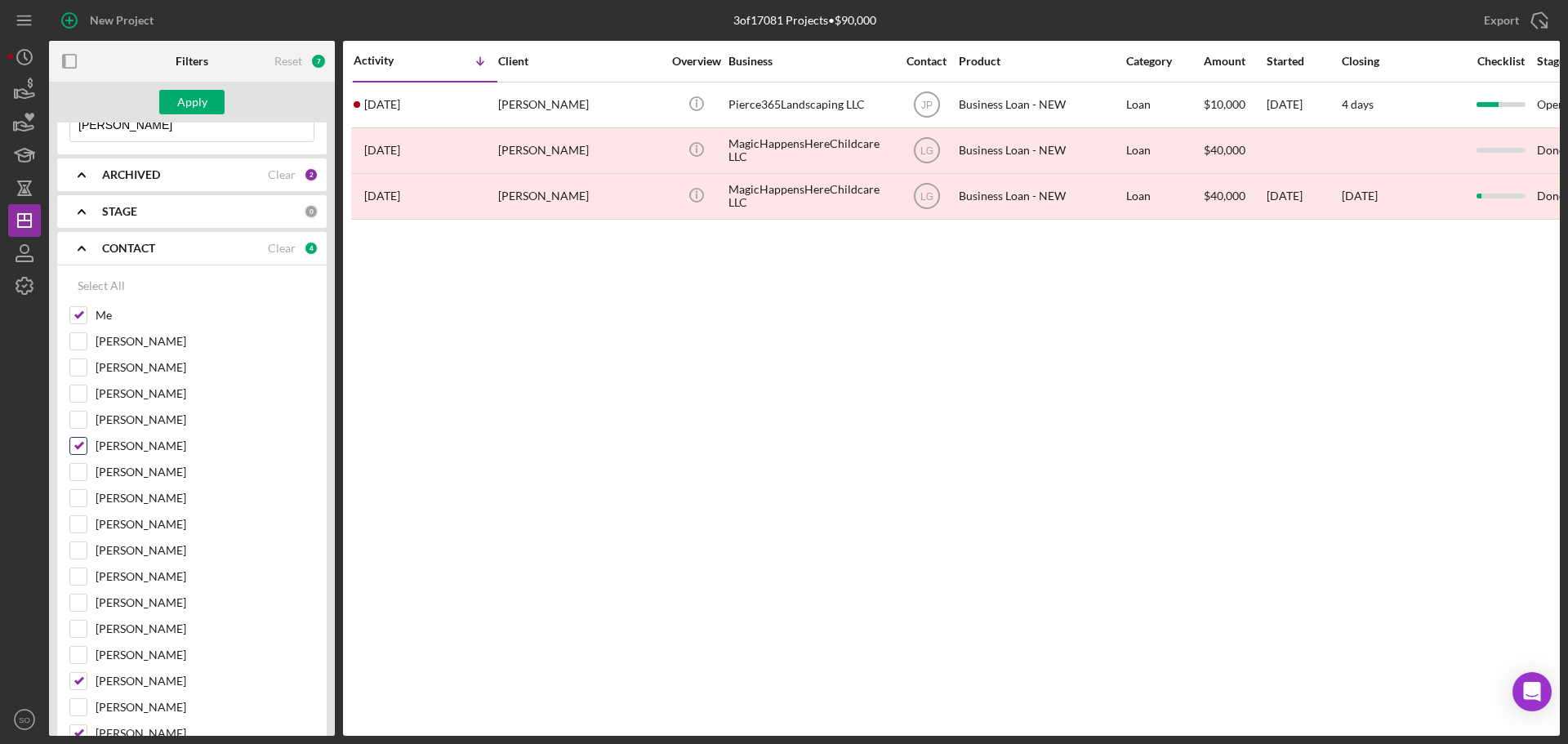
click at [82, 444] on input "LaTrisha Gandy" at bounding box center [78, 445] width 16 height 16
checkbox input "false"
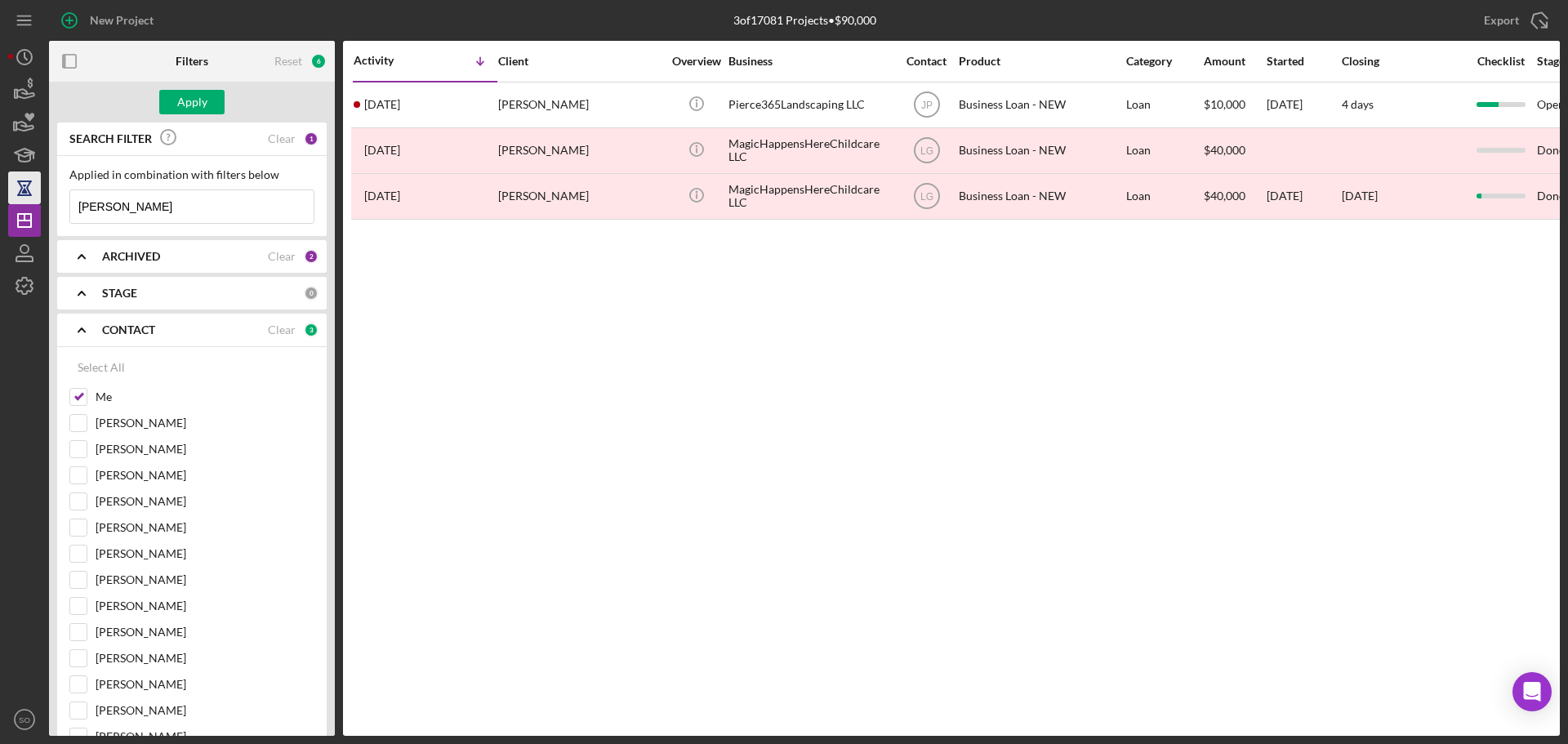
drag, startPoint x: 123, startPoint y: 204, endPoint x: 8, endPoint y: 204, distance: 115.0
click at [22, 204] on div "New Project 3 of 17081 Projects • $90,000 pierce Export Icon/Export Filters Res…" at bounding box center [784, 368] width 1552 height 736
type input "huels"
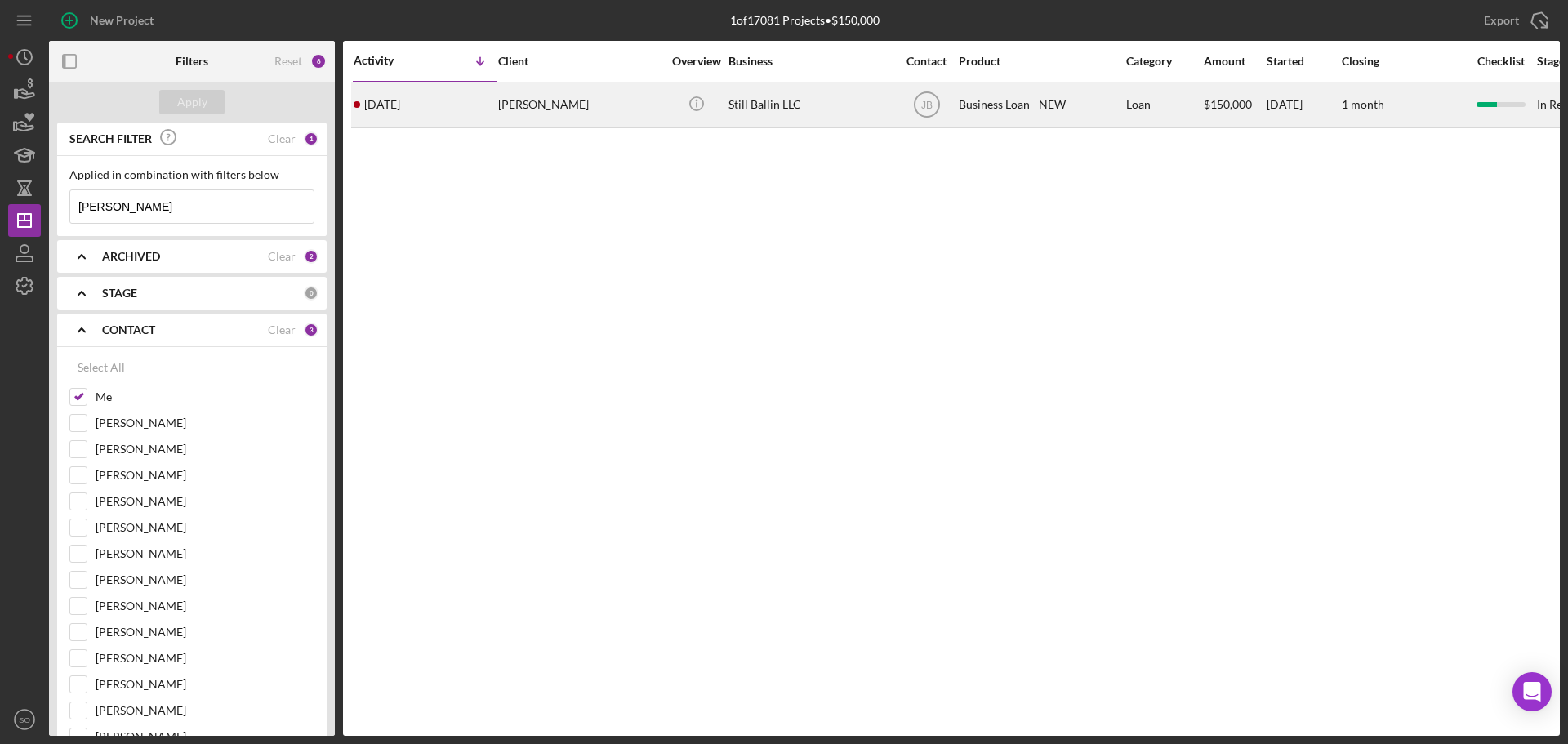
click at [574, 118] on div "Timothy Huelskamp" at bounding box center [579, 105] width 163 height 43
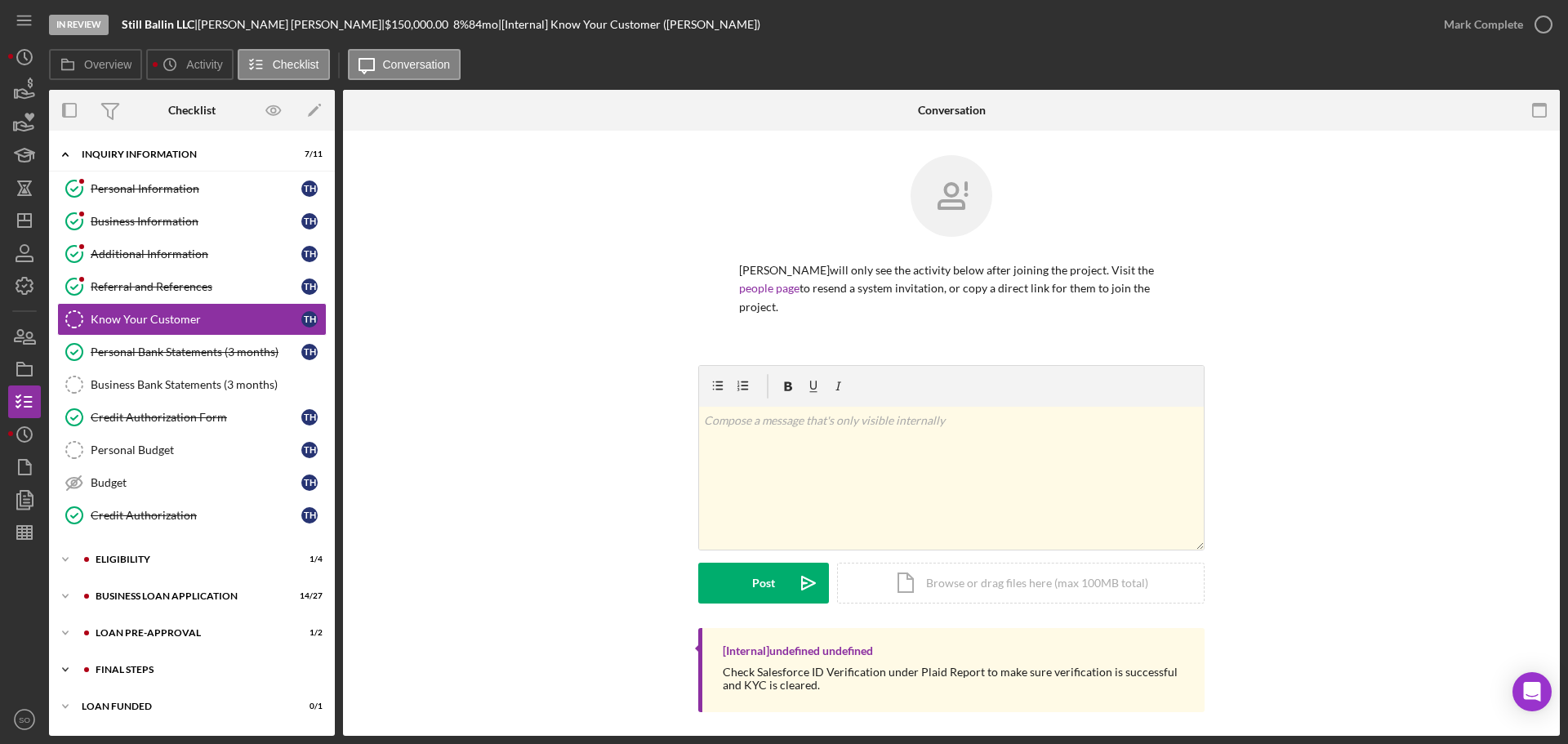
drag, startPoint x: 147, startPoint y: 667, endPoint x: 161, endPoint y: 667, distance: 14.0
click at [147, 667] on div "FINAL STEPS" at bounding box center [205, 669] width 219 height 9
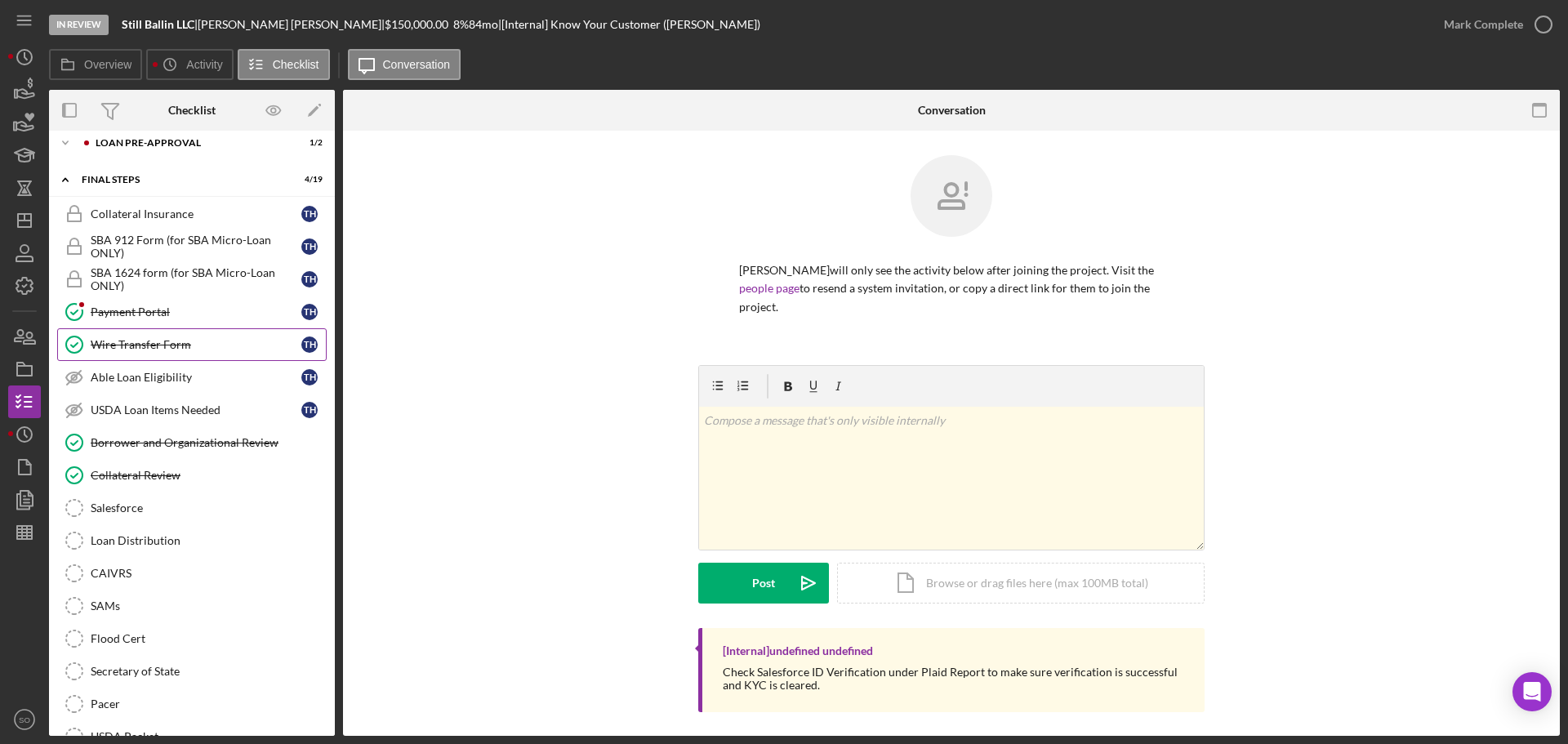
scroll to position [326, 0]
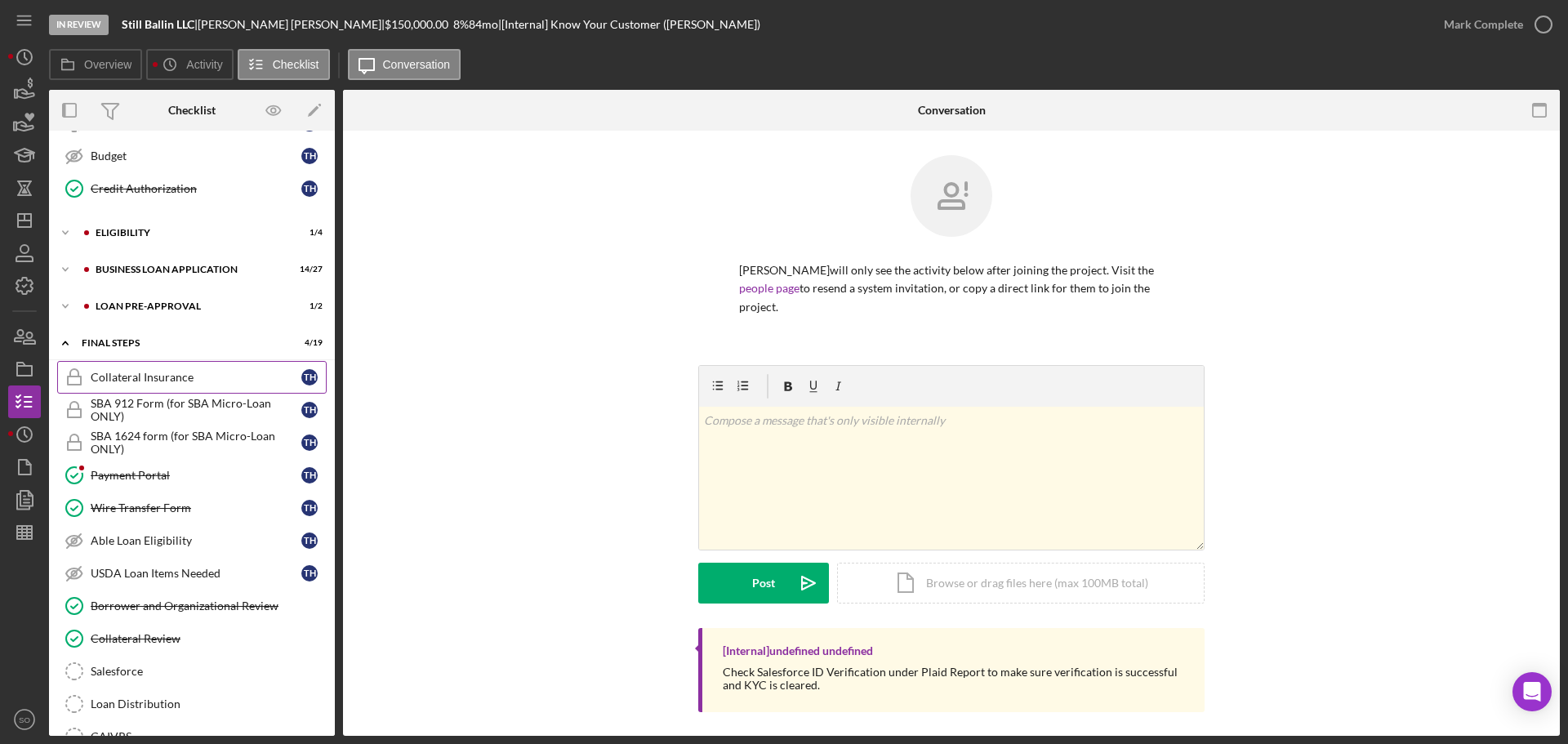
click at [164, 378] on div "Collateral Insurance" at bounding box center [196, 377] width 211 height 13
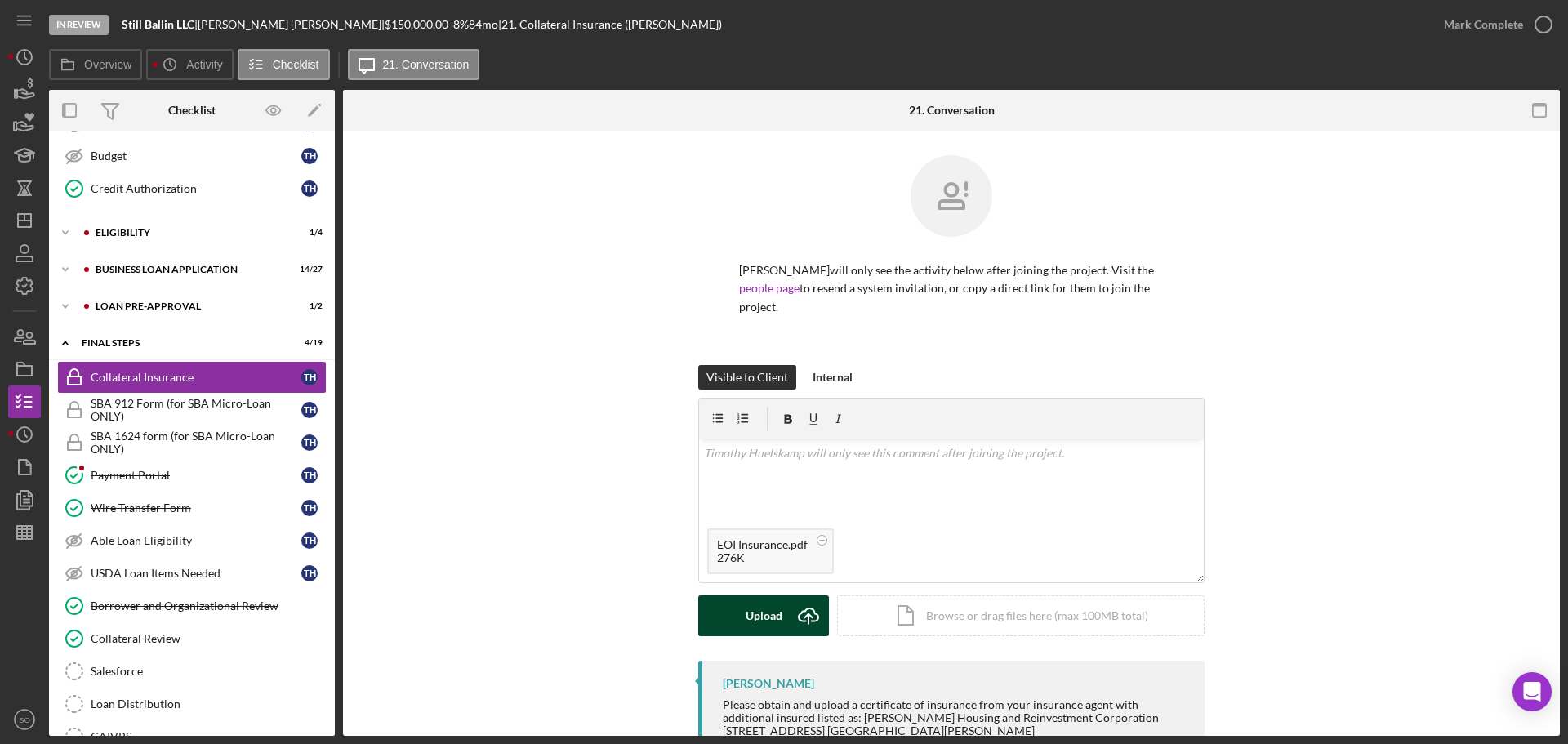
click at [748, 619] on div "Upload" at bounding box center [764, 615] width 37 height 41
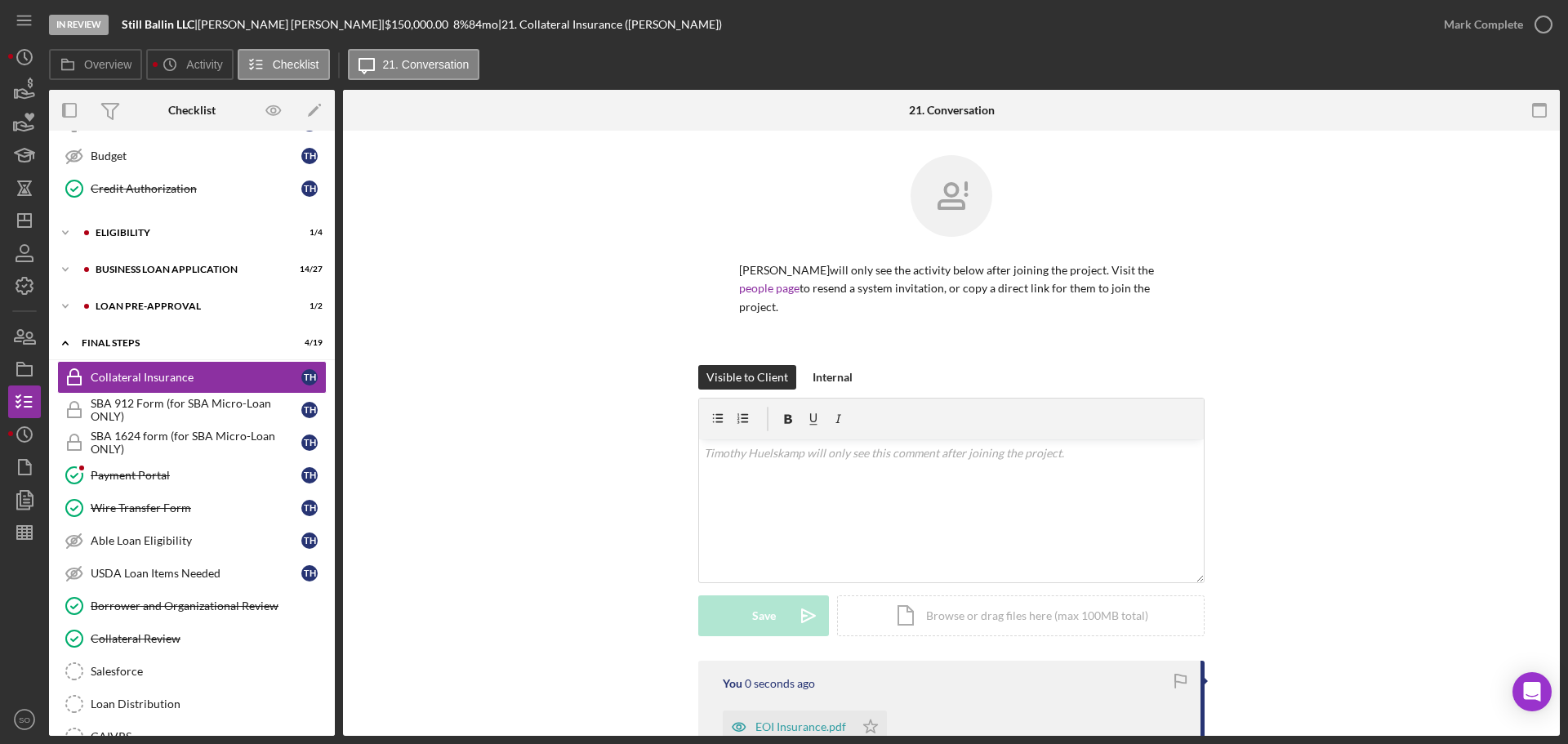
scroll to position [245, 0]
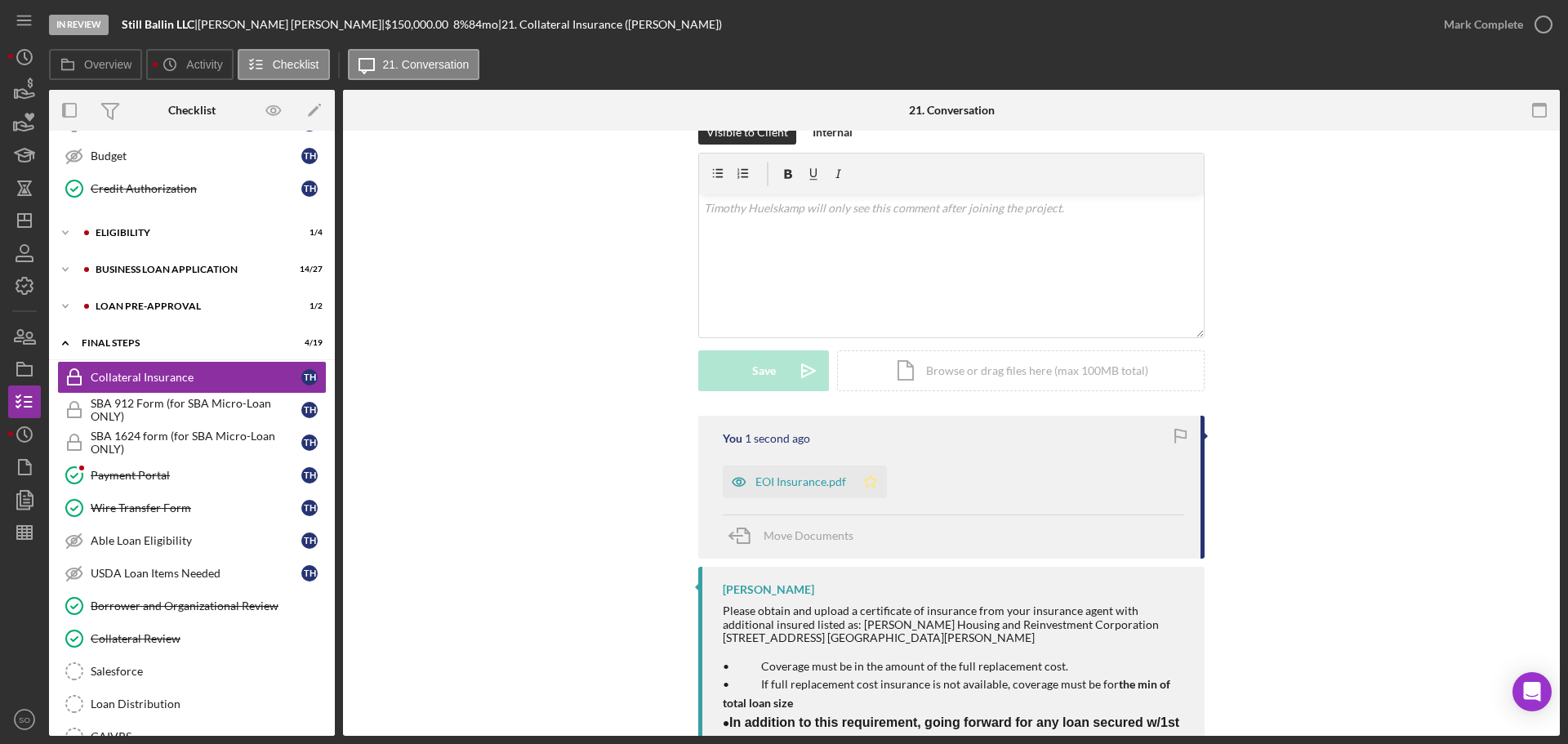
click at [871, 478] on icon "Icon/Star" at bounding box center [871, 482] width 33 height 33
click at [1496, 22] on div "Mark Complete" at bounding box center [1483, 24] width 79 height 33
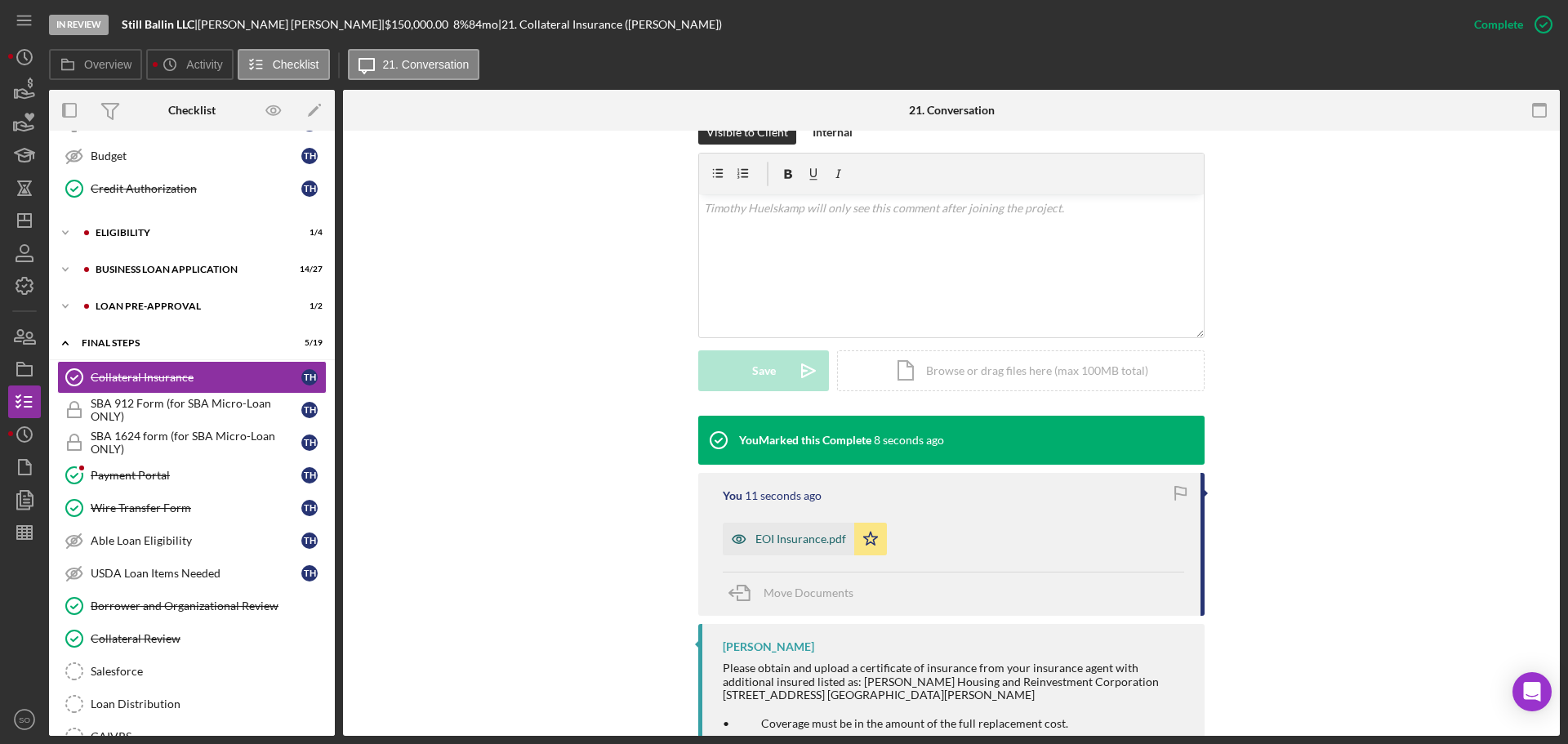
click at [793, 539] on div "EOI Insurance.pdf" at bounding box center [800, 539] width 91 height 13
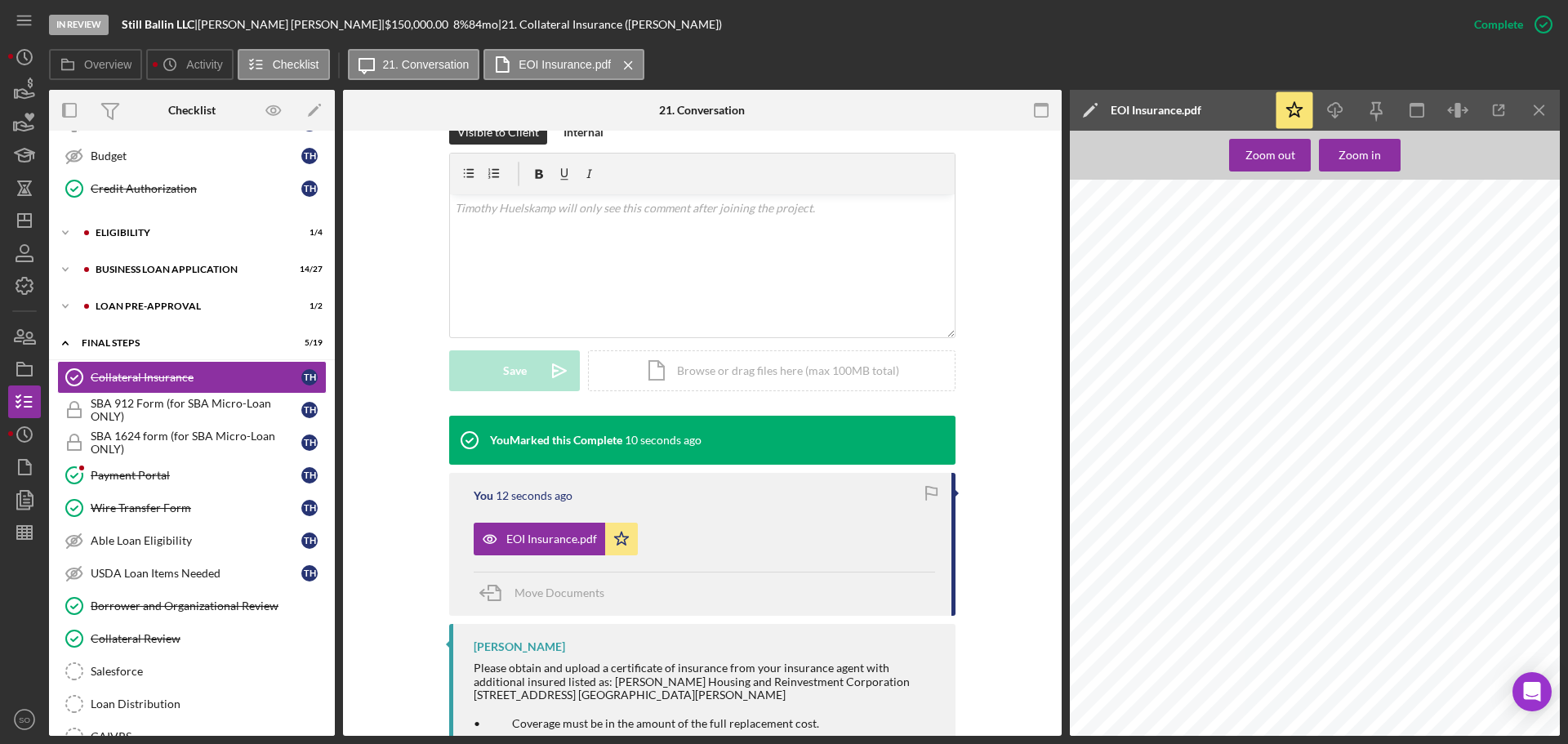
scroll to position [82, 0]
click at [1531, 114] on icon "Icon/Menu Close" at bounding box center [1540, 110] width 37 height 37
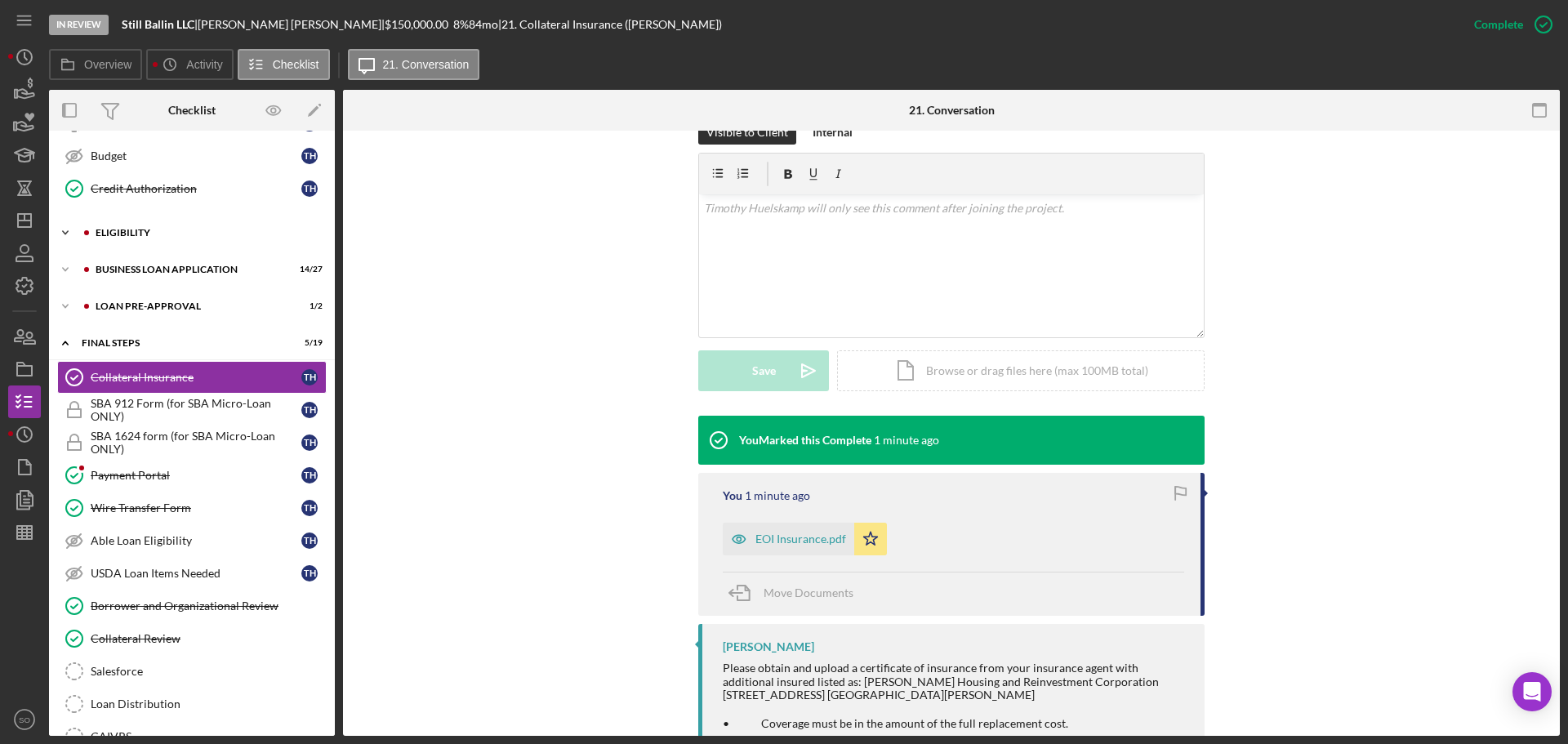
drag, startPoint x: 111, startPoint y: 231, endPoint x: 119, endPoint y: 245, distance: 16.1
click at [111, 231] on div "ELIGIBILITY" at bounding box center [205, 232] width 219 height 9
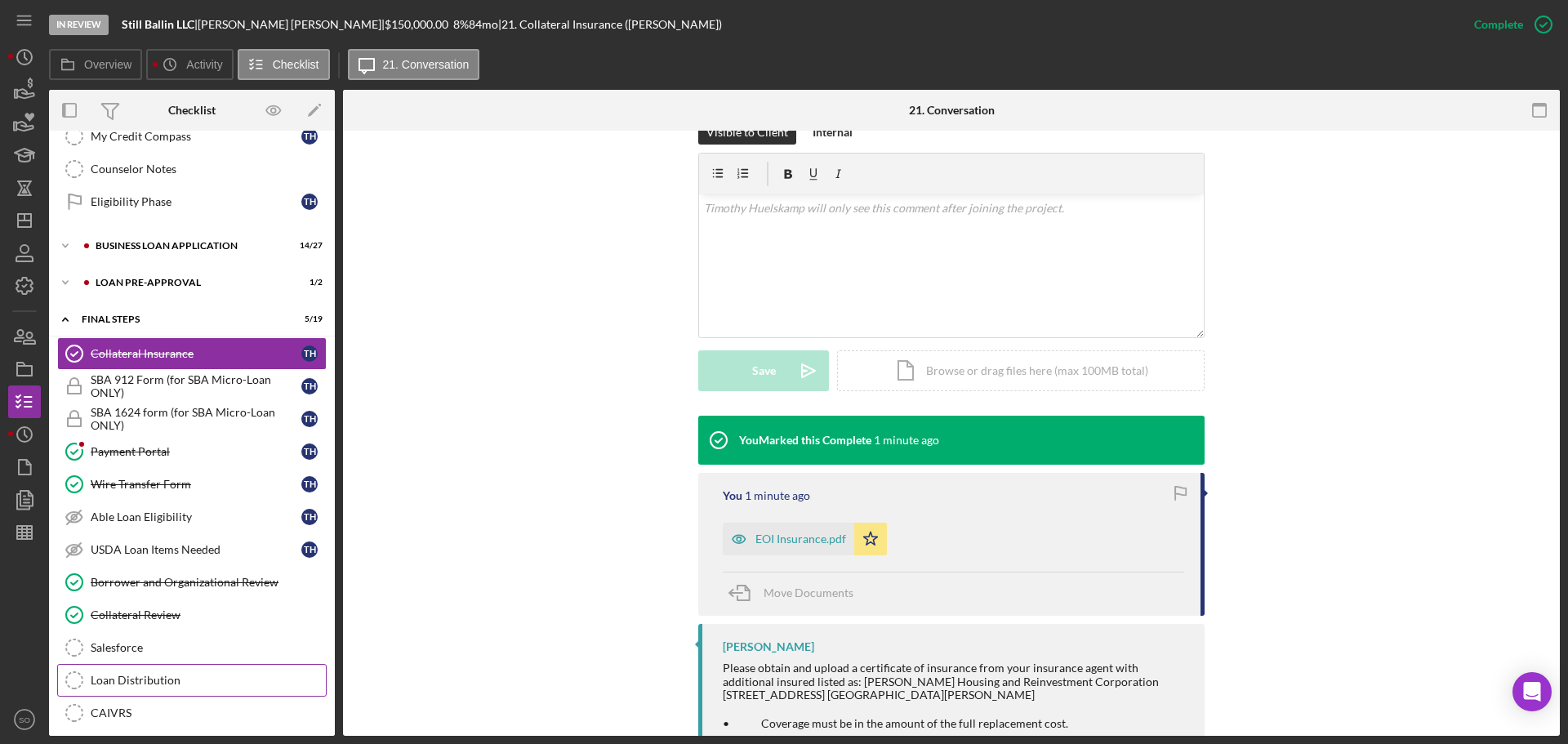
scroll to position [766, 0]
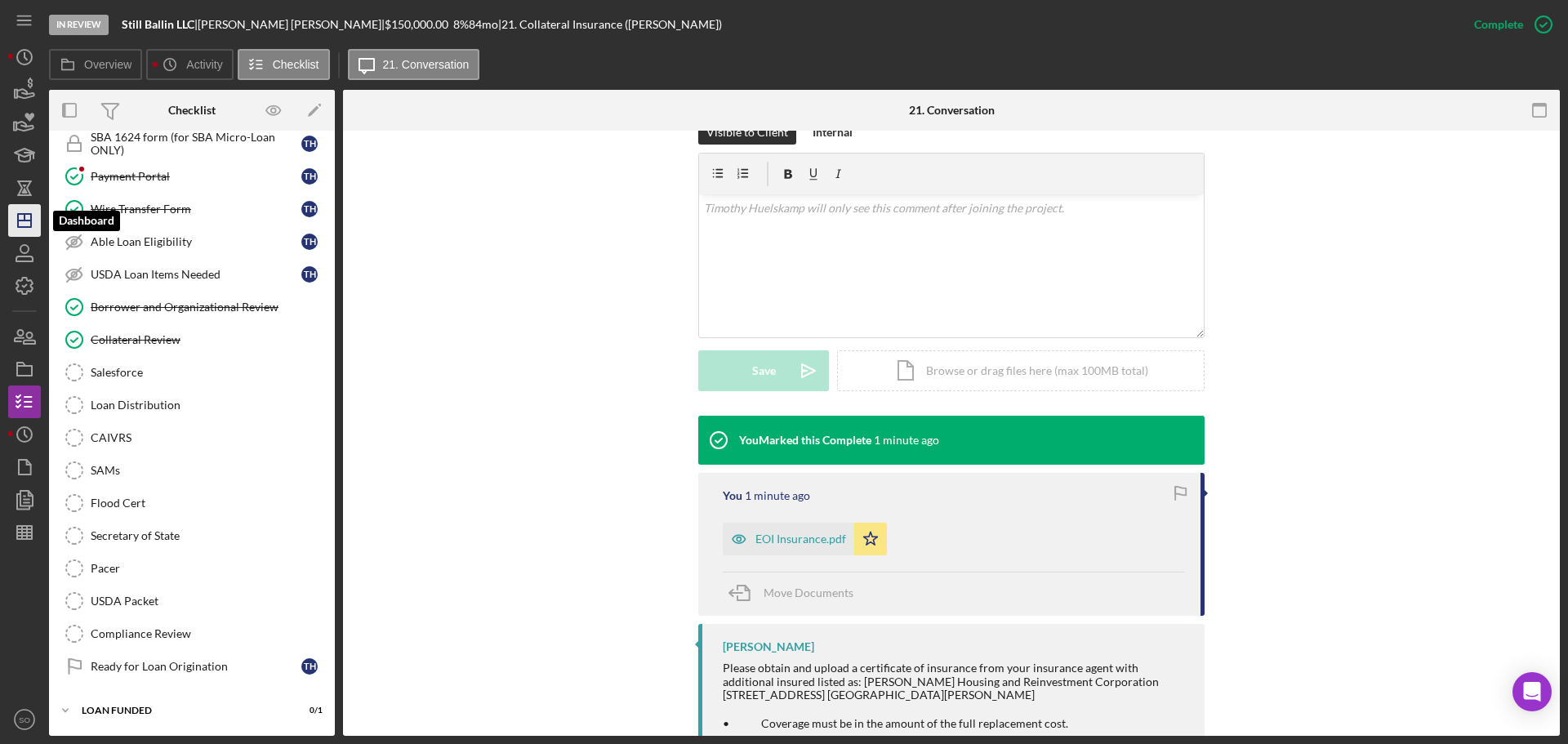
click at [22, 214] on polygon "button" at bounding box center [24, 220] width 13 height 13
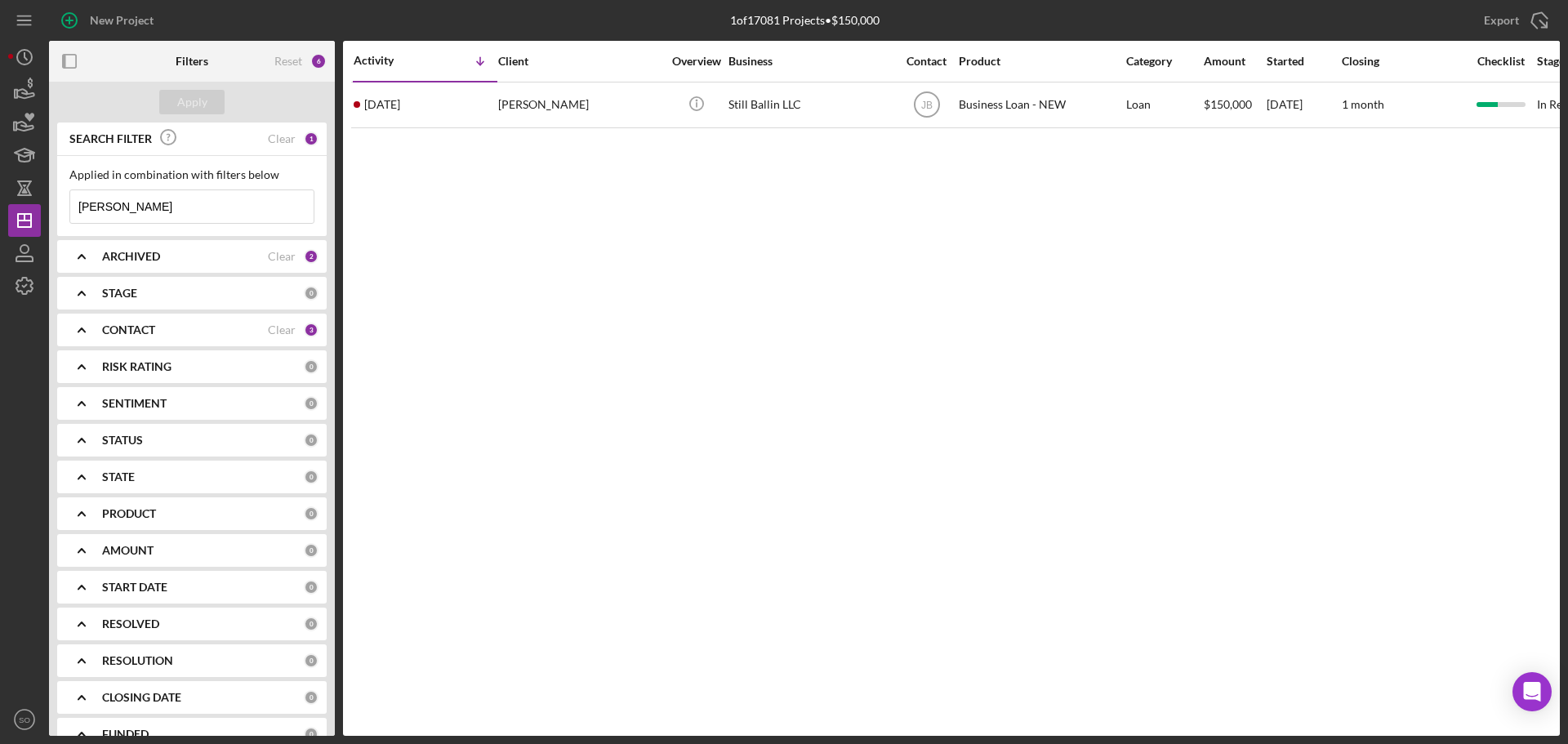
click at [48, 210] on div "New Project 1 of 17081 Projects • $150,000 huels Export Icon/Export Filters Res…" at bounding box center [784, 368] width 1552 height 736
type input "robin"
click at [172, 105] on button "Apply" at bounding box center [192, 102] width 66 height 24
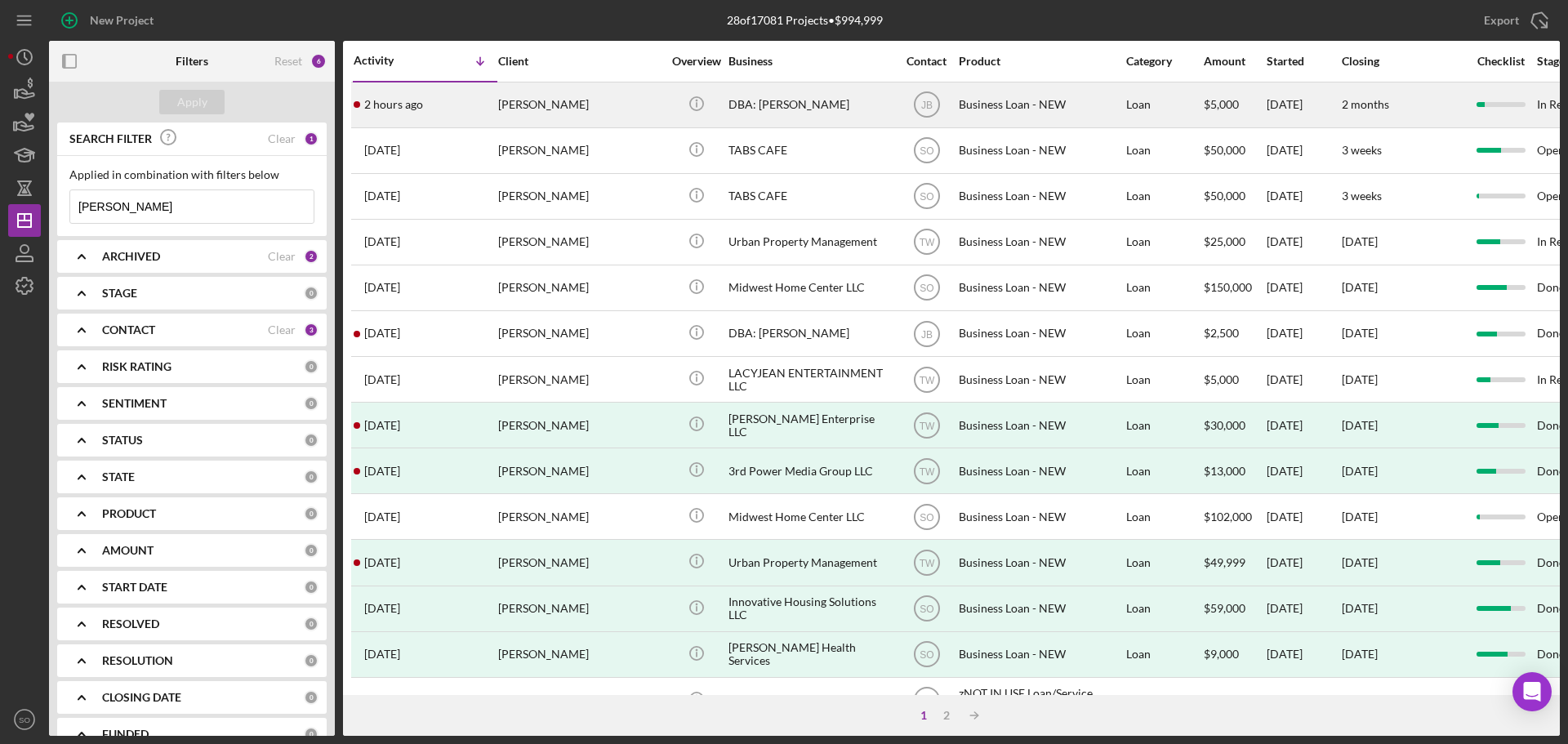
click at [500, 122] on div "Robin Johnson" at bounding box center [579, 105] width 163 height 43
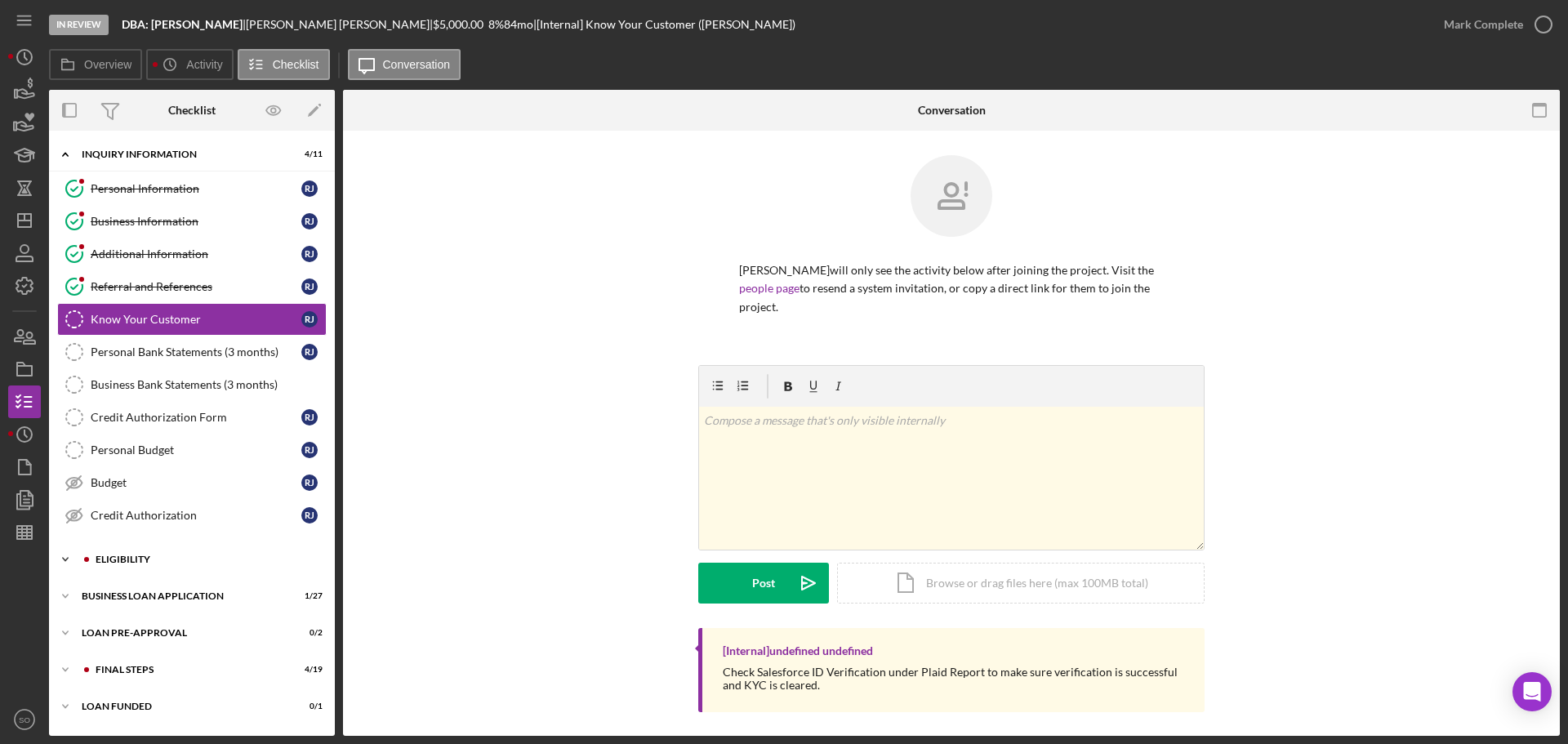
click at [185, 569] on div "Icon/Expander ELIGIBILITY 2 / 4" at bounding box center [192, 559] width 286 height 33
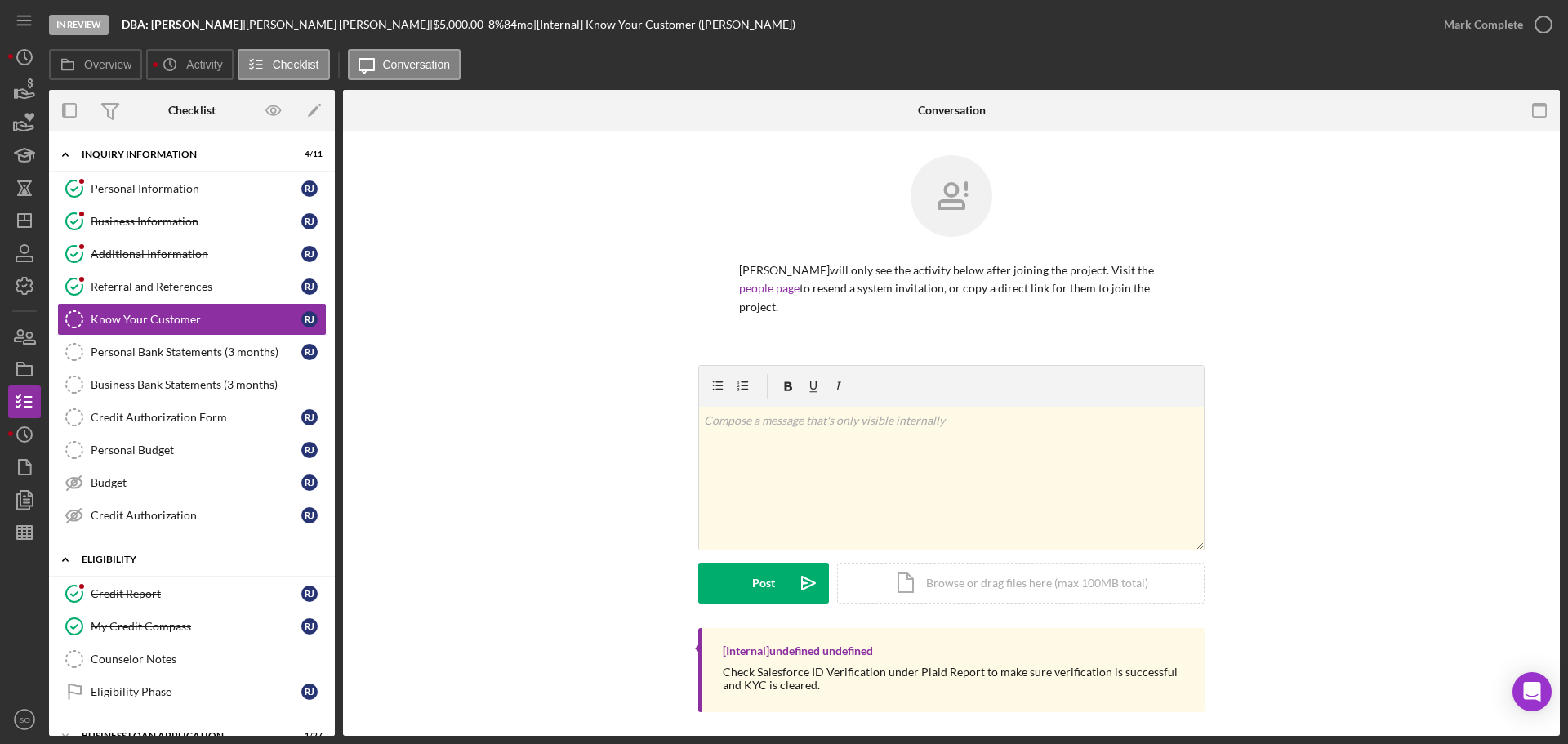
scroll to position [136, 0]
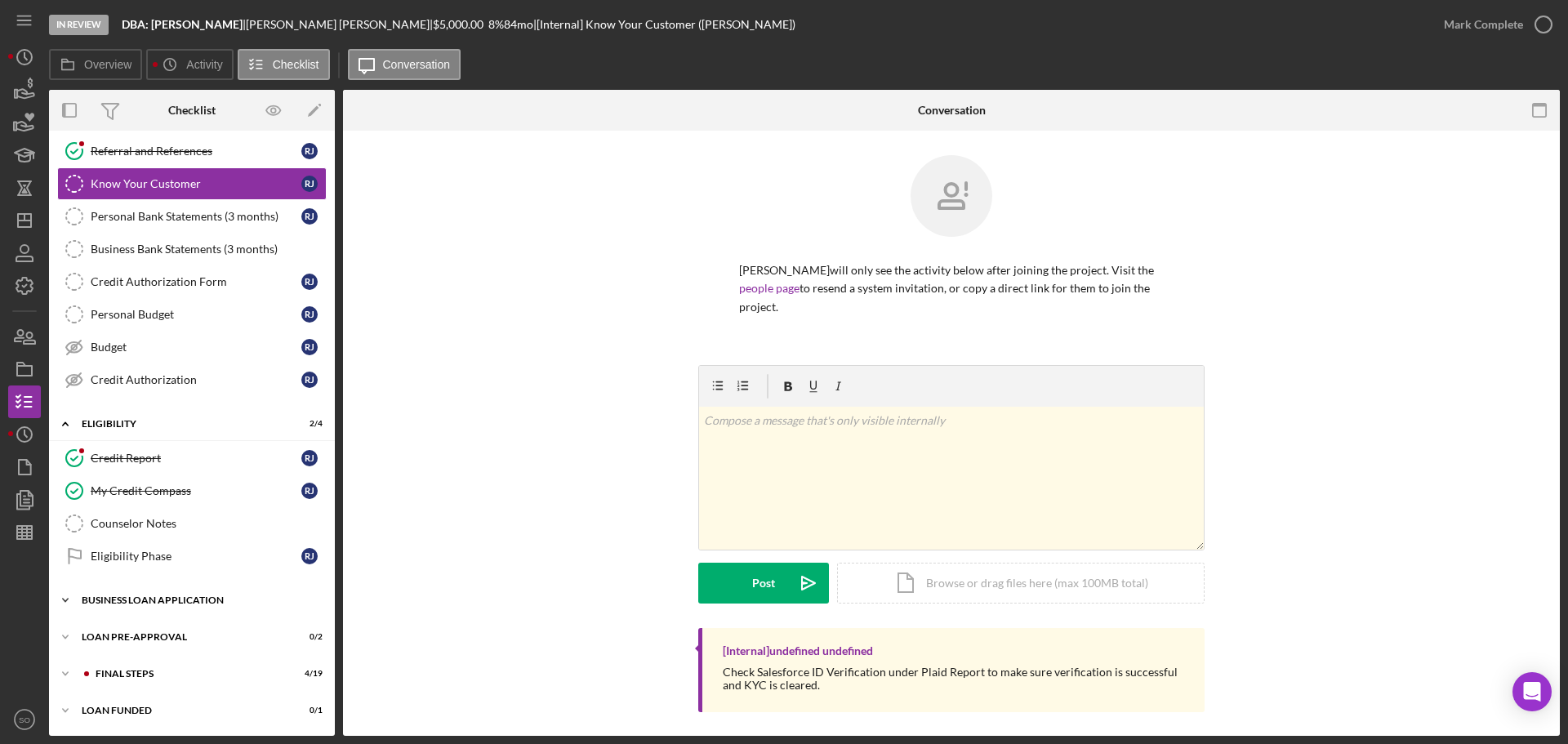
click at [205, 602] on div "BUSINESS LOAN APPLICATION" at bounding box center [198, 600] width 233 height 9
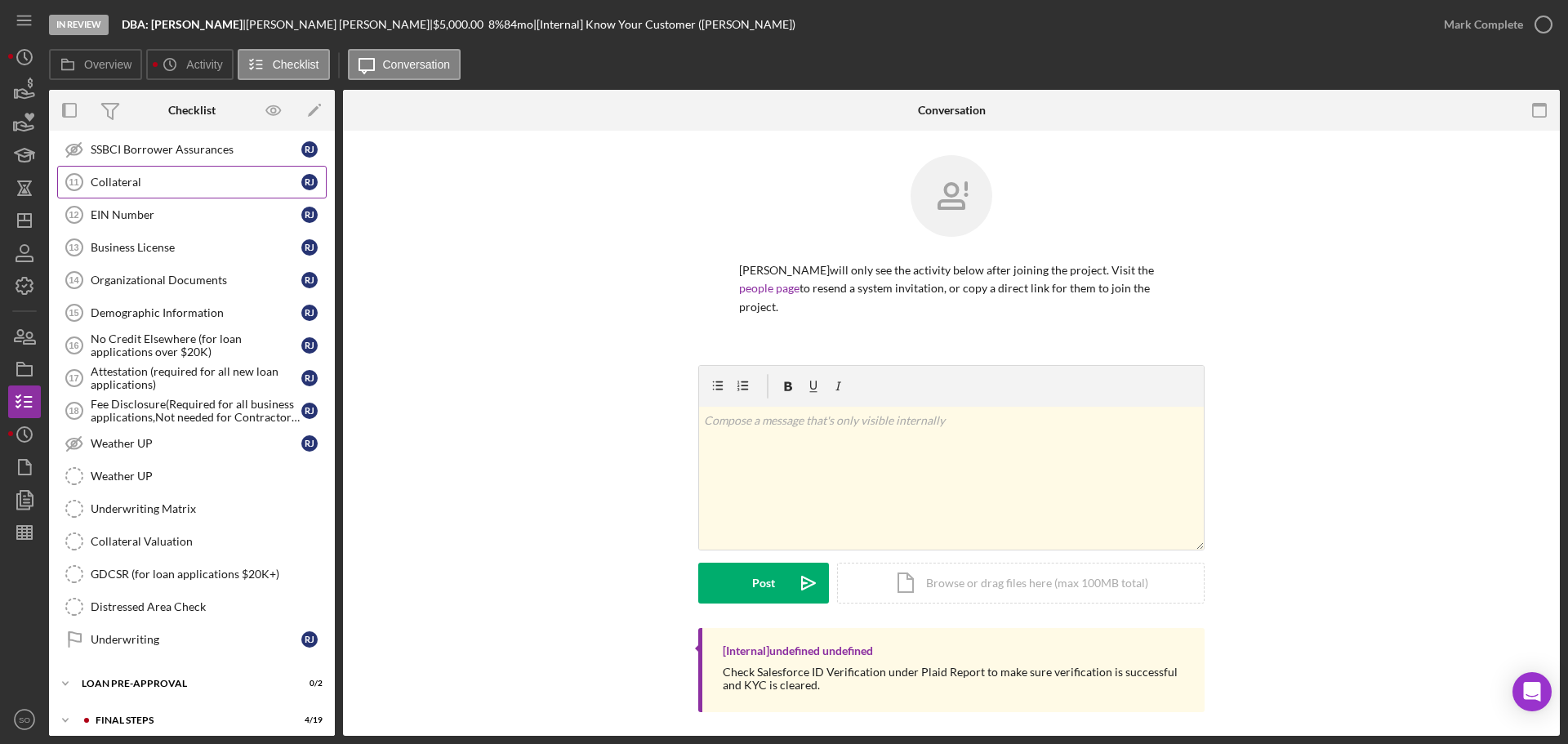
scroll to position [1026, 0]
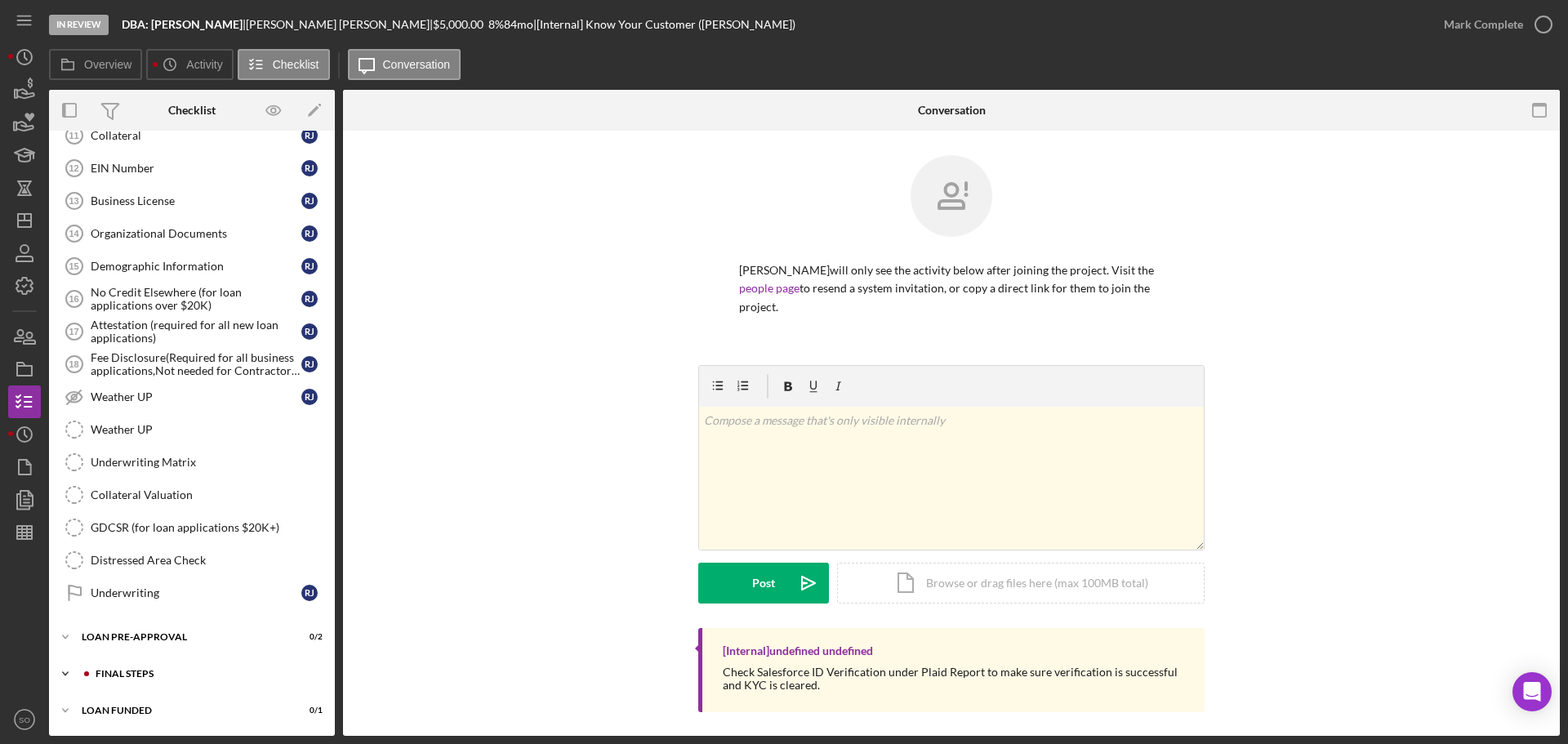
click at [174, 668] on div "Icon/Expander FINAL STEPS 4 / 19" at bounding box center [192, 674] width 286 height 33
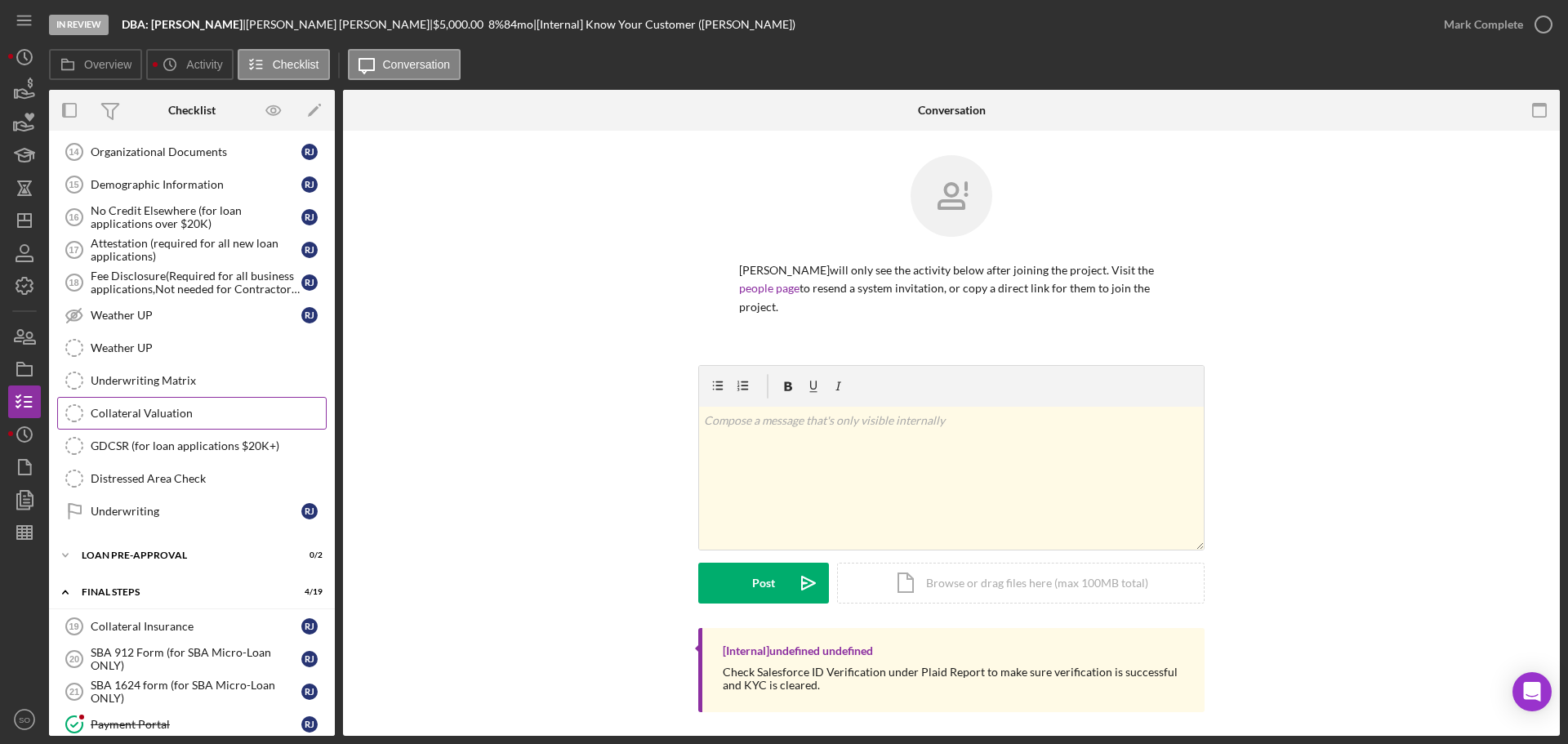
scroll to position [863, 0]
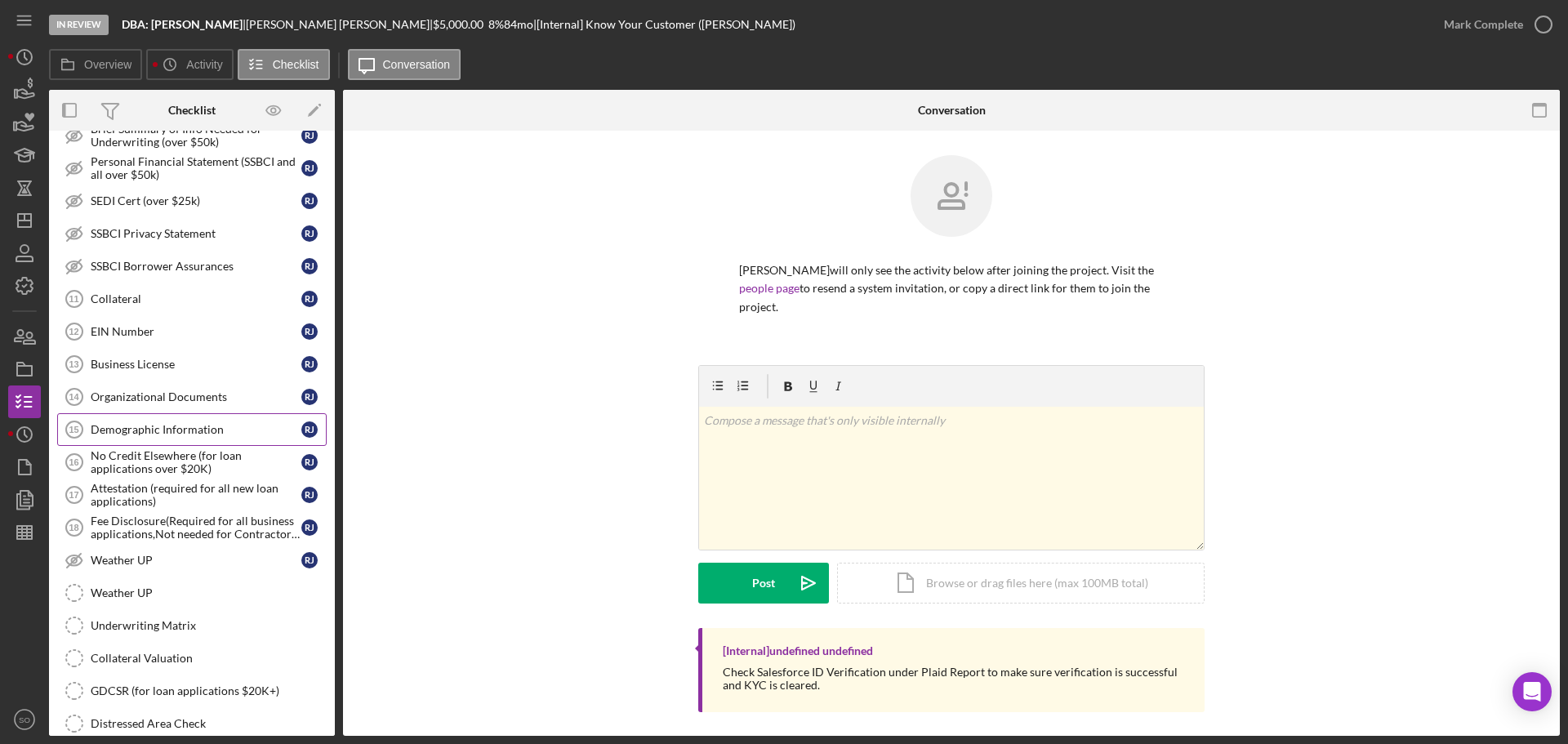
drag, startPoint x: 171, startPoint y: 423, endPoint x: 190, endPoint y: 426, distance: 19.2
click at [171, 423] on div "Demographic Information" at bounding box center [196, 429] width 211 height 13
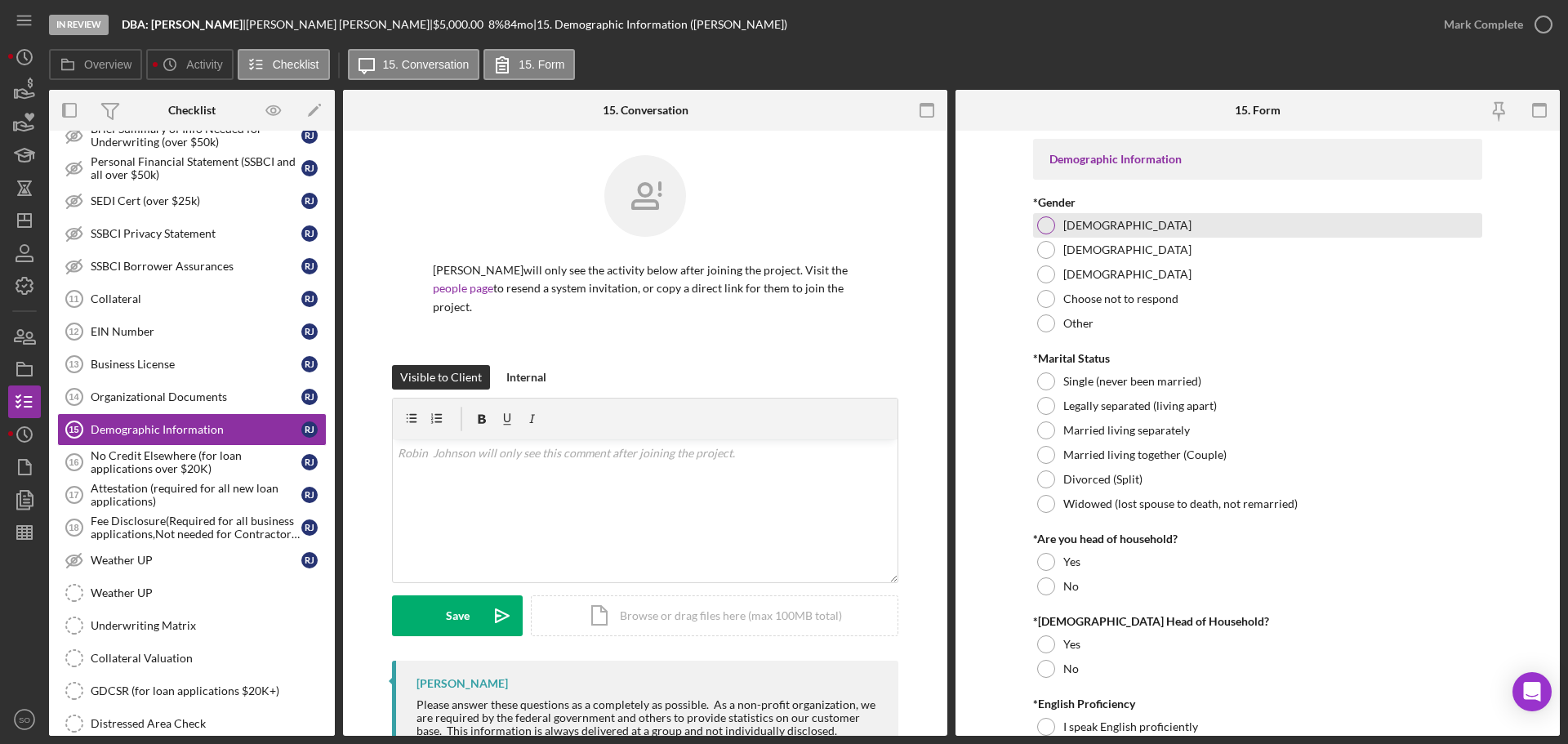
click at [1042, 231] on div at bounding box center [1046, 225] width 18 height 18
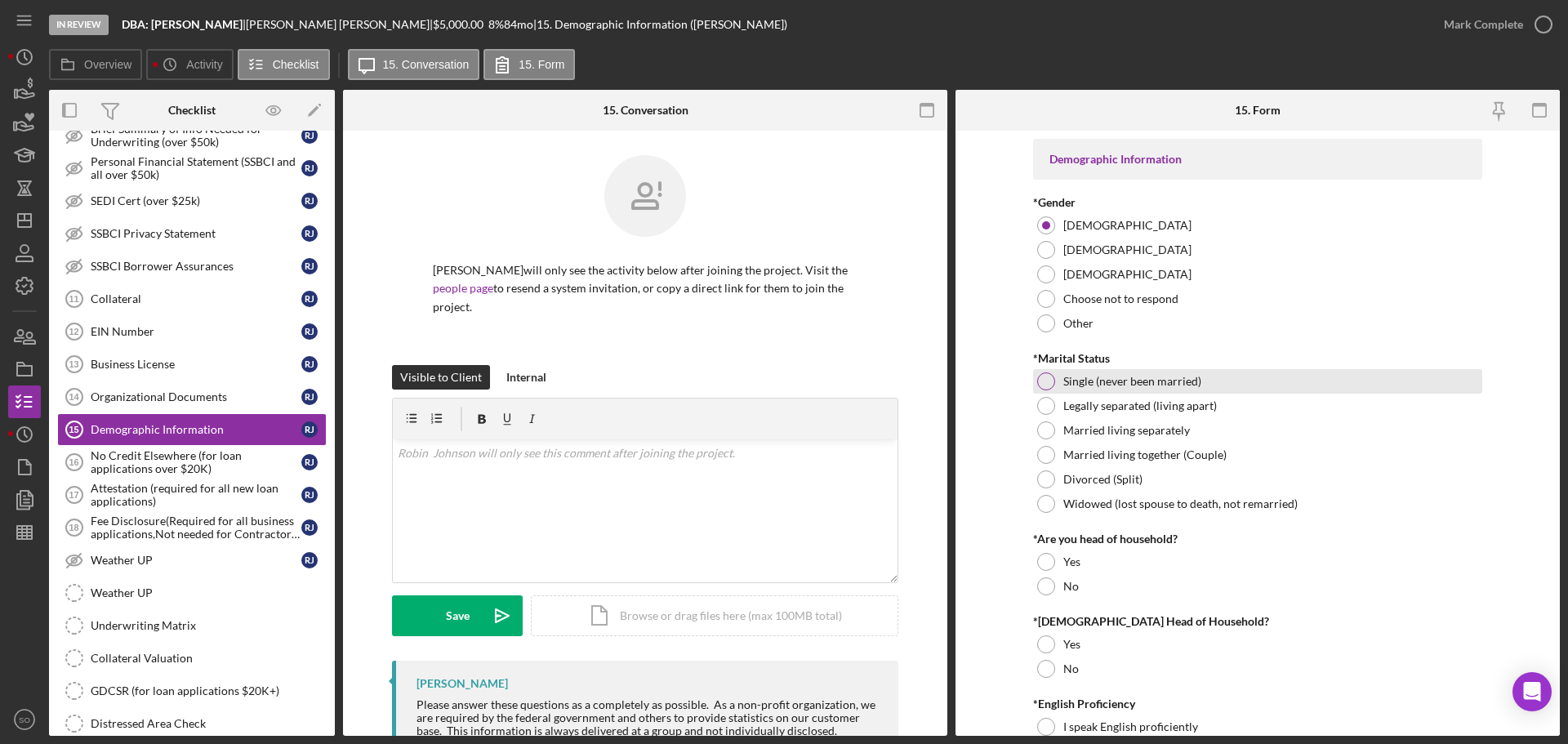
click at [1044, 376] on div at bounding box center [1046, 381] width 18 height 18
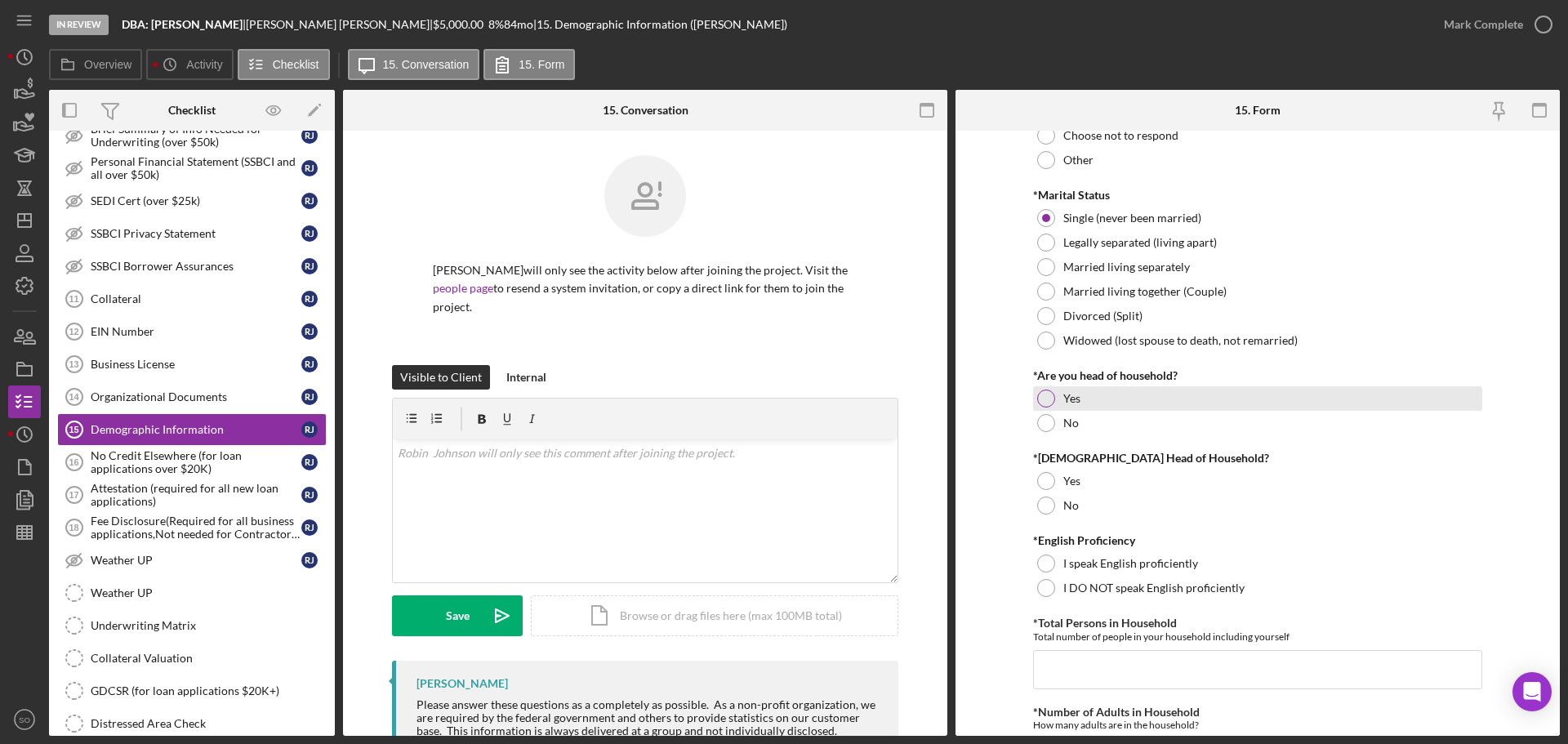
click at [1045, 400] on div at bounding box center [1046, 398] width 18 height 18
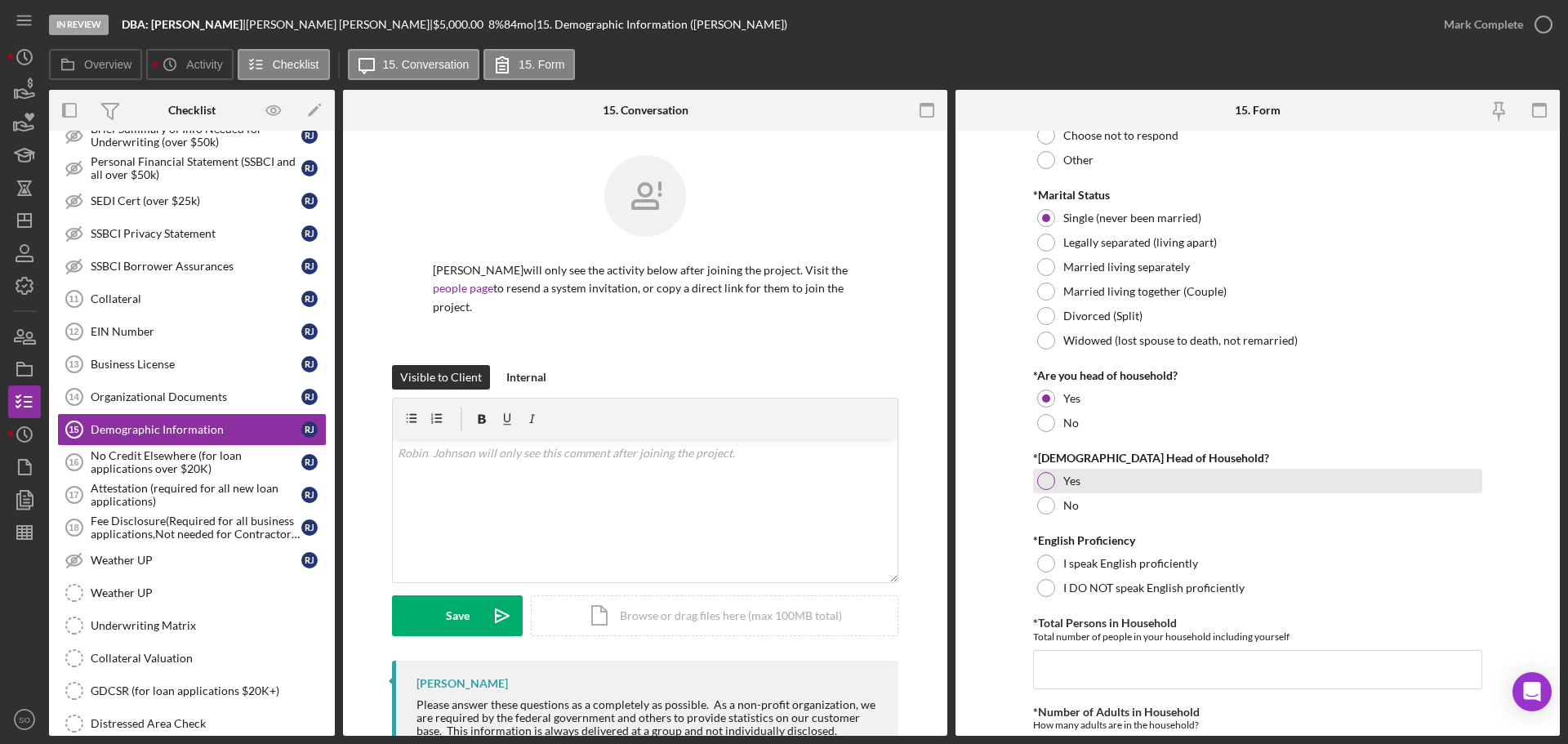
click at [1043, 483] on div at bounding box center [1046, 481] width 18 height 18
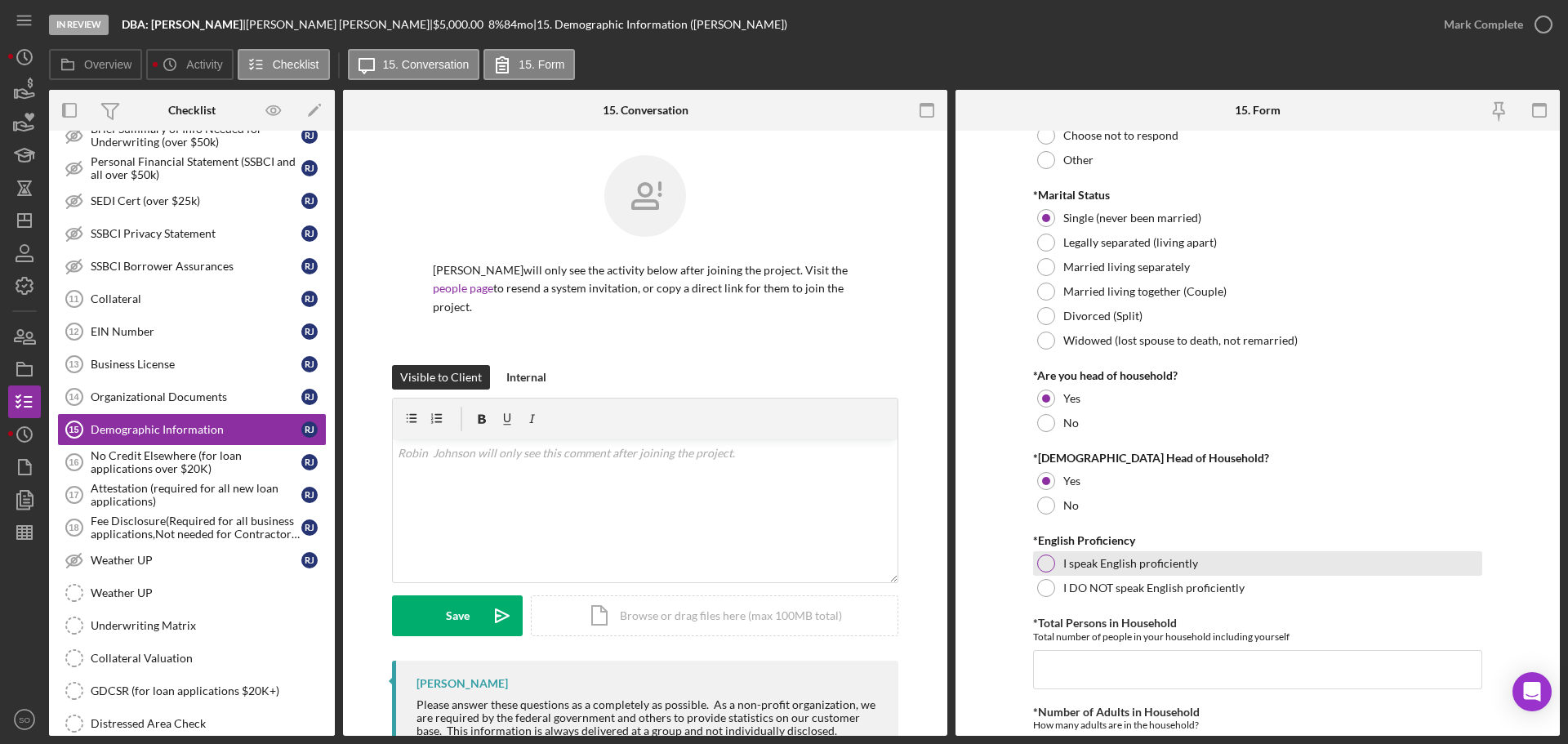
click at [1048, 564] on div at bounding box center [1046, 563] width 18 height 18
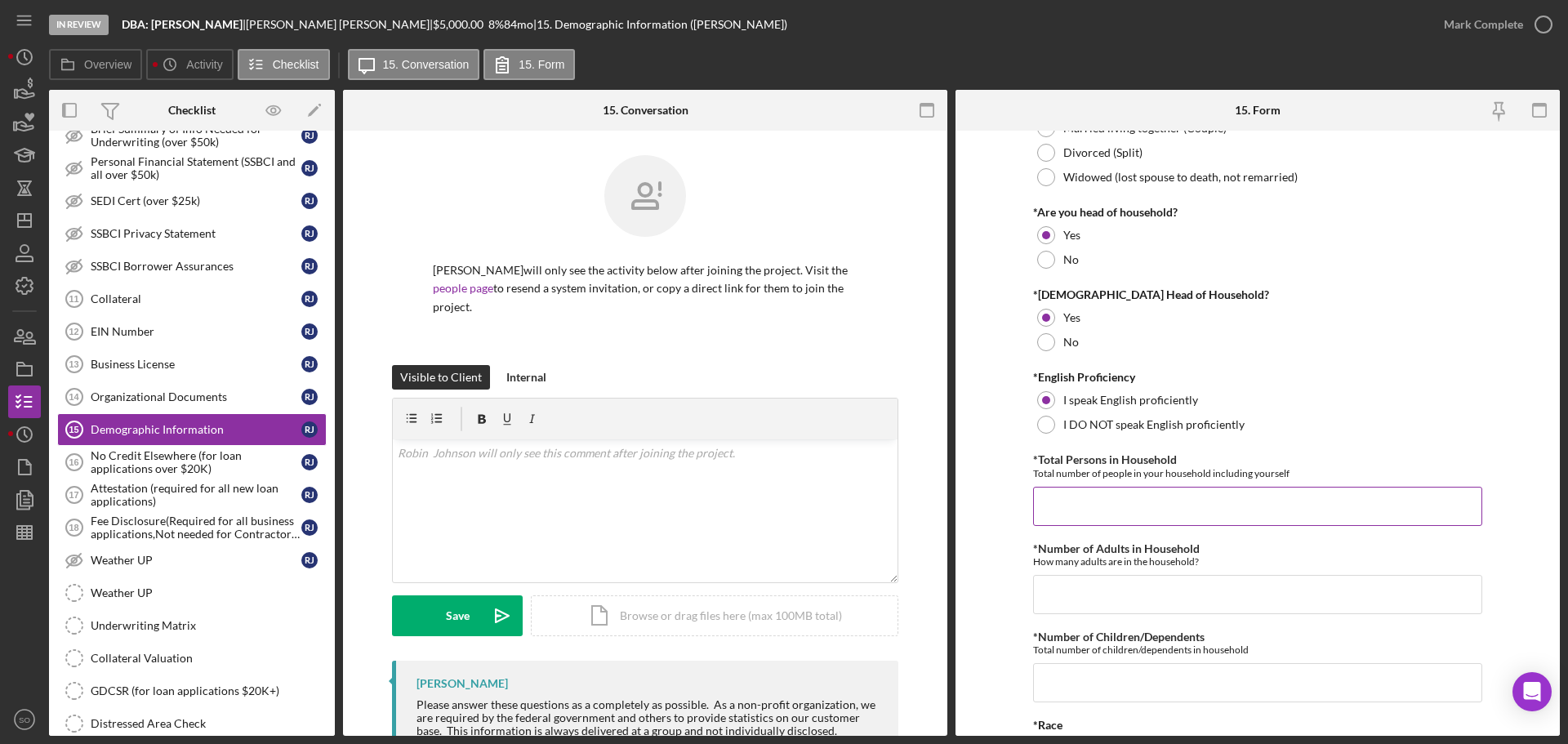
click at [1137, 516] on input "*Total Persons in Household" at bounding box center [1257, 506] width 449 height 39
type input "1"
click at [1082, 602] on input "*Number of Adults in Household" at bounding box center [1257, 594] width 449 height 39
type input "1"
click at [1090, 678] on input "*Number of Children/Dependents" at bounding box center [1257, 682] width 449 height 39
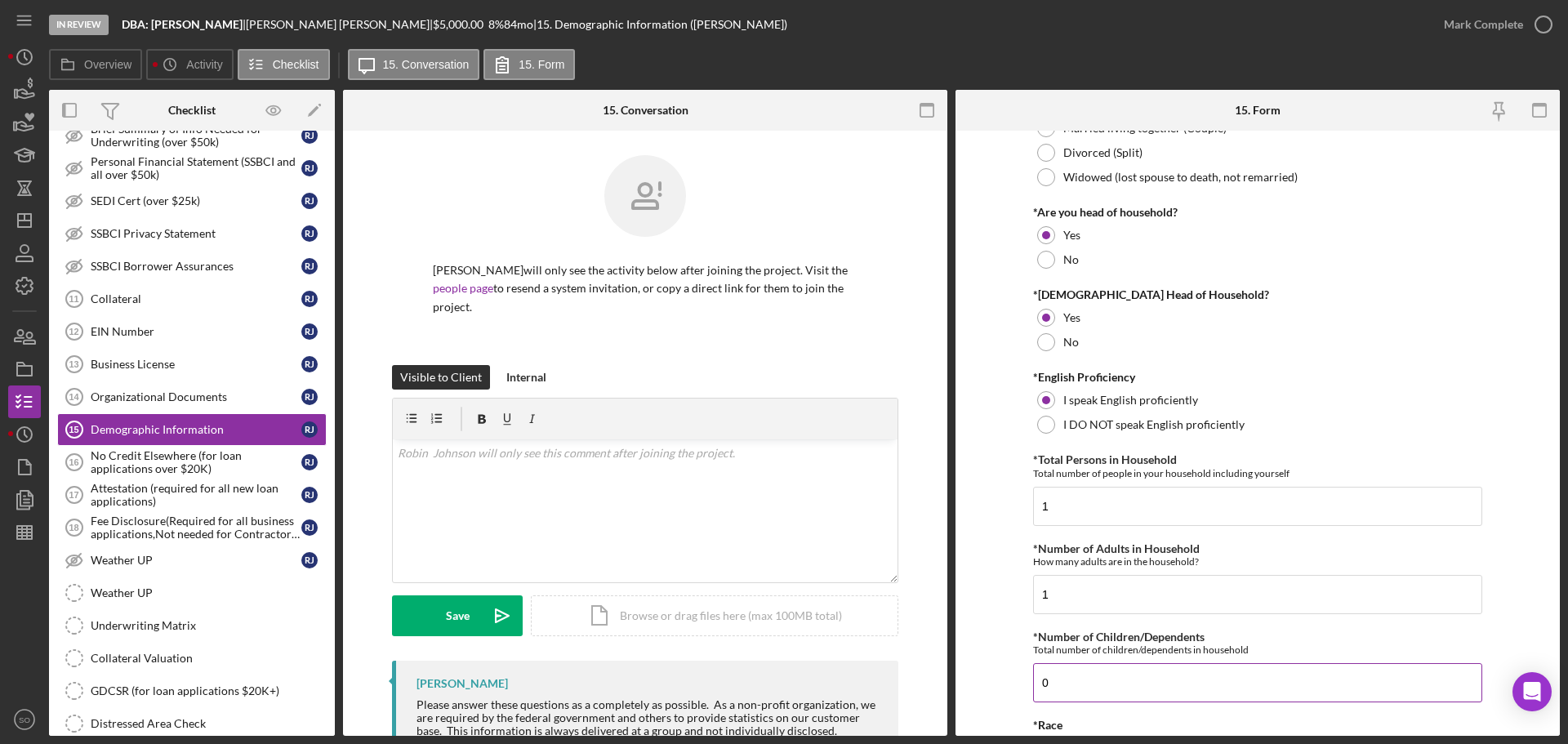
scroll to position [490, 0]
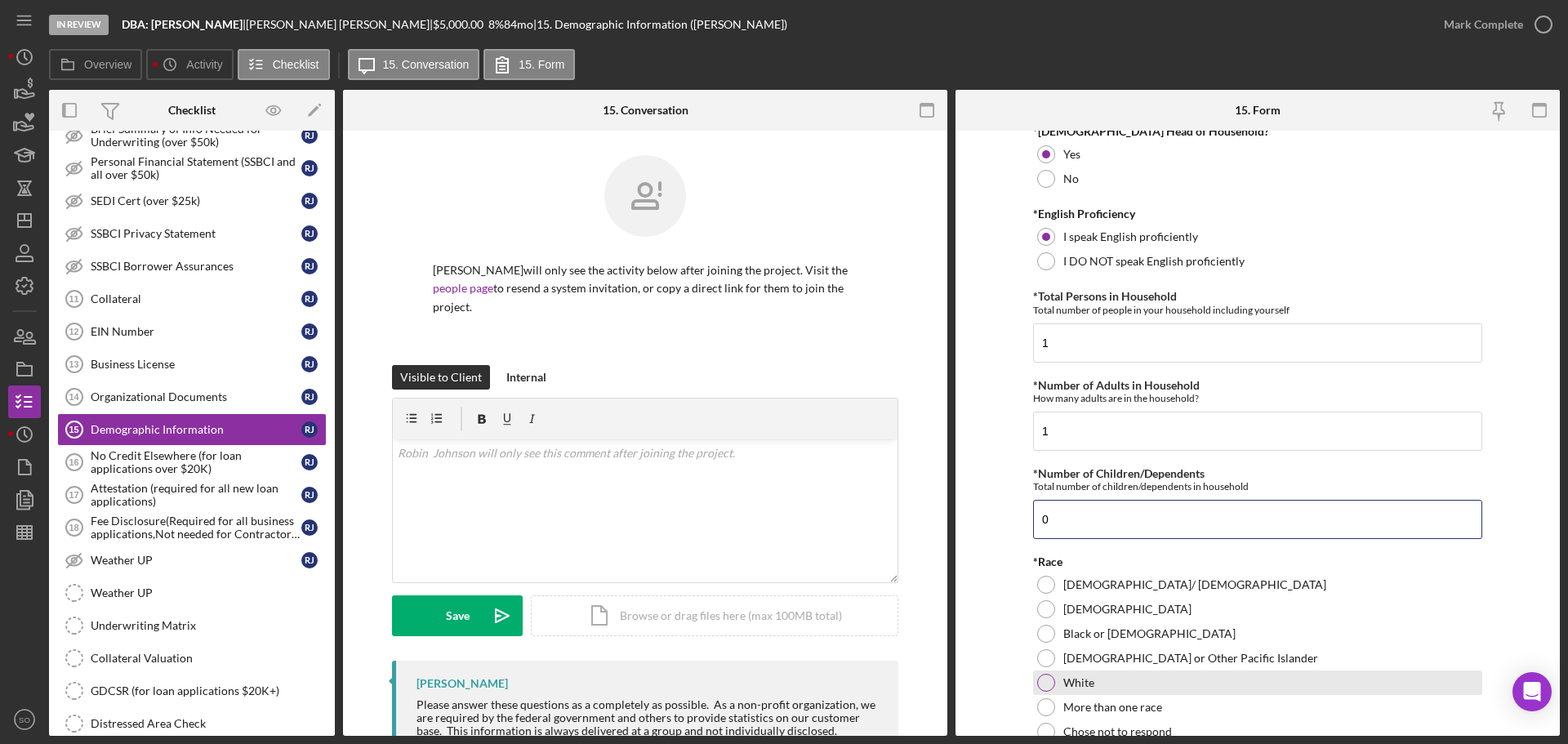
type input "0"
click at [1044, 684] on div at bounding box center [1046, 683] width 18 height 18
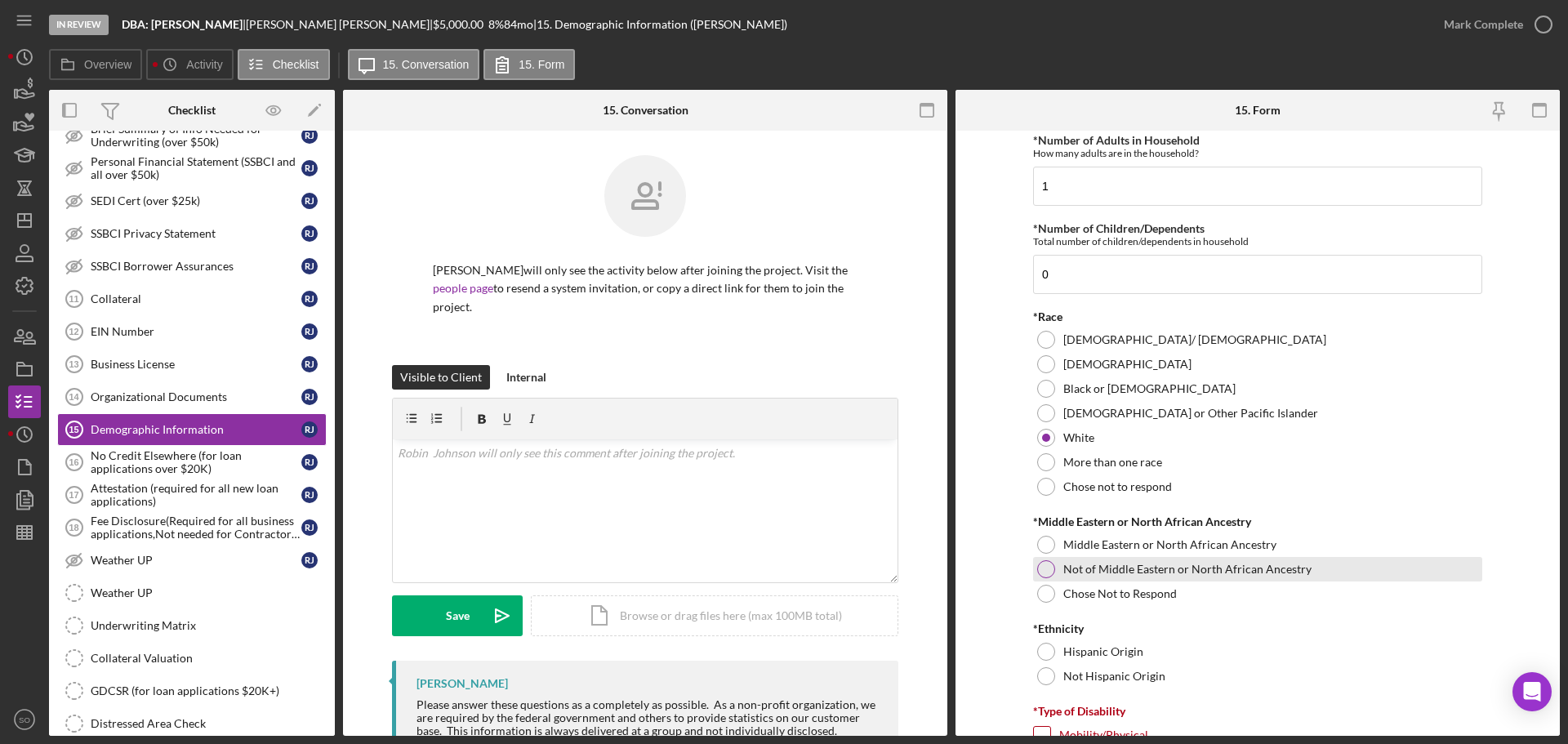
click at [1048, 564] on div at bounding box center [1046, 569] width 18 height 18
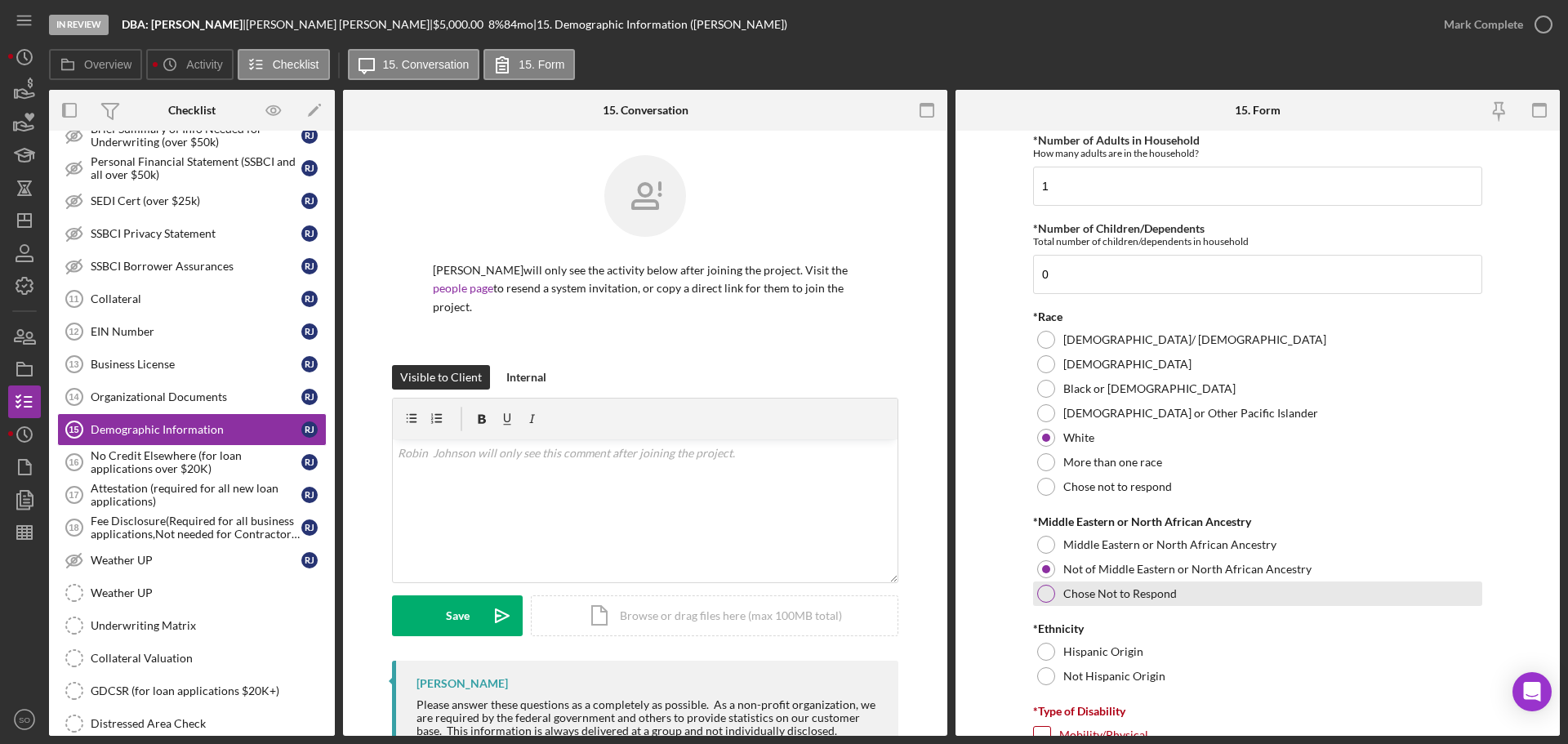
scroll to position [817, 0]
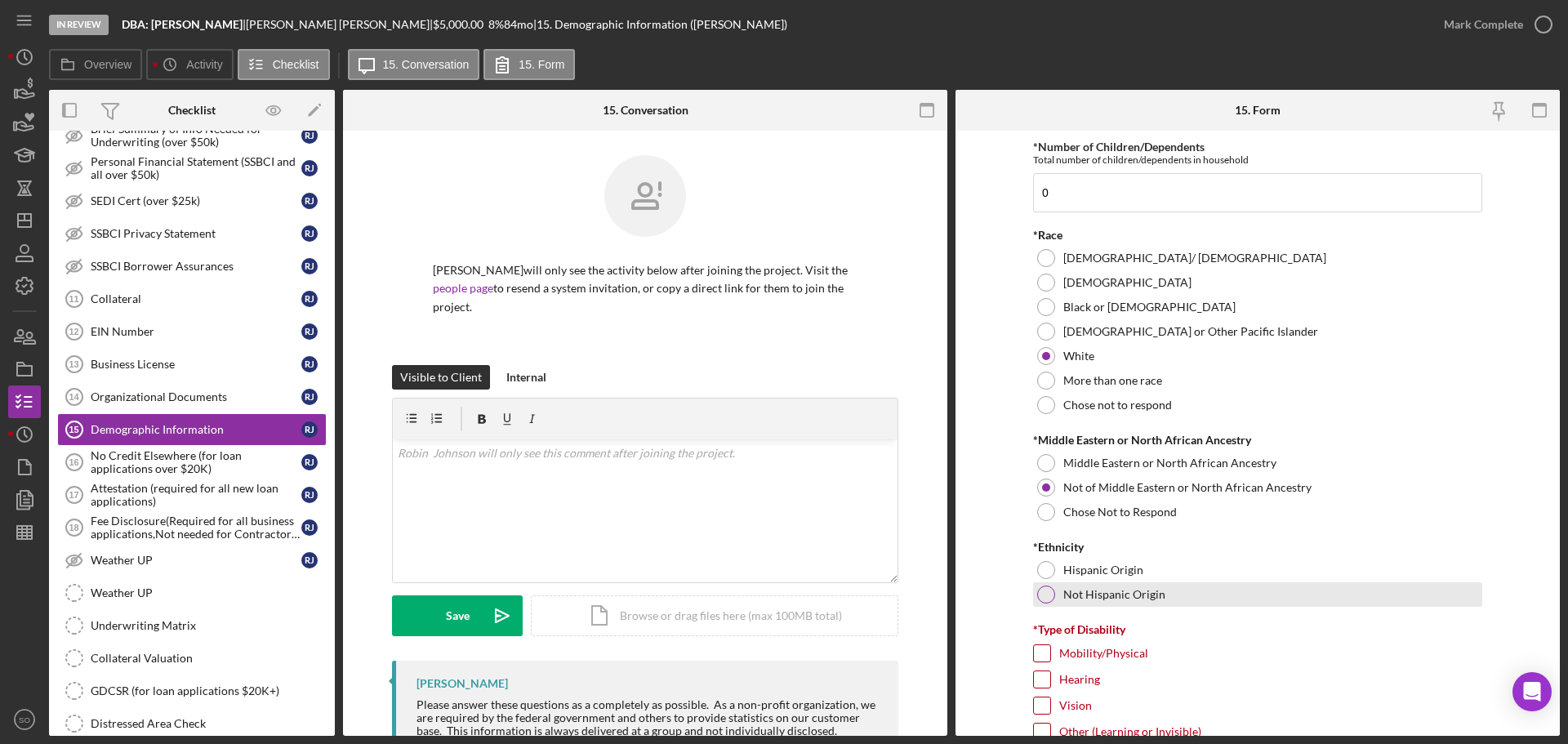
click at [1045, 590] on div at bounding box center [1046, 594] width 18 height 18
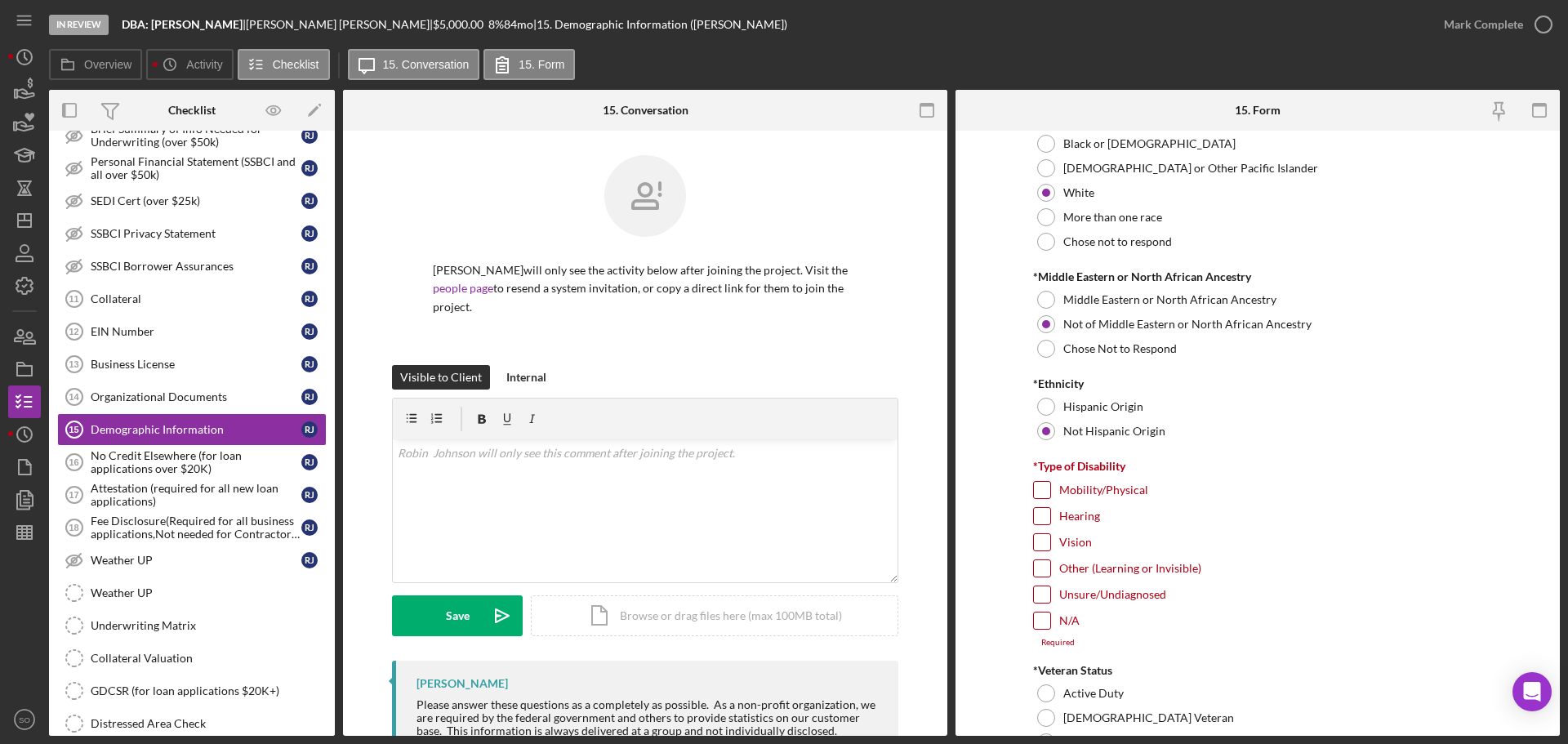
click at [1042, 619] on input "N/A" at bounding box center [1042, 621] width 16 height 16
checkbox input "true"
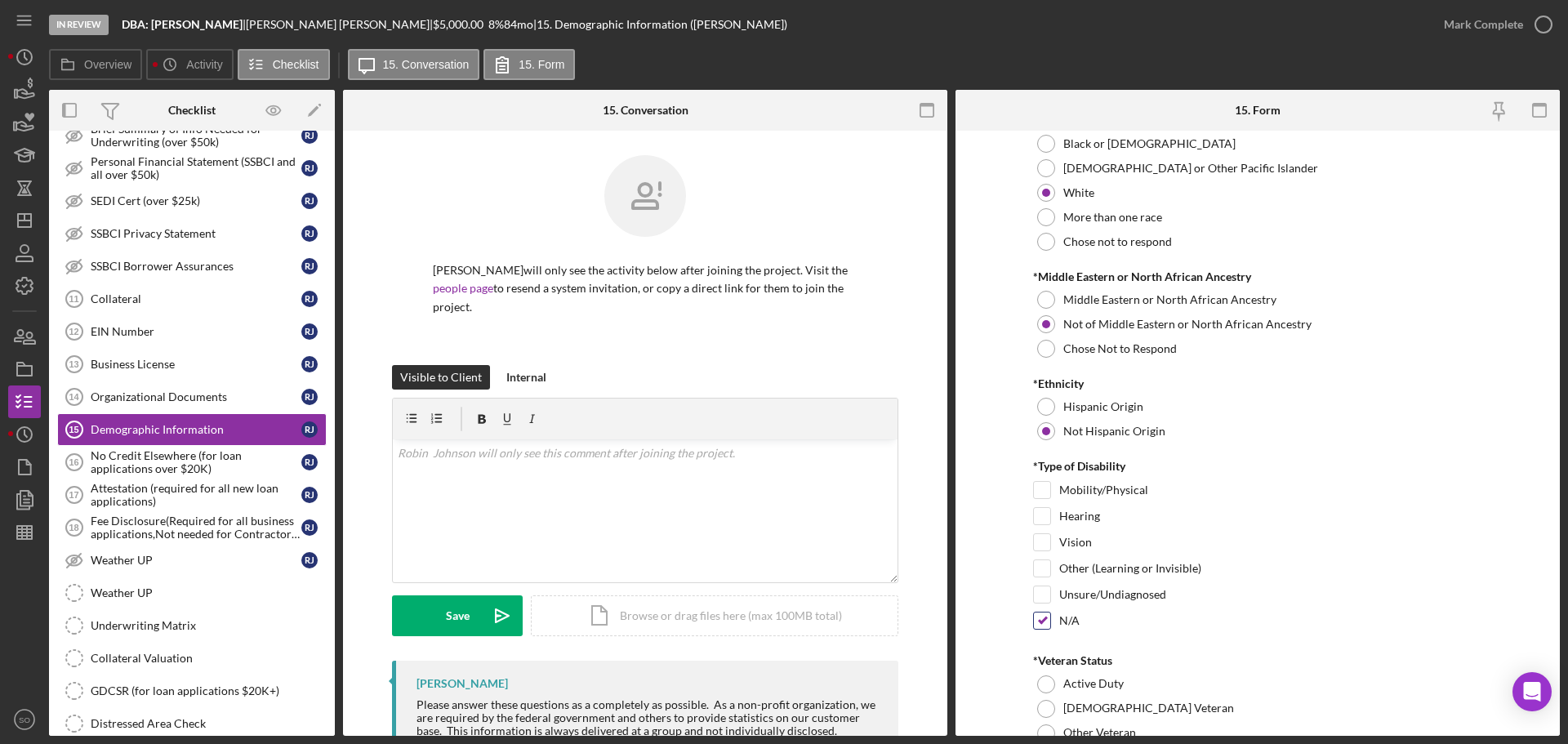
scroll to position [1225, 0]
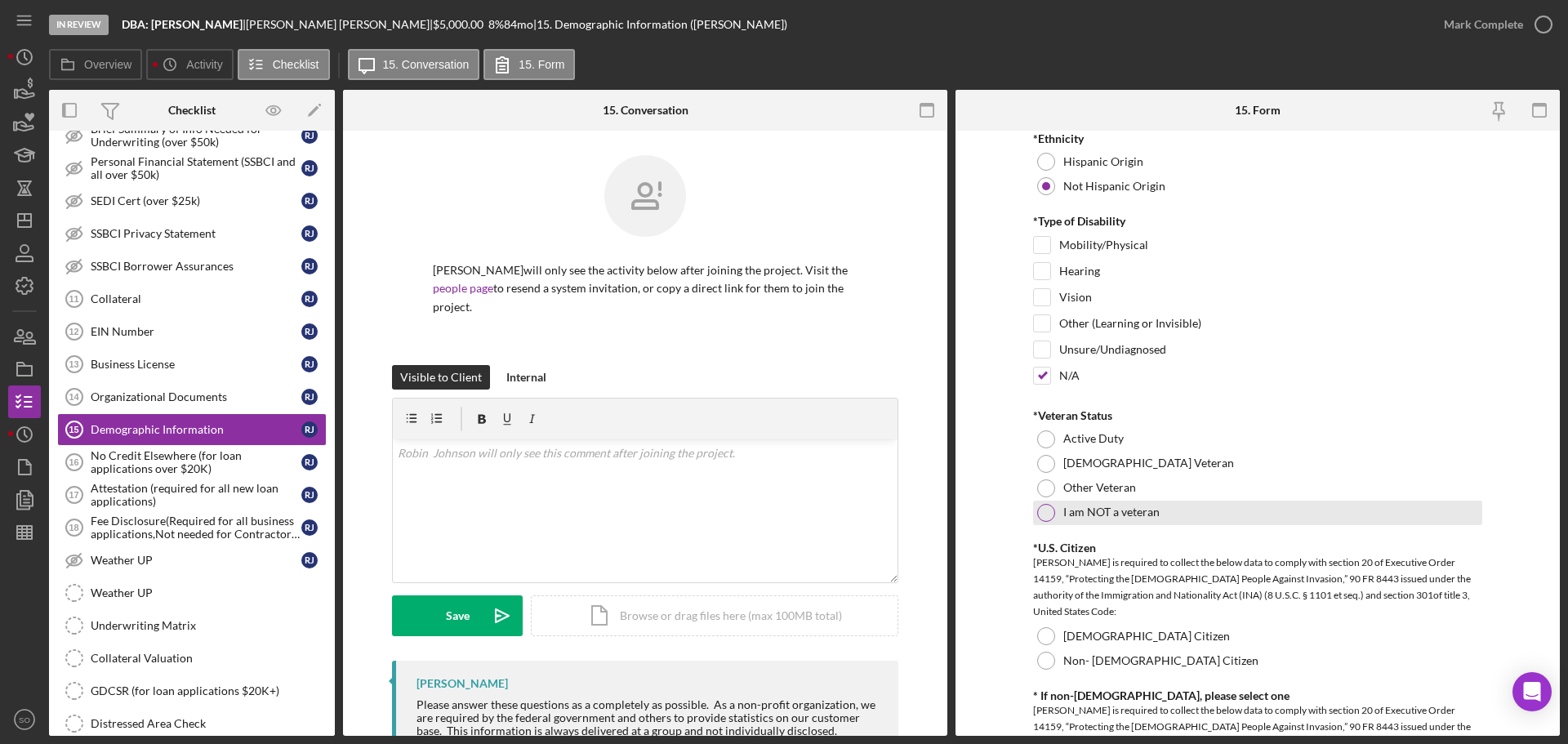
click at [1041, 508] on div at bounding box center [1046, 513] width 18 height 18
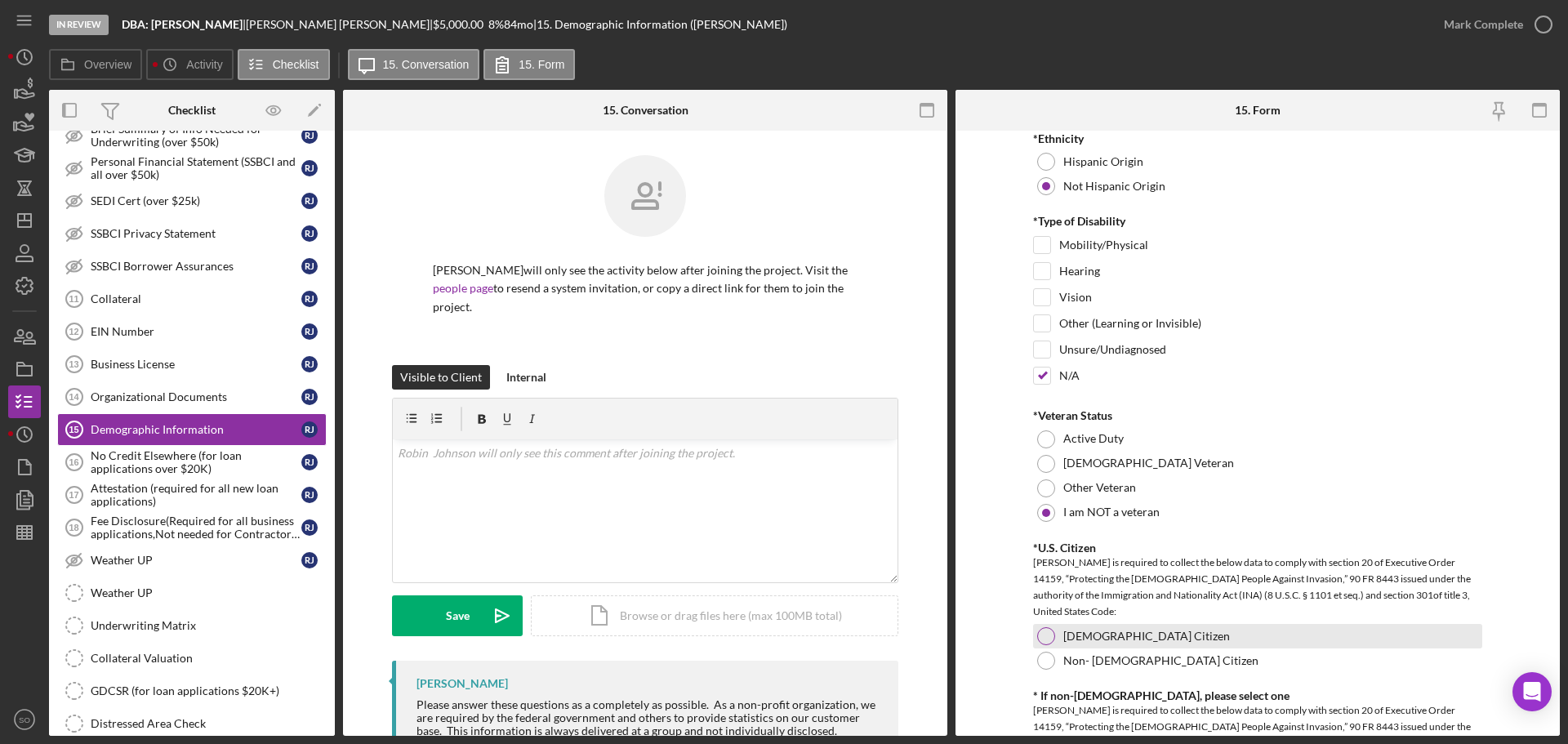
click at [1040, 644] on div at bounding box center [1046, 636] width 18 height 18
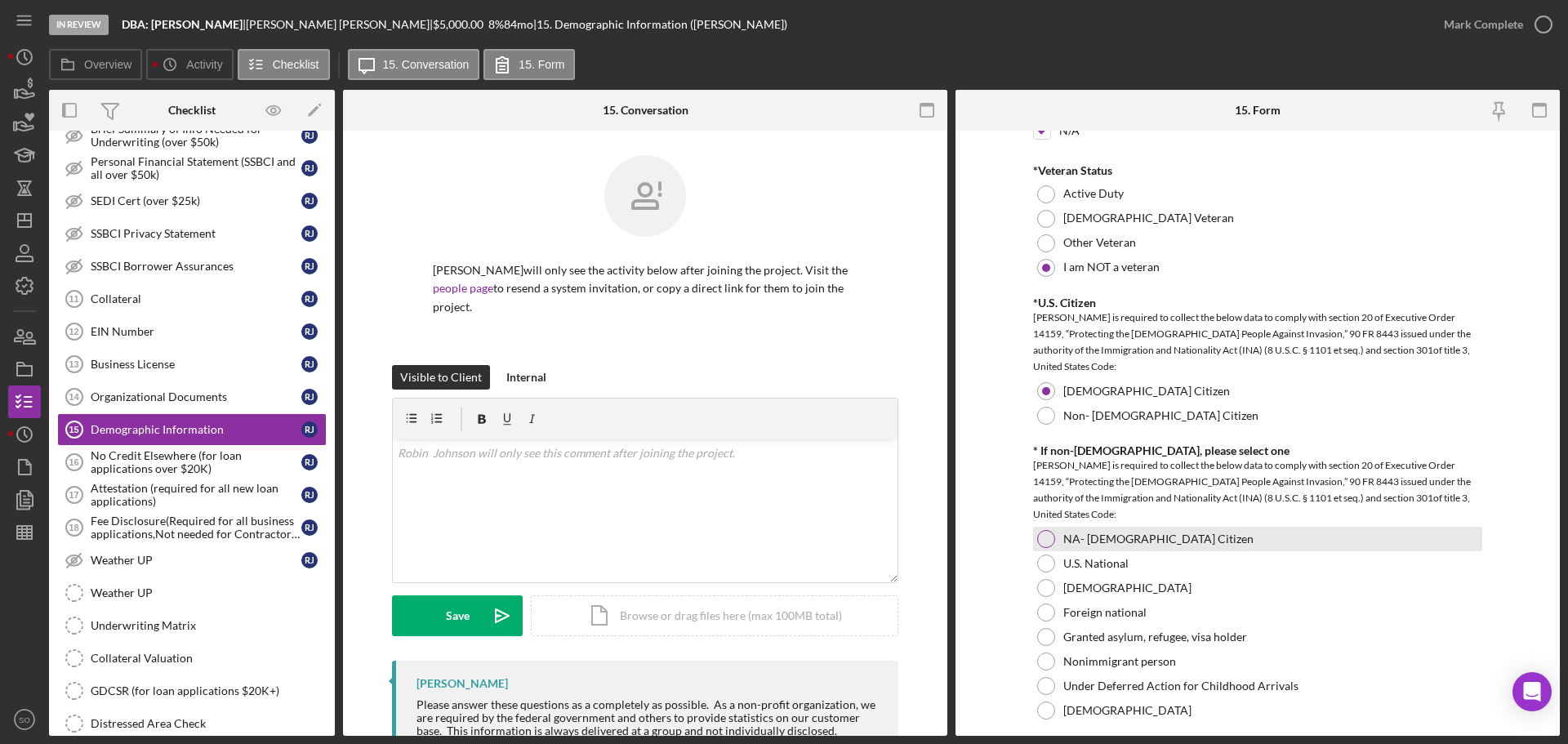
click at [1039, 531] on div at bounding box center [1046, 539] width 18 height 18
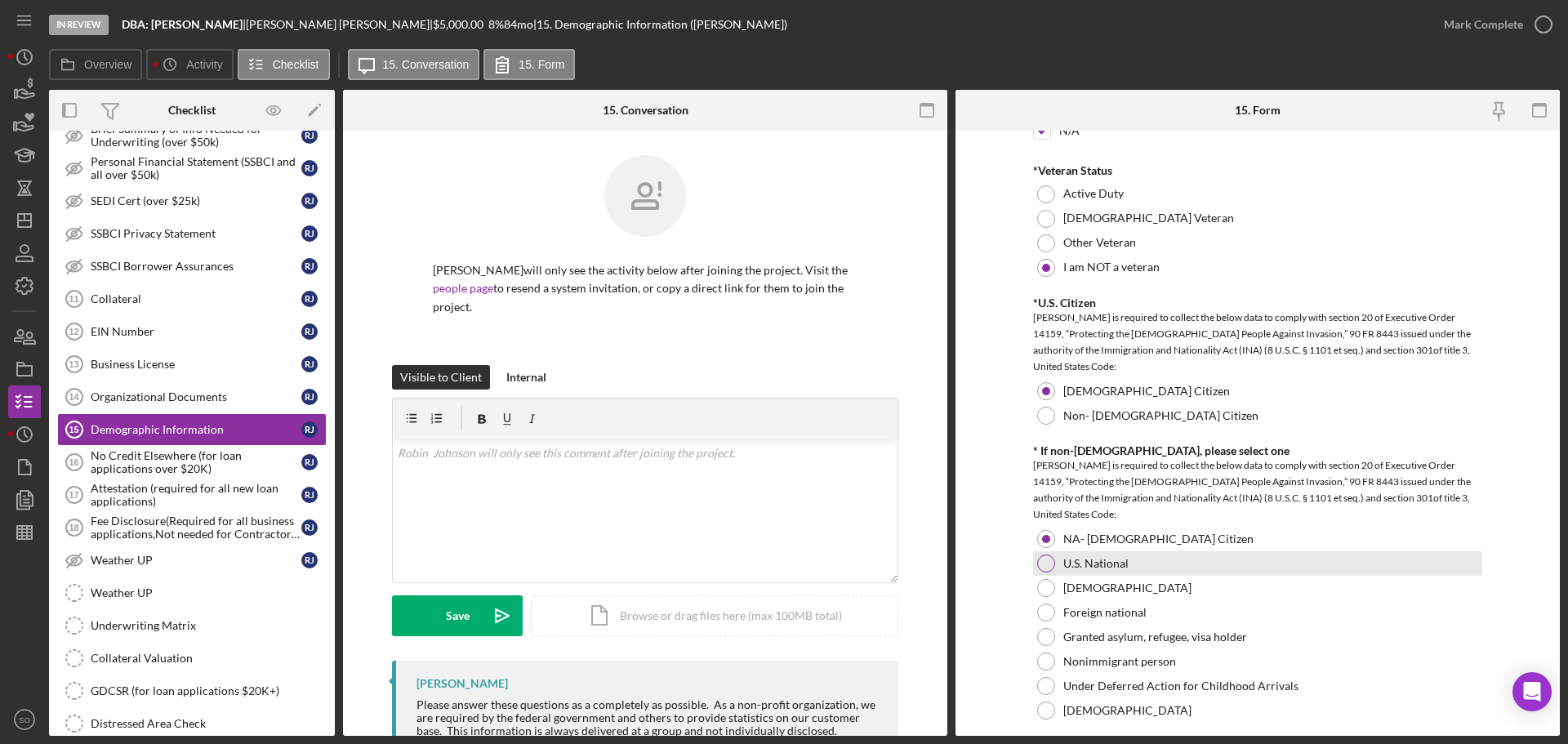
scroll to position [1715, 0]
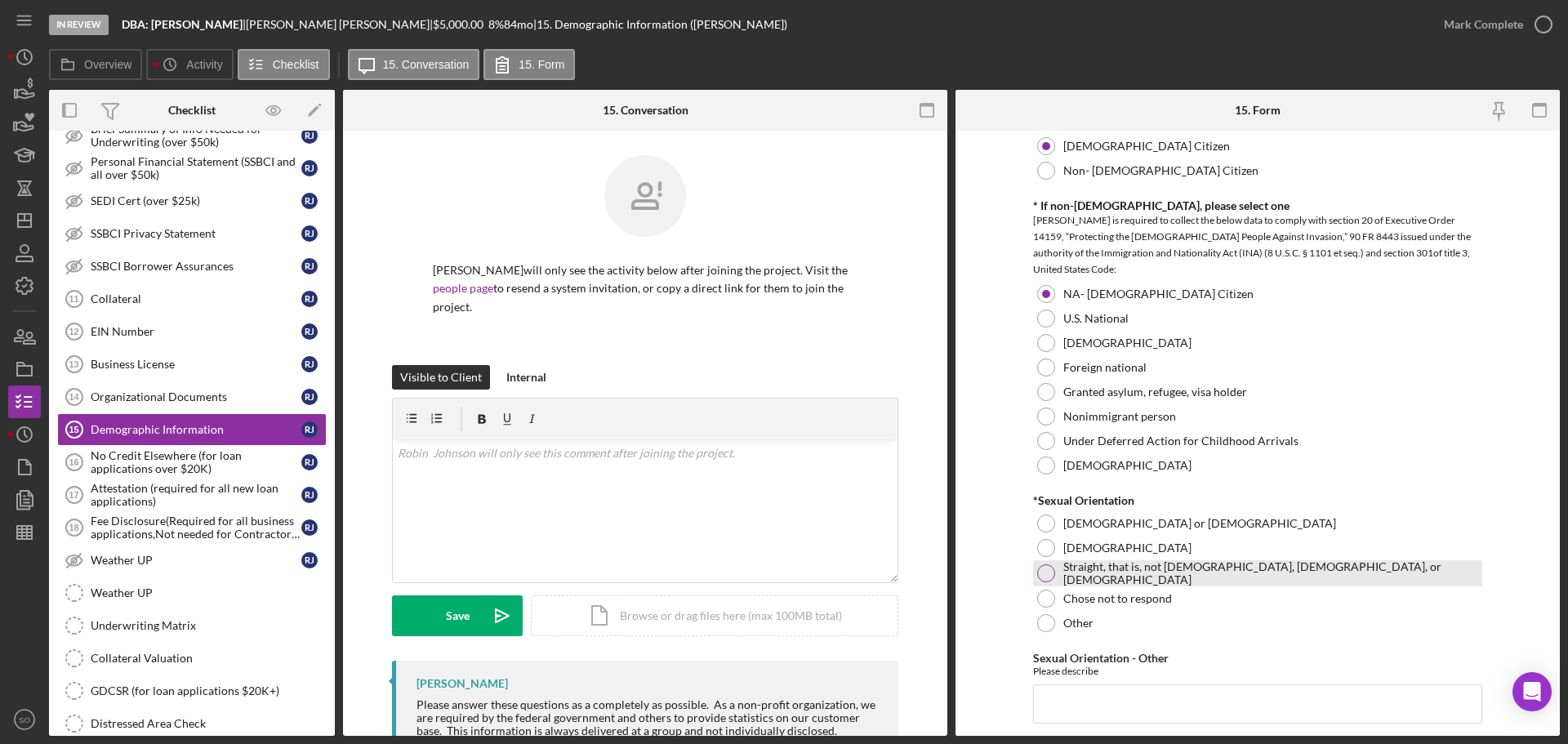
click at [1037, 566] on div at bounding box center [1046, 573] width 18 height 18
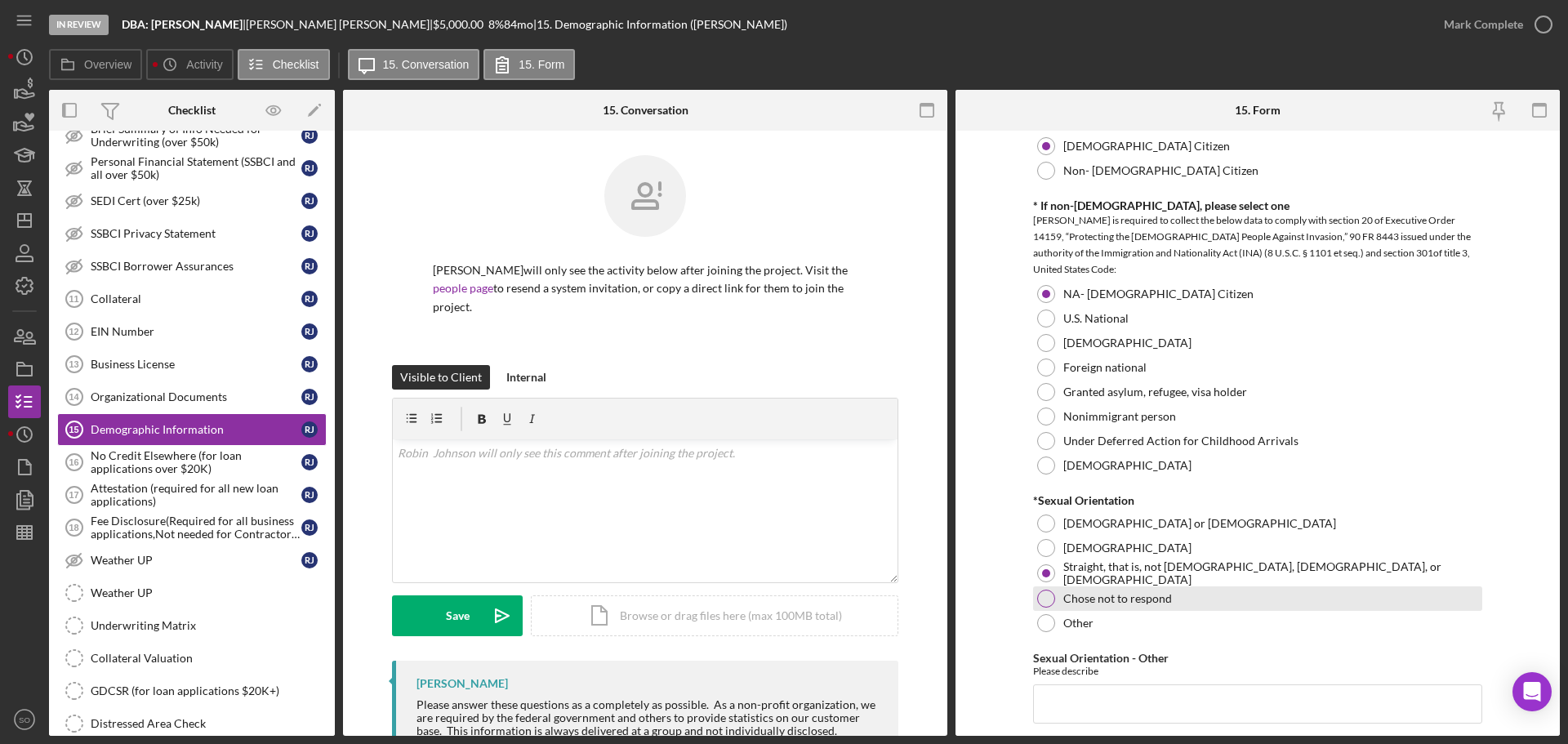
scroll to position [1878, 0]
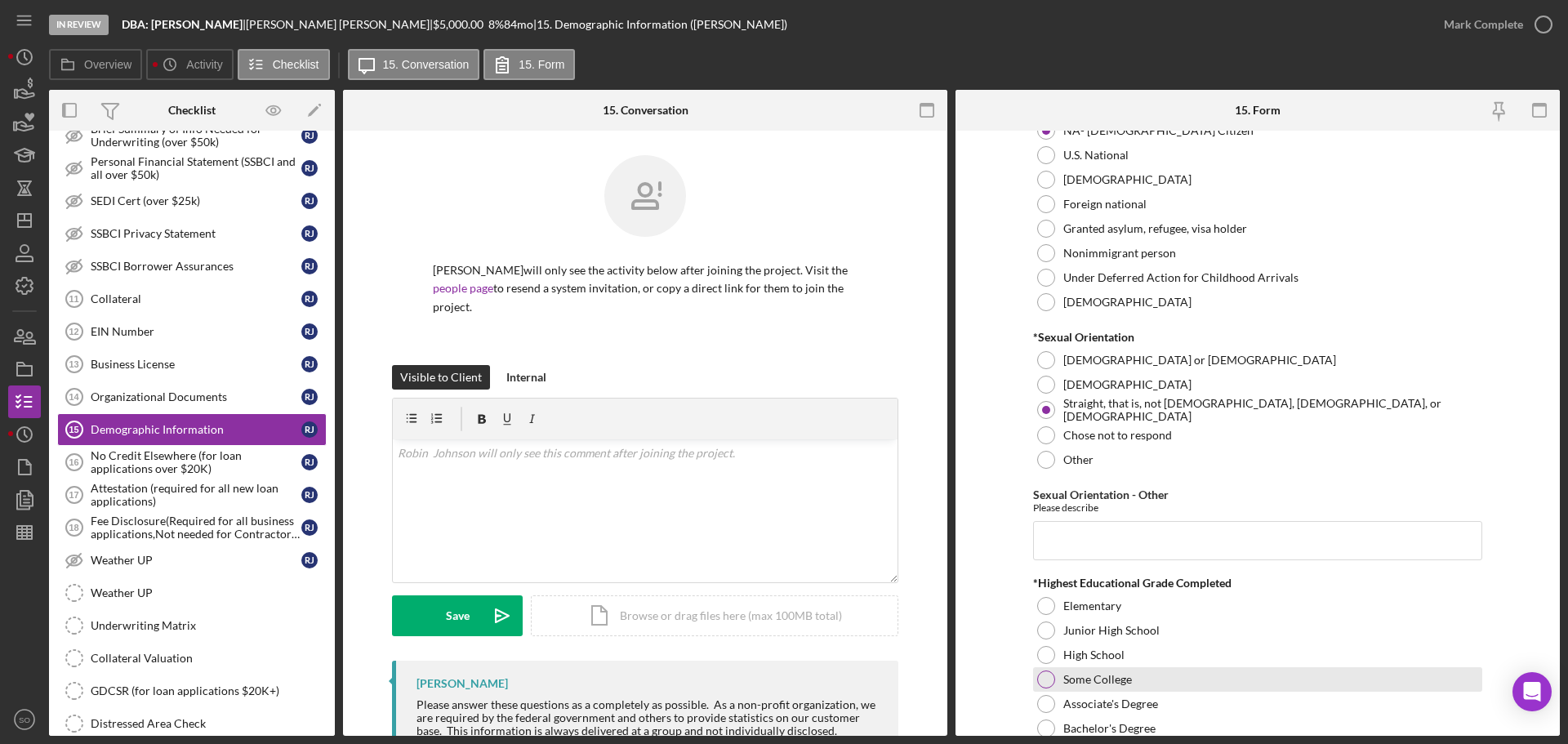
click at [1046, 679] on div at bounding box center [1046, 679] width 18 height 18
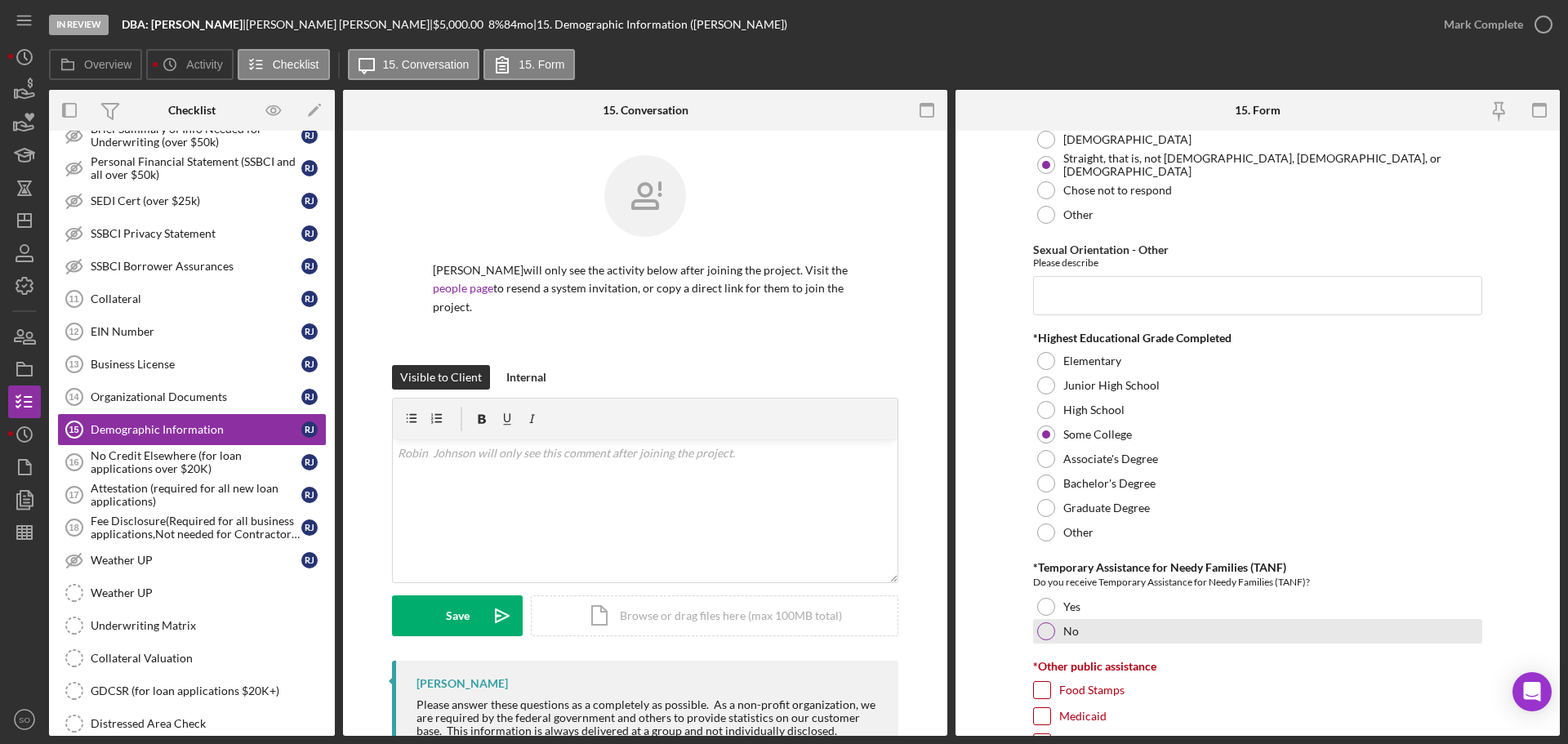
click at [1042, 631] on div at bounding box center [1046, 631] width 18 height 18
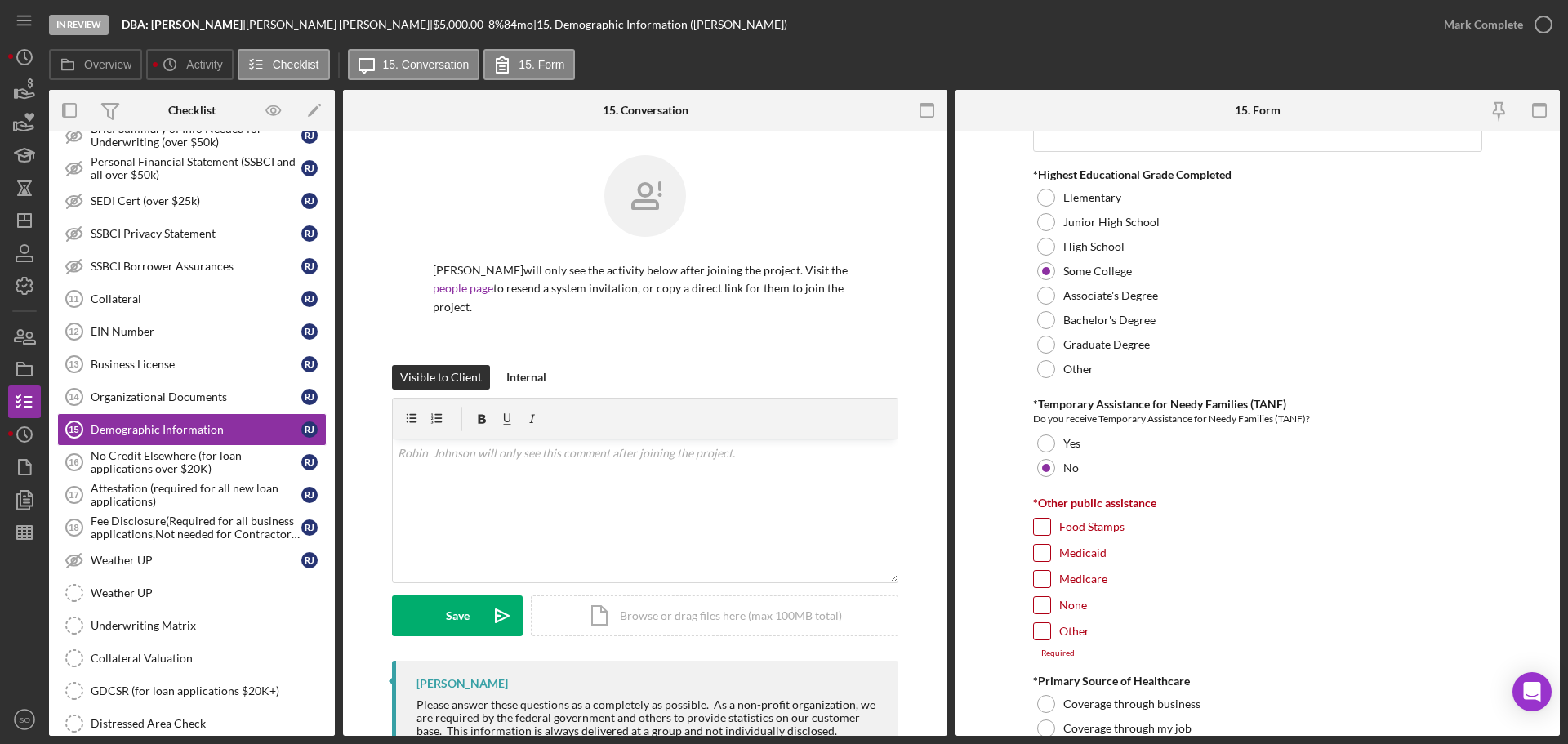
click at [1042, 609] on input "None" at bounding box center [1042, 605] width 16 height 16
checkbox input "true"
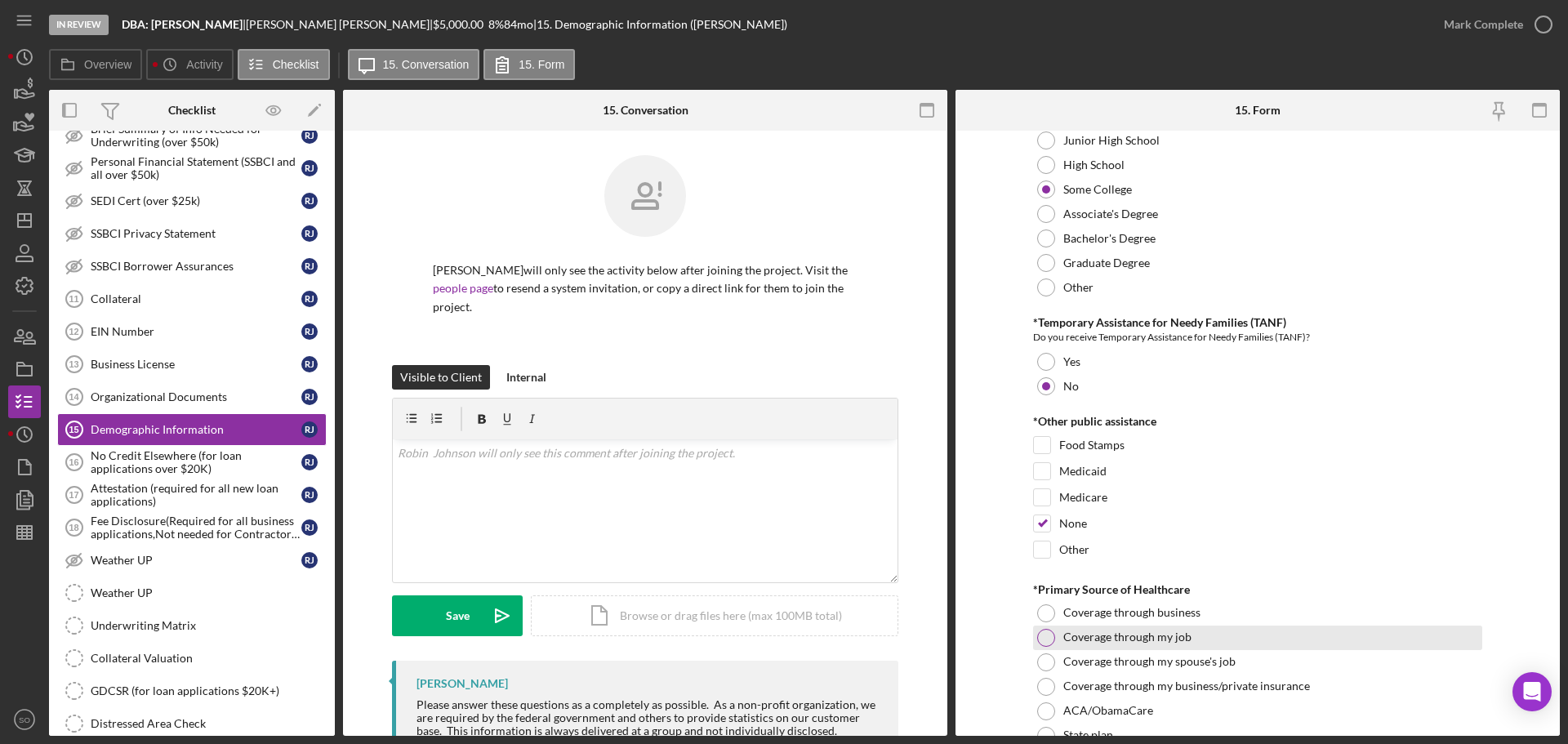
scroll to position [2450, 0]
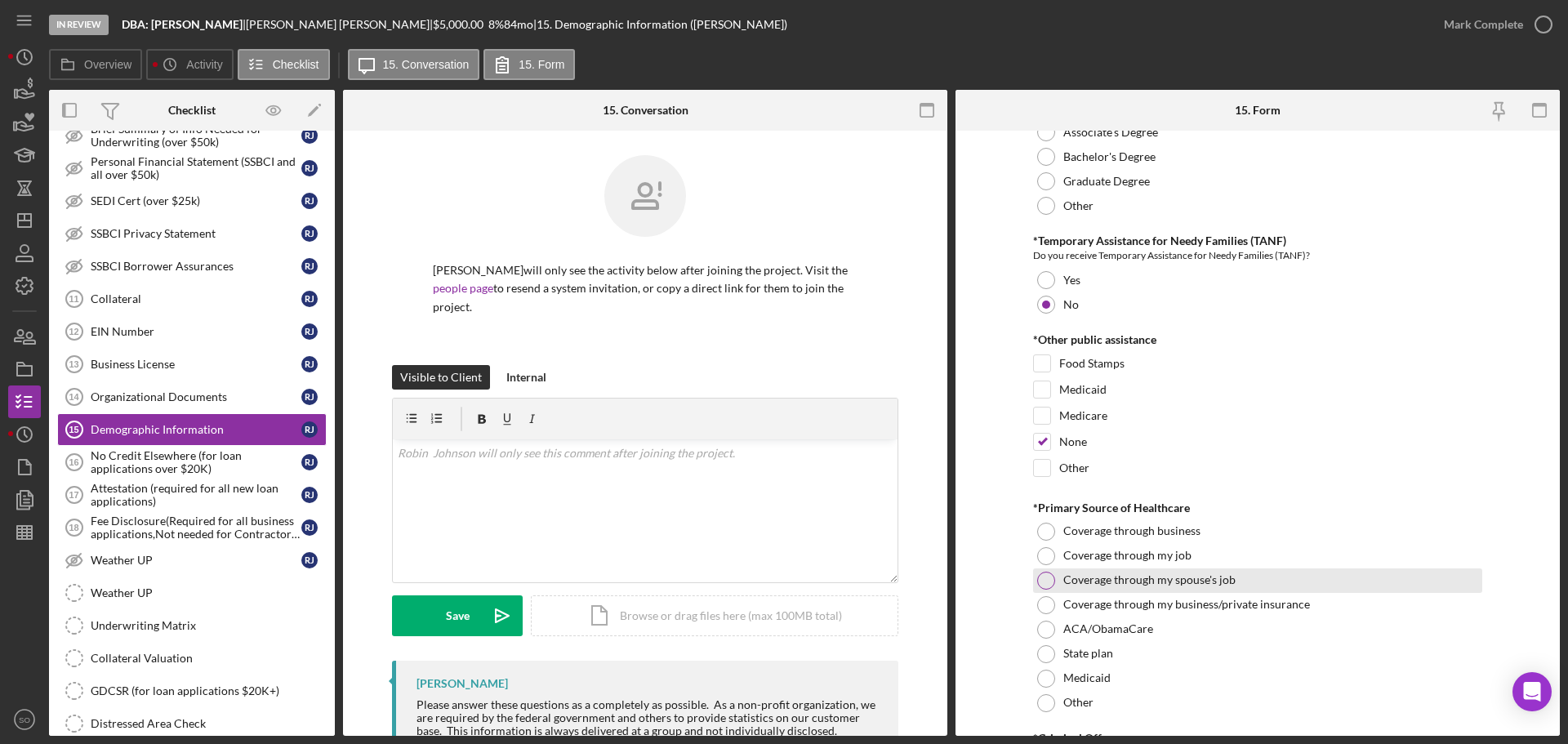
click at [1041, 580] on div at bounding box center [1046, 580] width 18 height 18
click at [1042, 580] on div at bounding box center [1045, 580] width 8 height 8
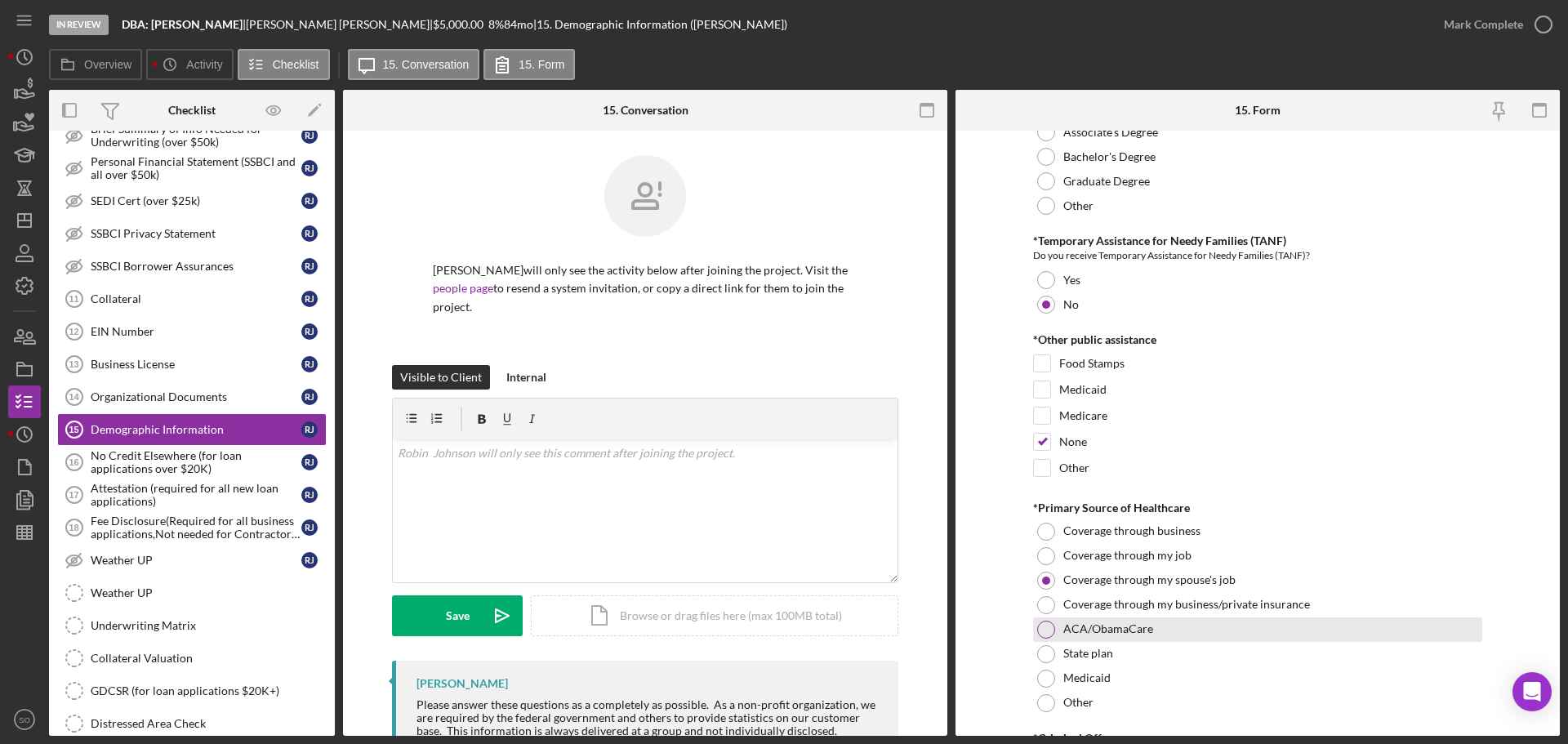
click at [1043, 630] on div at bounding box center [1046, 629] width 18 height 18
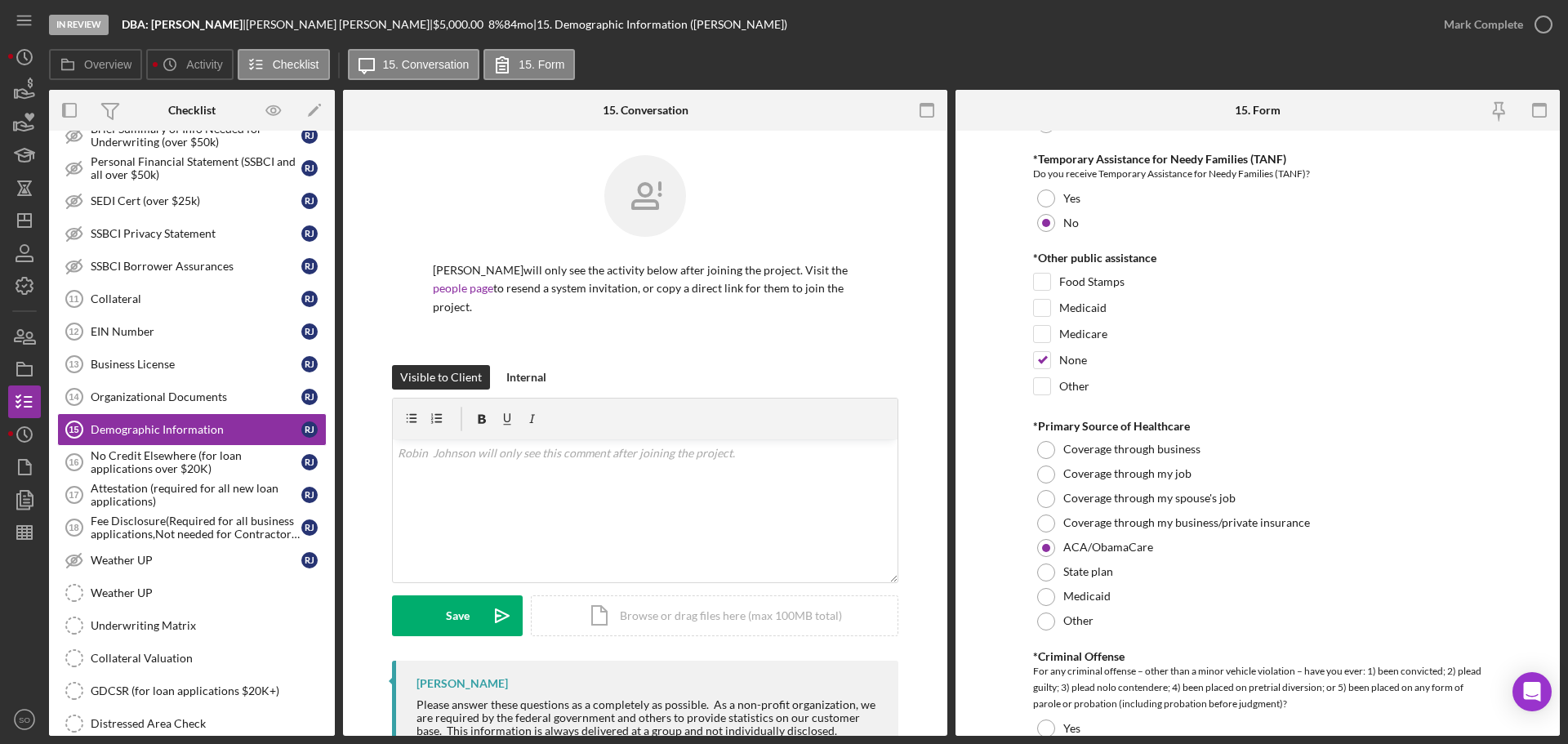
scroll to position [2777, 0]
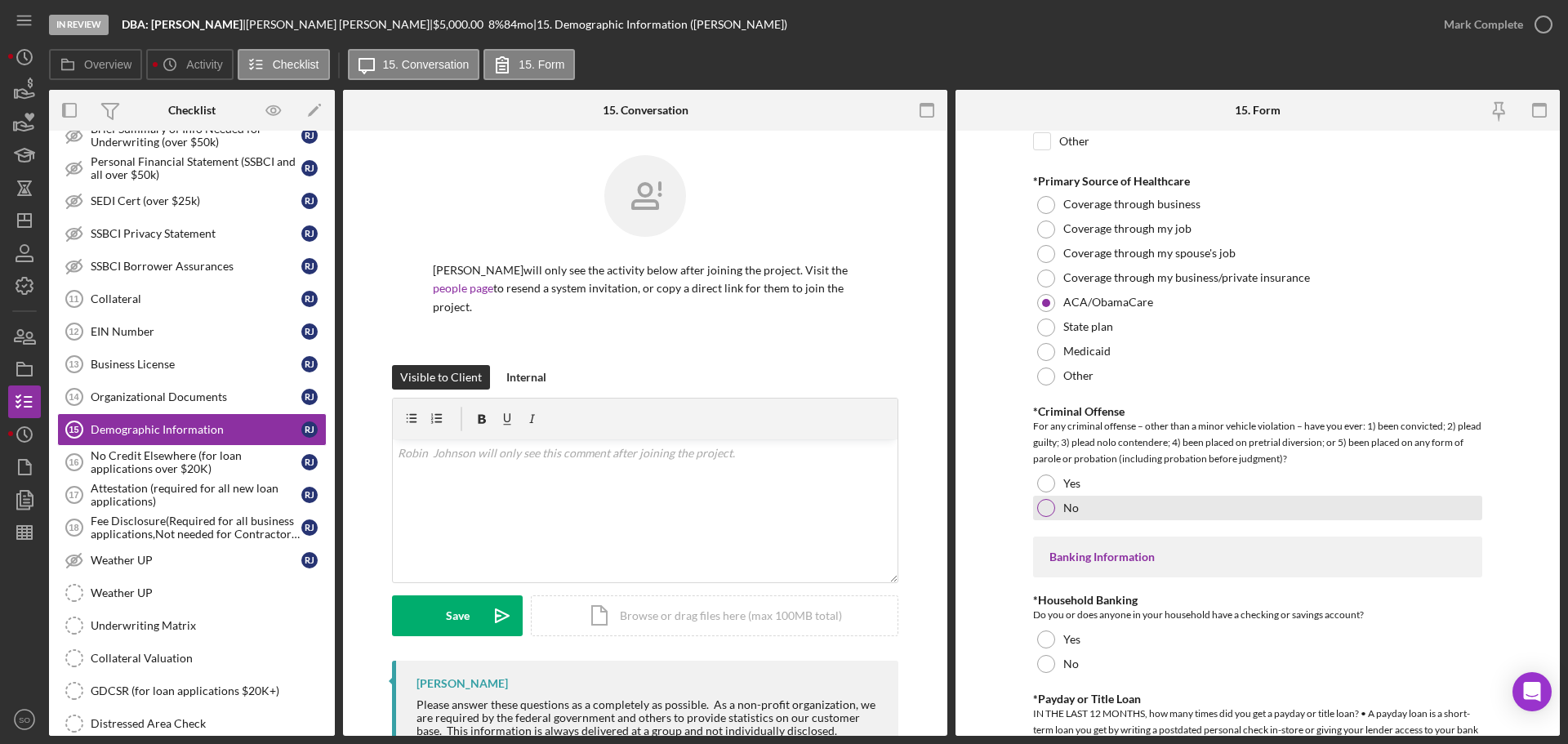
click at [1034, 509] on div "No" at bounding box center [1257, 508] width 449 height 24
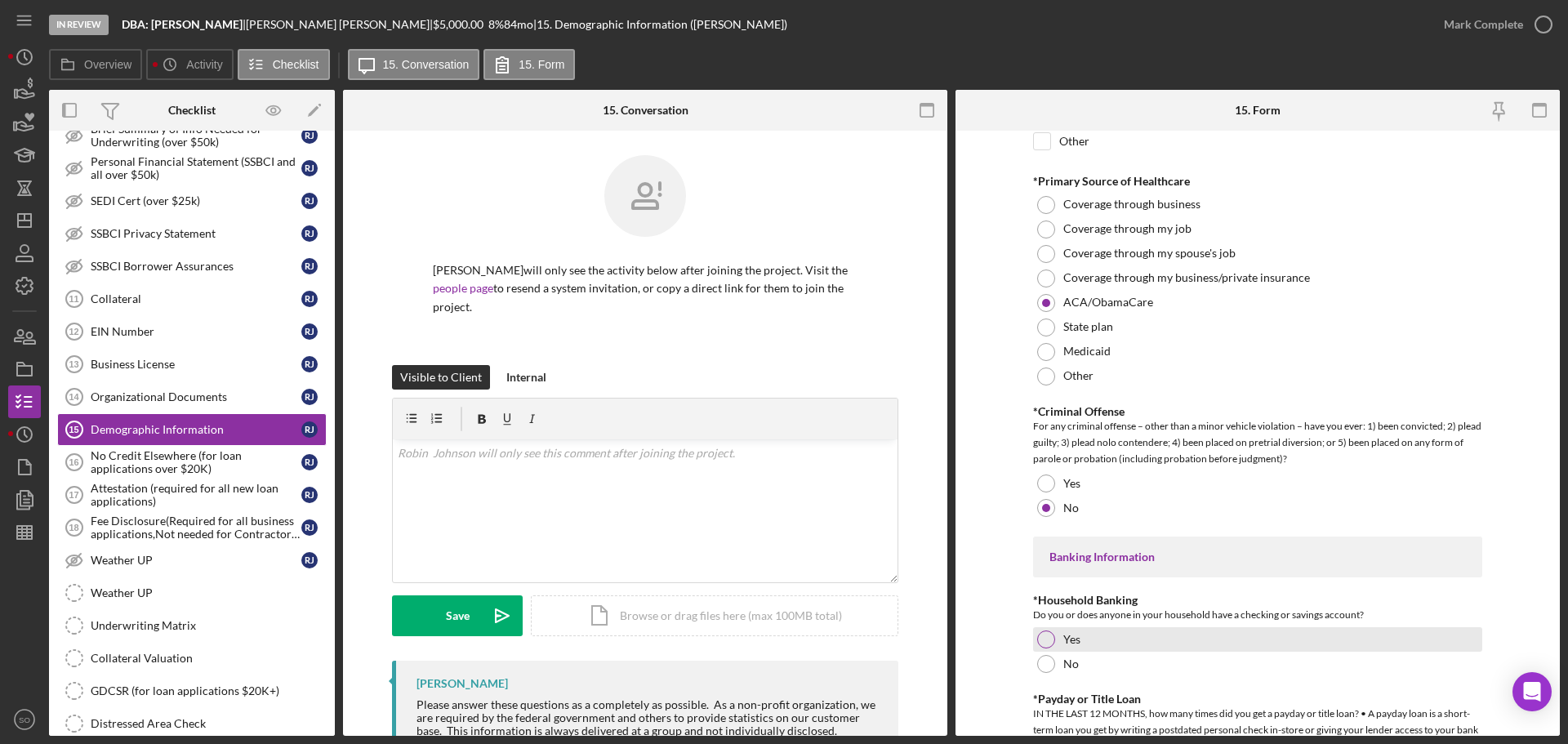
click at [1042, 636] on div at bounding box center [1046, 640] width 18 height 18
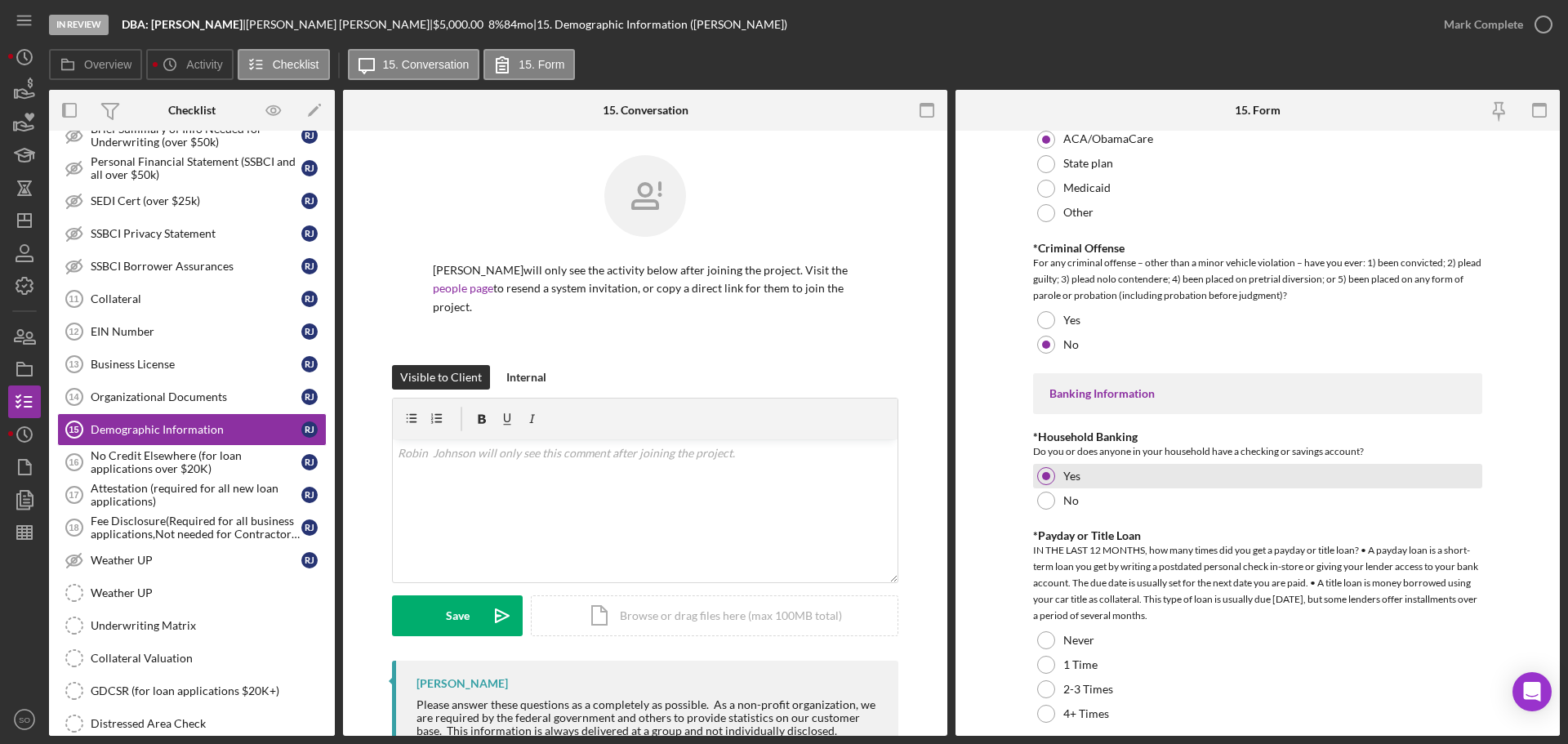
click at [1048, 638] on div at bounding box center [1046, 640] width 18 height 18
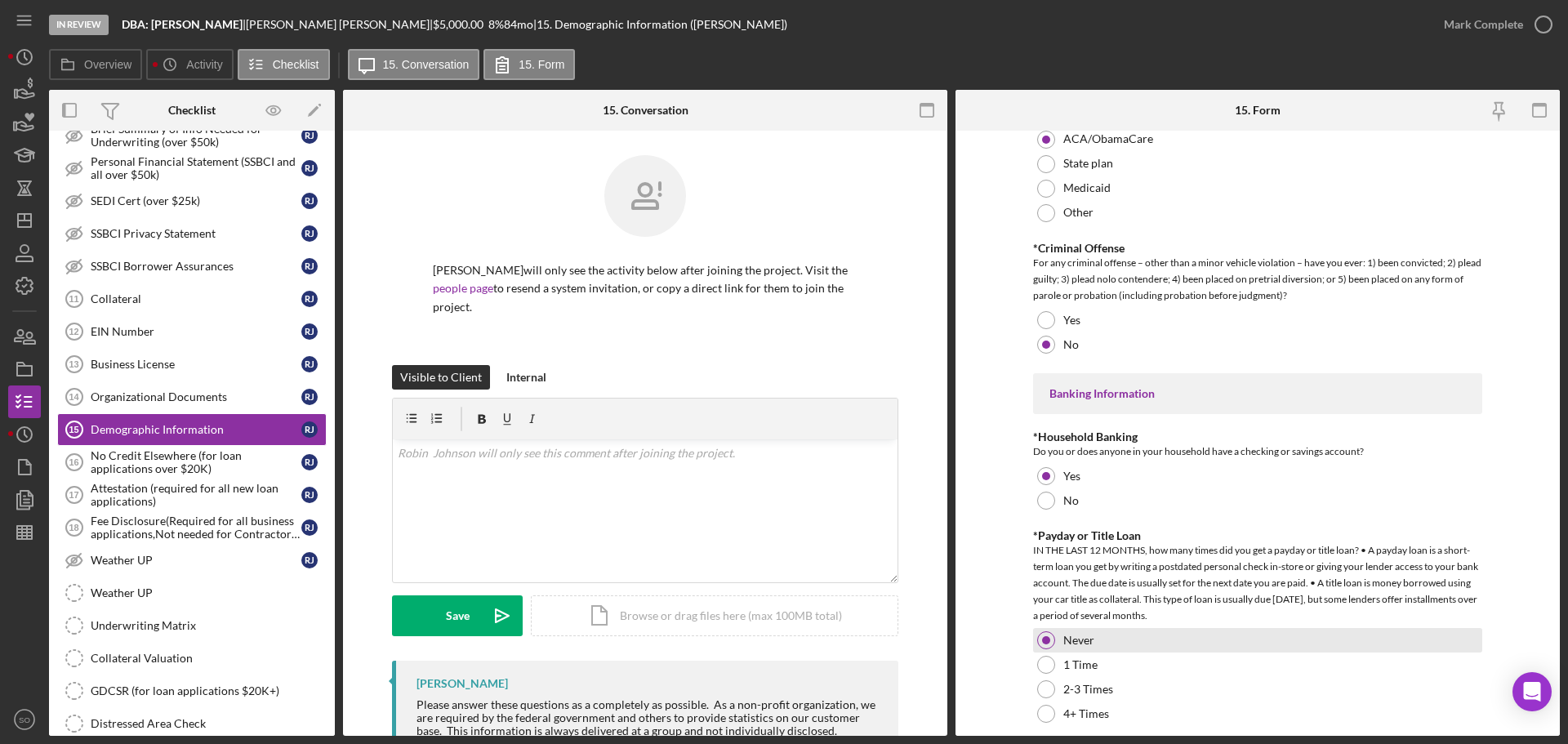
scroll to position [3185, 0]
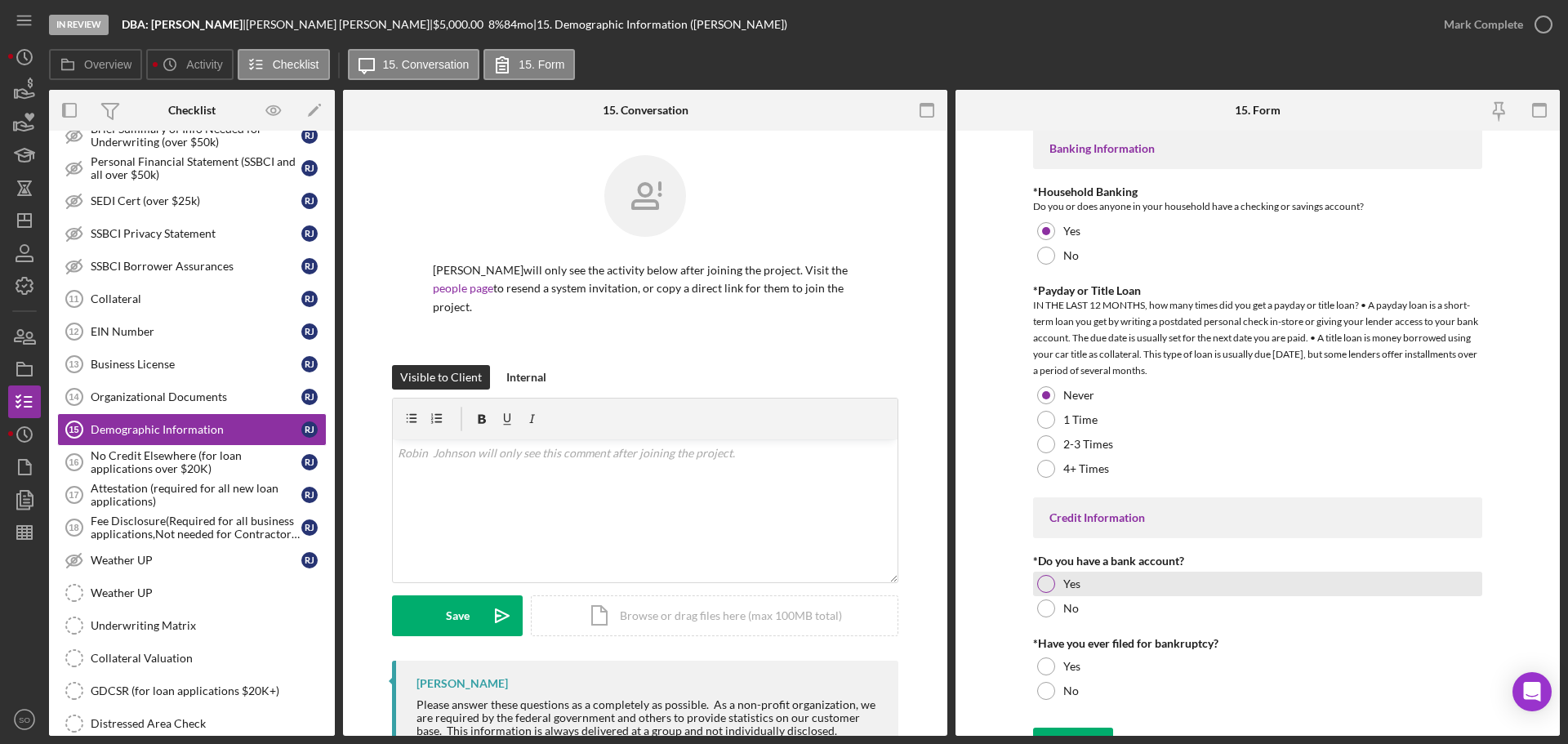
click at [1049, 583] on div at bounding box center [1046, 583] width 18 height 18
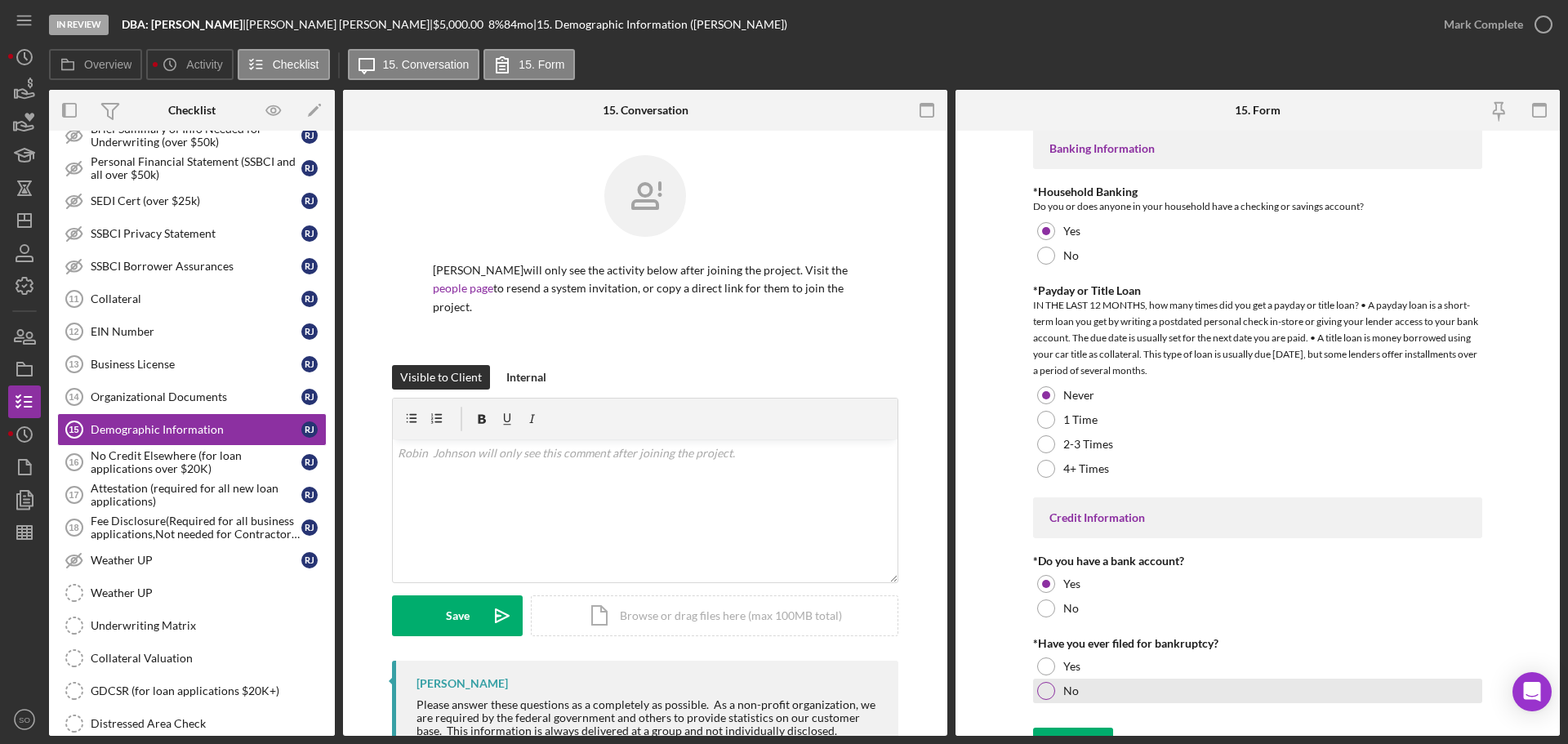
click at [1044, 686] on div at bounding box center [1046, 690] width 18 height 18
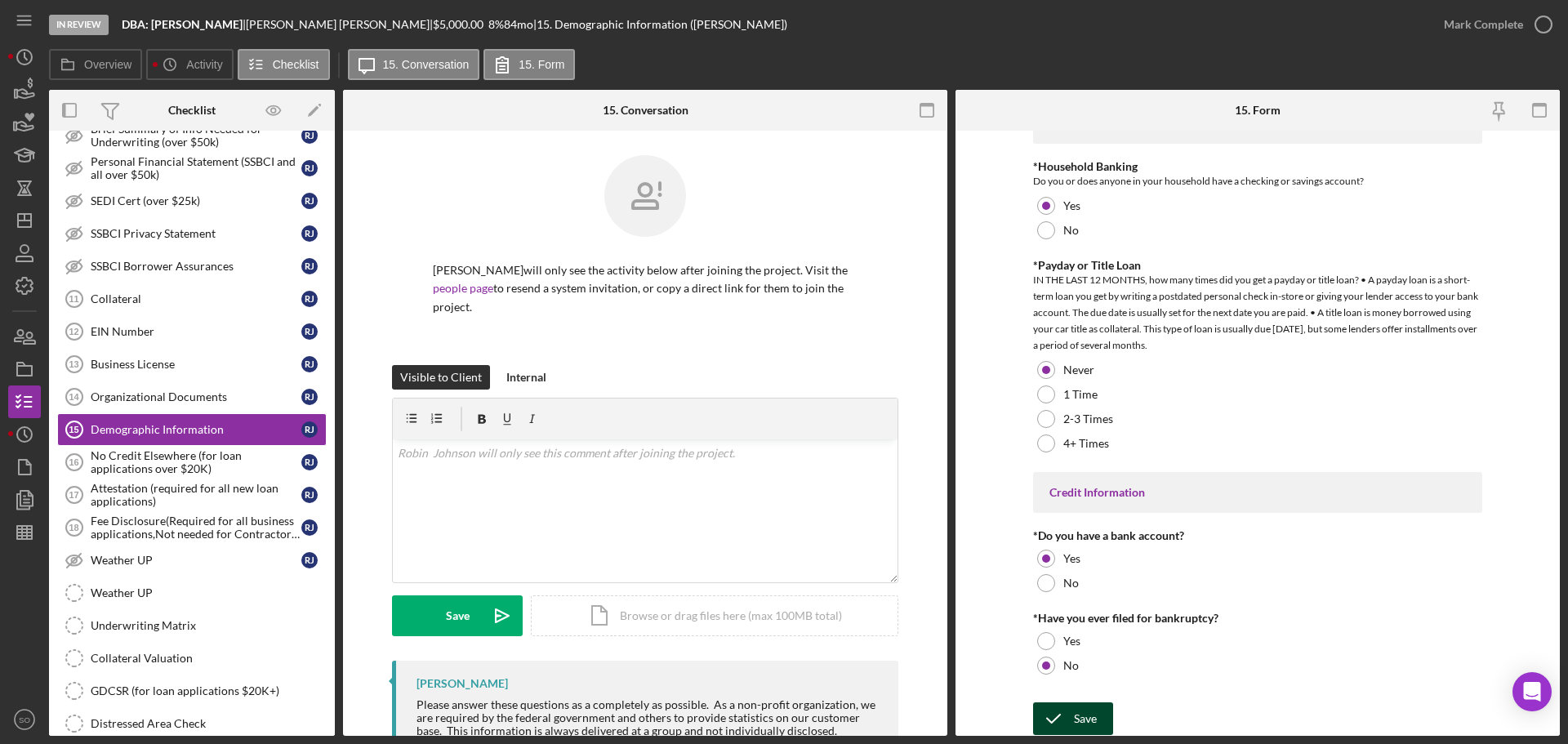
click at [1089, 713] on div "Save" at bounding box center [1085, 719] width 22 height 33
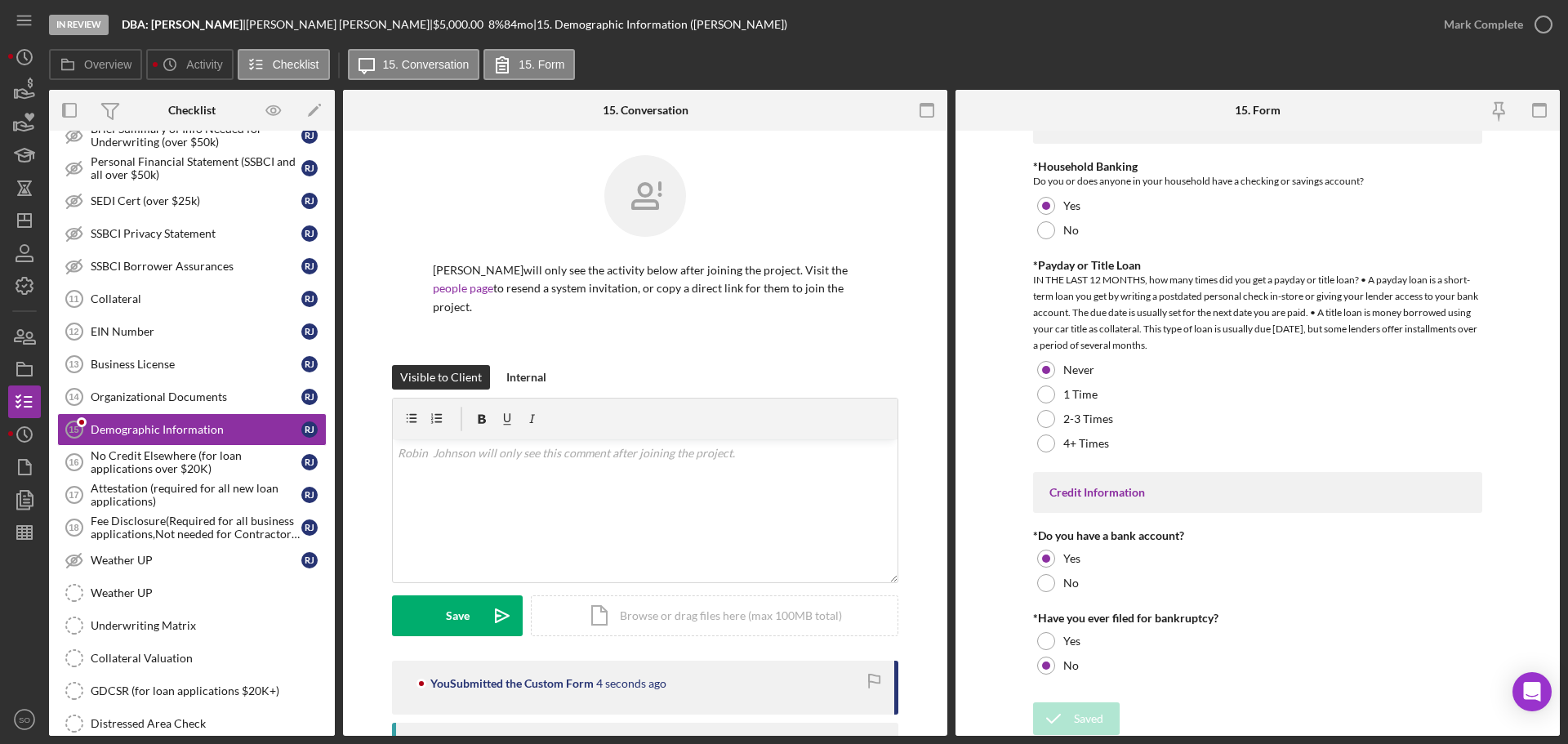
click at [1481, 25] on div "Mark Complete" at bounding box center [1483, 24] width 79 height 33
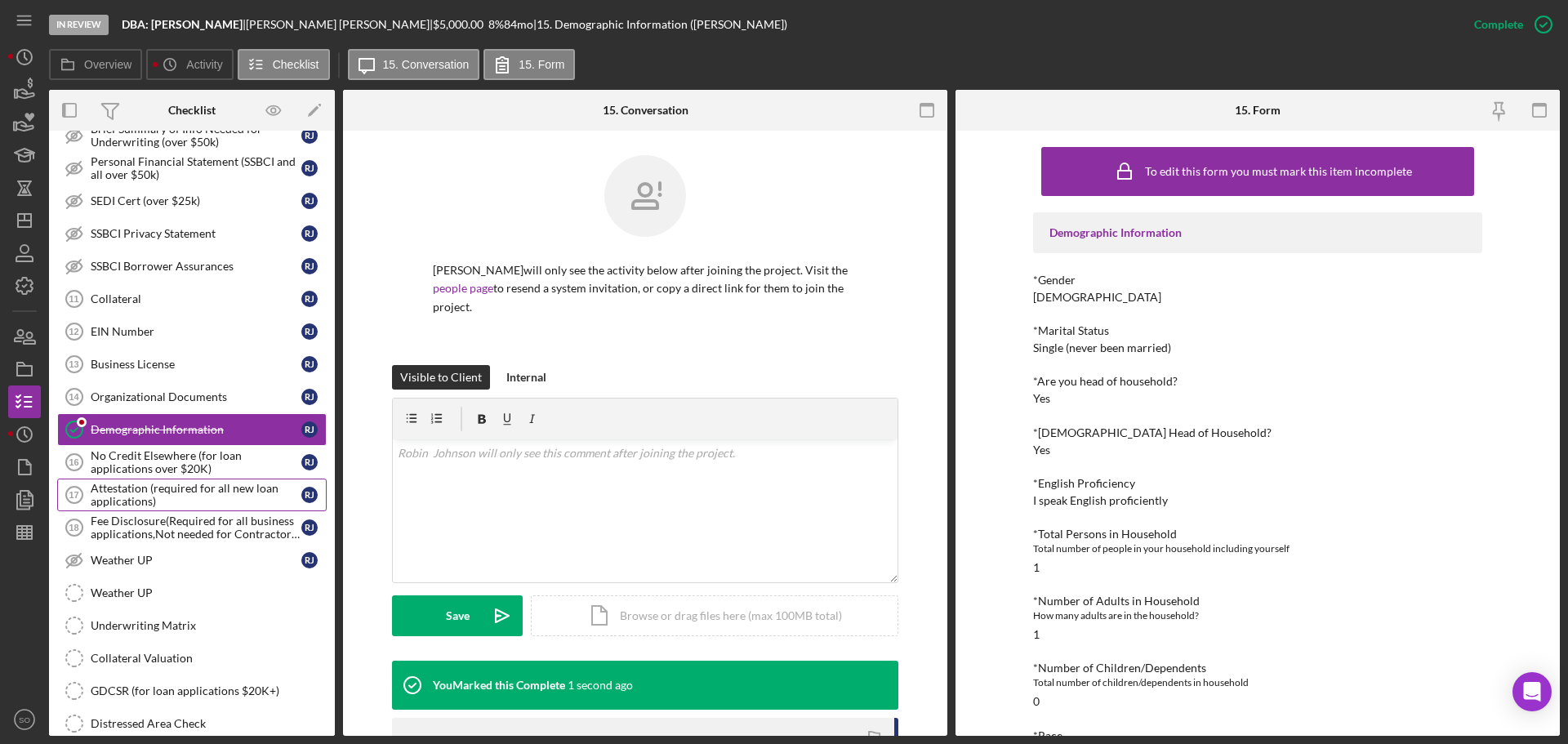
click at [196, 488] on div "Attestation (required for all new loan applications)" at bounding box center [196, 495] width 211 height 26
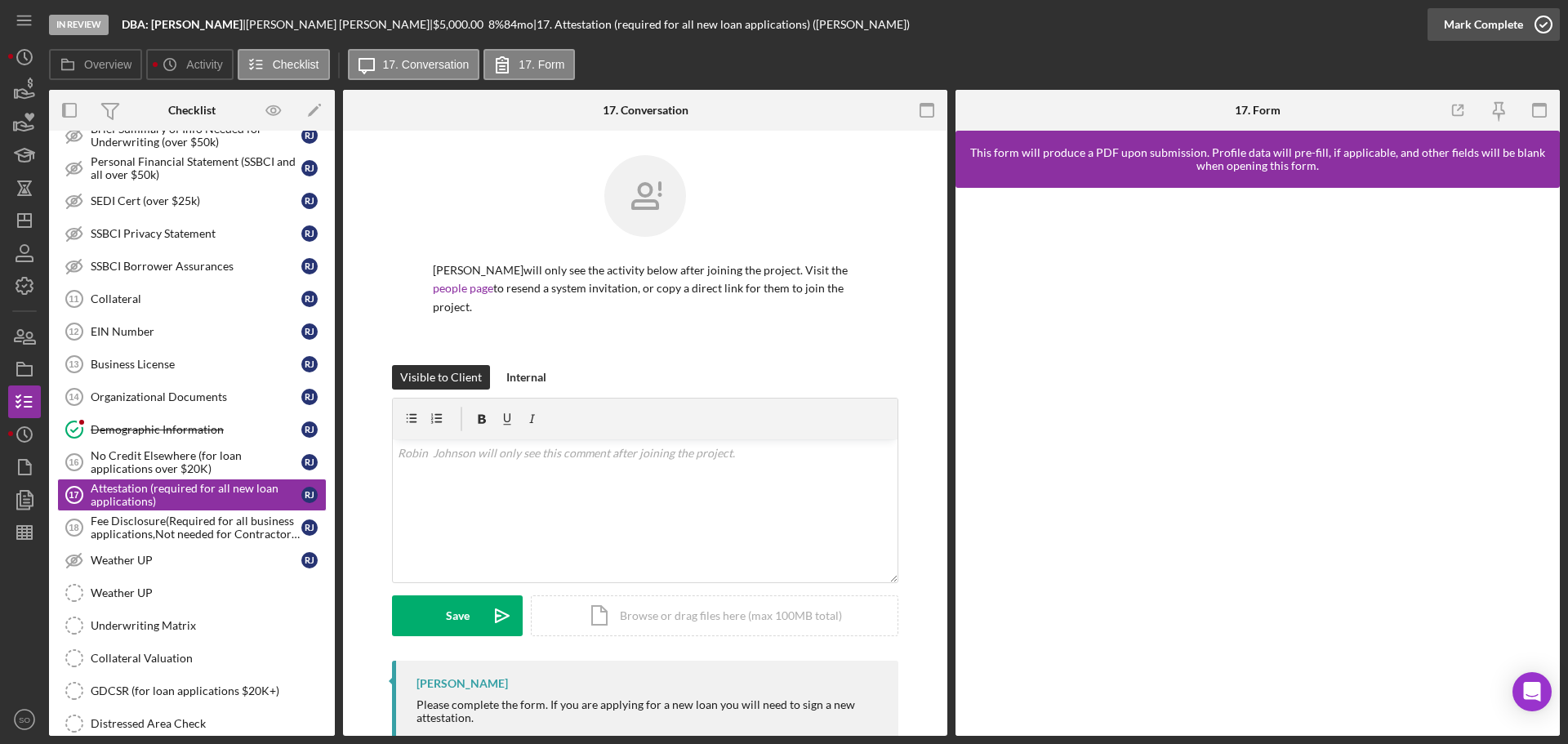
click at [1494, 32] on div "Mark Complete" at bounding box center [1483, 24] width 79 height 33
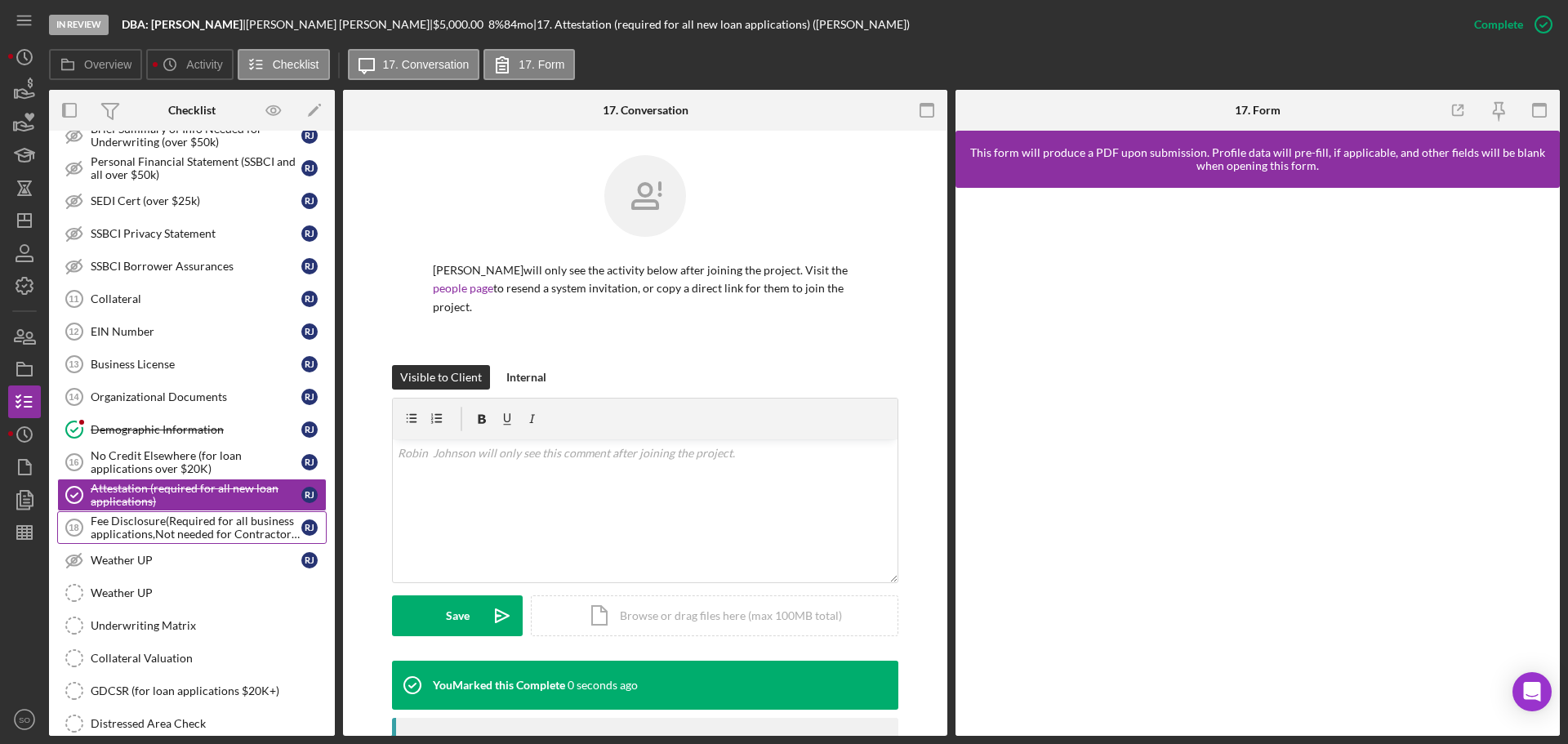
drag, startPoint x: 160, startPoint y: 541, endPoint x: 175, endPoint y: 542, distance: 15.0
click at [160, 541] on link "Fee Disclosure(Required for all business applications,Not needed for Contractor…" at bounding box center [192, 527] width 269 height 33
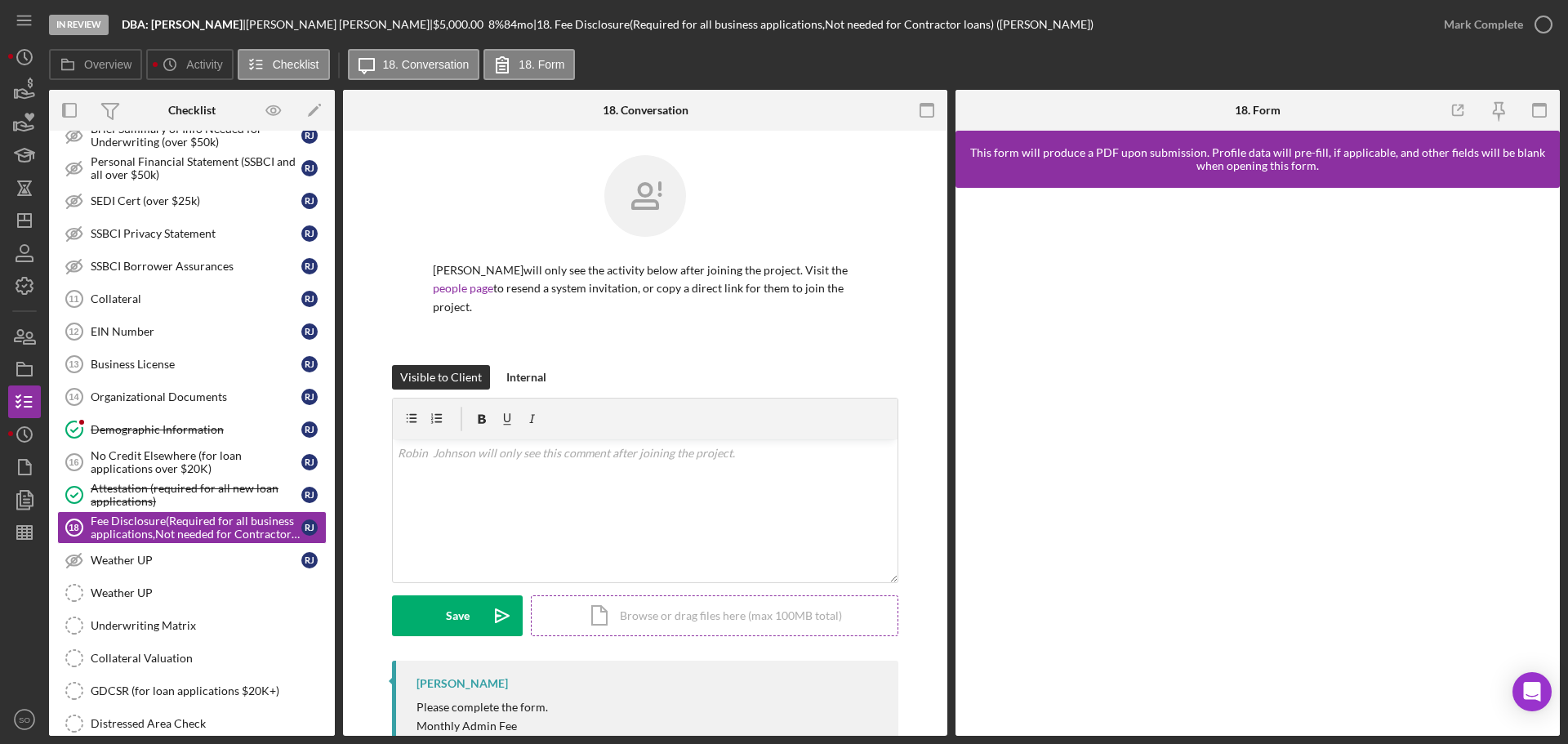
scroll to position [89, 0]
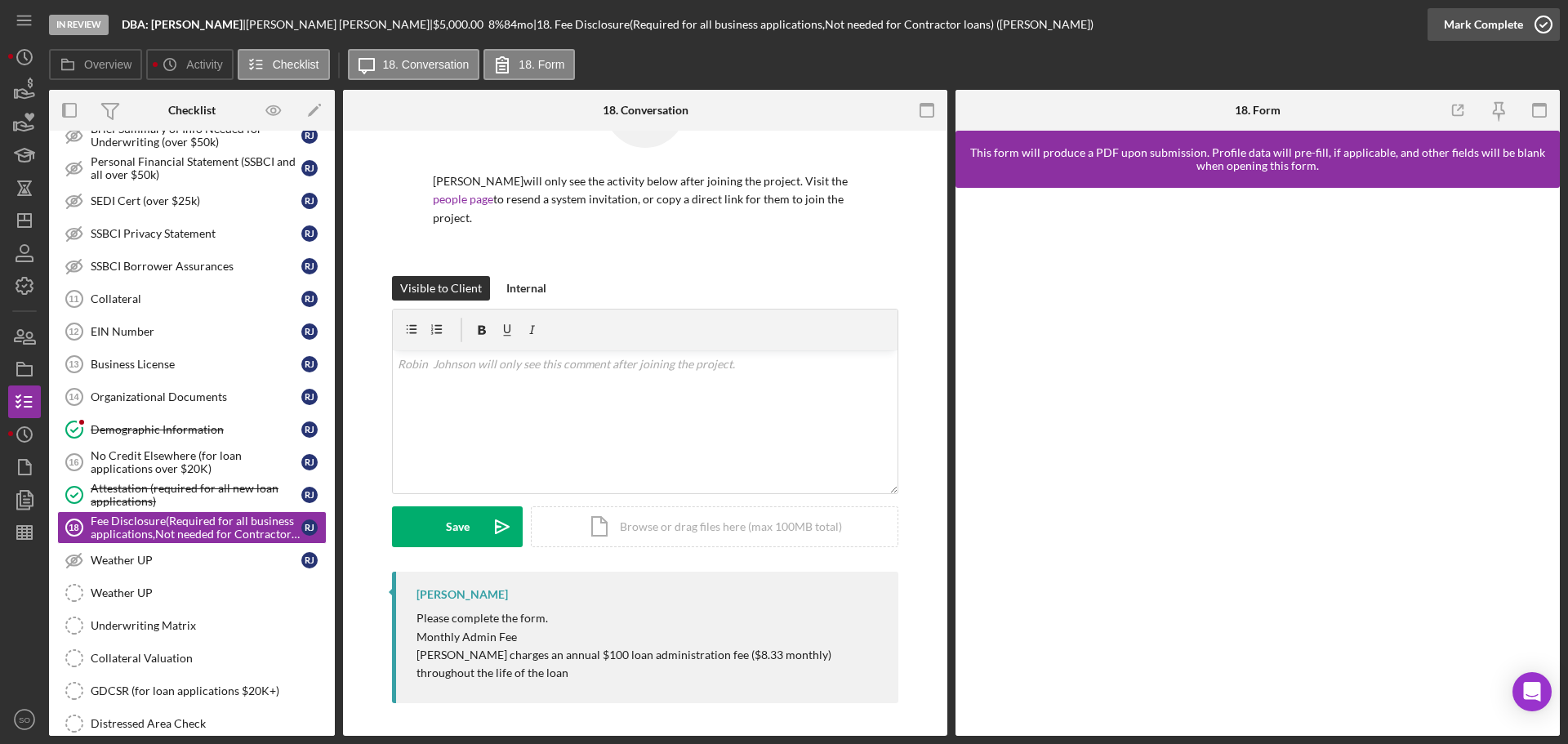
click at [1458, 30] on div "Mark Complete" at bounding box center [1483, 24] width 79 height 33
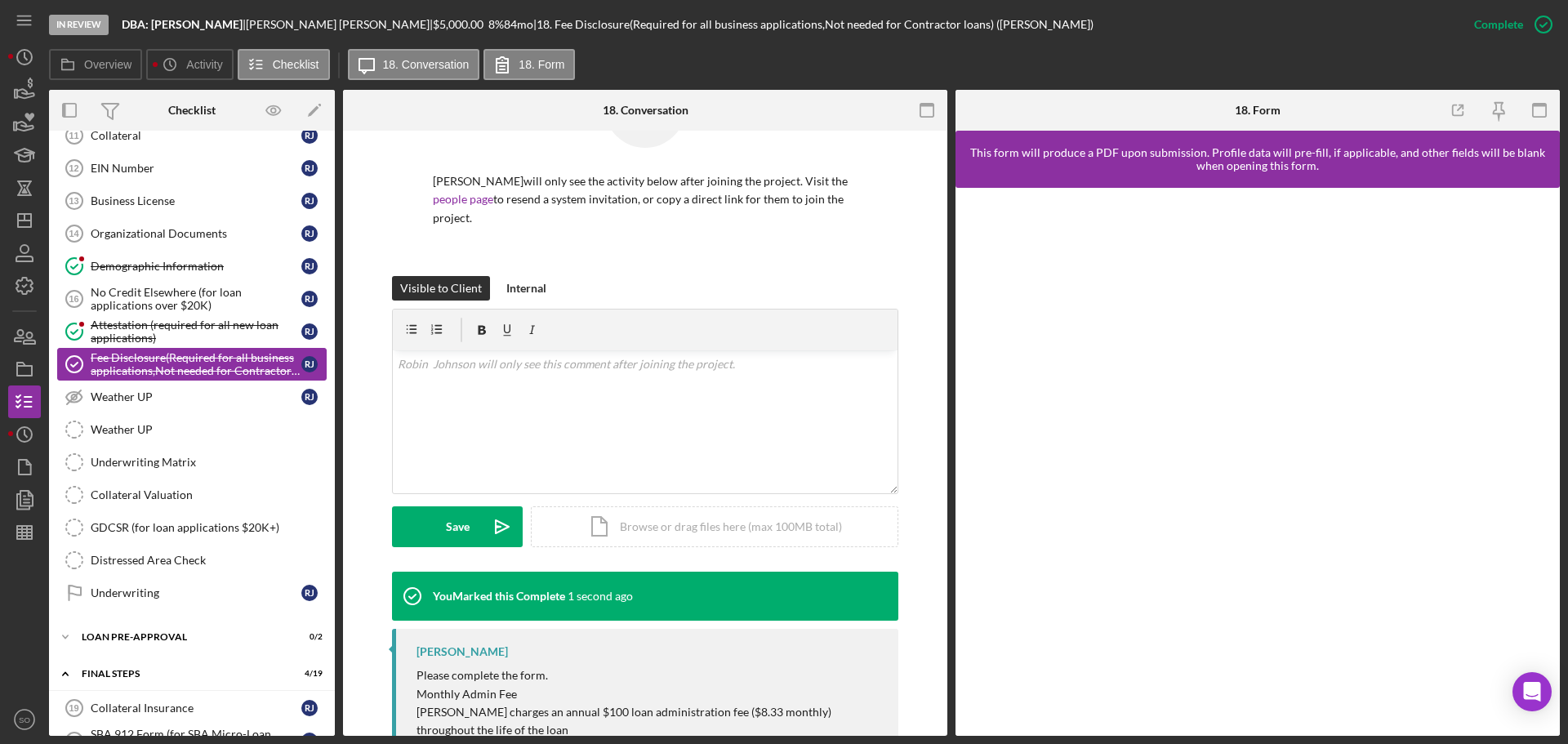
scroll to position [1108, 0]
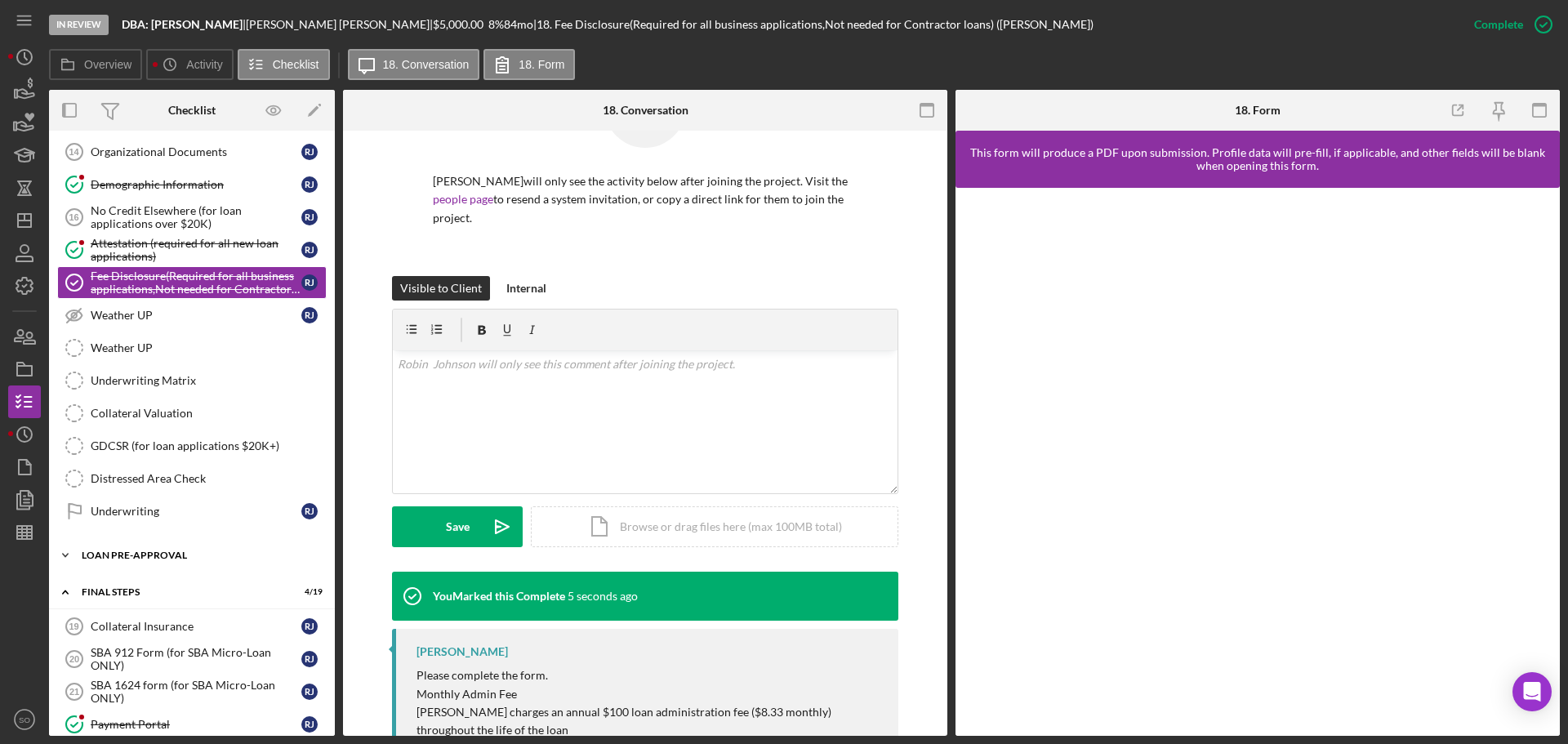
click at [154, 552] on div "LOAN PRE-APPROVAL" at bounding box center [198, 555] width 233 height 9
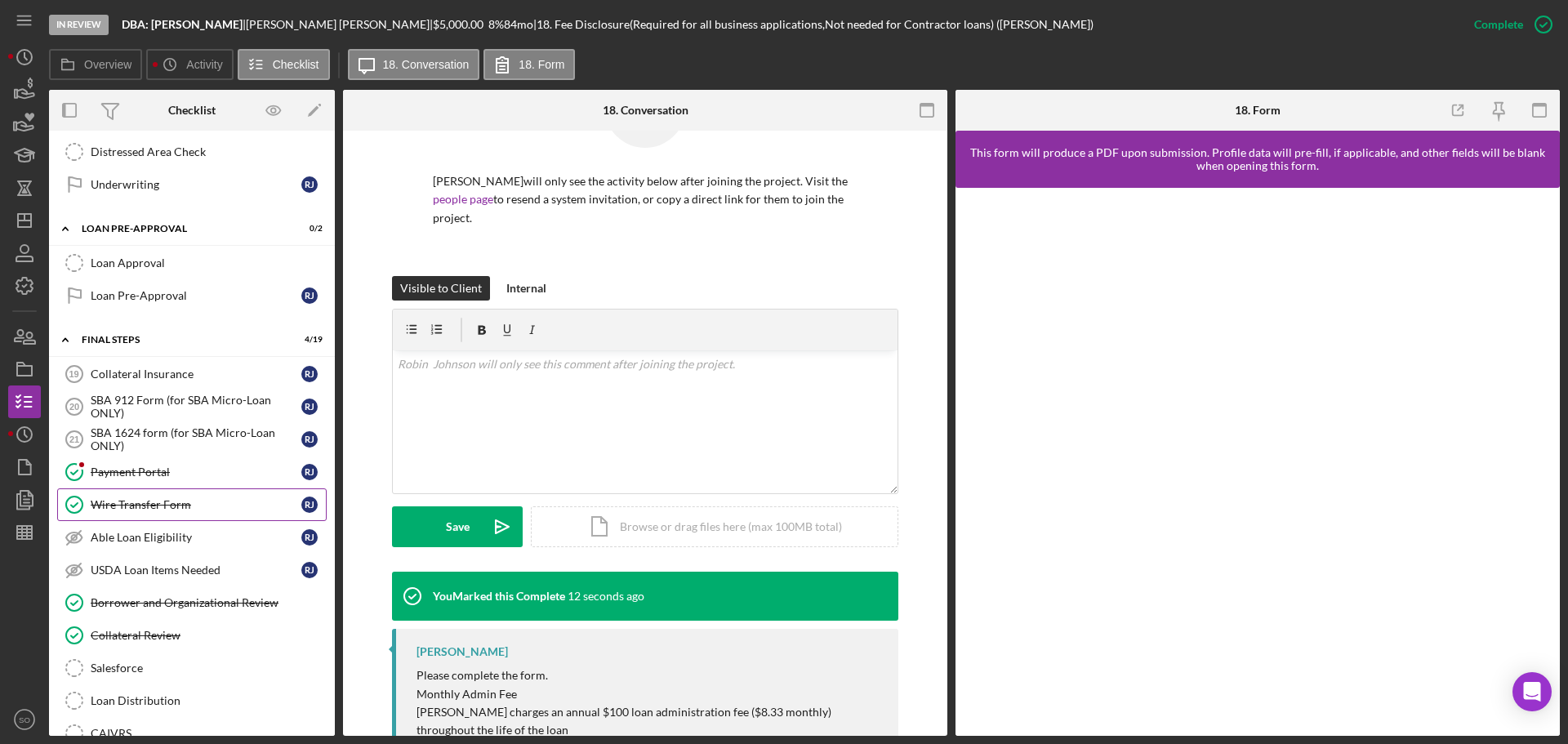
scroll to position [1598, 0]
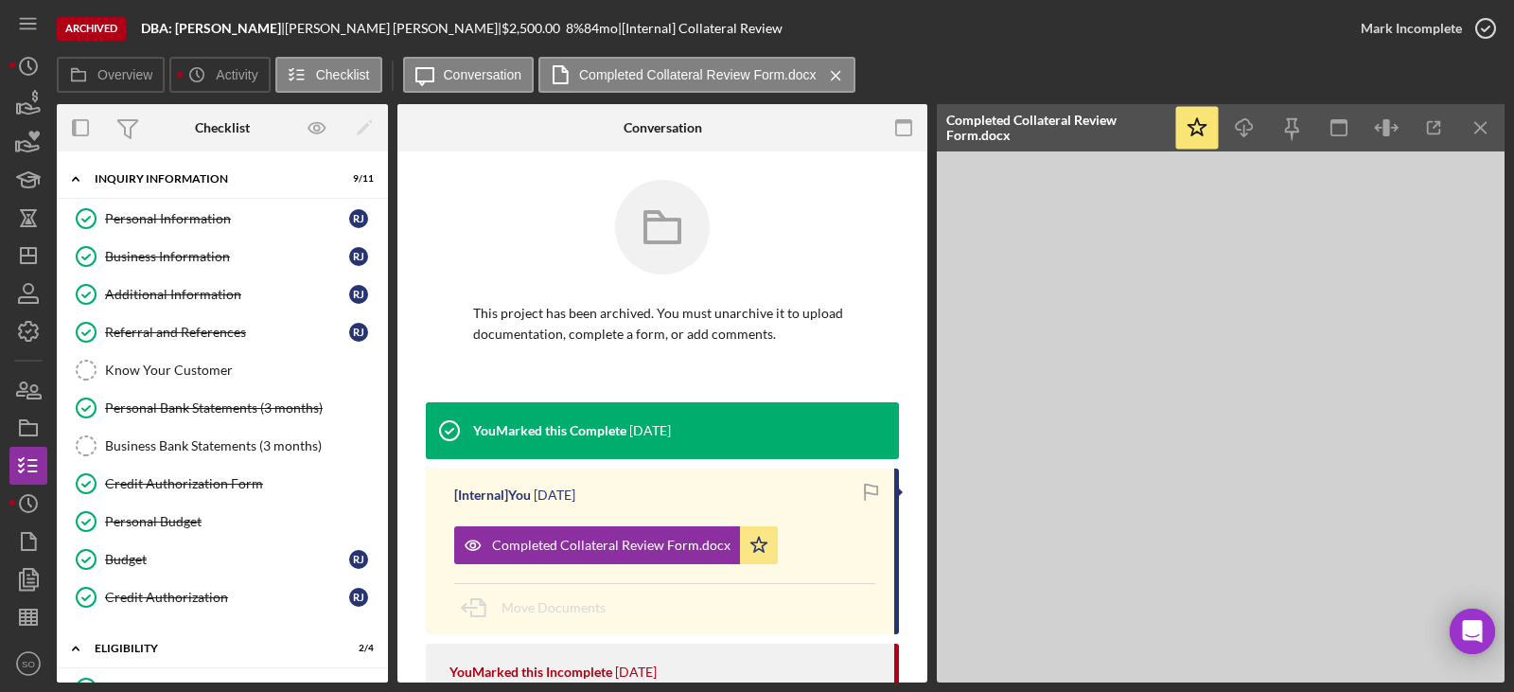
scroll to position [1862, 0]
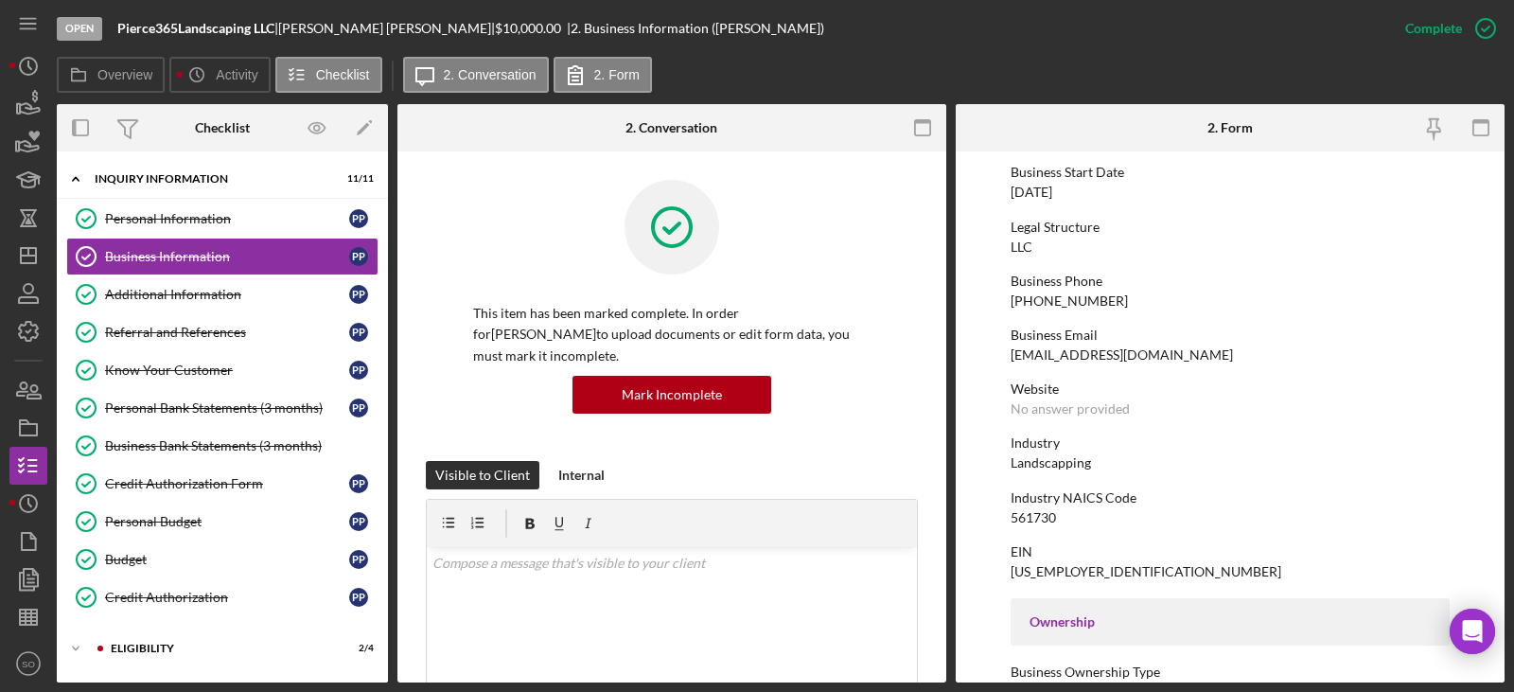
scroll to position [284, 0]
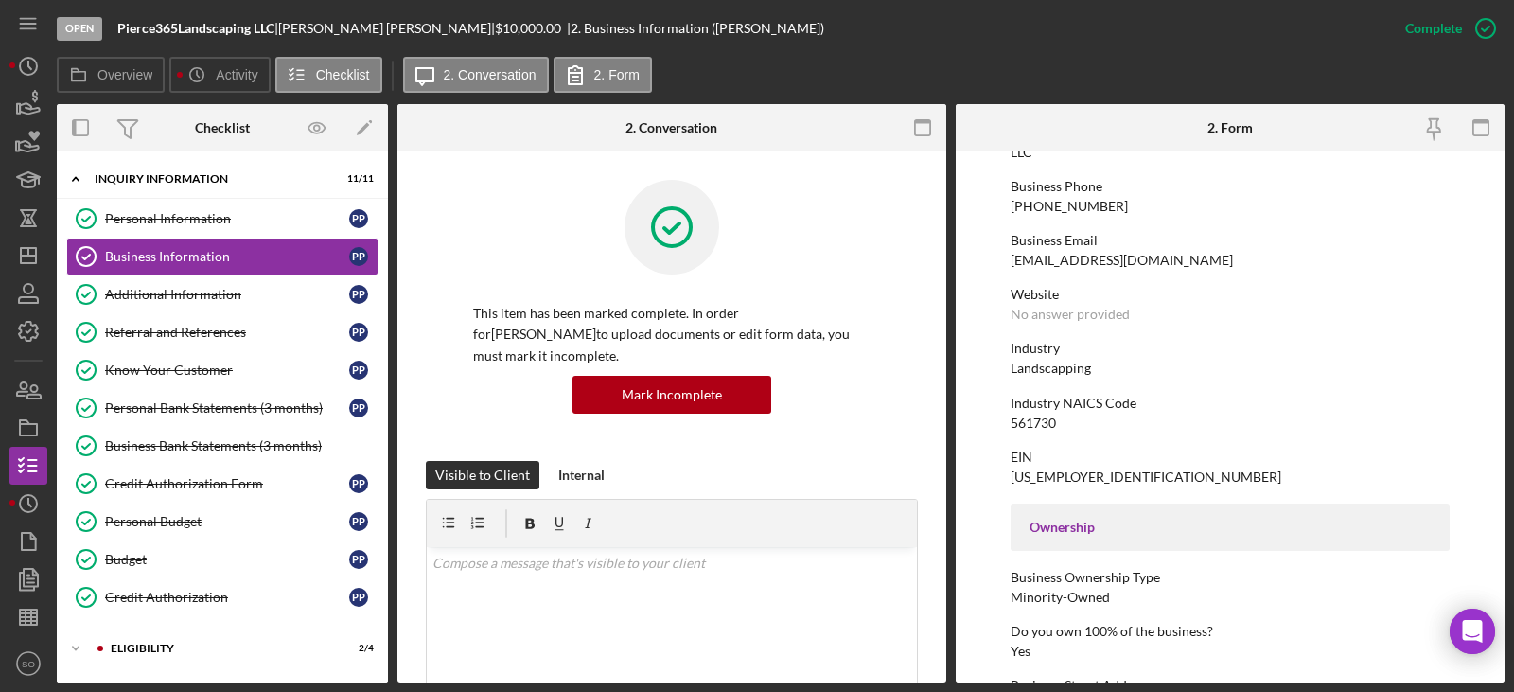
click at [1046, 472] on div "[US_EMPLOYER_IDENTIFICATION_NUMBER]" at bounding box center [1146, 476] width 271 height 15
copy div "[US_EMPLOYER_IDENTIFICATION_NUMBER]"
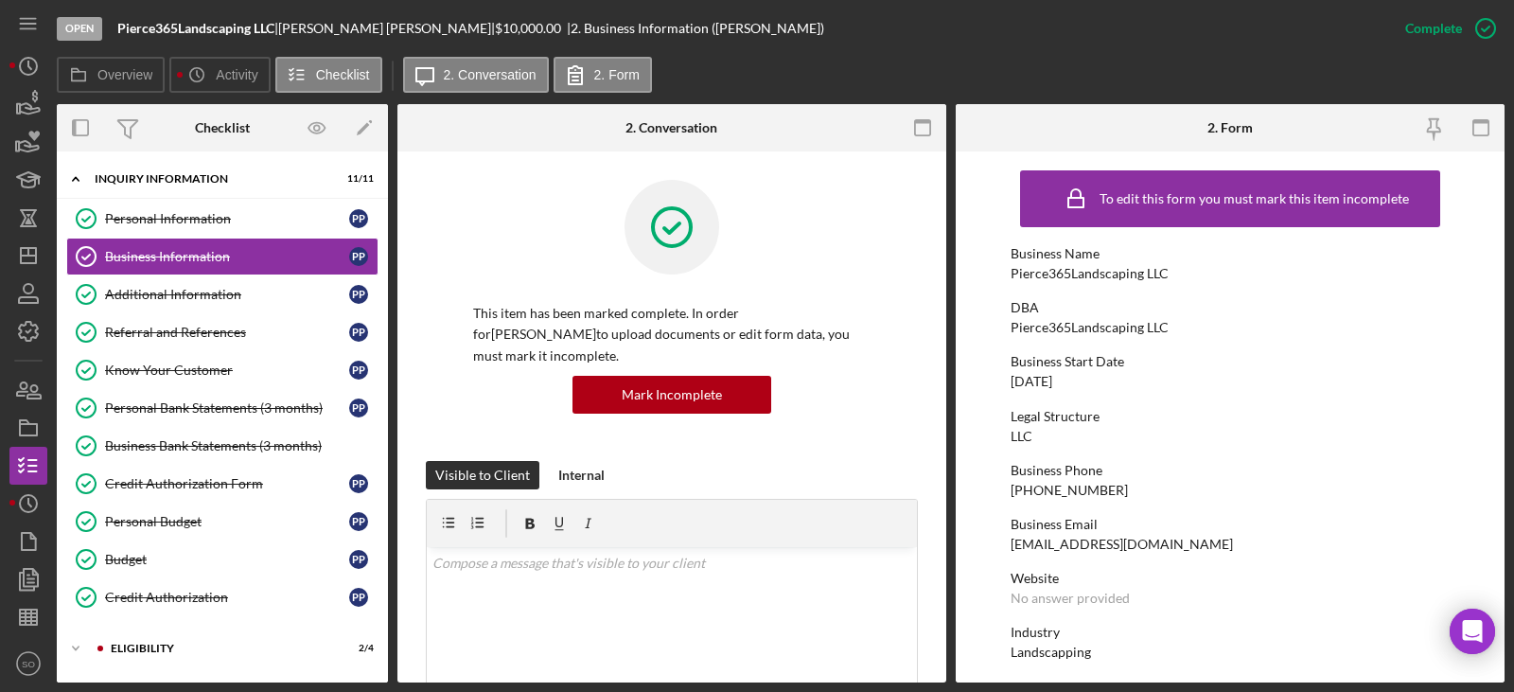
click at [1083, 271] on div "Pierce365Landscaping LLC" at bounding box center [1090, 273] width 158 height 15
copy div "Pierce365Landscaping LLC"
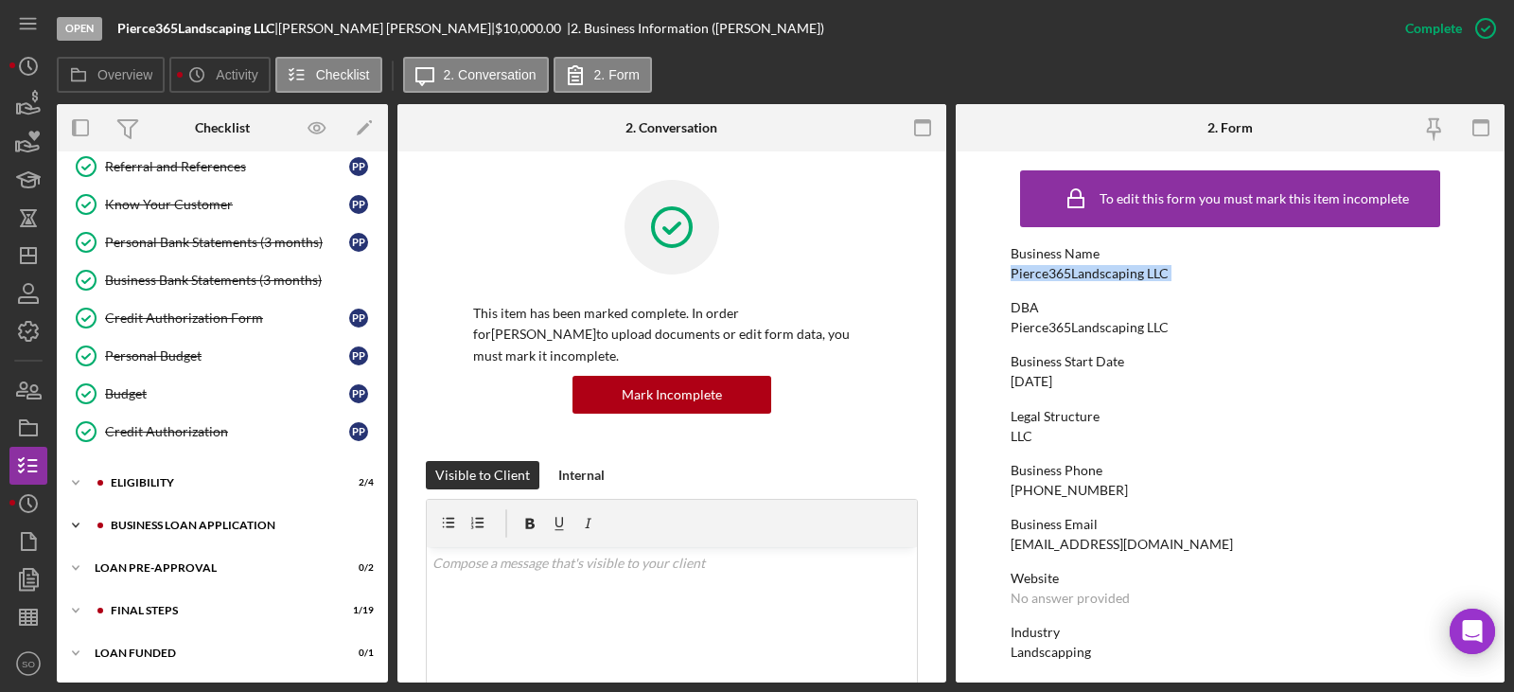
drag, startPoint x: 202, startPoint y: 529, endPoint x: 205, endPoint y: 542, distance: 13.5
click at [202, 530] on div "BUSINESS LOAN APPLICATION" at bounding box center [238, 524] width 254 height 11
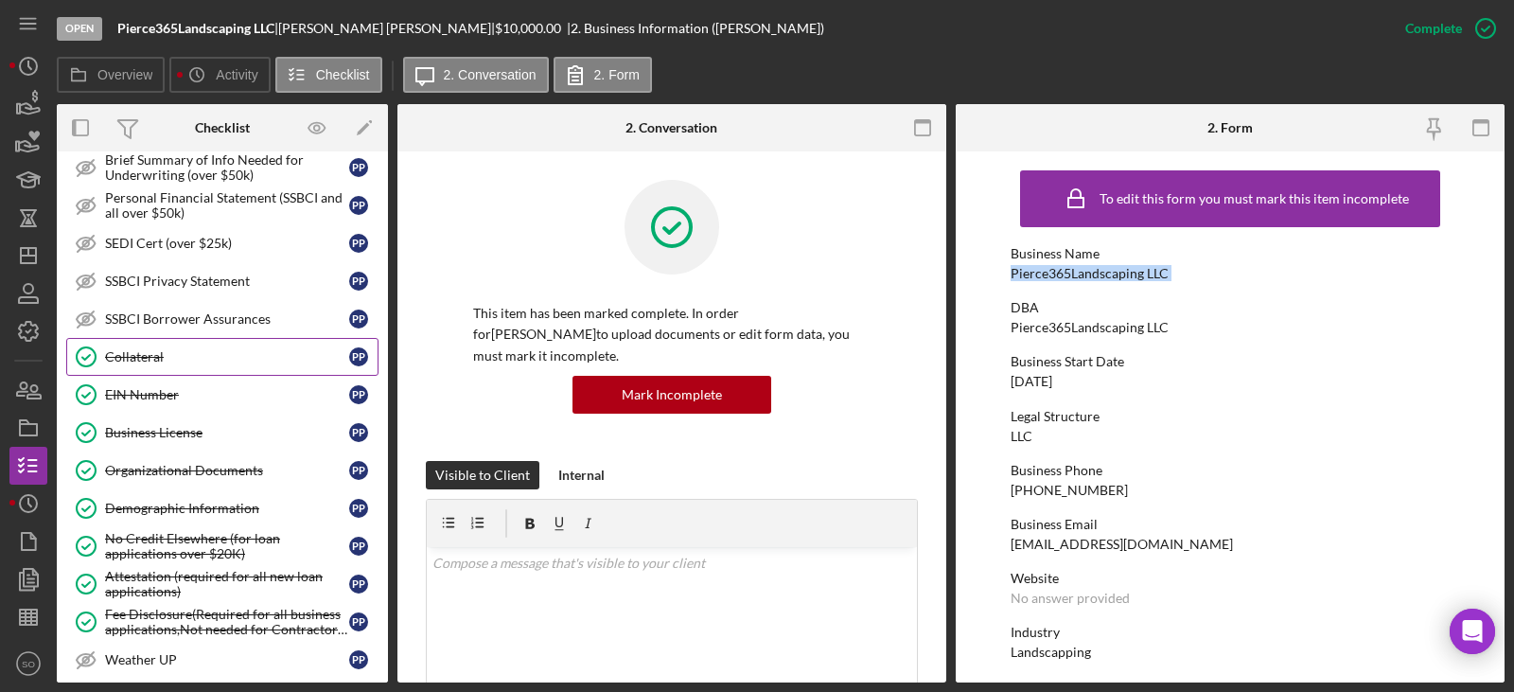
scroll to position [1112, 0]
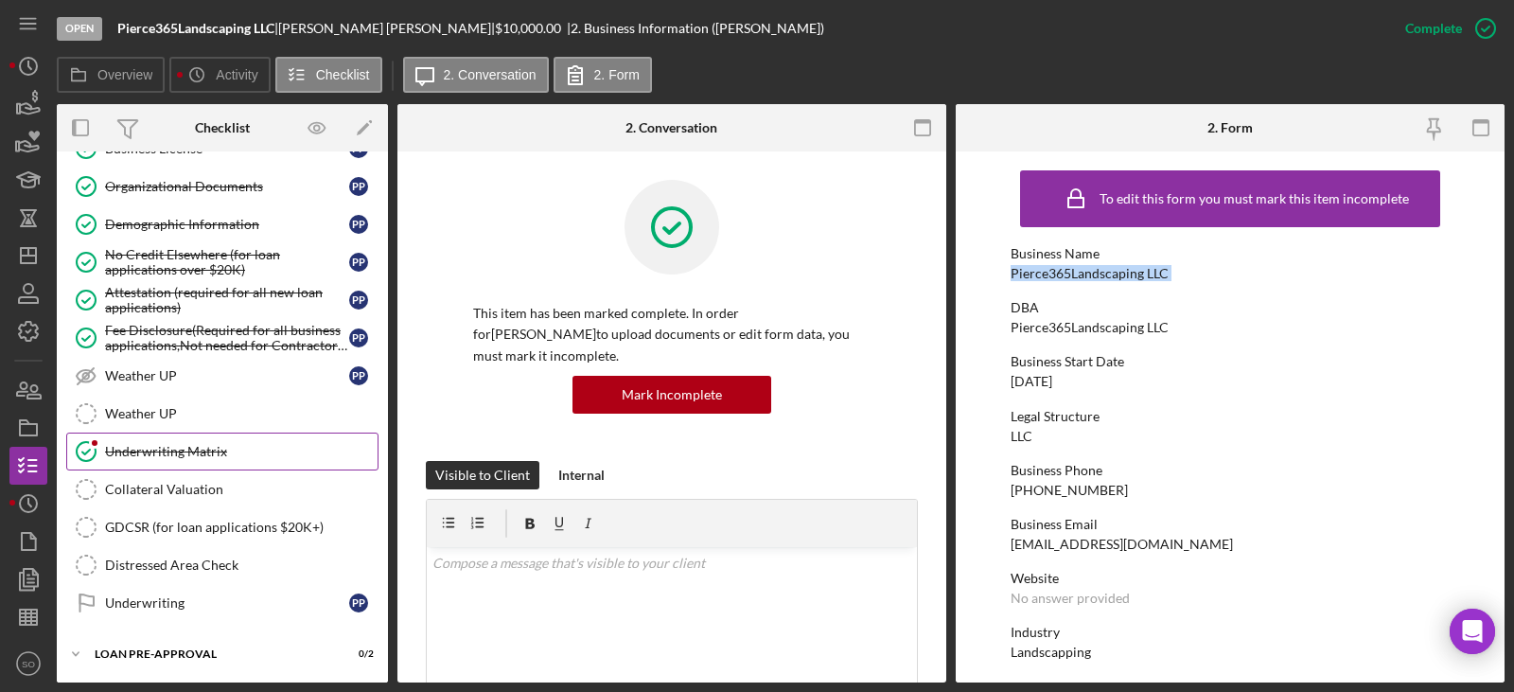
drag, startPoint x: 205, startPoint y: 451, endPoint x: 309, endPoint y: 459, distance: 104.4
click at [206, 450] on div "Underwriting Matrix" at bounding box center [241, 451] width 273 height 15
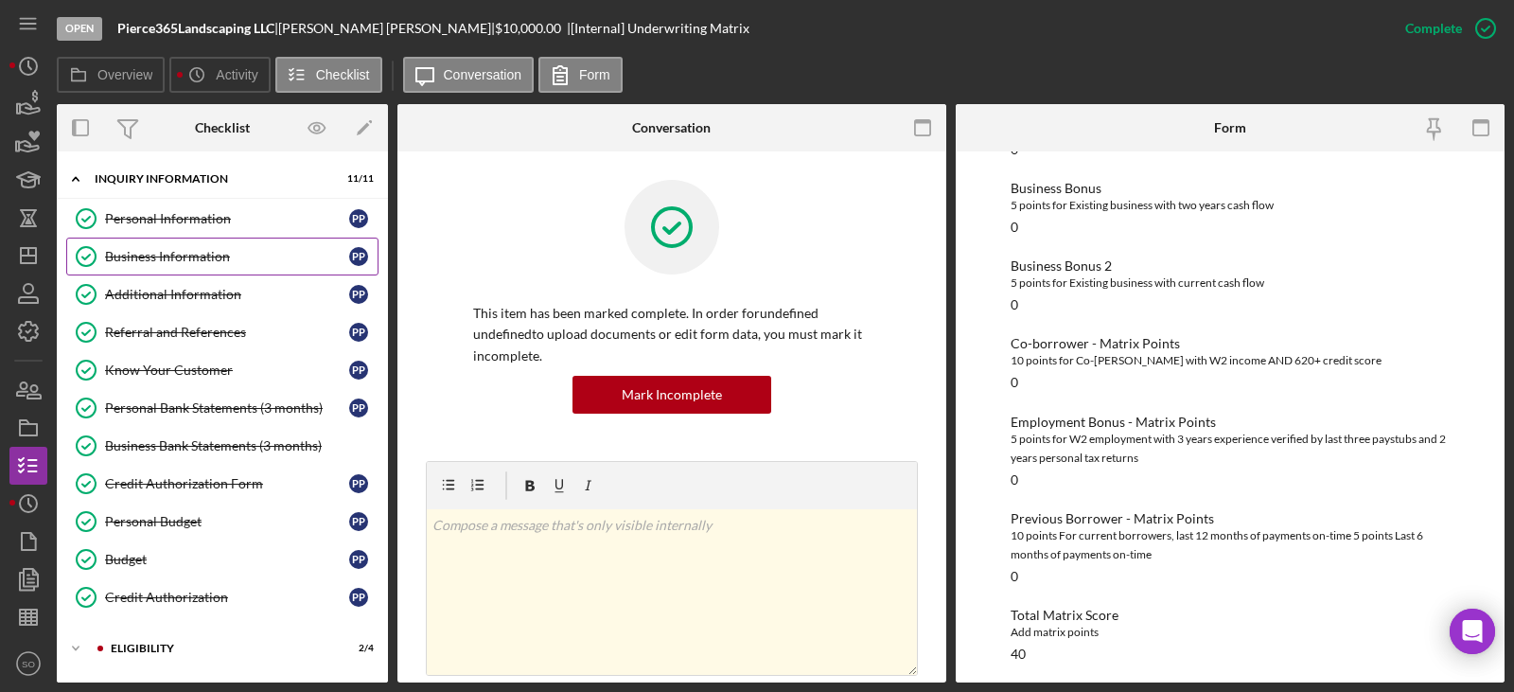
click at [118, 253] on div "Business Information" at bounding box center [227, 256] width 244 height 15
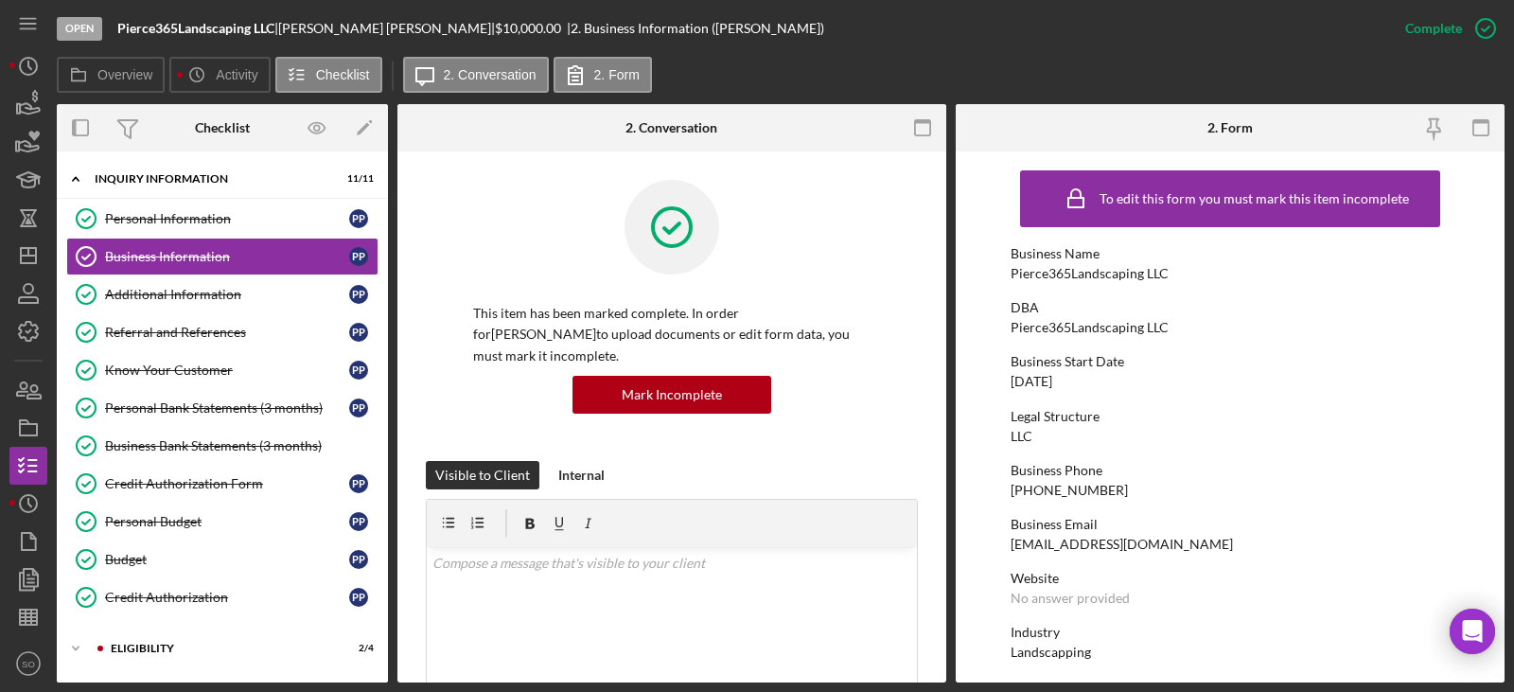
click at [1082, 276] on div "Pierce365Landscaping LLC" at bounding box center [1090, 273] width 158 height 15
copy div "Pierce365Landscaping LLC"
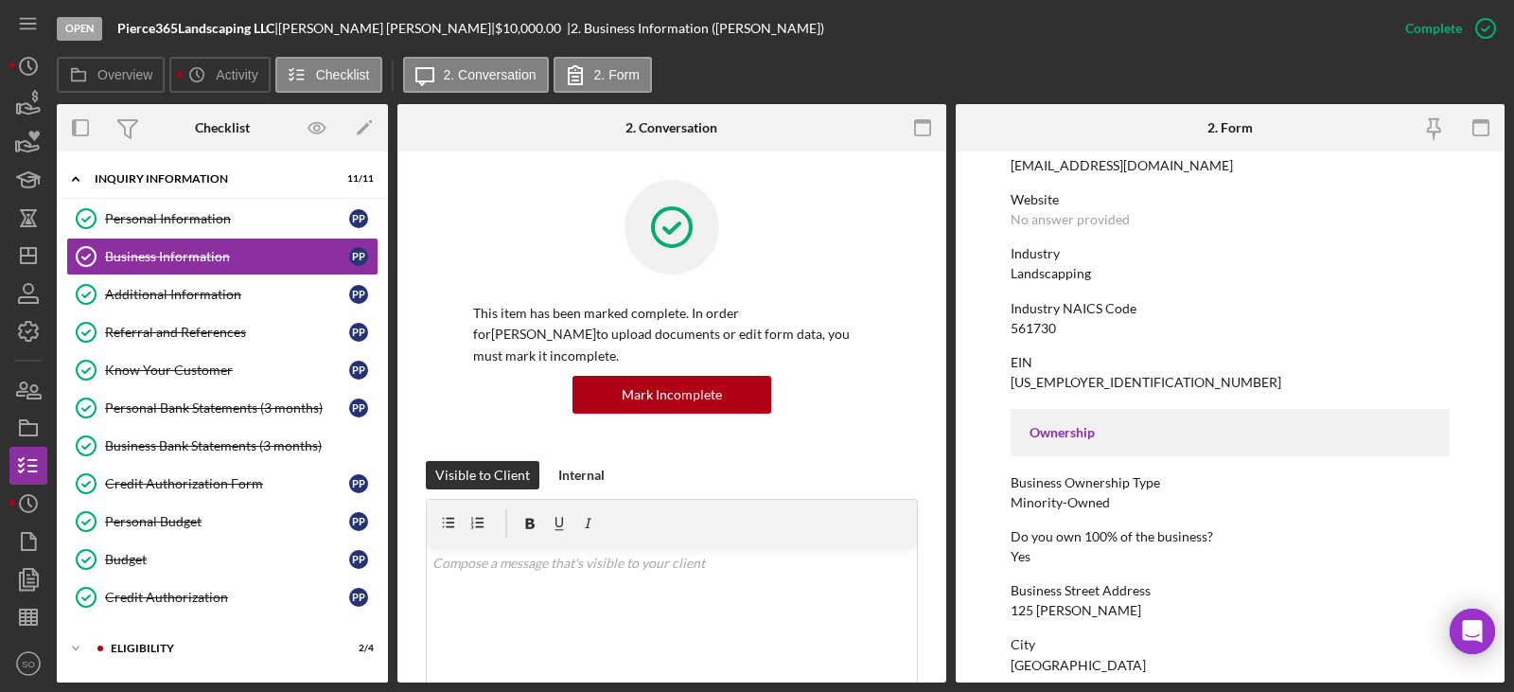
scroll to position [568, 0]
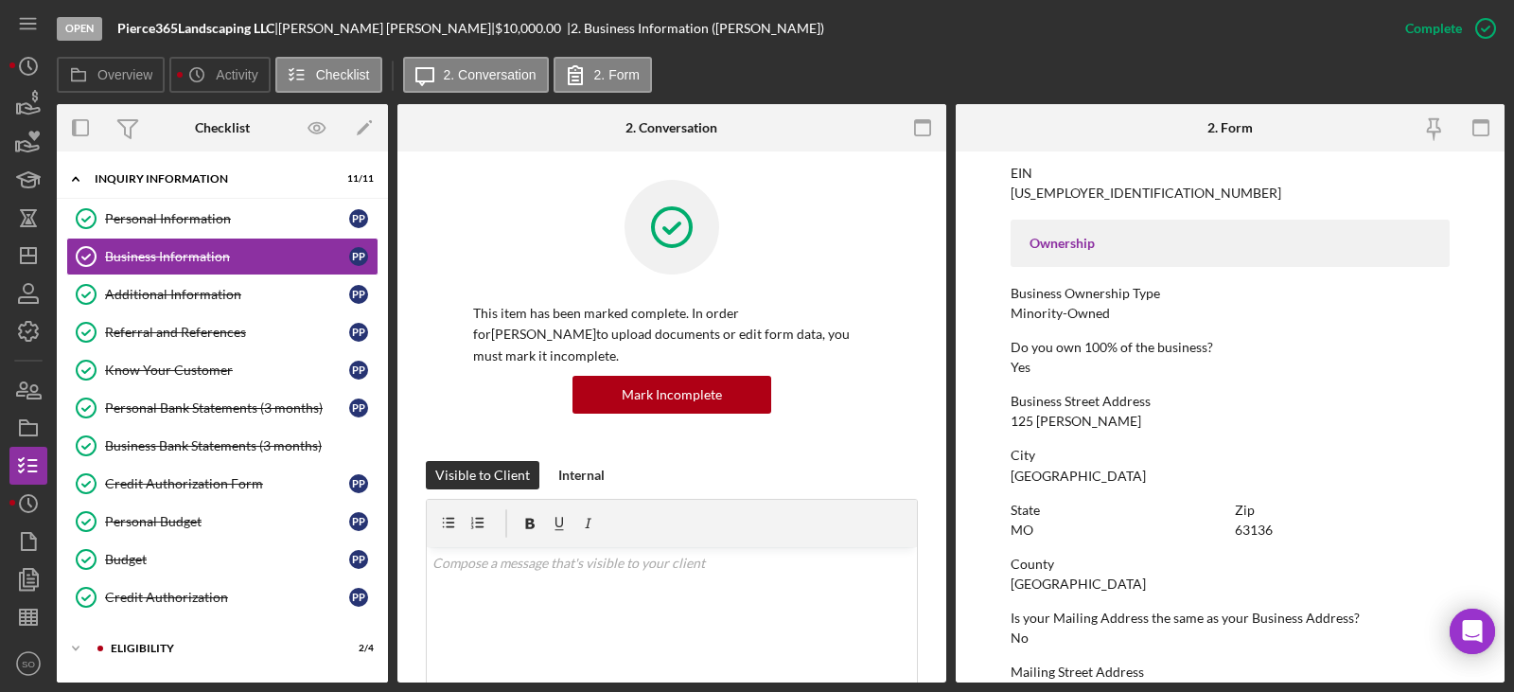
click at [1038, 424] on div "125 [PERSON_NAME]" at bounding box center [1076, 421] width 131 height 15
copy div "125 [PERSON_NAME]"
click at [1034, 476] on div "[GEOGRAPHIC_DATA]" at bounding box center [1078, 475] width 135 height 15
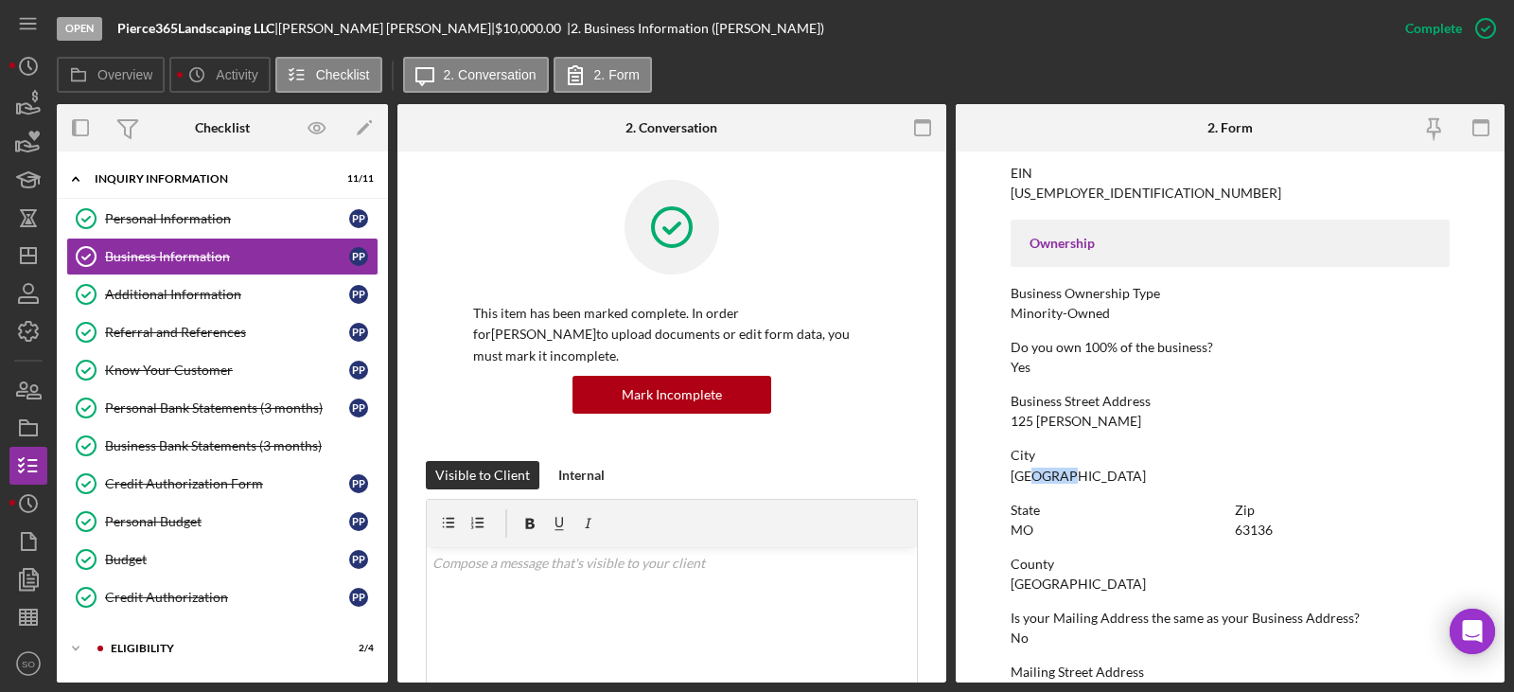
click at [1034, 476] on div "[GEOGRAPHIC_DATA]" at bounding box center [1078, 475] width 135 height 15
copy div "[GEOGRAPHIC_DATA]"
click at [1248, 526] on div "63136" at bounding box center [1254, 529] width 38 height 15
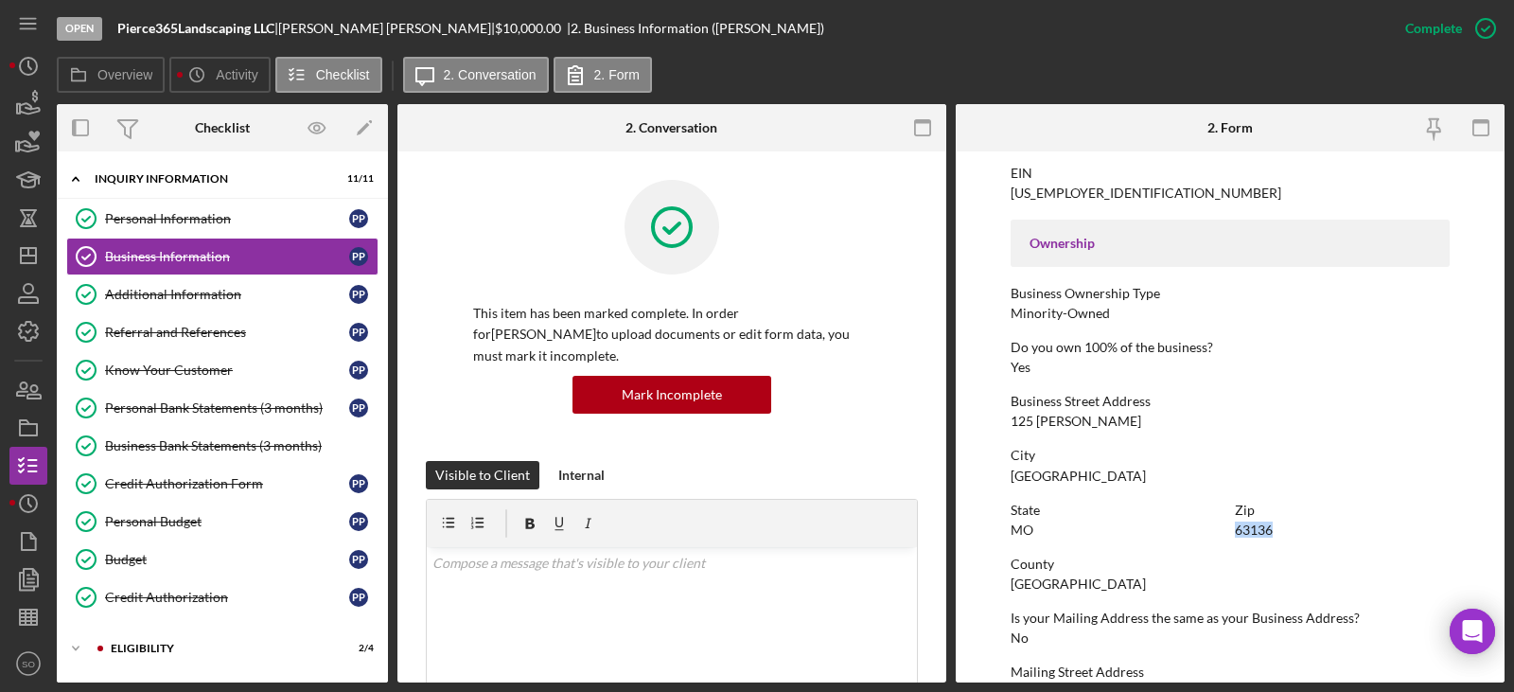
copy div "63136"
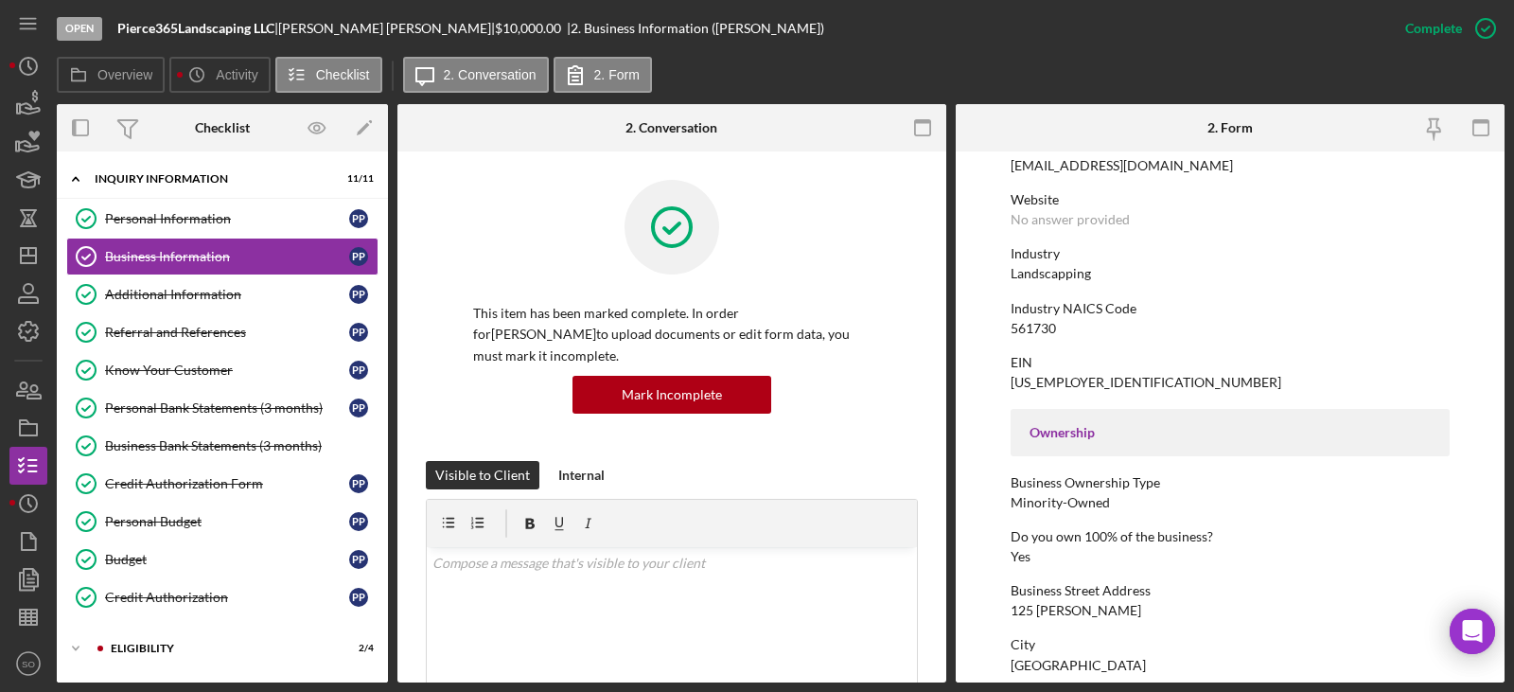
click at [1038, 268] on div "Landscapping" at bounding box center [1051, 273] width 80 height 15
copy div "Landscapping"
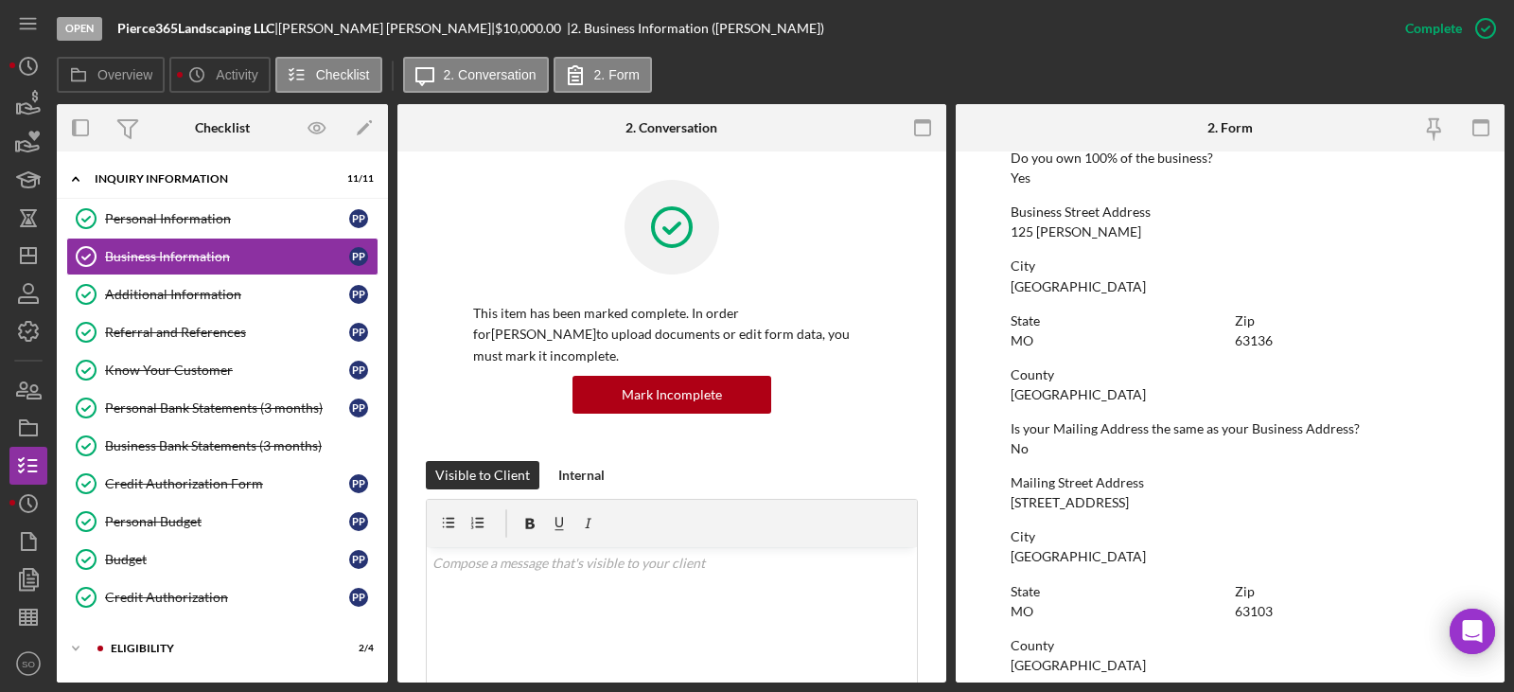
scroll to position [662, 0]
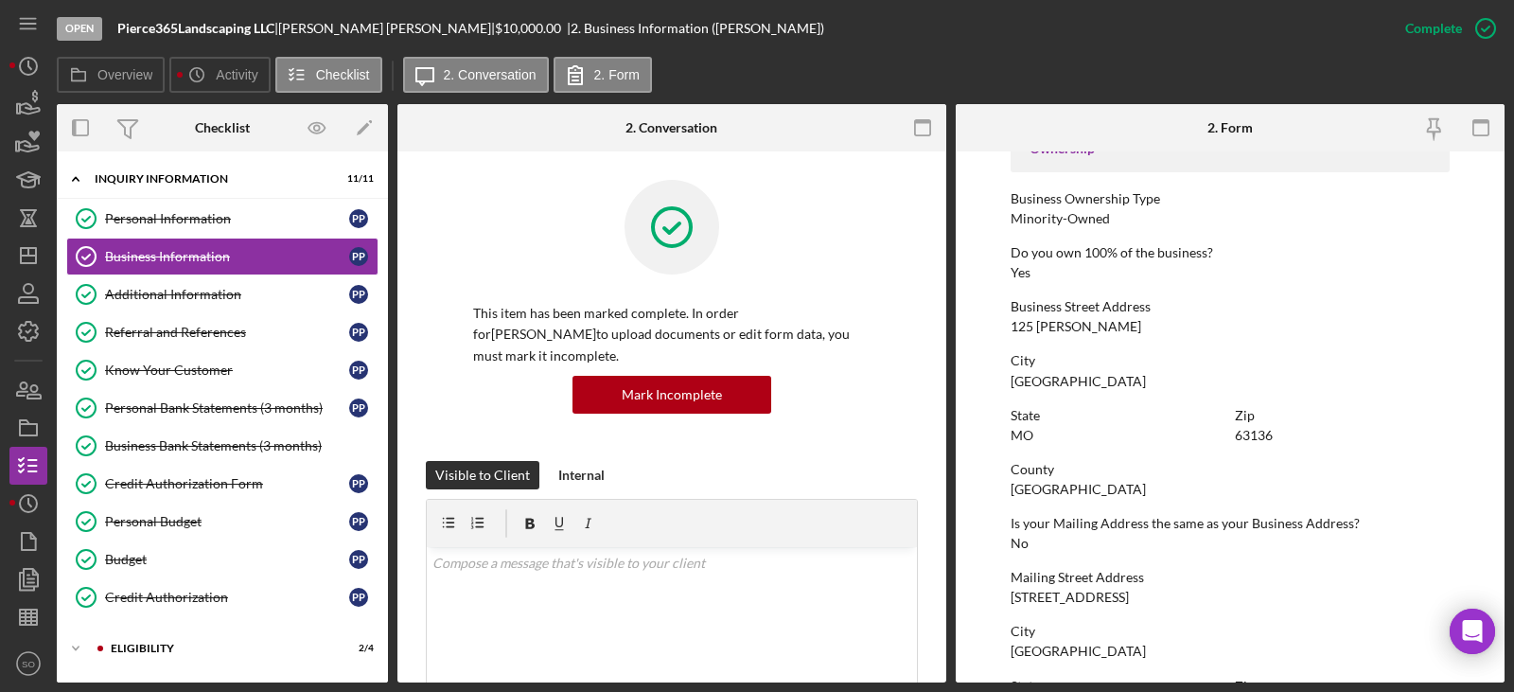
click at [1047, 485] on div "[GEOGRAPHIC_DATA]" at bounding box center [1078, 489] width 135 height 15
copy div "[GEOGRAPHIC_DATA]"
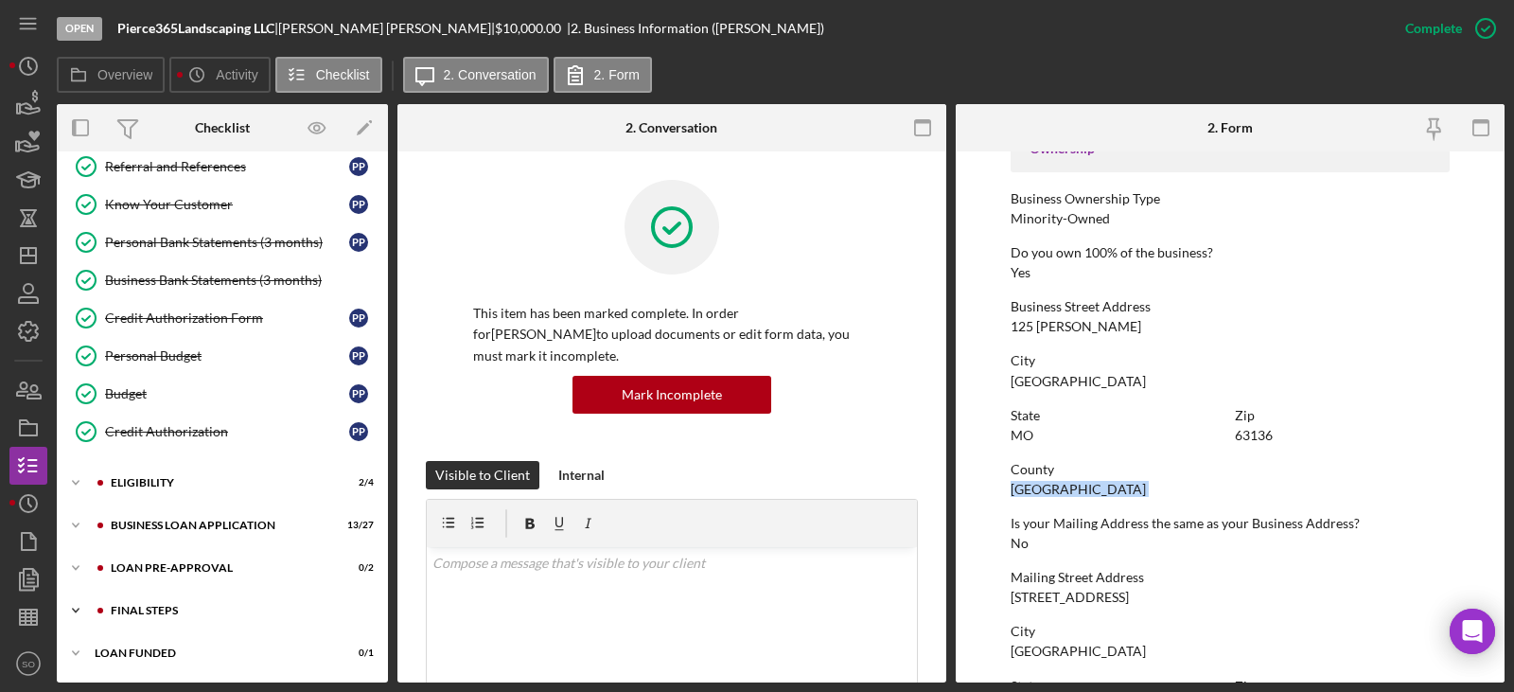
click at [195, 604] on div "Icon/Expander FINAL STEPS 3 / 19" at bounding box center [222, 610] width 331 height 38
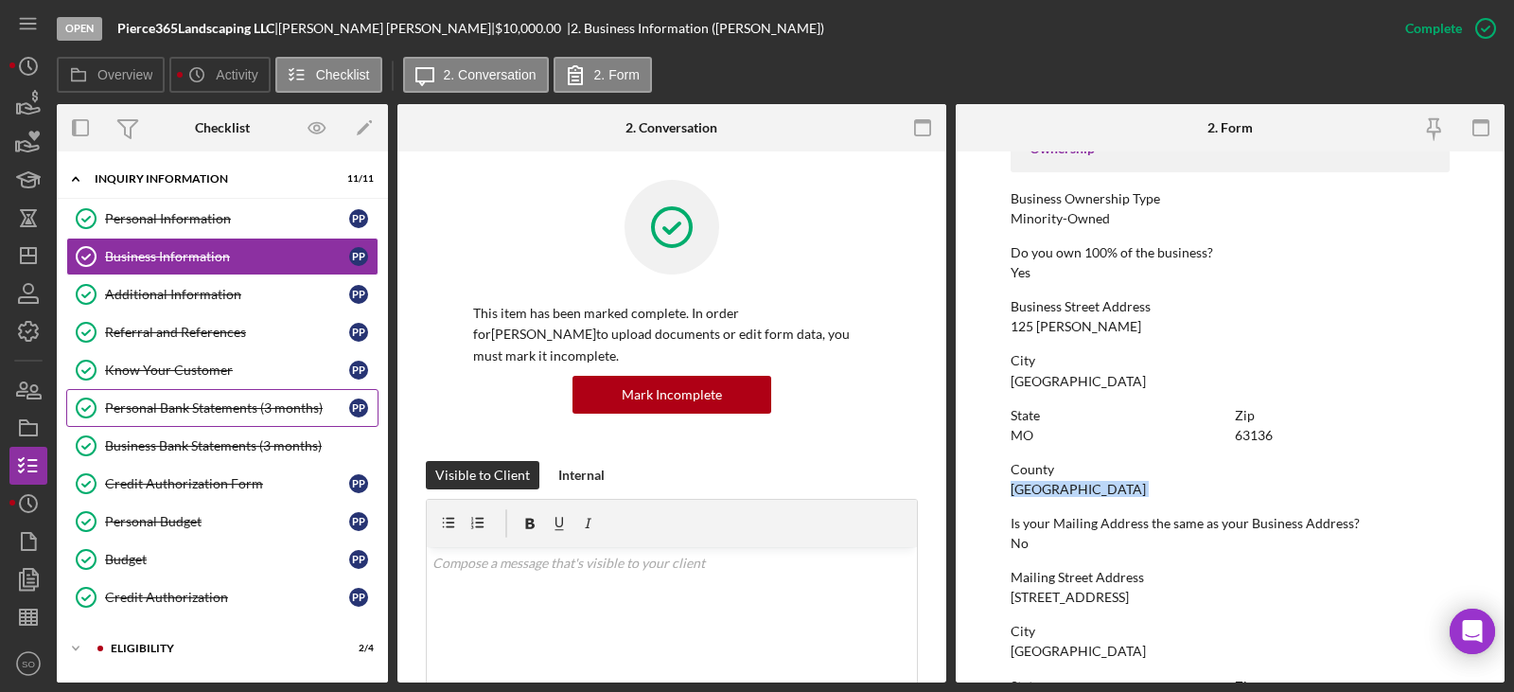
click at [179, 414] on div "Personal Bank Statements (3 months)" at bounding box center [227, 407] width 244 height 15
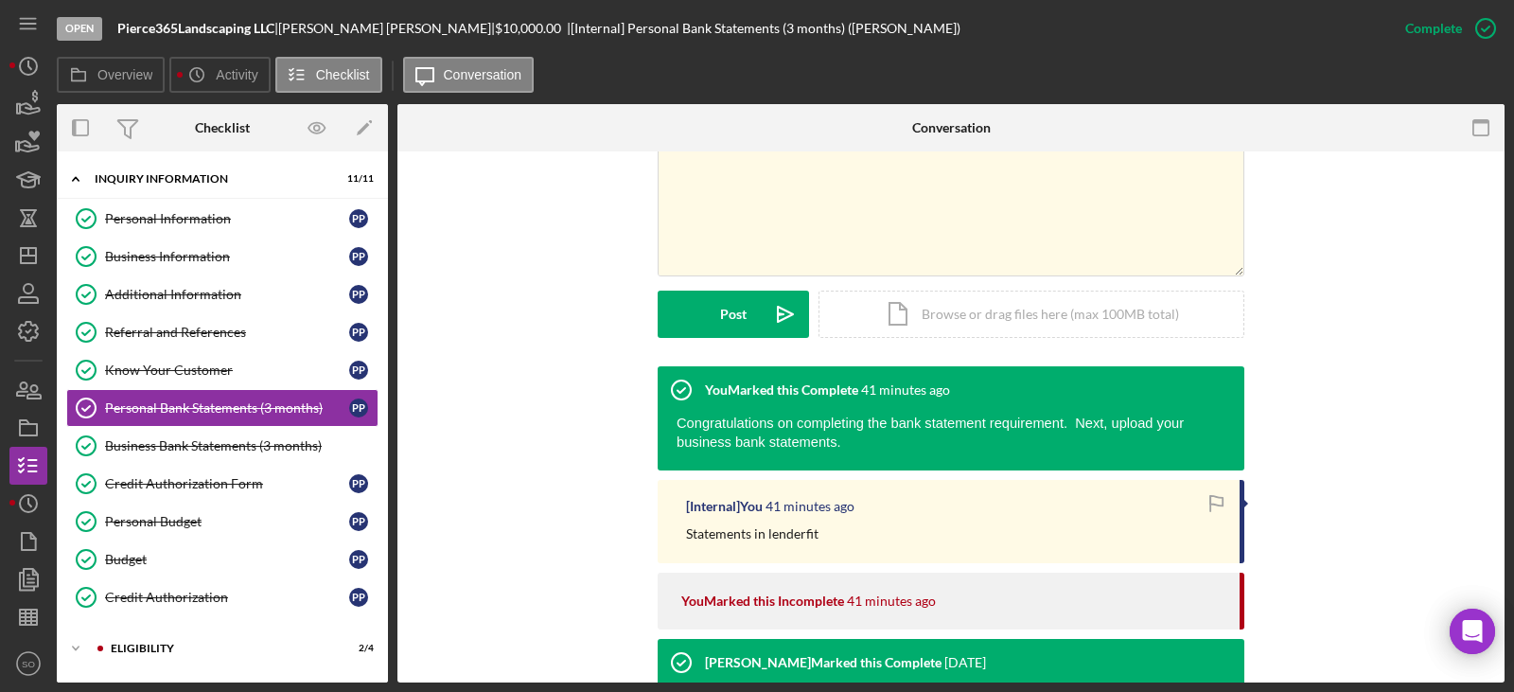
scroll to position [588, 0]
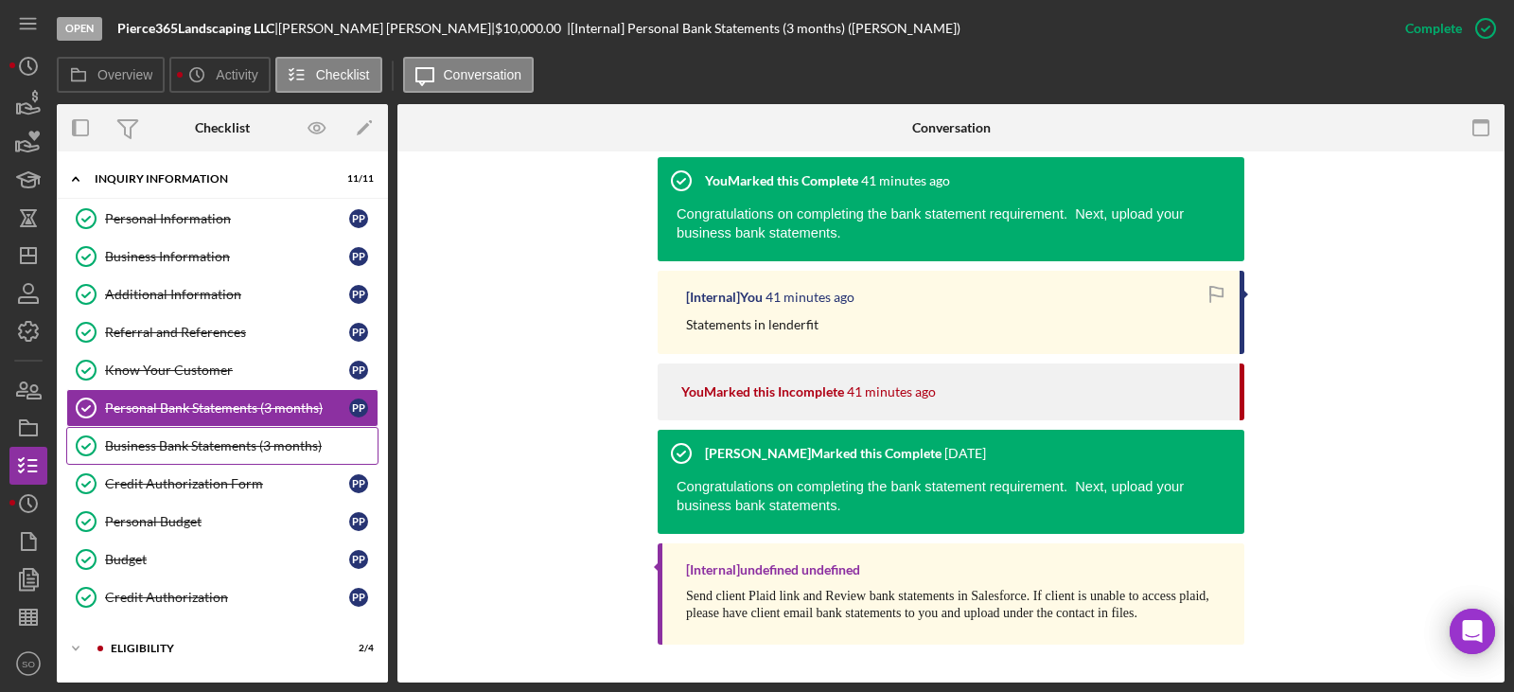
click at [261, 435] on link "Business Bank Statements (3 months) Business Bank Statements (3 months)" at bounding box center [222, 446] width 312 height 38
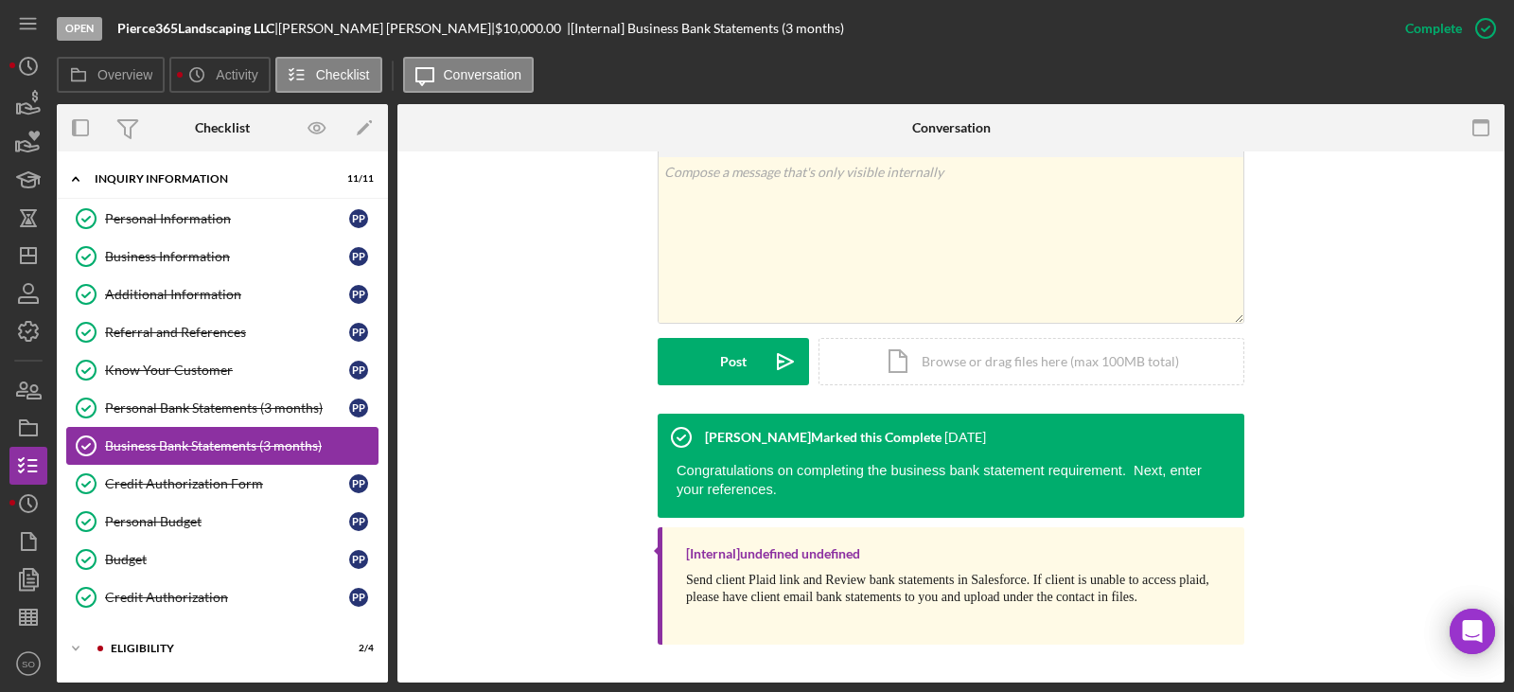
scroll to position [284, 0]
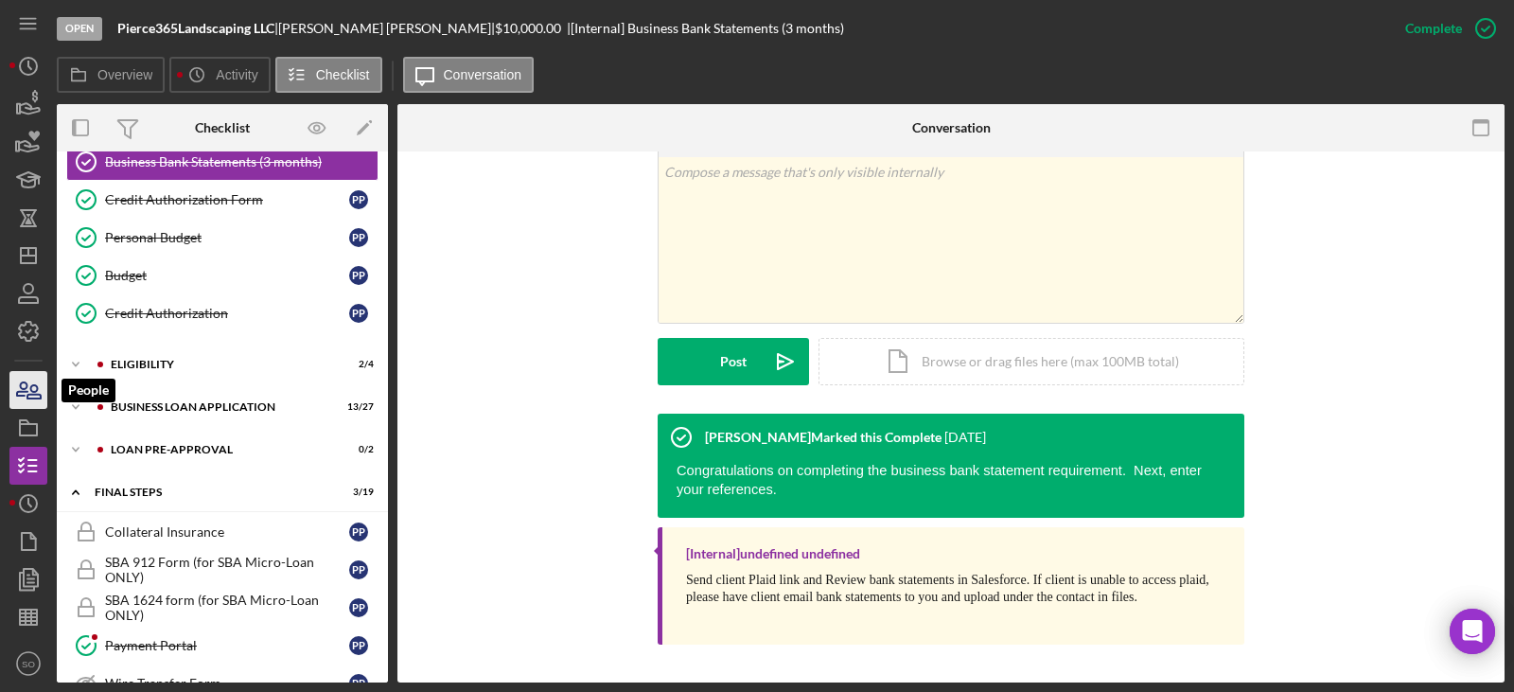
click at [28, 396] on icon "button" at bounding box center [33, 391] width 13 height 13
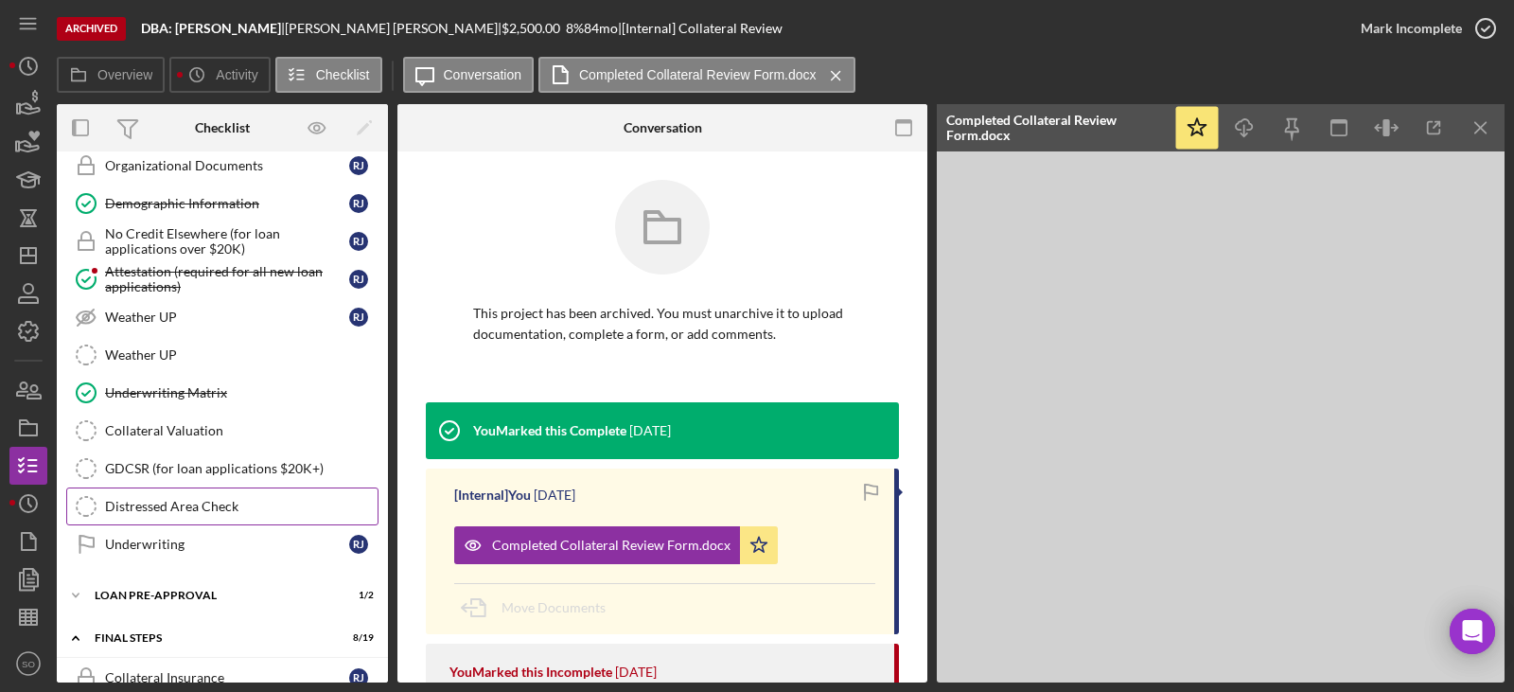
scroll to position [1200, 0]
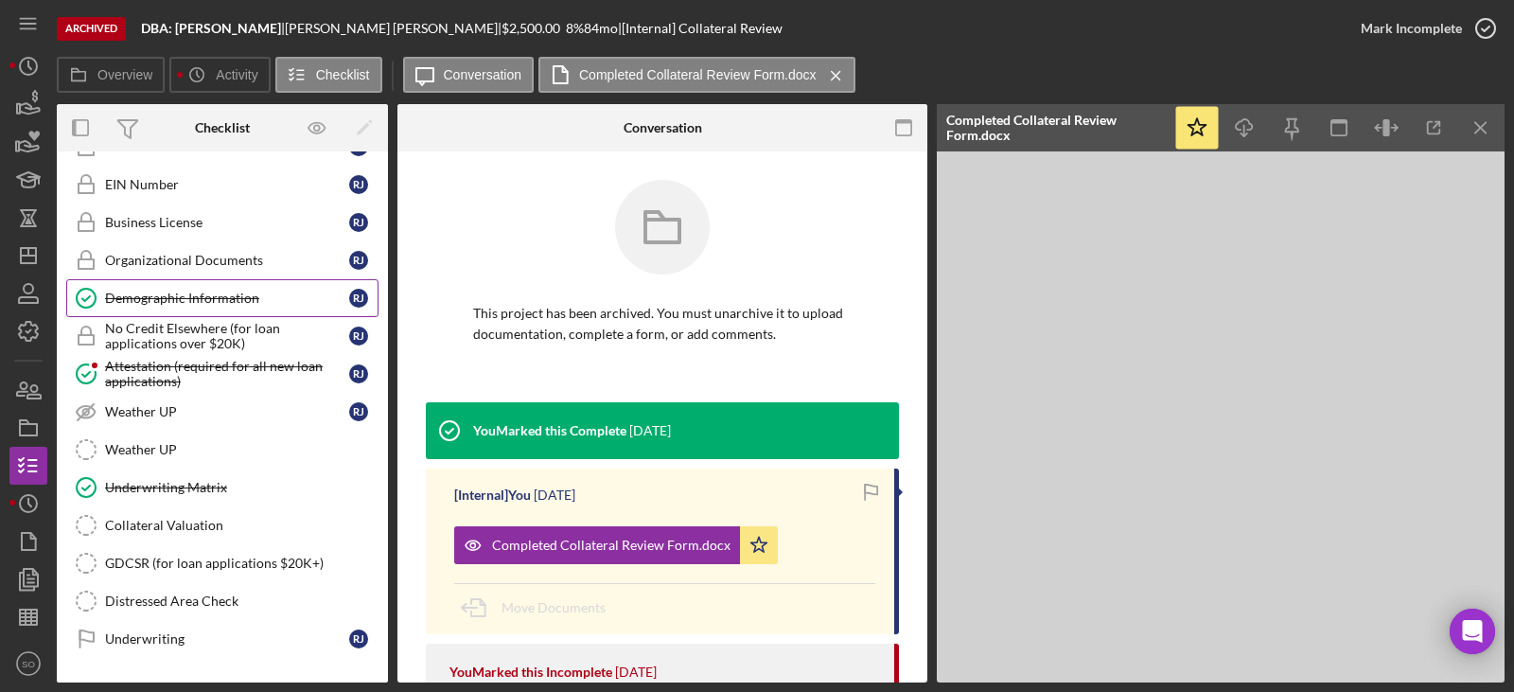
drag, startPoint x: 254, startPoint y: 293, endPoint x: 260, endPoint y: 304, distance: 12.3
click at [254, 293] on div "Demographic Information" at bounding box center [227, 297] width 244 height 15
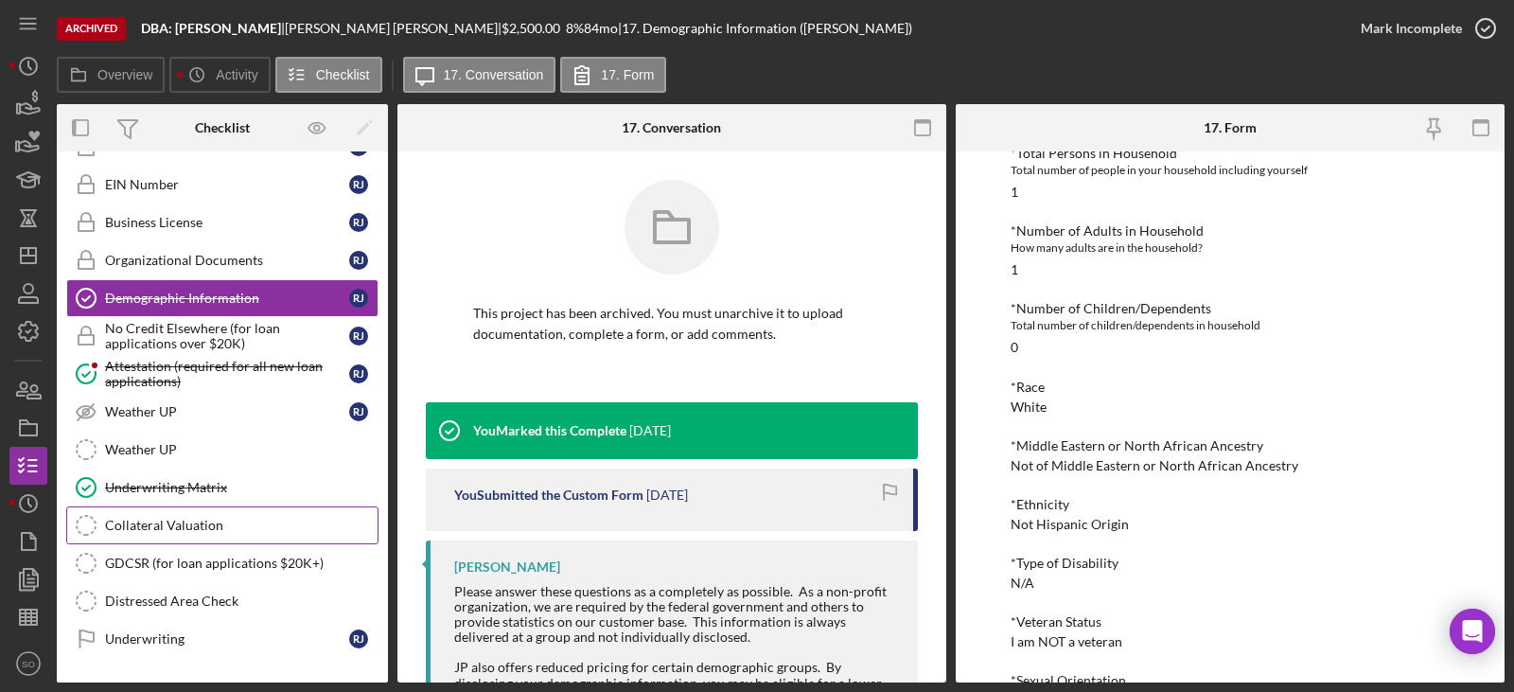
scroll to position [1673, 0]
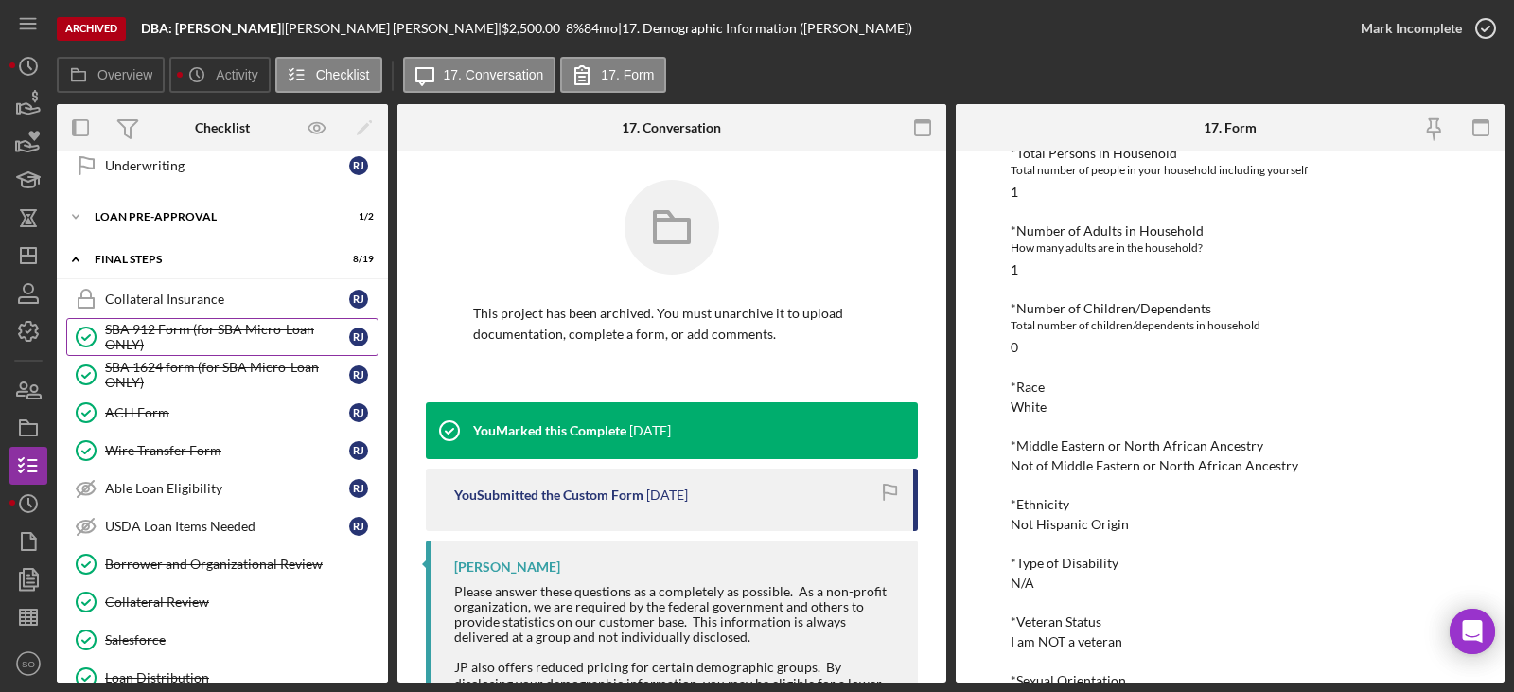
click at [197, 334] on div "SBA 912 Form (for SBA Micro-Loan ONLY)" at bounding box center [227, 337] width 244 height 30
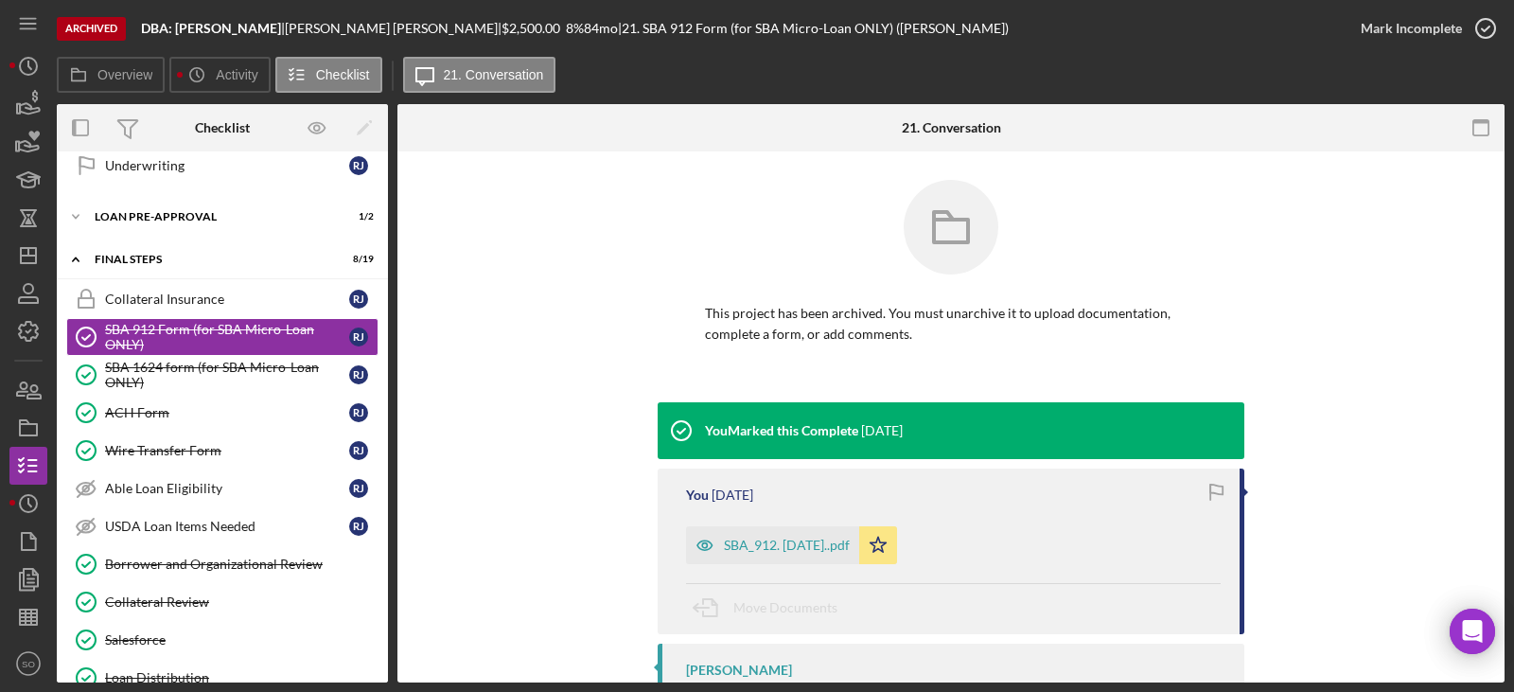
scroll to position [129, 0]
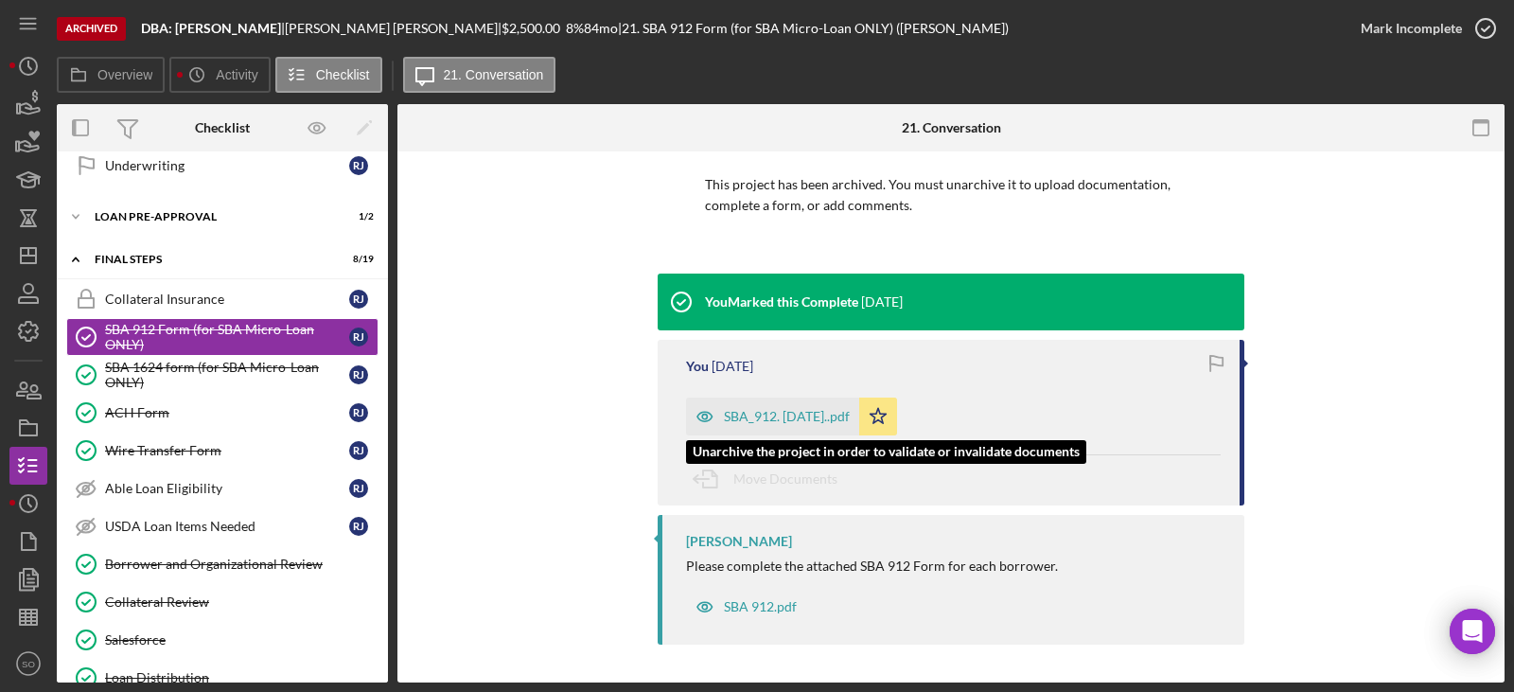
click at [819, 428] on div "SBA_912. [DATE]..pdf" at bounding box center [772, 416] width 173 height 38
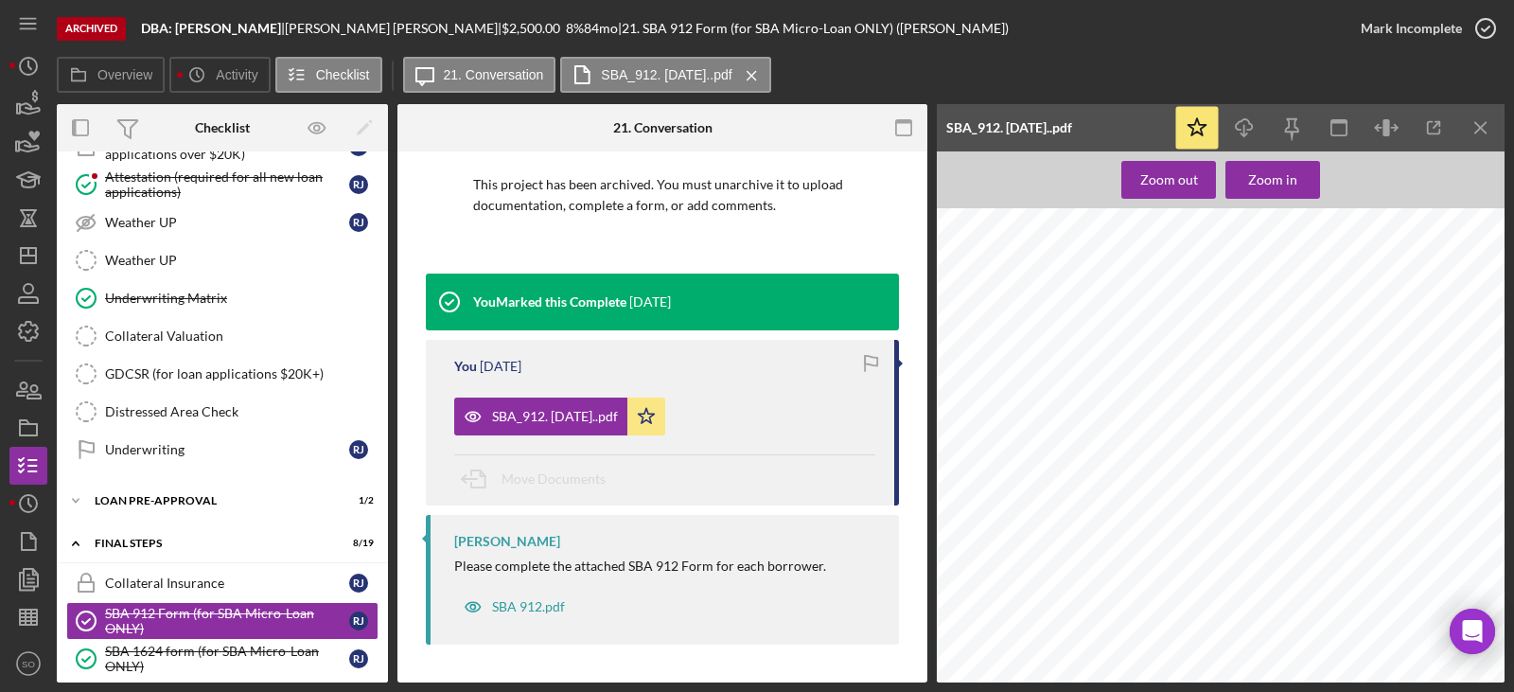
scroll to position [1200, 0]
